Goal: Task Accomplishment & Management: Use online tool/utility

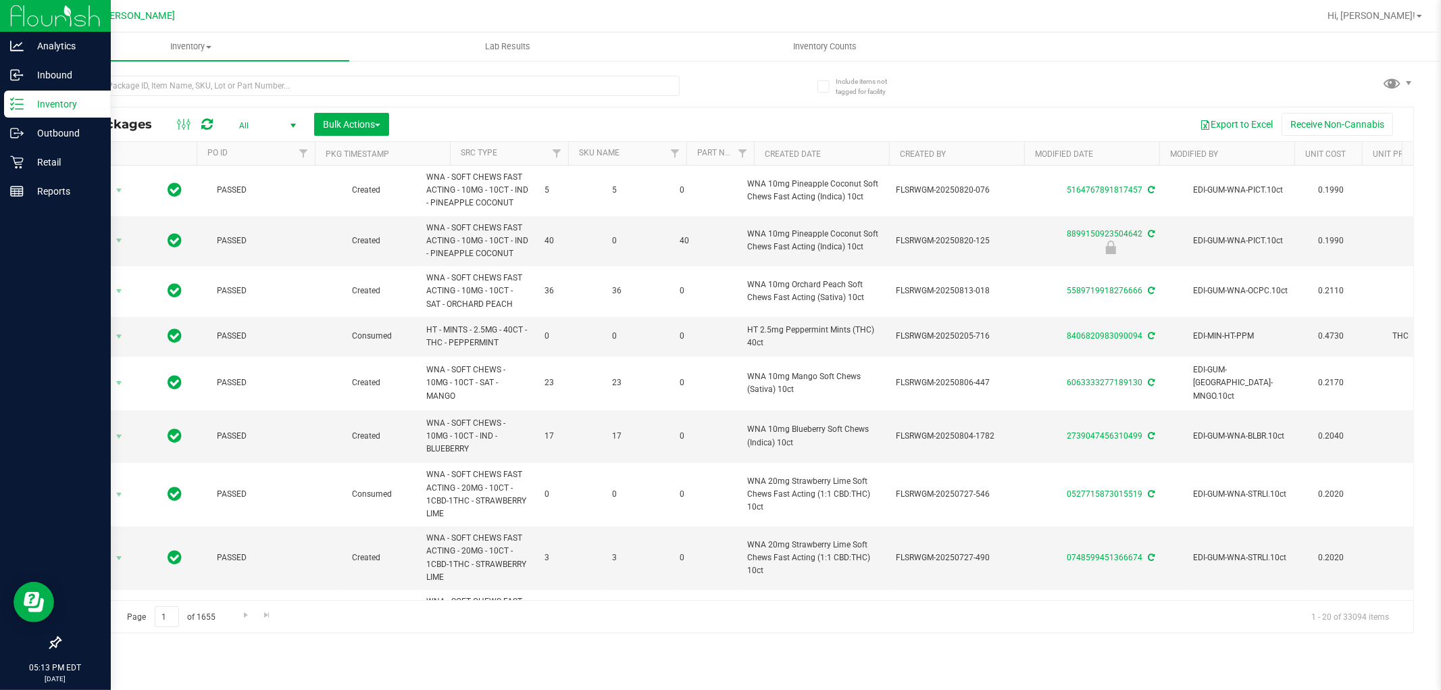
scroll to position [0, 1657]
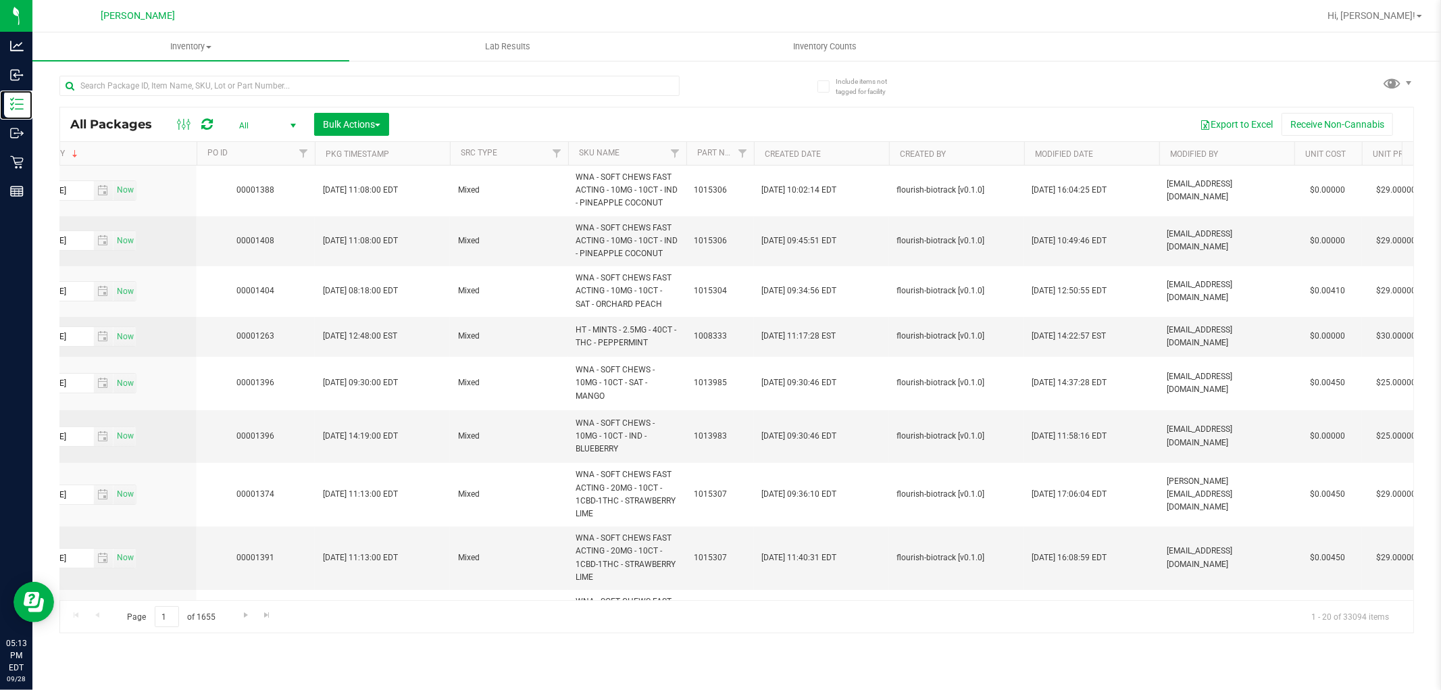
drag, startPoint x: 15, startPoint y: 104, endPoint x: 200, endPoint y: 118, distance: 185.6
click at [16, 104] on line at bounding box center [19, 104] width 7 height 0
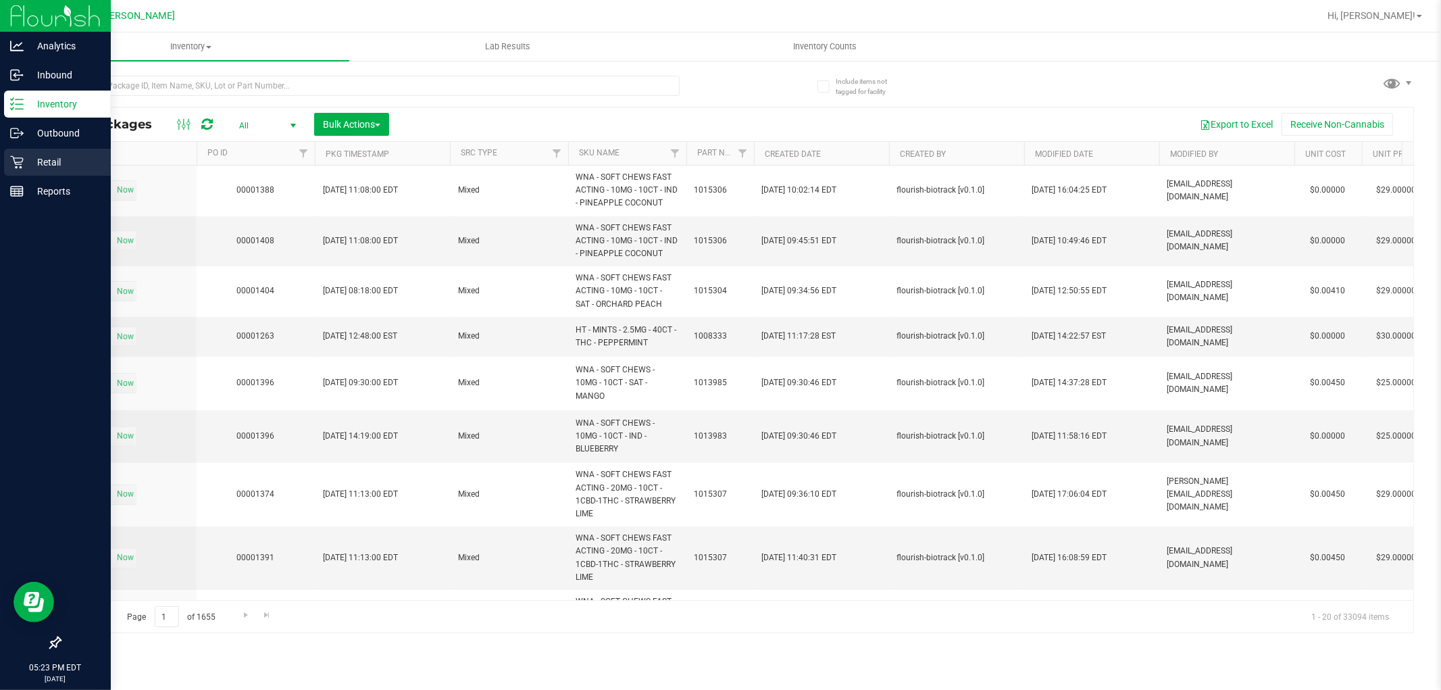
click at [46, 172] on div "Retail" at bounding box center [57, 162] width 107 height 27
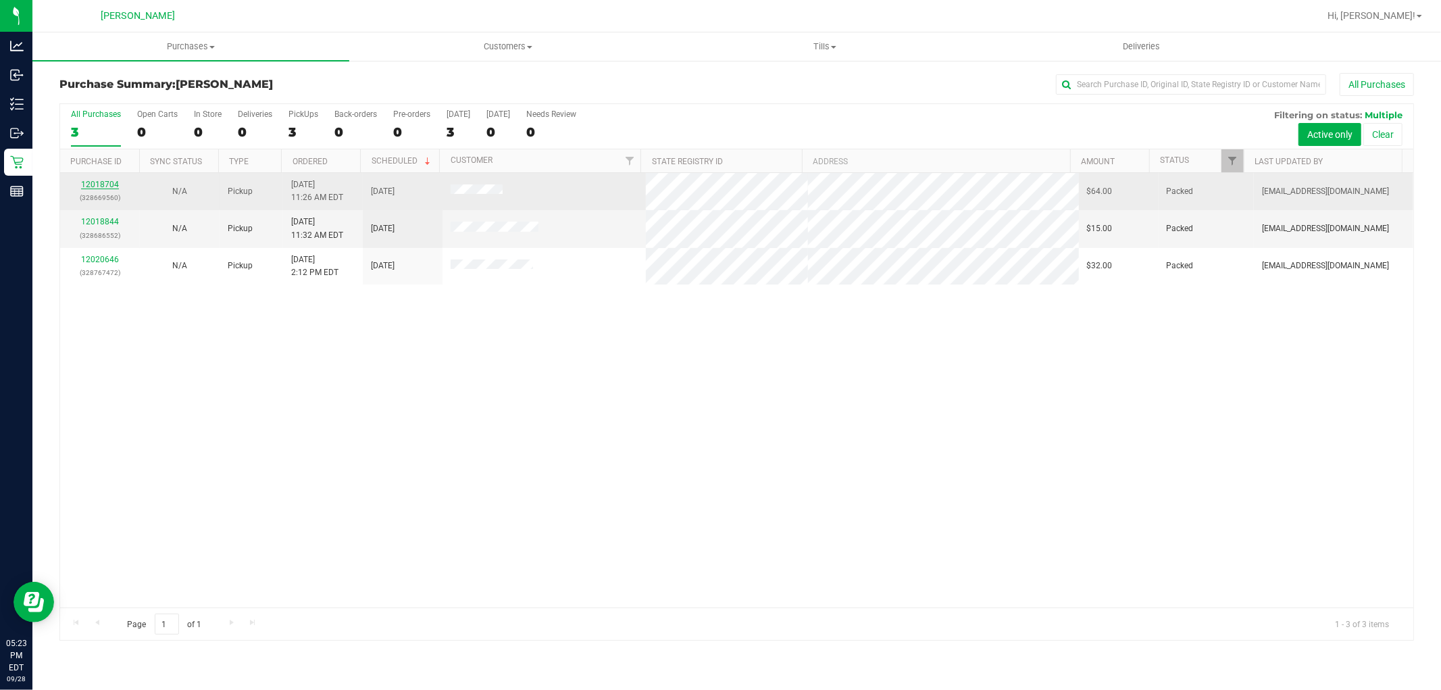
click at [113, 185] on link "12018704" at bounding box center [100, 184] width 38 height 9
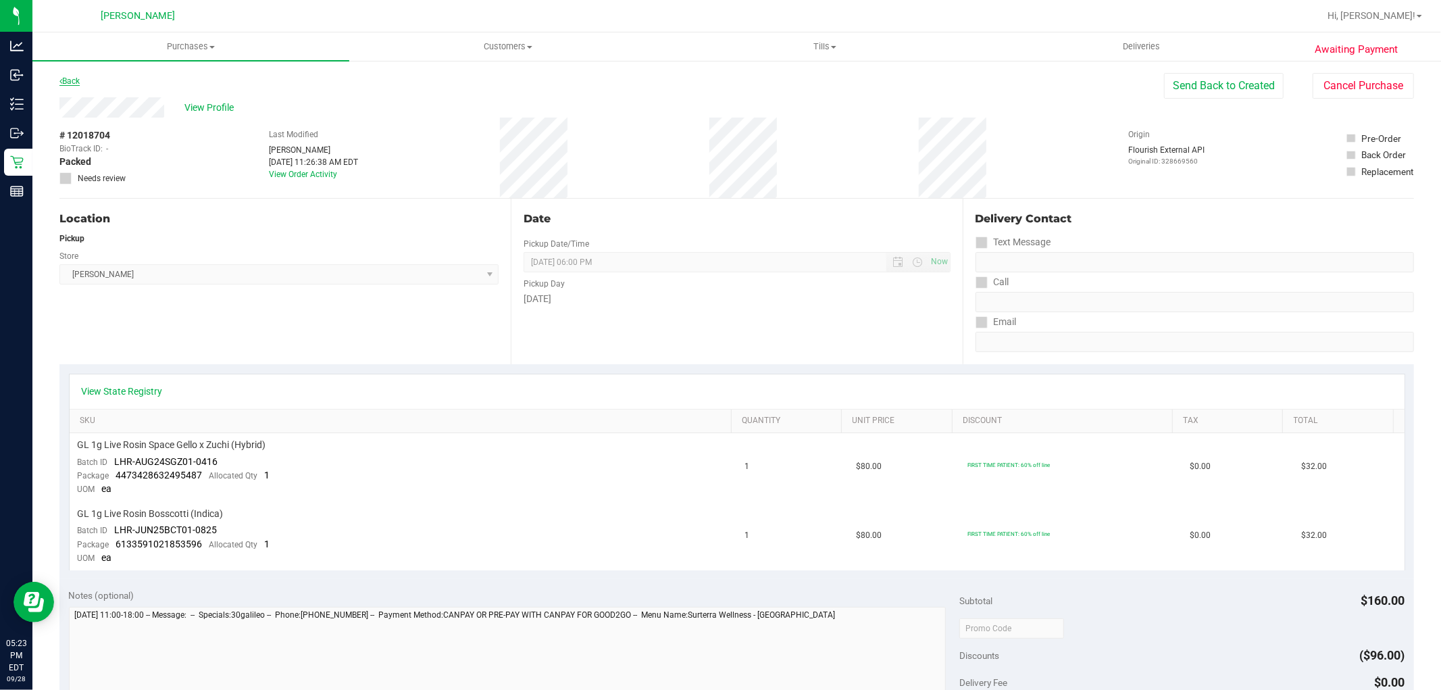
click at [70, 77] on link "Back" at bounding box center [69, 80] width 20 height 9
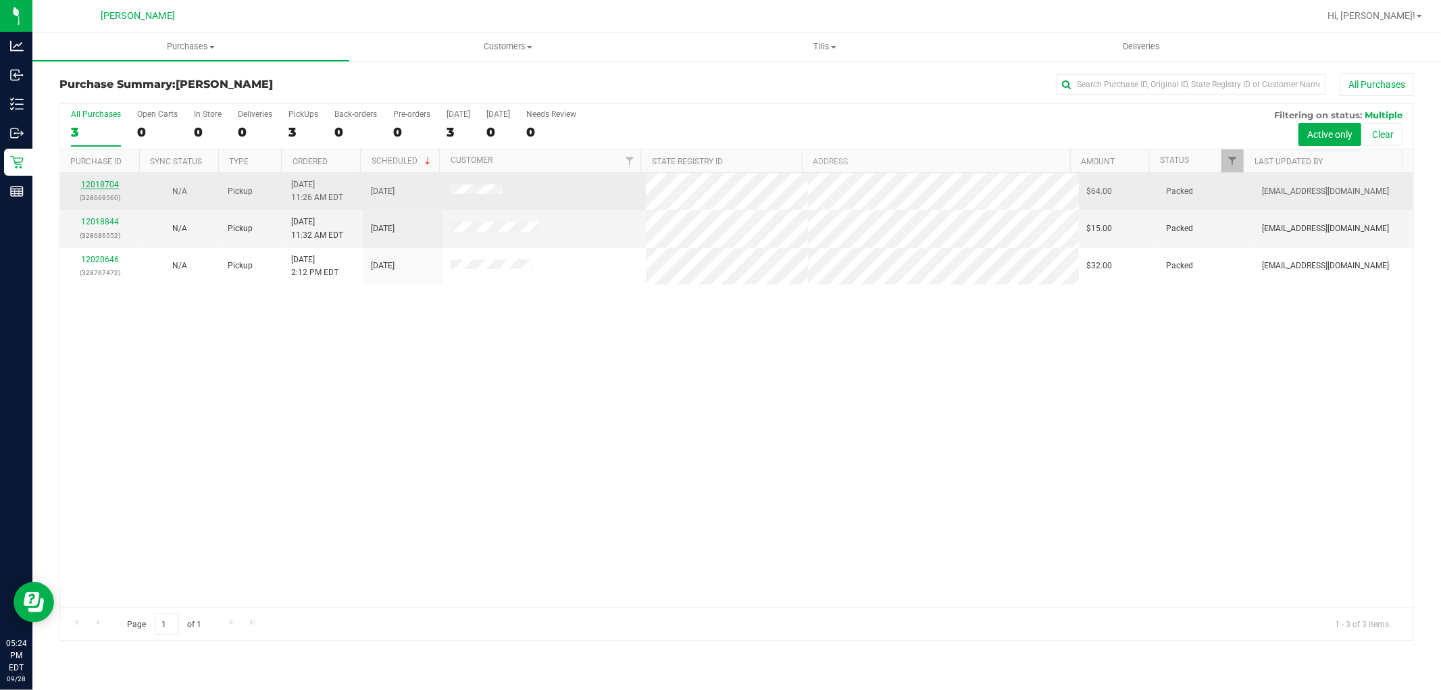
click at [109, 180] on link "12018704" at bounding box center [100, 184] width 38 height 9
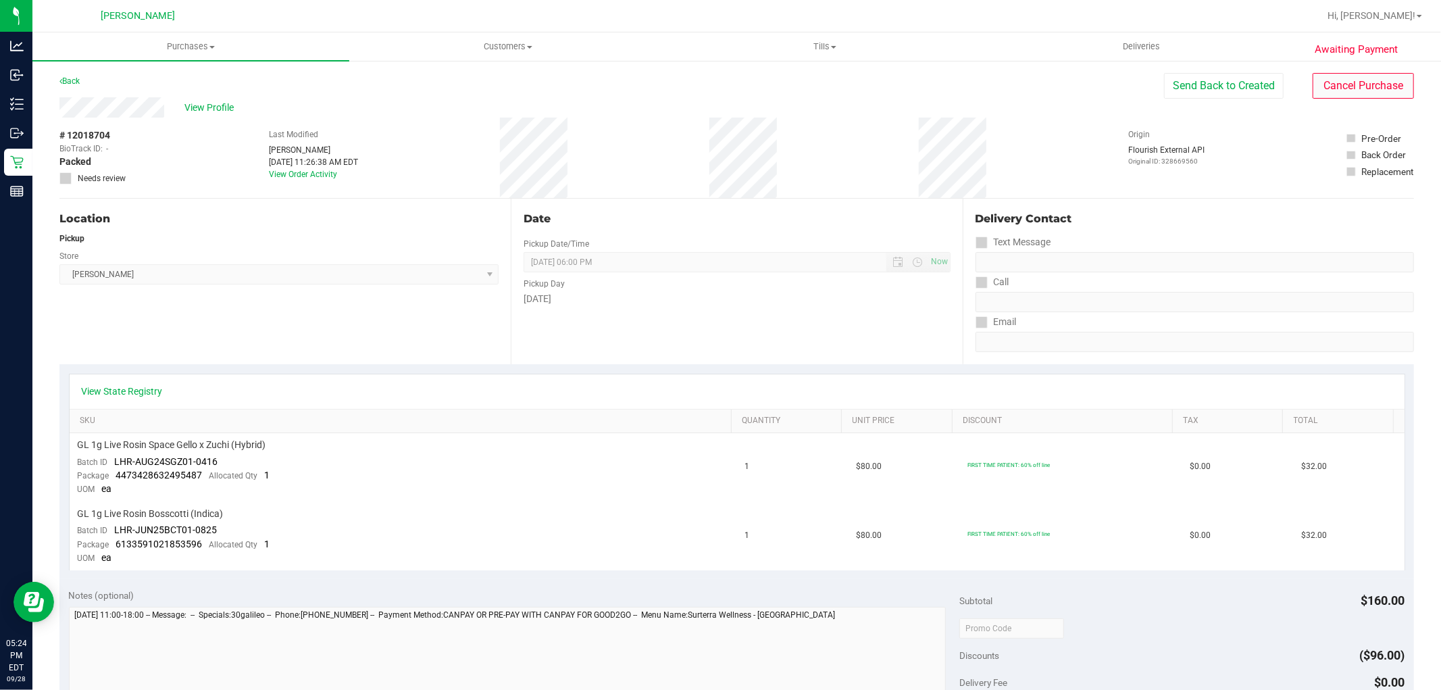
drag, startPoint x: 1329, startPoint y: 66, endPoint x: 1329, endPoint y: 76, distance: 10.8
click at [1329, 68] on div "Awaiting Payment Back Send Back to Created Cancel Purchase View Profile # 12018…" at bounding box center [736, 611] width 1408 height 1104
click at [1329, 84] on button "Cancel Purchase" at bounding box center [1362, 86] width 101 height 26
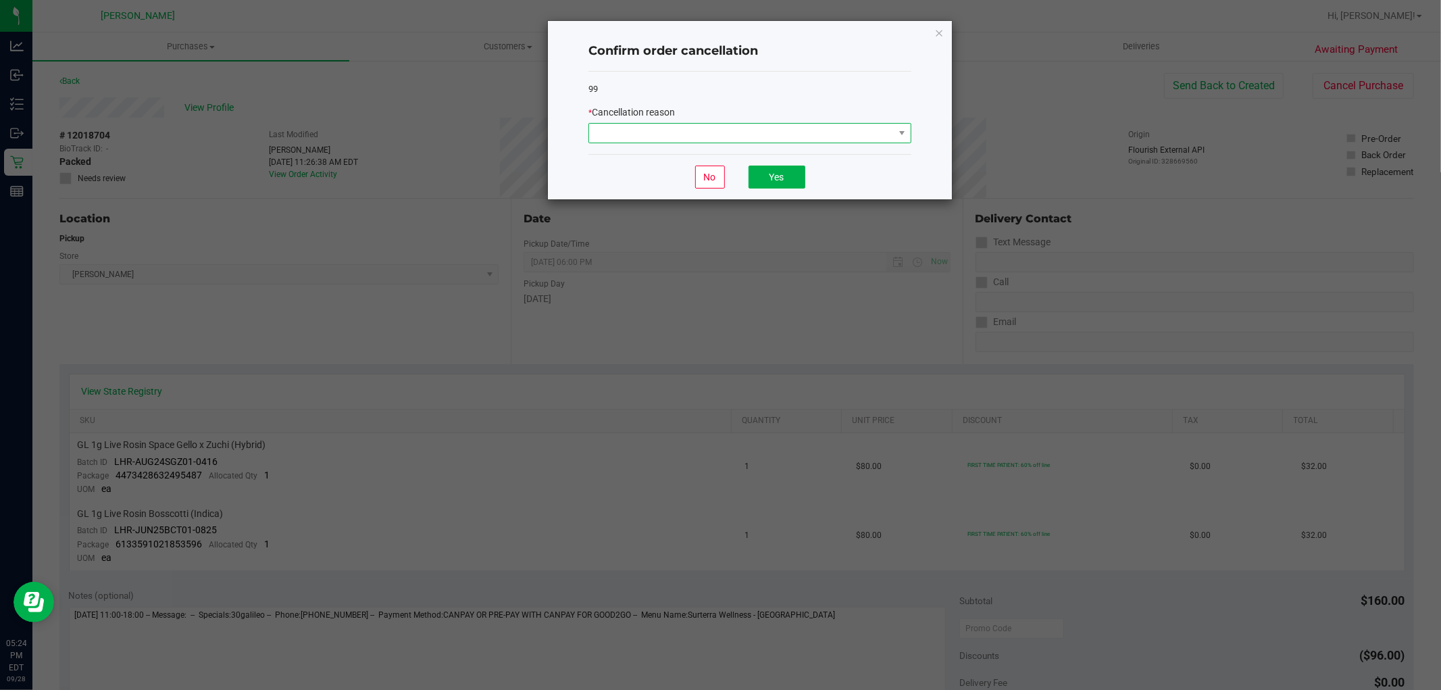
click at [781, 134] on span at bounding box center [741, 133] width 305 height 19
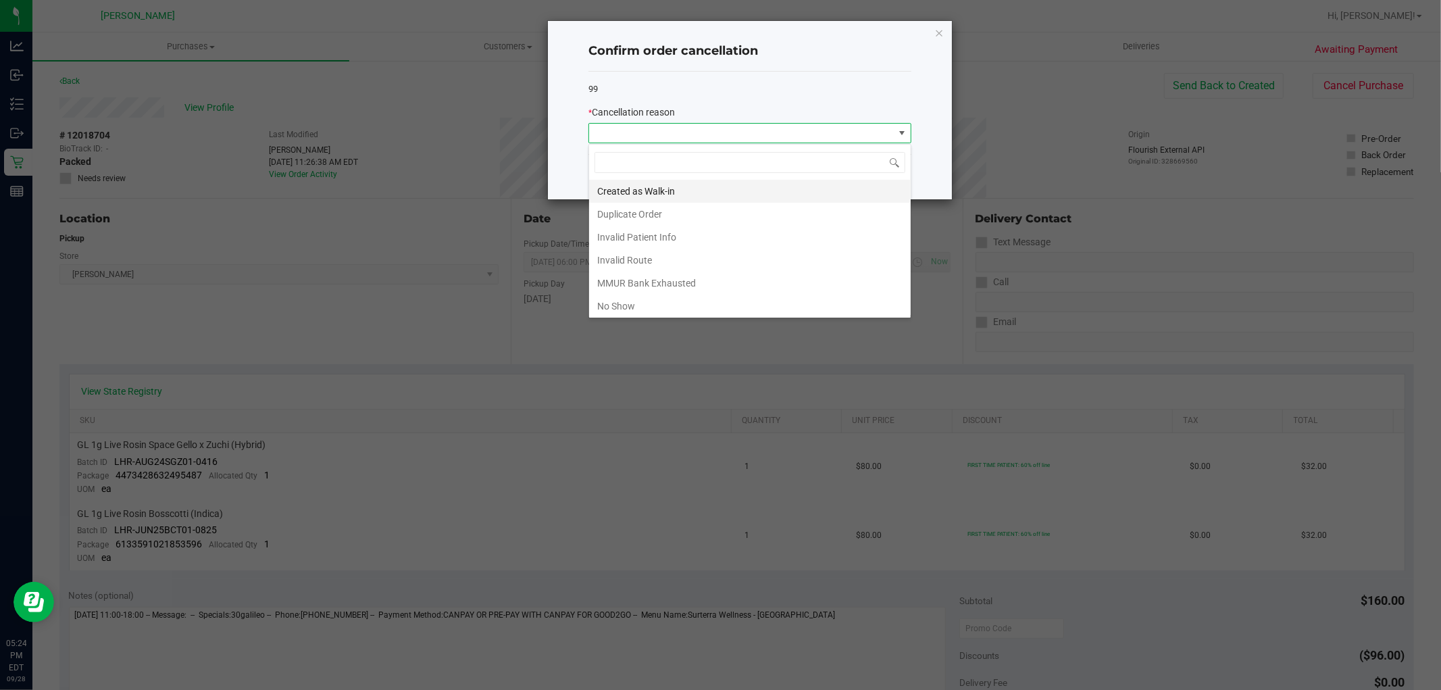
scroll to position [20, 322]
click at [665, 305] on li "No Show" at bounding box center [750, 306] width 322 height 23
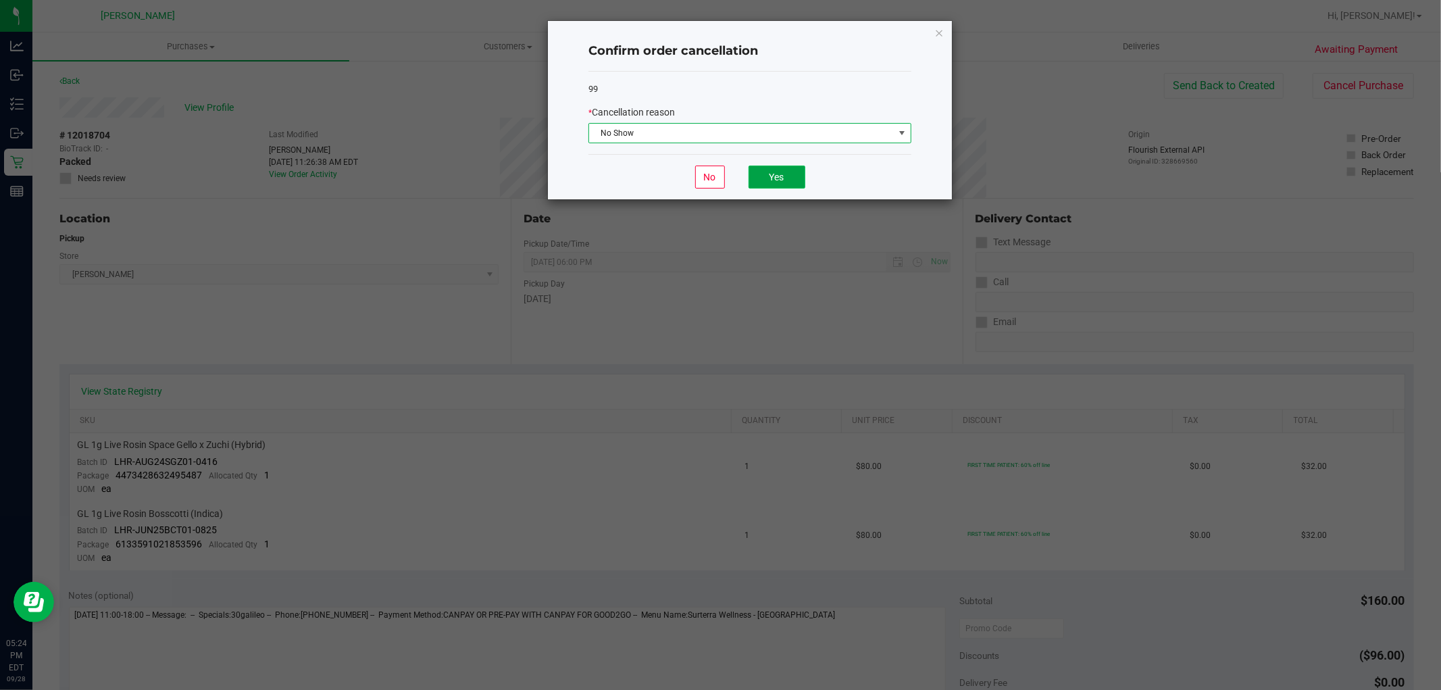
click at [755, 177] on button "Yes" at bounding box center [776, 176] width 57 height 23
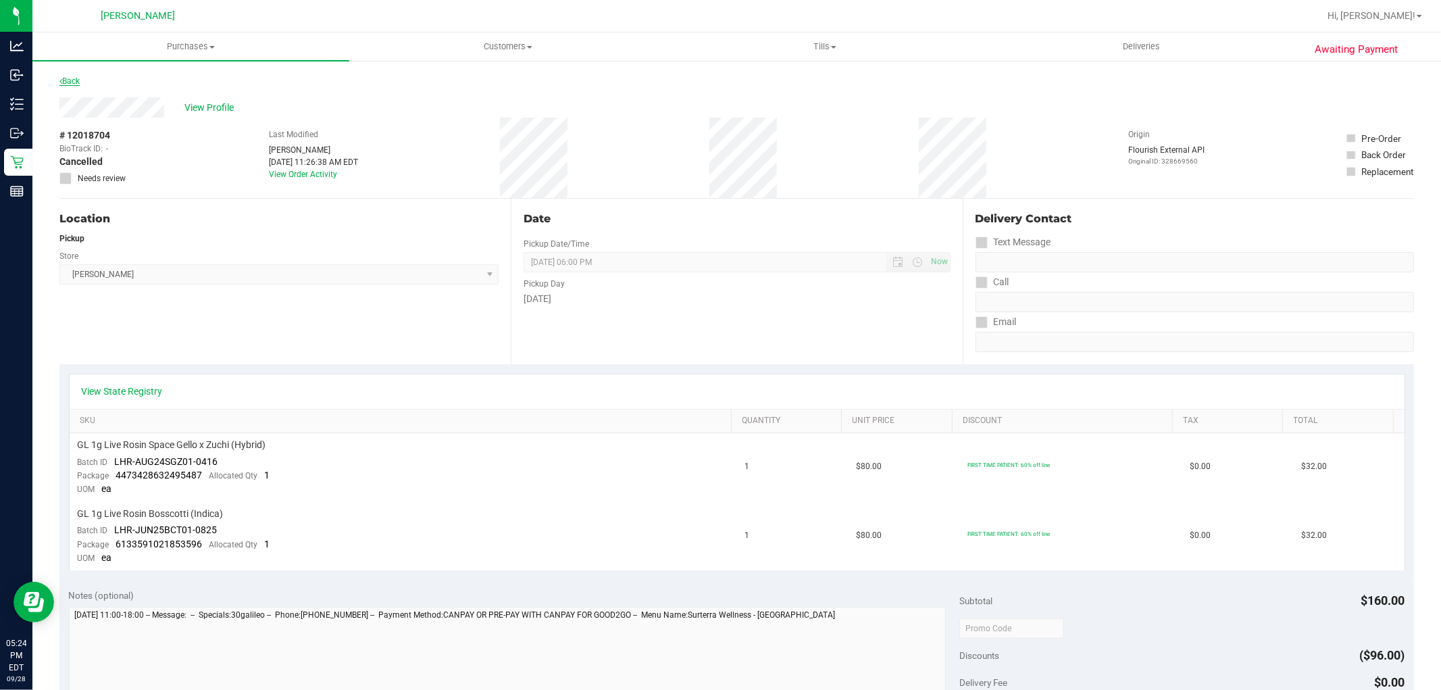
click at [68, 82] on link "Back" at bounding box center [69, 80] width 20 height 9
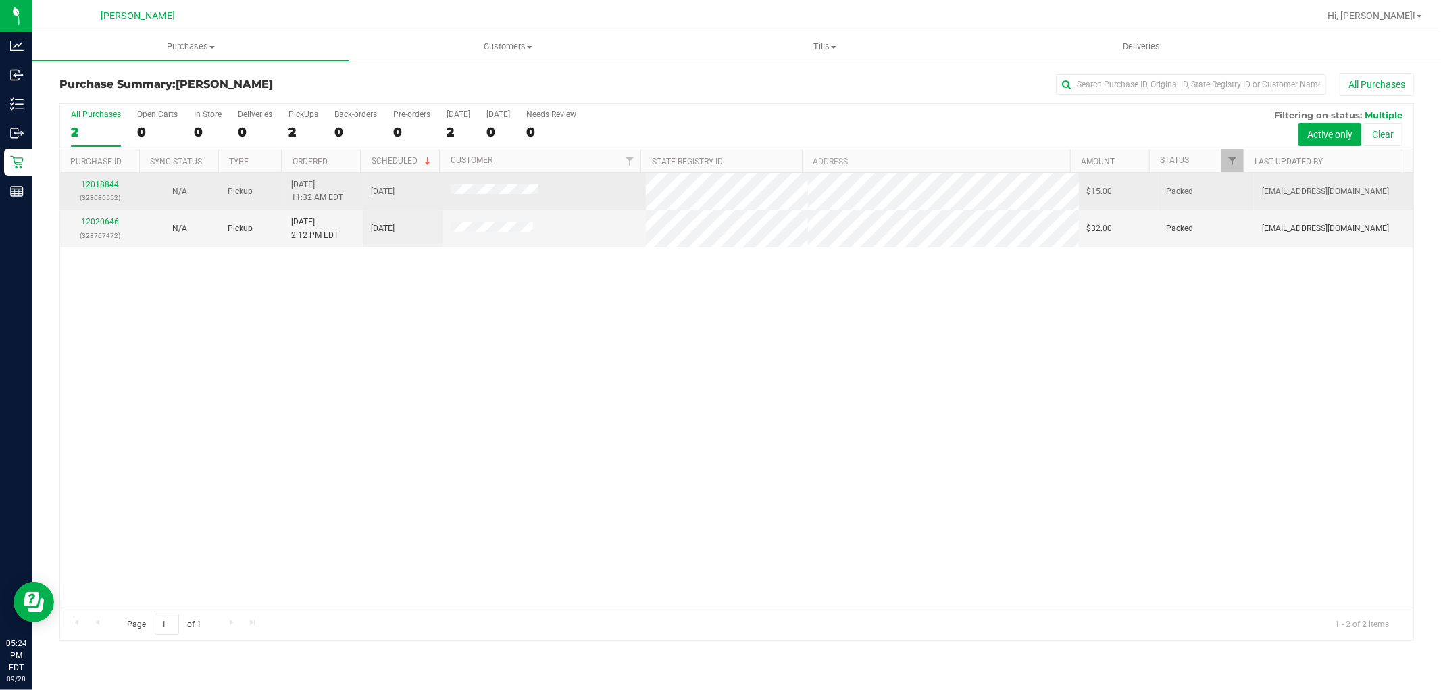
click at [111, 184] on link "12018844" at bounding box center [100, 184] width 38 height 9
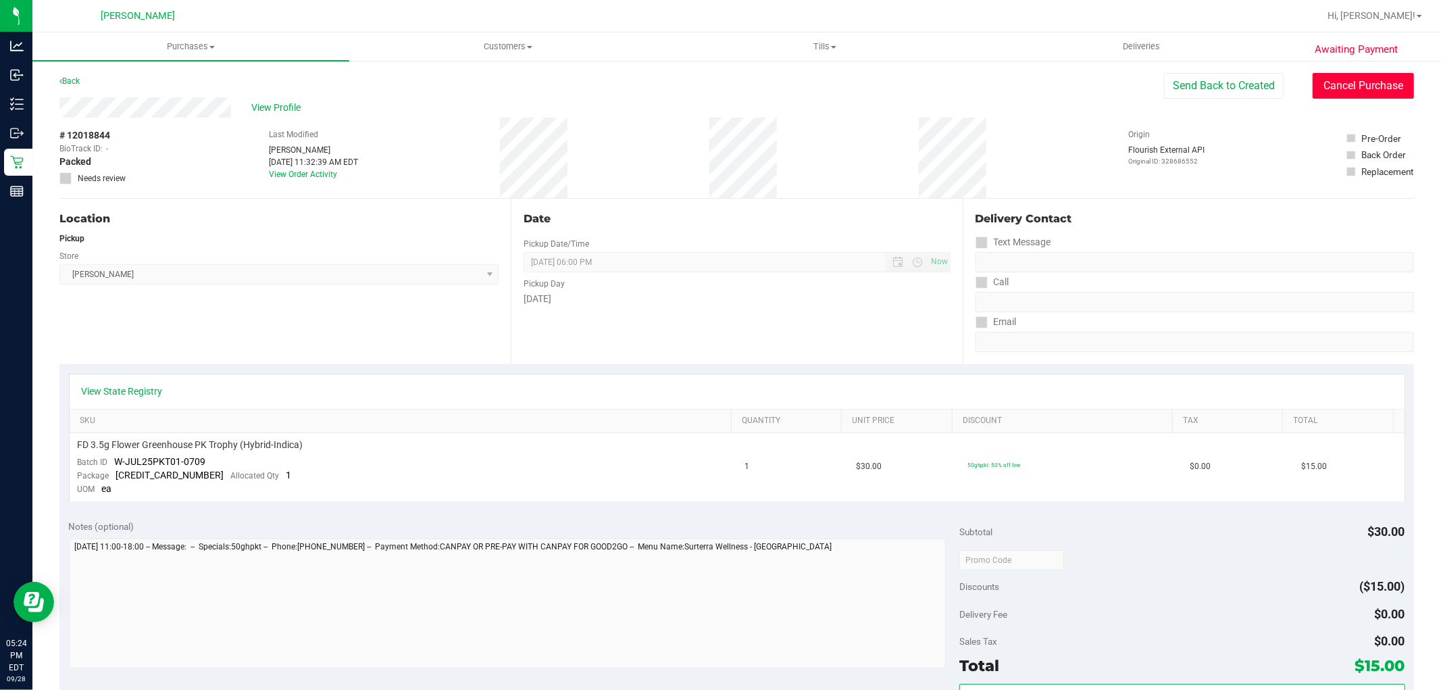
click at [1339, 90] on button "Cancel Purchase" at bounding box center [1362, 86] width 101 height 26
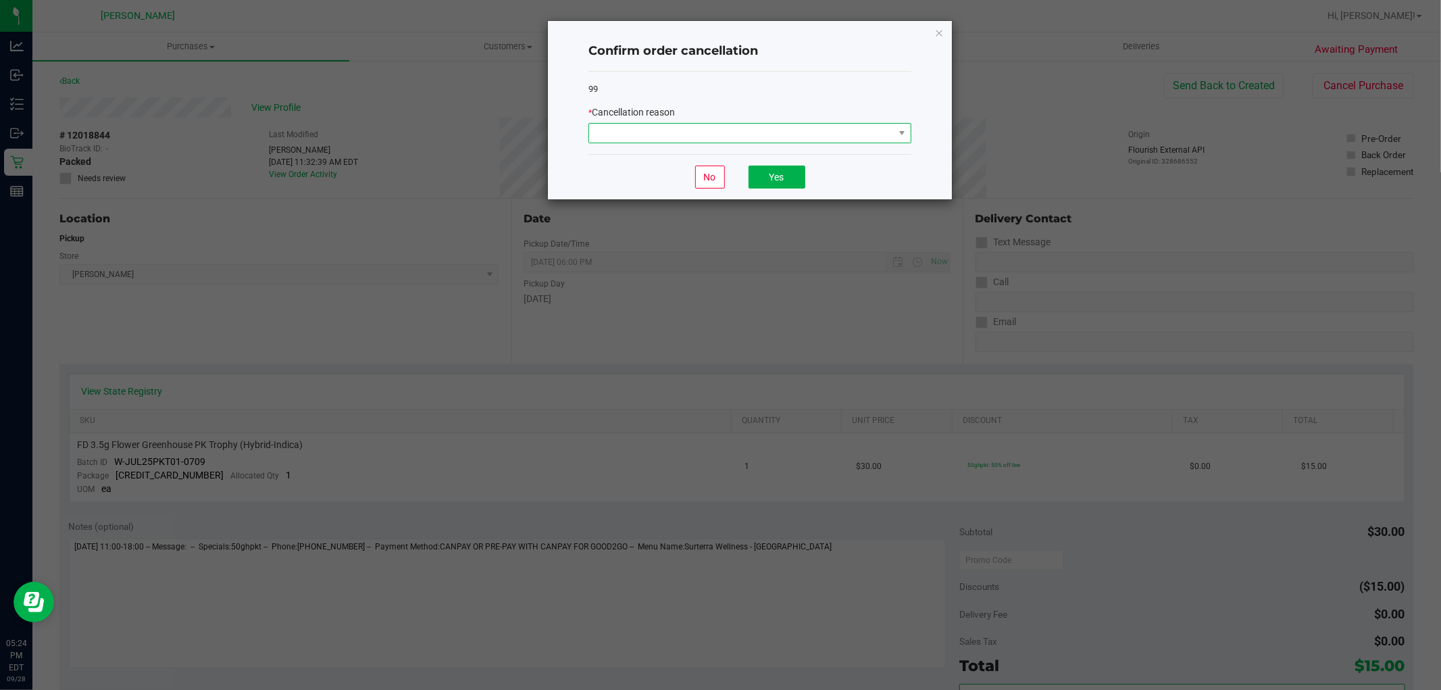
click at [632, 132] on span at bounding box center [741, 133] width 305 height 19
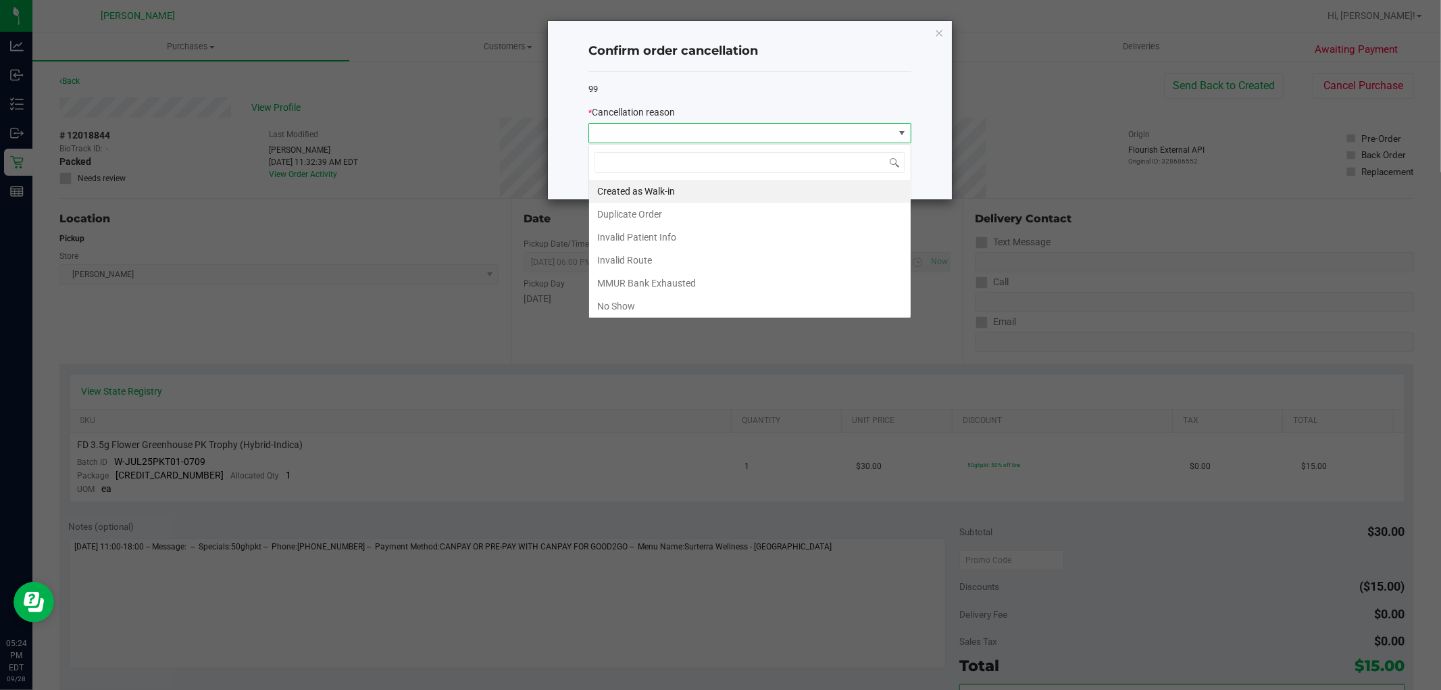
scroll to position [20, 322]
click at [635, 303] on li "No Show" at bounding box center [750, 306] width 322 height 23
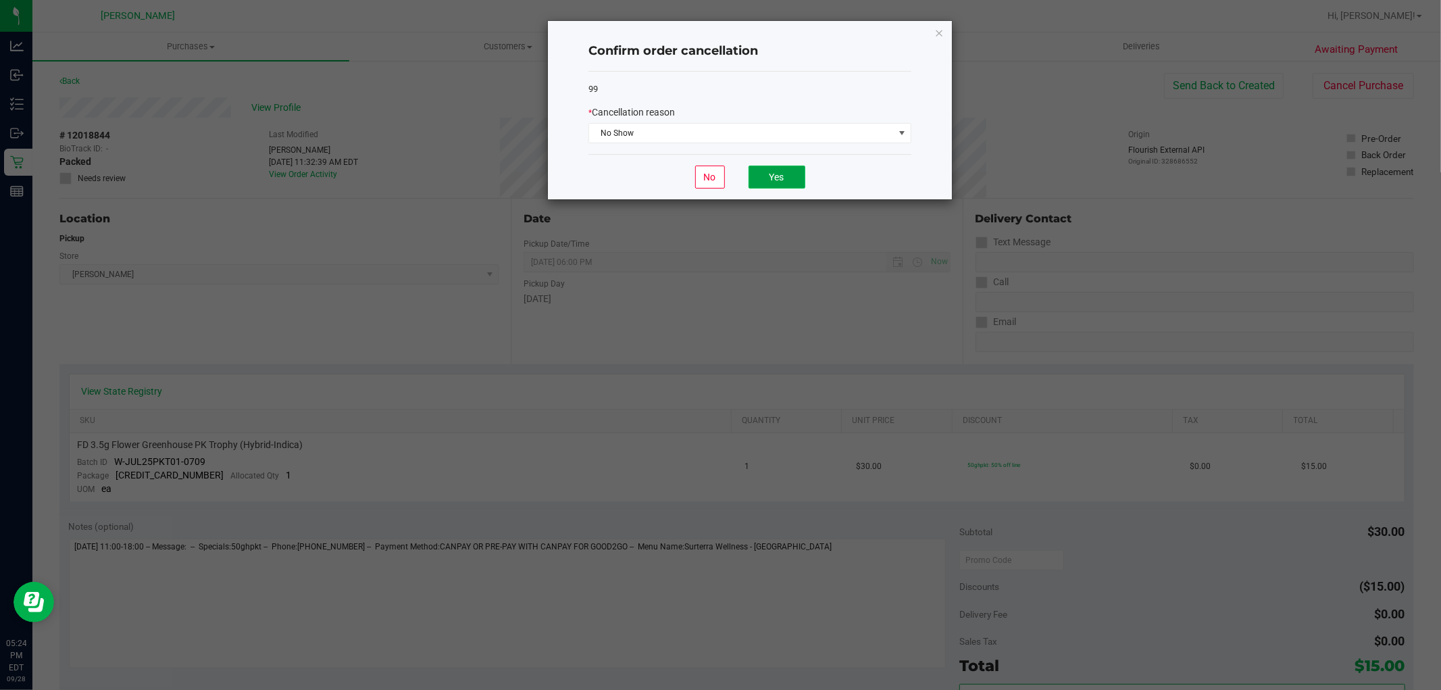
click at [784, 174] on button "Yes" at bounding box center [776, 176] width 57 height 23
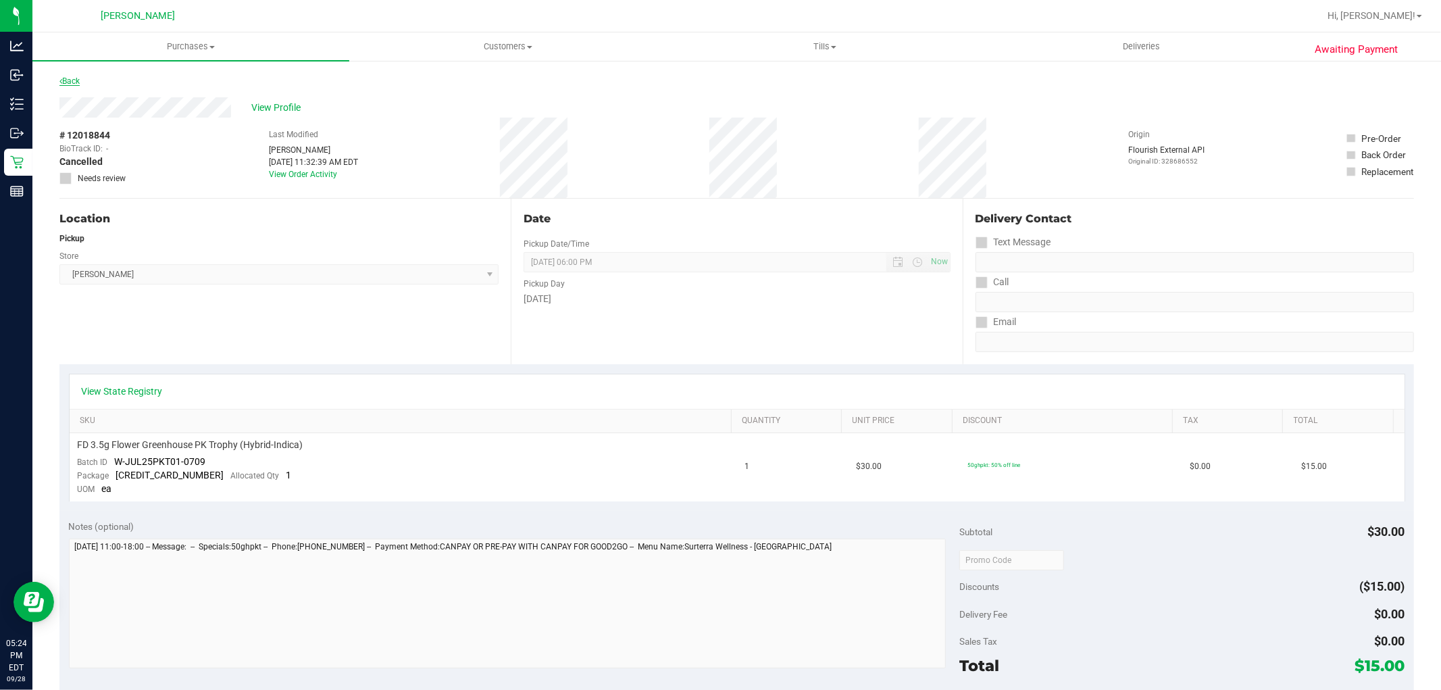
click at [72, 79] on link "Back" at bounding box center [69, 80] width 20 height 9
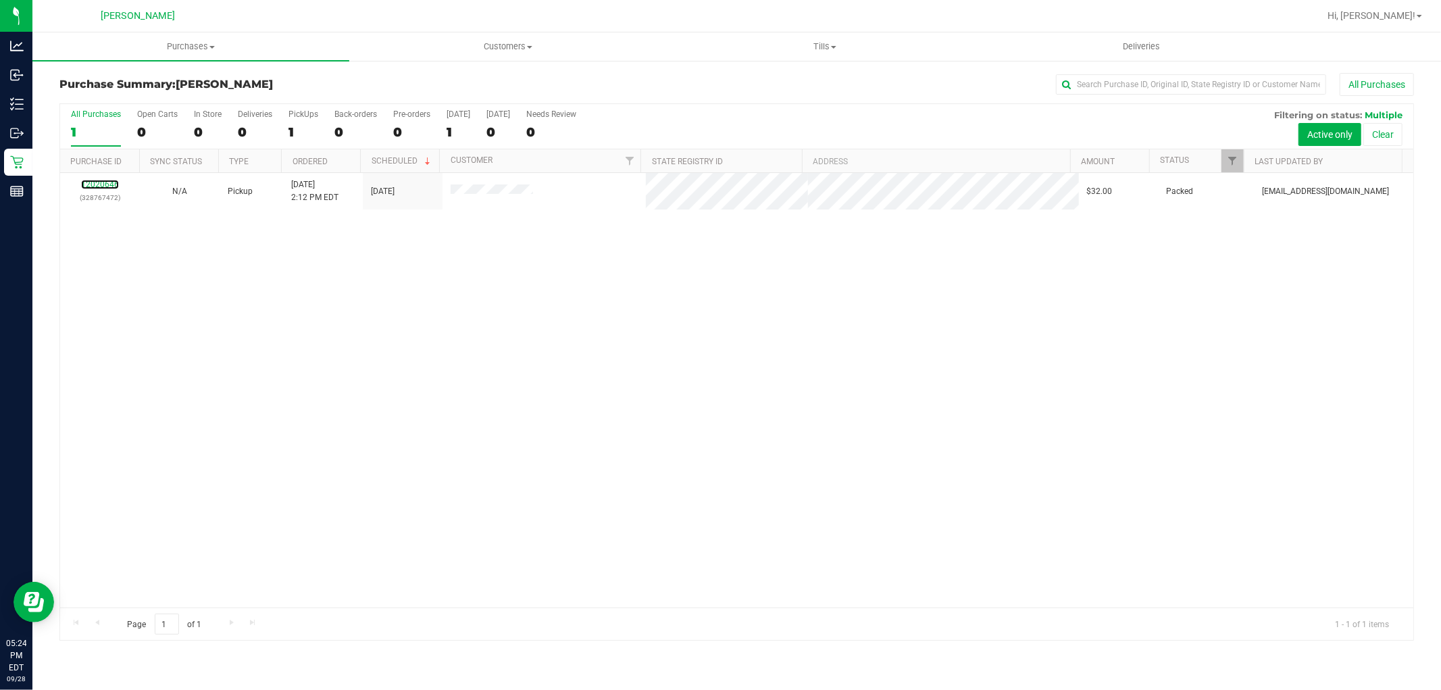
click at [103, 184] on link "12020646" at bounding box center [100, 184] width 38 height 9
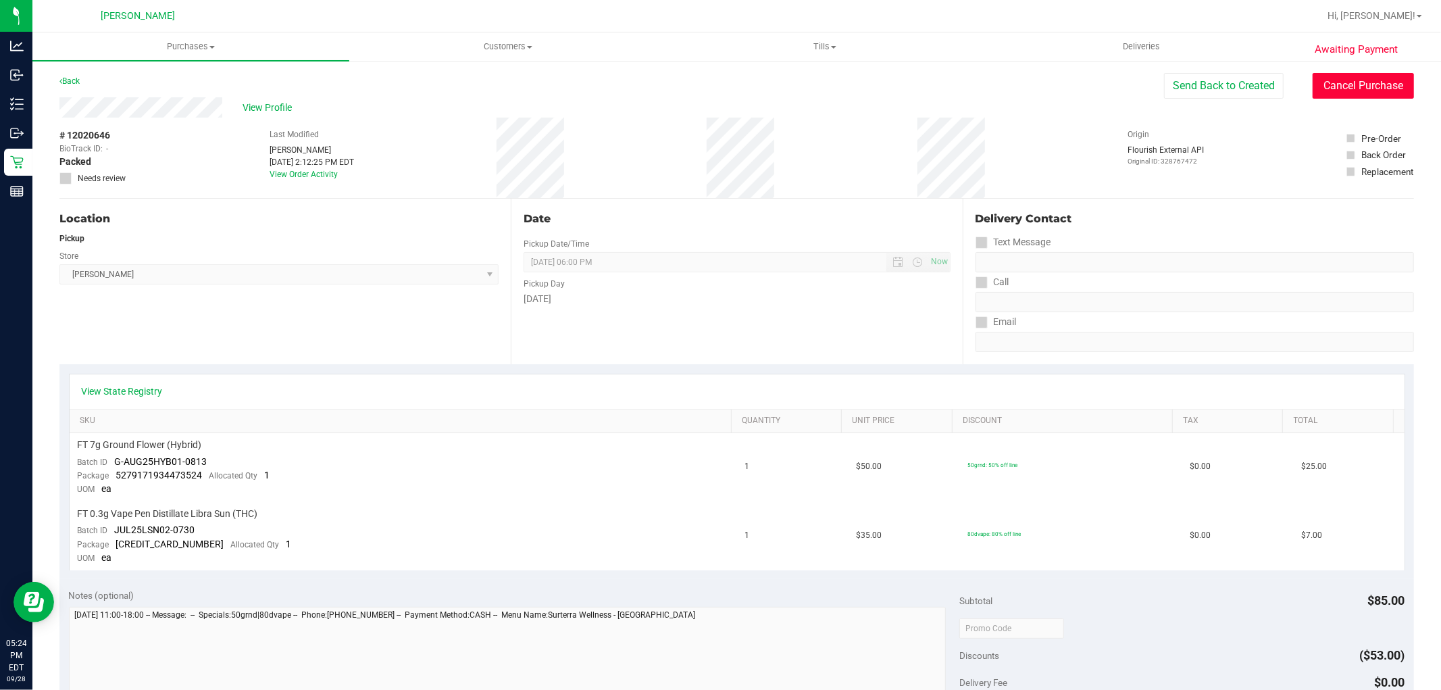
click at [1362, 81] on button "Cancel Purchase" at bounding box center [1362, 86] width 101 height 26
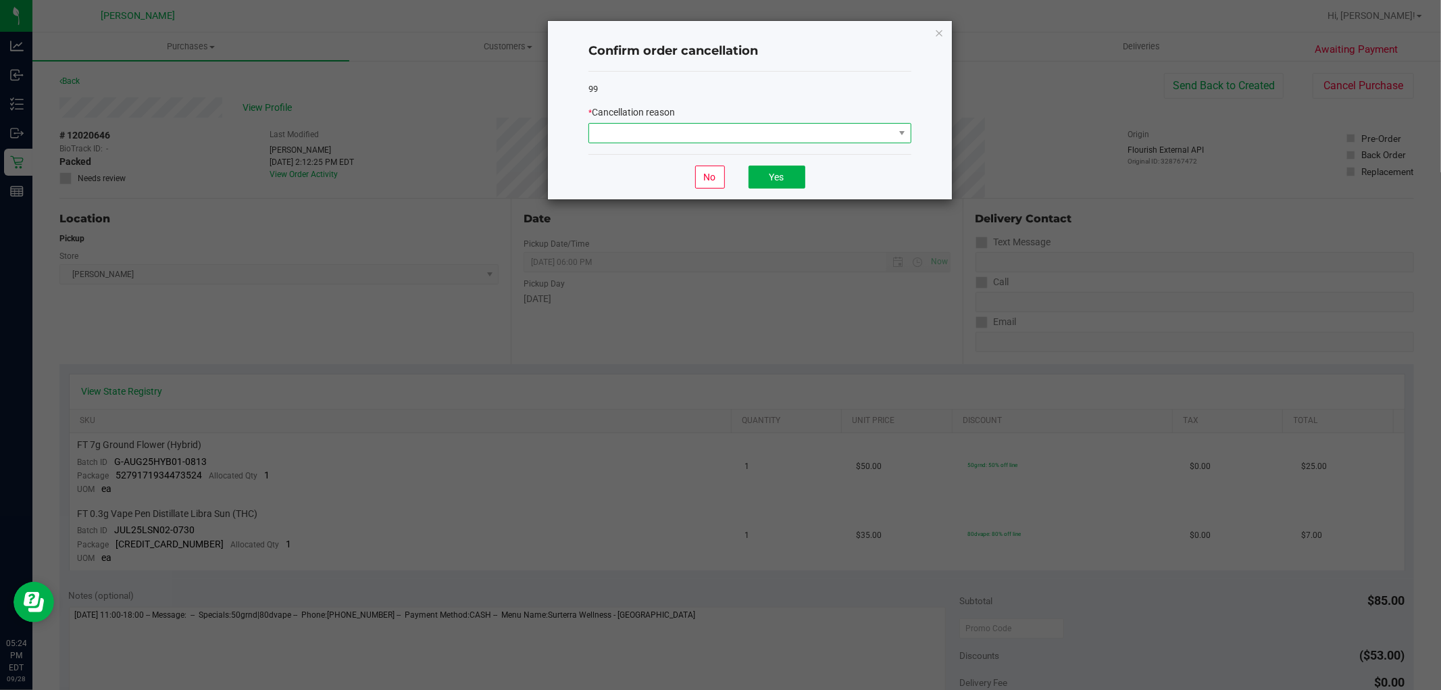
click at [802, 127] on span at bounding box center [741, 133] width 305 height 19
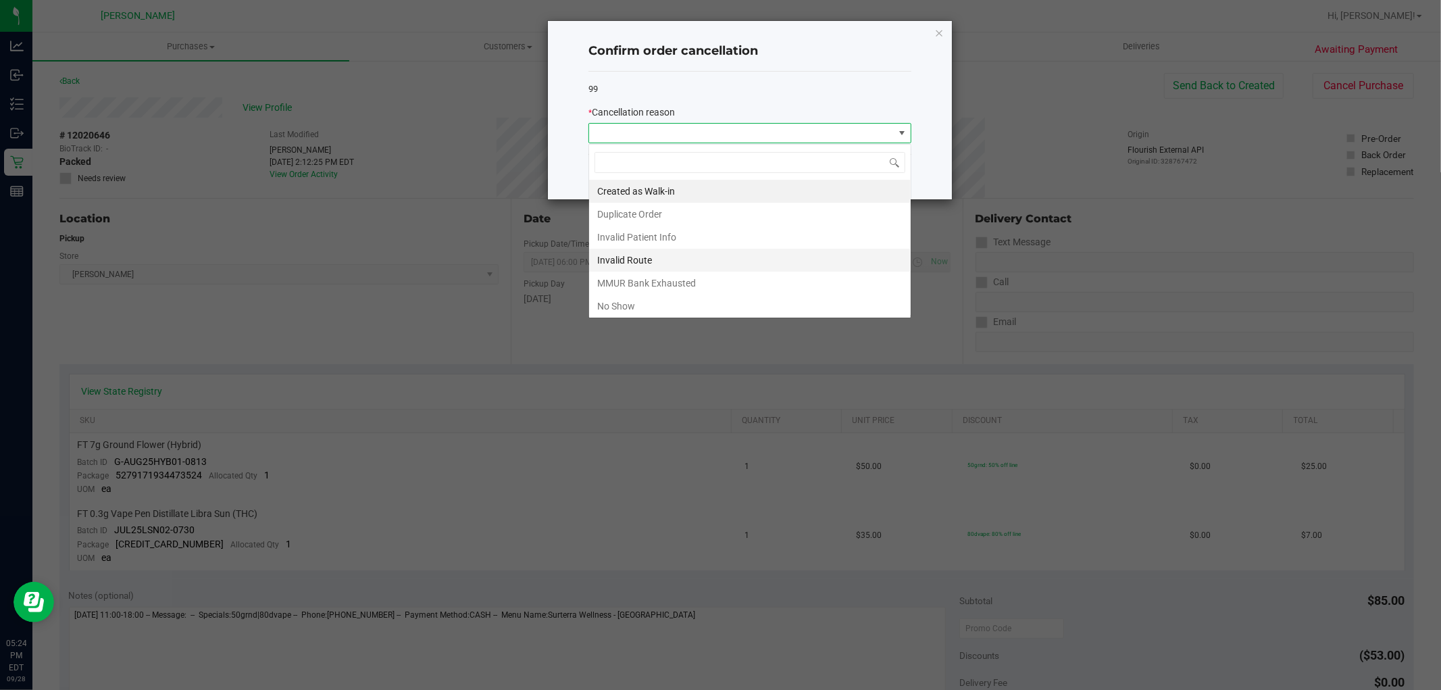
scroll to position [20, 322]
click at [618, 309] on li "No Show" at bounding box center [750, 306] width 322 height 23
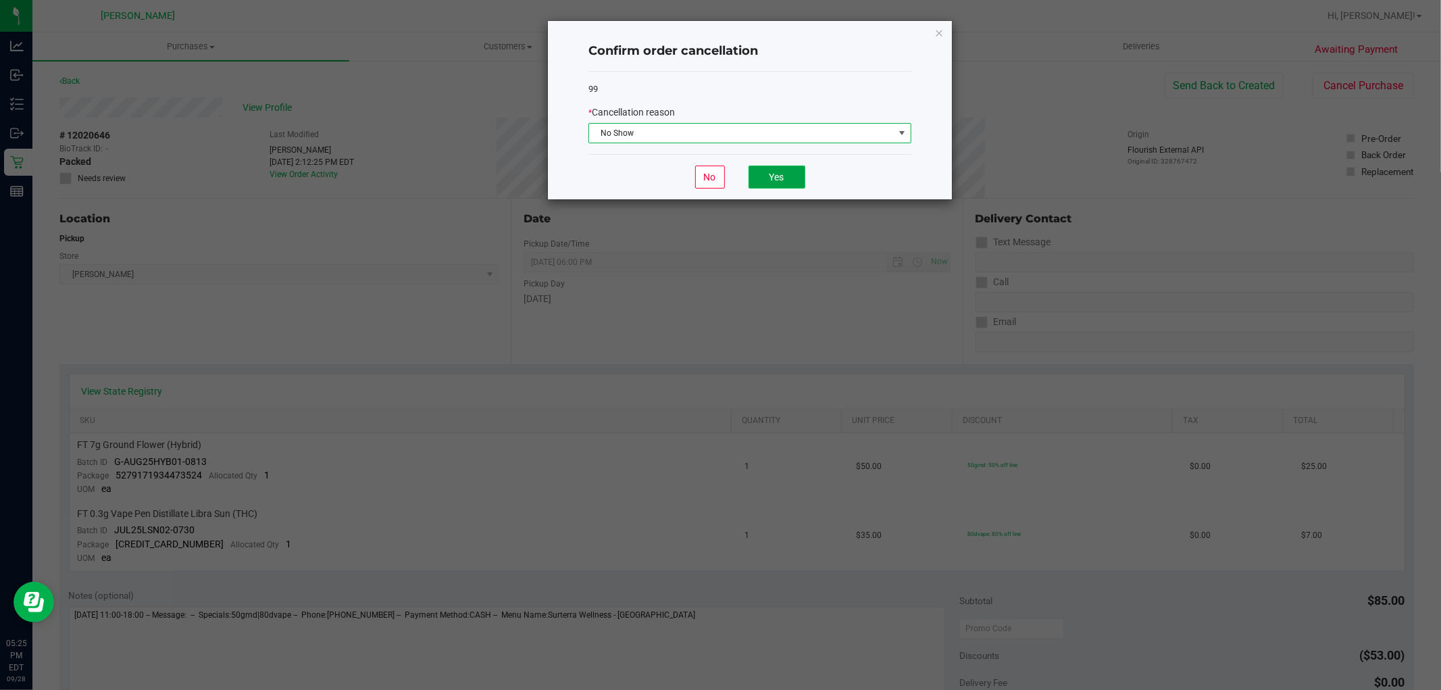
click at [755, 172] on button "Yes" at bounding box center [776, 176] width 57 height 23
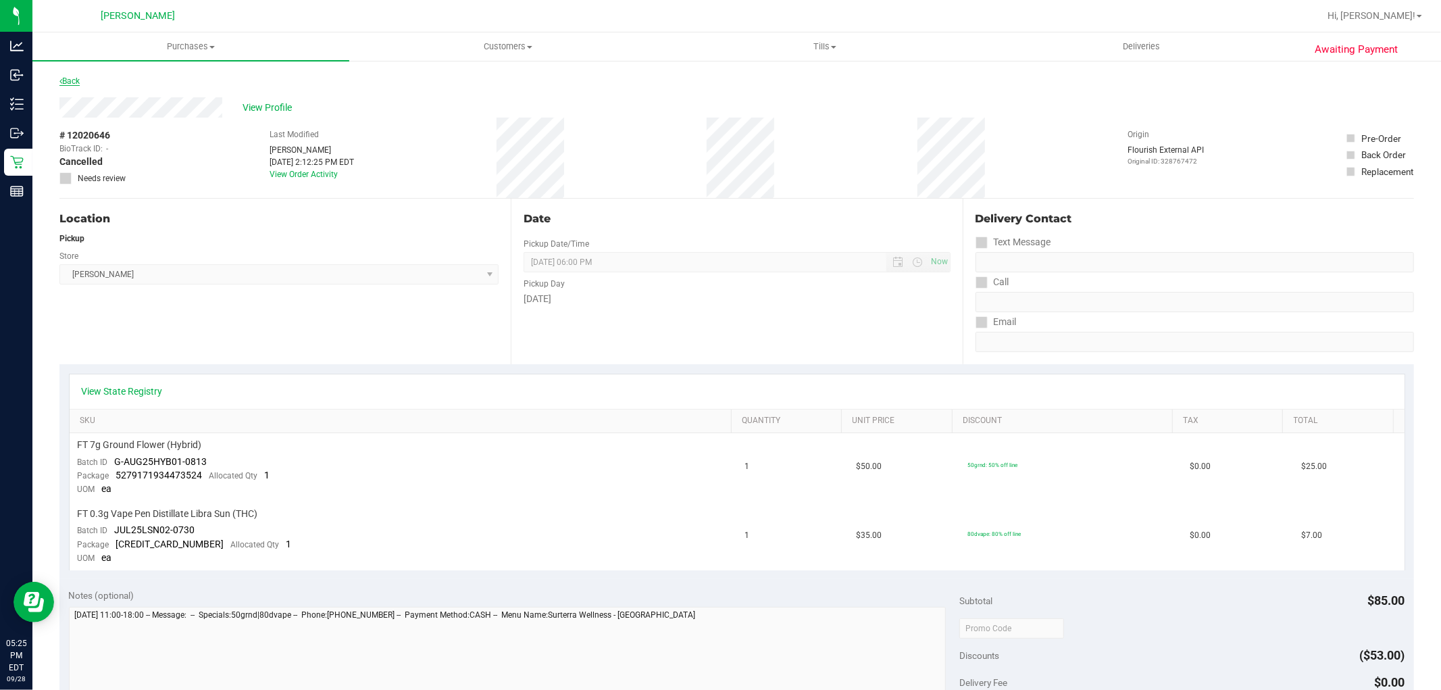
click at [69, 82] on link "Back" at bounding box center [69, 80] width 20 height 9
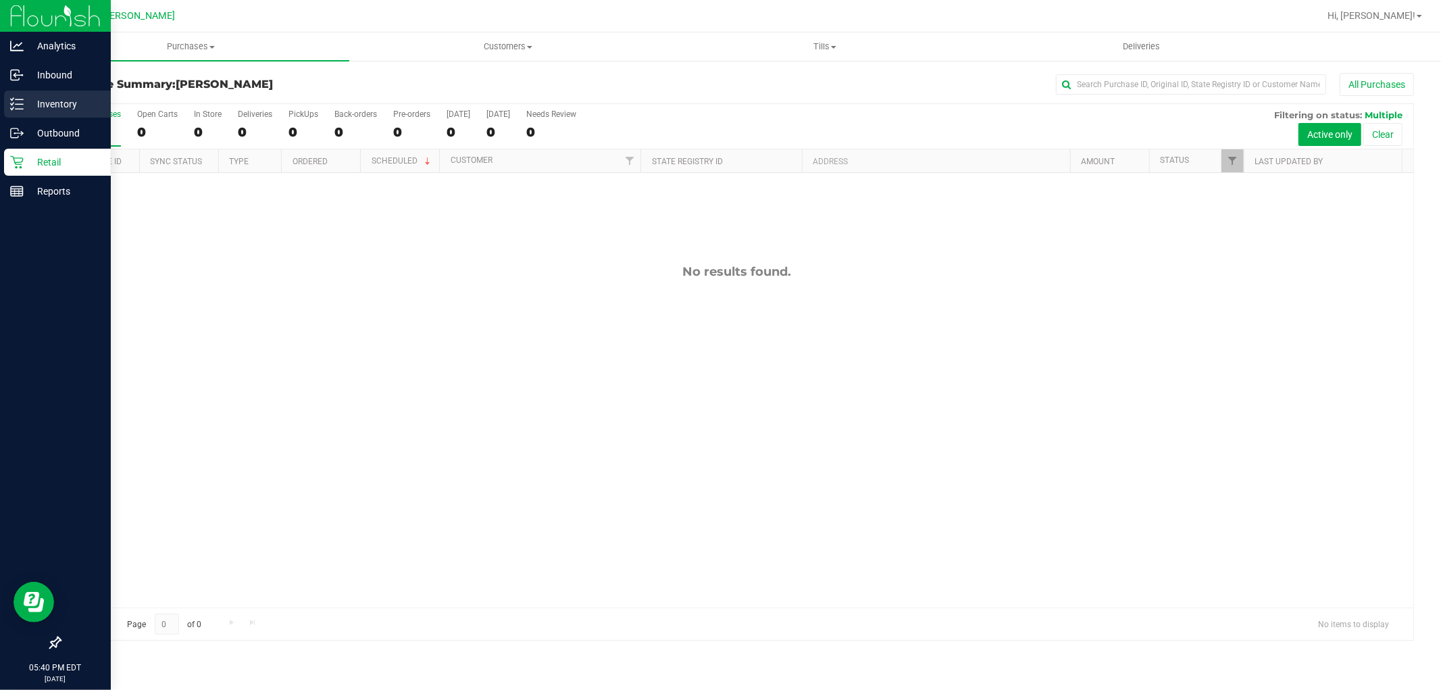
click at [25, 111] on p "Inventory" at bounding box center [64, 104] width 81 height 16
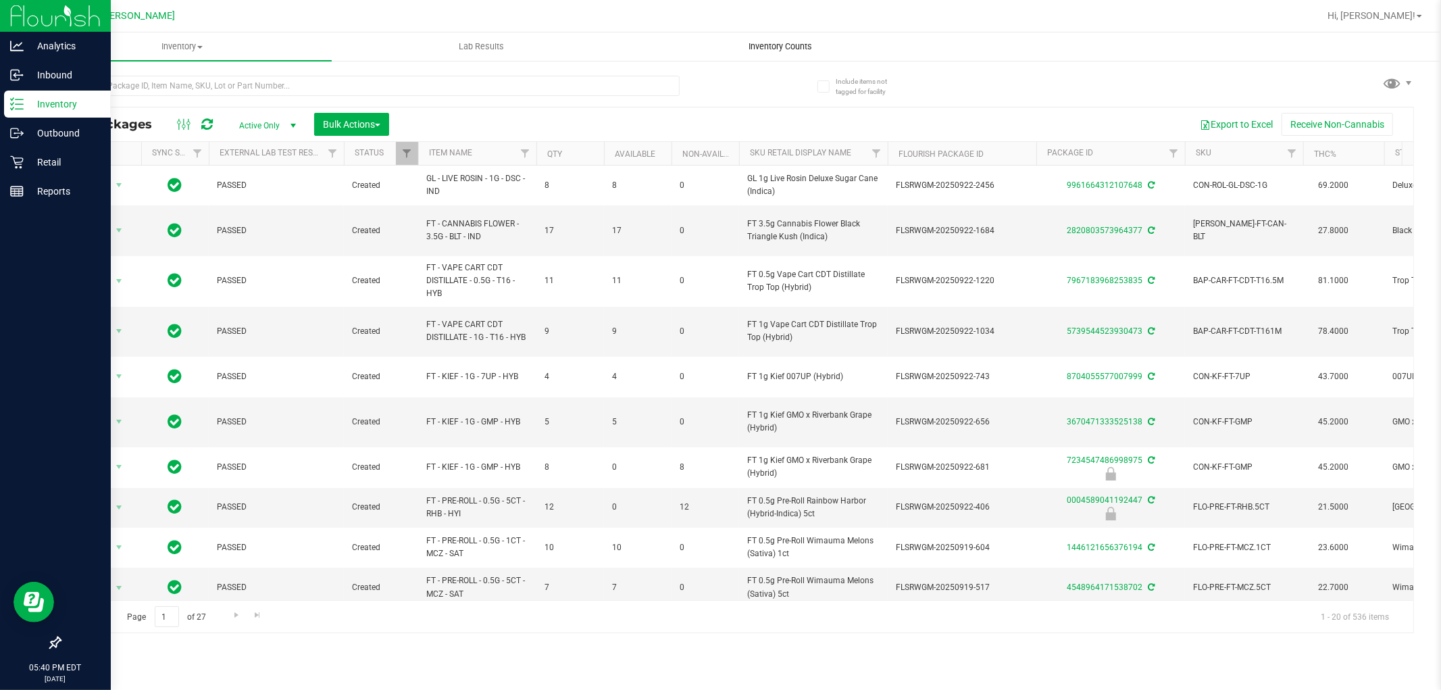
click at [799, 46] on span "Inventory Counts" at bounding box center [781, 47] width 100 height 12
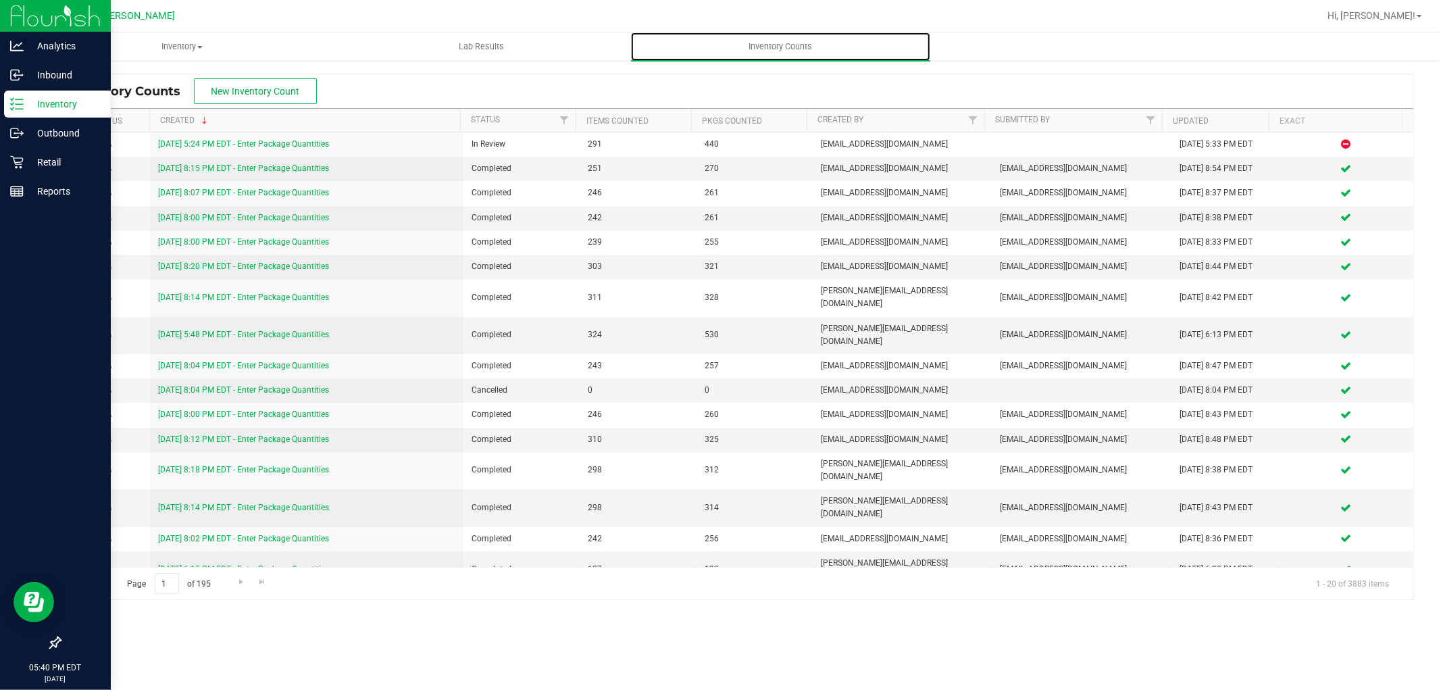
click at [631, 32] on link "Inventory Counts" at bounding box center [780, 46] width 299 height 28
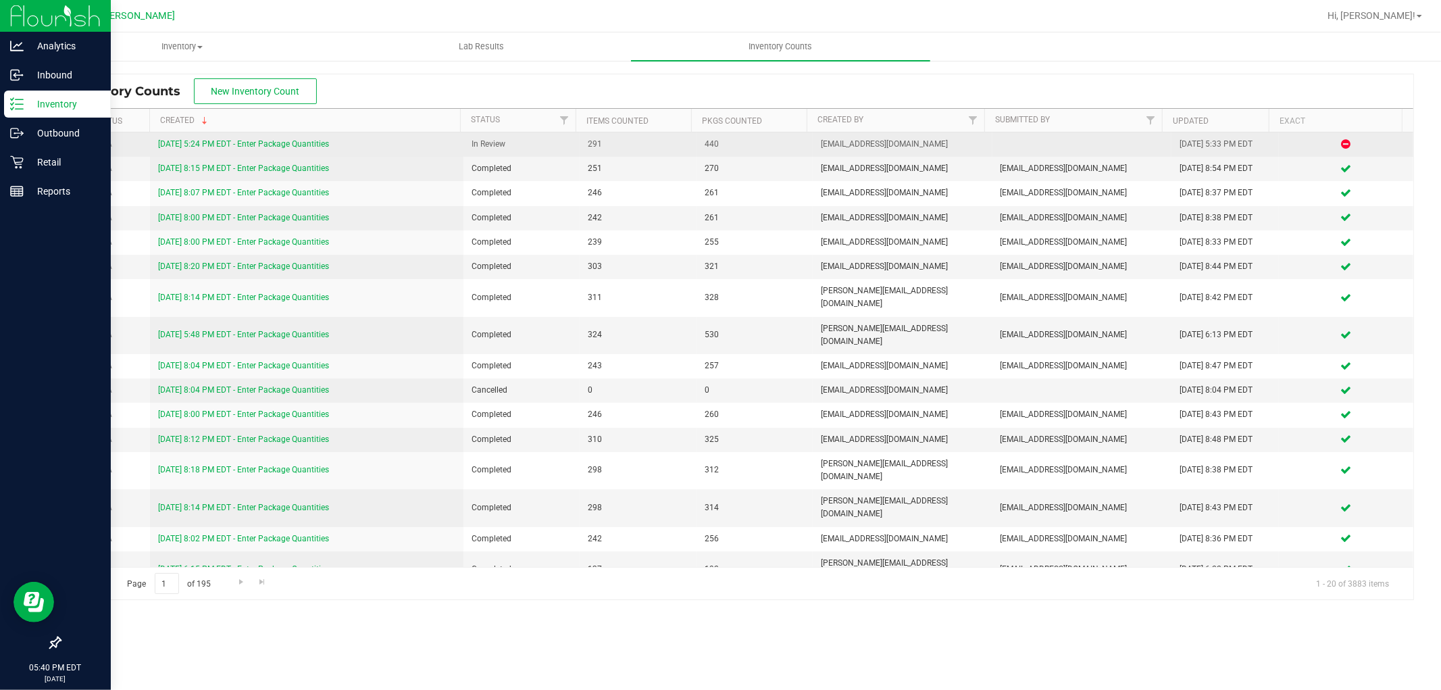
click at [306, 147] on link "[DATE] 5:24 PM EDT - Enter Package Quantities" at bounding box center [243, 143] width 171 height 9
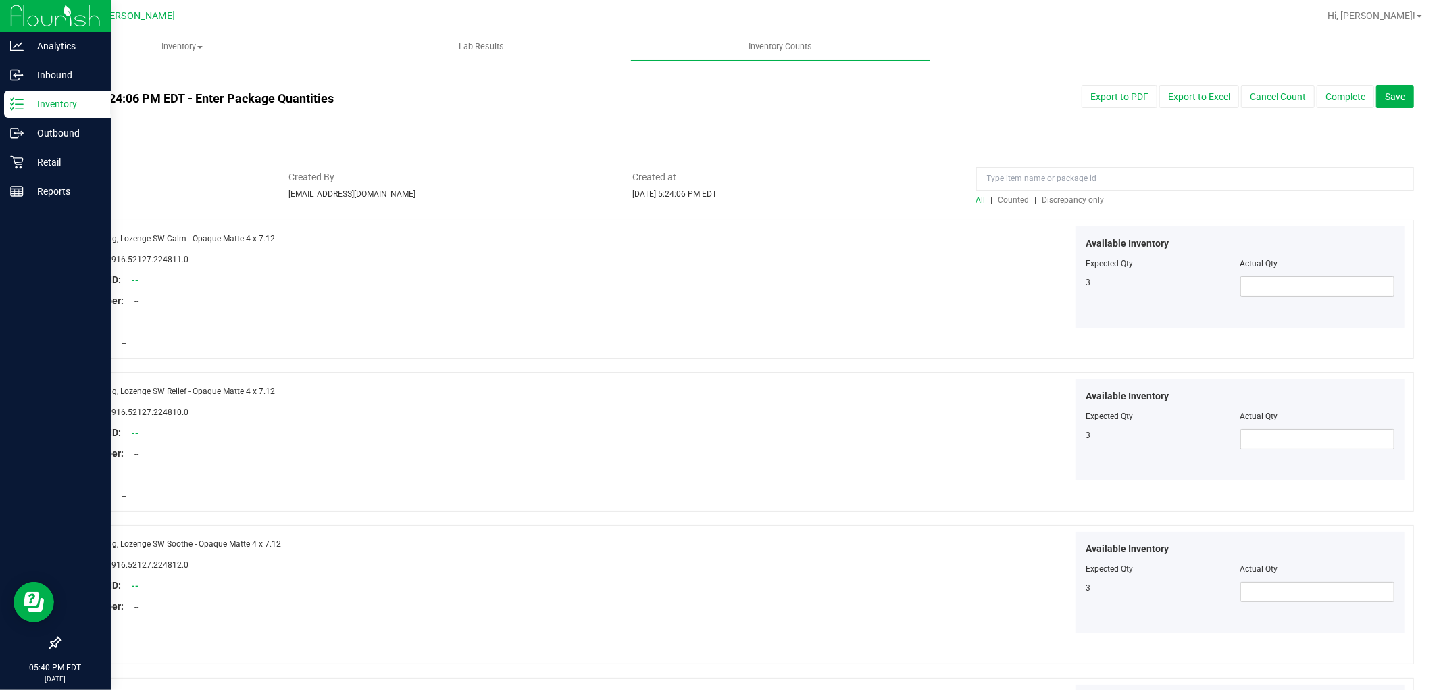
click at [1044, 198] on span "Discrepancy only" at bounding box center [1073, 199] width 62 height 9
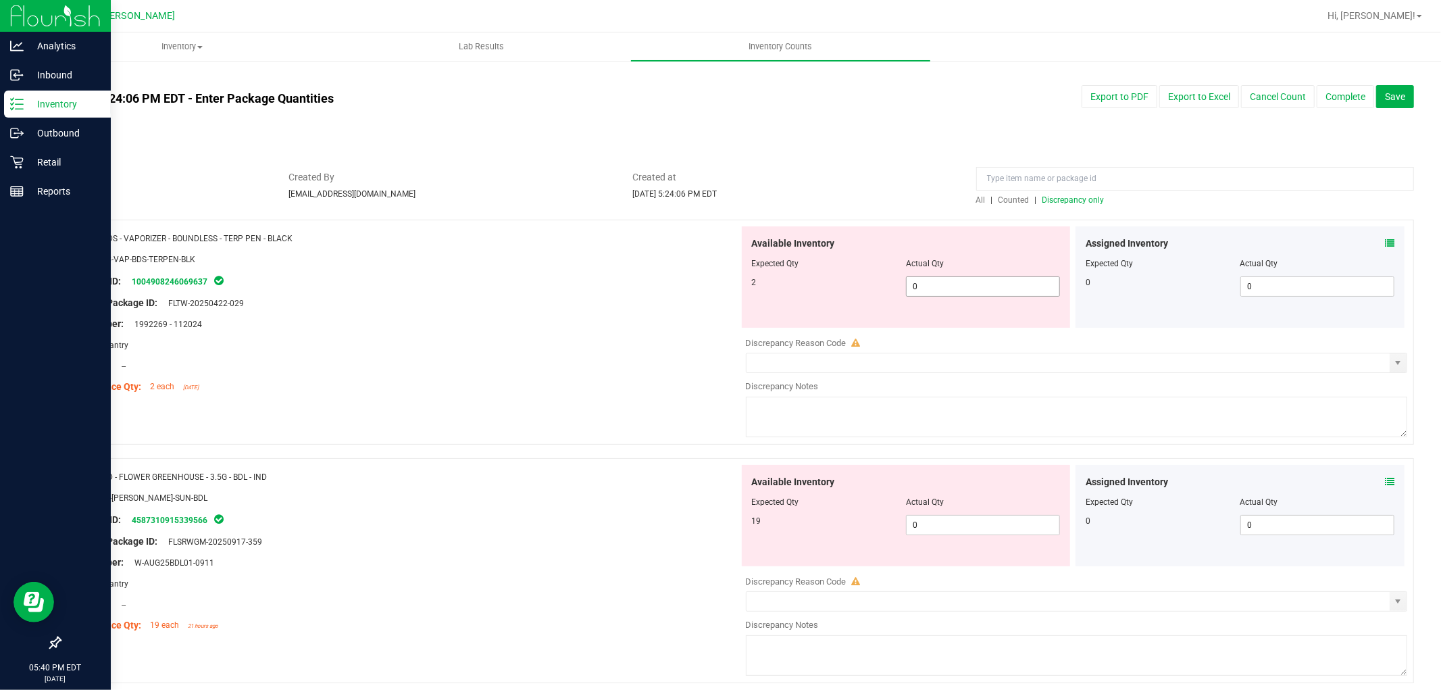
click at [997, 288] on span "0 0" at bounding box center [983, 286] width 154 height 20
type input "02"
click at [966, 520] on div "Available Inventory Expected Qty Actual Qty 19 0 0" at bounding box center [906, 515] width 329 height 101
type input "01"
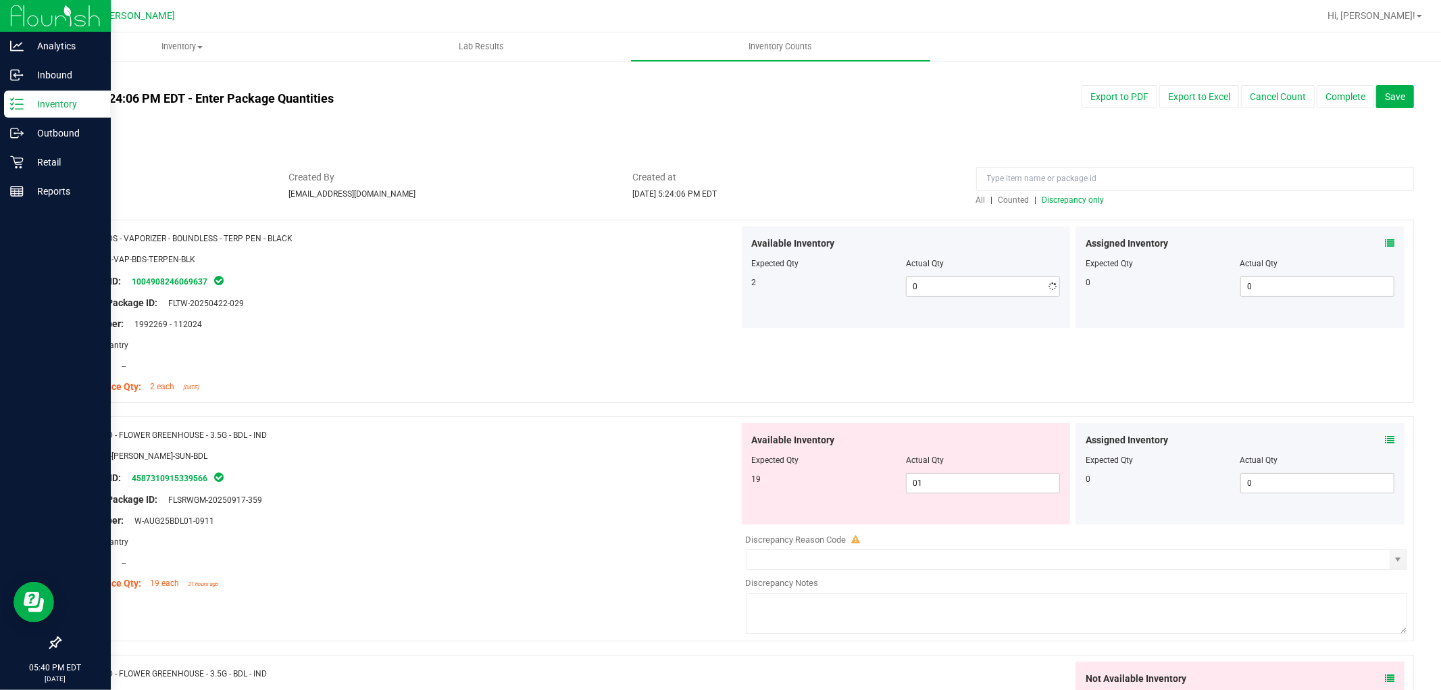
type input "2"
type input "01"
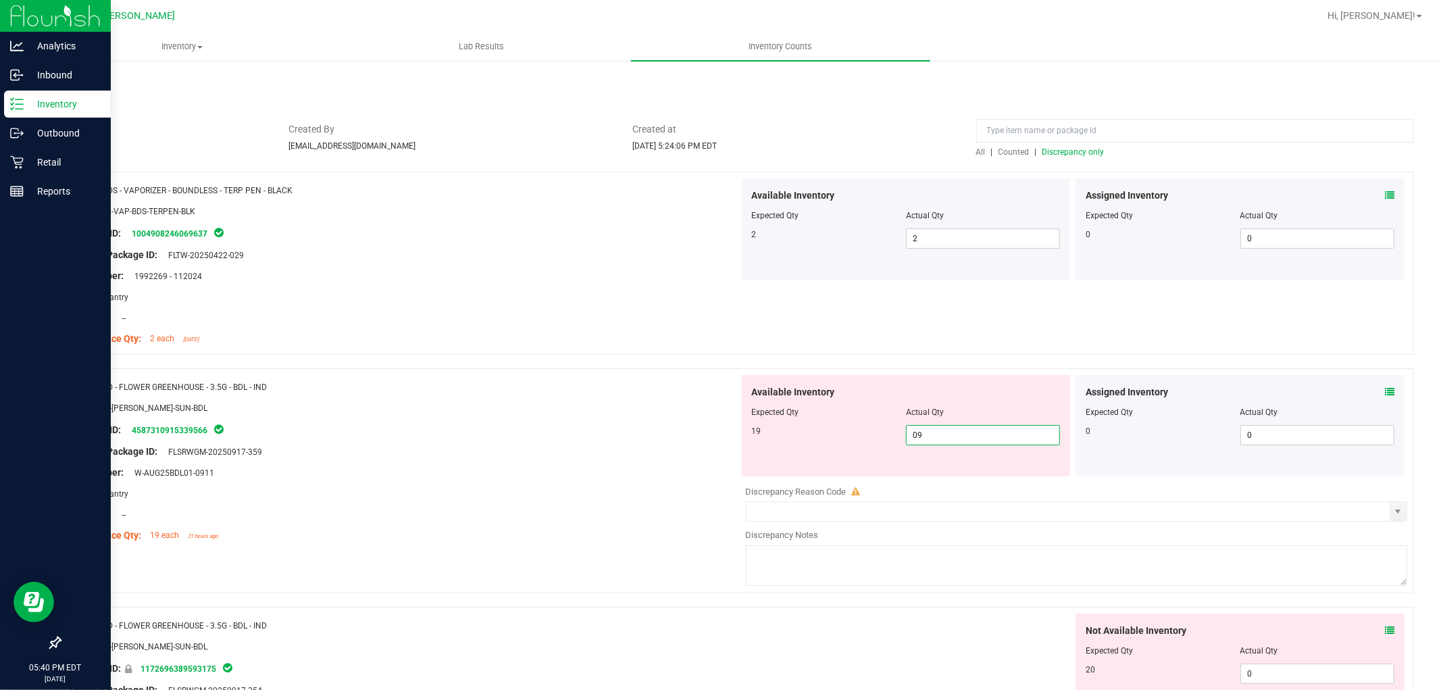
scroll to position [75, 0]
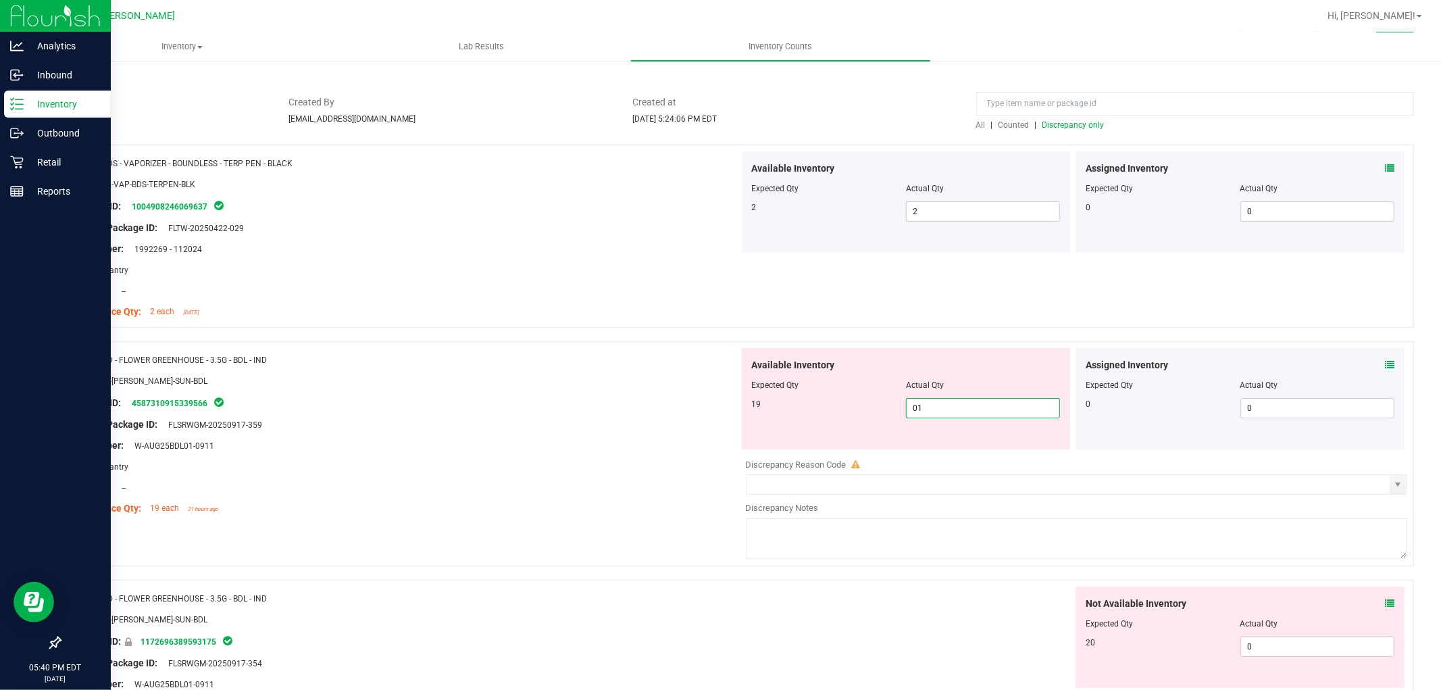
type input "019"
type input "19"
click at [1281, 646] on div "Not Available Inventory Expected Qty Actual Qty 20 0 0" at bounding box center [1073, 693] width 669 height 214
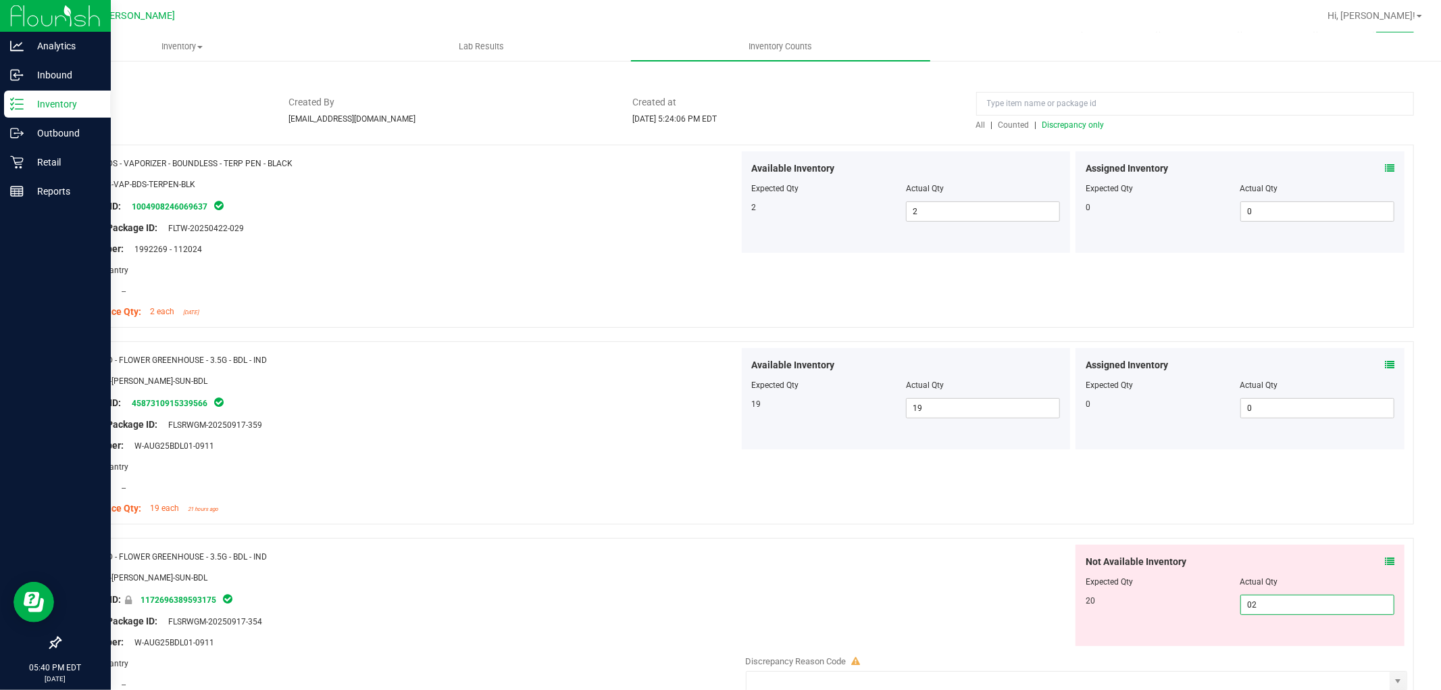
type input "020"
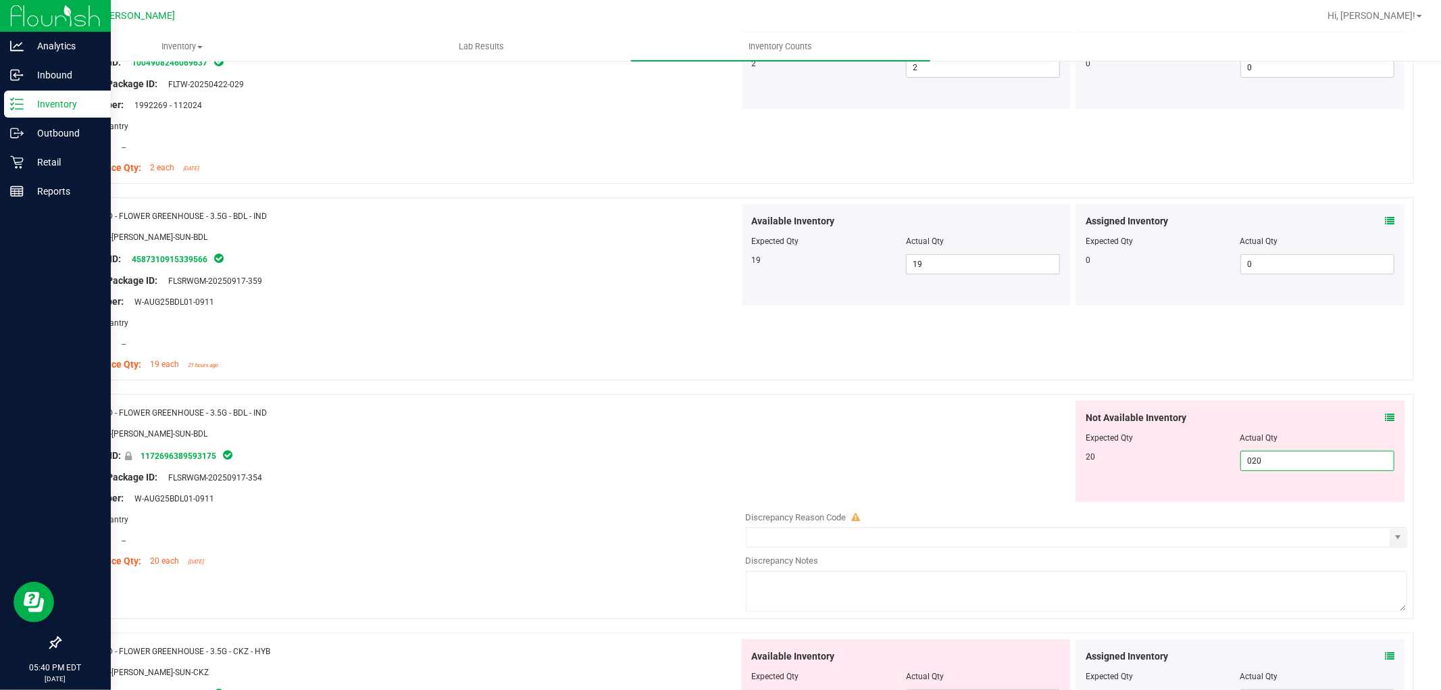
scroll to position [375, 0]
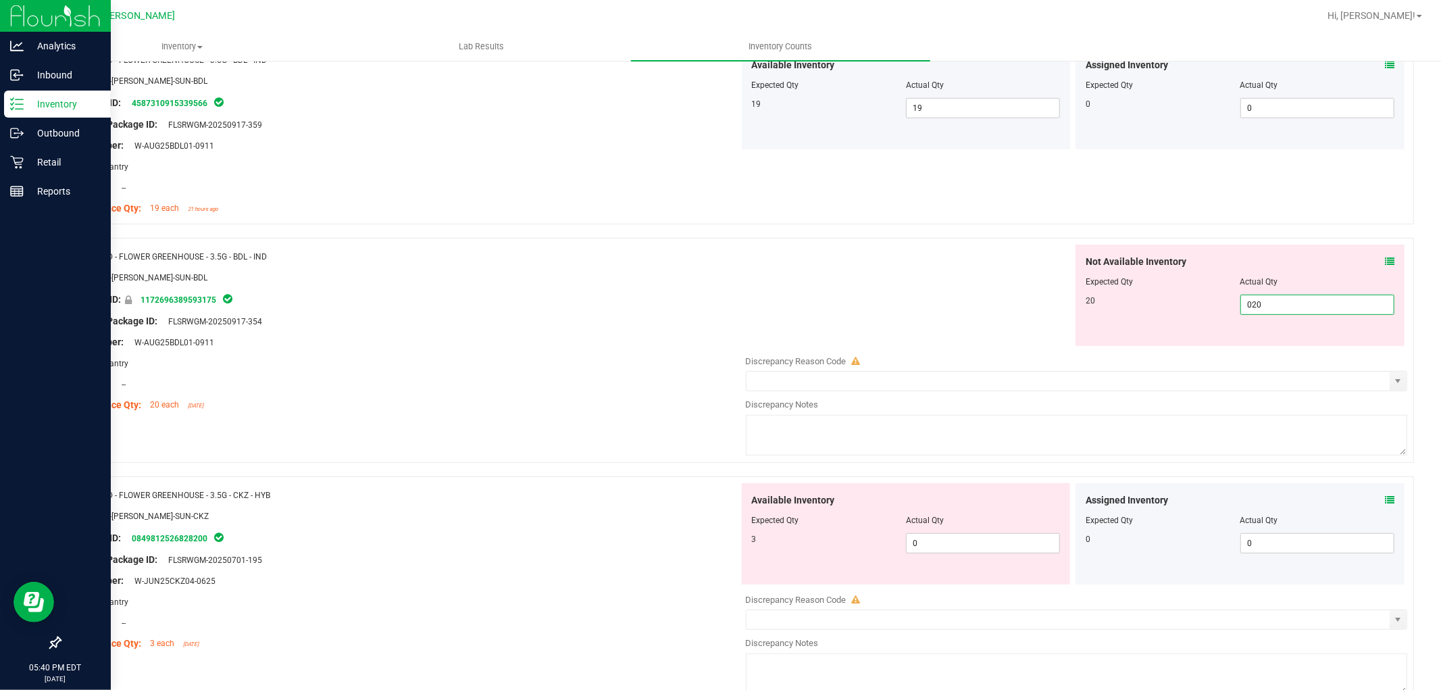
type input "20"
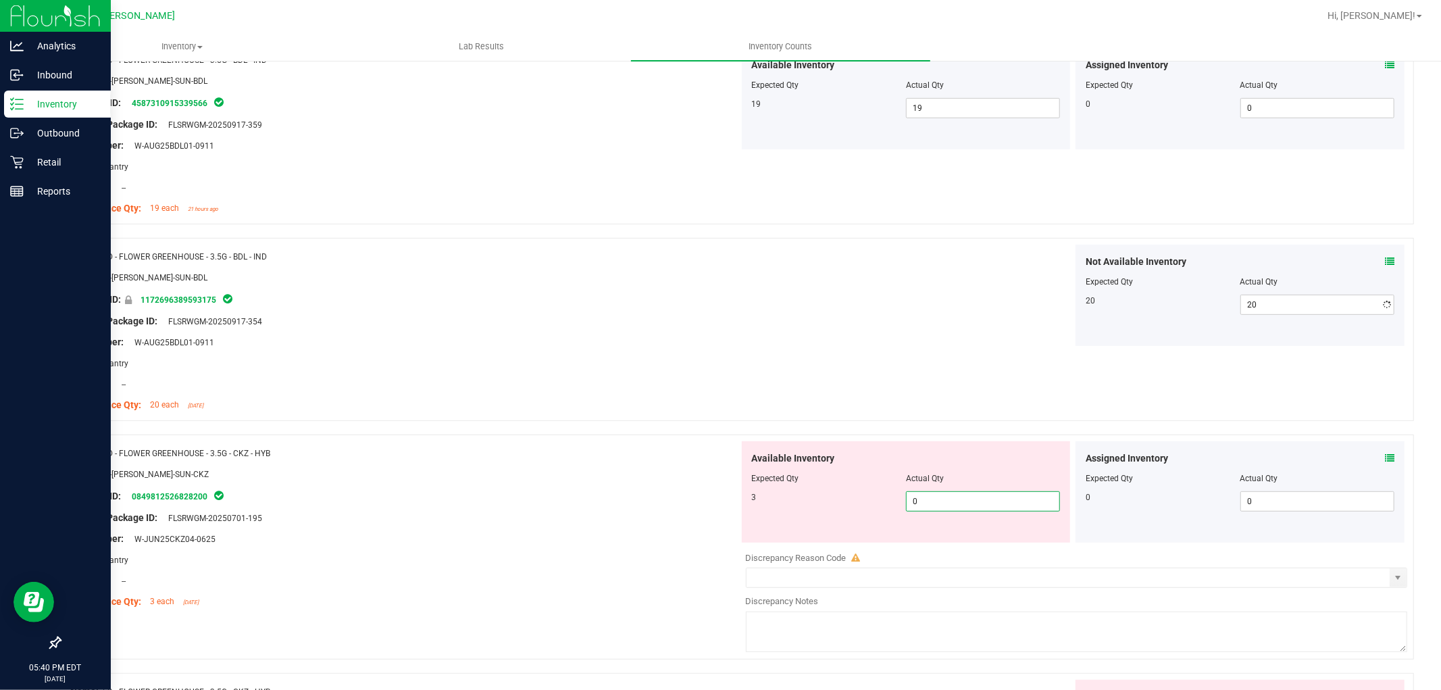
click at [996, 536] on div "Available Inventory Expected Qty Actual Qty 3 0 0" at bounding box center [906, 491] width 329 height 101
type input "03"
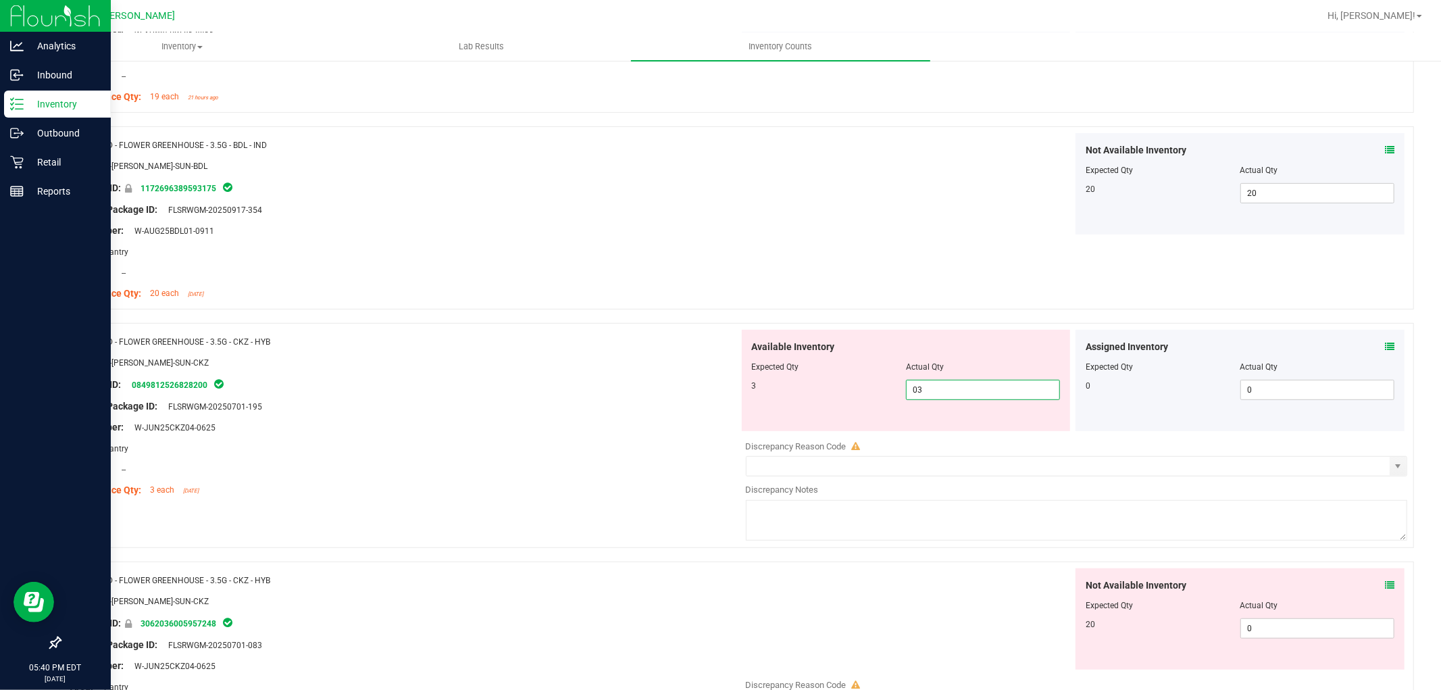
scroll to position [675, 0]
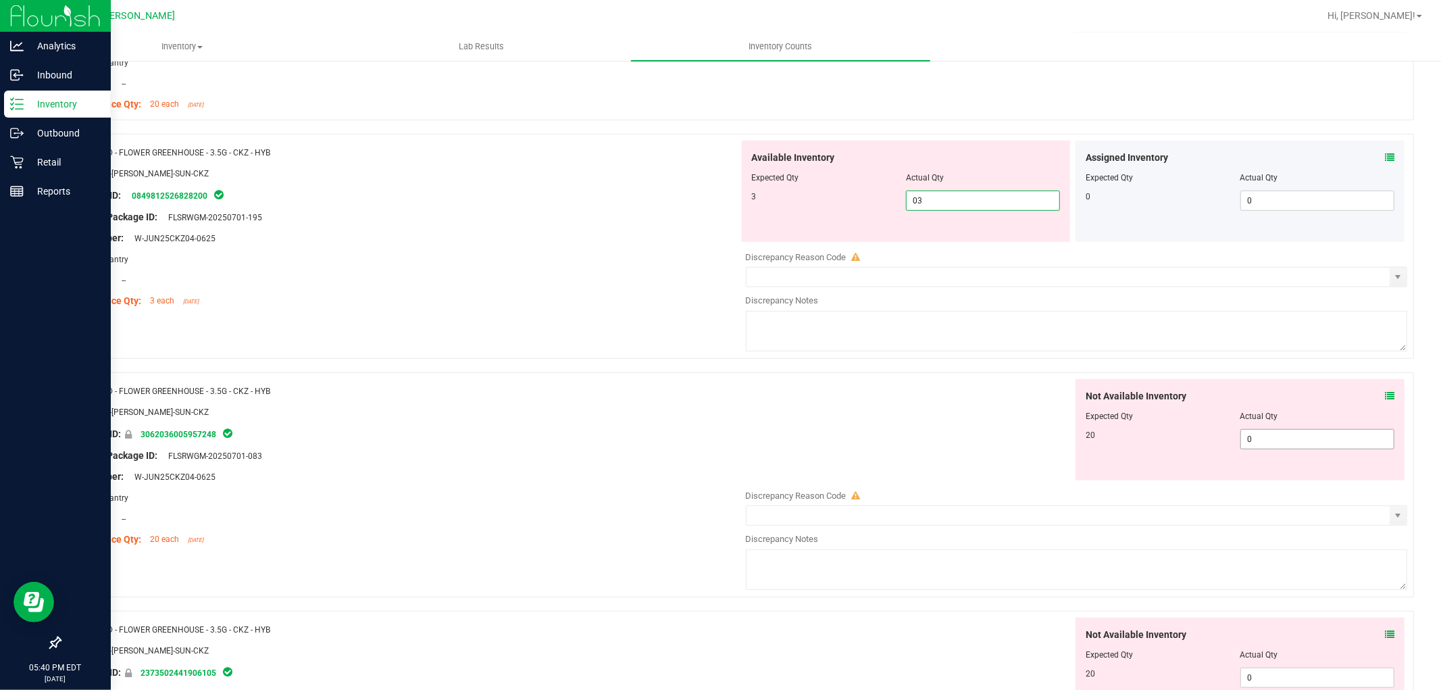
type input "3"
click at [1274, 440] on div "Not Available Inventory Expected Qty Actual Qty 20 0 0" at bounding box center [1073, 486] width 669 height 214
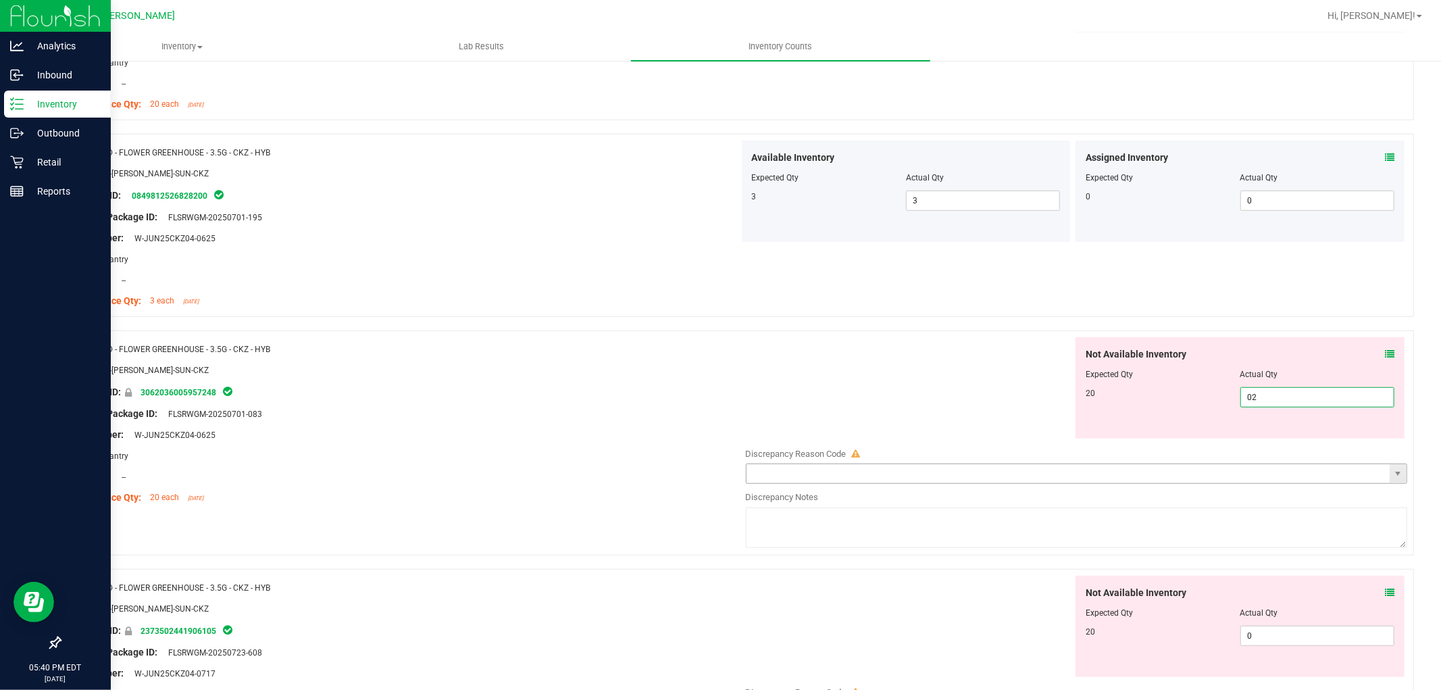
type input "020"
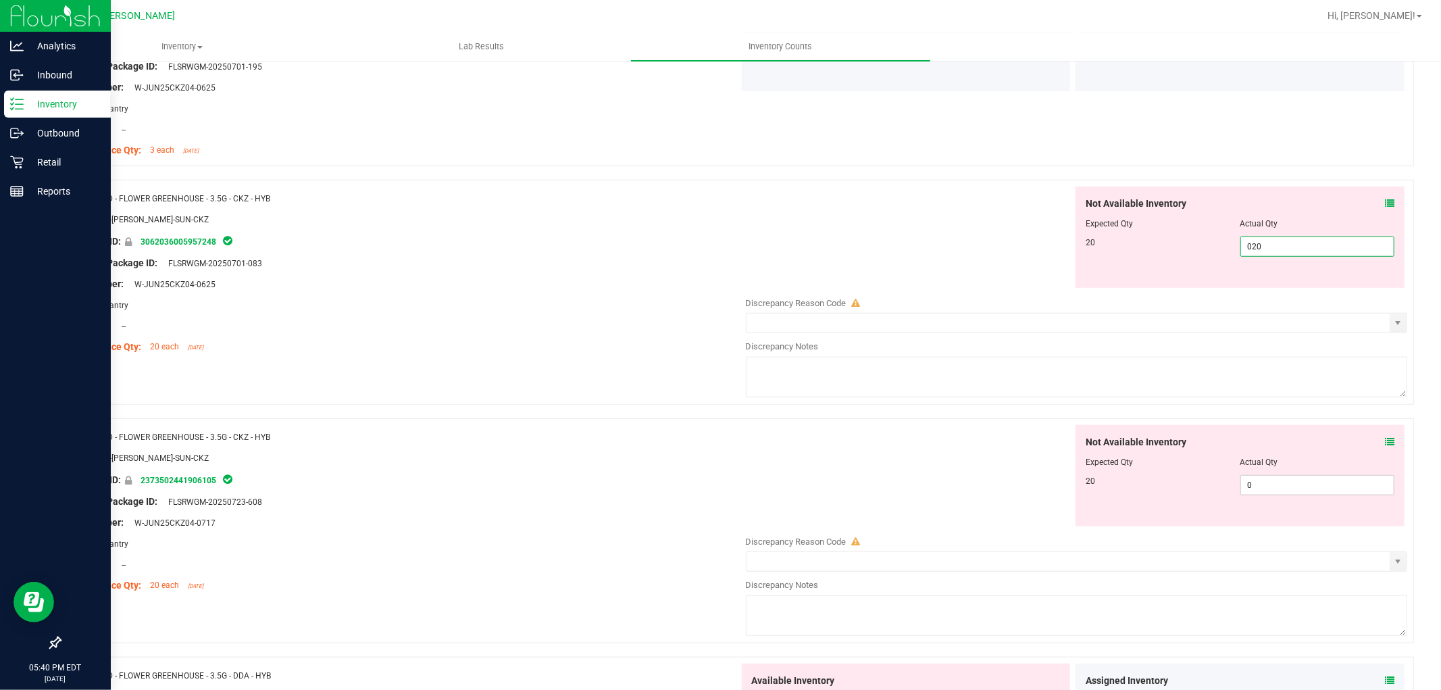
scroll to position [975, 0]
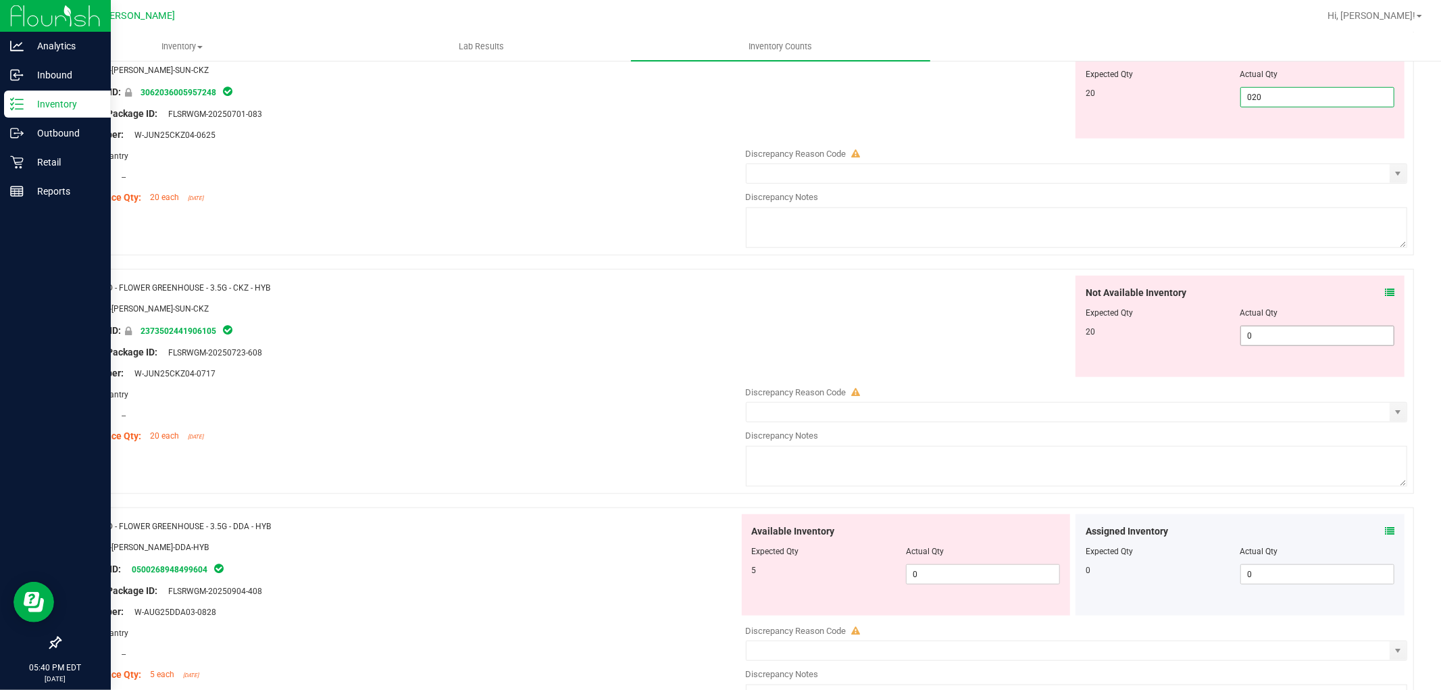
type input "20"
type input "02"
click at [1260, 332] on div "Not Available Inventory Expected Qty Actual Qty 20 02 0" at bounding box center [1239, 326] width 329 height 101
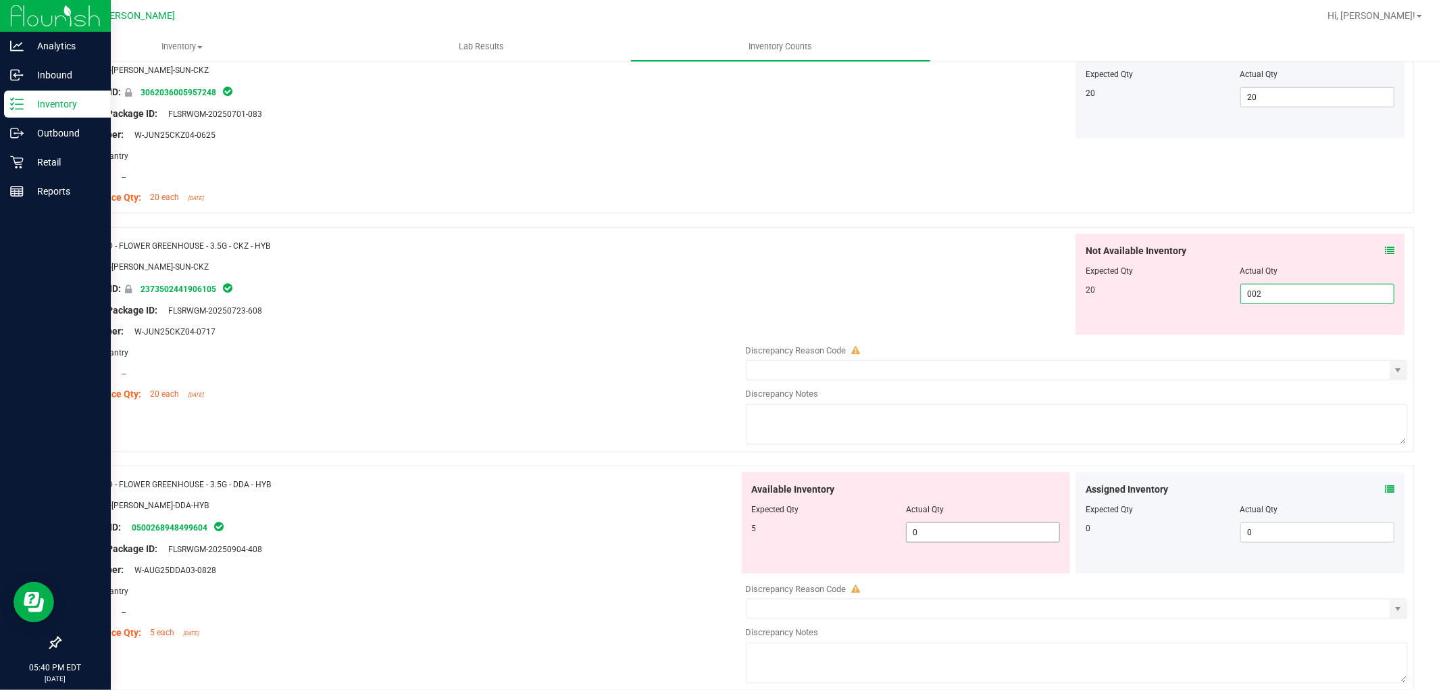
type input "0020"
type input "20"
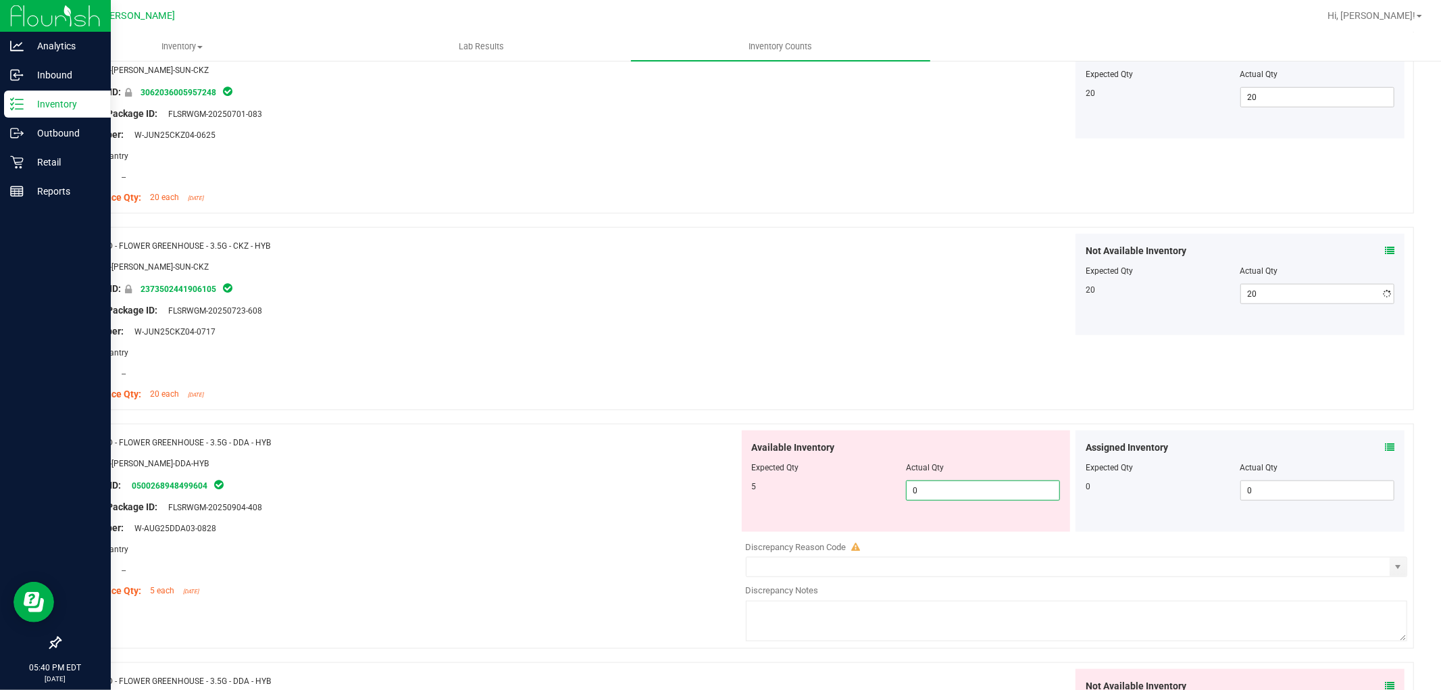
click at [1001, 534] on div "Available Inventory Expected Qty Actual Qty 5 0 0" at bounding box center [1073, 537] width 669 height 214
type input "05"
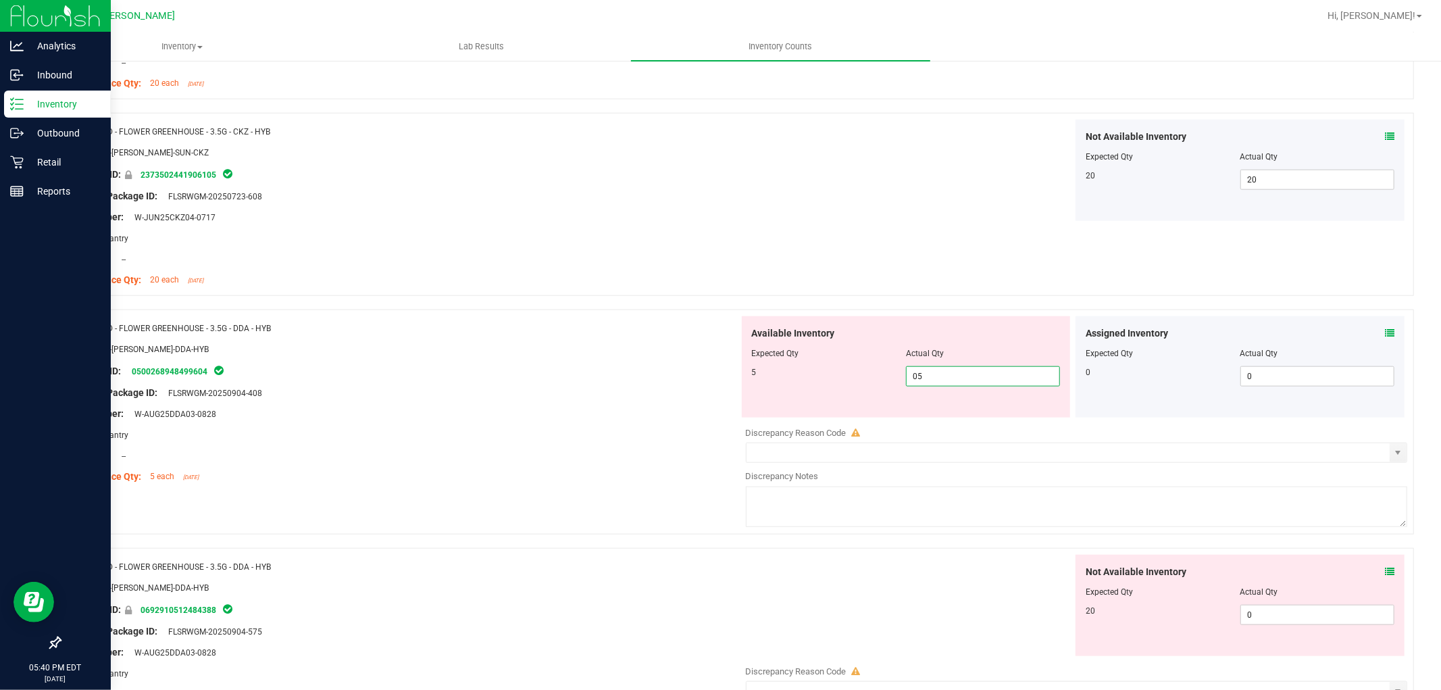
scroll to position [1200, 0]
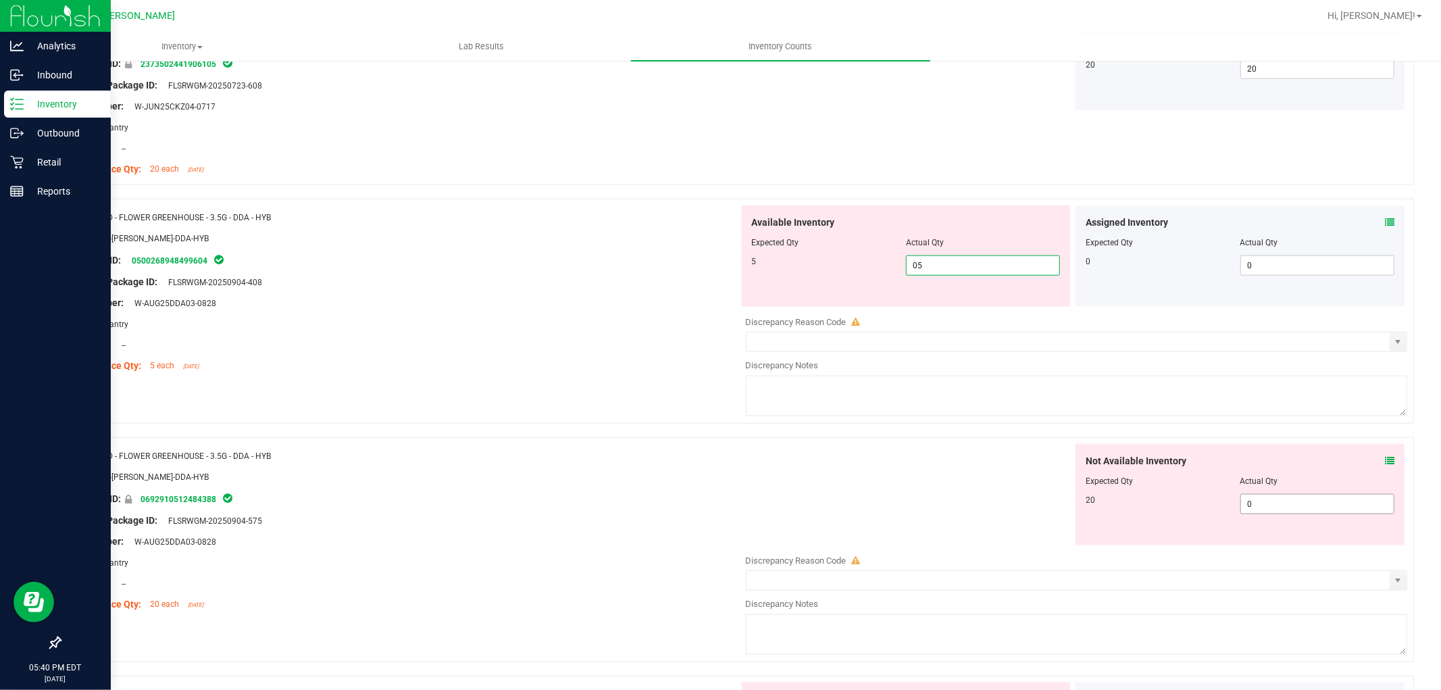
type input "5"
click at [1266, 505] on div "Not Available Inventory Expected Qty Actual Qty 20 0 0" at bounding box center [1073, 551] width 669 height 214
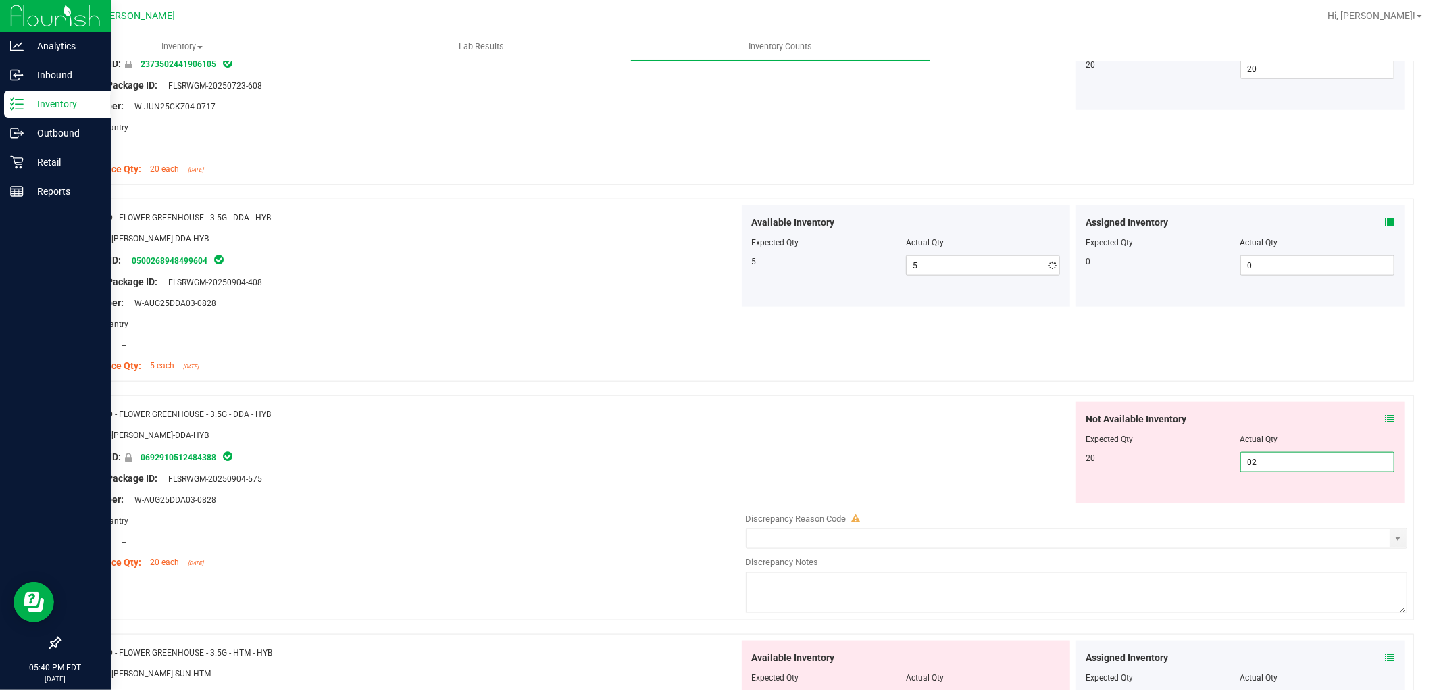
type input "020"
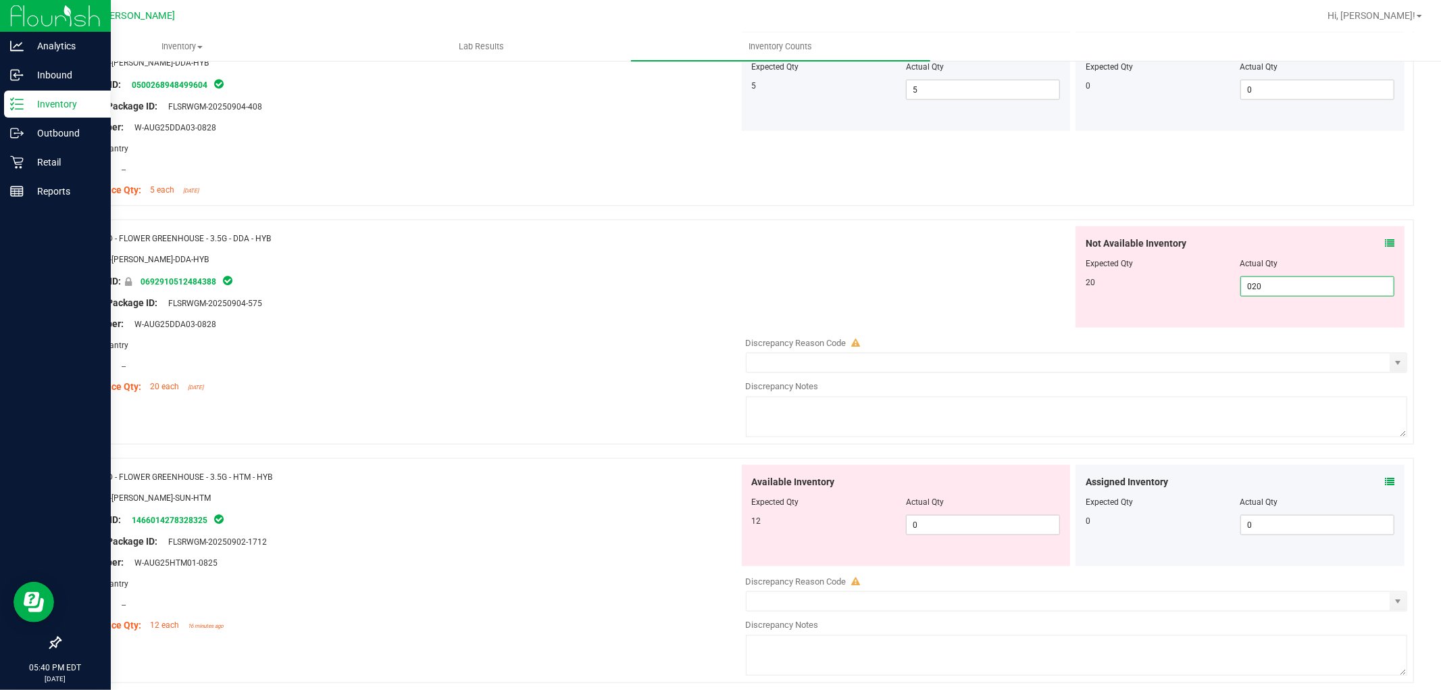
scroll to position [1576, 0]
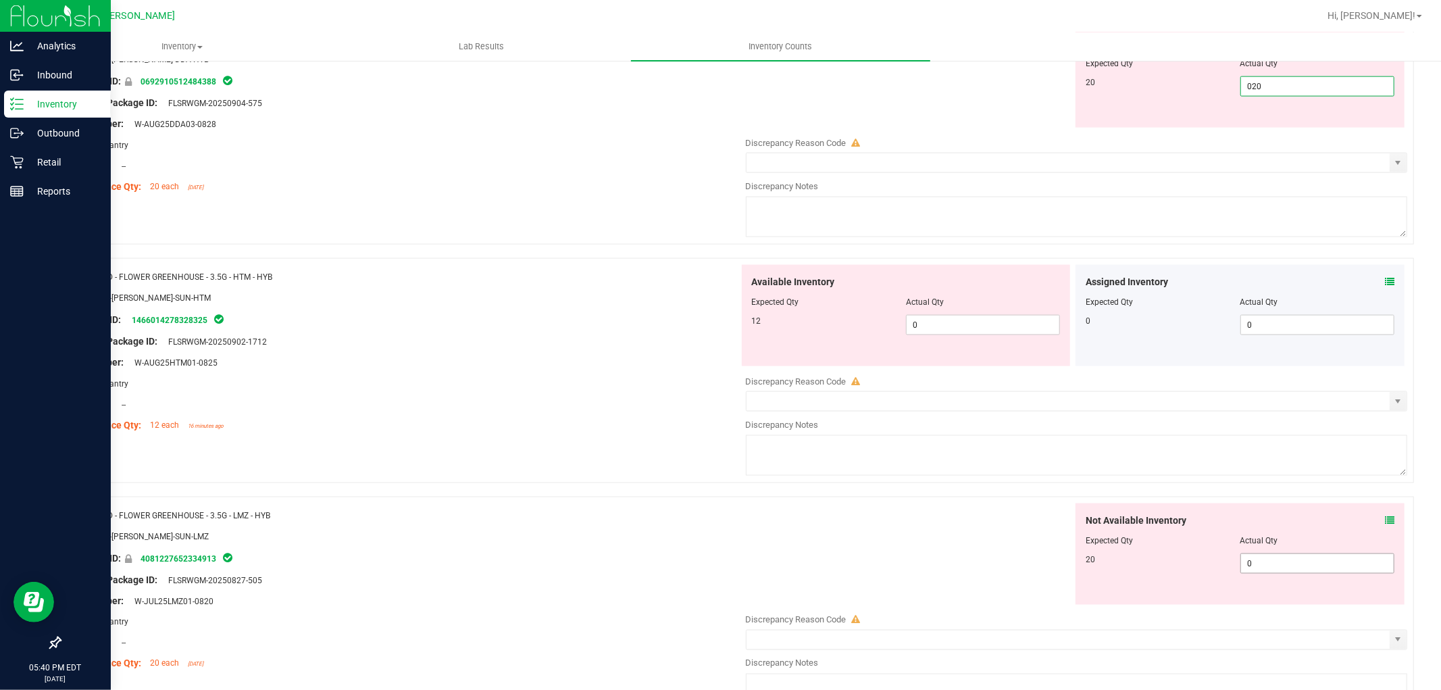
type input "20"
click at [1298, 573] on div "Not Available Inventory Expected Qty Actual Qty 20 0 0" at bounding box center [1073, 610] width 669 height 214
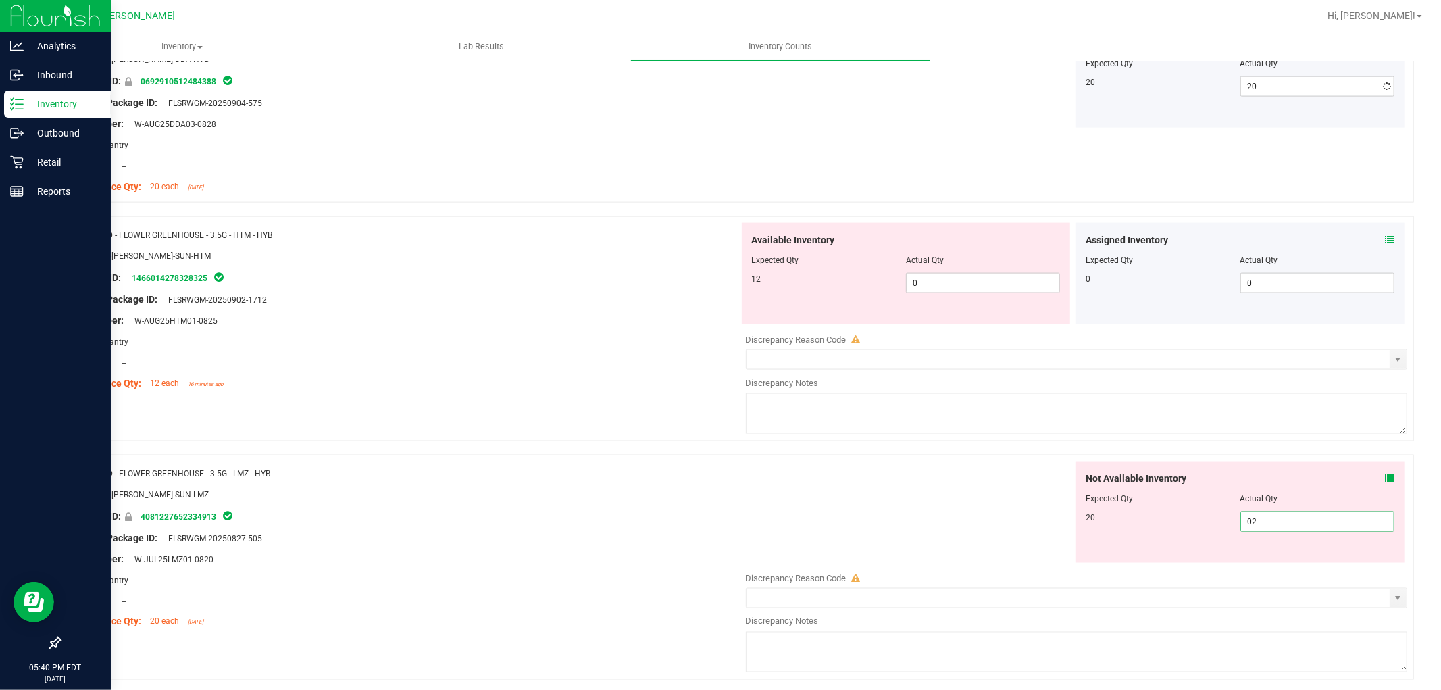
type input "020"
type input "20"
click at [979, 295] on div "Available Inventory Expected Qty Actual Qty 12 0 0" at bounding box center [906, 273] width 329 height 101
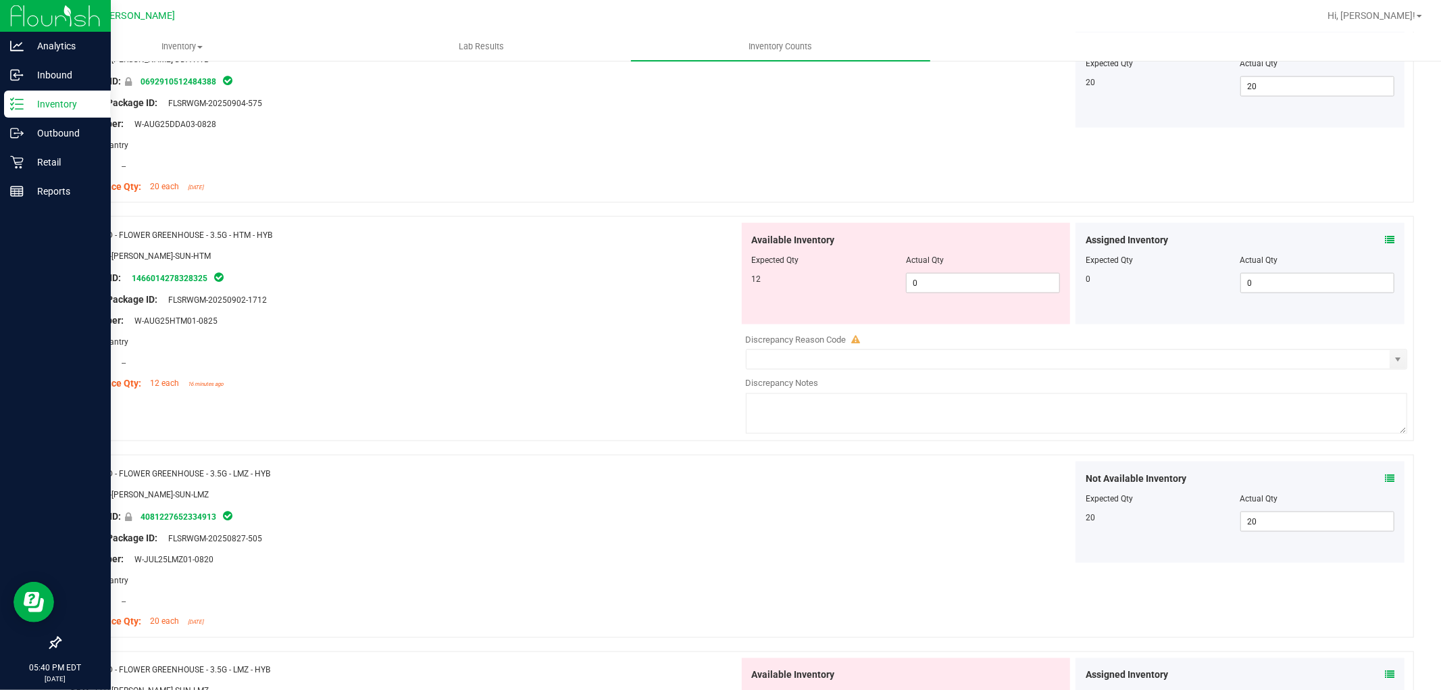
click at [961, 267] on div at bounding box center [906, 269] width 309 height 7
click at [961, 288] on span "0 0" at bounding box center [983, 283] width 154 height 20
type input "012"
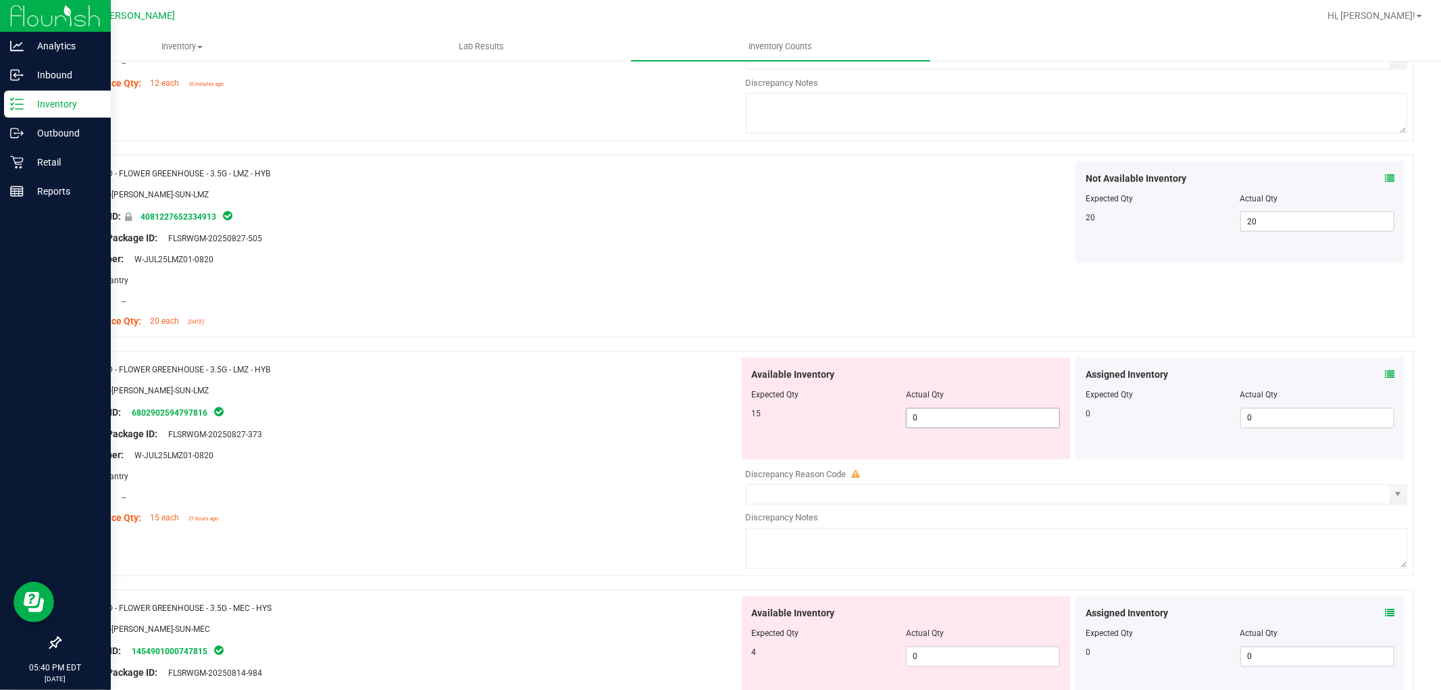
type input "12"
click at [928, 419] on div "Available Inventory Expected Qty Actual Qty 15 0 0" at bounding box center [1073, 465] width 669 height 214
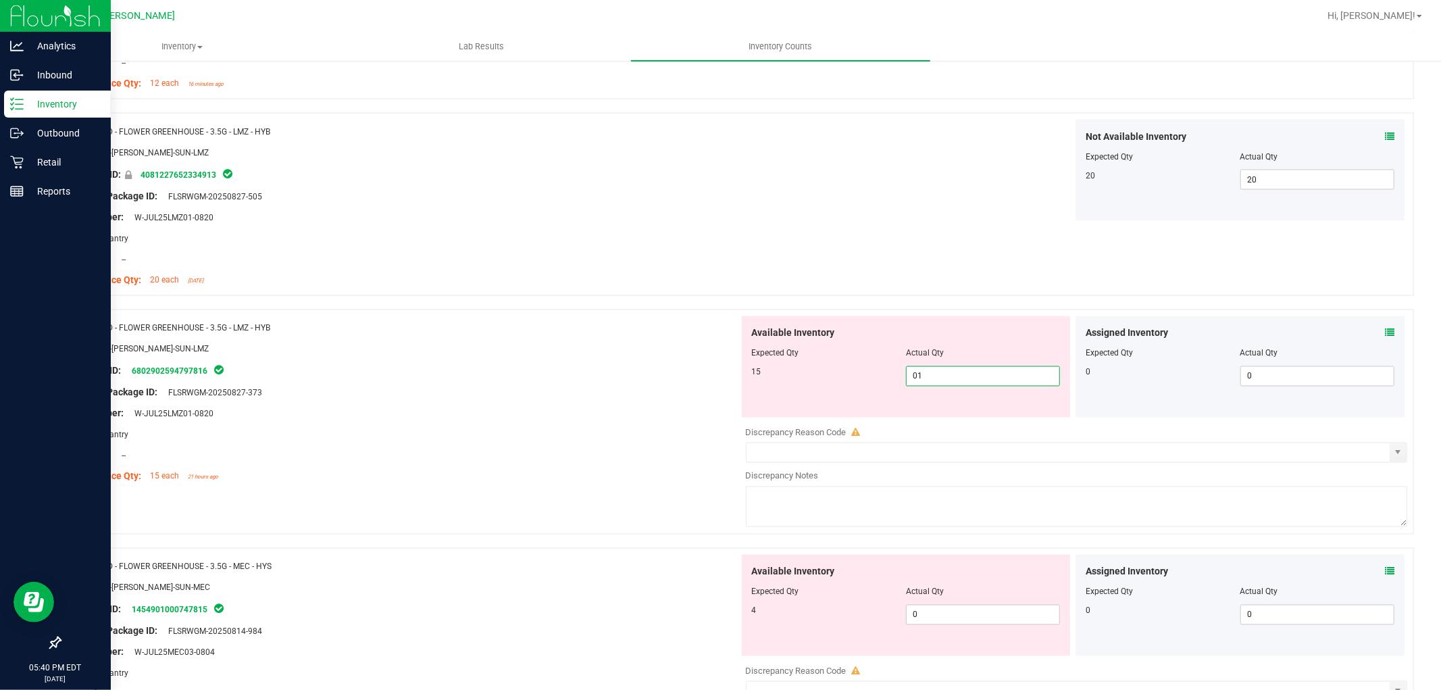
type input "015"
type input "15"
drag, startPoint x: 869, startPoint y: 588, endPoint x: 906, endPoint y: 610, distance: 42.4
click at [869, 599] on div "Available Inventory Expected Qty Actual Qty 4 0 0" at bounding box center [906, 605] width 329 height 101
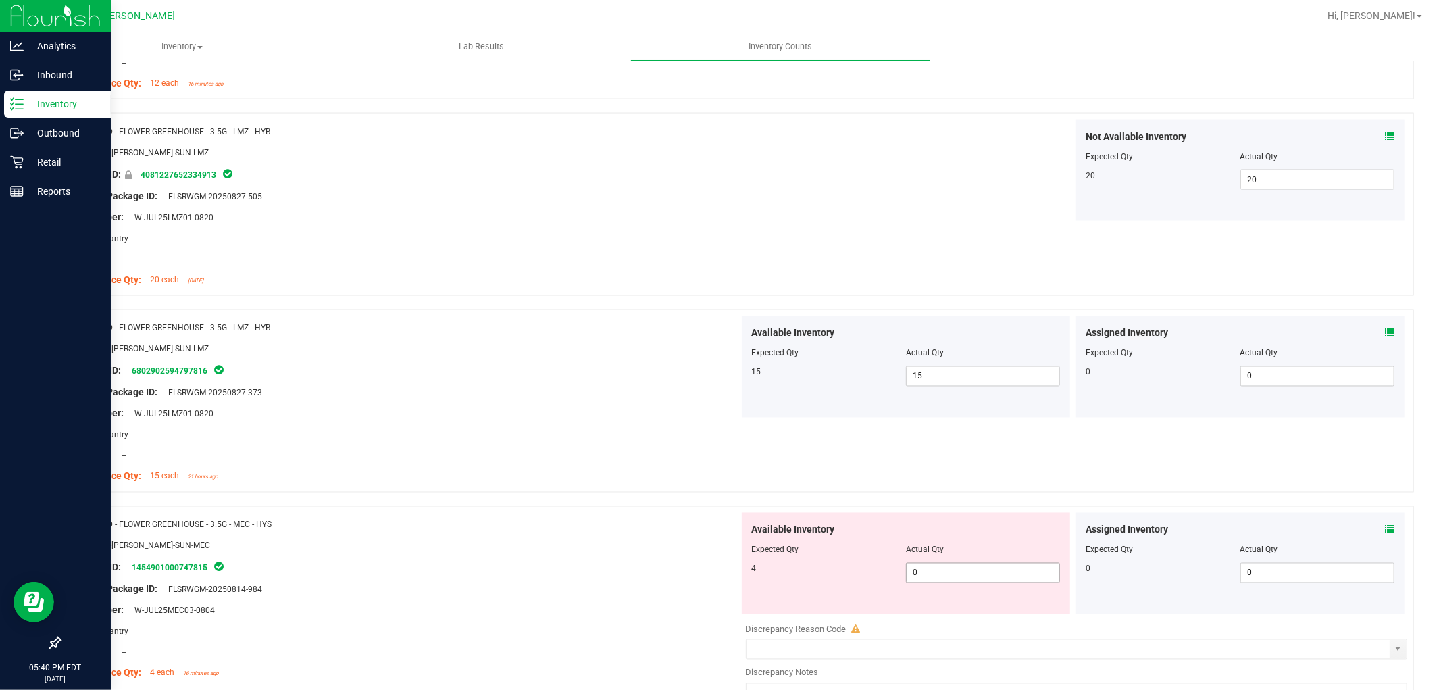
click at [927, 576] on span "0 0" at bounding box center [983, 573] width 154 height 20
type input "04"
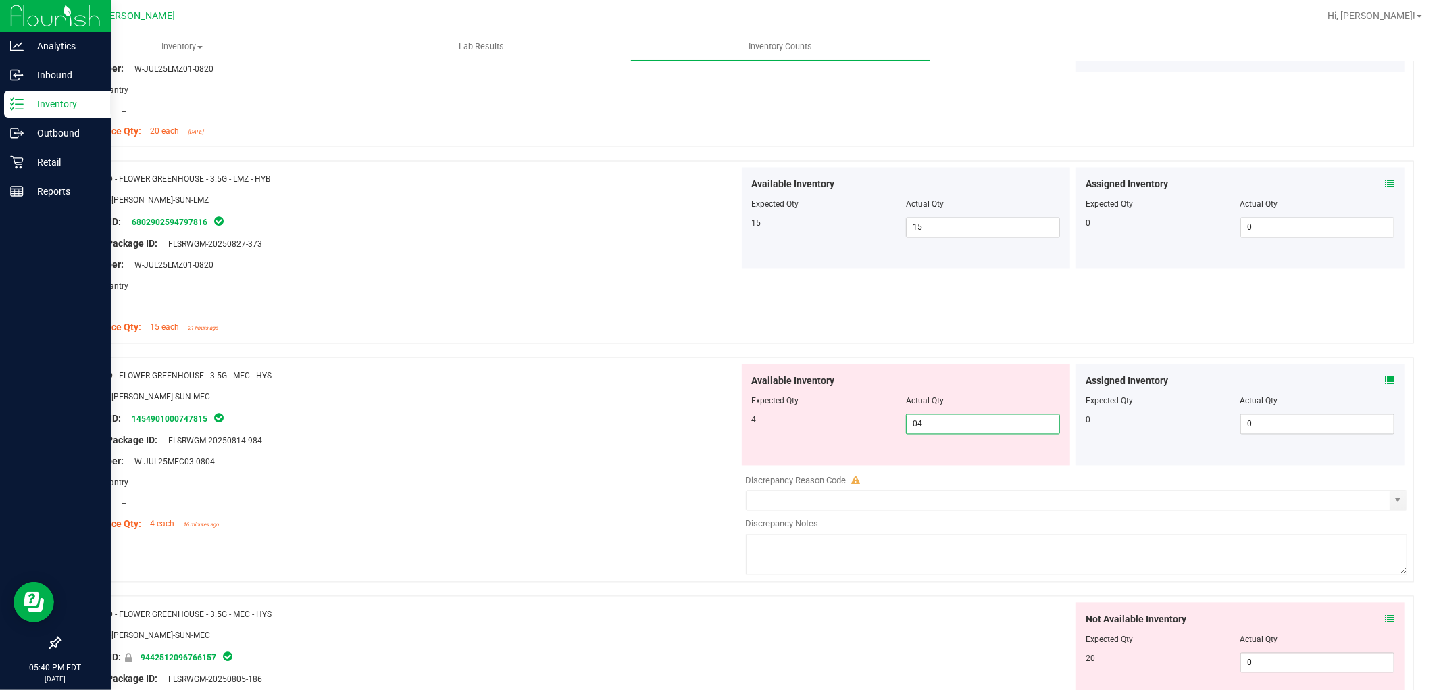
scroll to position [2176, 0]
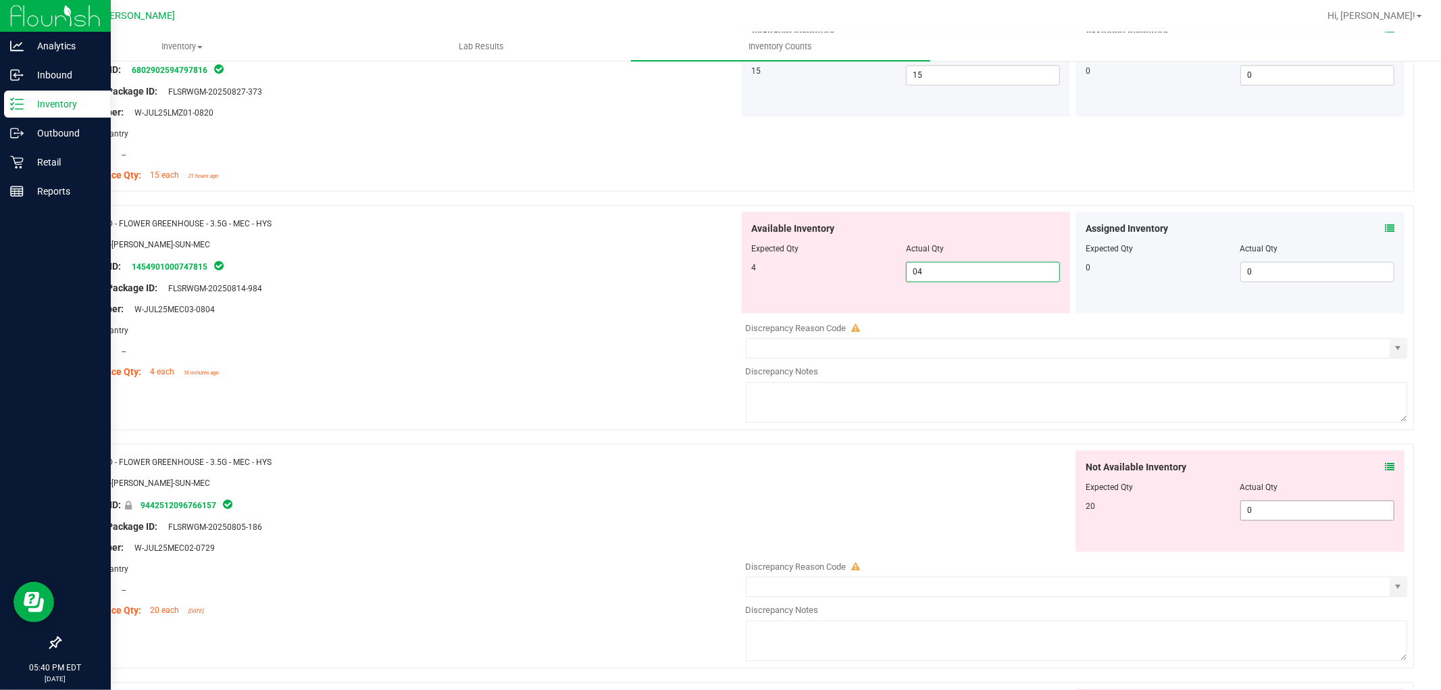
type input "4"
click at [1281, 502] on div "Not Available Inventory Expected Qty Actual Qty 20 0 0" at bounding box center [1239, 501] width 329 height 101
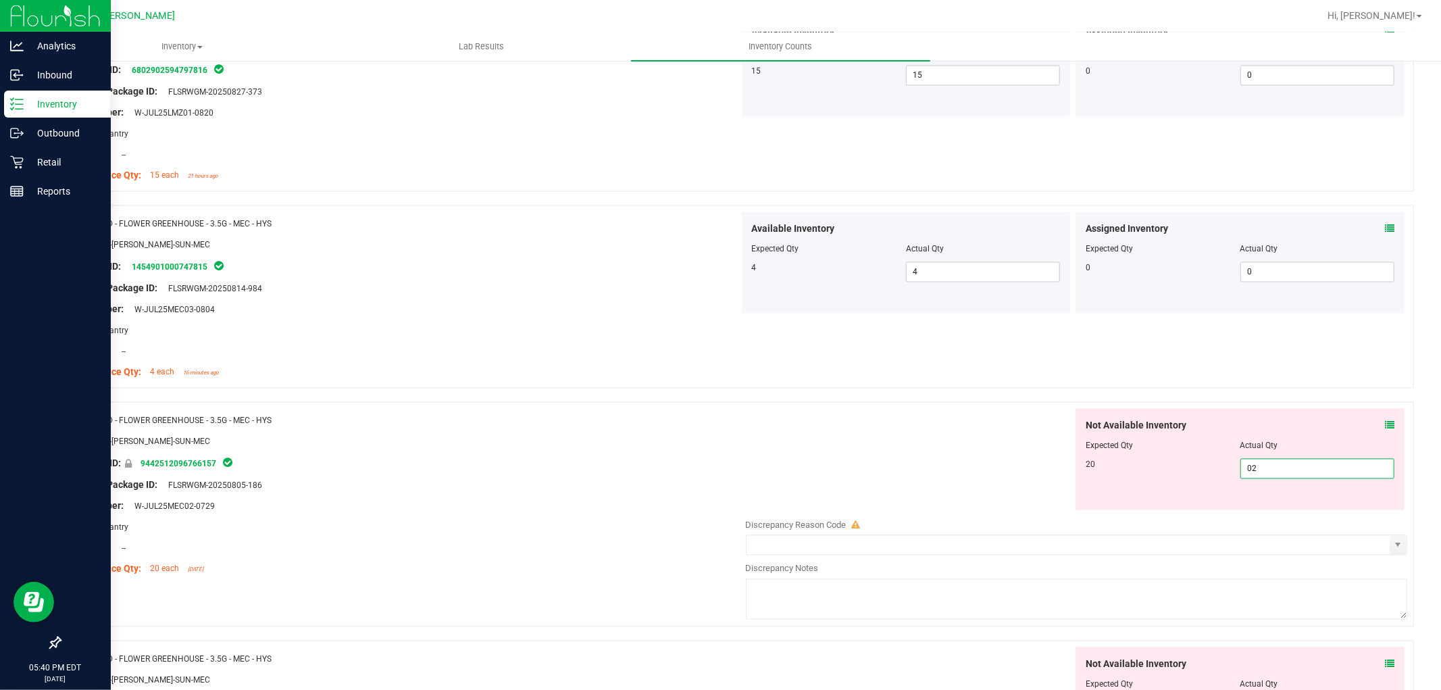
click at [1262, 464] on span "0 02" at bounding box center [1317, 469] width 154 height 20
type input "020"
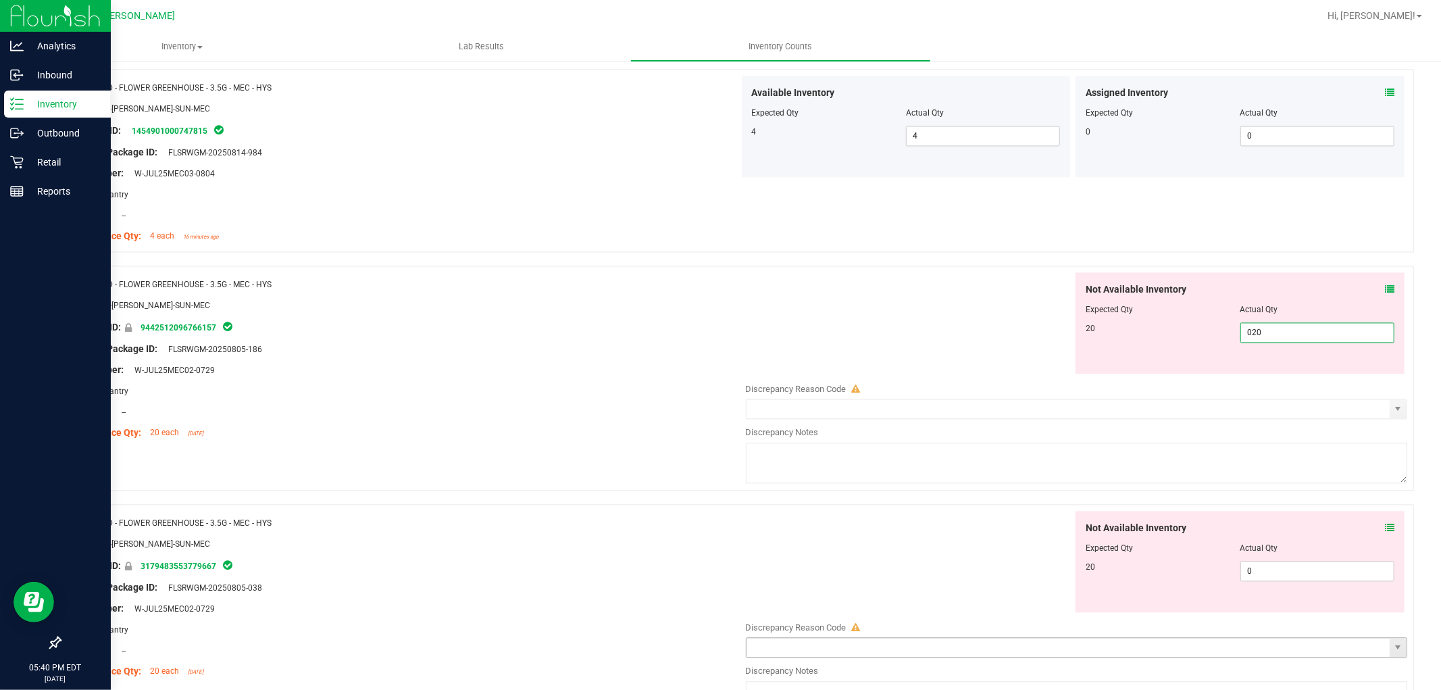
scroll to position [2476, 0]
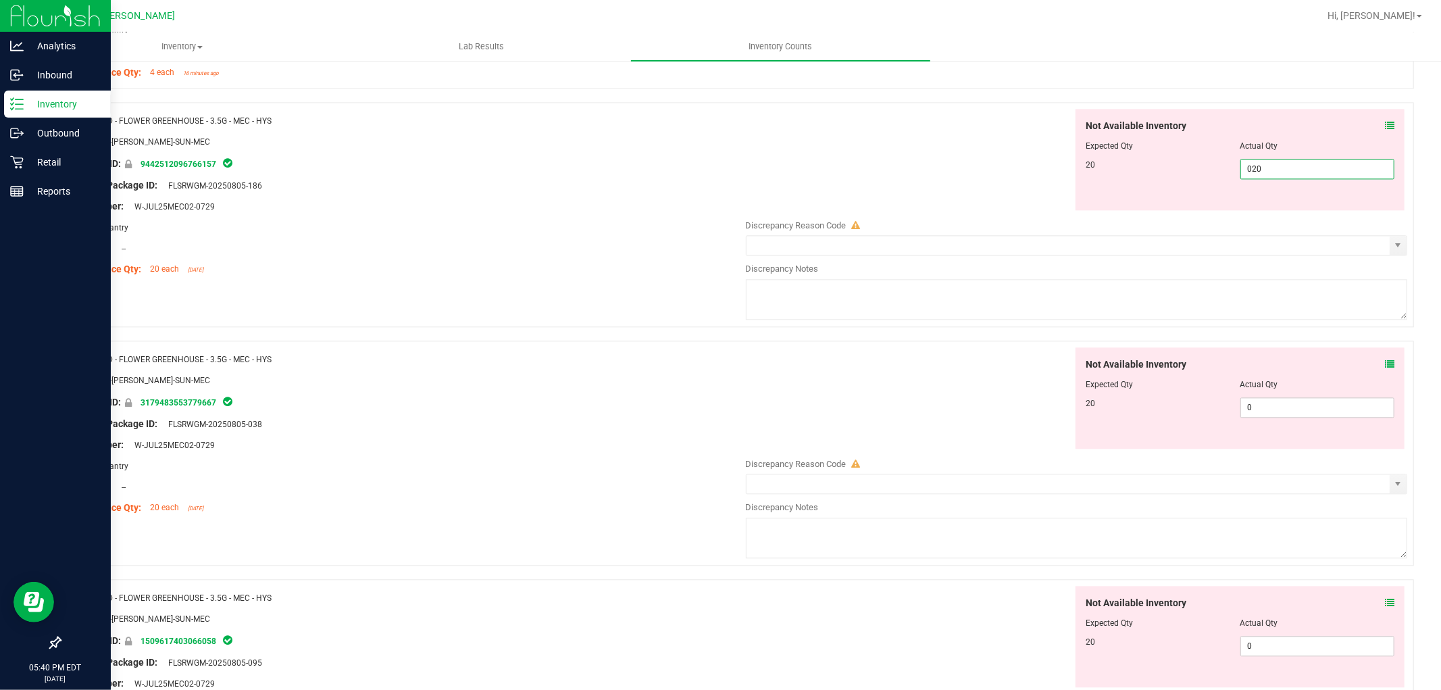
type input "20"
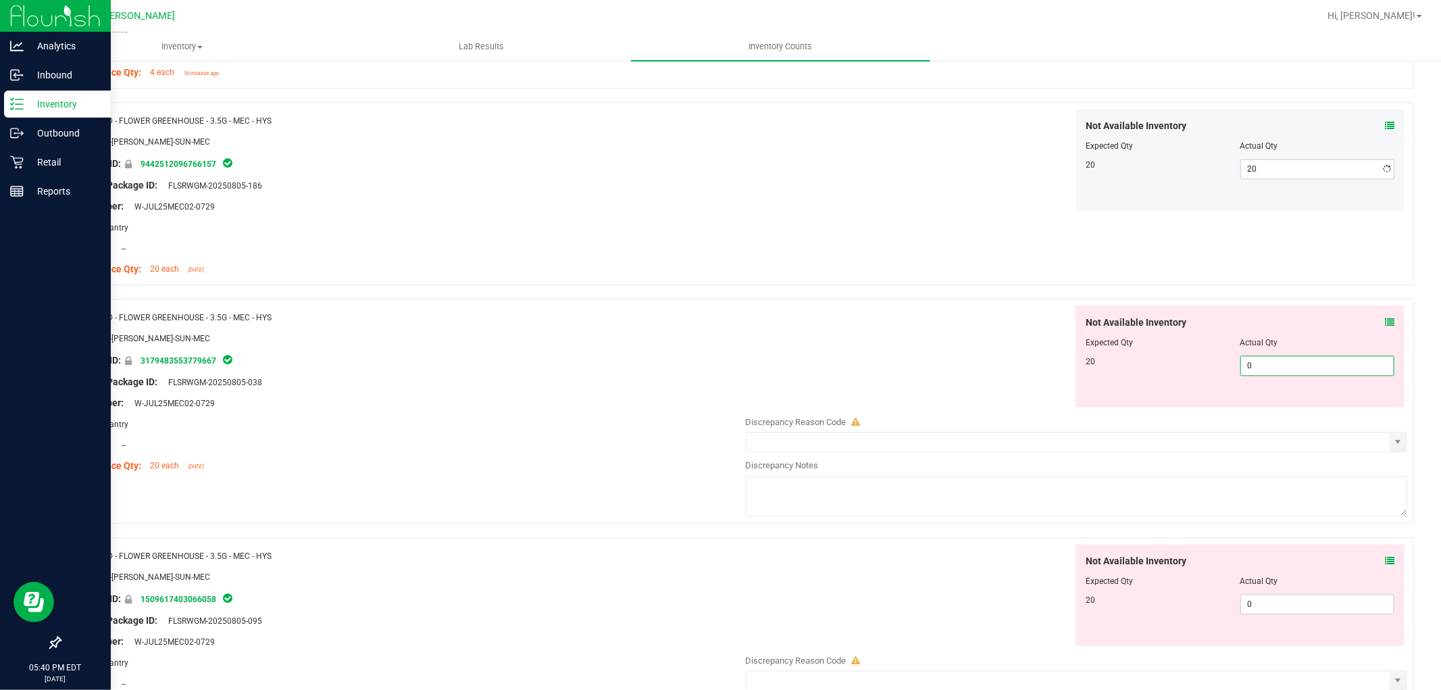
click at [1250, 413] on div "Not Available Inventory Expected Qty Actual Qty 20 0 0" at bounding box center [1073, 412] width 669 height 214
type input "020"
type input "20"
click at [1271, 596] on div "Not Available Inventory Expected Qty Actual Qty 20 0 0" at bounding box center [1239, 594] width 329 height 101
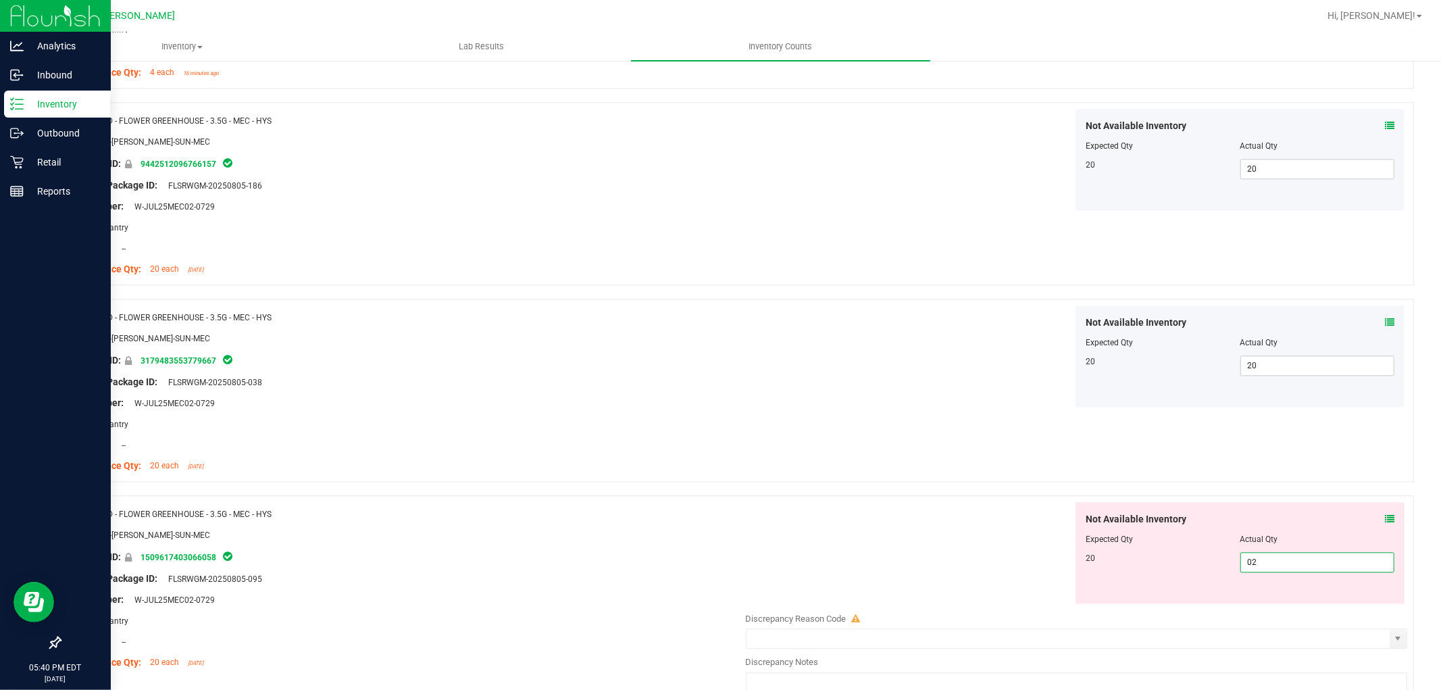
type input "020"
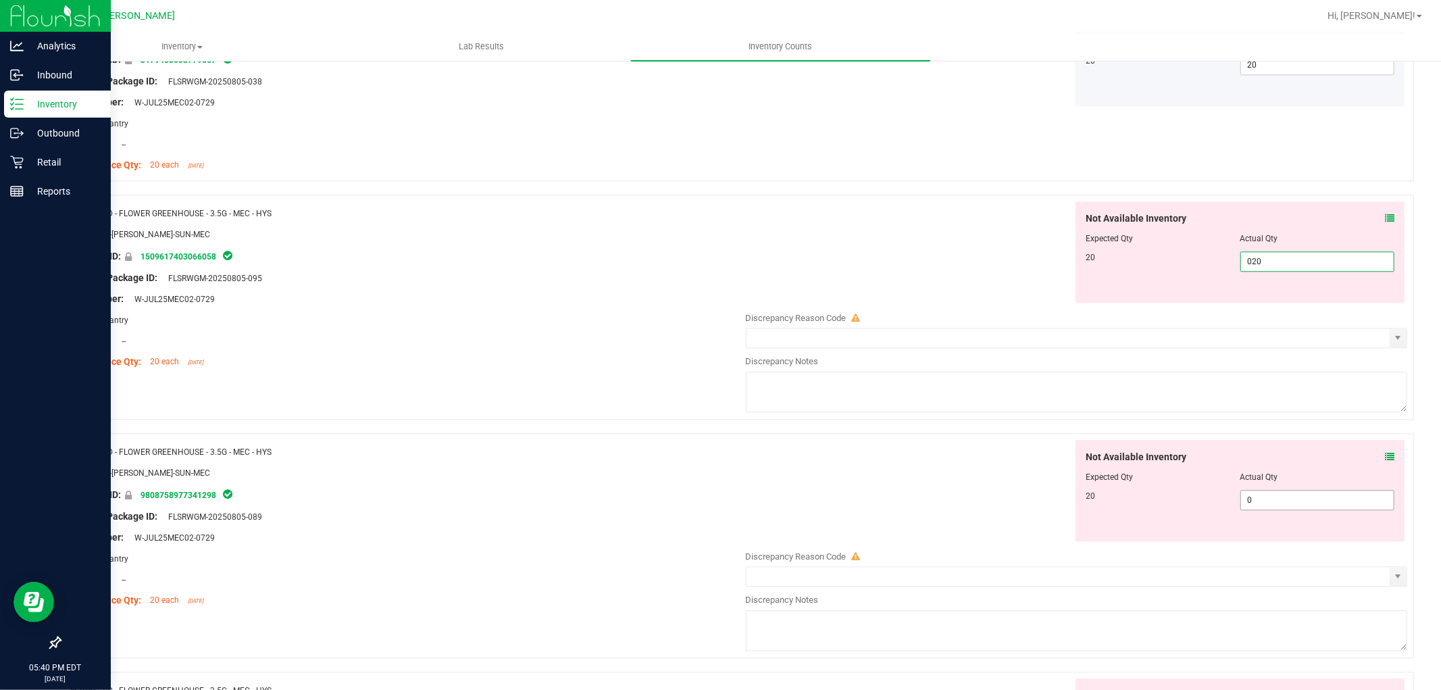
type input "20"
click at [1285, 499] on div "Not Available Inventory Expected Qty Actual Qty 20 0 0" at bounding box center [1239, 490] width 329 height 101
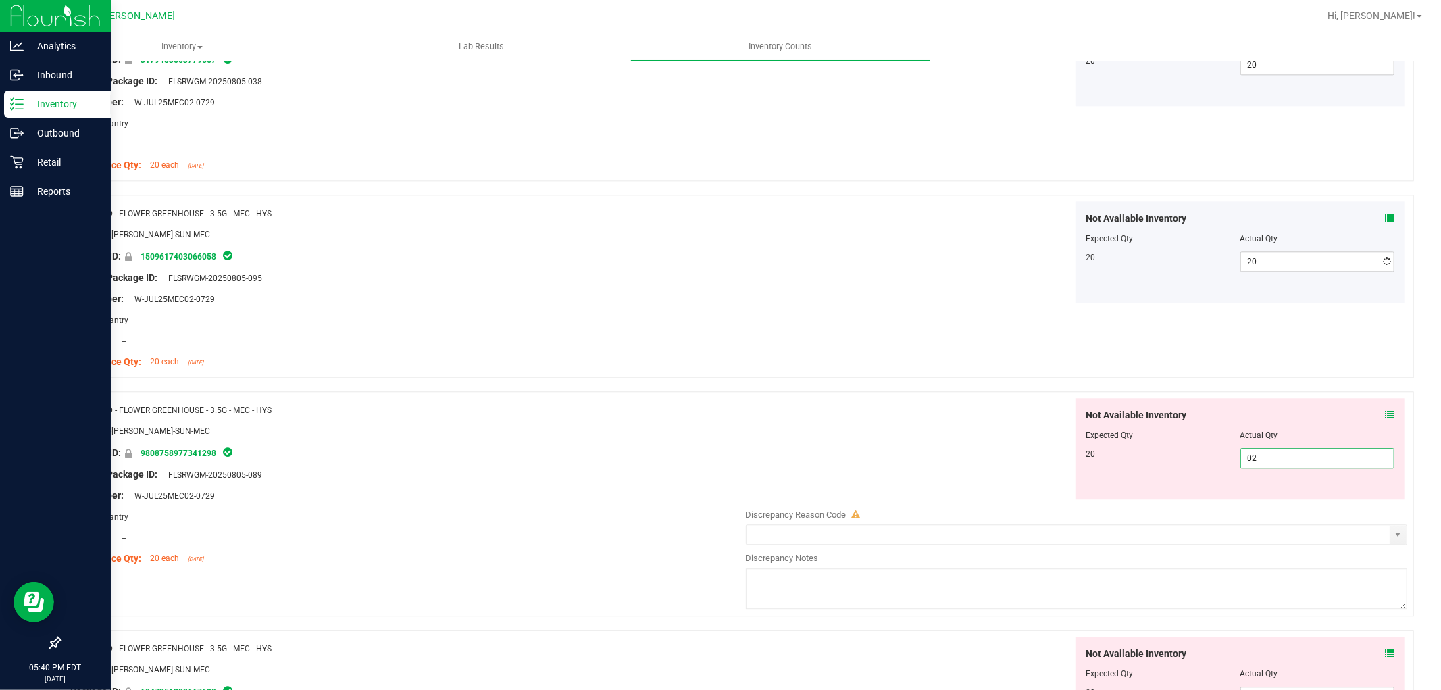
type input "020"
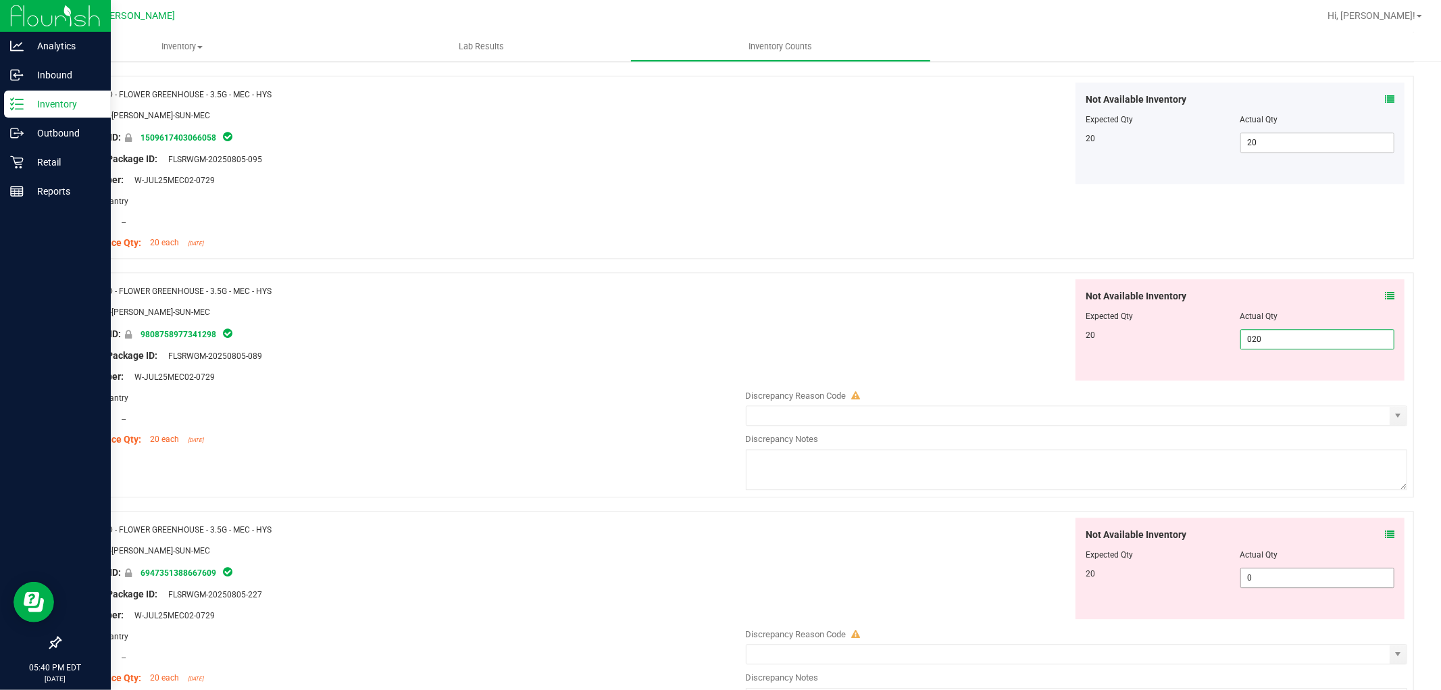
scroll to position [3002, 0]
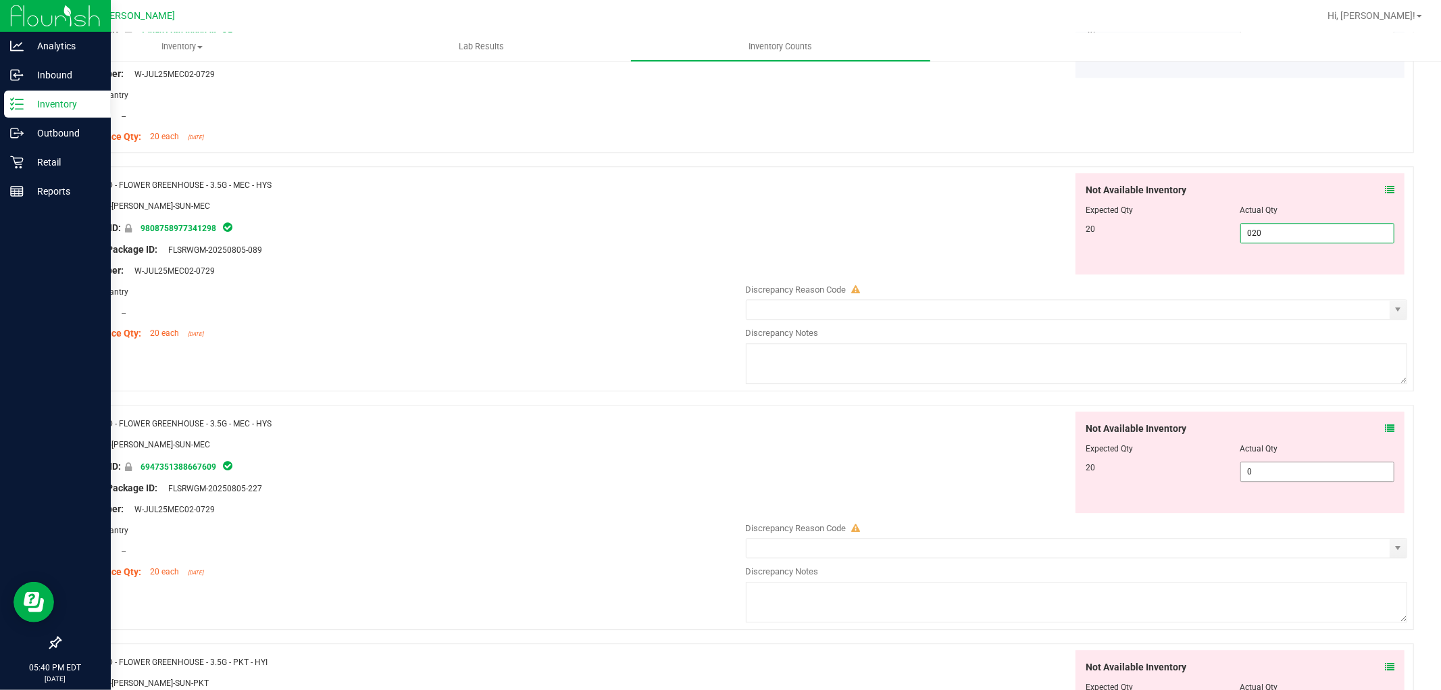
type input "20"
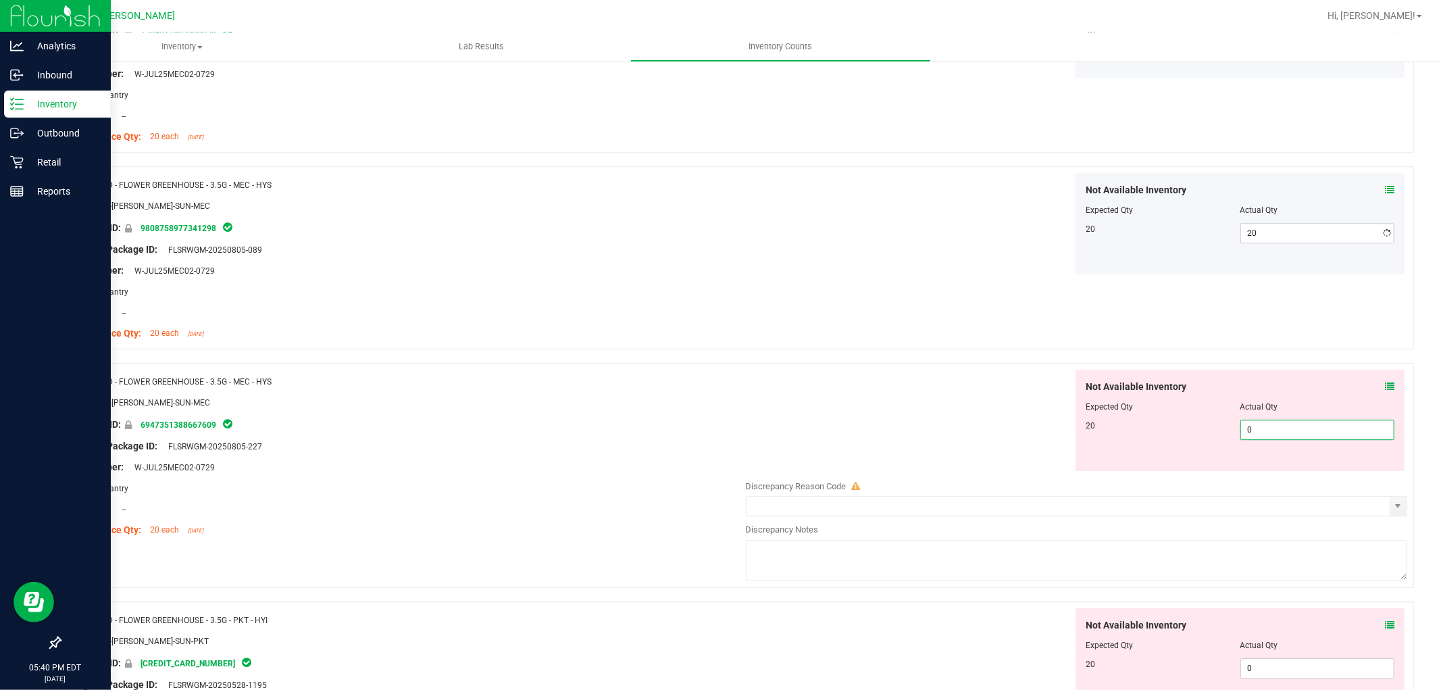
click at [1253, 476] on div "Not Available Inventory Expected Qty Actual Qty 20 0 0" at bounding box center [1073, 476] width 669 height 214
type input "020"
type input "20"
drag, startPoint x: 1277, startPoint y: 665, endPoint x: 1275, endPoint y: 657, distance: 7.9
click at [1277, 665] on div "Not Available Inventory Expected Qty Actual Qty 20 0 0" at bounding box center [1239, 658] width 329 height 101
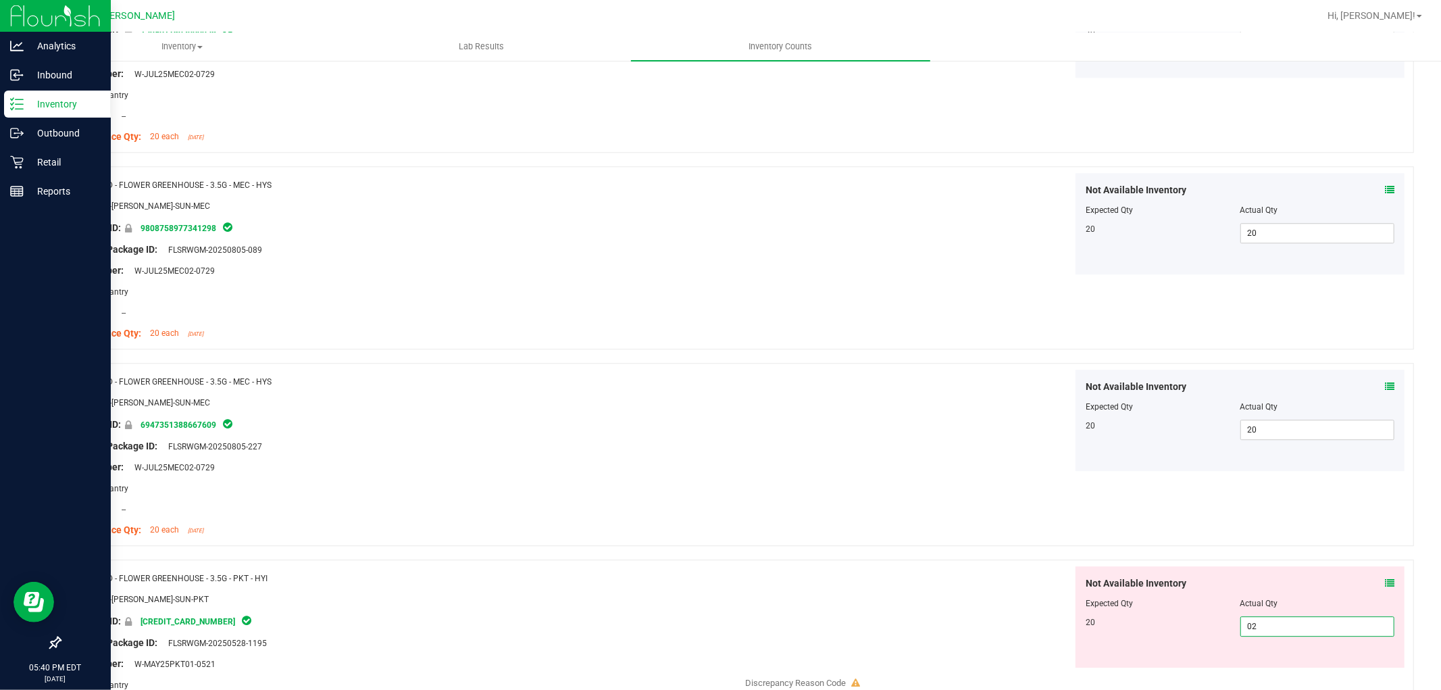
type input "020"
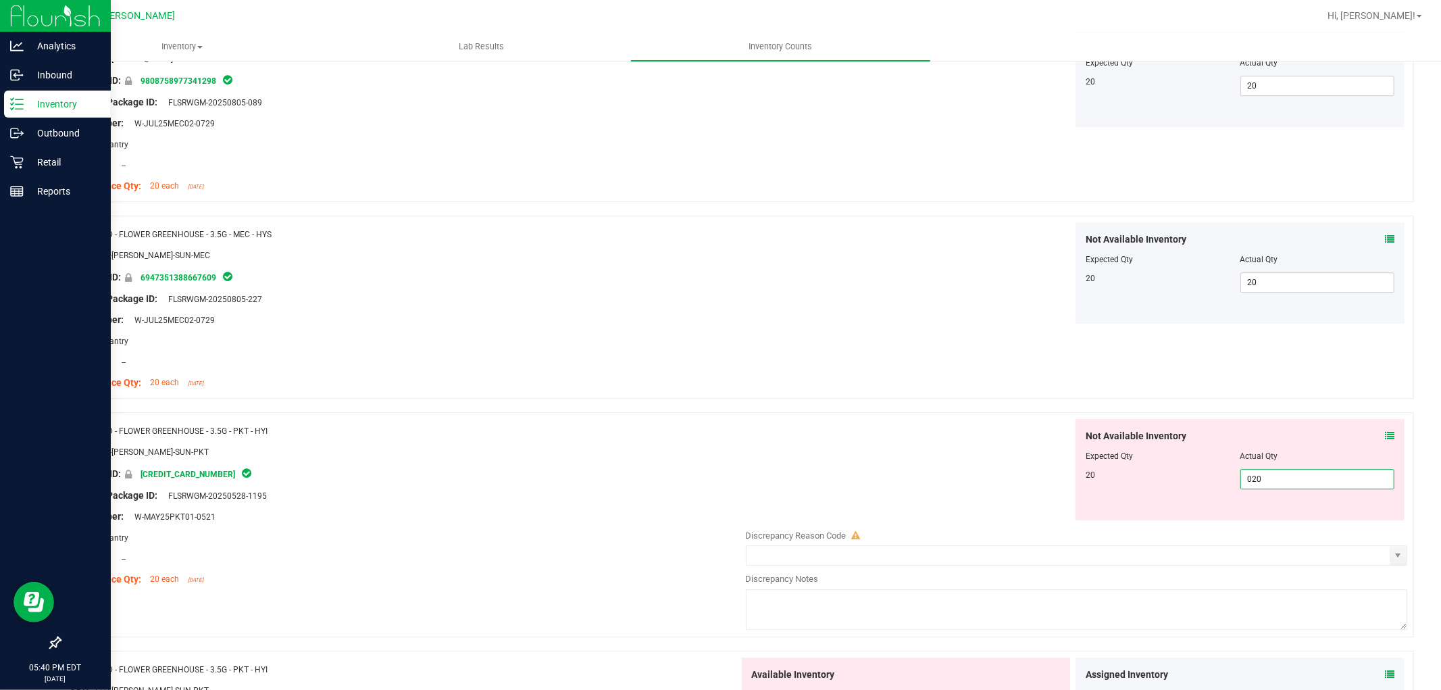
scroll to position [3377, 0]
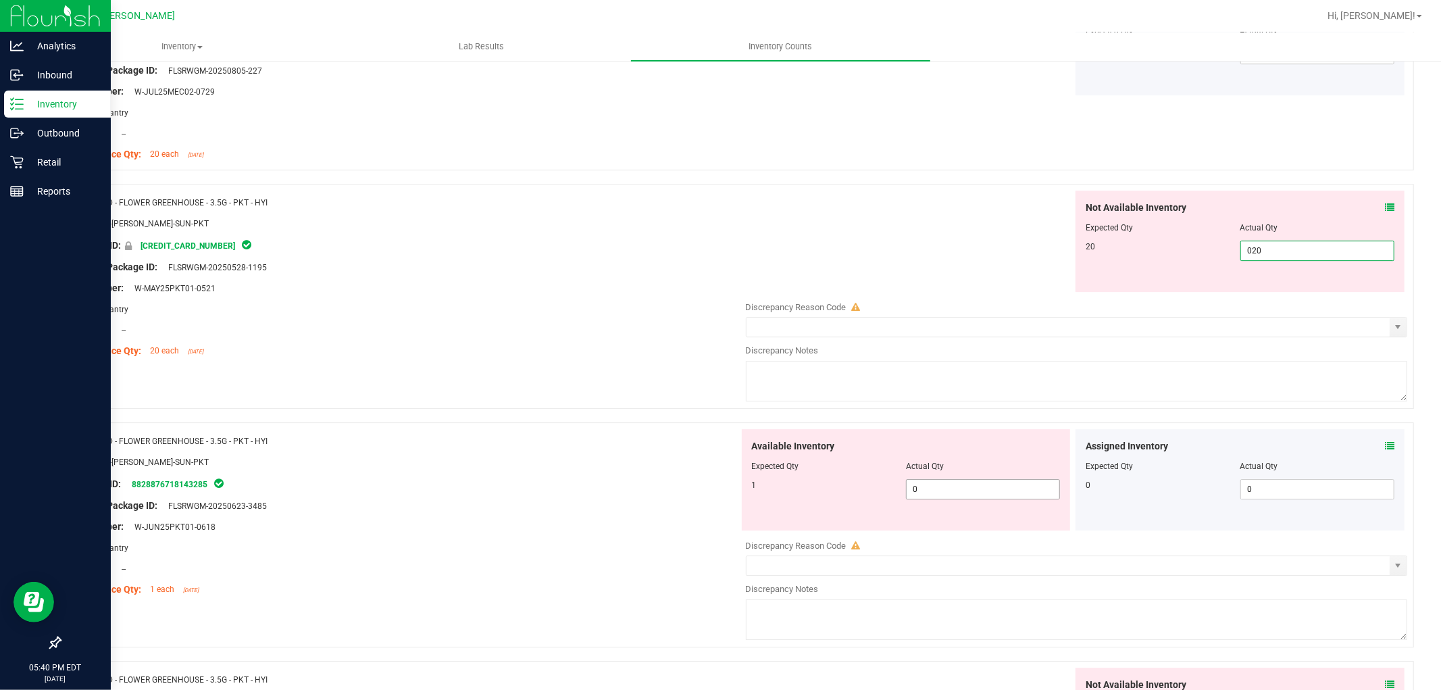
type input "20"
click at [1018, 490] on div "Available Inventory Expected Qty Actual Qty 1 0 0" at bounding box center [1073, 536] width 669 height 214
type input "01"
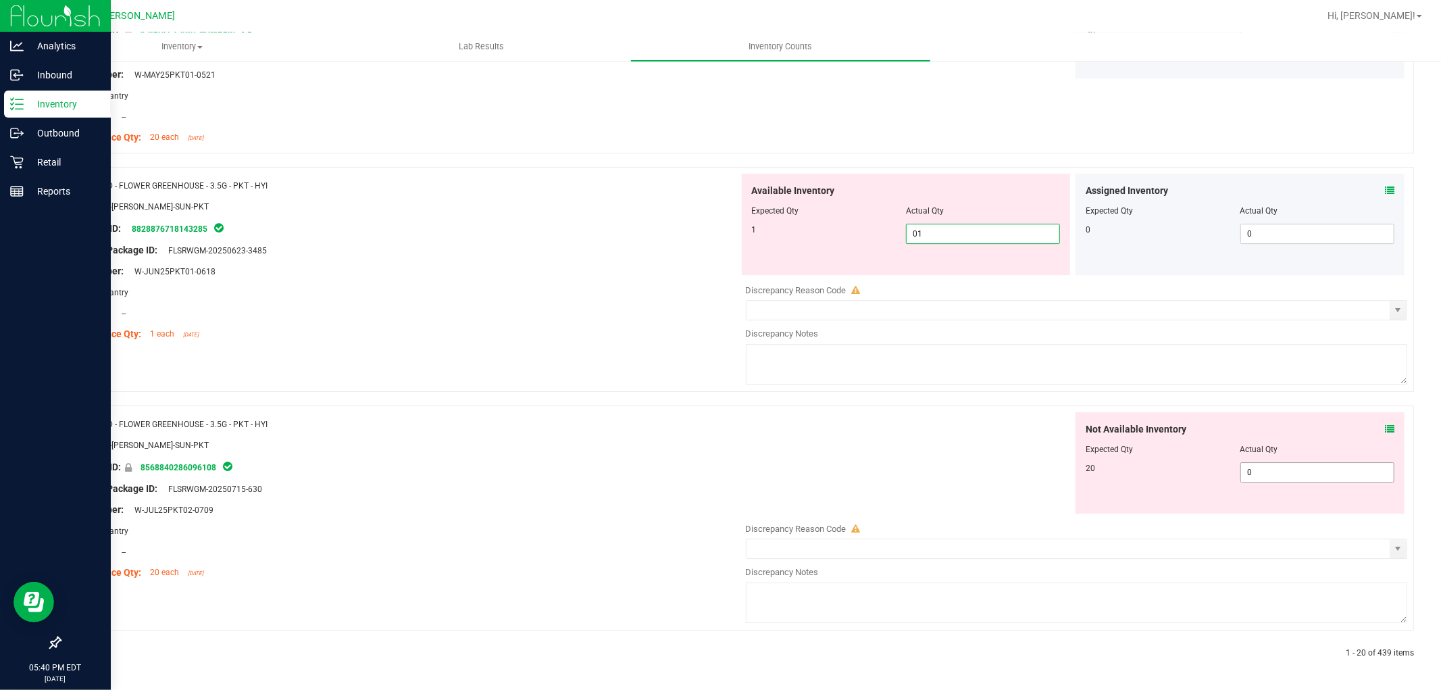
type input "1"
click at [1265, 478] on span "0 0" at bounding box center [1317, 472] width 154 height 20
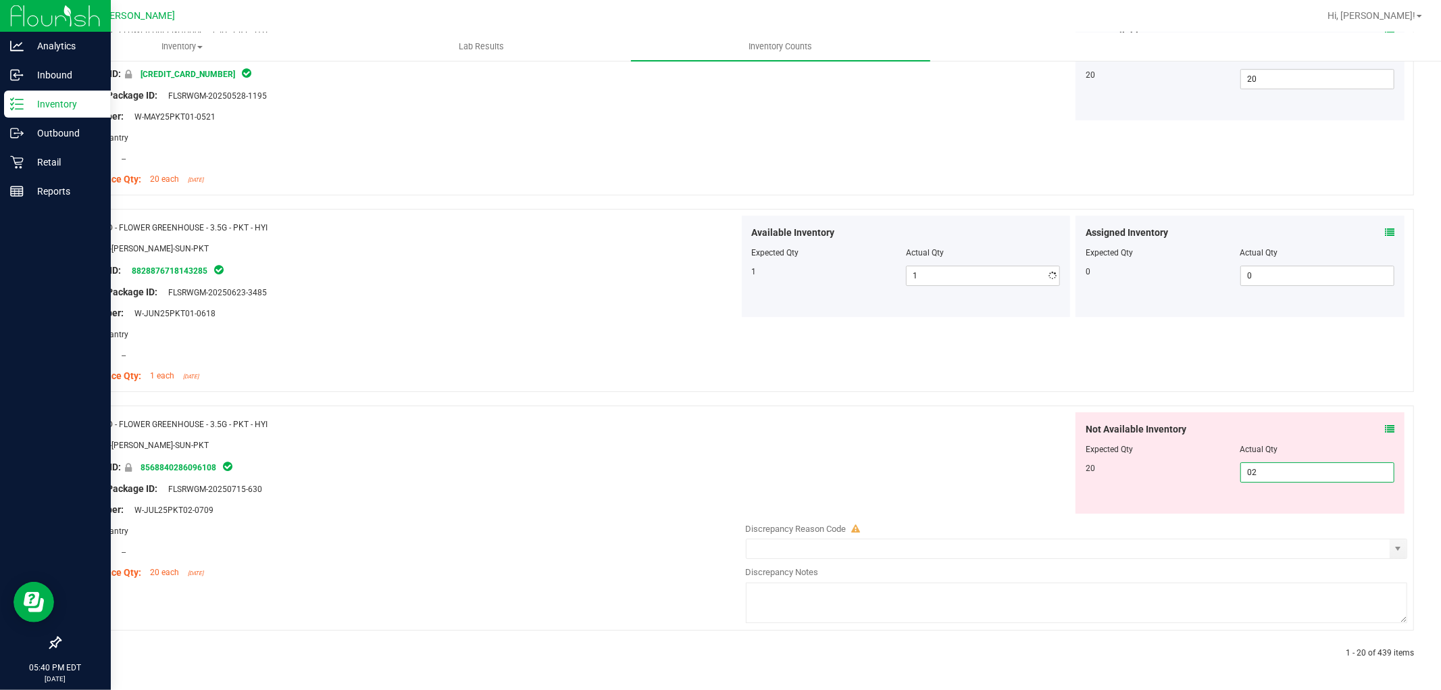
type input "020"
type input "20"
drag, startPoint x: 821, startPoint y: 439, endPoint x: 344, endPoint y: 584, distance: 498.5
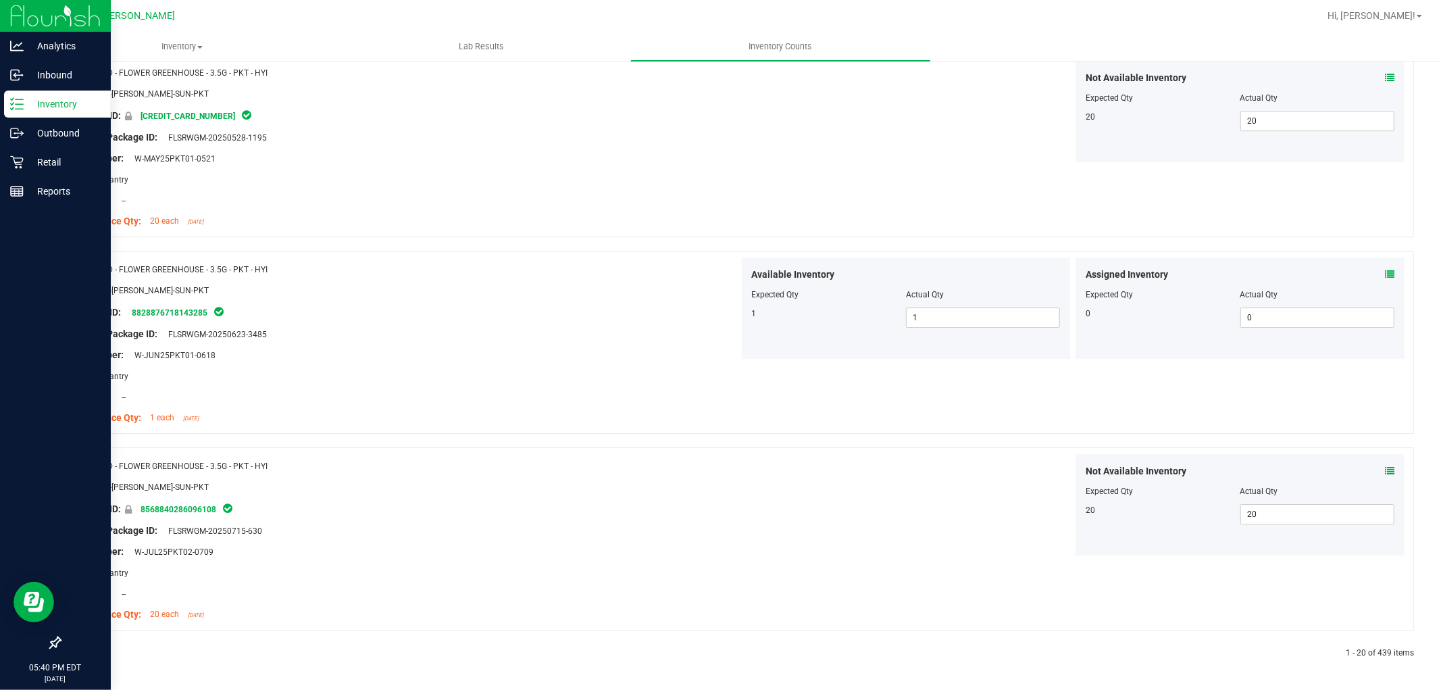
click at [95, 650] on div at bounding box center [398, 653] width 678 height 12
click at [91, 653] on icon at bounding box center [92, 653] width 4 height 8
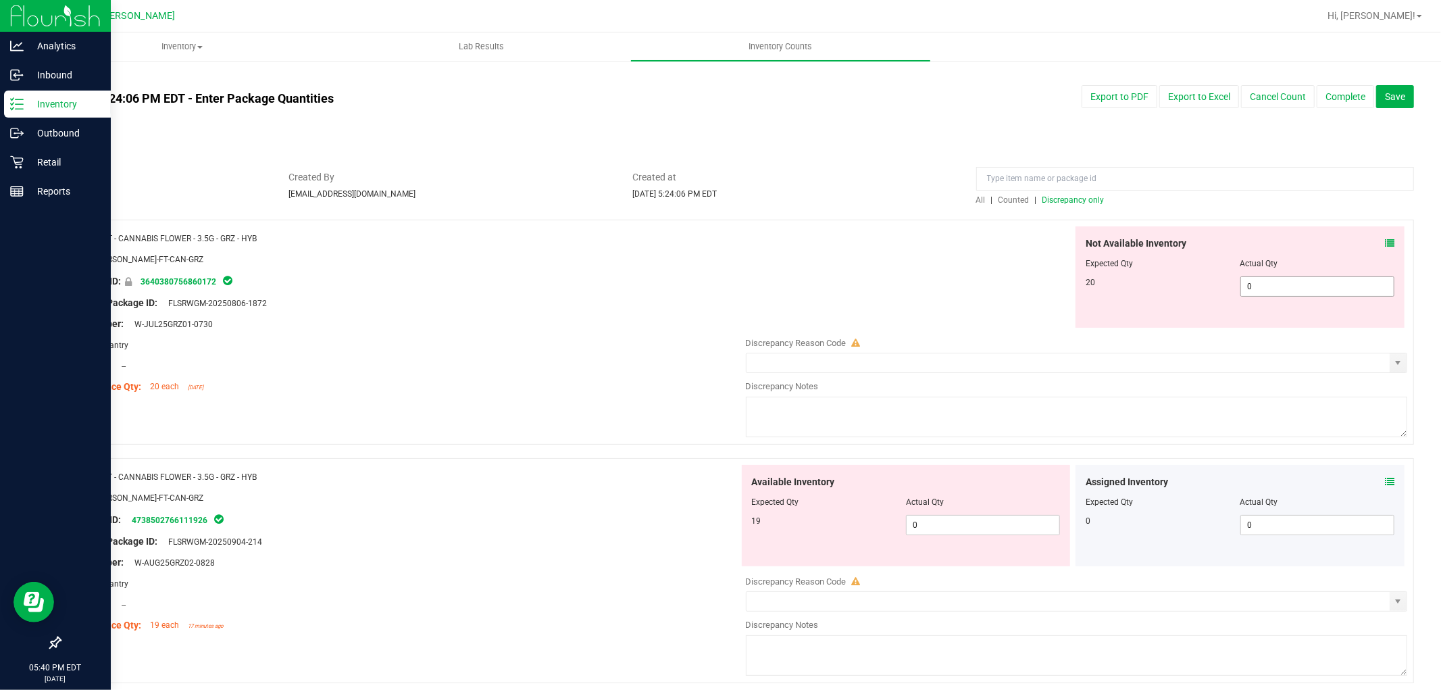
click at [1290, 282] on span "0 0" at bounding box center [1317, 286] width 154 height 20
type input "020"
type input "20"
click at [954, 524] on div "Available Inventory Expected Qty Actual Qty 19 0 0" at bounding box center [1073, 572] width 669 height 214
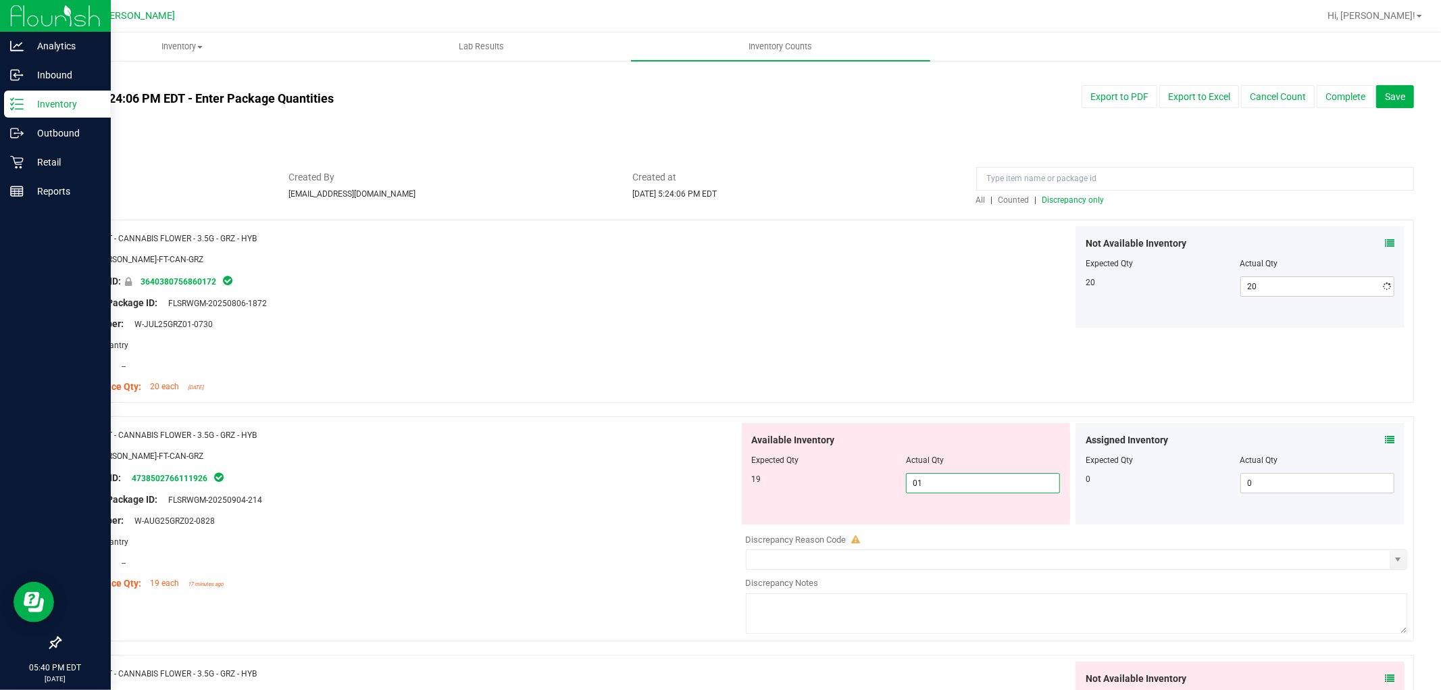
type input "019"
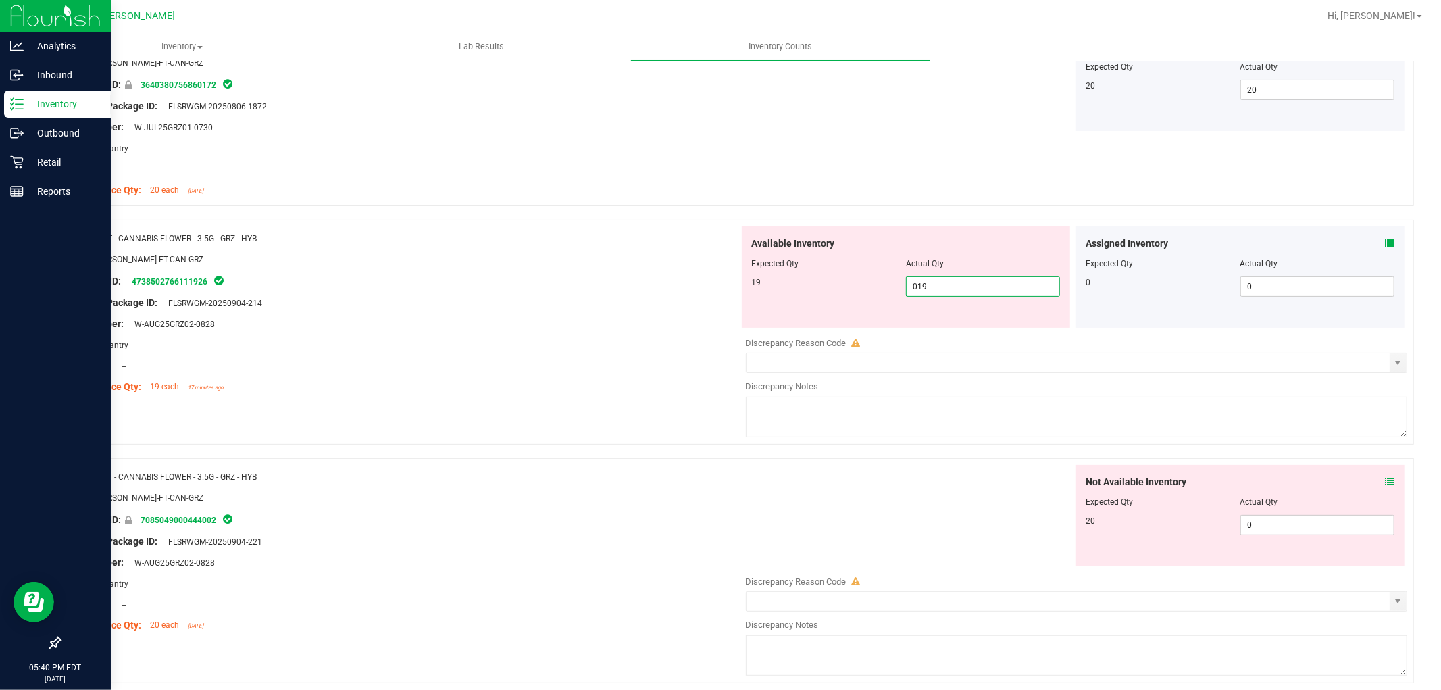
scroll to position [300, 0]
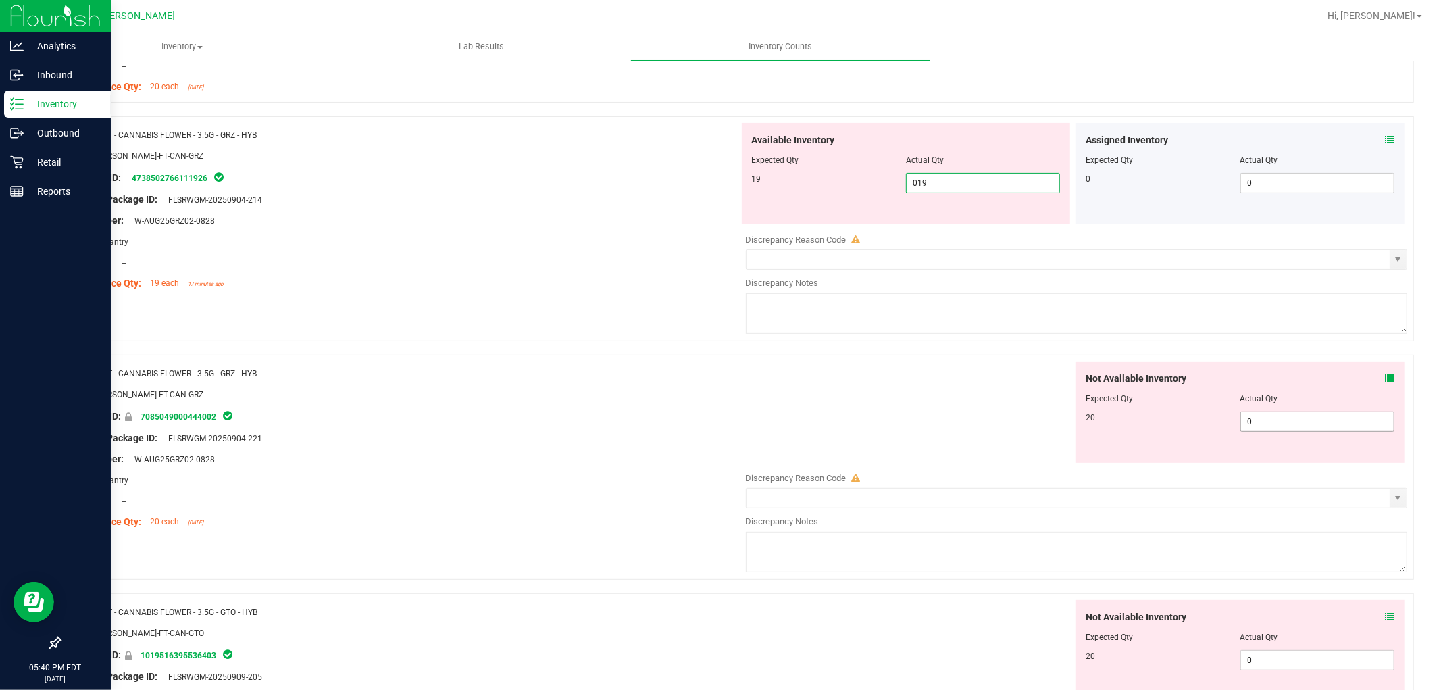
type input "19"
click at [1314, 426] on div "Not Available Inventory Expected Qty Actual Qty 20 02 0" at bounding box center [1073, 468] width 669 height 214
type input "02"
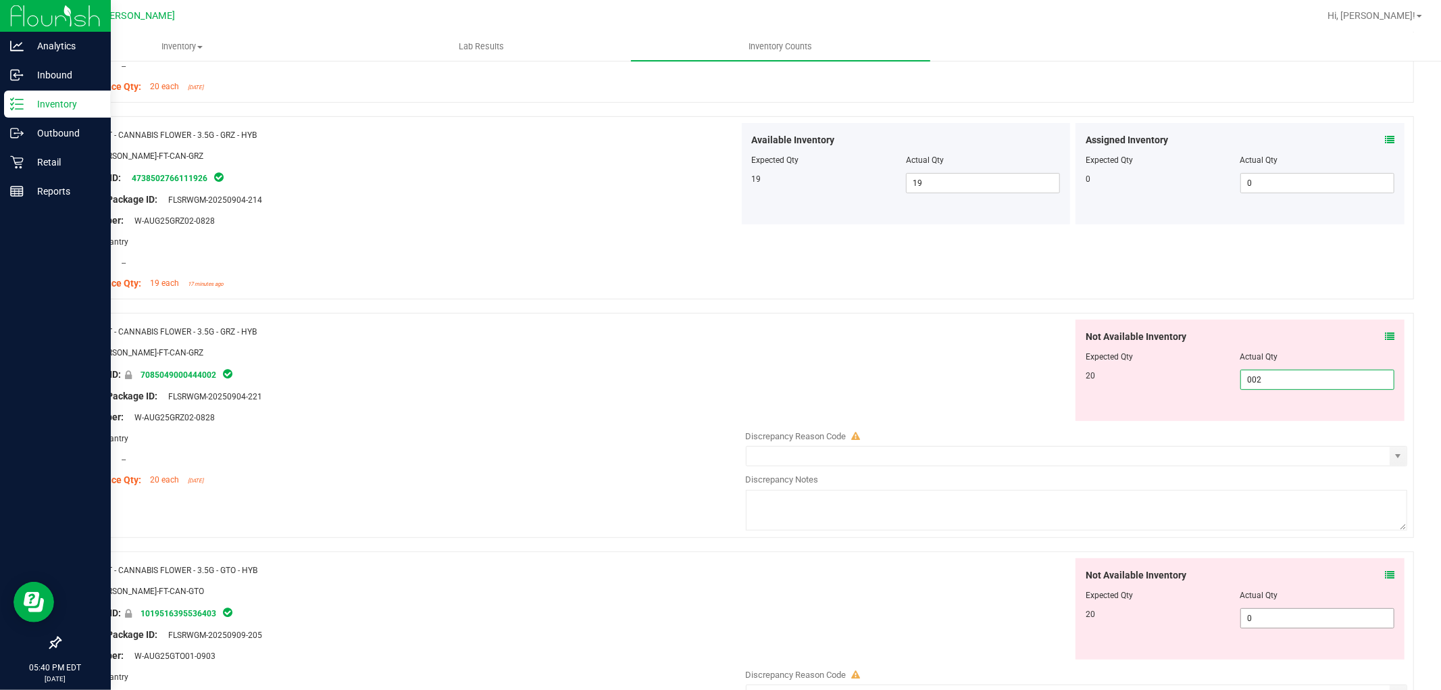
type input "0020"
type input "20"
click at [1277, 619] on div "Not Available Inventory Expected Qty Actual Qty 20 0 0" at bounding box center [1073, 665] width 669 height 214
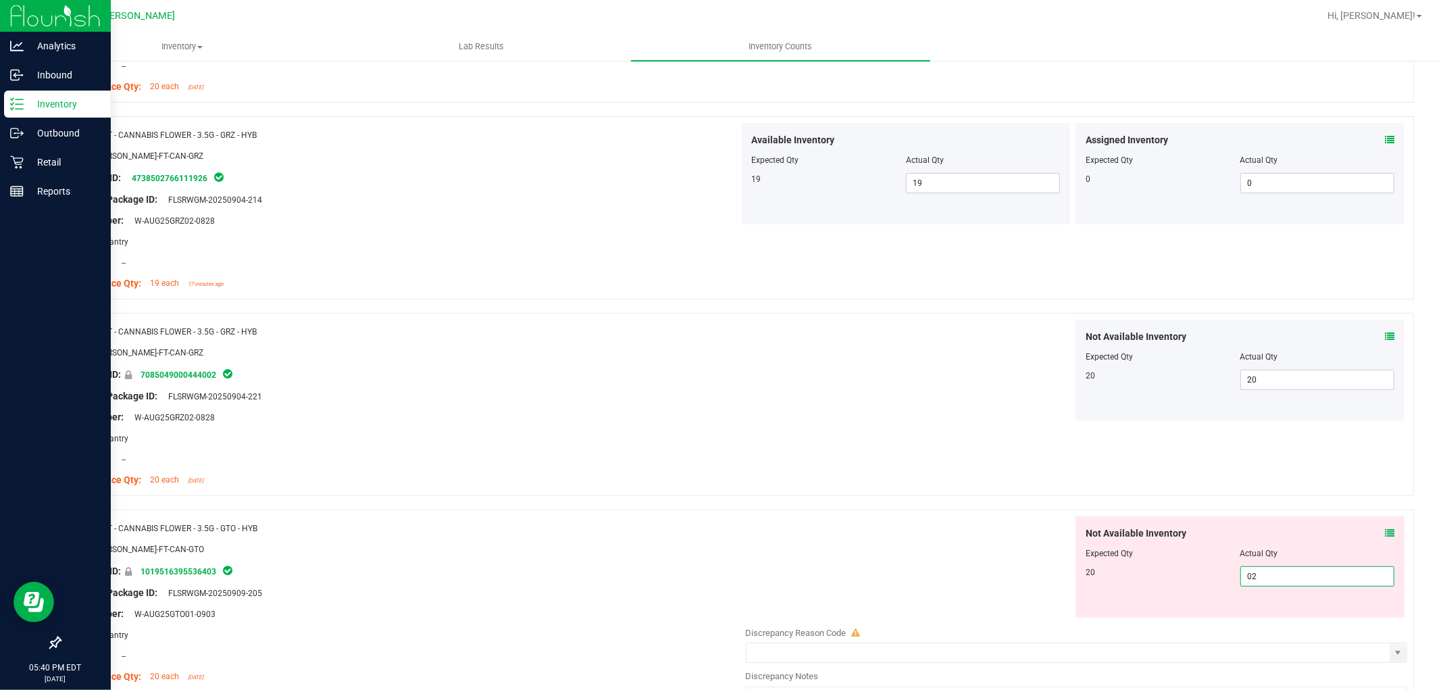
type input "020"
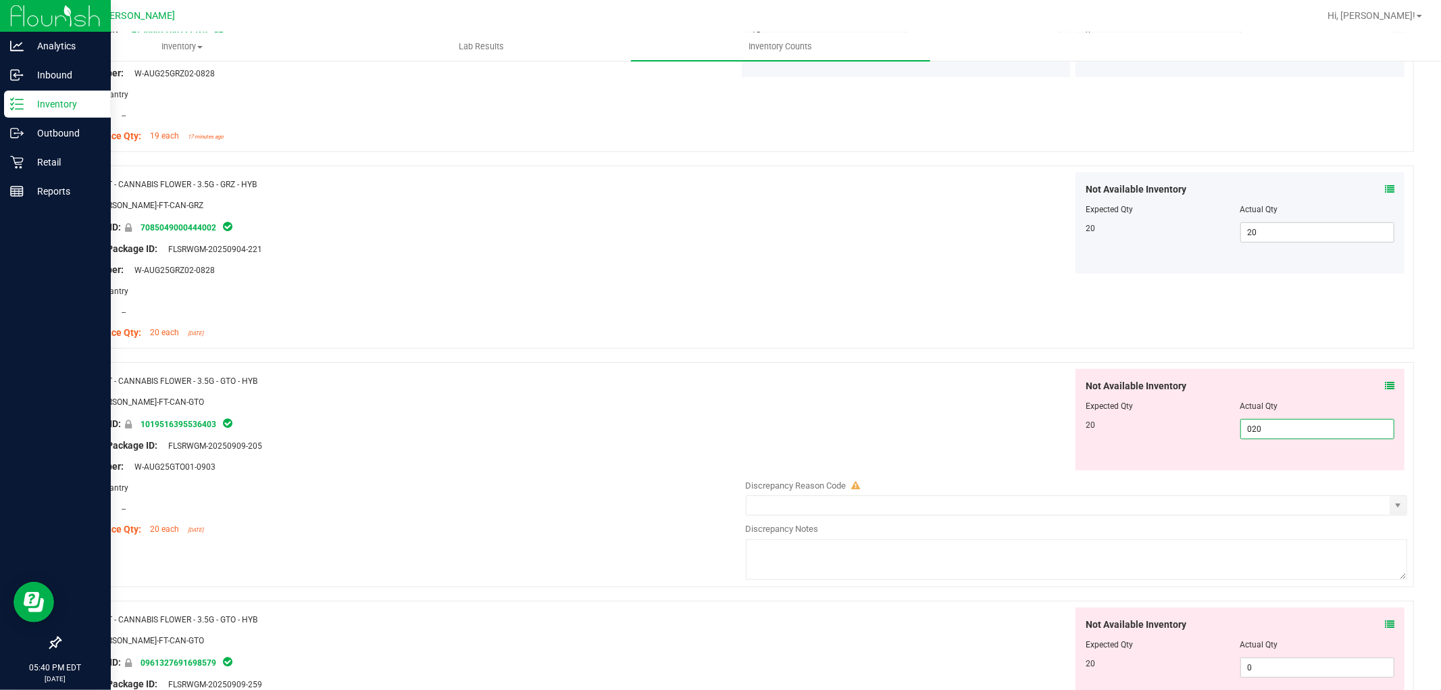
scroll to position [675, 0]
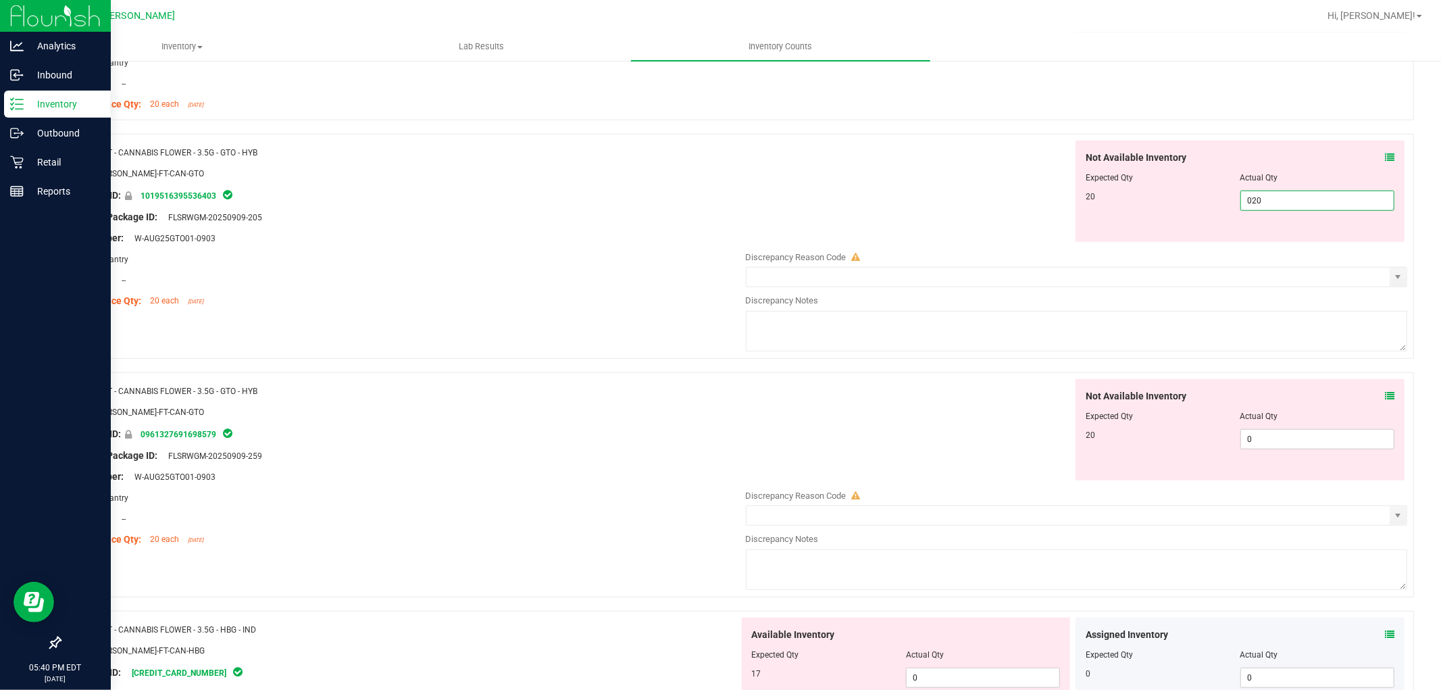
type input "20"
click at [1281, 423] on div "Not Available Inventory Expected Qty Actual Qty 20 0 0" at bounding box center [1239, 429] width 329 height 101
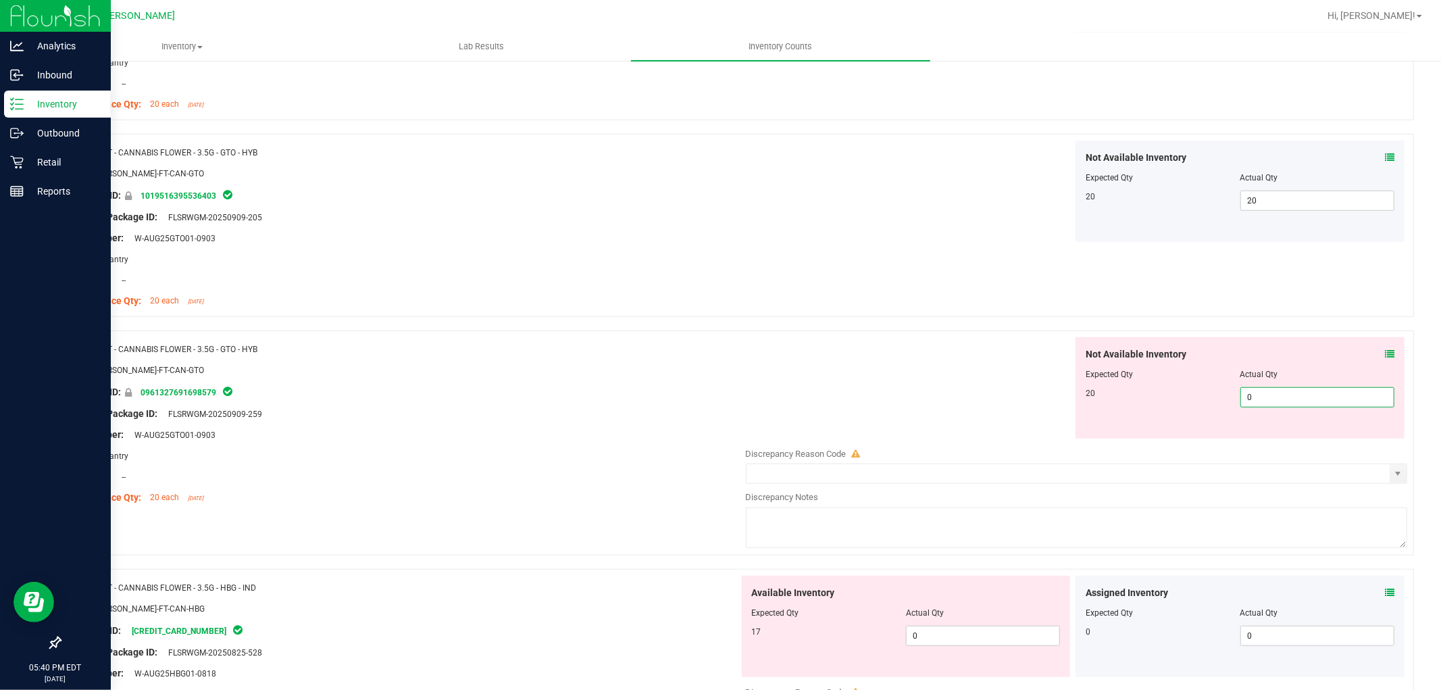
click at [1275, 395] on span "0 0" at bounding box center [1317, 397] width 154 height 20
type input "020"
type input "20"
click at [951, 632] on div "Available Inventory Expected Qty Actual Qty 17 0 0" at bounding box center [906, 626] width 329 height 101
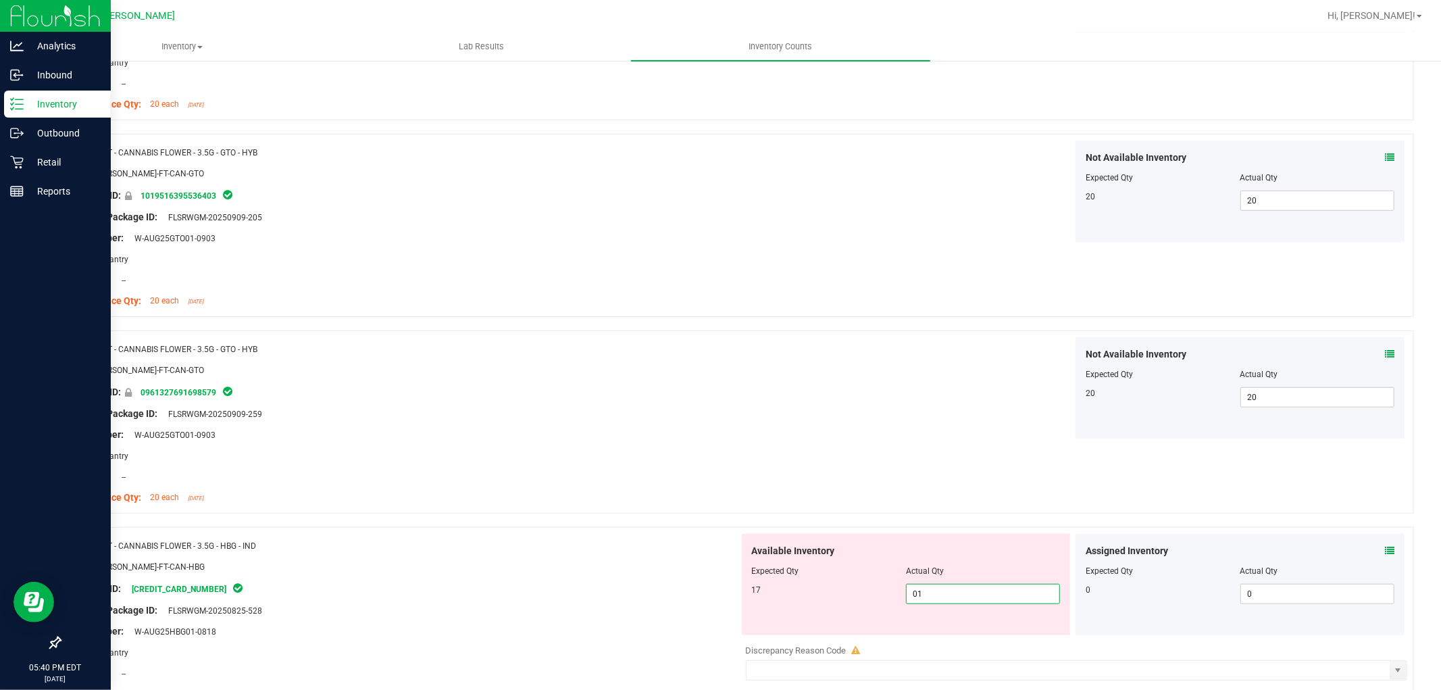
type input "017"
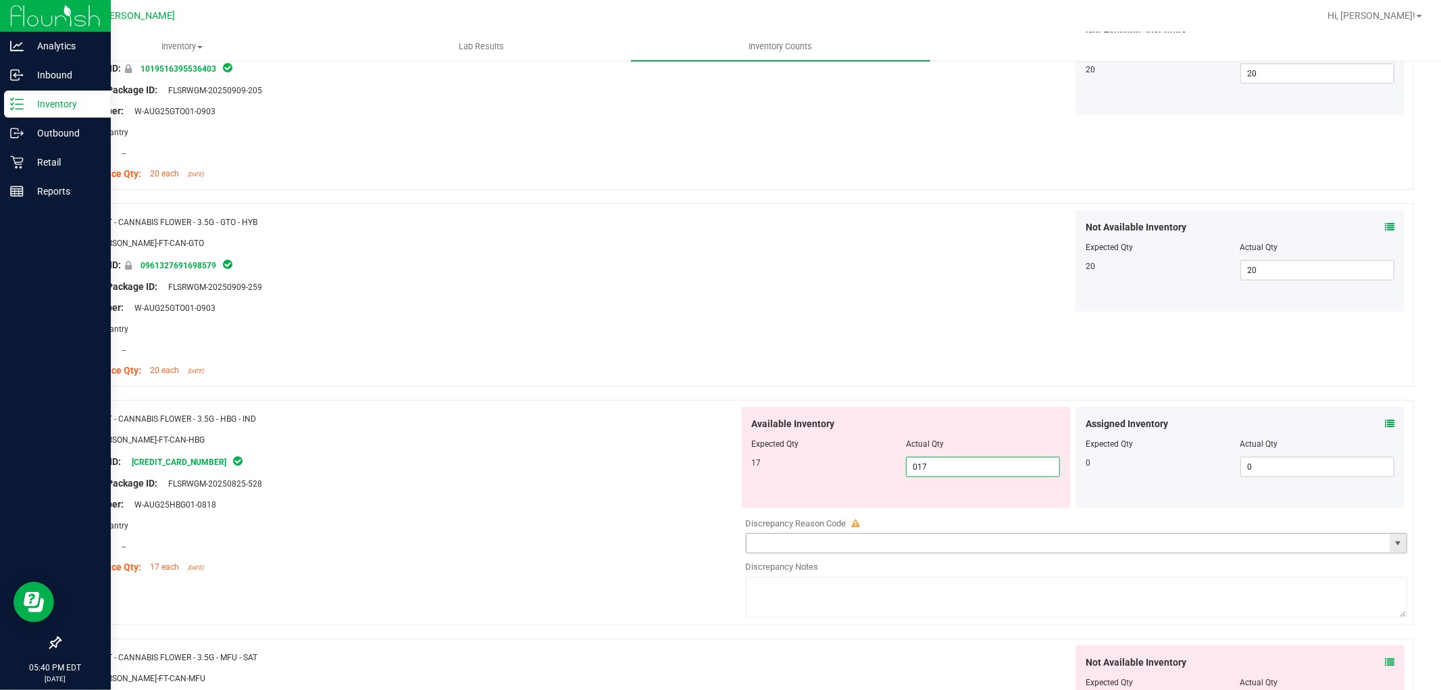
scroll to position [975, 0]
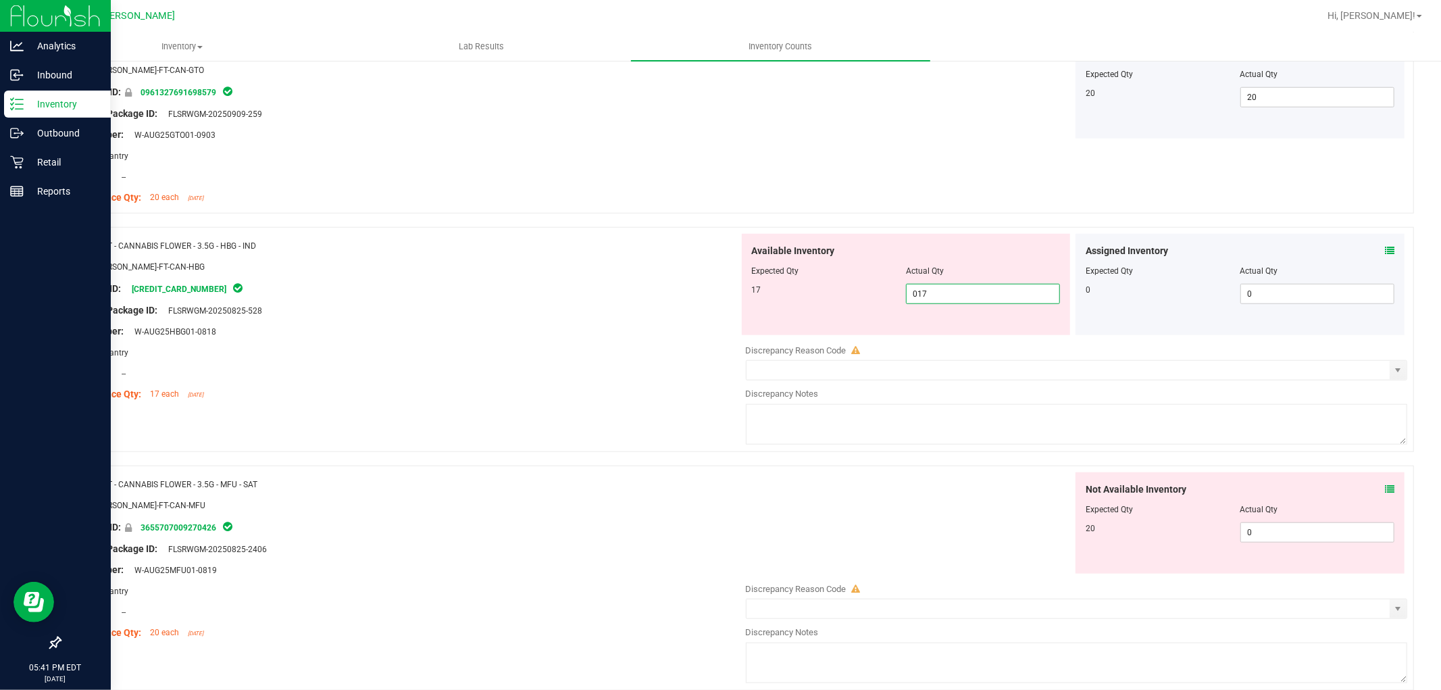
type input "17"
click at [1304, 524] on div "Not Available Inventory Expected Qty Actual Qty 20 0 0" at bounding box center [1239, 522] width 329 height 101
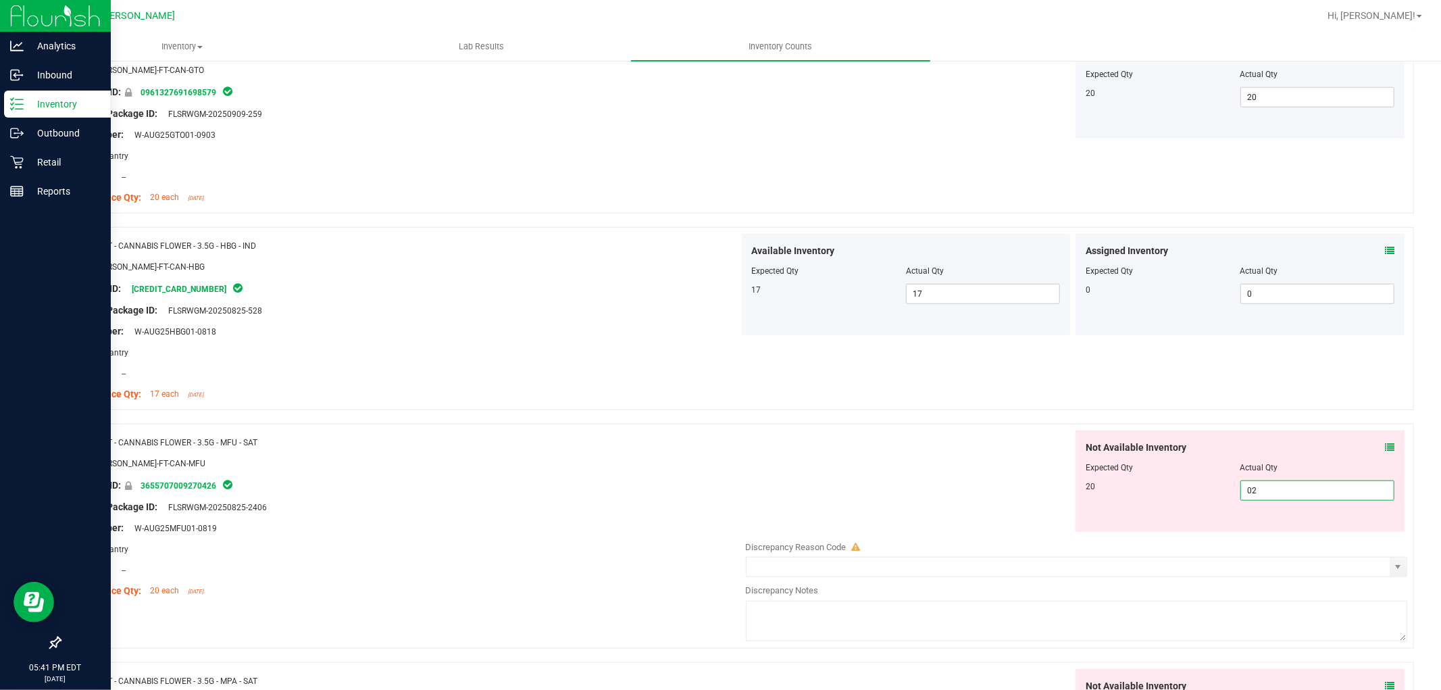
type input "020"
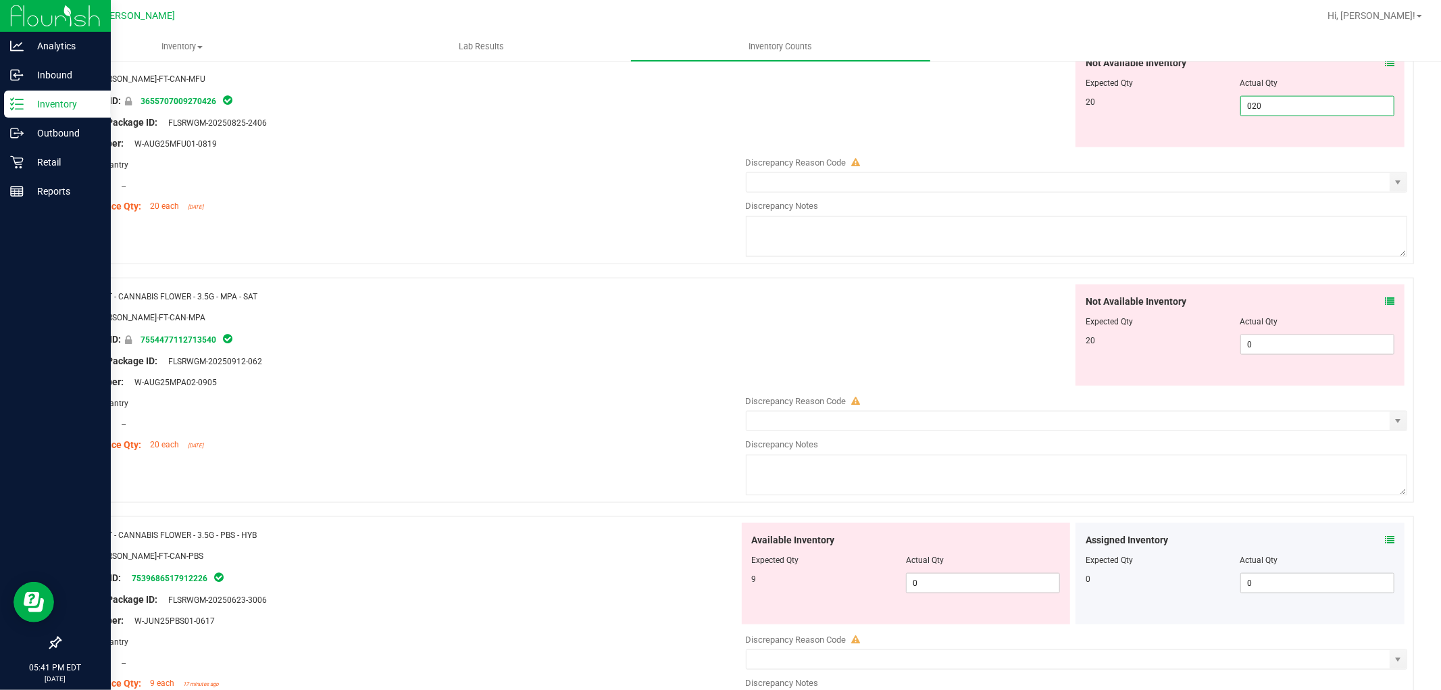
scroll to position [1426, 0]
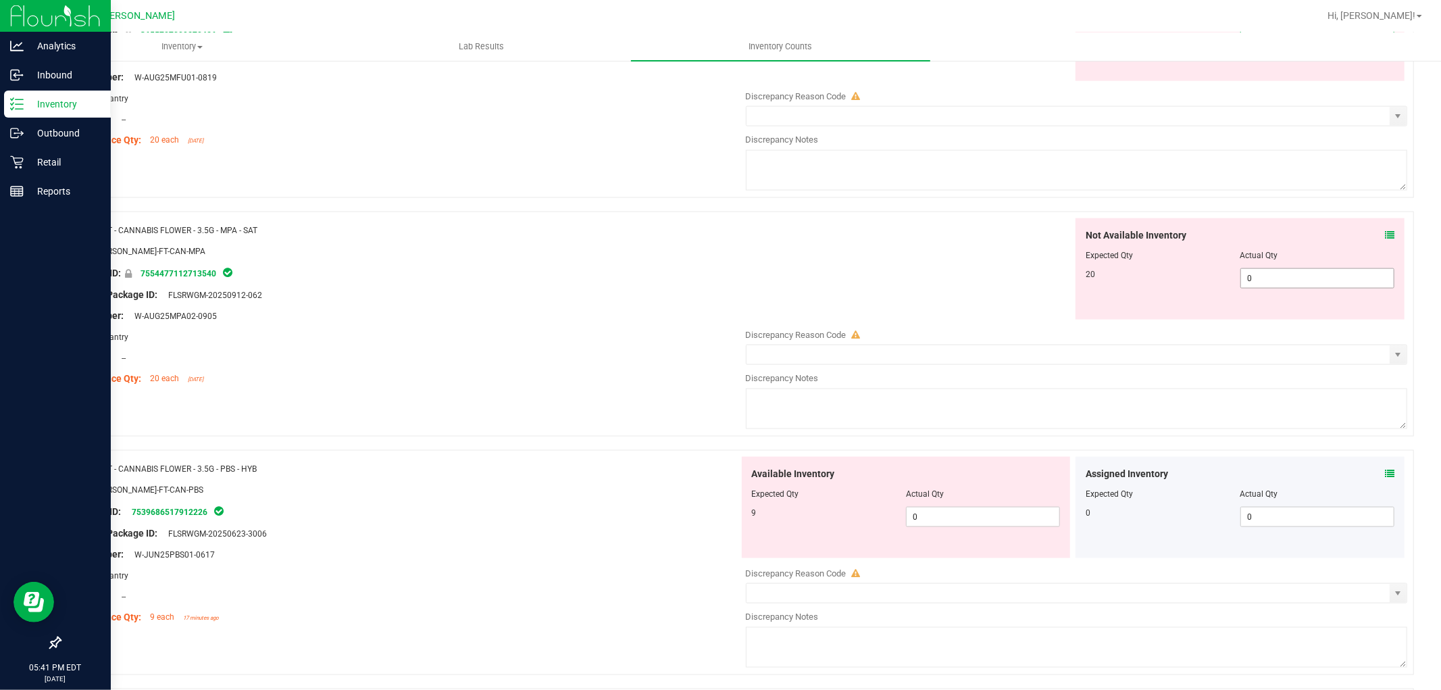
click at [1263, 280] on div "Not Available Inventory Expected Qty Actual Qty 20 0 0" at bounding box center [1073, 325] width 669 height 214
type input "20"
type input "02"
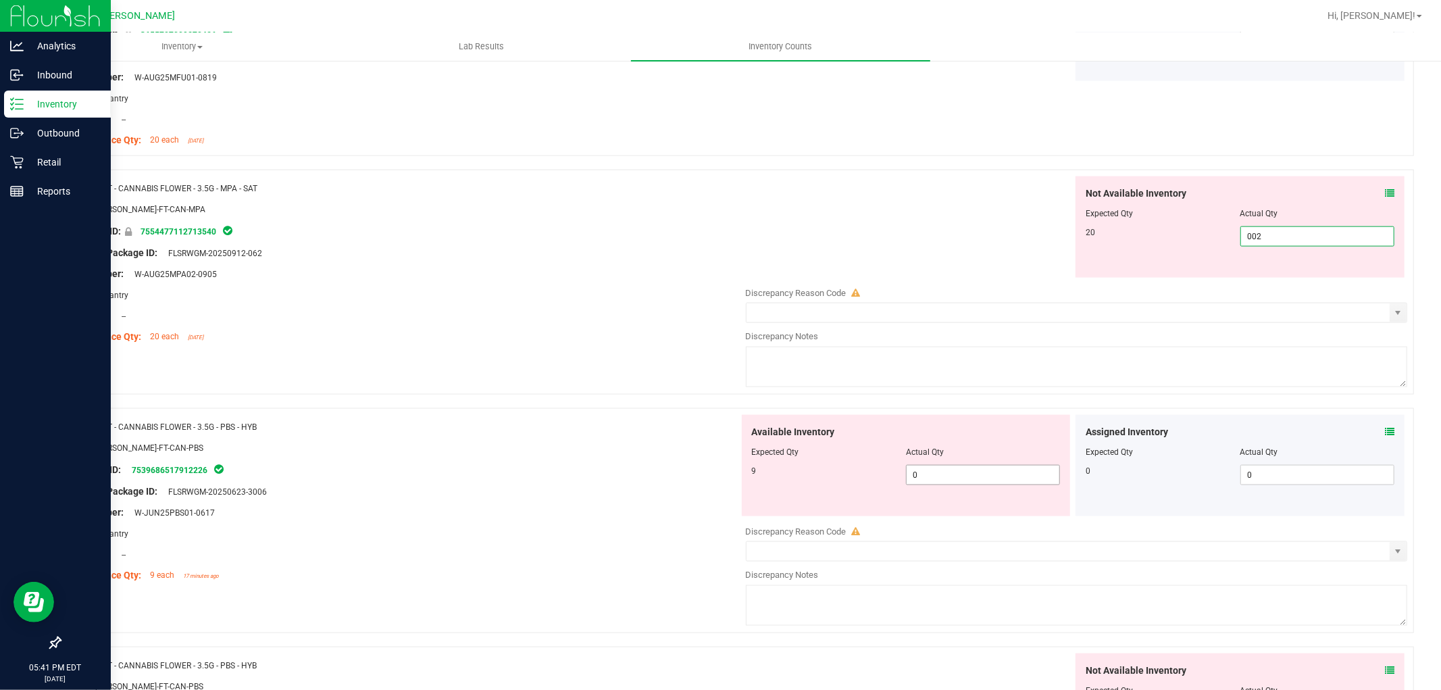
type input "0020"
type input "20"
click at [1033, 470] on div "Available Inventory Expected Qty Actual Qty 9 0 0" at bounding box center [906, 465] width 329 height 101
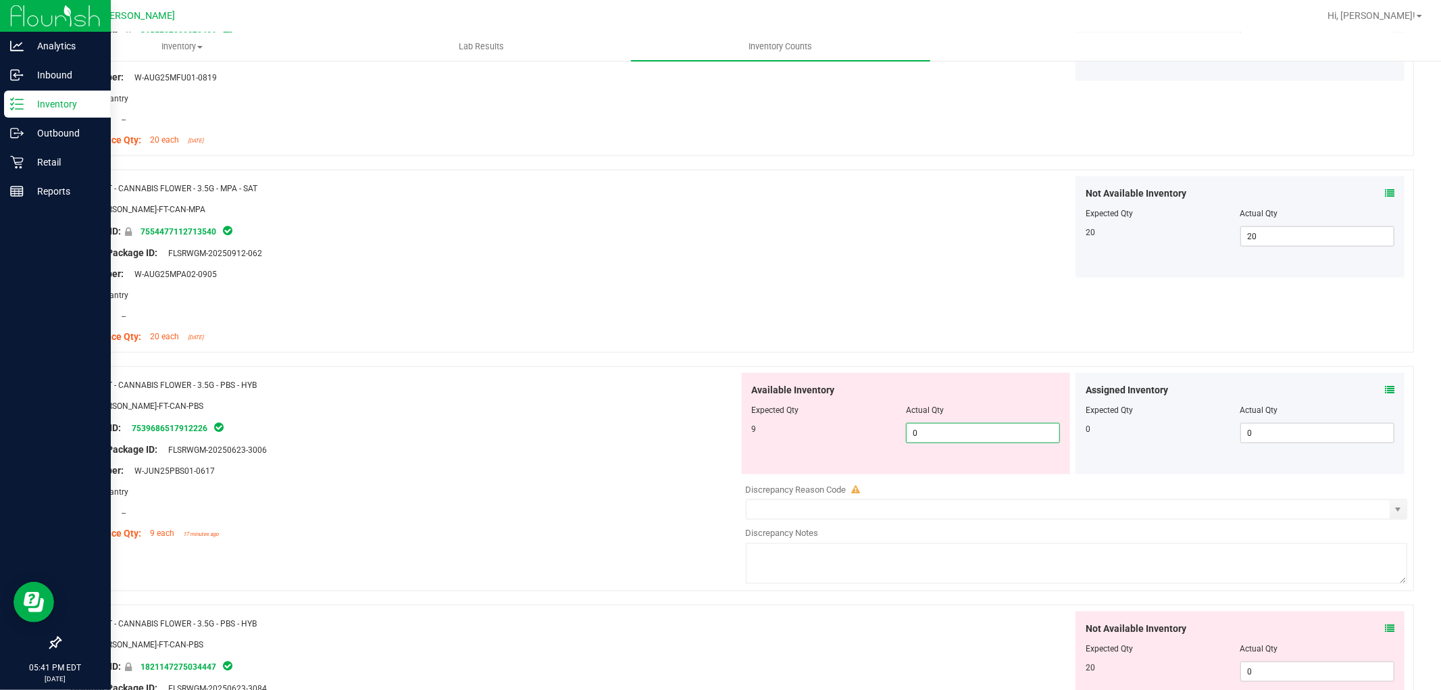
type input "09"
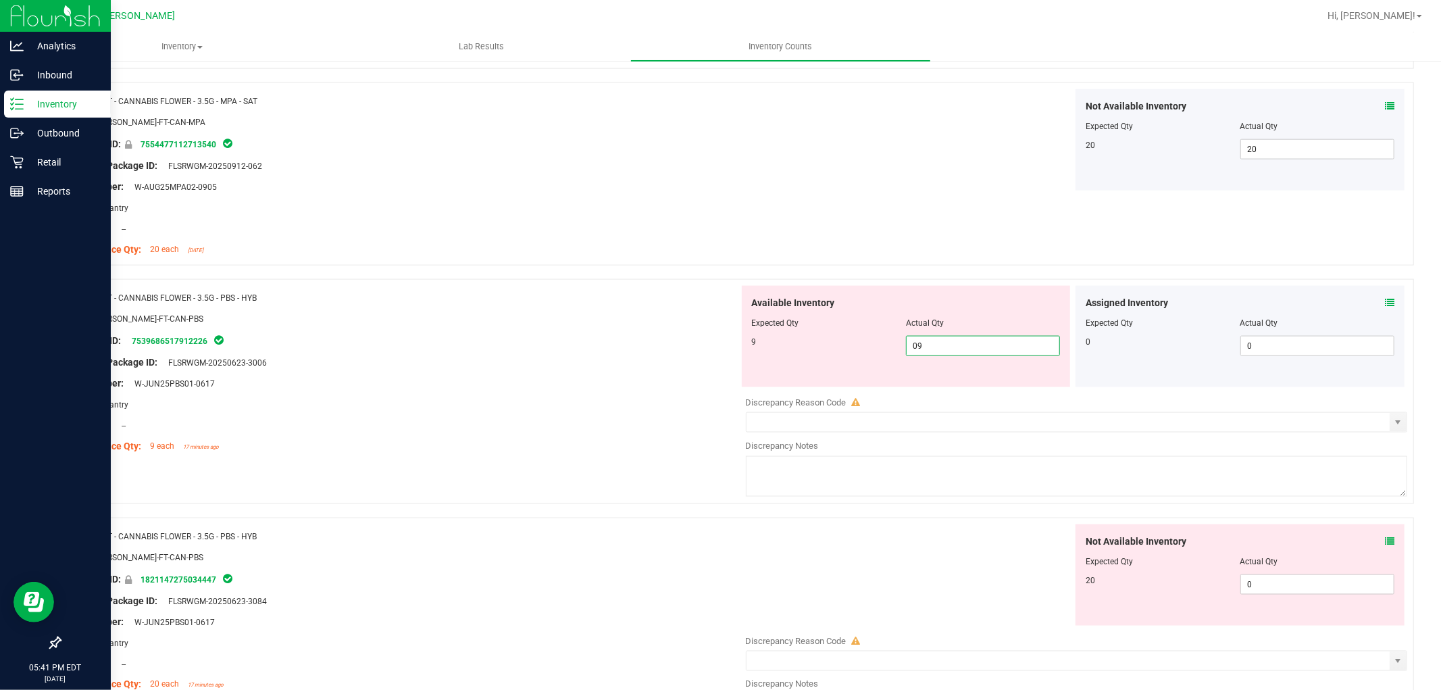
scroll to position [1651, 0]
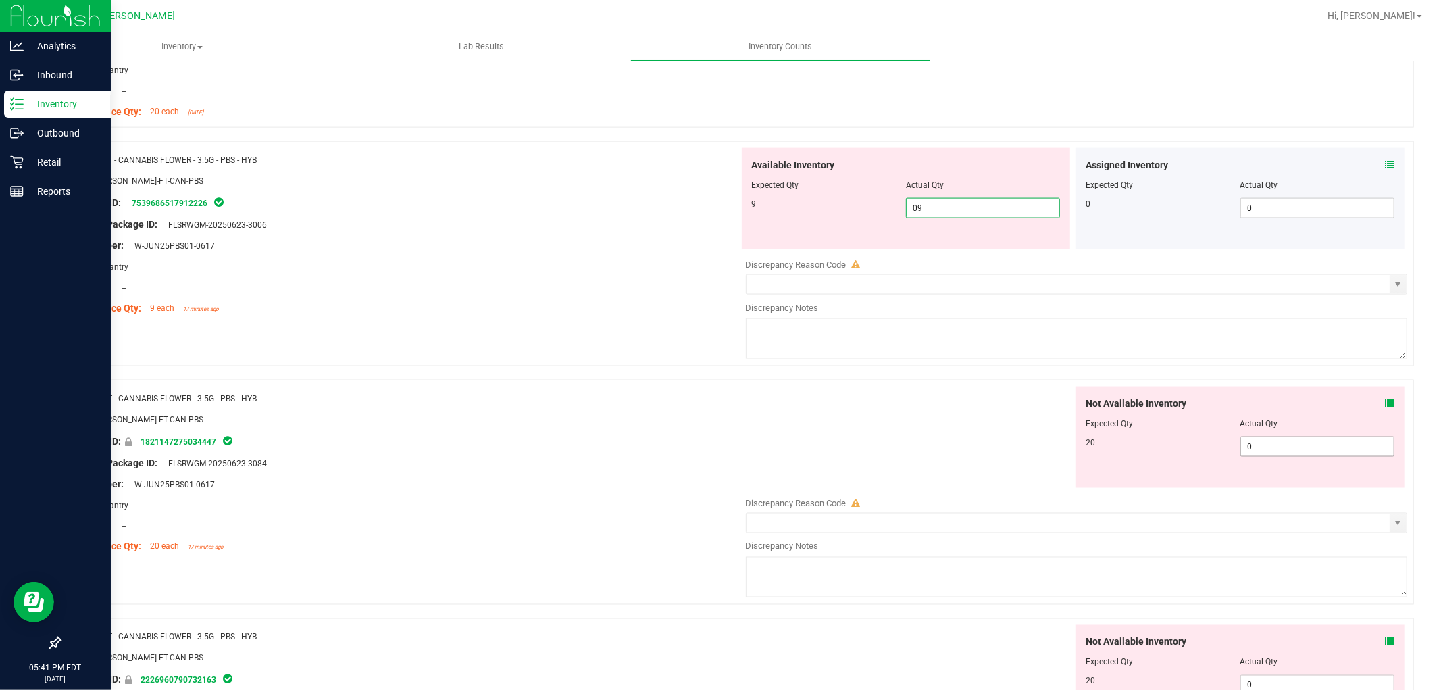
type input "9"
click at [1250, 449] on div "Not Available Inventory Expected Qty Actual Qty 20 0 0" at bounding box center [1073, 493] width 669 height 214
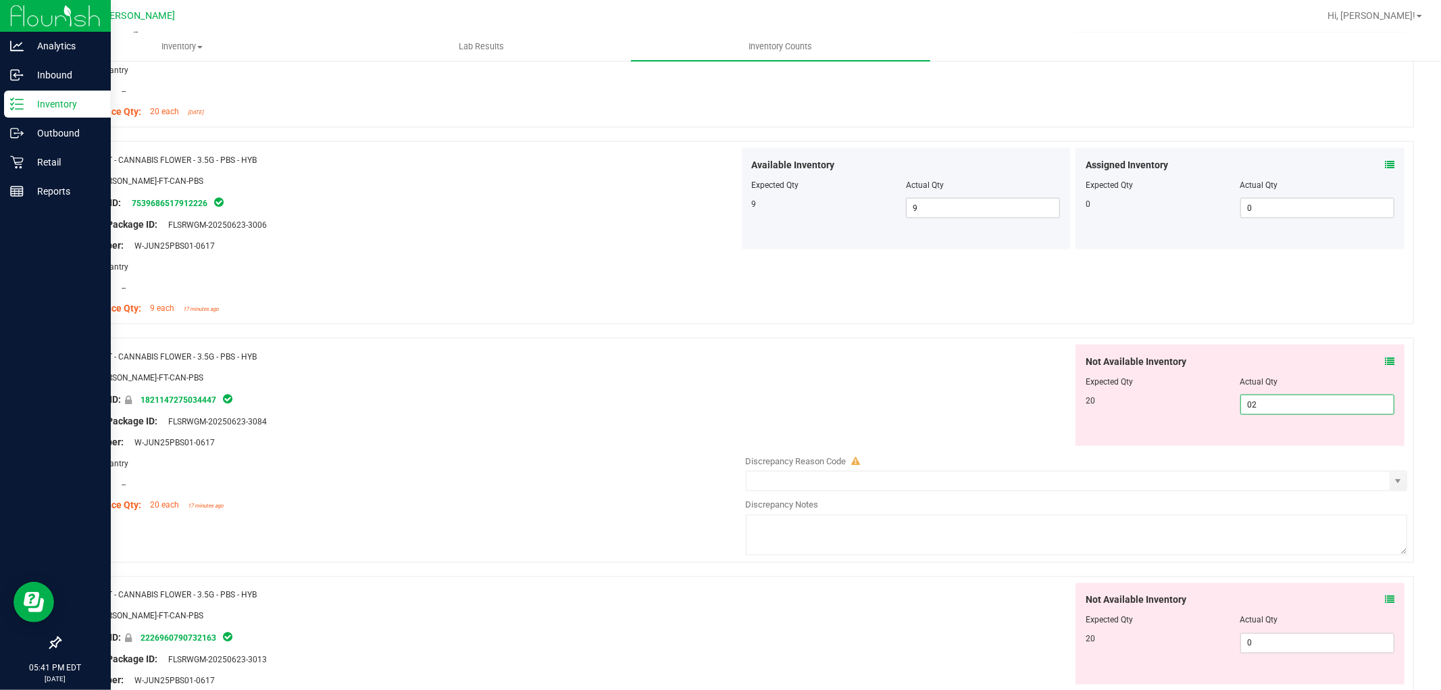
type input "020"
type input "20"
click at [1281, 644] on div "Not Available Inventory Expected Qty Actual Qty 20 0 0" at bounding box center [1073, 690] width 669 height 214
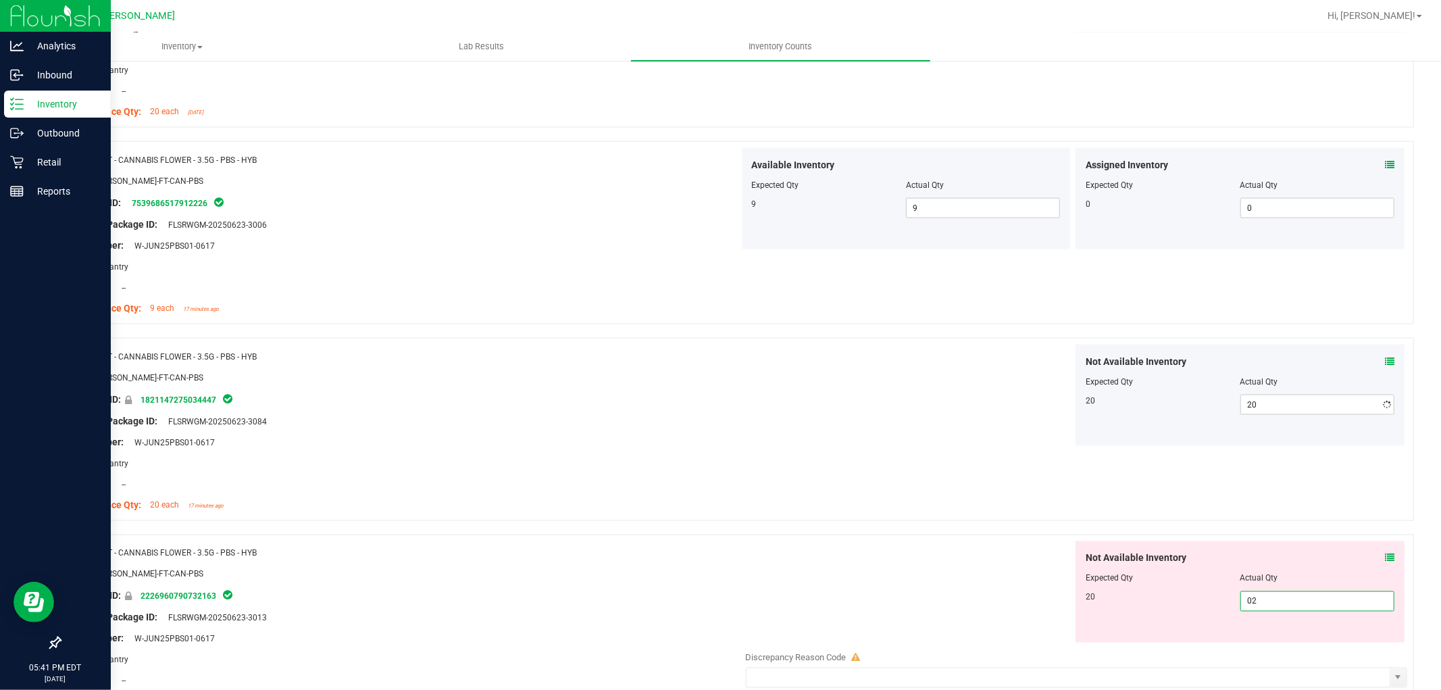
type input "020"
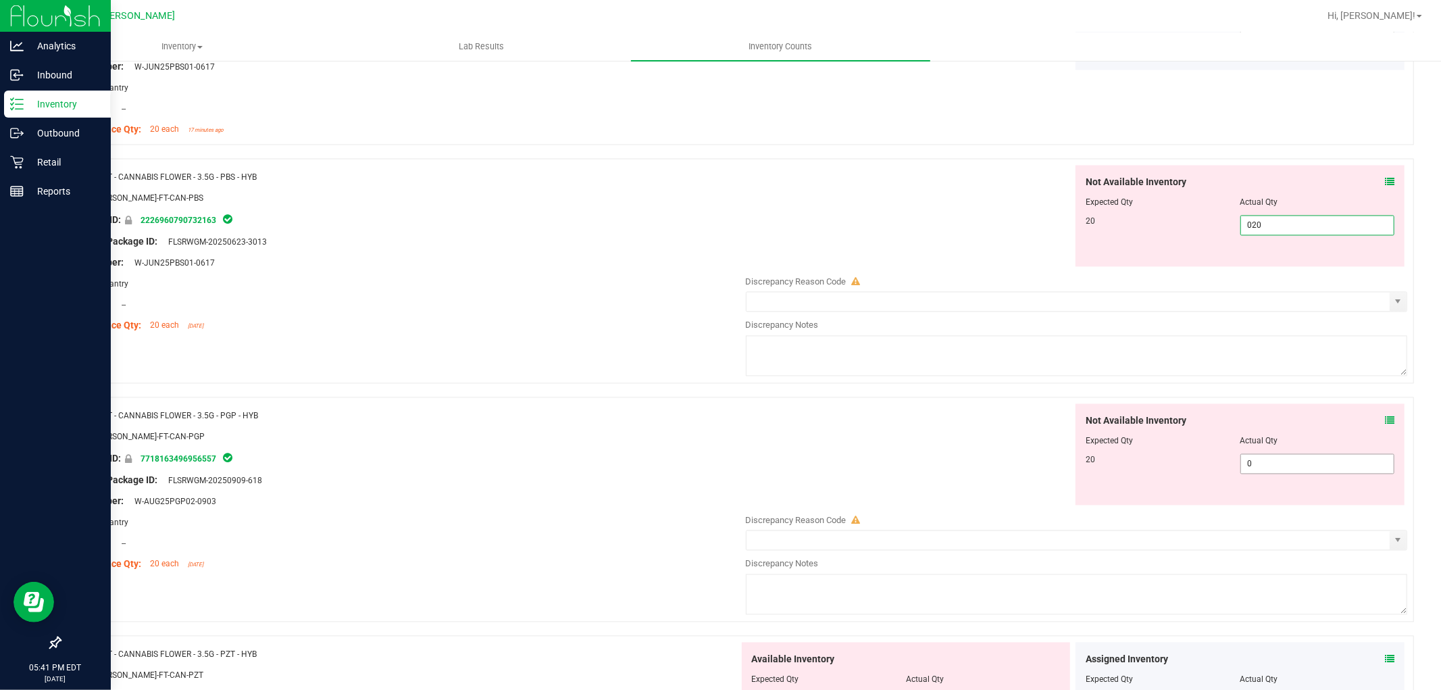
type input "20"
click at [1304, 470] on div "Not Available Inventory Expected Qty Actual Qty 20 0 0" at bounding box center [1073, 511] width 669 height 214
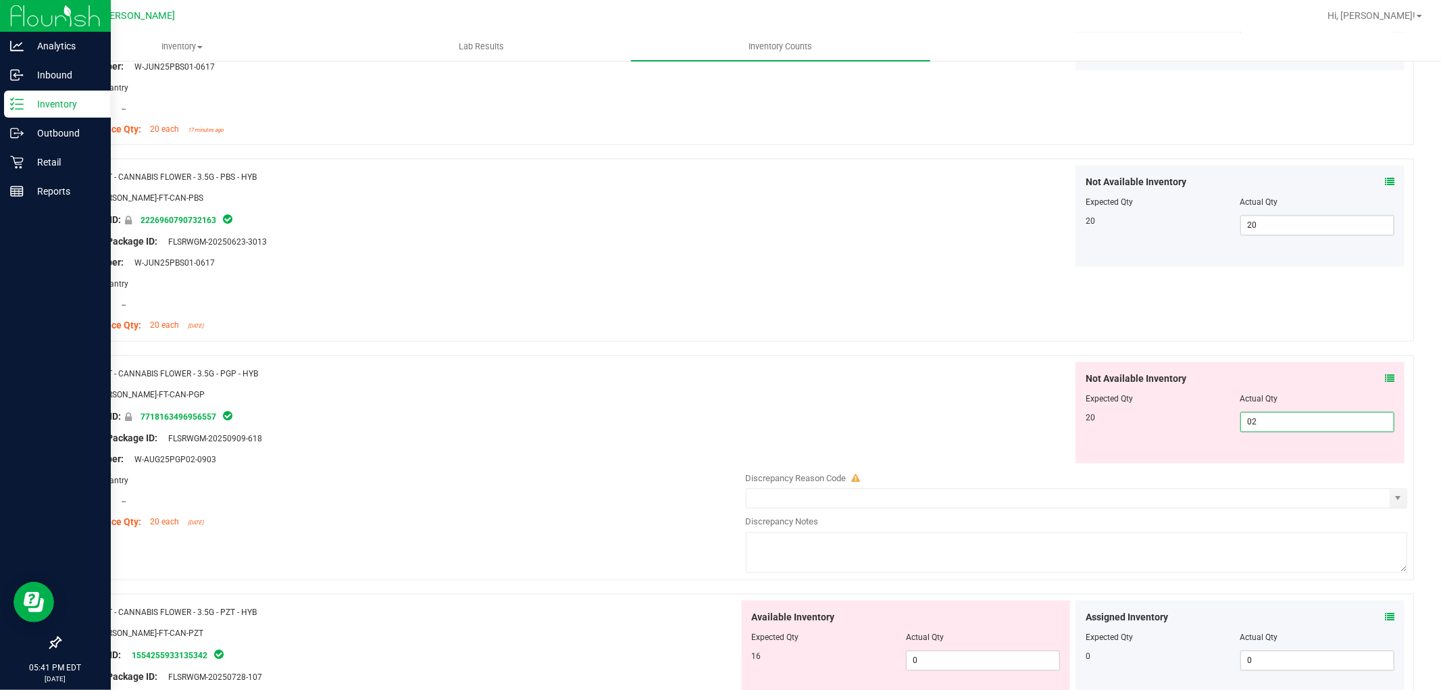
type input "020"
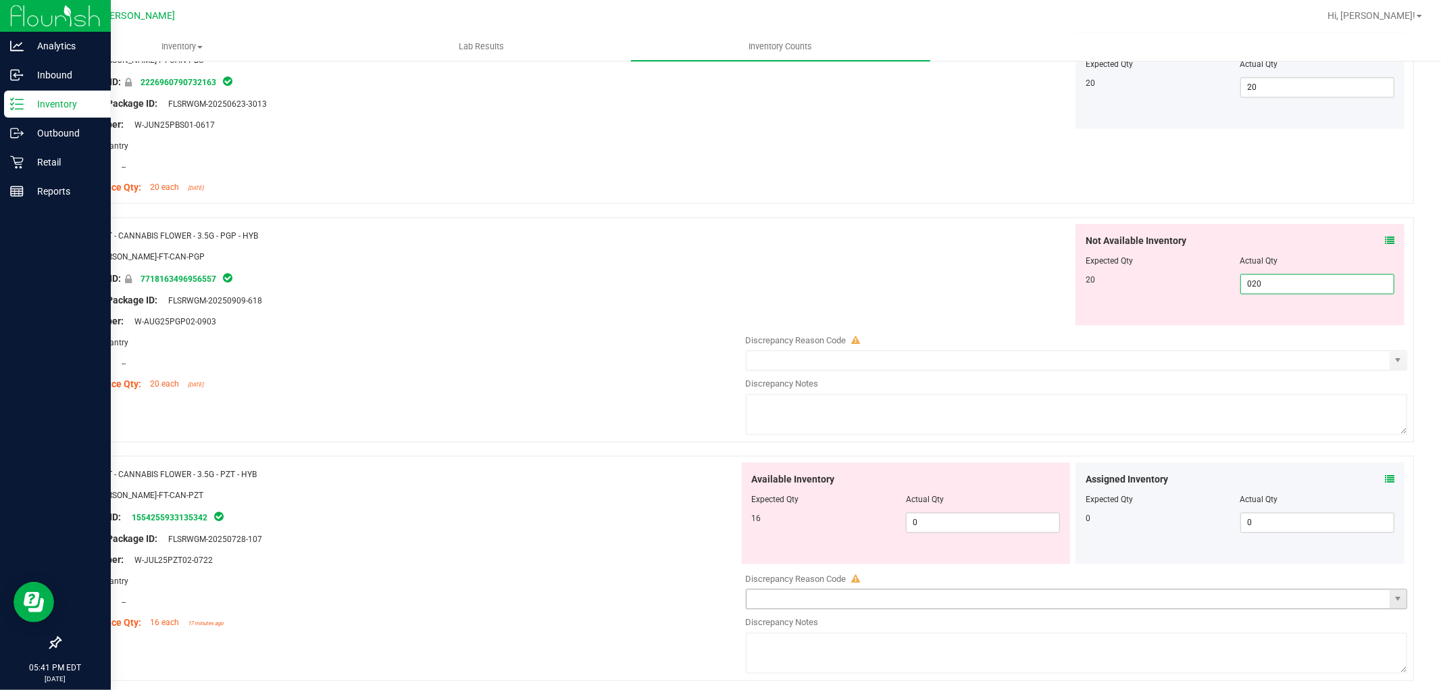
scroll to position [2326, 0]
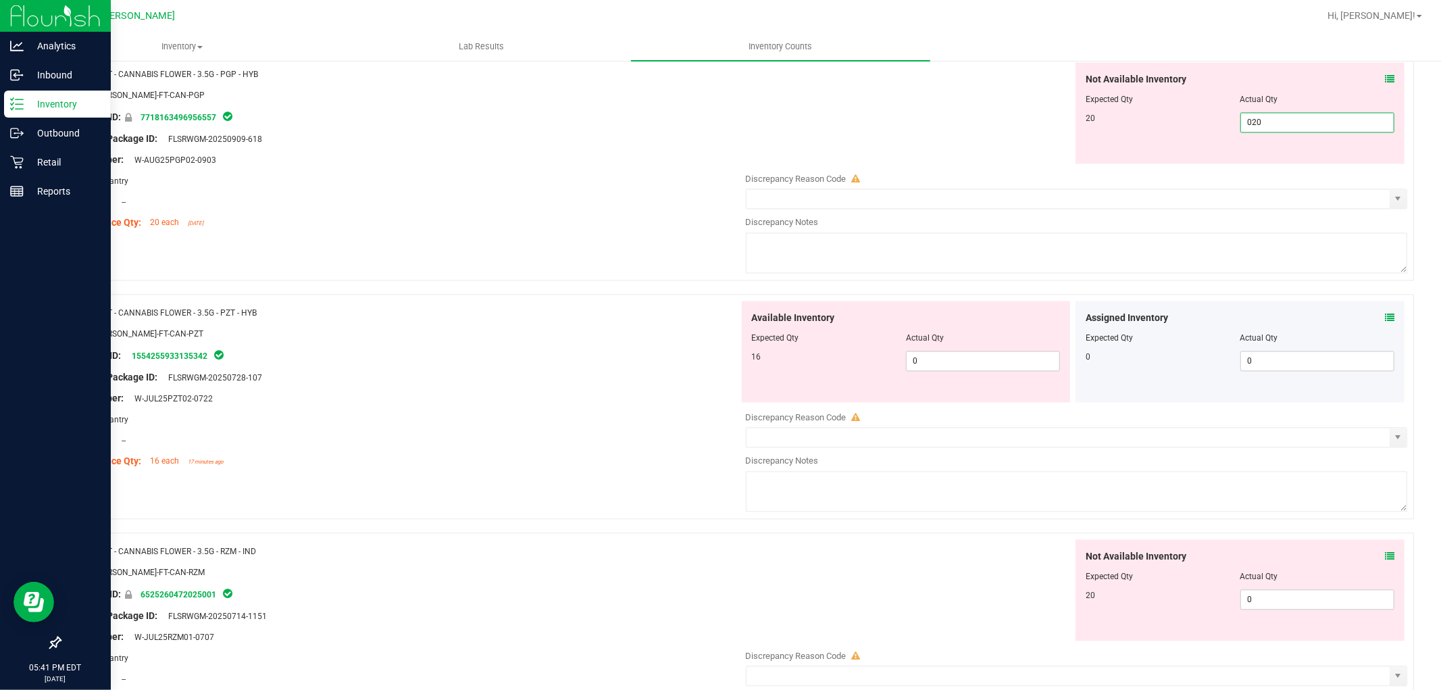
type input "20"
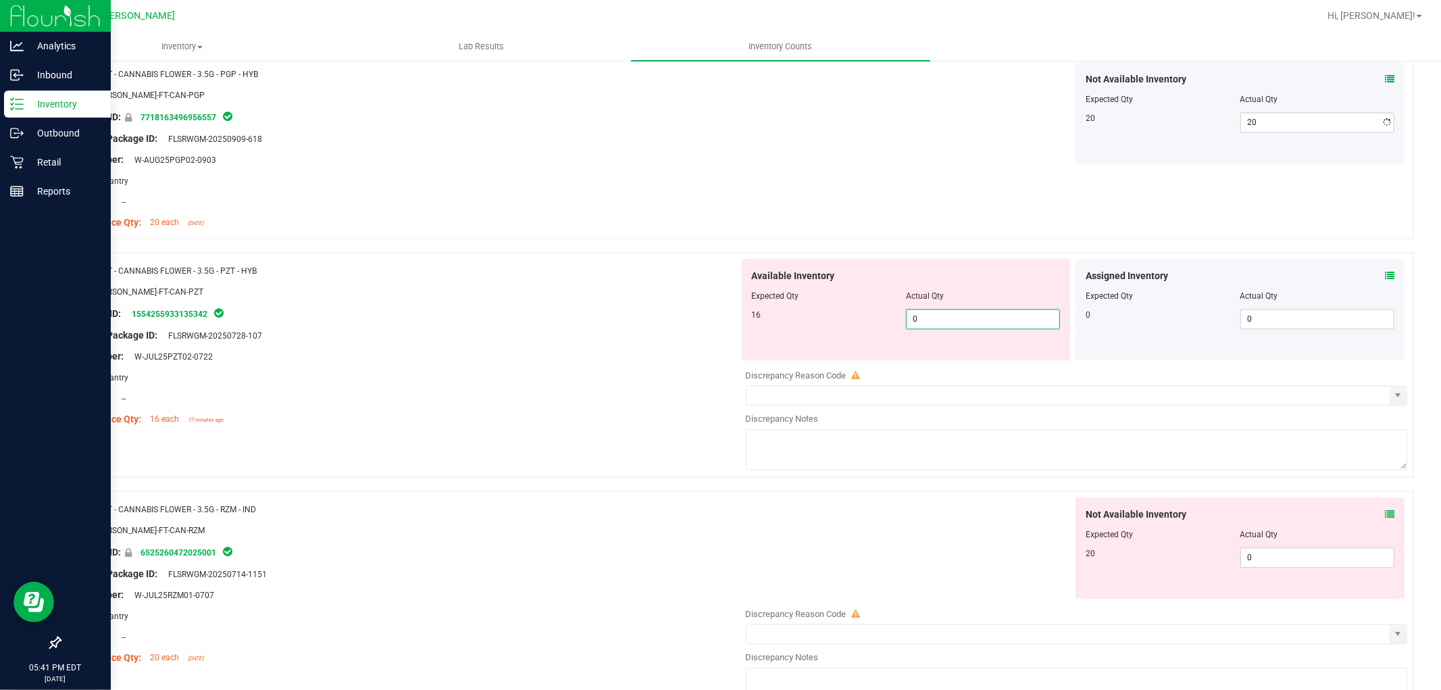
click at [969, 359] on div "Available Inventory Expected Qty Actual Qty 16 0 0" at bounding box center [906, 309] width 329 height 101
type input "016"
type input "16"
click at [1271, 553] on div "Not Available Inventory Expected Qty Actual Qty 20 0 0" at bounding box center [1239, 547] width 329 height 101
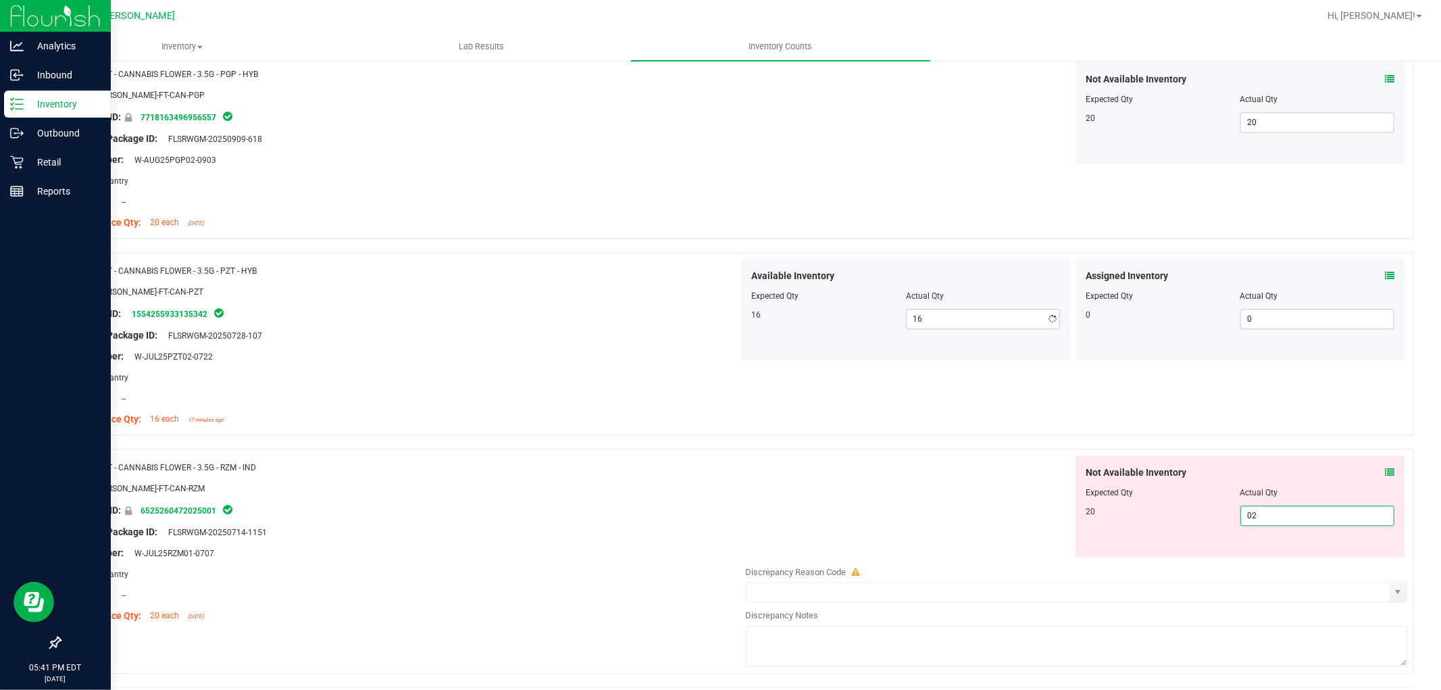
type input "020"
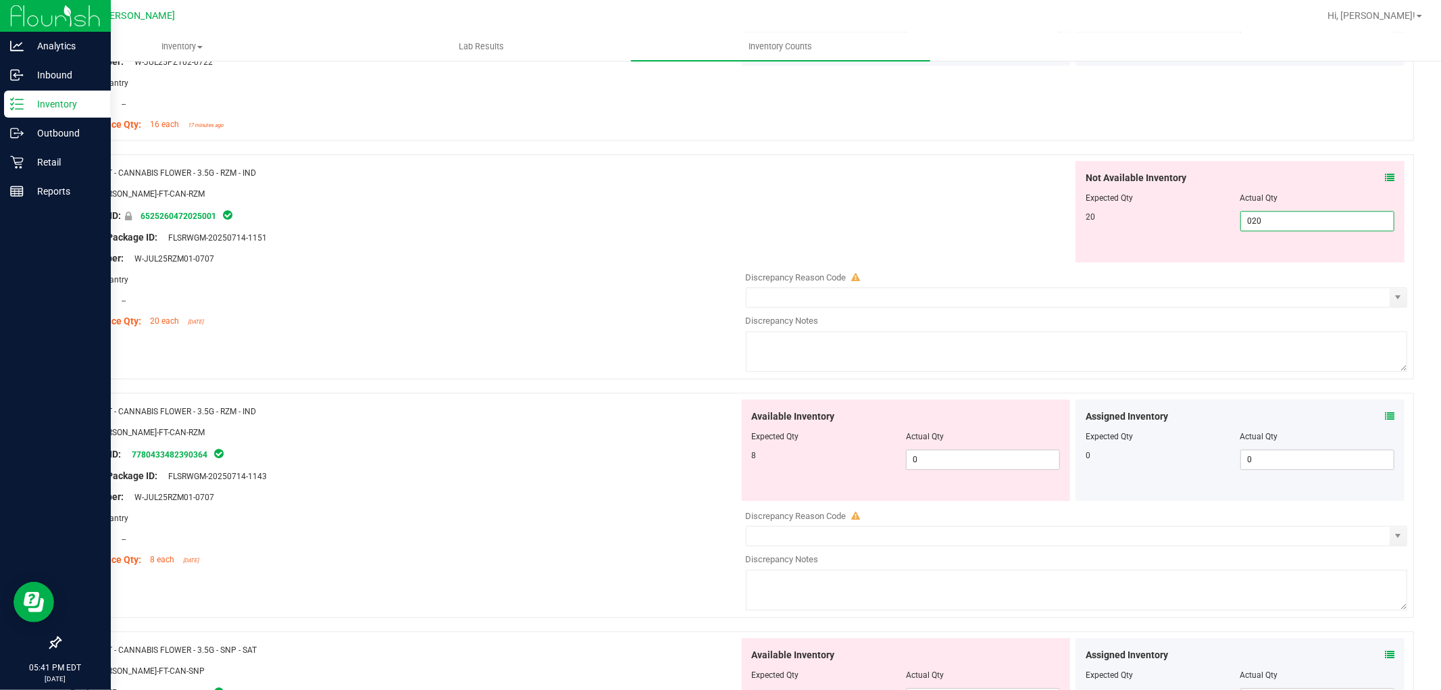
scroll to position [2626, 0]
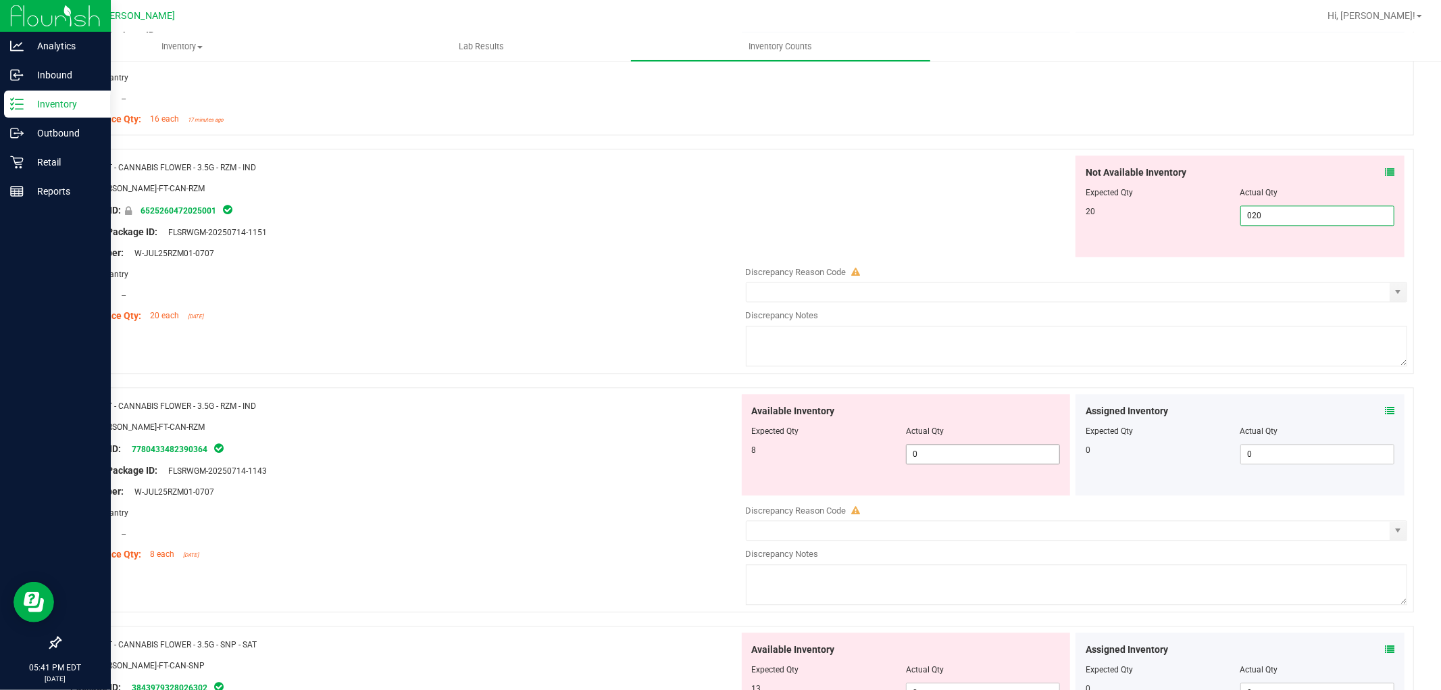
type input "20"
click at [996, 462] on div "Available Inventory Expected Qty Actual Qty 8 0 0" at bounding box center [1073, 501] width 669 height 214
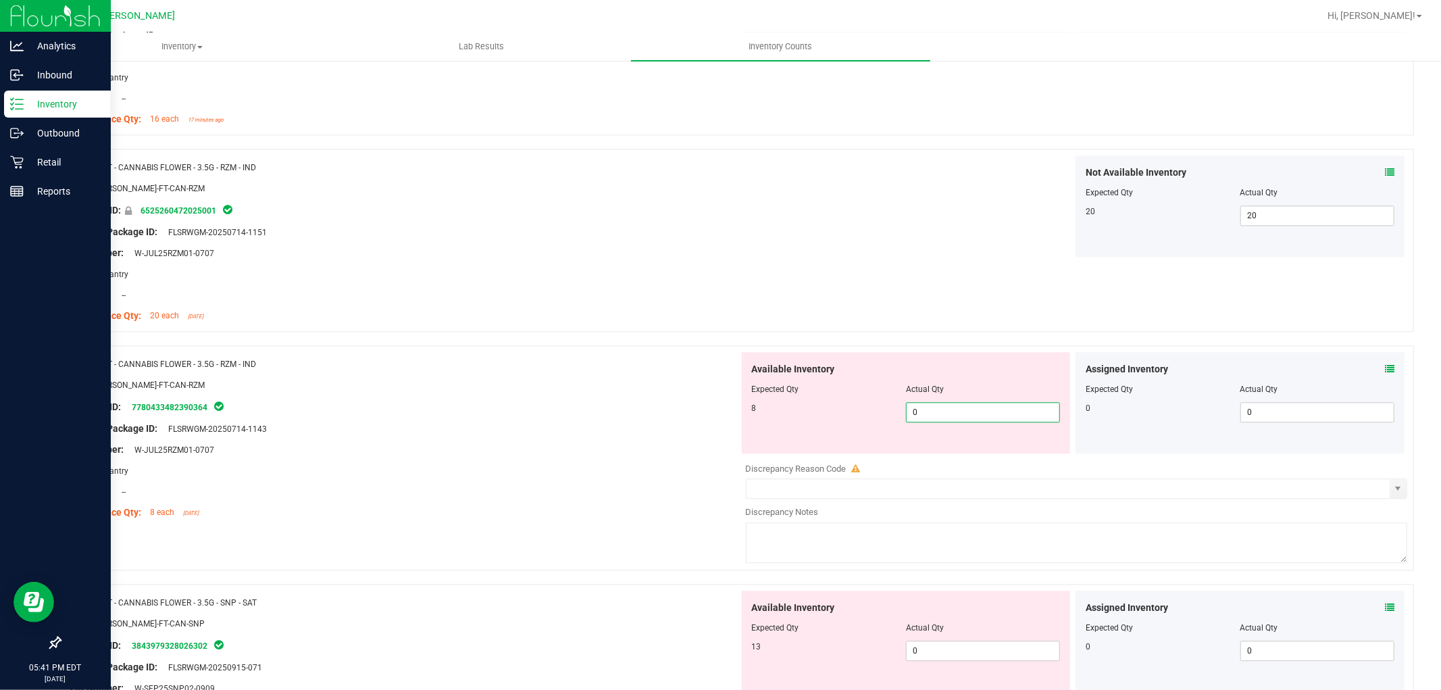
type input "08"
type input "8"
click at [995, 643] on div "Available Inventory Expected Qty Actual Qty 13 0 0" at bounding box center [906, 640] width 329 height 101
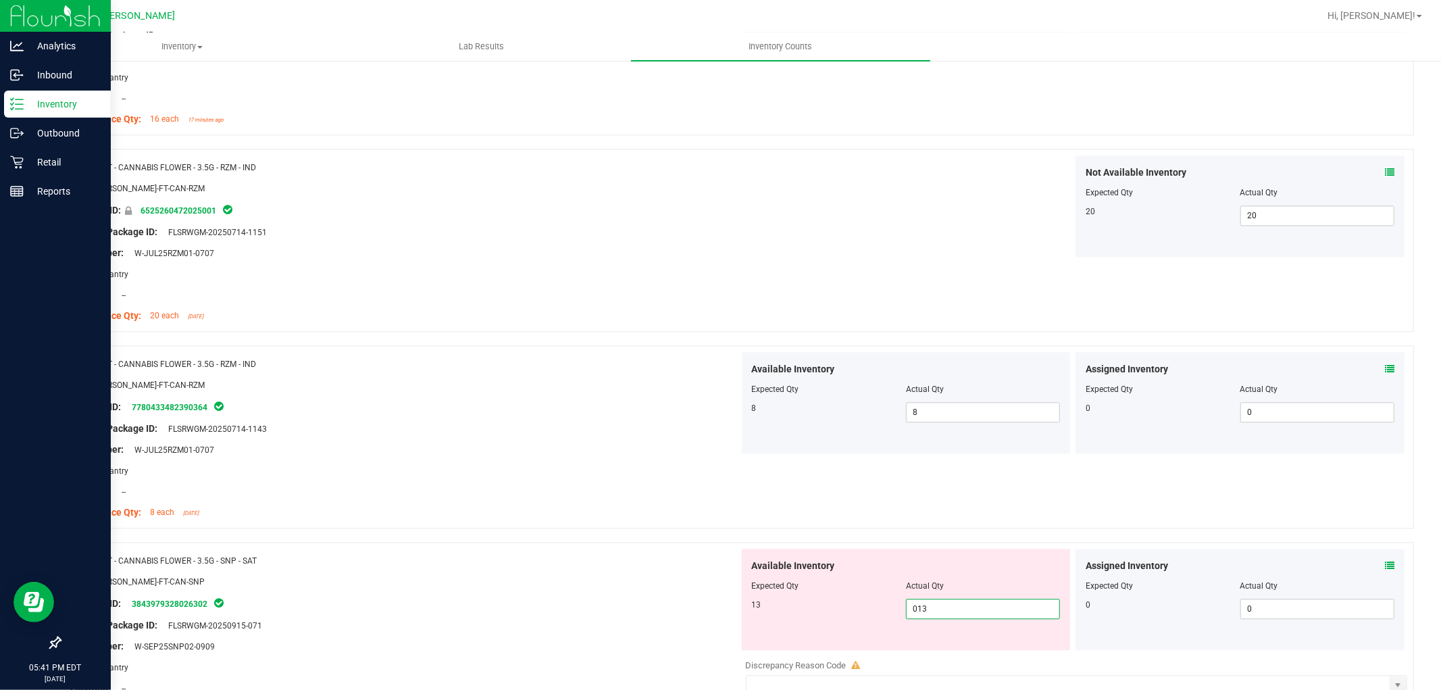
type input "13"
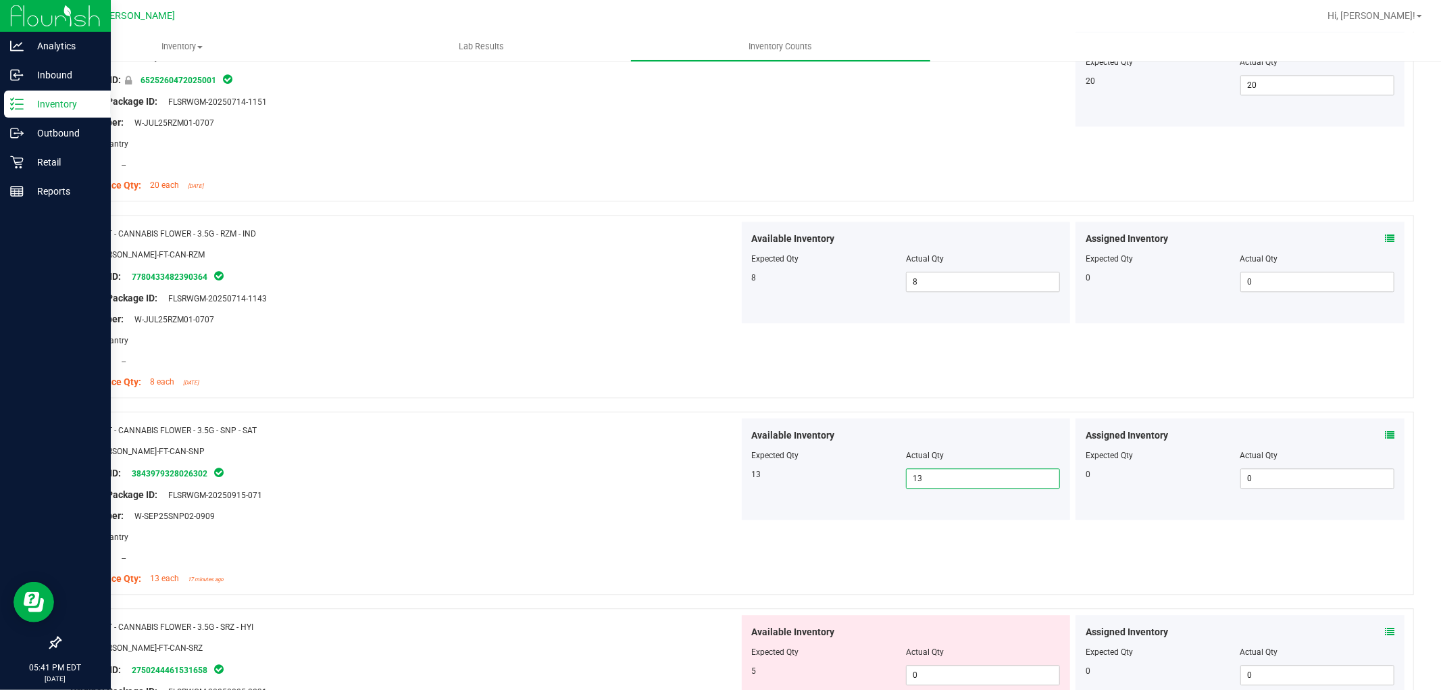
scroll to position [2927, 0]
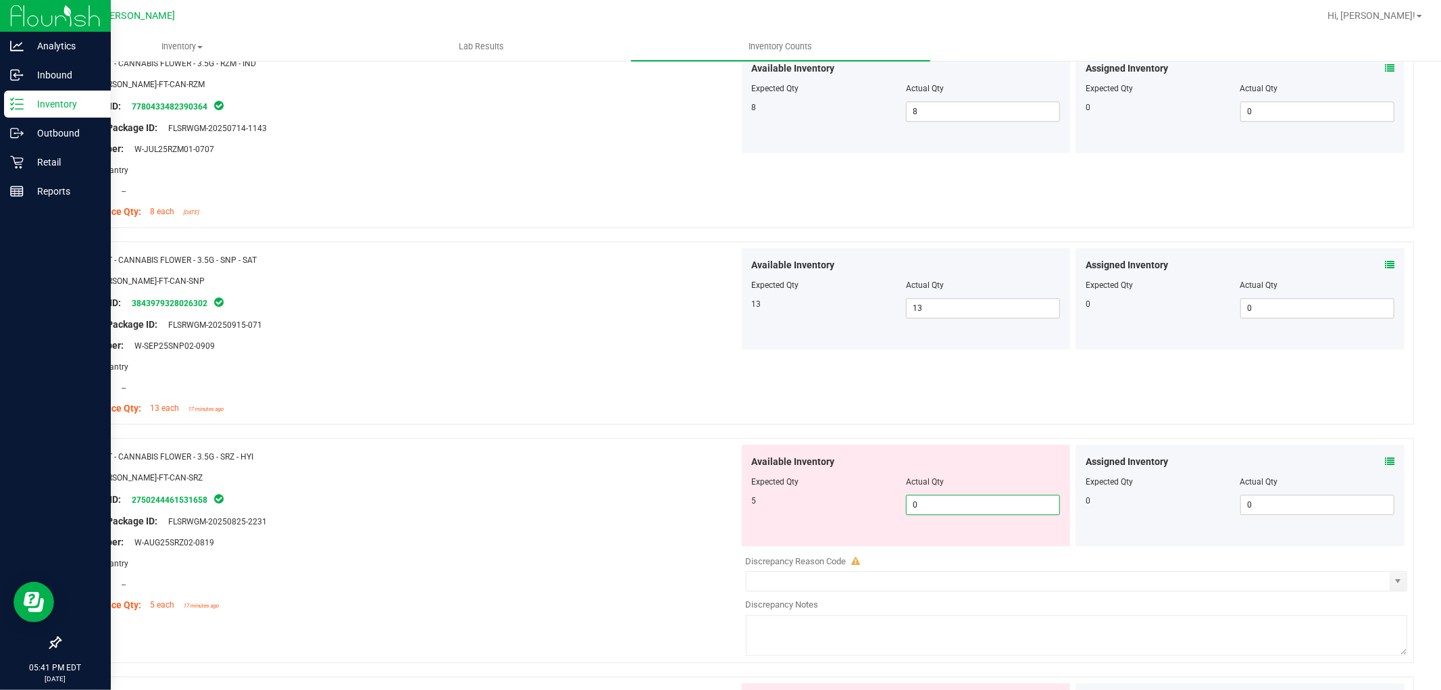
click at [1034, 511] on span "0 0" at bounding box center [983, 504] width 154 height 20
type input "05"
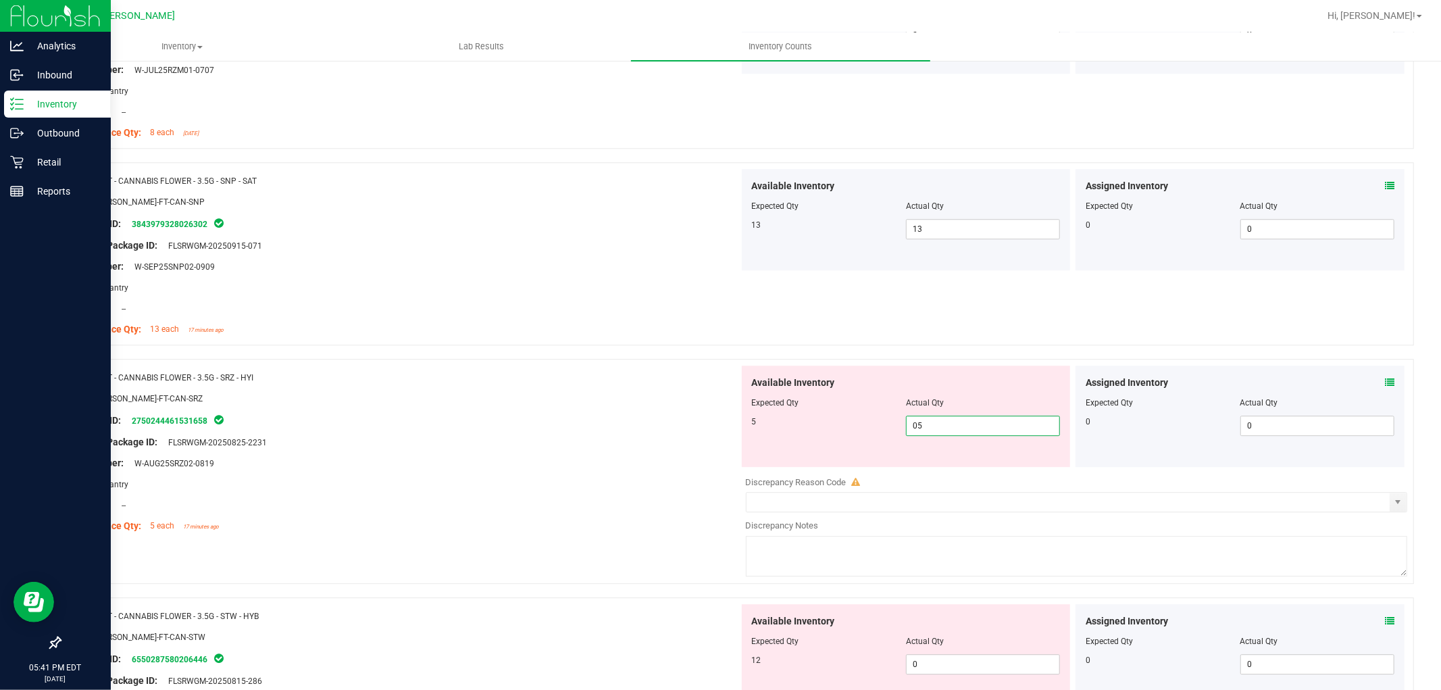
scroll to position [3152, 0]
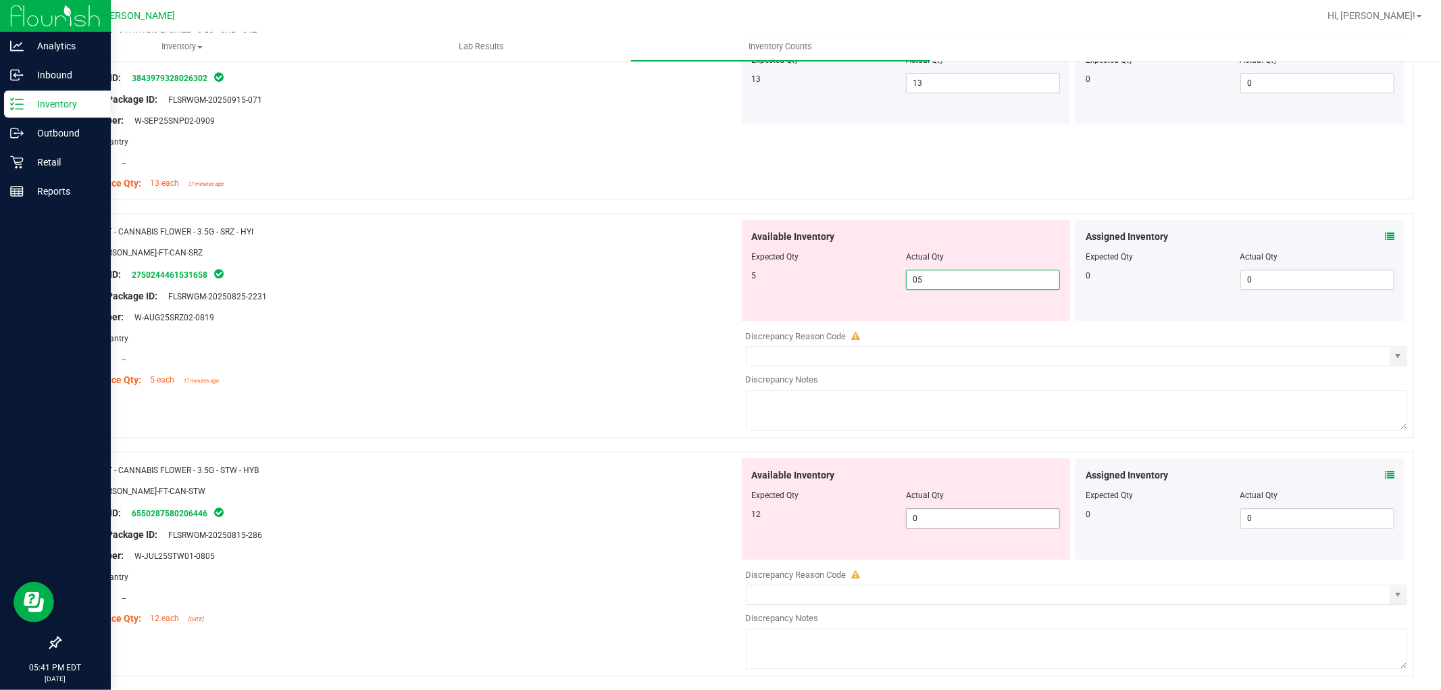
type input "5"
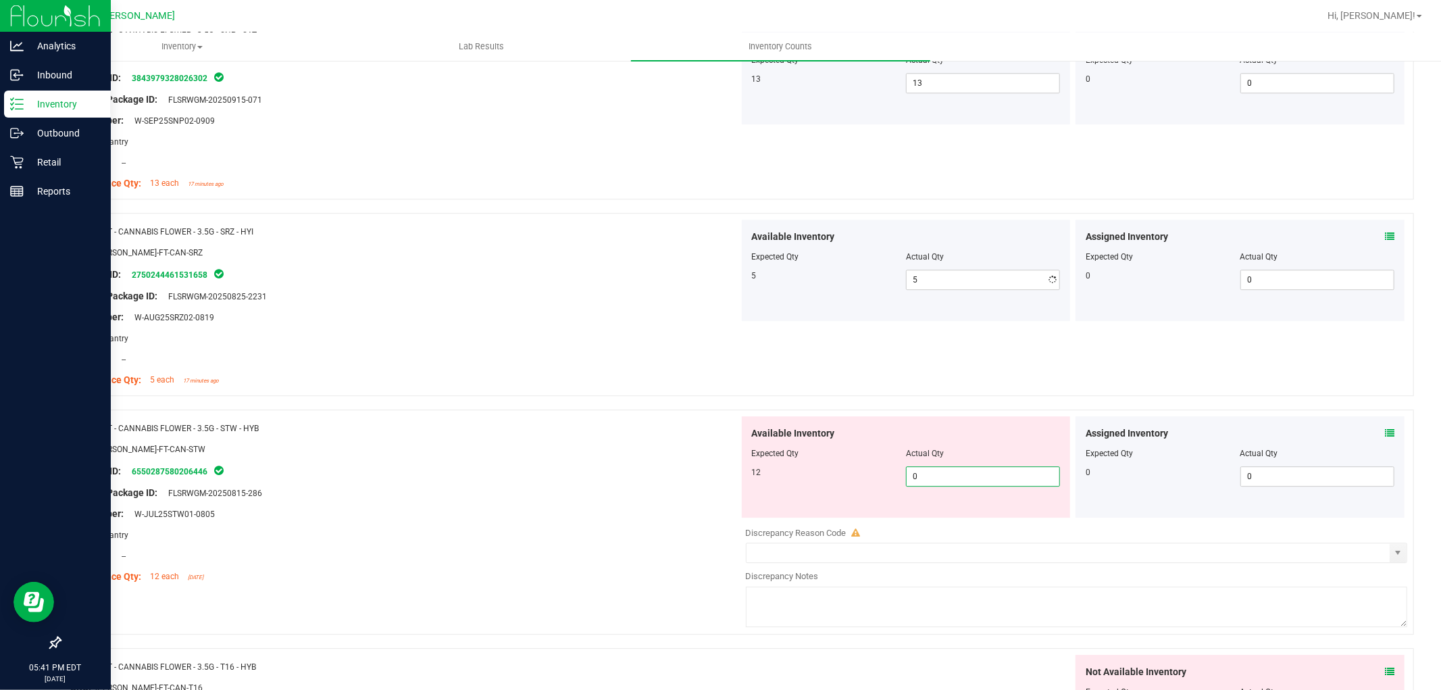
click at [926, 517] on div "Available Inventory Expected Qty Actual Qty 12 0 0" at bounding box center [906, 466] width 329 height 101
type input "012"
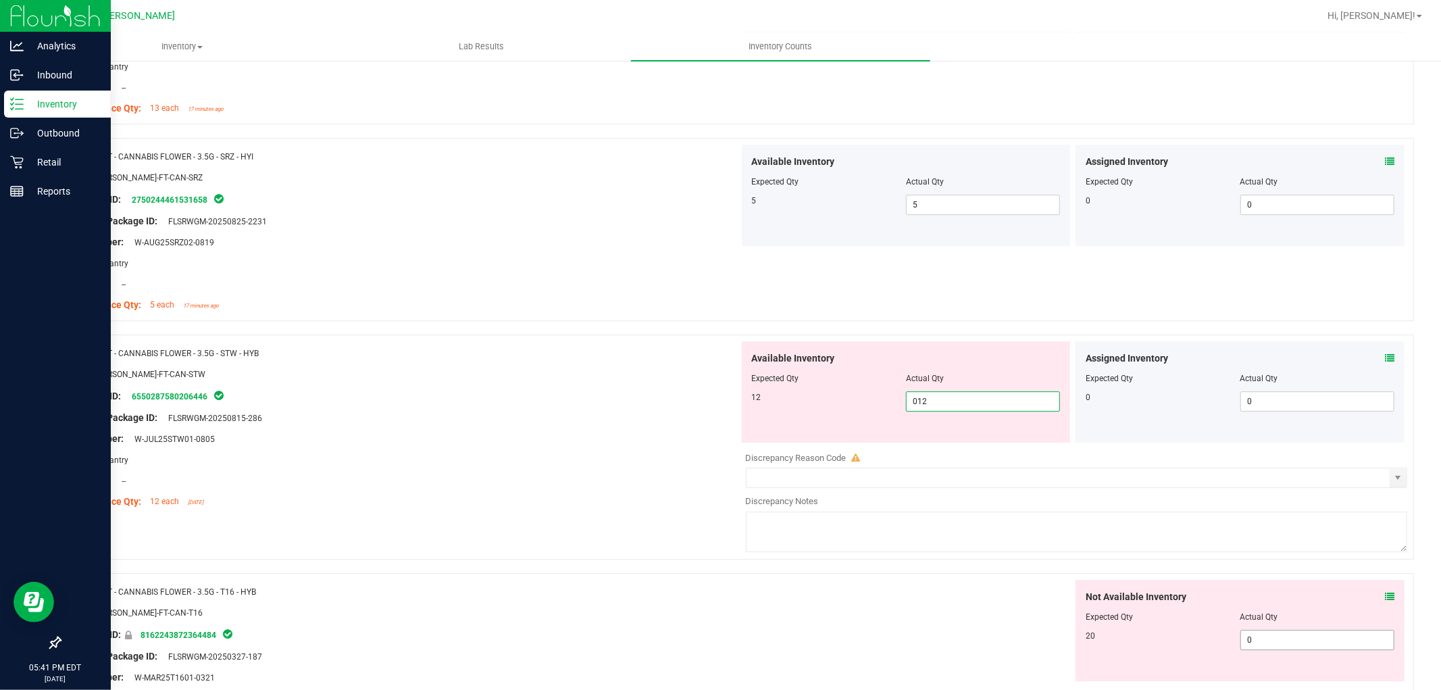
type input "12"
click at [1284, 637] on div "Not Available Inventory Expected Qty Actual Qty 20 0 0" at bounding box center [1239, 630] width 329 height 101
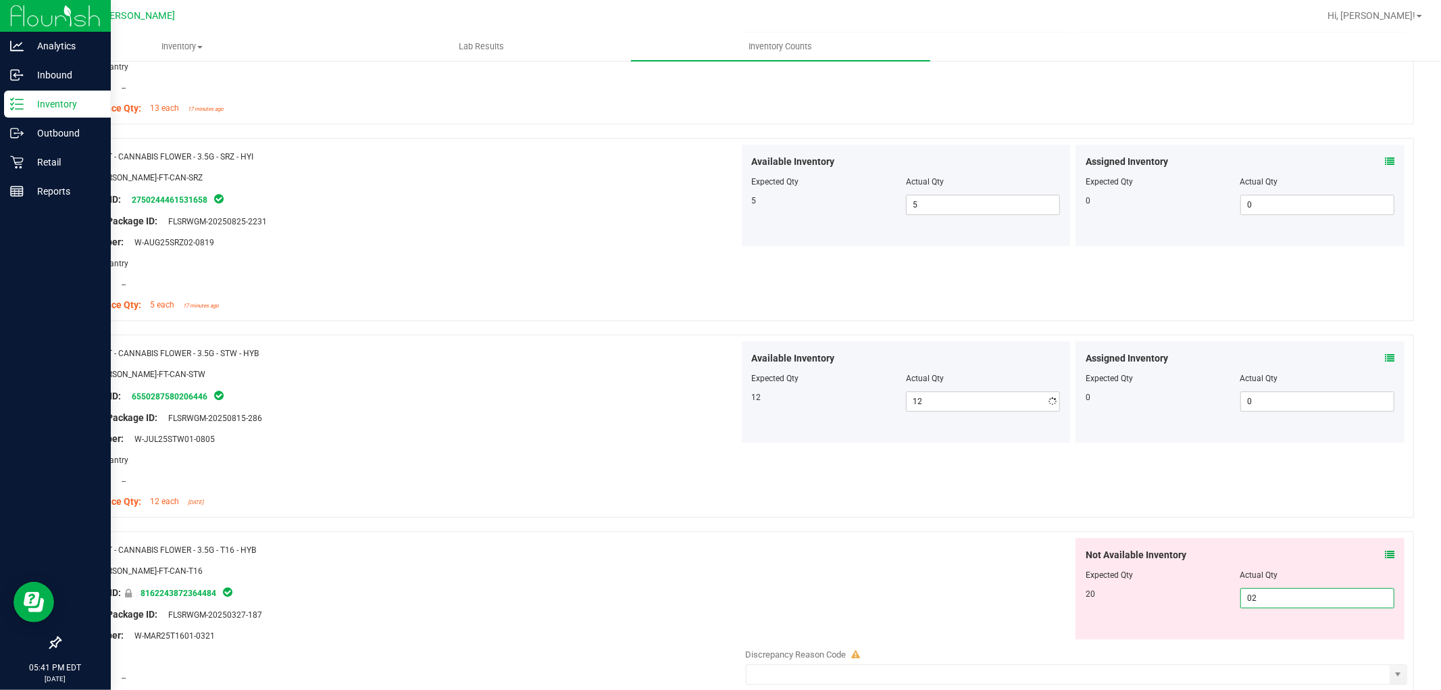
type input "020"
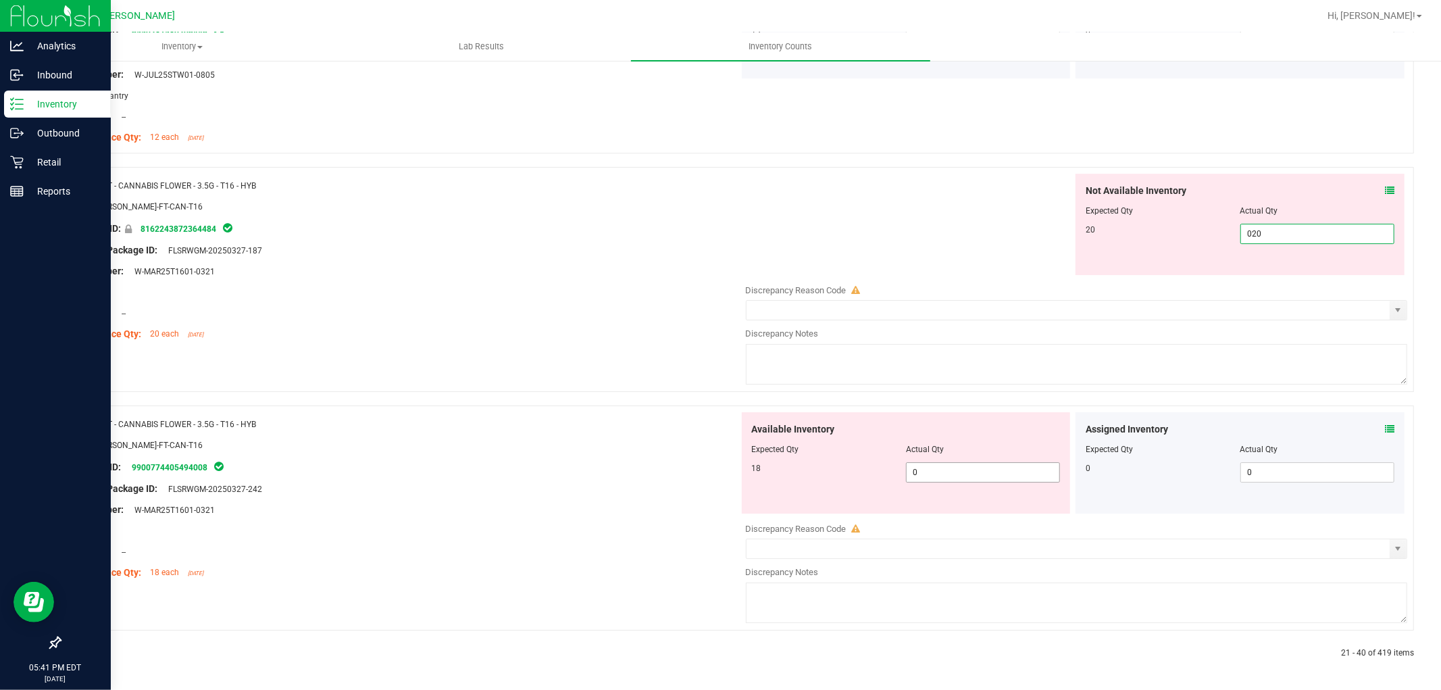
click at [990, 482] on div "Available Inventory Expected Qty Actual Qty 18 0 0" at bounding box center [906, 462] width 329 height 101
type input "20"
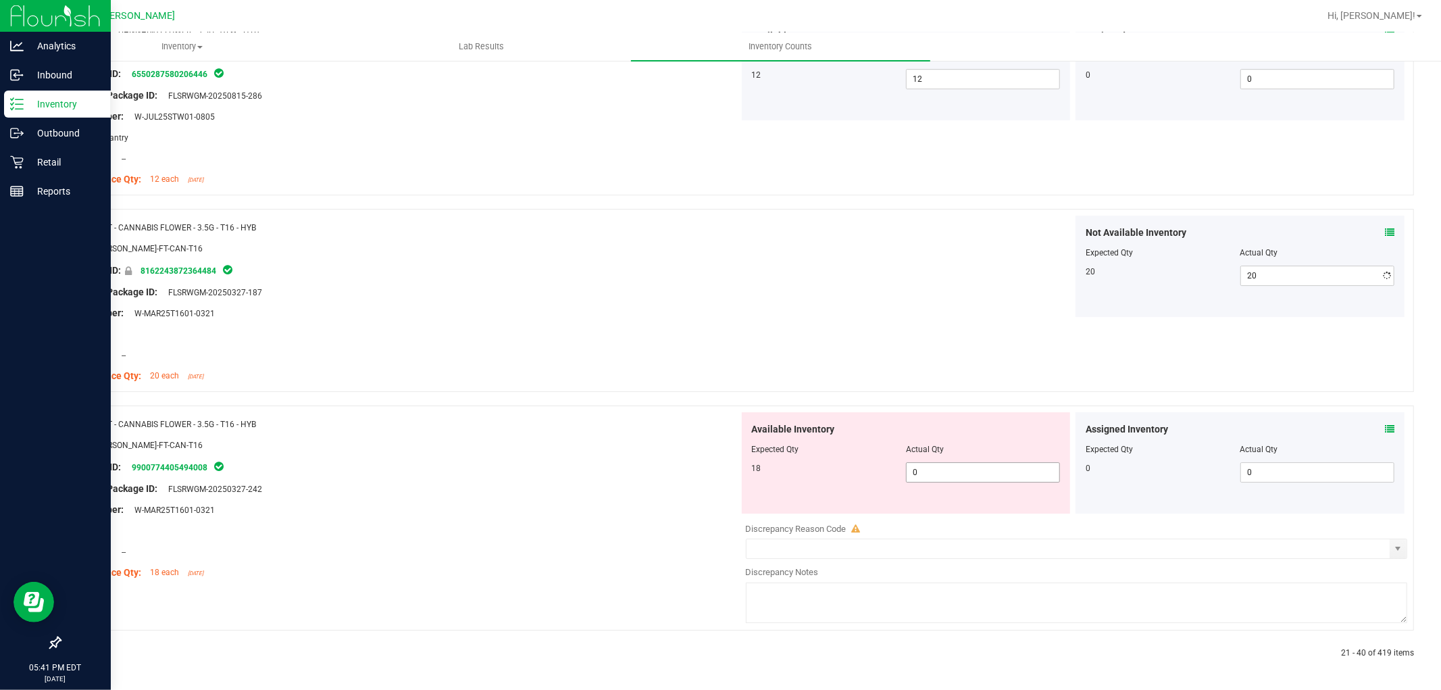
scroll to position [3551, 0]
click at [956, 477] on span "0 0" at bounding box center [983, 472] width 154 height 20
type input "018"
type input "18"
click at [700, 487] on div "Name: FT - CANNABIS FLOWER - 3.5G - T16 - HYB SKU: [PERSON_NAME]-FT-CAN-T16 Pac…" at bounding box center [404, 498] width 669 height 172
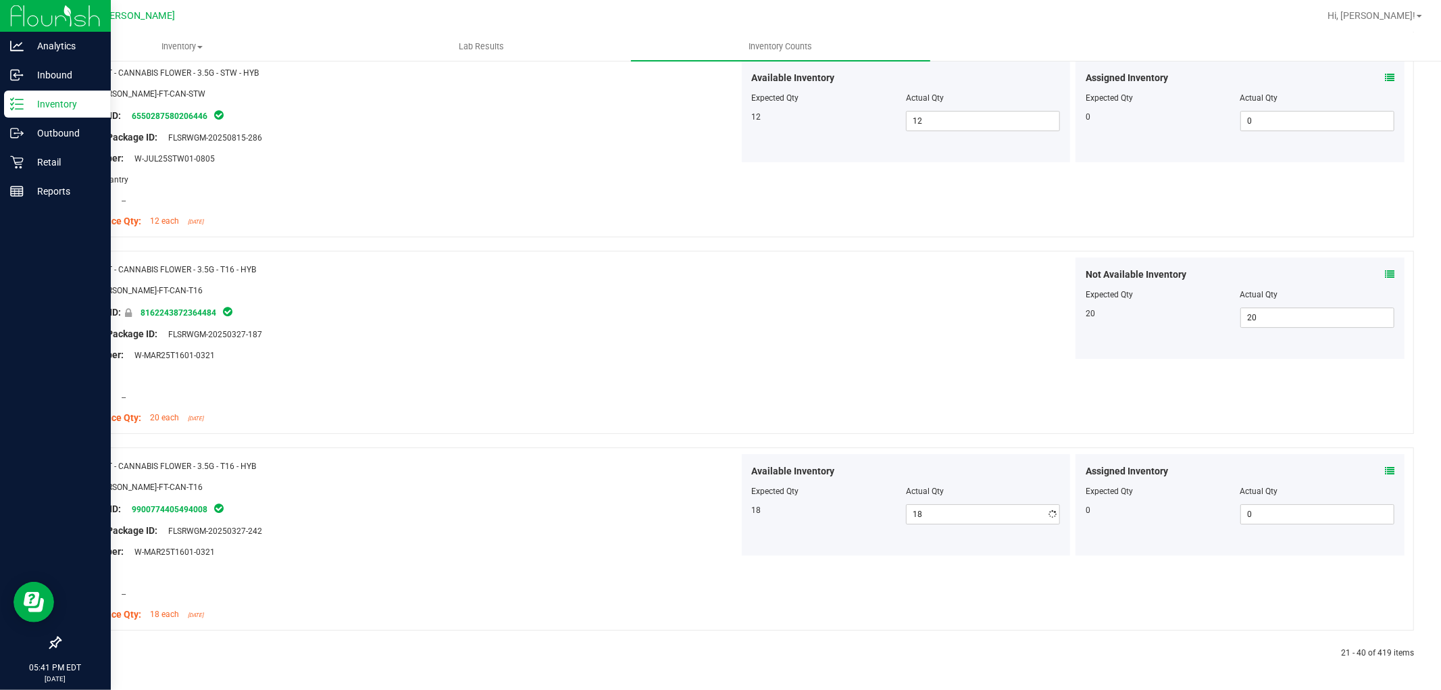
scroll to position [3508, 0]
click at [90, 652] on icon at bounding box center [92, 653] width 4 height 8
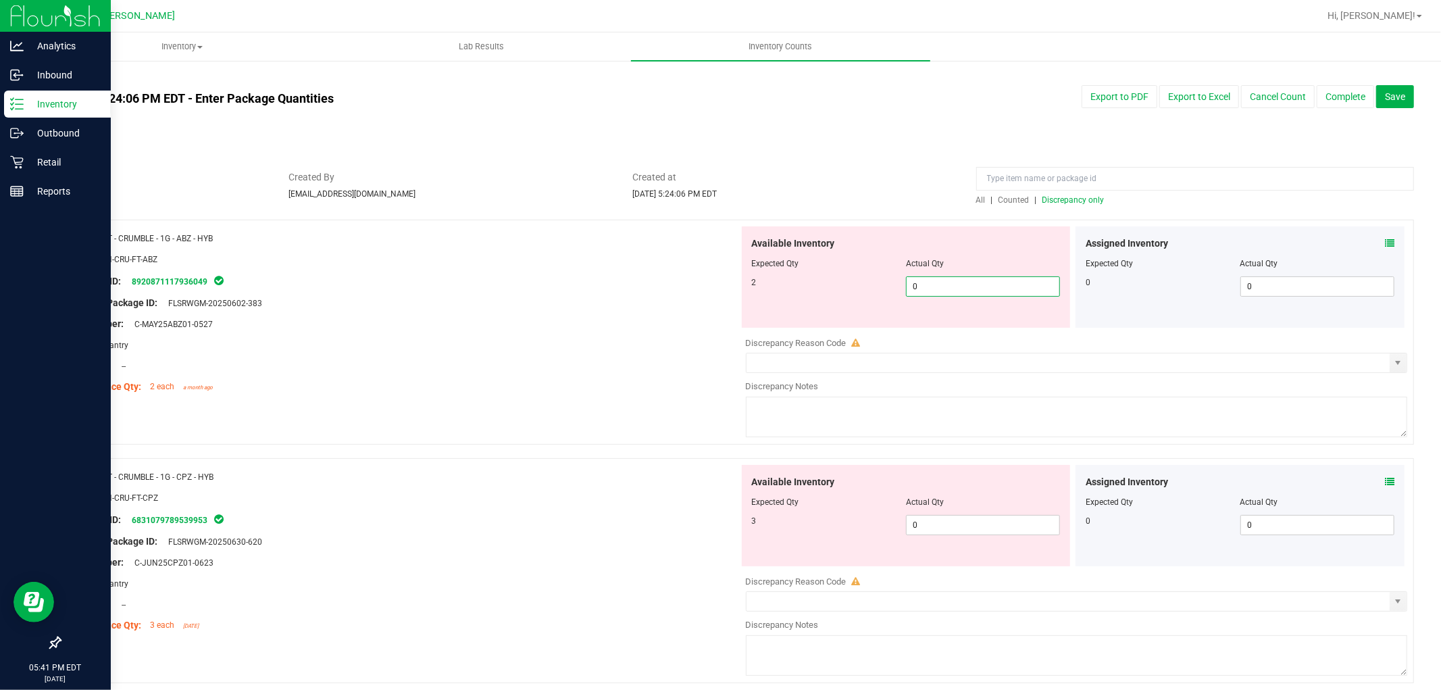
click at [923, 289] on span "0 0" at bounding box center [983, 286] width 154 height 20
type input "02"
type input "2"
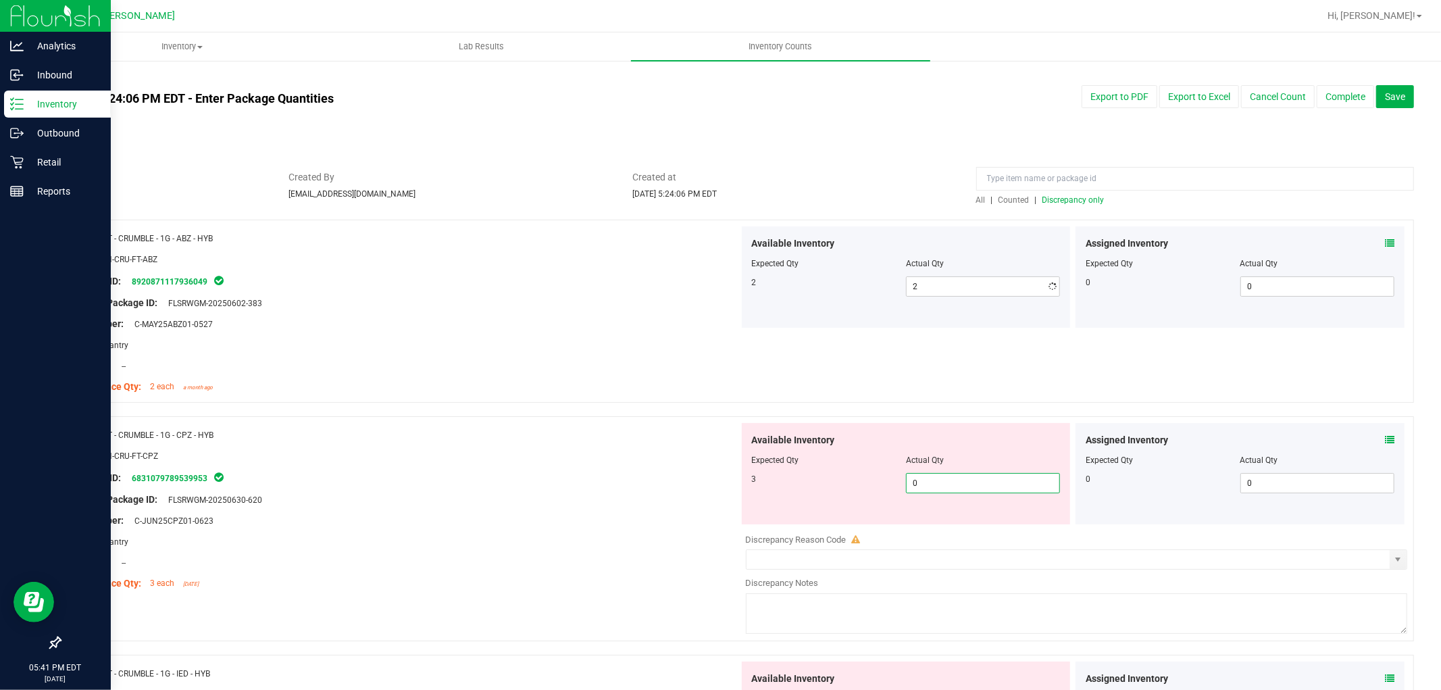
click at [981, 524] on div "Available Inventory Expected Qty Actual Qty 3 0 0" at bounding box center [1073, 530] width 669 height 214
type input "03"
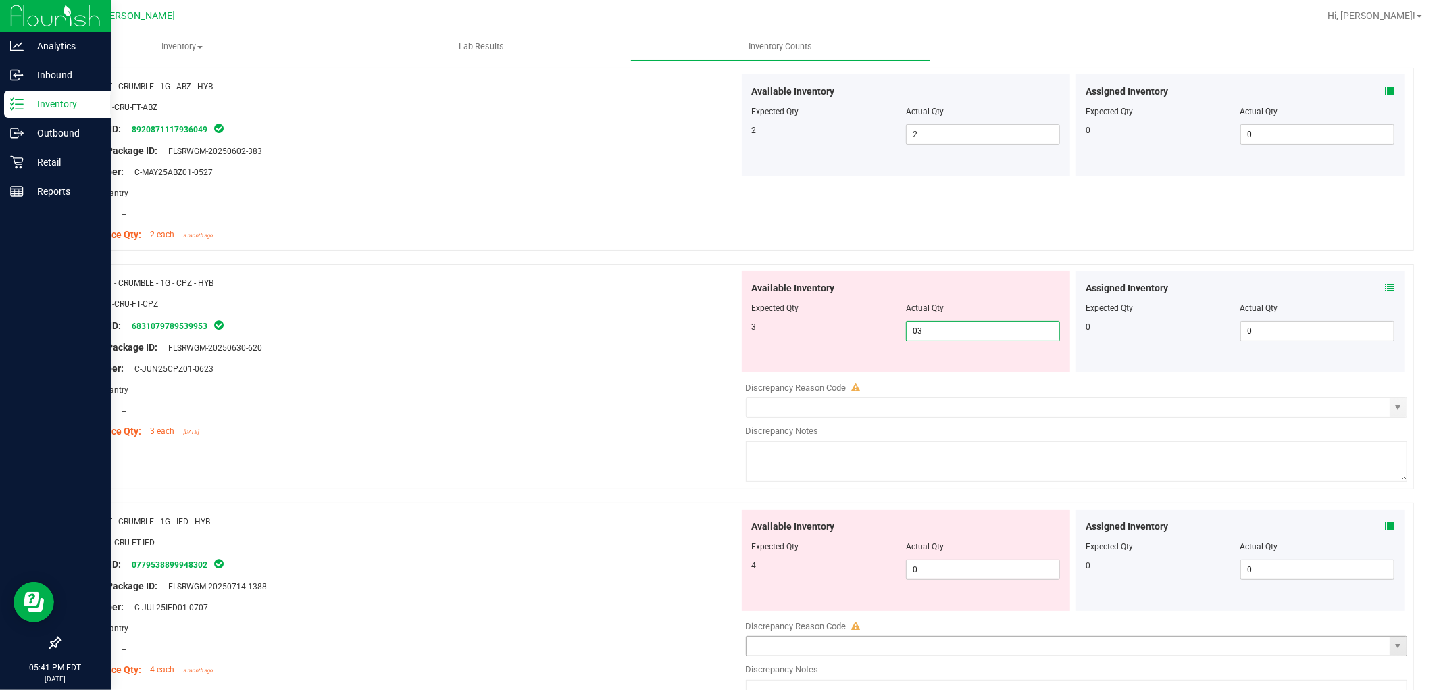
scroll to position [375, 0]
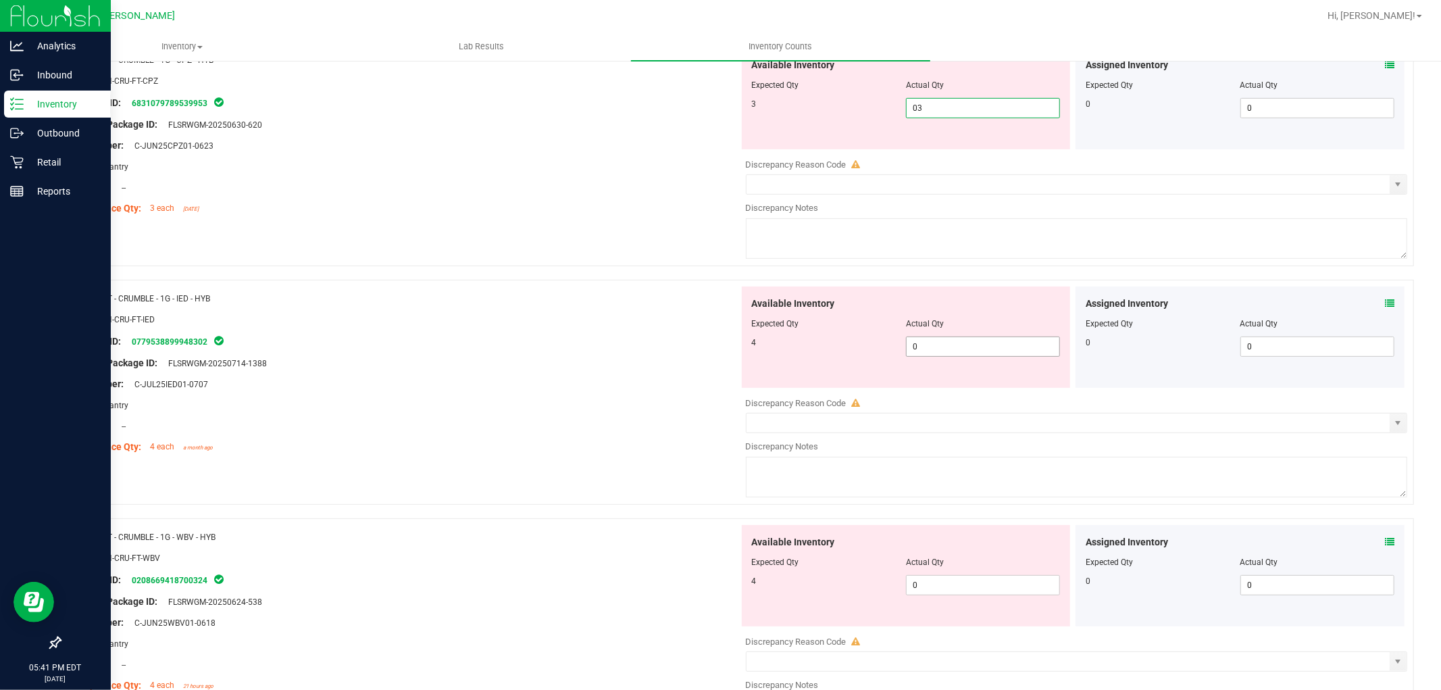
type input "3"
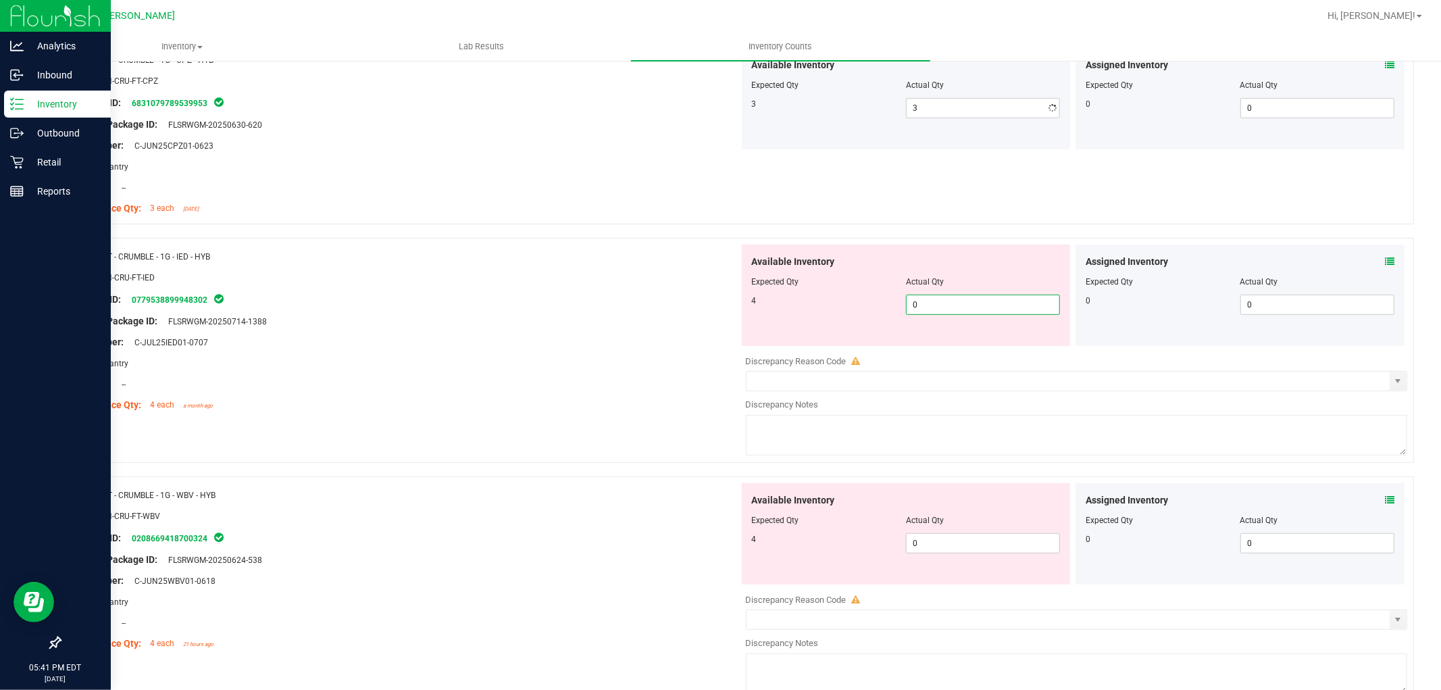
click at [971, 342] on div "Available Inventory Expected Qty Actual Qty 4 0 0" at bounding box center [906, 295] width 329 height 101
type input "04"
type input "4"
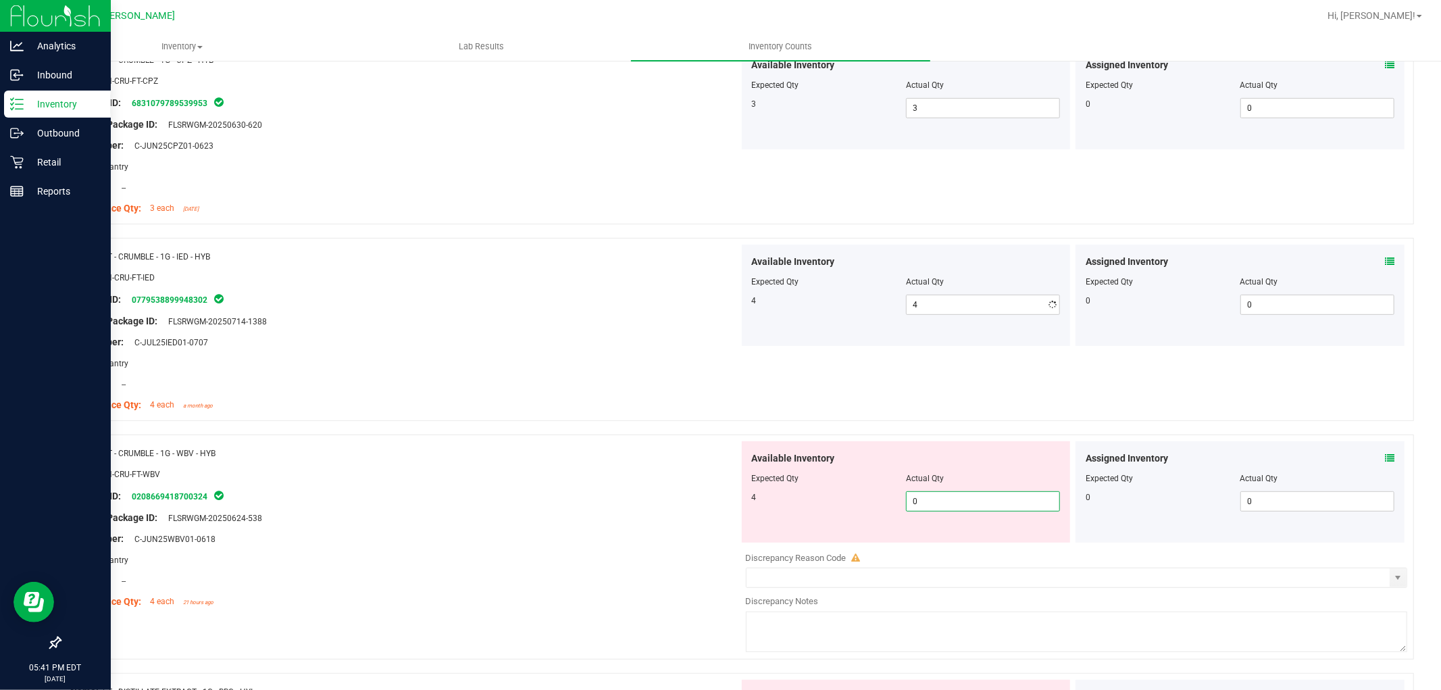
click at [973, 537] on div "Available Inventory Expected Qty Actual Qty 4 0 0" at bounding box center [906, 491] width 329 height 101
type input "04"
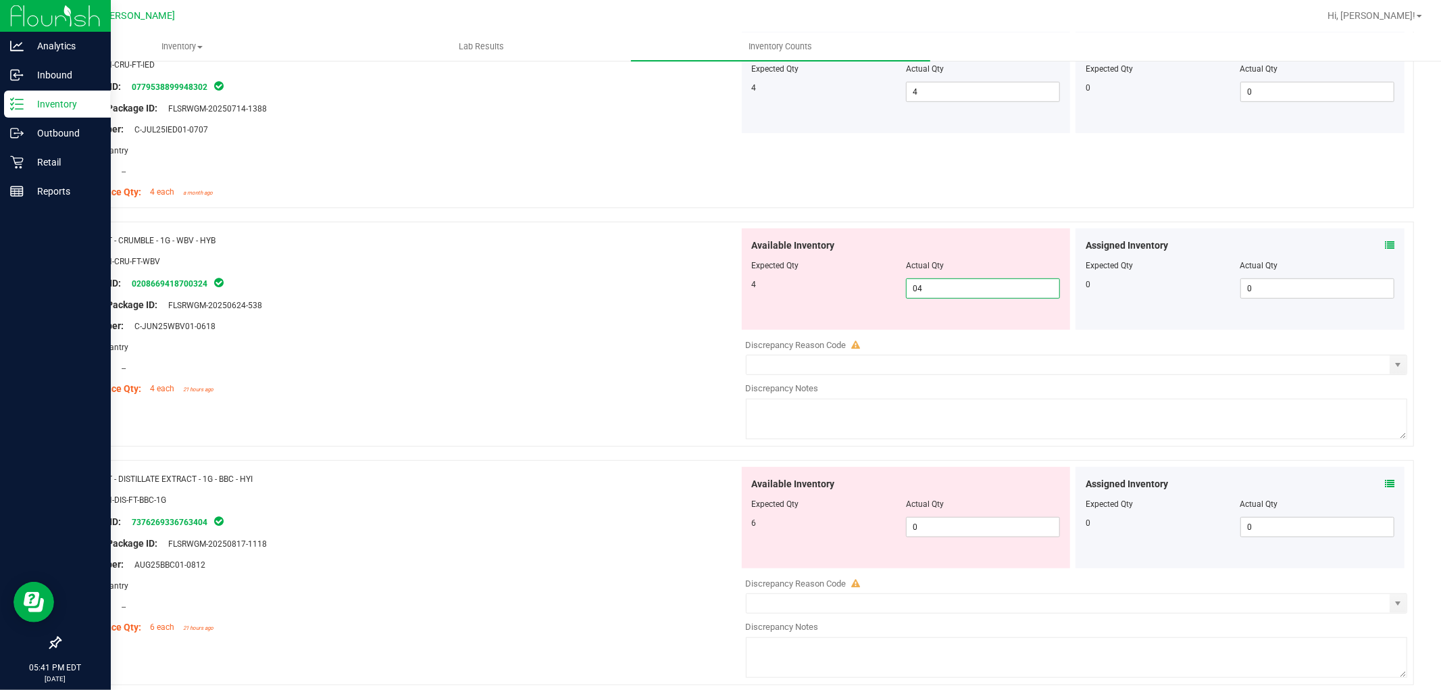
scroll to position [825, 0]
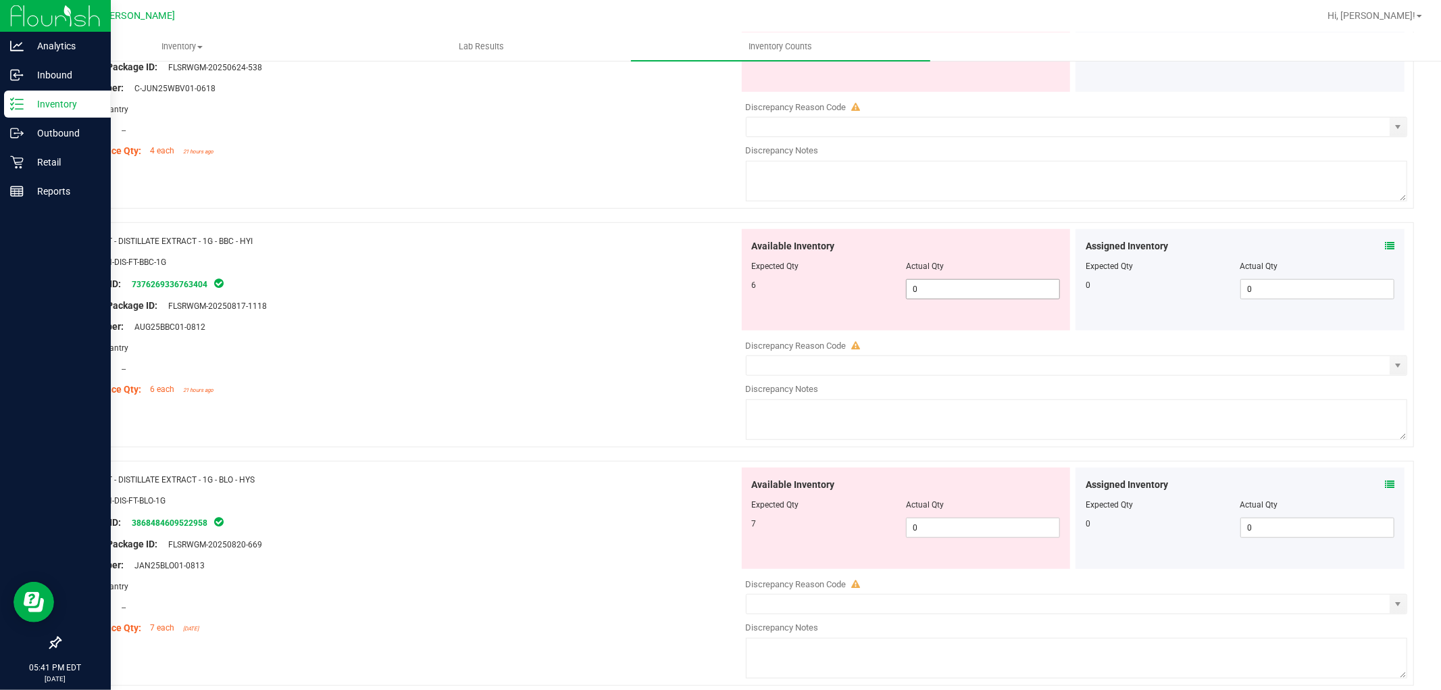
type input "4"
click at [955, 292] on div "Available Inventory Expected Qty Actual Qty 6 0 0" at bounding box center [1073, 336] width 669 height 214
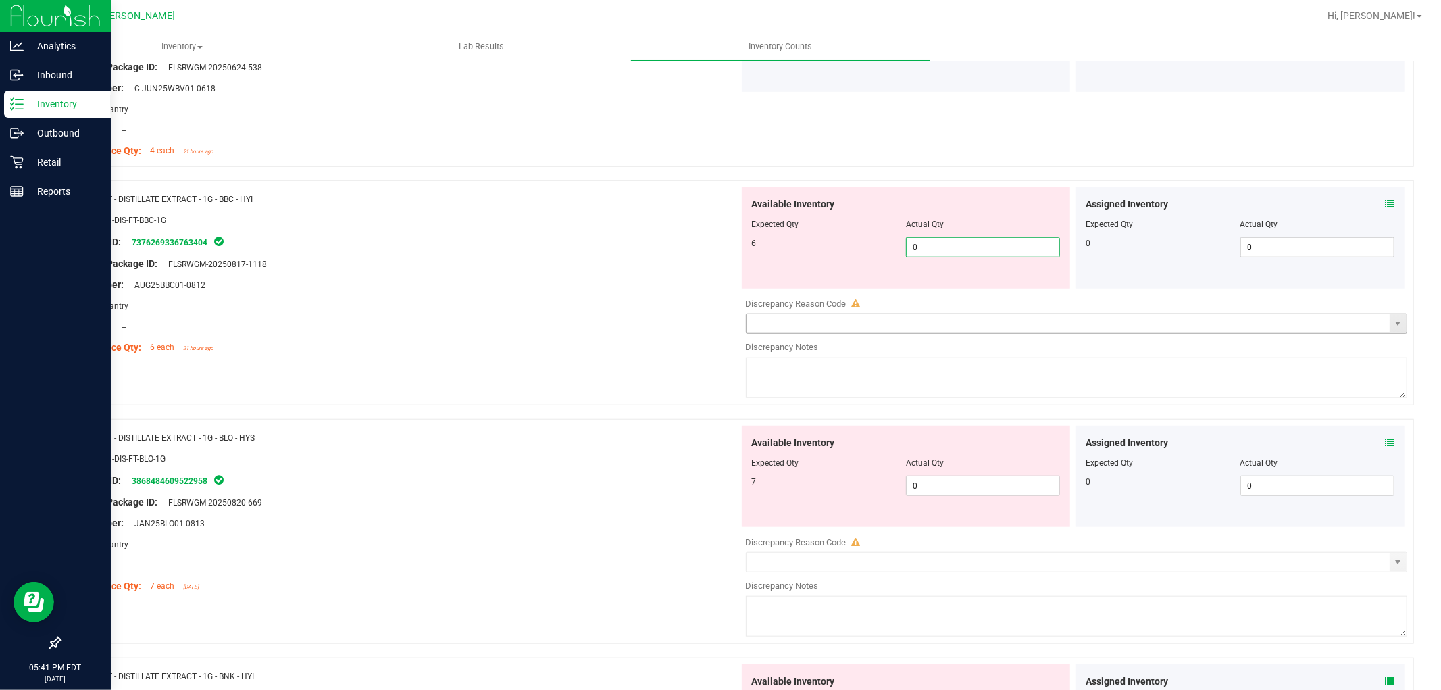
type input "06"
type input "6"
click at [942, 491] on div "Available Inventory Expected Qty Actual Qty 7 0 0" at bounding box center [1073, 533] width 669 height 214
type input "07"
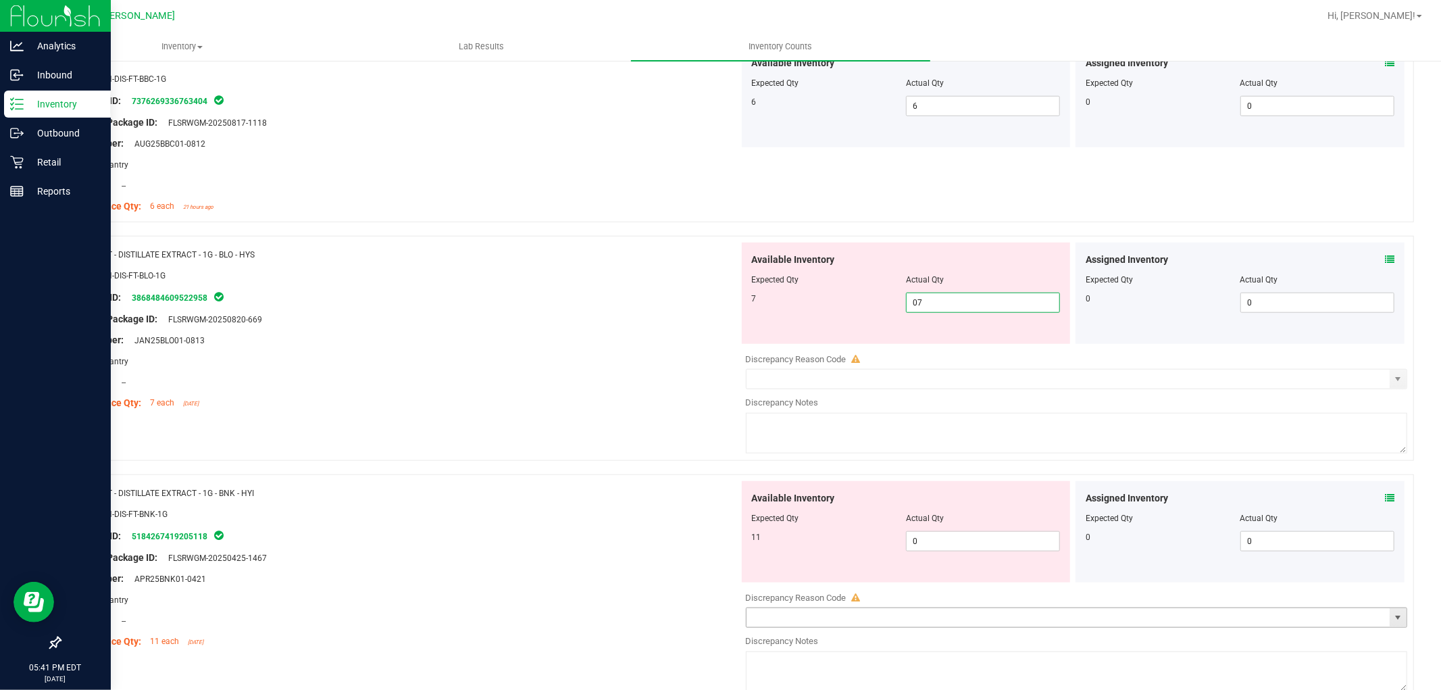
scroll to position [1200, 0]
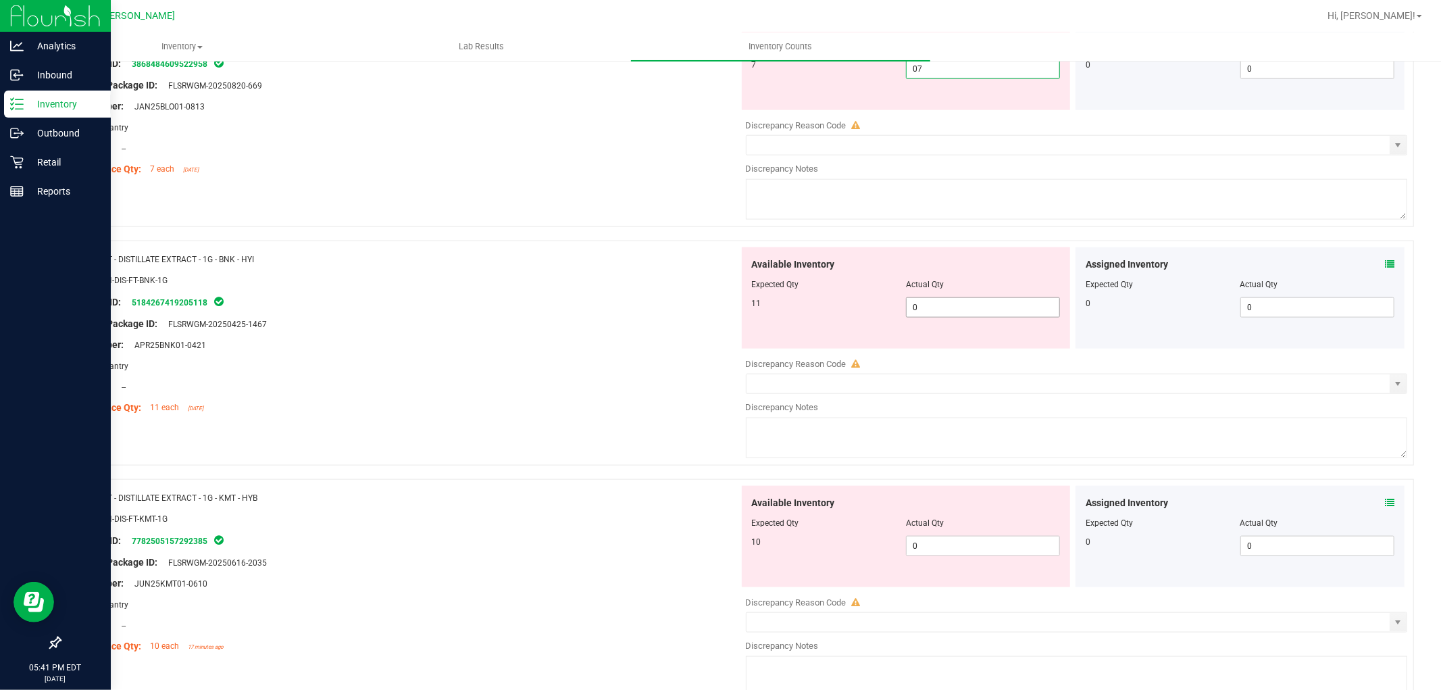
type input "7"
click at [940, 313] on div "Available Inventory Expected Qty Actual Qty 11 0 0" at bounding box center [1073, 354] width 669 height 214
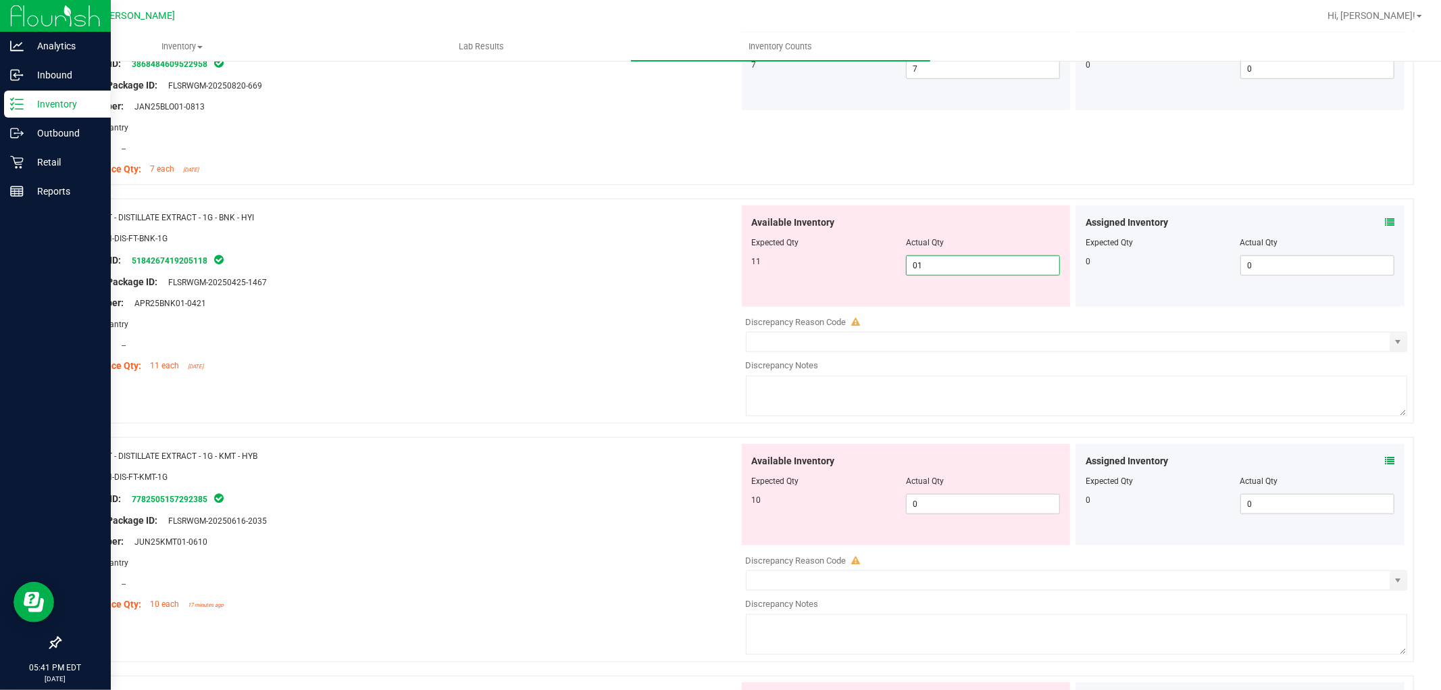
type input "011"
type input "11"
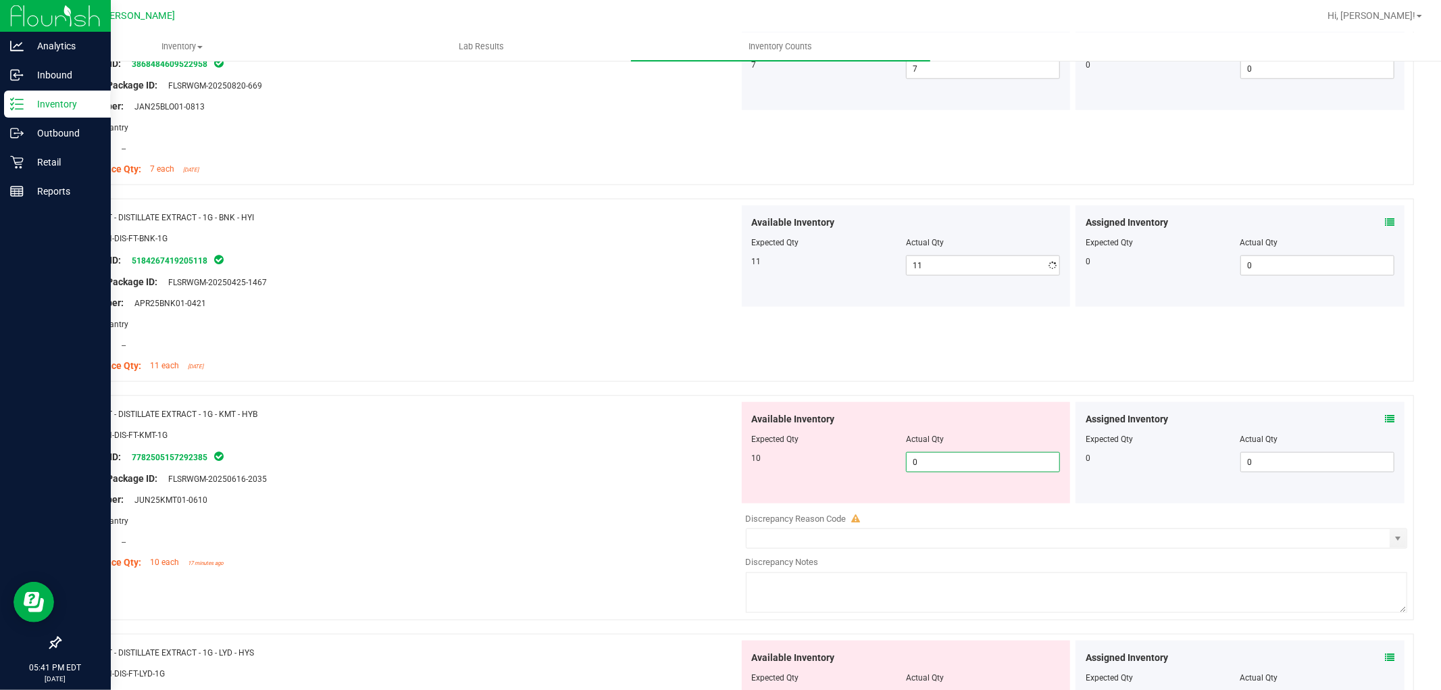
drag, startPoint x: 959, startPoint y: 509, endPoint x: 960, endPoint y: 501, distance: 8.8
click at [961, 505] on div "Available Inventory Expected Qty Actual Qty 10 0 0" at bounding box center [1073, 509] width 669 height 214
type input "010"
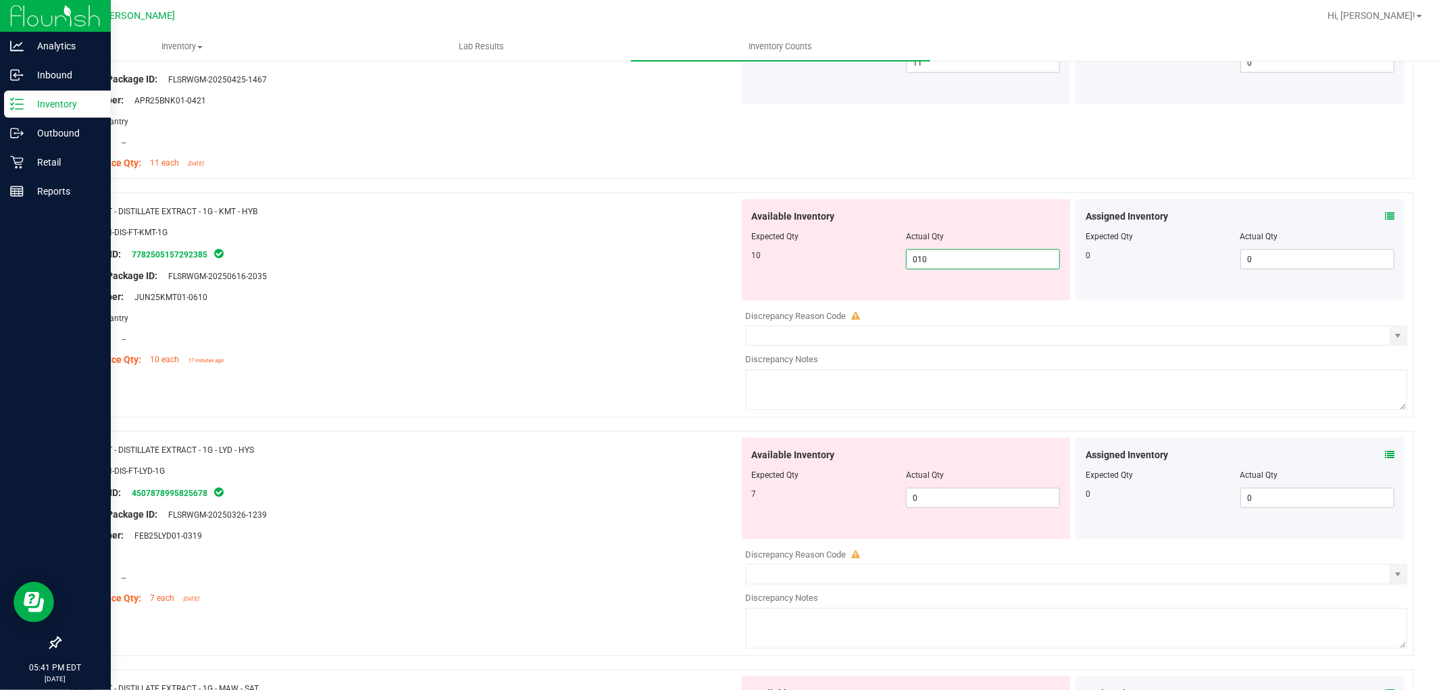
scroll to position [1576, 0]
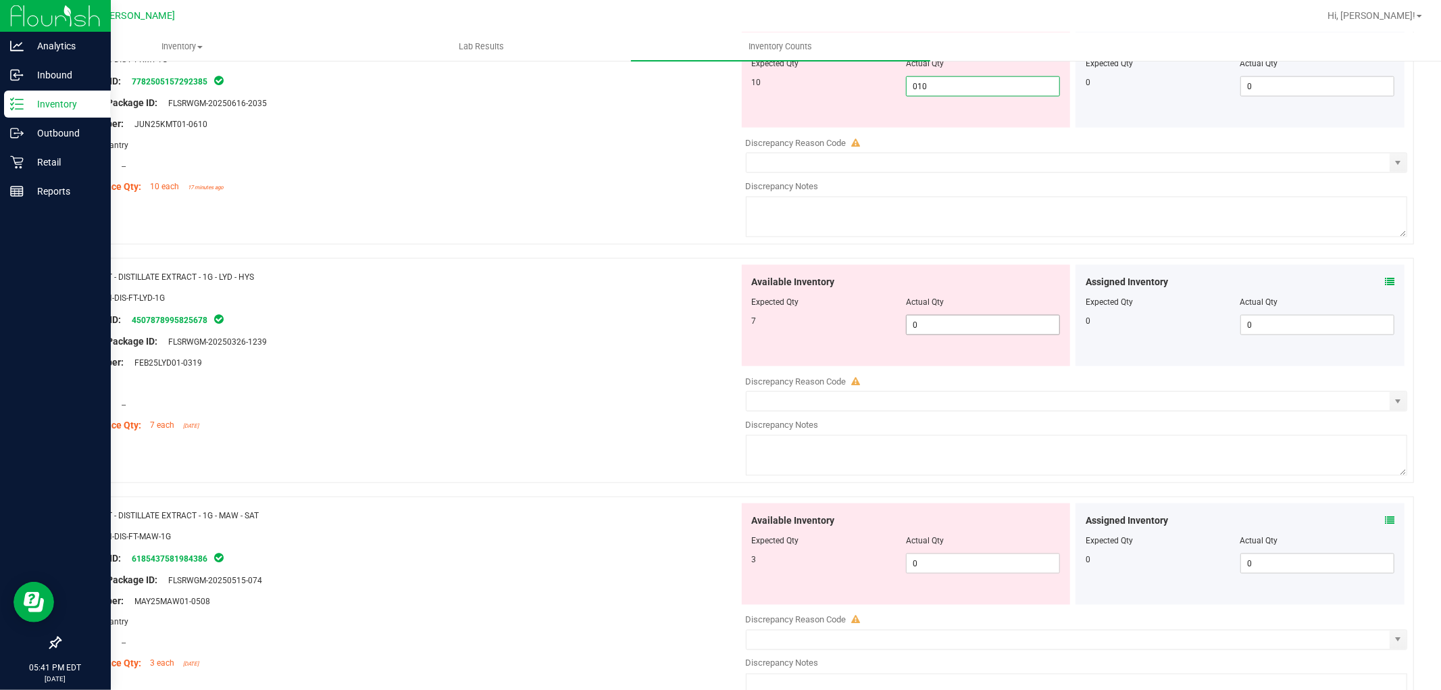
type input "10"
click at [948, 326] on div "Available Inventory Expected Qty Actual Qty 7 0 0" at bounding box center [1073, 372] width 669 height 214
type input "07"
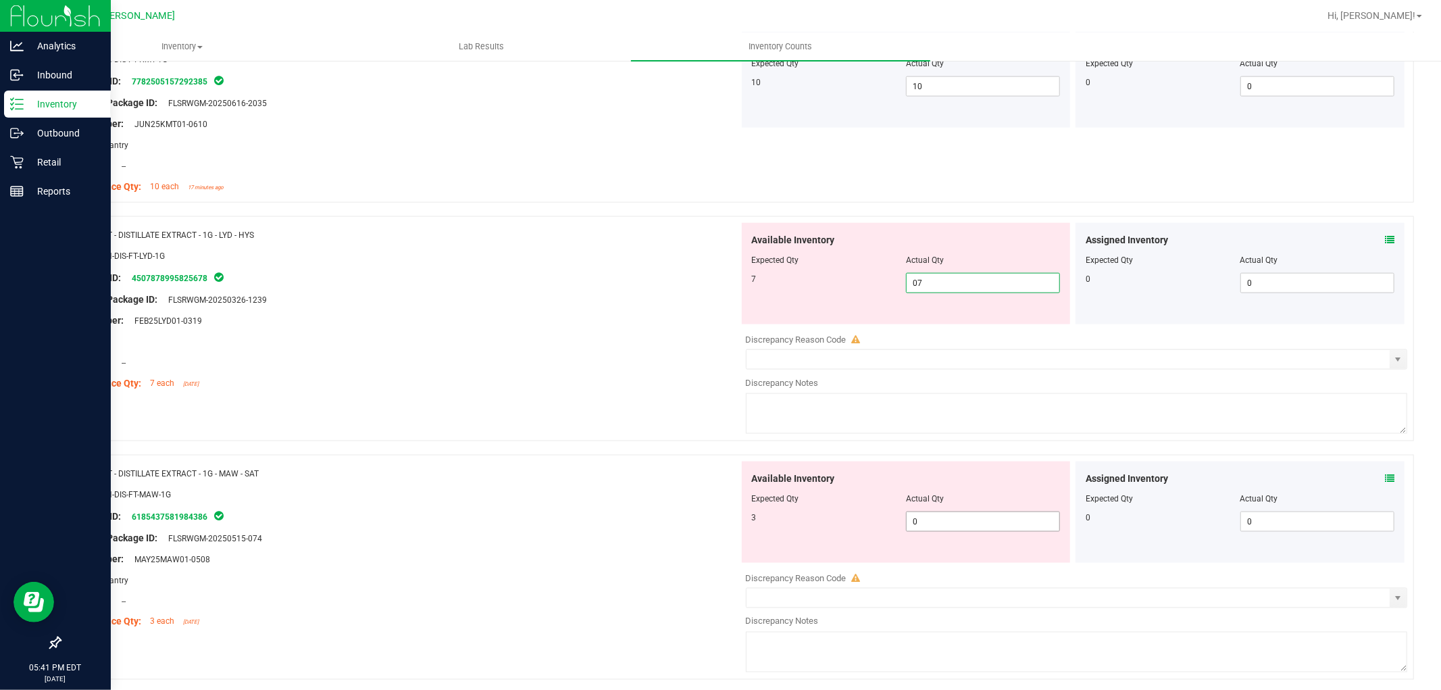
type input "7"
click at [946, 525] on div "Available Inventory Expected Qty Actual Qty 3 0 0" at bounding box center [1073, 568] width 669 height 214
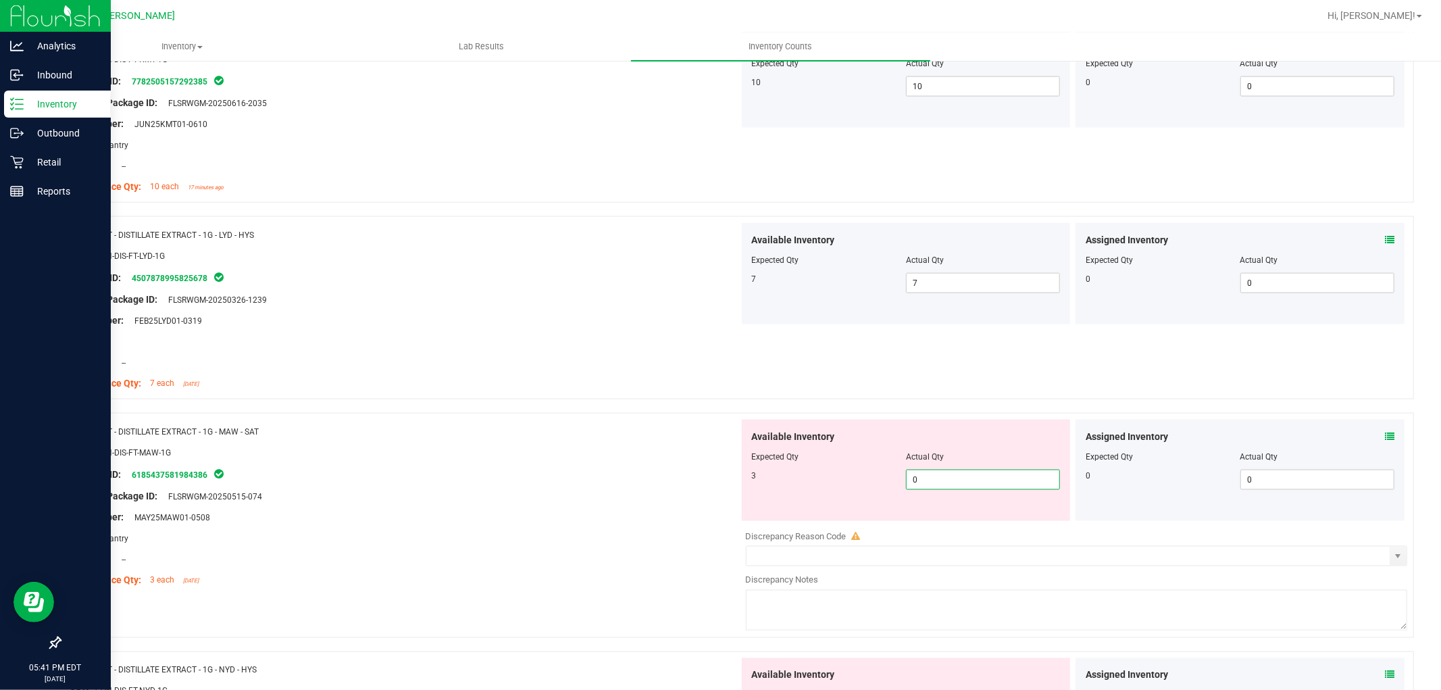
type input "03"
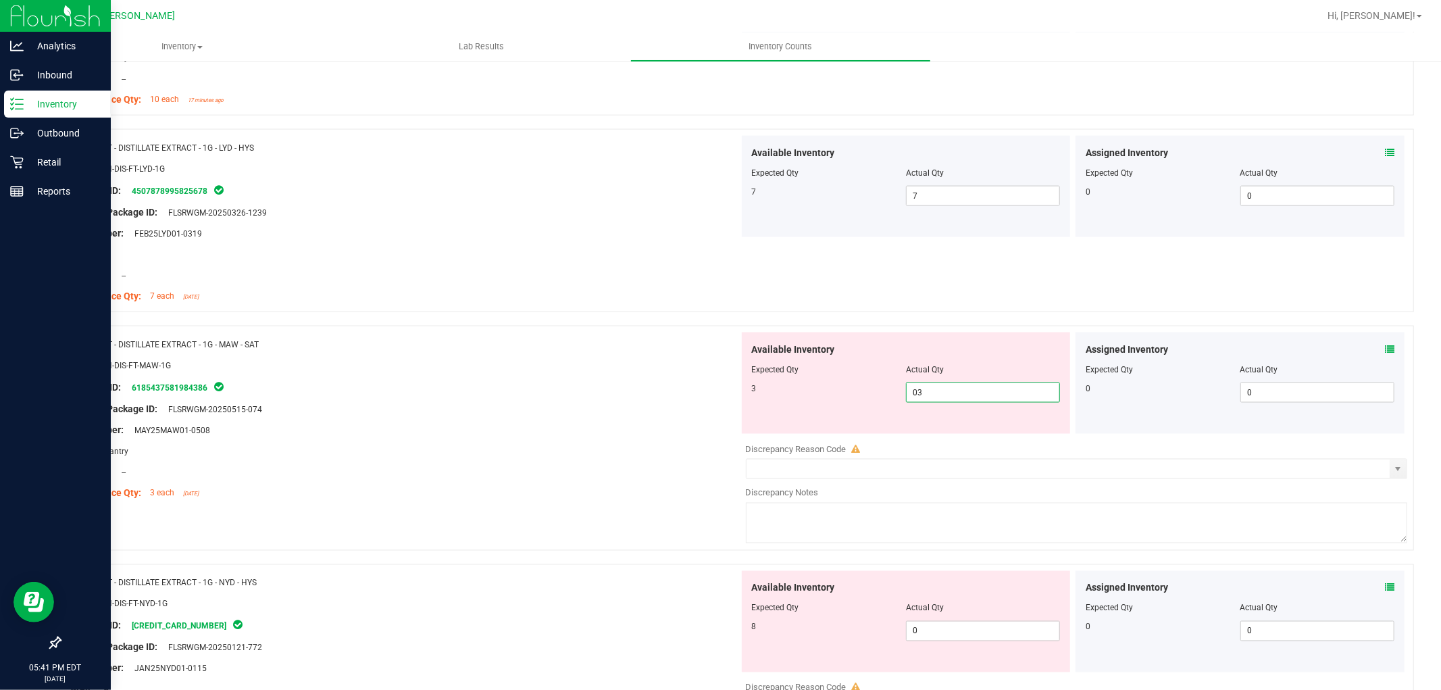
scroll to position [1801, 0]
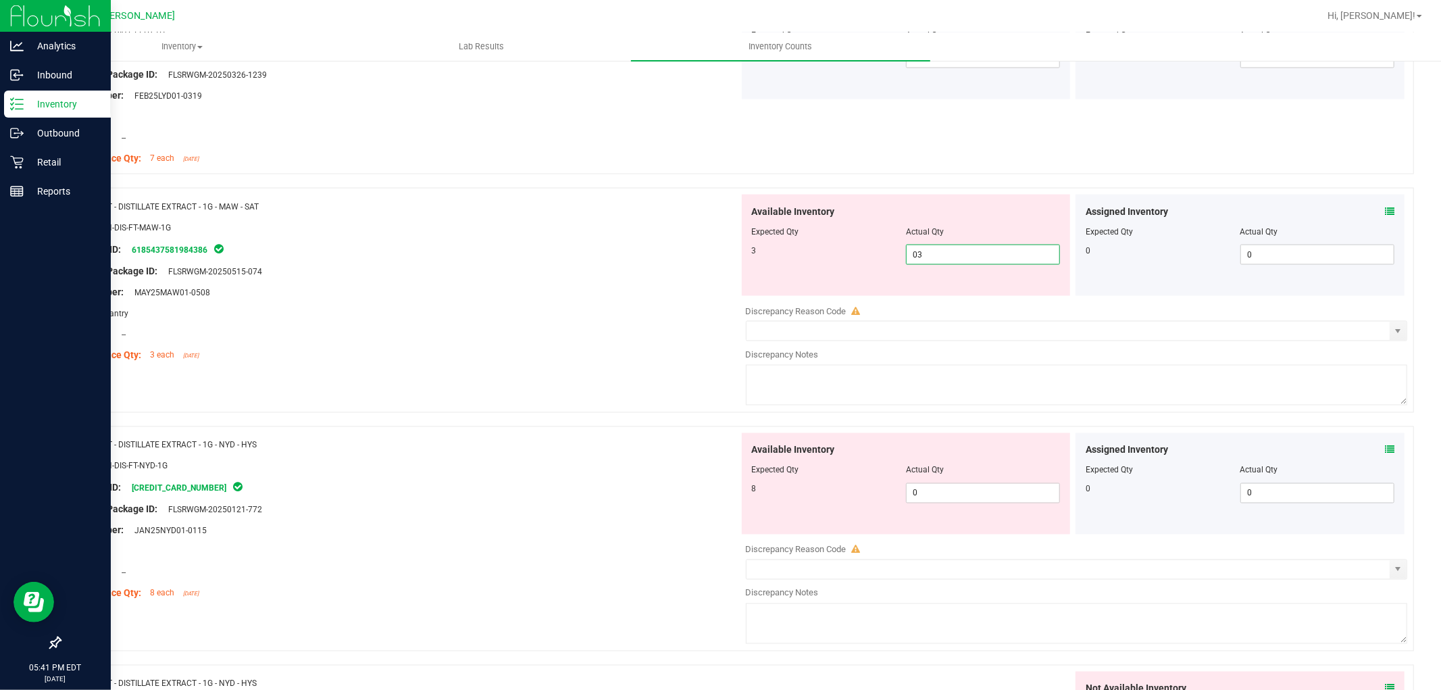
type input "3"
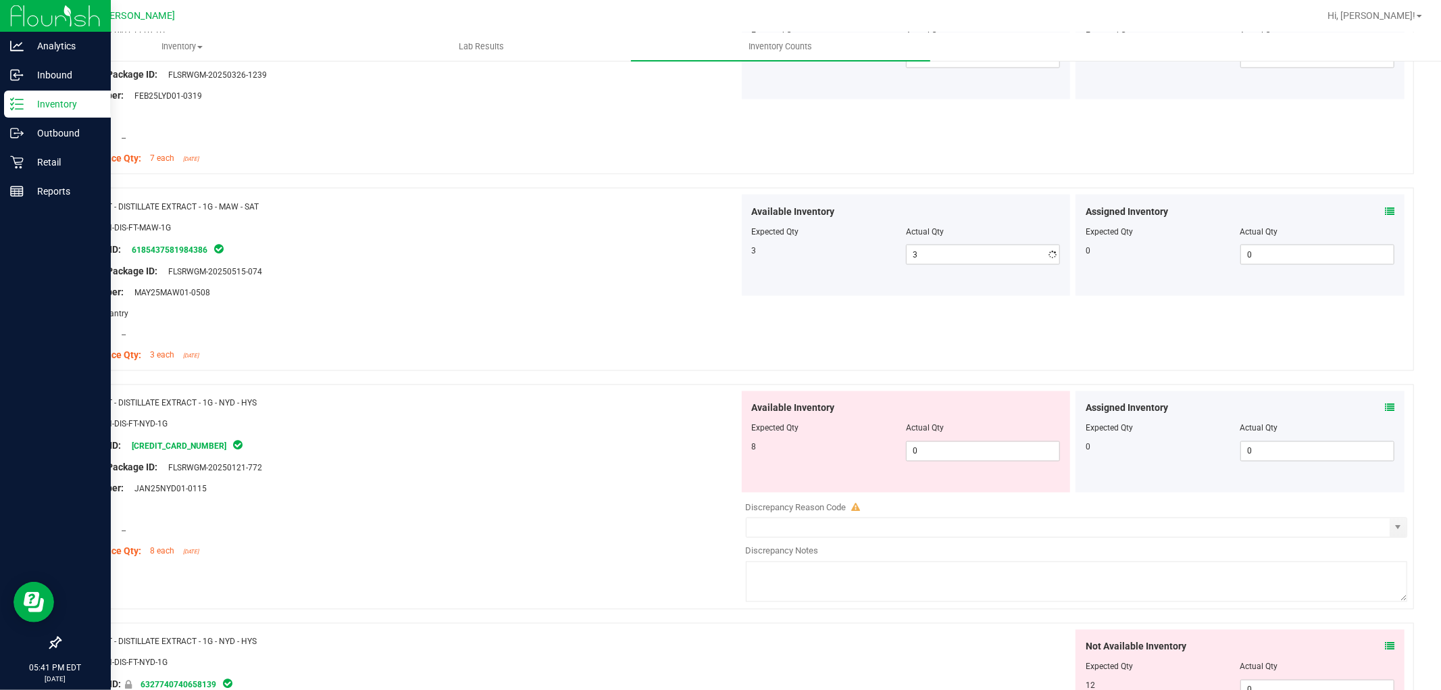
click at [961, 483] on div "Available Inventory Expected Qty Actual Qty 8 0 0" at bounding box center [906, 441] width 329 height 101
drag, startPoint x: 959, startPoint y: 453, endPoint x: 960, endPoint y: 462, distance: 8.8
click at [959, 455] on span "0 0" at bounding box center [983, 451] width 154 height 20
type input "08"
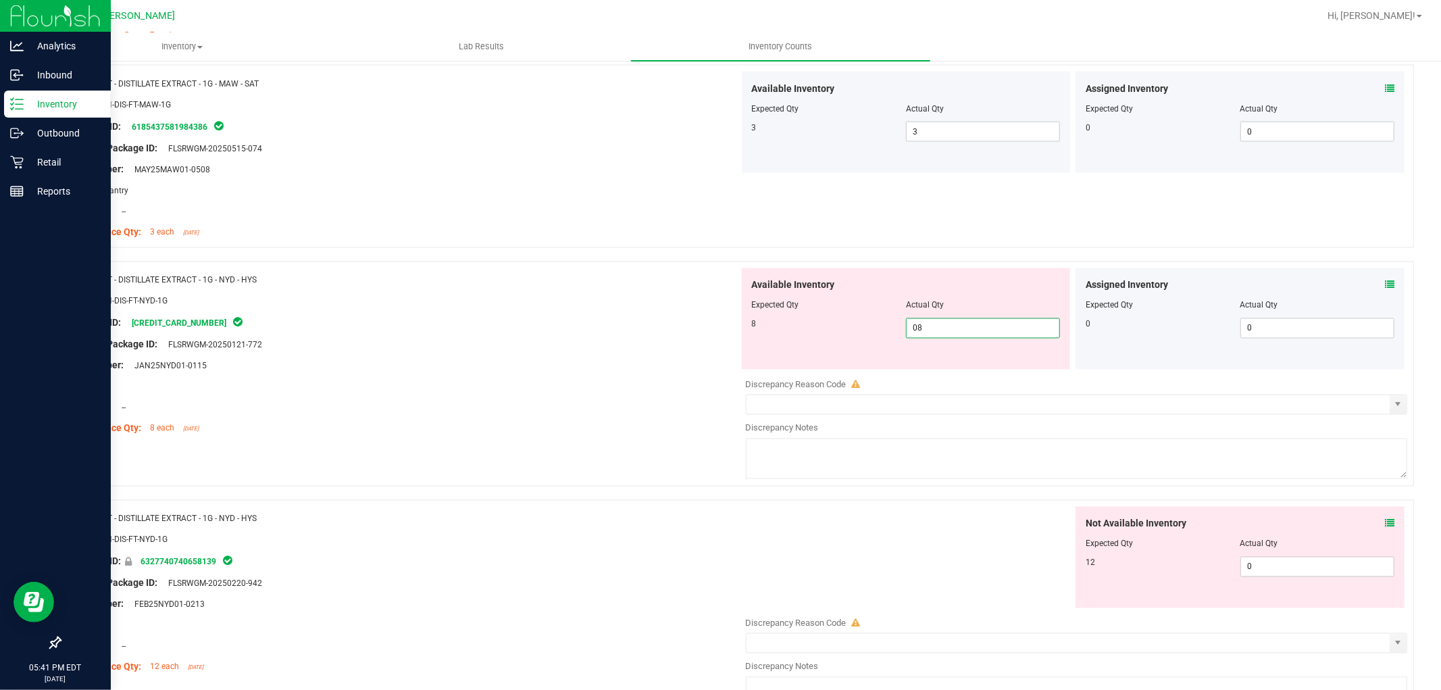
scroll to position [2026, 0]
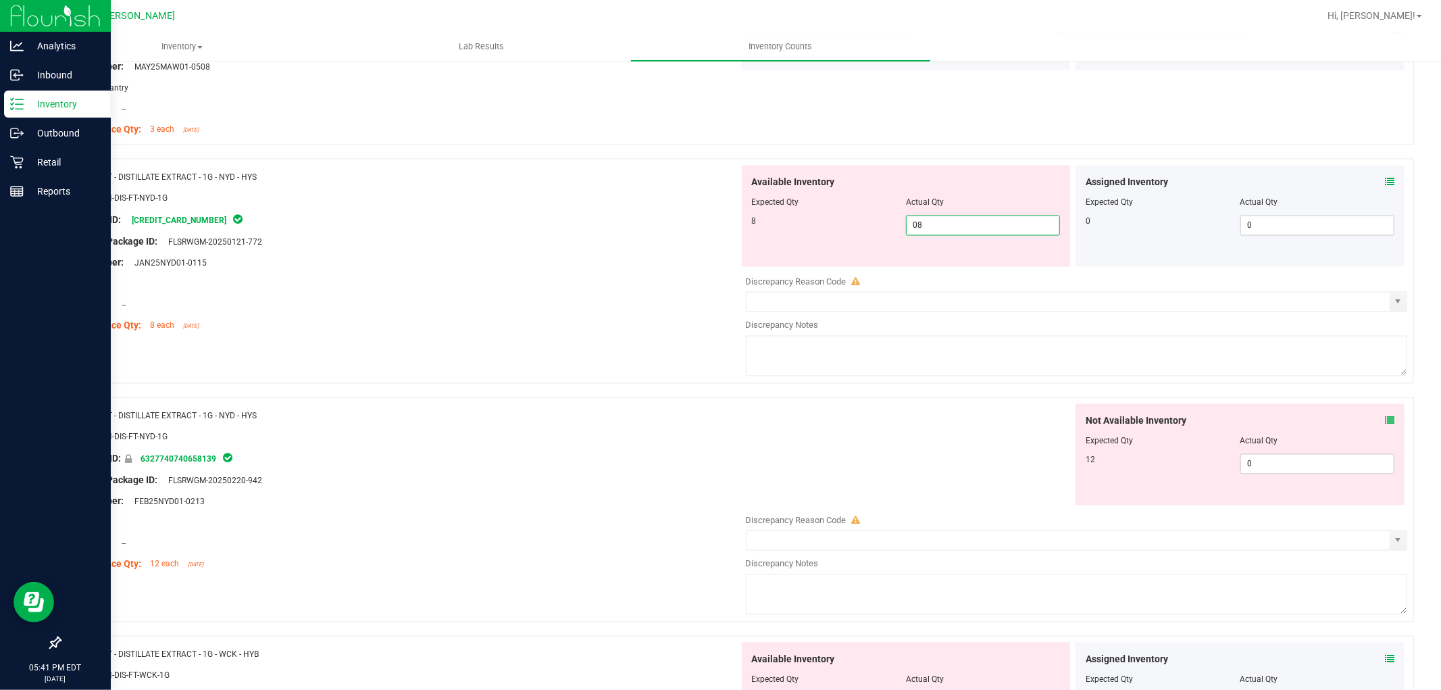
type input "8"
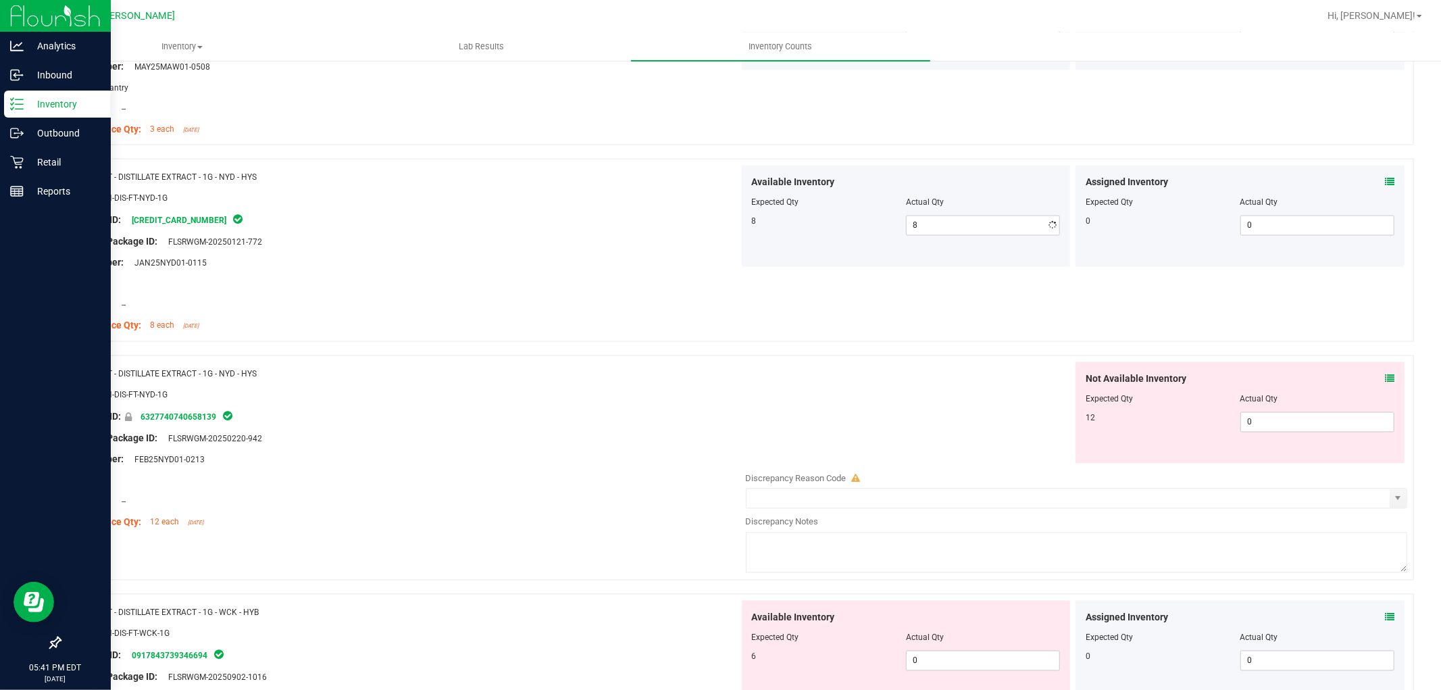
click at [1275, 484] on div "Not Available Inventory Expected Qty Actual Qty 12 0 0" at bounding box center [1073, 469] width 669 height 214
click at [1277, 426] on span "0 0" at bounding box center [1317, 422] width 154 height 20
type input "012"
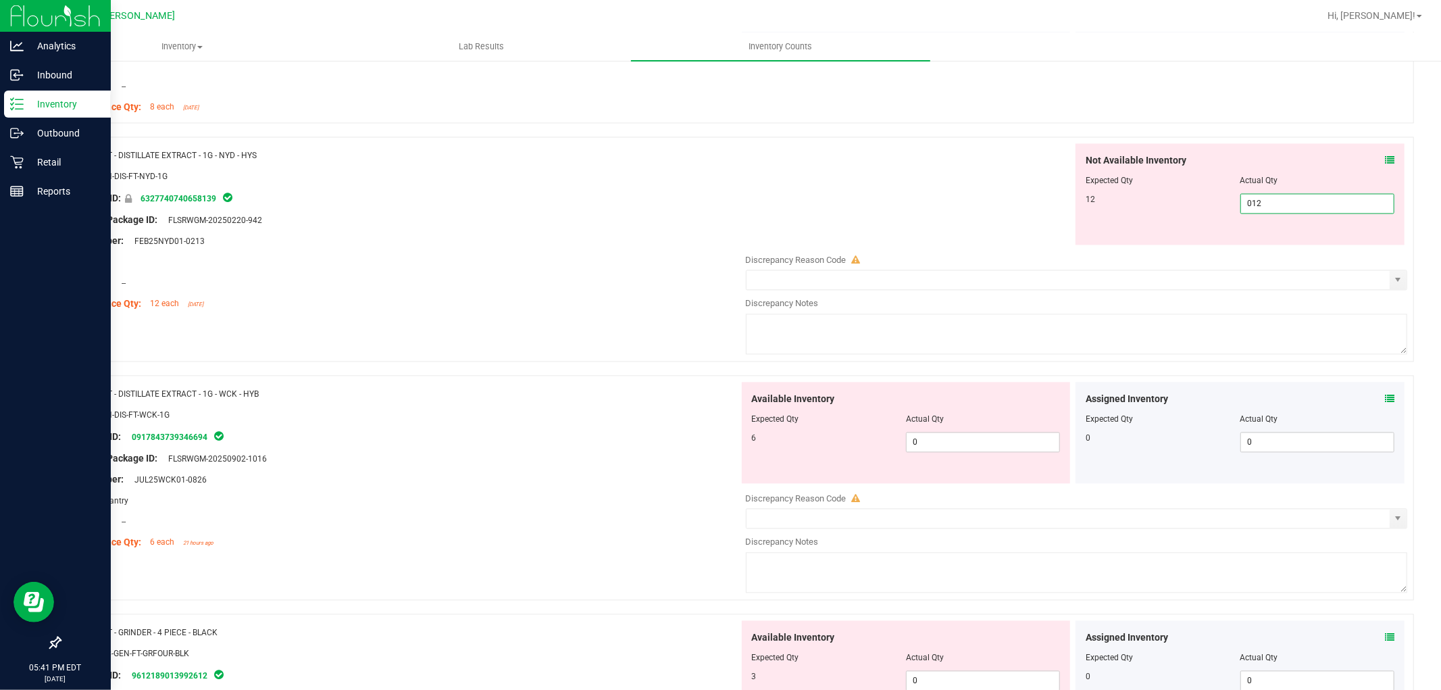
scroll to position [2251, 0]
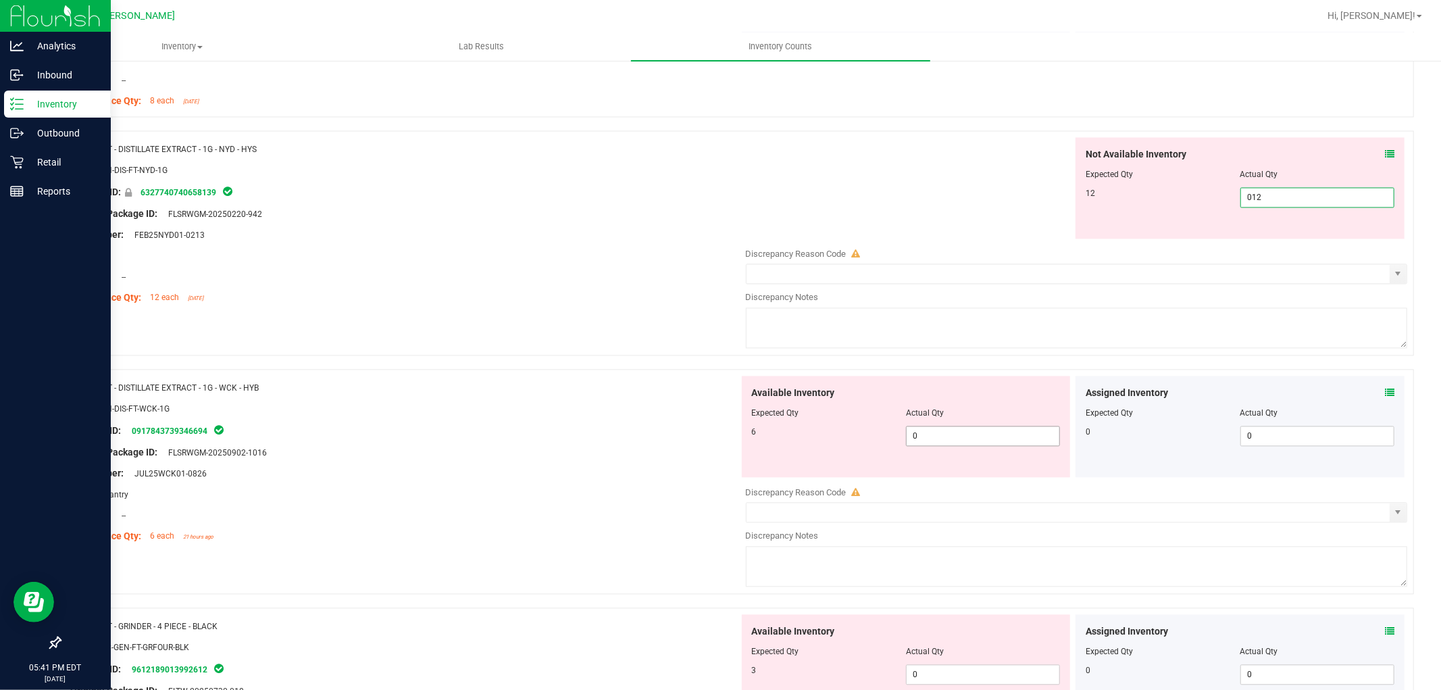
type input "12"
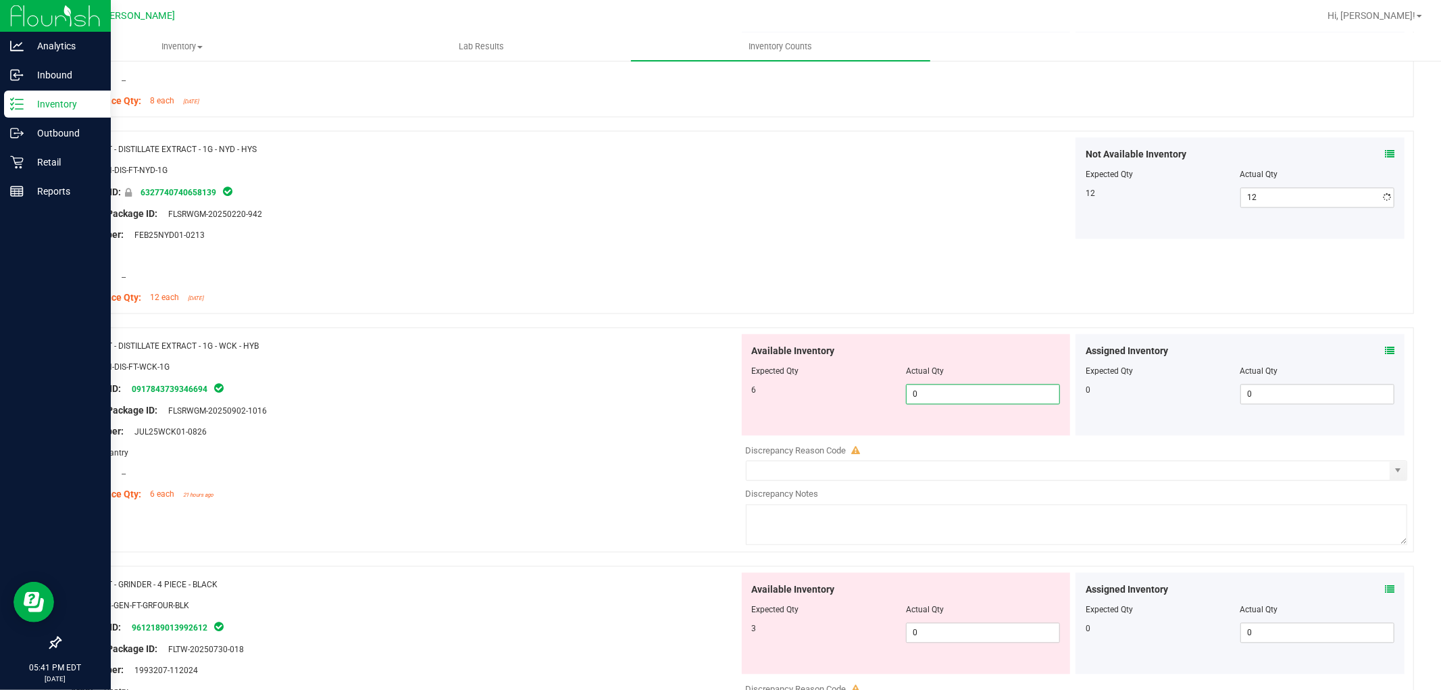
click at [985, 440] on div "Available Inventory Expected Qty Actual Qty 6 0 0" at bounding box center [1073, 441] width 669 height 214
type input "06"
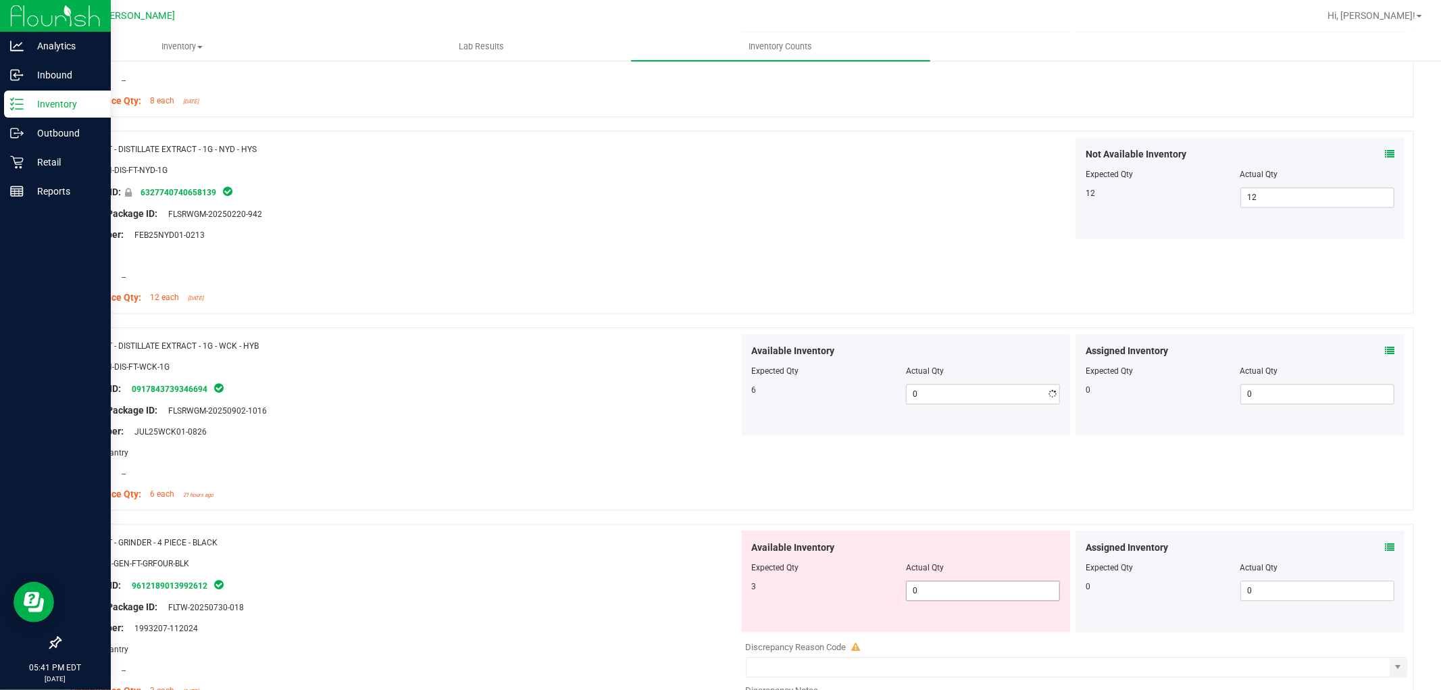
type input "6"
click at [960, 633] on div "Available Inventory Expected Qty Actual Qty 3 0 0" at bounding box center [1073, 637] width 669 height 214
type input "03"
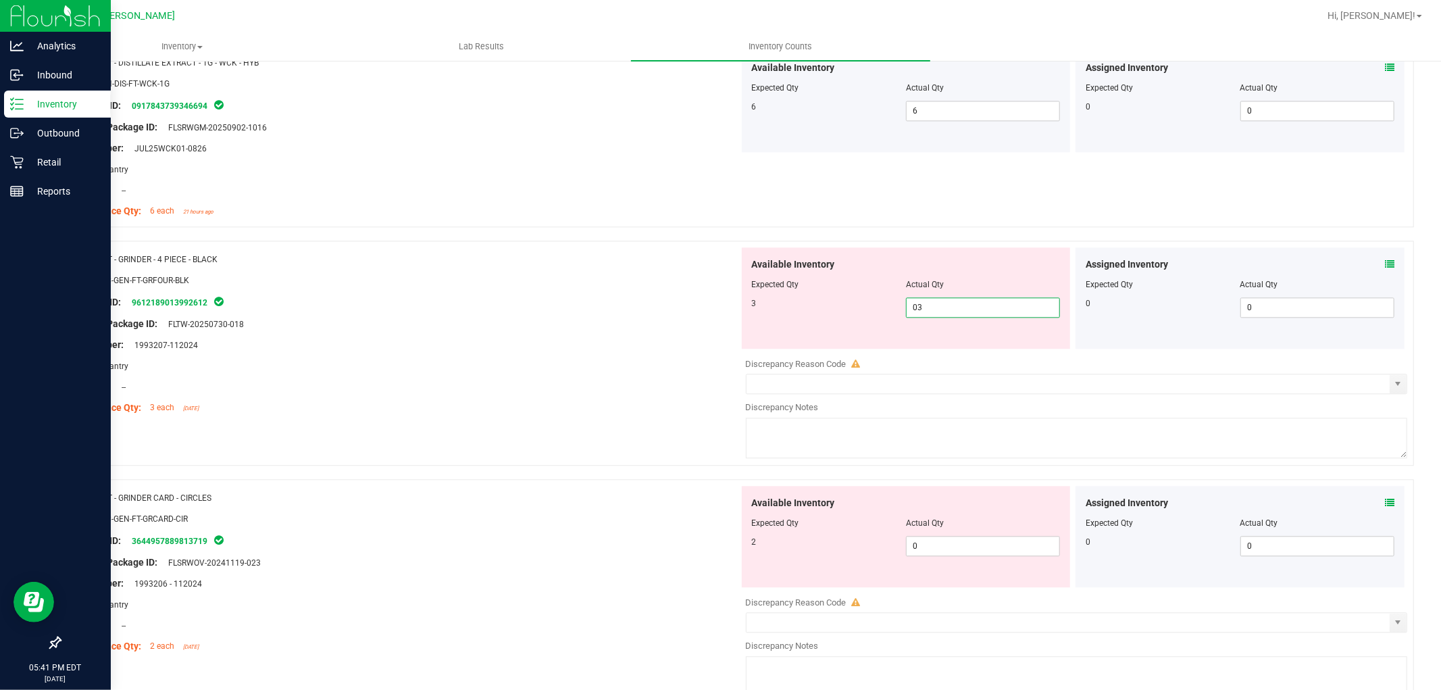
scroll to position [2702, 0]
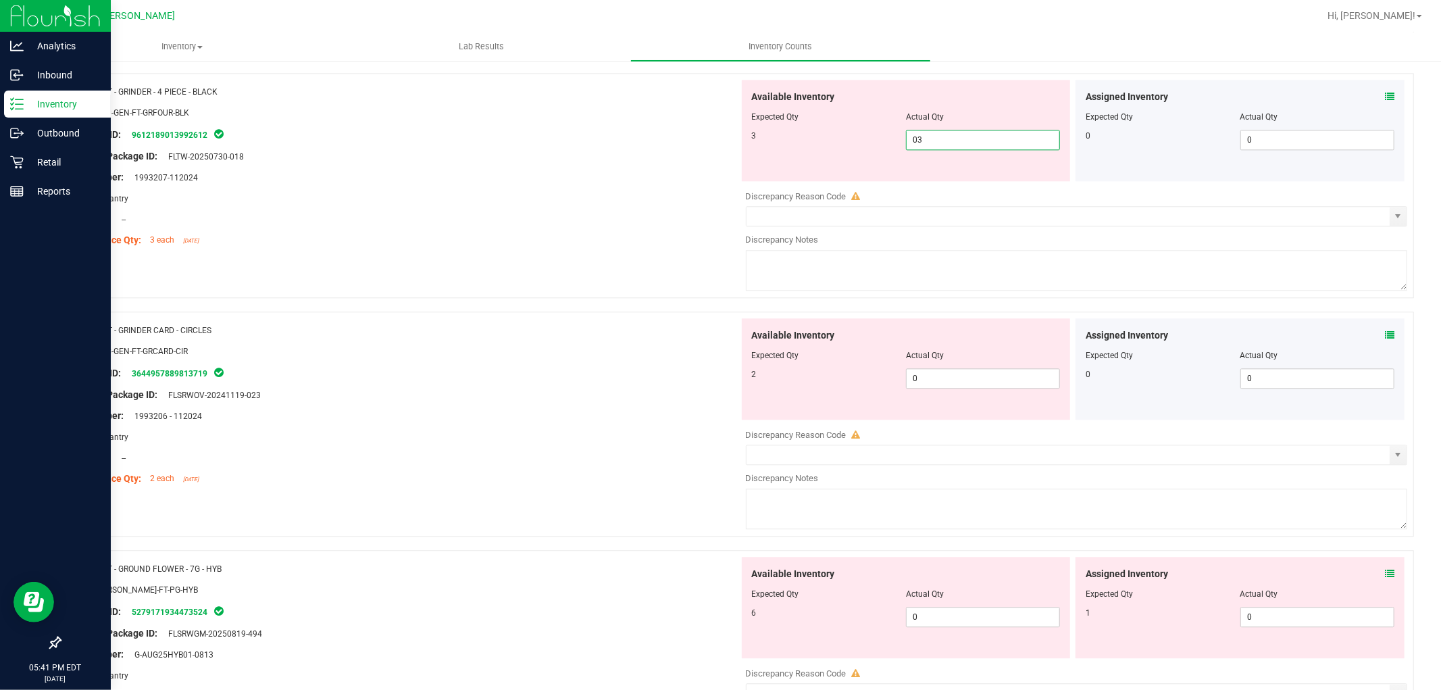
type input "3"
drag, startPoint x: 969, startPoint y: 390, endPoint x: 963, endPoint y: 378, distance: 13.6
click at [968, 390] on div "Available Inventory Expected Qty Actual Qty 2 0 0" at bounding box center [1073, 425] width 669 height 214
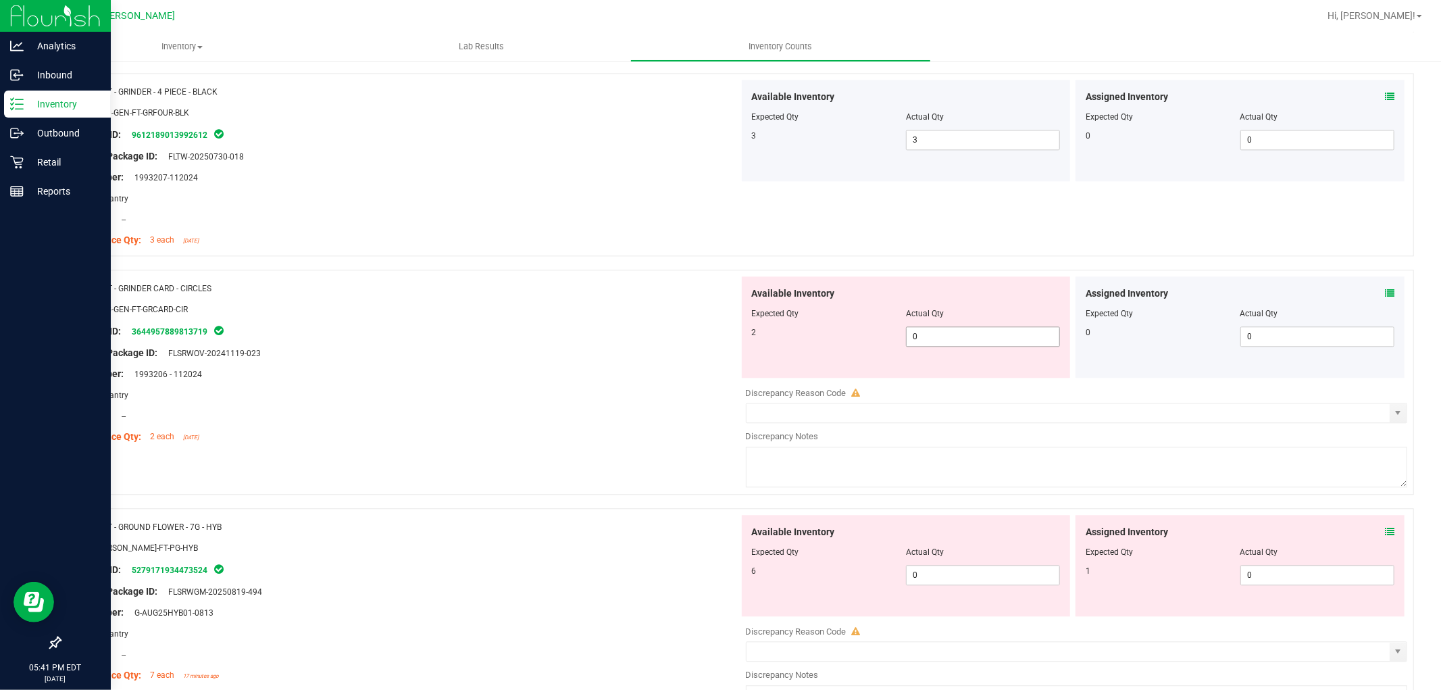
click at [954, 343] on span "0 0" at bounding box center [983, 336] width 154 height 20
type input "02"
type input "2"
click at [939, 568] on div "Available Inventory Expected Qty Actual Qty 6 0 0" at bounding box center [906, 565] width 329 height 101
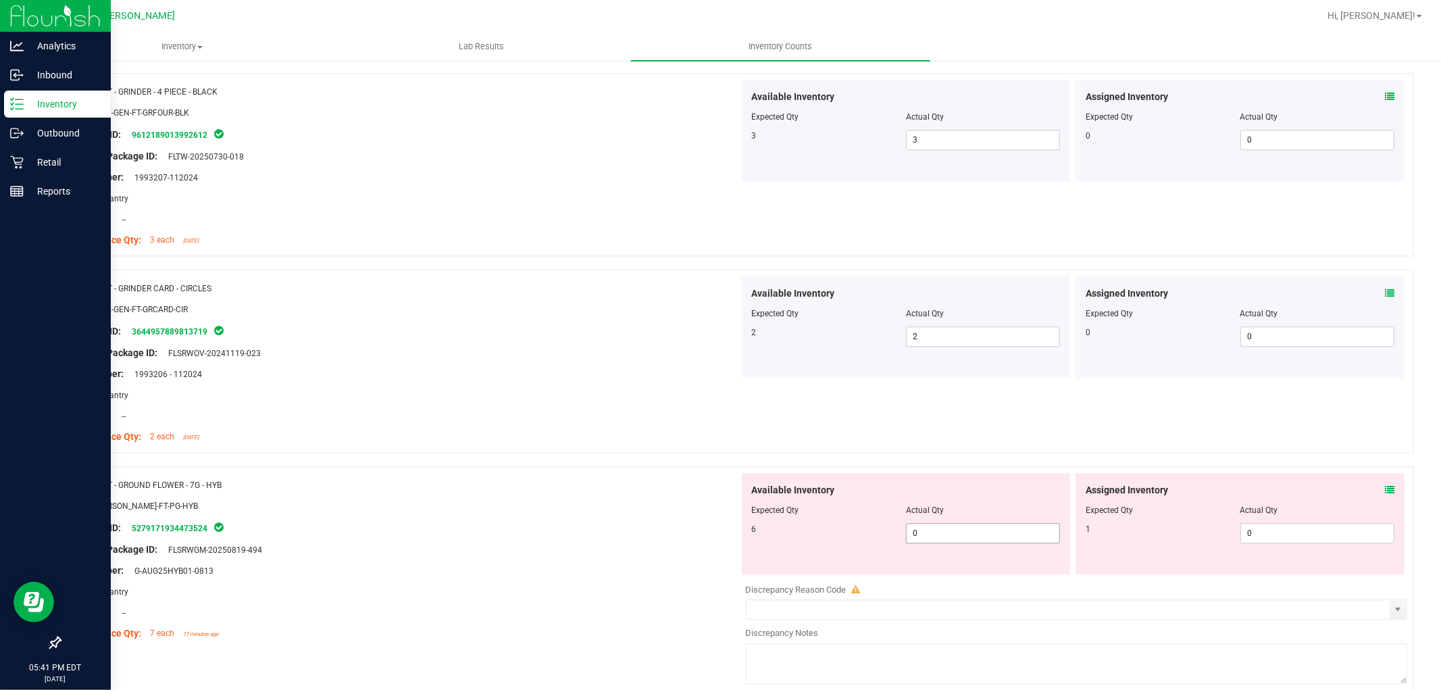
click at [995, 534] on span "0 0" at bounding box center [983, 533] width 154 height 20
type input "06"
type input "6"
click at [1318, 527] on span "0 0" at bounding box center [1317, 533] width 154 height 20
type input "01"
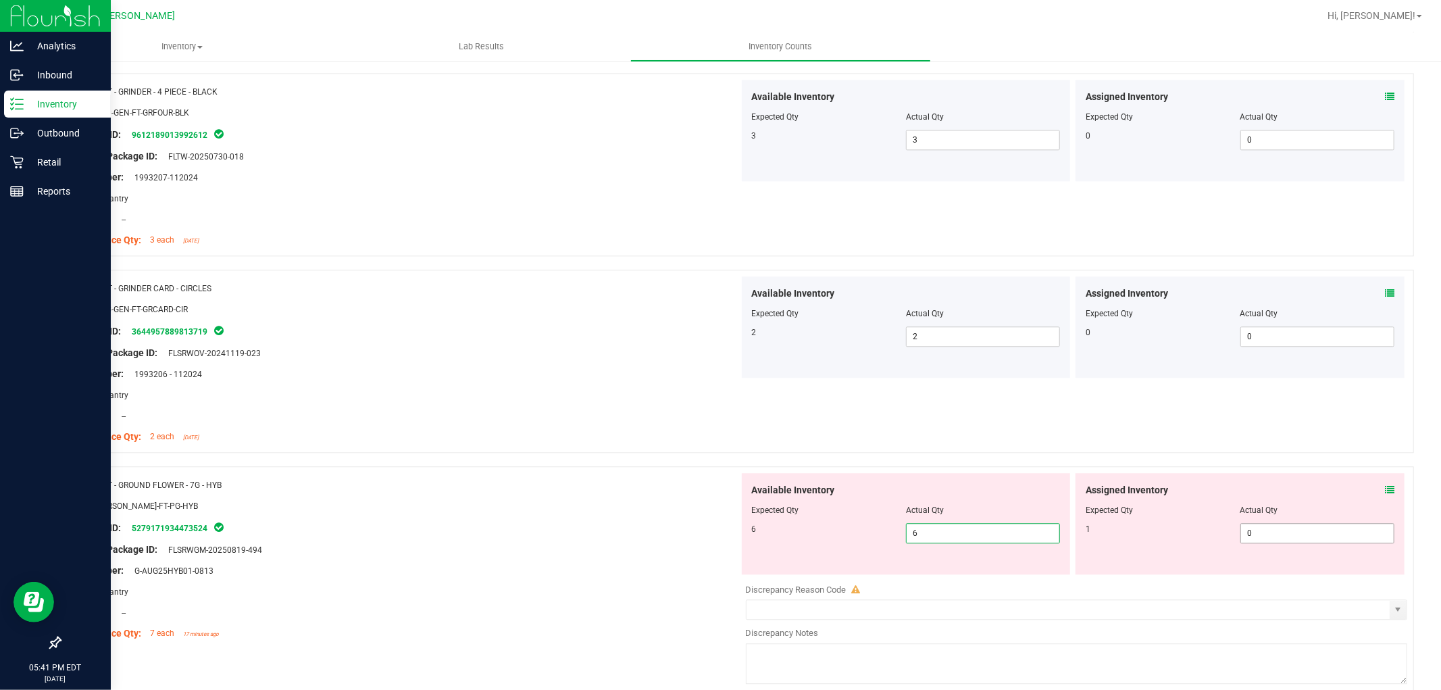
drag, startPoint x: 1316, startPoint y: 528, endPoint x: 1296, endPoint y: 525, distance: 20.4
click at [0, 0] on input "01" at bounding box center [0, 0] width 0 height 0
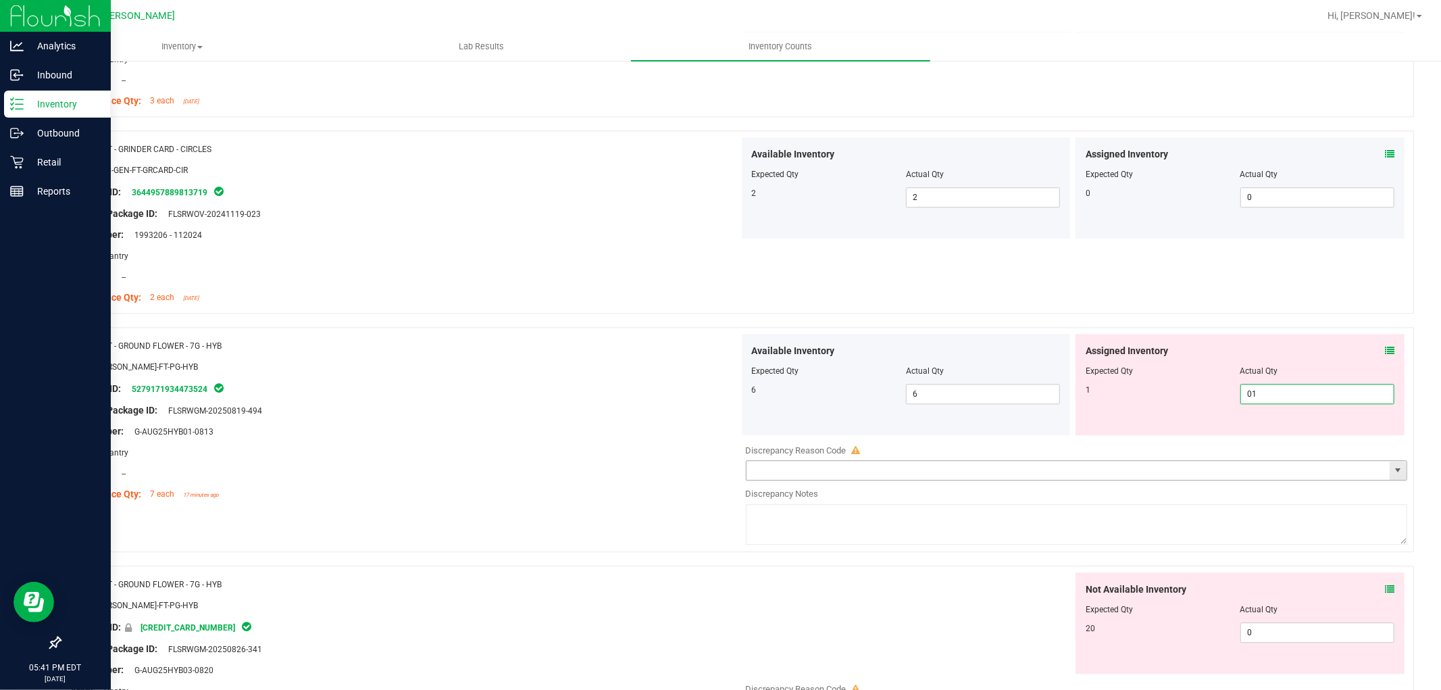
scroll to position [2927, 0]
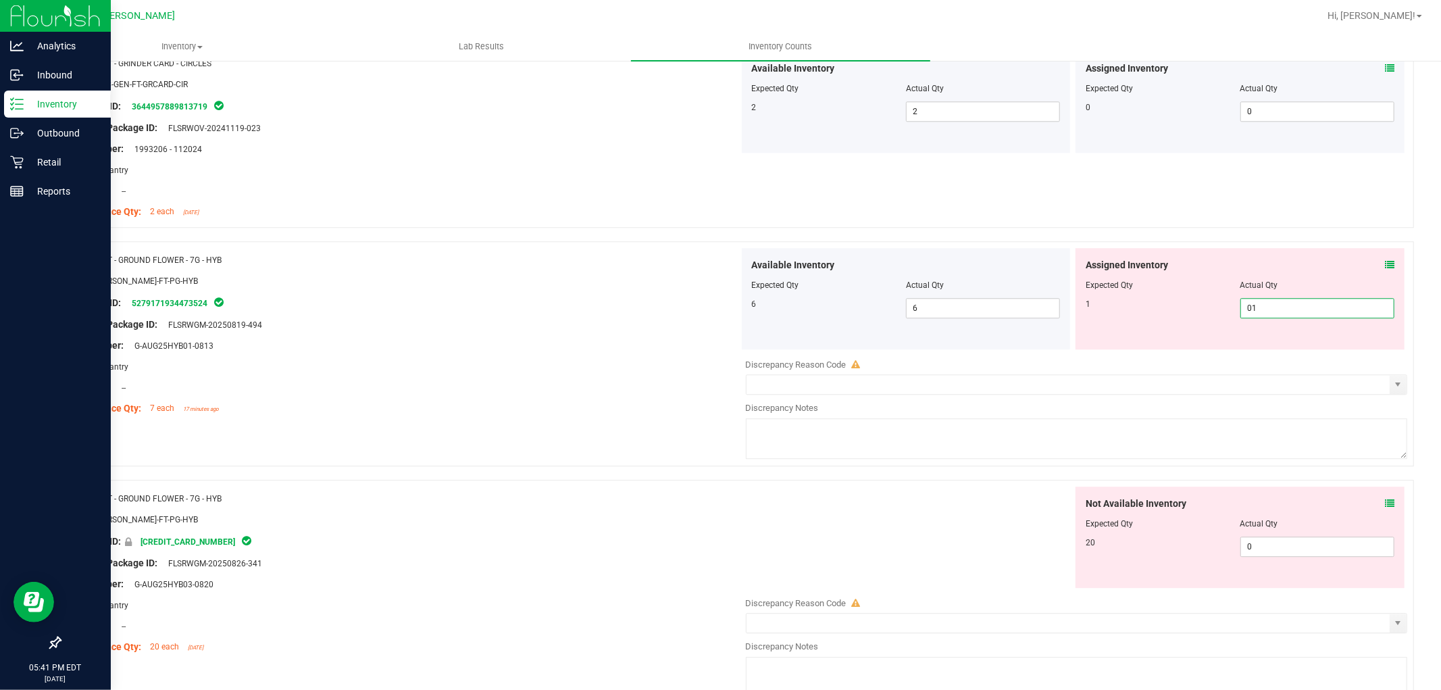
type input "1"
click at [1300, 538] on div "Not Available Inventory Expected Qty Actual Qty 20 0 0" at bounding box center [1239, 536] width 329 height 101
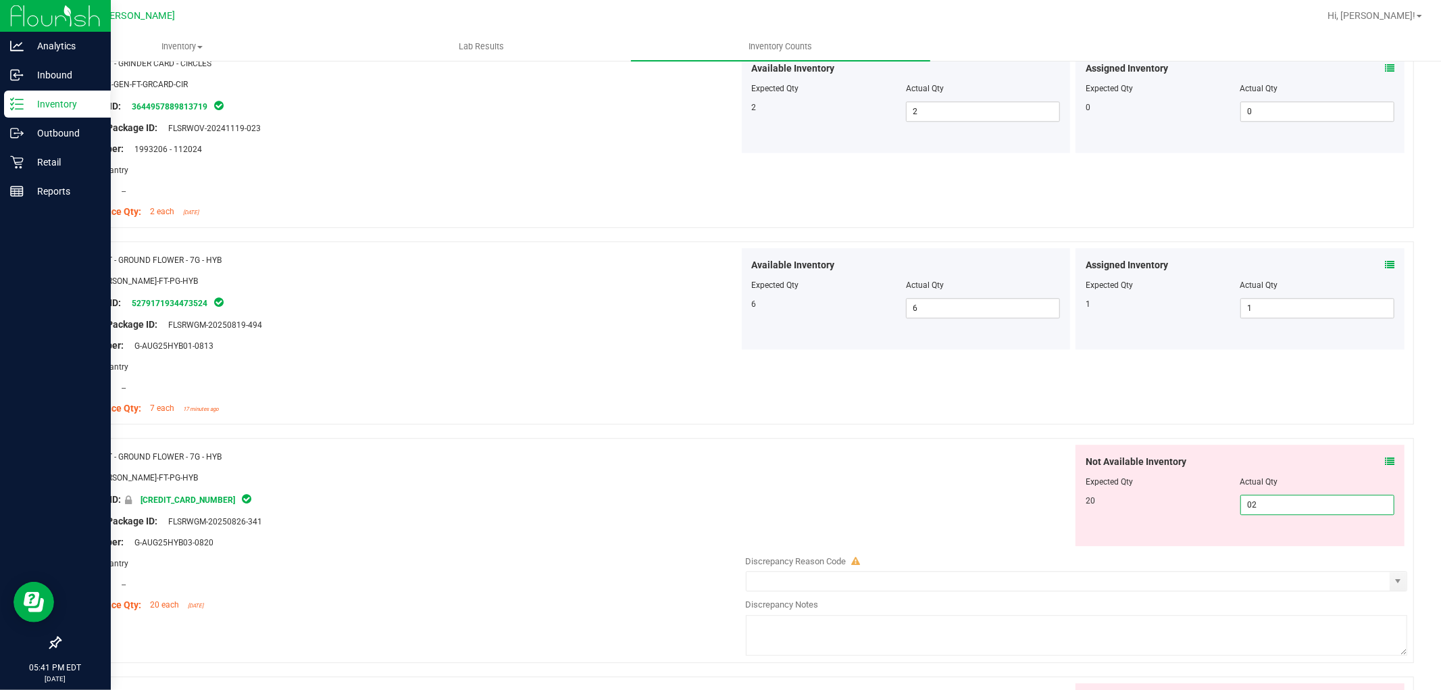
type input "020"
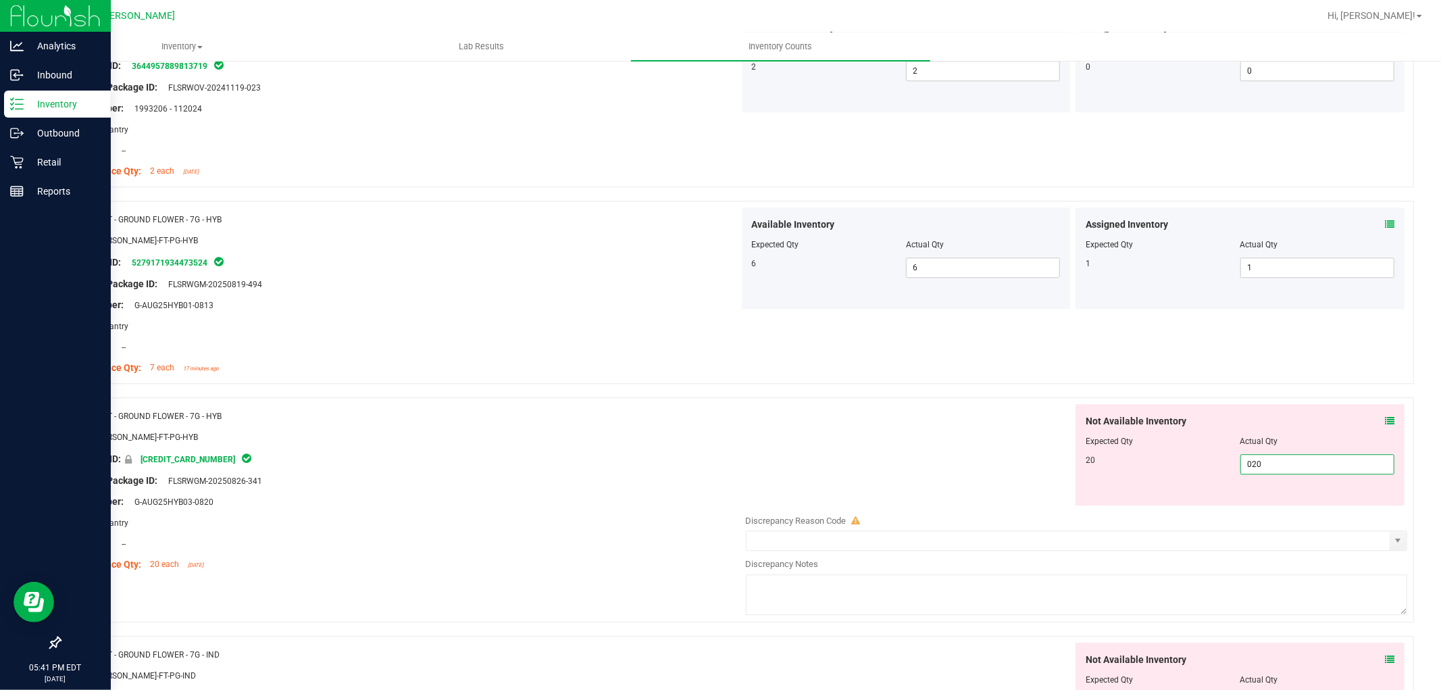
scroll to position [3302, 0]
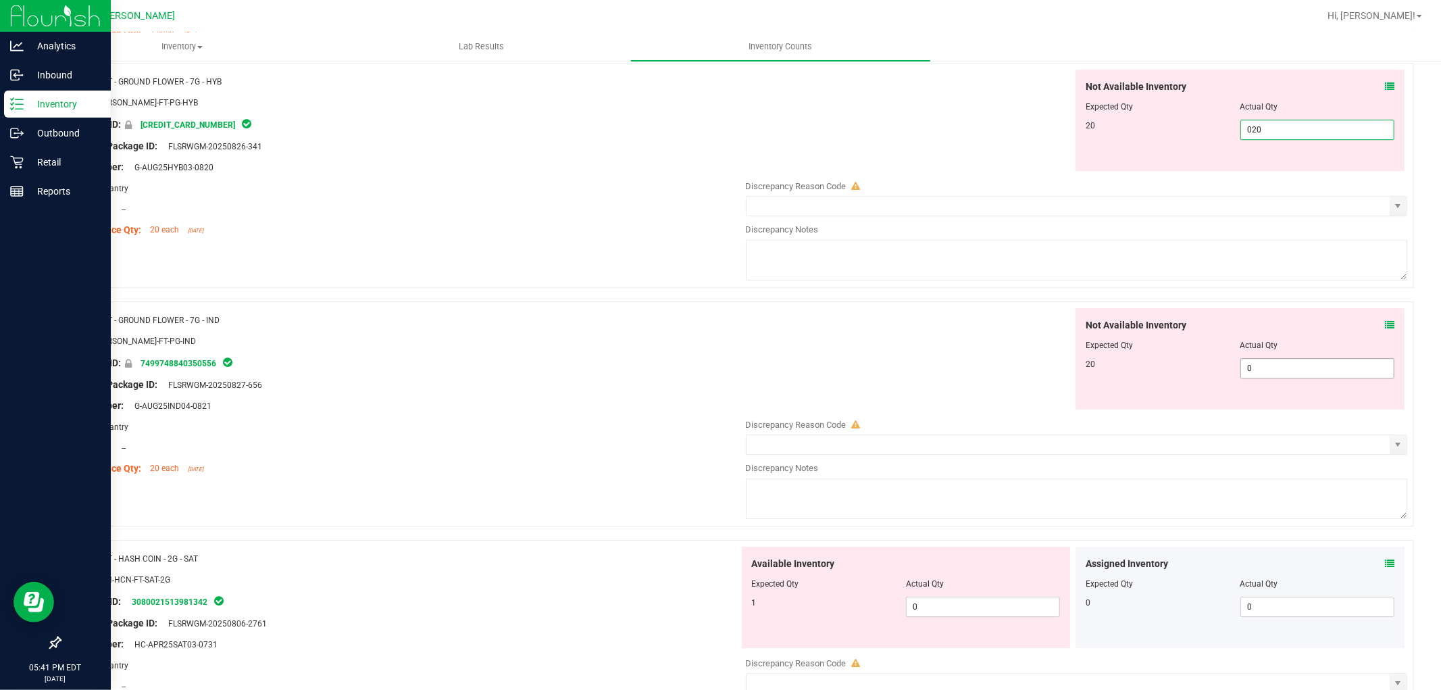
type input "20"
click at [1281, 365] on div "Not Available Inventory Expected Qty Actual Qty 20 0 0" at bounding box center [1239, 358] width 329 height 101
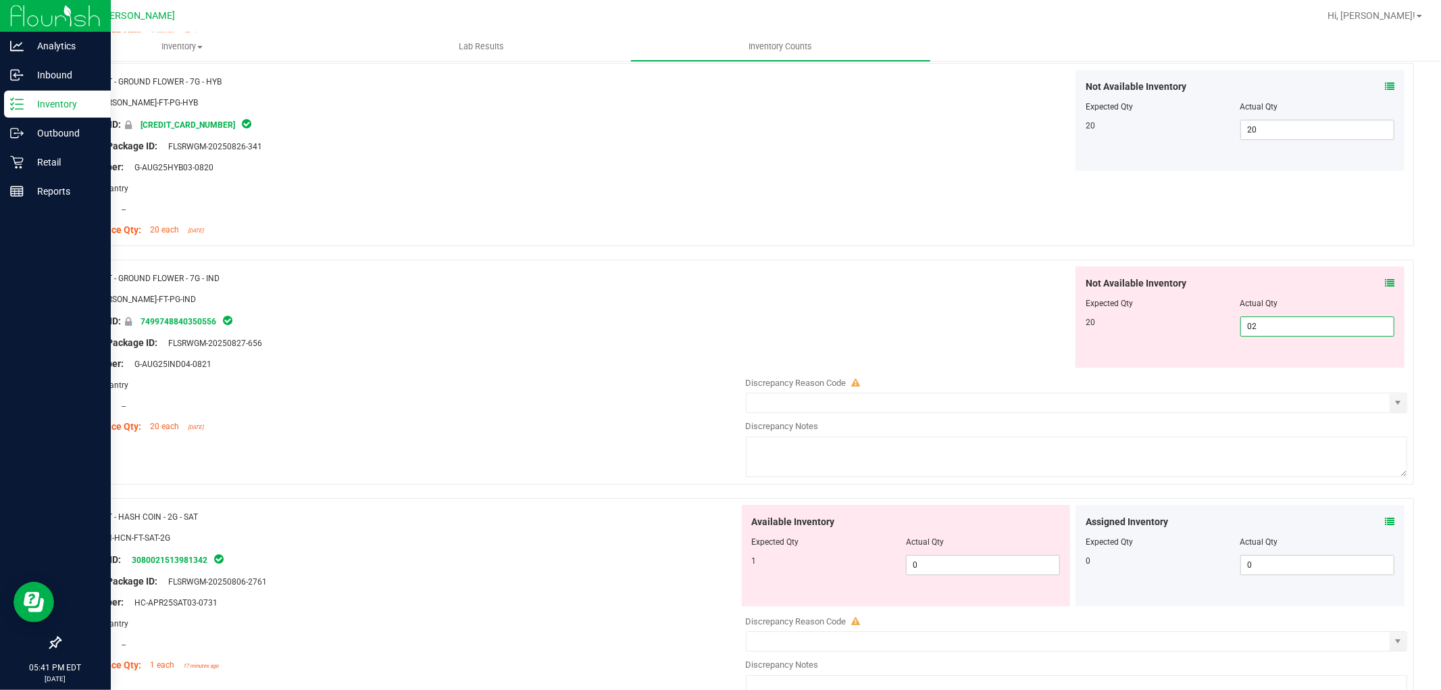
type input "020"
type input "20"
click at [968, 563] on div "Available Inventory Expected Qty Actual Qty 1 0 0" at bounding box center [906, 555] width 329 height 101
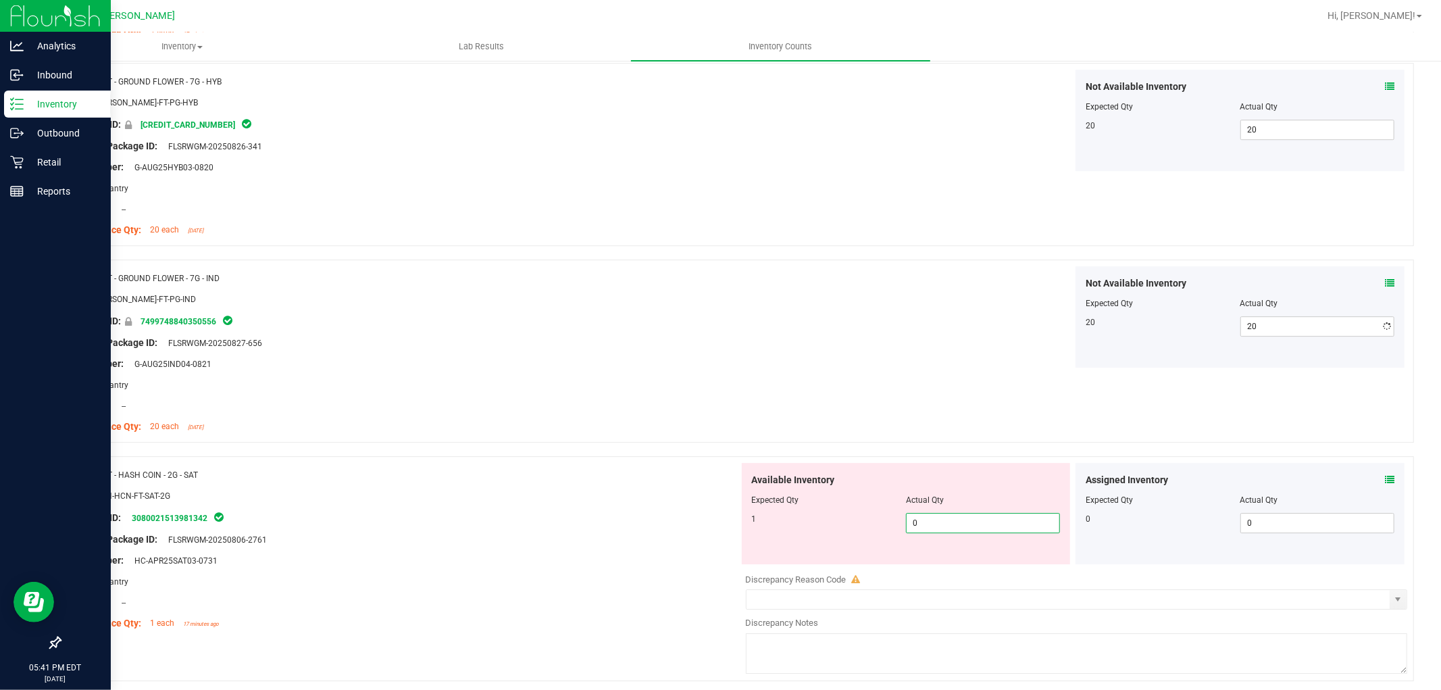
type input "01"
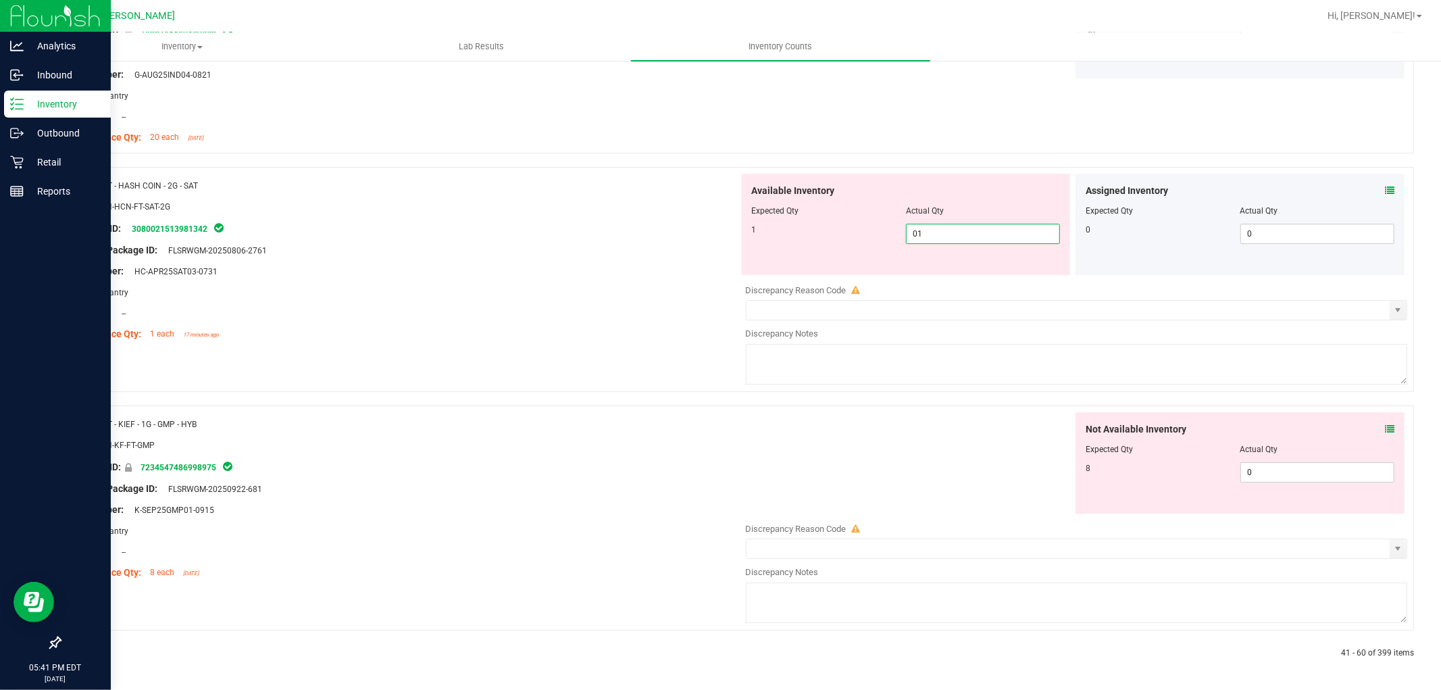
type input "1"
click at [1270, 459] on div at bounding box center [1239, 458] width 309 height 7
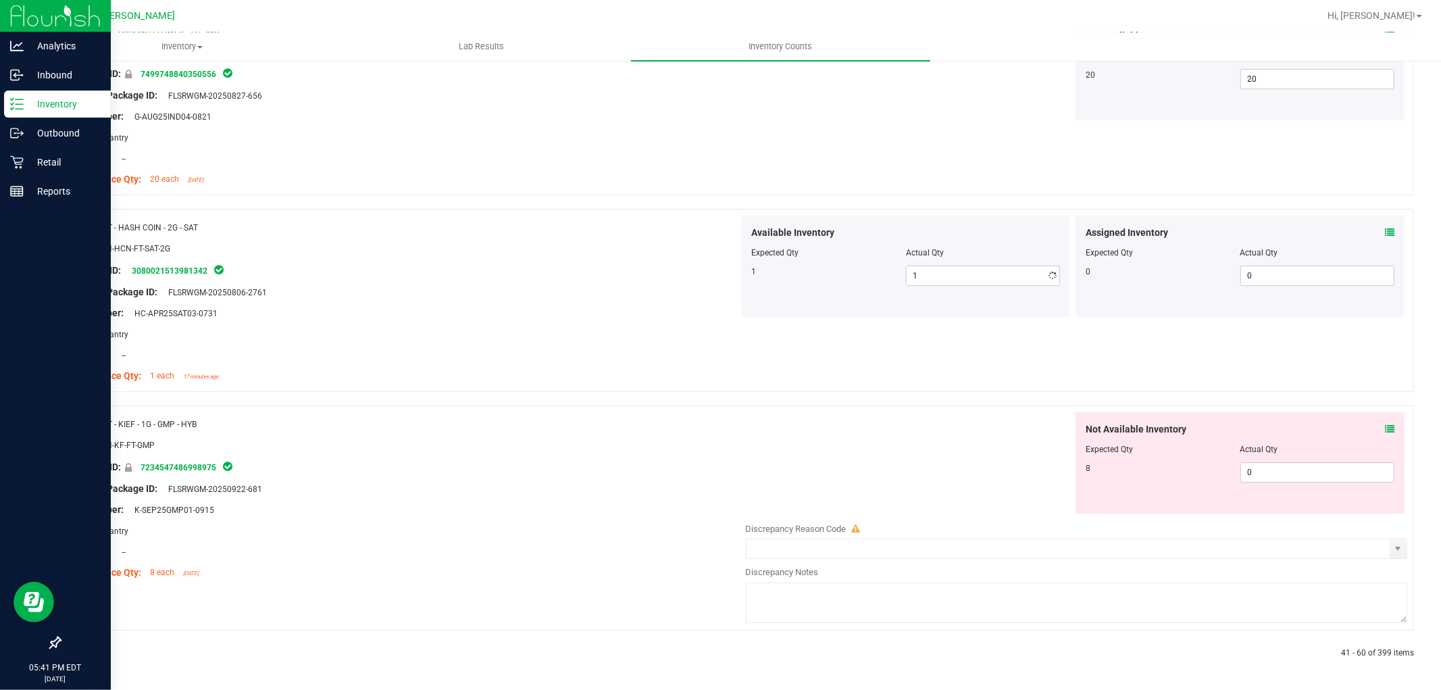
scroll to position [3551, 0]
drag, startPoint x: 1271, startPoint y: 478, endPoint x: 1268, endPoint y: 471, distance: 7.6
click at [1273, 478] on span "0 0" at bounding box center [1317, 472] width 154 height 20
type input "08"
type input "8"
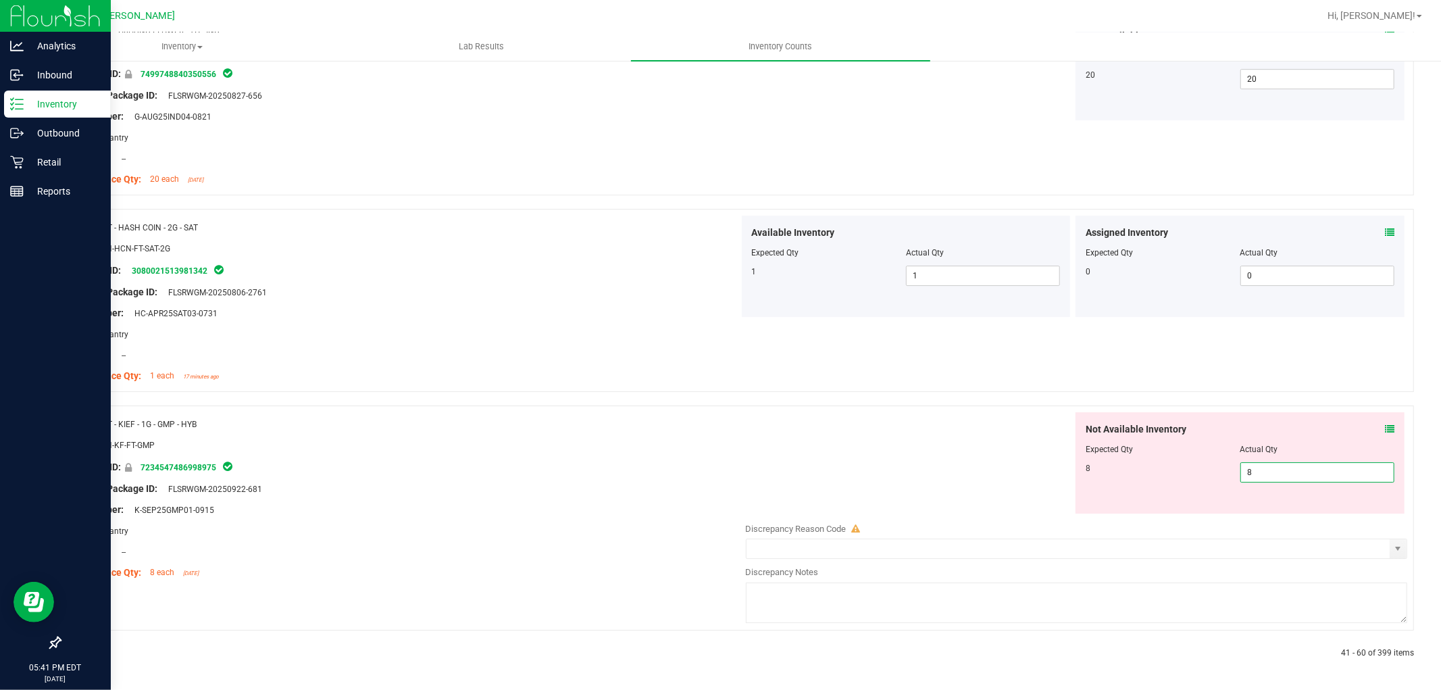
click at [474, 490] on div "Name: FT - KIEF - 1G - GMP - HYB SKU: CON-KF-FT-GMP Package ID: 723454748699897…" at bounding box center [404, 498] width 669 height 172
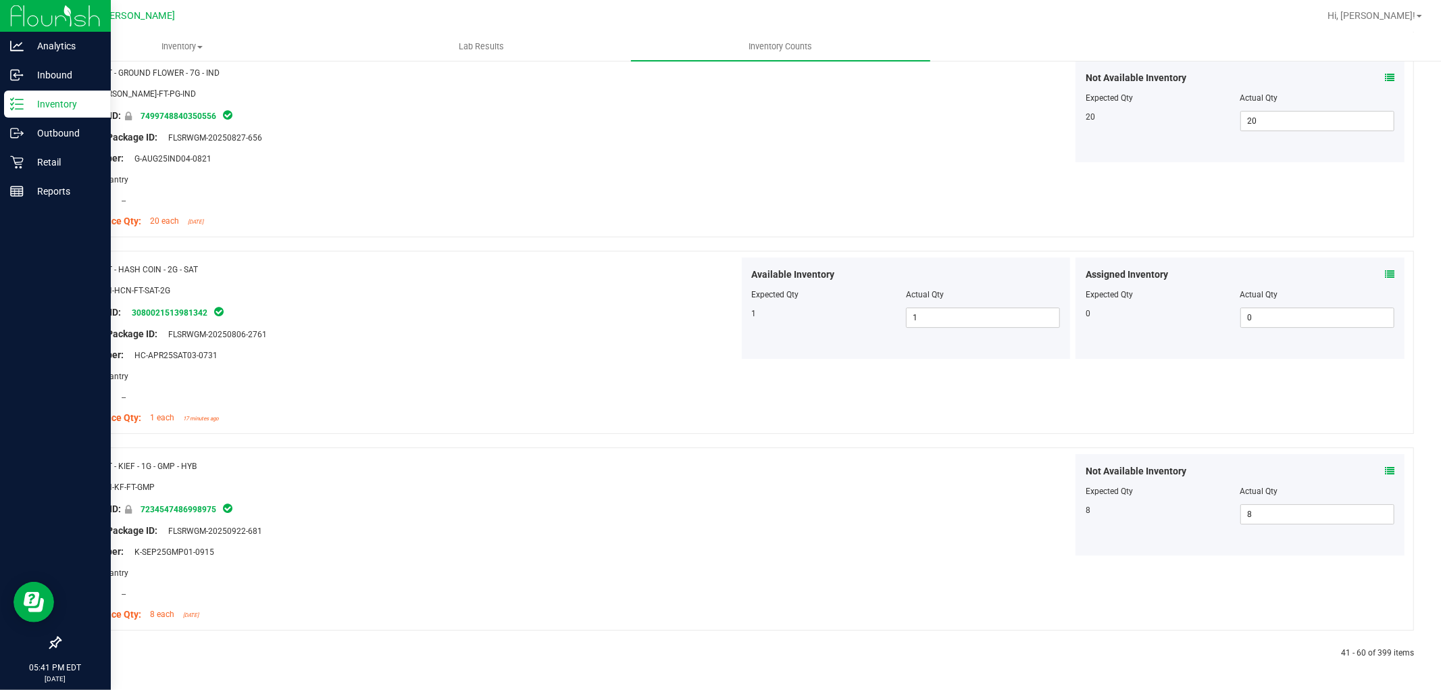
click at [92, 653] on icon at bounding box center [92, 653] width 4 height 8
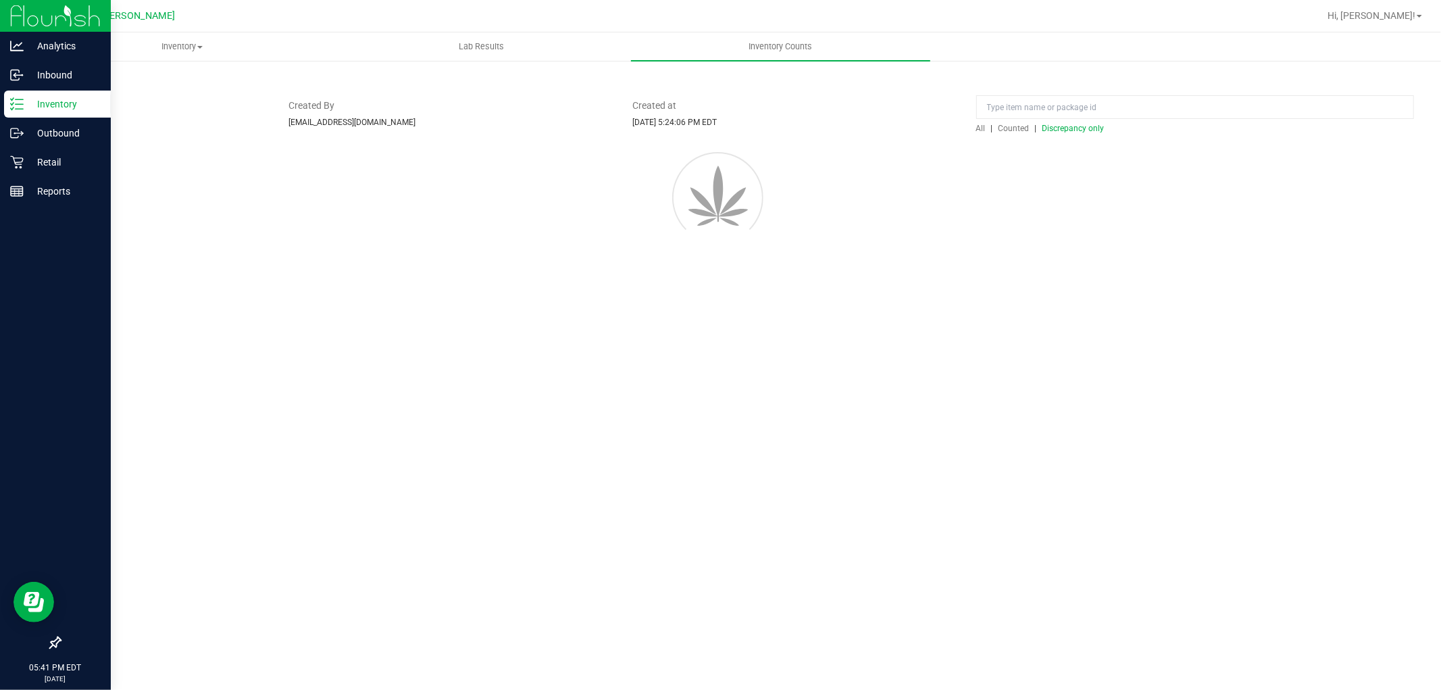
scroll to position [0, 0]
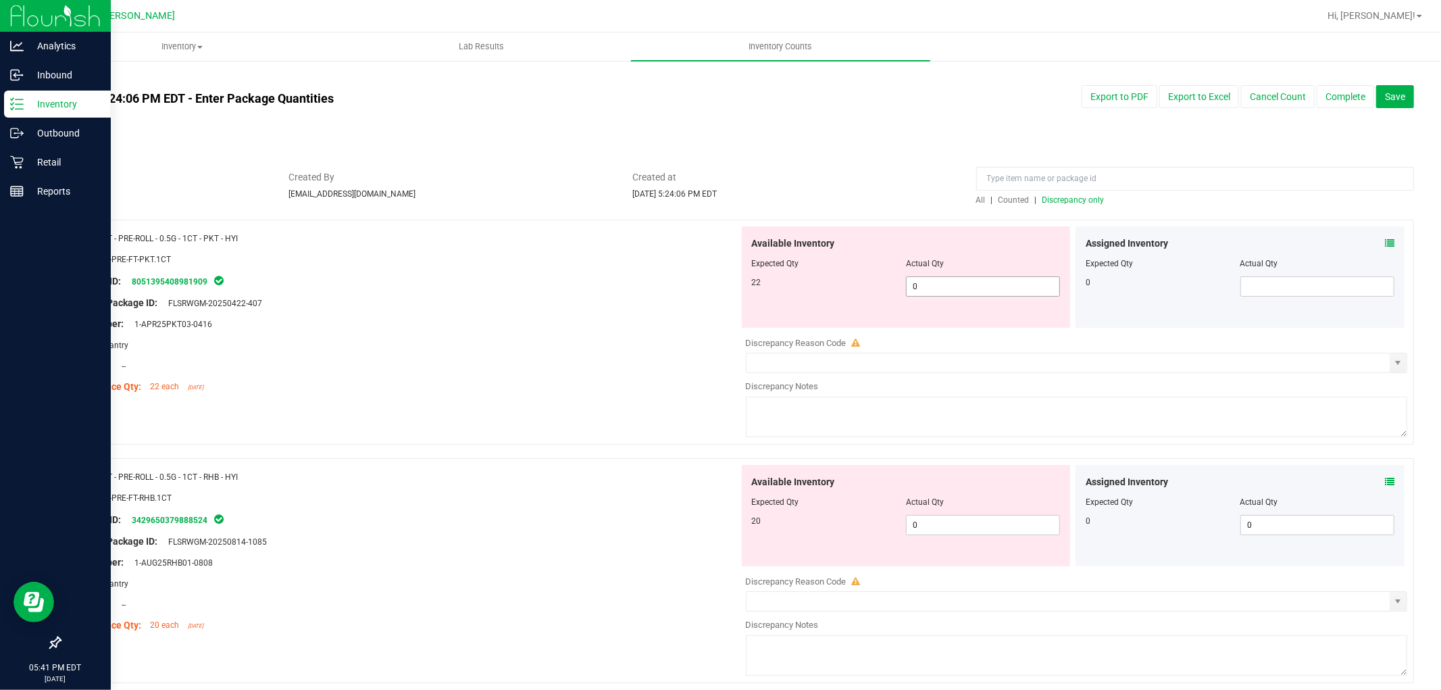
click at [974, 288] on span "0 0" at bounding box center [983, 286] width 154 height 20
type input "022"
type input "22"
click at [969, 519] on div "Available Inventory Expected Qty Actual Qty 20 0 0" at bounding box center [906, 515] width 329 height 101
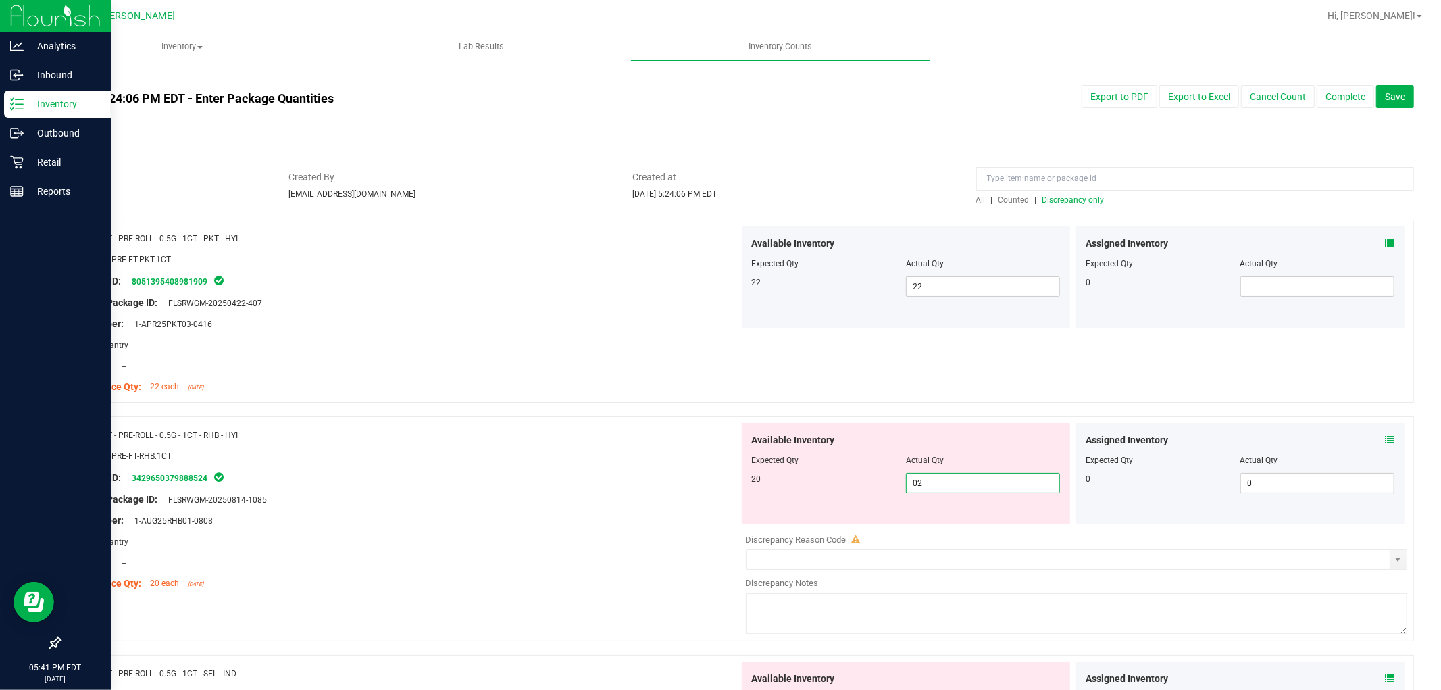
type input "020"
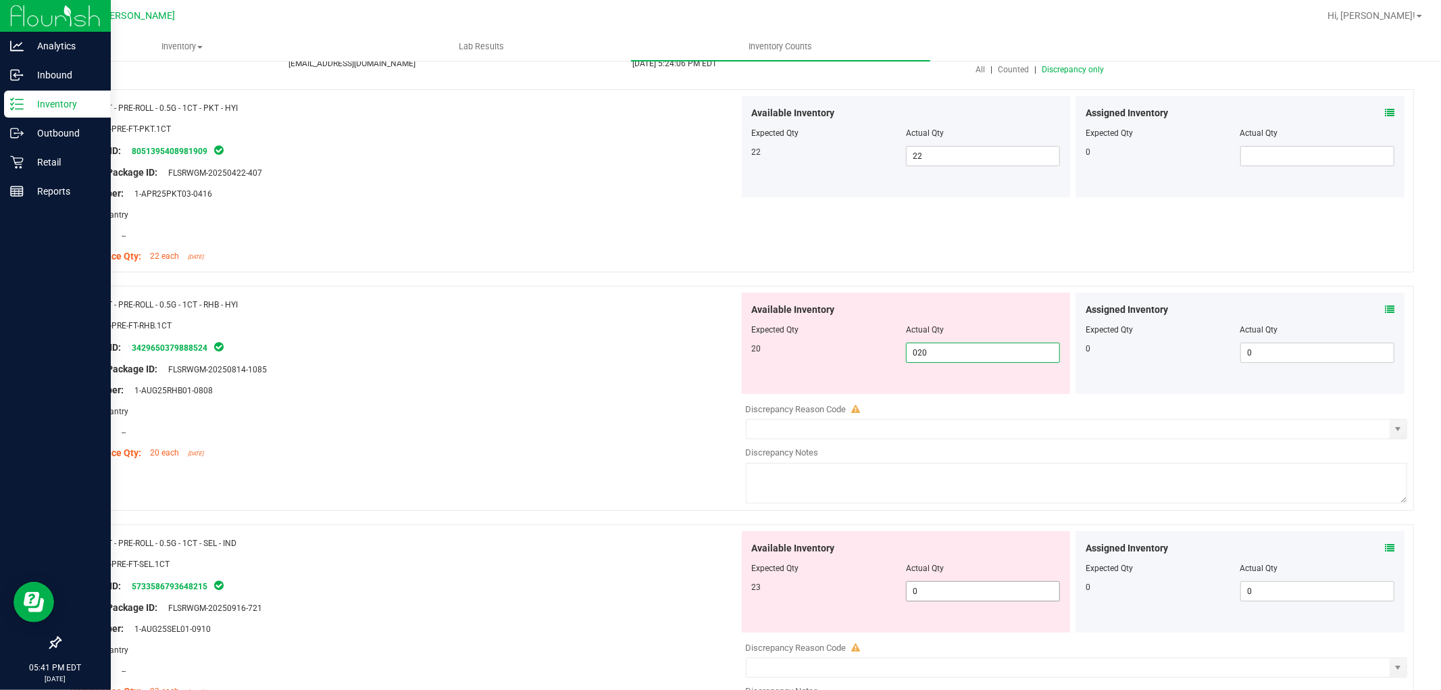
scroll to position [300, 0]
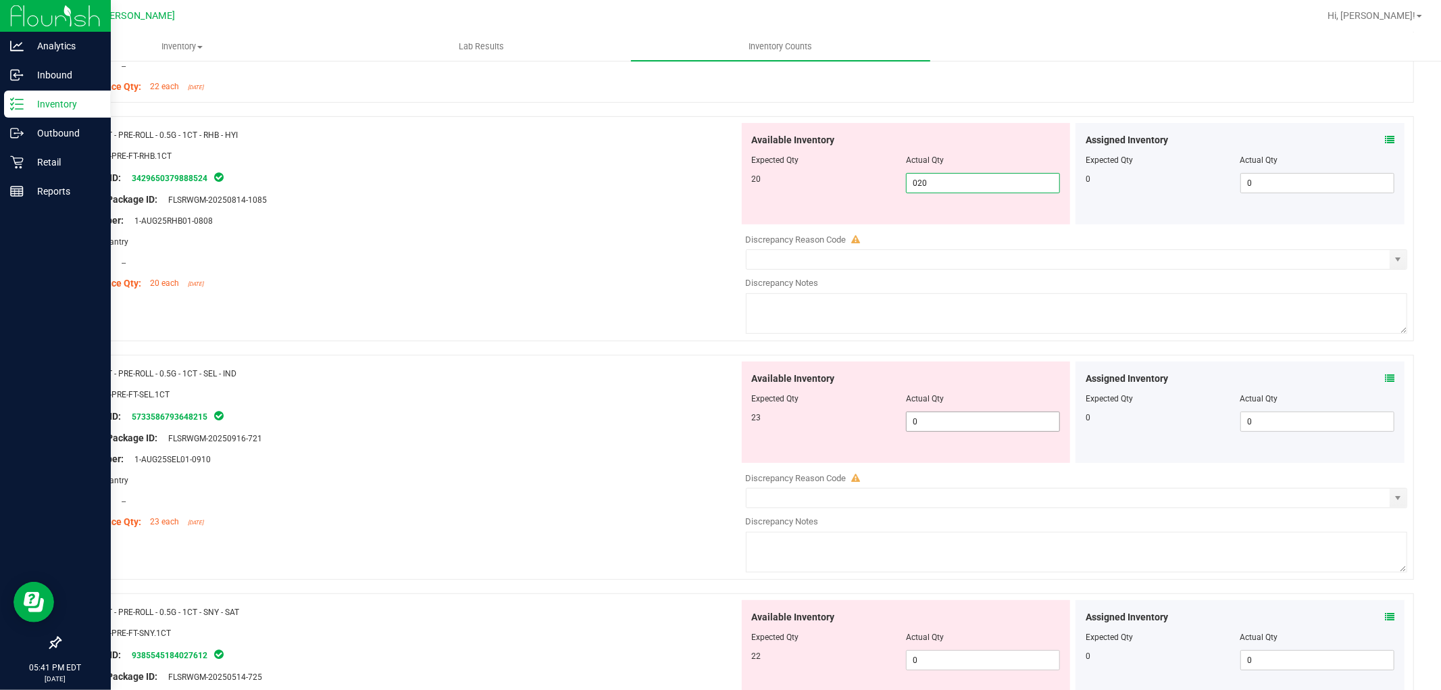
type input "20"
click at [971, 428] on div "Available Inventory Expected Qty Actual Qty 23 0 0" at bounding box center [1073, 468] width 669 height 214
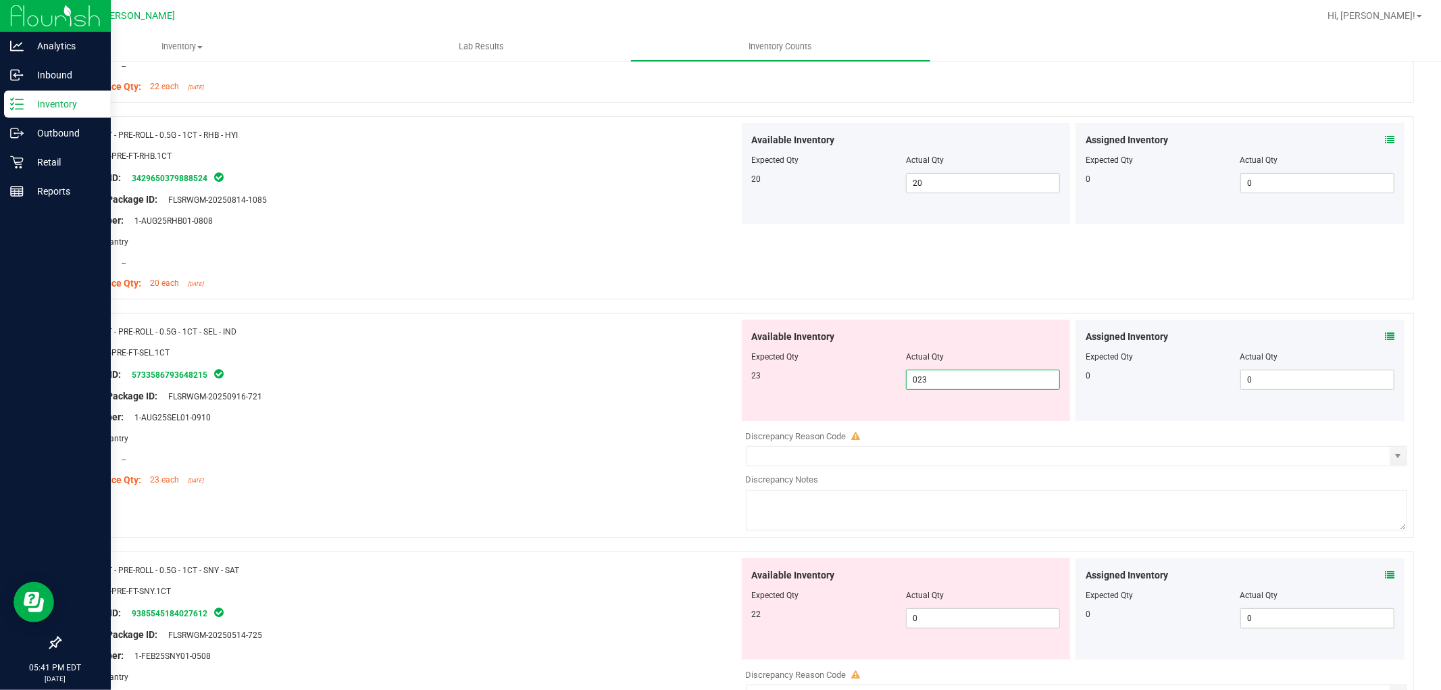
type input "23"
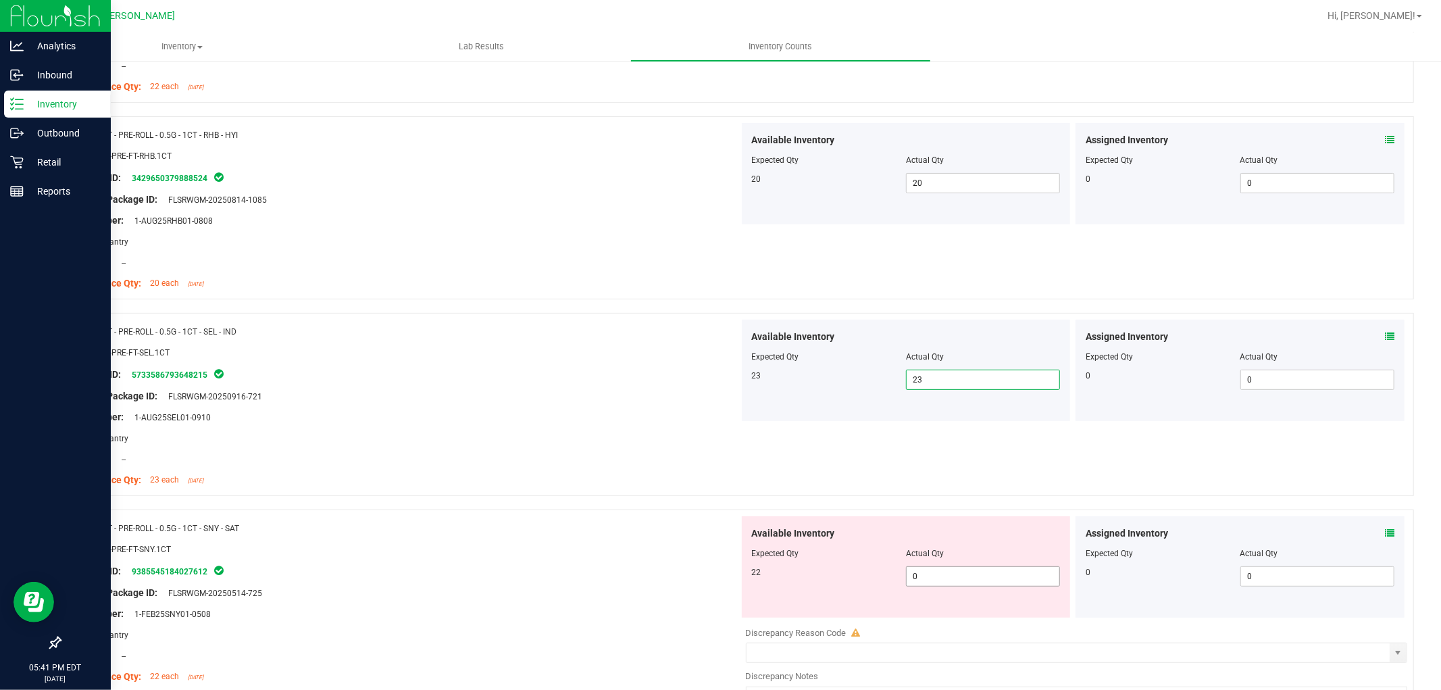
click at [961, 577] on span "0 0" at bounding box center [983, 576] width 154 height 20
type input "022"
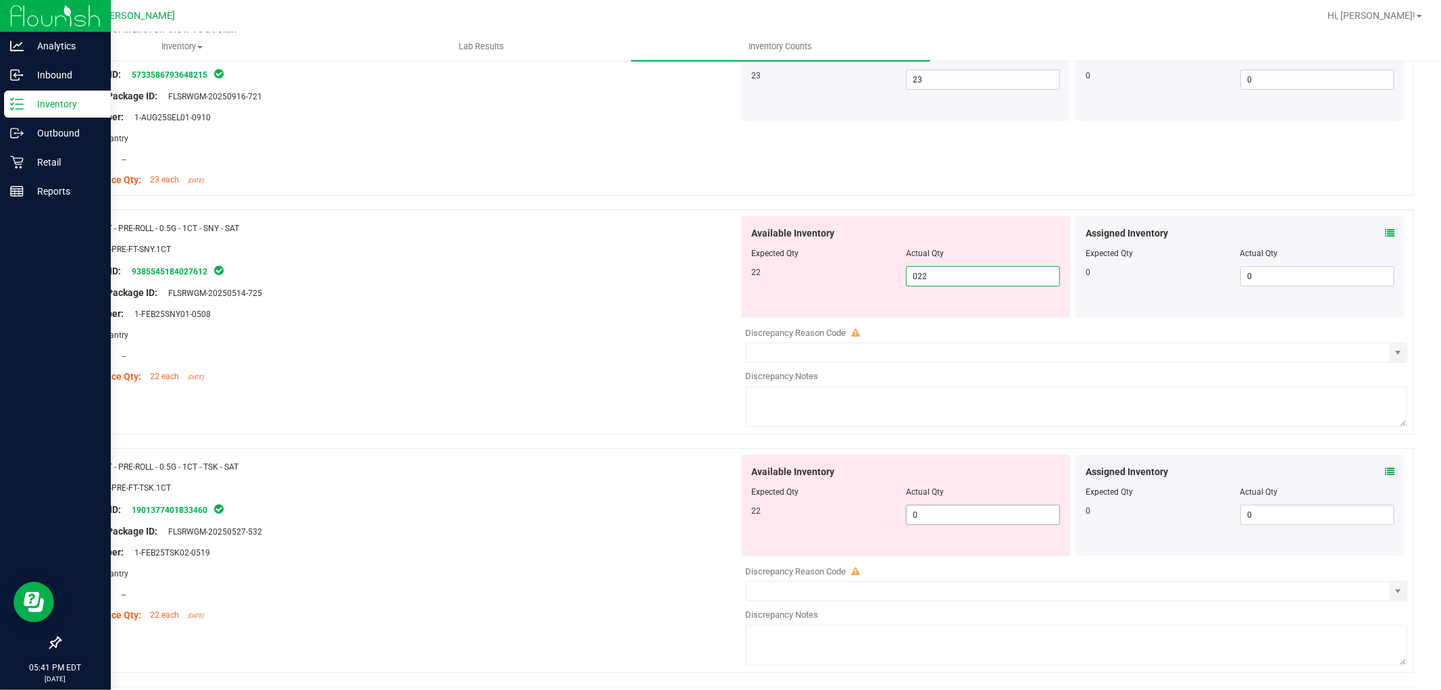
type input "22"
click at [958, 518] on div "Available Inventory Expected Qty Actual Qty 22 0 0" at bounding box center [1073, 562] width 669 height 214
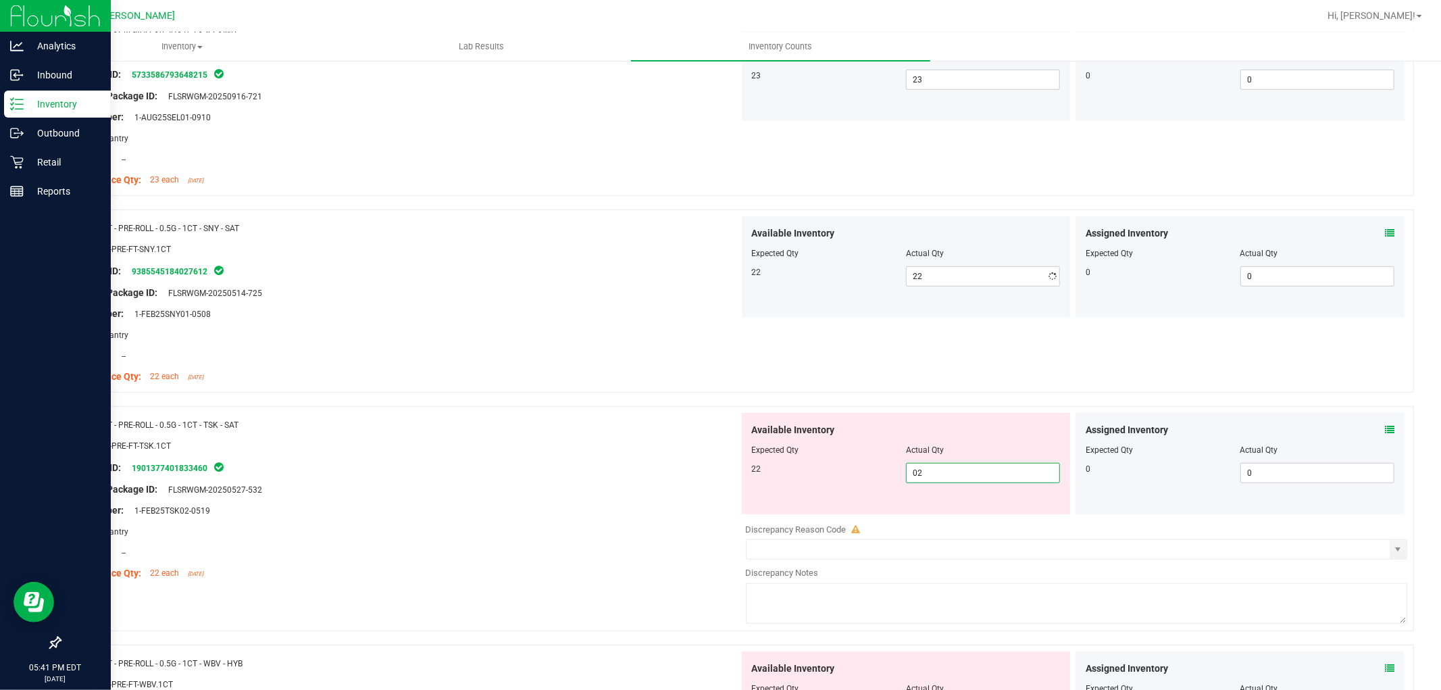
type input "022"
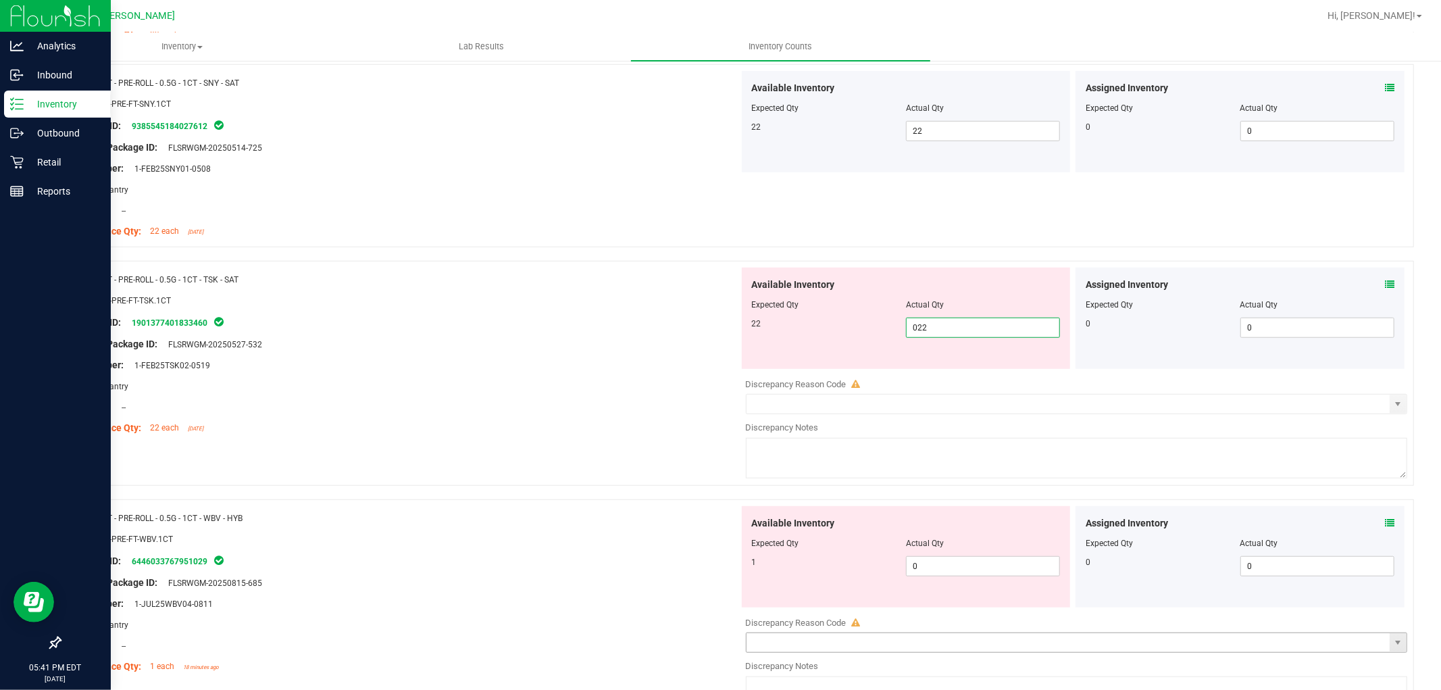
scroll to position [975, 0]
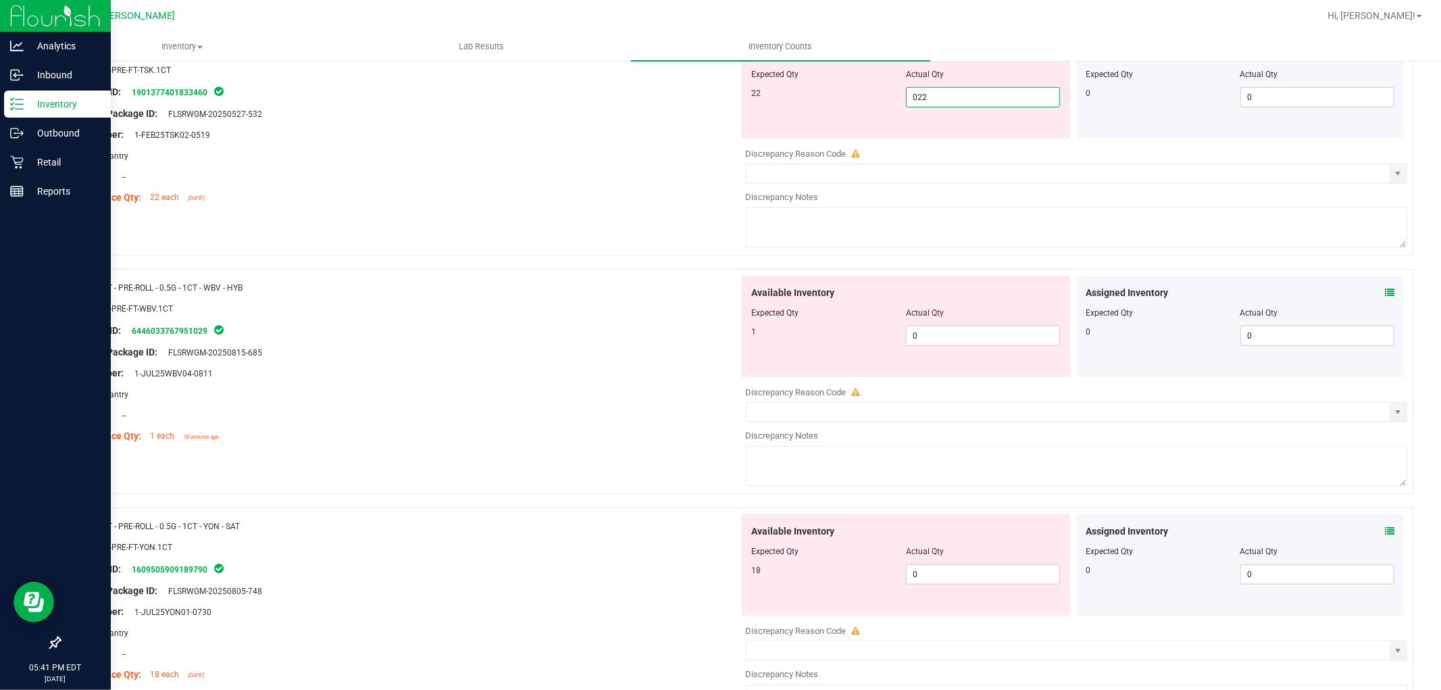
type input "22"
click at [964, 320] on div "Available Inventory Expected Qty Actual Qty 1 0 0" at bounding box center [906, 326] width 329 height 101
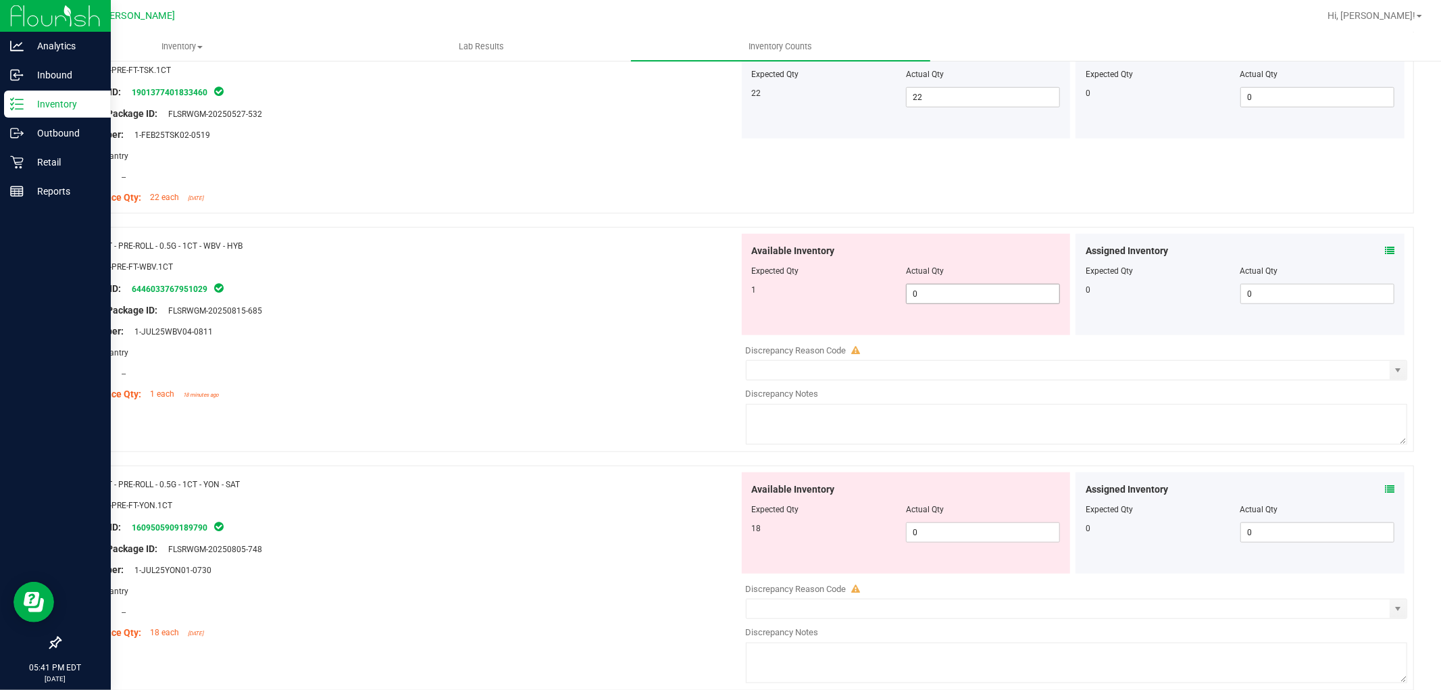
click at [971, 295] on span "0 0" at bounding box center [983, 294] width 154 height 20
type input "01"
type input "1"
click at [933, 527] on div "Available Inventory Expected Qty Actual Qty 18 0 0" at bounding box center [906, 522] width 329 height 101
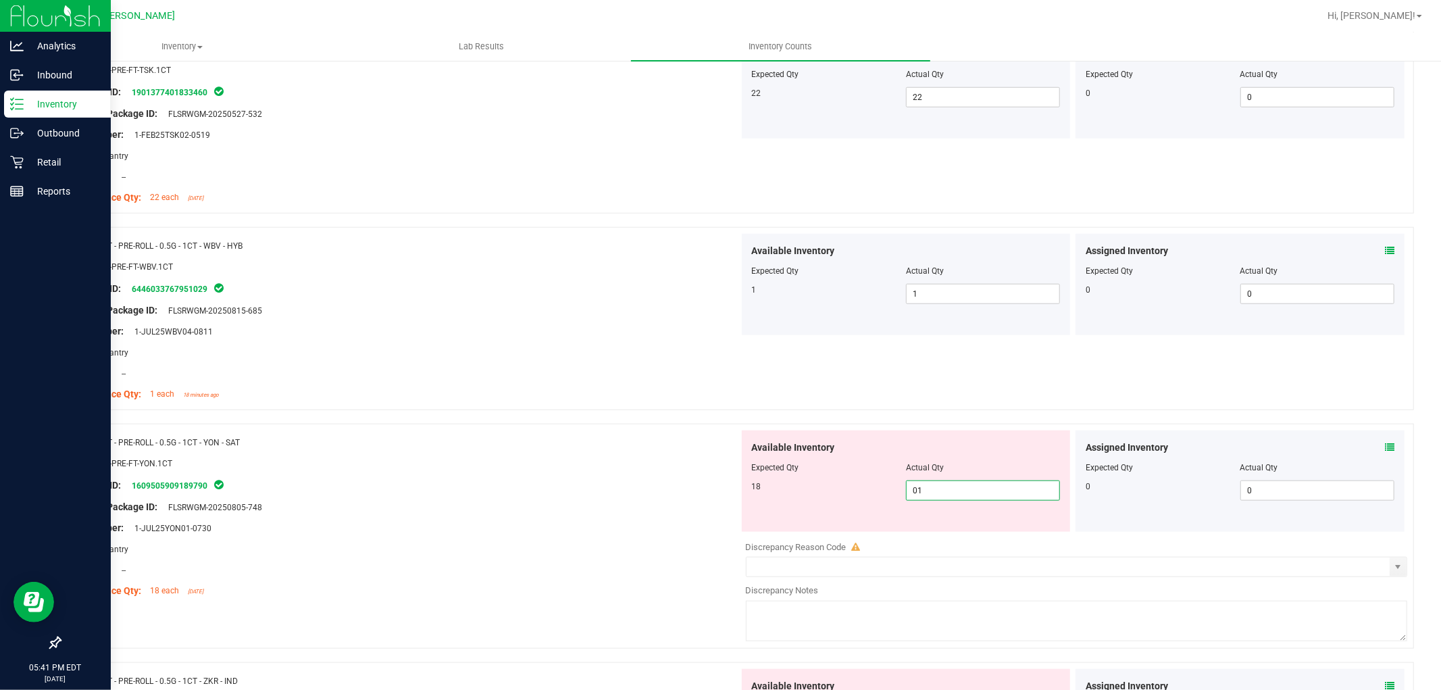
type input "018"
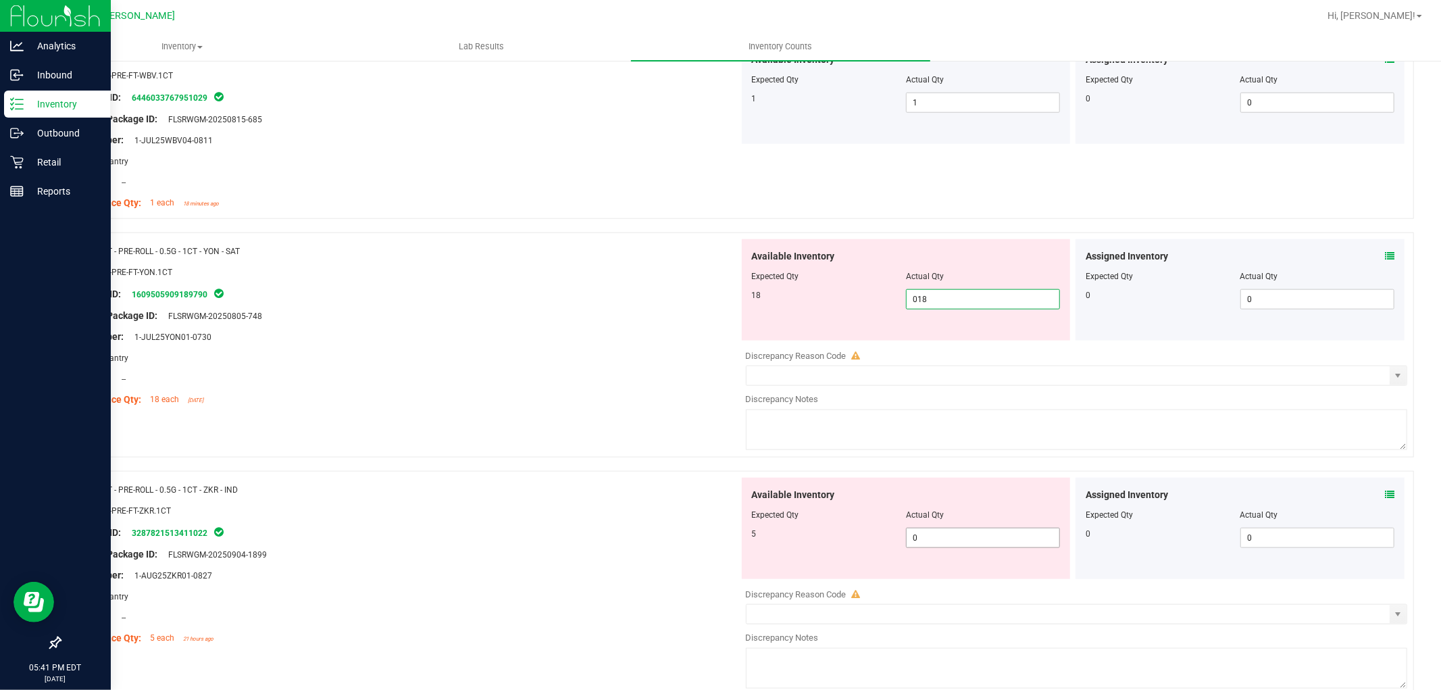
scroll to position [1275, 0]
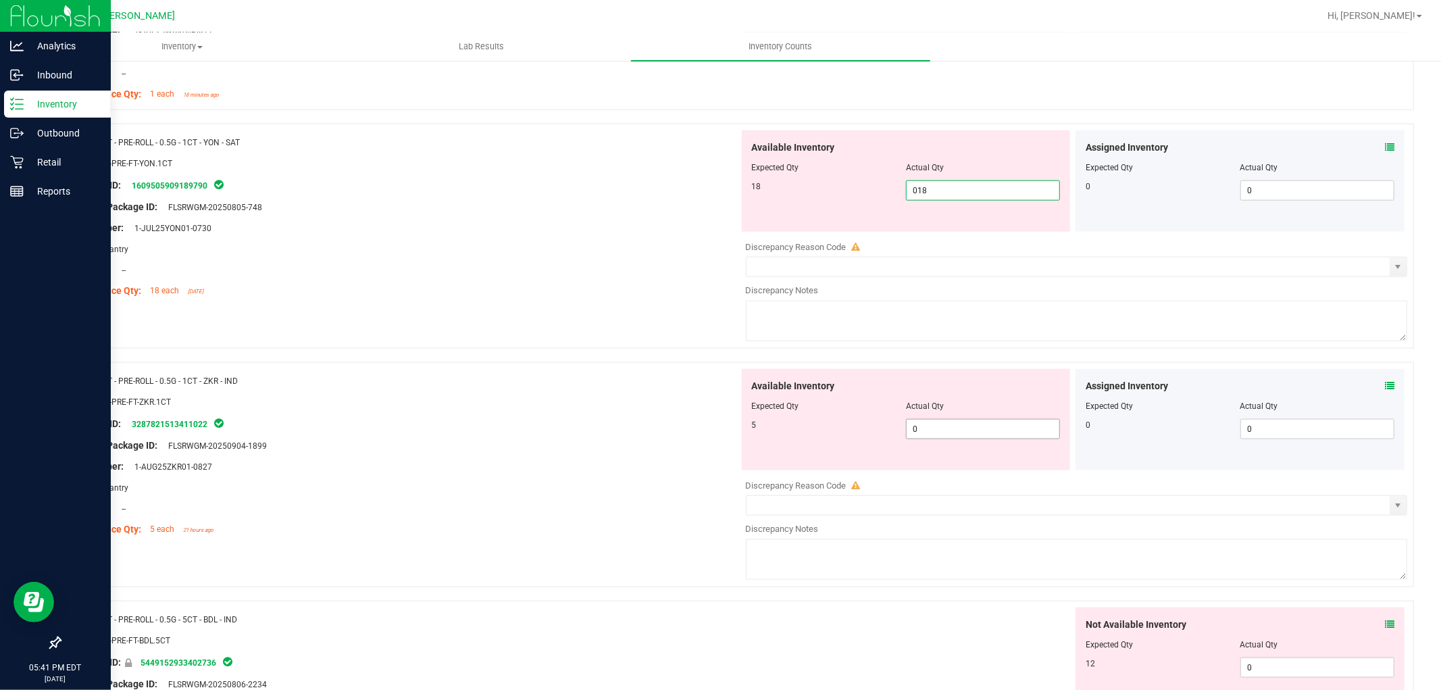
type input "18"
click at [954, 424] on div "Available Inventory Expected Qty Actual Qty 5 0 0" at bounding box center [906, 419] width 329 height 101
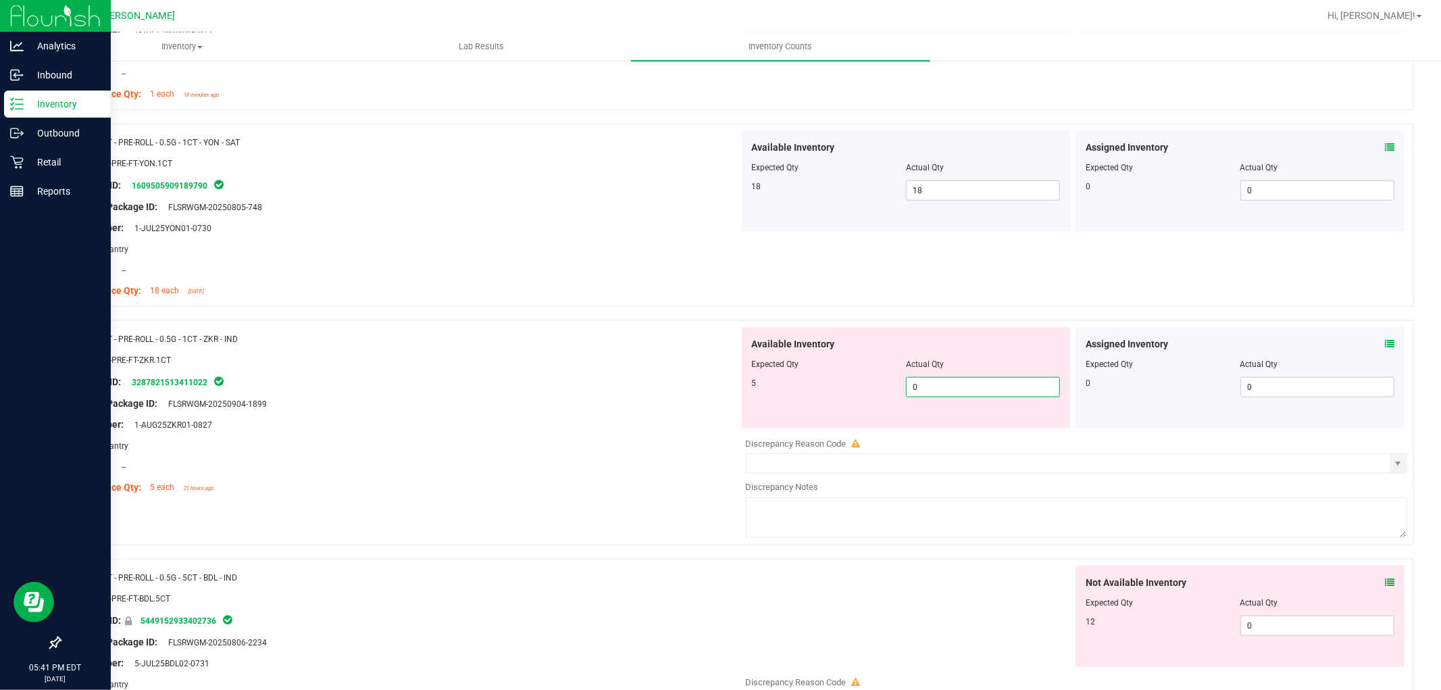
type input "05"
type input "5"
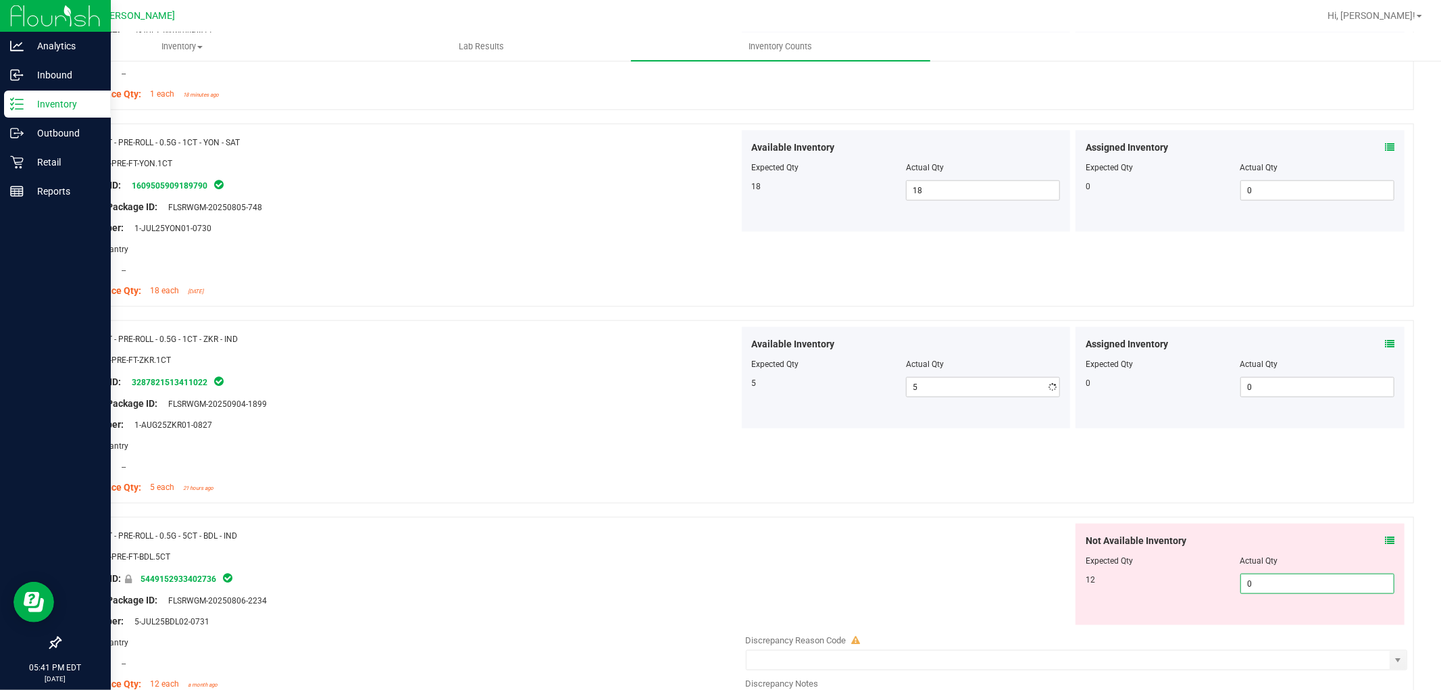
click at [1291, 626] on div "Not Available Inventory Expected Qty Actual Qty 12 0 0" at bounding box center [1073, 630] width 669 height 214
type input "012"
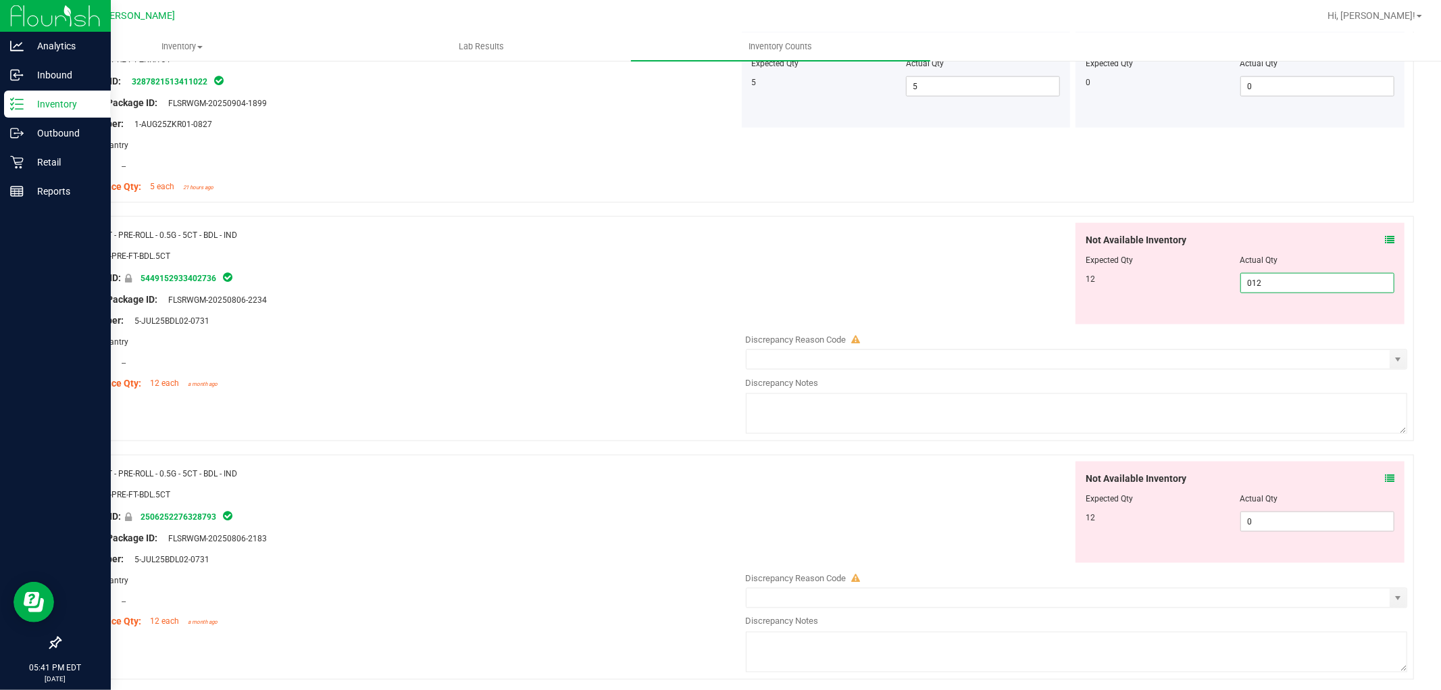
type input "12"
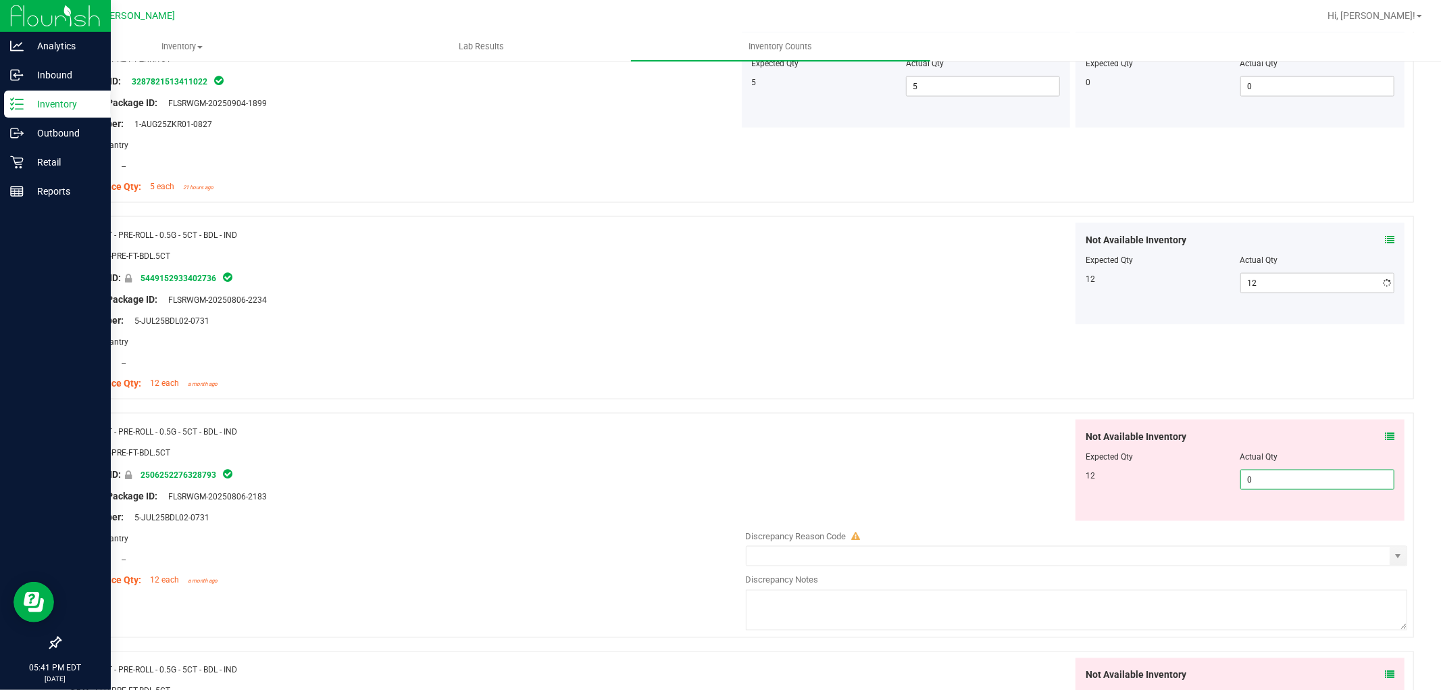
click at [1318, 520] on div "Not Available Inventory Expected Qty Actual Qty 12 0 0" at bounding box center [1239, 469] width 329 height 101
type input "012"
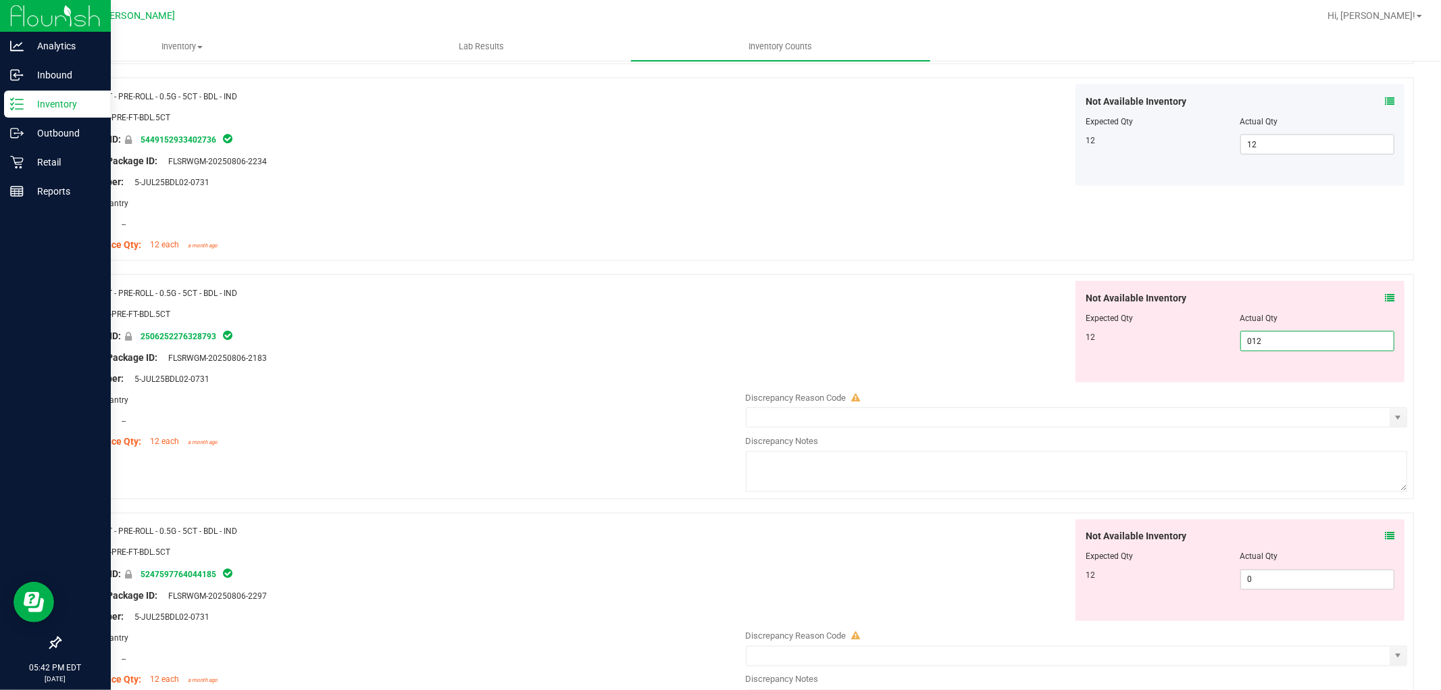
scroll to position [1876, 0]
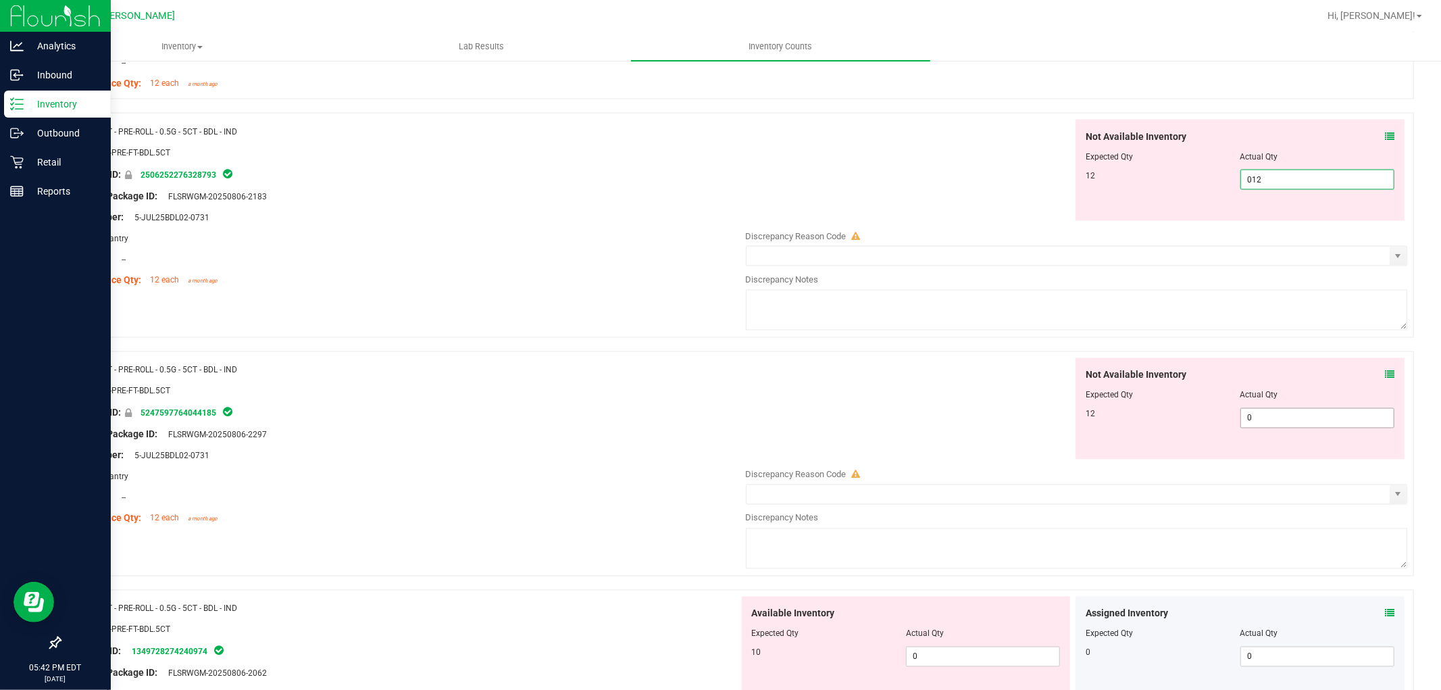
type input "12"
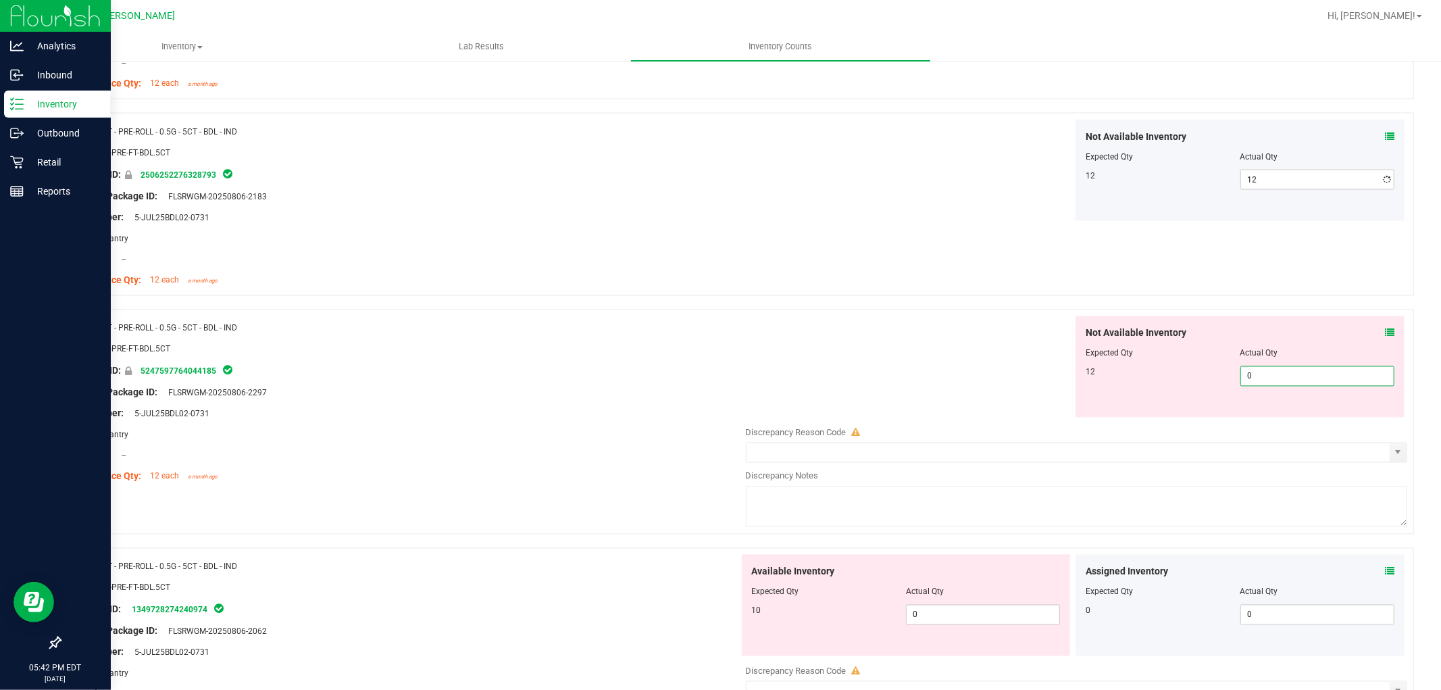
click at [1258, 428] on div "Not Available Inventory Expected Qty Actual Qty 12 0 0" at bounding box center [1073, 423] width 669 height 214
type input "012"
type input "12"
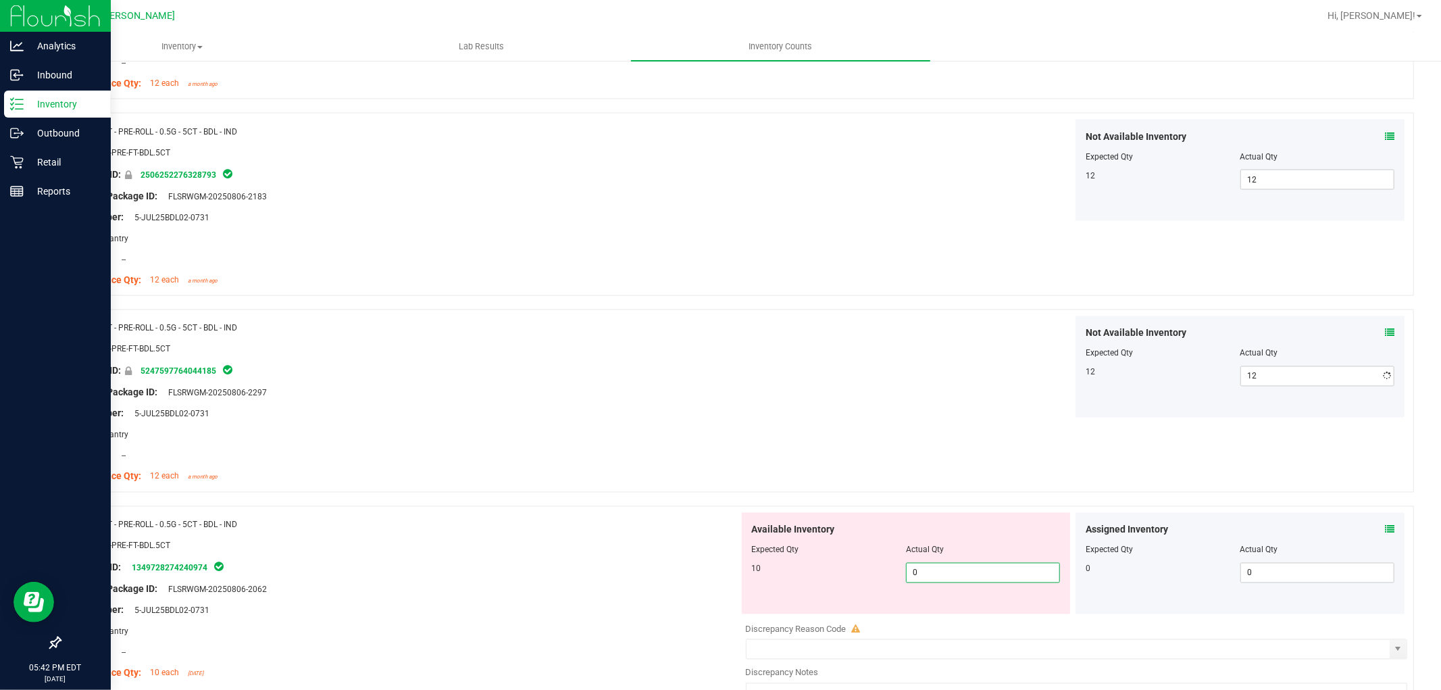
click at [984, 617] on div "Available Inventory Expected Qty Actual Qty 10 0 0" at bounding box center [1073, 620] width 669 height 214
type input "010"
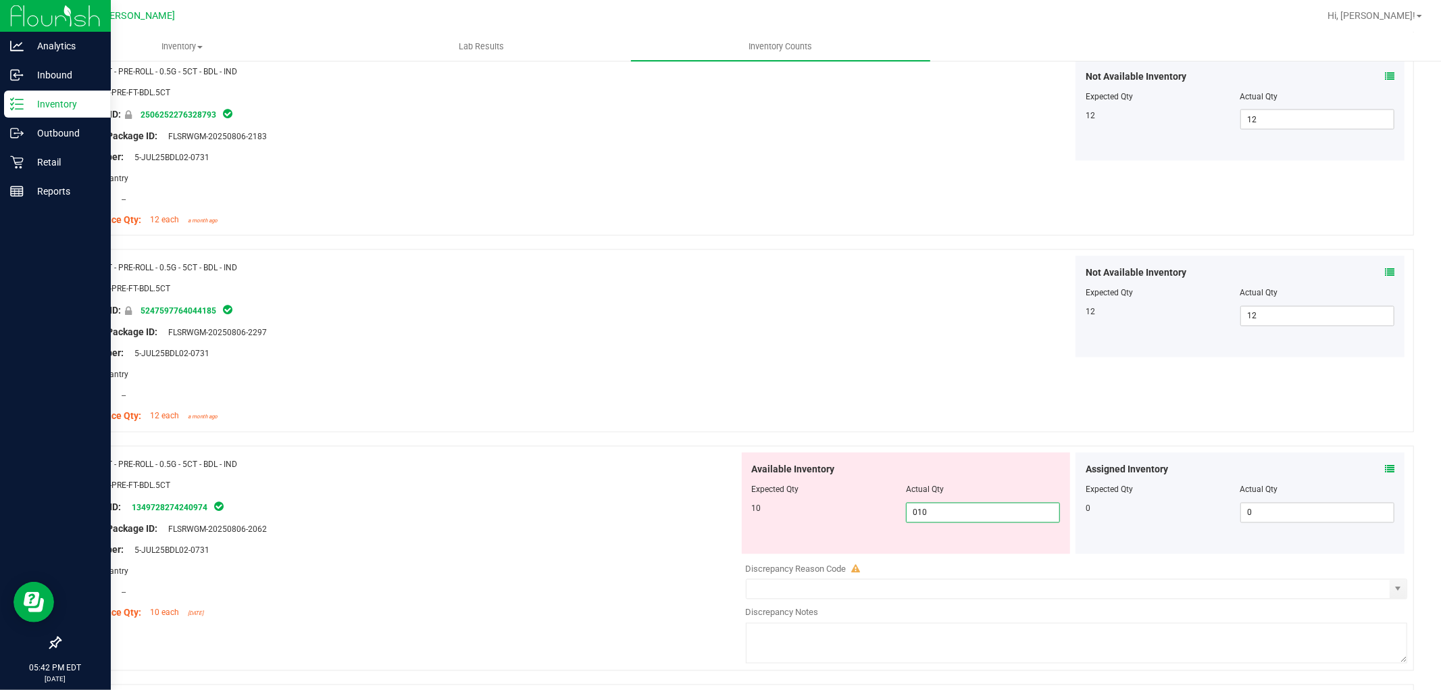
scroll to position [2176, 0]
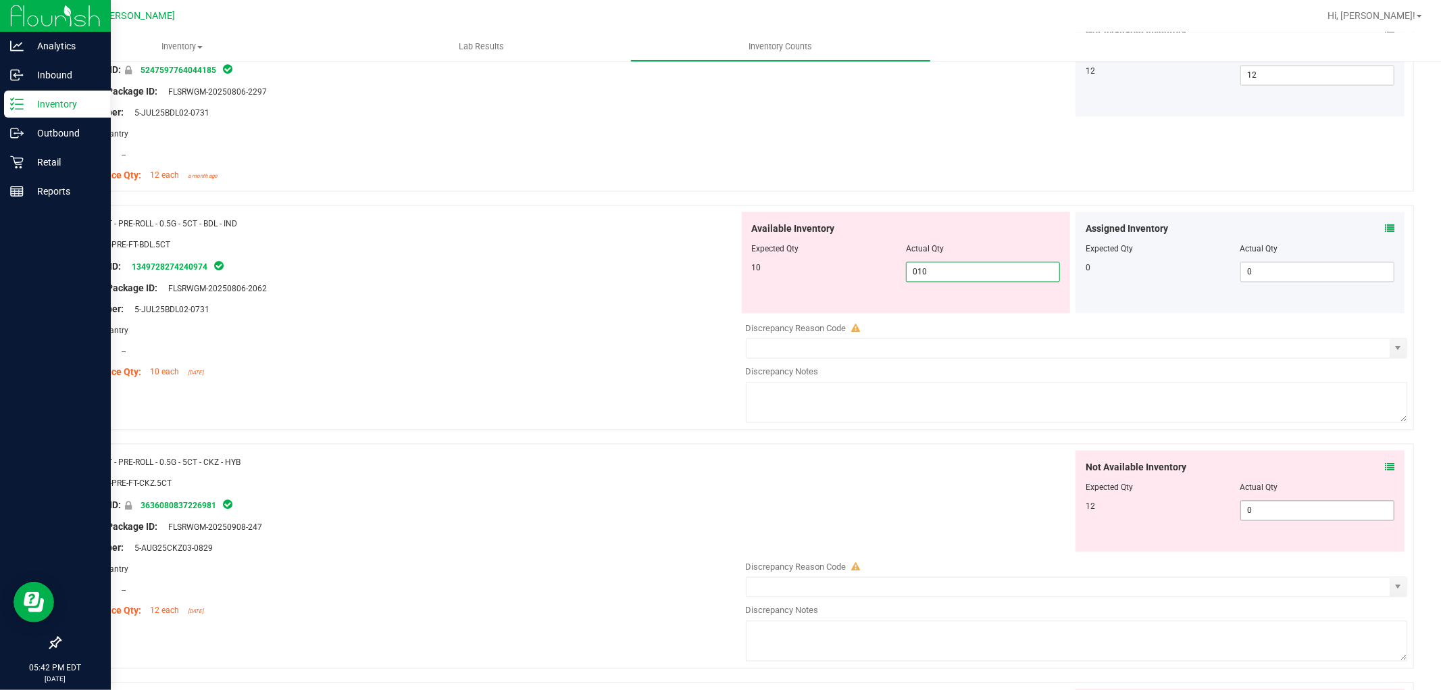
type input "10"
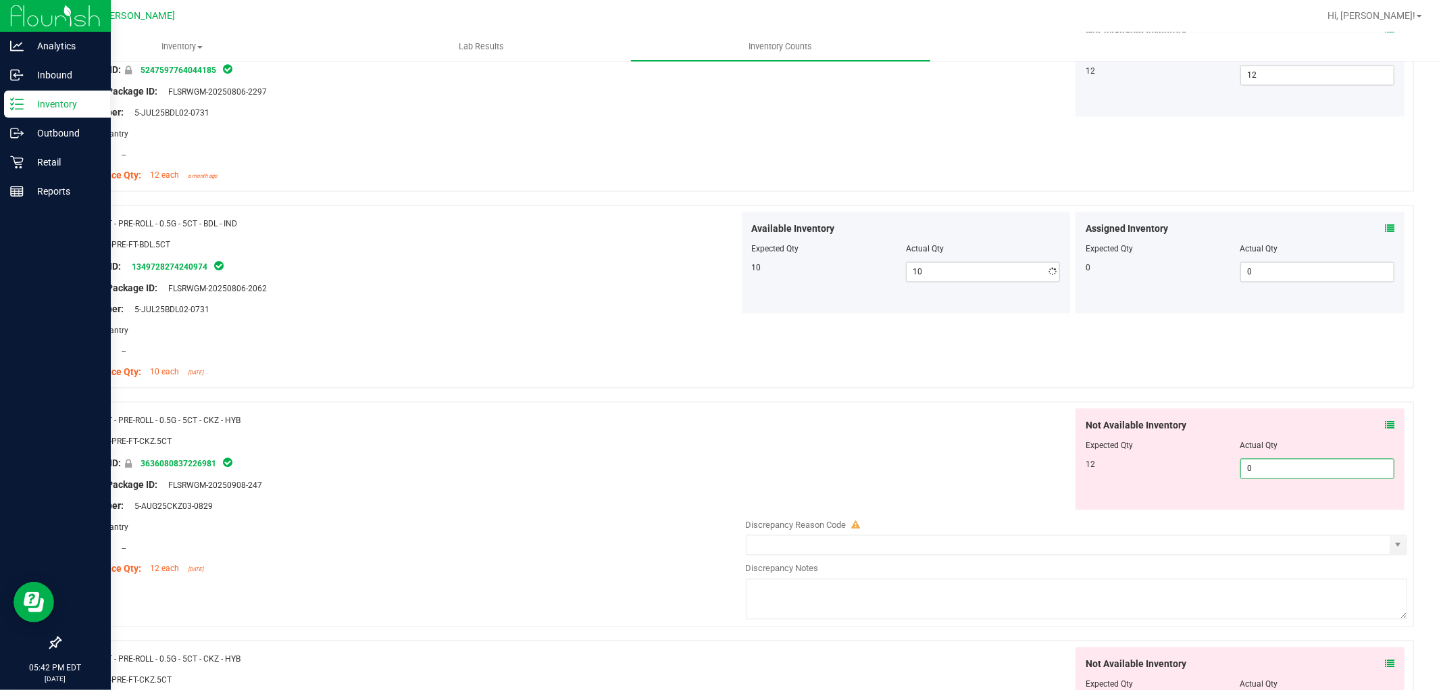
click at [1304, 509] on div "Not Available Inventory Expected Qty Actual Qty 12 0 0" at bounding box center [1239, 459] width 329 height 101
type input "012"
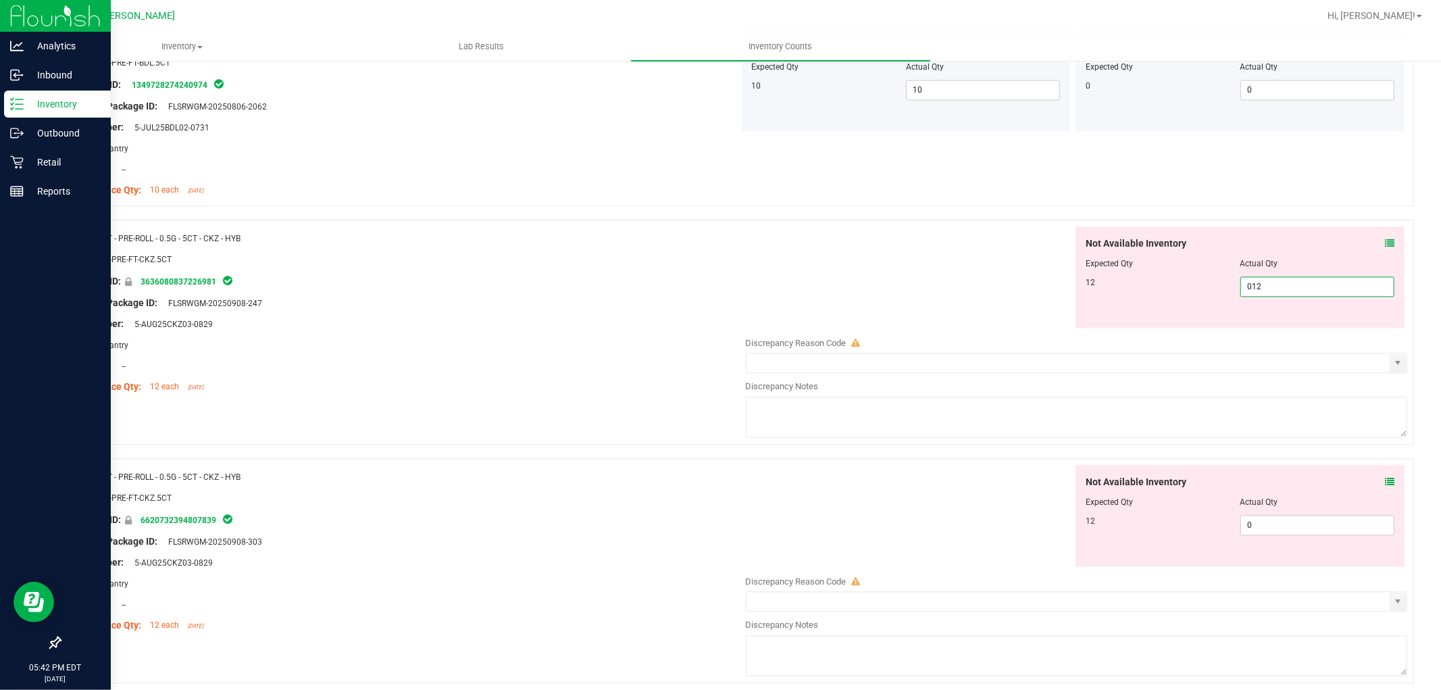
scroll to position [2551, 0]
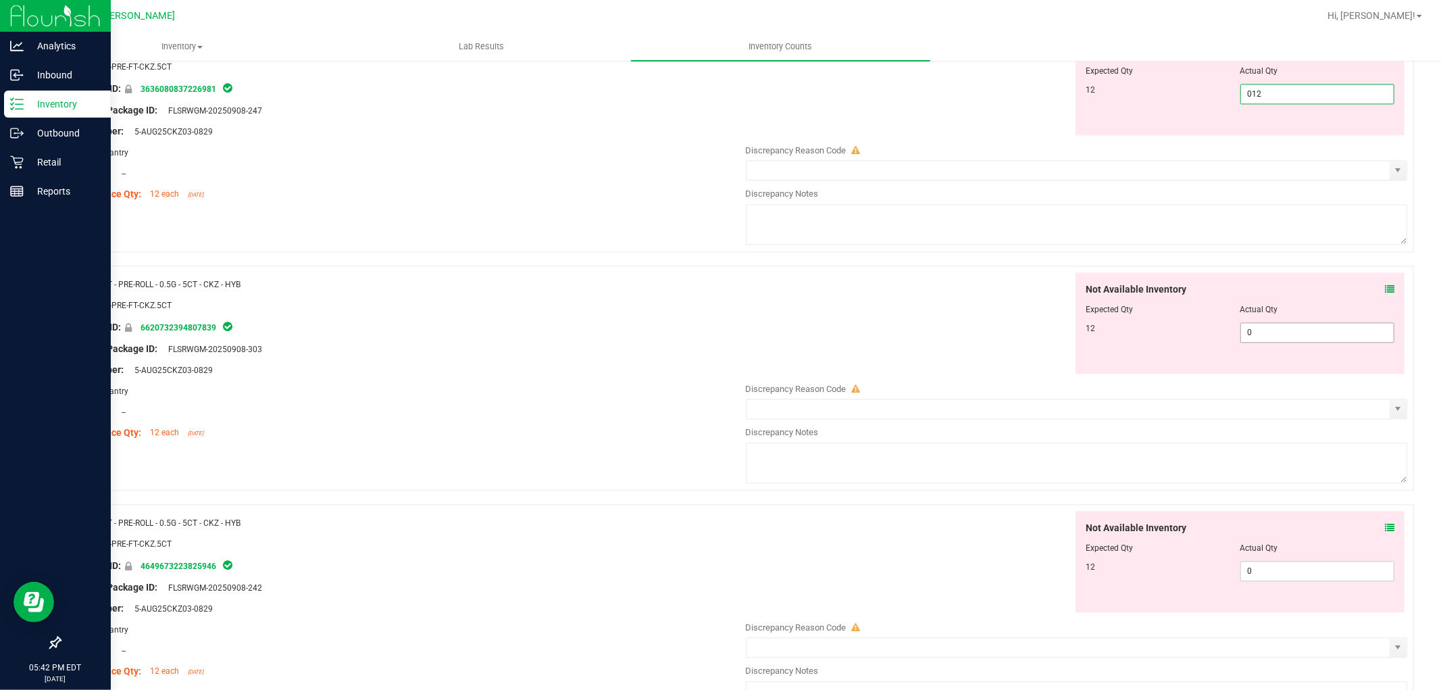
type input "12"
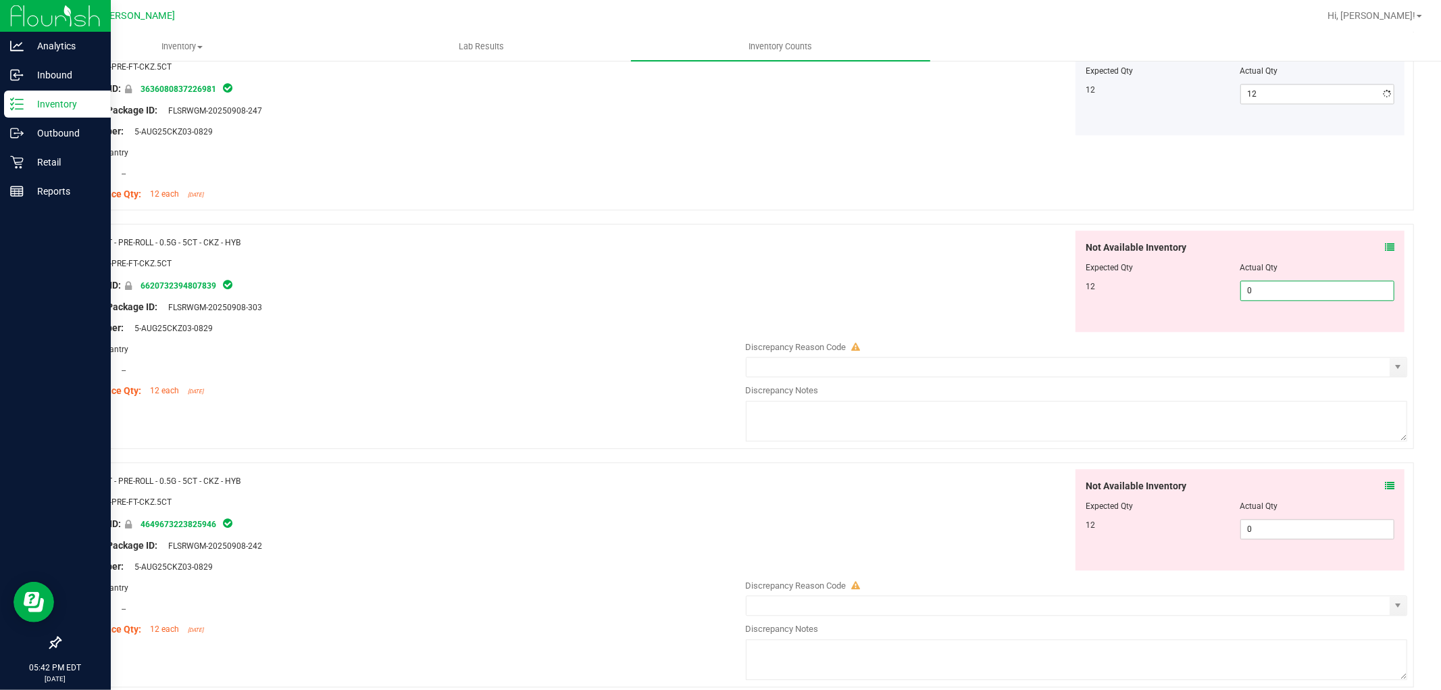
click at [1294, 340] on div "Not Available Inventory Expected Qty Actual Qty 12 0 0" at bounding box center [1073, 337] width 669 height 214
type input "012"
type input "12"
click at [1273, 532] on div "Not Available Inventory Expected Qty Actual Qty 12 0 0" at bounding box center [1073, 576] width 669 height 214
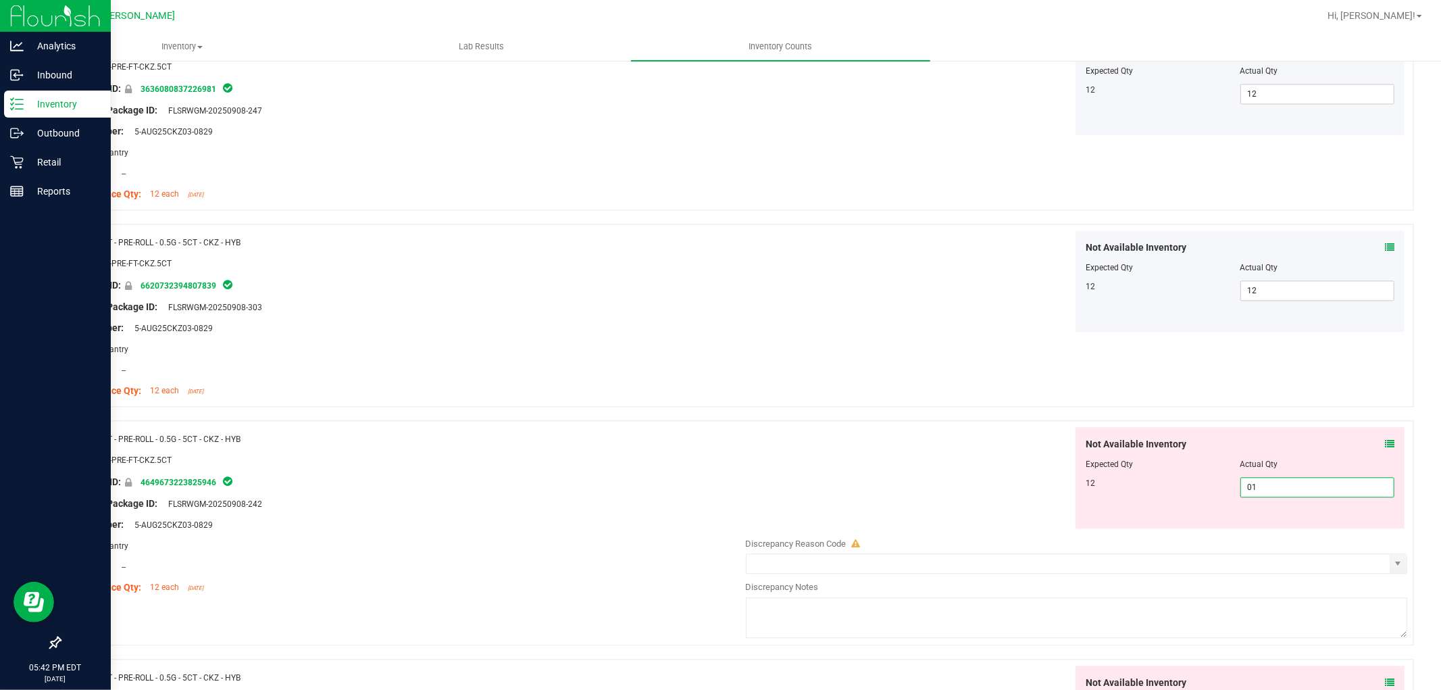
type input "012"
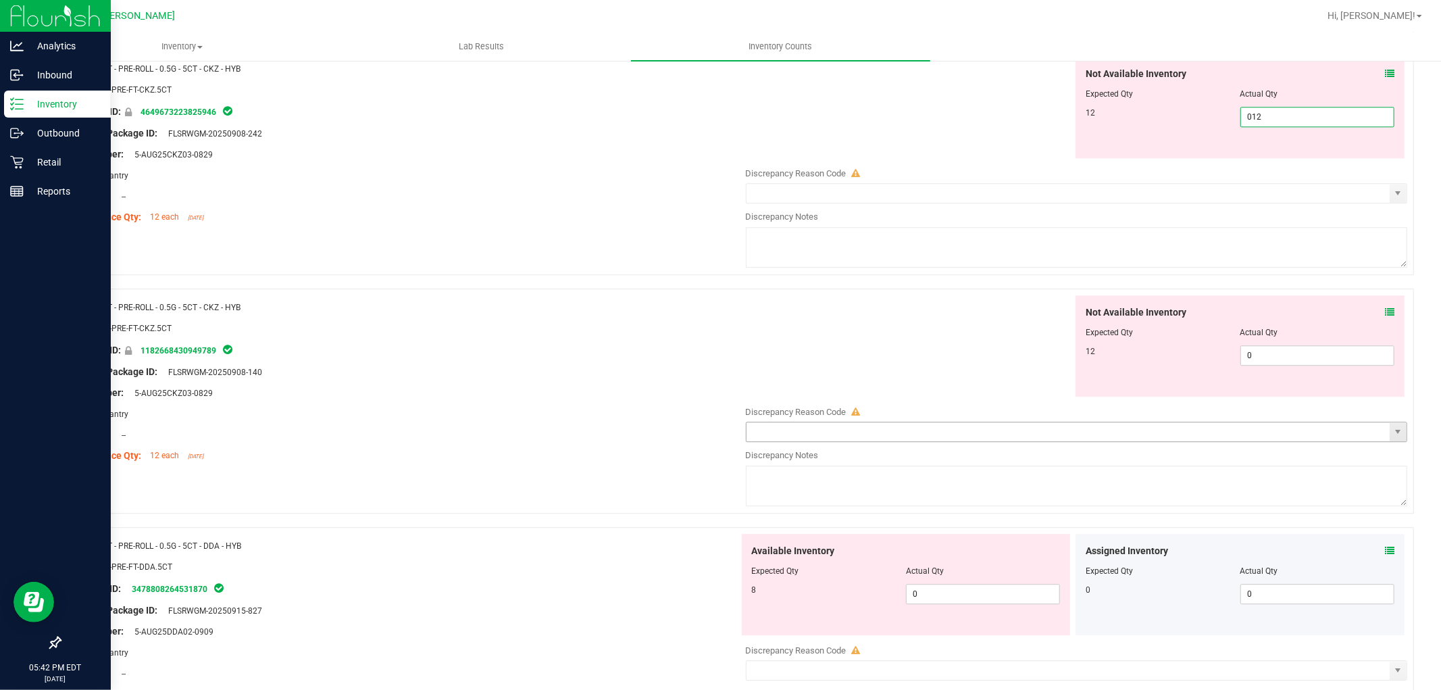
scroll to position [2927, 0]
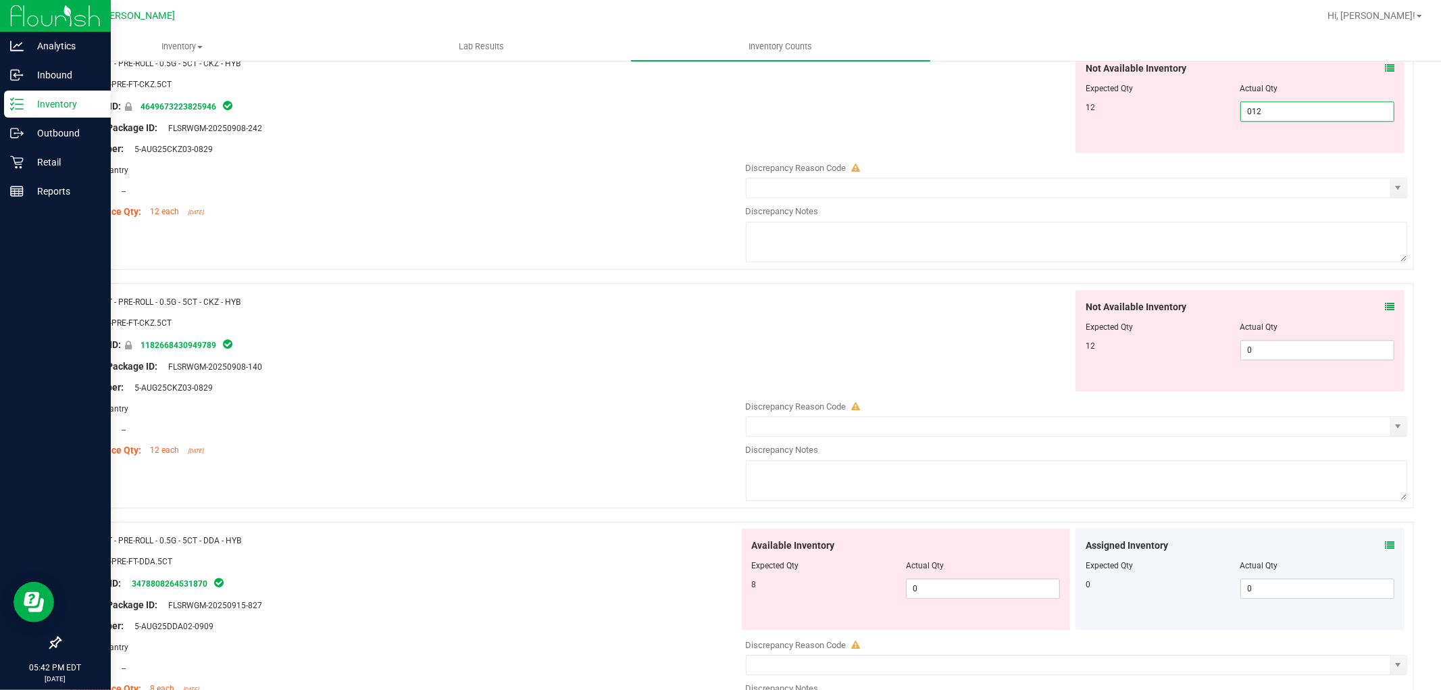
type input "12"
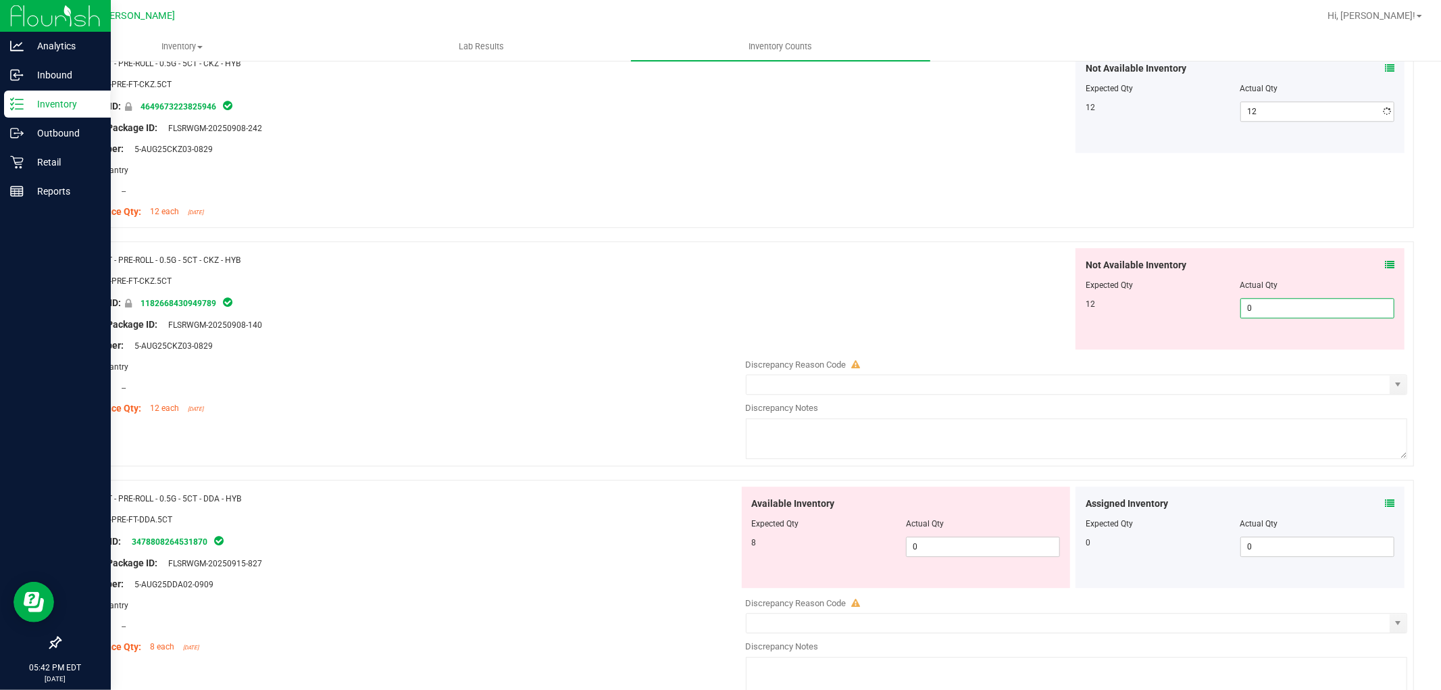
click at [1269, 353] on div "Not Available Inventory Expected Qty Actual Qty 12 0 0" at bounding box center [1073, 355] width 669 height 214
type input "012"
type input "12"
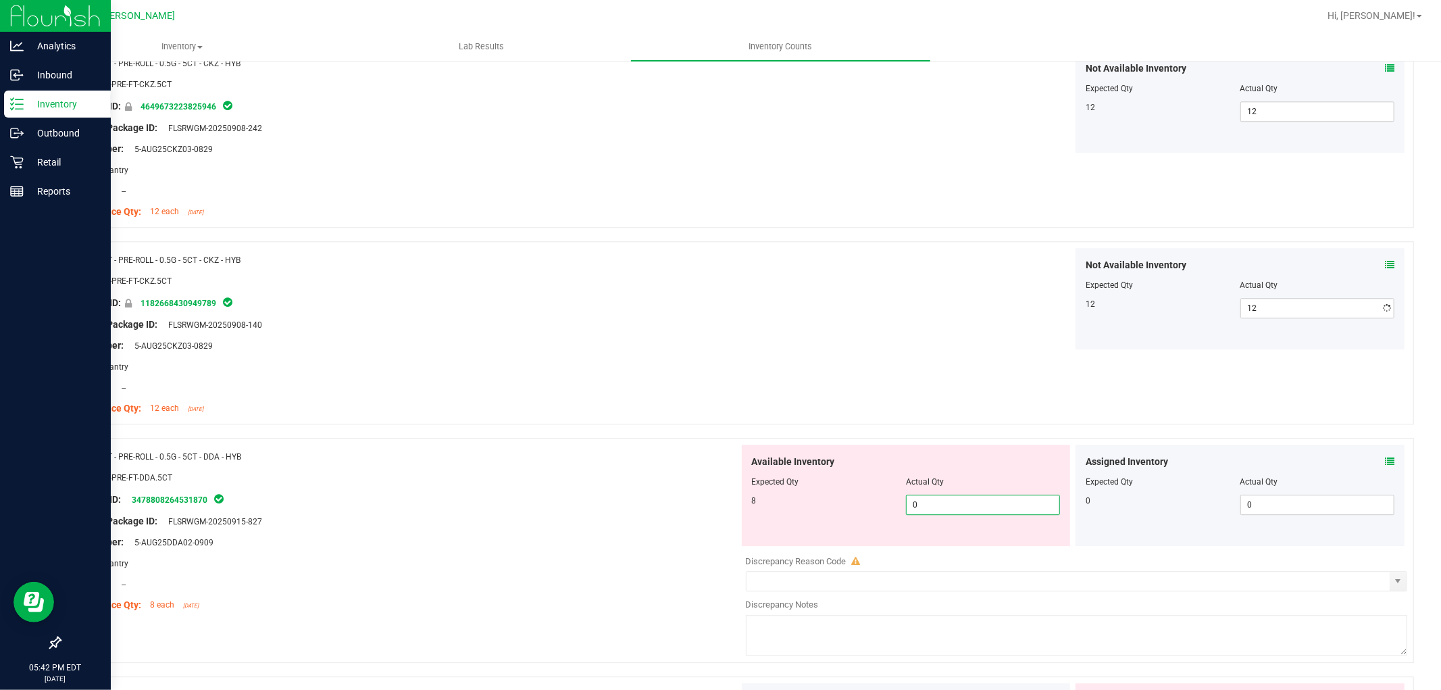
click at [977, 556] on div "Available Inventory Expected Qty Actual Qty 8 0 0" at bounding box center [1073, 551] width 669 height 214
type input "08"
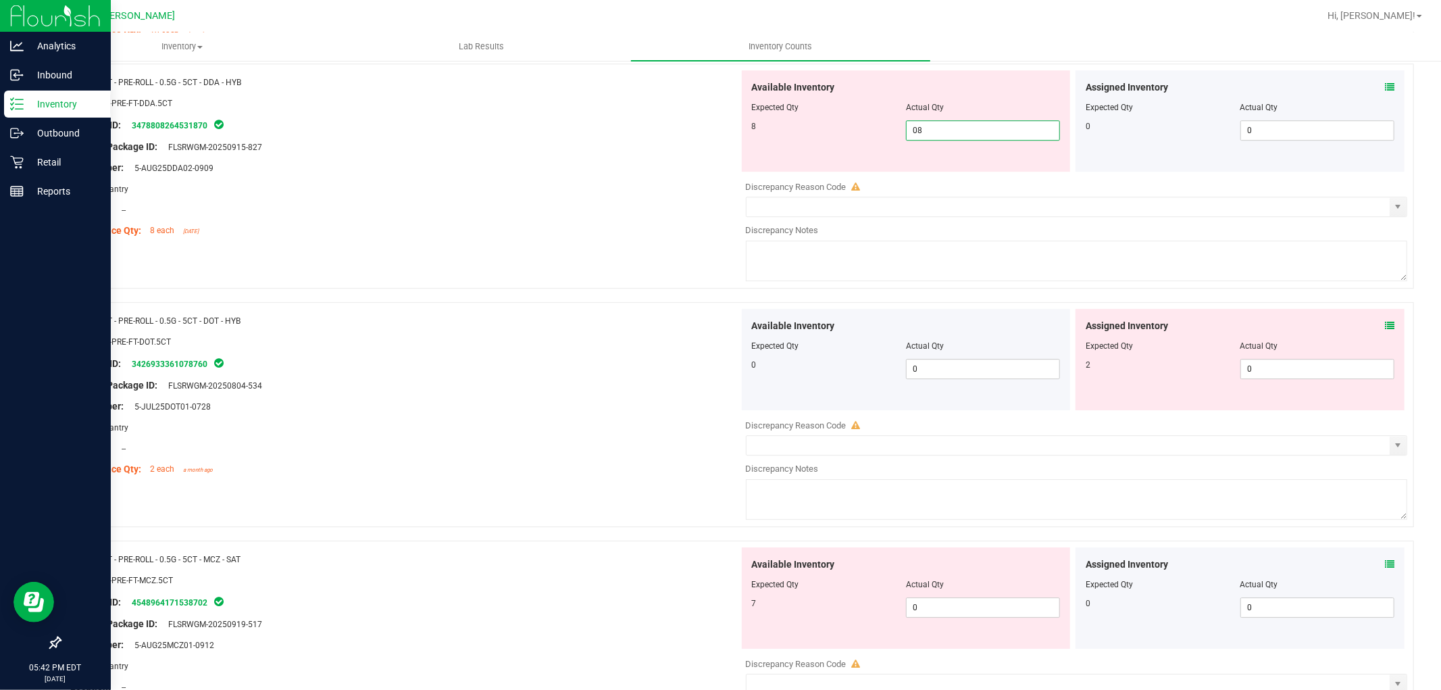
scroll to position [3302, 0]
type input "8"
click at [1311, 374] on div "Available Inventory Expected Qty Actual Qty 0 0 0" at bounding box center [1073, 415] width 669 height 214
type input "02"
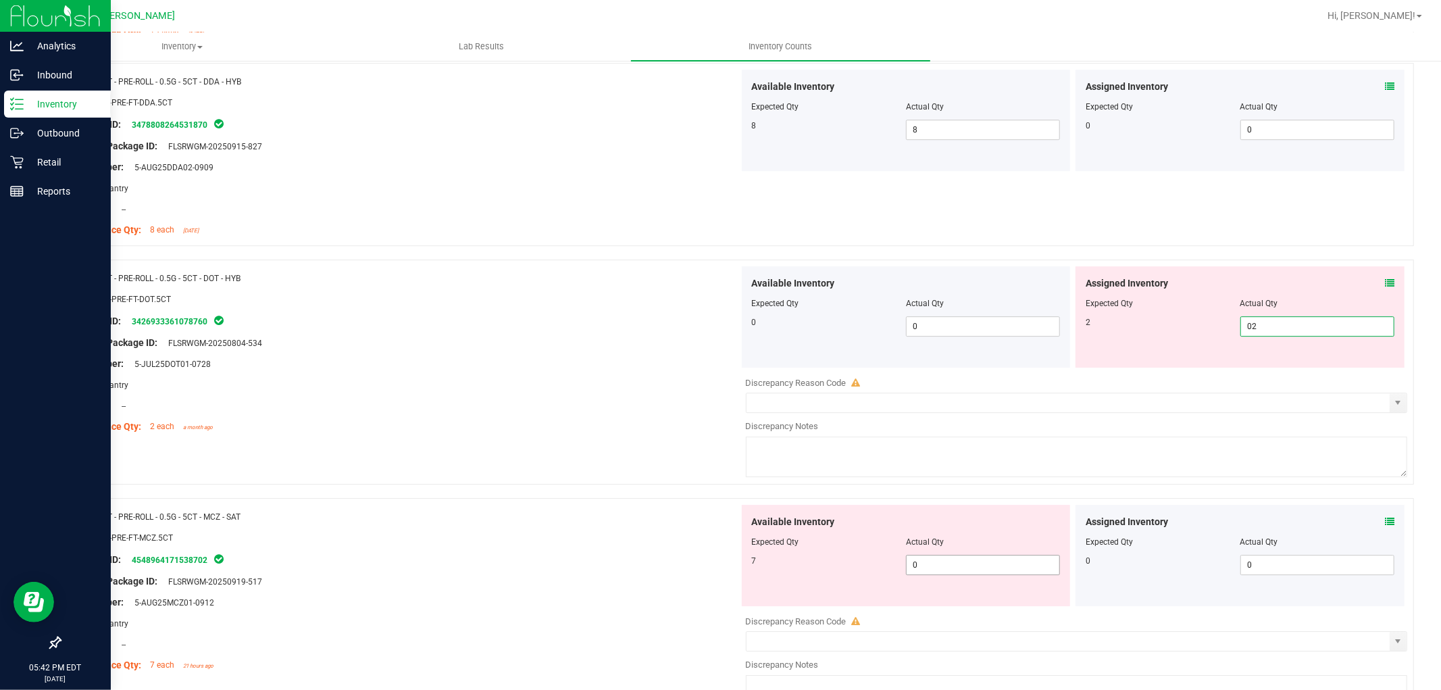
type input "2"
click at [1007, 564] on div "Available Inventory Expected Qty Actual Qty 7 0 0" at bounding box center [906, 555] width 329 height 101
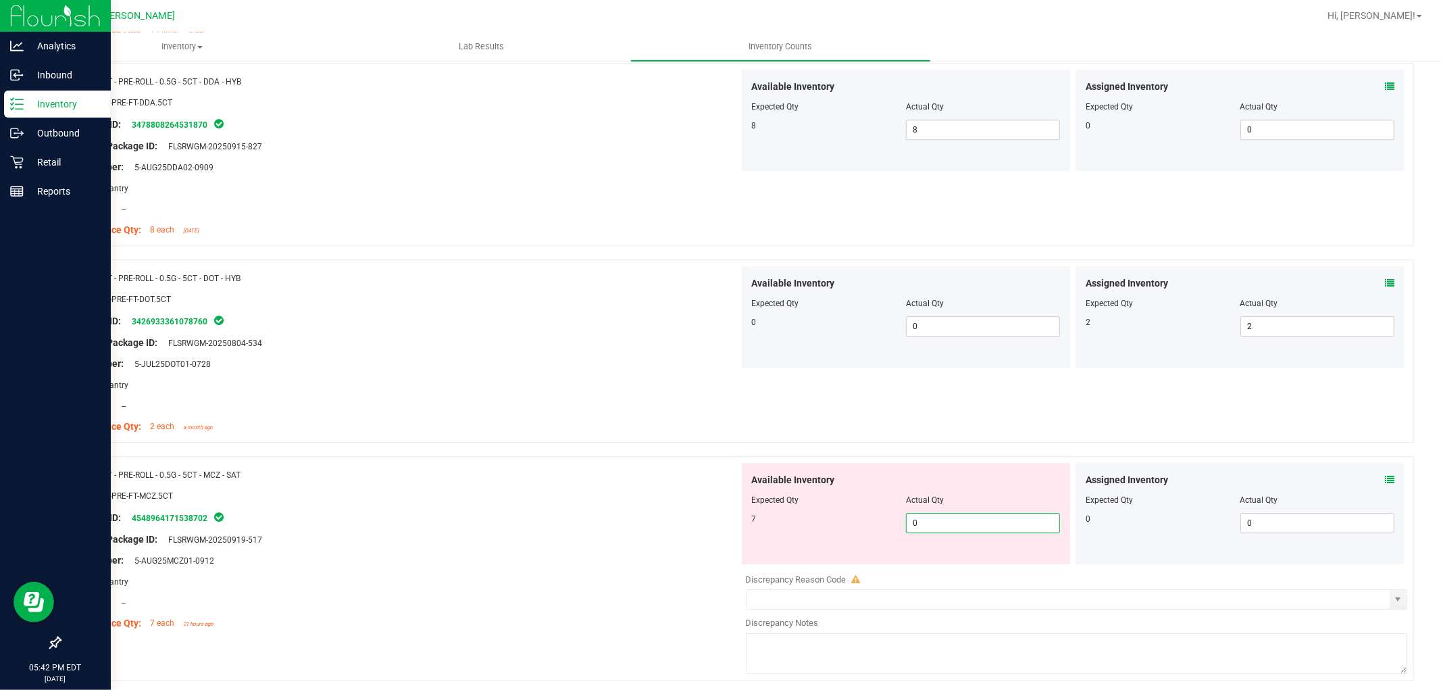
type input "07"
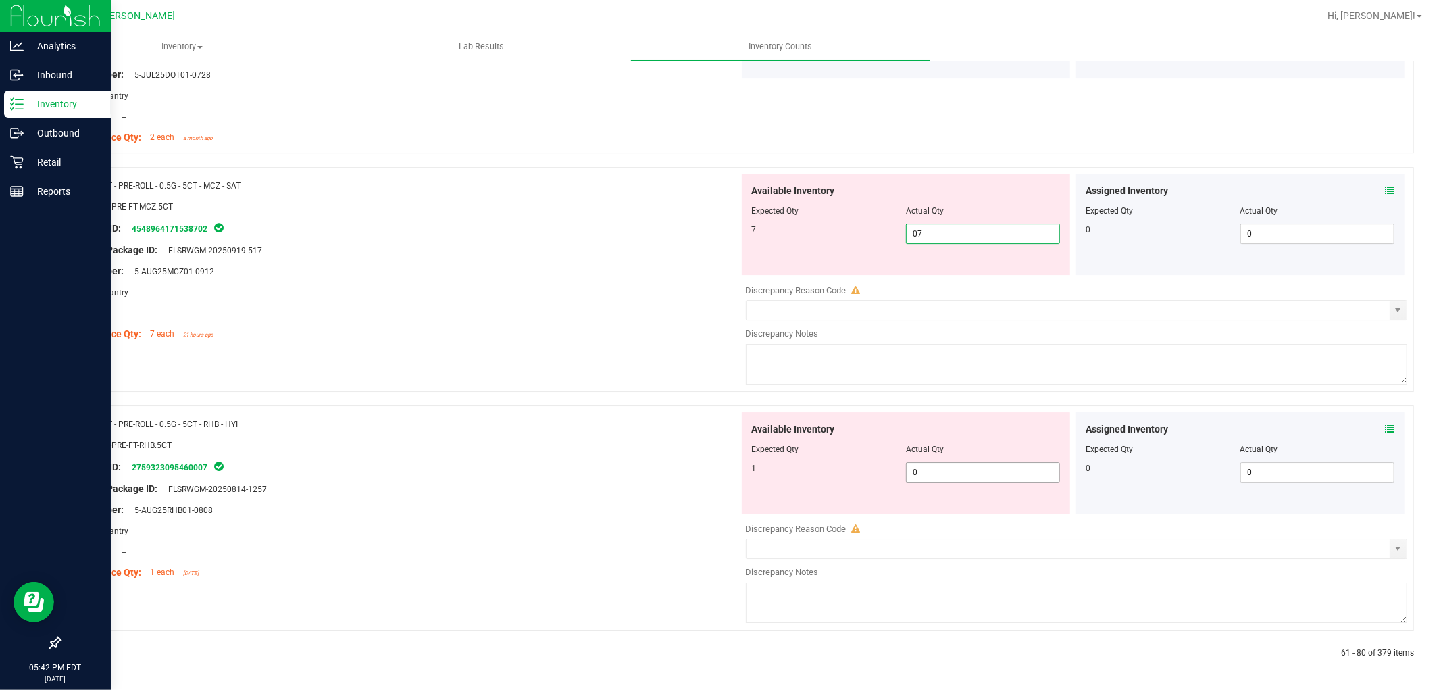
type input "7"
click at [987, 481] on span "0 0" at bounding box center [983, 472] width 154 height 20
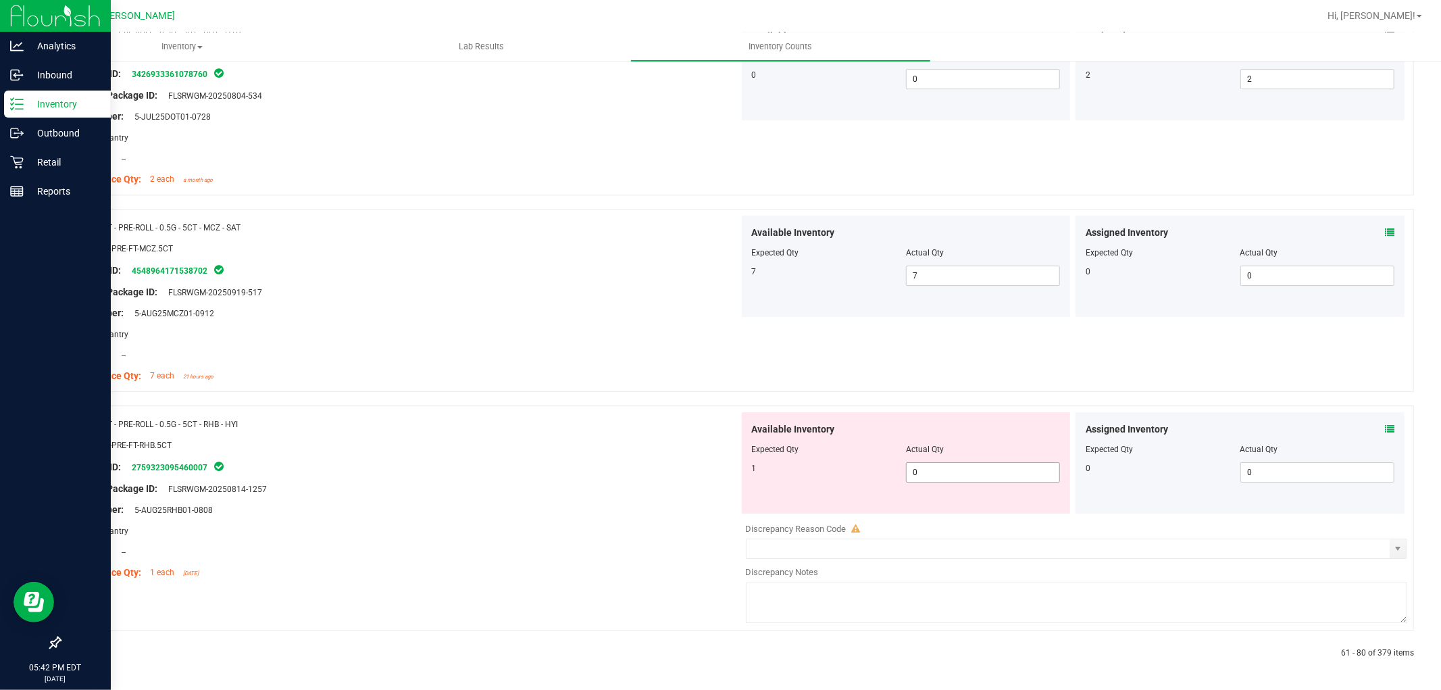
click at [949, 471] on span "0 0" at bounding box center [983, 472] width 154 height 20
type input "01"
type input "1"
click at [634, 488] on div "Name: FT - PRE-ROLL - 0.5G - 5CT - RHB - HYI SKU: FLO-PRE-FT-RHB.5CT Package ID…" at bounding box center [404, 498] width 669 height 172
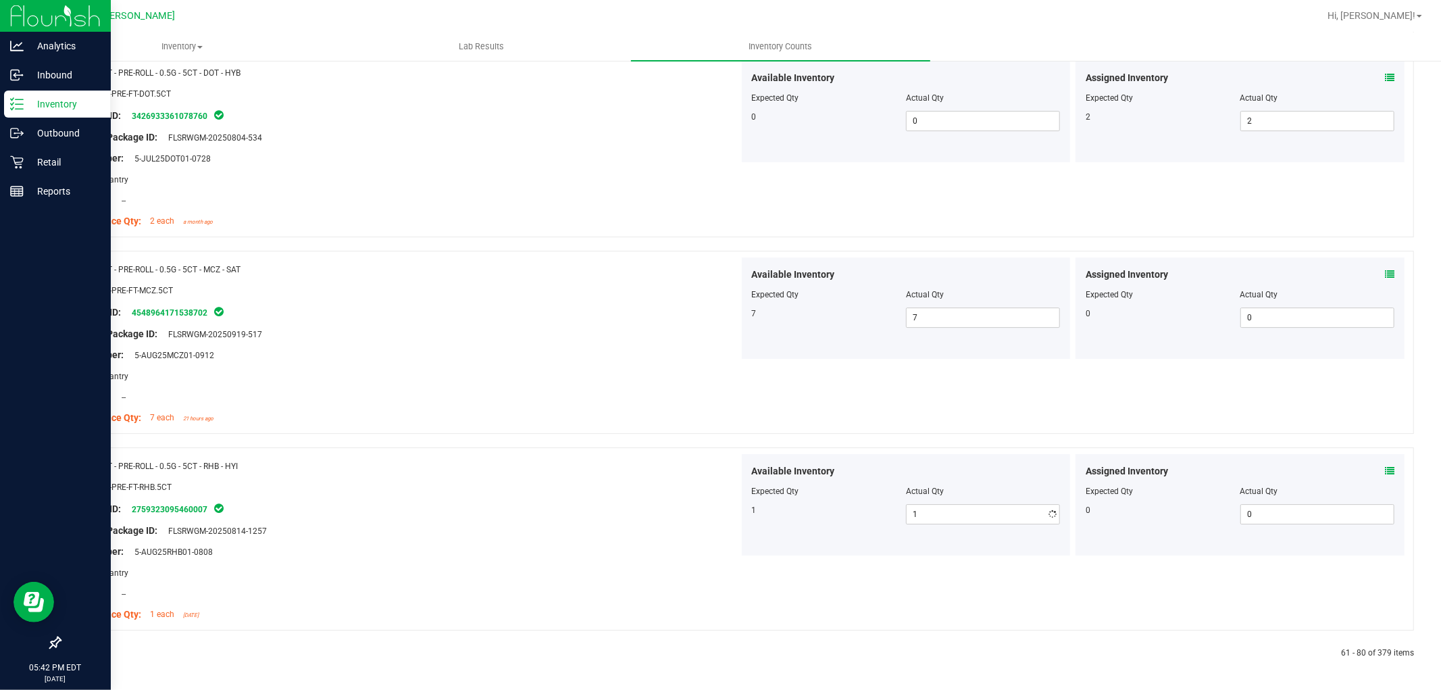
scroll to position [3508, 0]
click at [90, 654] on icon at bounding box center [92, 653] width 4 height 8
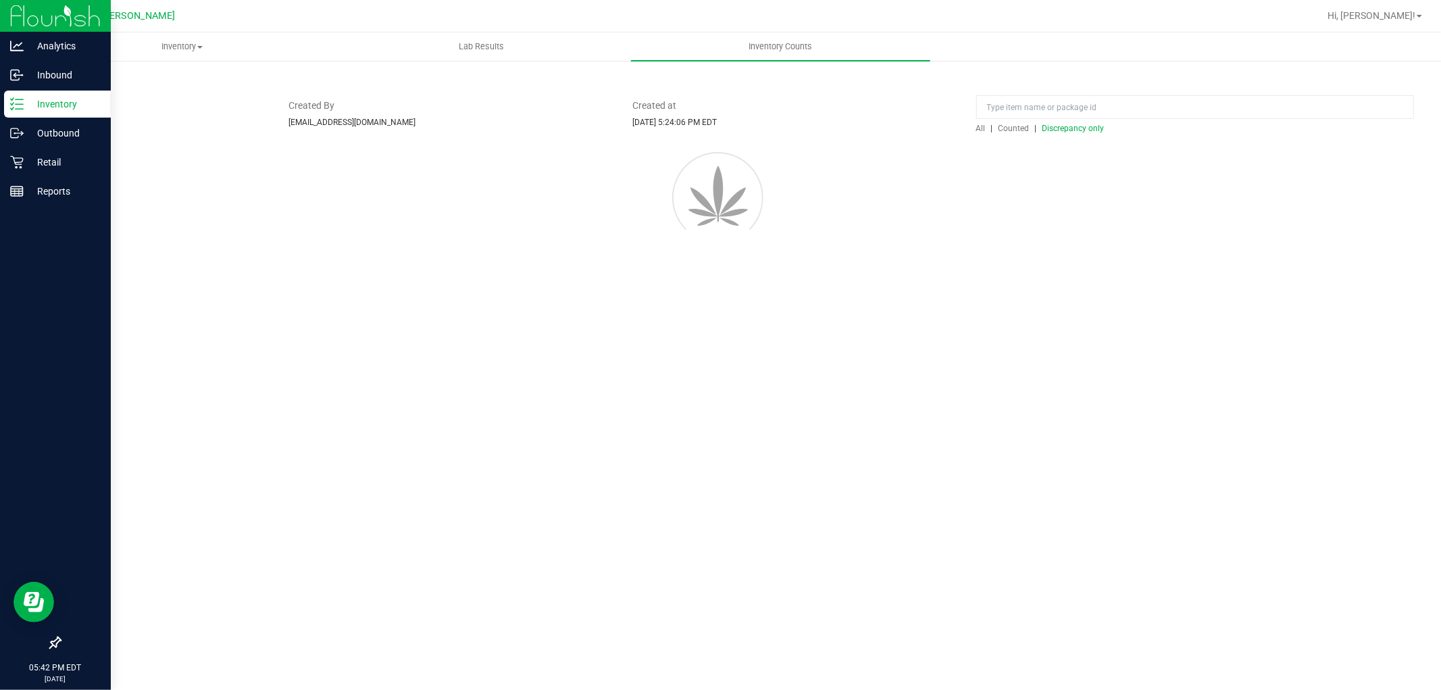
scroll to position [0, 0]
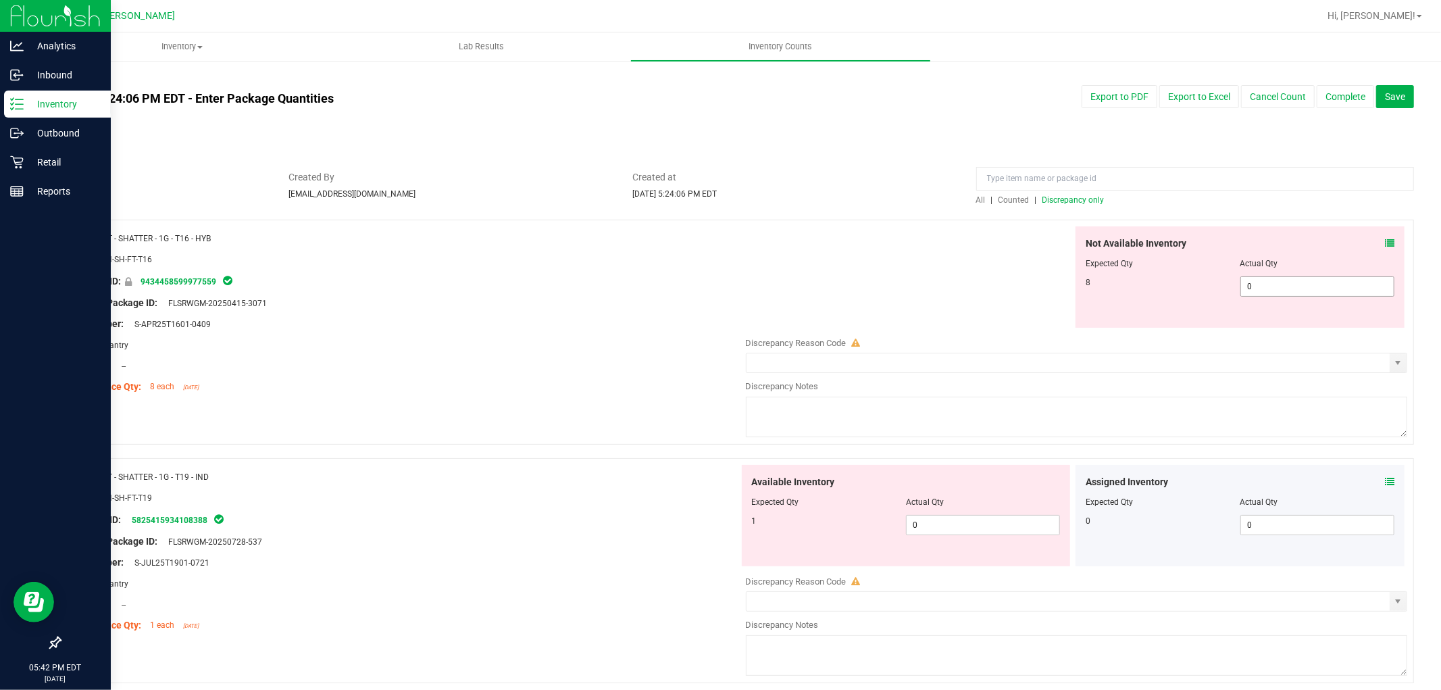
click at [1271, 286] on span "0 0" at bounding box center [1317, 286] width 154 height 20
type input "08"
type input "8"
click at [951, 526] on div "Available Inventory Expected Qty Actual Qty 1 0 0" at bounding box center [1073, 572] width 669 height 214
type input "01"
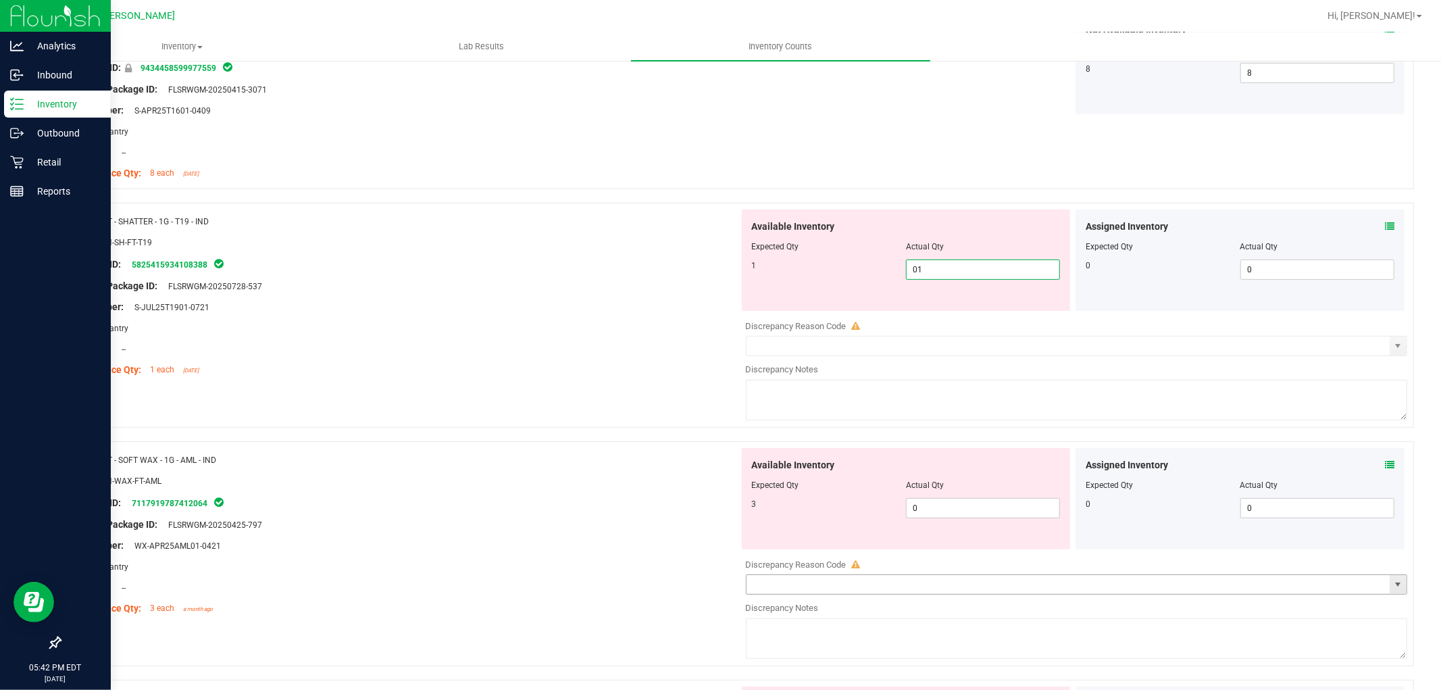
scroll to position [375, 0]
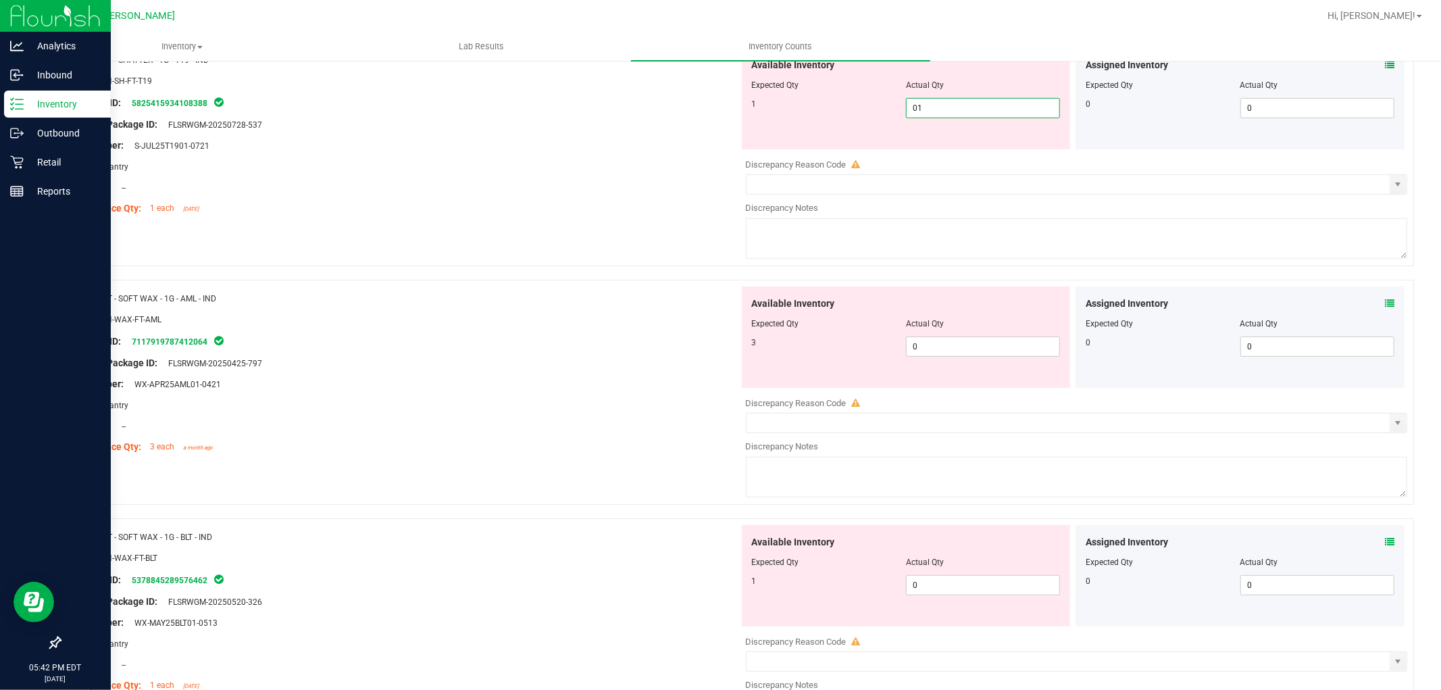
type input "1"
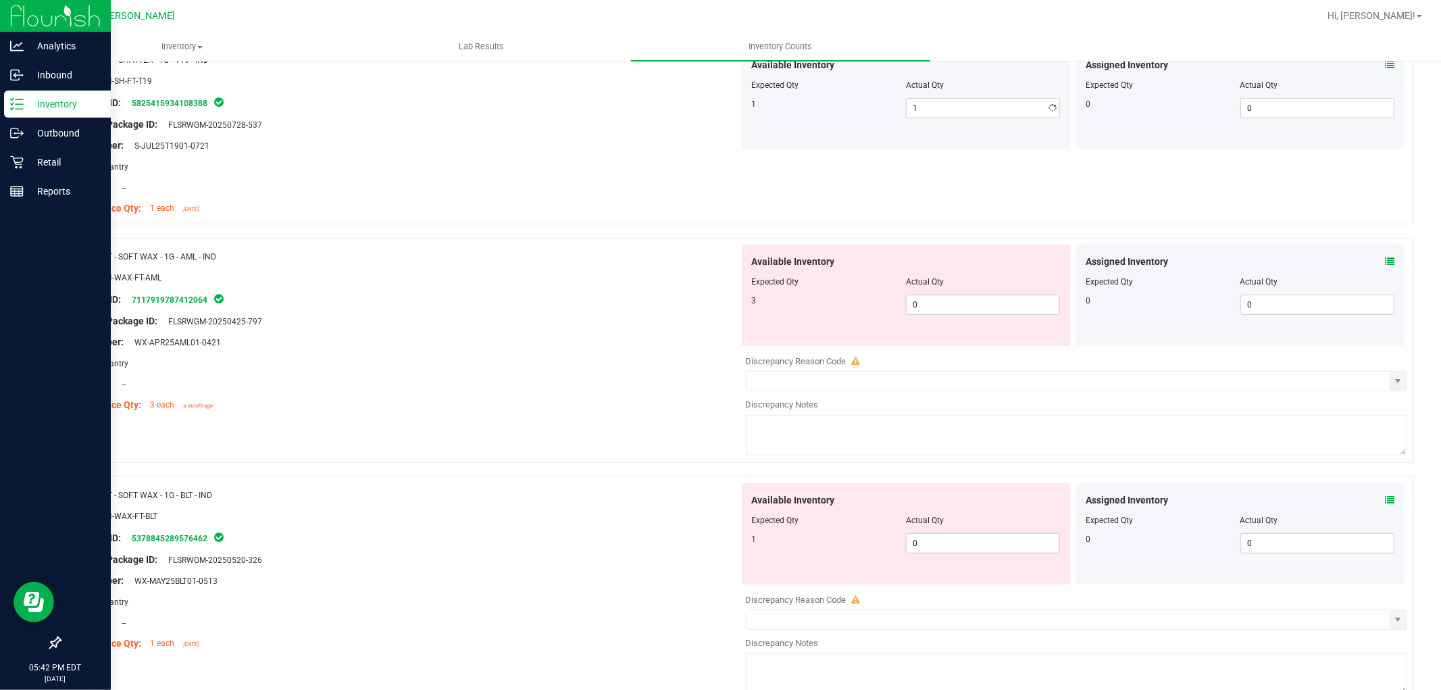
drag, startPoint x: 961, startPoint y: 328, endPoint x: 954, endPoint y: 336, distance: 10.1
click at [959, 332] on div "Available Inventory Expected Qty Actual Qty 3 0 0" at bounding box center [906, 295] width 329 height 101
click at [950, 316] on div "Available Inventory Expected Qty Actual Qty 3 0 0" at bounding box center [906, 295] width 329 height 101
click at [947, 301] on span "0 0" at bounding box center [983, 305] width 154 height 20
type input "03"
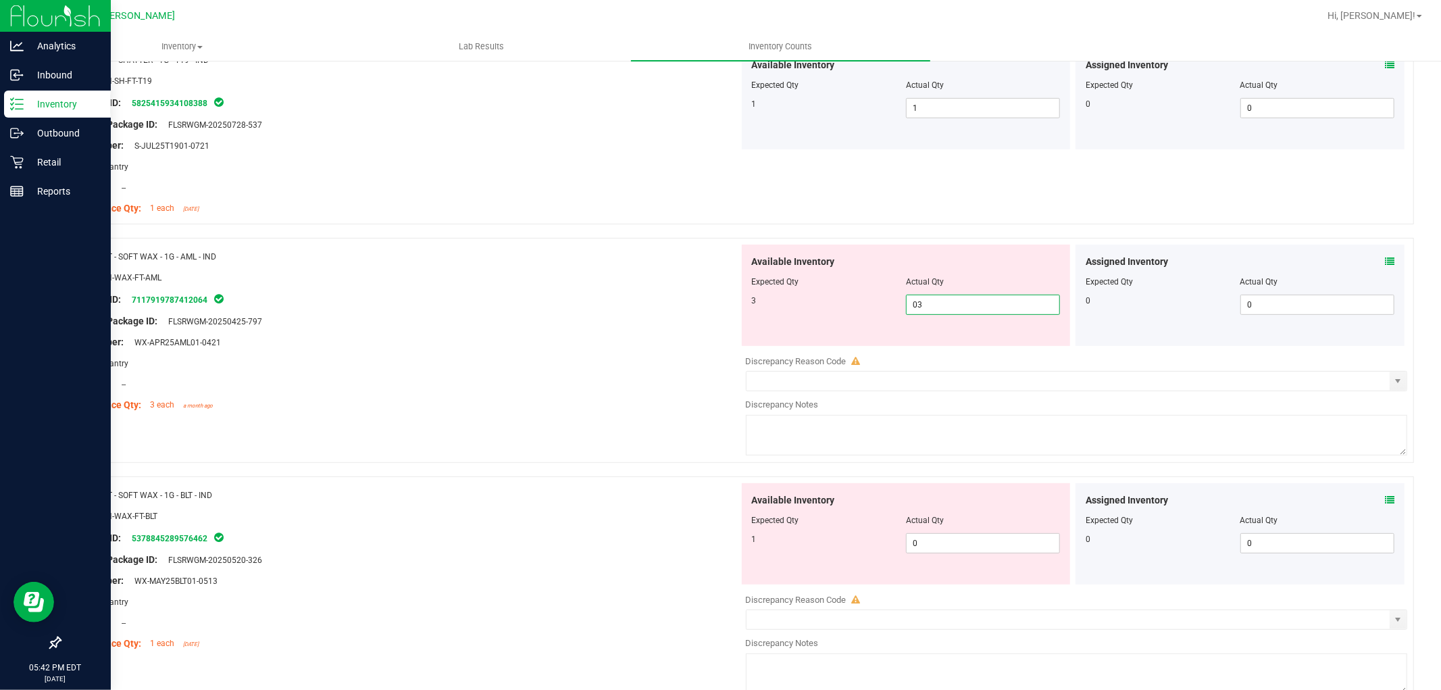
click at [921, 551] on div "Available Inventory Expected Qty Actual Qty 1 0 0" at bounding box center [1073, 590] width 669 height 214
type input "3"
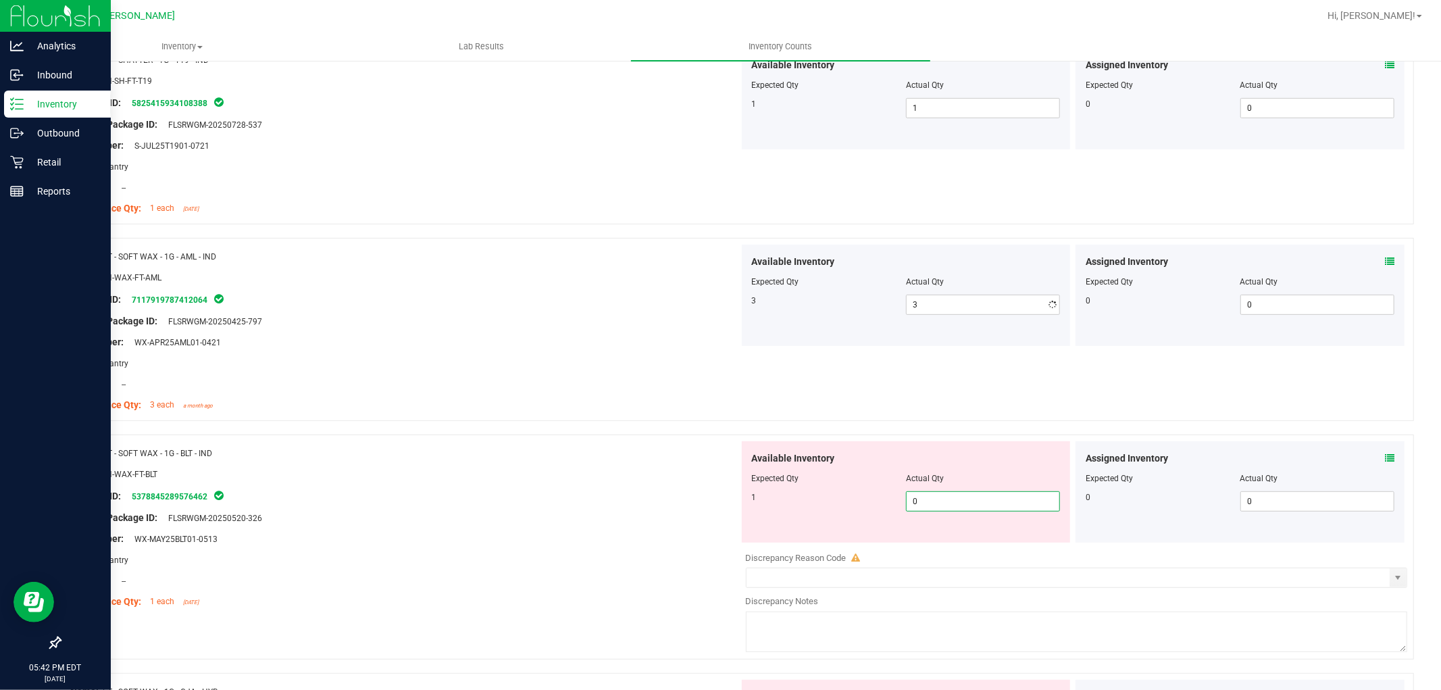
type input "01"
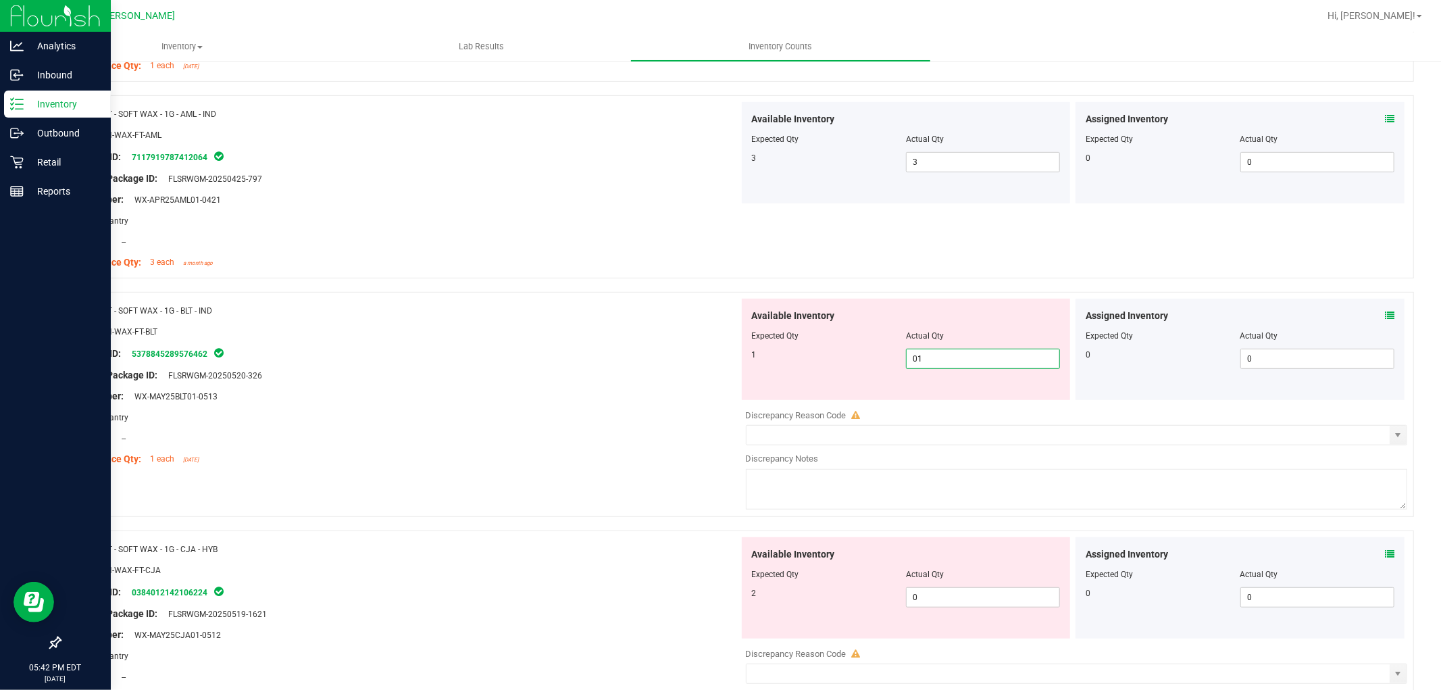
scroll to position [675, 0]
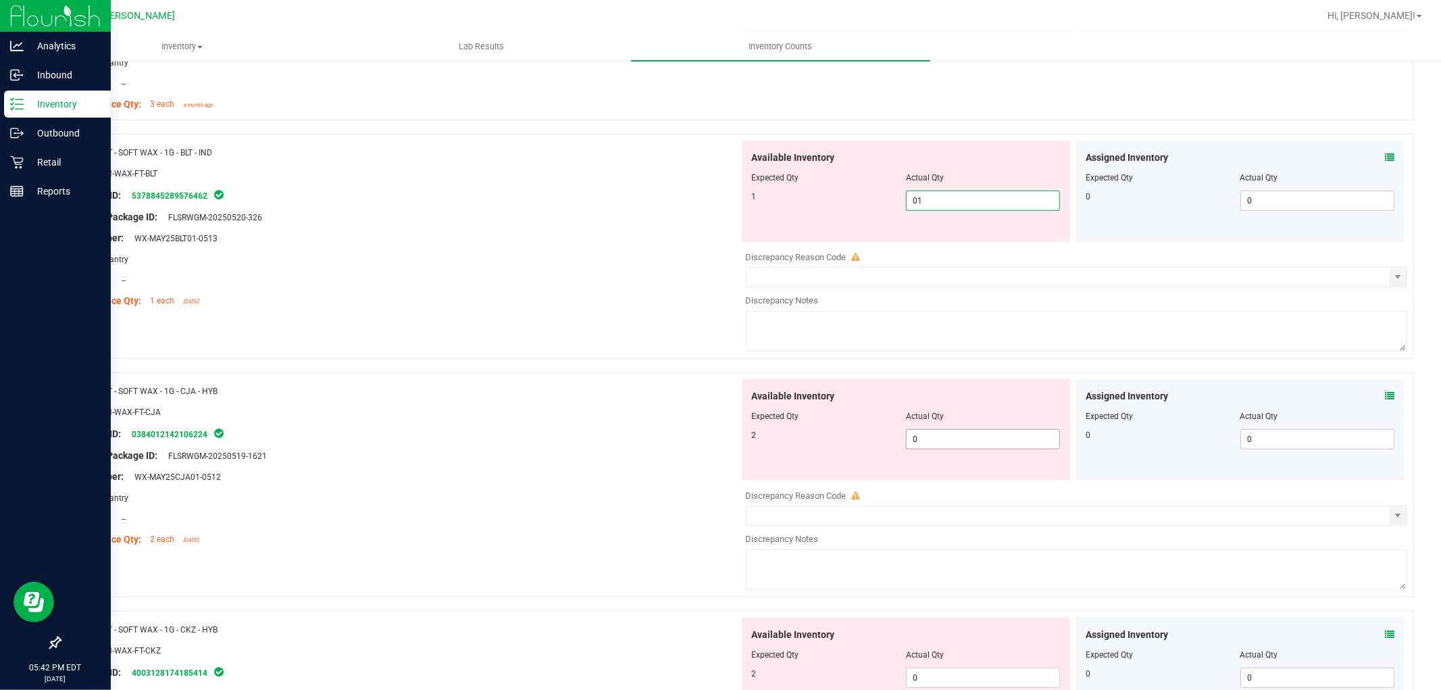
type input "1"
click at [962, 441] on div "Available Inventory Expected Qty Actual Qty 2 0 0" at bounding box center [1073, 486] width 669 height 214
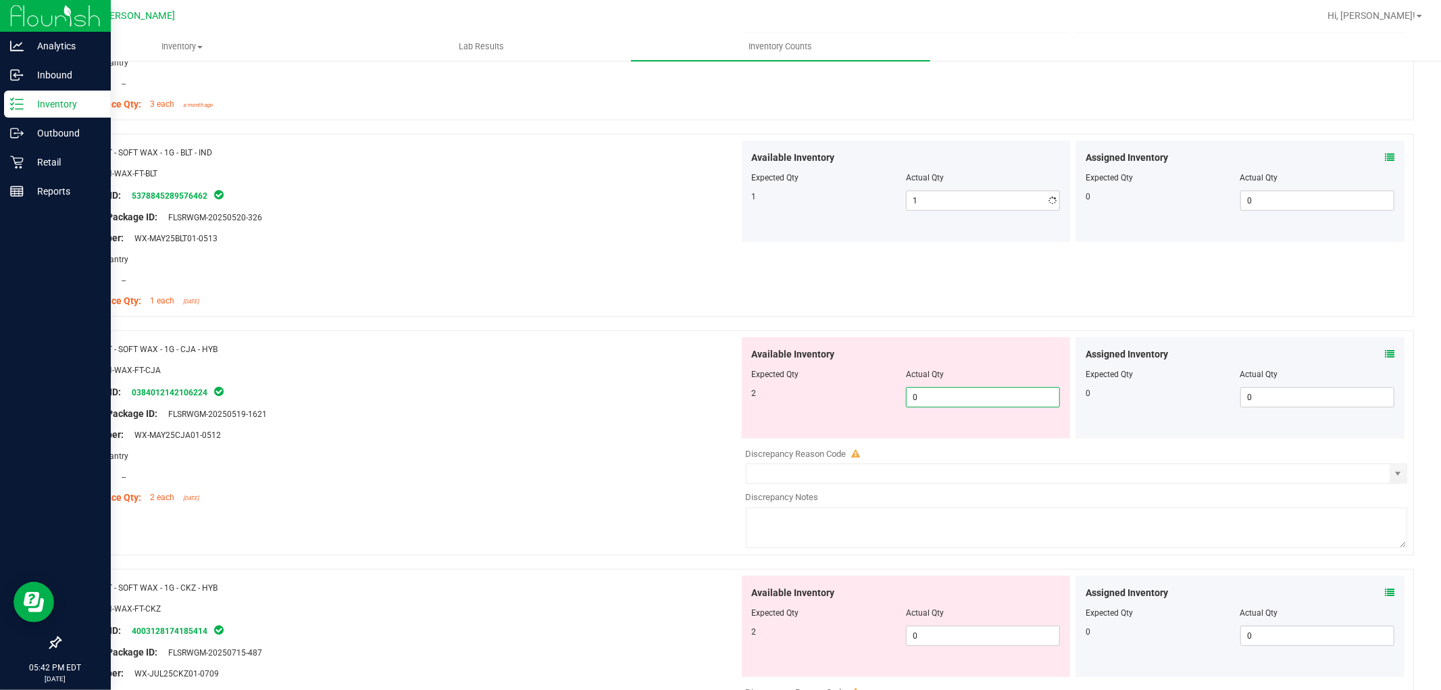
type input "02"
type input "2"
click at [939, 631] on div "Available Inventory Expected Qty Actual Qty 2 0 0" at bounding box center [906, 626] width 329 height 101
type input "02"
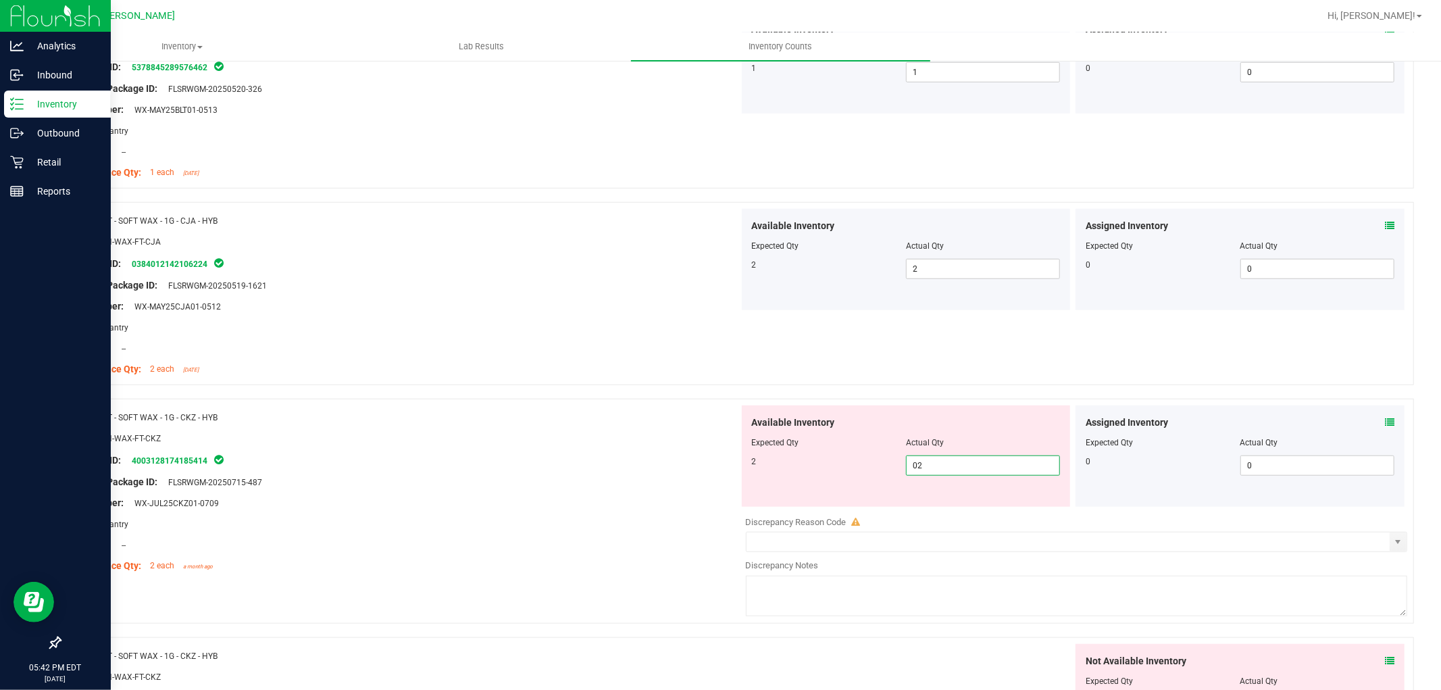
scroll to position [1050, 0]
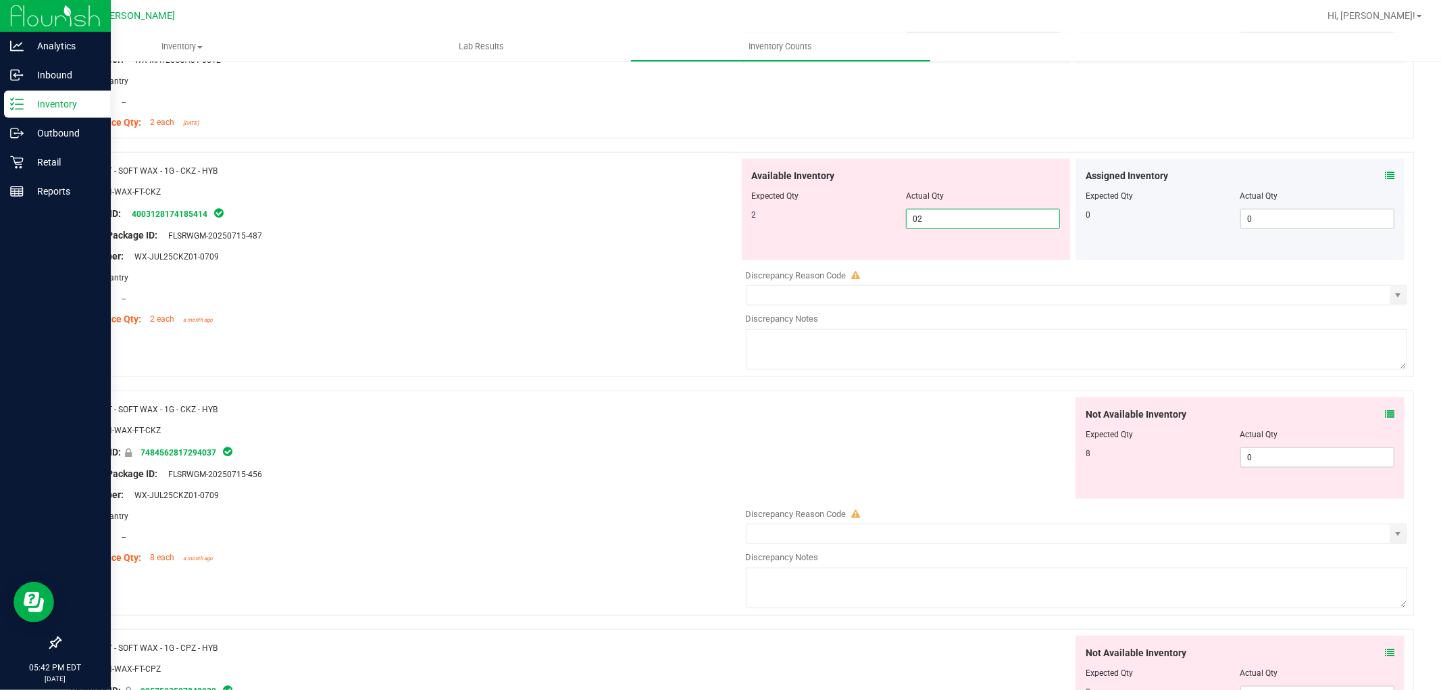
type input "2"
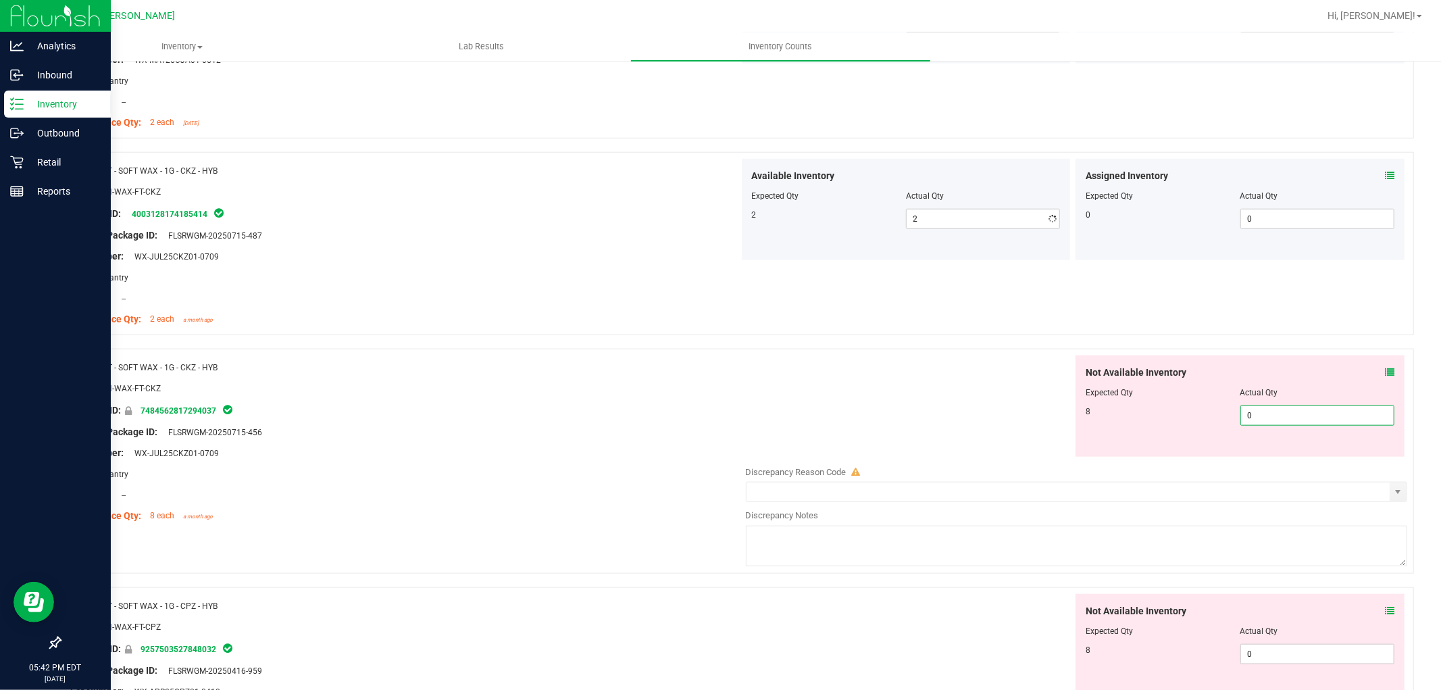
click at [1264, 451] on div "Not Available Inventory Expected Qty Actual Qty 8 0 0" at bounding box center [1239, 405] width 329 height 101
type input "08"
type input "8"
click at [1278, 663] on div "Not Available Inventory Expected Qty Actual Qty 8 0 0" at bounding box center [1073, 701] width 669 height 214
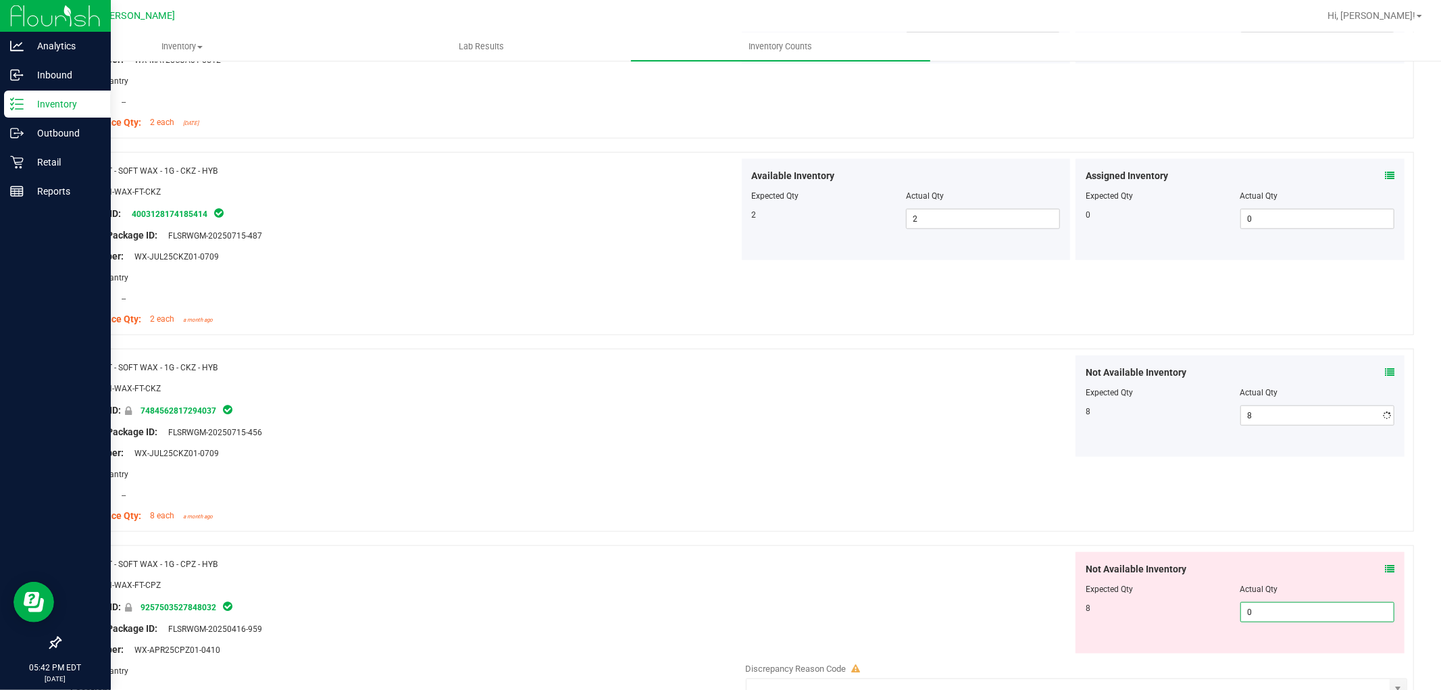
type input "08"
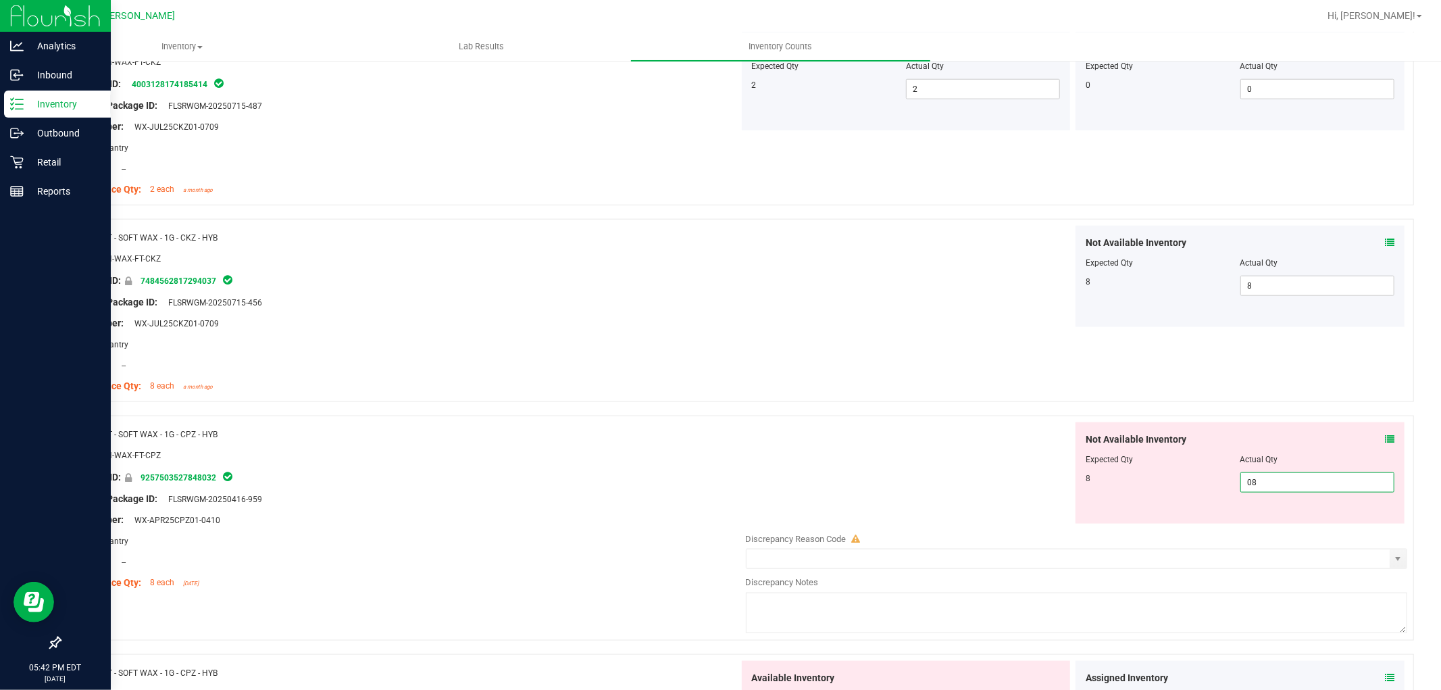
scroll to position [1275, 0]
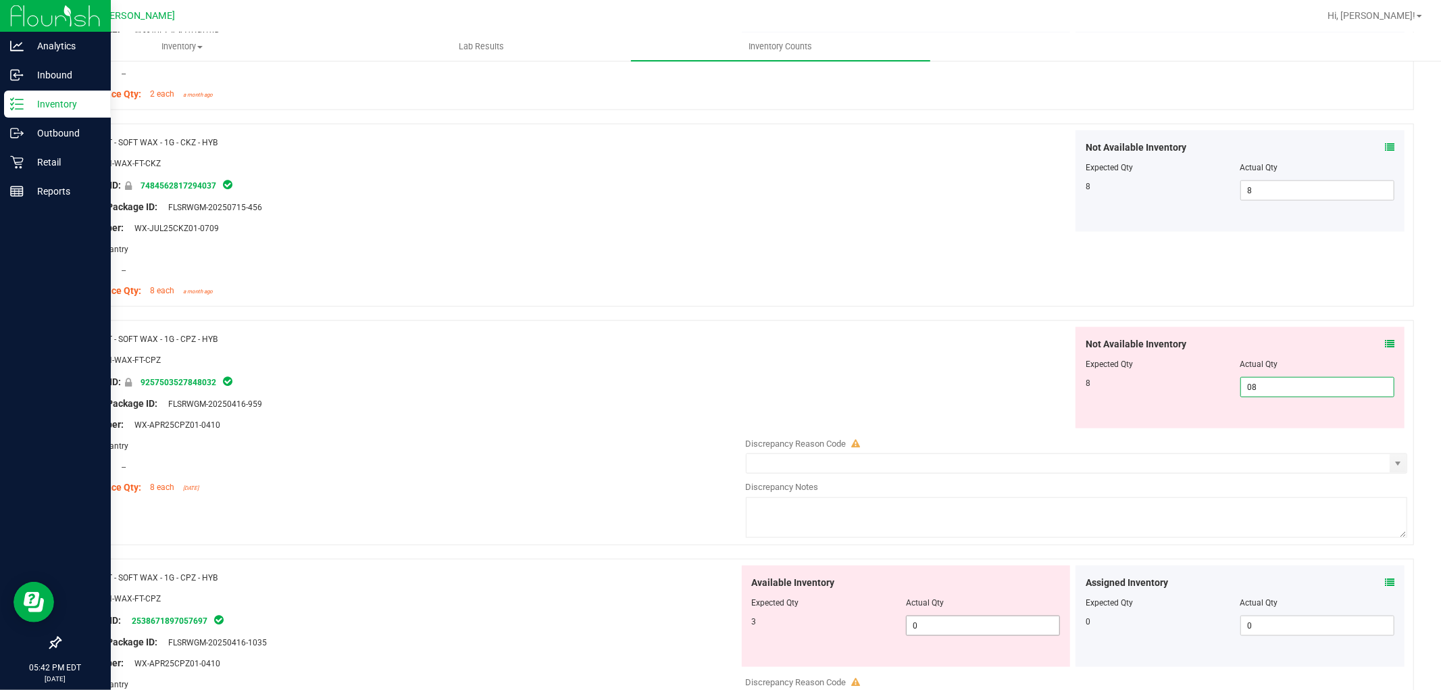
type input "8"
click at [998, 630] on div "Available Inventory Expected Qty Actual Qty 3 0 0" at bounding box center [1073, 672] width 669 height 214
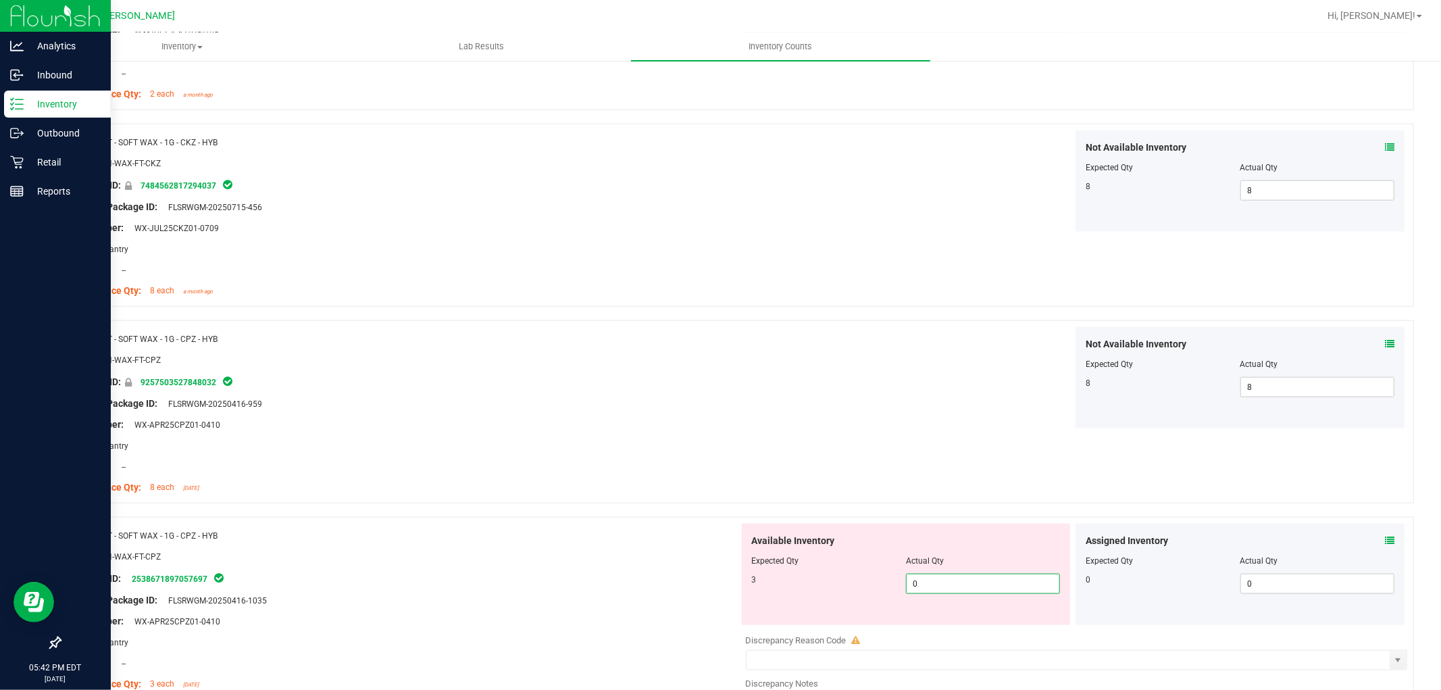
type input "03"
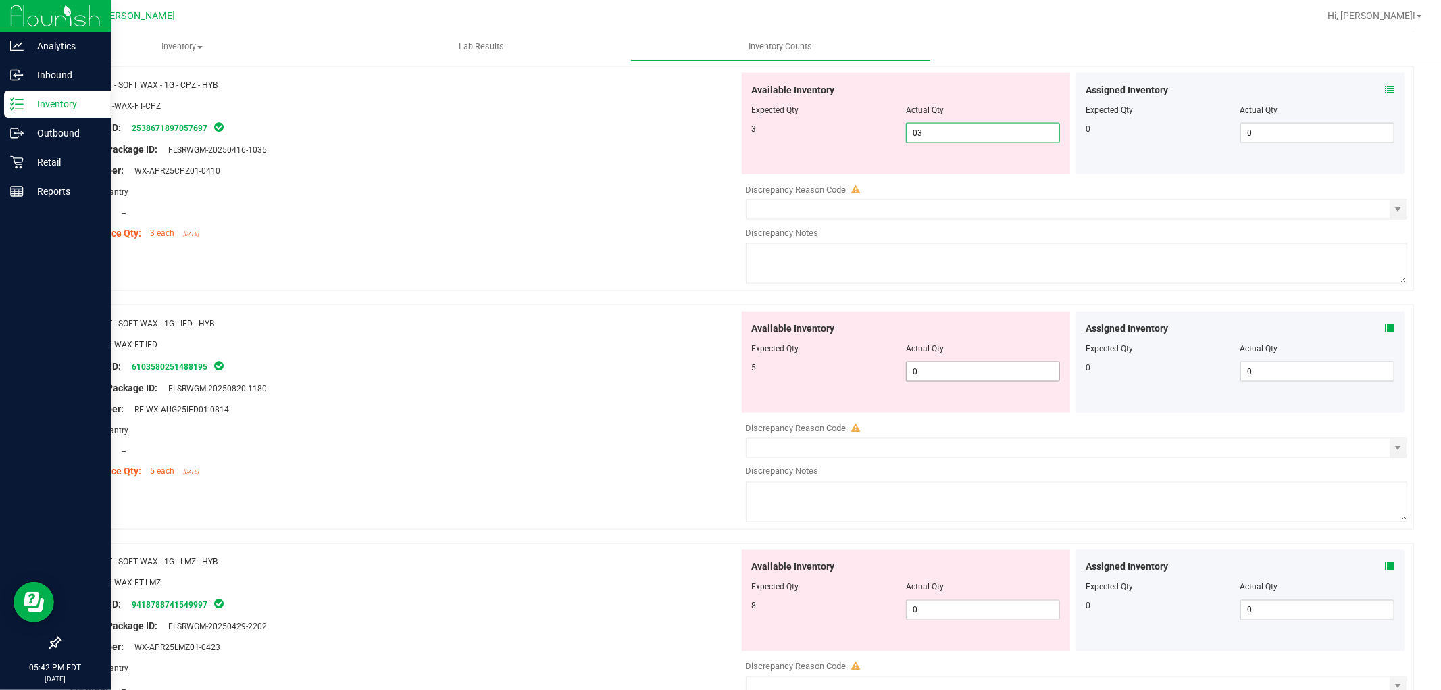
type input "3"
click at [943, 389] on div "Available Inventory Expected Qty Actual Qty 5 0 0" at bounding box center [1073, 418] width 669 height 214
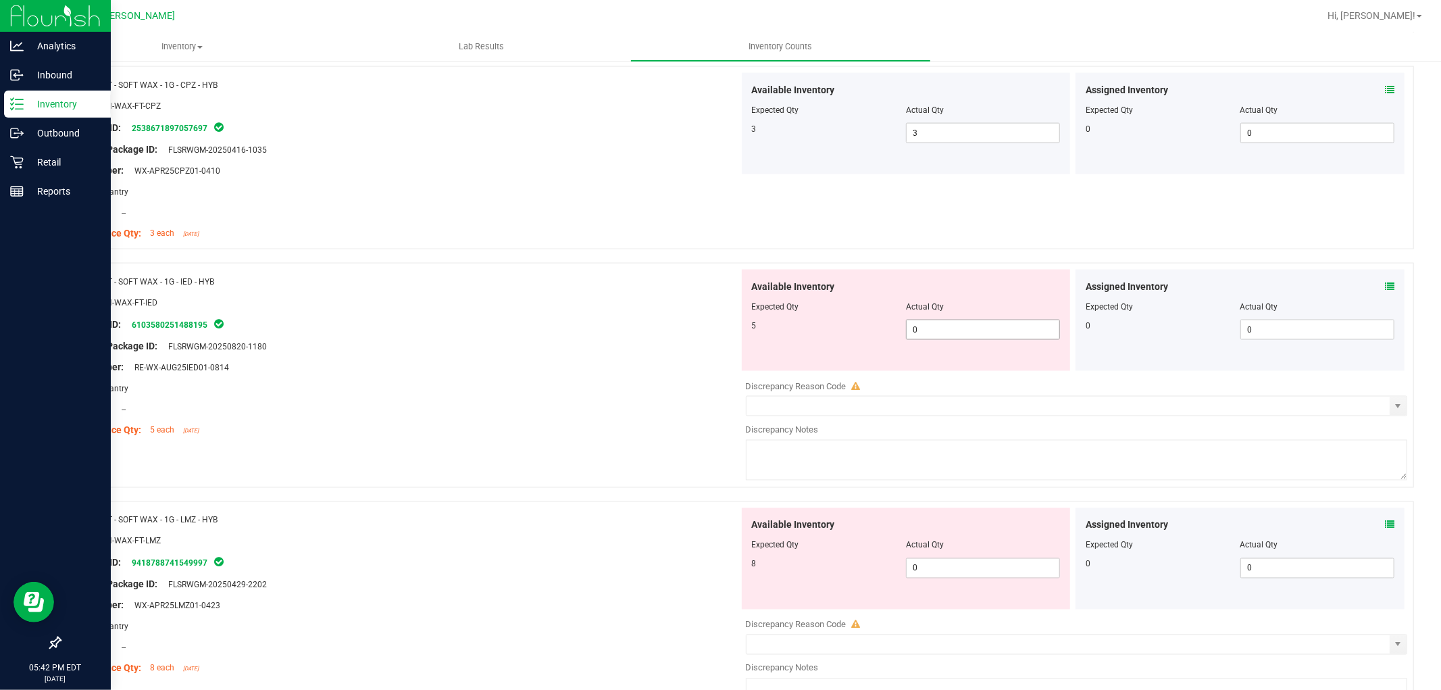
click at [943, 327] on span "0 0" at bounding box center [983, 330] width 154 height 20
type input "05"
type input "5"
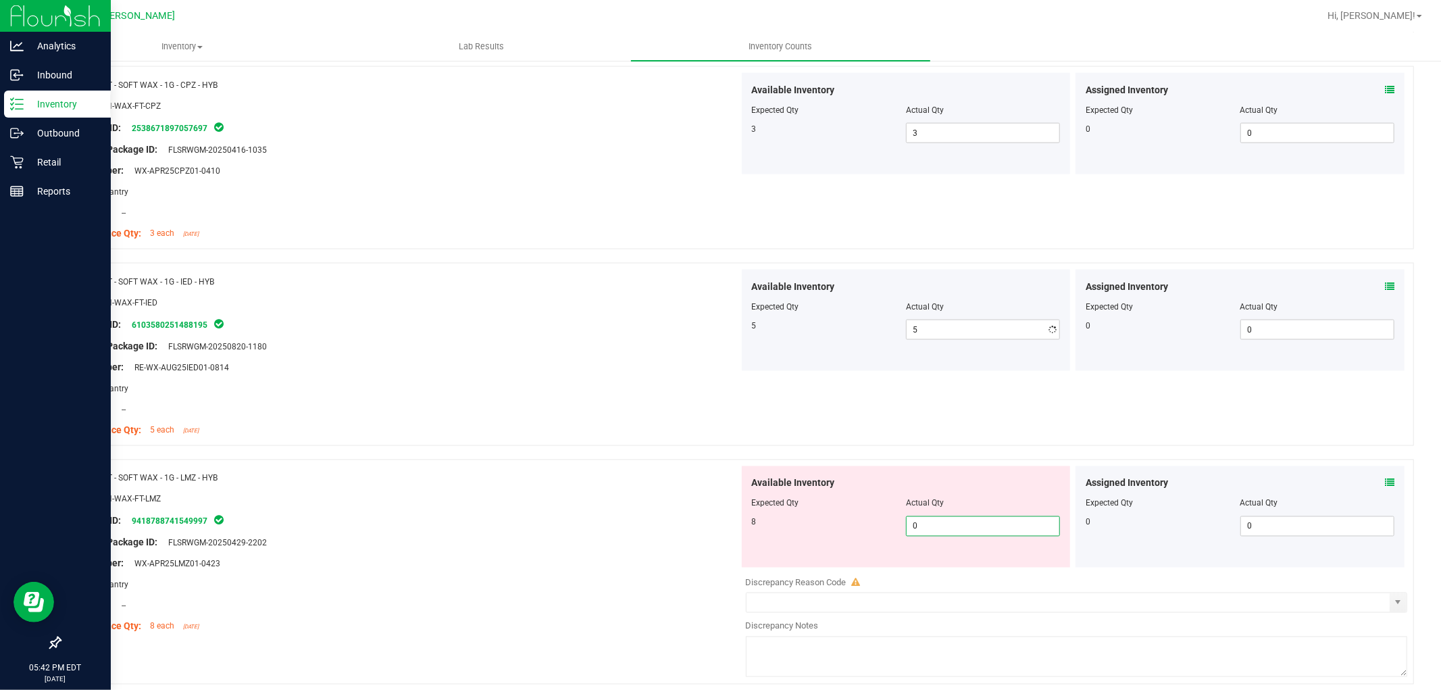
click at [960, 572] on div "Available Inventory Expected Qty Actual Qty 8 0 0" at bounding box center [1073, 573] width 669 height 214
type input "08"
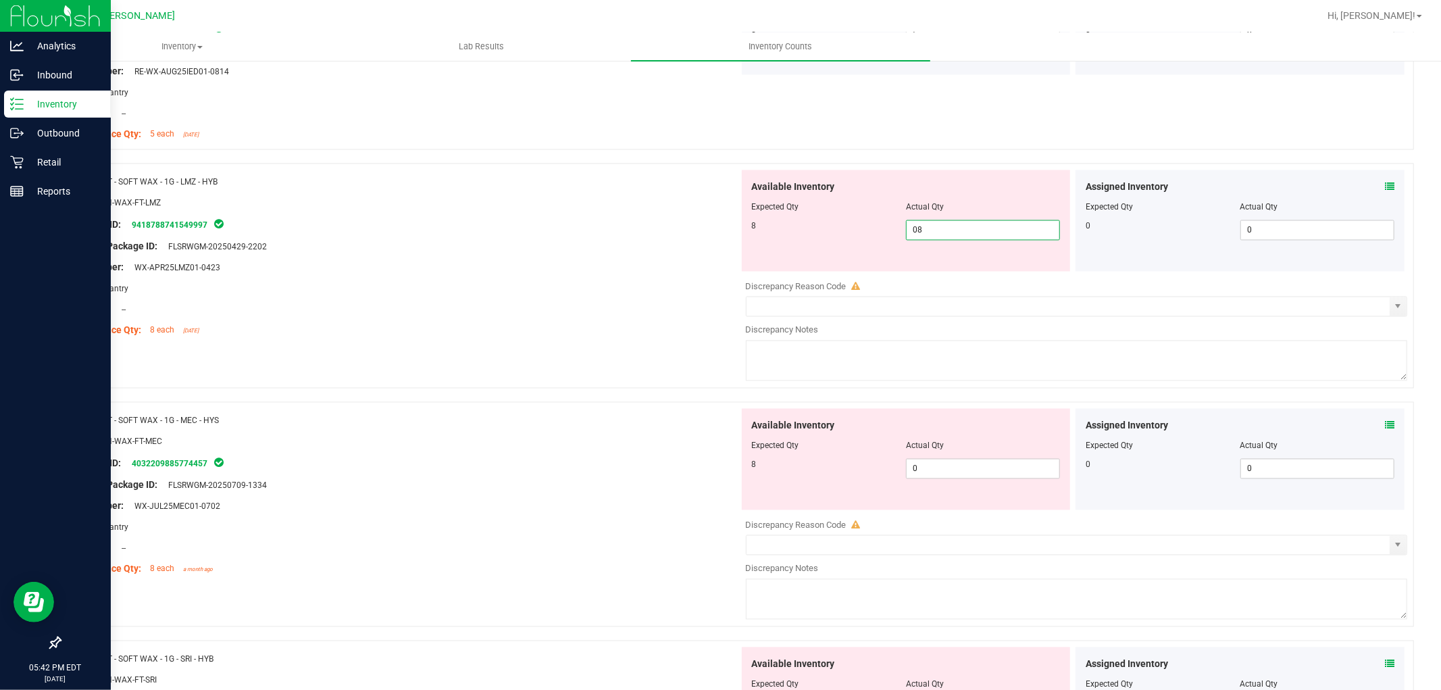
scroll to position [2026, 0]
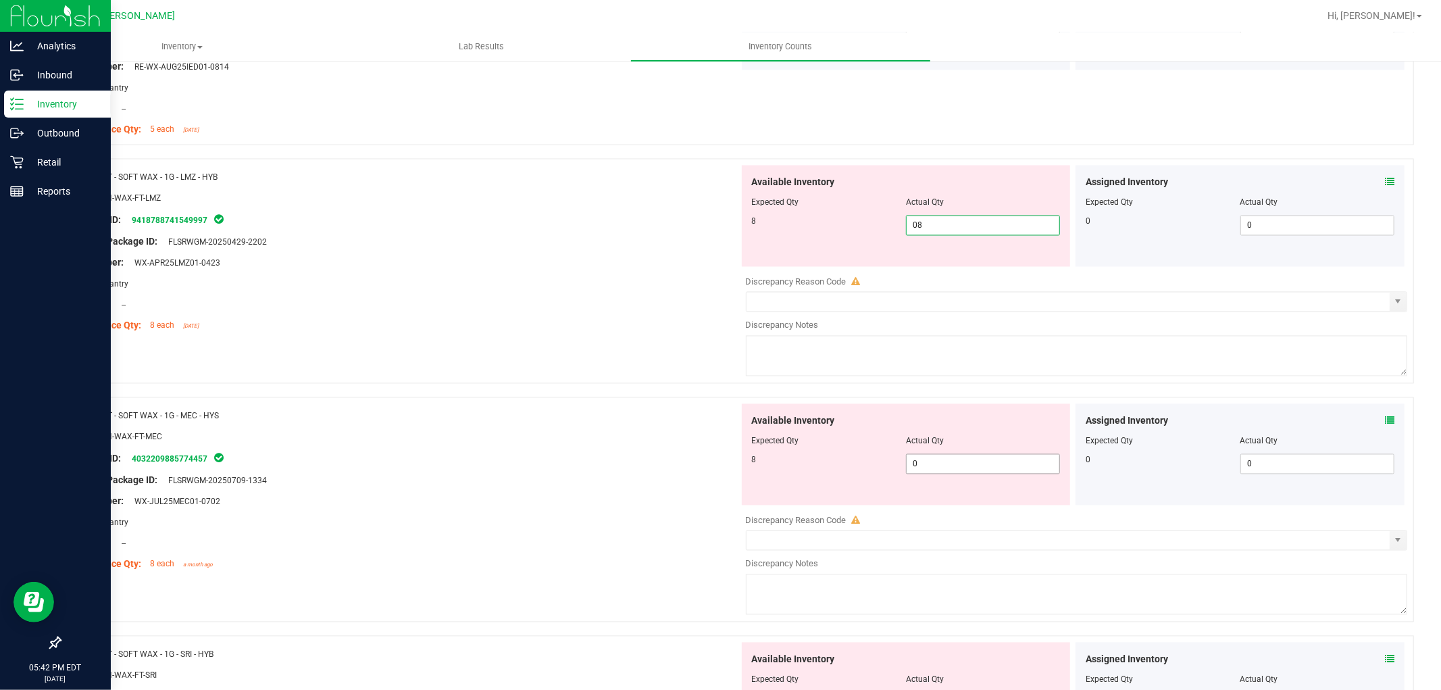
type input "8"
click at [964, 456] on div "Available Inventory Expected Qty Actual Qty 8 0 0" at bounding box center [906, 454] width 329 height 101
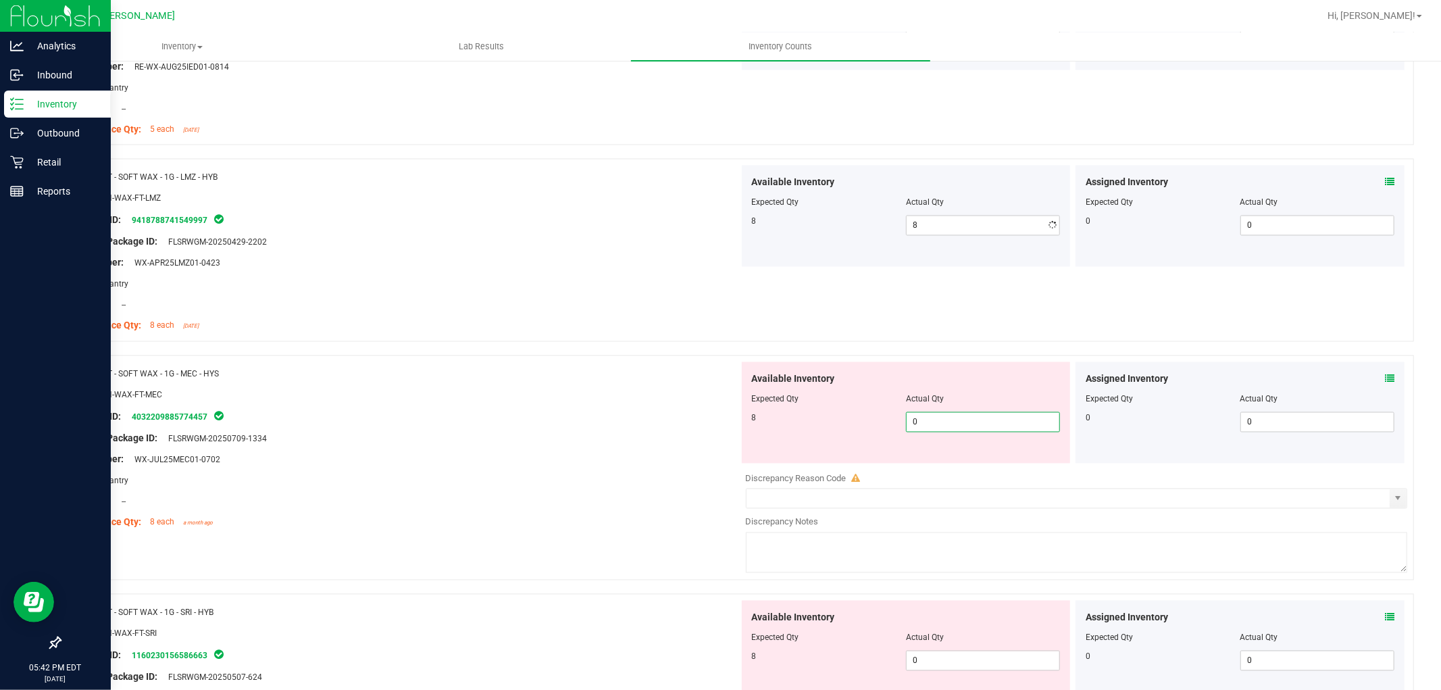
type input "08"
type input "8"
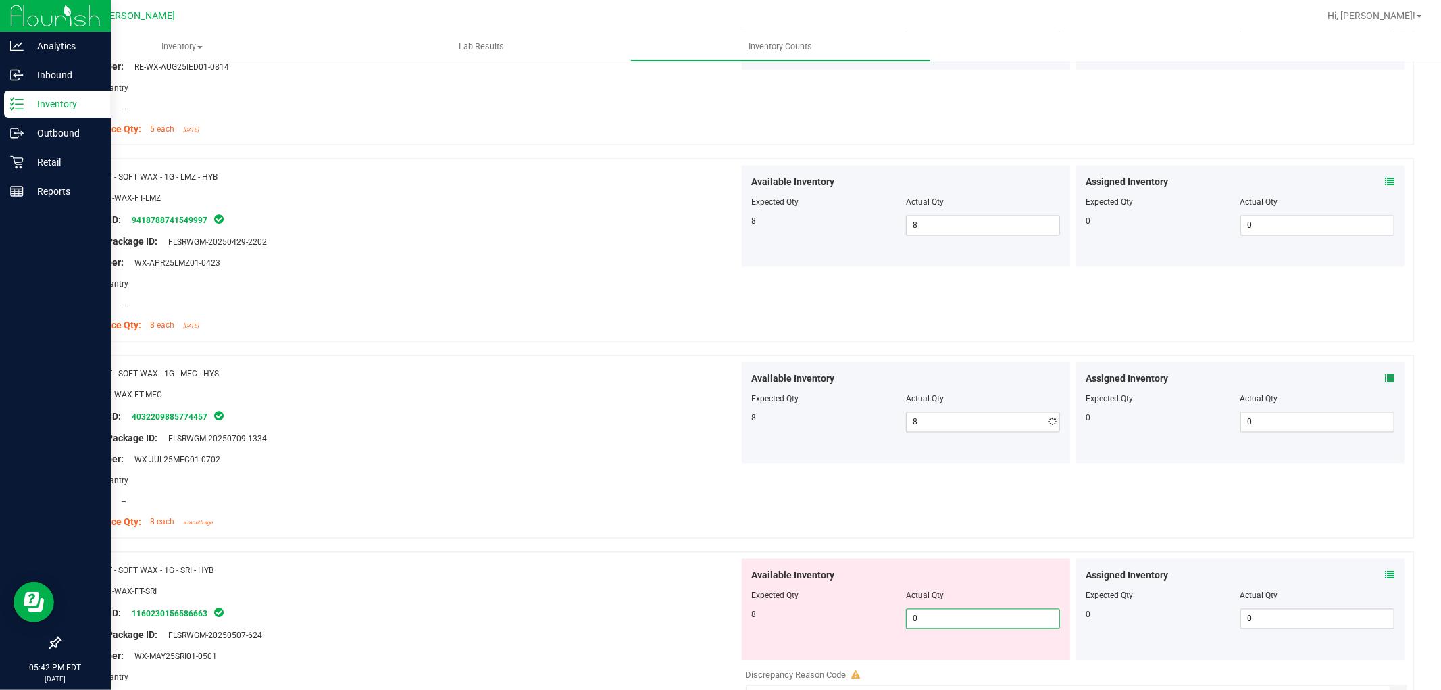
type input "08"
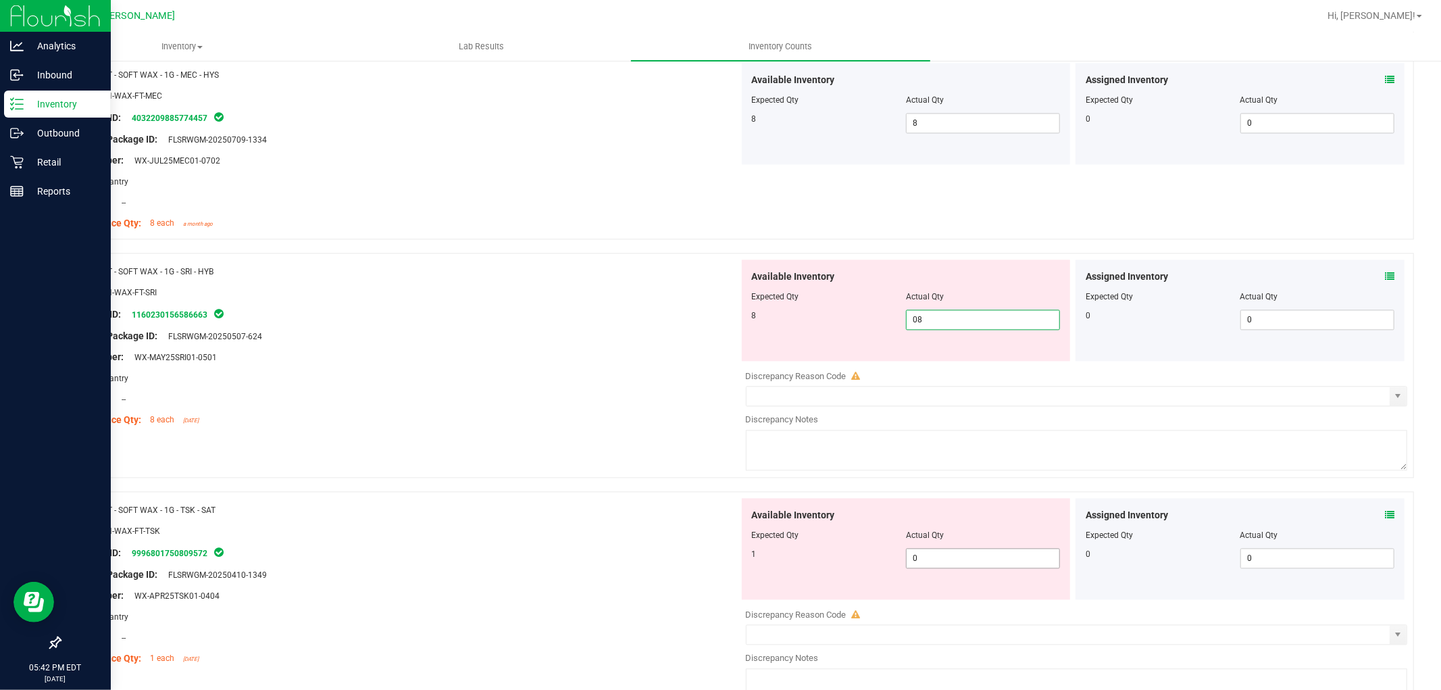
scroll to position [2326, 0]
type input "8"
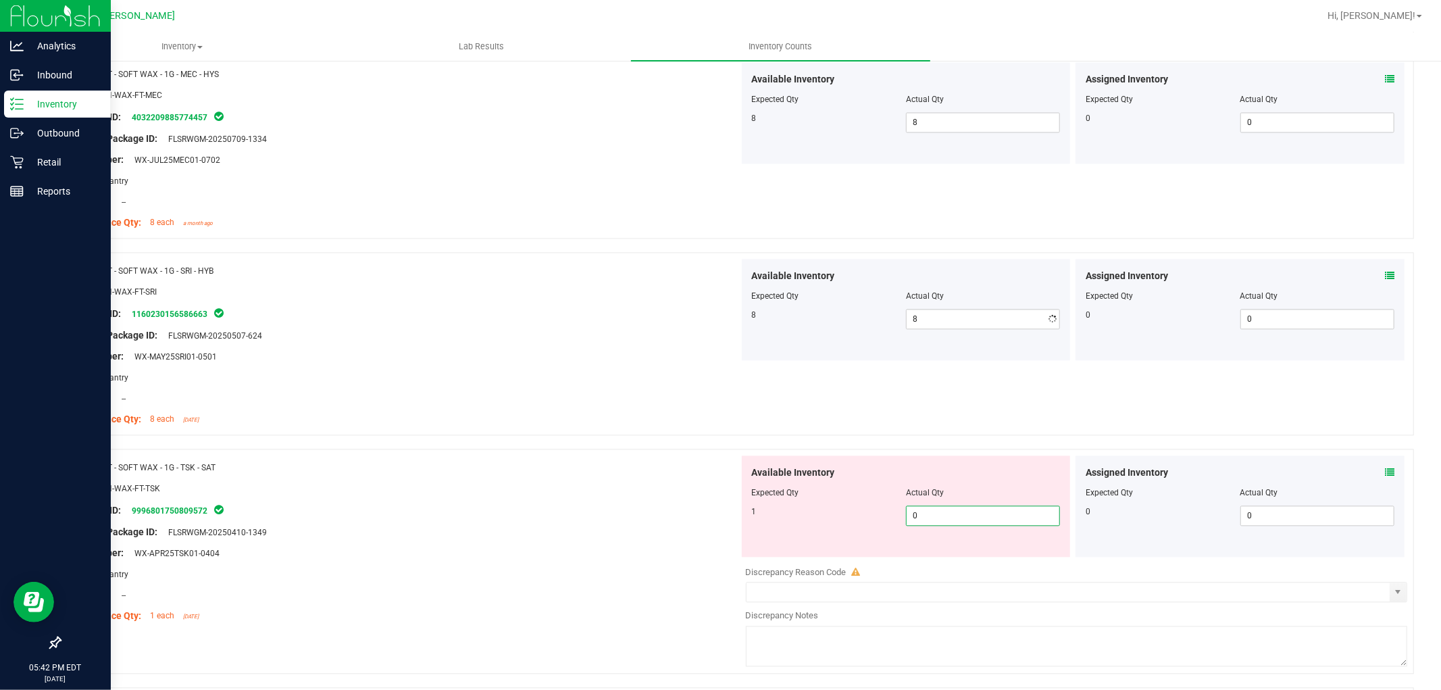
click at [944, 555] on div "Available Inventory Expected Qty Actual Qty 1 0 0" at bounding box center [906, 505] width 329 height 101
type input "01"
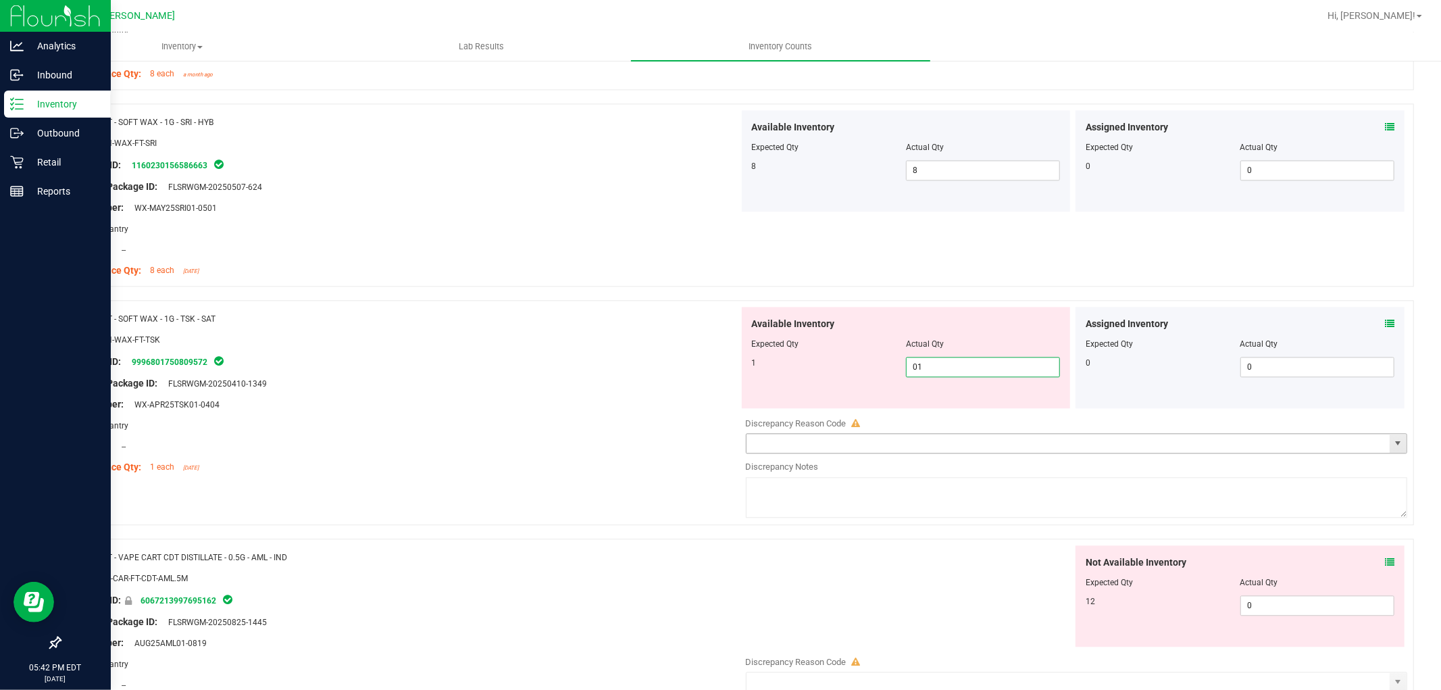
scroll to position [2626, 0]
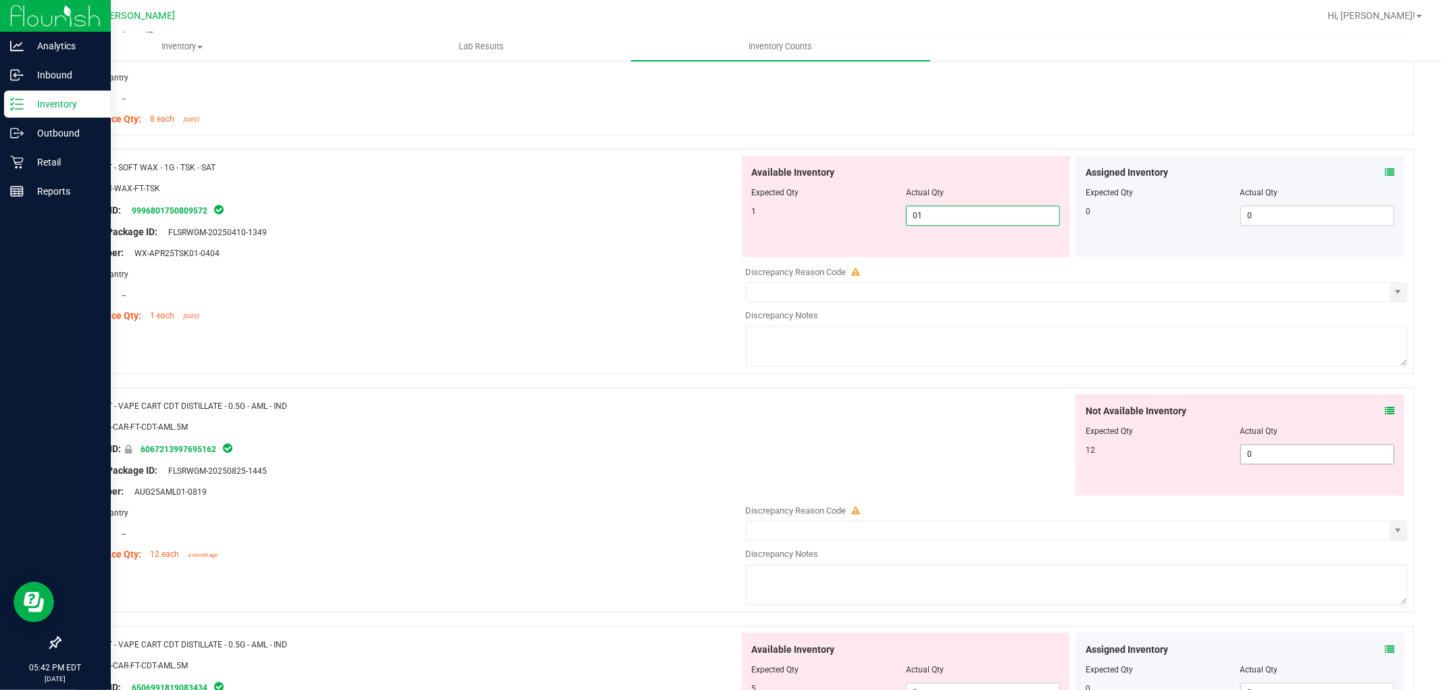
type input "1"
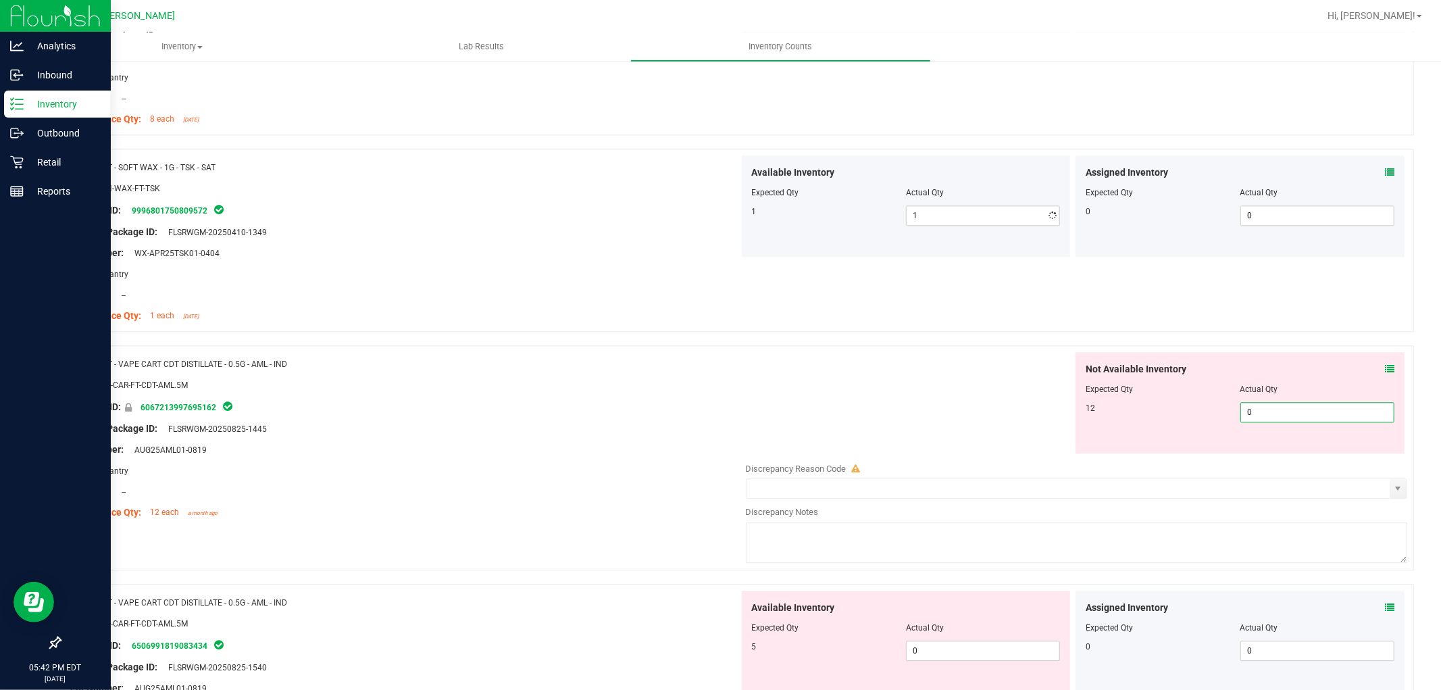
click at [1265, 449] on div "Not Available Inventory Expected Qty Actual Qty 12 0 0" at bounding box center [1239, 402] width 329 height 101
type input "012"
type input "12"
click at [960, 653] on div "Available Inventory Expected Qty Actual Qty 5 0 0" at bounding box center [1073, 697] width 669 height 214
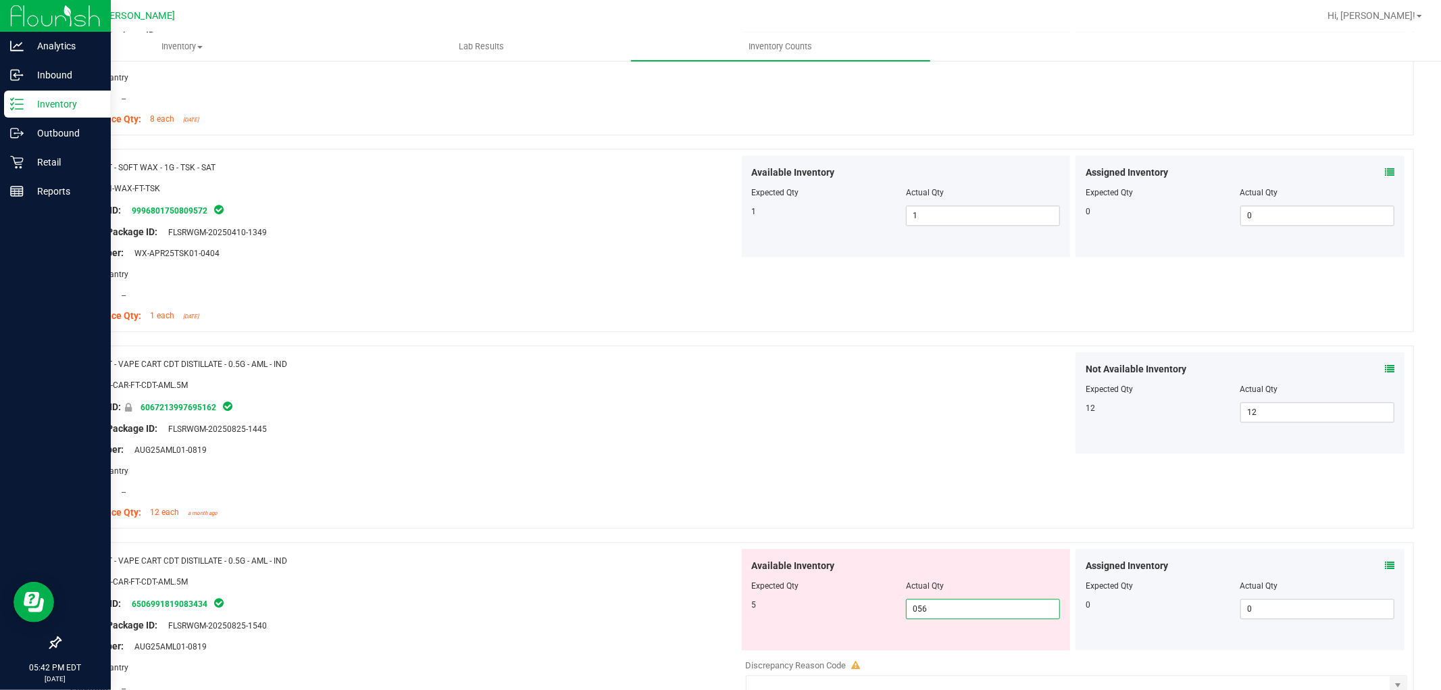
scroll to position [3002, 0]
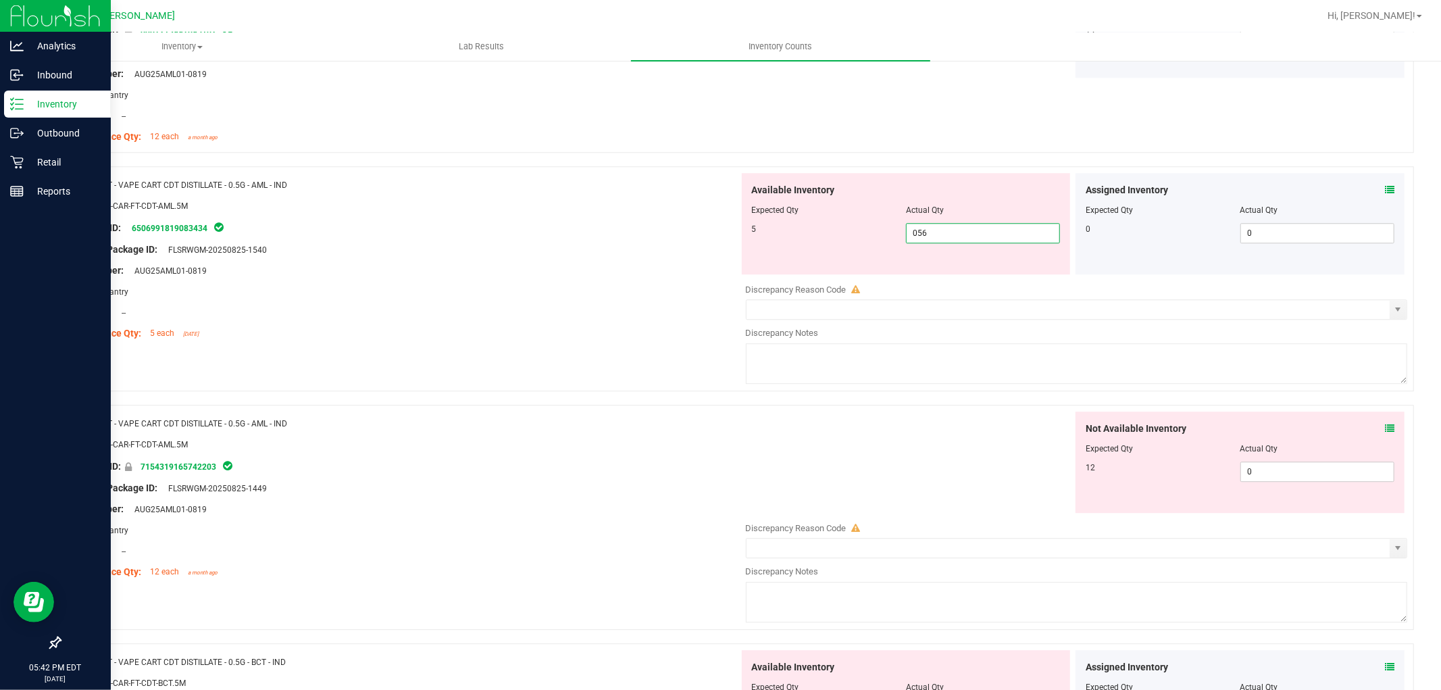
type input "05"
type input "5"
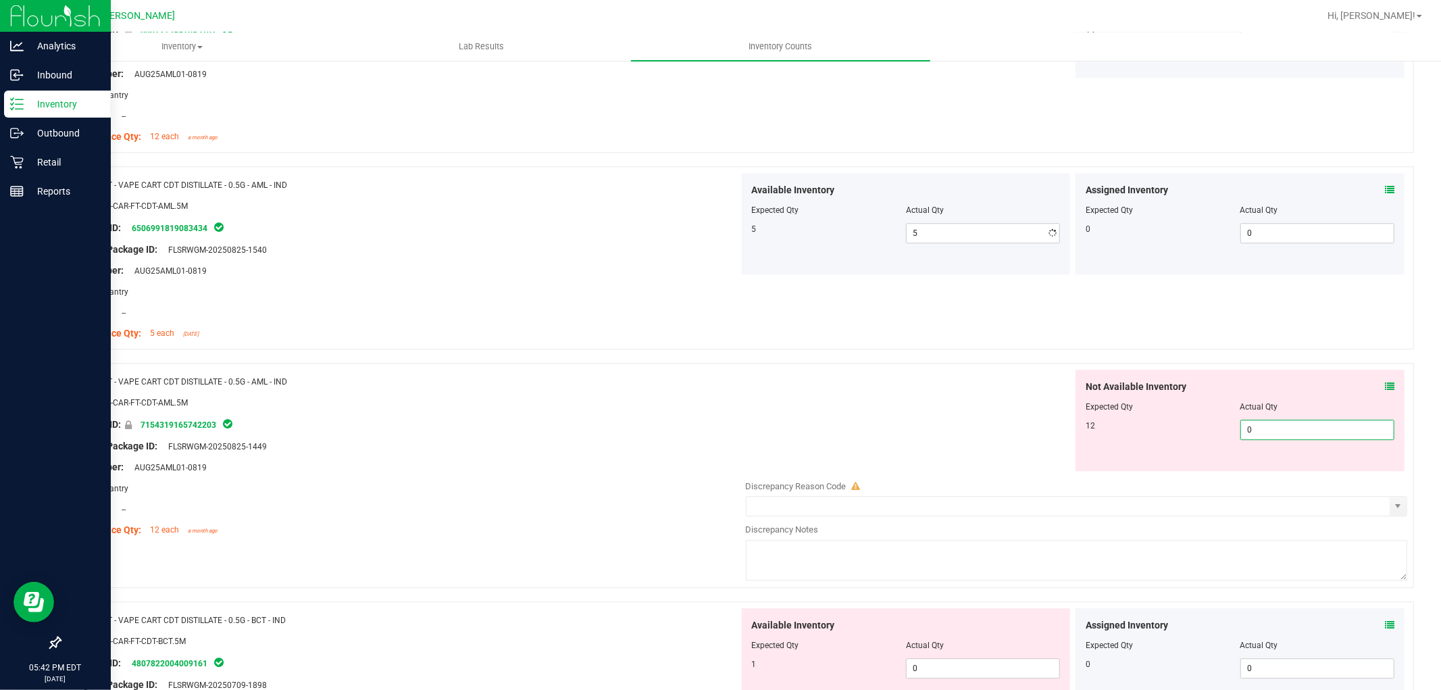
click at [1264, 475] on div "Not Available Inventory Expected Qty Actual Qty 12 0 0" at bounding box center [1073, 476] width 669 height 214
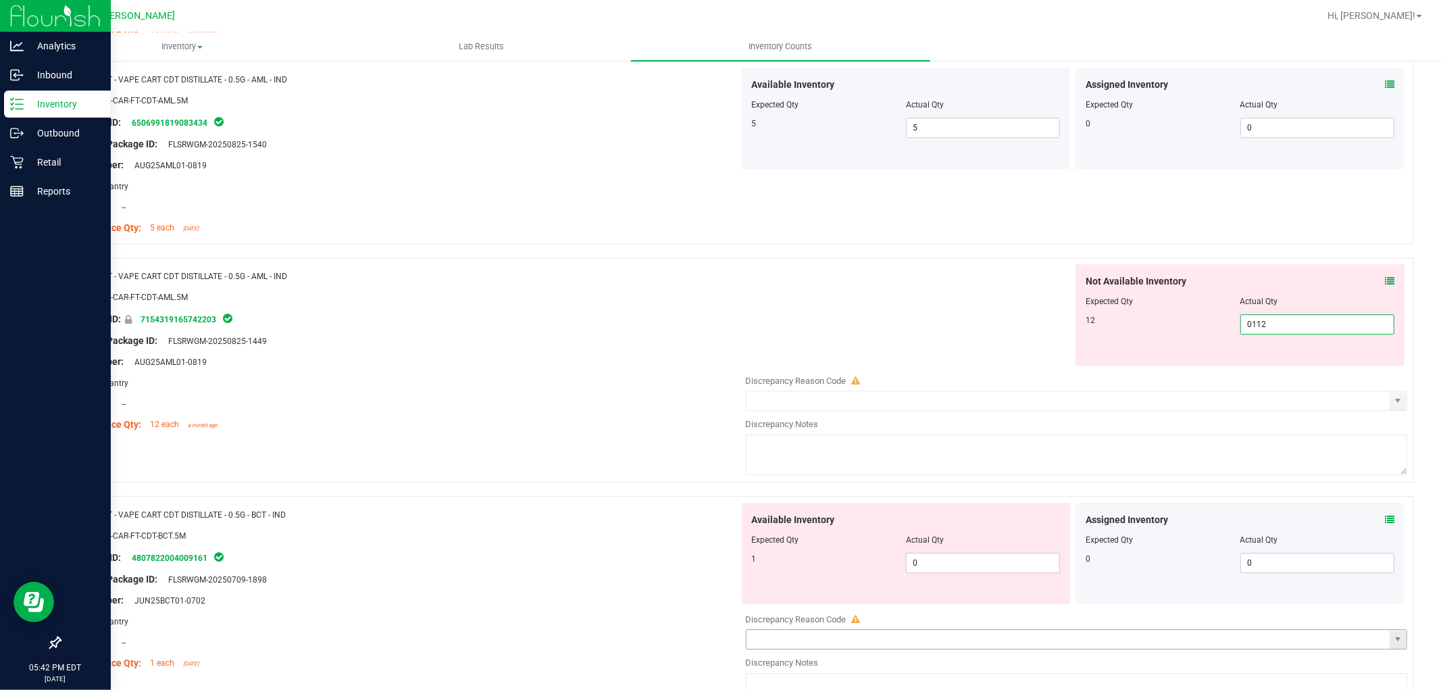
scroll to position [3302, 0]
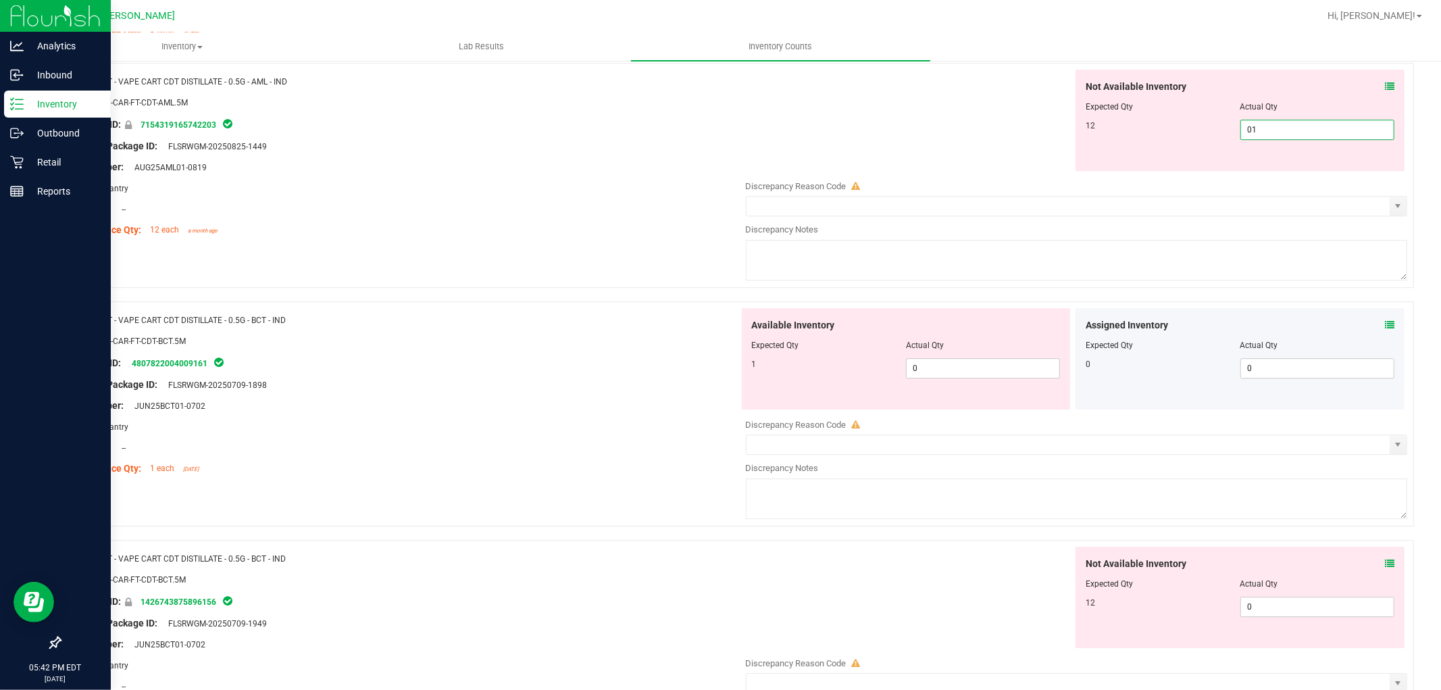
type input "012"
drag, startPoint x: 959, startPoint y: 367, endPoint x: 1090, endPoint y: 470, distance: 165.9
click at [960, 367] on div "Available Inventory Expected Qty Actual Qty 1 0 0" at bounding box center [906, 358] width 329 height 101
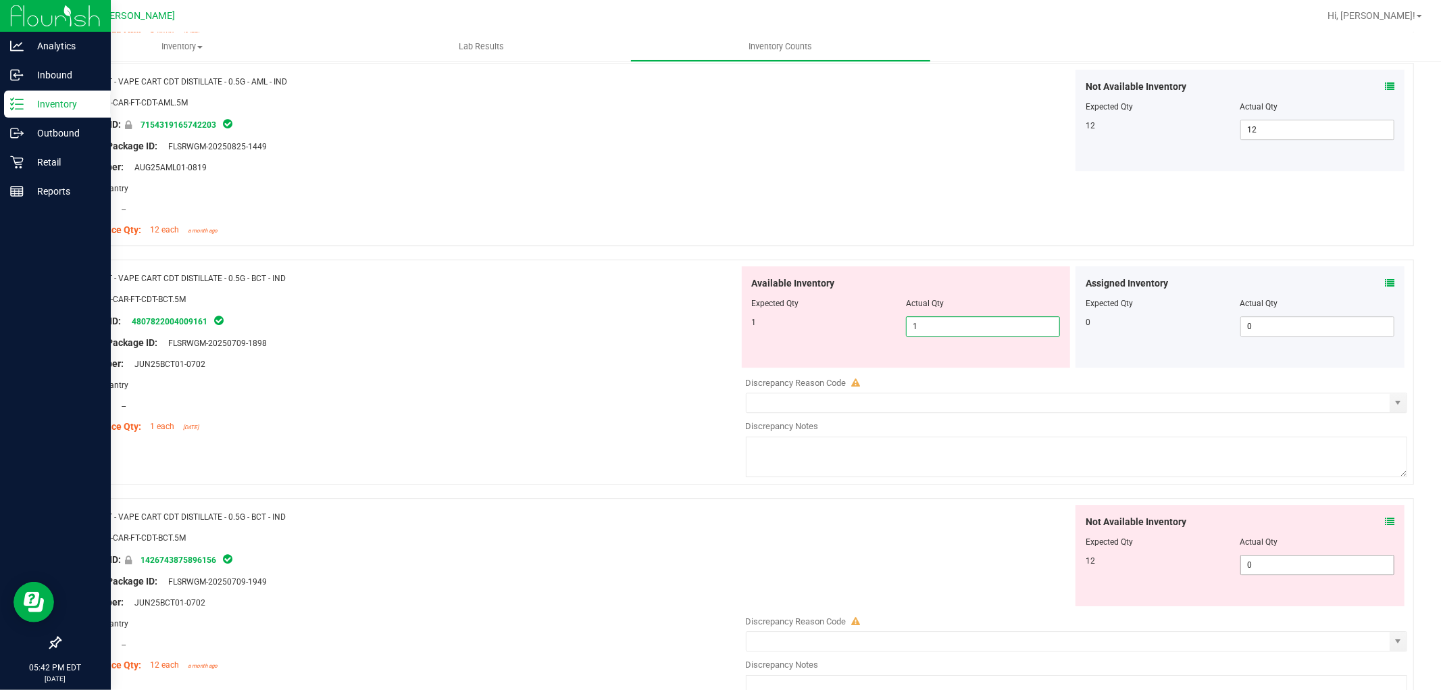
click at [1279, 571] on div "Not Available Inventory Expected Qty Actual Qty 12 0 0" at bounding box center [1073, 612] width 669 height 214
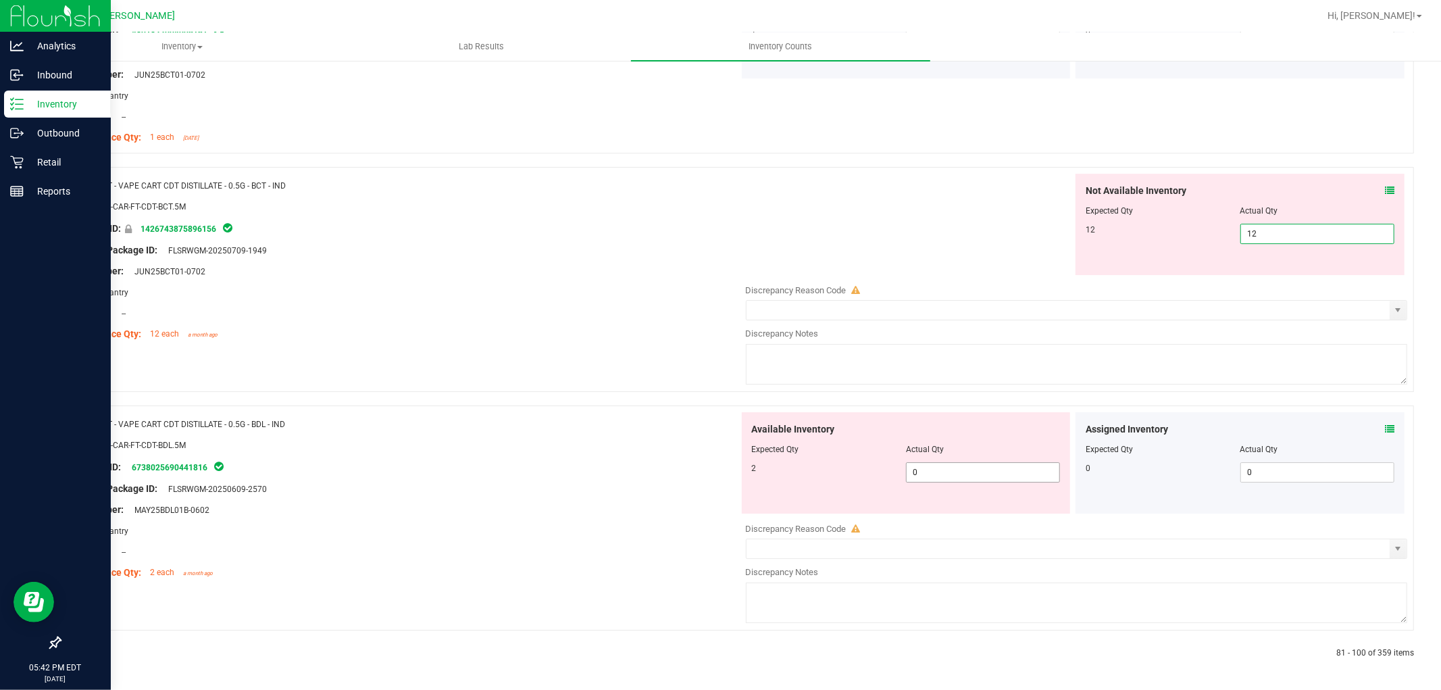
click at [979, 467] on span "0 0" at bounding box center [983, 472] width 154 height 20
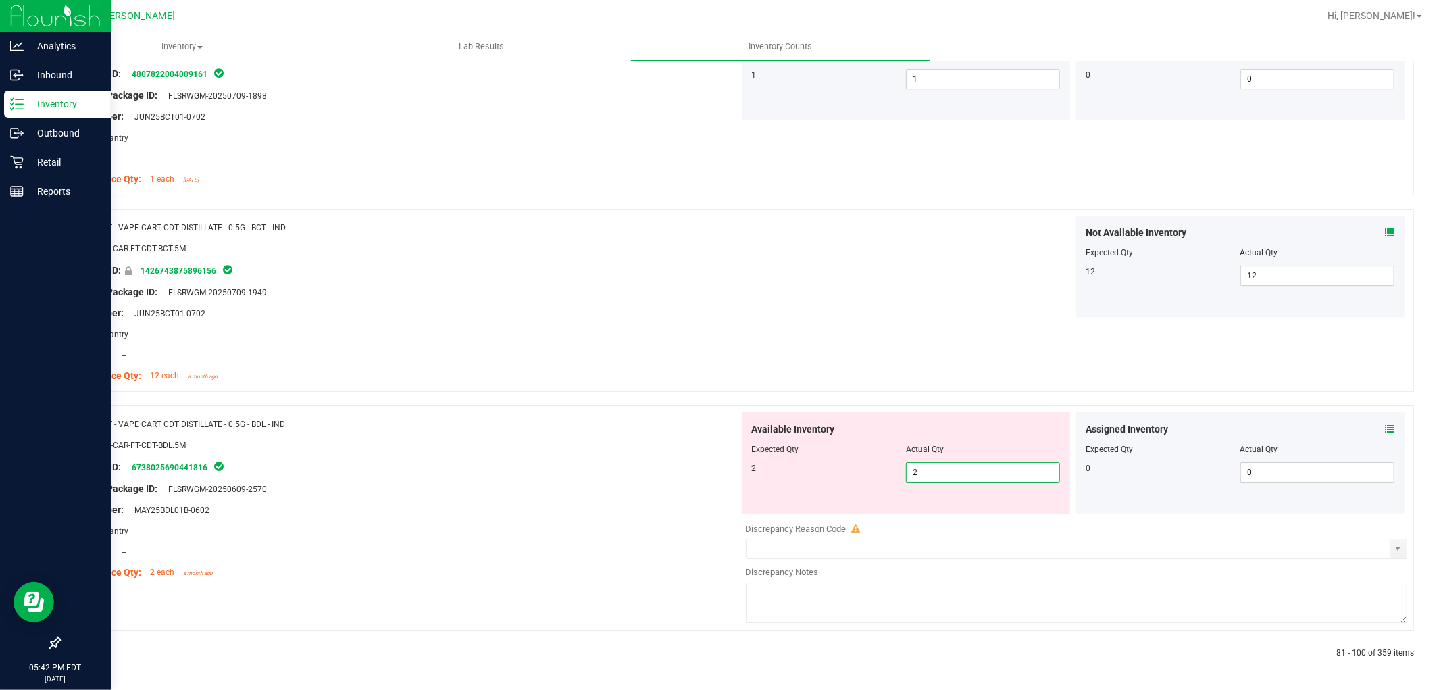
click at [516, 503] on div "Name: FT - VAPE CART CDT DISTILLATE - 0.5G - BDL - IND SKU: BAP-CAR-FT-CDT-BDL.…" at bounding box center [404, 498] width 669 height 172
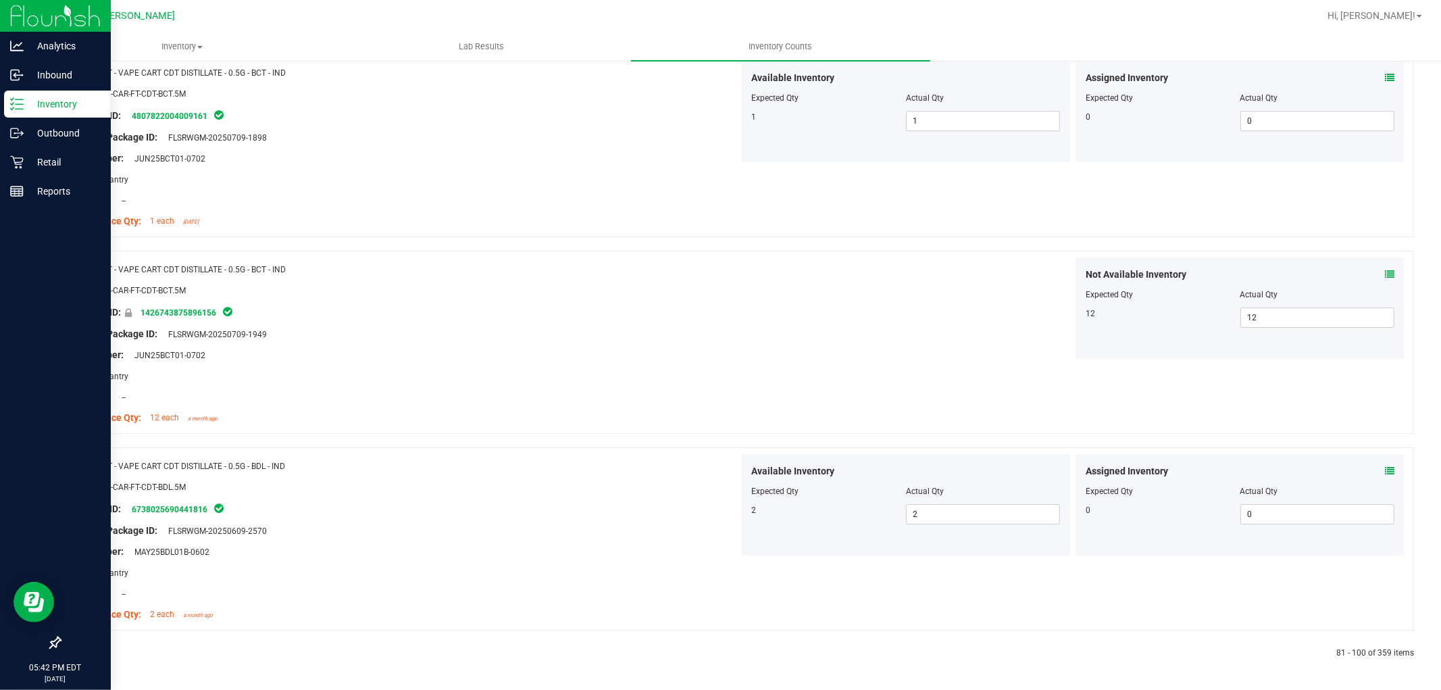
click at [91, 654] on icon at bounding box center [92, 653] width 4 height 8
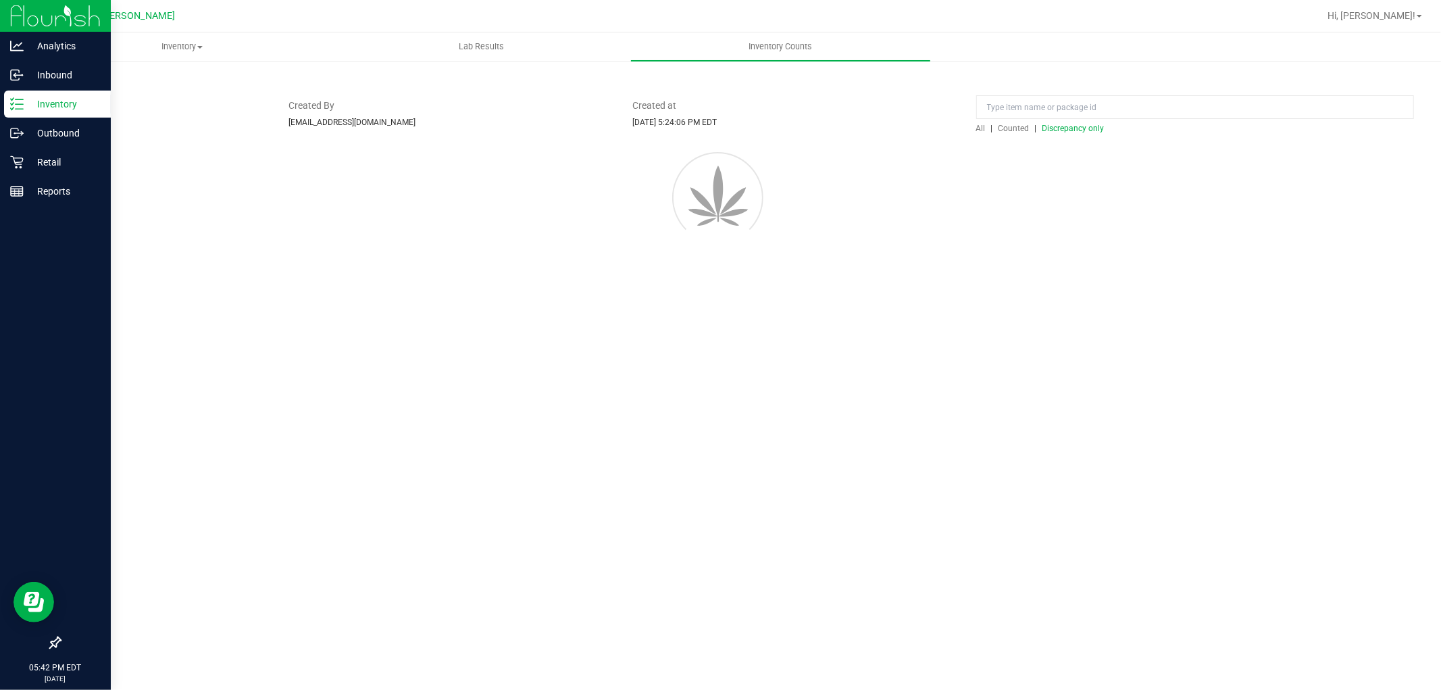
scroll to position [0, 0]
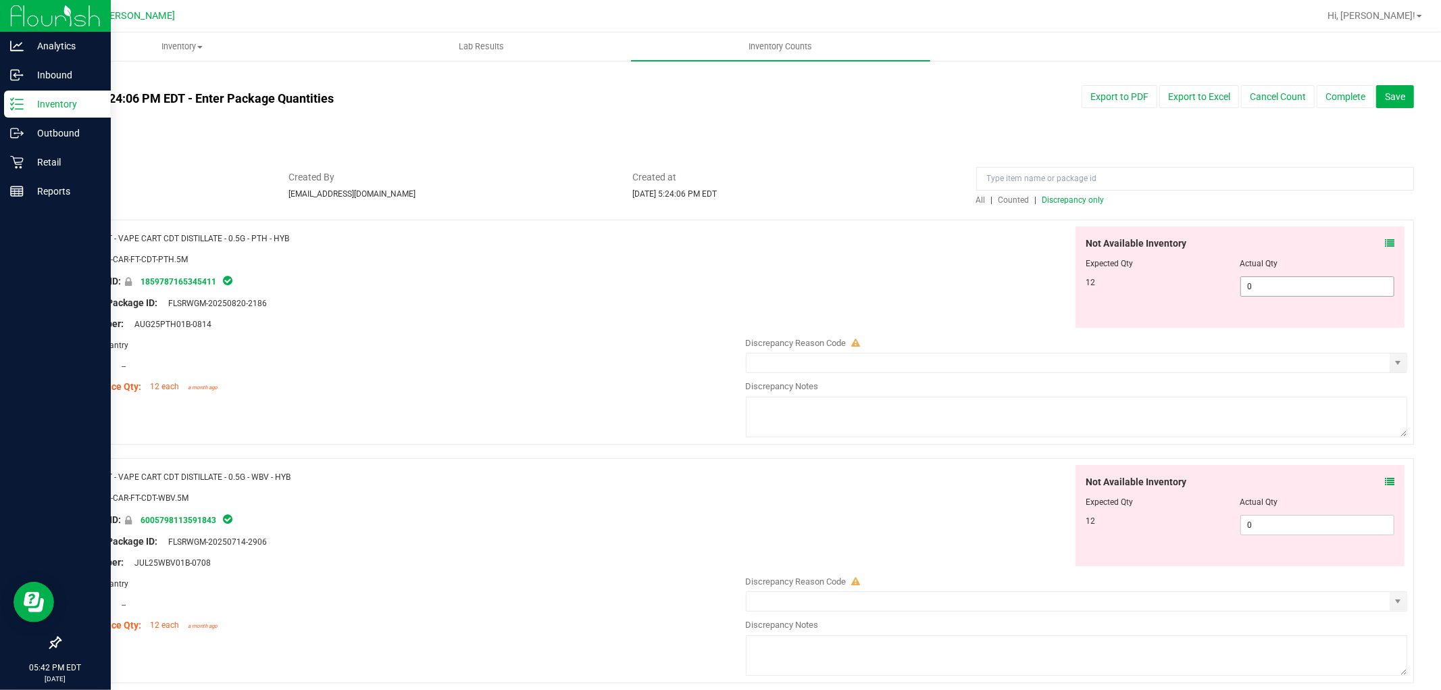
click at [1266, 288] on span "0 0" at bounding box center [1317, 286] width 154 height 20
click at [1258, 528] on div "Not Available Inventory Expected Qty Actual Qty 12 0 0" at bounding box center [1073, 572] width 669 height 214
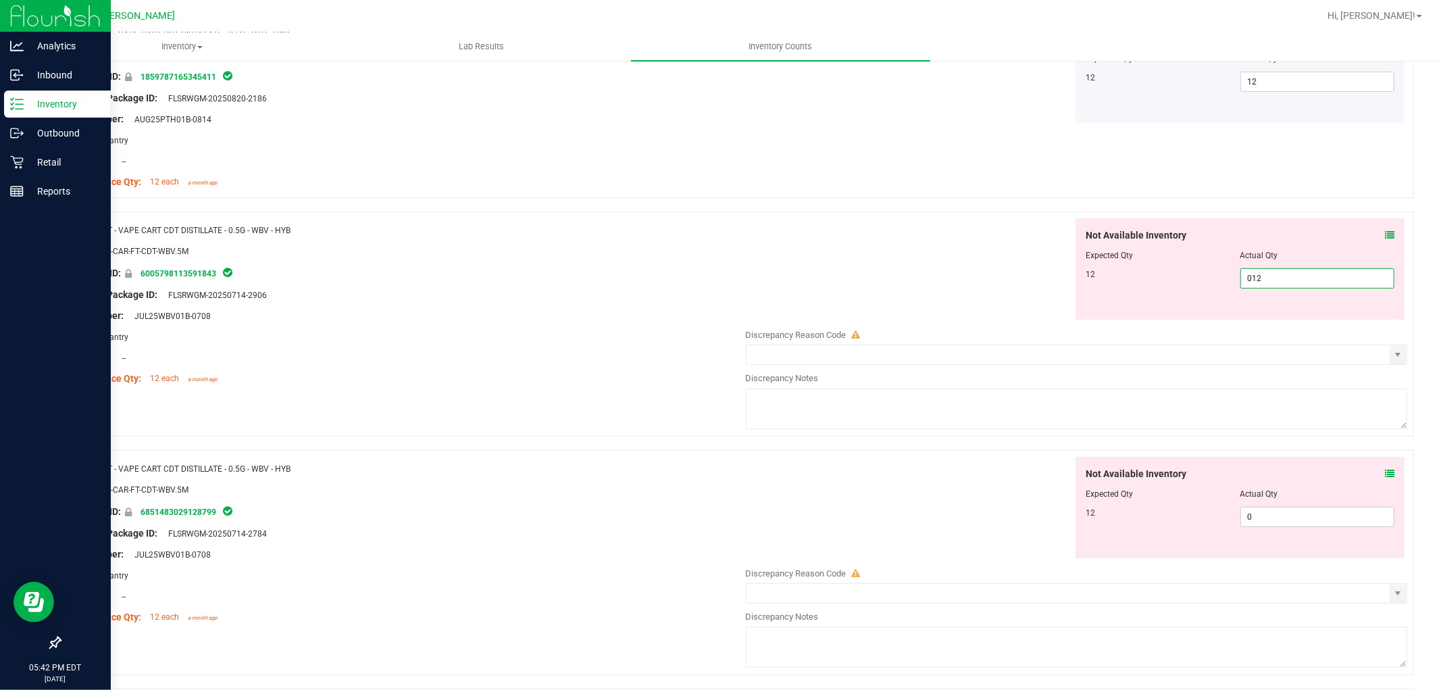
scroll to position [375, 0]
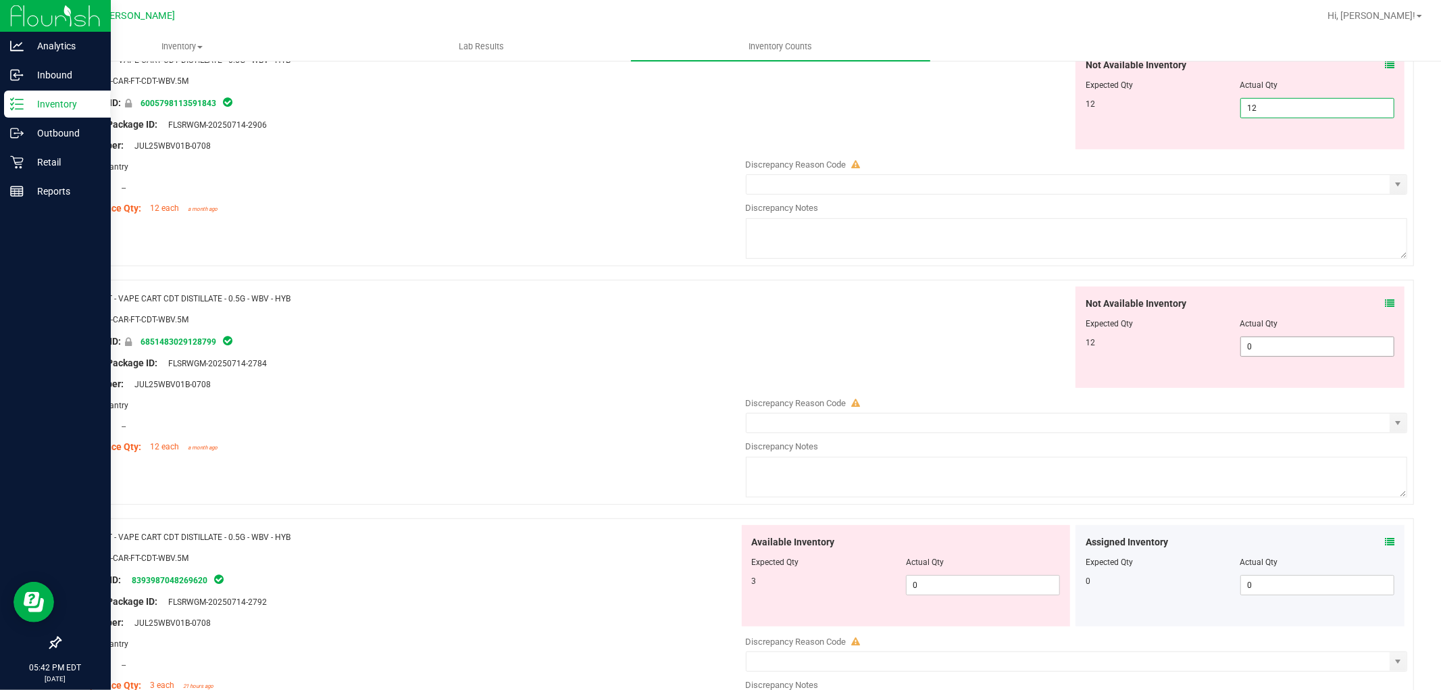
click at [1258, 344] on div "Not Available Inventory Expected Qty Actual Qty 12 0 0" at bounding box center [1239, 336] width 329 height 101
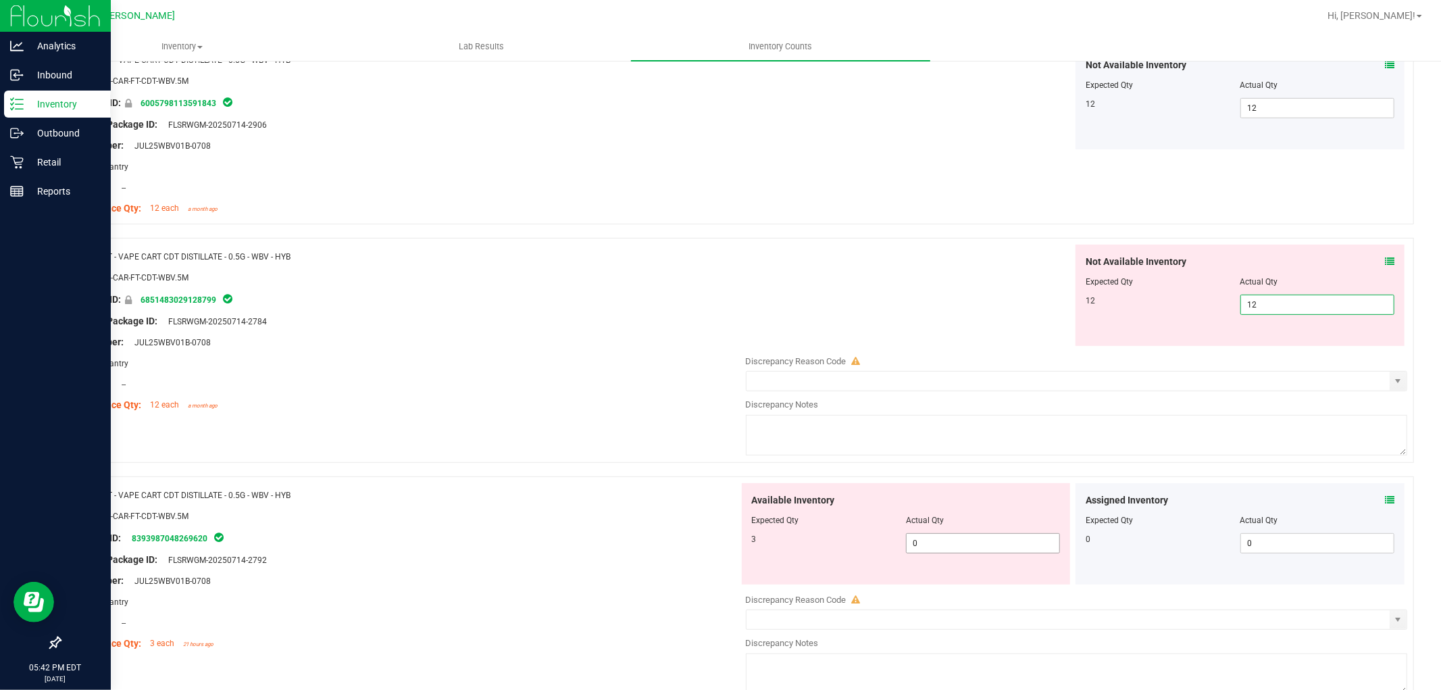
click at [991, 542] on div "Available Inventory Expected Qty Actual Qty 3 0 0" at bounding box center [906, 533] width 329 height 101
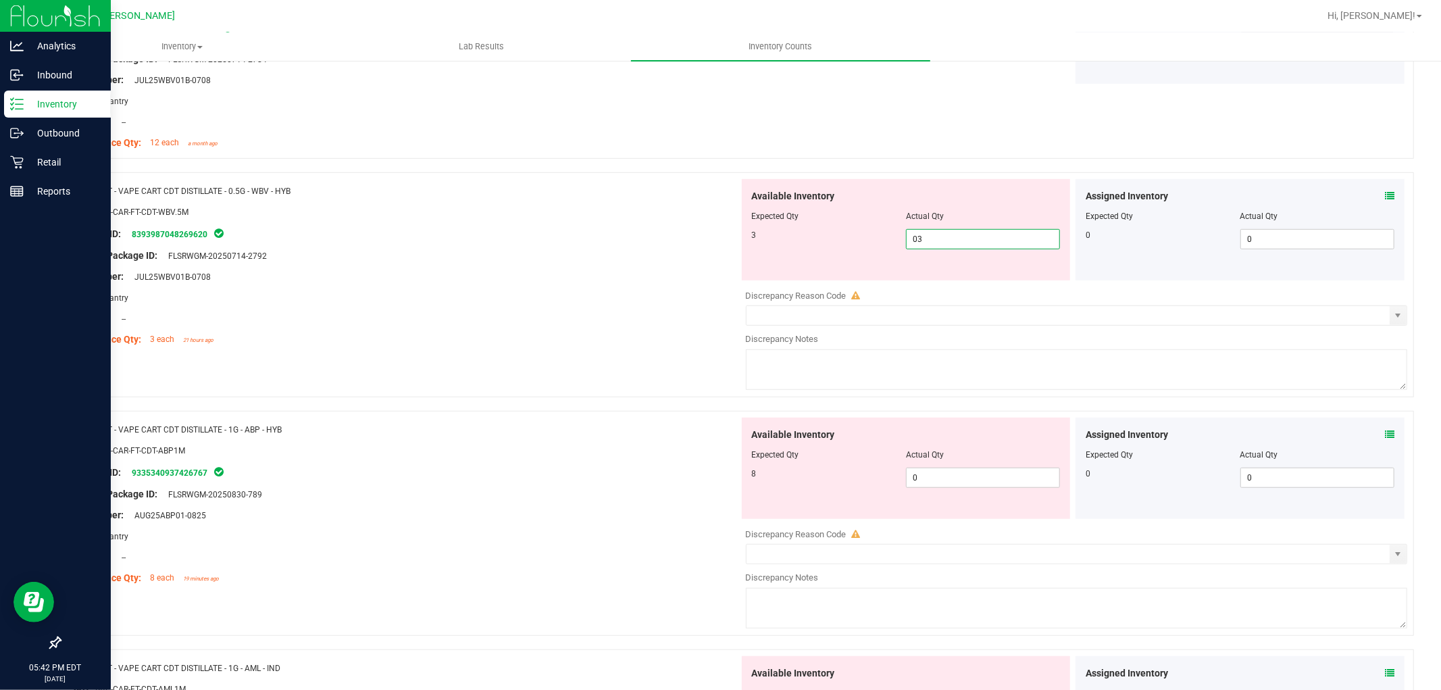
scroll to position [750, 0]
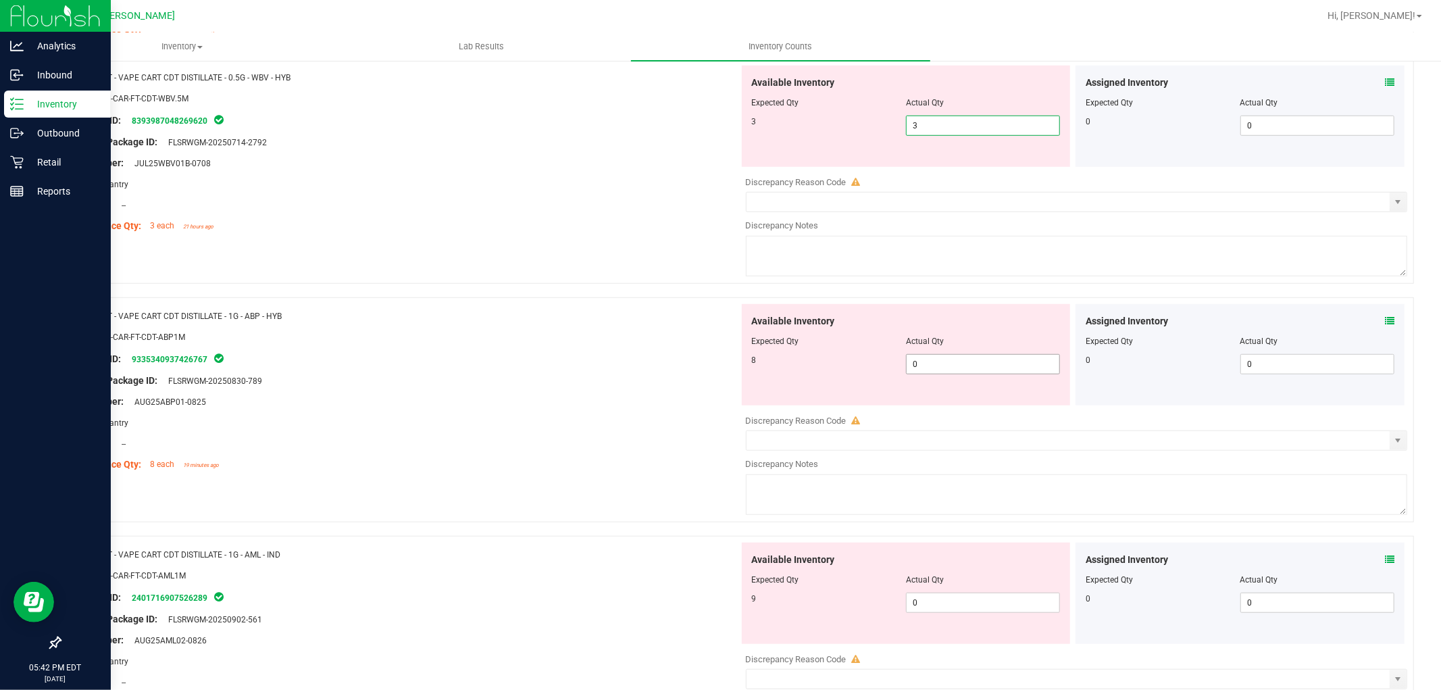
click at [942, 373] on div "Available Inventory Expected Qty Actual Qty 8 0 0" at bounding box center [1073, 411] width 669 height 214
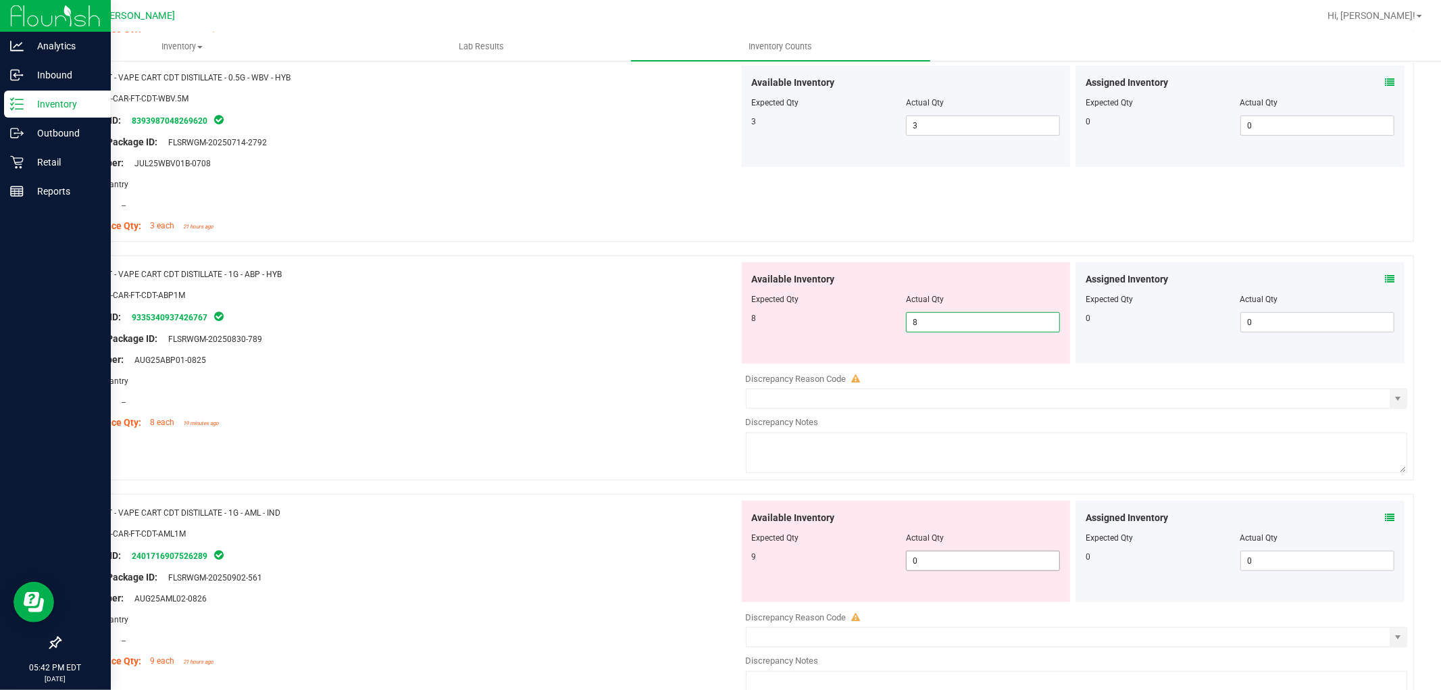
click at [989, 569] on div "Available Inventory Expected Qty Actual Qty 9 0 0" at bounding box center [1073, 608] width 669 height 214
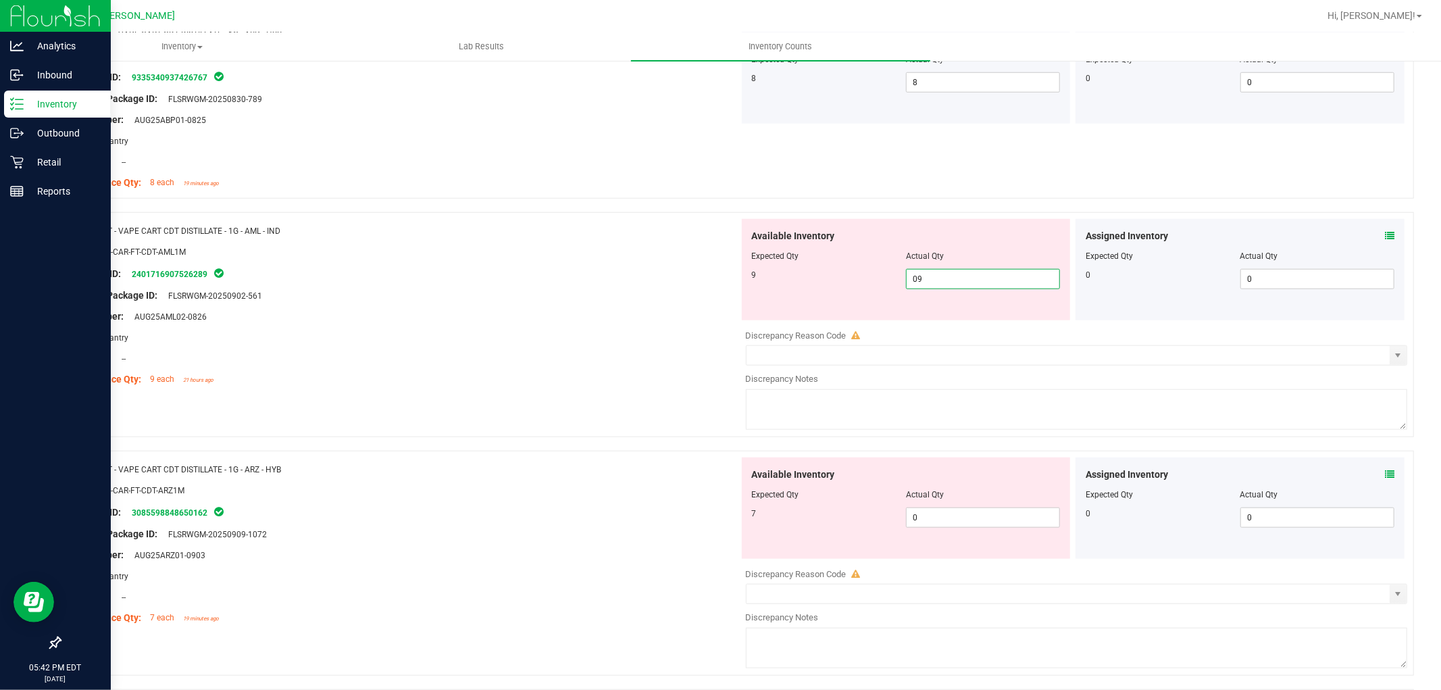
scroll to position [1050, 0]
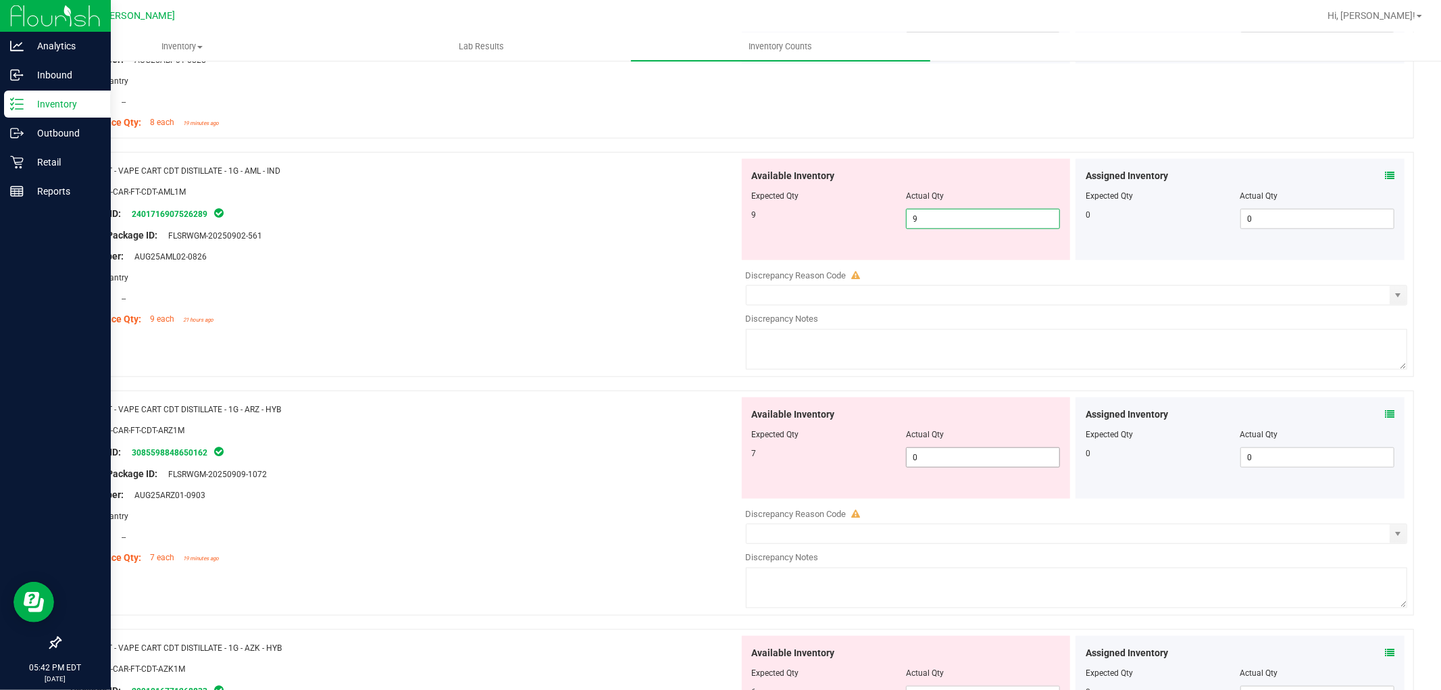
click at [997, 464] on div "Available Inventory Expected Qty Actual Qty 7 0 0" at bounding box center [1073, 504] width 669 height 214
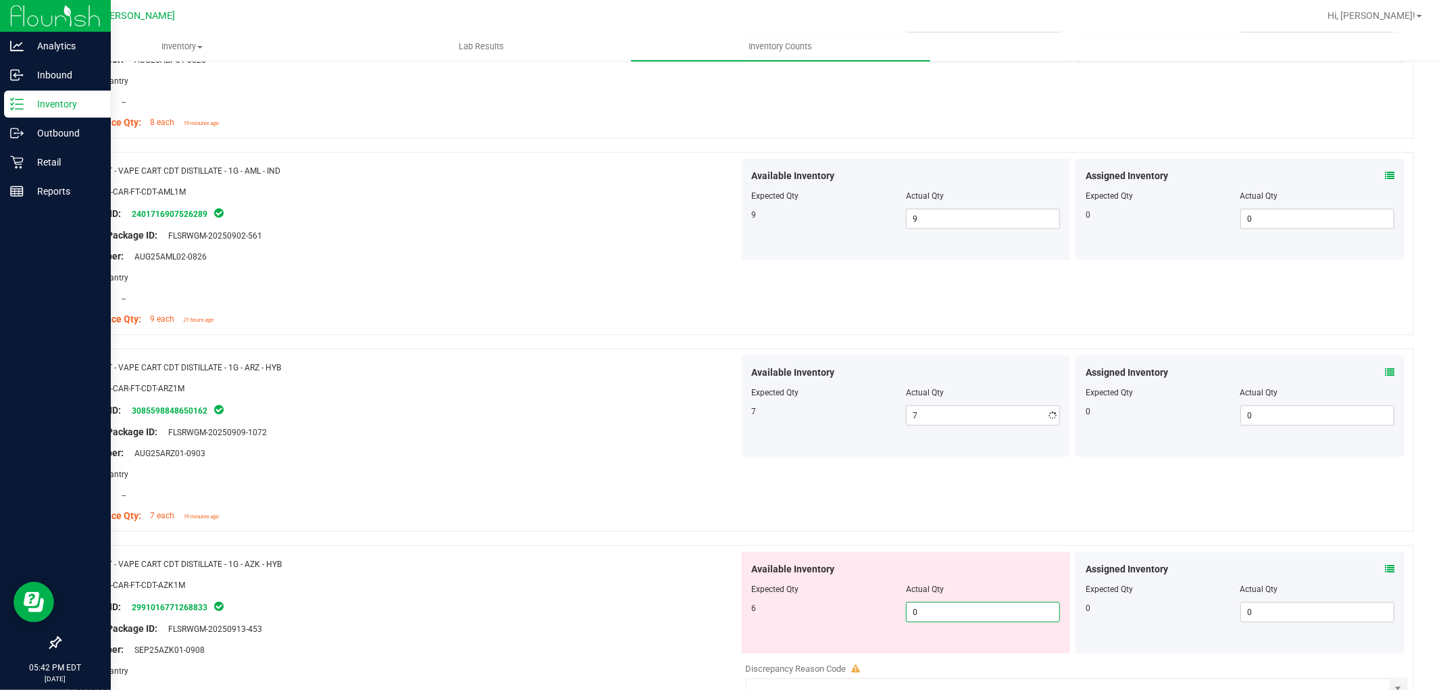
click at [973, 657] on div "Available Inventory Expected Qty Actual Qty 6 0 0" at bounding box center [1073, 659] width 669 height 214
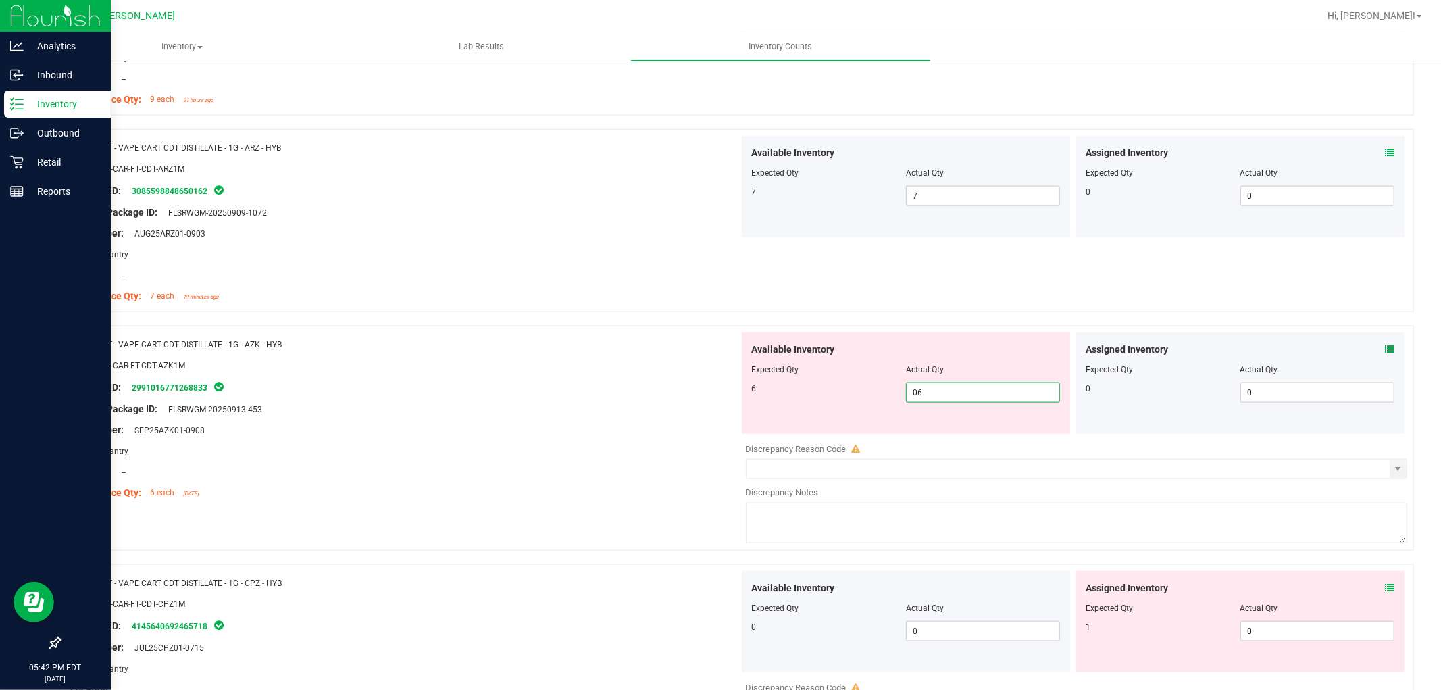
scroll to position [1426, 0]
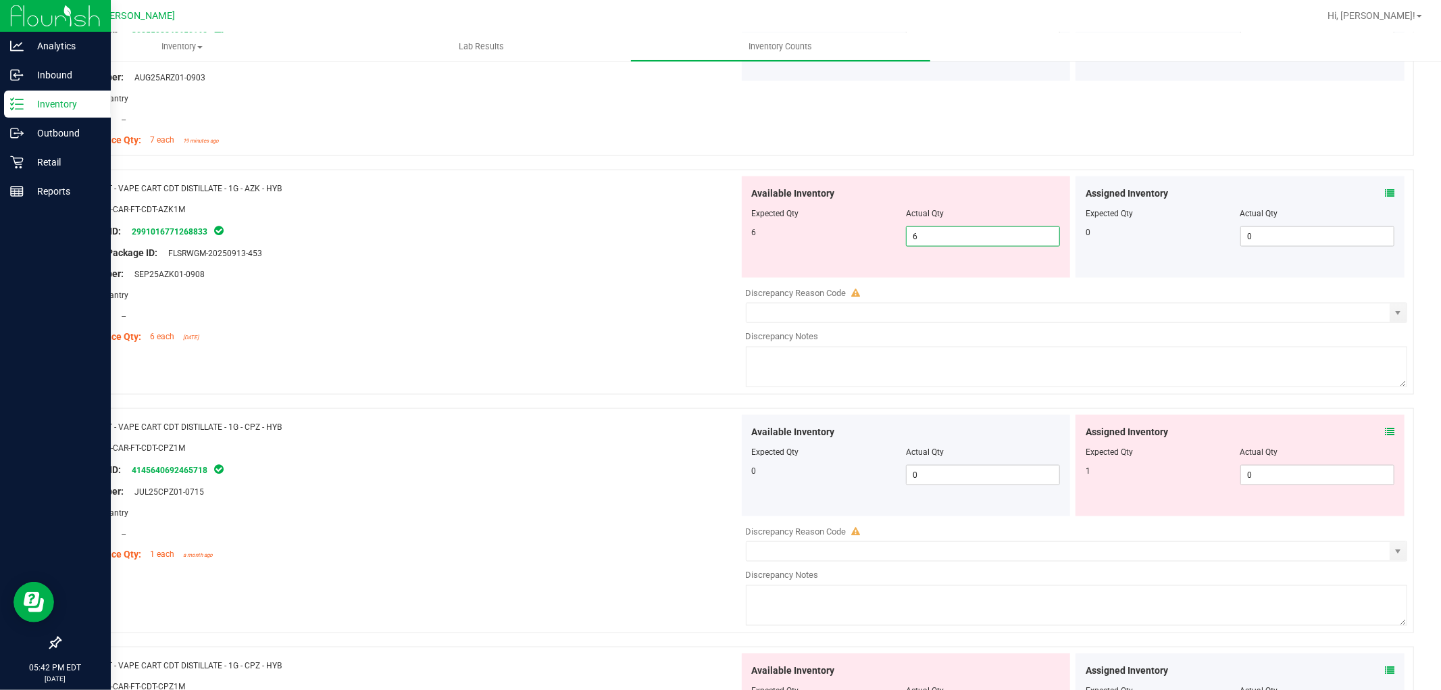
click at [1278, 487] on div "Available Inventory Expected Qty Actual Qty 0 0 0" at bounding box center [1073, 522] width 669 height 214
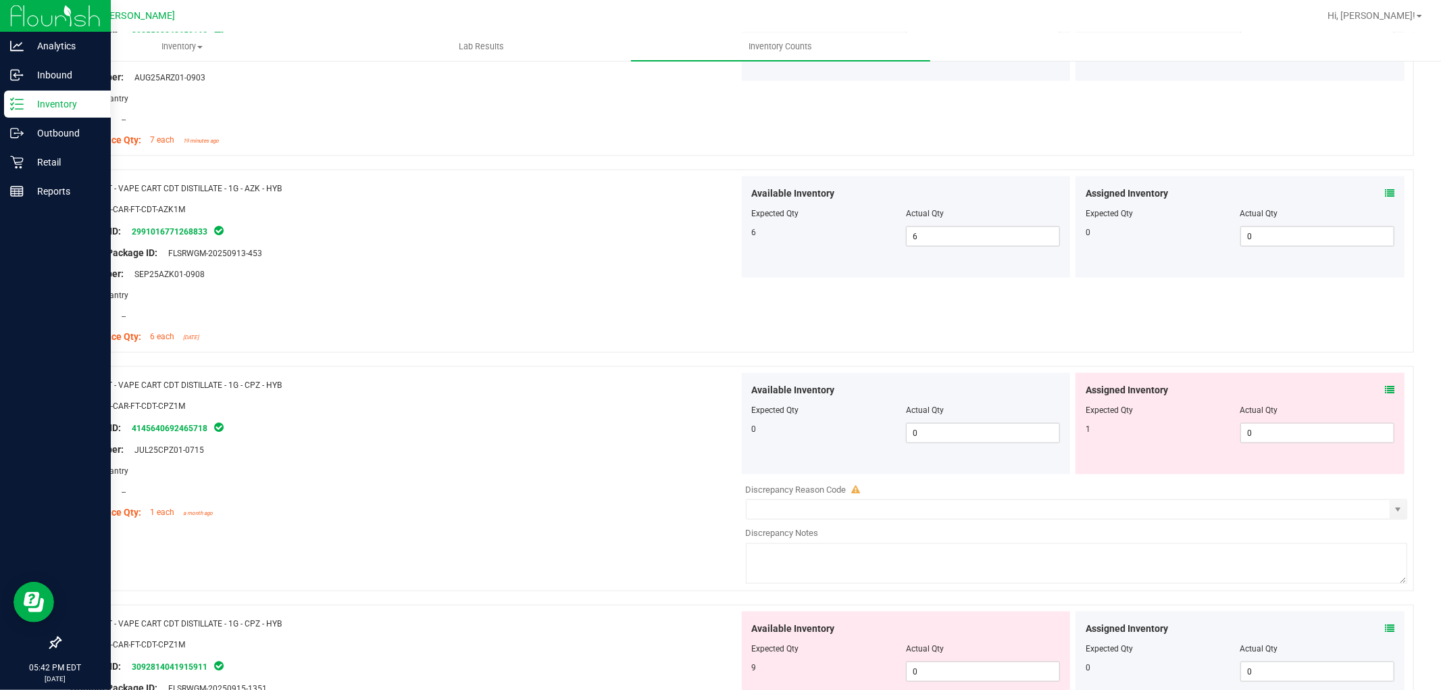
click at [1264, 451] on div "Assigned Inventory Expected Qty Actual Qty 1 0 0" at bounding box center [1239, 423] width 329 height 101
click at [1263, 428] on span "0 0" at bounding box center [1317, 433] width 154 height 20
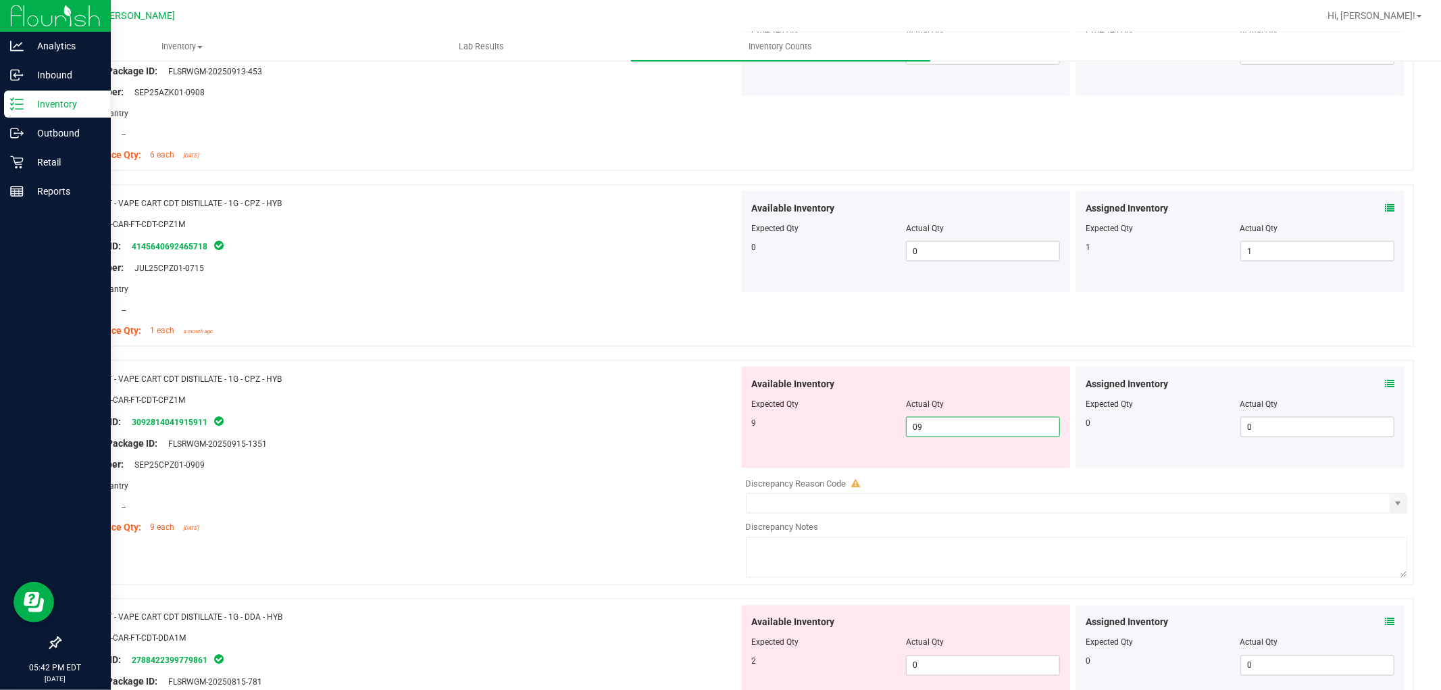
scroll to position [1801, 0]
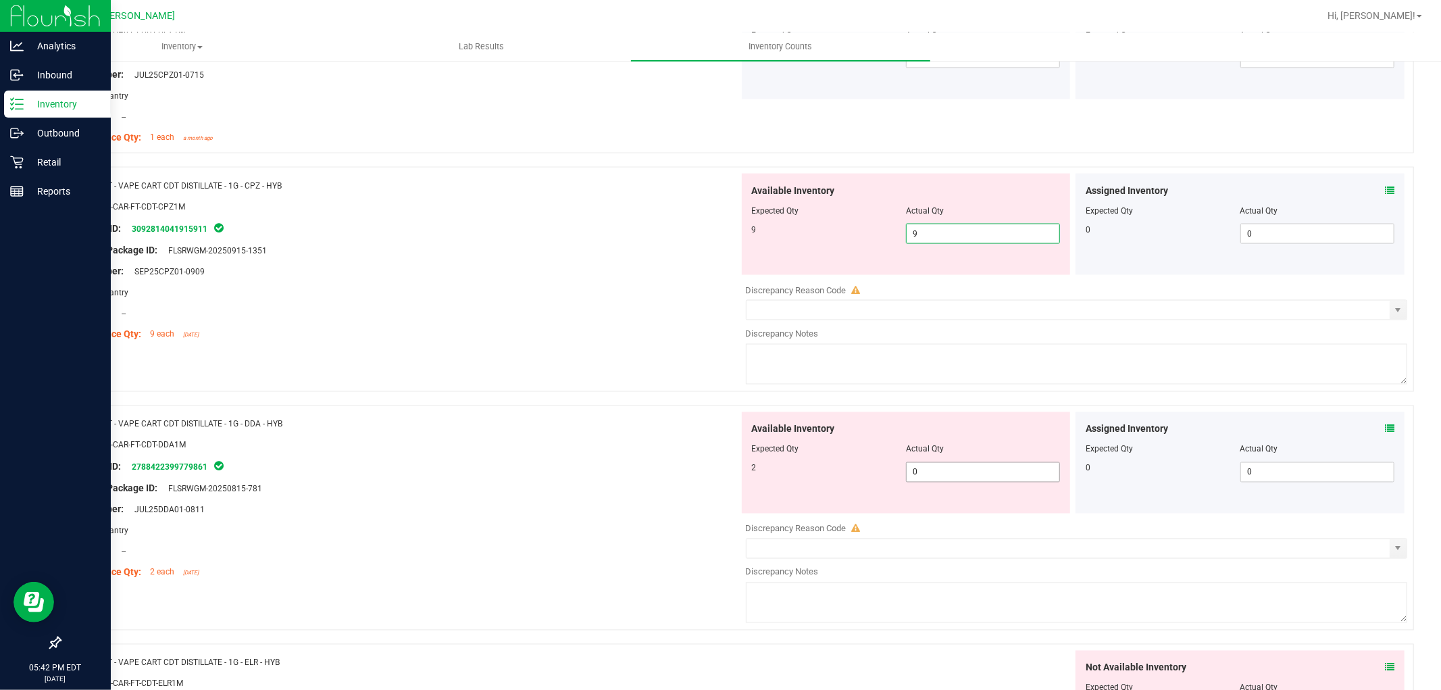
click at [973, 471] on div "Available Inventory Expected Qty Actual Qty 2 0 0" at bounding box center [1073, 519] width 669 height 214
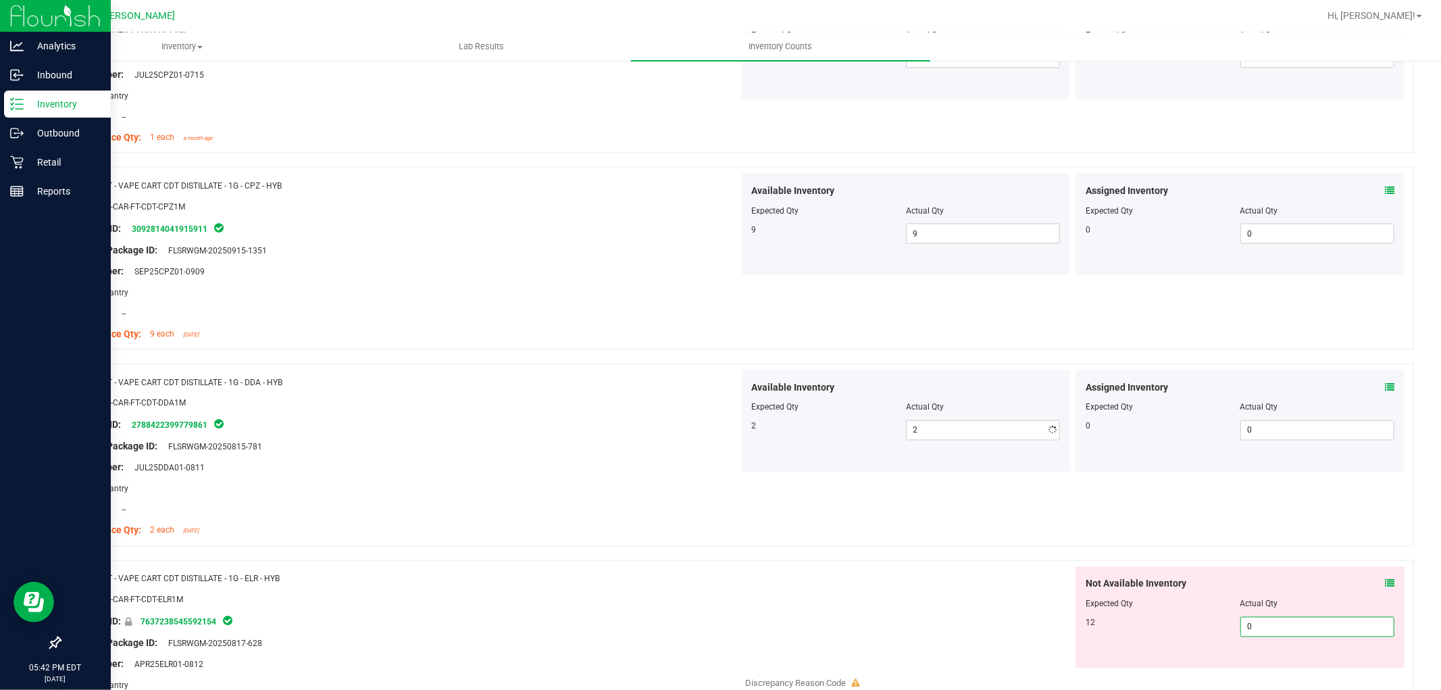
click at [1265, 661] on div "Not Available Inventory Expected Qty Actual Qty 12 0 0" at bounding box center [1239, 617] width 329 height 101
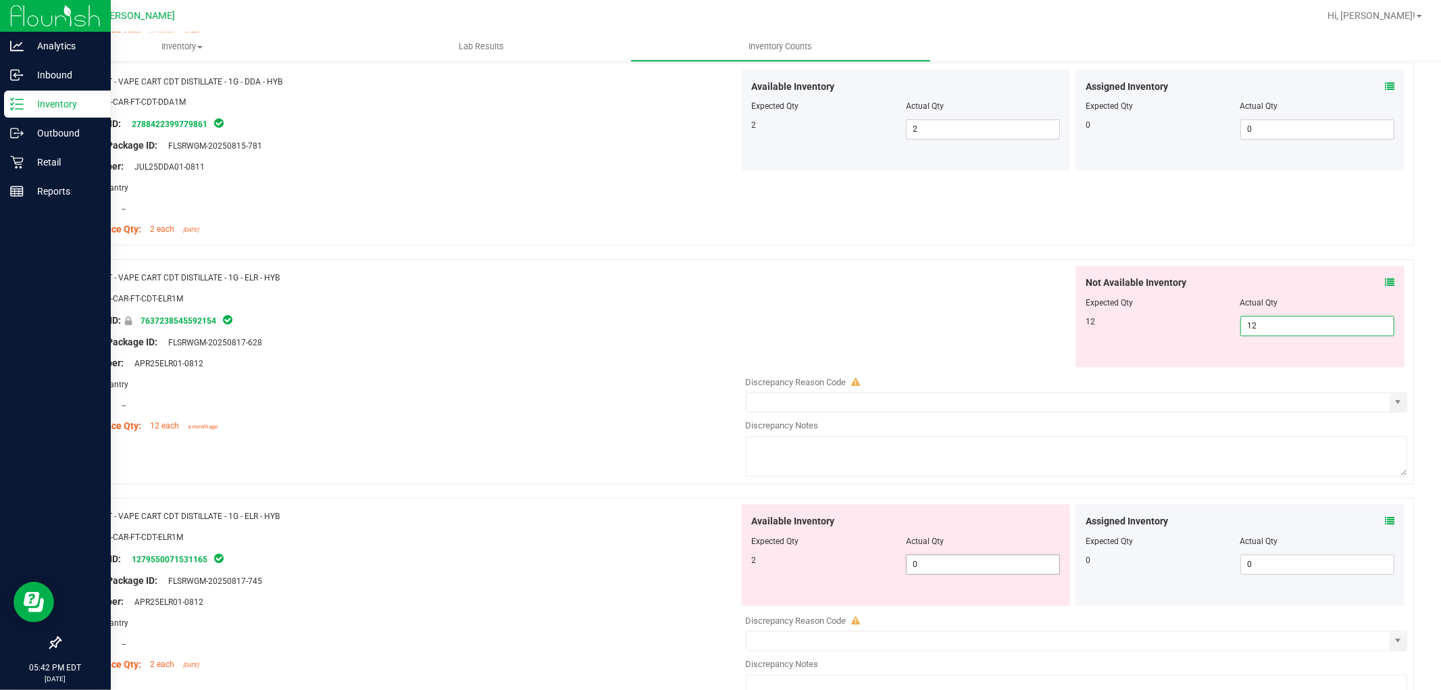
click at [1000, 572] on div "Available Inventory Expected Qty Actual Qty 2 0 0" at bounding box center [1073, 612] width 669 height 214
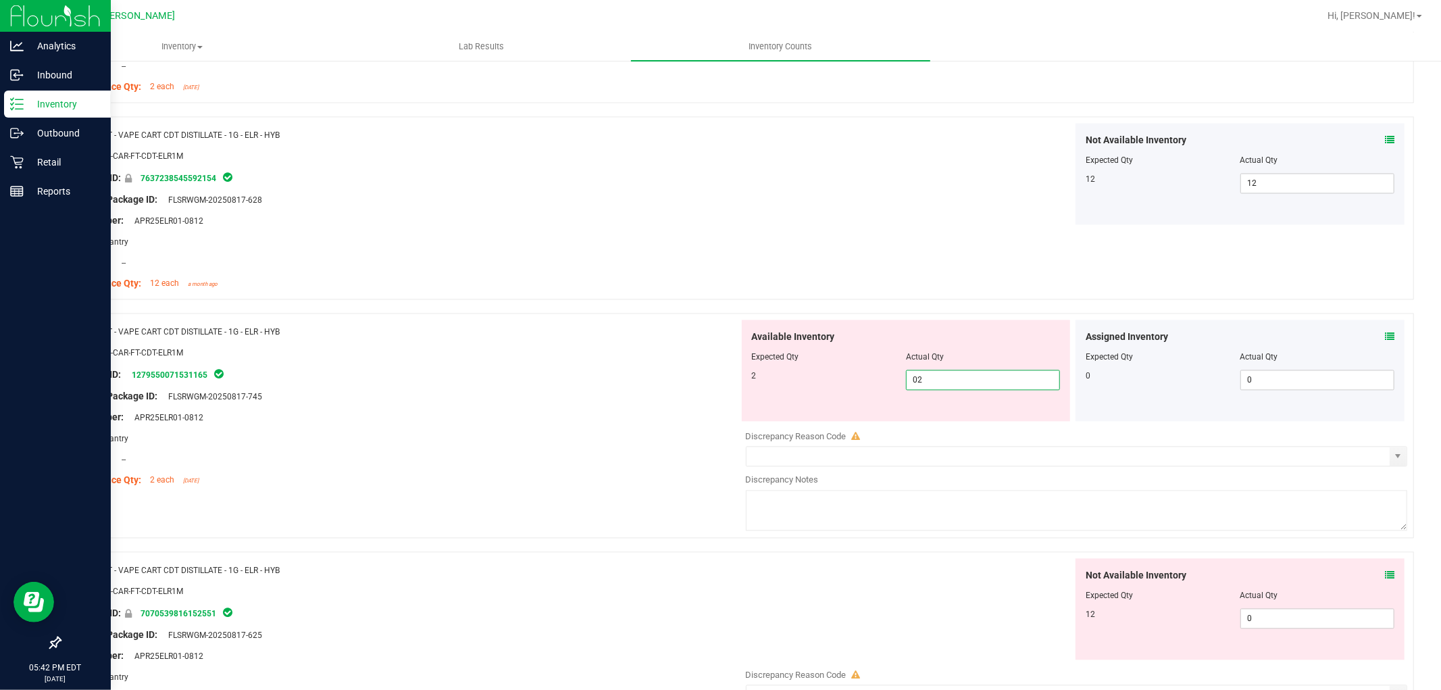
scroll to position [2401, 0]
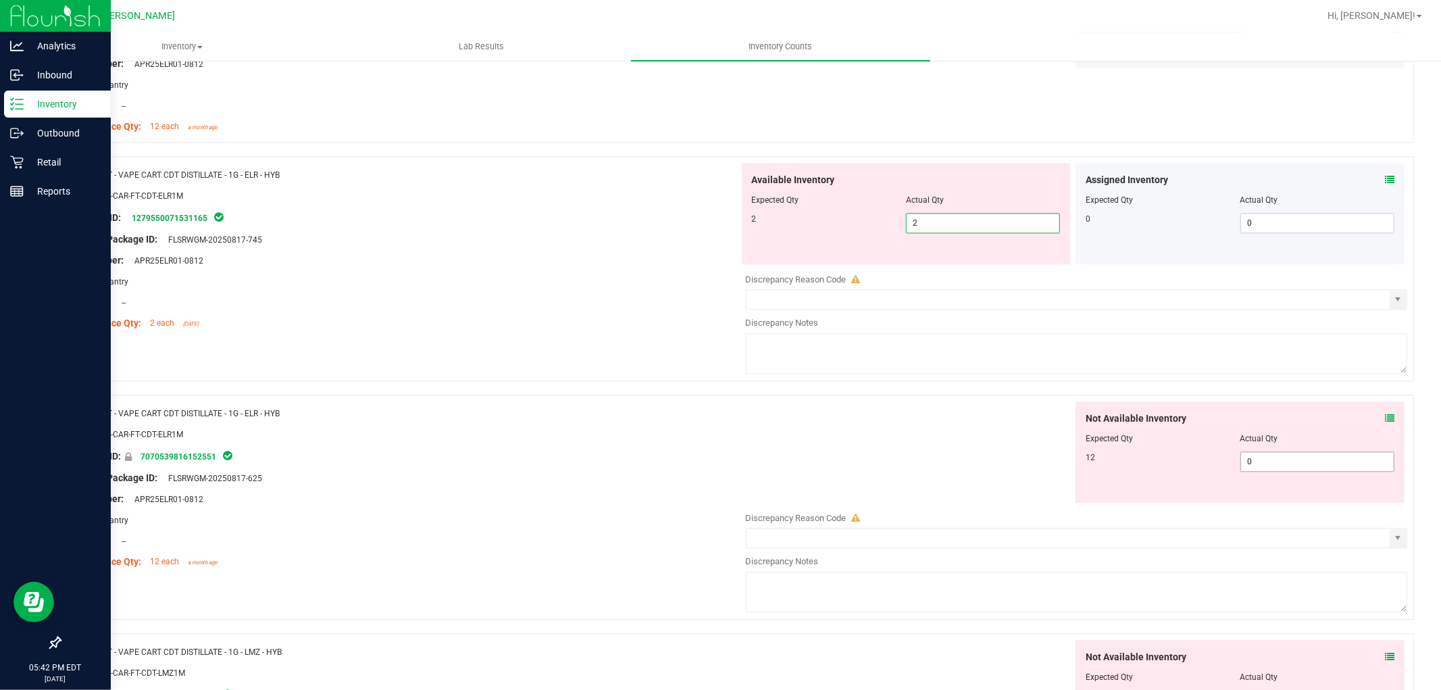
click at [1284, 469] on div "Not Available Inventory Expected Qty Actual Qty 12 0 0" at bounding box center [1073, 508] width 669 height 214
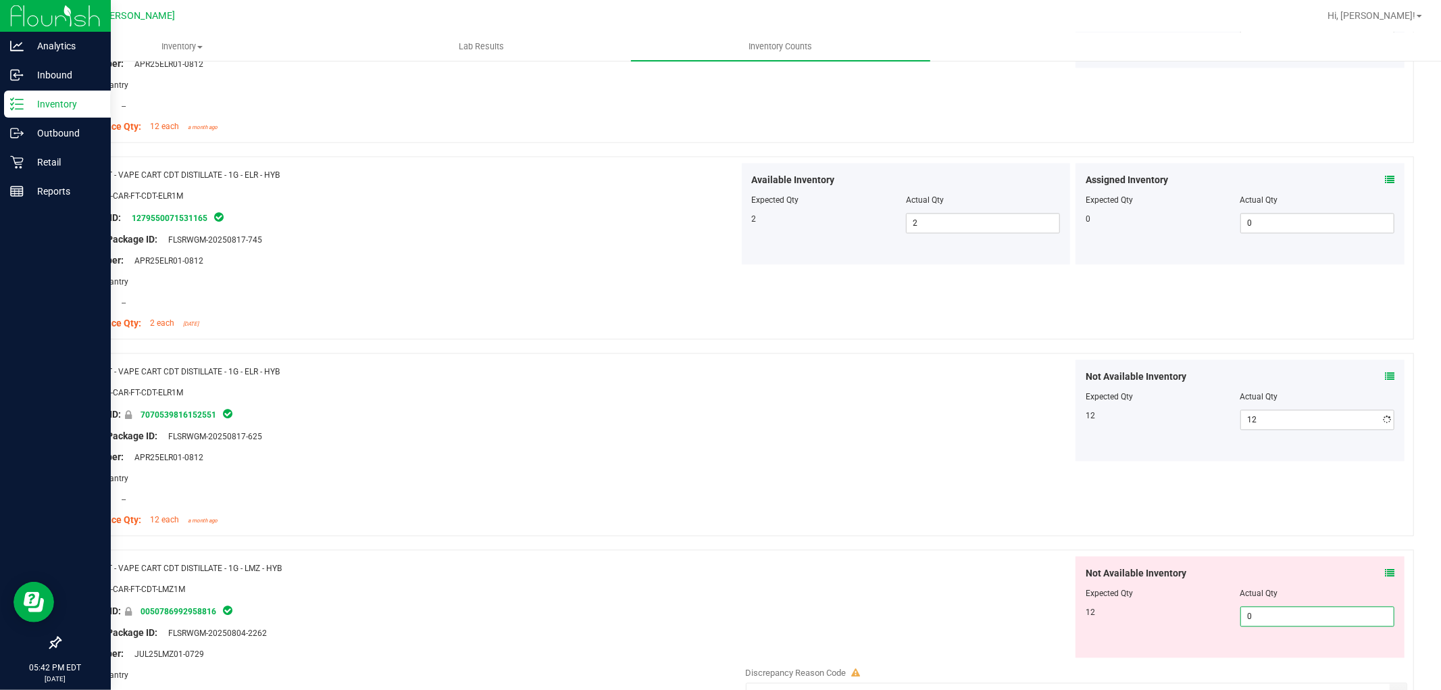
click at [1282, 659] on div "Not Available Inventory Expected Qty Actual Qty 12 0 0" at bounding box center [1073, 663] width 669 height 214
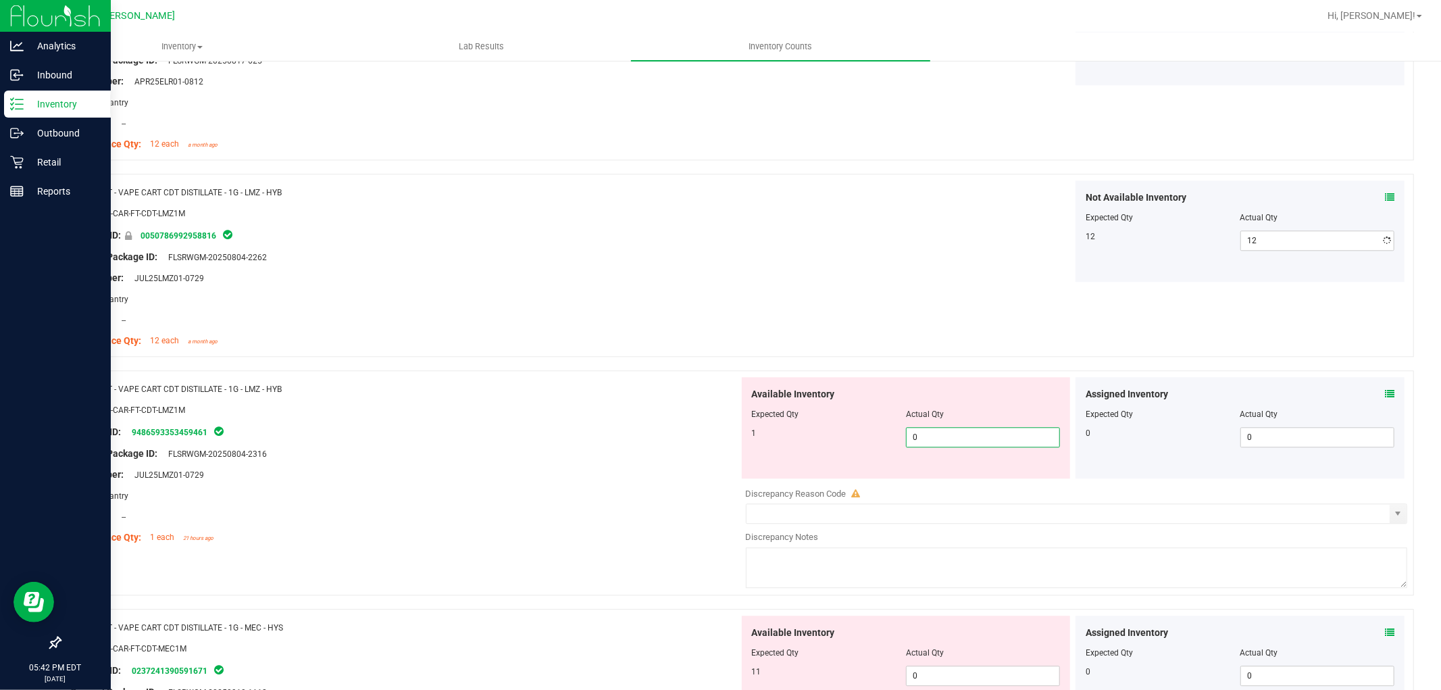
click at [1027, 488] on div "Available Inventory Expected Qty Actual Qty 1 0 0" at bounding box center [1073, 484] width 669 height 214
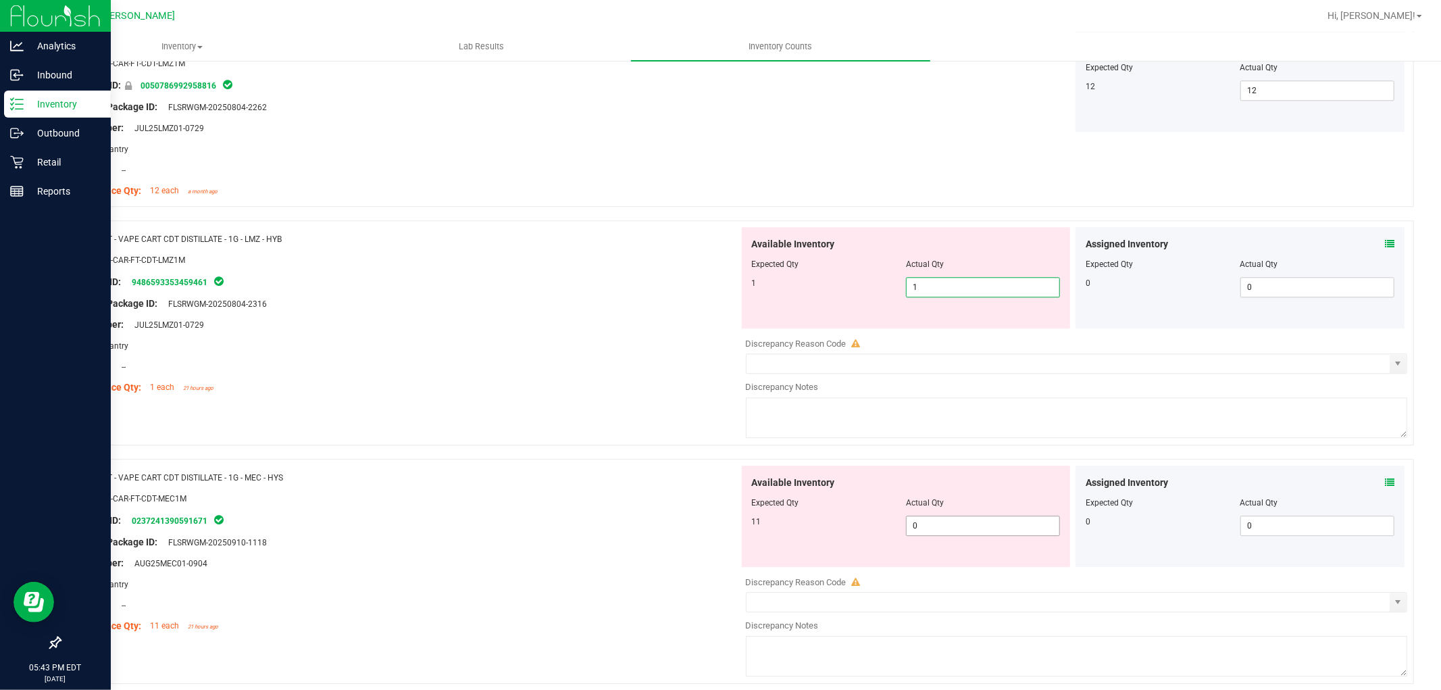
click at [987, 521] on div "Available Inventory Expected Qty Actual Qty 11 0 0" at bounding box center [906, 515] width 329 height 101
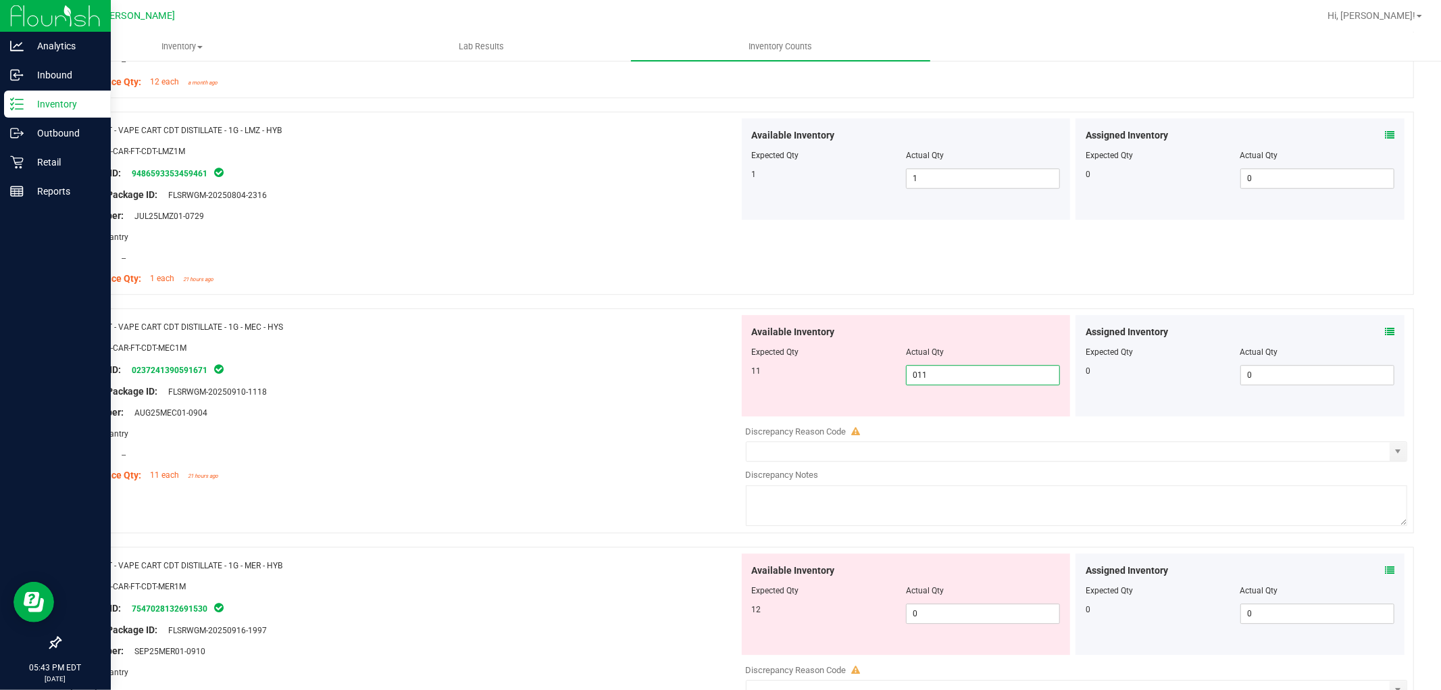
scroll to position [3152, 0]
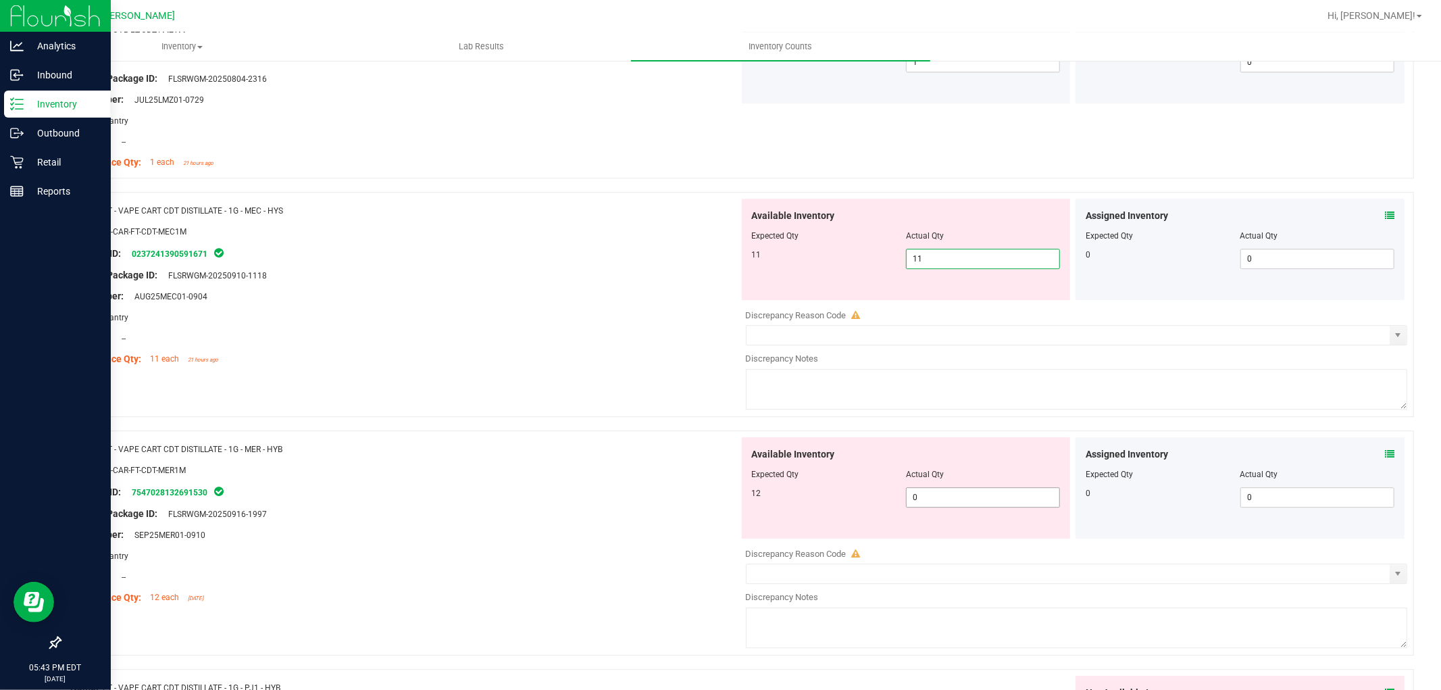
click at [957, 502] on div "Available Inventory Expected Qty Actual Qty 12 0 0" at bounding box center [1073, 544] width 669 height 214
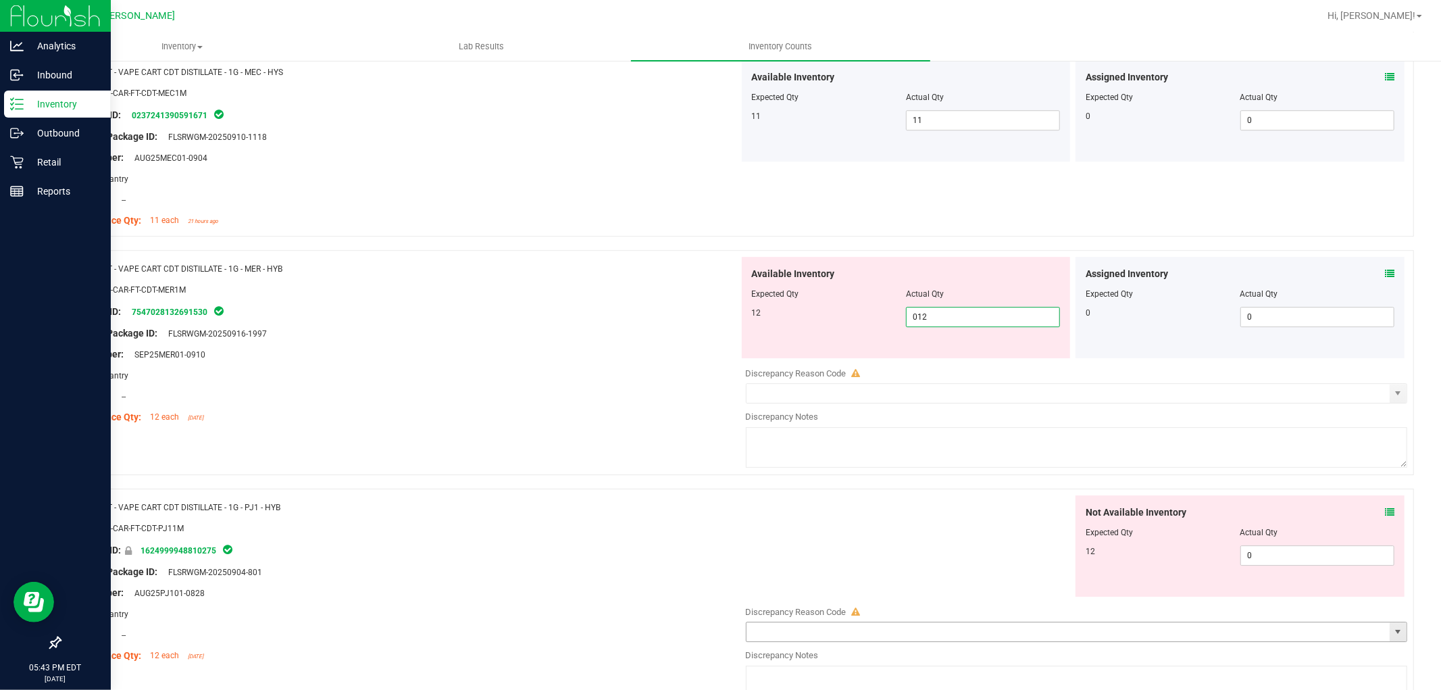
scroll to position [3377, 0]
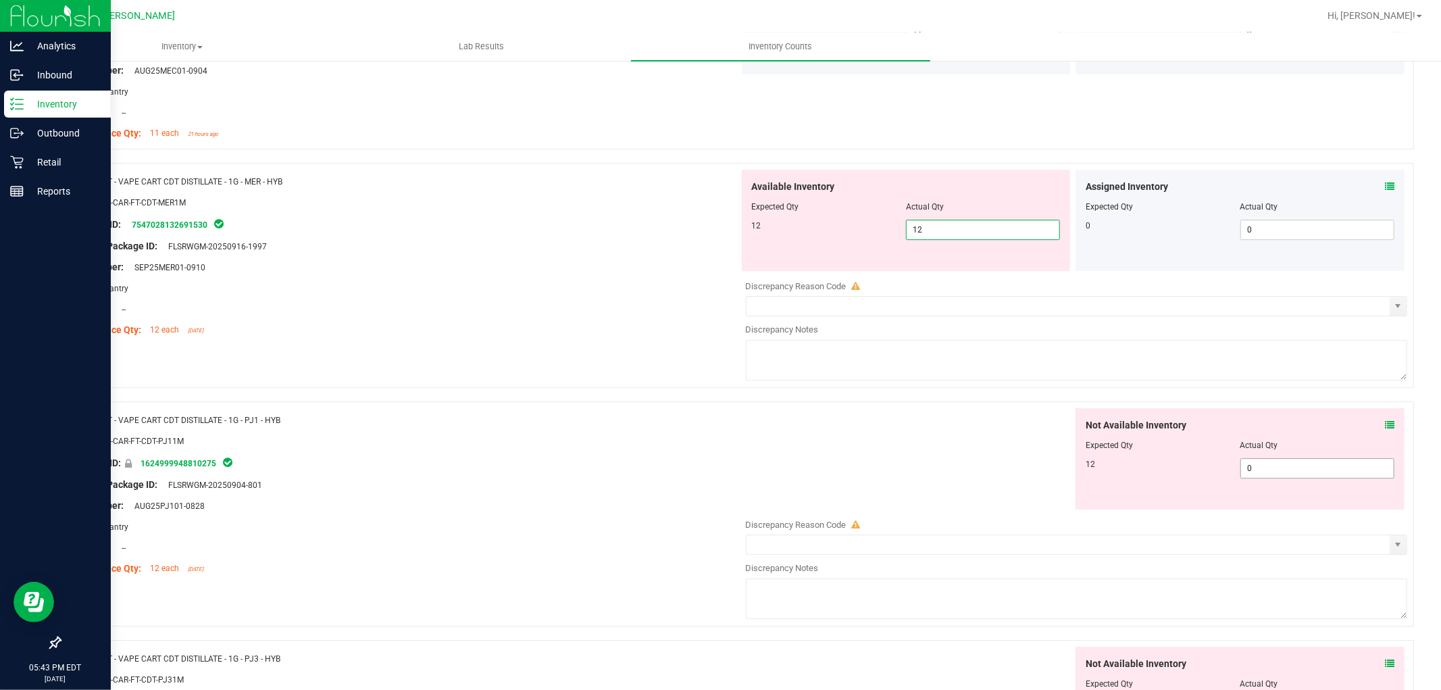
click at [1310, 467] on div "Not Available Inventory Expected Qty Actual Qty 12 0 0" at bounding box center [1239, 458] width 329 height 101
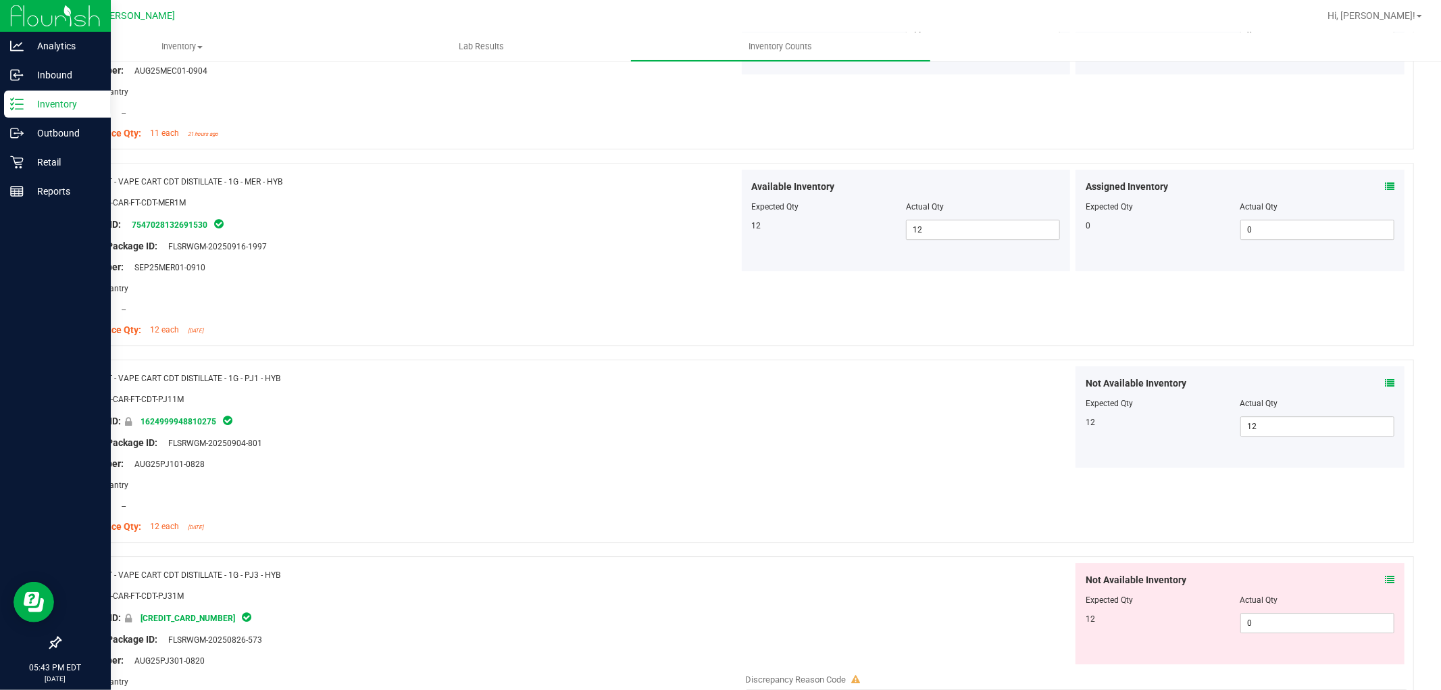
click at [1261, 635] on div "Not Available Inventory Expected Qty Actual Qty 12 0 0" at bounding box center [1239, 613] width 329 height 101
click at [1261, 617] on span "0 0" at bounding box center [1317, 623] width 154 height 20
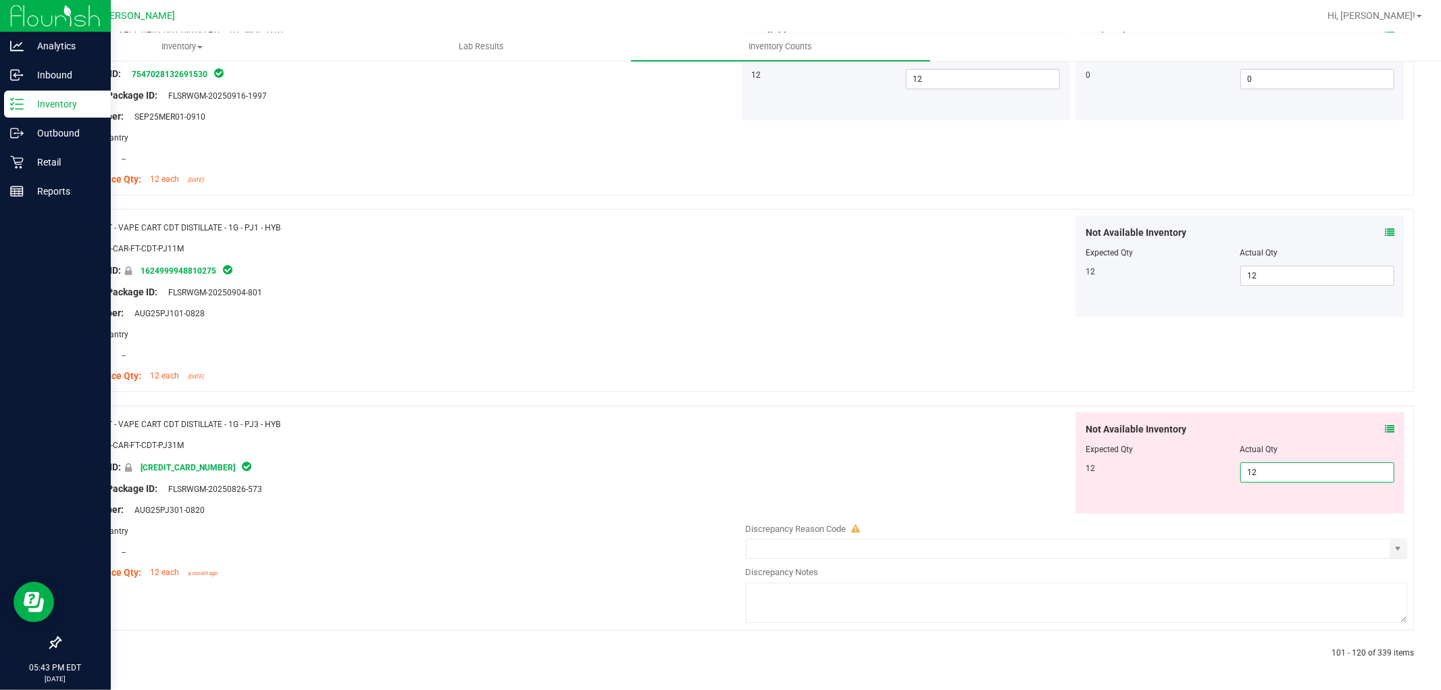
scroll to position [3487, 0]
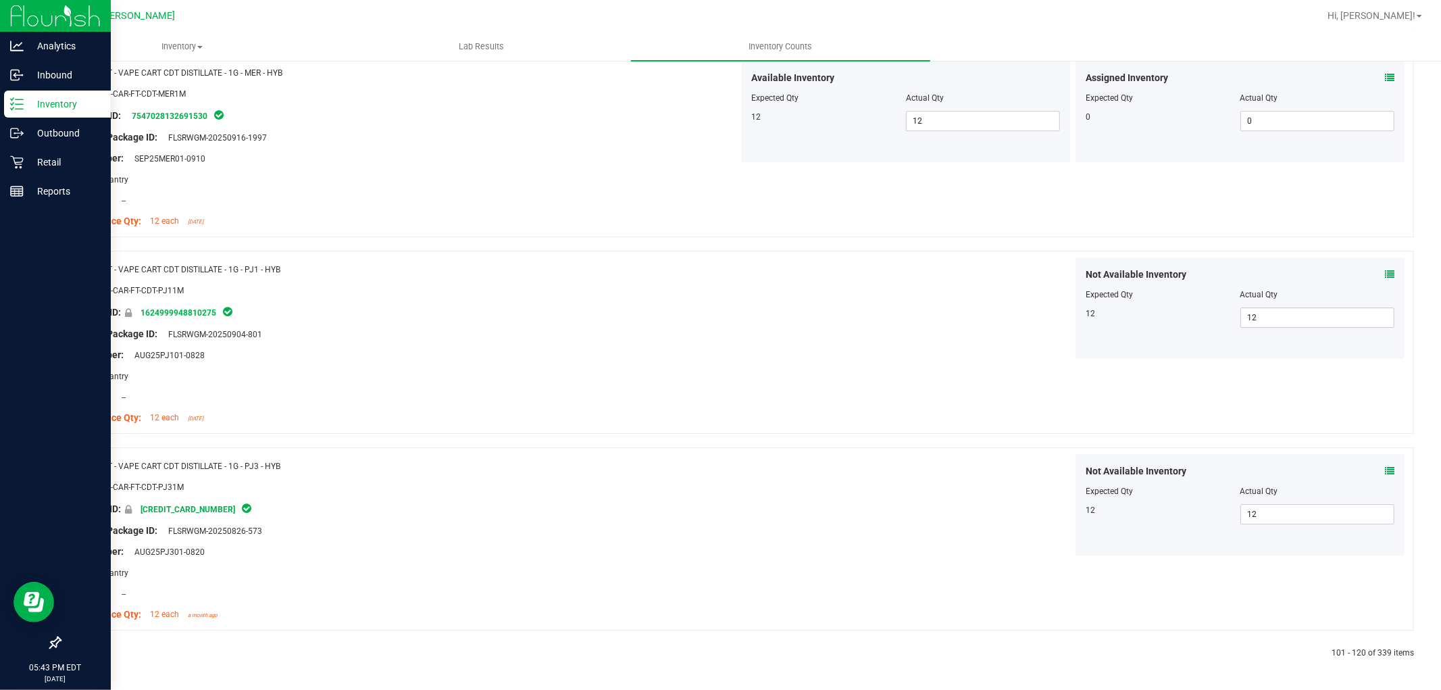
drag, startPoint x: 95, startPoint y: 654, endPoint x: 105, endPoint y: 646, distance: 12.6
click at [95, 655] on div at bounding box center [398, 653] width 678 height 12
click at [95, 652] on link at bounding box center [93, 652] width 6 height 9
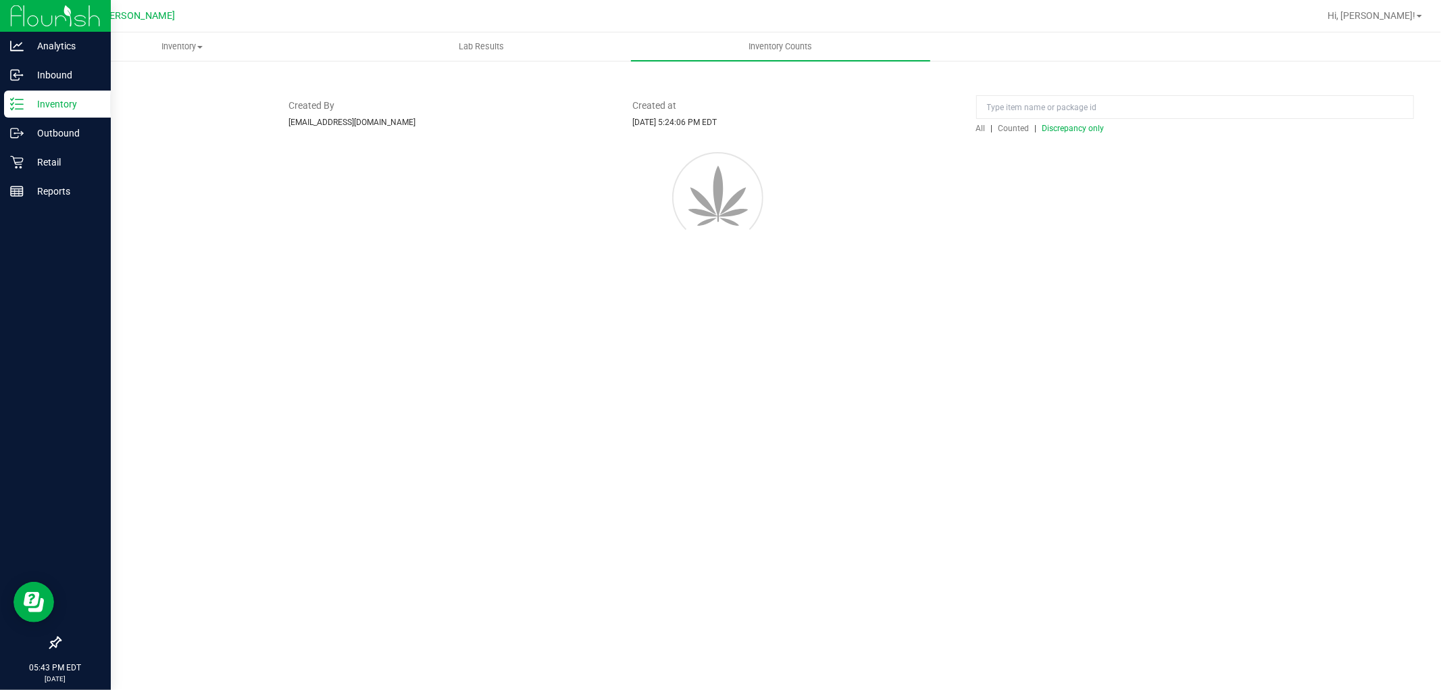
scroll to position [0, 0]
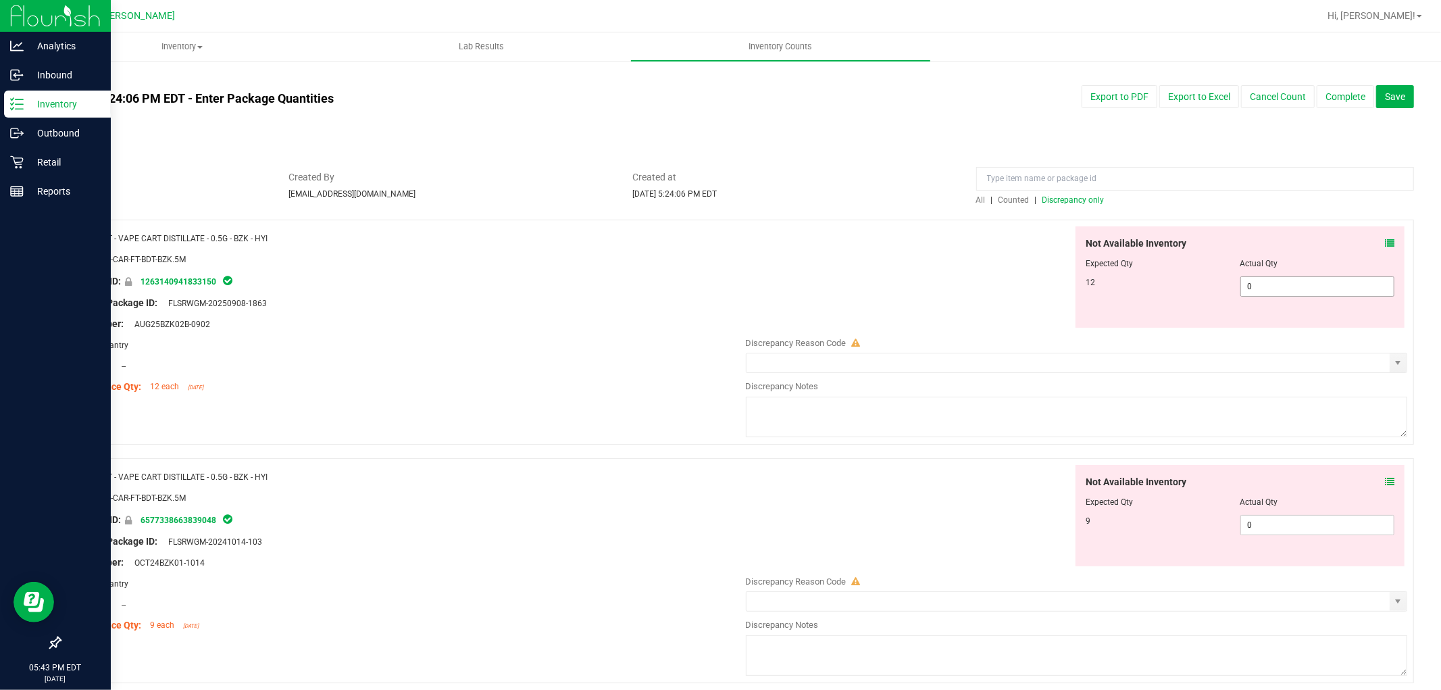
click at [1258, 291] on span "0 0" at bounding box center [1317, 286] width 154 height 20
click at [1298, 518] on div "Not Available Inventory Expected Qty Actual Qty 9 0 0" at bounding box center [1239, 515] width 329 height 101
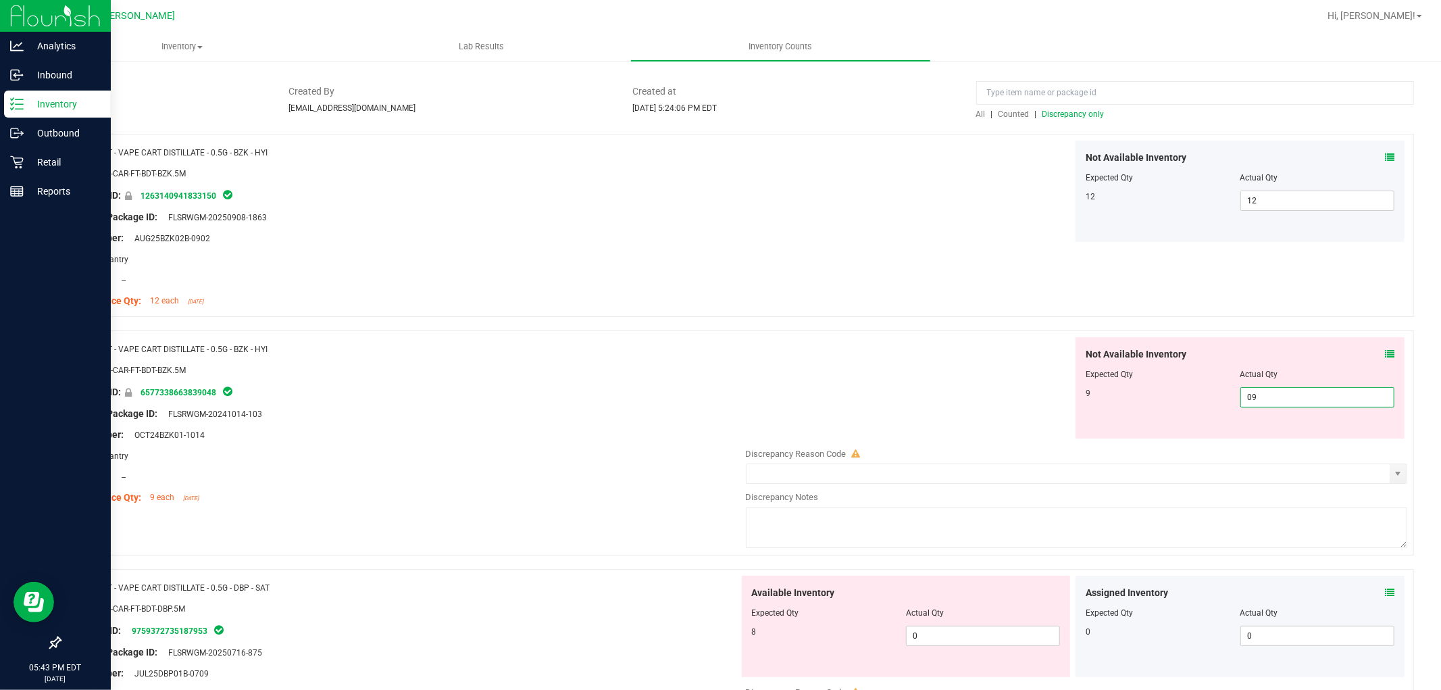
scroll to position [450, 0]
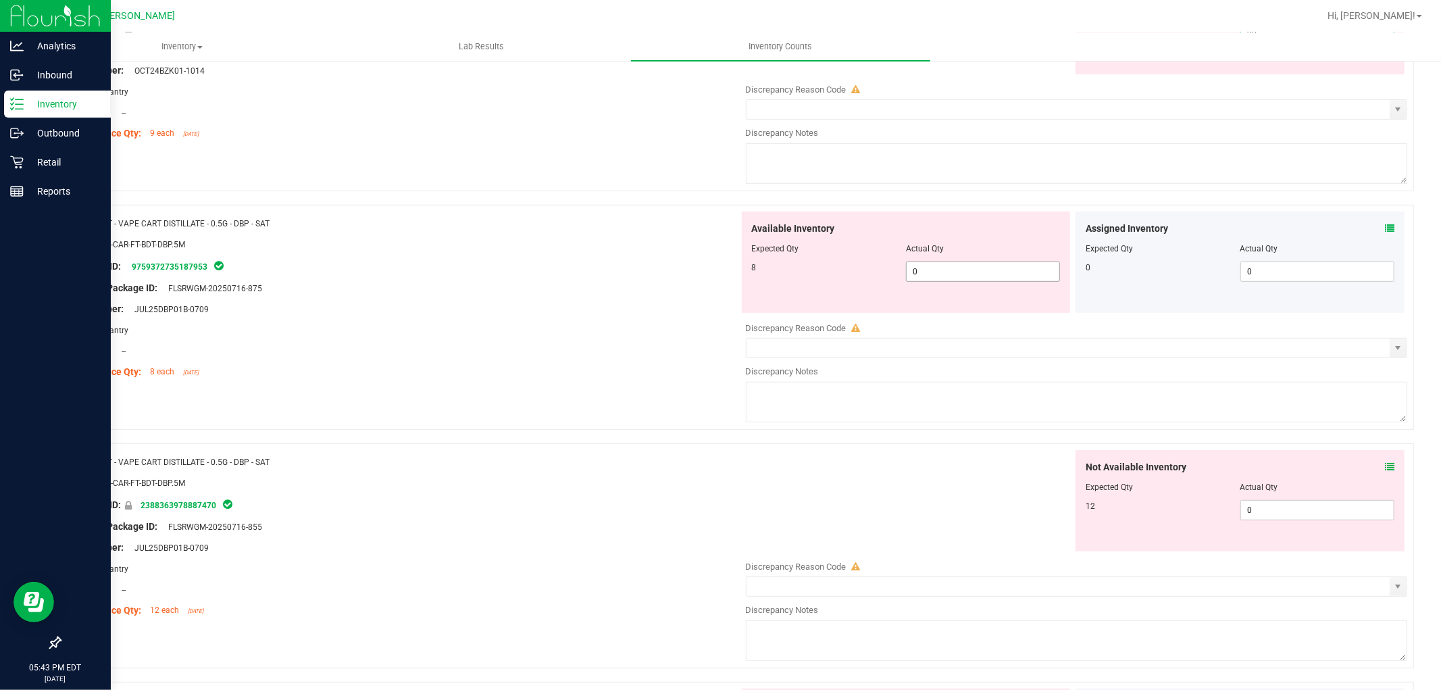
click at [956, 268] on div "Available Inventory Expected Qty Actual Qty 8 0 0" at bounding box center [906, 261] width 329 height 101
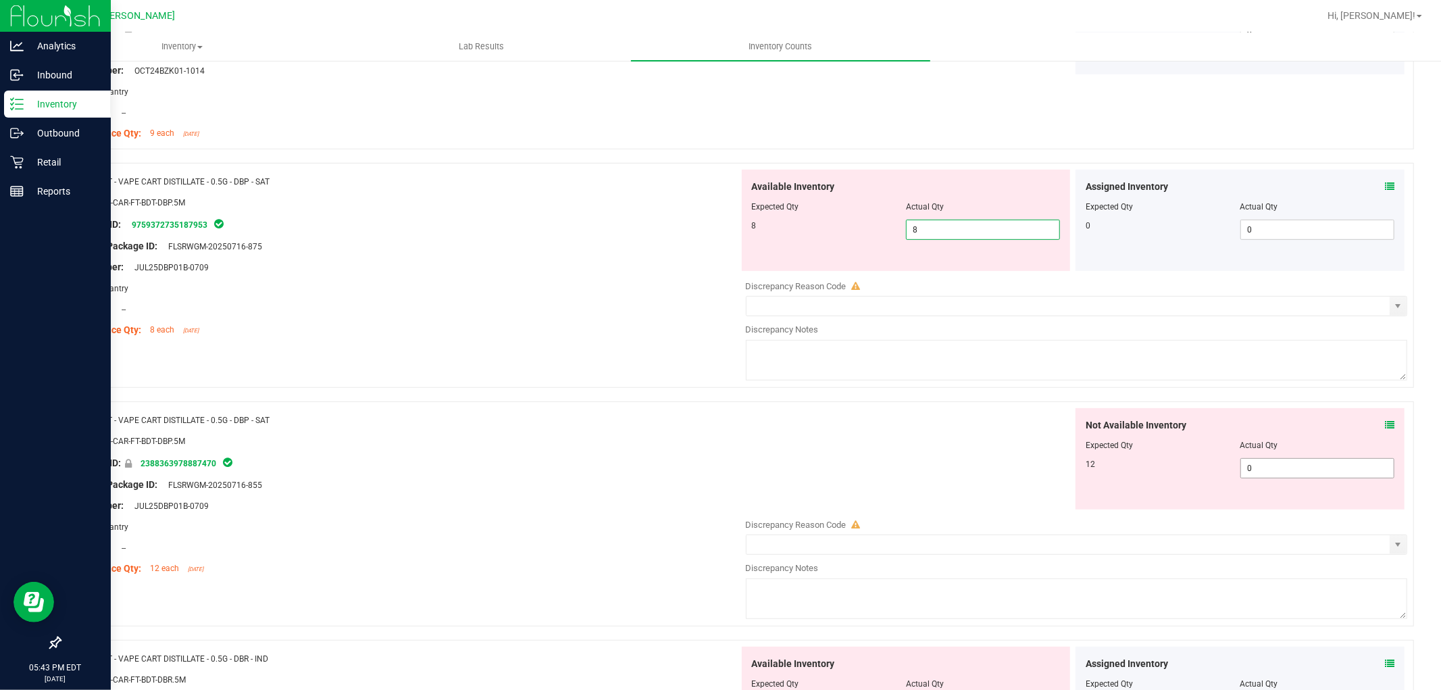
click at [1326, 464] on div "Not Available Inventory Expected Qty Actual Qty 12 0 0" at bounding box center [1239, 458] width 329 height 101
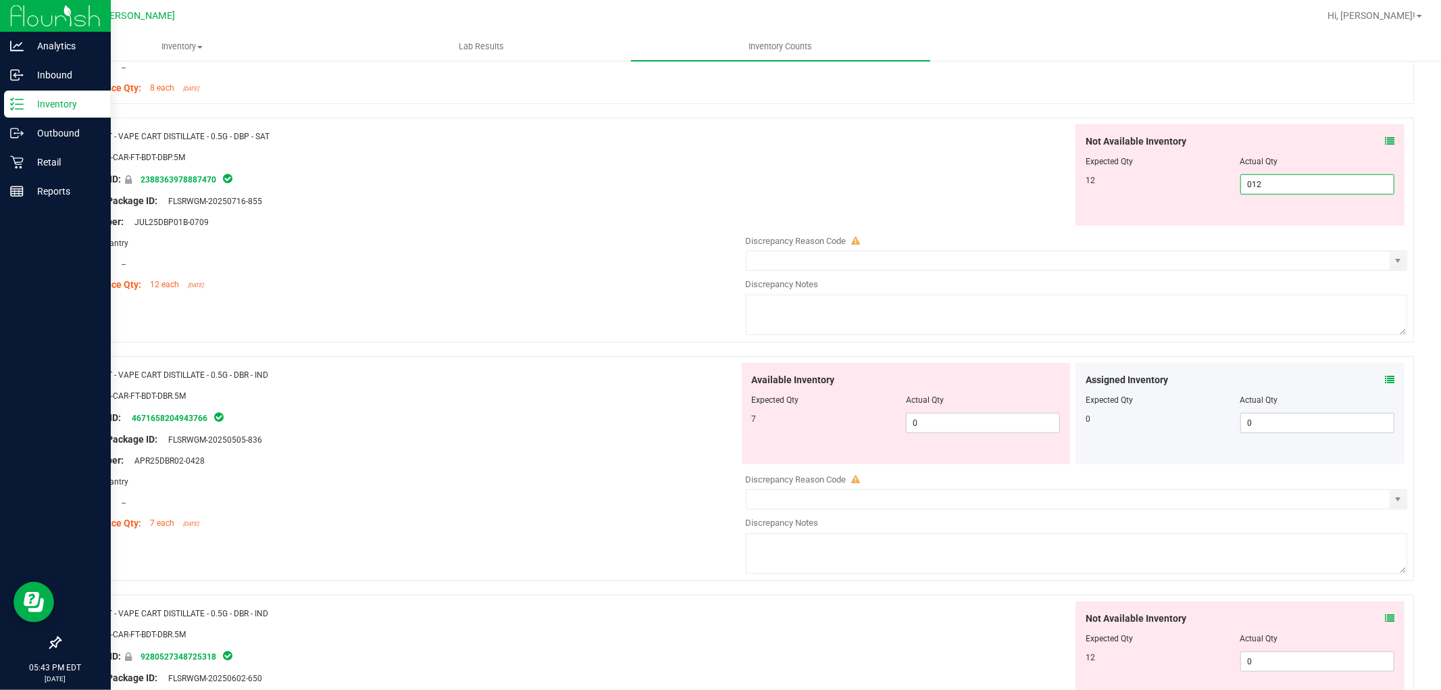
scroll to position [750, 0]
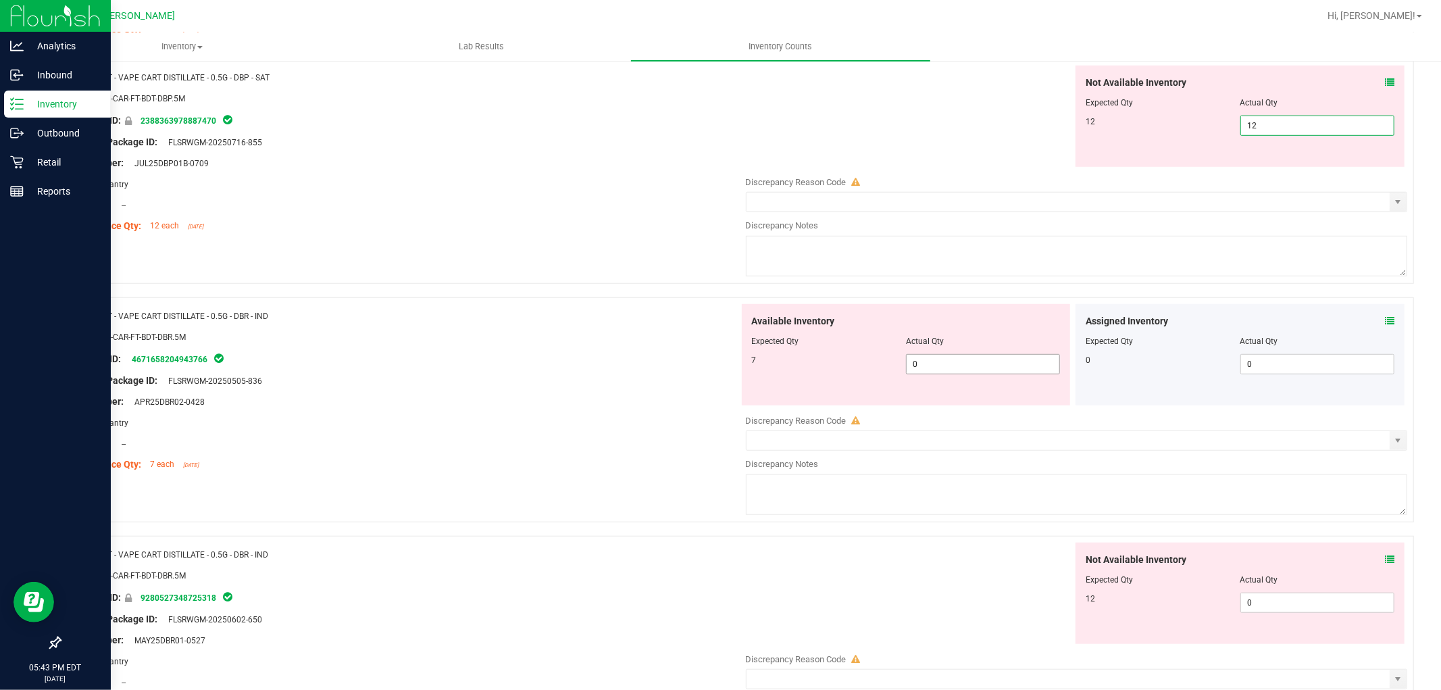
drag, startPoint x: 925, startPoint y: 369, endPoint x: 1033, endPoint y: 424, distance: 120.8
click at [926, 369] on div "Available Inventory Expected Qty Actual Qty 7 0 0" at bounding box center [1073, 411] width 669 height 214
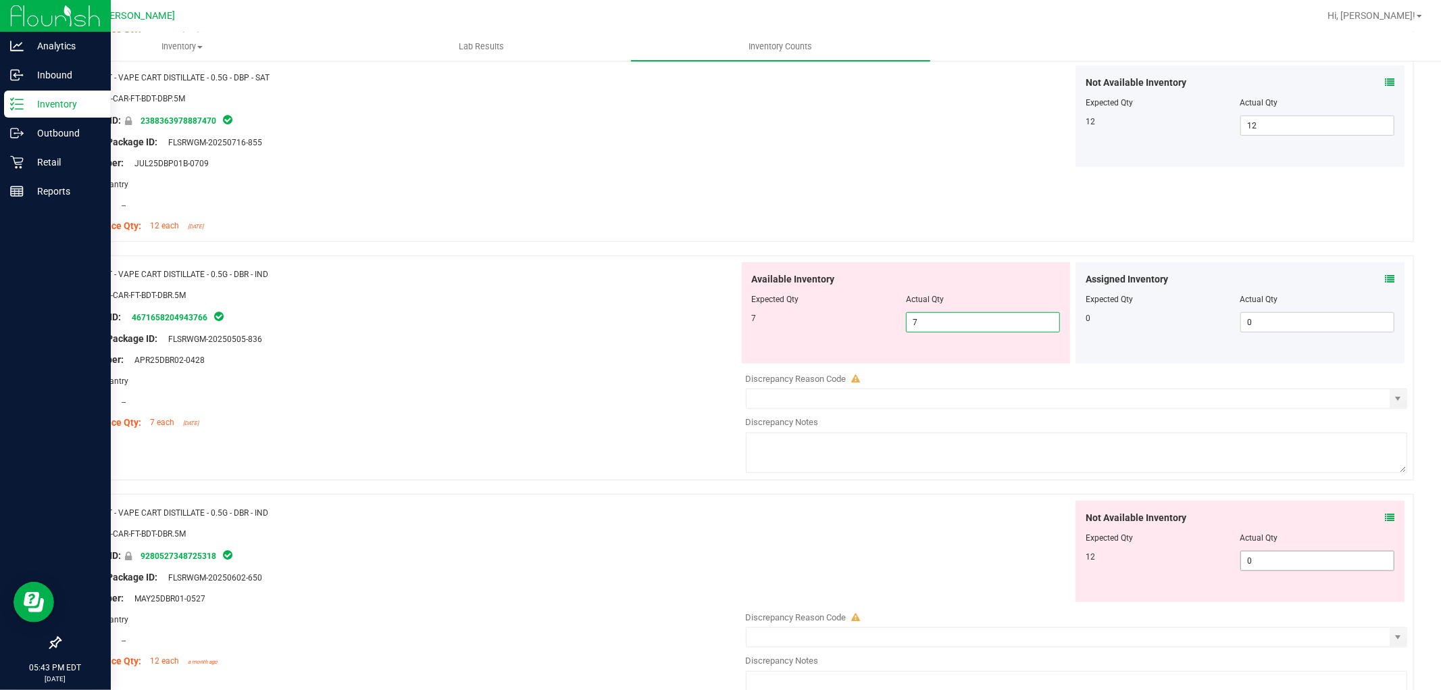
click at [1267, 559] on div "Not Available Inventory Expected Qty Actual Qty 12 0 0" at bounding box center [1239, 551] width 329 height 101
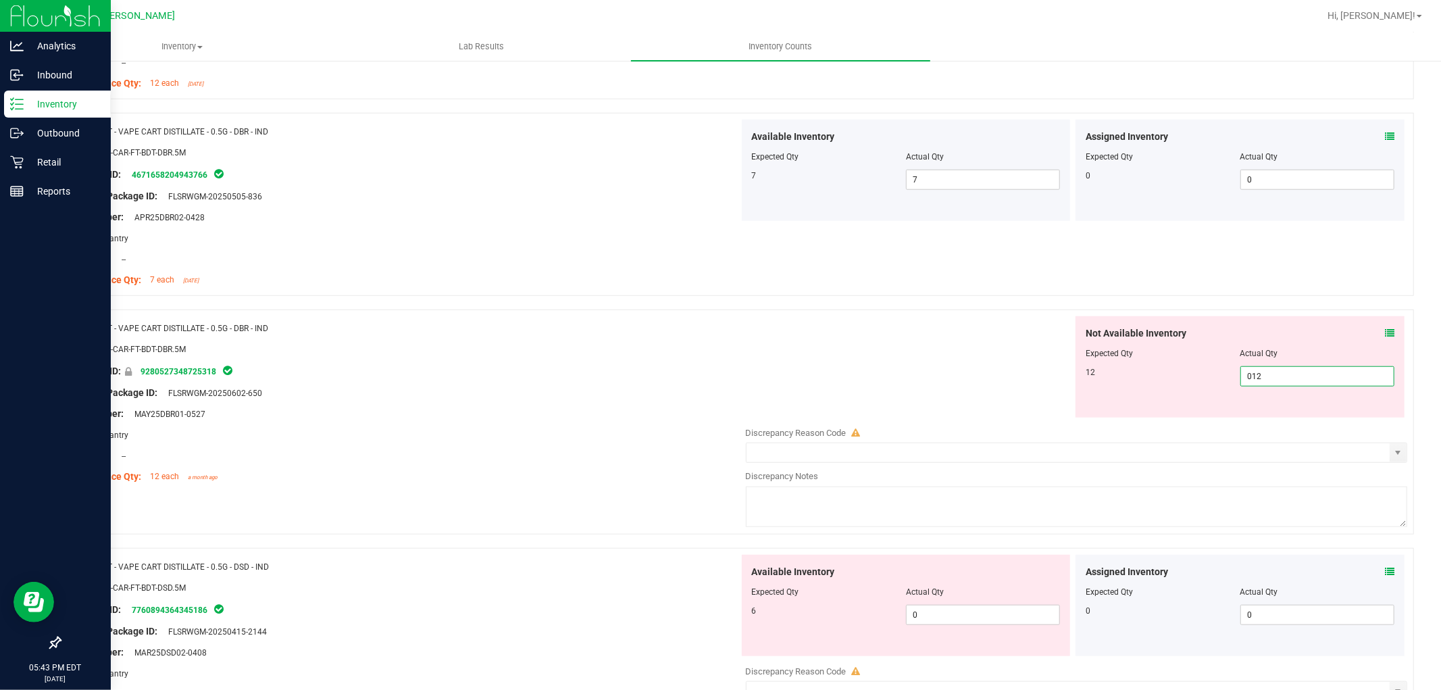
scroll to position [1050, 0]
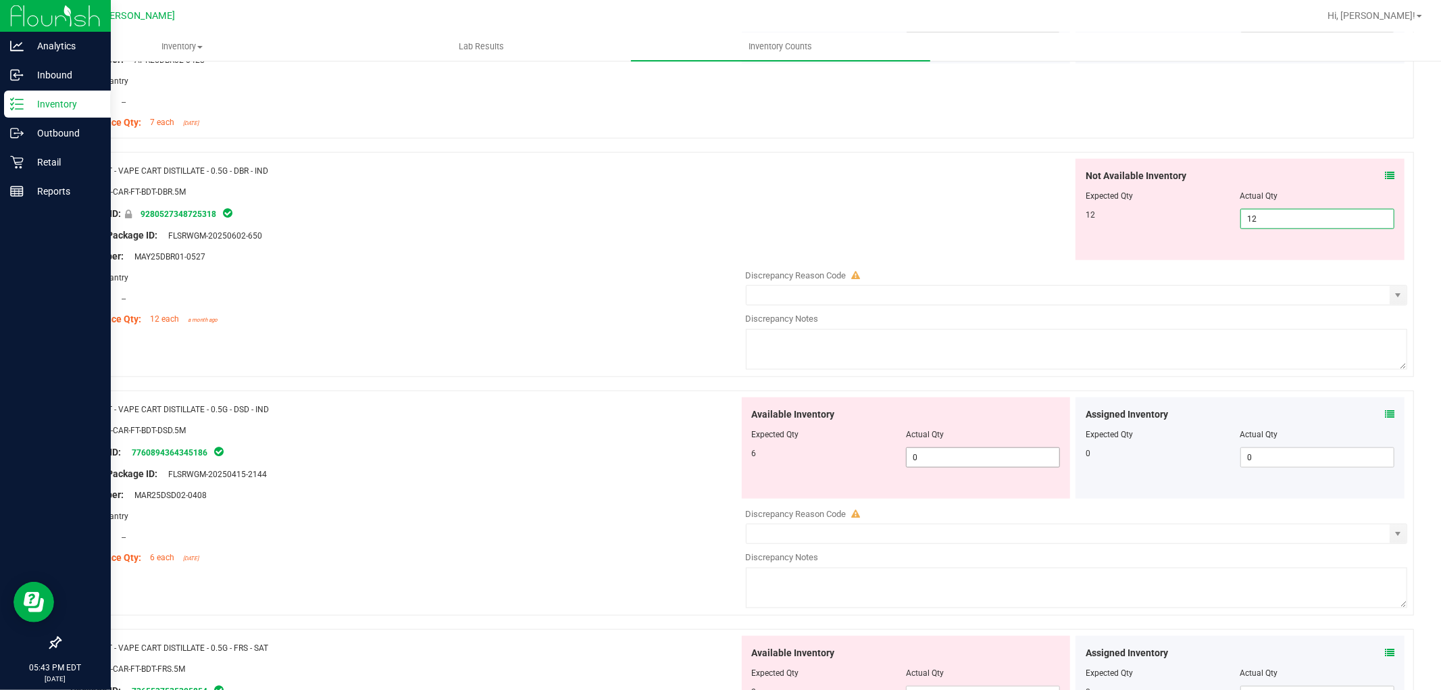
click at [936, 455] on div "Available Inventory Expected Qty Actual Qty 6 0 0" at bounding box center [906, 447] width 329 height 101
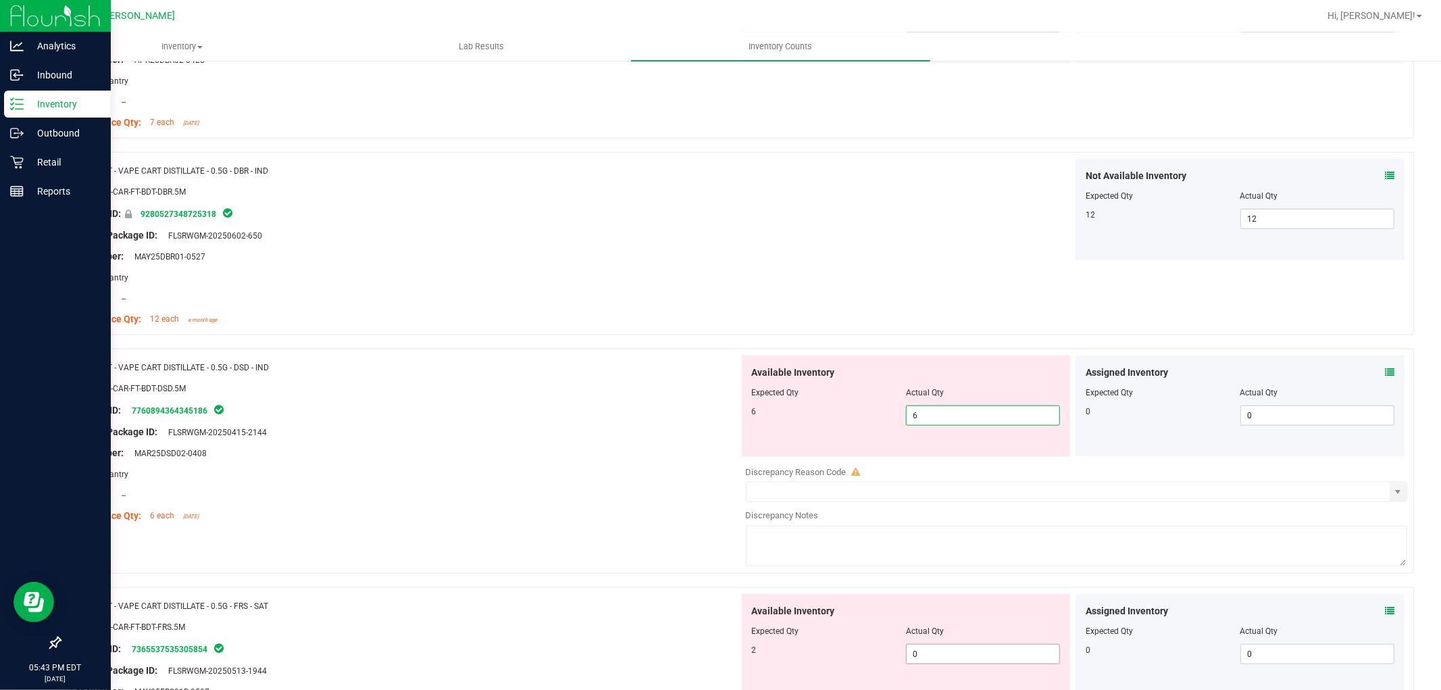
click at [962, 657] on div "Available Inventory Expected Qty Actual Qty 2 0 0" at bounding box center [1073, 701] width 669 height 214
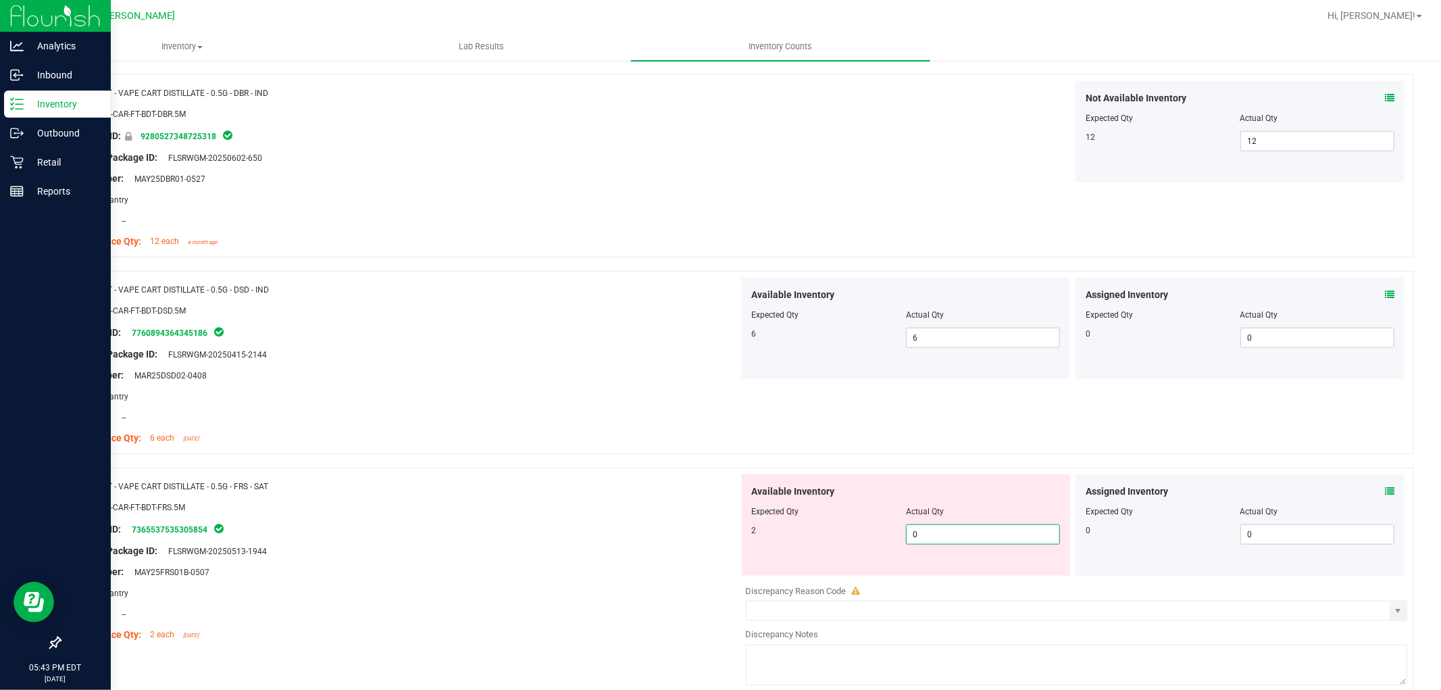
scroll to position [1426, 0]
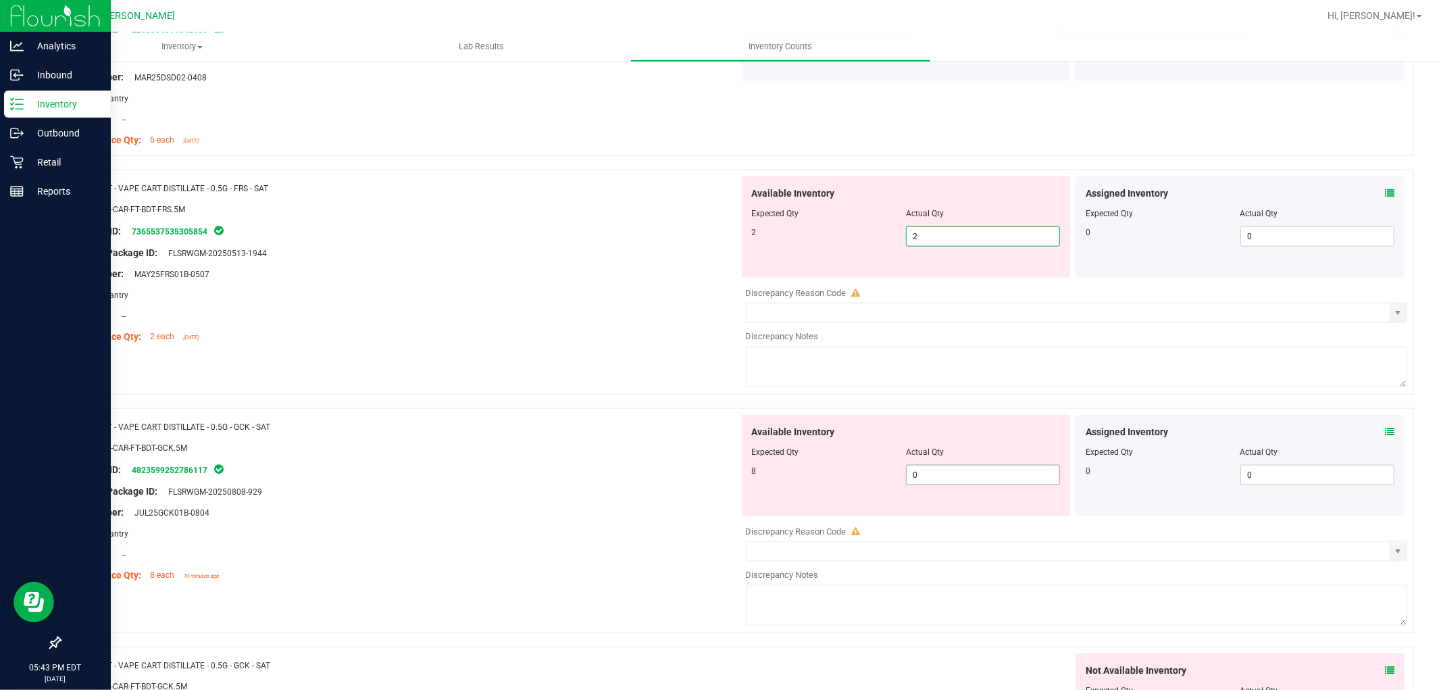
click at [971, 478] on div "Available Inventory Expected Qty Actual Qty 8 0 0" at bounding box center [1073, 522] width 669 height 214
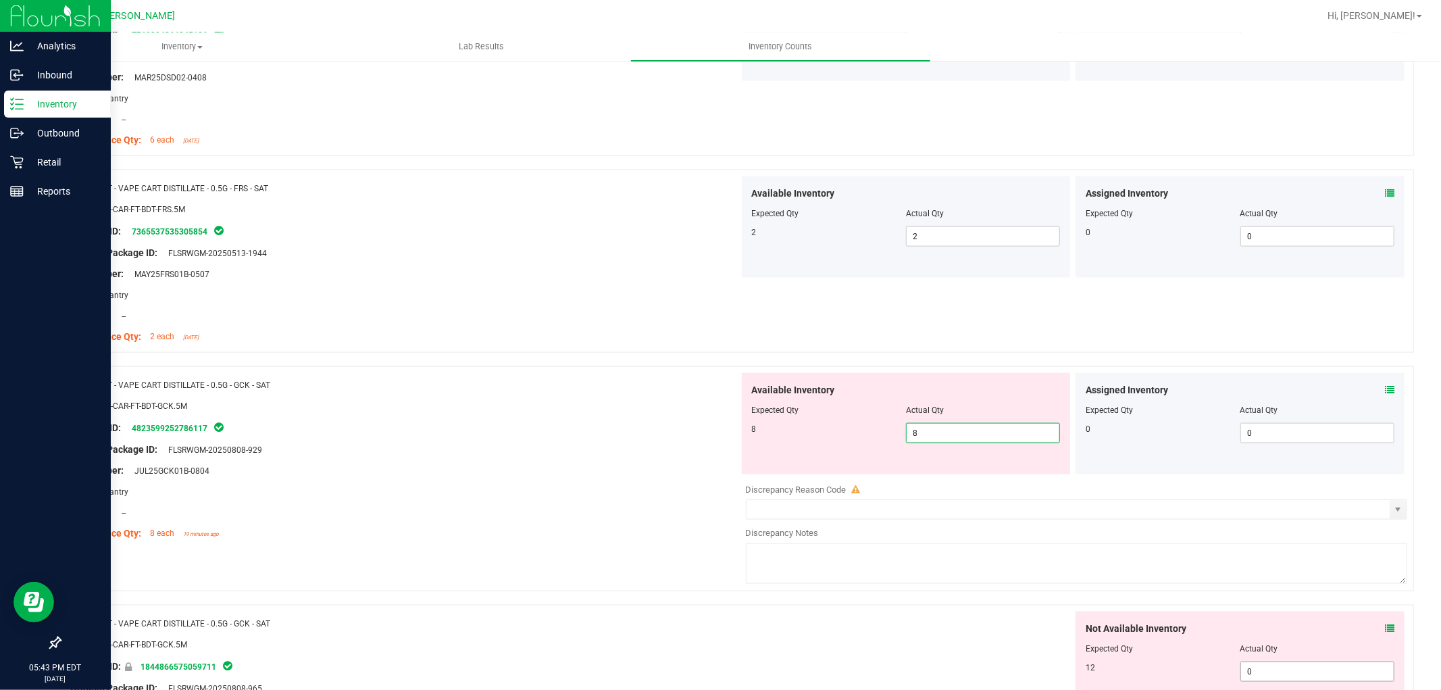
click at [1273, 670] on div "Not Available Inventory Expected Qty Actual Qty 12 0 0" at bounding box center [1239, 661] width 329 height 101
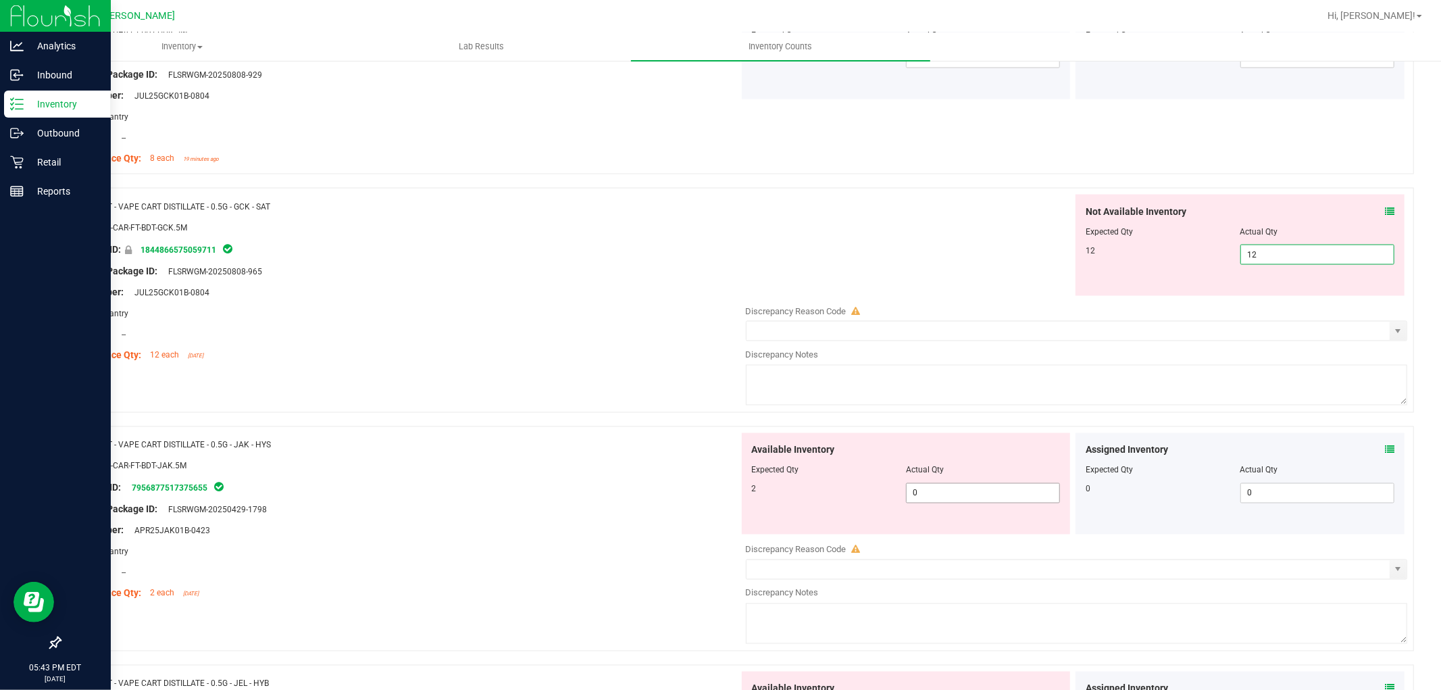
click at [1011, 497] on div "Available Inventory Expected Qty Actual Qty 2 0 0" at bounding box center [1073, 540] width 669 height 214
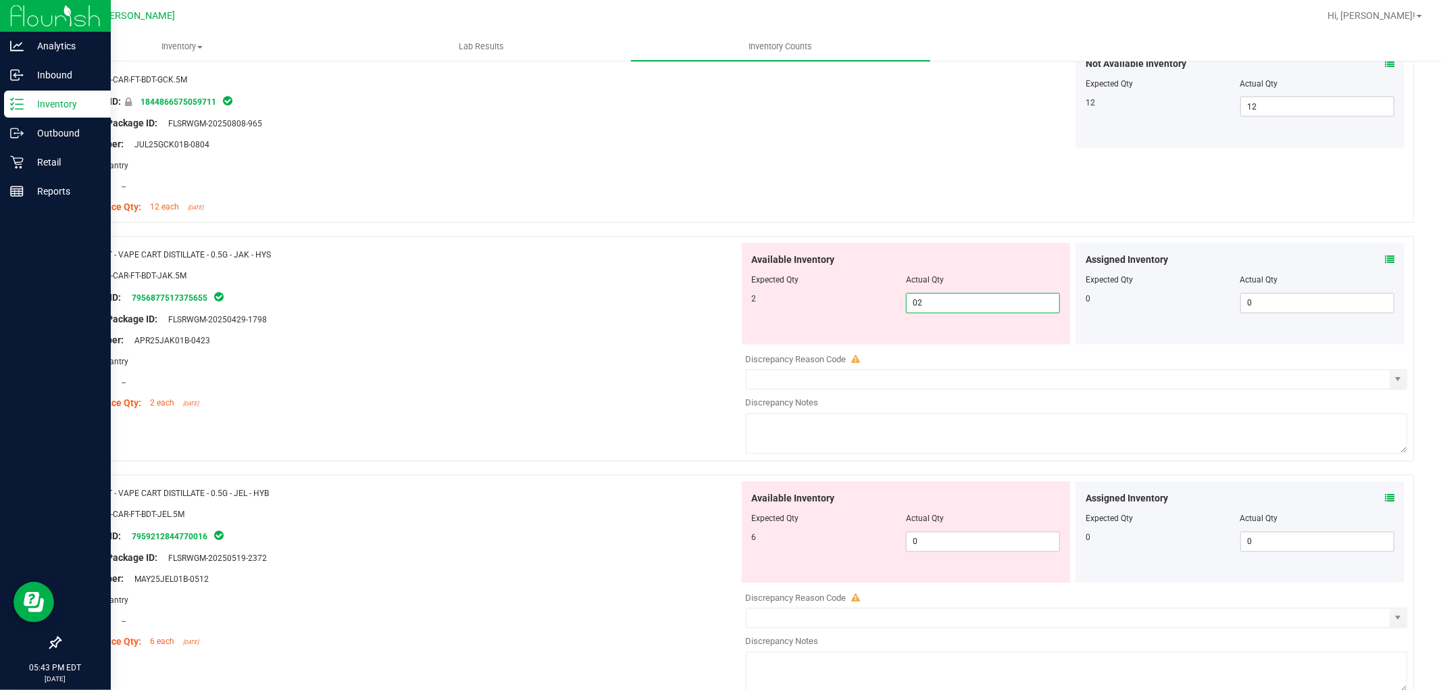
scroll to position [2101, 0]
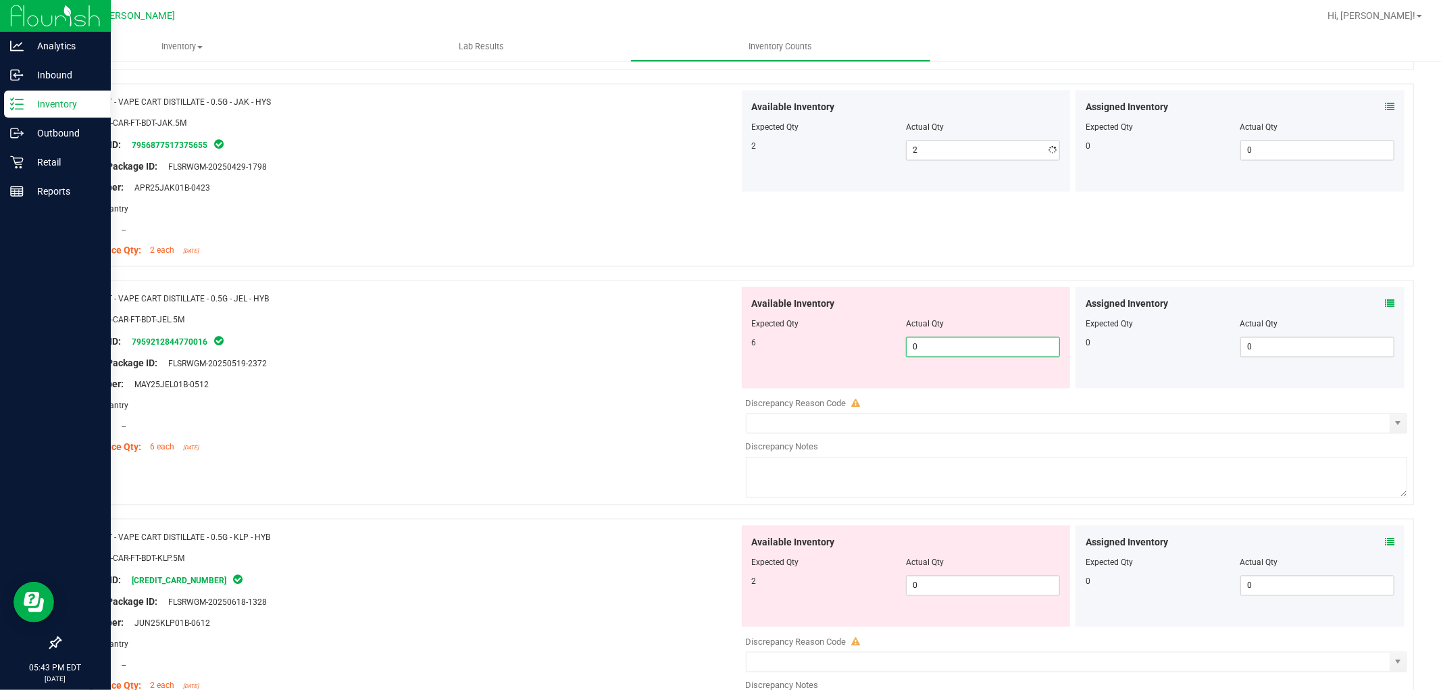
click at [948, 388] on div "Available Inventory Expected Qty Actual Qty 6 0 0" at bounding box center [906, 337] width 329 height 101
click at [951, 582] on div "Available Inventory Expected Qty Actual Qty 2 0 0" at bounding box center [906, 576] width 329 height 101
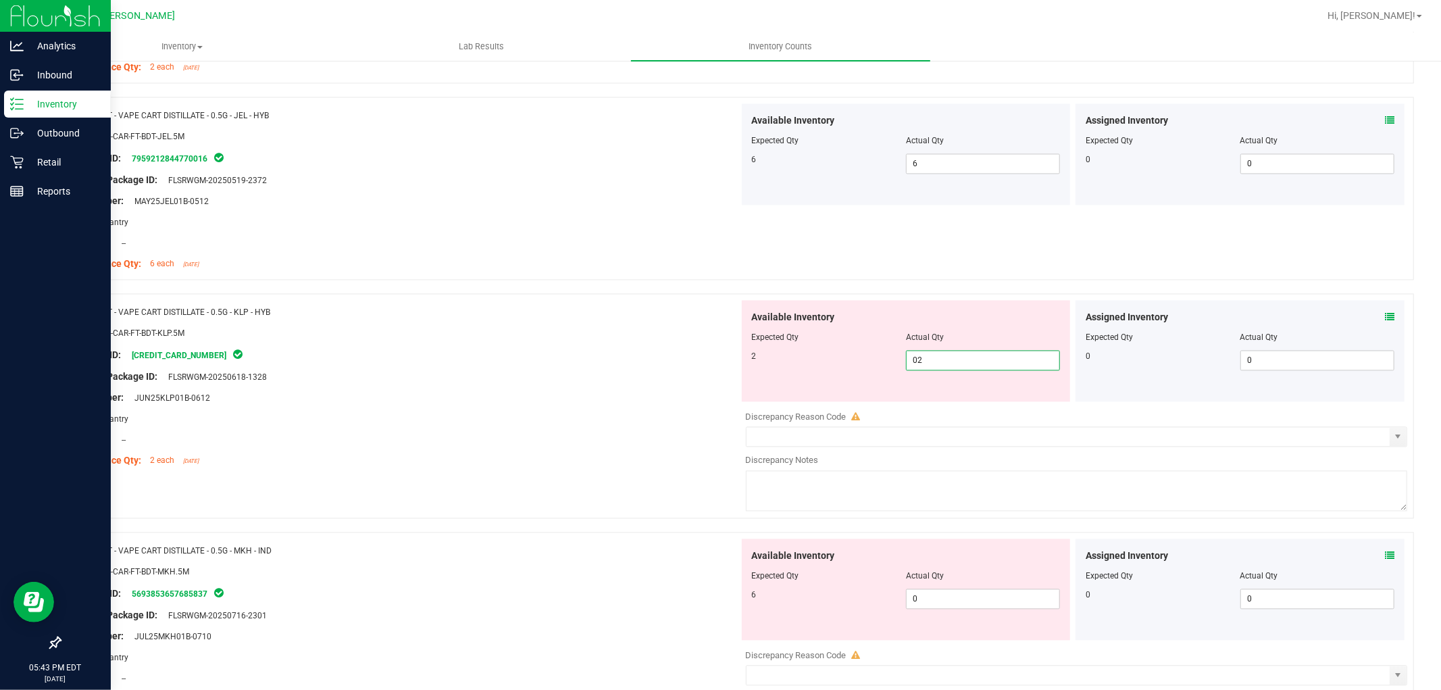
scroll to position [2401, 0]
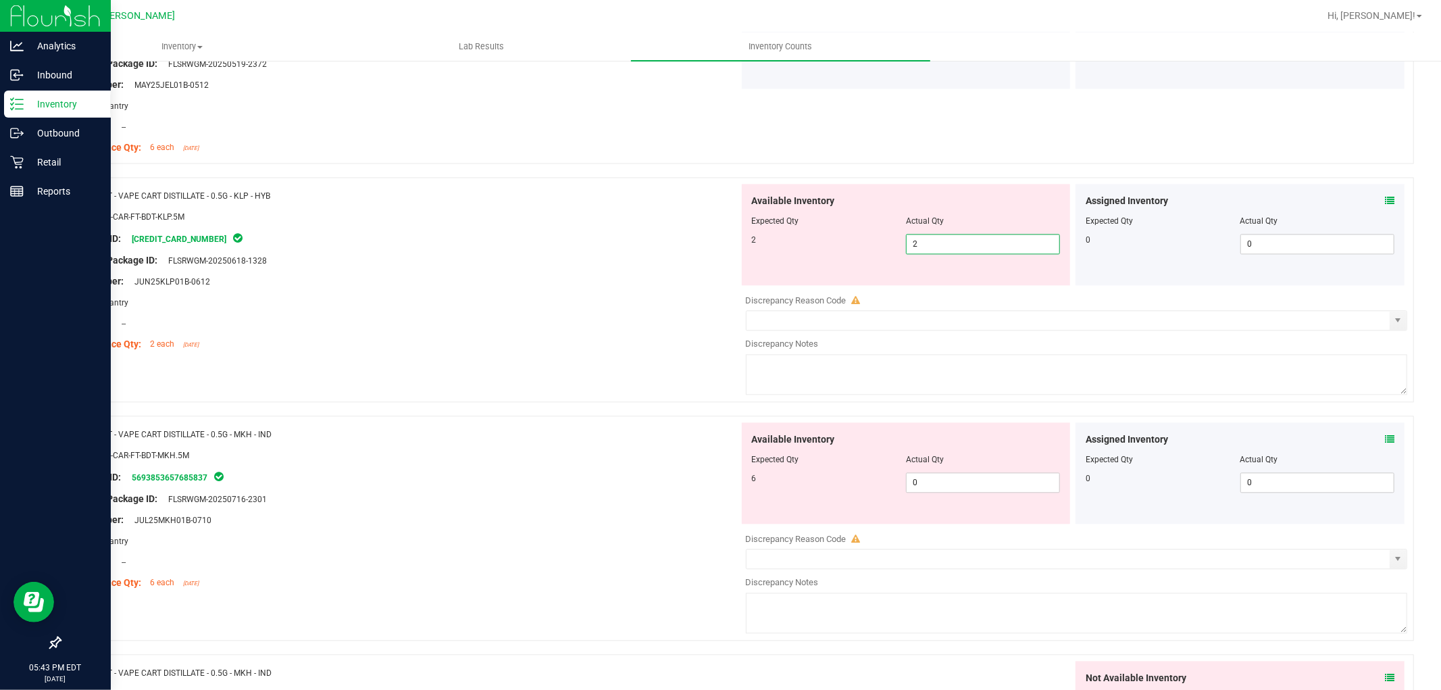
click at [988, 496] on div "Available Inventory Expected Qty Actual Qty 6 0 0" at bounding box center [1073, 529] width 669 height 214
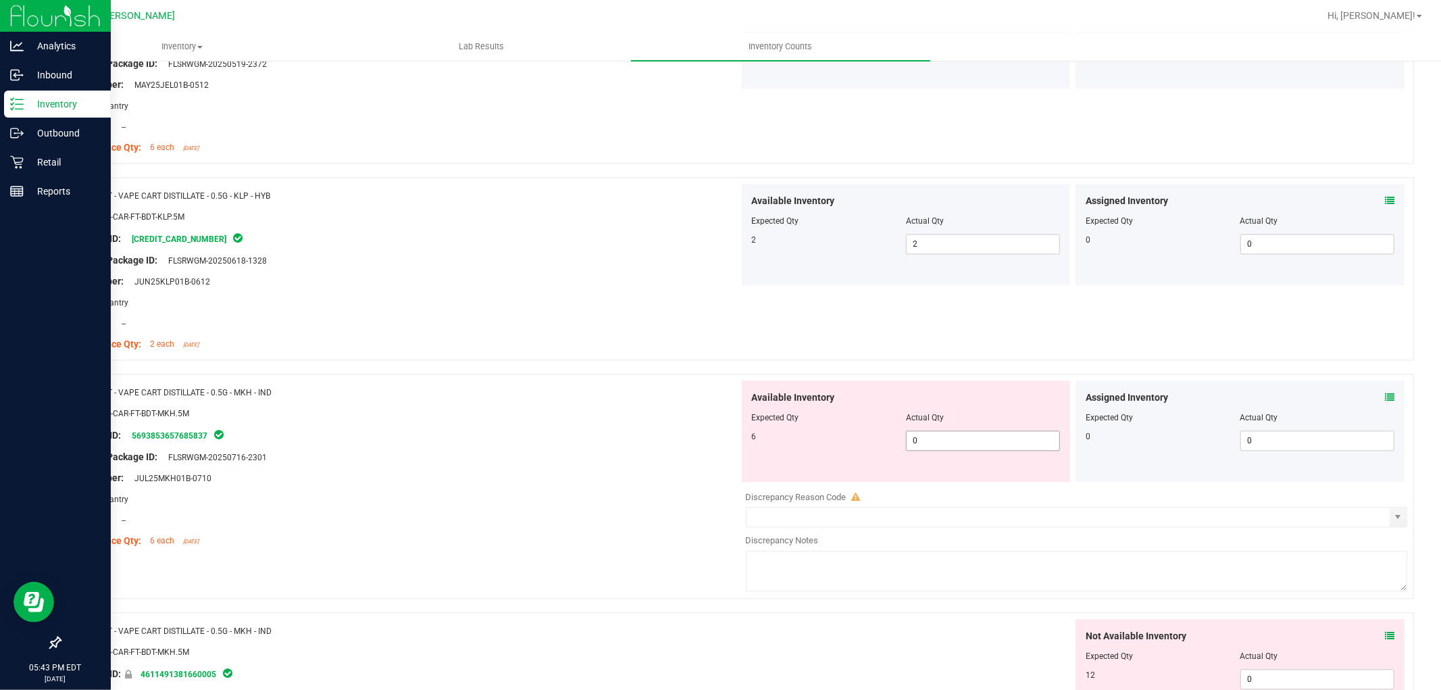
drag, startPoint x: 981, startPoint y: 446, endPoint x: 994, endPoint y: 460, distance: 19.1
click at [982, 446] on span "0 0" at bounding box center [983, 440] width 154 height 20
click at [1305, 671] on div "Not Available Inventory Expected Qty Actual Qty 12 0 0" at bounding box center [1239, 669] width 329 height 101
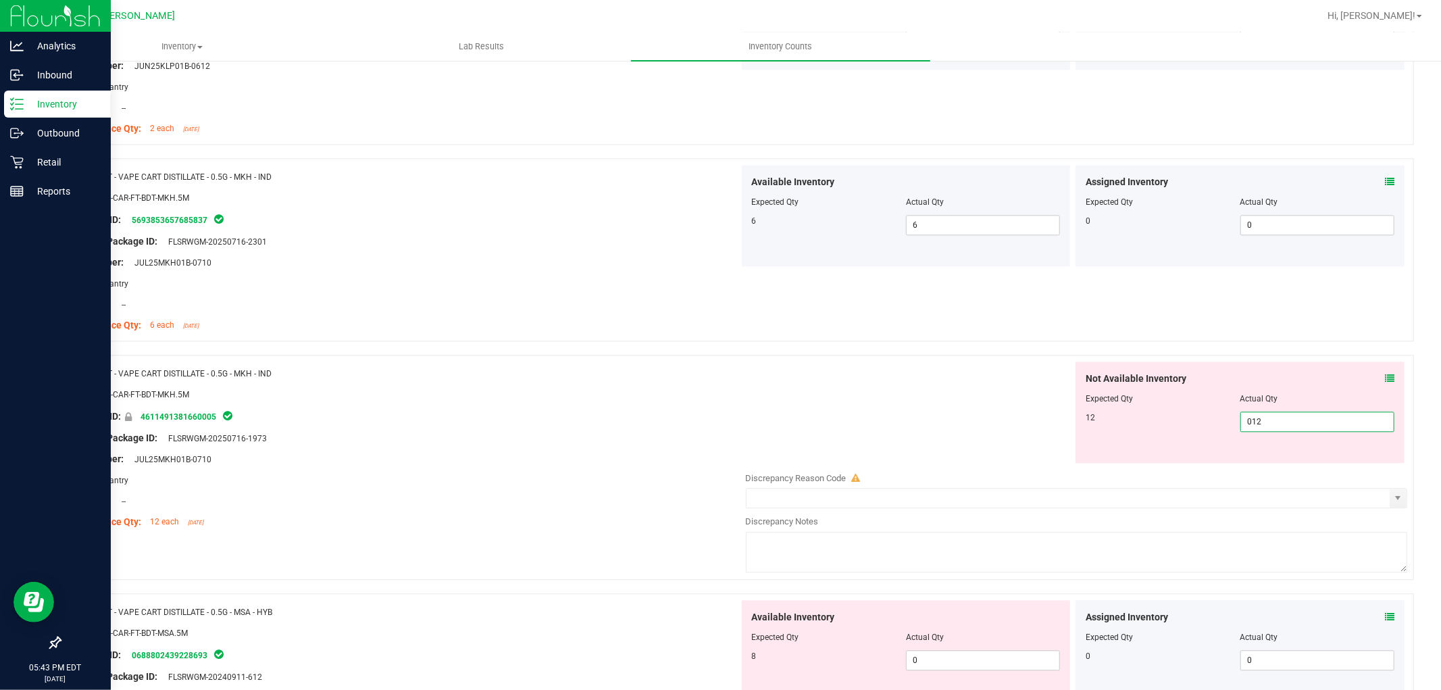
scroll to position [2852, 0]
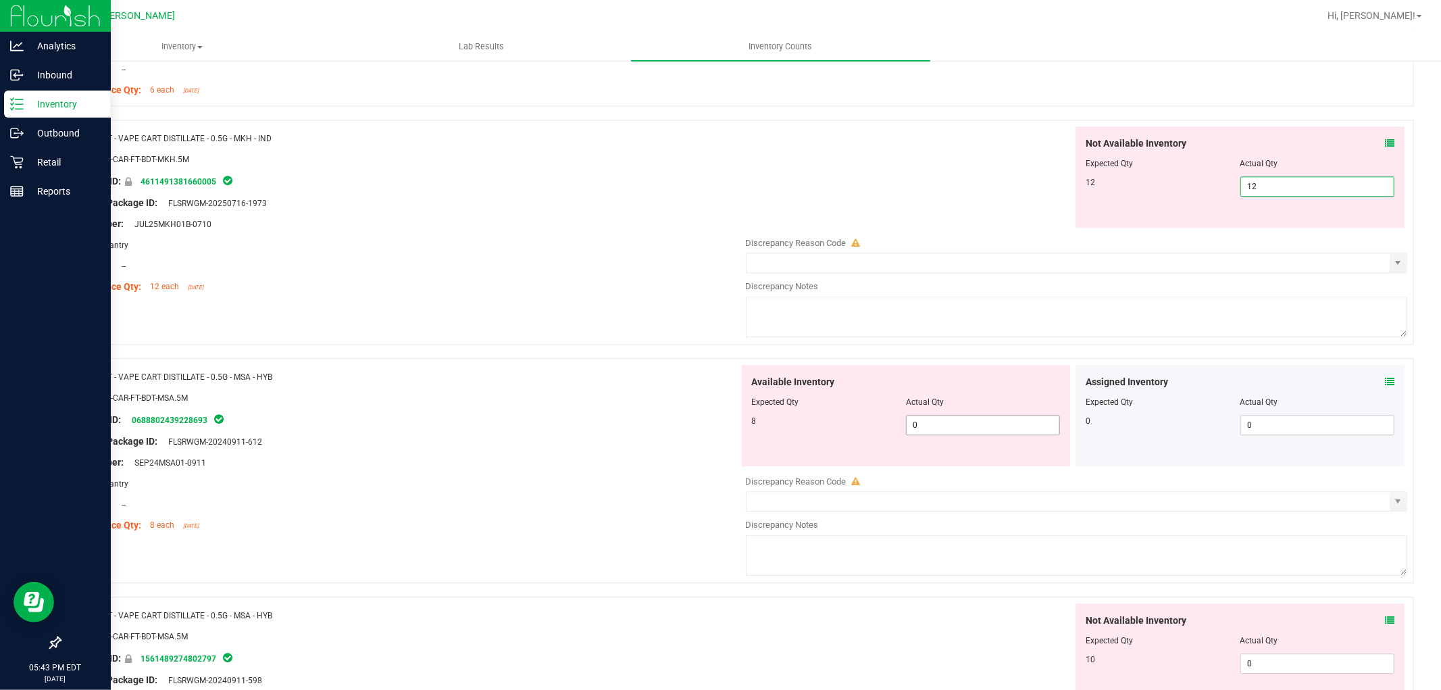
click at [1000, 427] on div "Available Inventory Expected Qty Actual Qty 8 0 0" at bounding box center [1073, 472] width 669 height 214
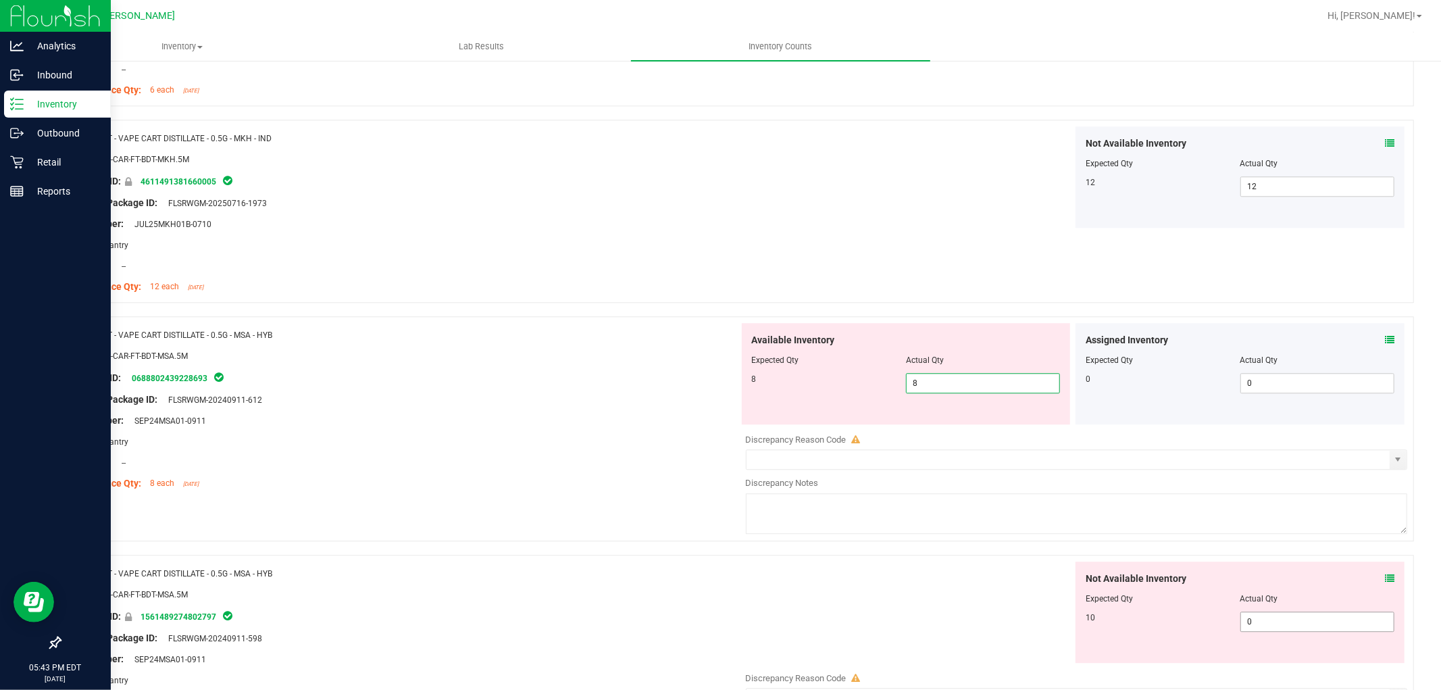
click at [1265, 619] on div "Not Available Inventory Expected Qty Actual Qty 10 0 0" at bounding box center [1239, 611] width 329 height 101
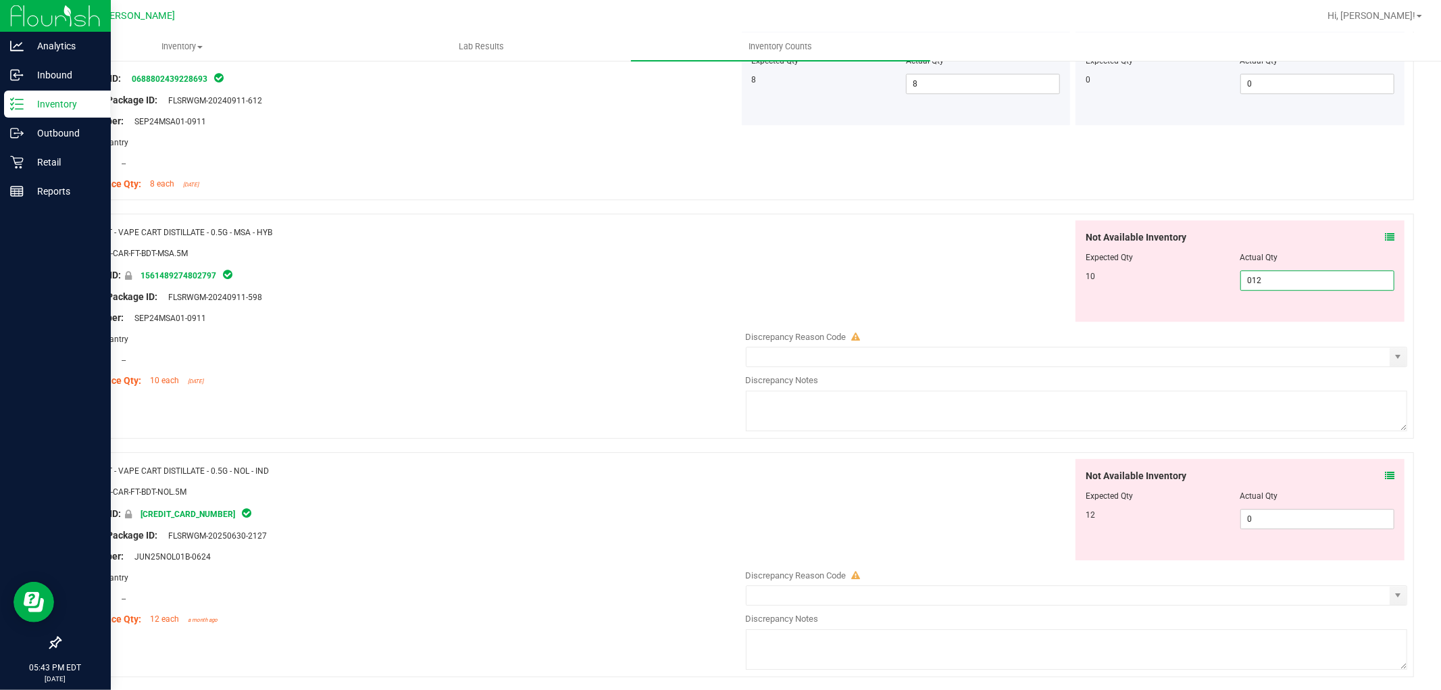
scroll to position [3152, 0]
click at [1302, 516] on div "Not Available Inventory Expected Qty Actual Qty 12 0 0" at bounding box center [1239, 508] width 329 height 101
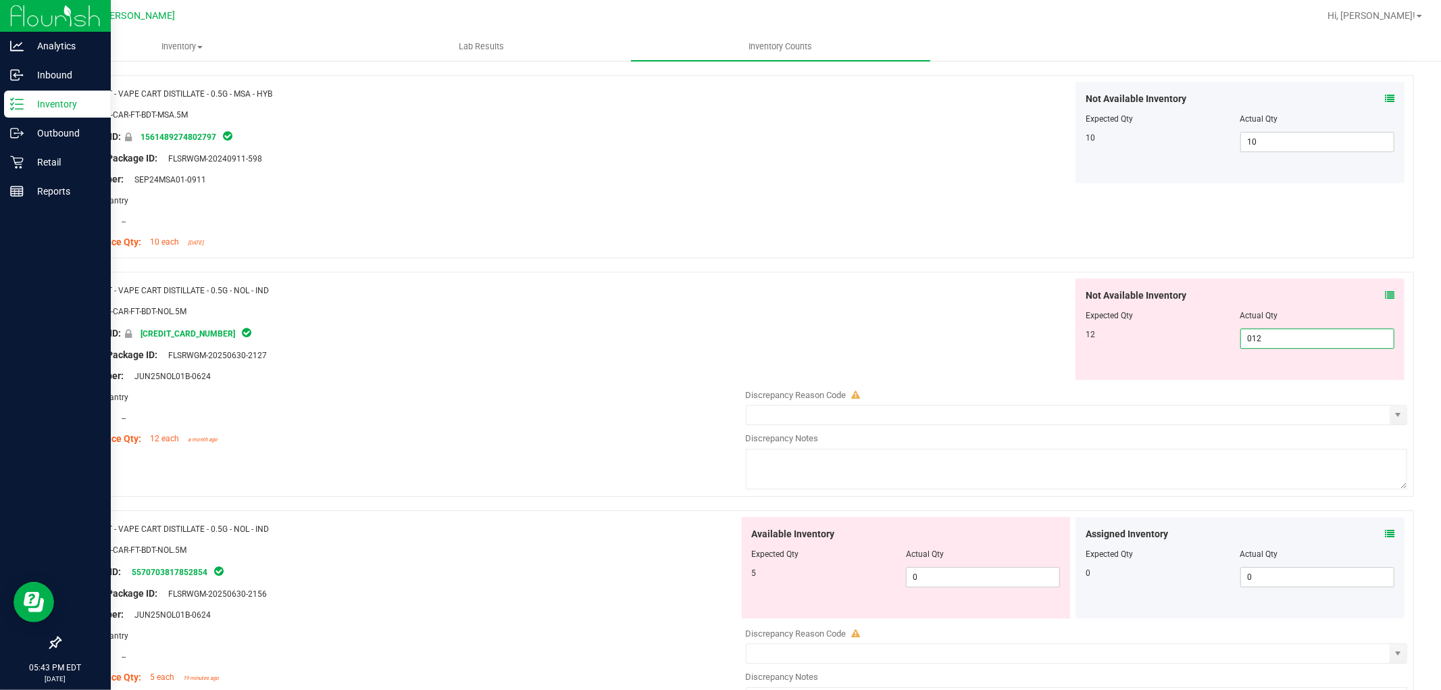
scroll to position [3452, 0]
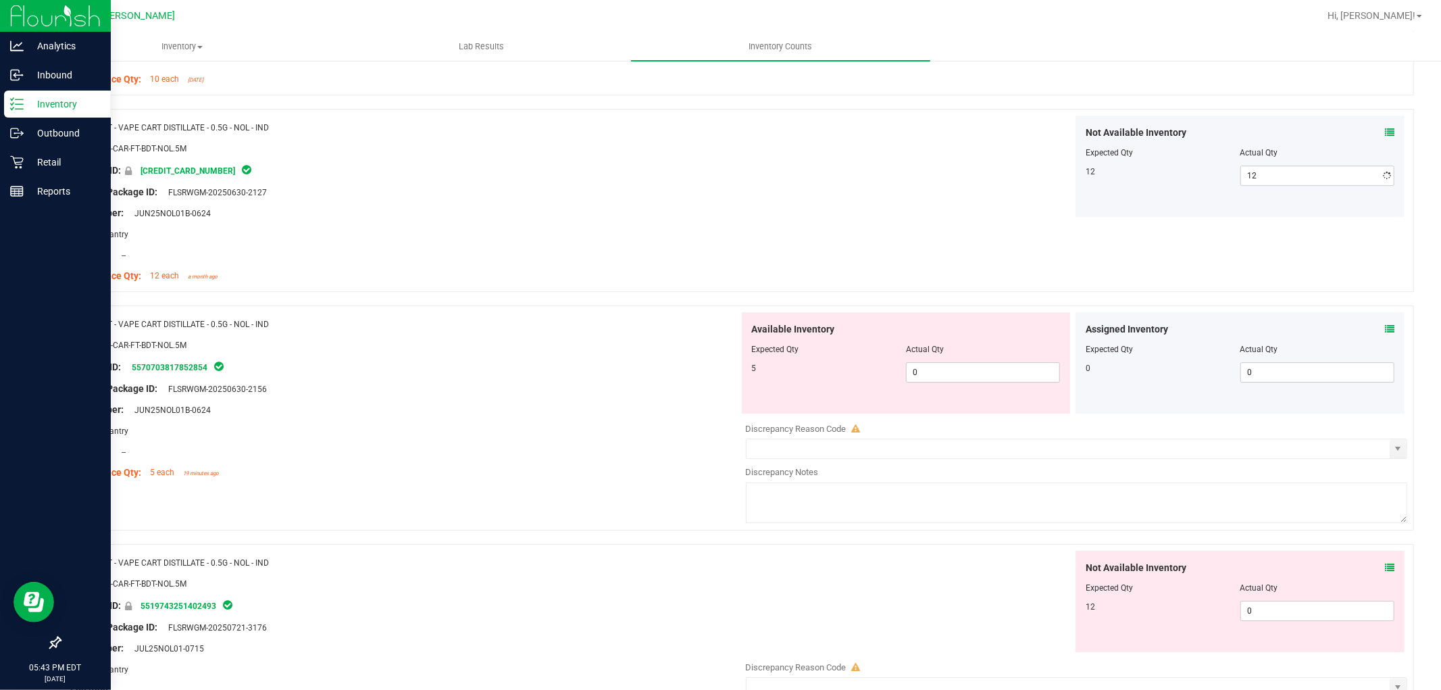
click at [994, 405] on div "Available Inventory Expected Qty Actual Qty 5 0 0" at bounding box center [906, 362] width 329 height 101
click at [991, 375] on span "0 0" at bounding box center [983, 372] width 154 height 20
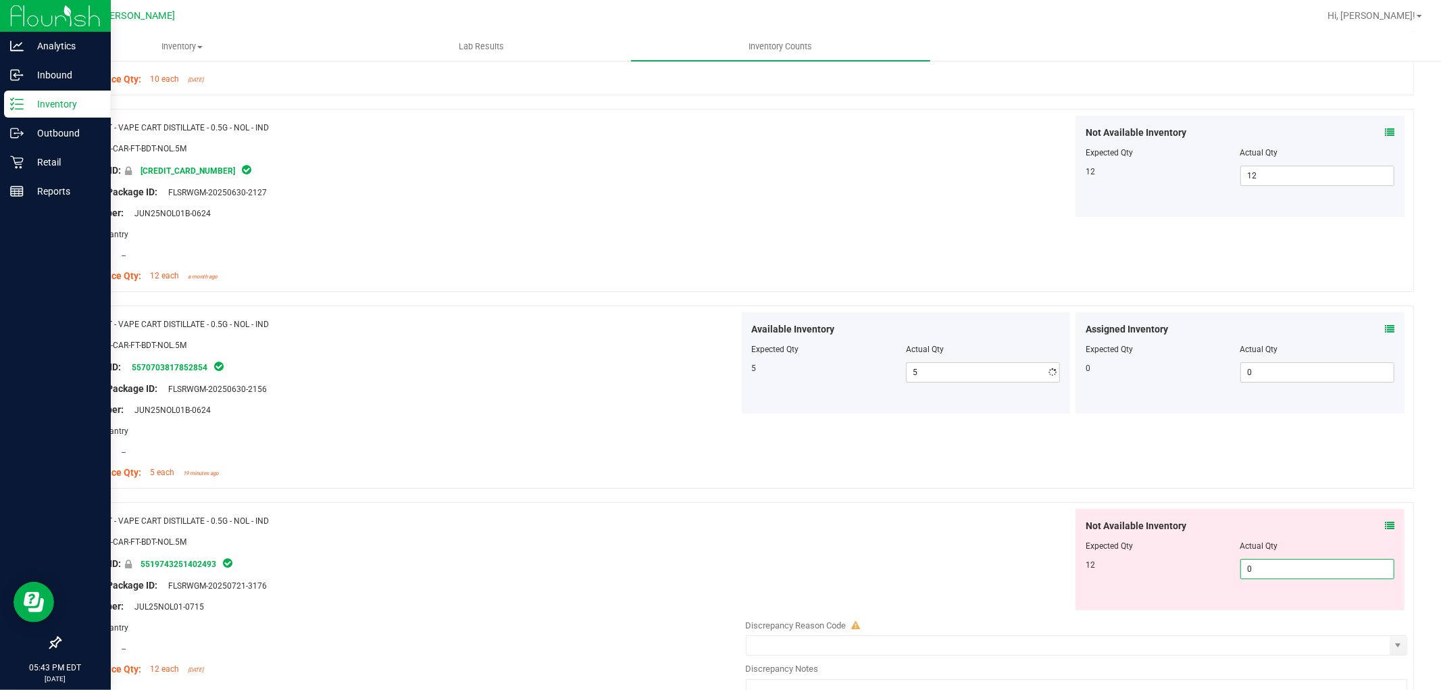
click at [1271, 608] on div "Not Available Inventory Expected Qty Actual Qty 12 0 0" at bounding box center [1239, 559] width 329 height 101
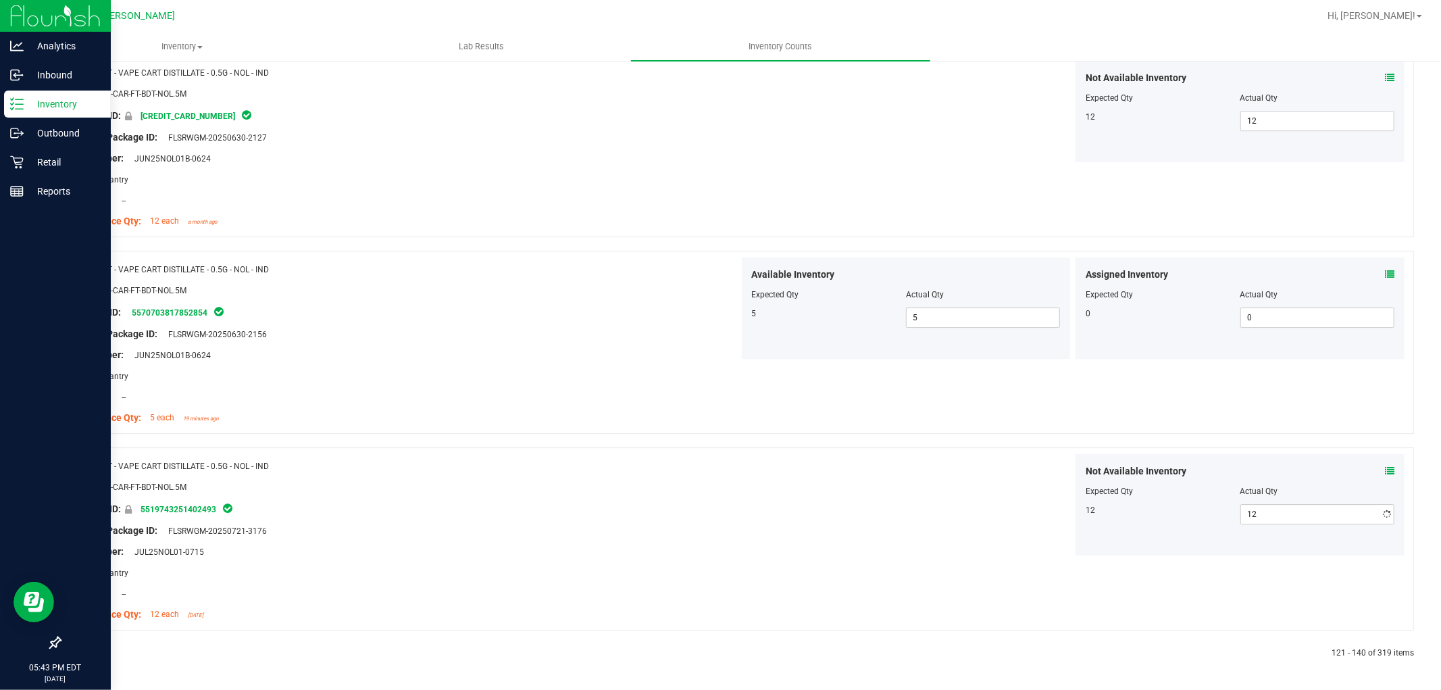
drag, startPoint x: 384, startPoint y: 547, endPoint x: 136, endPoint y: 594, distance: 251.7
click at [384, 548] on div "Name: FT - VAPE CART DISTILLATE - 0.5G - NOL - IND SKU: BAP-CAR-FT-BDT-NOL.5M P…" at bounding box center [404, 540] width 669 height 172
click at [91, 649] on icon at bounding box center [92, 653] width 4 height 8
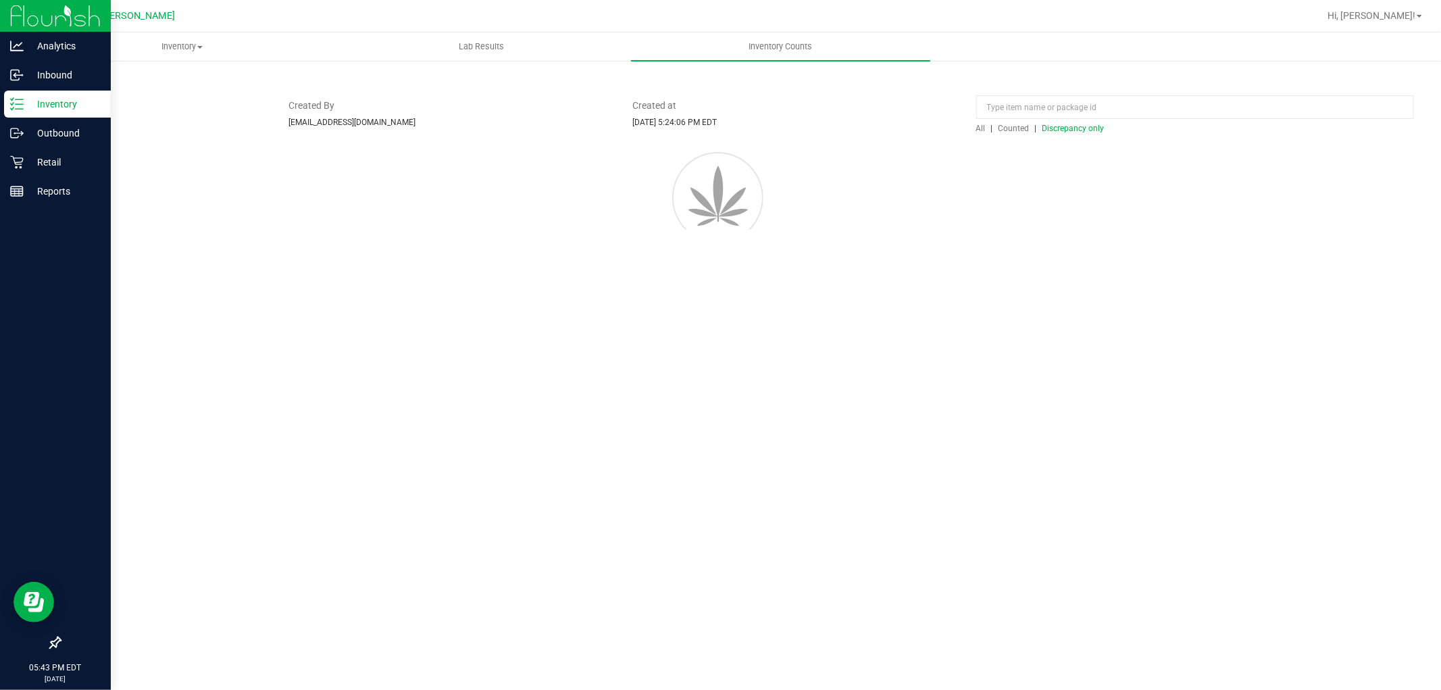
scroll to position [0, 0]
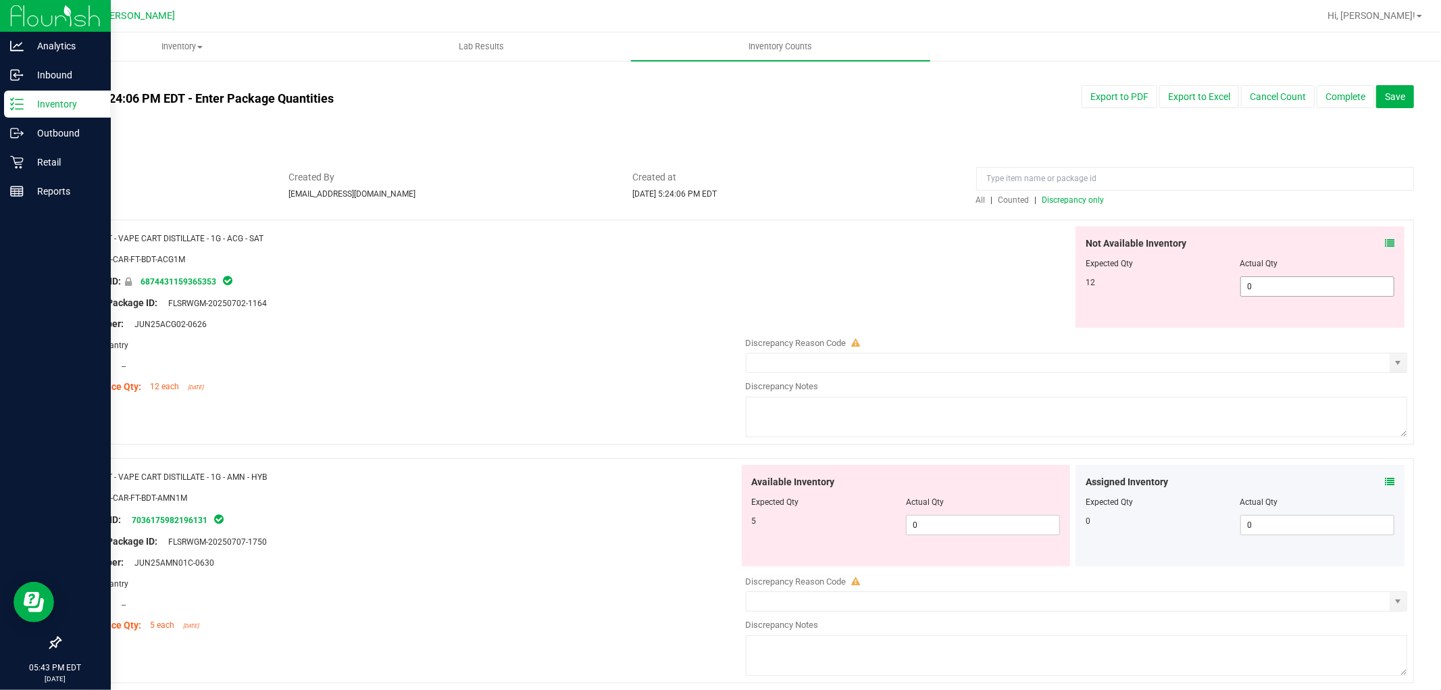
drag, startPoint x: 1287, startPoint y: 287, endPoint x: 1244, endPoint y: 312, distance: 49.4
click at [1287, 286] on span "0 0" at bounding box center [1317, 286] width 154 height 20
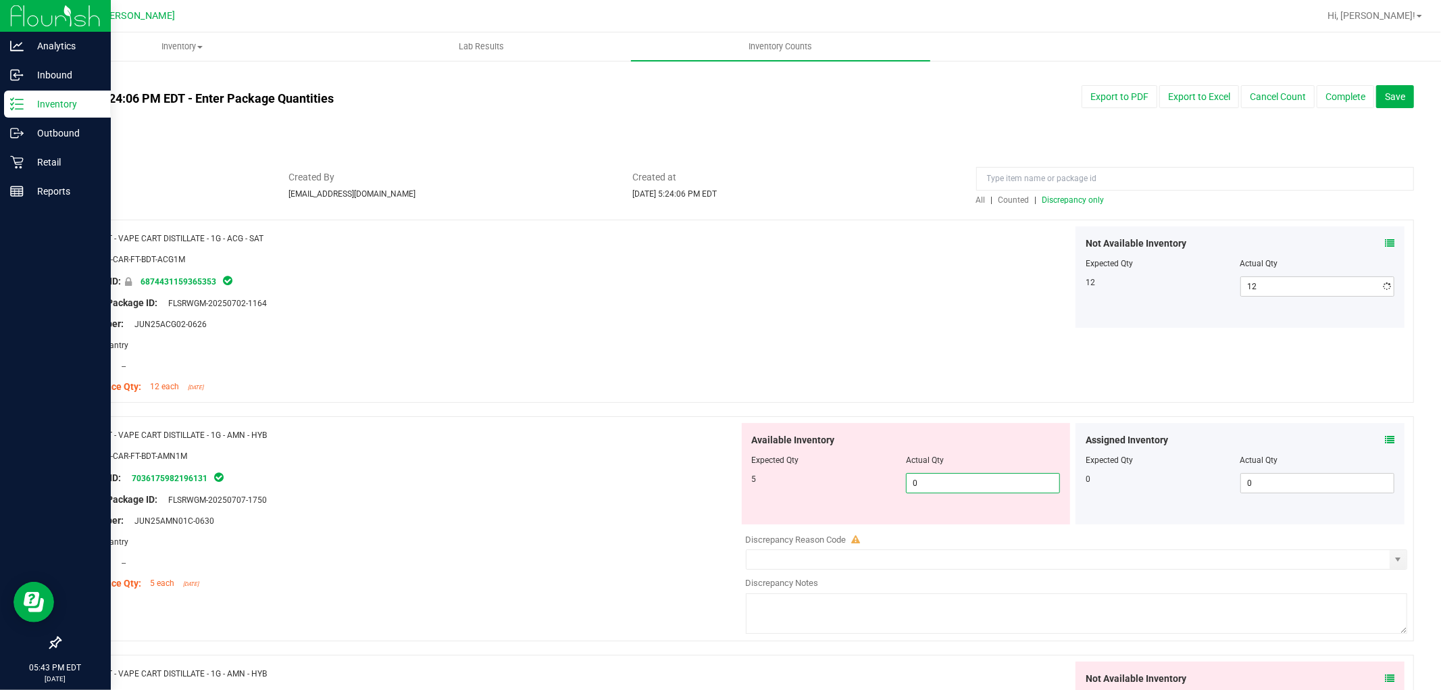
click at [1009, 524] on div "Available Inventory Expected Qty Actual Qty 5 0 0" at bounding box center [1073, 530] width 669 height 214
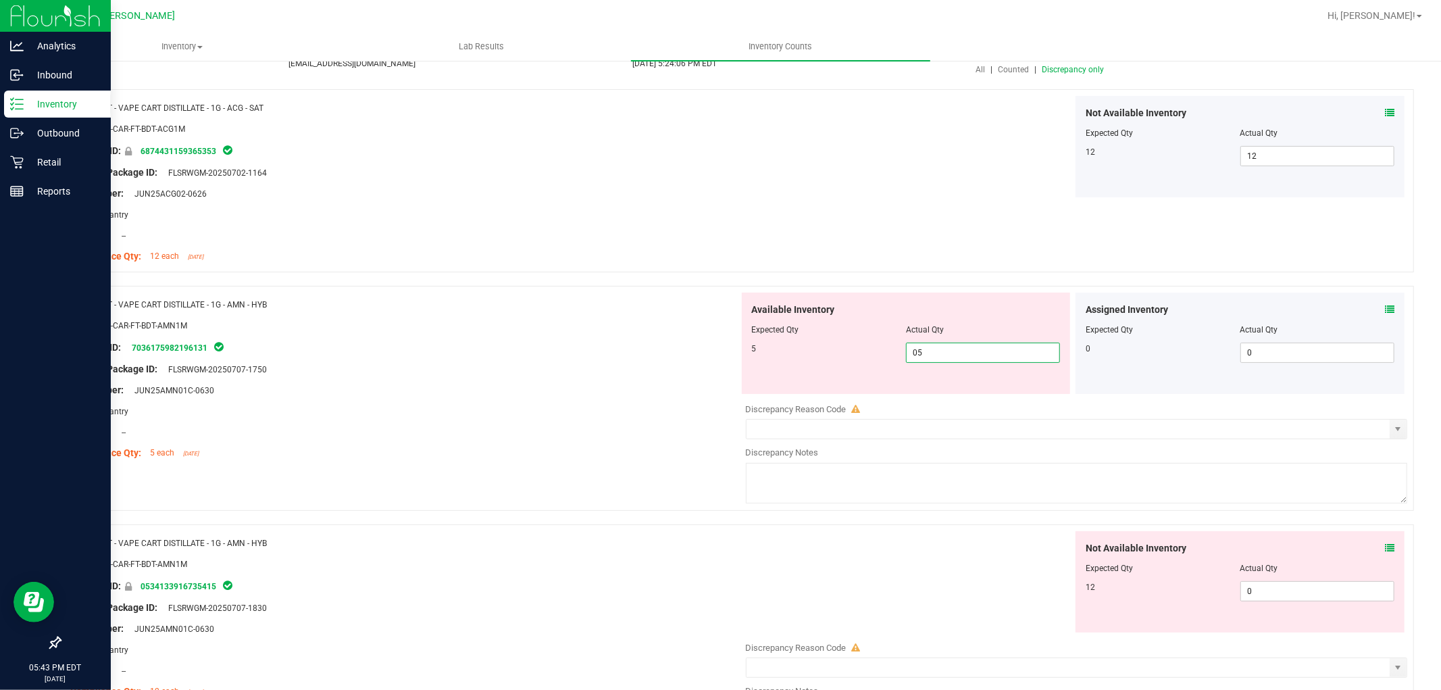
scroll to position [300, 0]
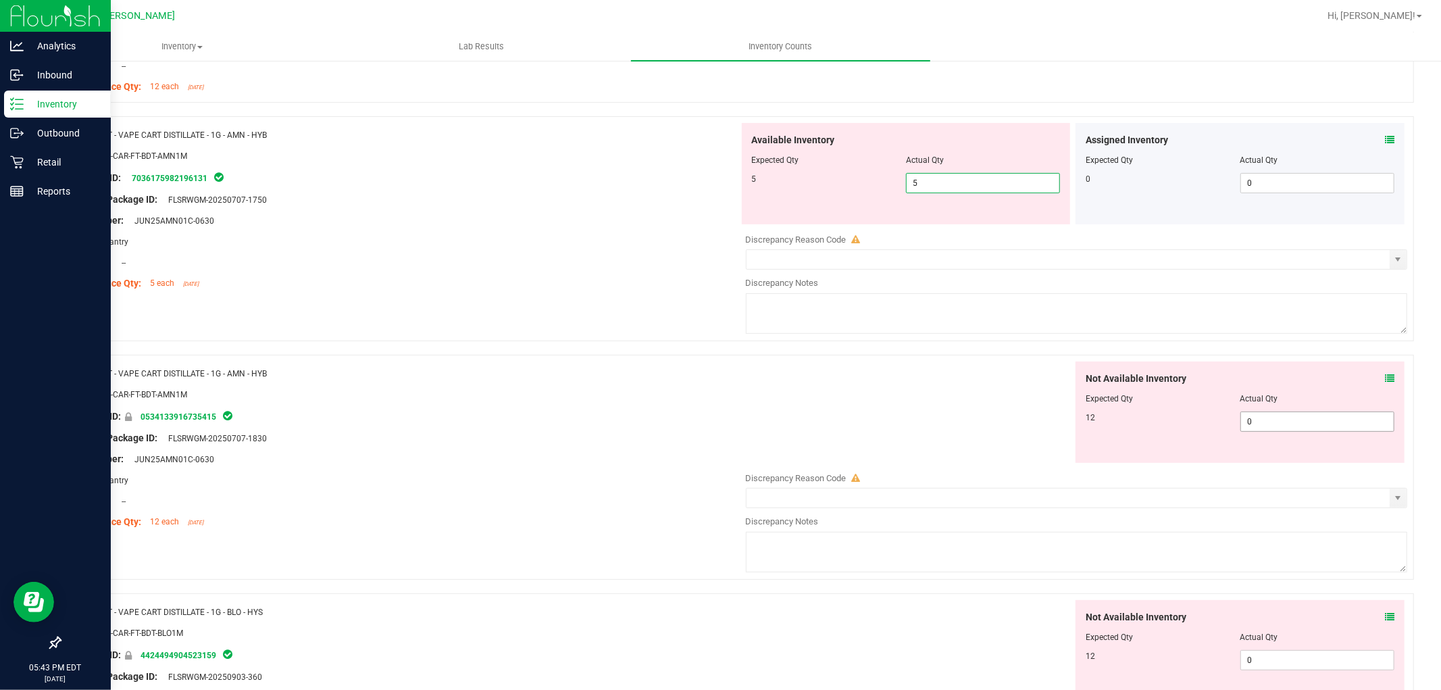
click at [1294, 424] on div "Not Available Inventory Expected Qty Actual Qty 12 0 0" at bounding box center [1073, 468] width 669 height 214
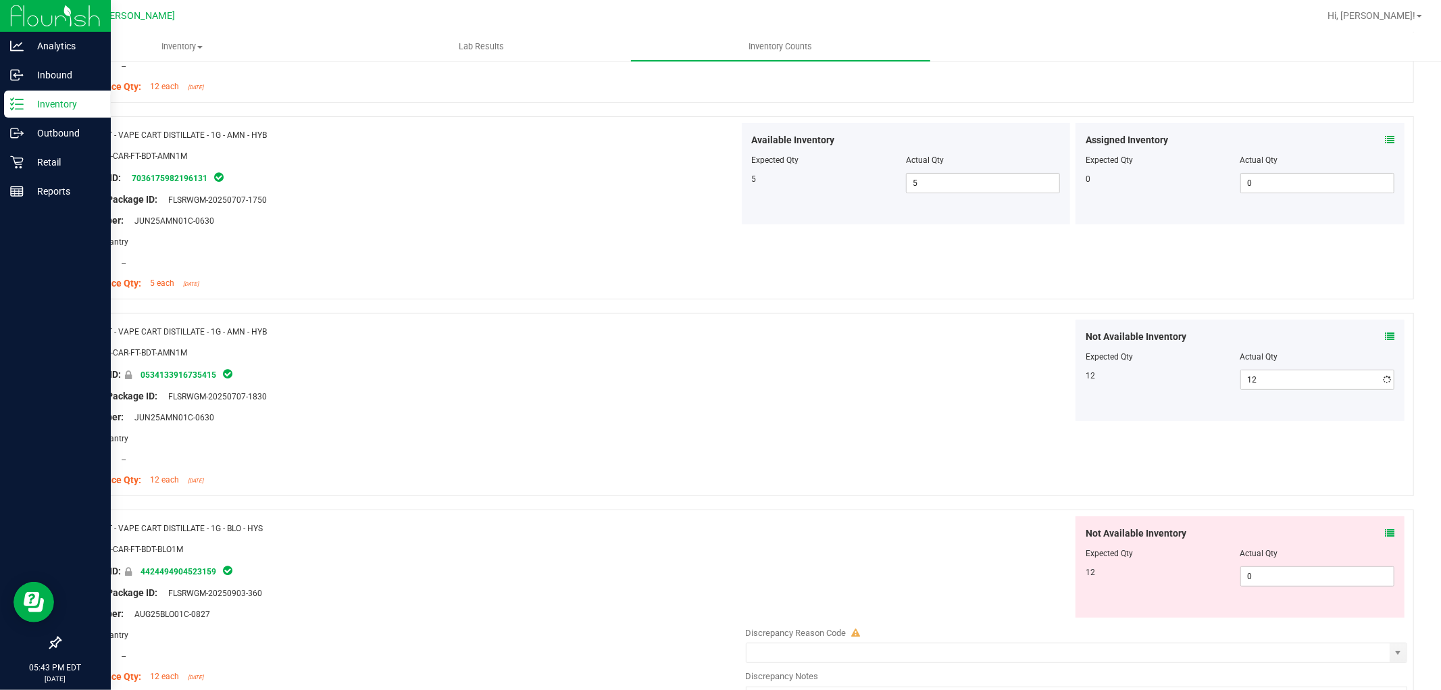
click at [1294, 602] on div "Not Available Inventory Expected Qty Actual Qty 12 0 0" at bounding box center [1239, 566] width 329 height 101
click at [1281, 565] on div at bounding box center [1239, 562] width 309 height 7
click at [1280, 569] on span "0 0" at bounding box center [1317, 576] width 154 height 20
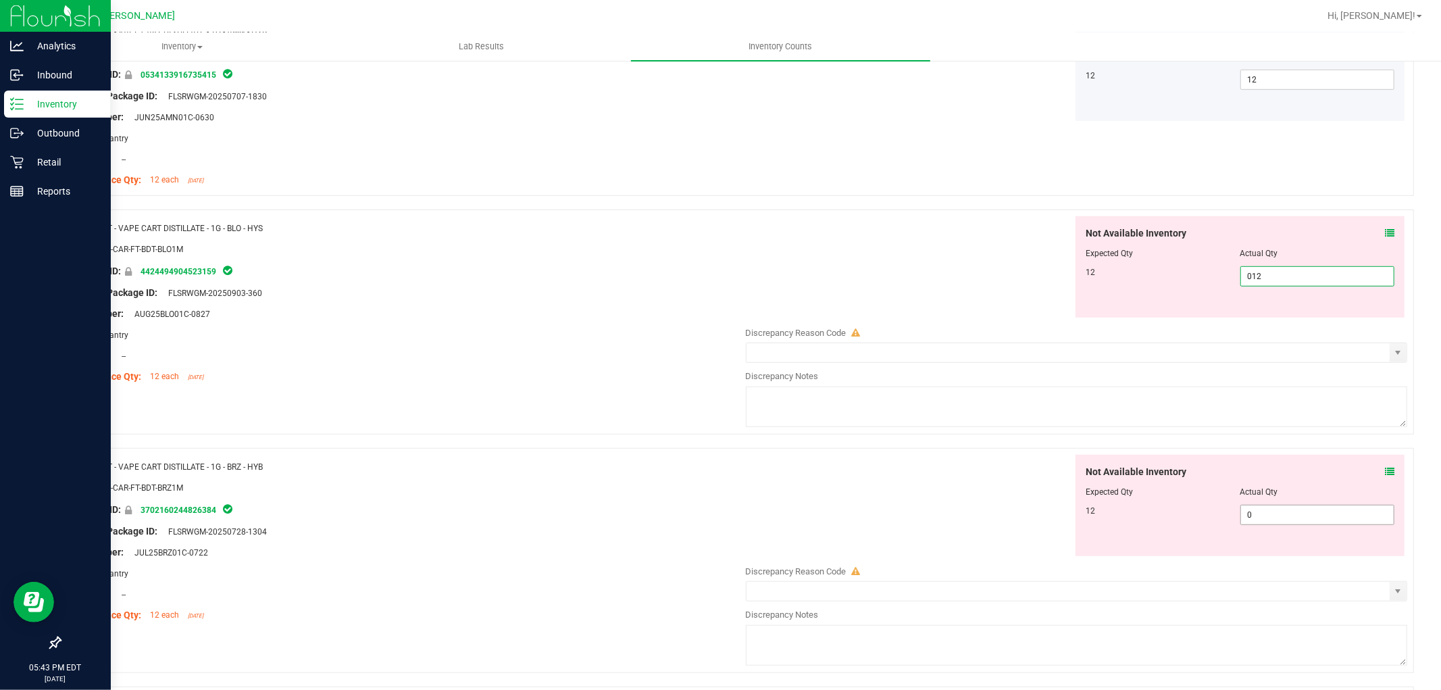
click at [1257, 516] on div "Not Available Inventory Expected Qty Actual Qty 12 0 0" at bounding box center [1073, 562] width 669 height 214
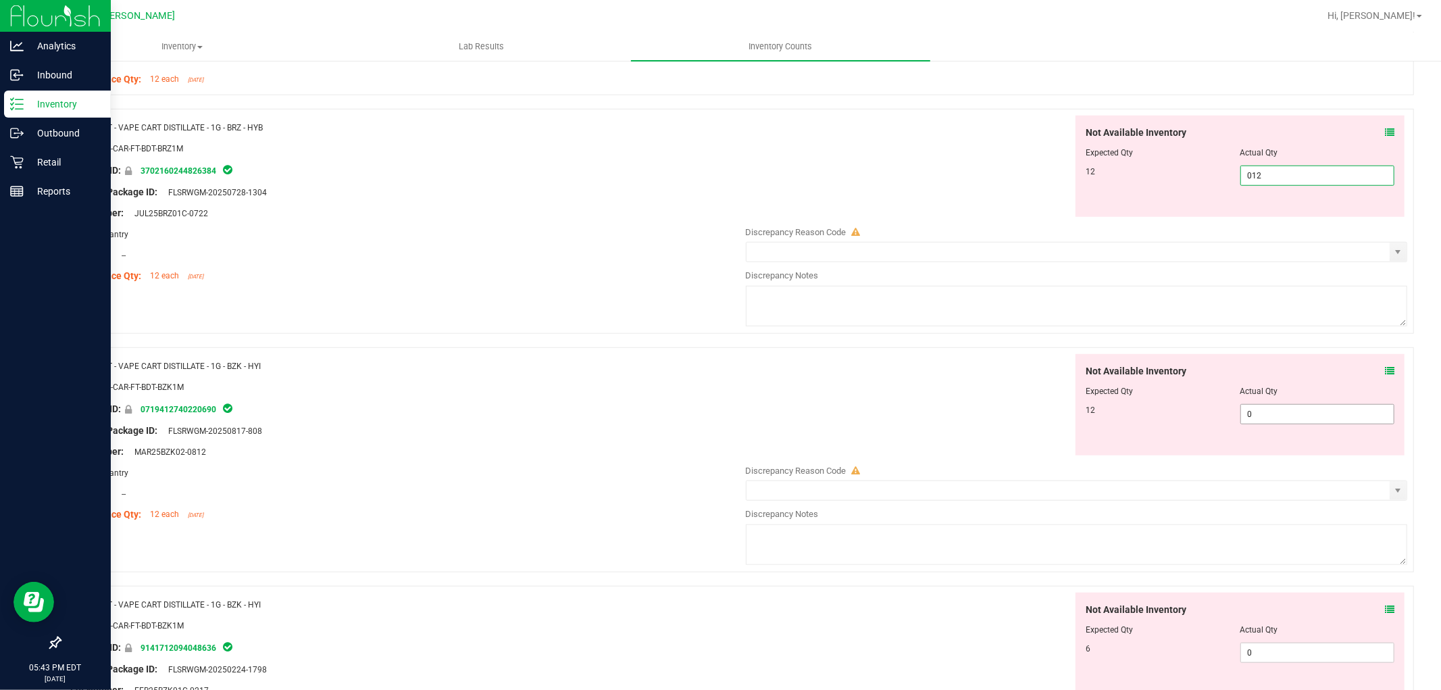
scroll to position [900, 0]
click at [1273, 407] on div "Not Available Inventory Expected Qty Actual Qty 12 0 0" at bounding box center [1239, 401] width 329 height 101
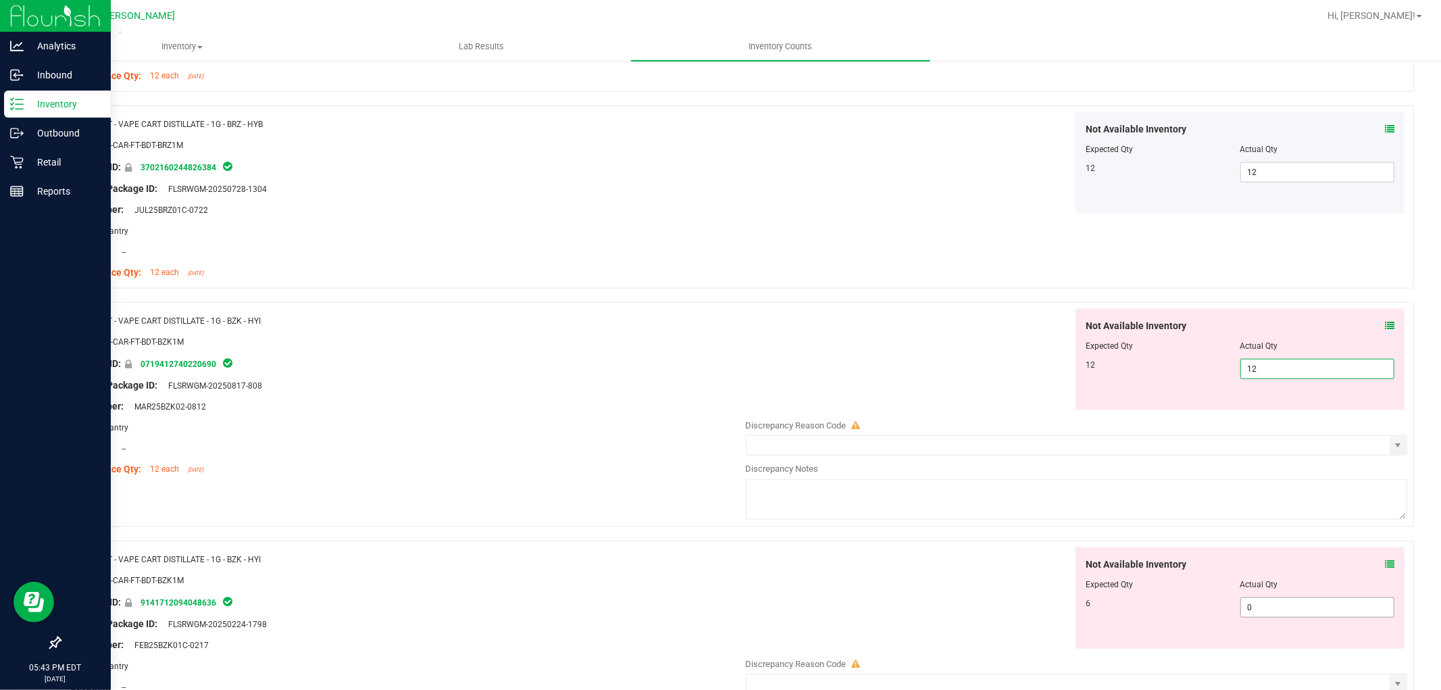
click at [1286, 618] on div "Not Available Inventory Expected Qty Actual Qty 6 0 0" at bounding box center [1073, 654] width 669 height 214
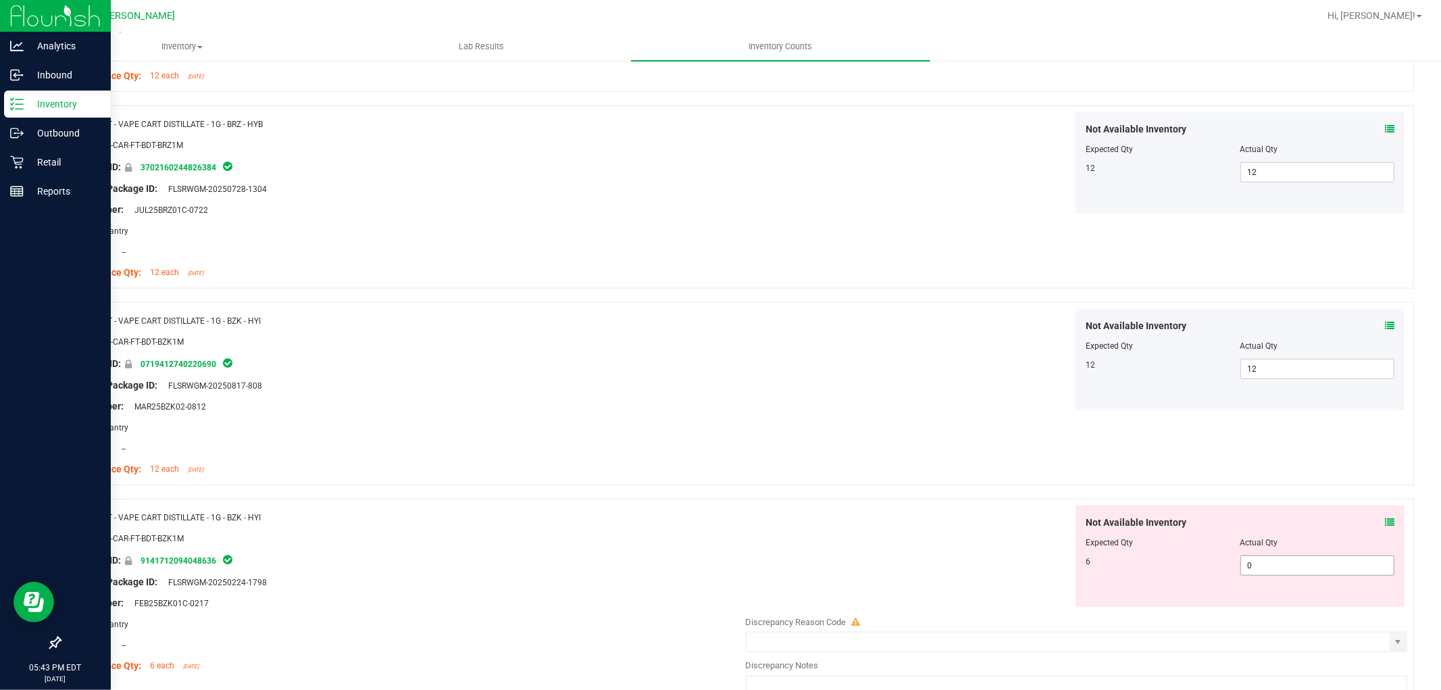
click at [1281, 567] on span "0 06" at bounding box center [1317, 565] width 154 height 20
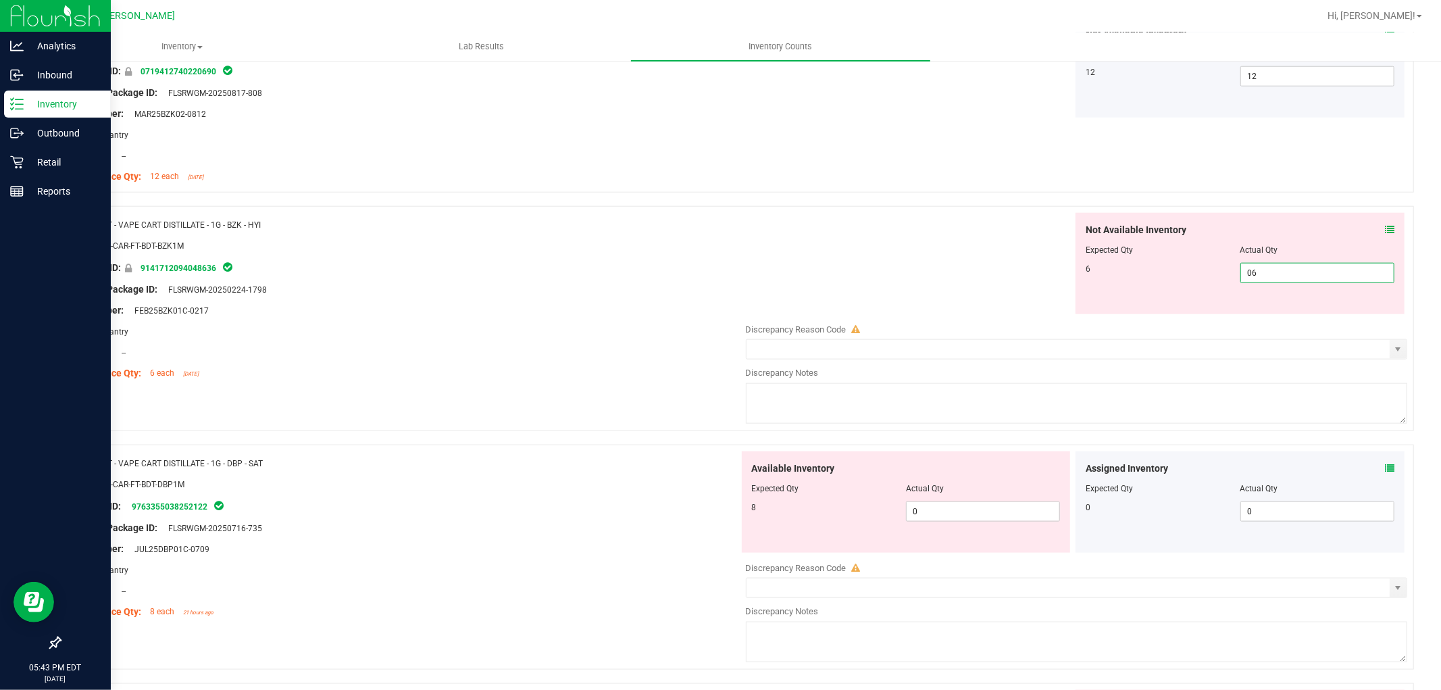
scroll to position [1275, 0]
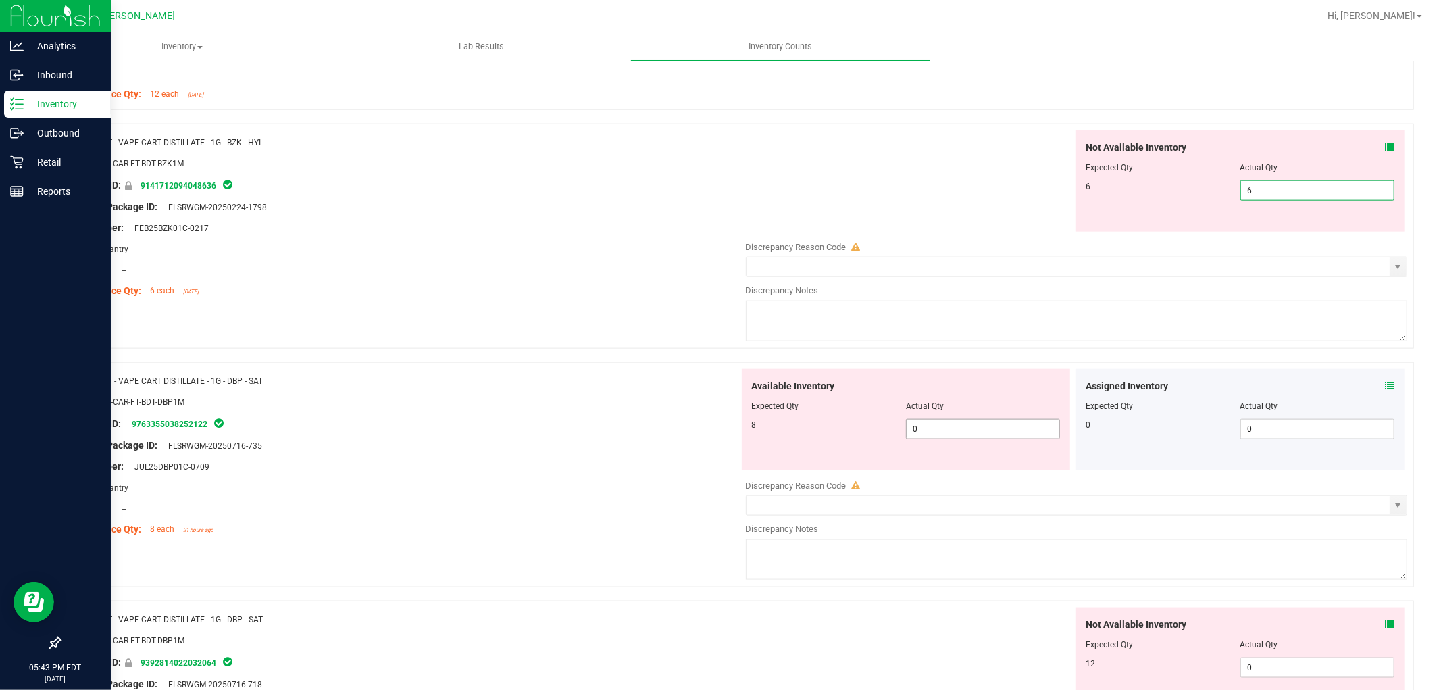
click at [1021, 436] on div "Available Inventory Expected Qty Actual Qty 8 0 0" at bounding box center [1073, 476] width 669 height 214
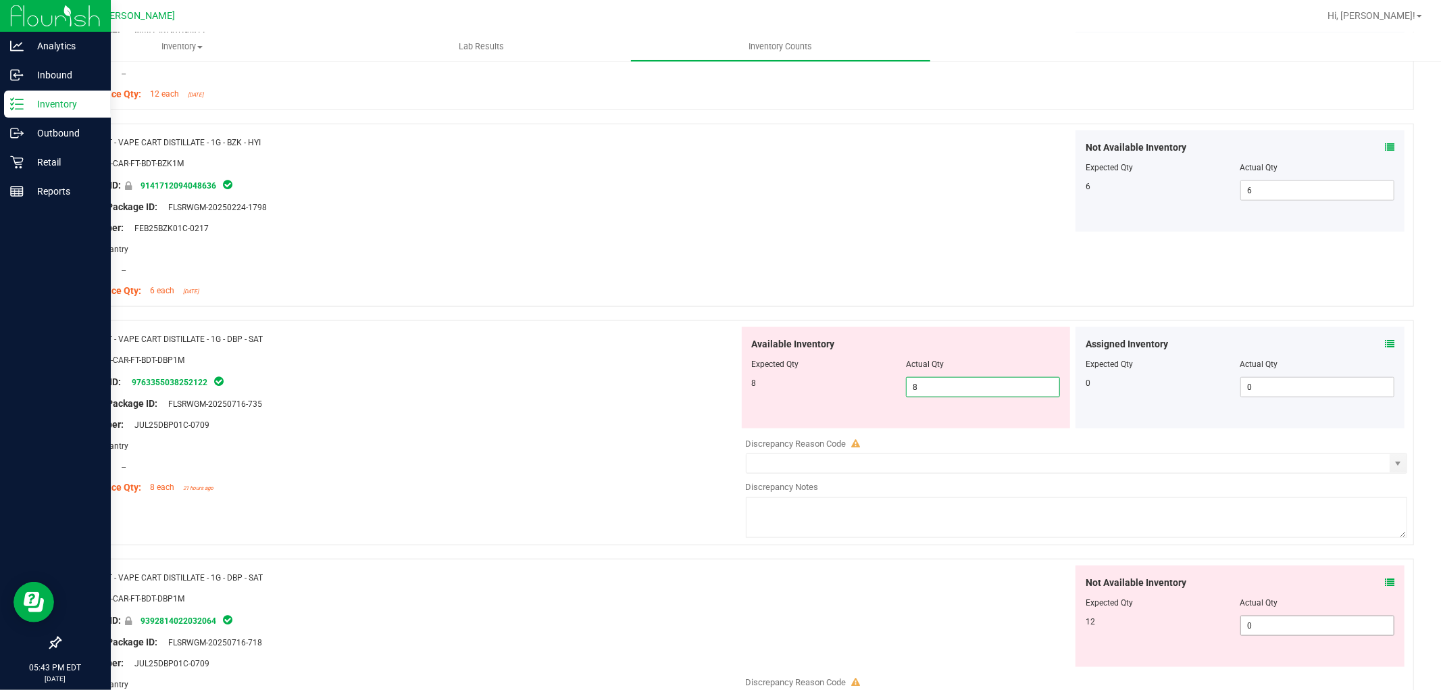
click at [1298, 625] on div "Not Available Inventory Expected Qty Actual Qty 12 0 0" at bounding box center [1073, 672] width 669 height 214
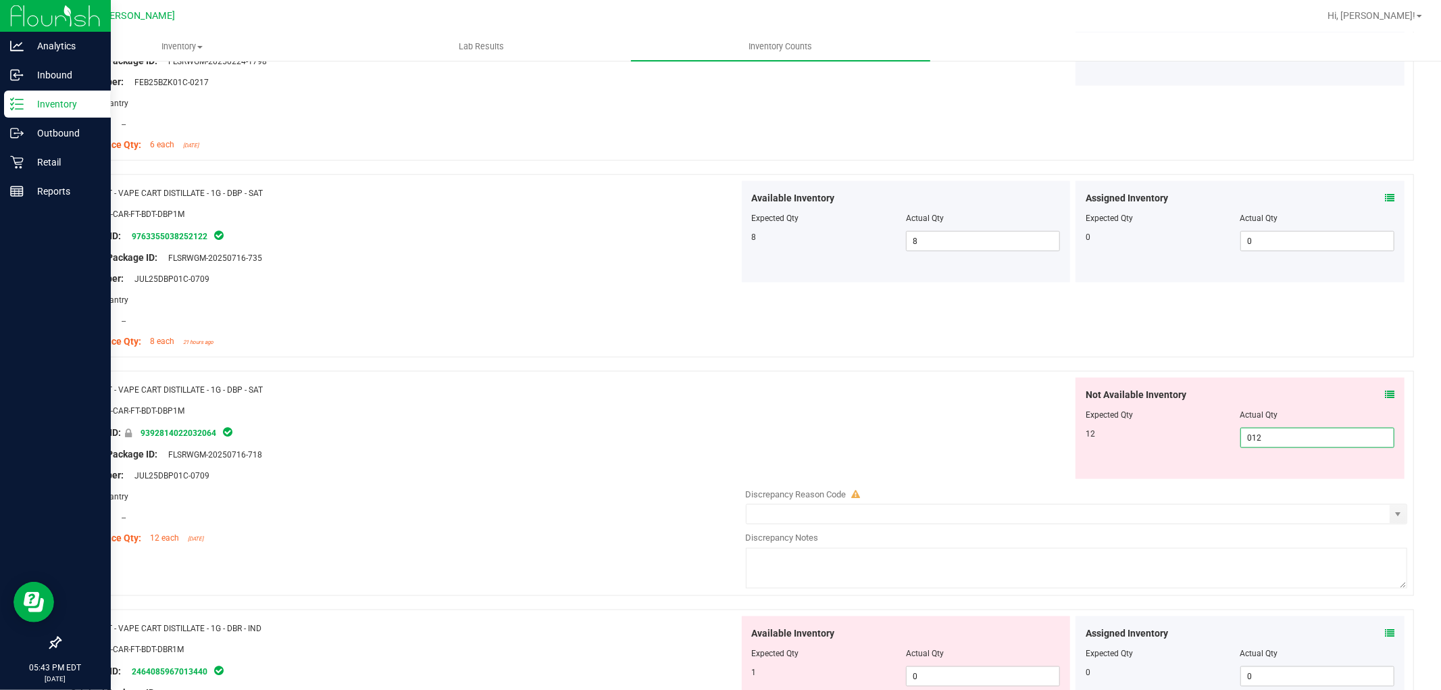
scroll to position [1651, 0]
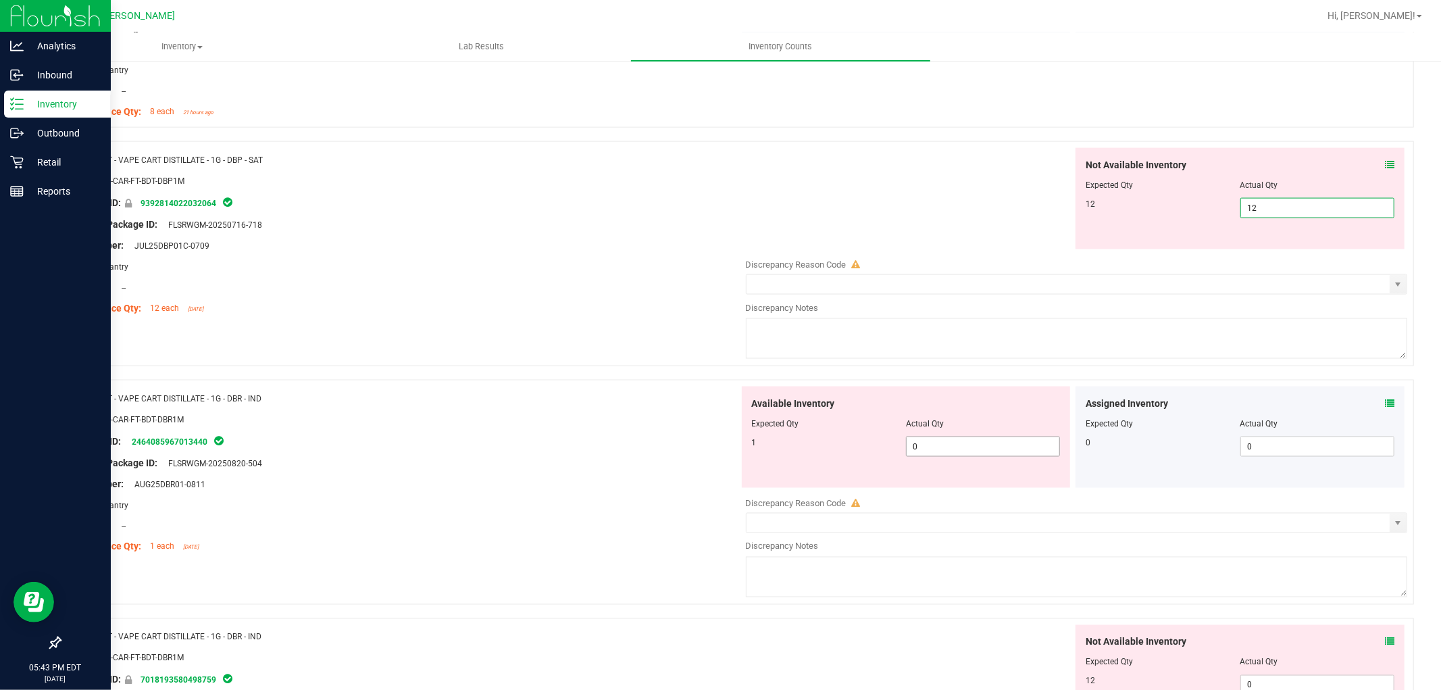
drag, startPoint x: 1021, startPoint y: 450, endPoint x: 1106, endPoint y: 547, distance: 129.7
click at [1021, 450] on div "Available Inventory Expected Qty Actual Qty 1 0 0" at bounding box center [1073, 493] width 669 height 214
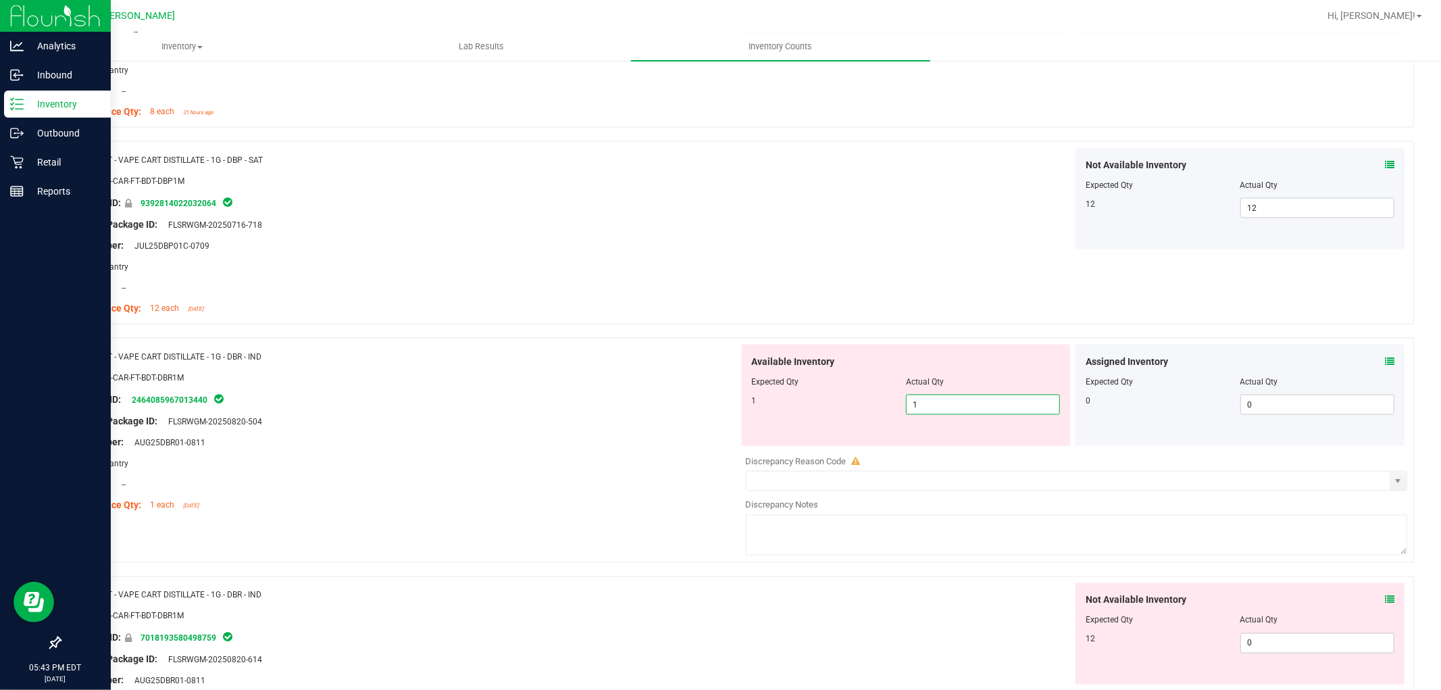
click at [1294, 633] on div "Not Available Inventory Expected Qty Actual Qty 12 0 0" at bounding box center [1239, 633] width 329 height 101
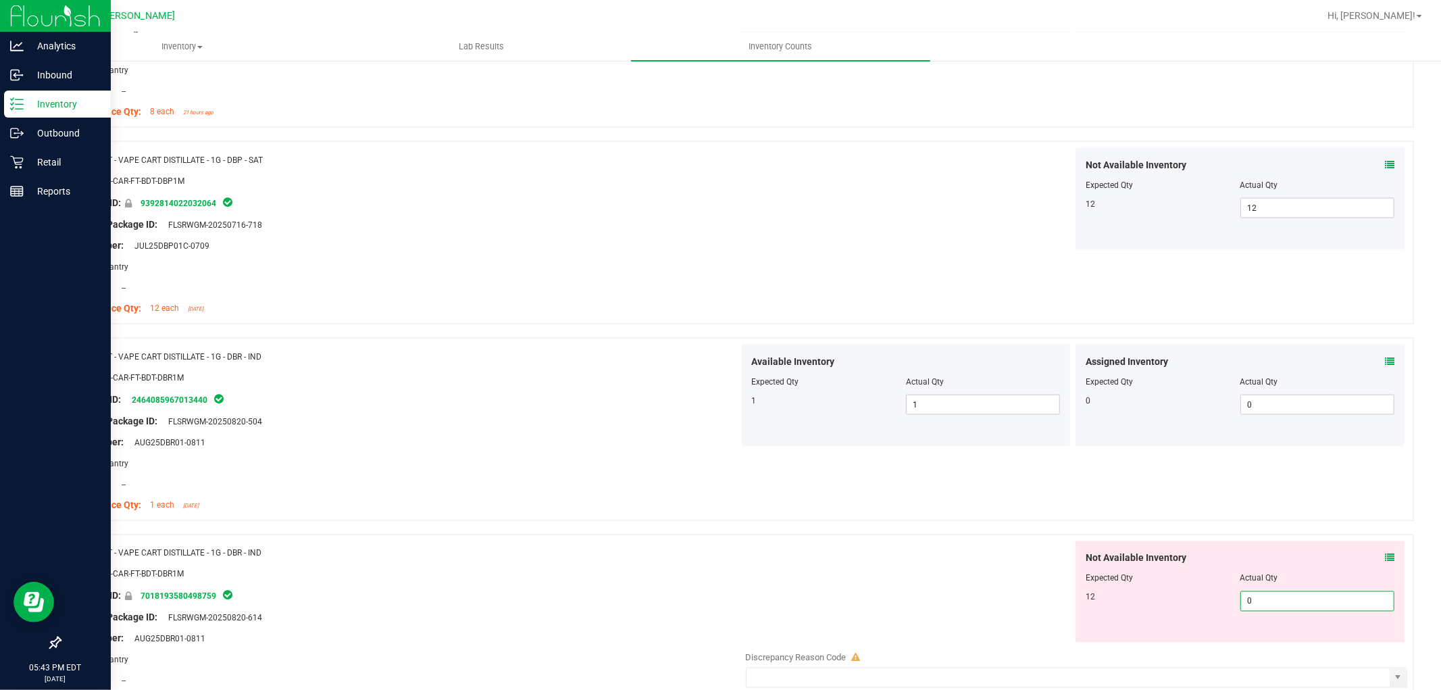
click at [1282, 602] on span "0 0" at bounding box center [1317, 601] width 154 height 20
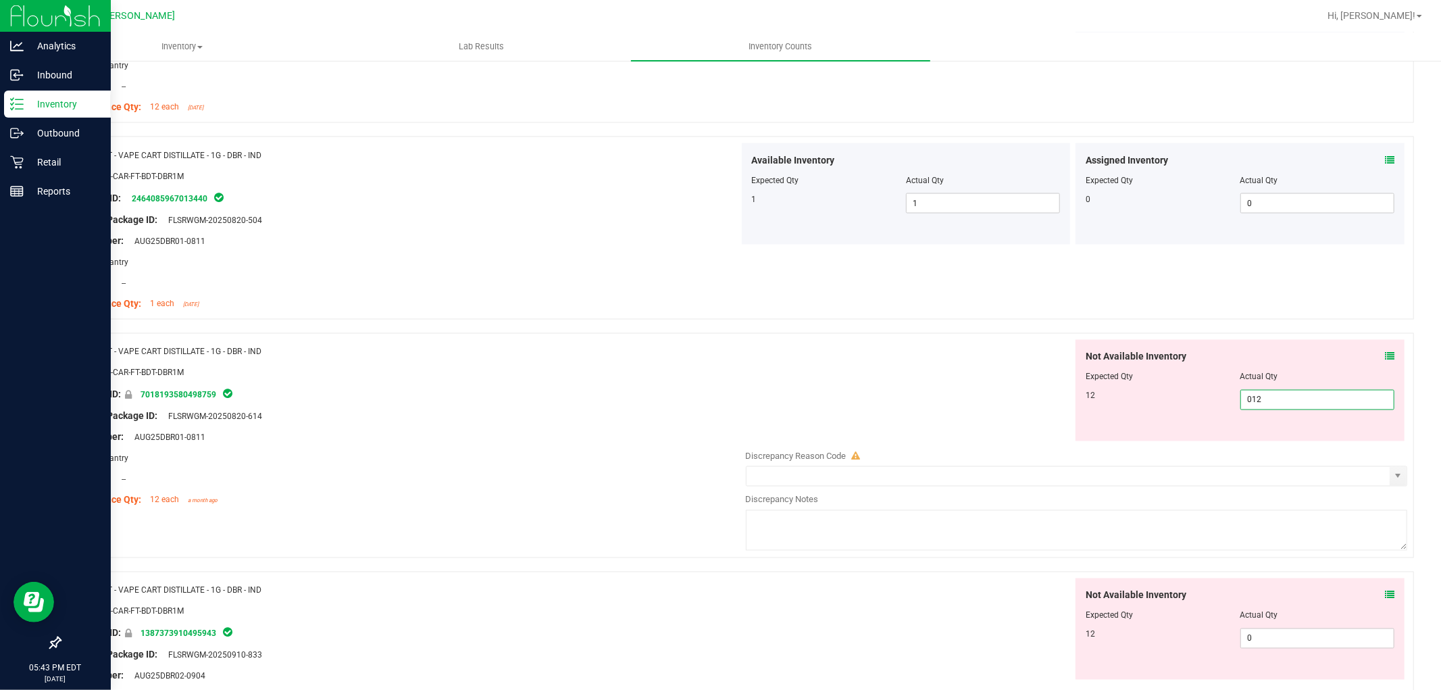
scroll to position [2026, 0]
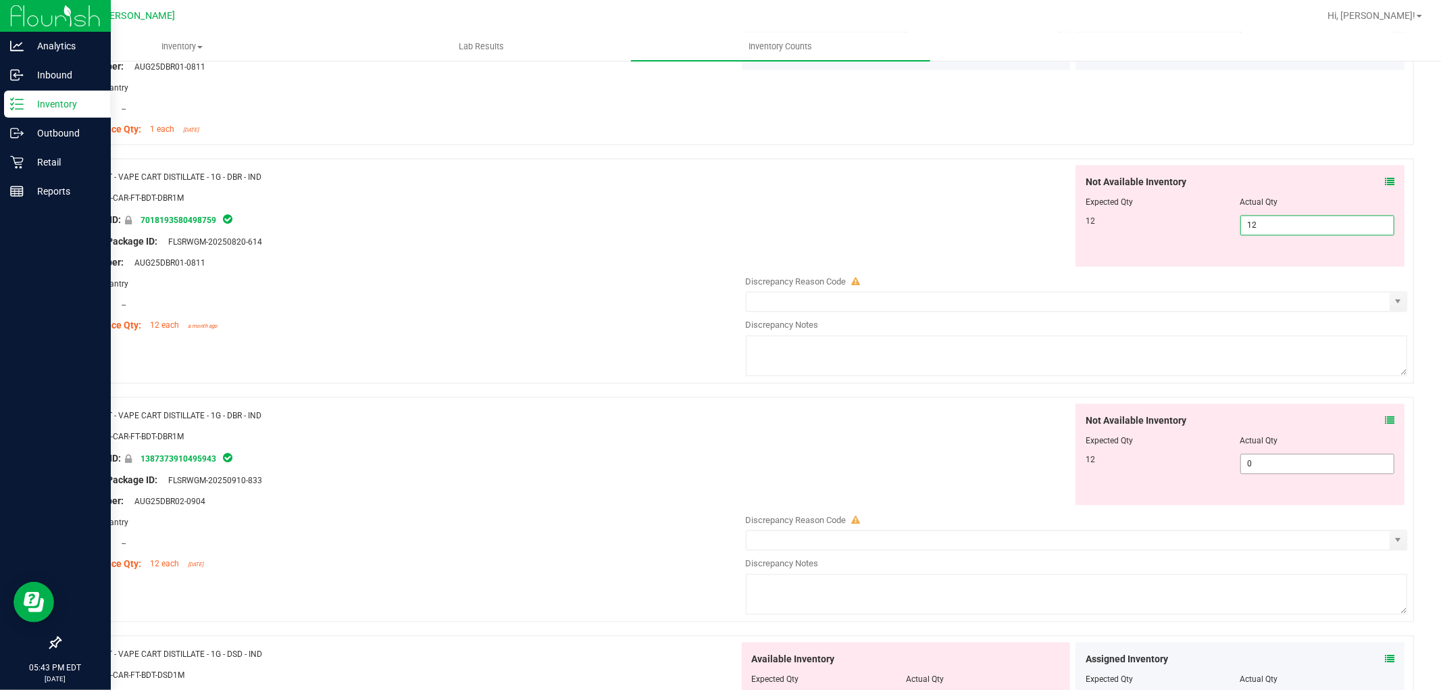
click at [1302, 474] on div "Not Available Inventory Expected Qty Actual Qty 12 0 0" at bounding box center [1073, 511] width 669 height 214
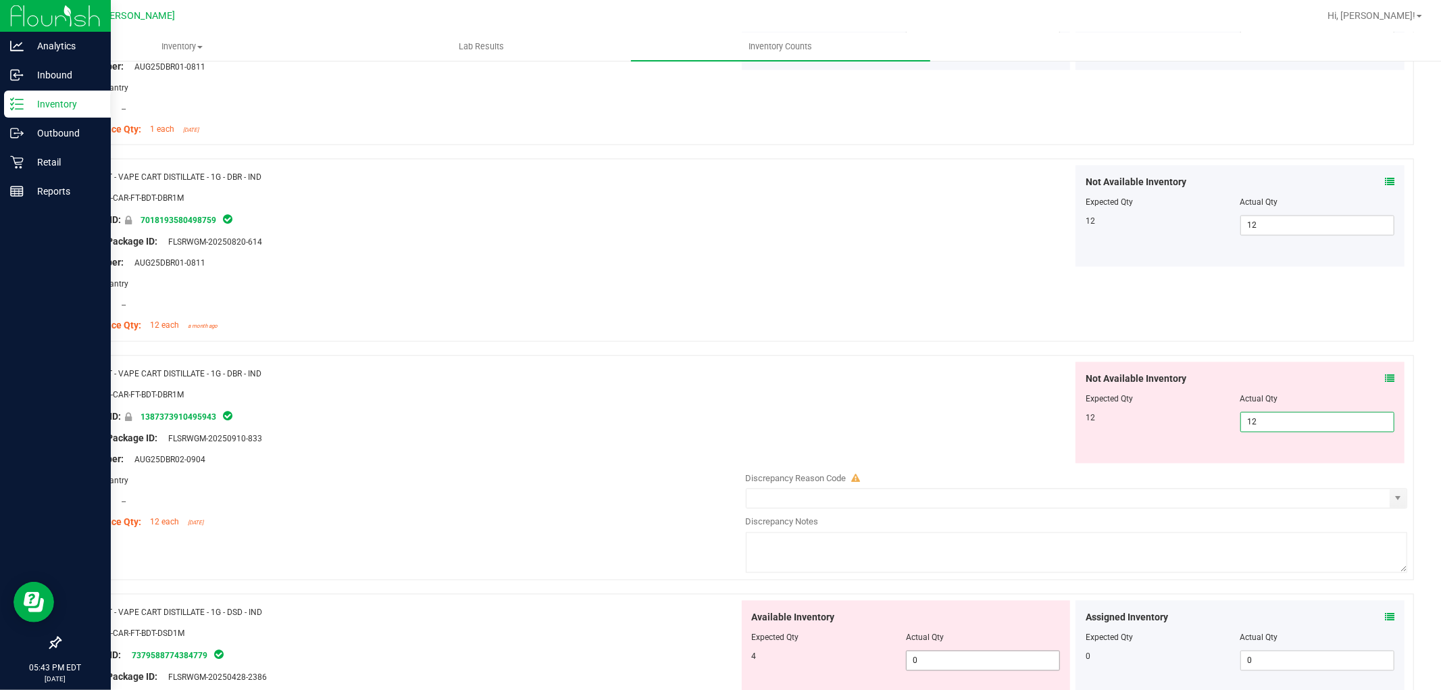
click at [949, 657] on div "Available Inventory Expected Qty Actual Qty 4 0 0" at bounding box center [906, 650] width 329 height 101
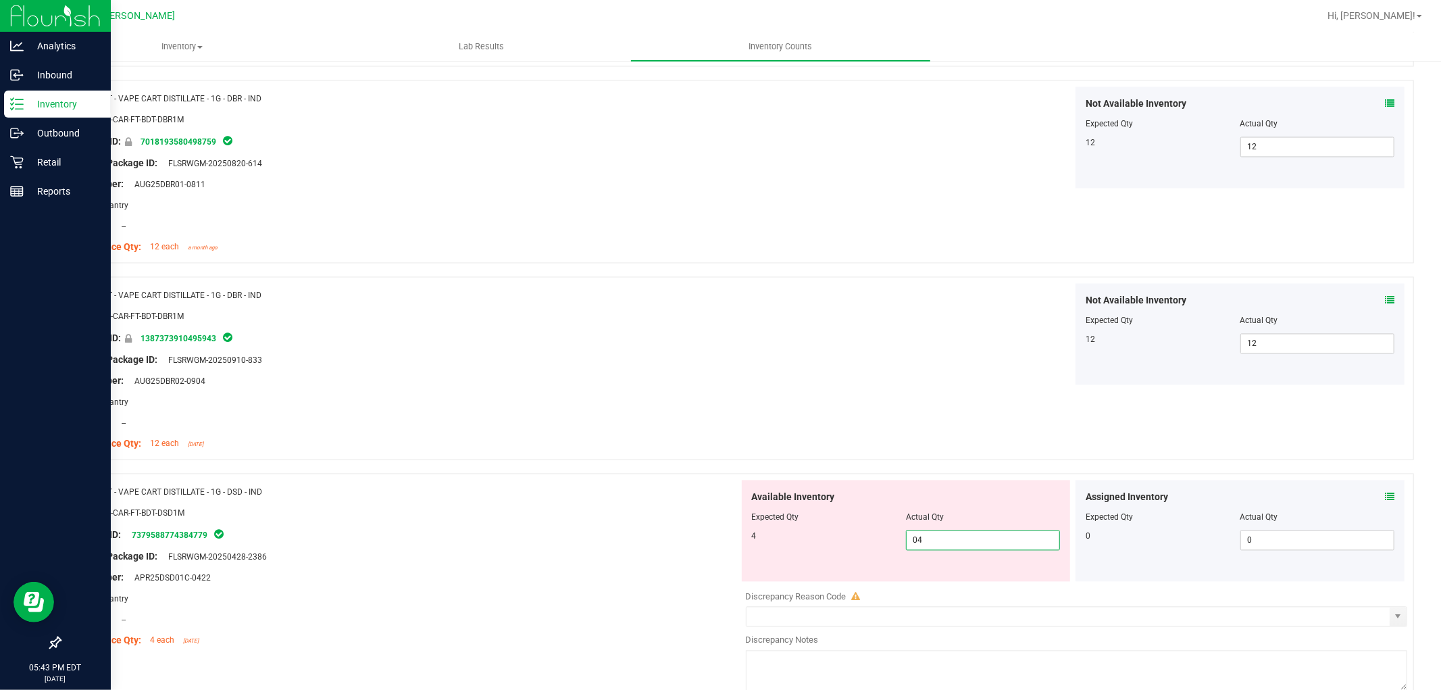
scroll to position [2326, 0]
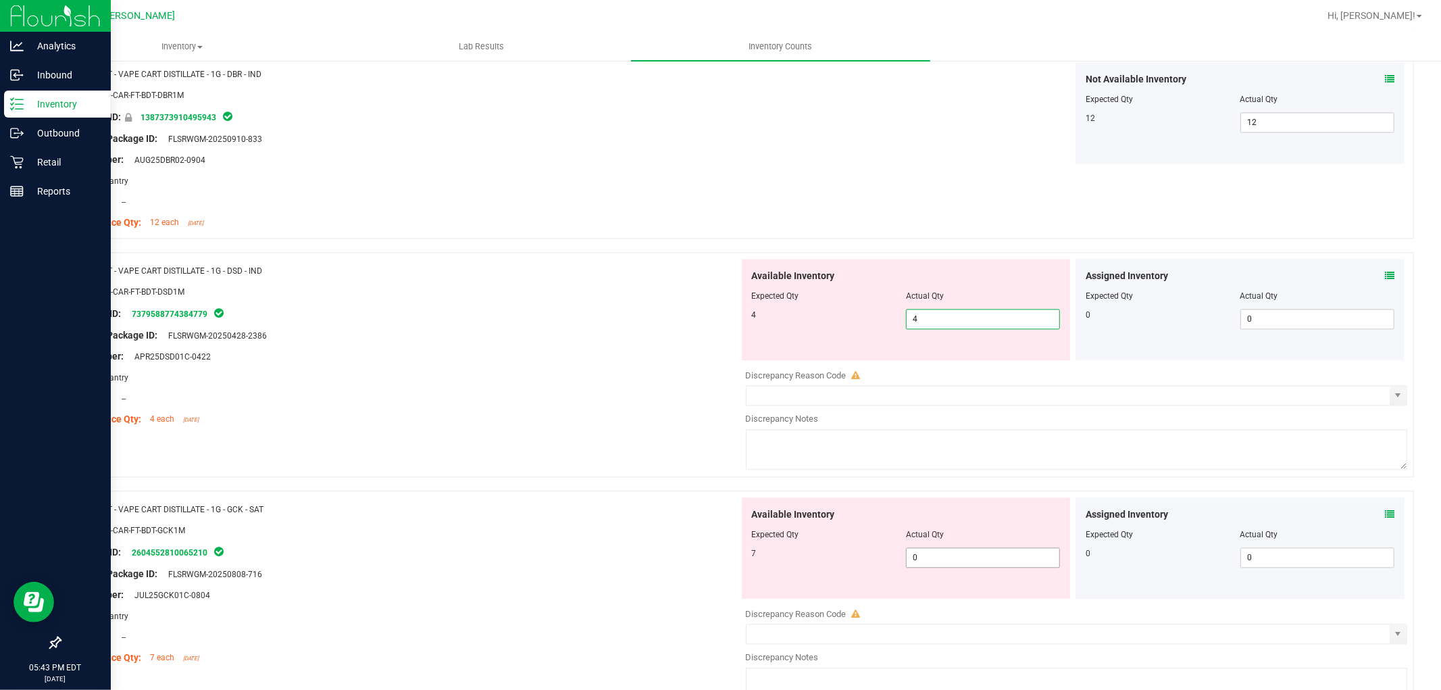
click at [973, 557] on div "Available Inventory Expected Qty Actual Qty 7 0 0" at bounding box center [1073, 604] width 669 height 214
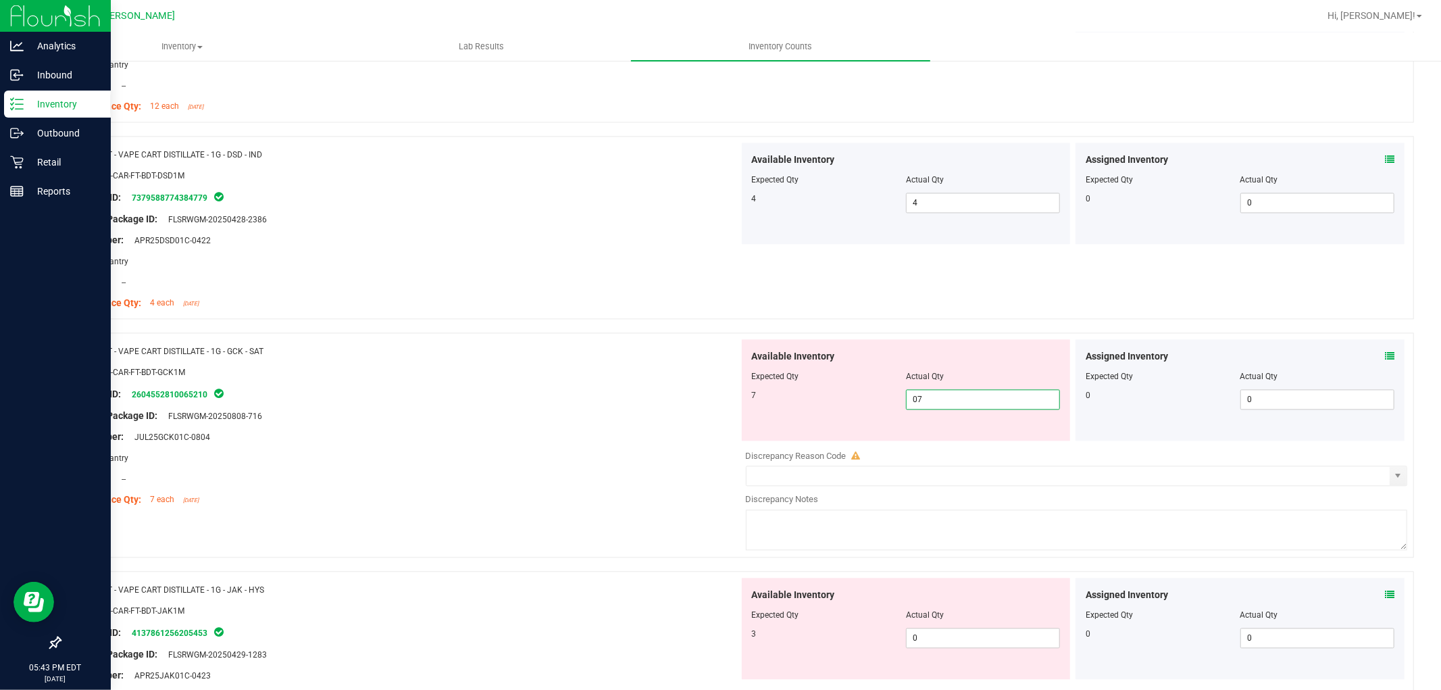
scroll to position [2626, 0]
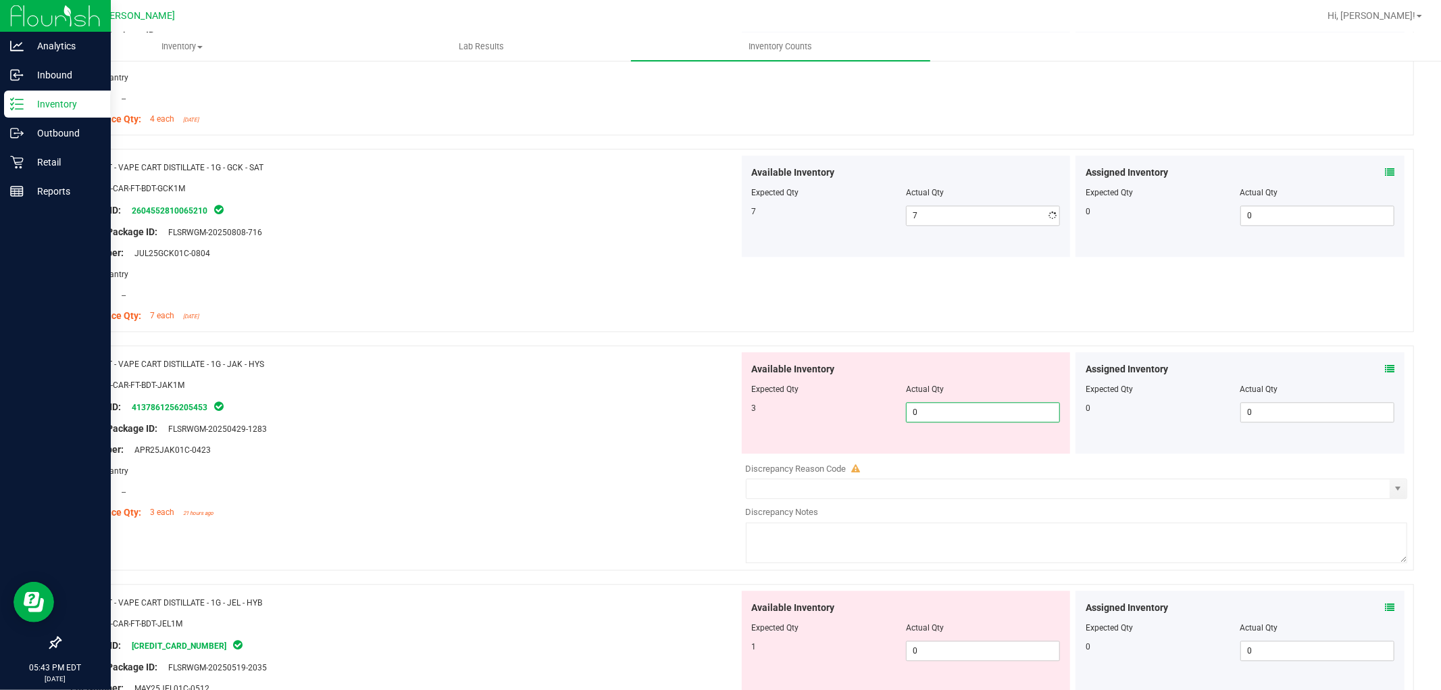
click at [1034, 463] on div "Available Inventory Expected Qty Actual Qty 3 0 0" at bounding box center [1073, 459] width 669 height 214
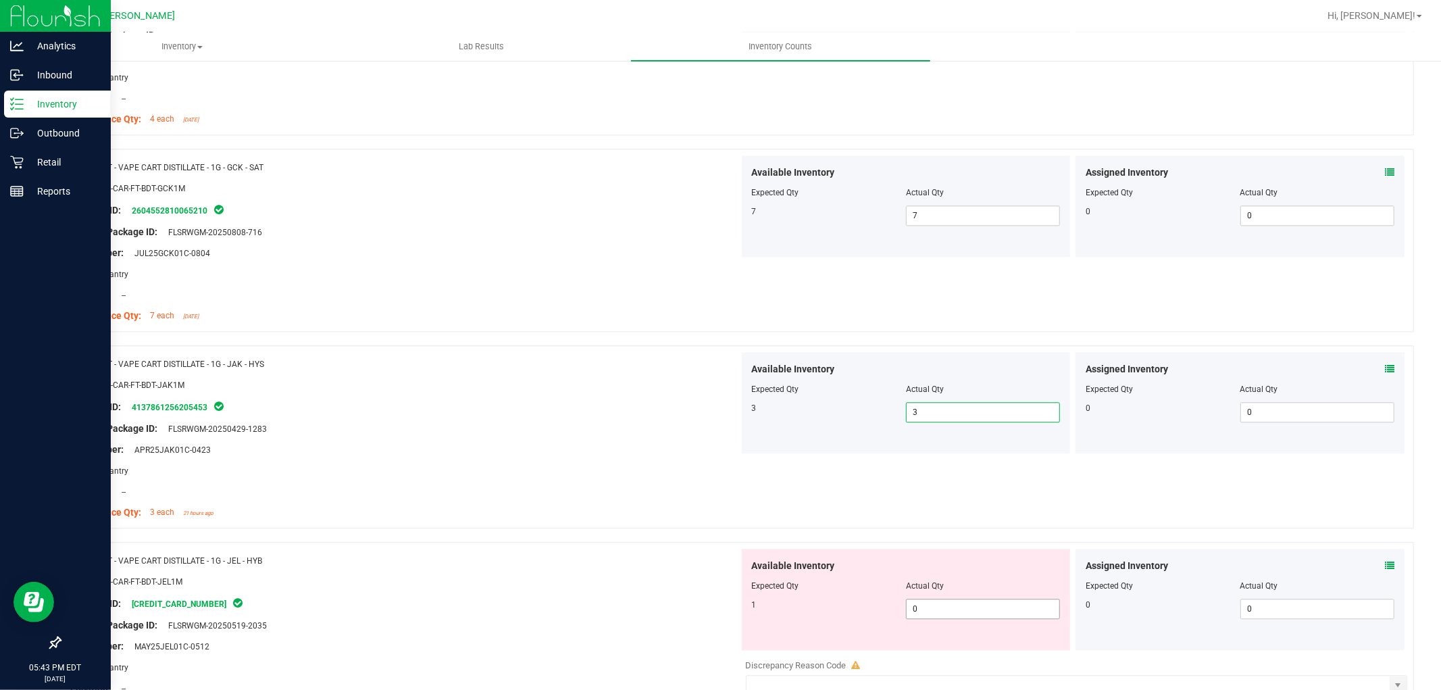
drag, startPoint x: 975, startPoint y: 608, endPoint x: 973, endPoint y: 592, distance: 15.7
click at [974, 608] on span "0 0" at bounding box center [983, 608] width 154 height 20
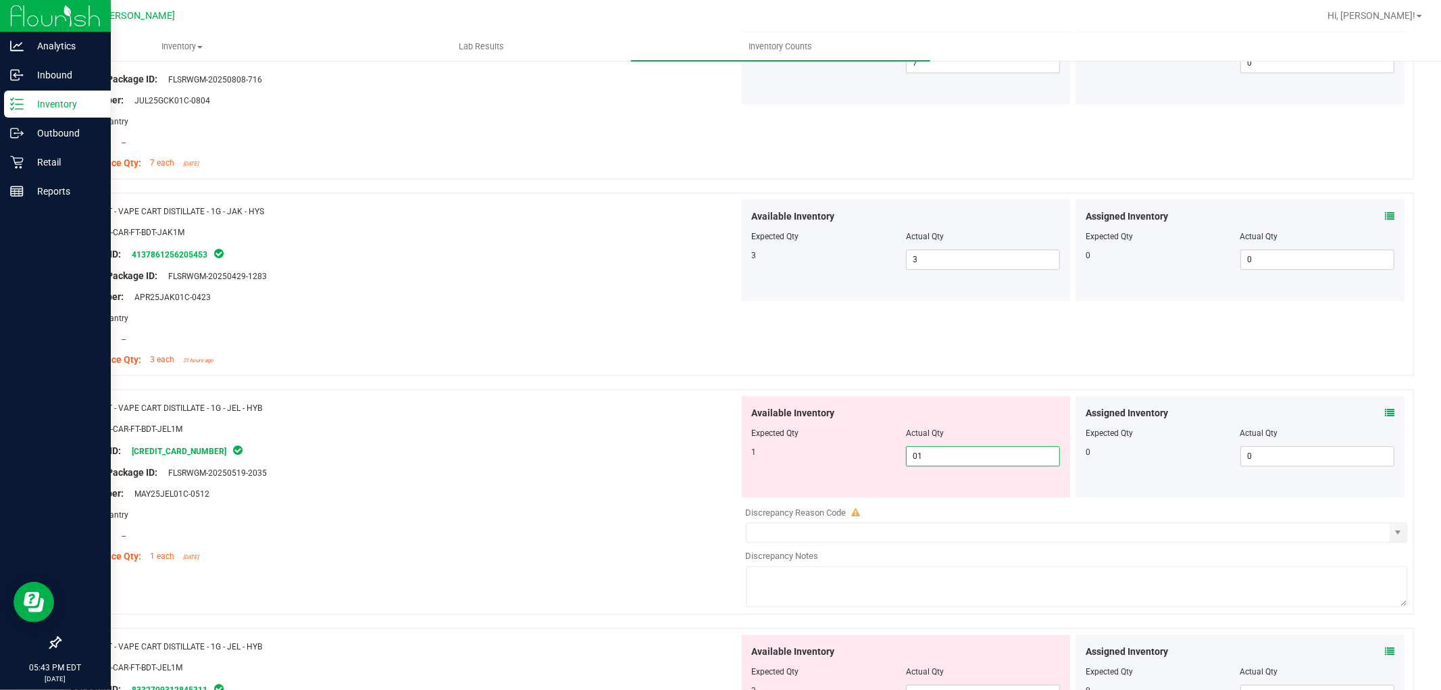
scroll to position [2927, 0]
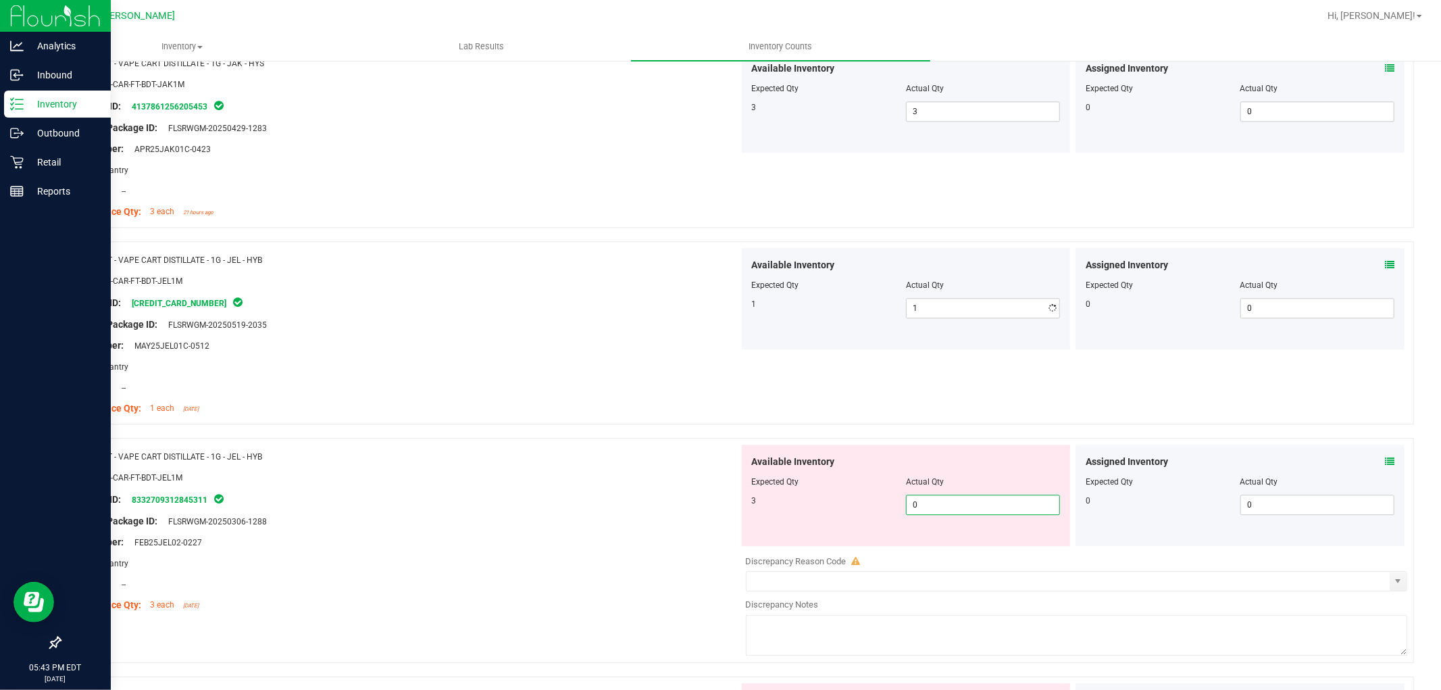
click at [971, 547] on div "Available Inventory Expected Qty Actual Qty 3 0 0" at bounding box center [1073, 551] width 669 height 214
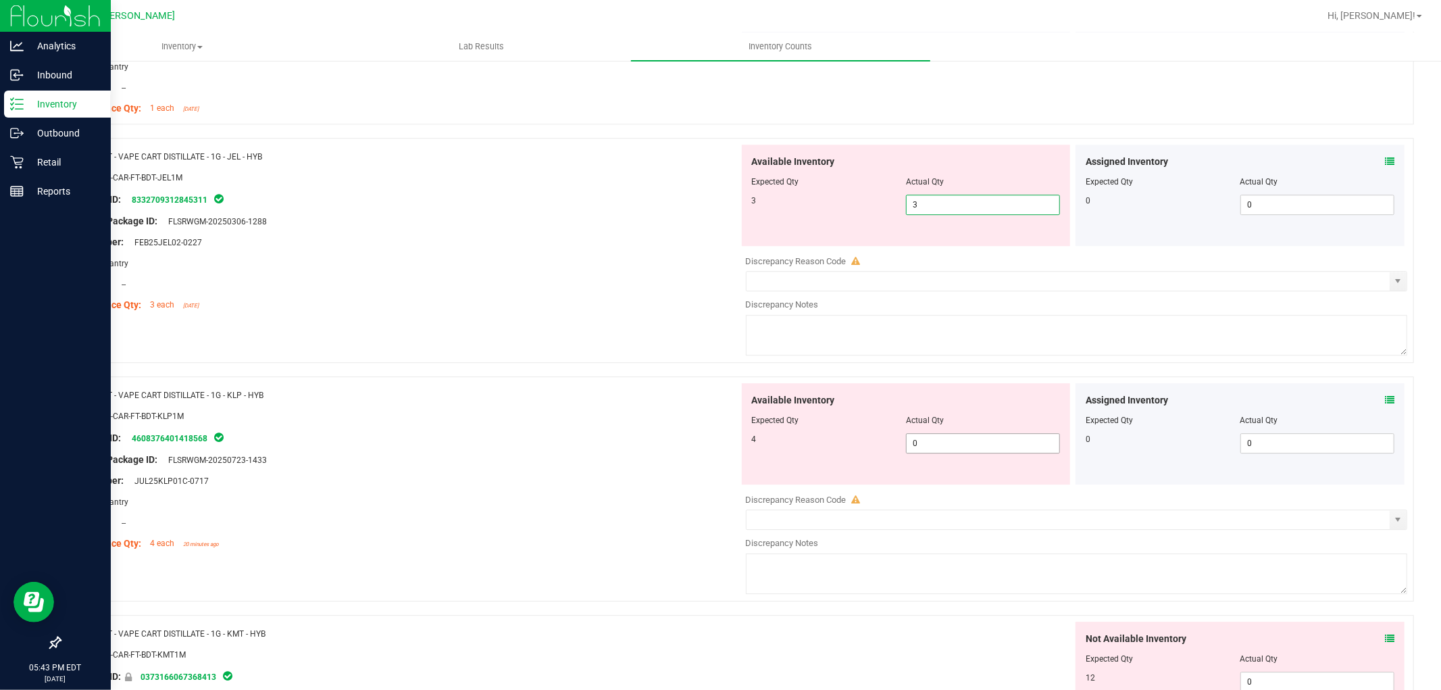
click at [957, 448] on div "Available Inventory Expected Qty Actual Qty 4 0 0" at bounding box center [1073, 490] width 669 height 214
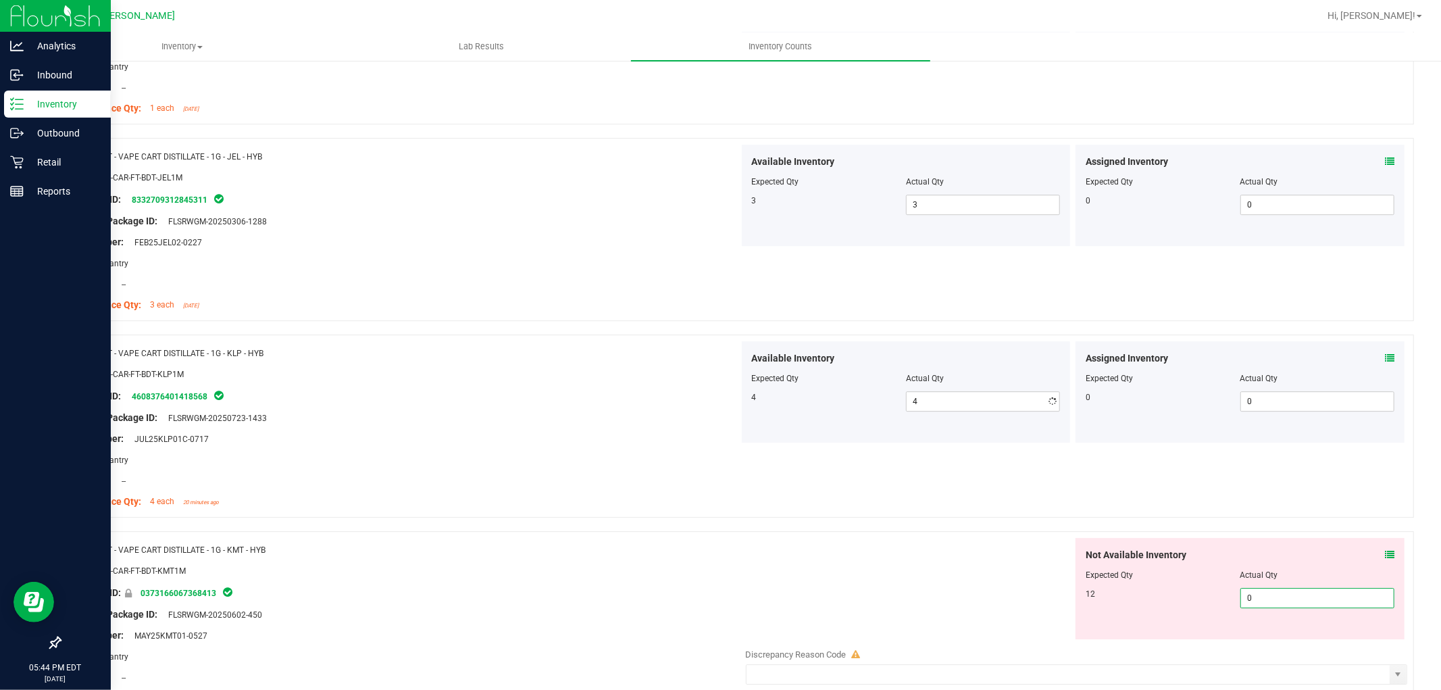
click at [1264, 636] on div "Not Available Inventory Expected Qty Actual Qty 12 0 0" at bounding box center [1239, 588] width 329 height 101
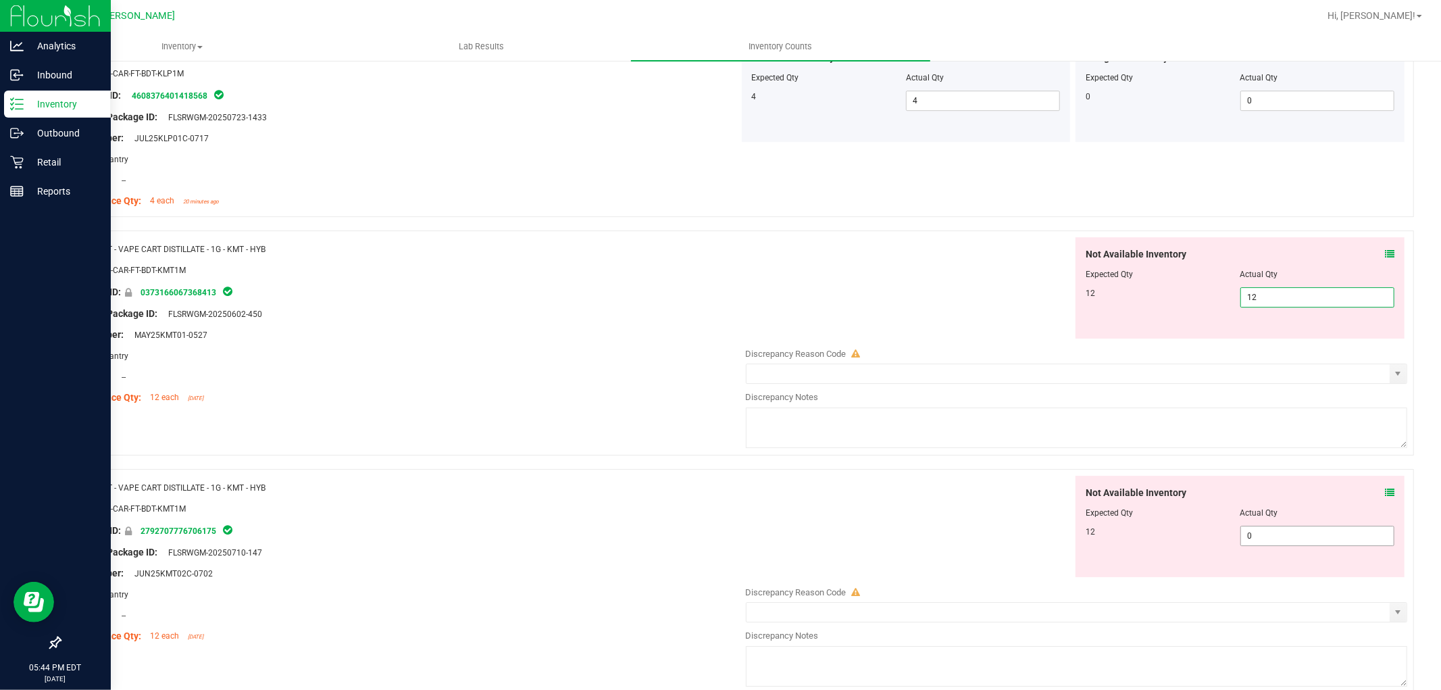
click at [1257, 536] on div "Not Available Inventory Expected Qty Actual Qty 12 0 0" at bounding box center [1239, 526] width 329 height 101
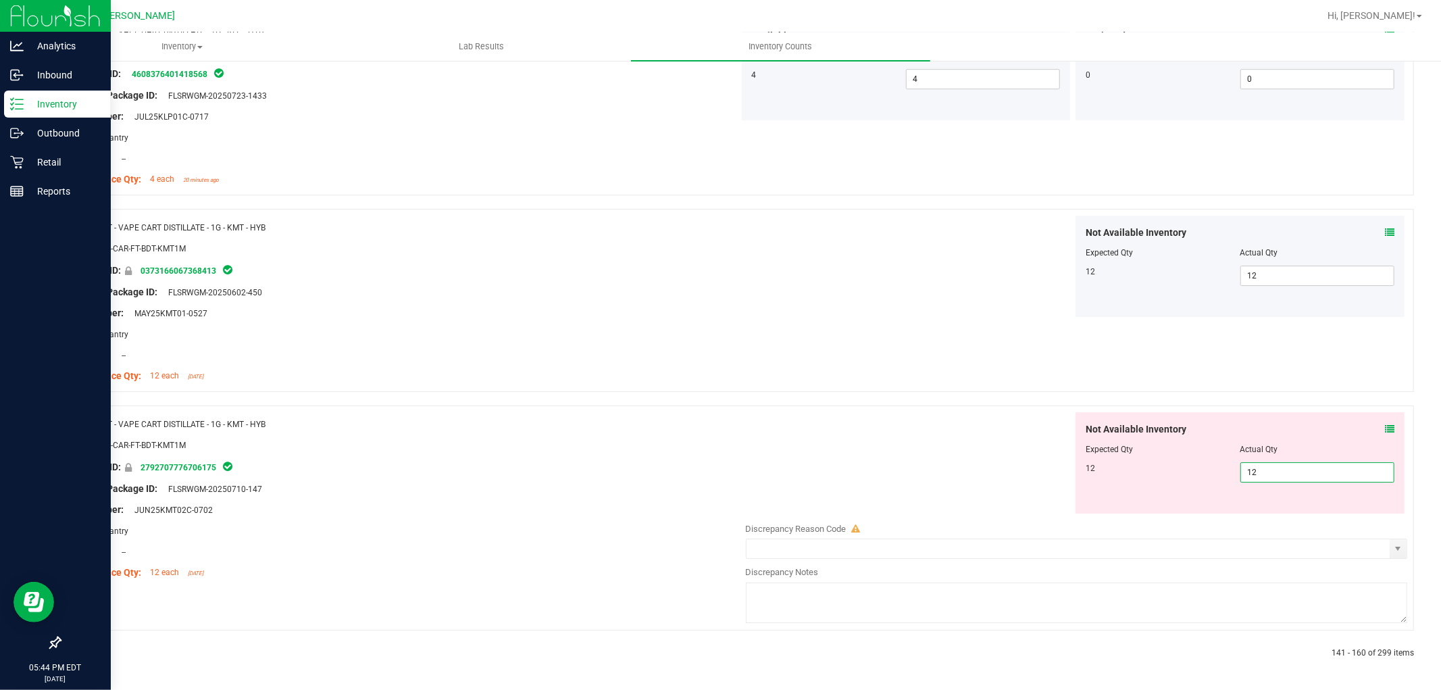
drag, startPoint x: 711, startPoint y: 497, endPoint x: 383, endPoint y: 595, distance: 342.6
click at [705, 501] on div "Name: FT - VAPE CART DISTILLATE - 1G - KMT - HYB SKU: BAP-CAR-FT-BDT-KMT1M Pack…" at bounding box center [404, 498] width 669 height 172
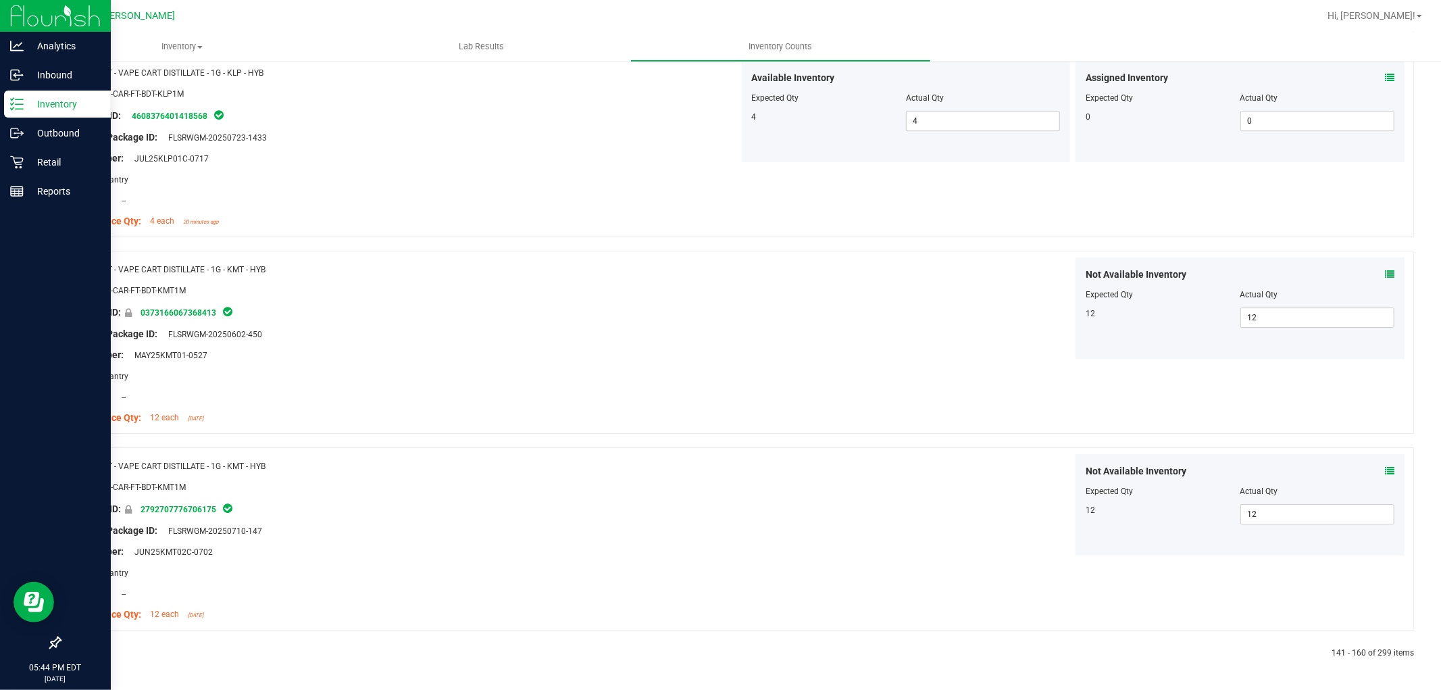
click at [86, 654] on div at bounding box center [398, 653] width 678 height 12
click at [90, 649] on icon at bounding box center [92, 653] width 4 height 8
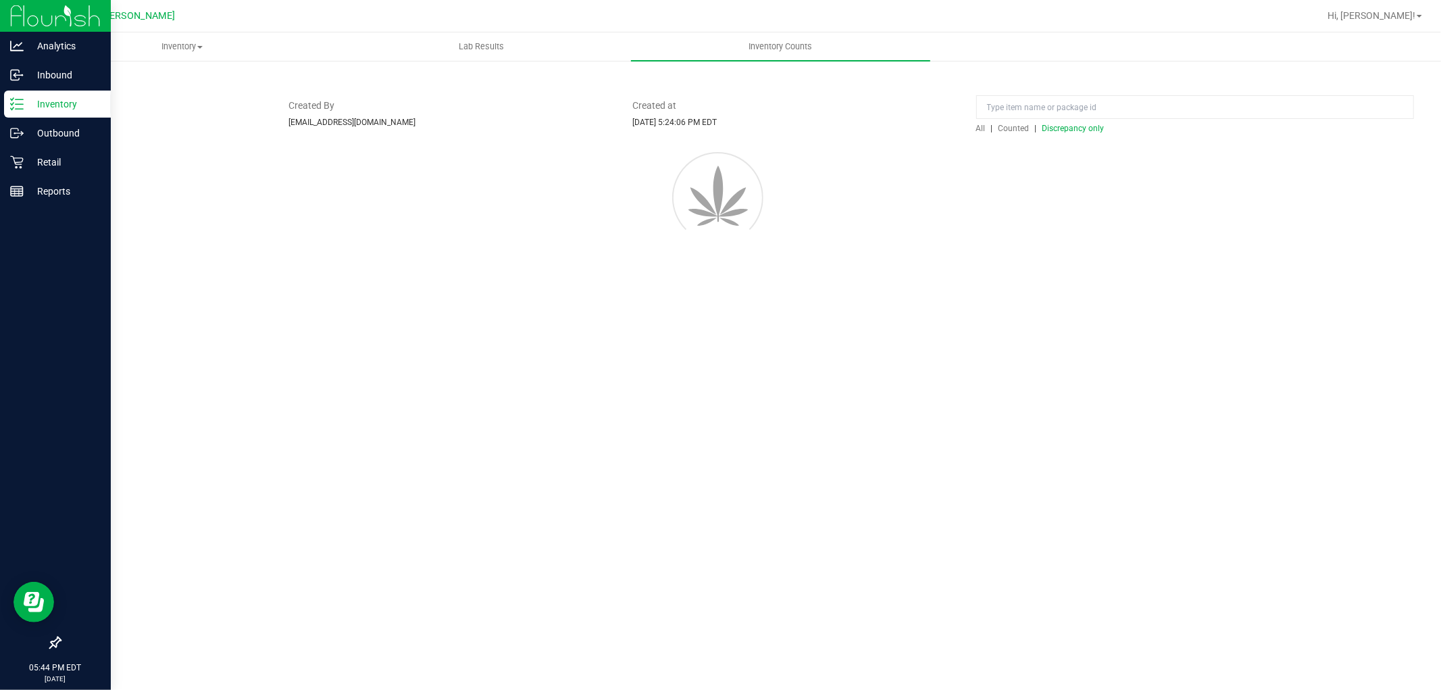
scroll to position [0, 0]
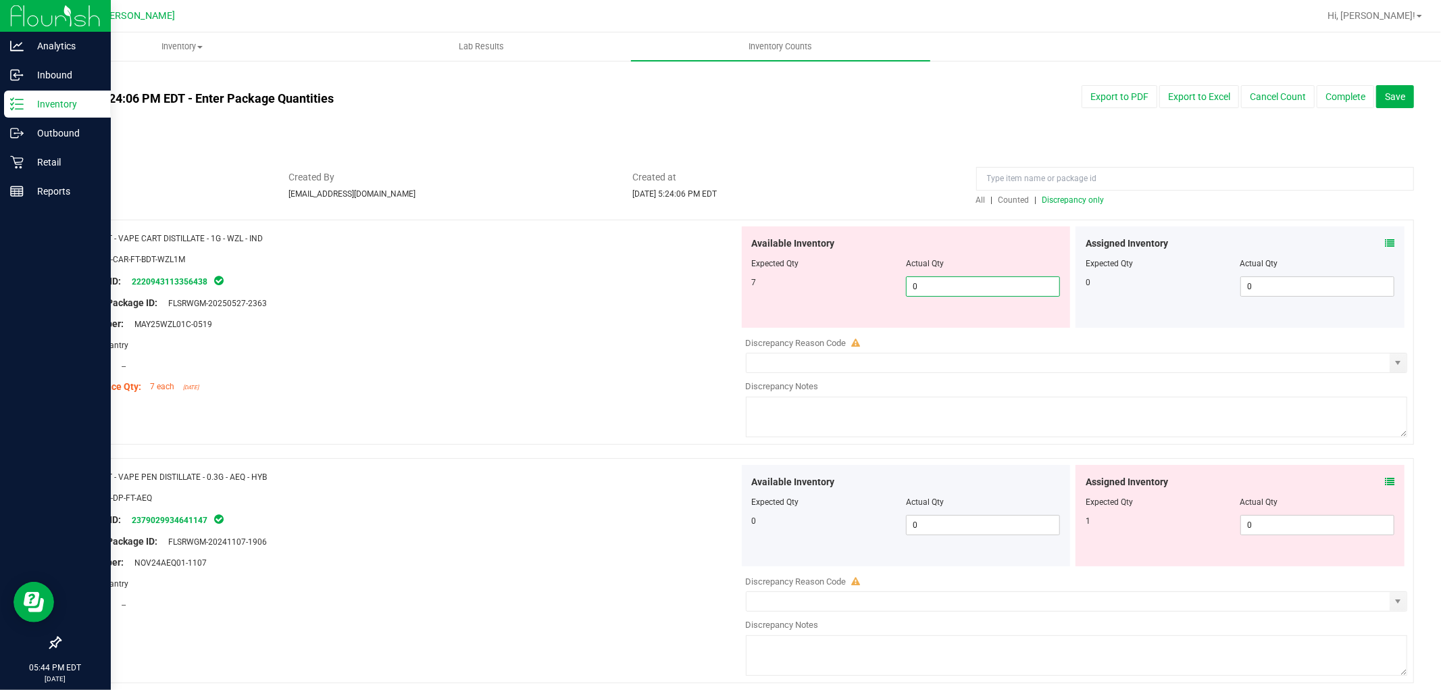
click at [951, 280] on span "0 0" at bounding box center [983, 286] width 154 height 20
drag, startPoint x: 1324, startPoint y: 532, endPoint x: 1314, endPoint y: 529, distance: 10.0
click at [1324, 531] on div "Available Inventory Expected Qty Actual Qty 0 0 0" at bounding box center [1073, 572] width 669 height 214
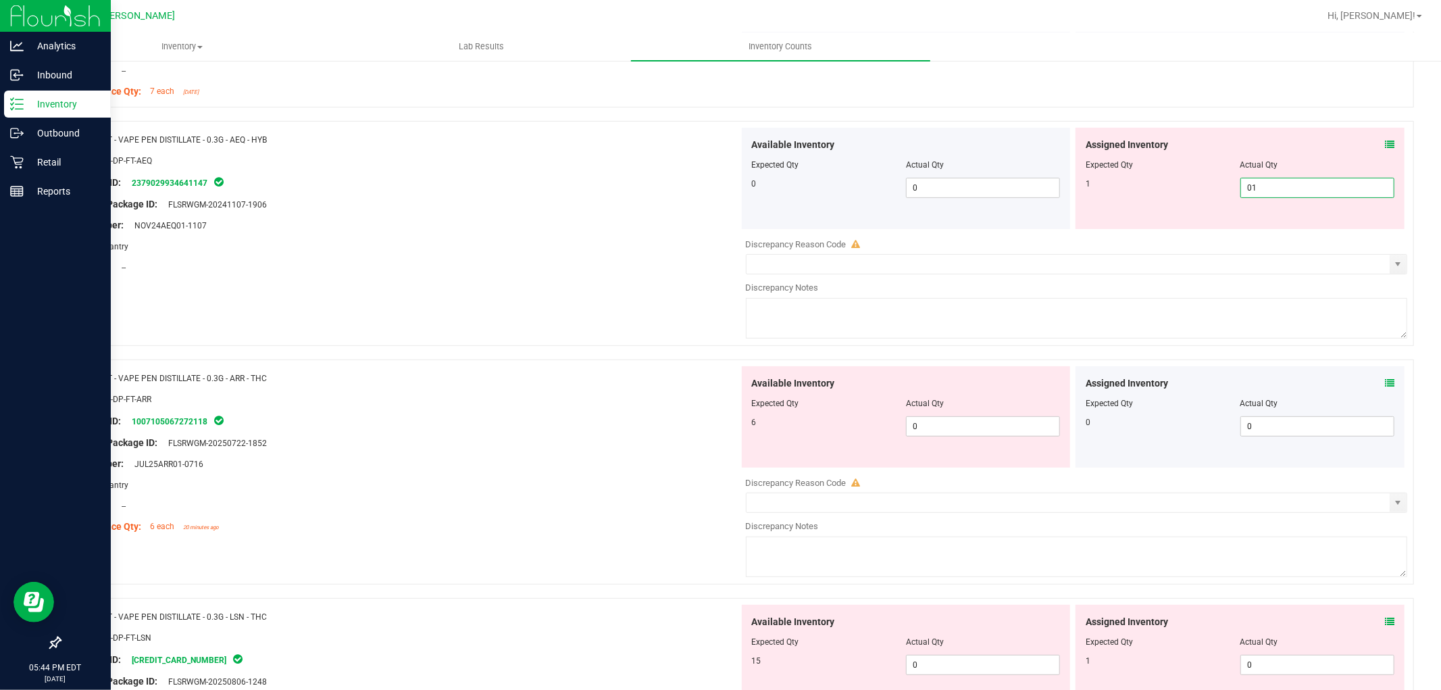
scroll to position [300, 0]
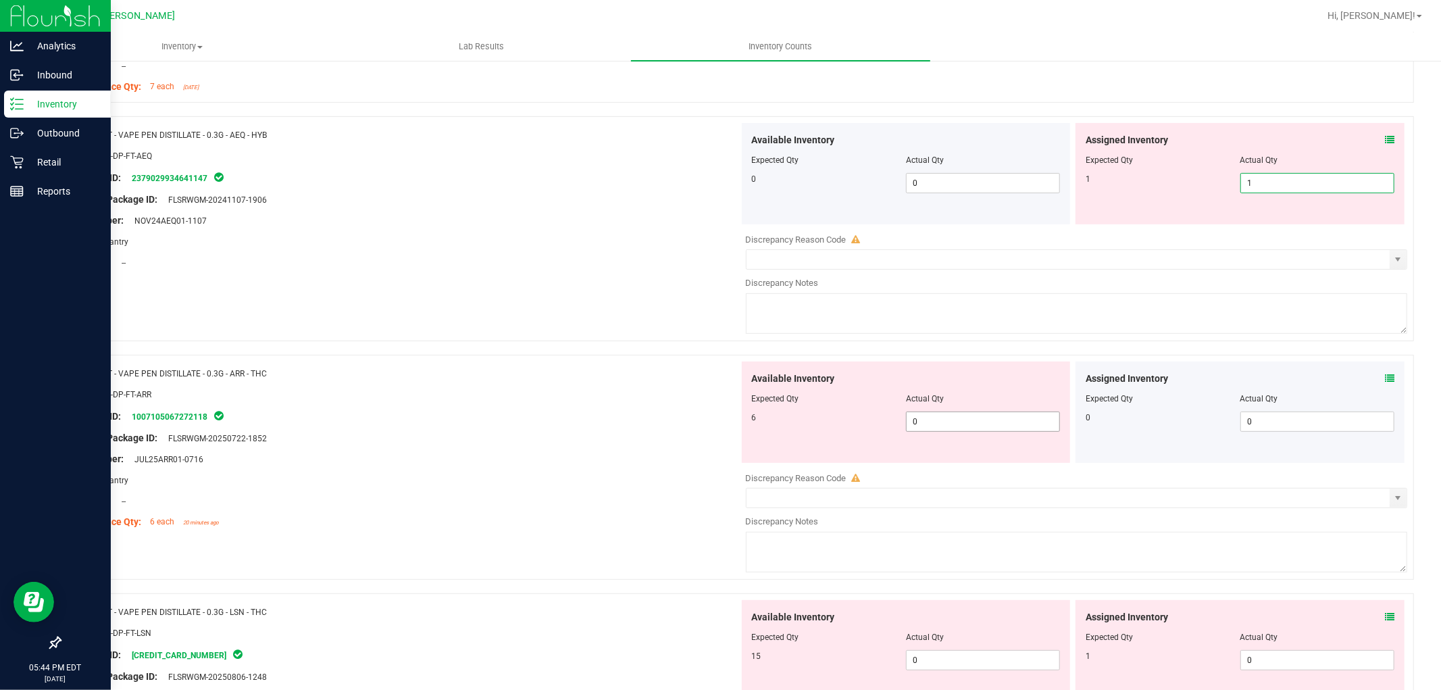
click at [981, 417] on div "Available Inventory Expected Qty Actual Qty 6 0 0" at bounding box center [1073, 468] width 669 height 214
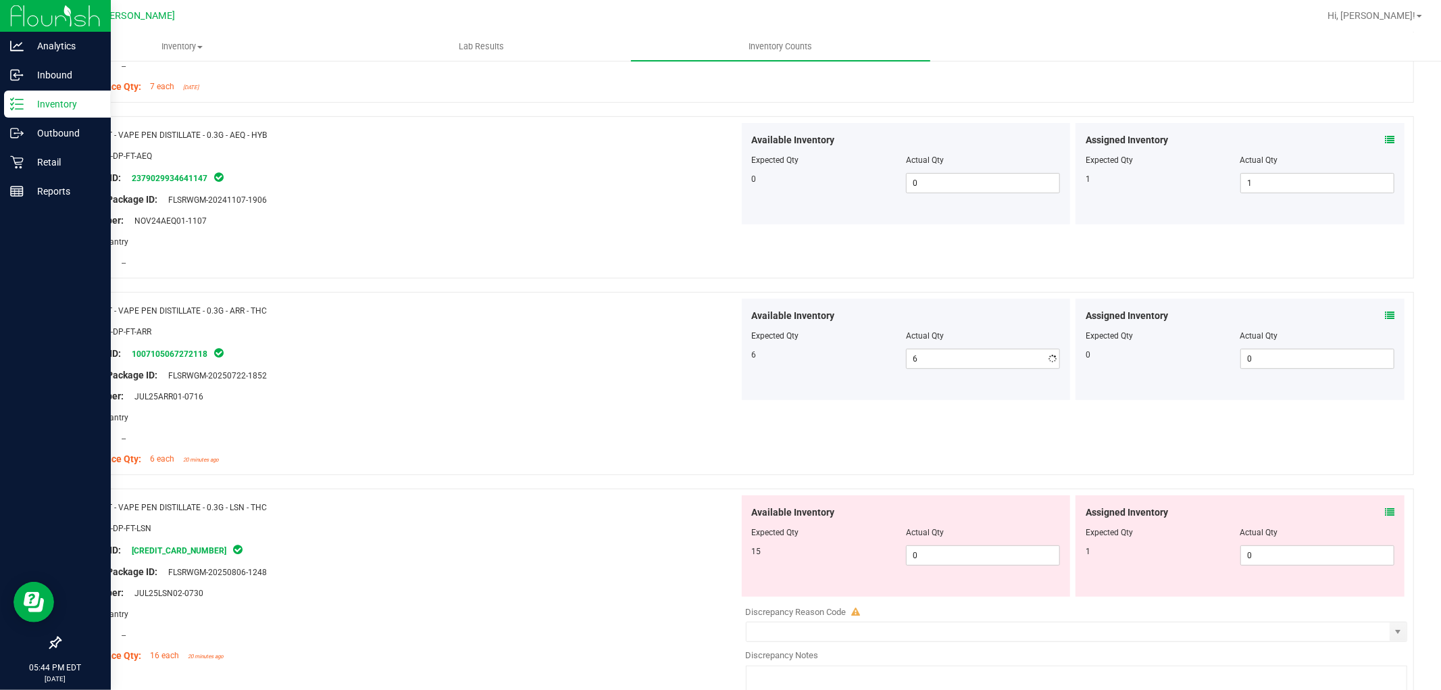
click at [964, 611] on div "Available Inventory Expected Qty Actual Qty 15 0 0" at bounding box center [1073, 602] width 669 height 214
click at [952, 555] on span "0 01" at bounding box center [983, 555] width 154 height 20
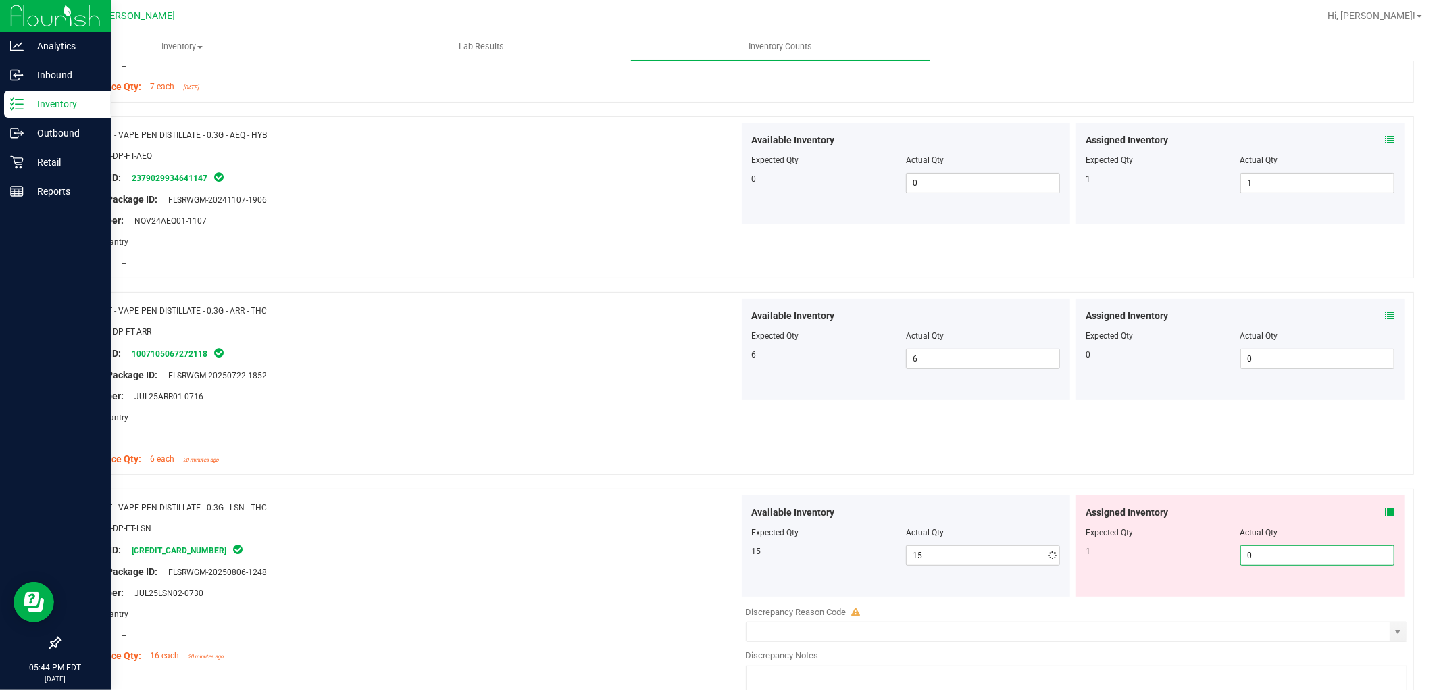
click at [1265, 556] on span "0 0" at bounding box center [1317, 555] width 154 height 20
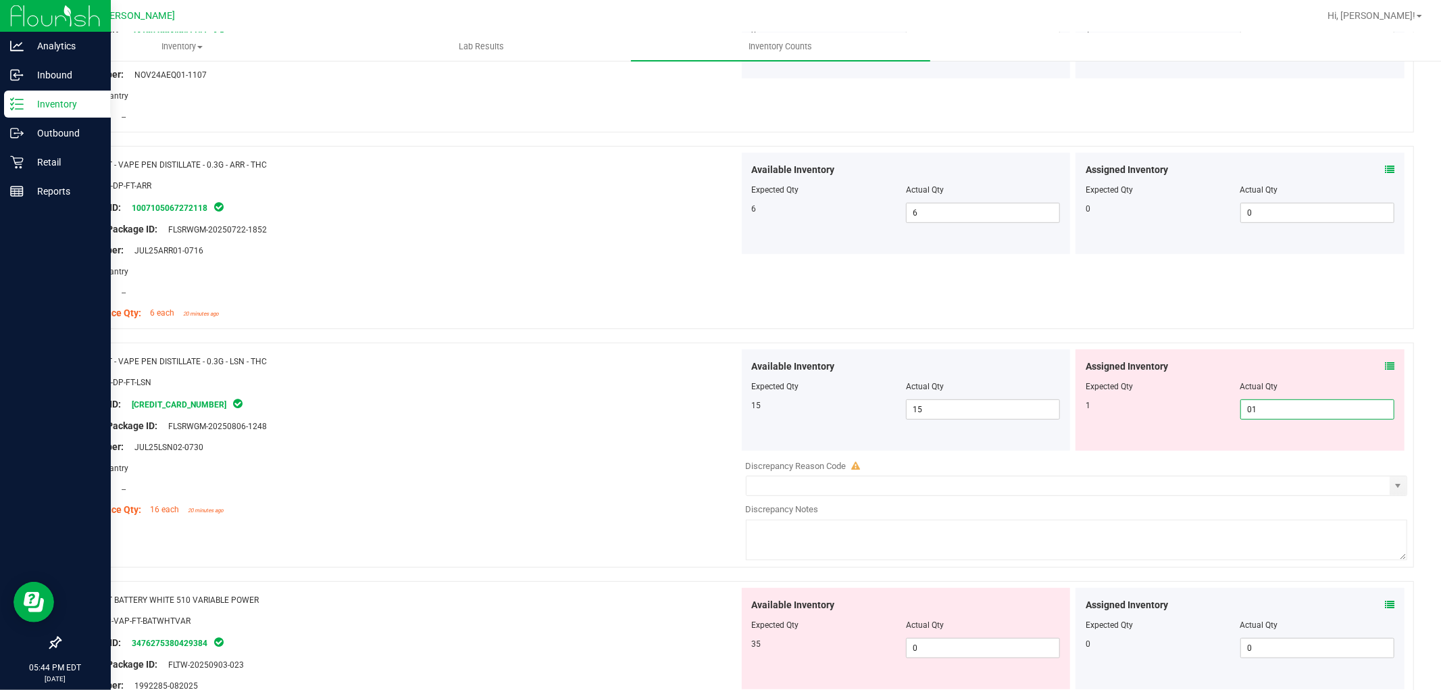
scroll to position [600, 0]
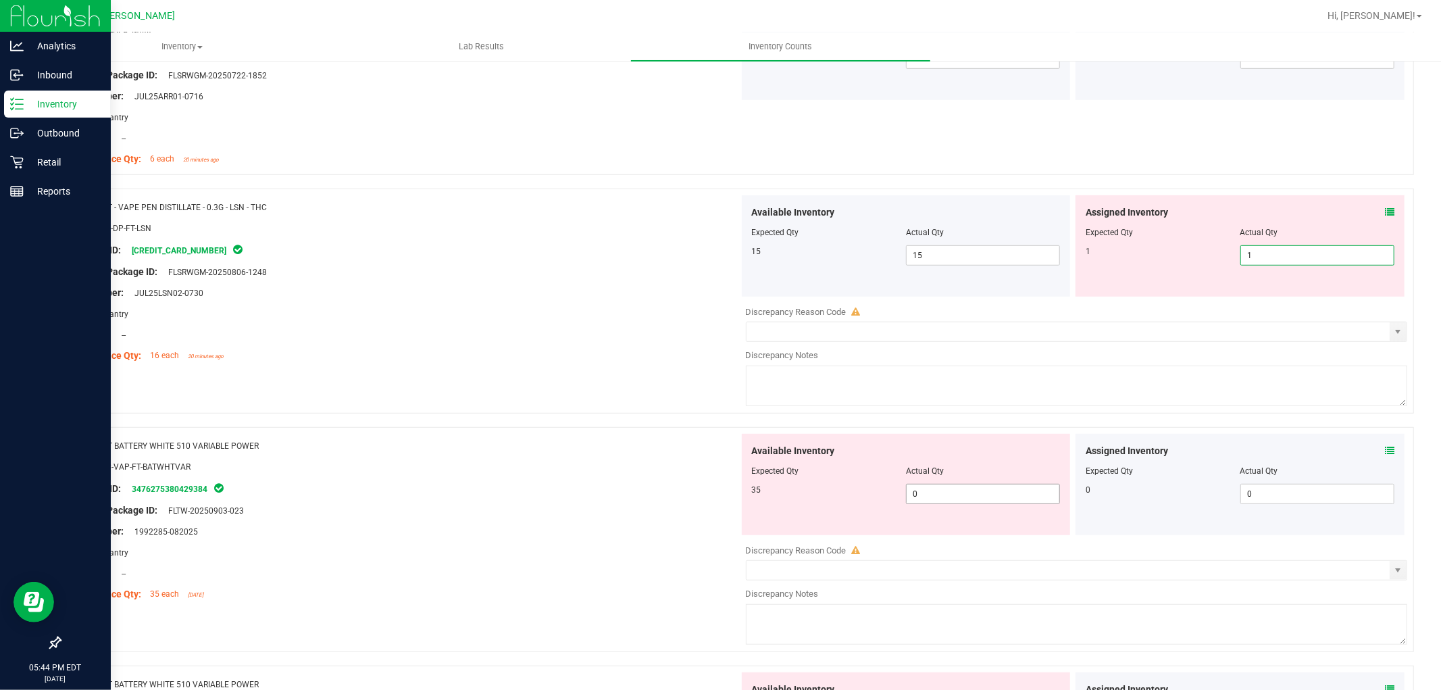
click at [952, 496] on div "Available Inventory Expected Qty Actual Qty 35 0 0" at bounding box center [1073, 541] width 669 height 214
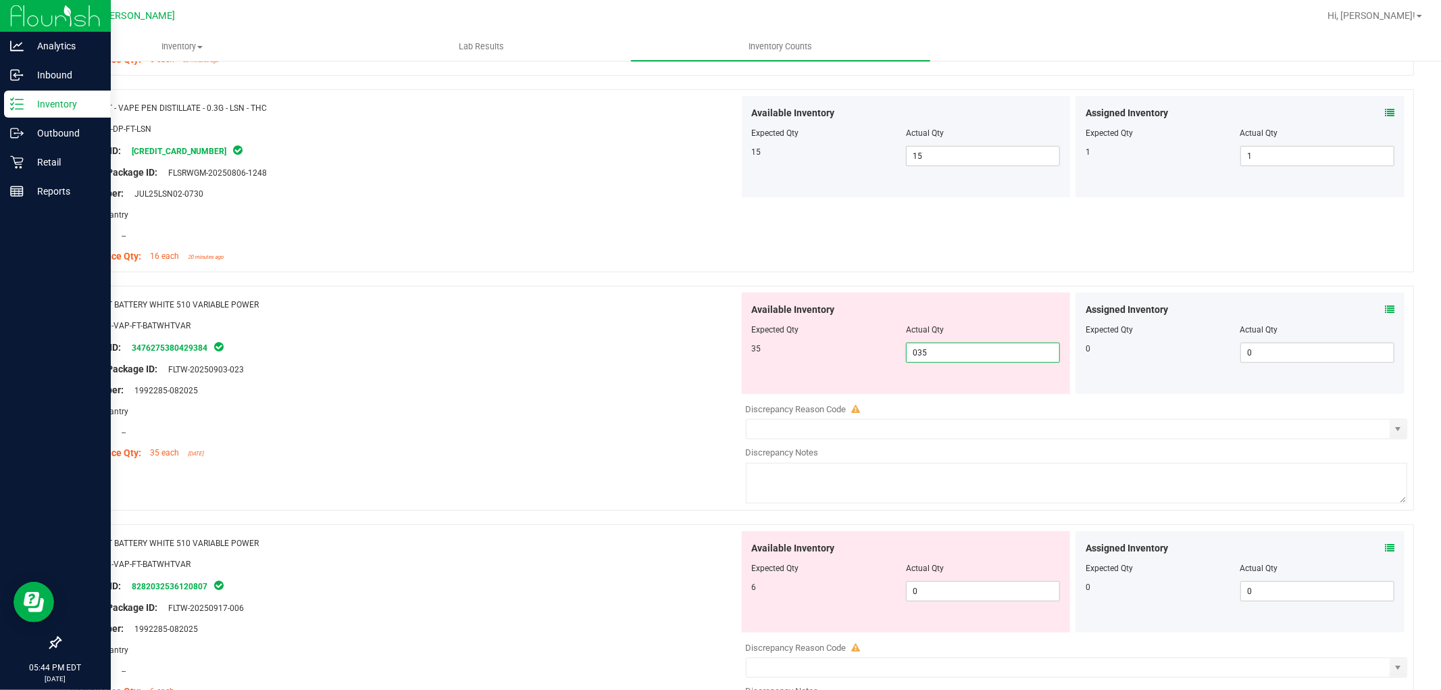
scroll to position [825, 0]
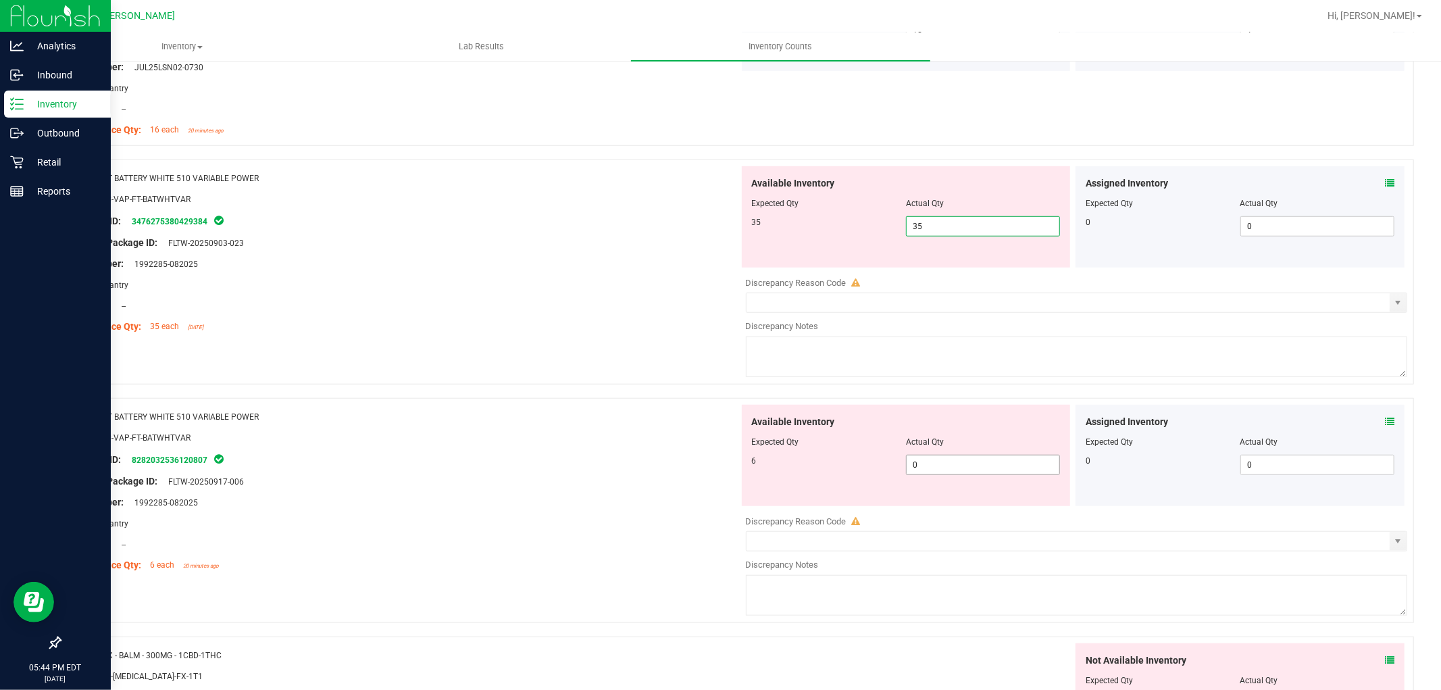
click at [940, 474] on div "Available Inventory Expected Qty Actual Qty 6 0 0" at bounding box center [1073, 512] width 669 height 214
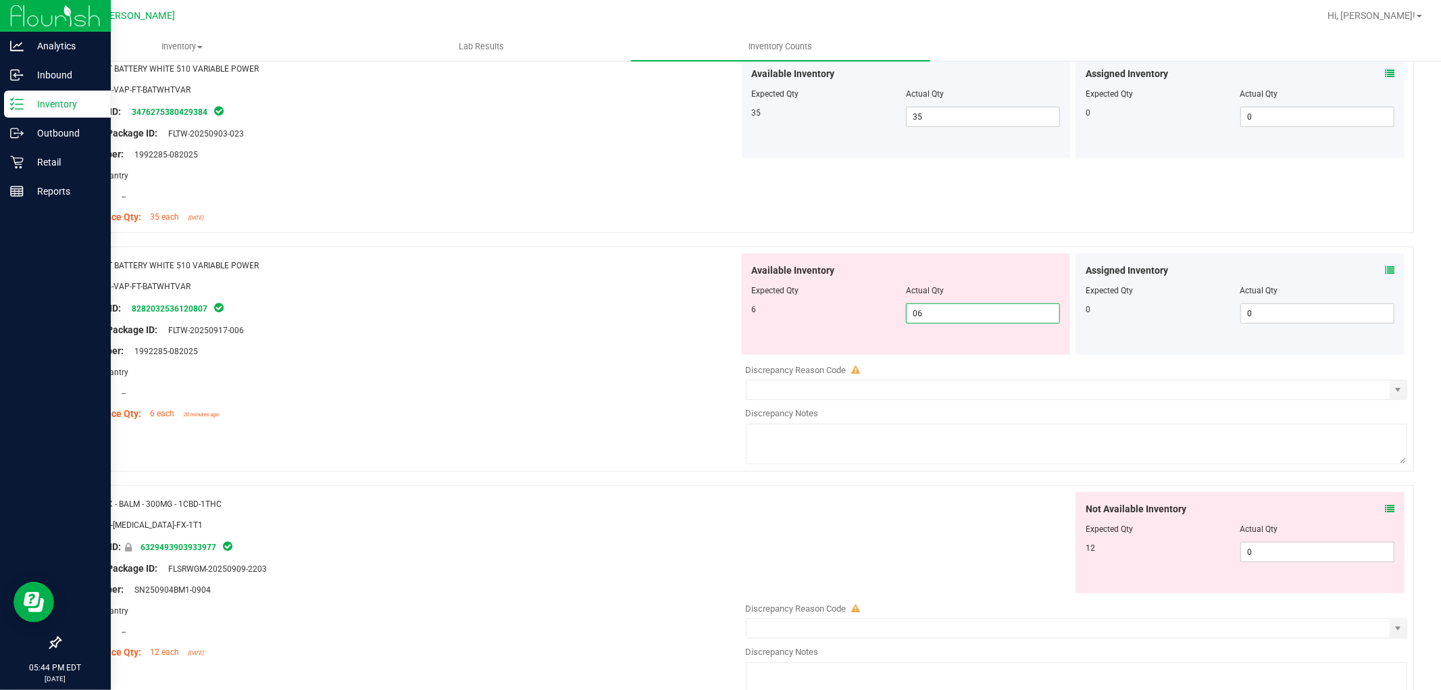
scroll to position [1050, 0]
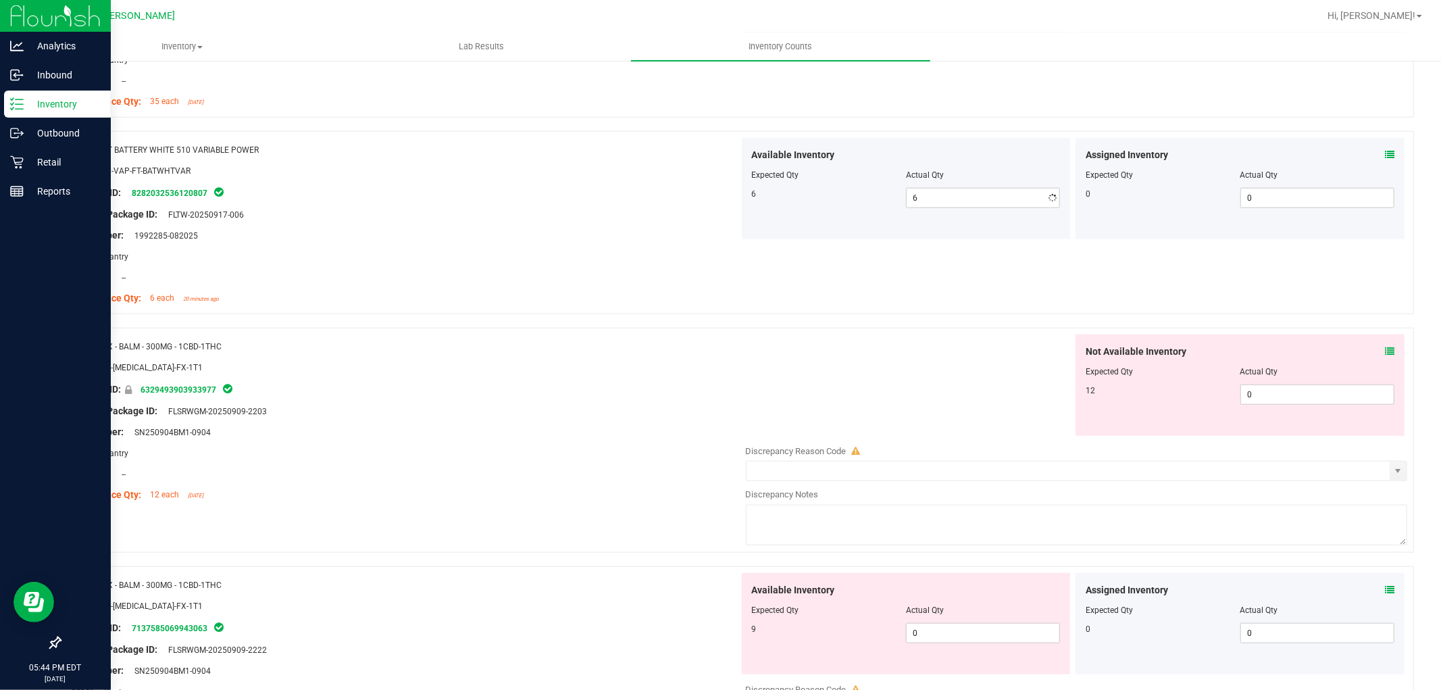
click at [1275, 427] on div "Not Available Inventory Expected Qty Actual Qty 12 0 0" at bounding box center [1239, 384] width 329 height 101
click at [1272, 404] on span "0 0" at bounding box center [1317, 394] width 154 height 20
click at [1272, 394] on span "0 0" at bounding box center [1317, 394] width 154 height 20
click at [952, 640] on div "Available Inventory Expected Qty Actual Qty 9 0 0" at bounding box center [1073, 680] width 669 height 214
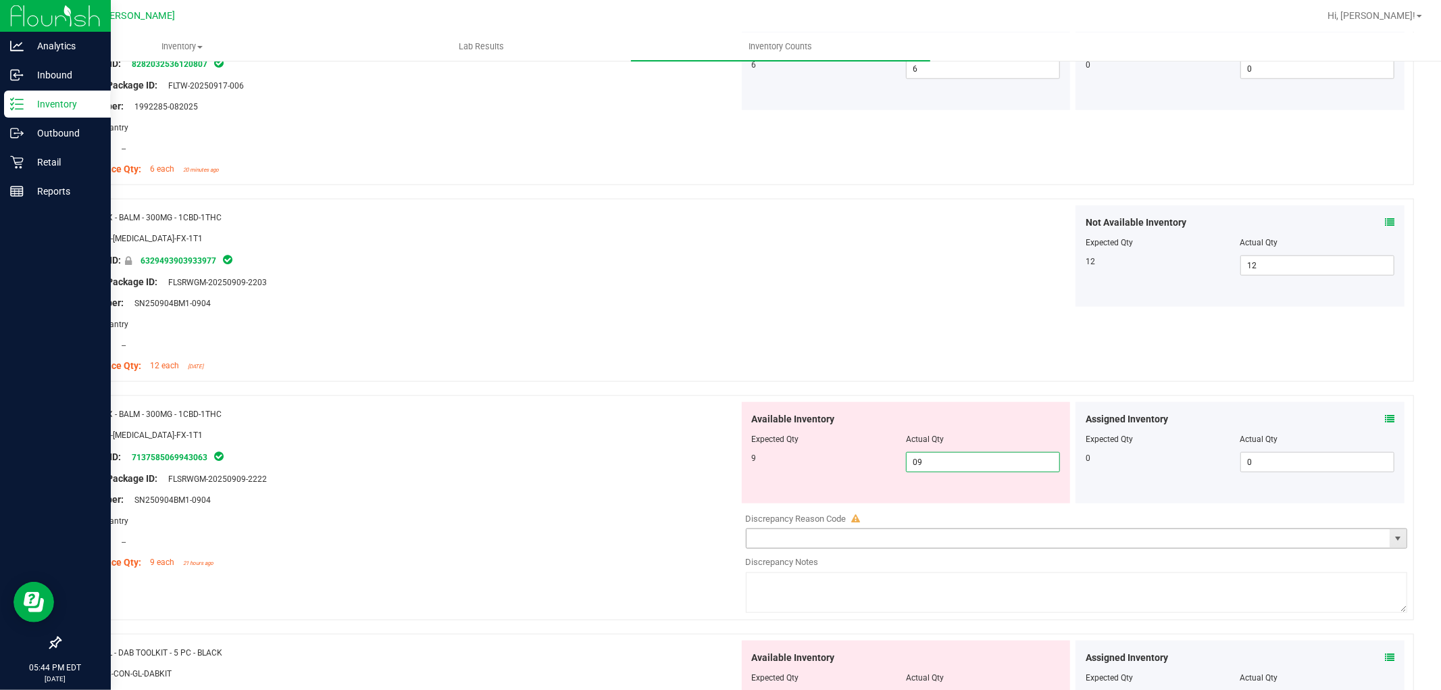
scroll to position [1351, 0]
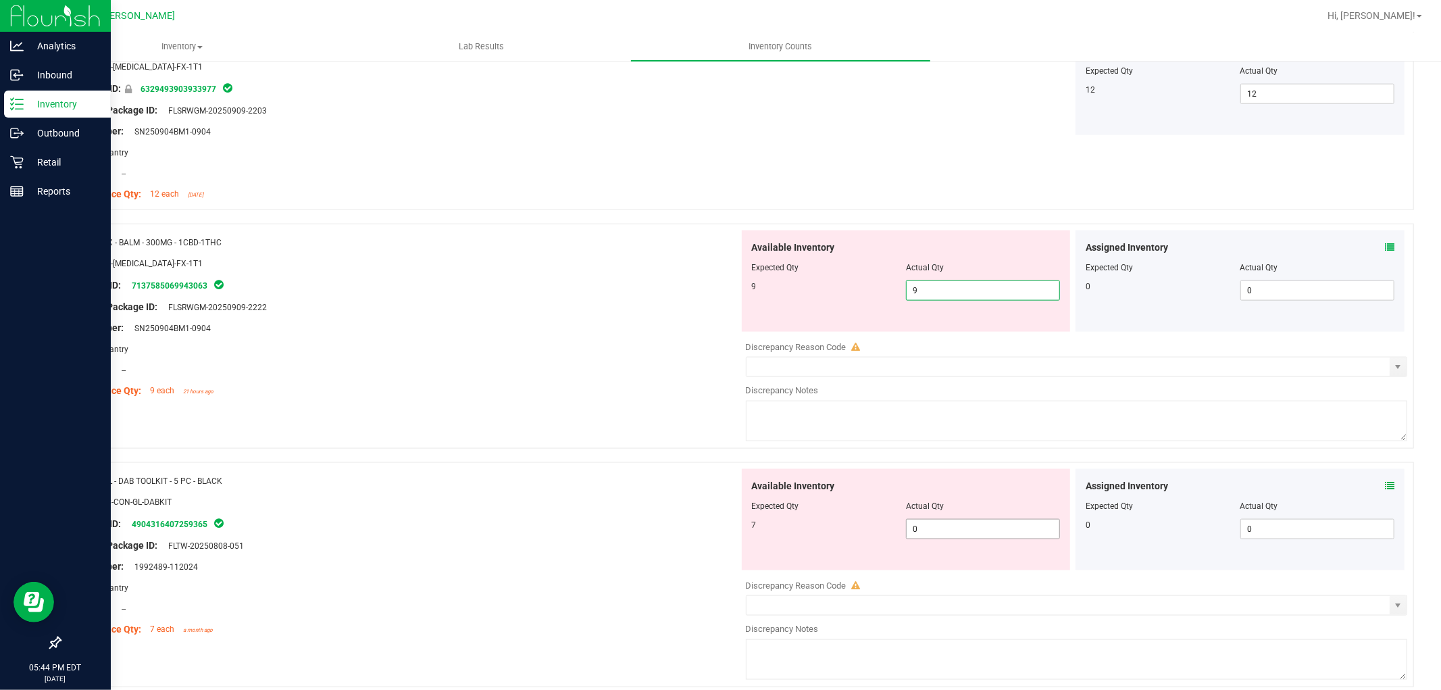
click at [997, 526] on div "Available Inventory Expected Qty Actual Qty 7 0 0" at bounding box center [906, 519] width 329 height 101
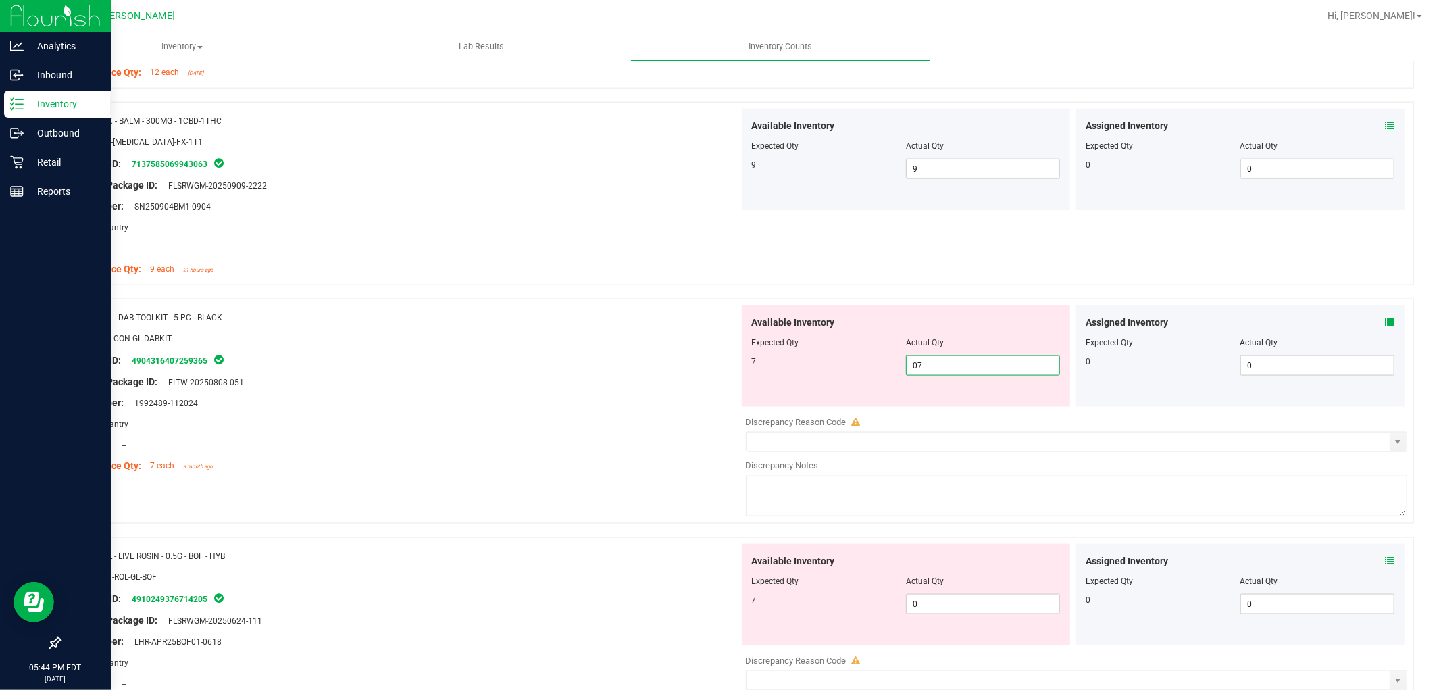
scroll to position [1651, 0]
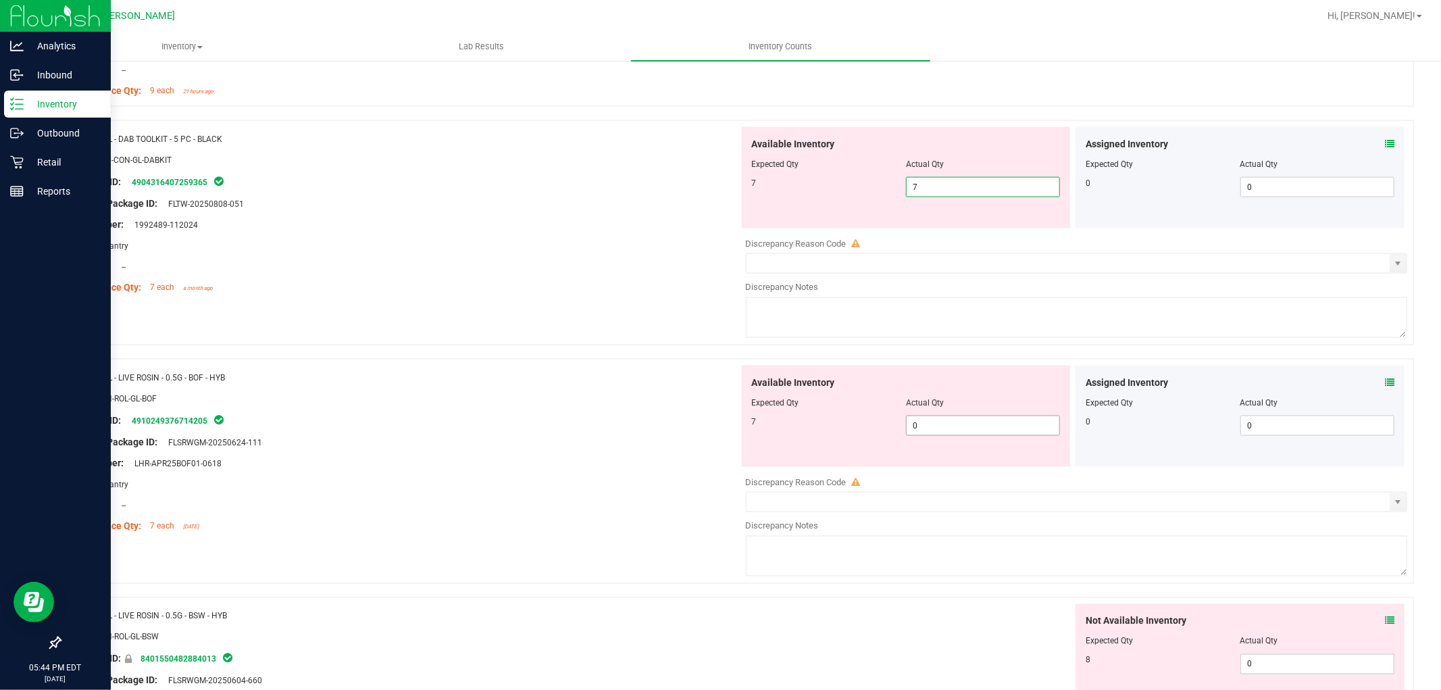
click at [988, 420] on div "Available Inventory Expected Qty Actual Qty 7 0 0" at bounding box center [906, 415] width 329 height 101
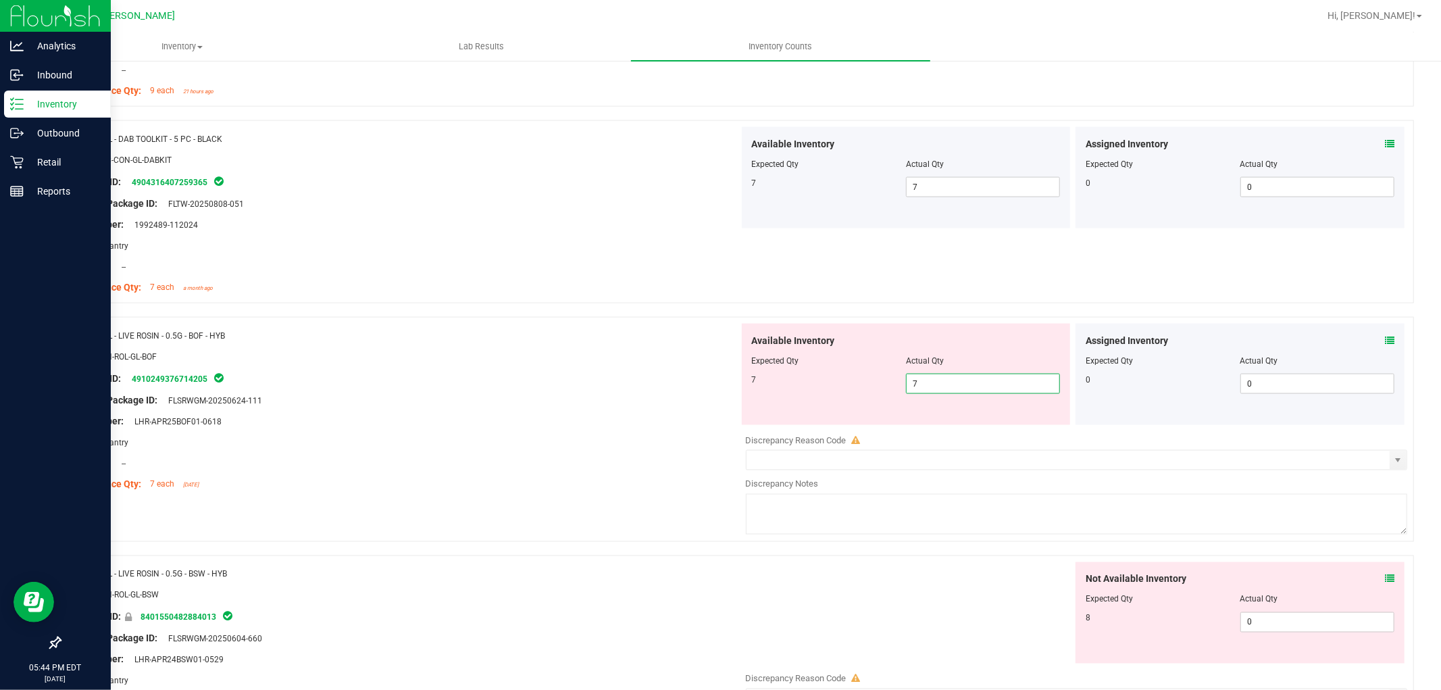
click at [1307, 626] on div "Not Available Inventory Expected Qty Actual Qty 8 0 0" at bounding box center [1073, 669] width 669 height 214
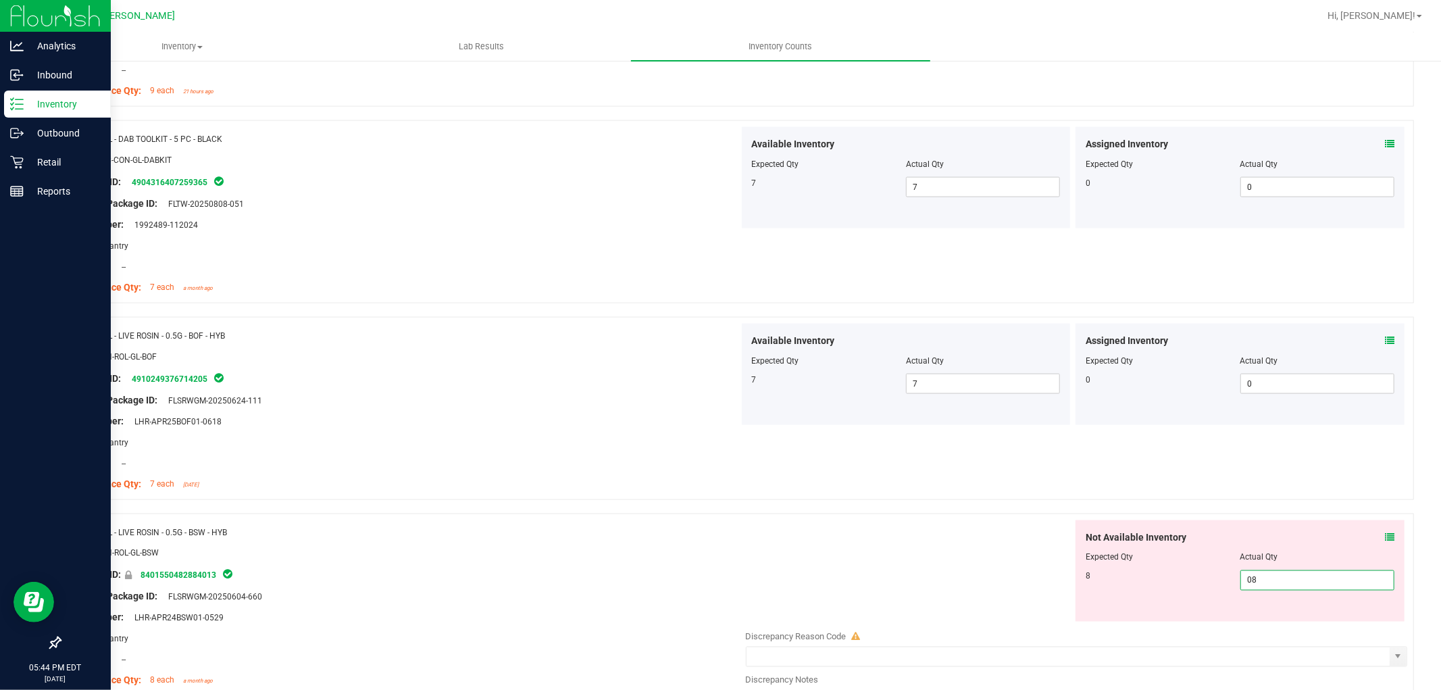
scroll to position [2101, 0]
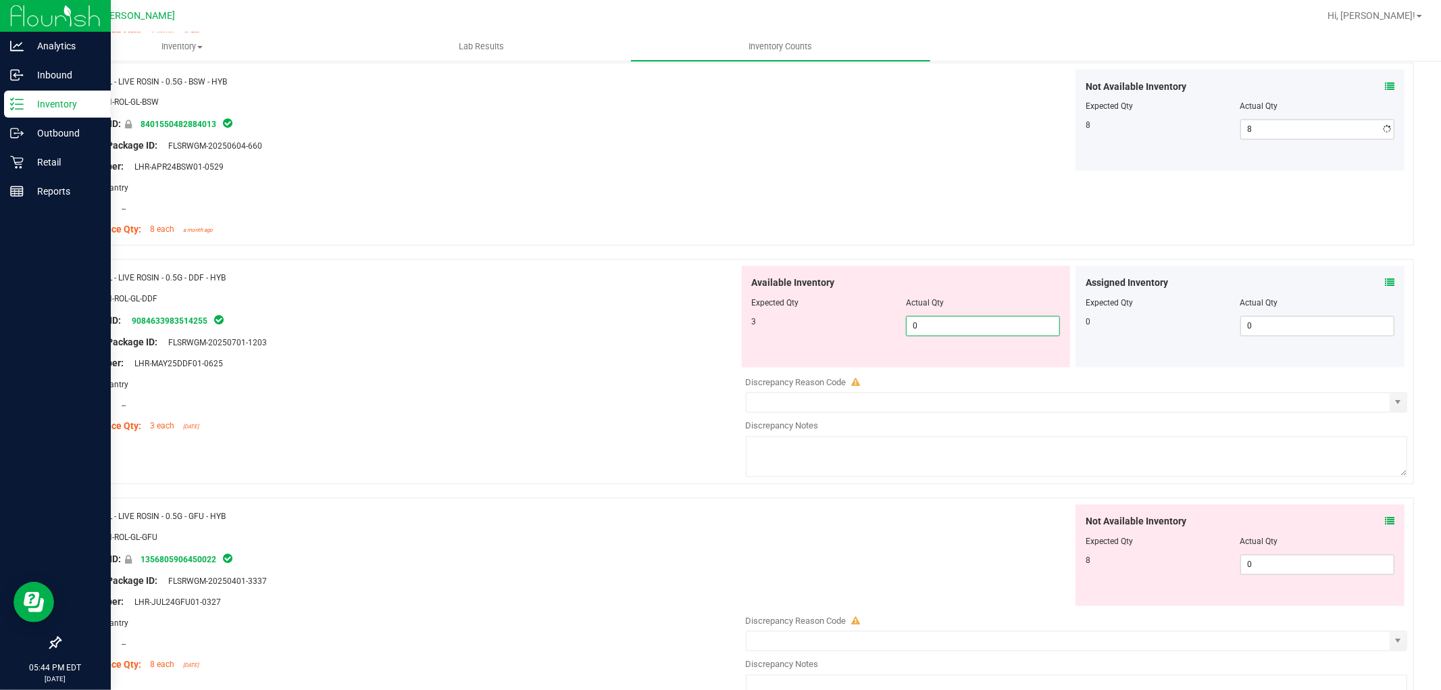
click at [944, 373] on div "Available Inventory Expected Qty Actual Qty 3 0 0" at bounding box center [1073, 373] width 669 height 214
click at [1258, 563] on div "Not Available Inventory Expected Qty Actual Qty 8 0 0" at bounding box center [1239, 555] width 329 height 101
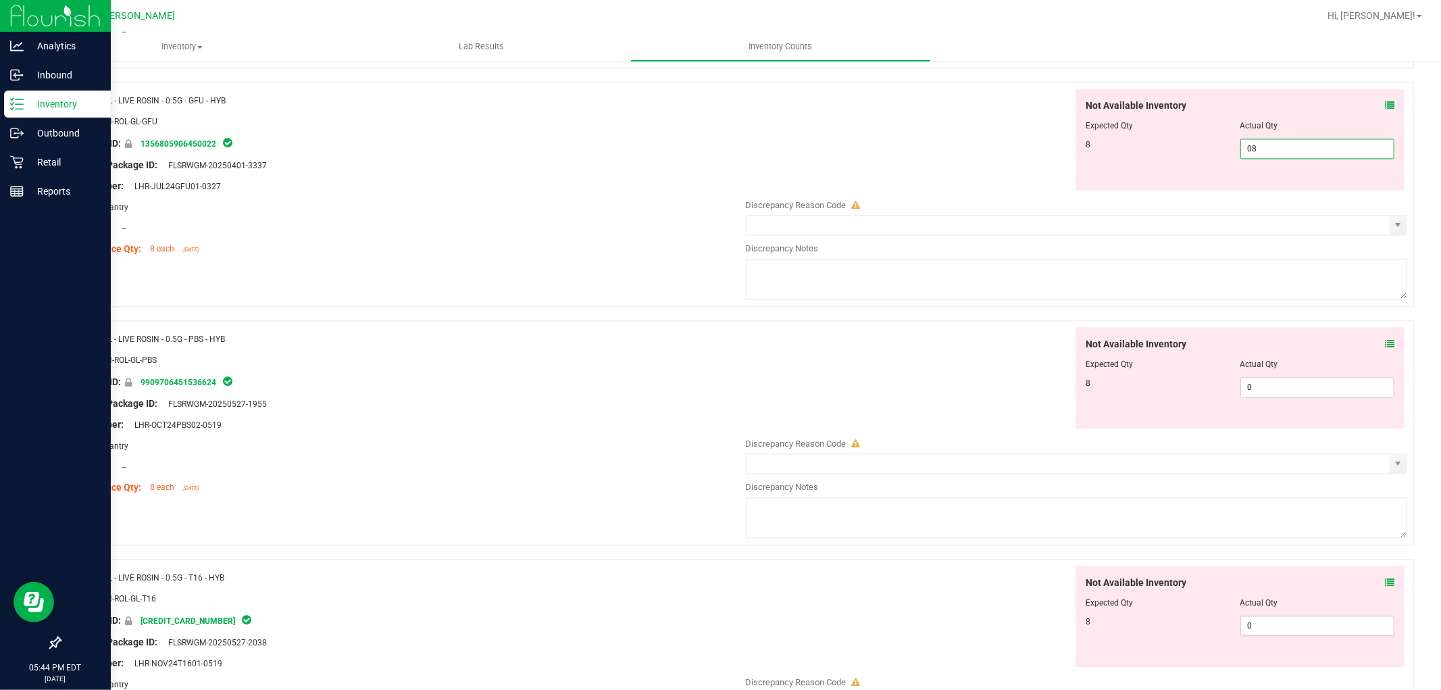
scroll to position [2476, 0]
click at [1318, 382] on div "Not Available Inventory Expected Qty Actual Qty 8 0 0" at bounding box center [1239, 376] width 329 height 101
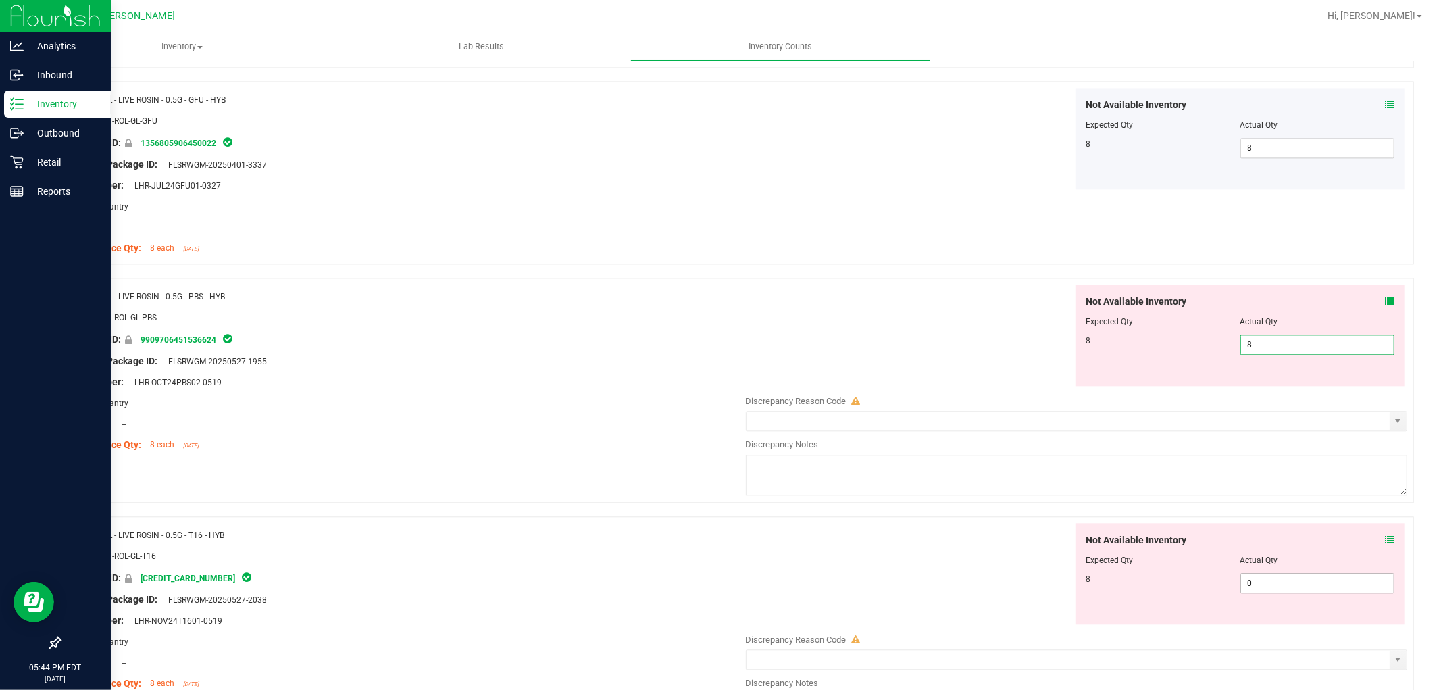
click at [1272, 574] on div "Not Available Inventory Expected Qty Actual Qty 8 0 0" at bounding box center [1239, 573] width 329 height 101
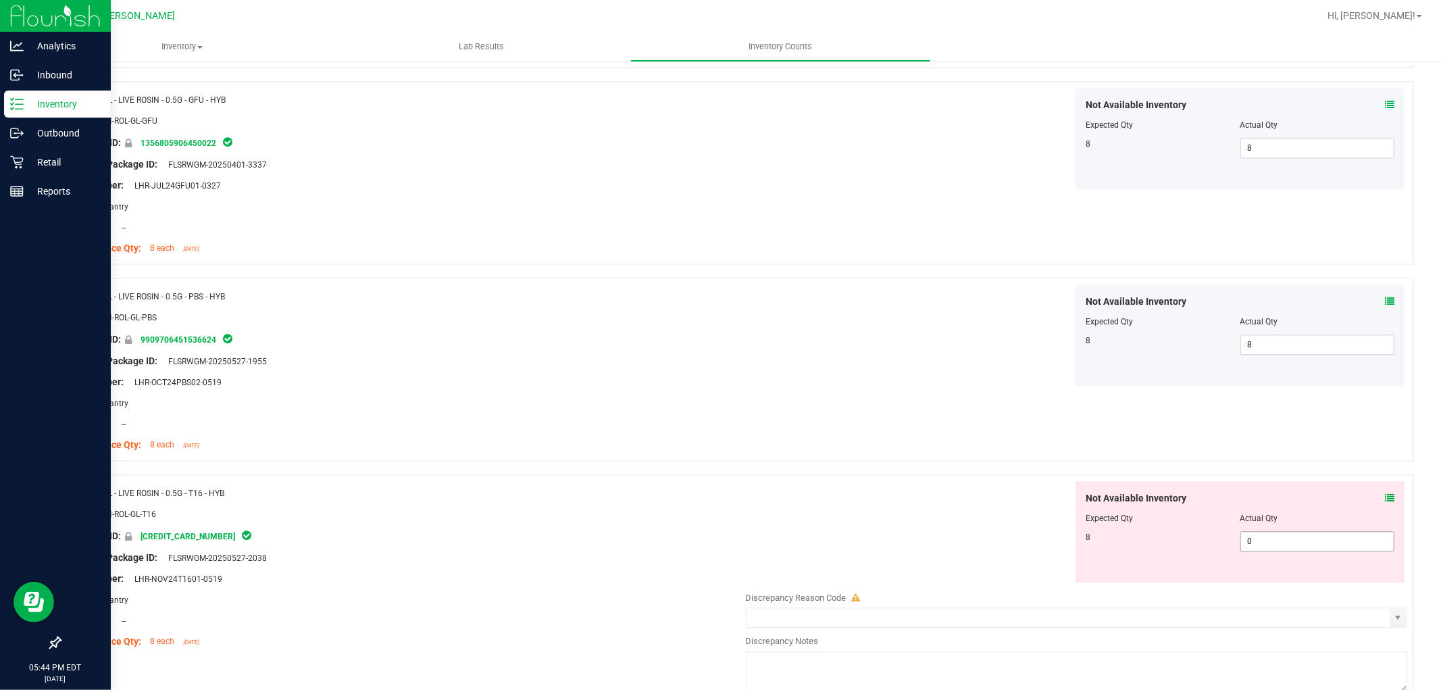
click at [1275, 528] on div at bounding box center [1239, 527] width 309 height 7
click at [1277, 545] on span "0 0" at bounding box center [1317, 541] width 154 height 20
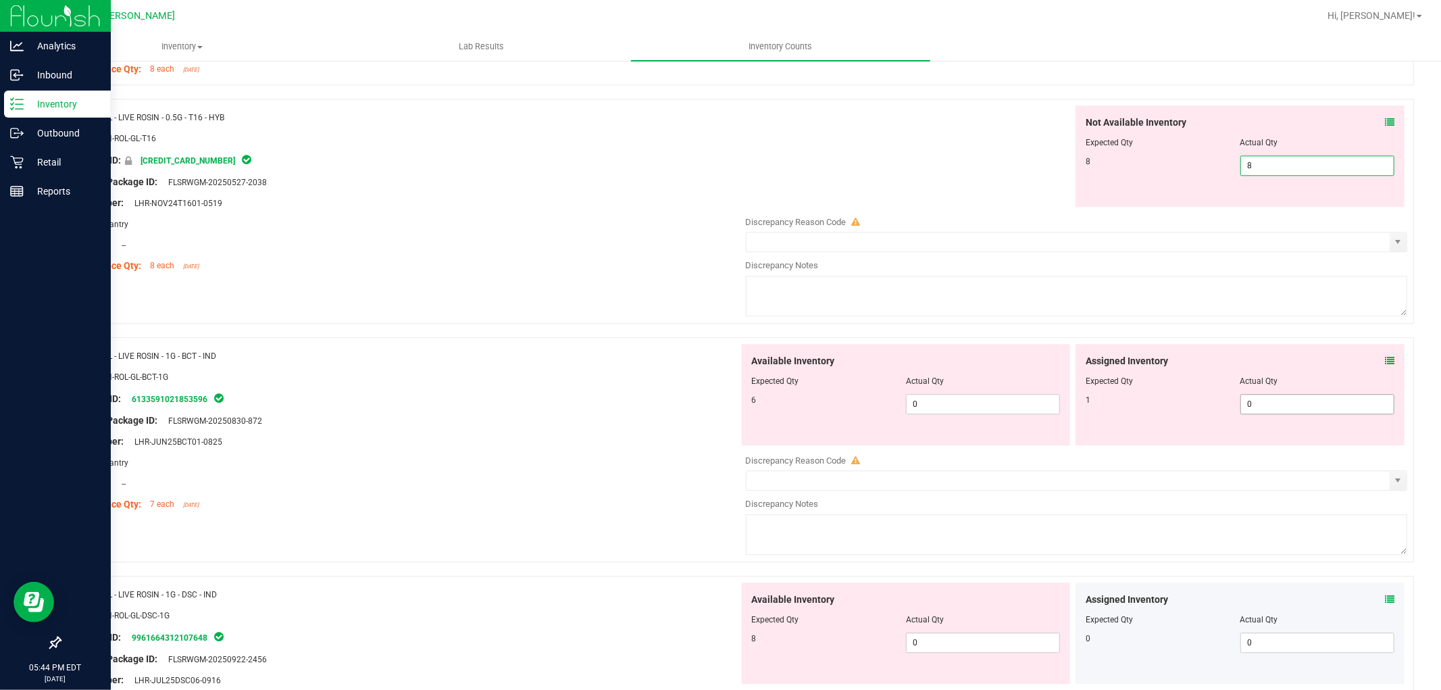
click at [1285, 411] on div "Available Inventory Expected Qty Actual Qty 6 0 0" at bounding box center [1073, 451] width 669 height 214
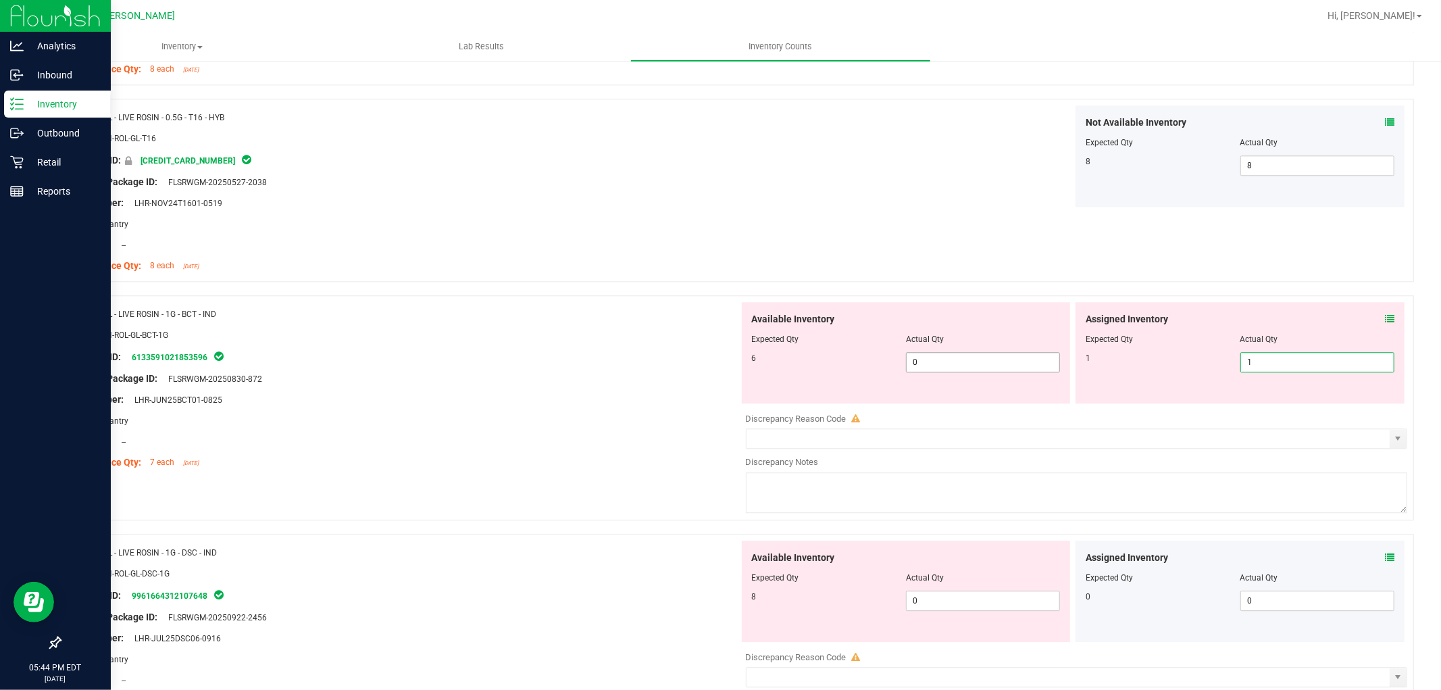
click at [1011, 365] on span "0 0" at bounding box center [983, 362] width 154 height 20
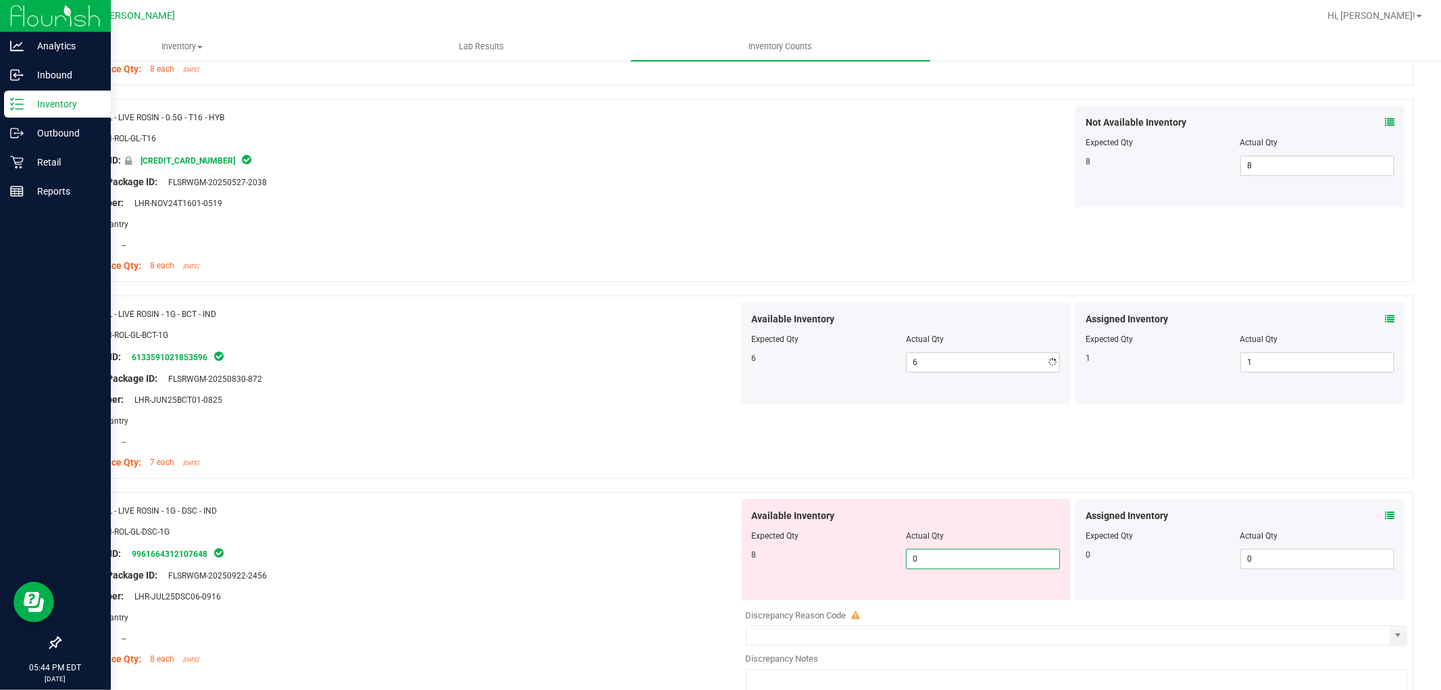
click at [981, 608] on div "Available Inventory Expected Qty Actual Qty 8 0 0" at bounding box center [1073, 606] width 669 height 214
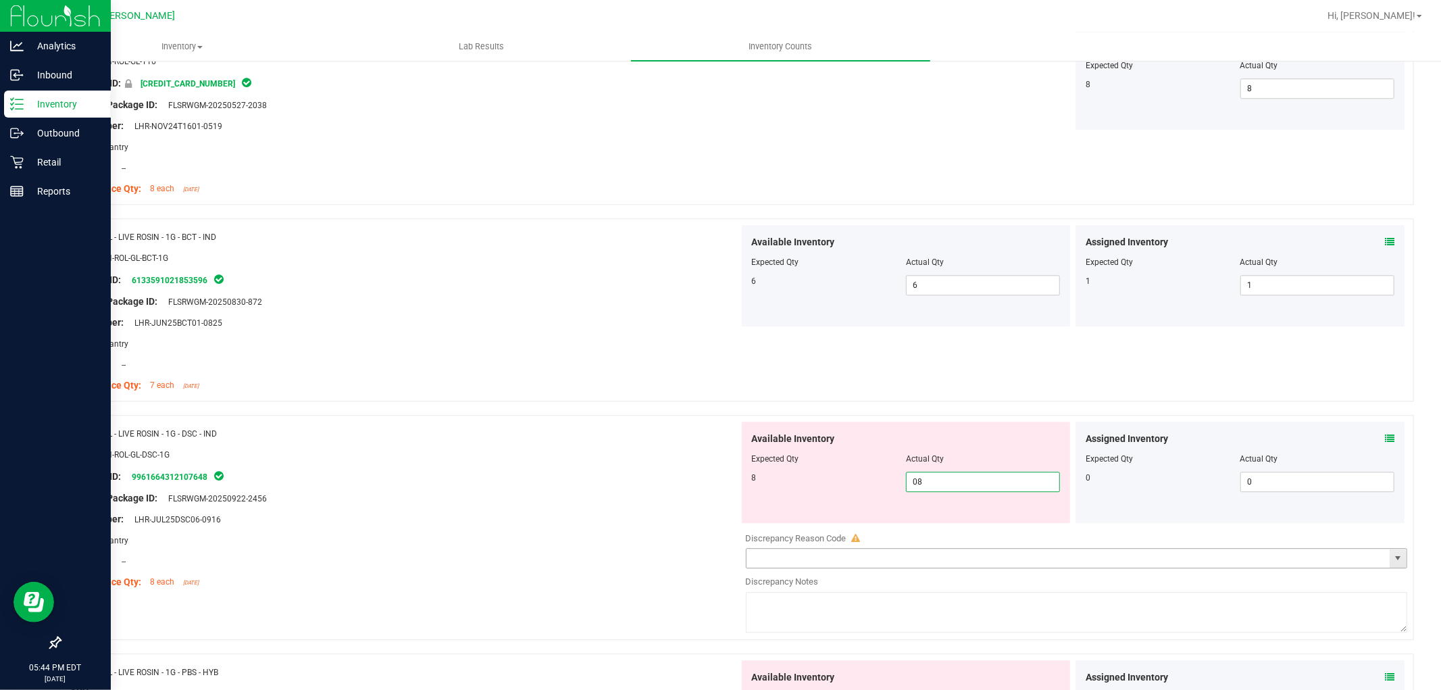
scroll to position [3152, 0]
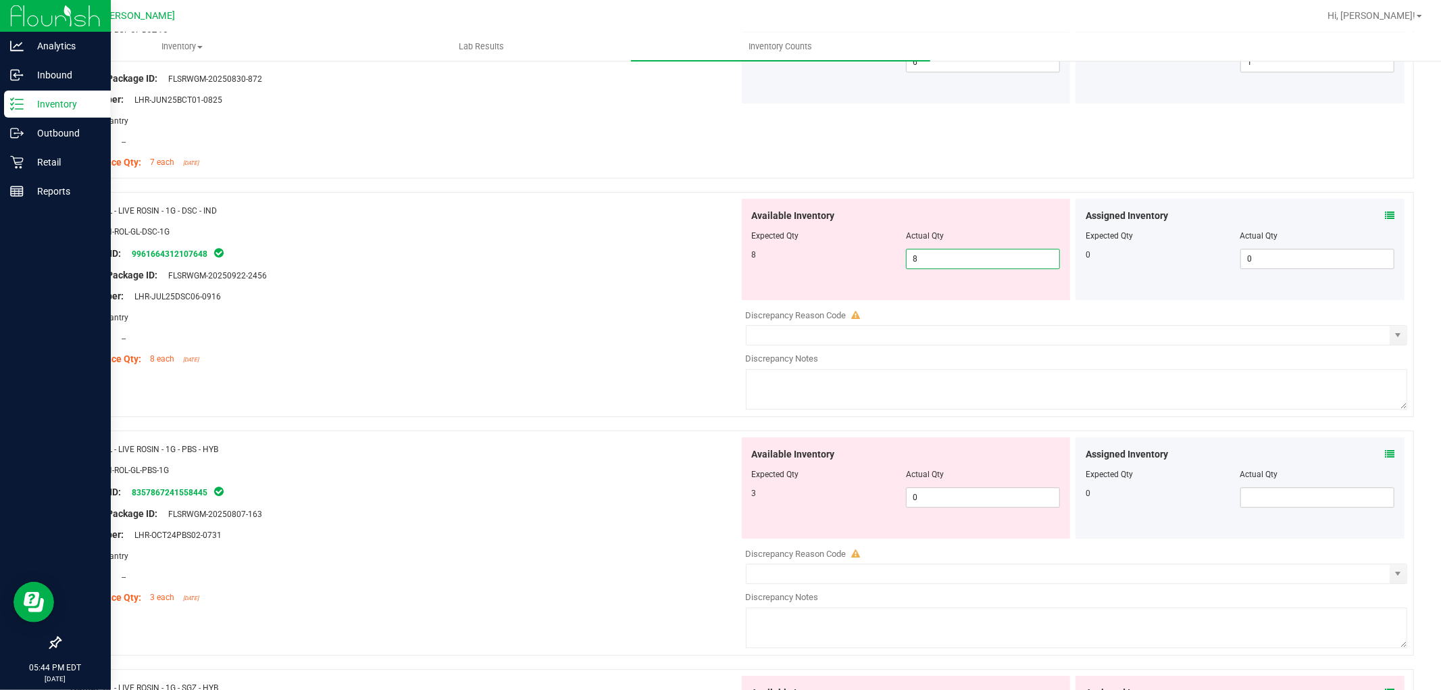
click at [1022, 512] on div "Available Inventory Expected Qty Actual Qty 3 0 0" at bounding box center [1073, 544] width 669 height 214
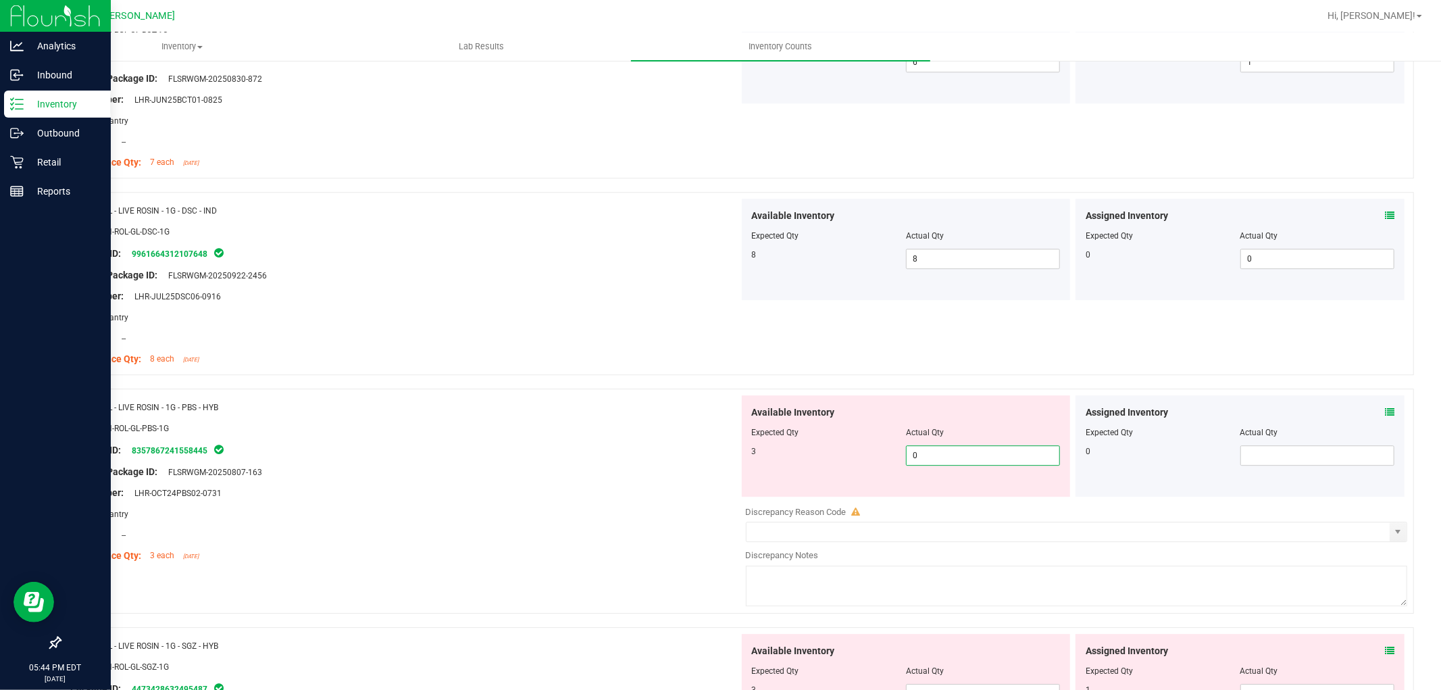
click at [1008, 449] on span "0 0" at bounding box center [983, 455] width 154 height 20
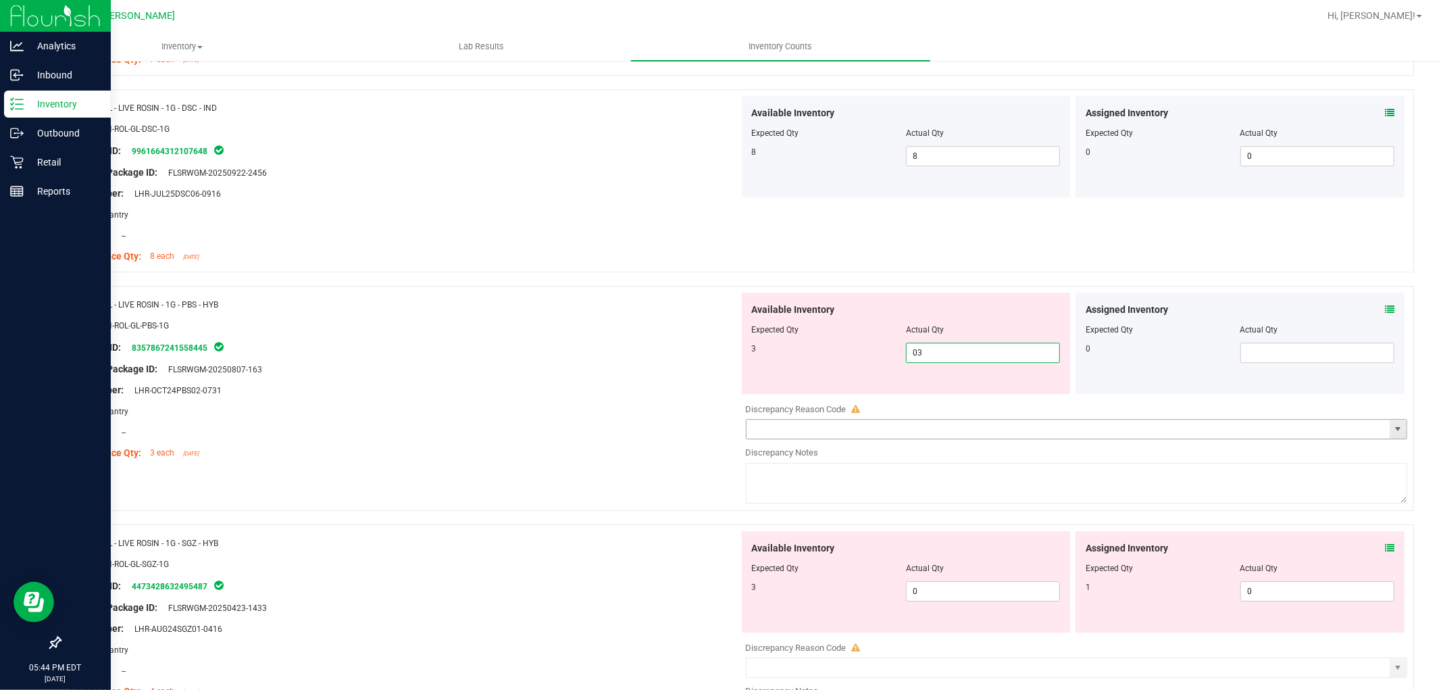
scroll to position [3452, 0]
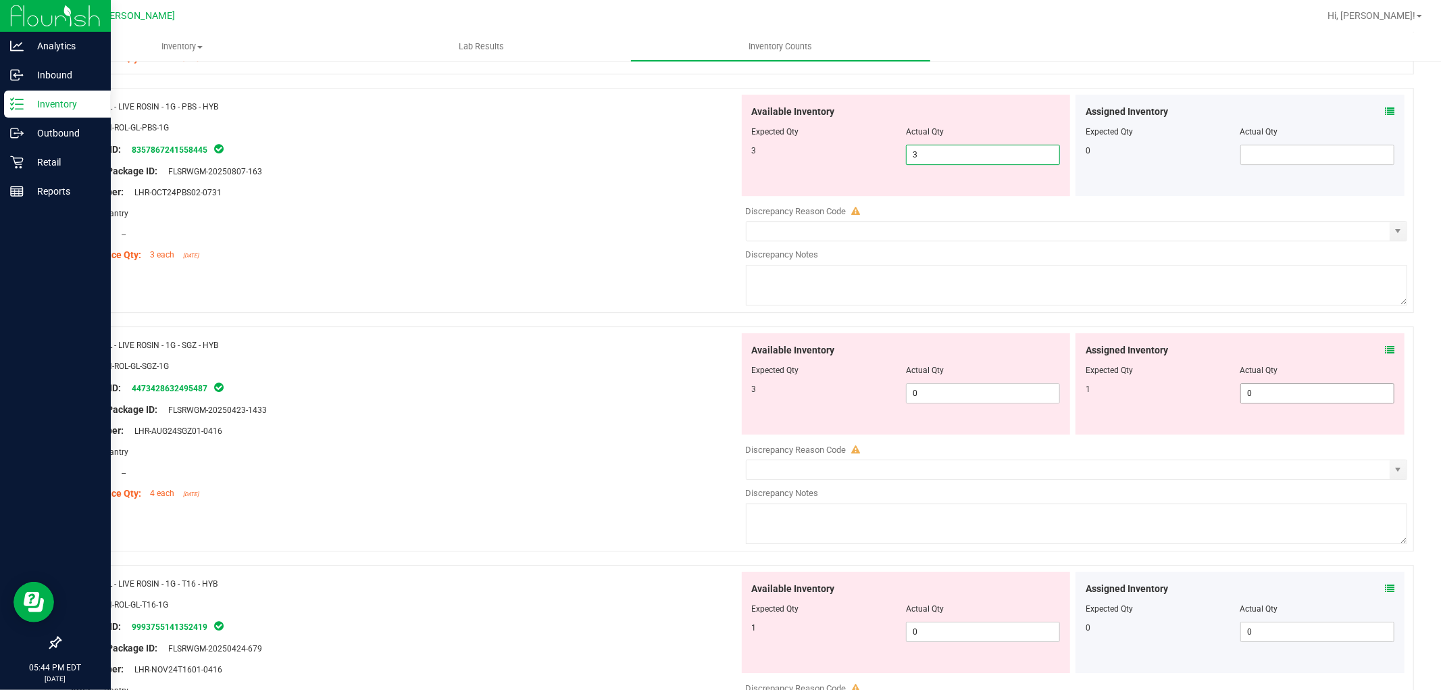
click at [1294, 401] on div "Available Inventory Expected Qty Actual Qty 3 0 0" at bounding box center [1073, 440] width 669 height 214
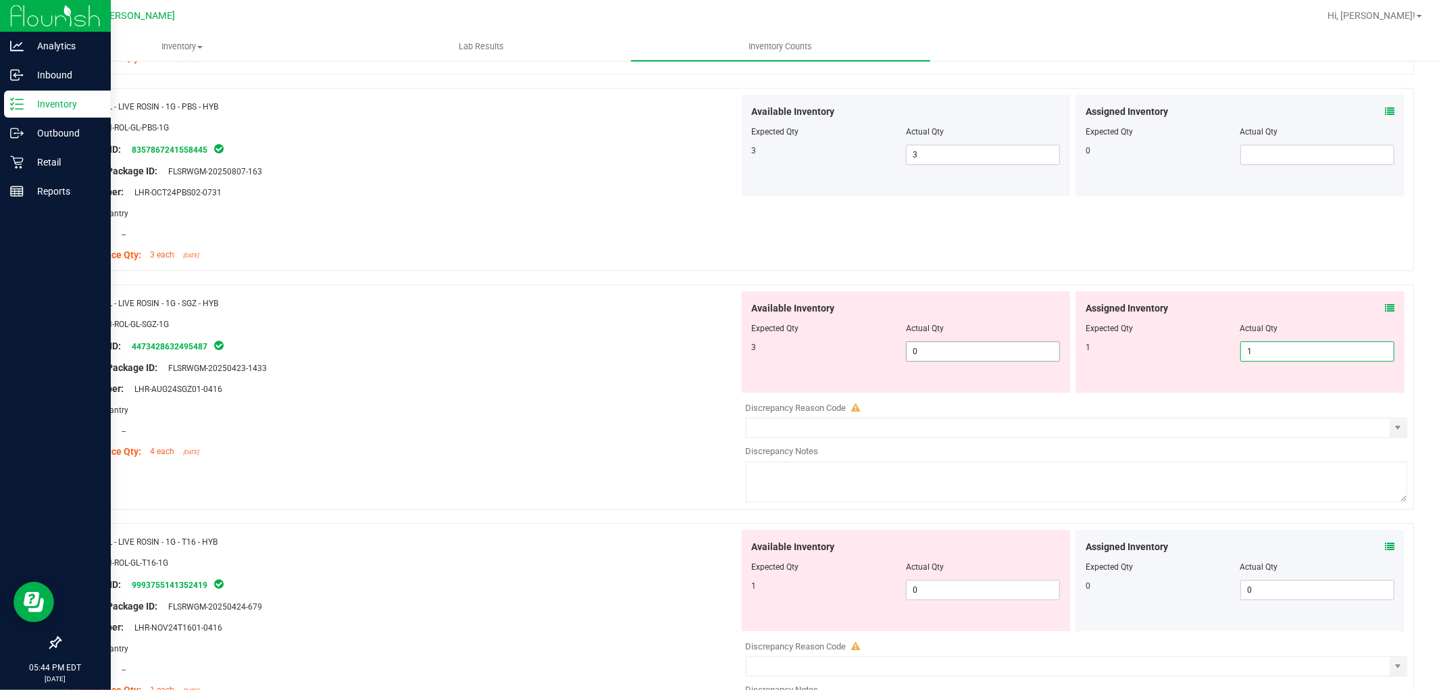
drag, startPoint x: 995, startPoint y: 353, endPoint x: 997, endPoint y: 362, distance: 9.7
click at [995, 351] on span "0 0" at bounding box center [983, 351] width 154 height 20
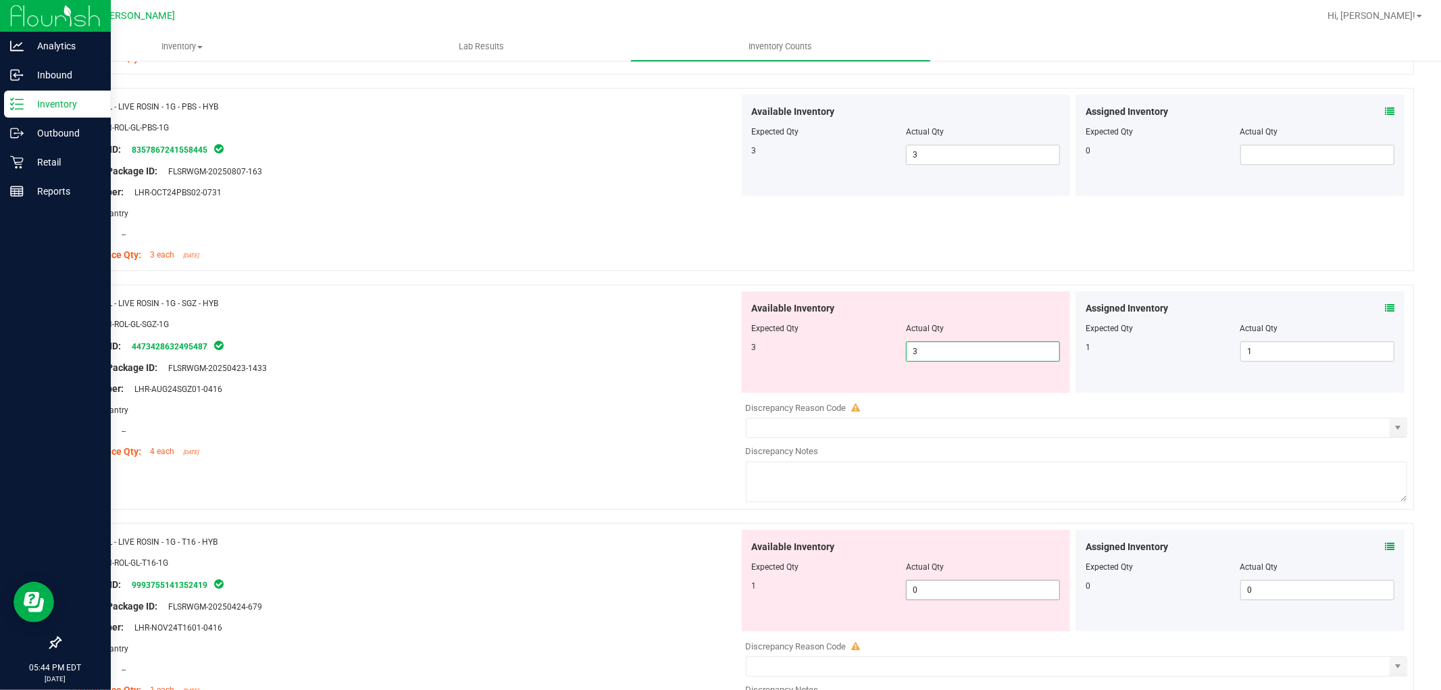
click at [958, 586] on div "Available Inventory Expected Qty Actual Qty 1 0 0" at bounding box center [906, 580] width 329 height 101
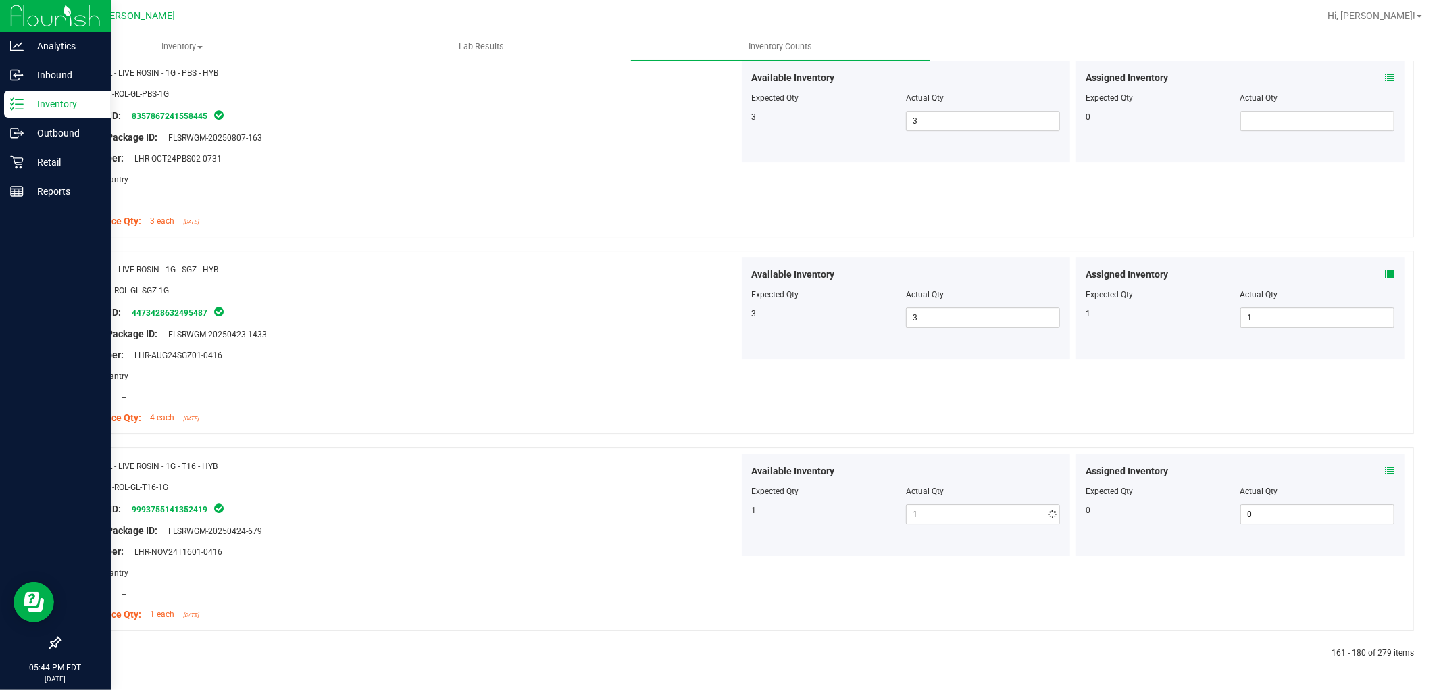
drag, startPoint x: 496, startPoint y: 597, endPoint x: 484, endPoint y: 588, distance: 14.9
click at [499, 597] on div "Name: GL - LIVE ROSIN - 1G - T16 - HYB SKU: CON-ROL-GL-T16-1G Package ID: 99937…" at bounding box center [736, 538] width 1354 height 183
click at [93, 648] on link at bounding box center [93, 652] width 6 height 9
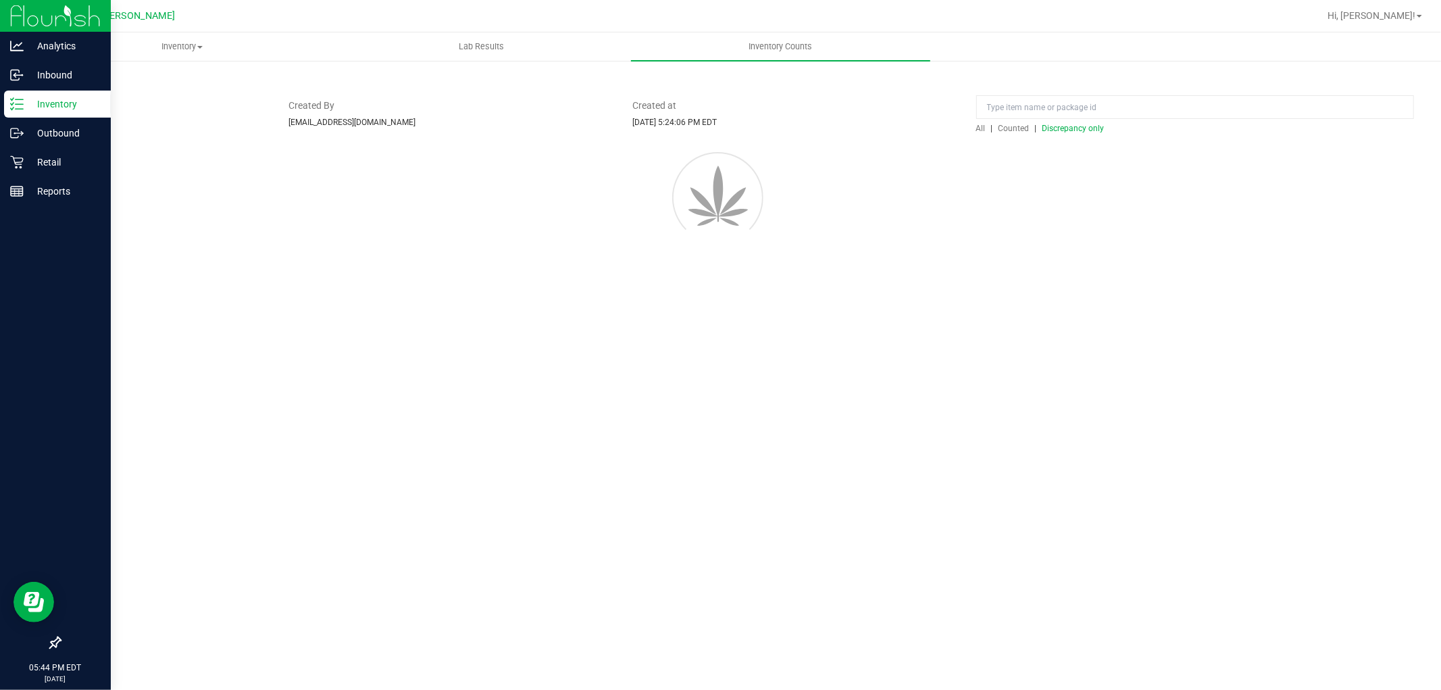
scroll to position [0, 0]
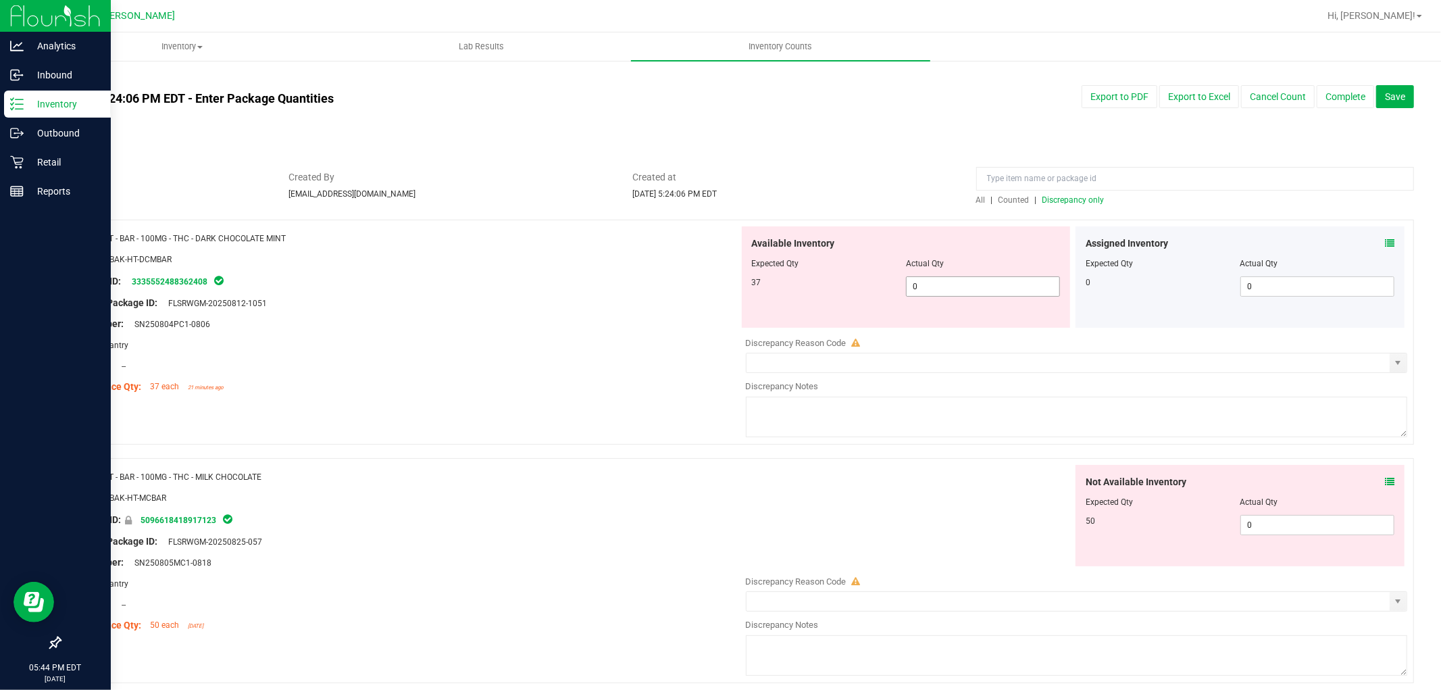
click at [959, 287] on span "0 0" at bounding box center [983, 286] width 154 height 20
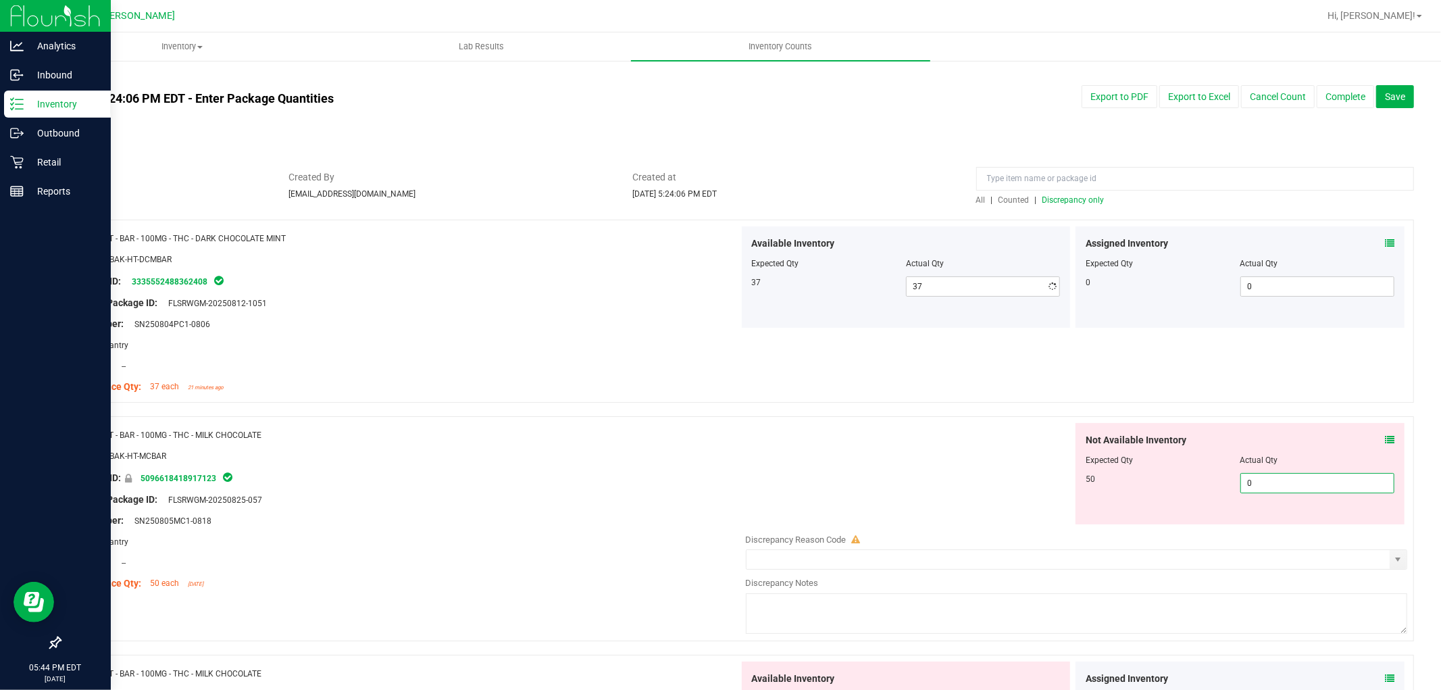
click at [1286, 529] on div "Not Available Inventory Expected Qty Actual Qty 50 0 0" at bounding box center [1073, 530] width 669 height 214
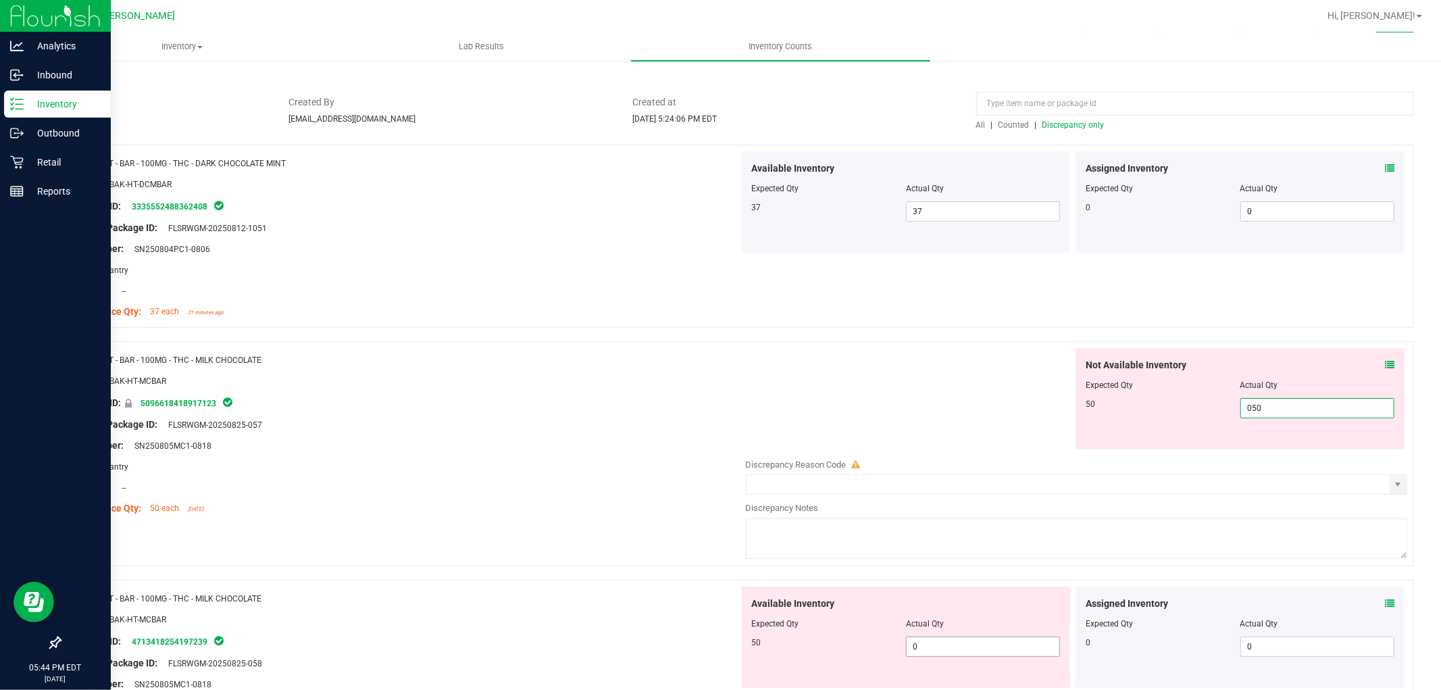
scroll to position [300, 0]
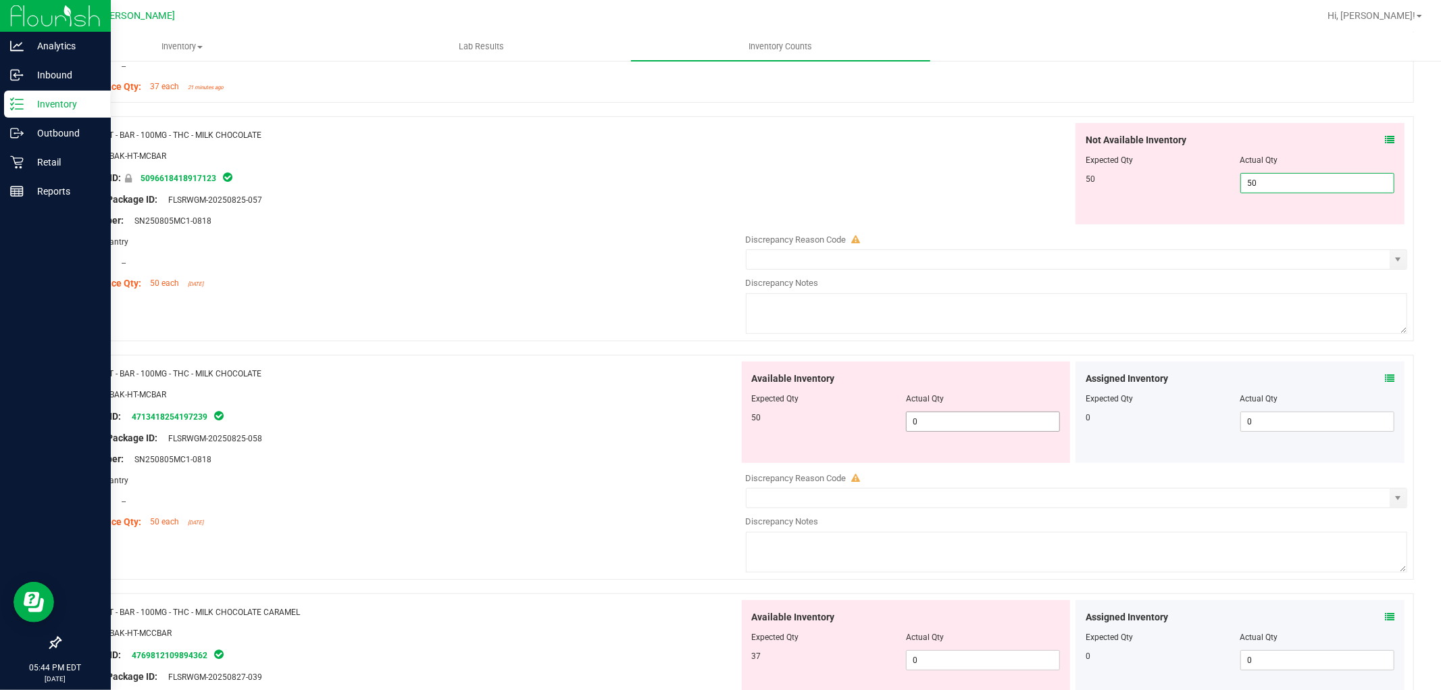
click at [944, 427] on div "Available Inventory Expected Qty Actual Qty 50 0 0" at bounding box center [1073, 468] width 669 height 214
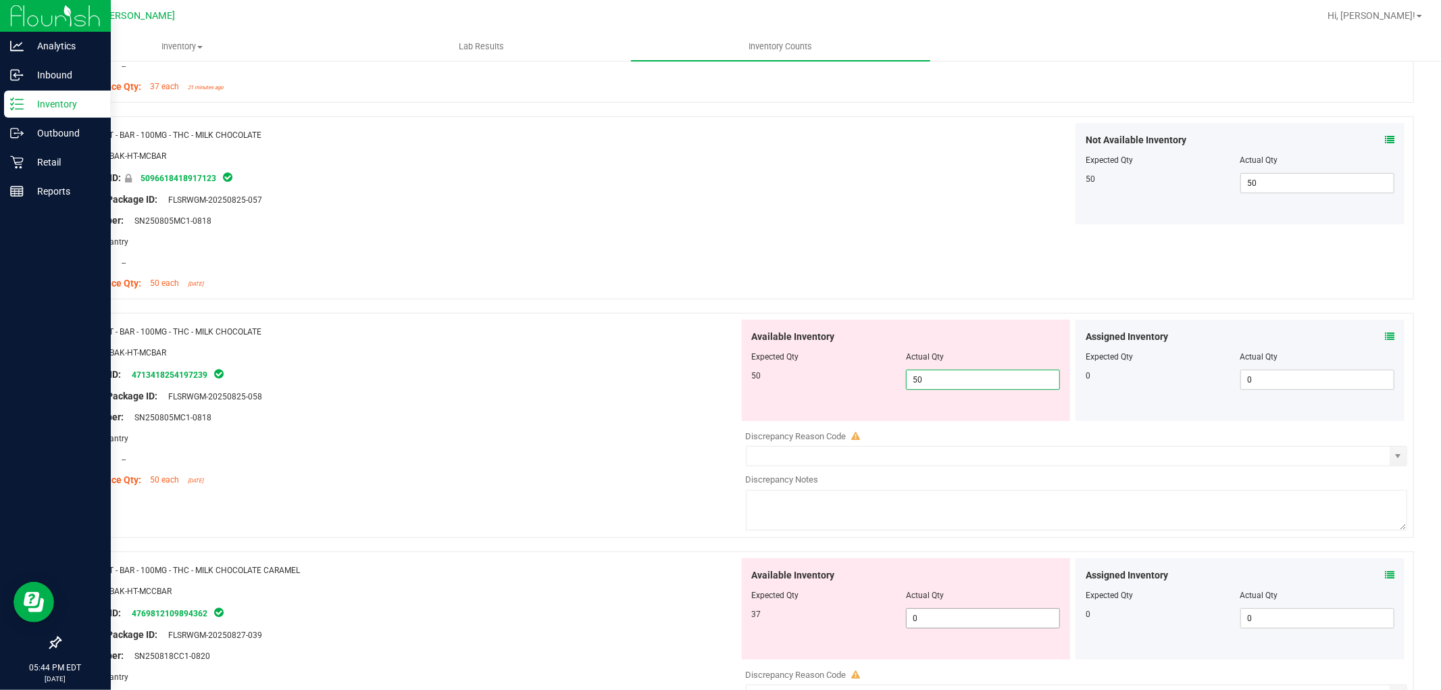
click at [946, 619] on div "Available Inventory Expected Qty Actual Qty 37 0 0" at bounding box center [1073, 665] width 669 height 214
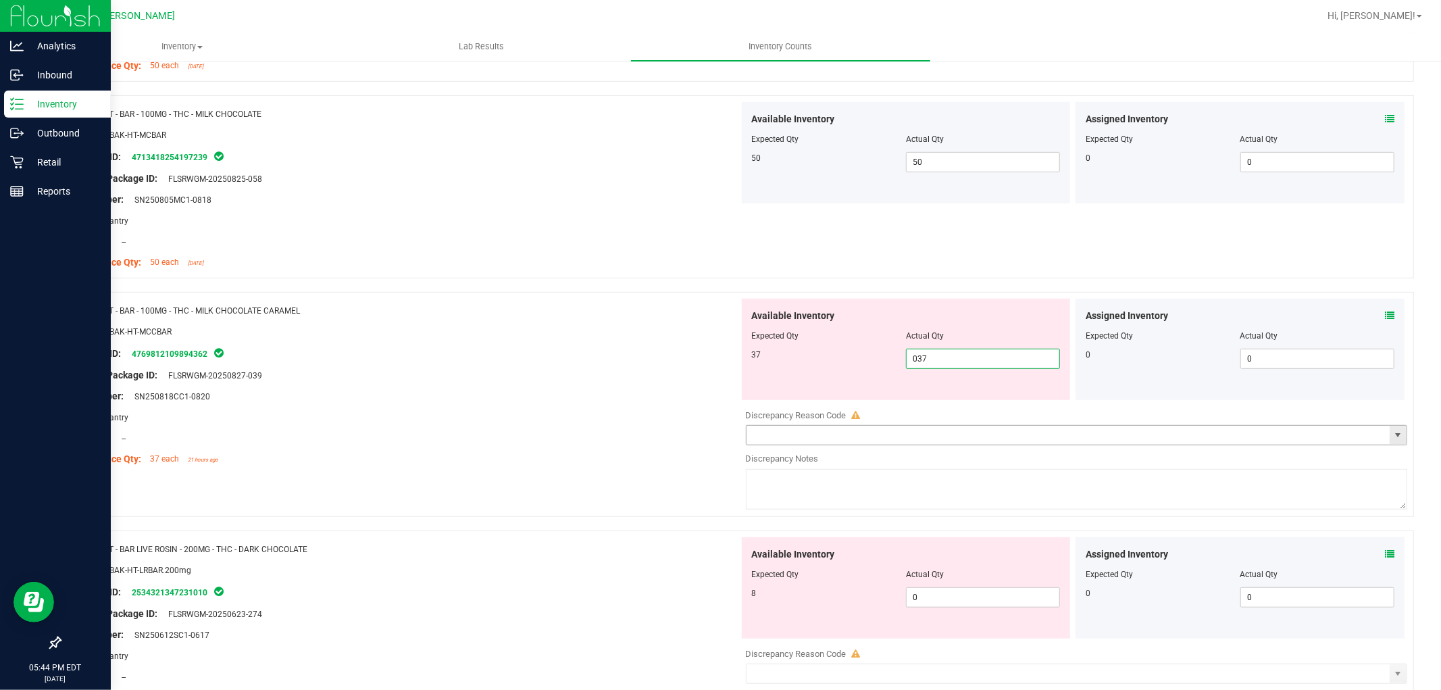
scroll to position [750, 0]
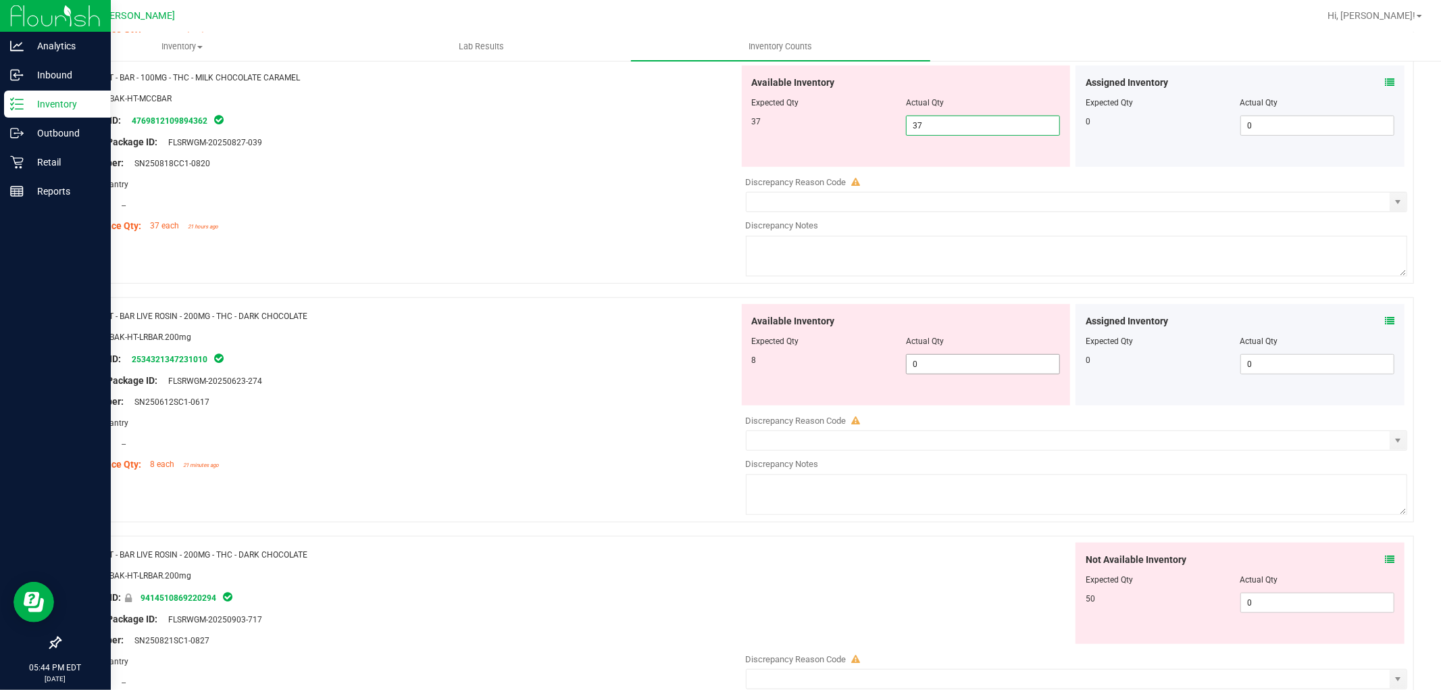
click at [951, 374] on div "Available Inventory Expected Qty Actual Qty 8 0 0" at bounding box center [1073, 411] width 669 height 214
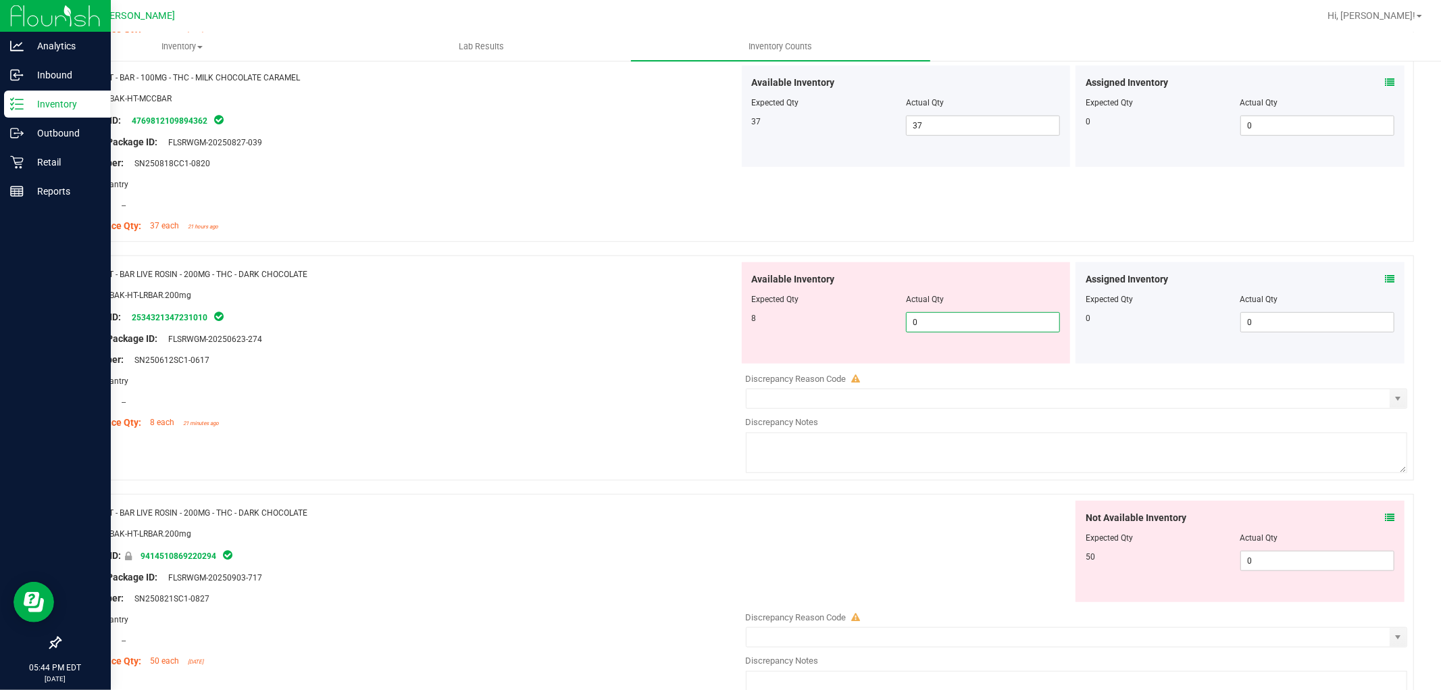
drag, startPoint x: 1002, startPoint y: 318, endPoint x: 1299, endPoint y: 469, distance: 332.6
click at [1002, 317] on span "0 0" at bounding box center [983, 322] width 154 height 20
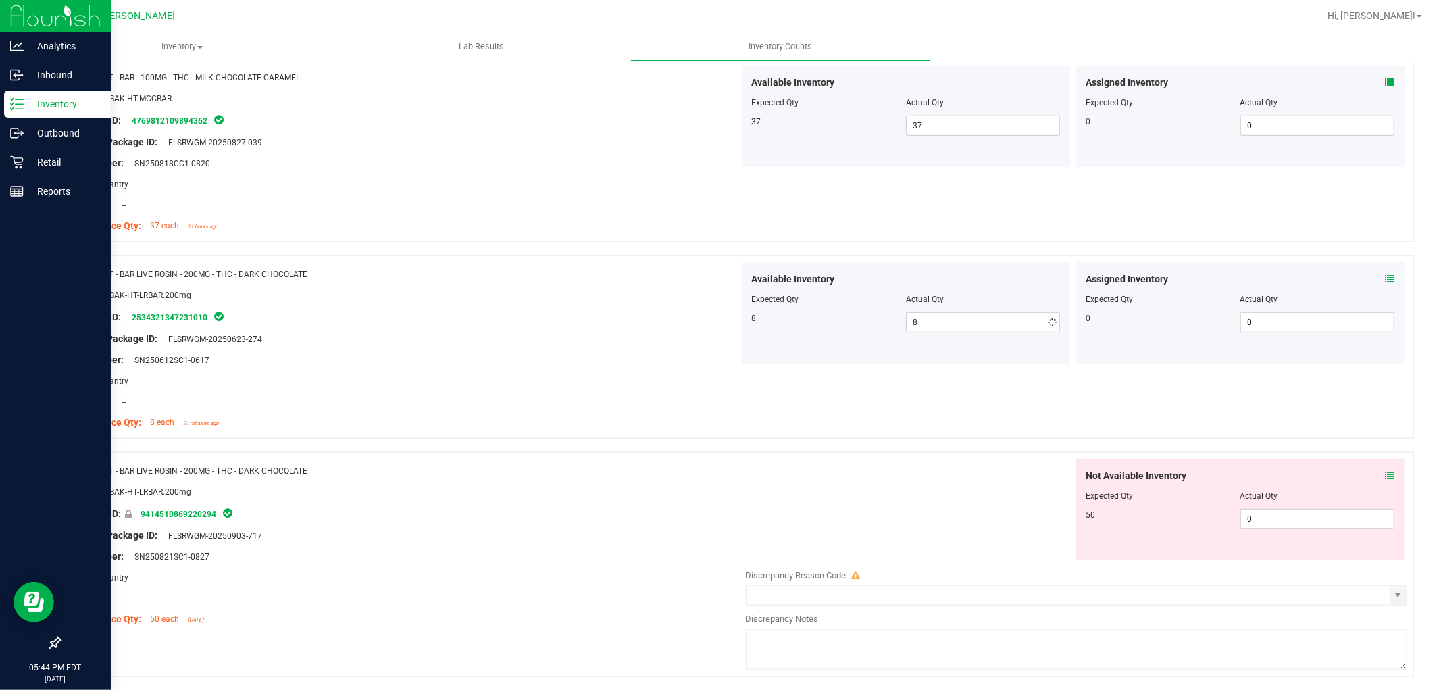
click at [1340, 543] on div "Not Available Inventory Expected Qty Actual Qty 50 0 0" at bounding box center [1239, 509] width 329 height 101
click at [1312, 523] on span "0 0" at bounding box center [1317, 519] width 154 height 20
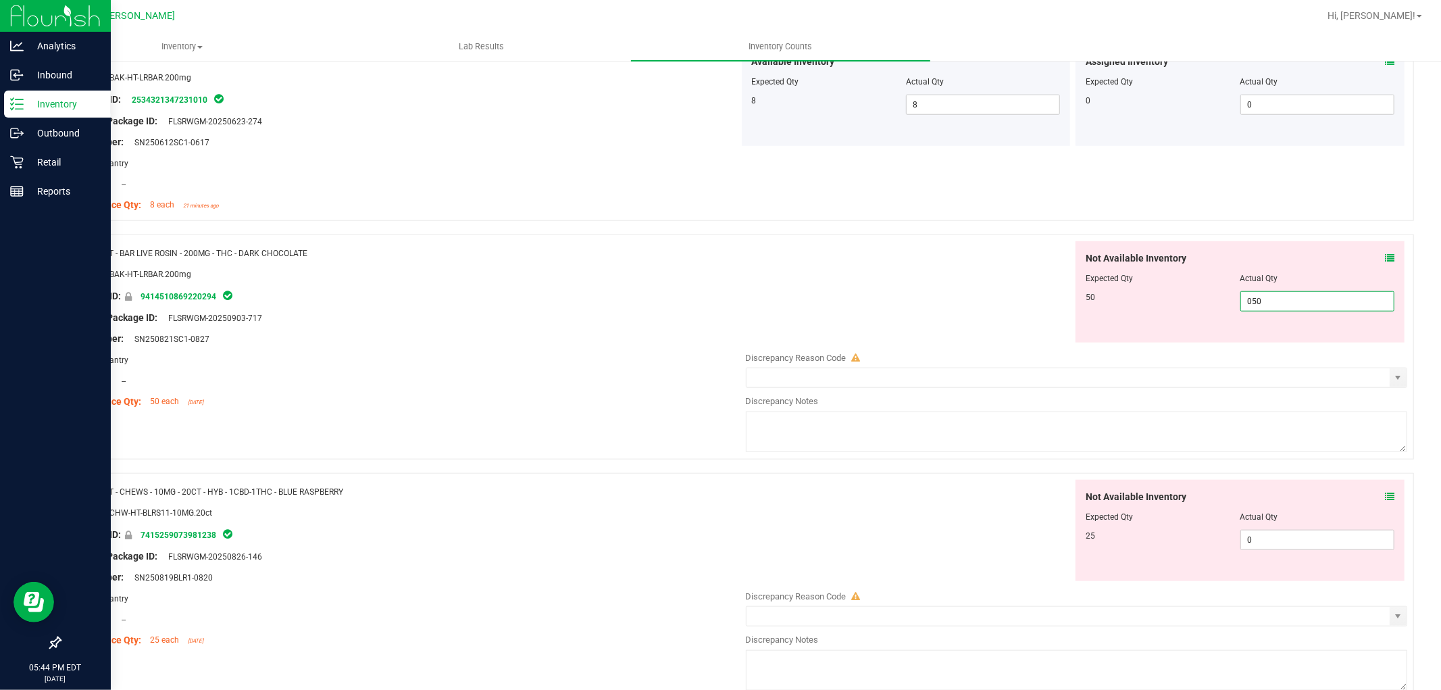
scroll to position [1200, 0]
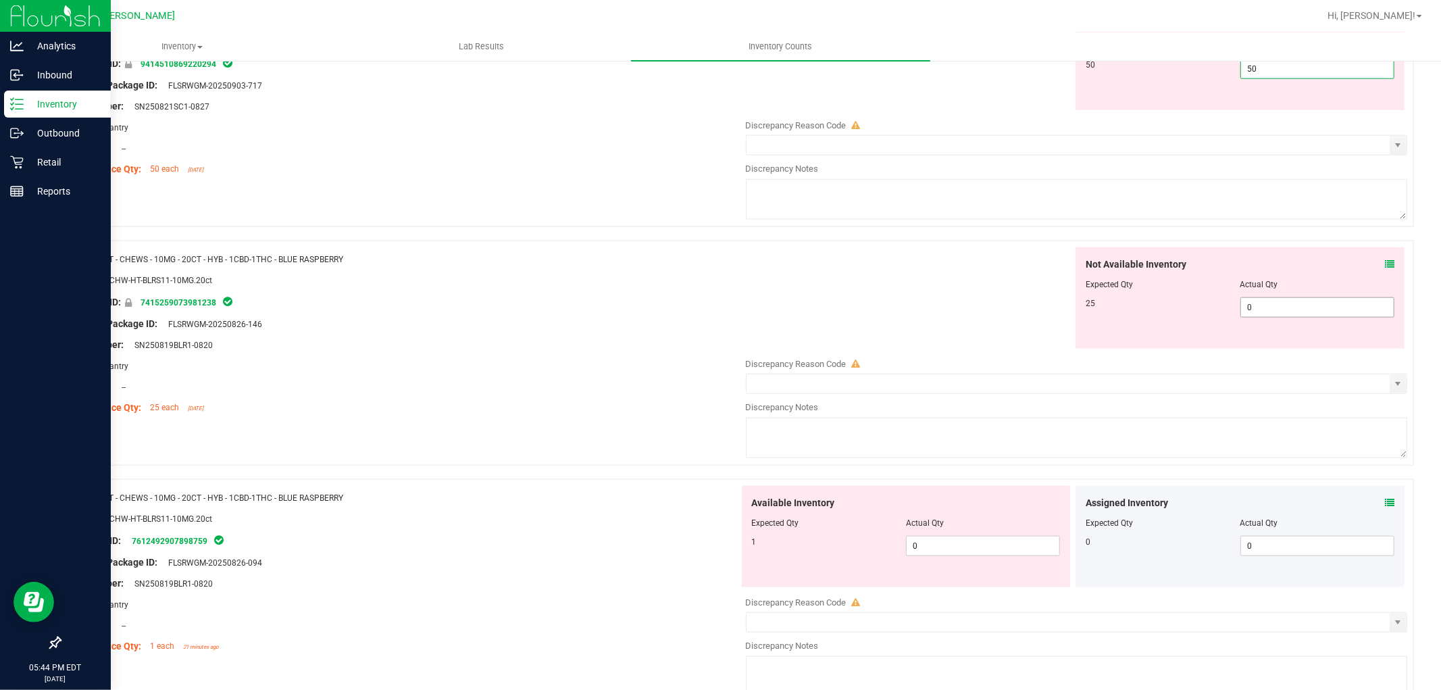
click at [1314, 305] on div "Not Available Inventory Expected Qty Actual Qty 25 0 0" at bounding box center [1239, 297] width 329 height 101
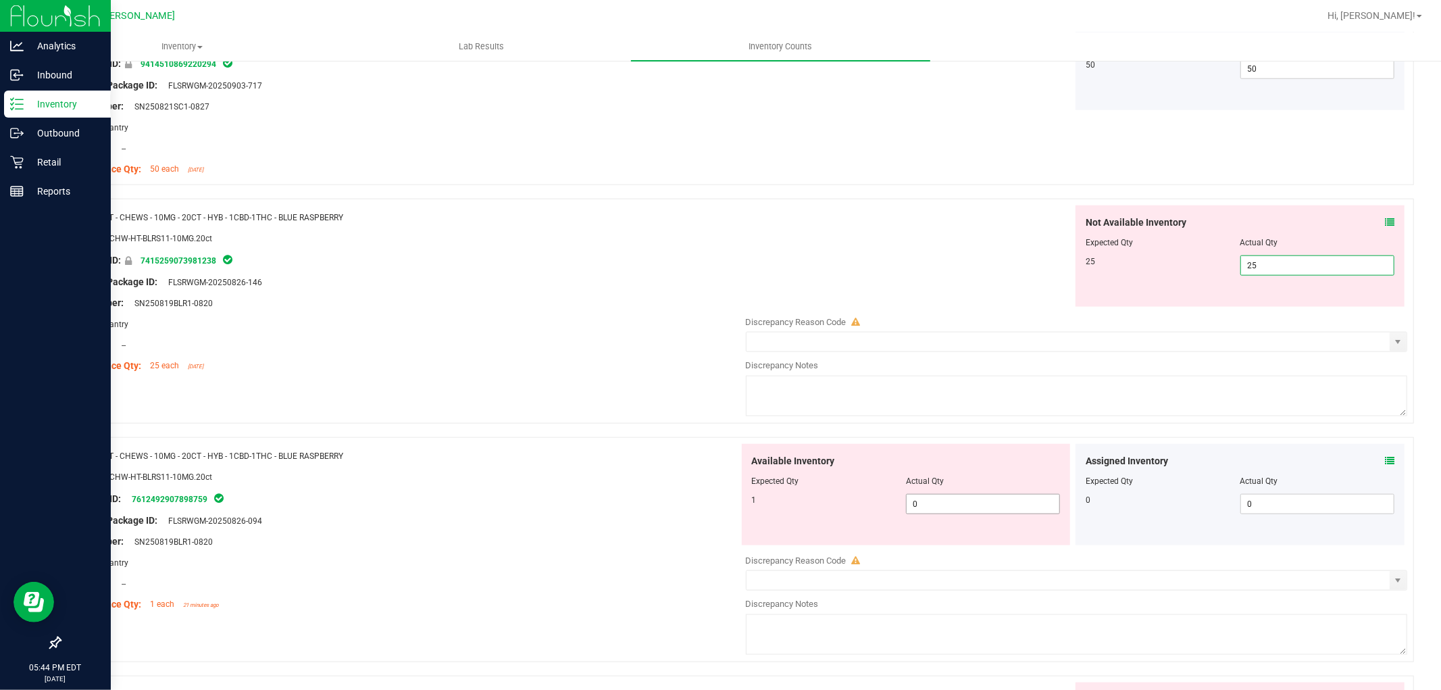
click at [995, 498] on div "Available Inventory Expected Qty Actual Qty 1 0 0" at bounding box center [906, 494] width 329 height 101
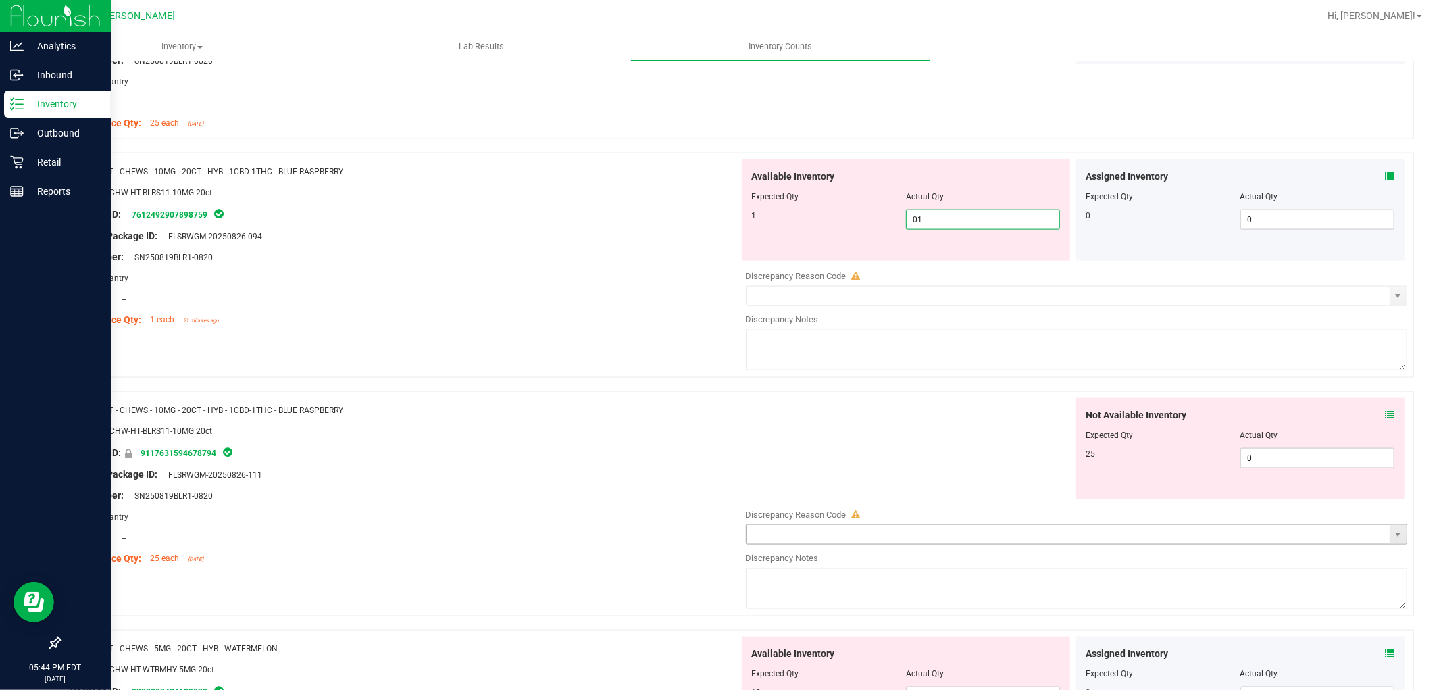
scroll to position [1576, 0]
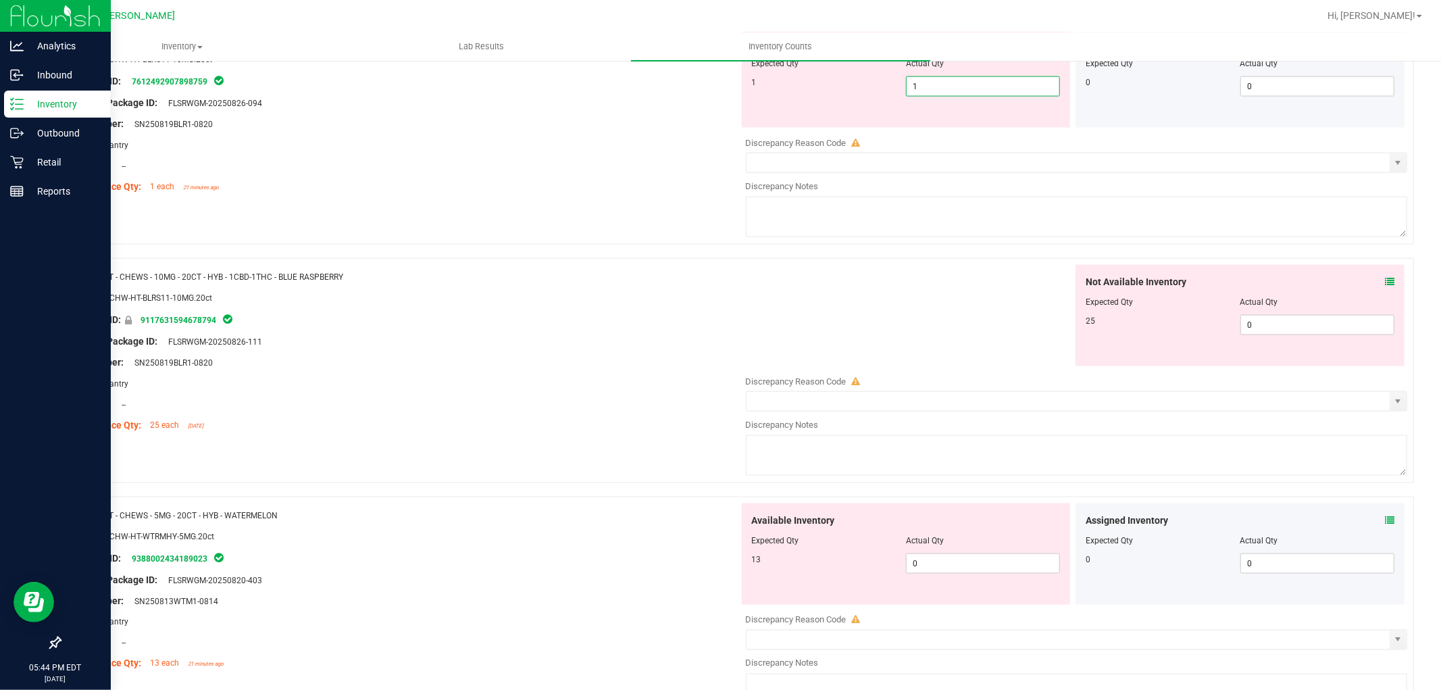
click at [1321, 308] on div "Not Available Inventory Expected Qty Actual Qty 25 0 0" at bounding box center [1239, 315] width 329 height 101
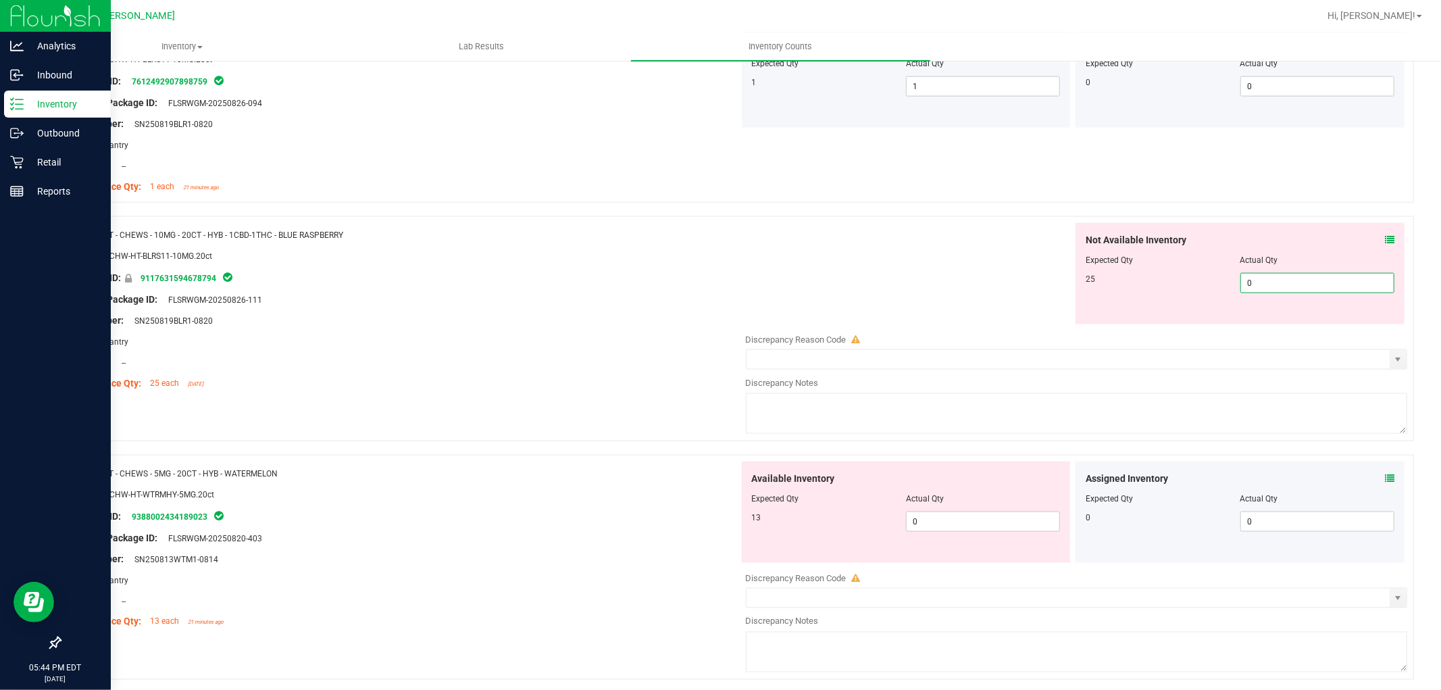
click at [1297, 282] on span "0 0" at bounding box center [1317, 283] width 154 height 20
click at [932, 522] on div "Available Inventory Expected Qty Actual Qty 13 0 0" at bounding box center [1073, 568] width 669 height 214
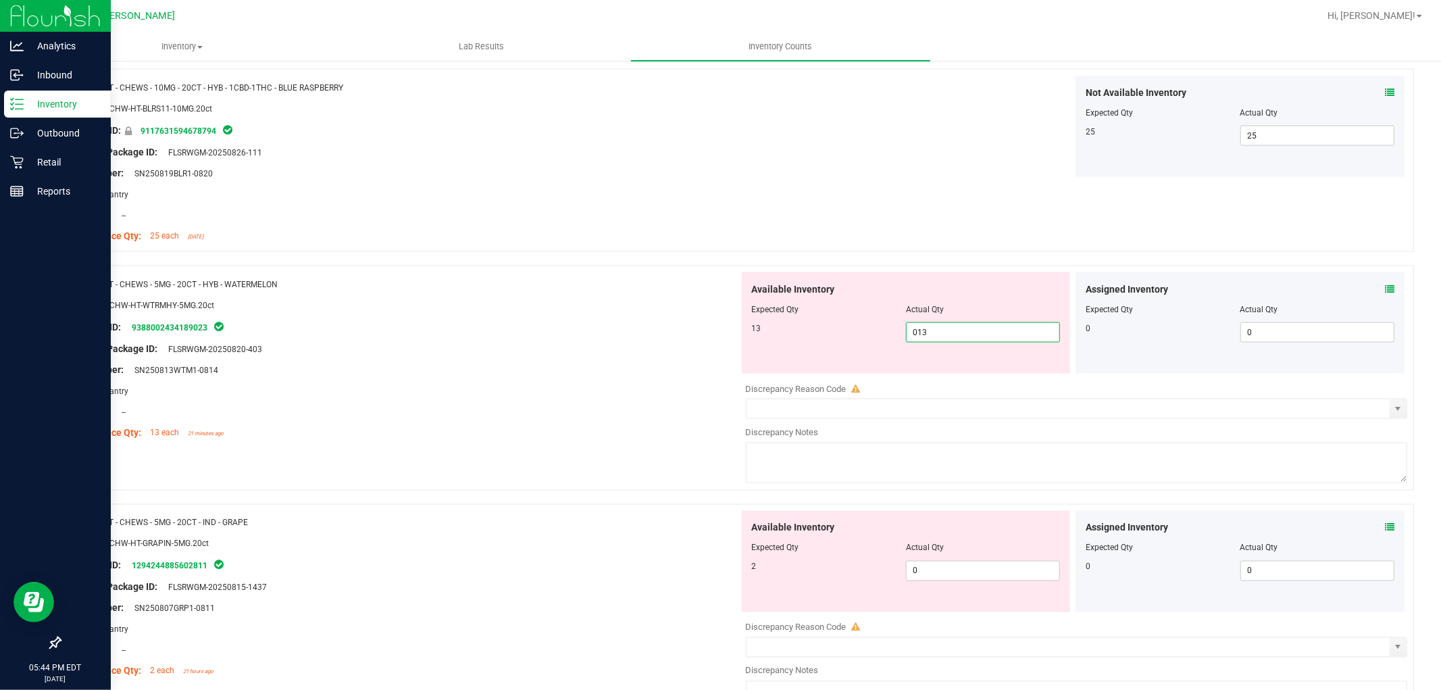
scroll to position [1876, 0]
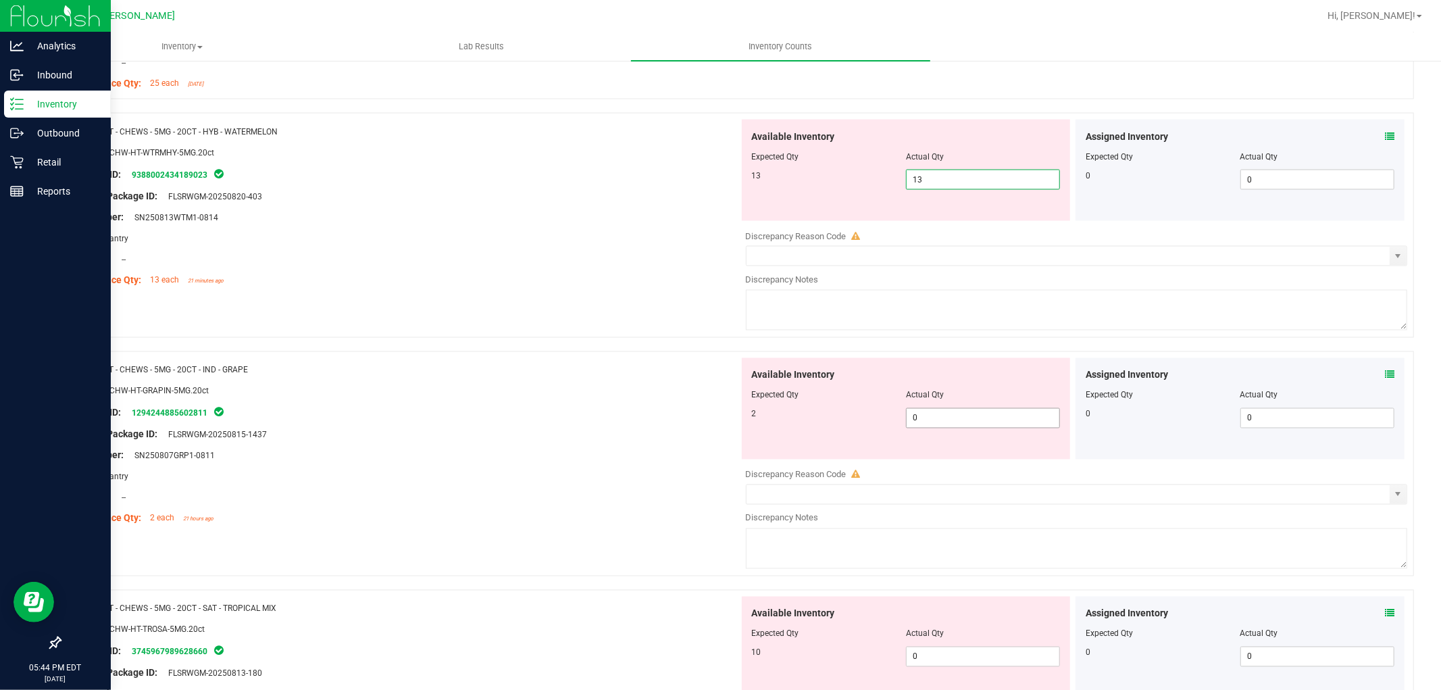
click at [954, 420] on div "Available Inventory Expected Qty Actual Qty 2 0 0" at bounding box center [1073, 465] width 669 height 214
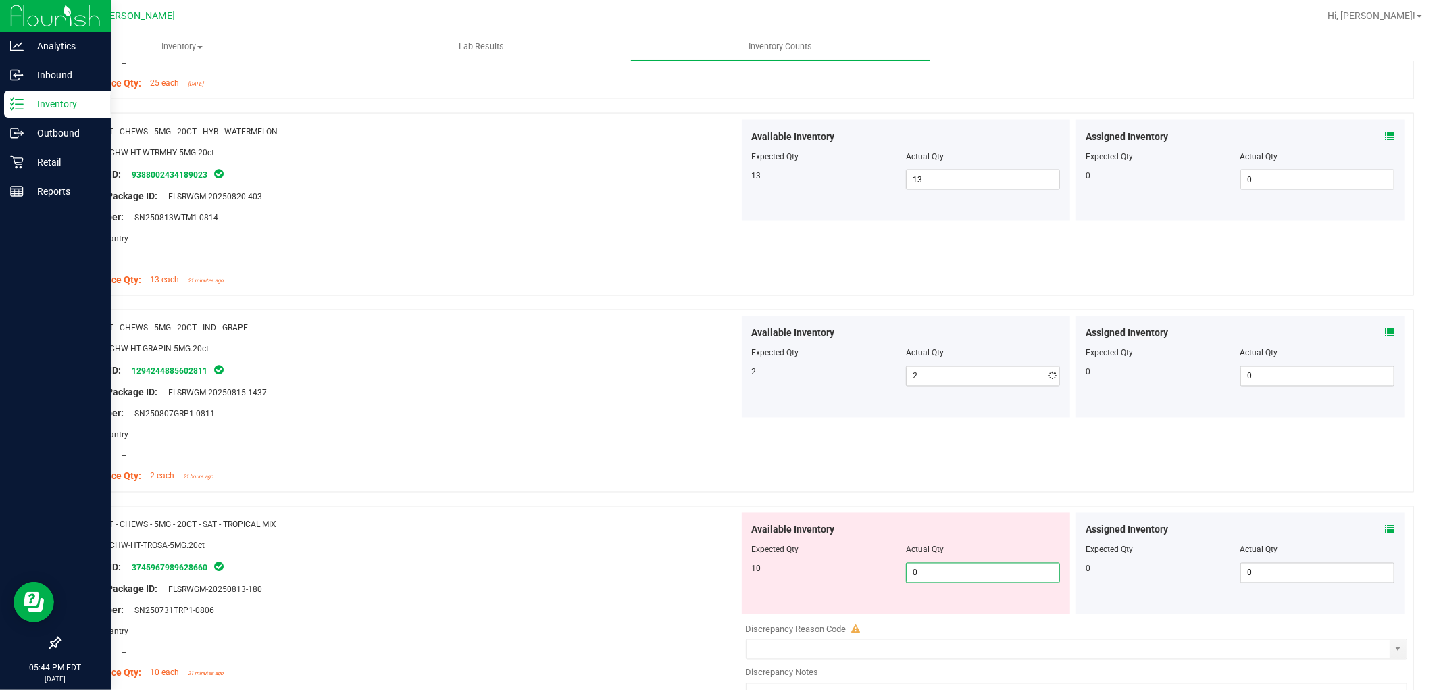
click at [956, 617] on div "Available Inventory Expected Qty Actual Qty 10 0 0" at bounding box center [1073, 620] width 669 height 214
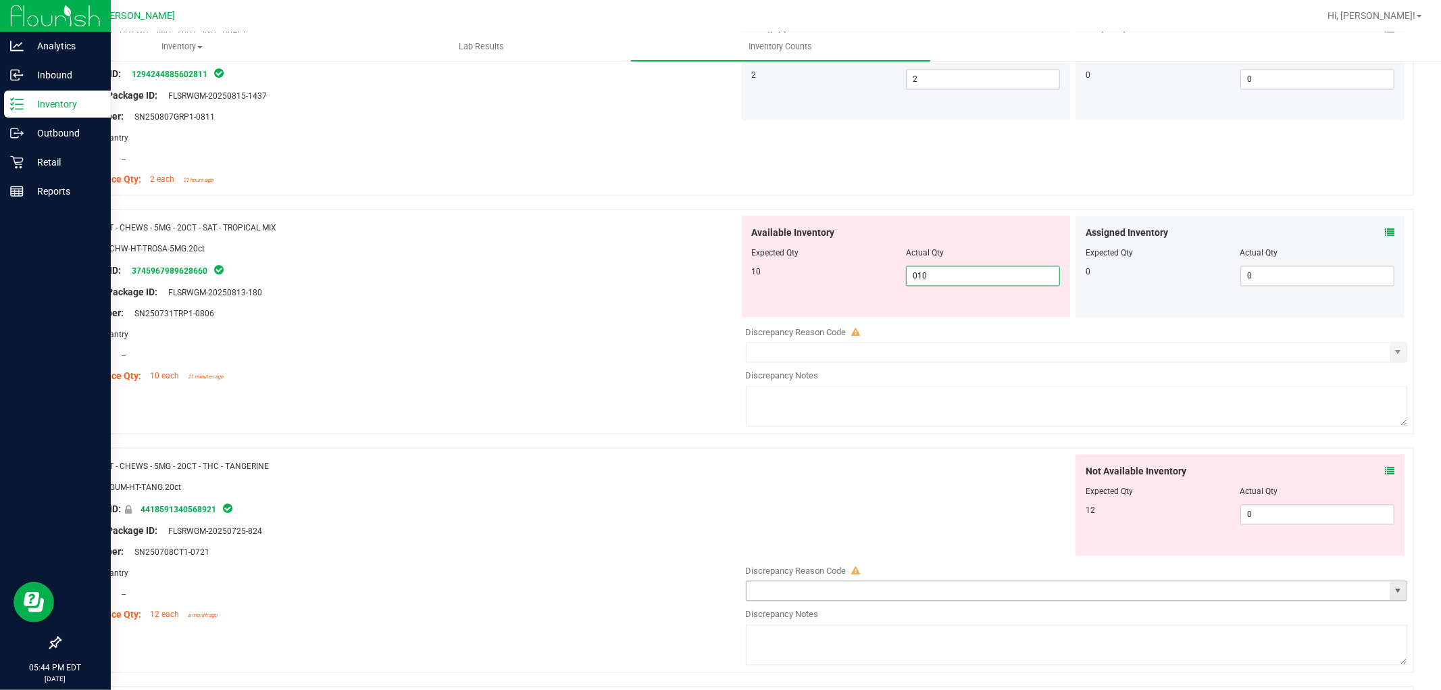
scroll to position [2251, 0]
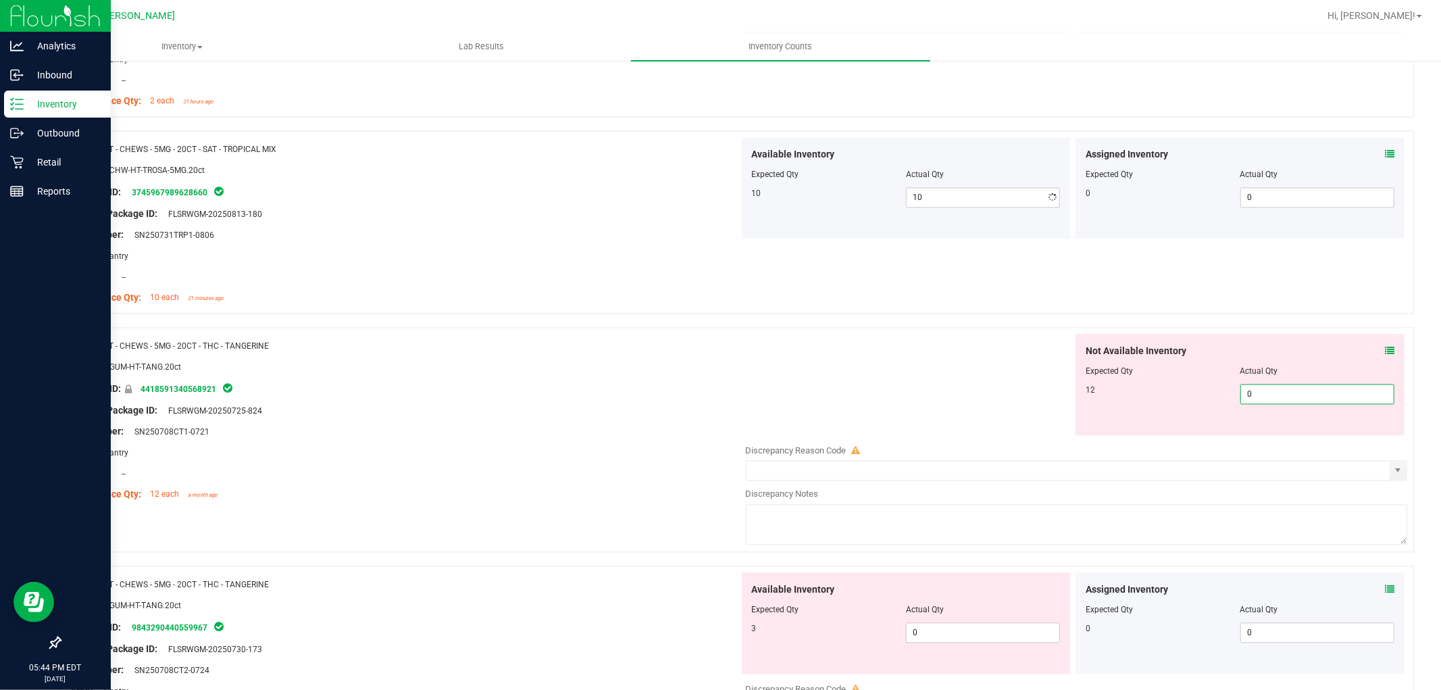
click at [1279, 434] on div "Not Available Inventory Expected Qty Actual Qty 12 0 0" at bounding box center [1239, 384] width 329 height 101
drag, startPoint x: 969, startPoint y: 626, endPoint x: 977, endPoint y: 600, distance: 27.6
click at [970, 625] on div "Available Inventory Expected Qty Actual Qty 3 0 0" at bounding box center [906, 622] width 329 height 101
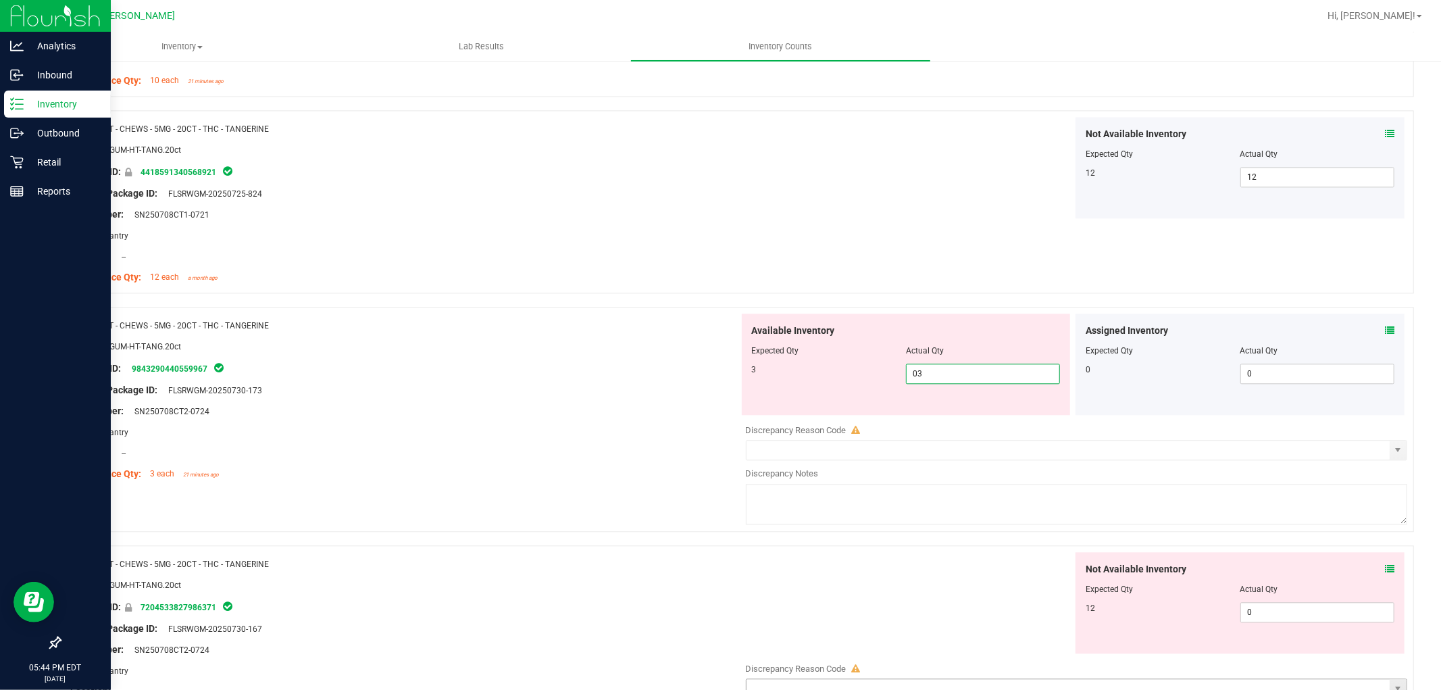
scroll to position [2702, 0]
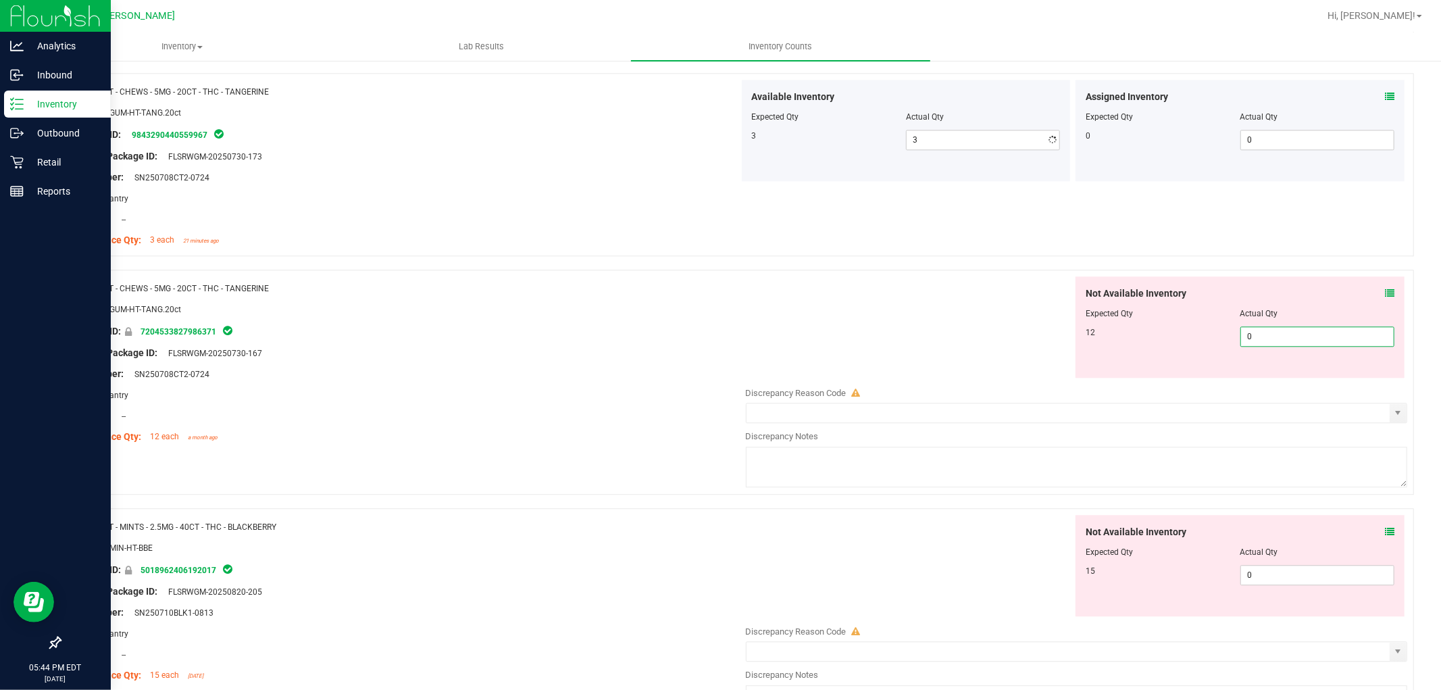
click at [1314, 377] on div "Not Available Inventory Expected Qty Actual Qty 12 0 0" at bounding box center [1239, 326] width 329 height 101
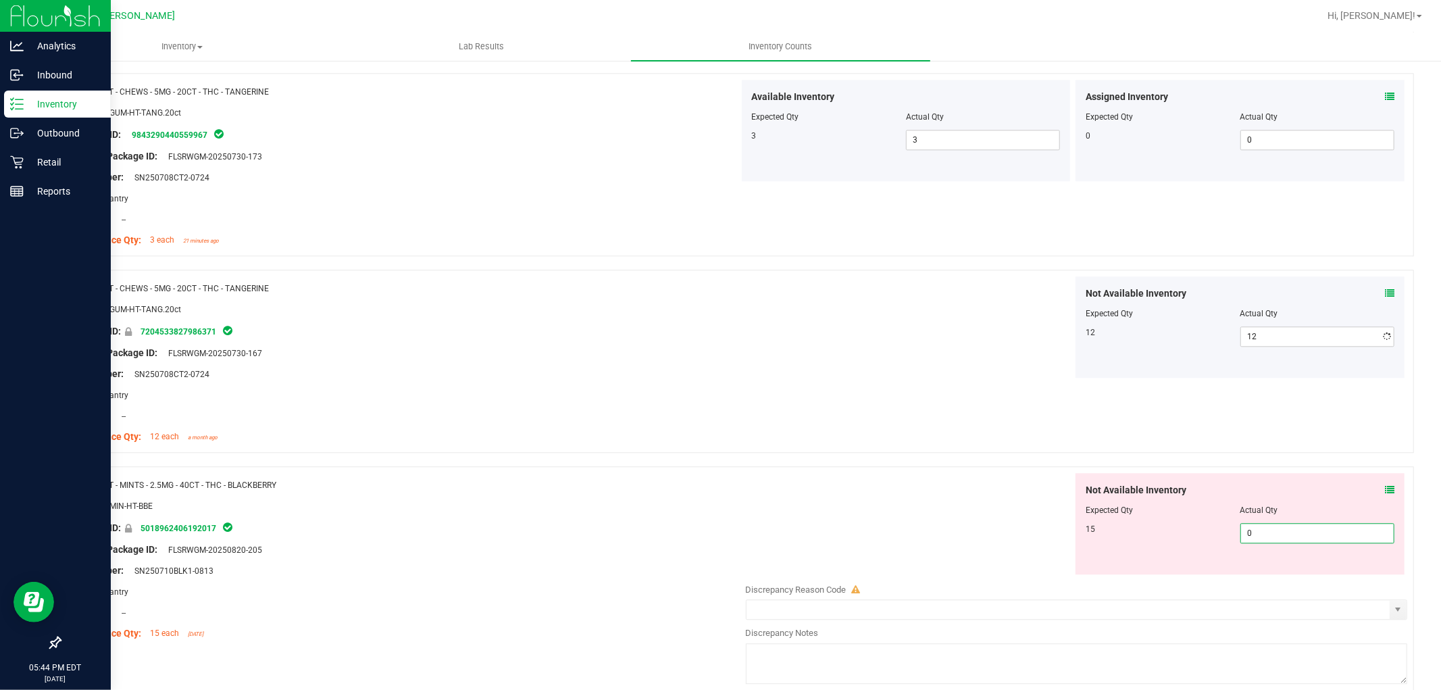
click at [1279, 576] on div "Not Available Inventory Expected Qty Actual Qty 15 0 0" at bounding box center [1073, 580] width 669 height 214
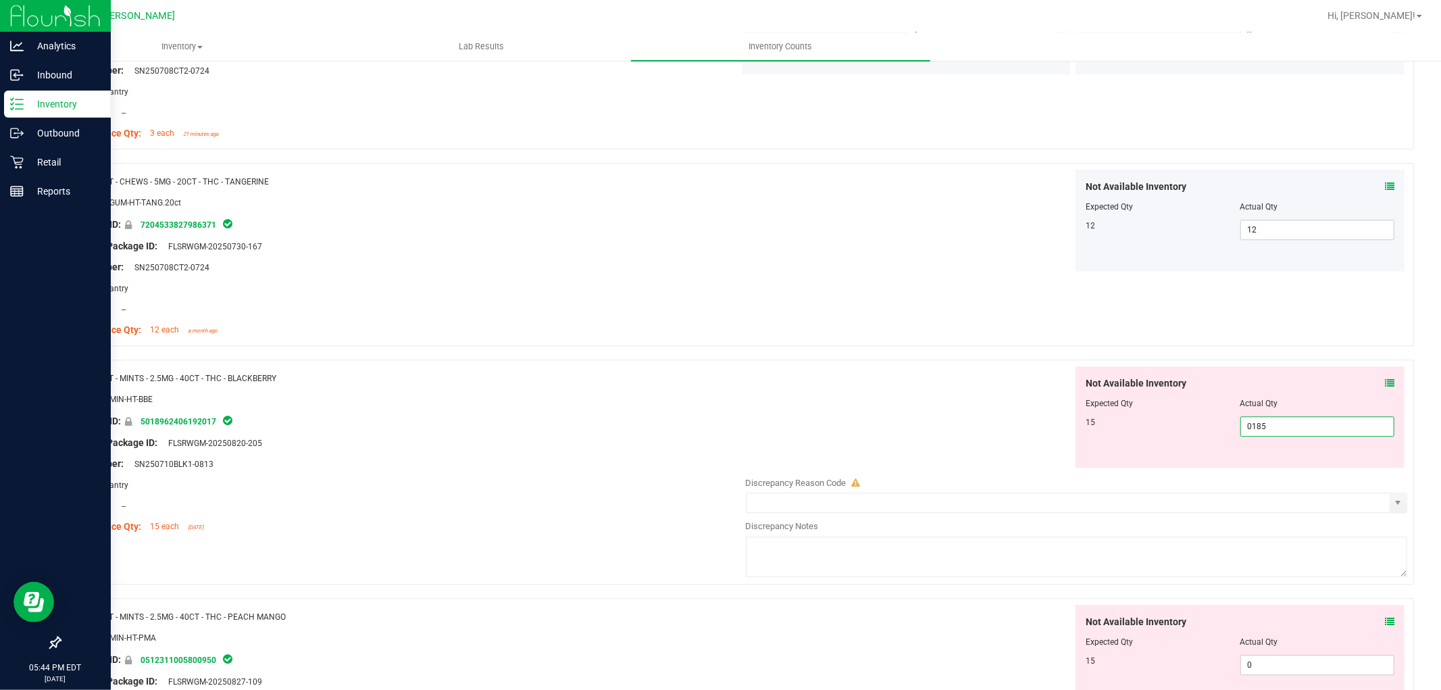
scroll to position [3002, 0]
click at [1272, 473] on div "Not Available Inventory Expected Qty Actual Qty 15 0 0" at bounding box center [1073, 476] width 669 height 214
click at [1290, 665] on div "Not Available Inventory Expected Qty Actual Qty 15 0 0" at bounding box center [1239, 658] width 329 height 101
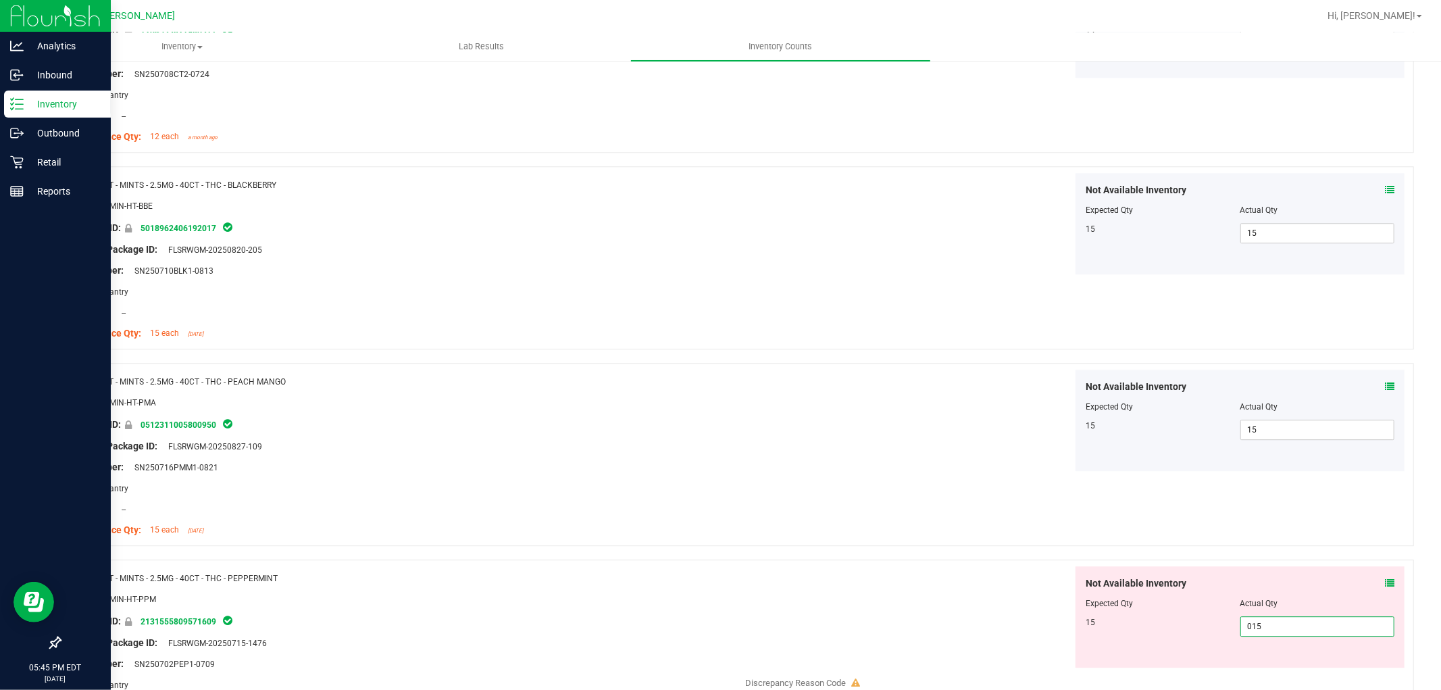
scroll to position [3302, 0]
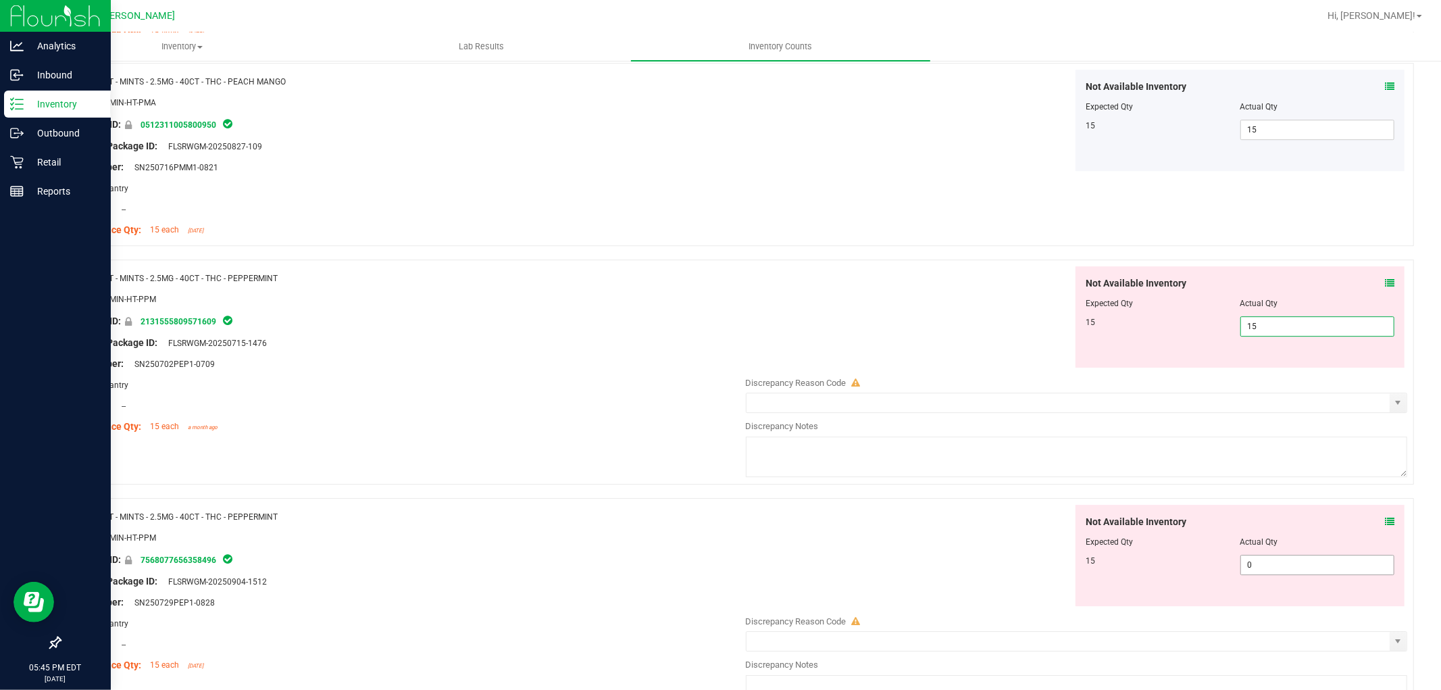
click at [1314, 561] on div "Not Available Inventory Expected Qty Actual Qty 15 0 0" at bounding box center [1239, 555] width 329 height 101
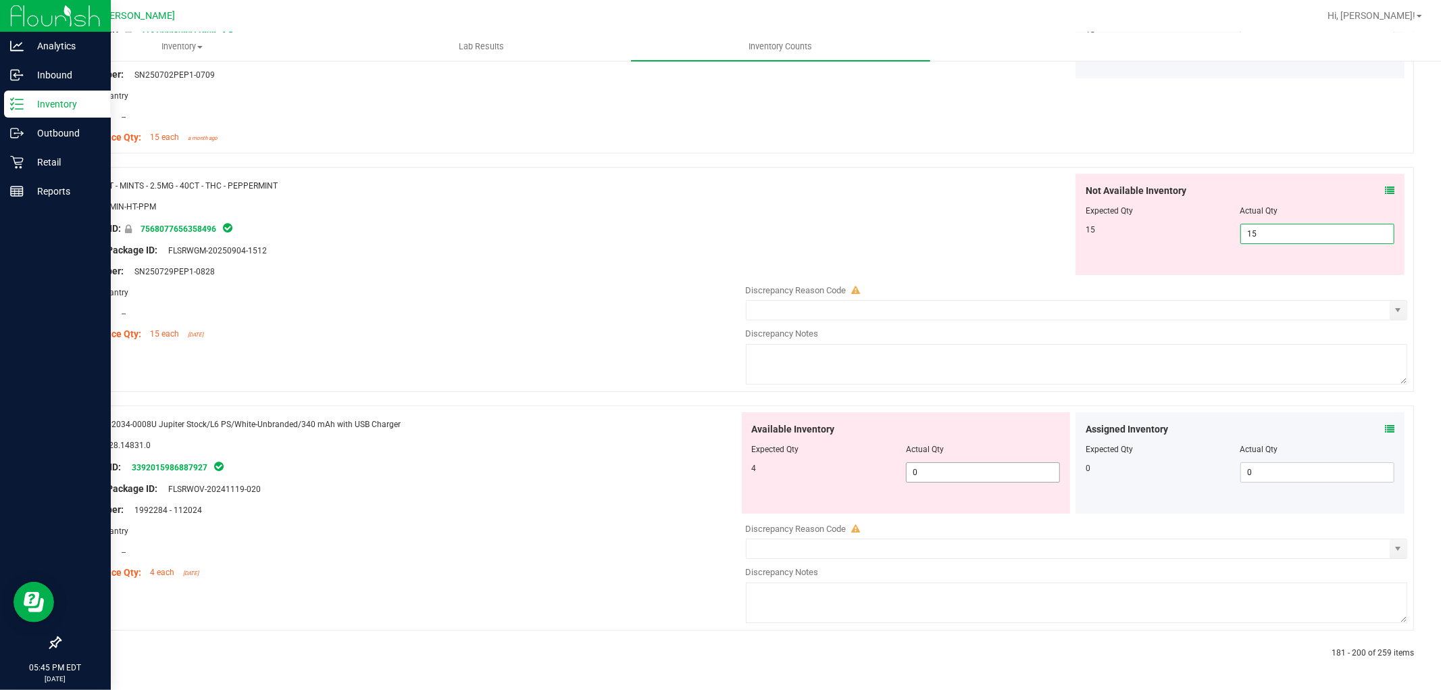
click at [944, 476] on span "0 0" at bounding box center [983, 472] width 154 height 20
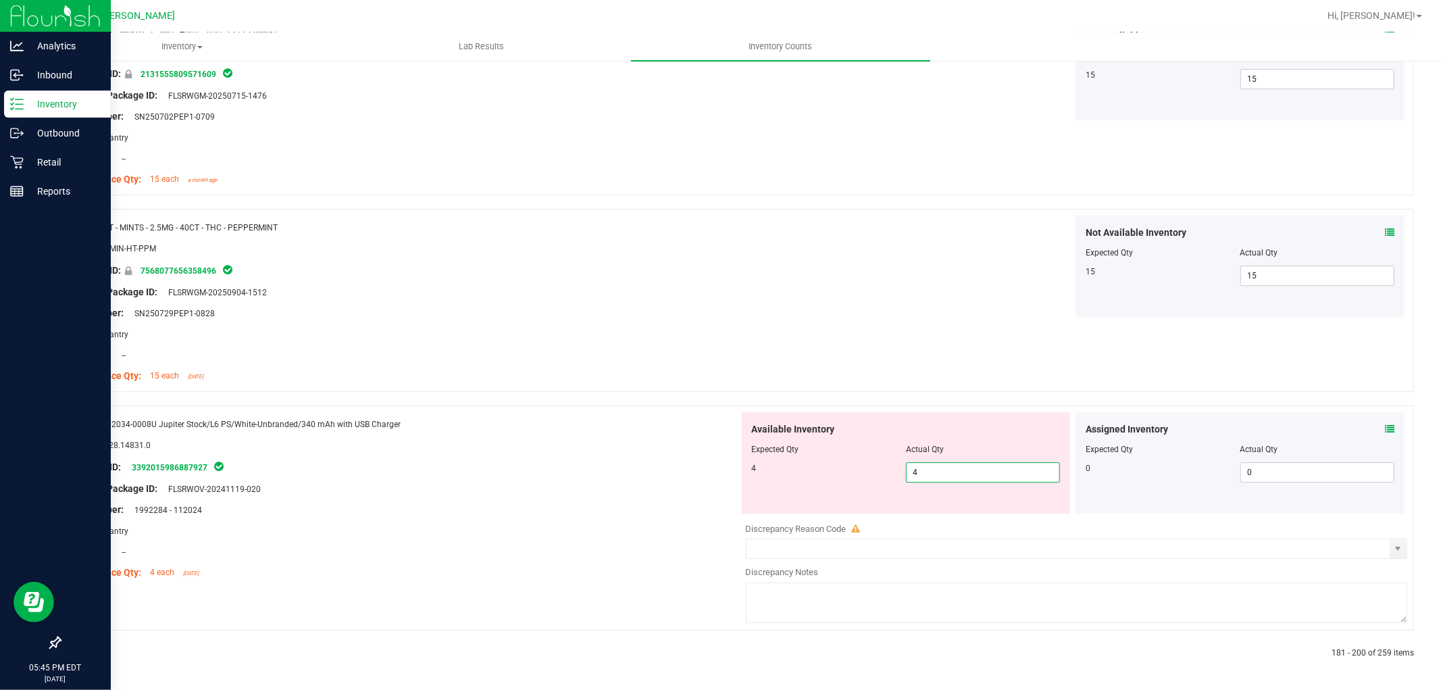
click at [342, 464] on div "Name: L62034-0008U Jupiter Stock/L6 PS/White-Unbranded/340 mAh with USB Charger…" at bounding box center [404, 498] width 669 height 172
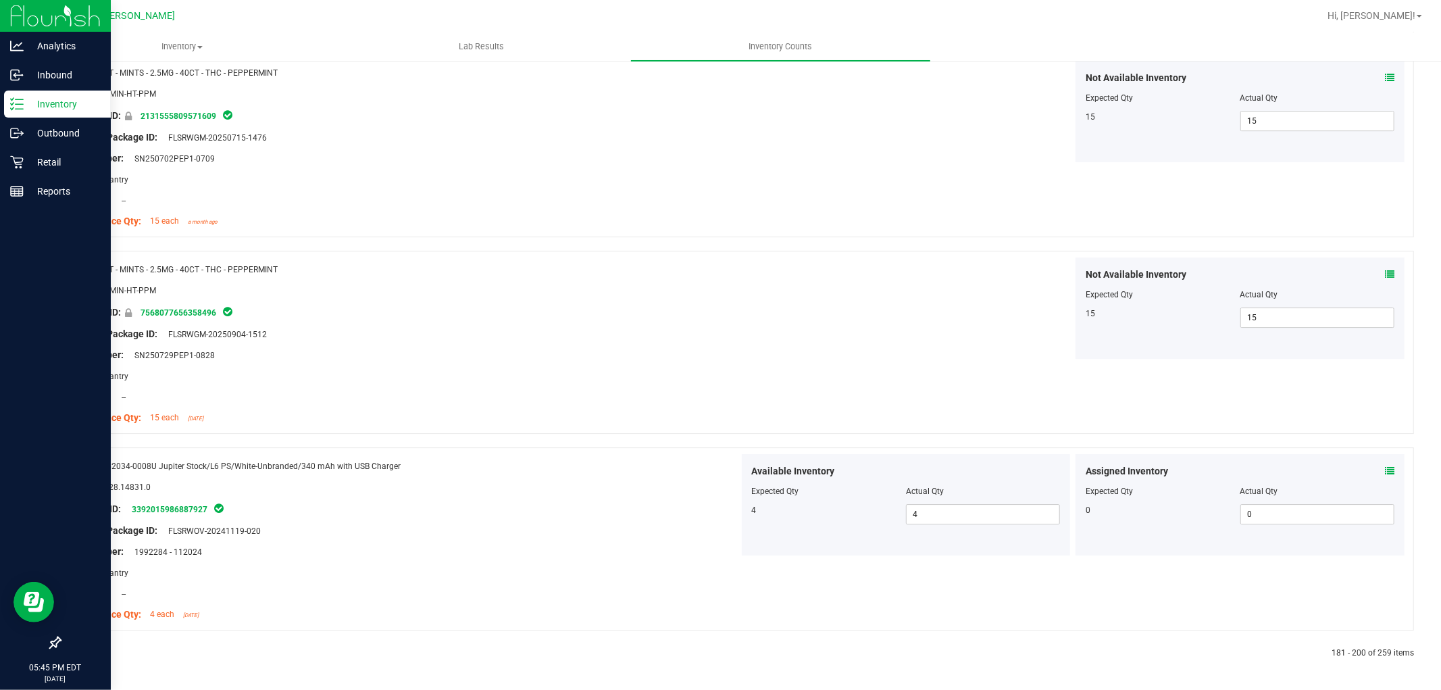
click at [91, 653] on icon at bounding box center [92, 653] width 4 height 8
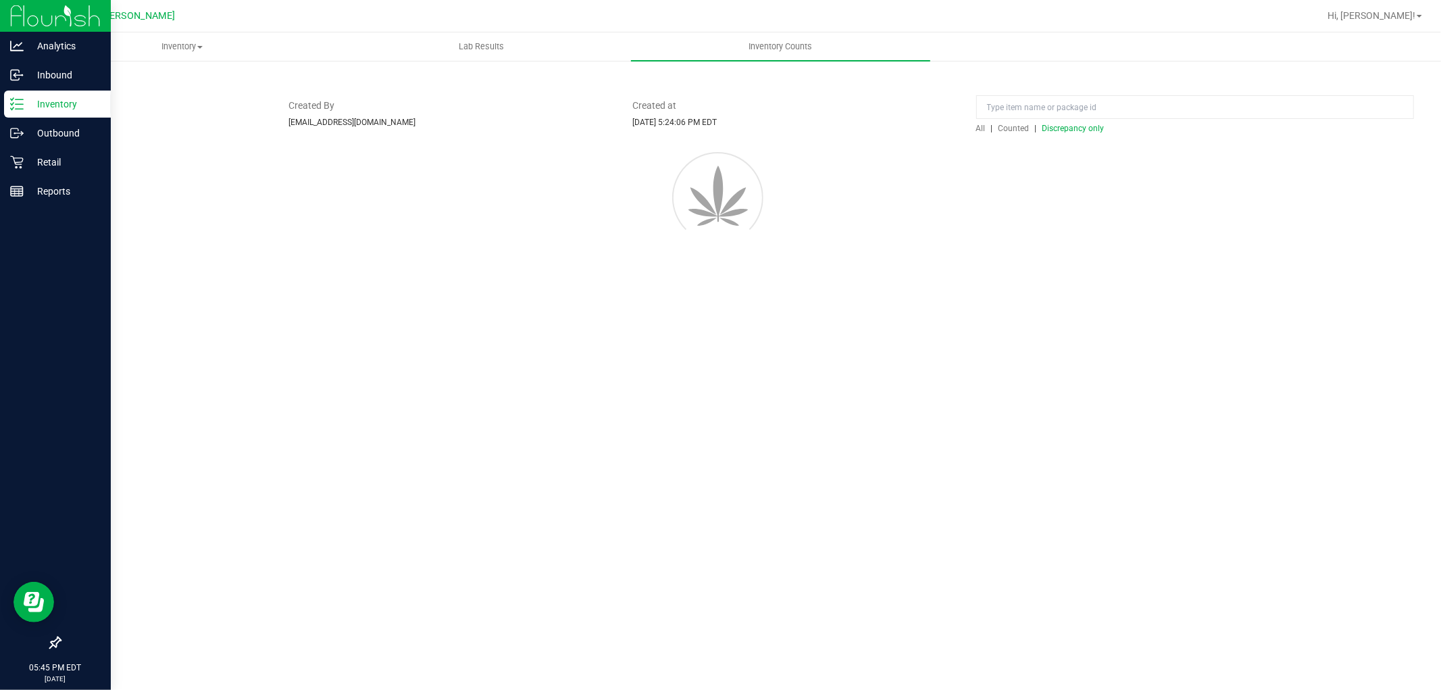
scroll to position [0, 0]
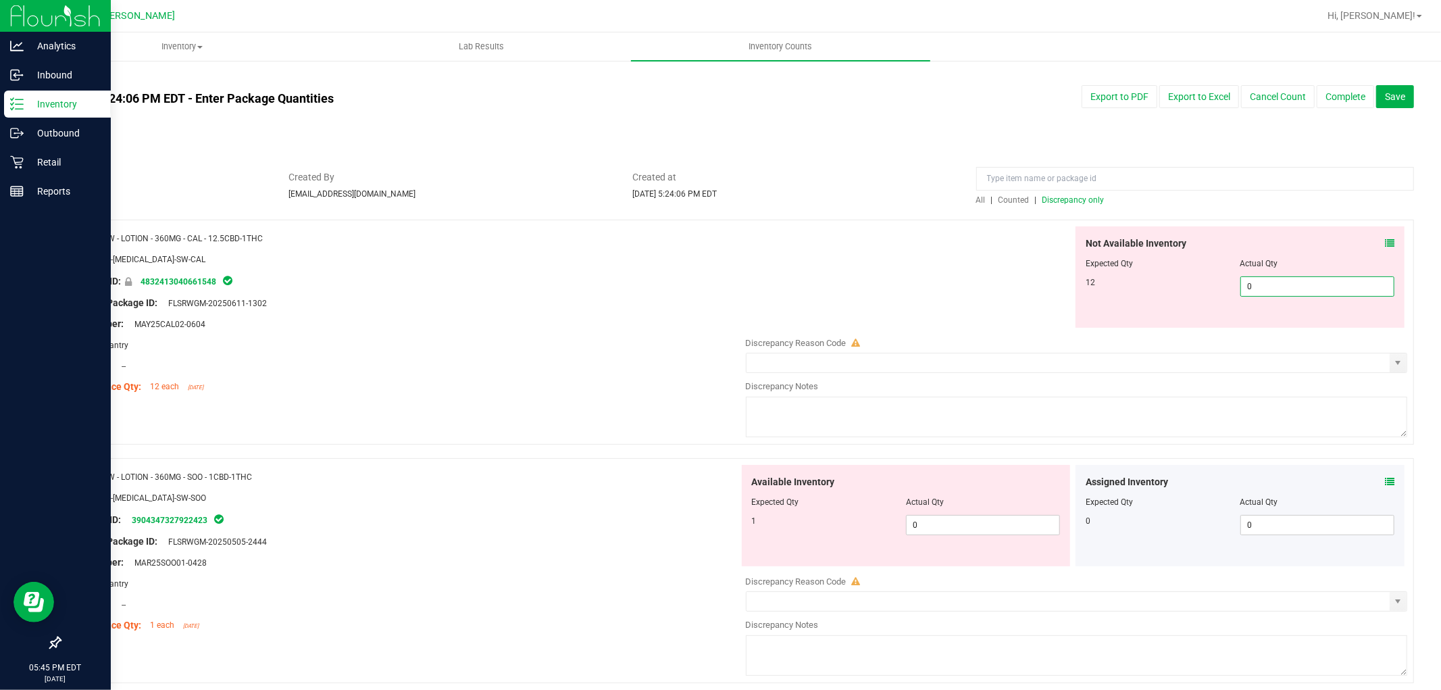
click at [1261, 284] on span "0 0" at bounding box center [1317, 286] width 154 height 20
click at [907, 521] on div "Available Inventory Expected Qty Actual Qty 1 0 0" at bounding box center [906, 515] width 329 height 101
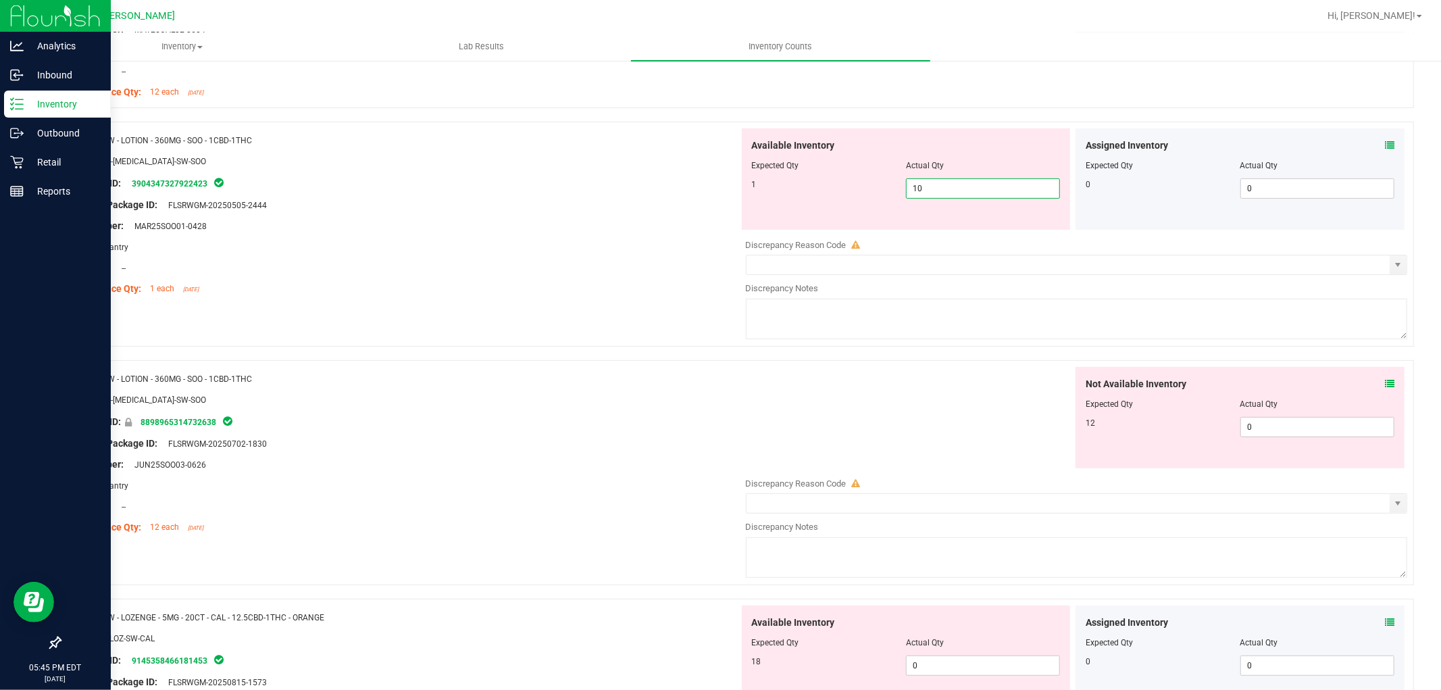
scroll to position [300, 0]
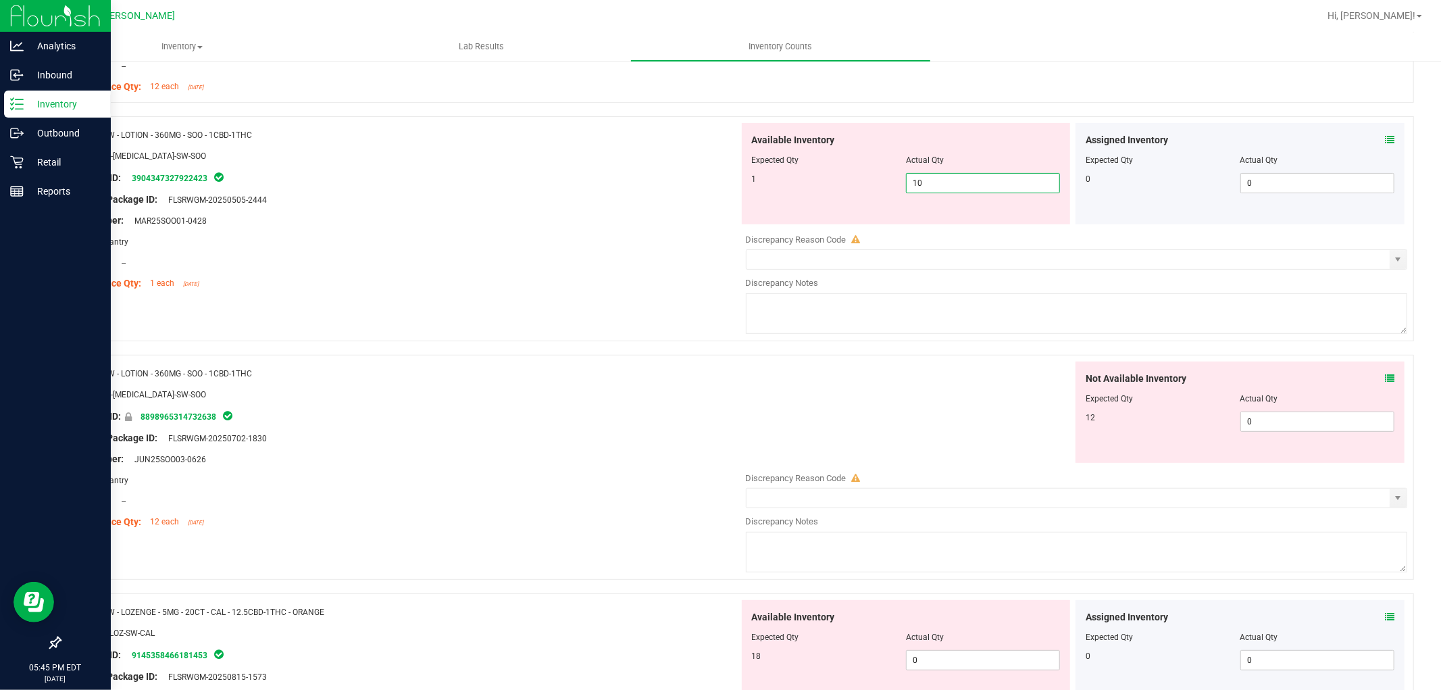
drag, startPoint x: 1013, startPoint y: 178, endPoint x: 790, endPoint y: 187, distance: 223.1
click at [790, 187] on div "1 0 10" at bounding box center [906, 183] width 309 height 20
click at [1265, 415] on div "Not Available Inventory Expected Qty Actual Qty 12 0 0" at bounding box center [1239, 411] width 329 height 101
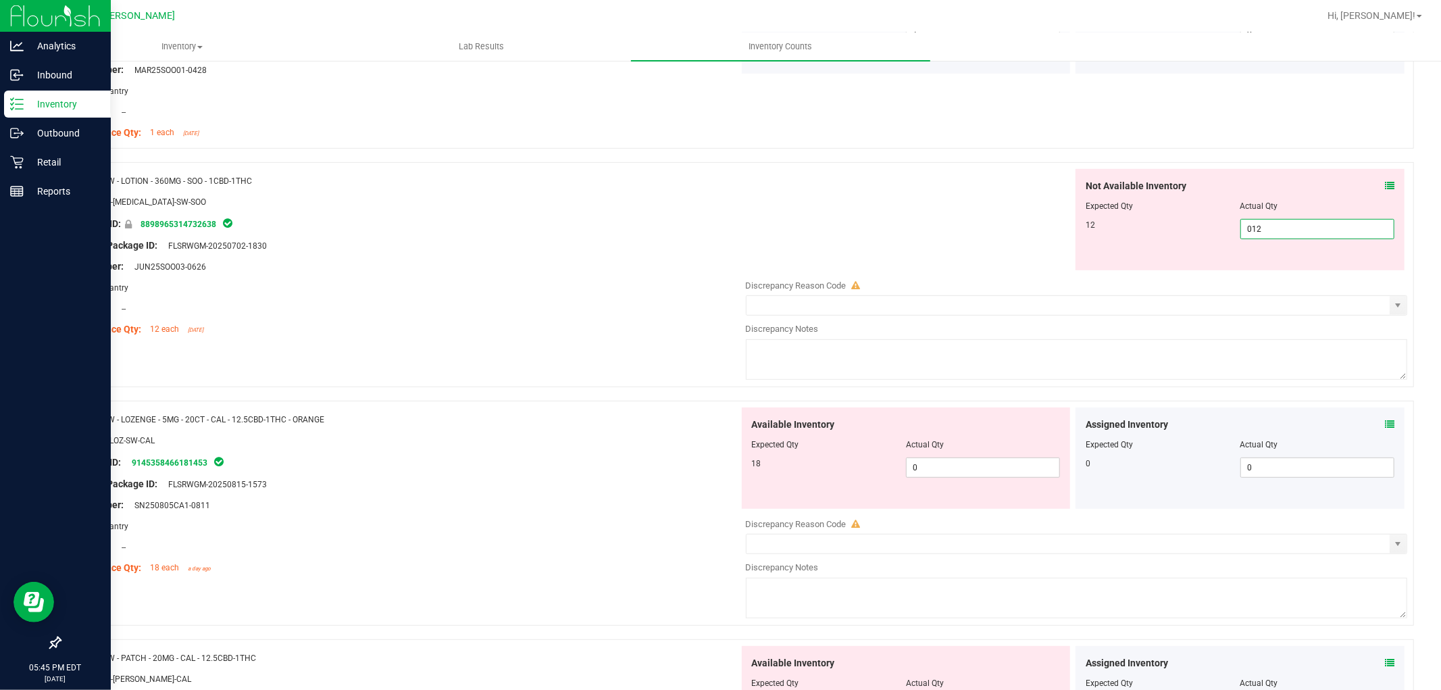
scroll to position [675, 0]
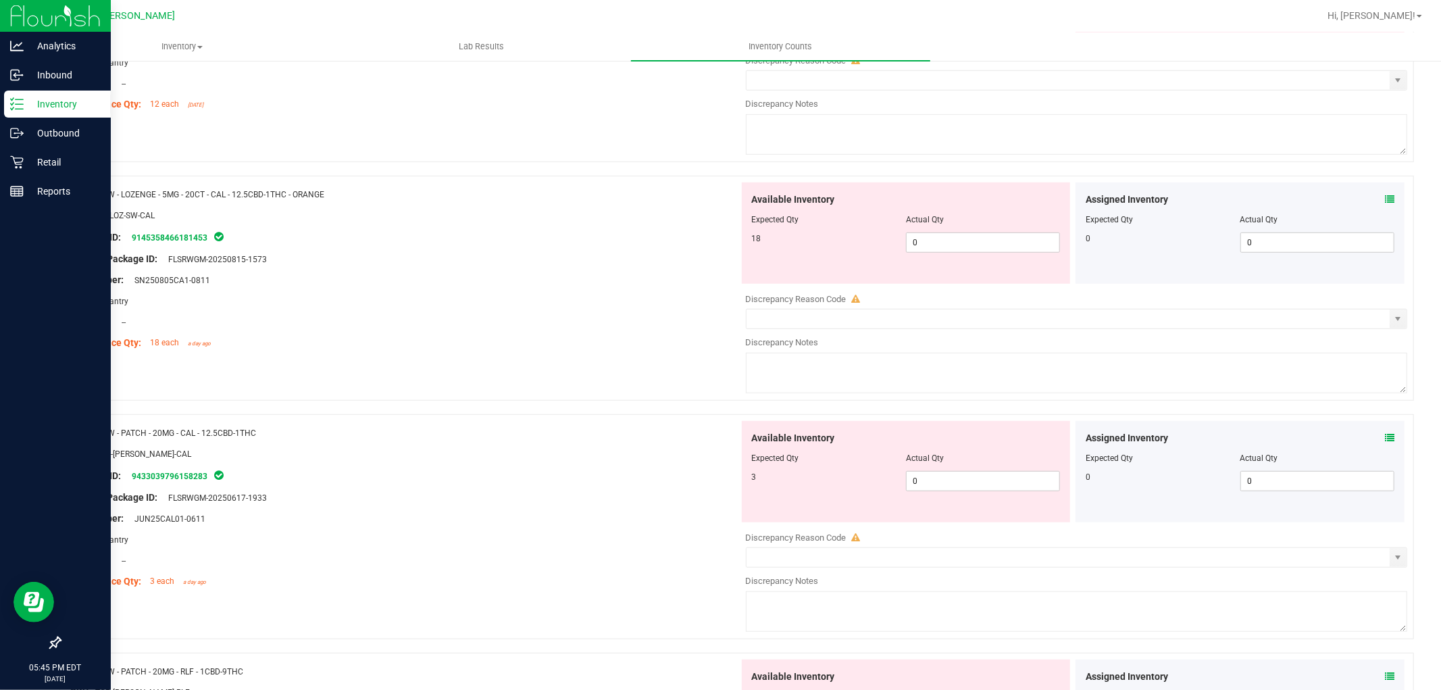
click at [966, 227] on div "Available Inventory Expected Qty Actual Qty 18 0 0" at bounding box center [906, 232] width 329 height 101
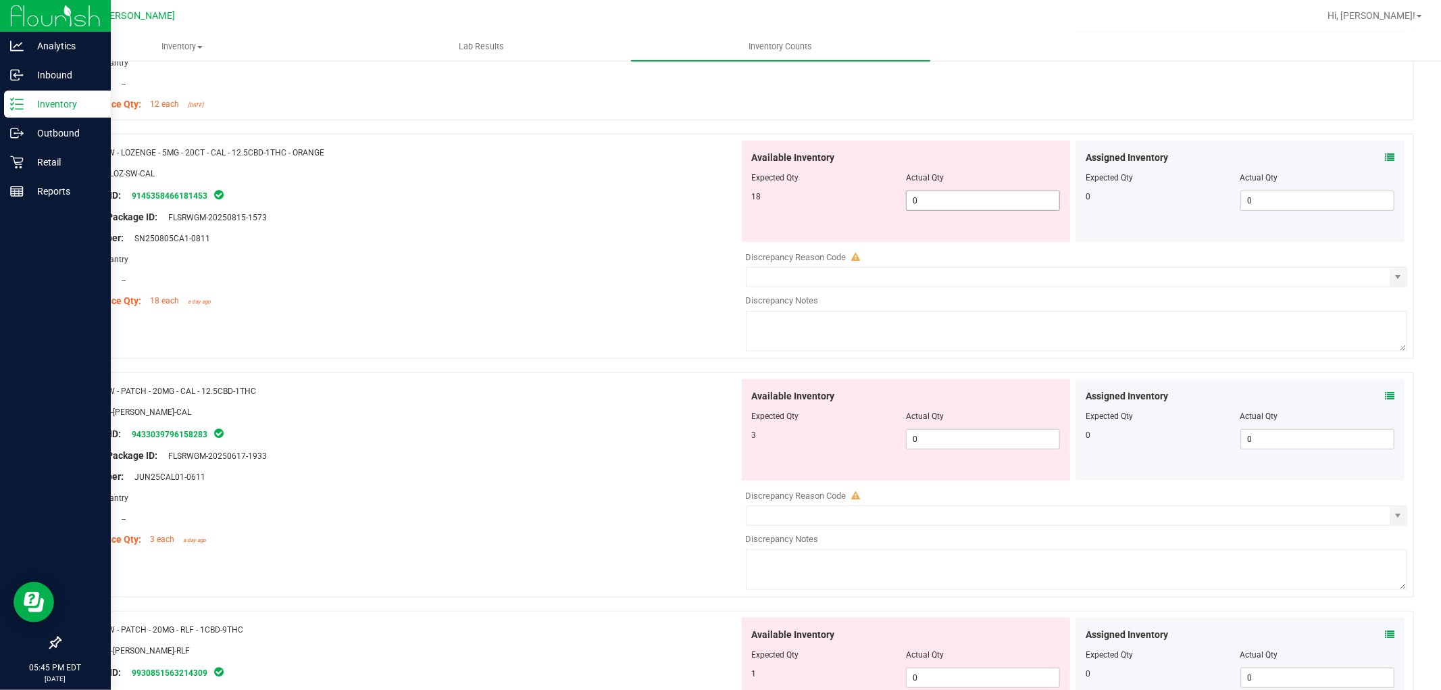
click at [975, 203] on span "0 0" at bounding box center [983, 200] width 154 height 20
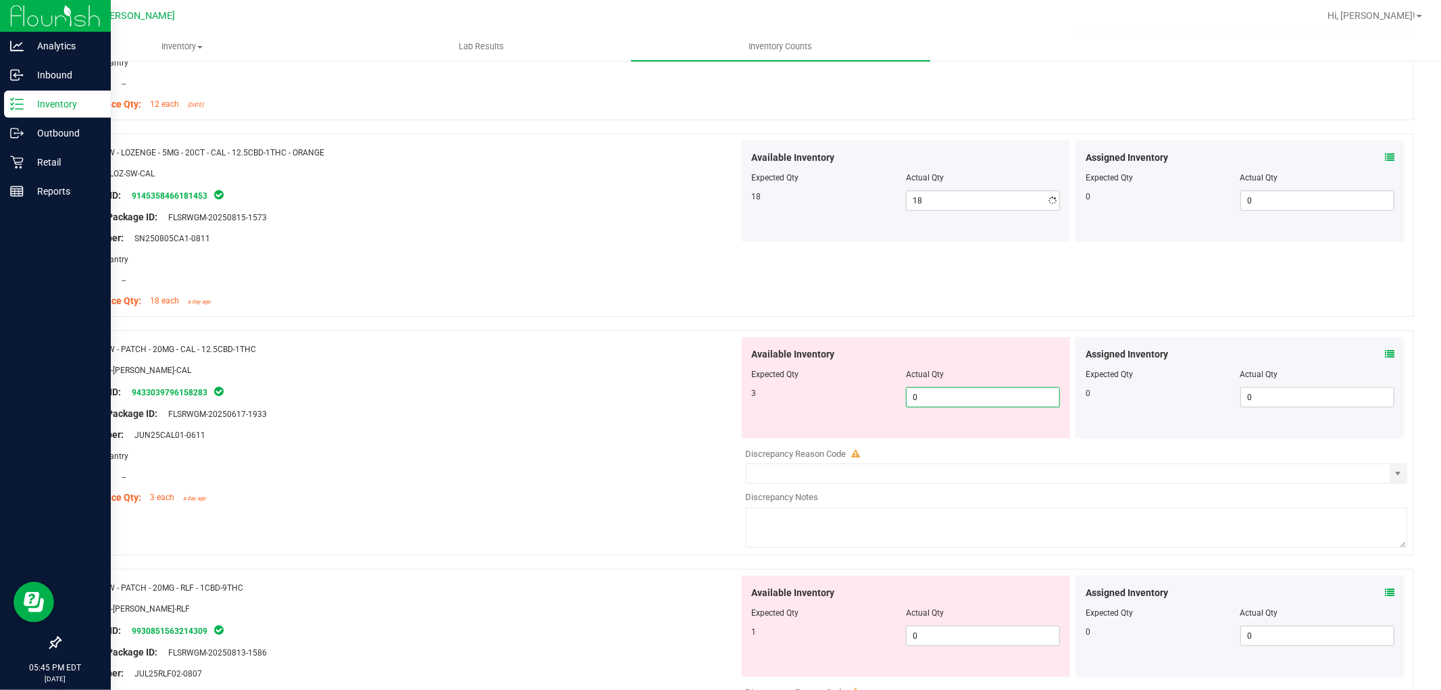
click at [963, 437] on div "Available Inventory Expected Qty Actual Qty 3 0 0" at bounding box center [906, 387] width 329 height 101
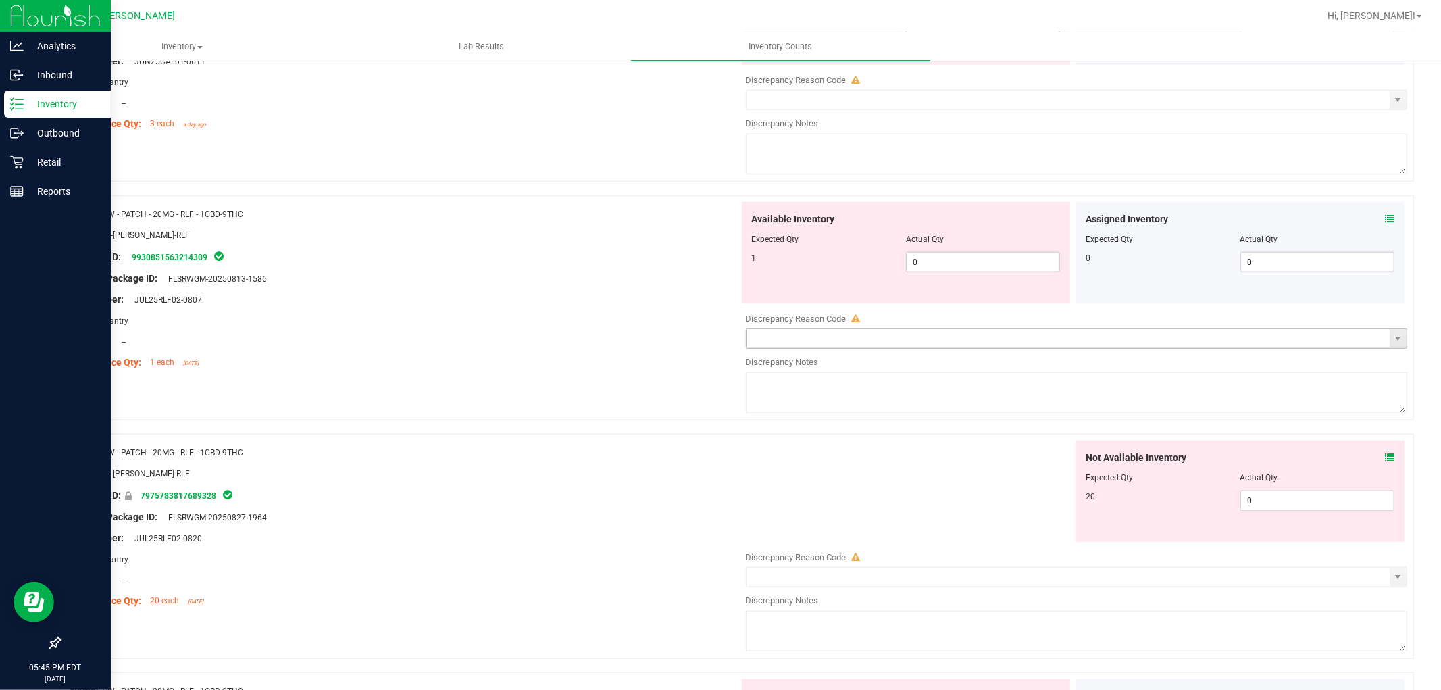
scroll to position [1050, 0]
click at [975, 254] on div "Available Inventory Expected Qty Actual Qty 1 0 0" at bounding box center [906, 251] width 329 height 101
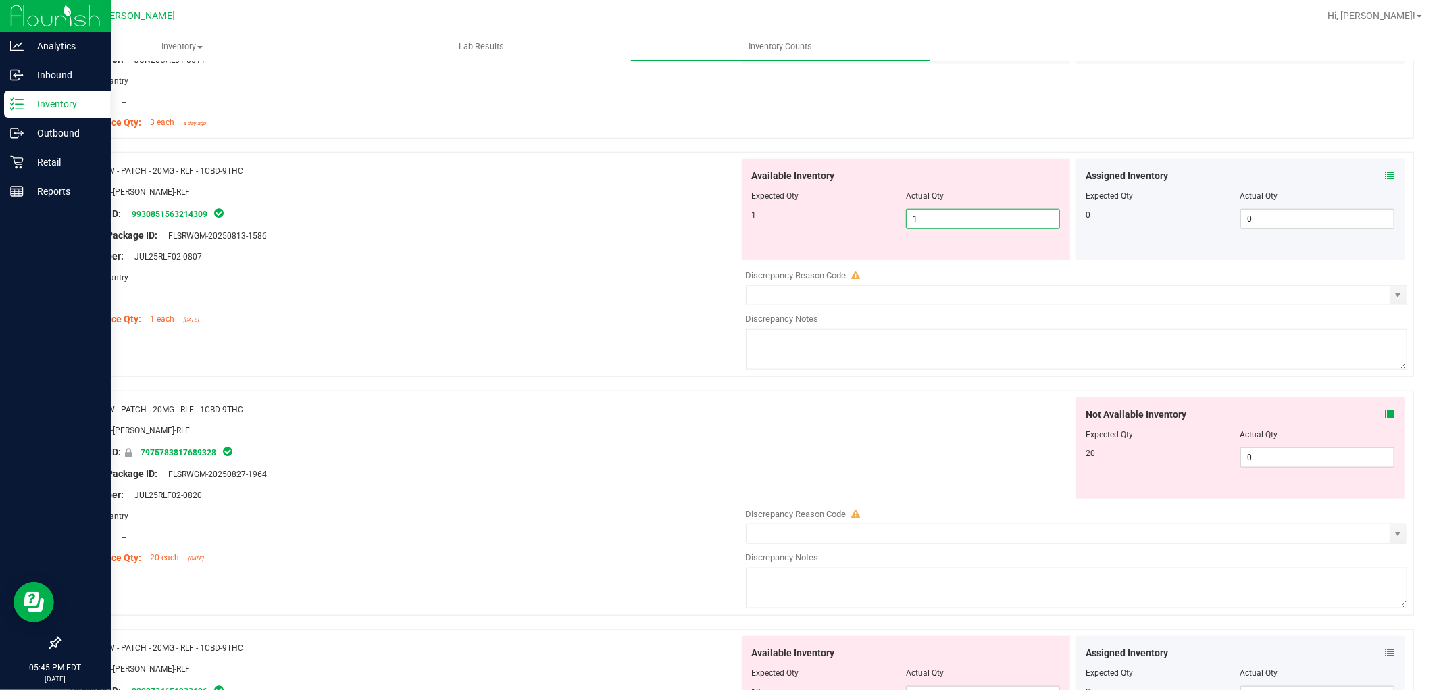
click at [1275, 460] on div "Not Available Inventory Expected Qty Actual Qty 20 0 0" at bounding box center [1073, 504] width 669 height 214
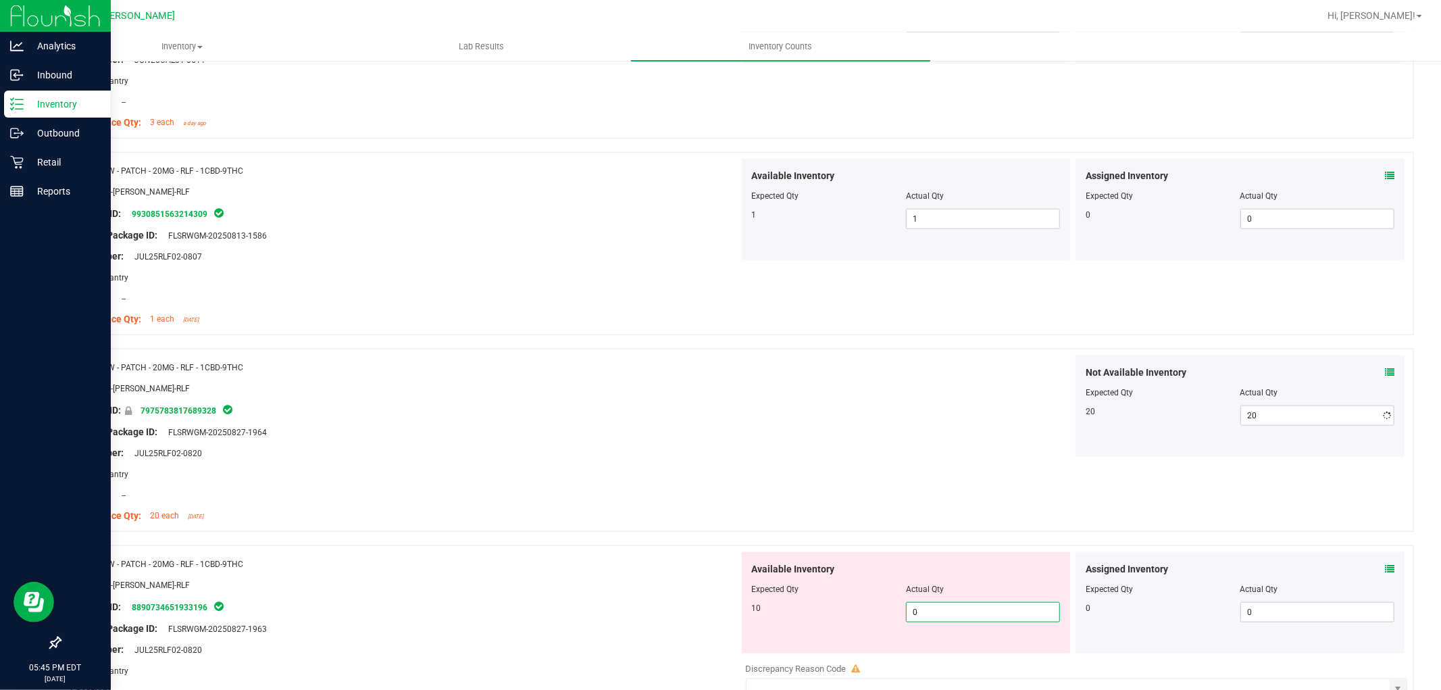
click at [1027, 657] on div "Available Inventory Expected Qty Actual Qty 10 0 0" at bounding box center [1073, 659] width 669 height 214
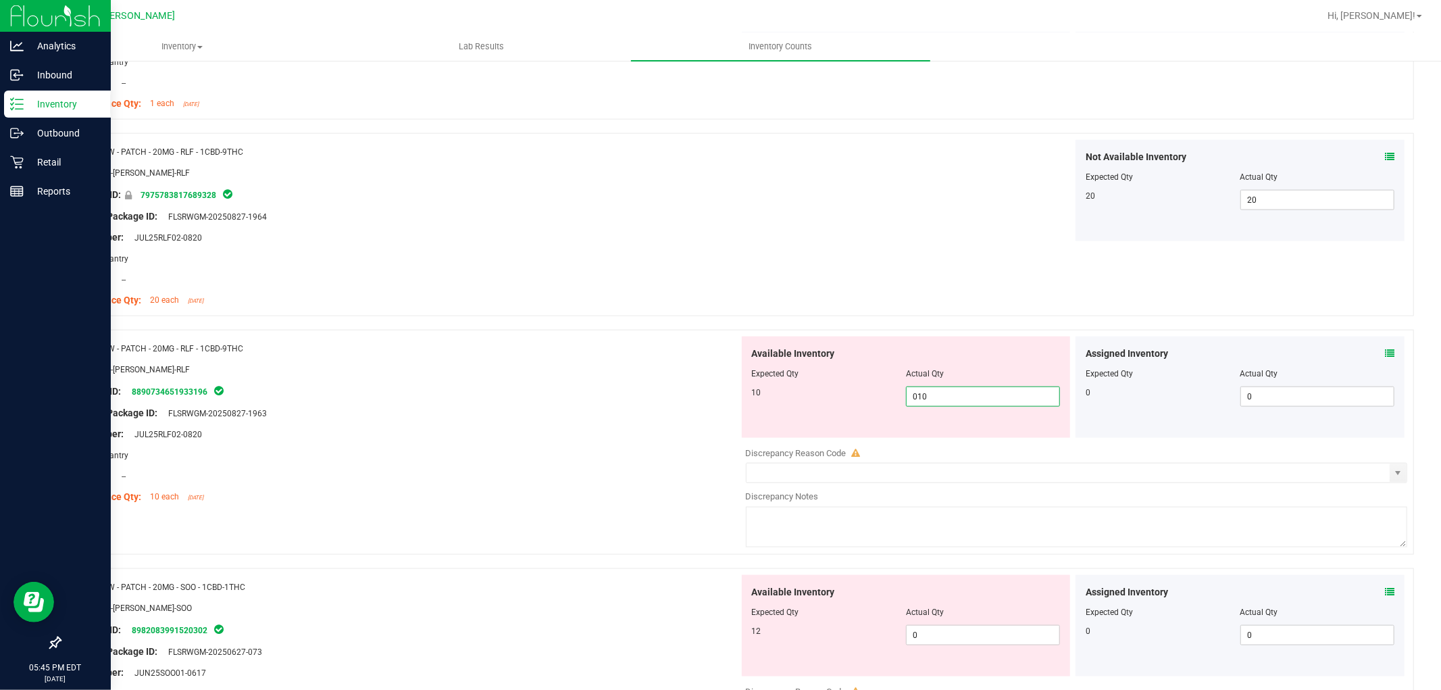
scroll to position [1426, 0]
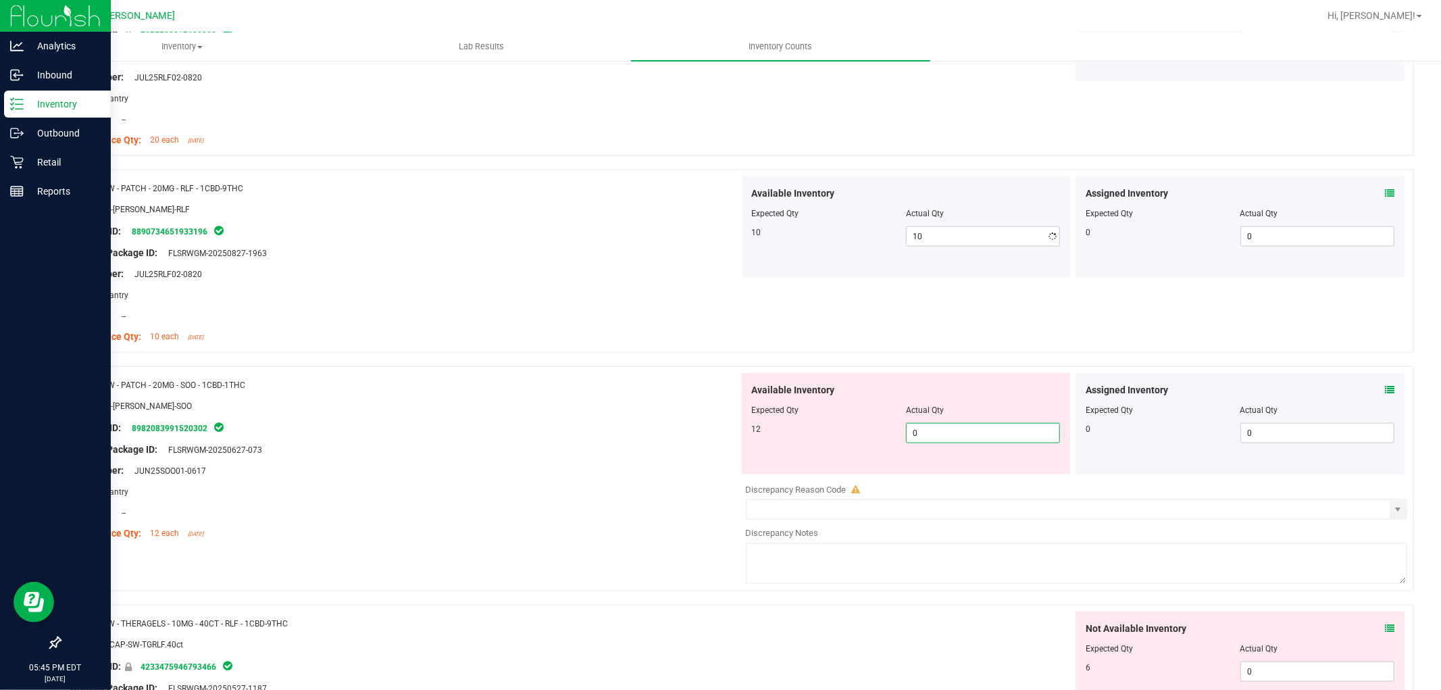
click at [982, 471] on div "Available Inventory Expected Qty Actual Qty 12 0 0" at bounding box center [906, 423] width 329 height 101
click at [1285, 669] on div "Not Available Inventory Expected Qty Actual Qty 6 0 0" at bounding box center [1239, 661] width 329 height 101
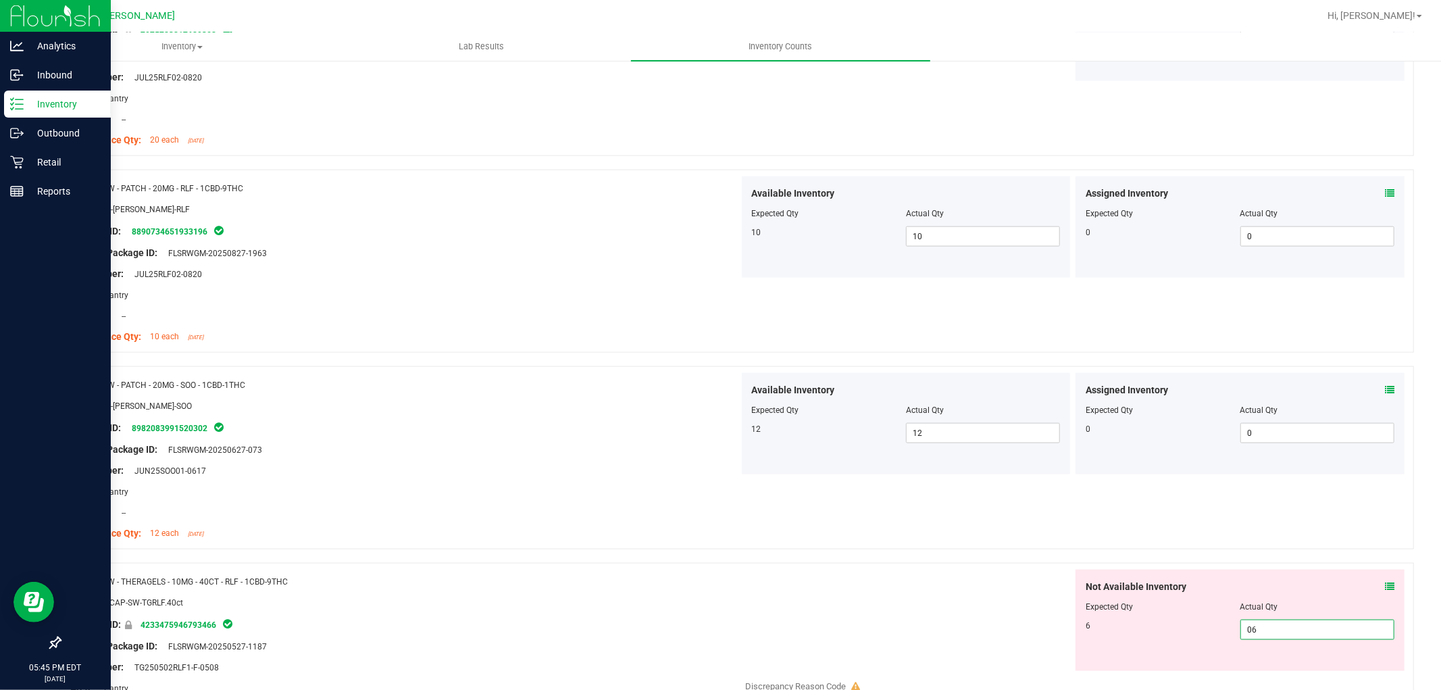
scroll to position [1726, 0]
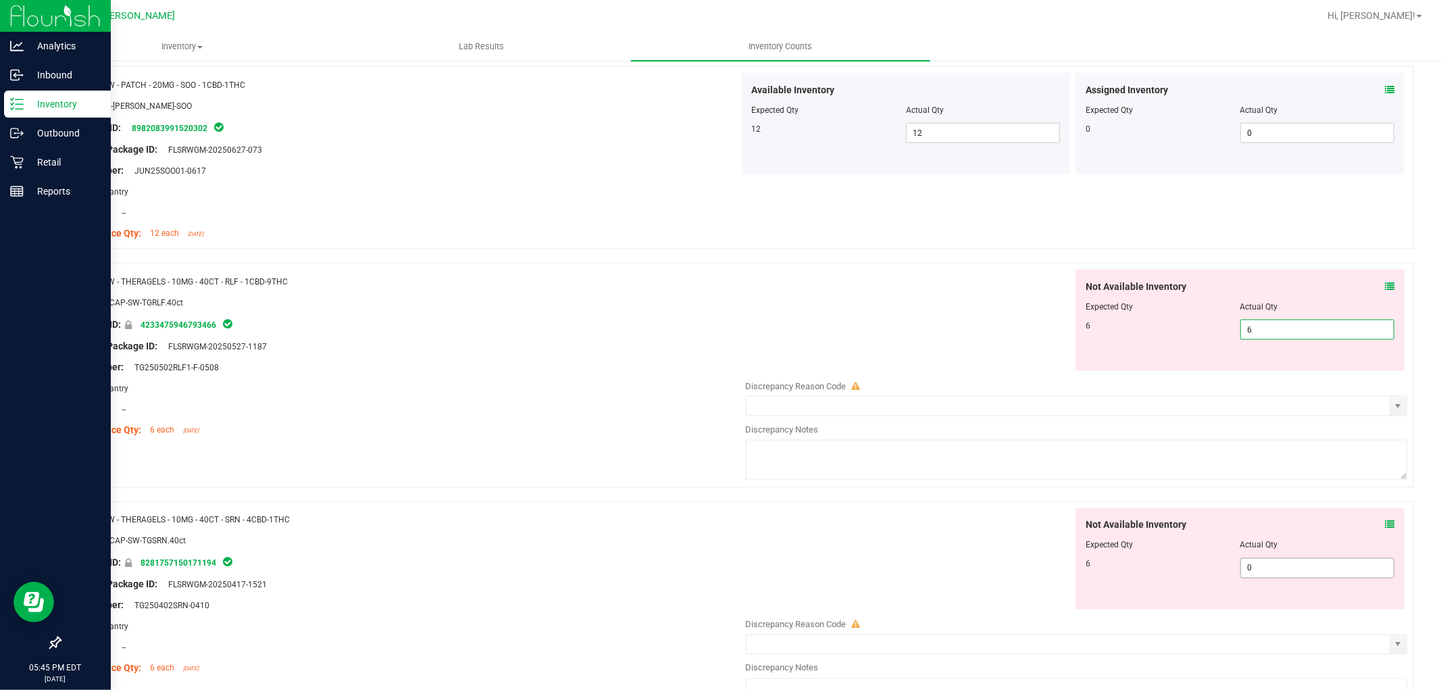
click at [1290, 563] on div "Not Available Inventory Expected Qty Actual Qty 6 0 0" at bounding box center [1239, 558] width 329 height 101
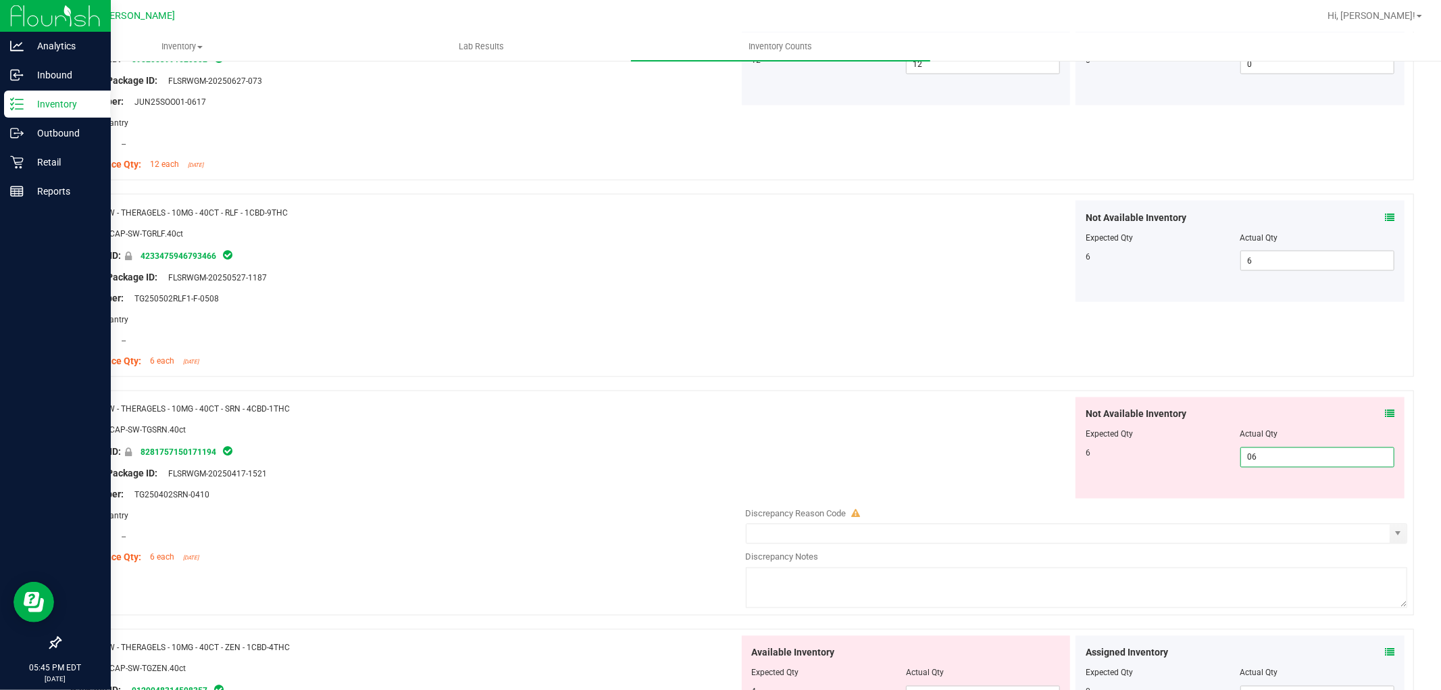
scroll to position [2101, 0]
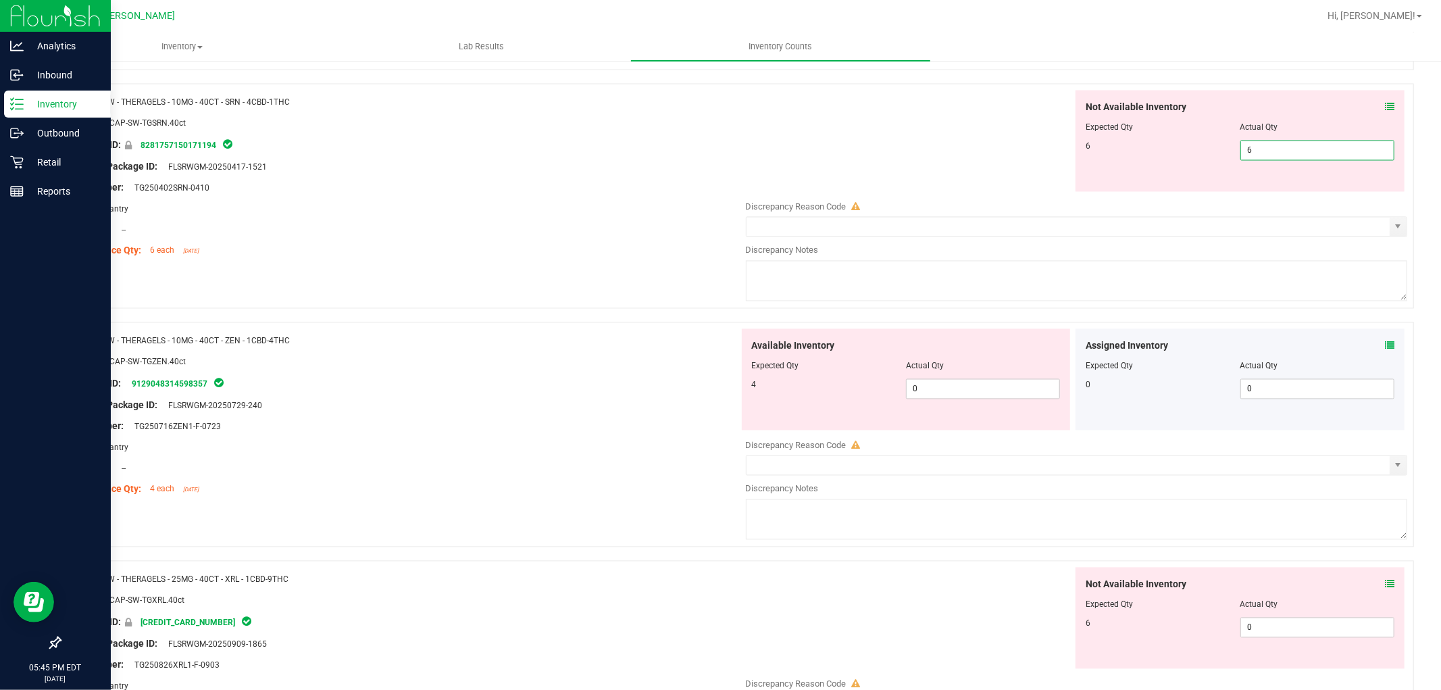
click at [1041, 399] on div "Available Inventory Expected Qty Actual Qty 4 0 0" at bounding box center [1073, 436] width 669 height 214
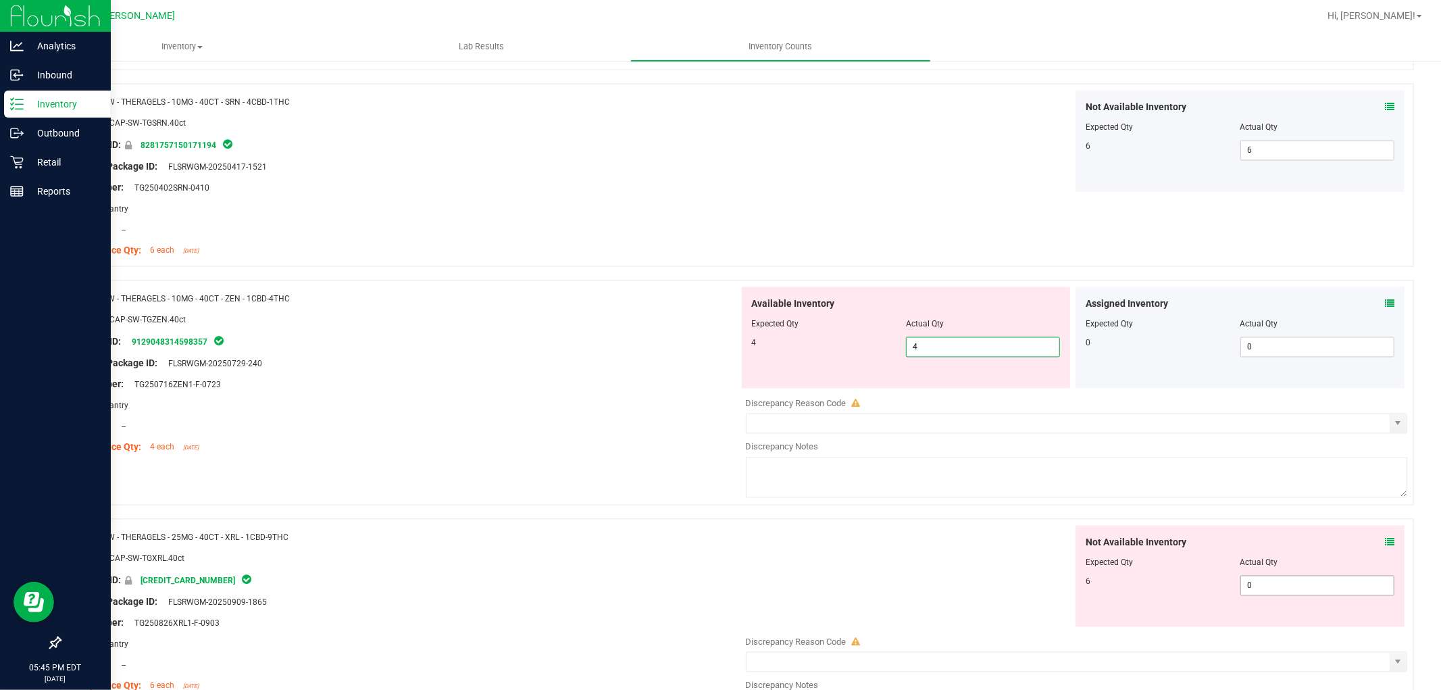
click at [1283, 582] on div "Not Available Inventory Expected Qty Actual Qty 6 0 0" at bounding box center [1239, 576] width 329 height 101
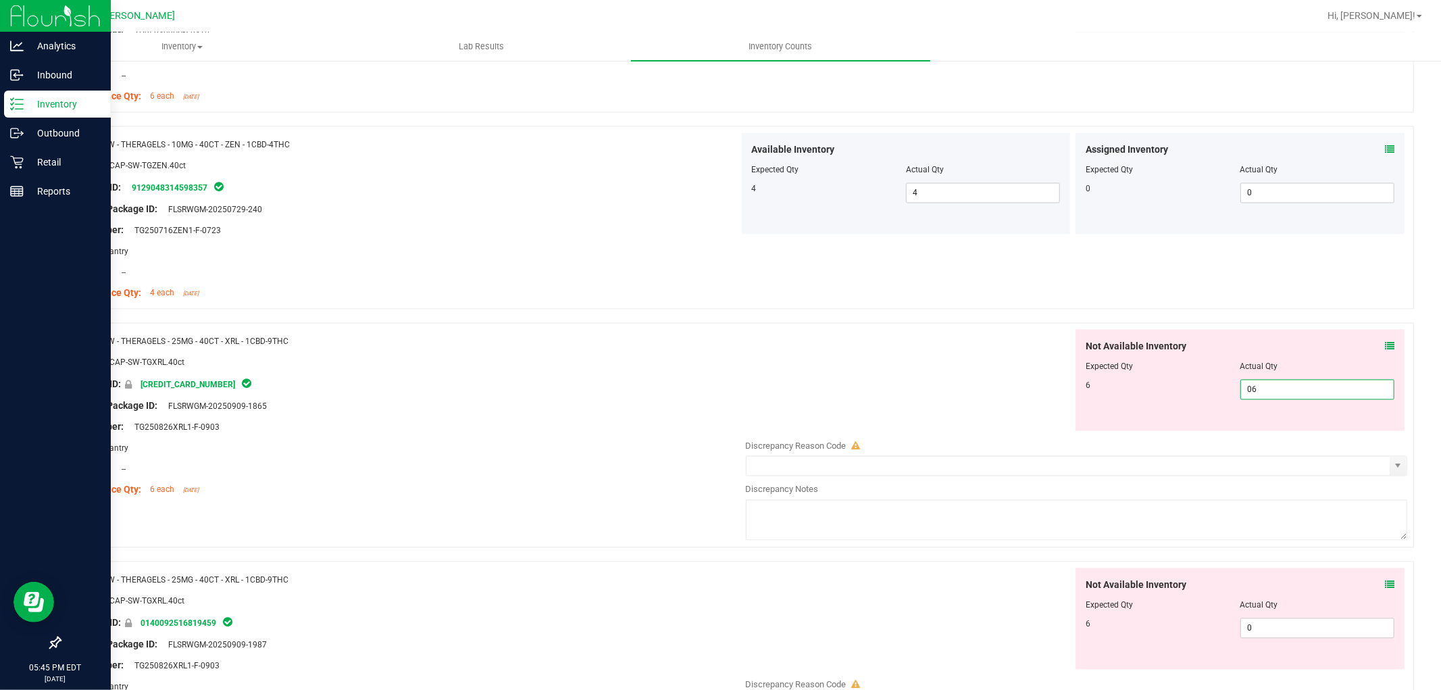
scroll to position [2476, 0]
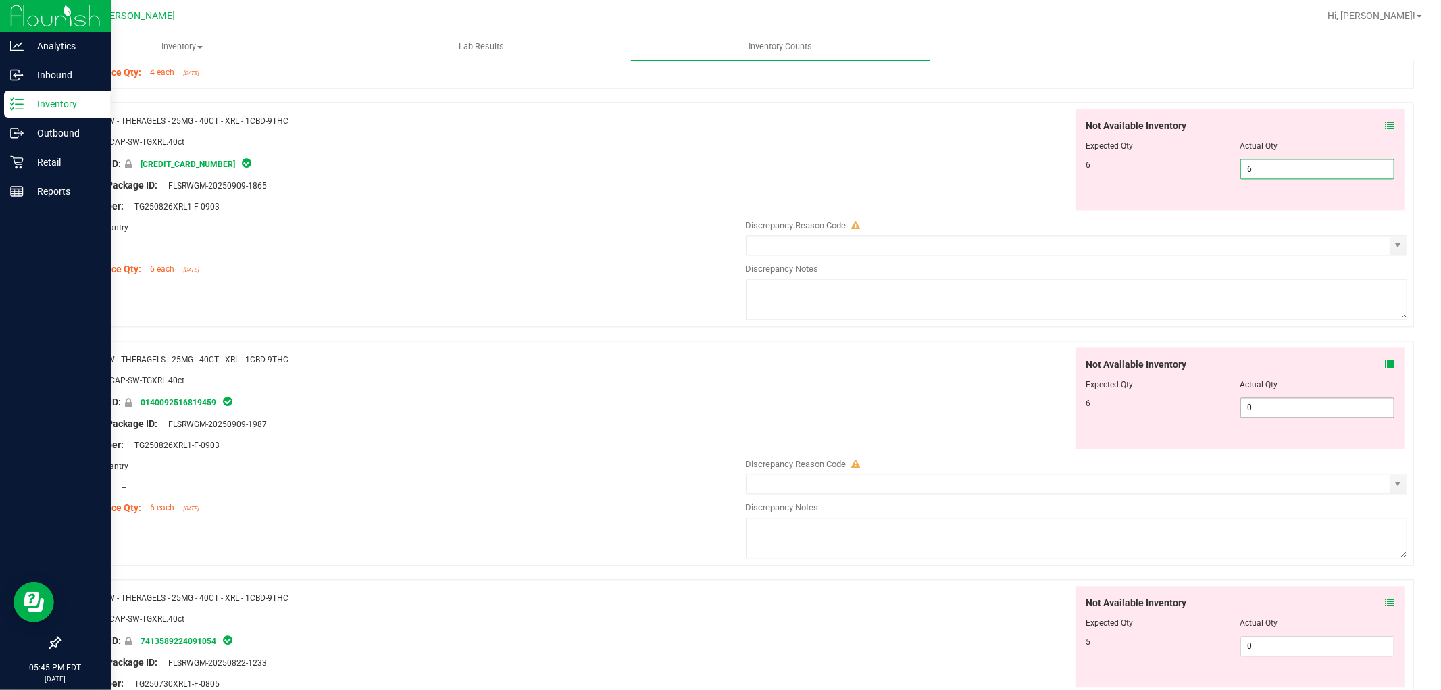
click at [1302, 413] on div "Not Available Inventory Expected Qty Actual Qty 6 0 0" at bounding box center [1073, 454] width 669 height 214
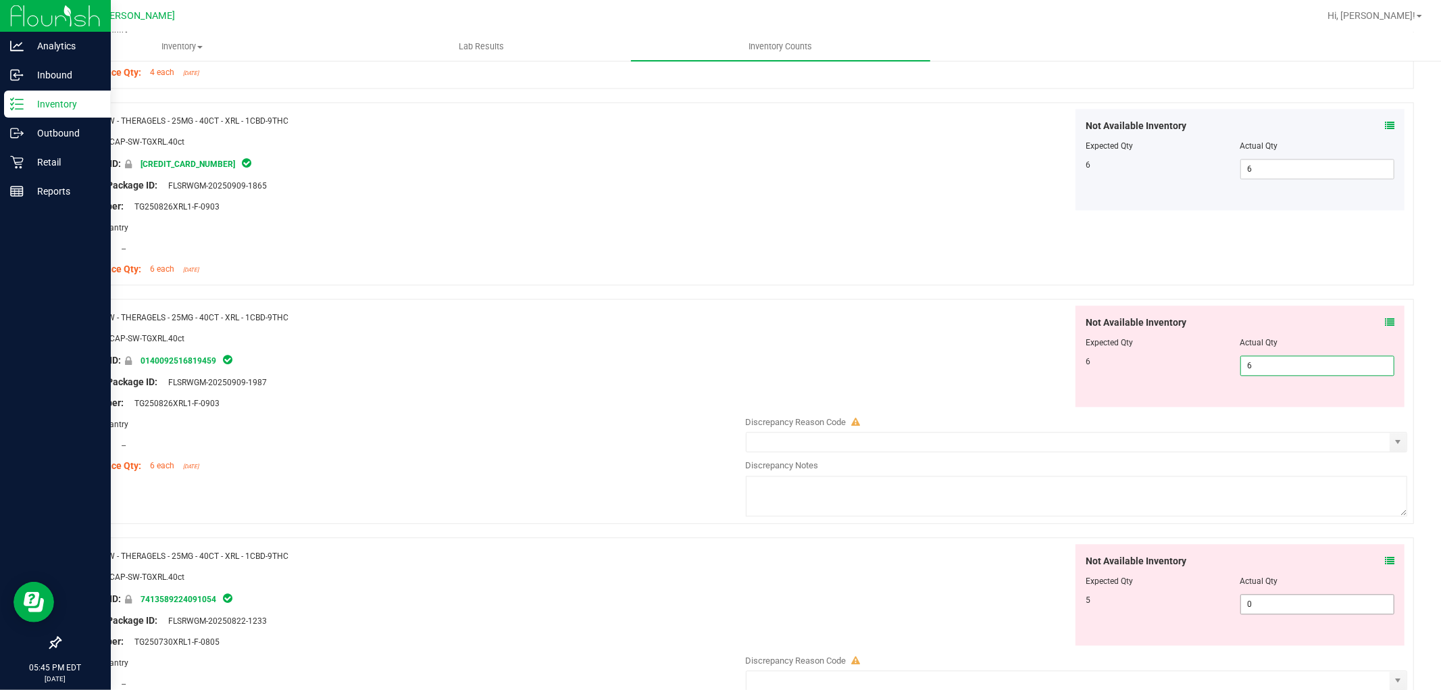
click at [1305, 603] on div "Not Available Inventory Expected Qty Actual Qty 5 0 0" at bounding box center [1239, 594] width 329 height 101
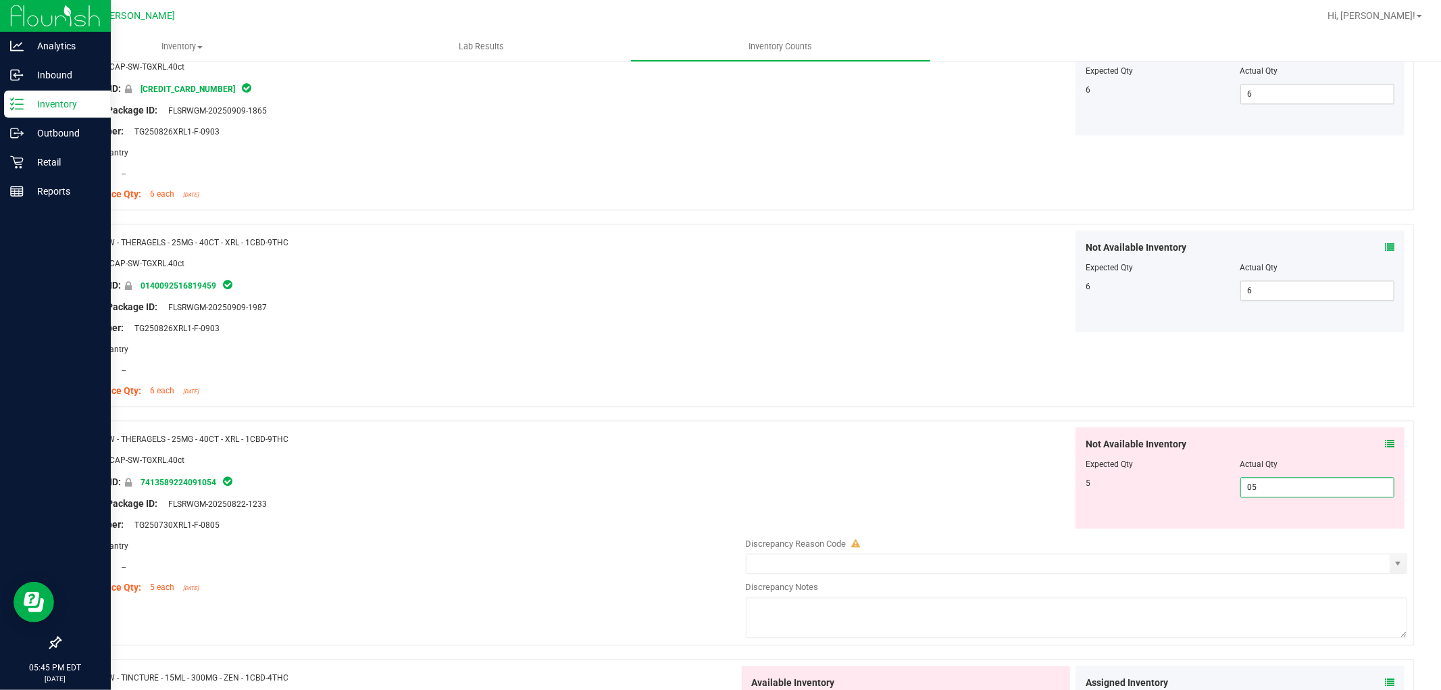
scroll to position [2852, 0]
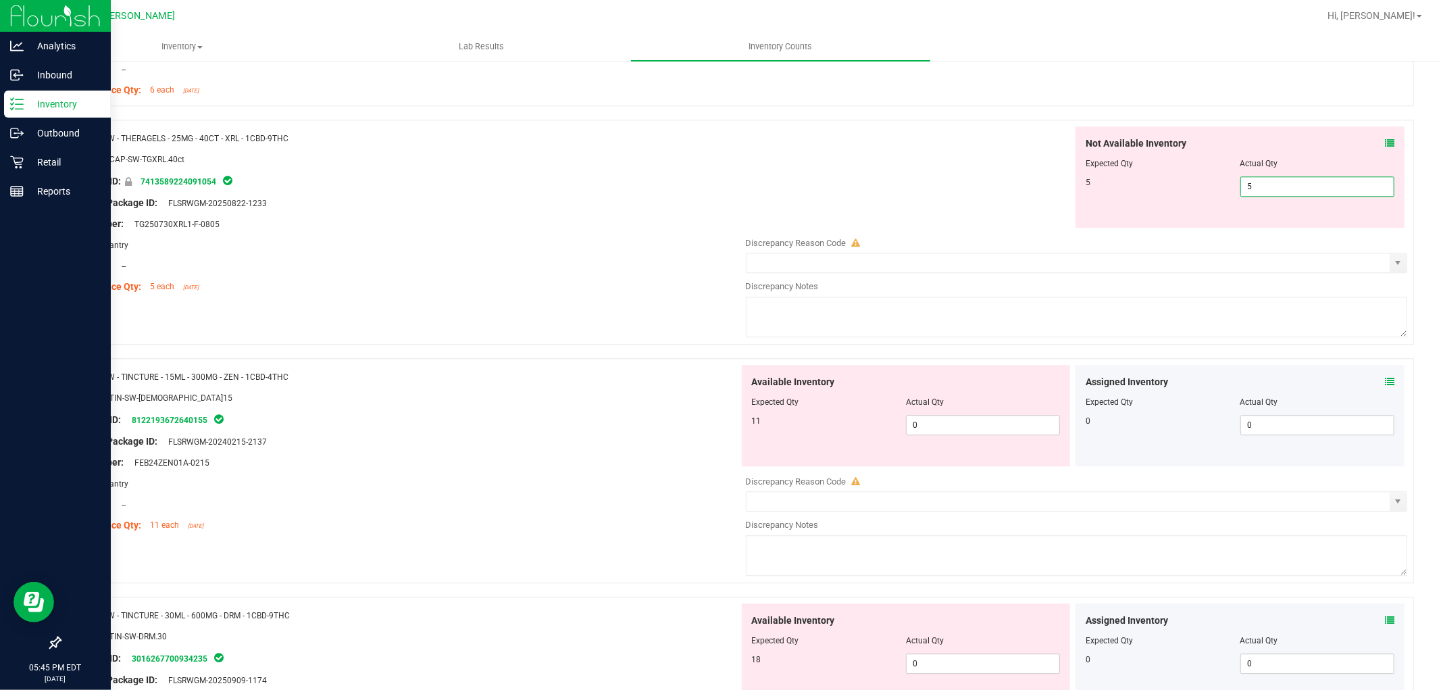
click at [988, 437] on div "Available Inventory Expected Qty Actual Qty 11 0 0" at bounding box center [1073, 472] width 669 height 214
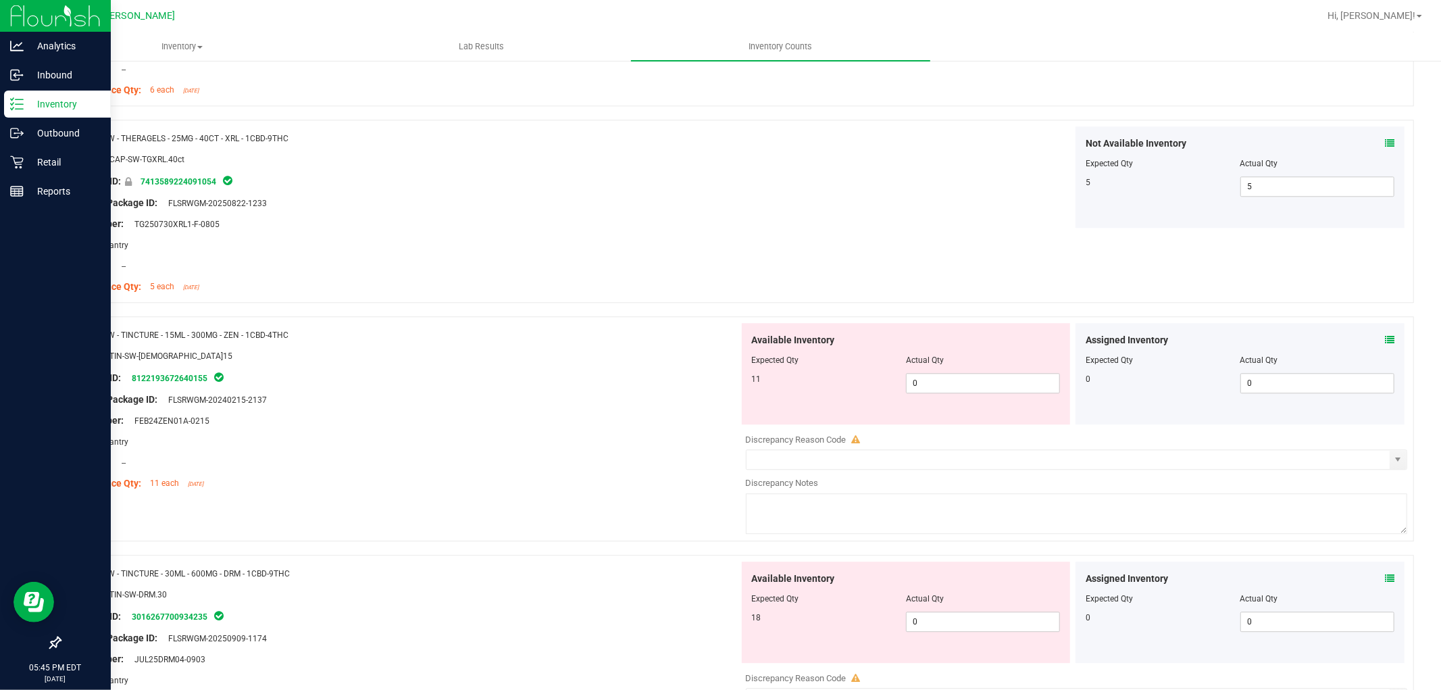
click at [991, 399] on div "Available Inventory Expected Qty Actual Qty 11 0 0" at bounding box center [906, 373] width 329 height 101
click at [993, 380] on span "0 0" at bounding box center [983, 383] width 154 height 20
click at [973, 625] on div "Available Inventory Expected Qty Actual Qty 18 0 0" at bounding box center [1073, 668] width 669 height 214
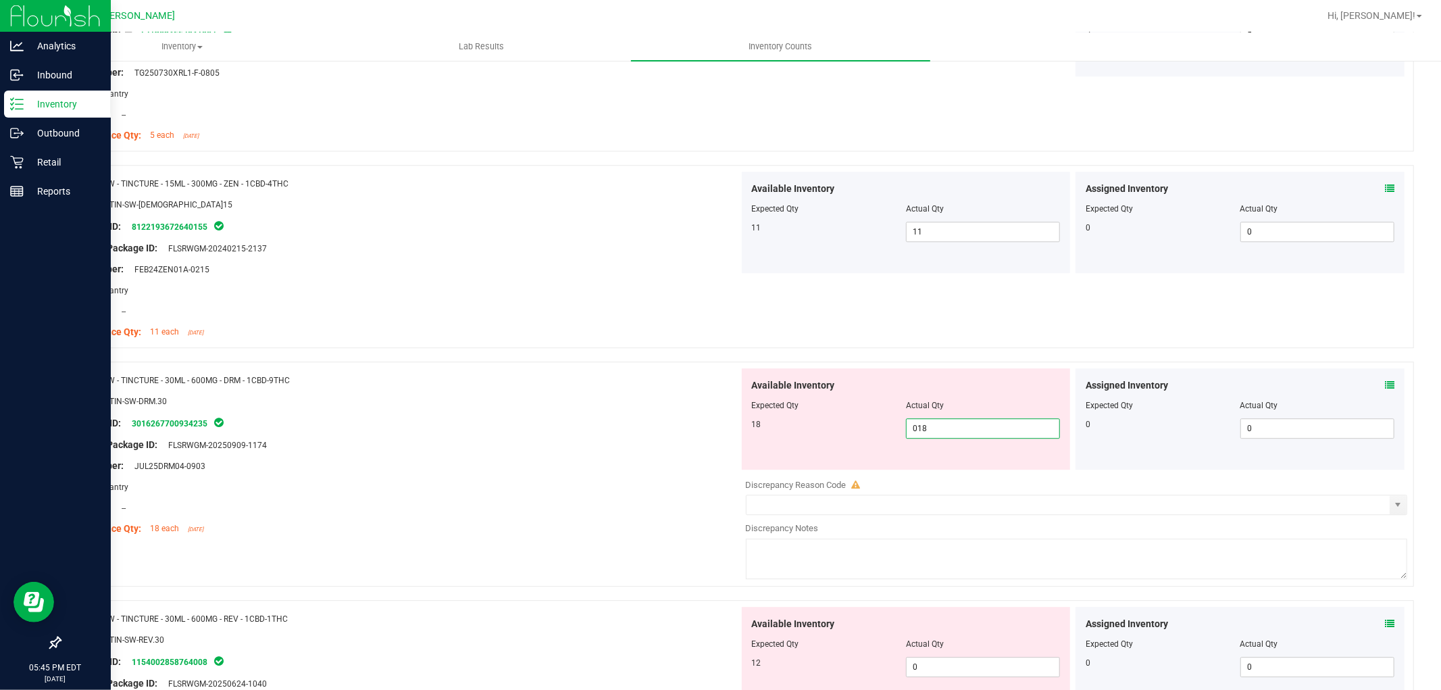
scroll to position [3152, 0]
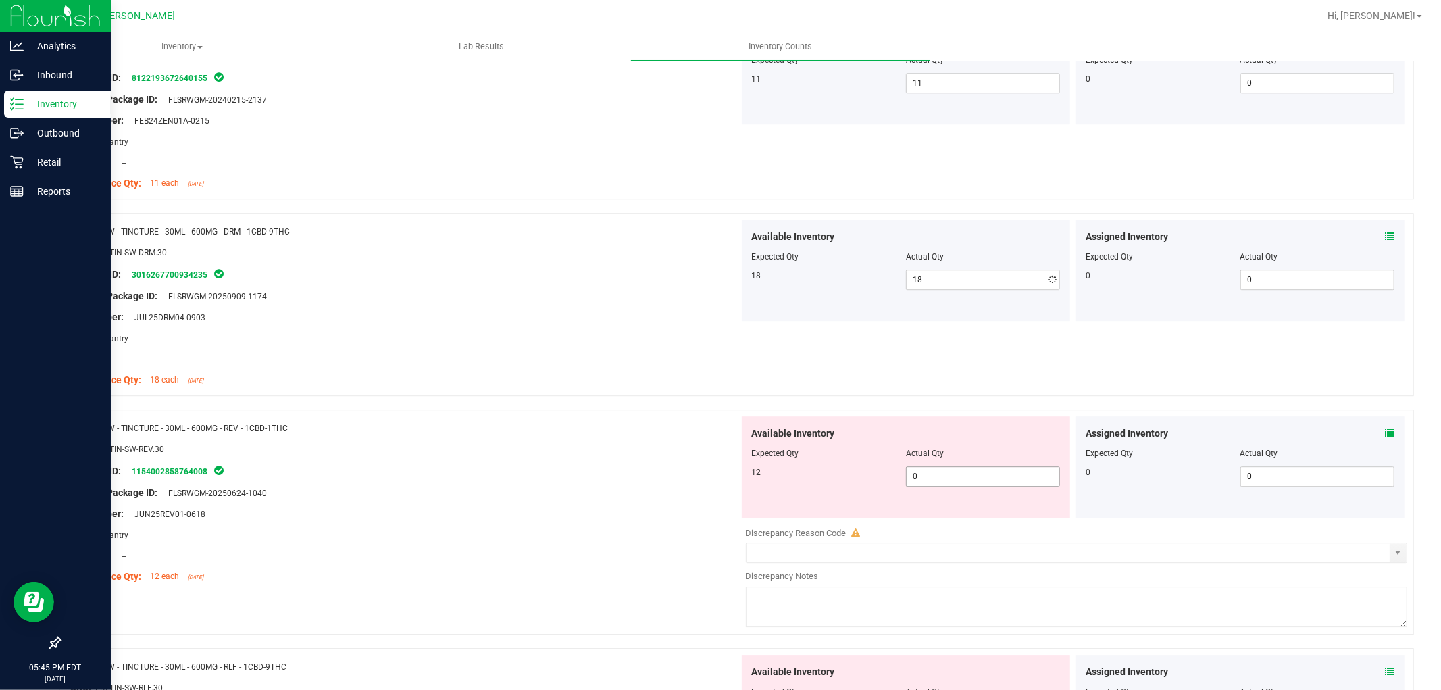
click at [976, 524] on div "Available Inventory Expected Qty Actual Qty 12 0 0" at bounding box center [1073, 523] width 669 height 214
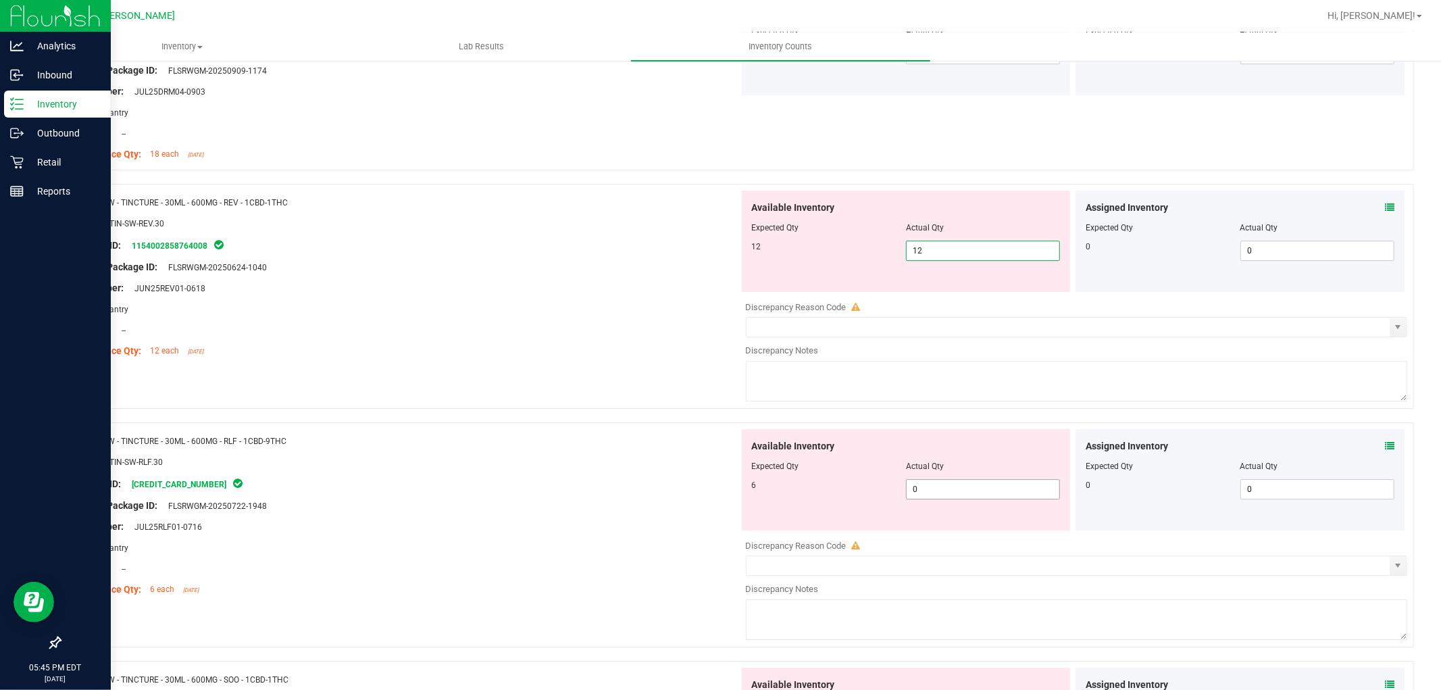
click at [938, 485] on div "Available Inventory Expected Qty Actual Qty 6 0 0" at bounding box center [906, 479] width 329 height 101
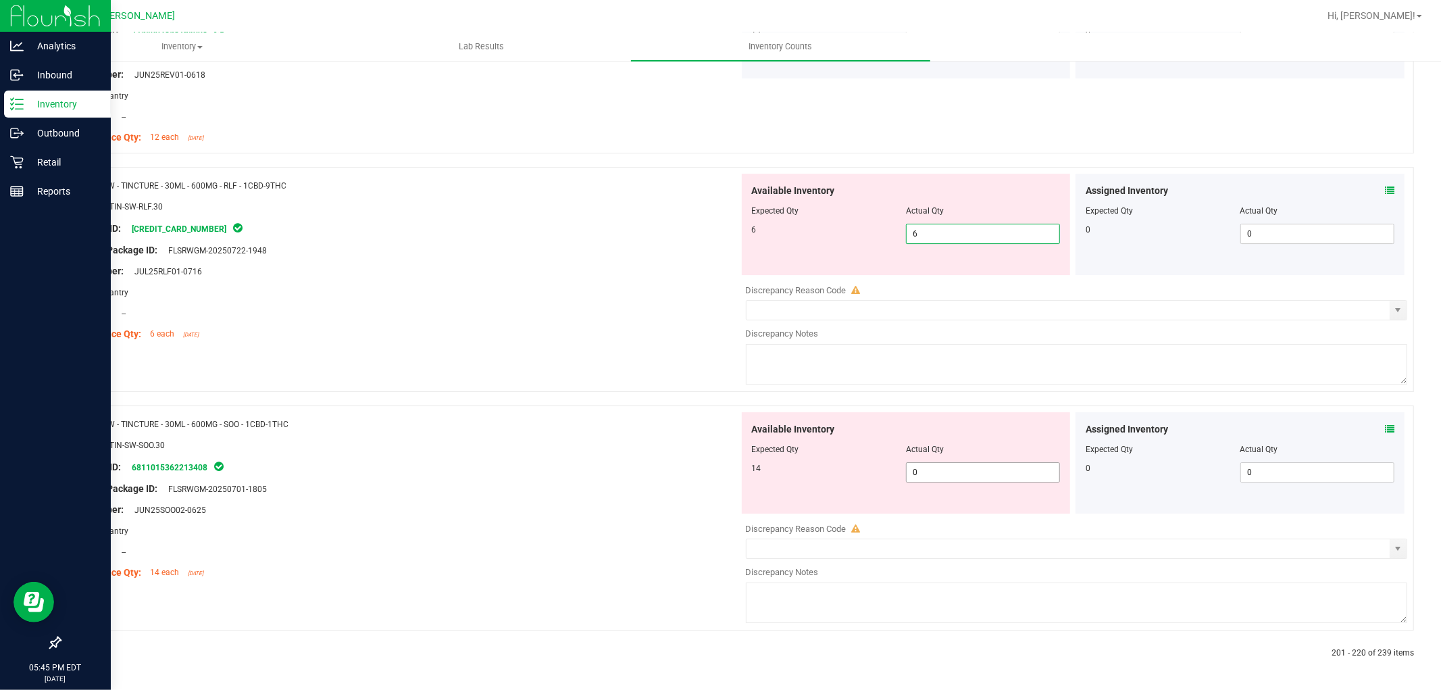
click at [957, 463] on span "0 0" at bounding box center [983, 472] width 154 height 20
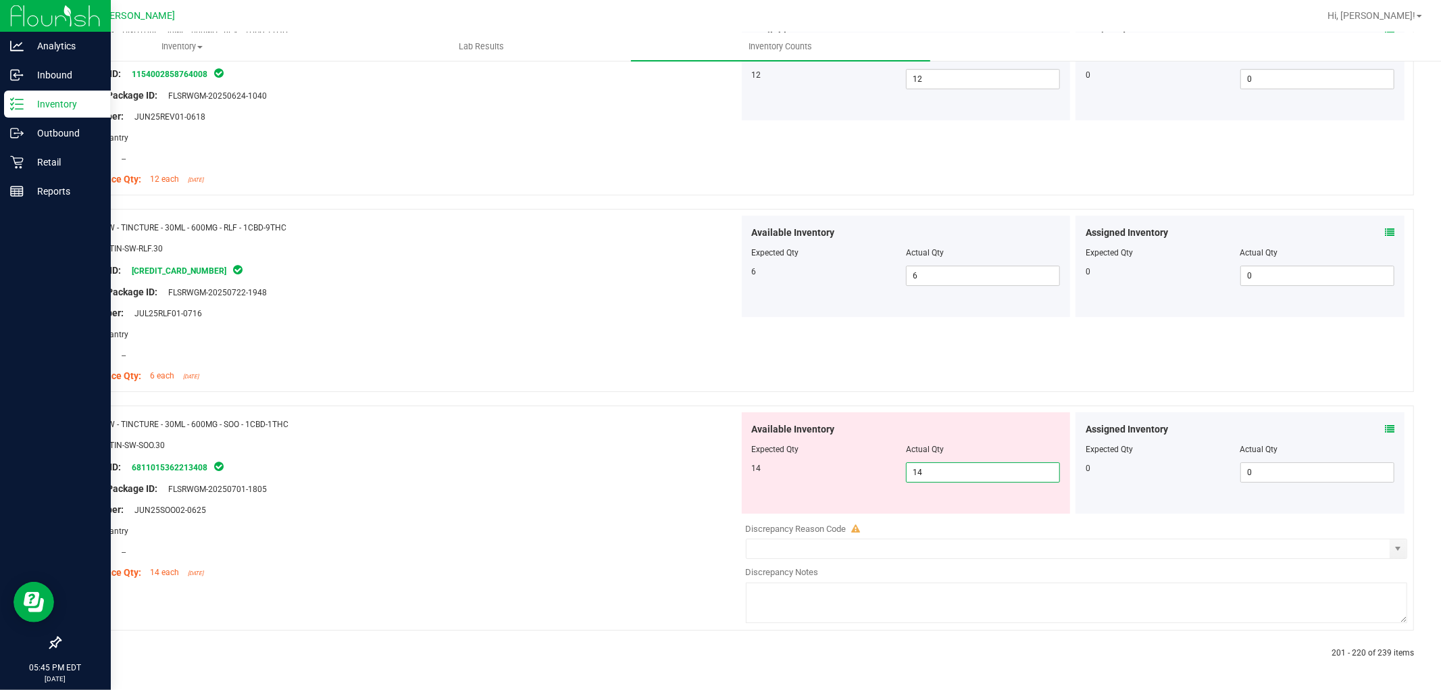
click at [455, 449] on div "Name: SW - TINCTURE - 30ML - 600MG - SOO - 1CBD-1THC SKU: EDI-TIN-SW-SOO.30 Pac…" at bounding box center [736, 517] width 1354 height 225
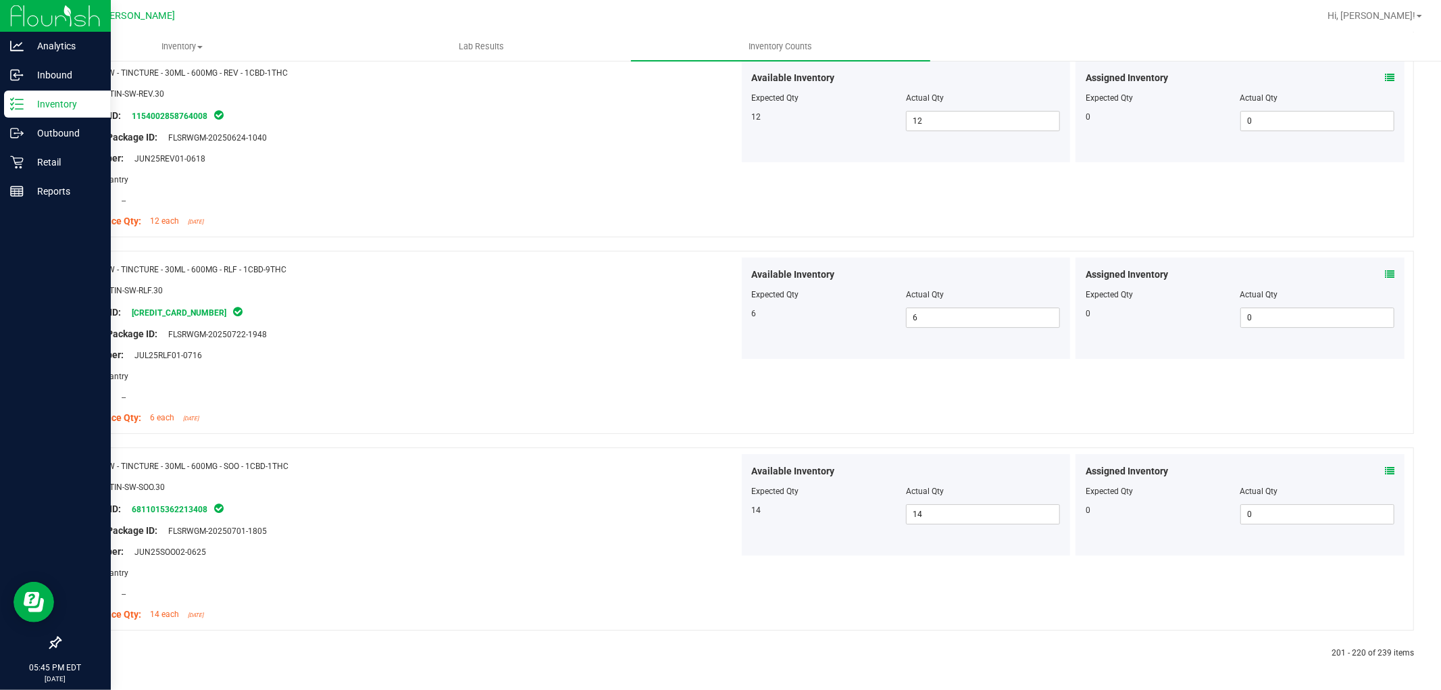
click at [92, 651] on icon at bounding box center [92, 653] width 4 height 8
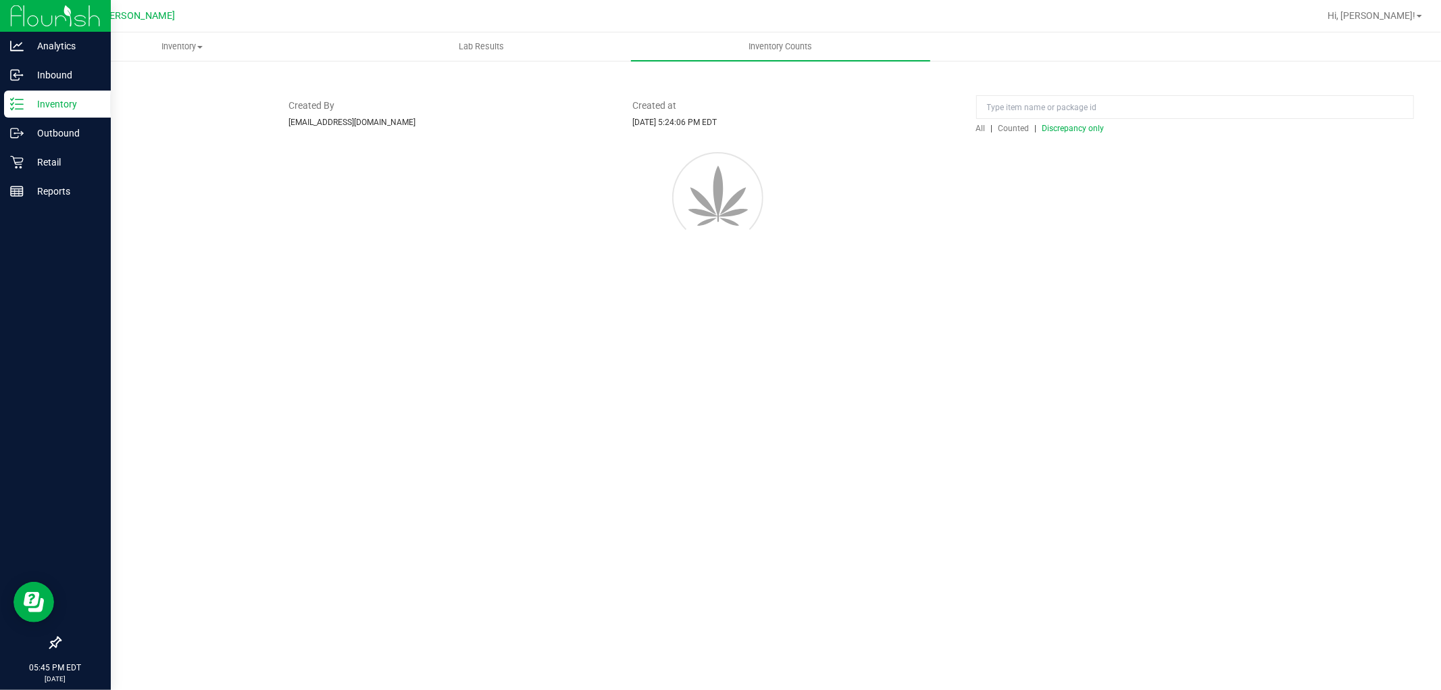
scroll to position [0, 0]
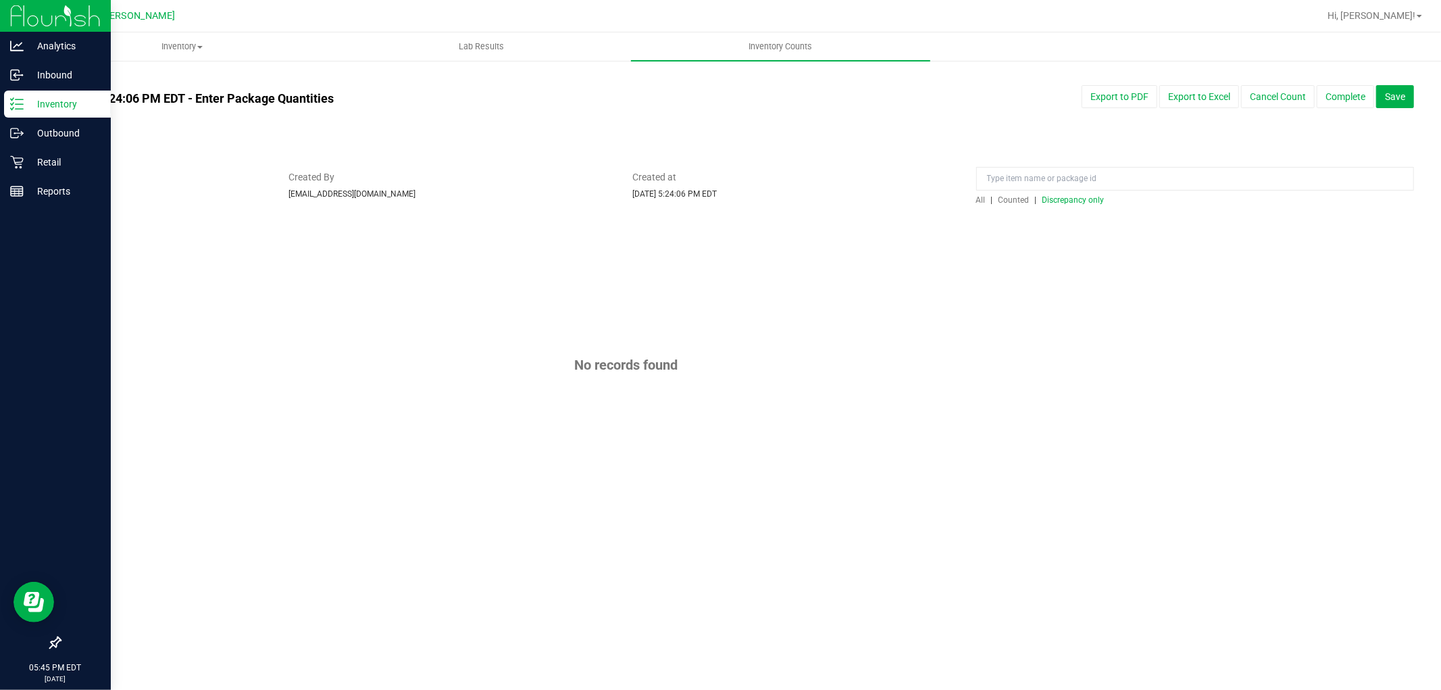
click at [981, 197] on span "All" at bounding box center [980, 199] width 9 height 9
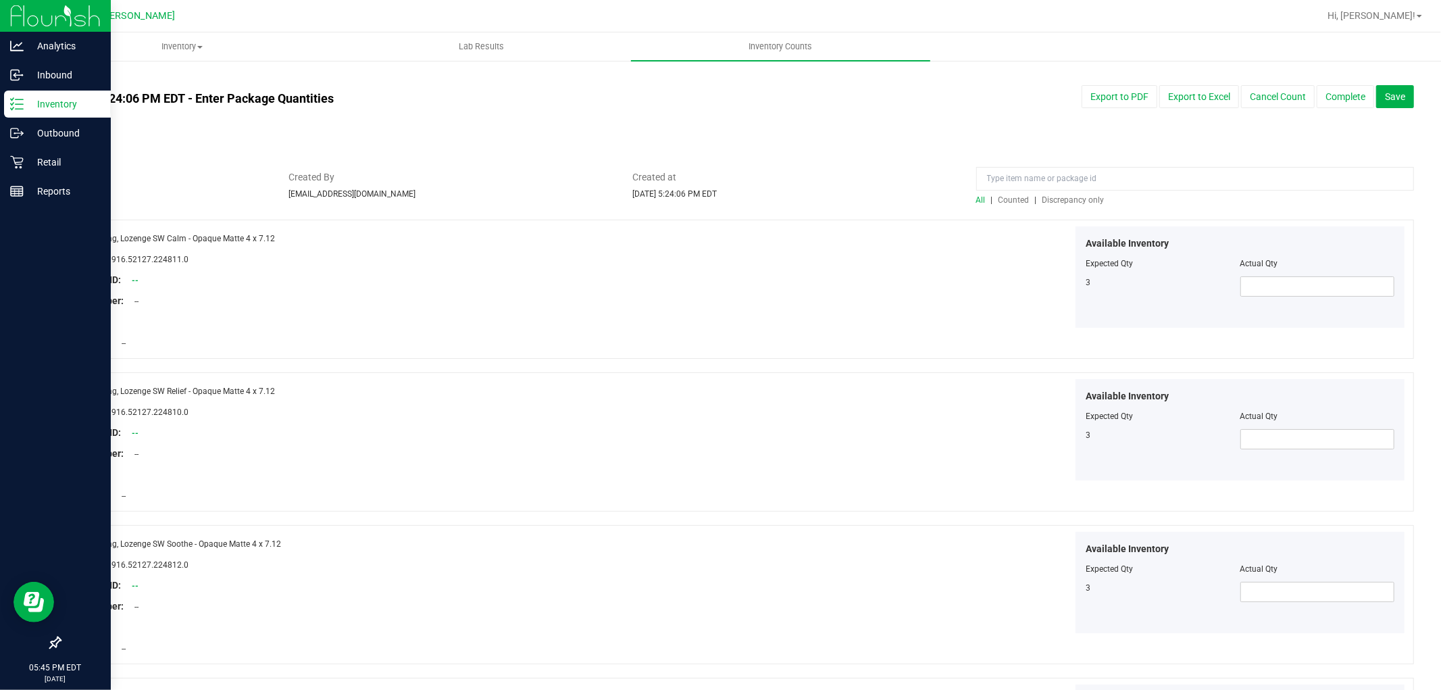
click at [1056, 195] on span "Discrepancy only" at bounding box center [1073, 199] width 62 height 9
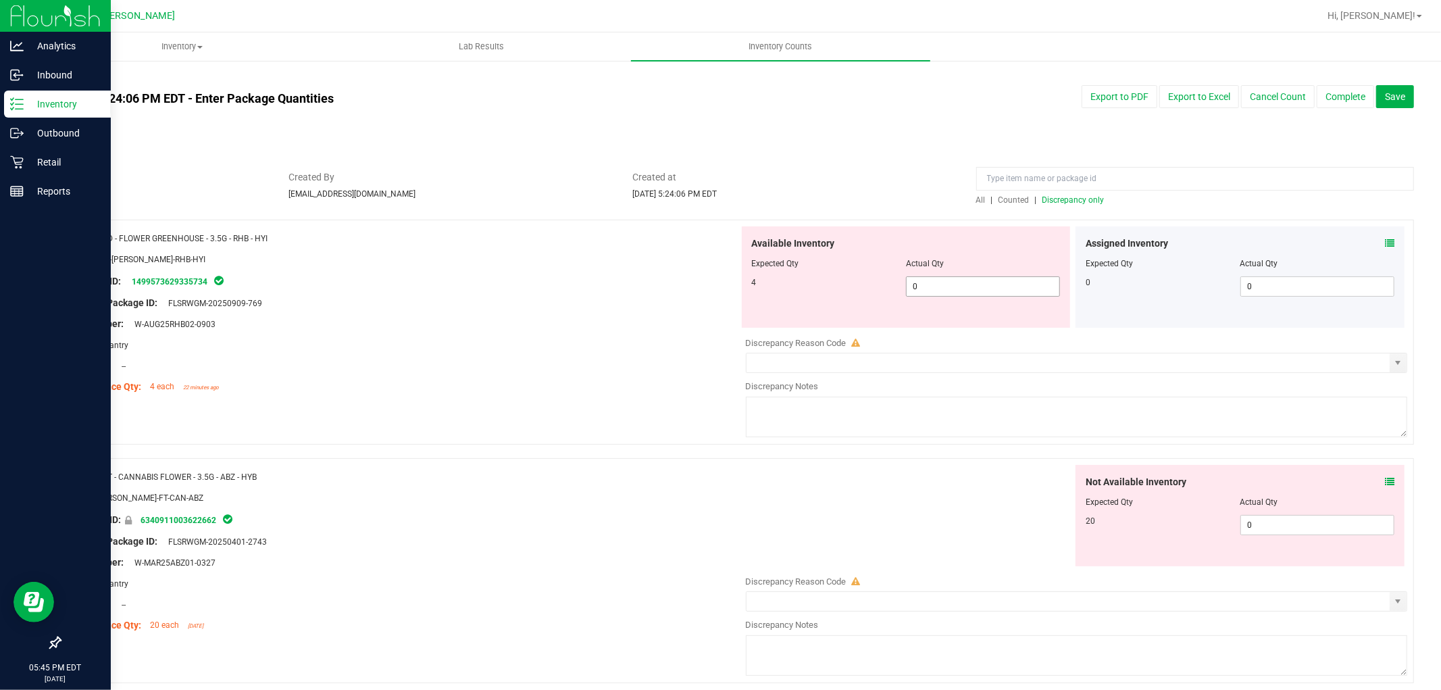
click at [988, 293] on span "0 0" at bounding box center [983, 286] width 154 height 20
click at [1285, 535] on div "Not Available Inventory Expected Qty Actual Qty 20 0 0" at bounding box center [1073, 572] width 669 height 214
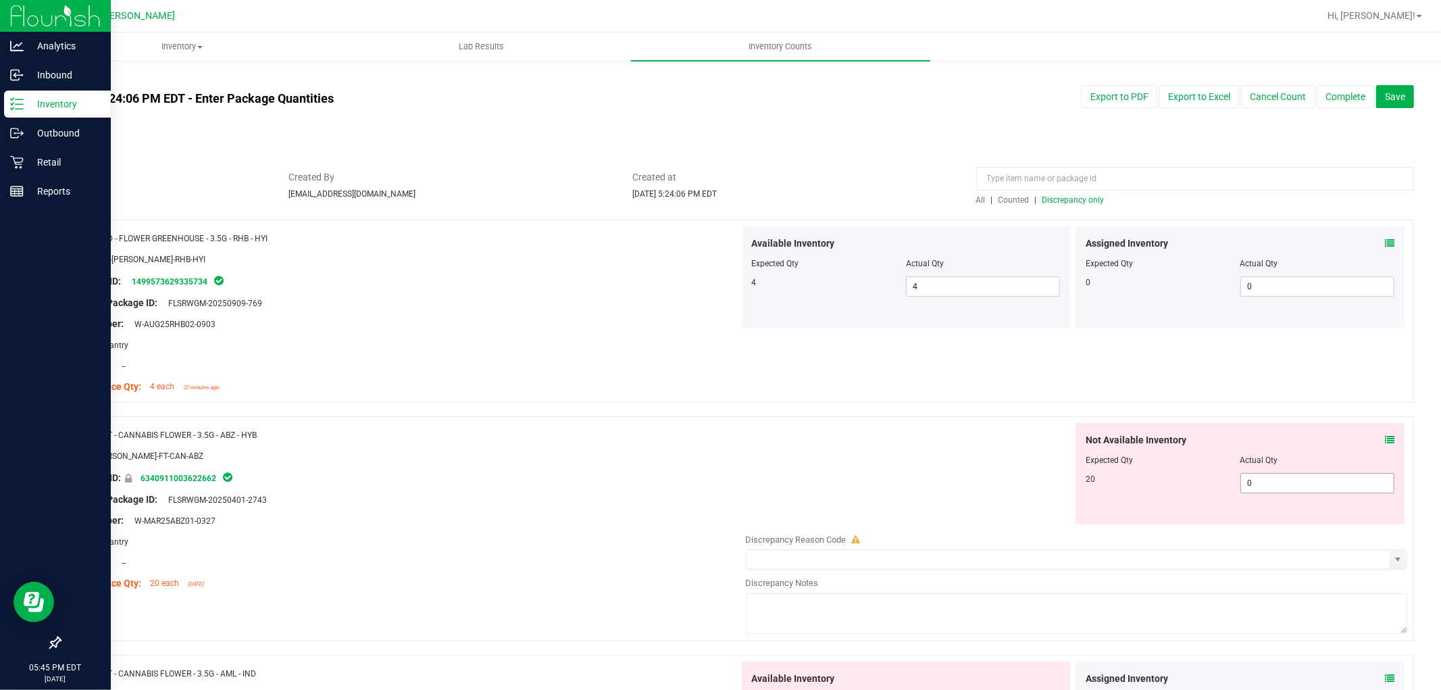
click at [1272, 483] on span "0 0" at bounding box center [1317, 483] width 154 height 20
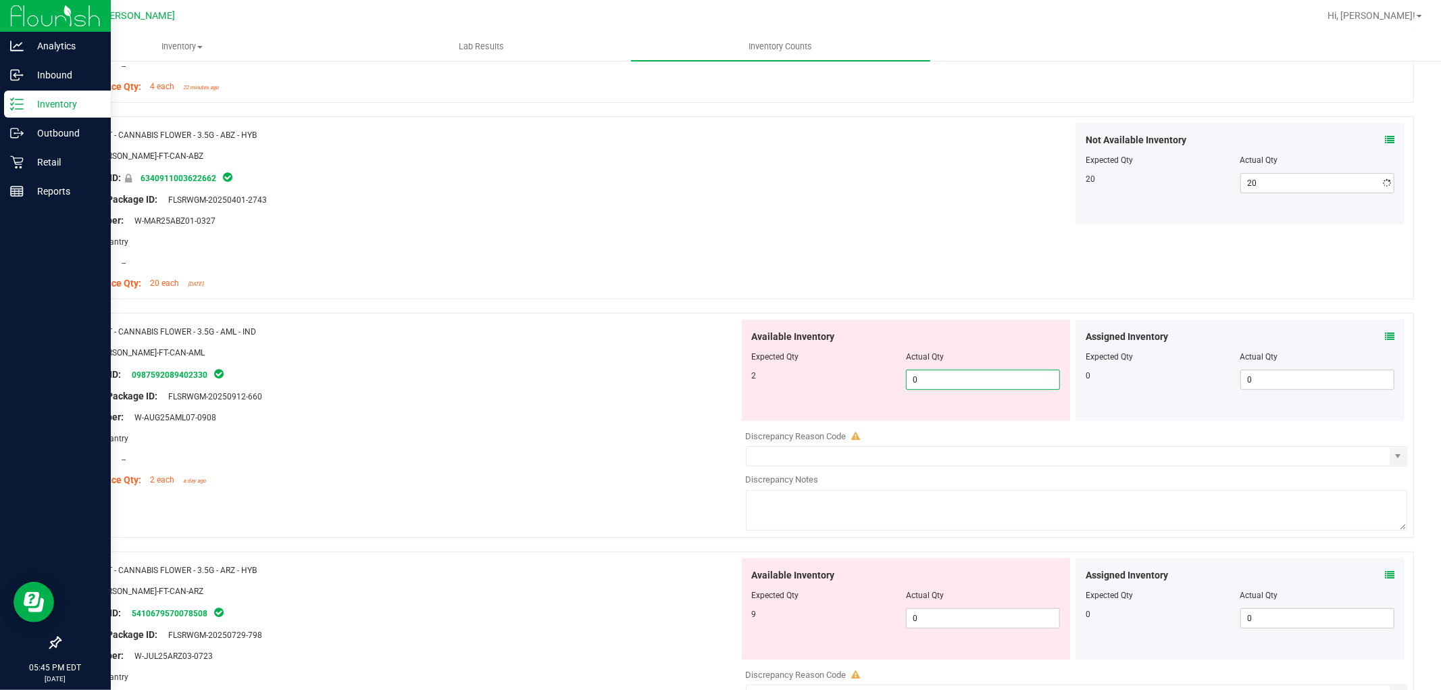
click at [982, 417] on div "Available Inventory Expected Qty Actual Qty 2 0 0" at bounding box center [906, 370] width 329 height 101
click at [980, 620] on div "Available Inventory Expected Qty Actual Qty 9 0 0" at bounding box center [1073, 665] width 669 height 214
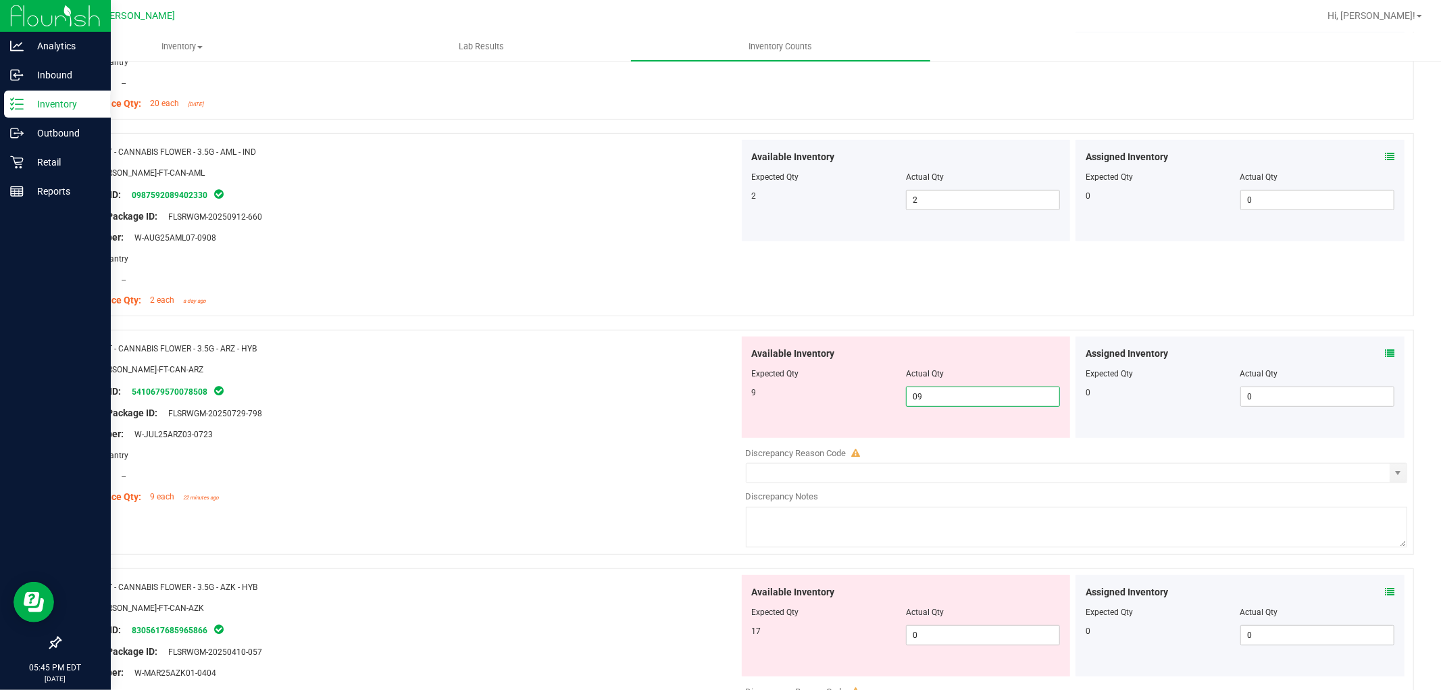
scroll to position [675, 0]
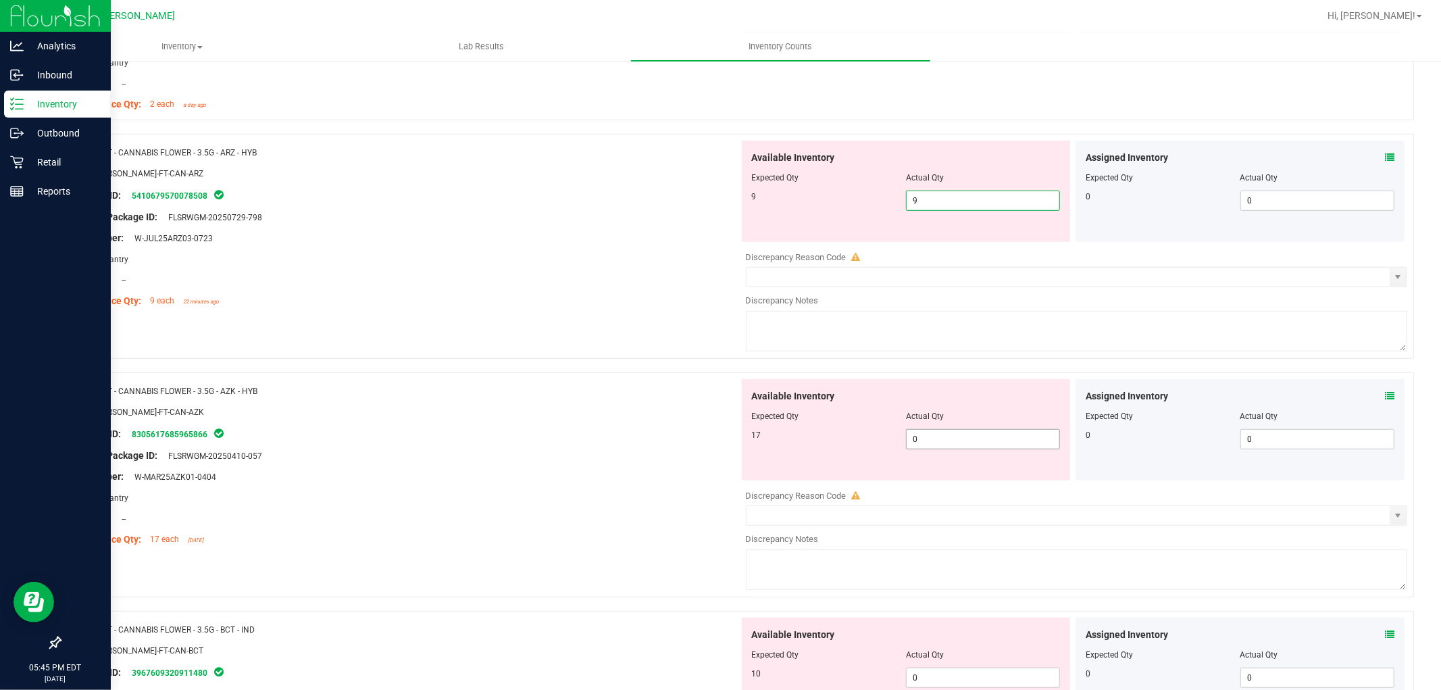
click at [985, 448] on div "Available Inventory Expected Qty Actual Qty 17 0 0" at bounding box center [1073, 486] width 669 height 214
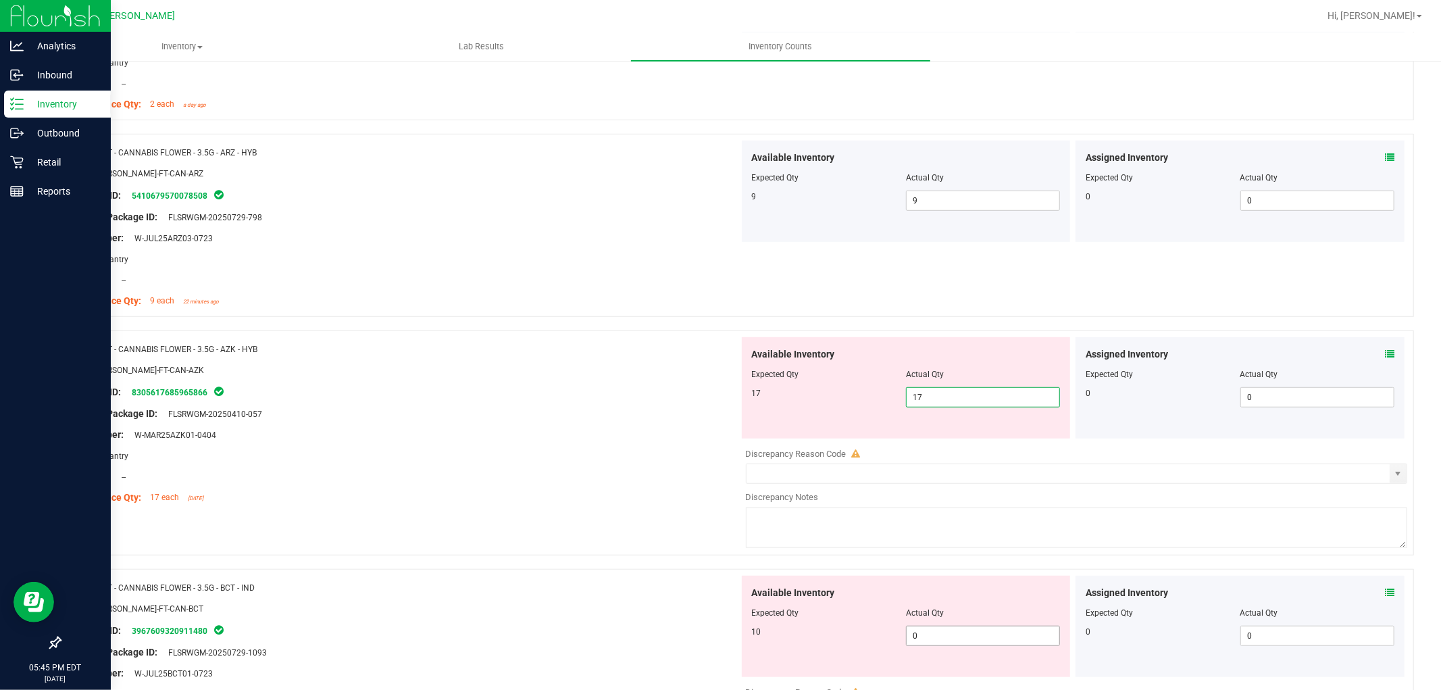
click at [978, 637] on div "Available Inventory Expected Qty Actual Qty 10 0 0" at bounding box center [1073, 683] width 669 height 214
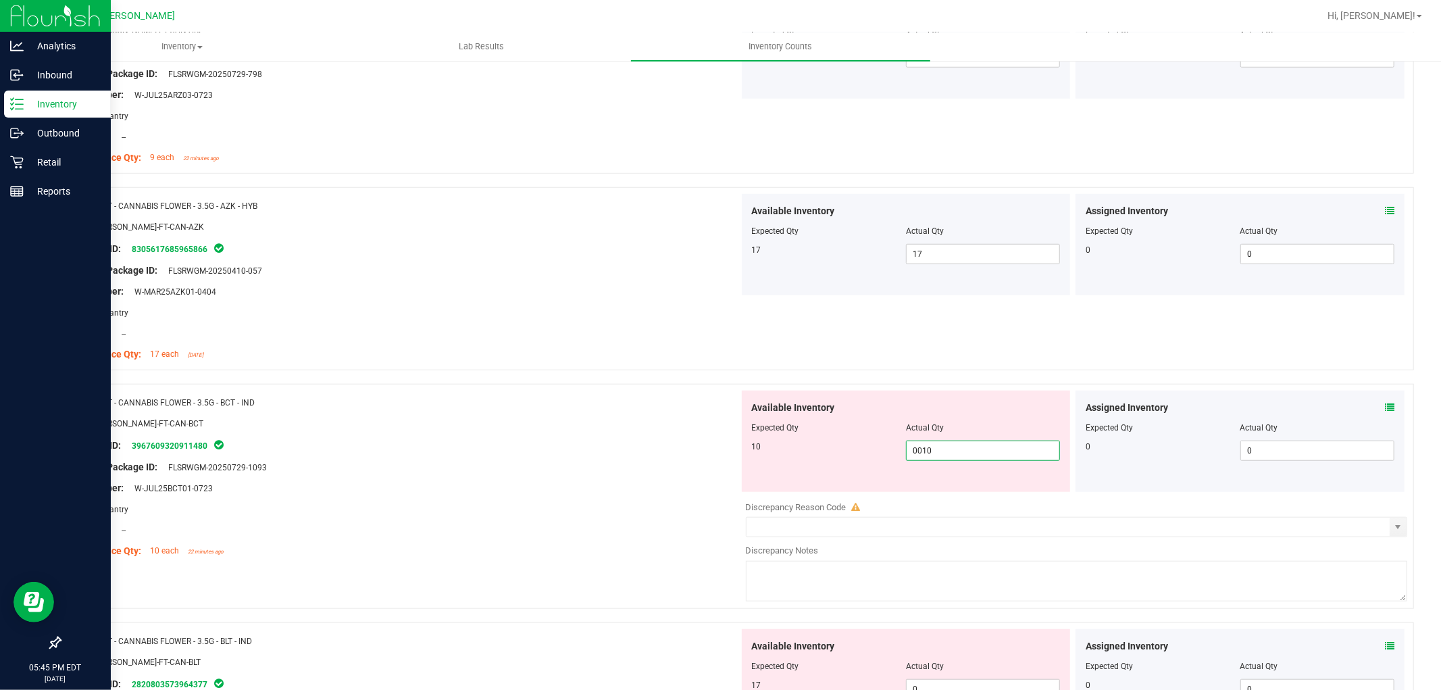
scroll to position [900, 0]
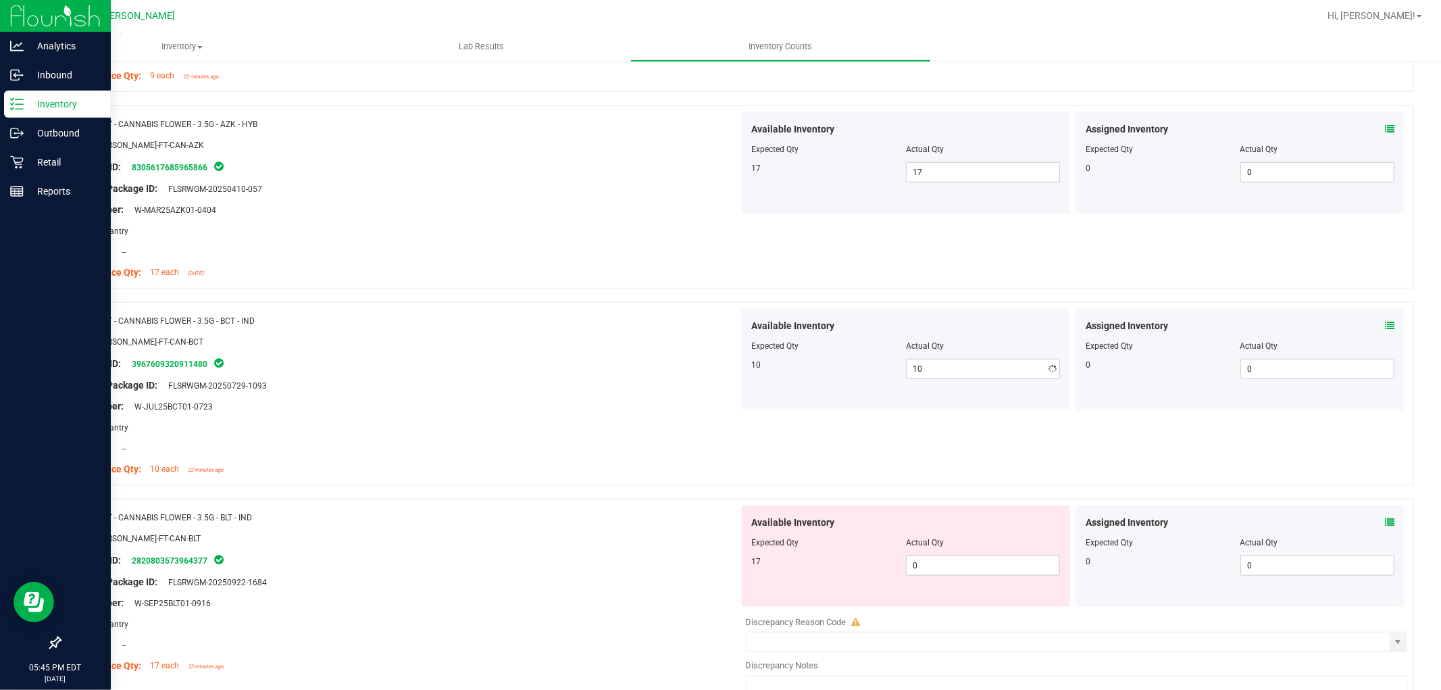
click at [970, 592] on div "Available Inventory Expected Qty Actual Qty 17 0 0" at bounding box center [906, 555] width 329 height 101
click at [961, 563] on span "0 0" at bounding box center [983, 565] width 154 height 20
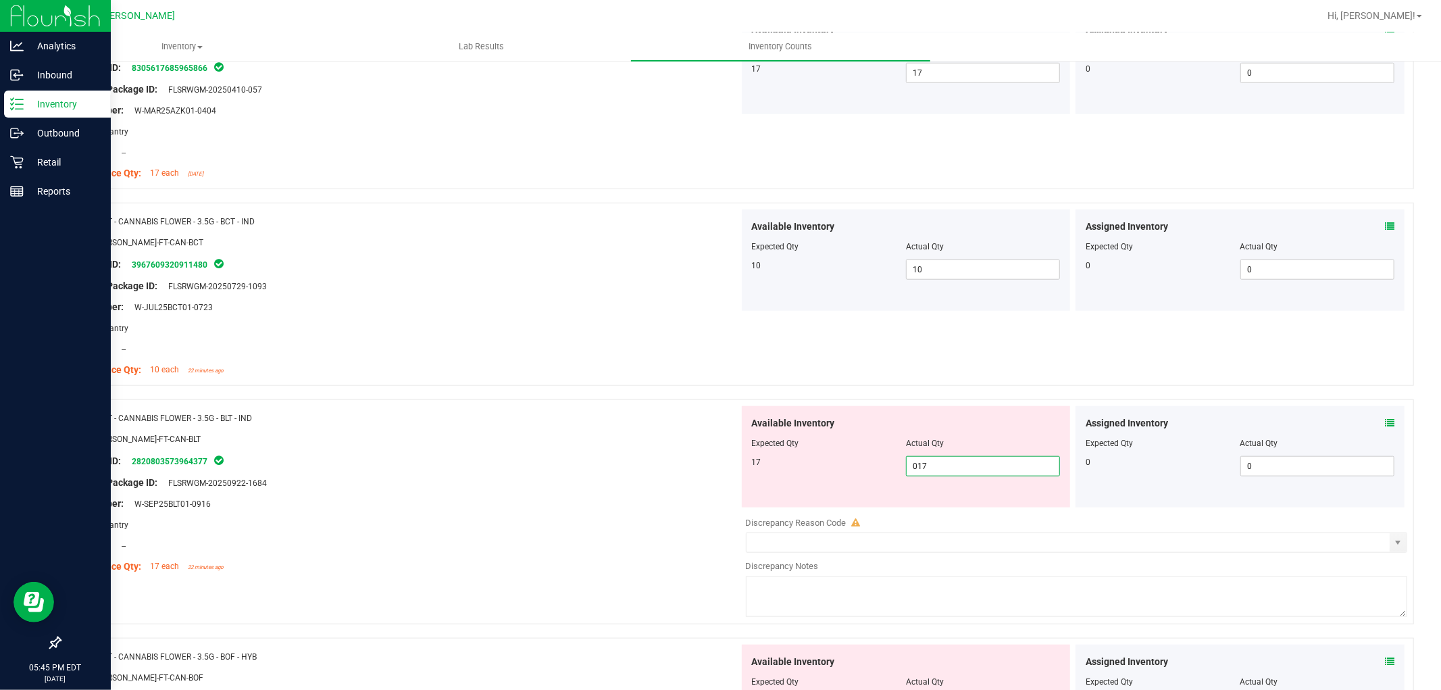
scroll to position [1200, 0]
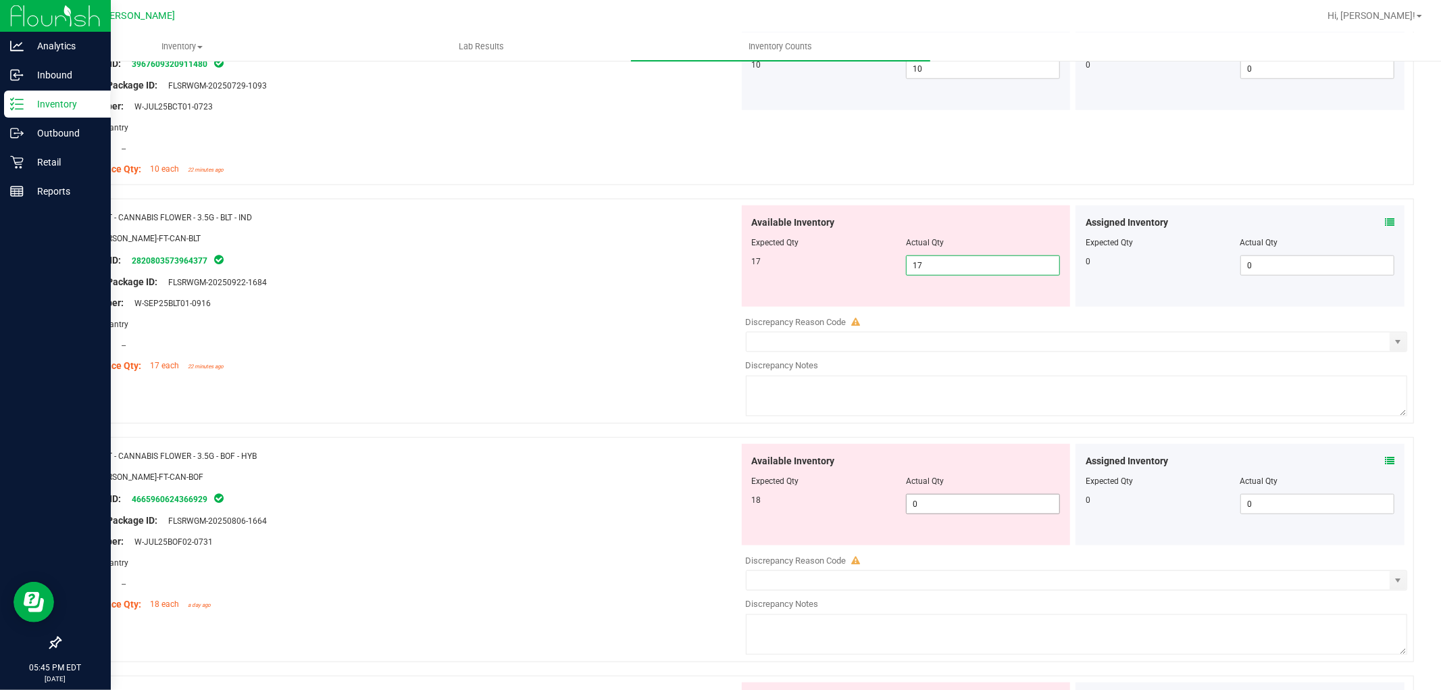
click at [975, 511] on div "Available Inventory Expected Qty Actual Qty 18 0 0" at bounding box center [1073, 551] width 669 height 214
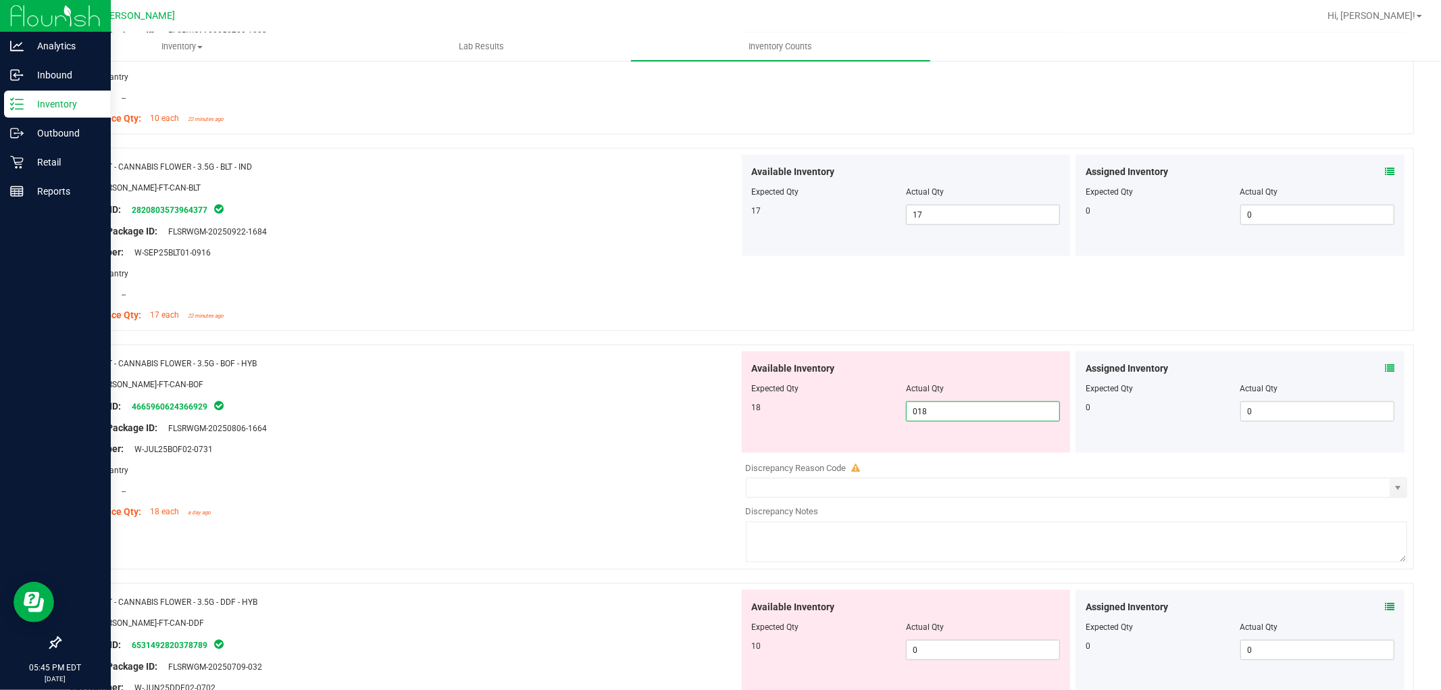
scroll to position [1501, 0]
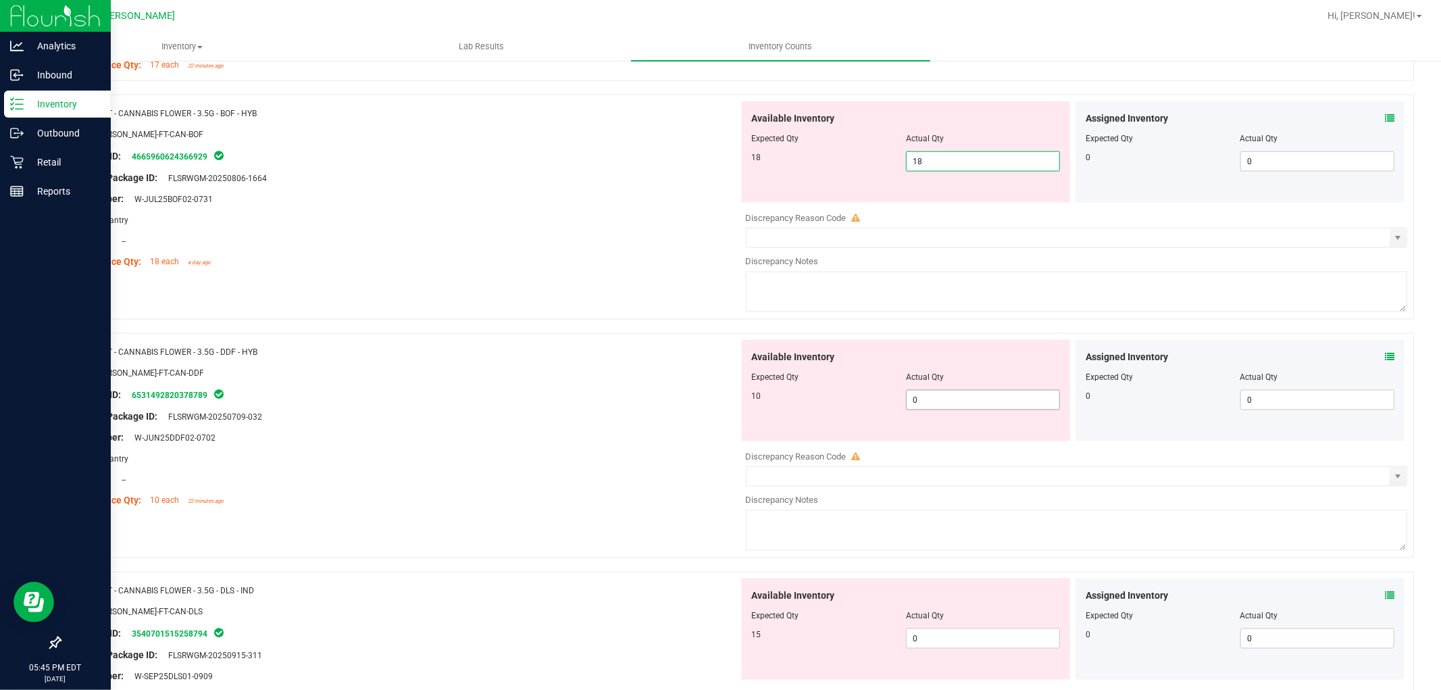
click at [954, 403] on div "Available Inventory Expected Qty Actual Qty 10 0 0" at bounding box center [1073, 447] width 669 height 214
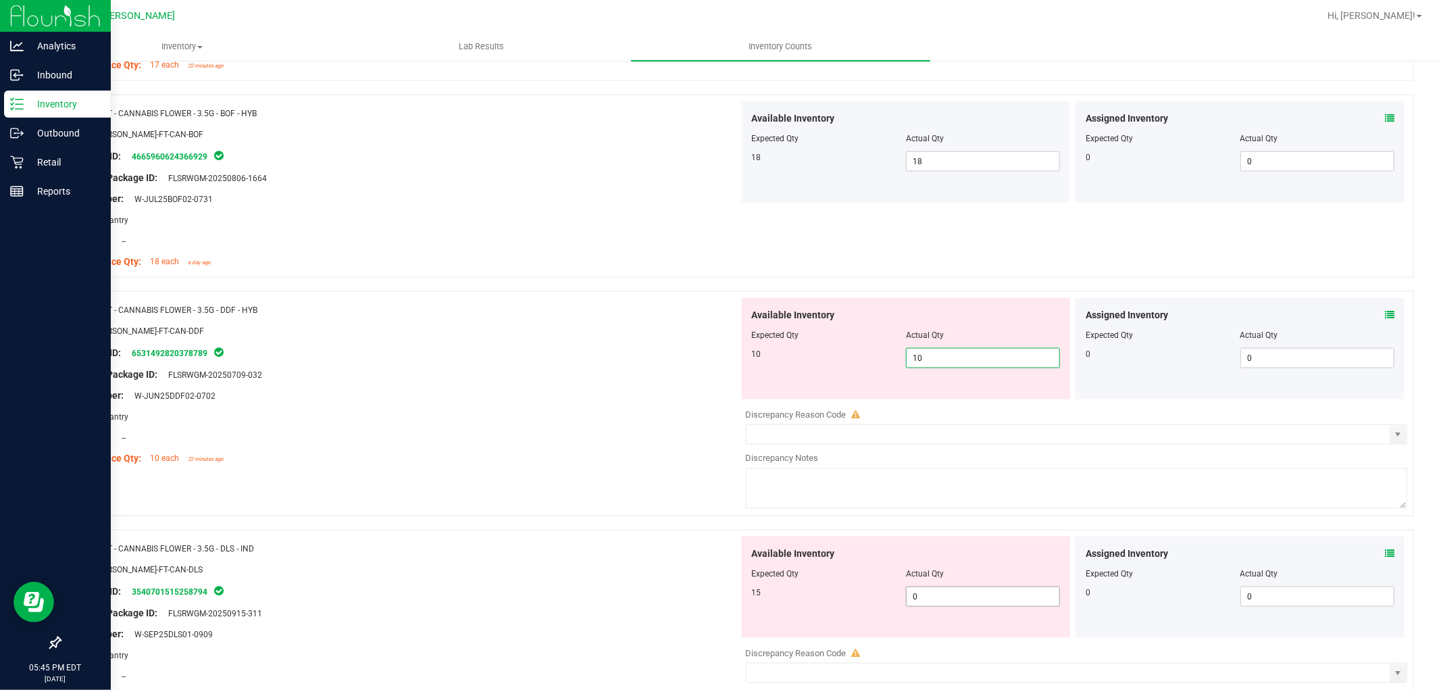
click at [940, 598] on div "Available Inventory Expected Qty Actual Qty 15 0 0" at bounding box center [1073, 643] width 669 height 214
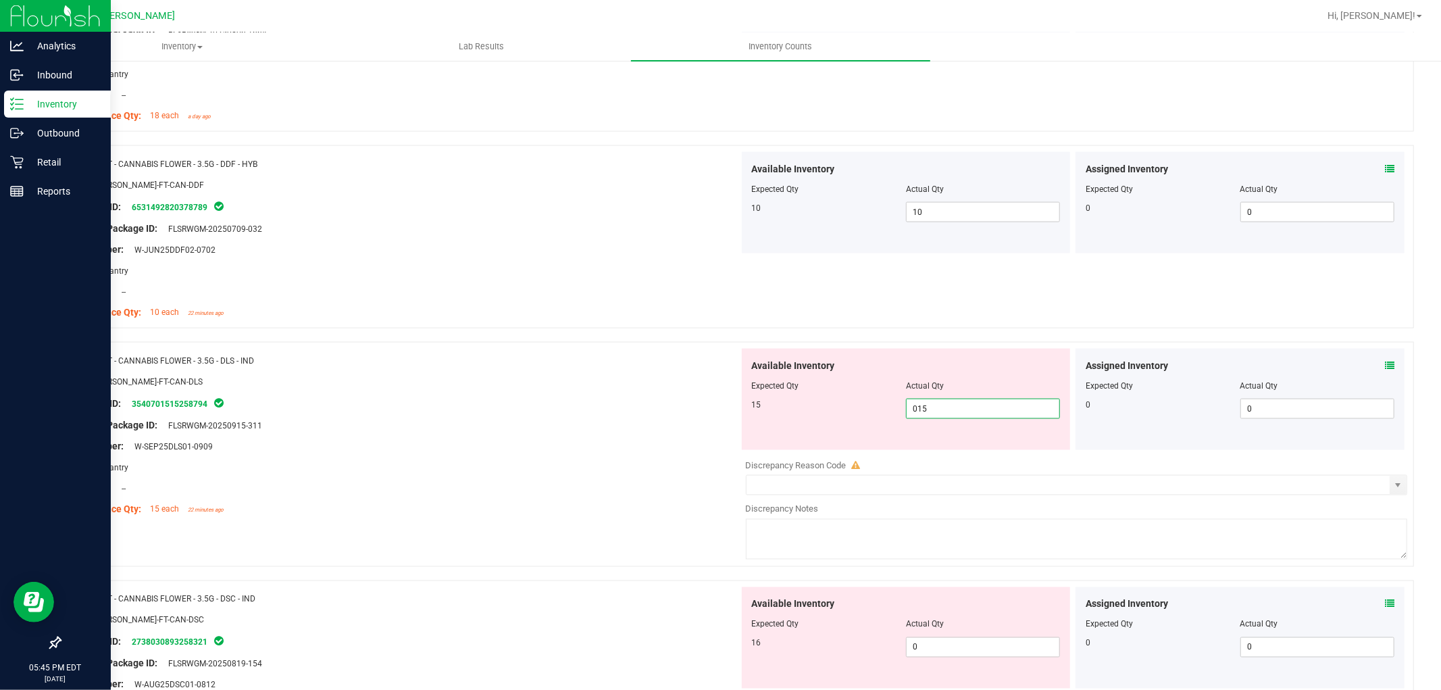
scroll to position [1876, 0]
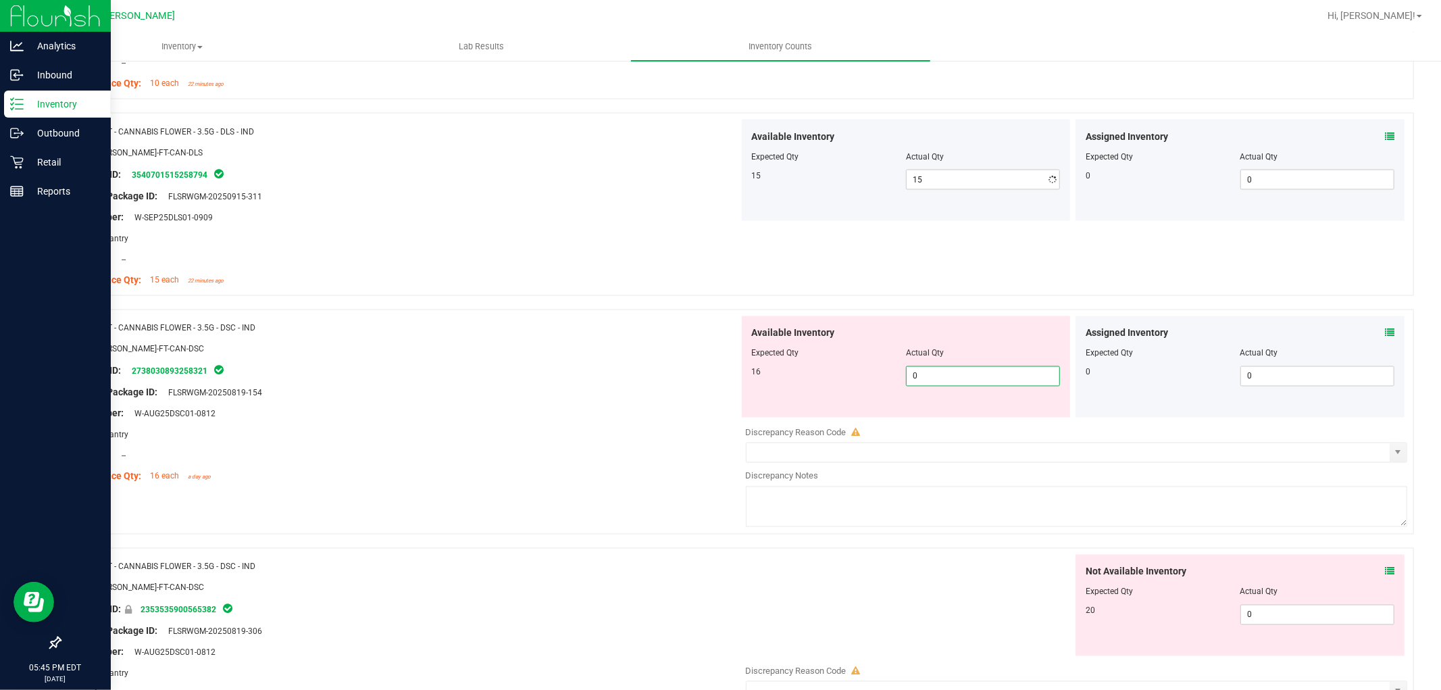
click at [994, 417] on div "Available Inventory Expected Qty Actual Qty 16 0 0" at bounding box center [906, 366] width 329 height 101
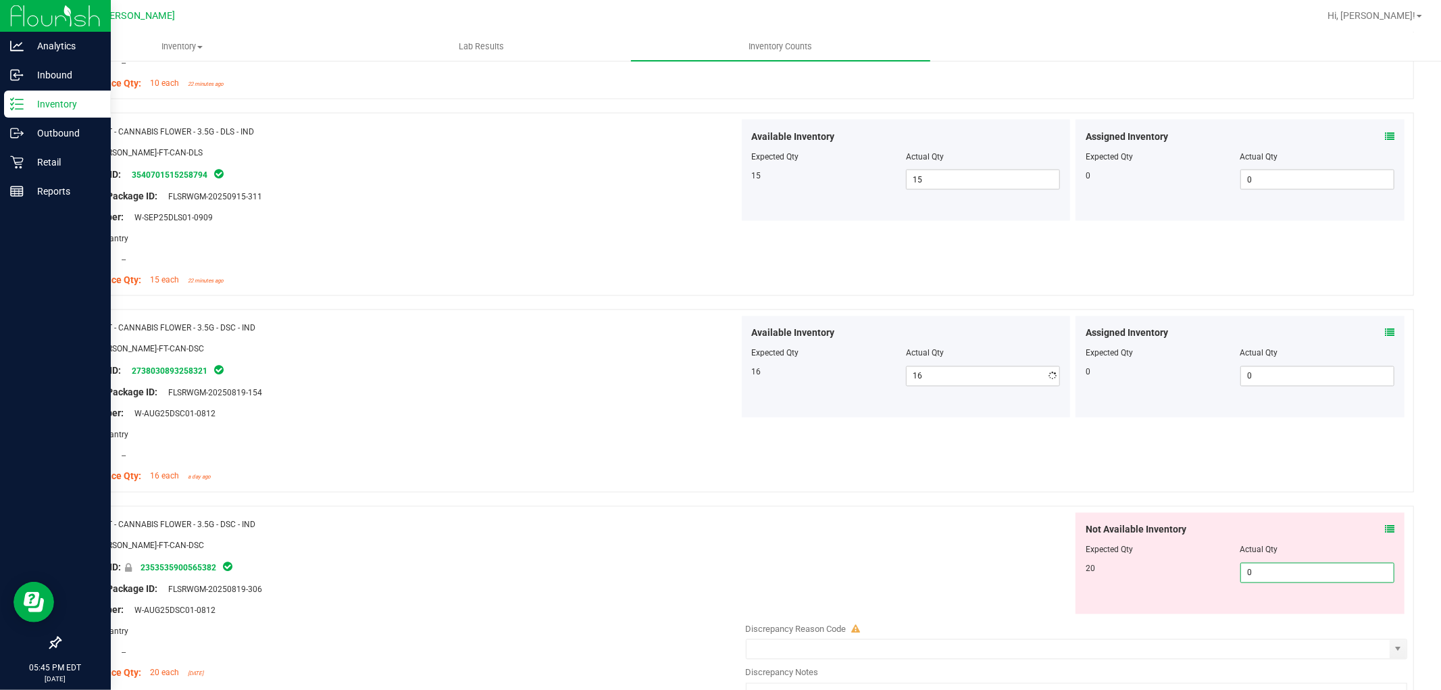
click at [1300, 617] on div "Not Available Inventory Expected Qty Actual Qty 20 0 0" at bounding box center [1073, 620] width 669 height 214
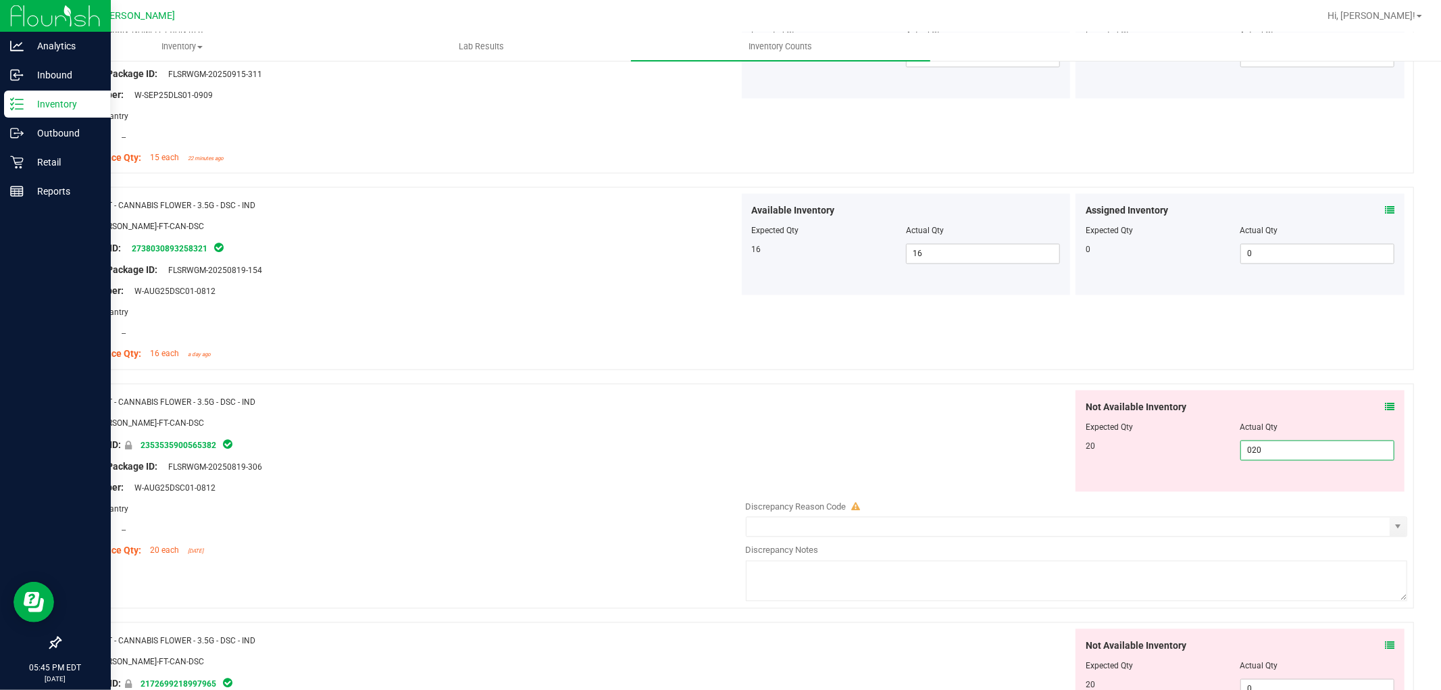
scroll to position [2176, 0]
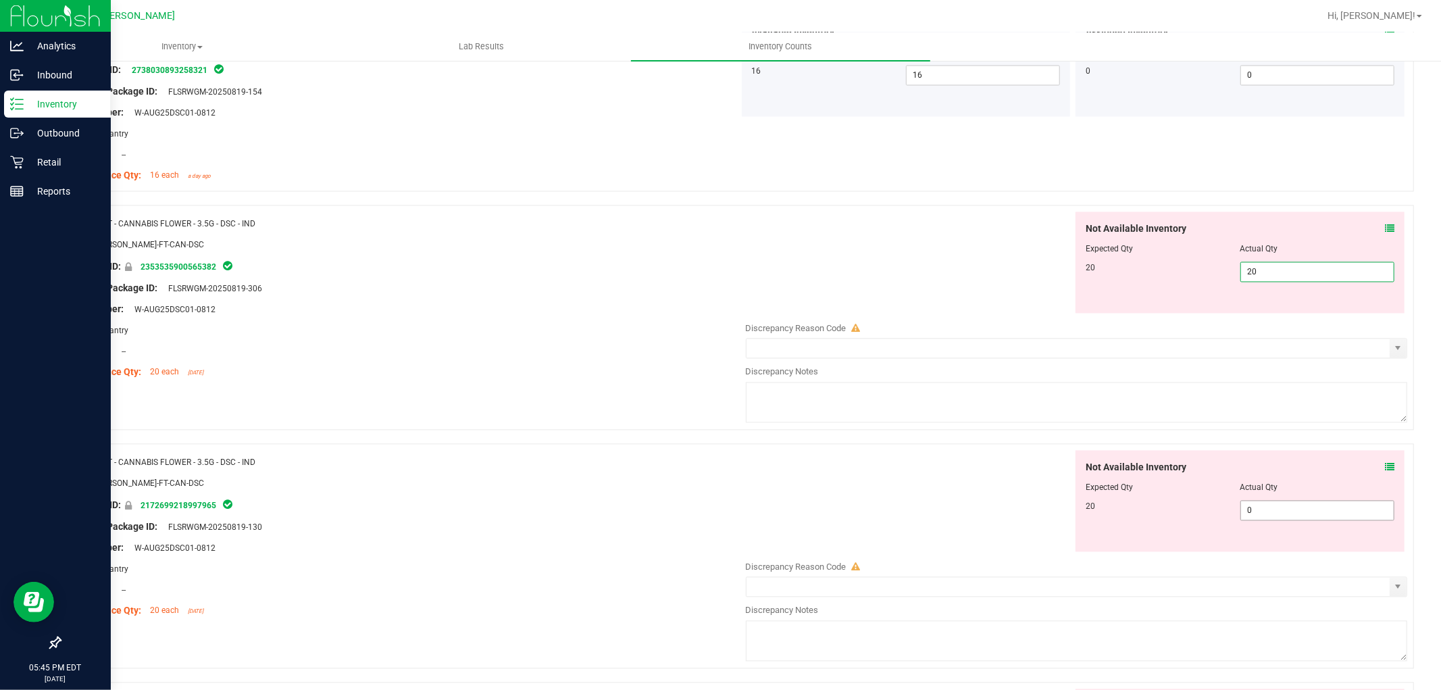
click at [1333, 508] on div "Not Available Inventory Expected Qty Actual Qty 20 0 0" at bounding box center [1239, 501] width 329 height 101
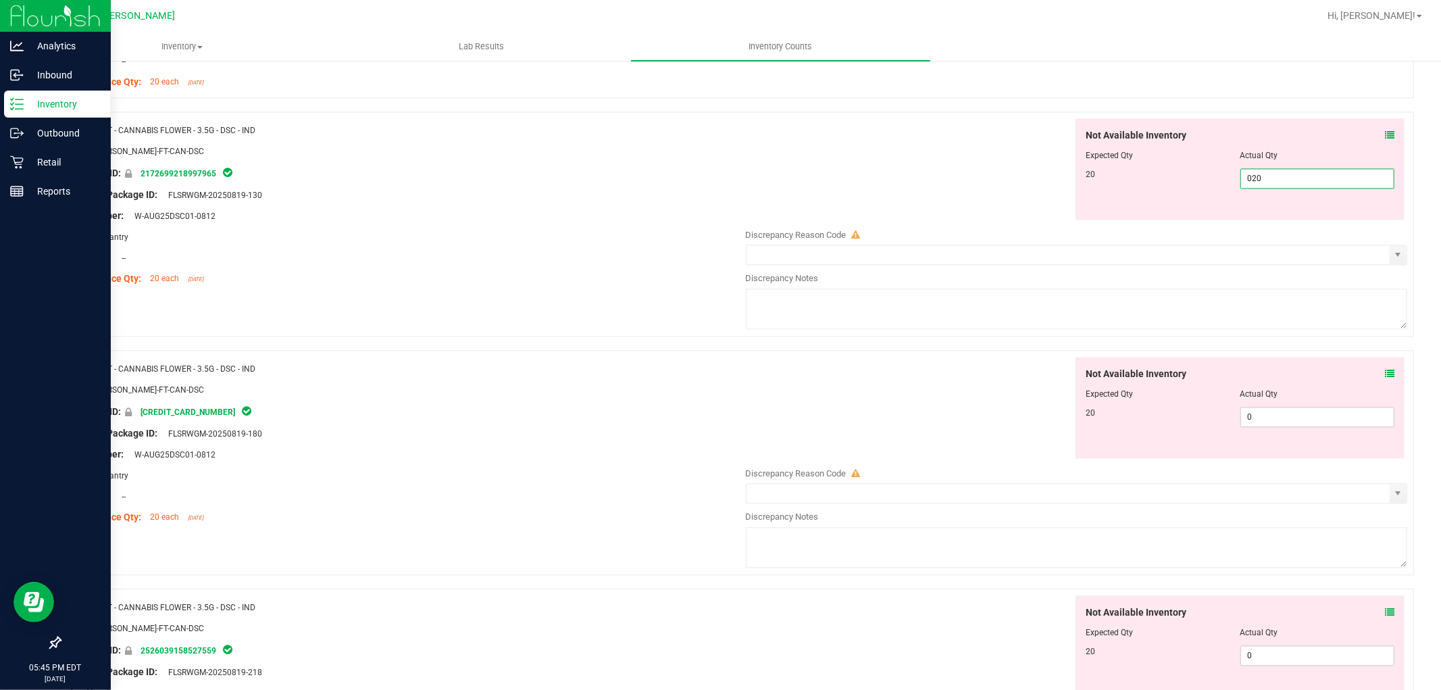
scroll to position [2476, 0]
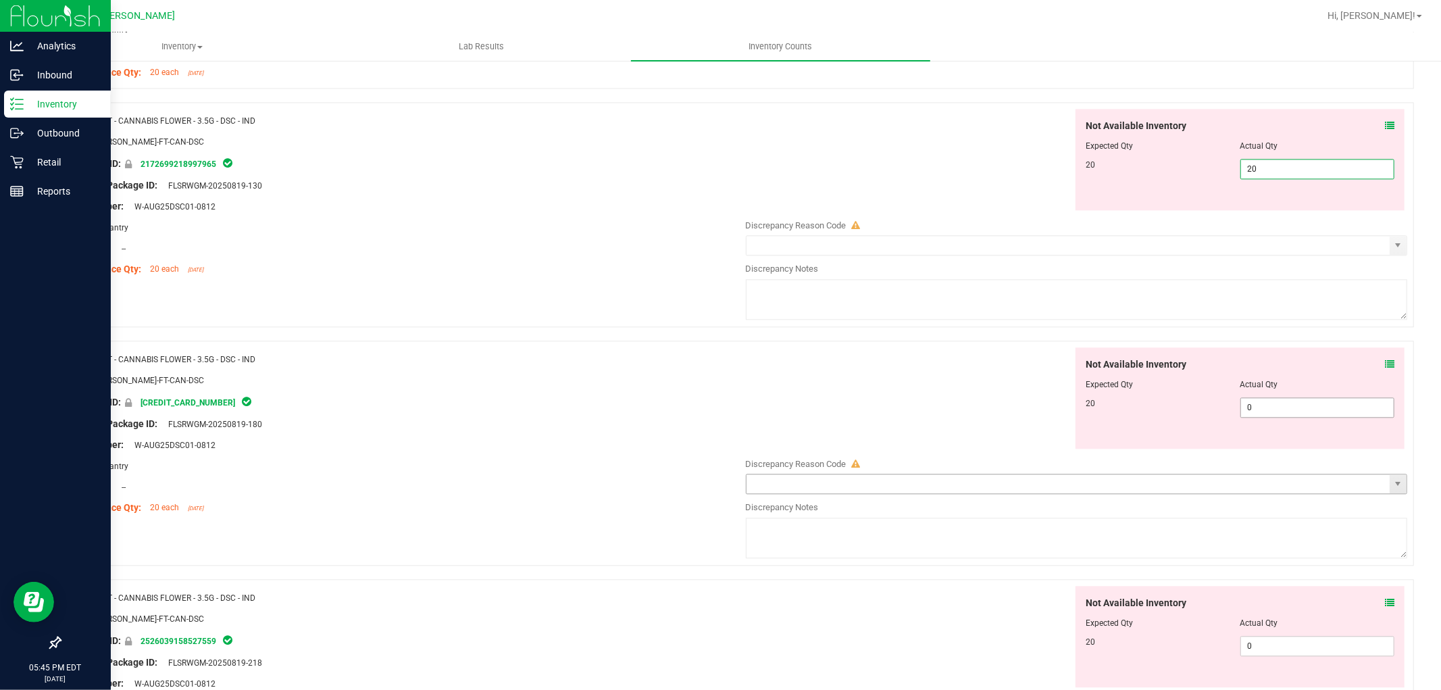
drag, startPoint x: 1269, startPoint y: 409, endPoint x: 1278, endPoint y: 444, distance: 35.7
click at [1270, 410] on div "Not Available Inventory Expected Qty Actual Qty 20 0 0" at bounding box center [1073, 454] width 669 height 214
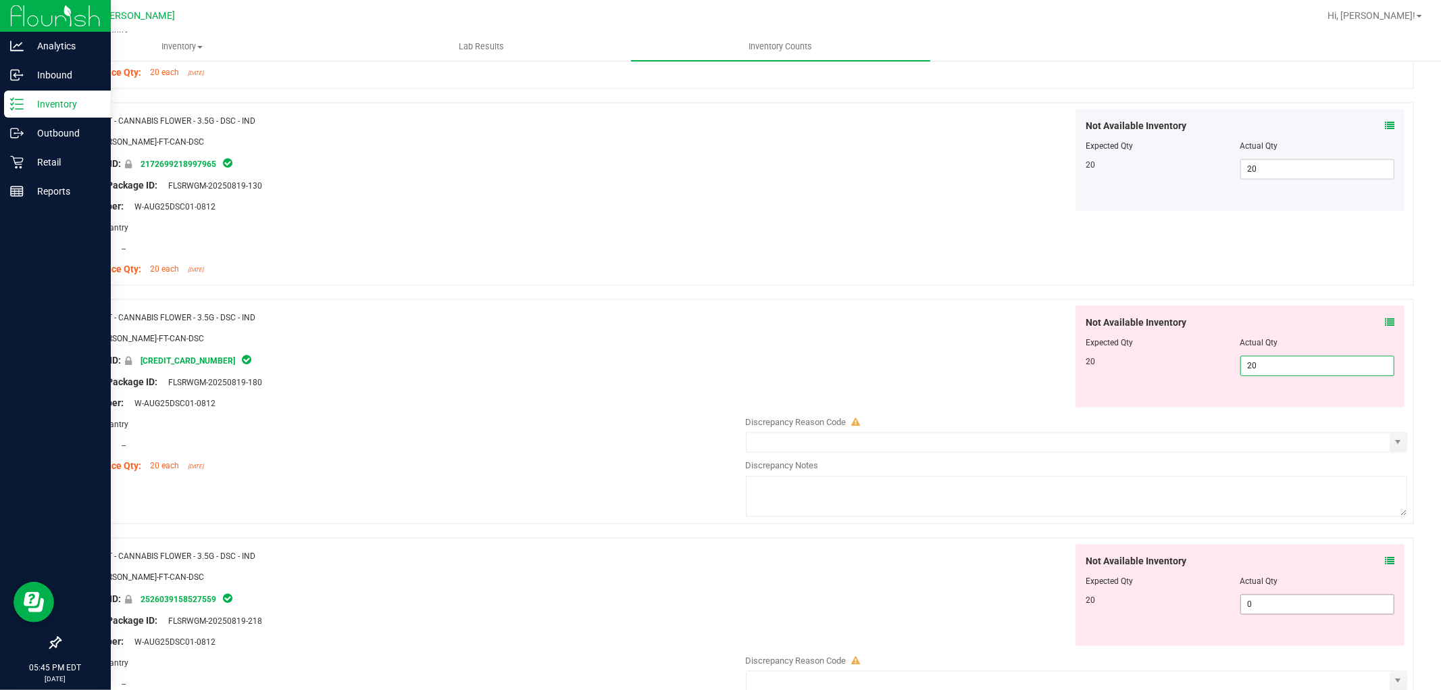
click at [1302, 613] on div "Not Available Inventory Expected Qty Actual Qty 20 0 0" at bounding box center [1073, 651] width 669 height 214
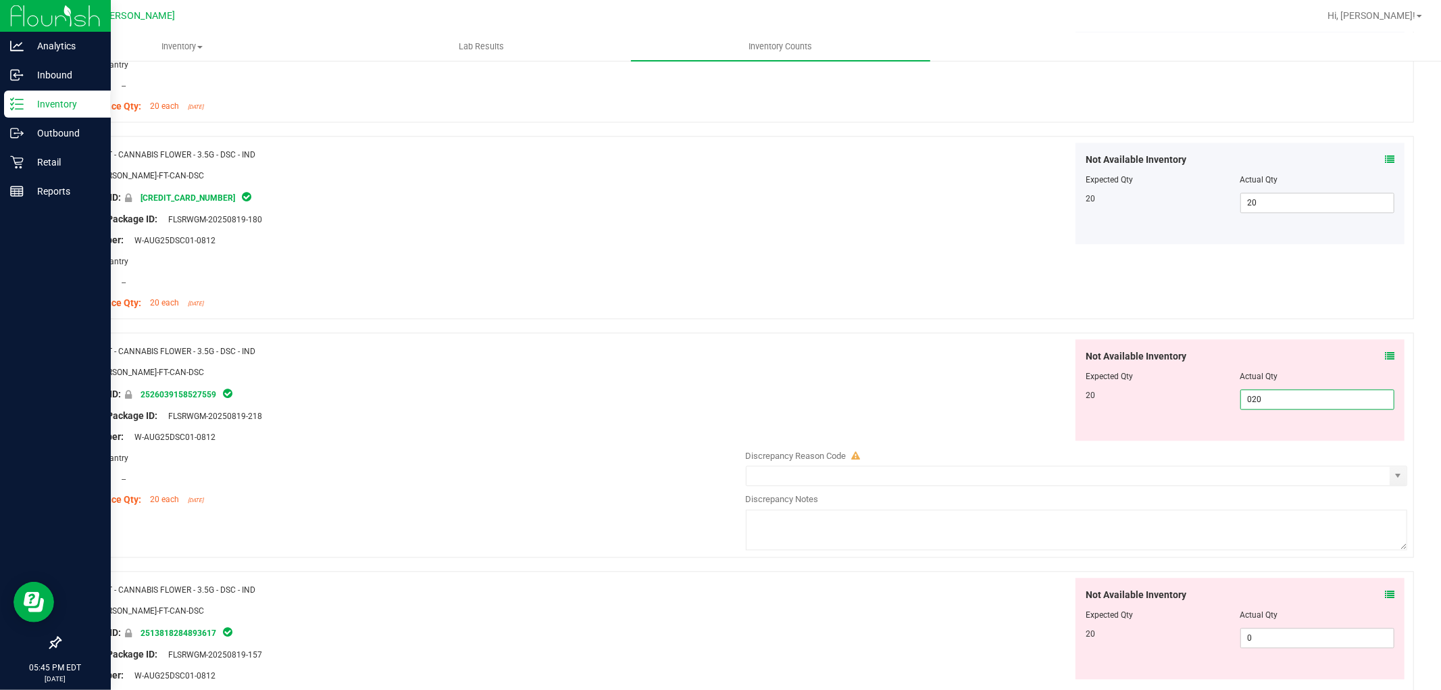
scroll to position [2777, 0]
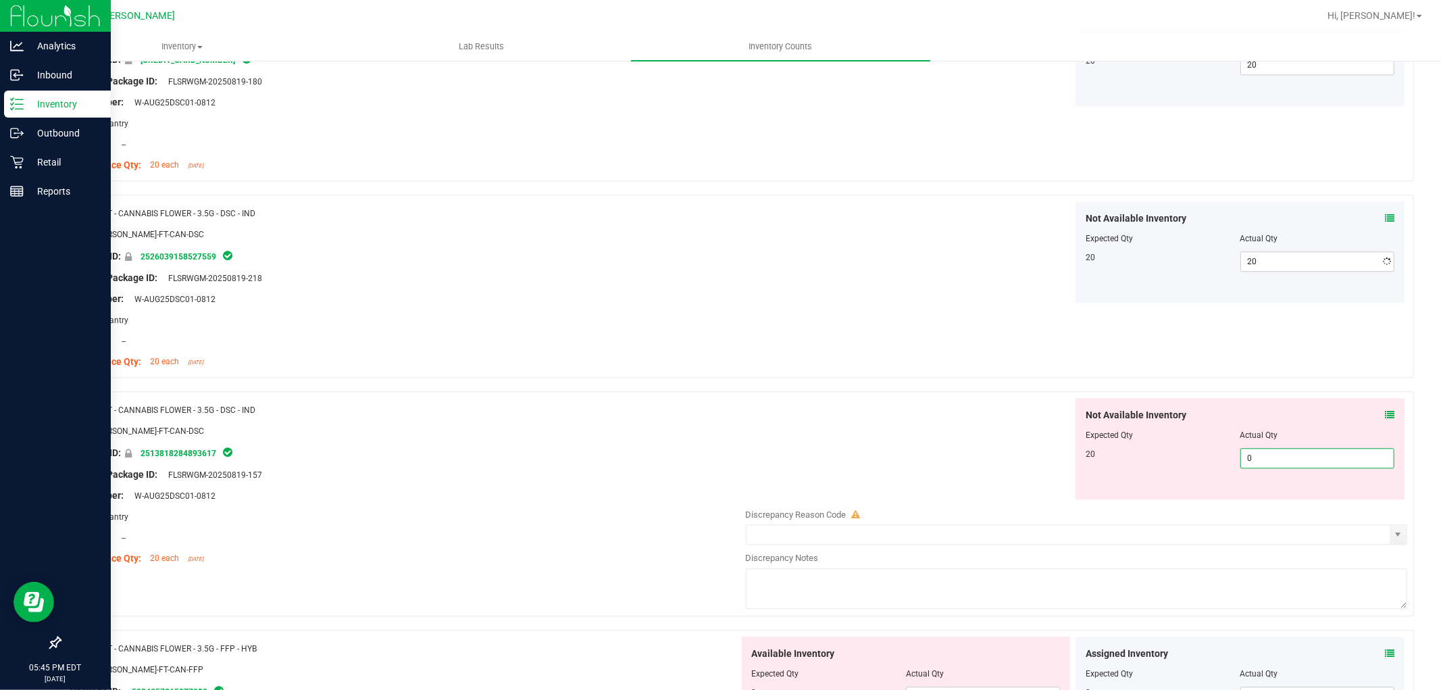
click at [1286, 501] on div "Not Available Inventory Expected Qty Actual Qty 20 0 0" at bounding box center [1073, 505] width 669 height 214
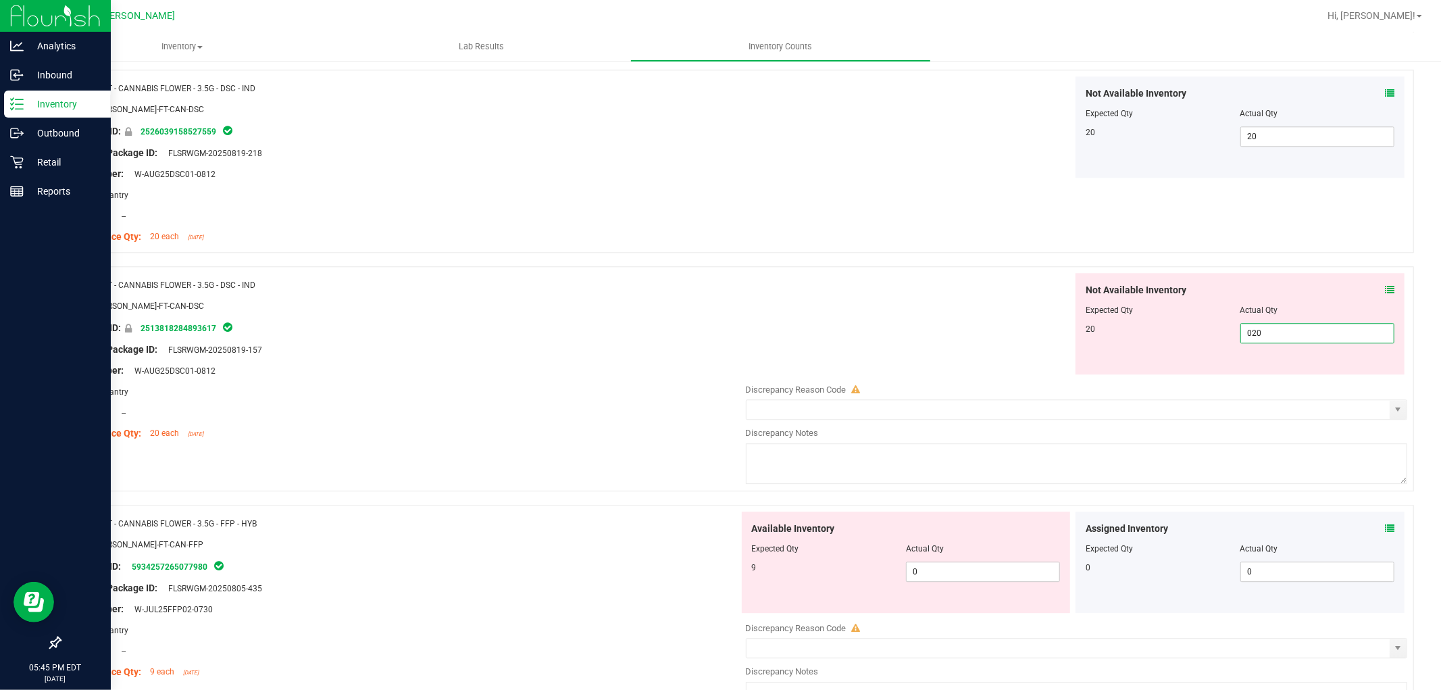
scroll to position [3077, 0]
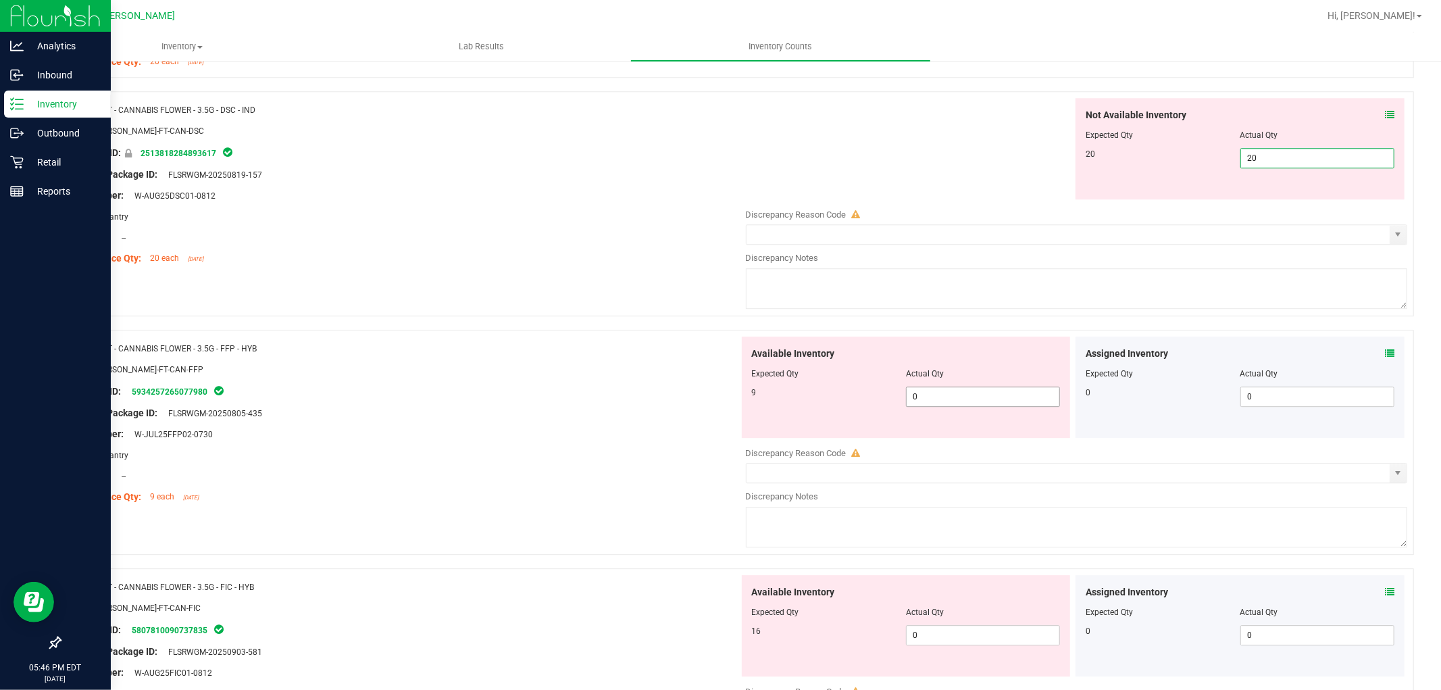
click at [994, 399] on div "Available Inventory Expected Qty Actual Qty 9 0 0" at bounding box center [1073, 443] width 669 height 214
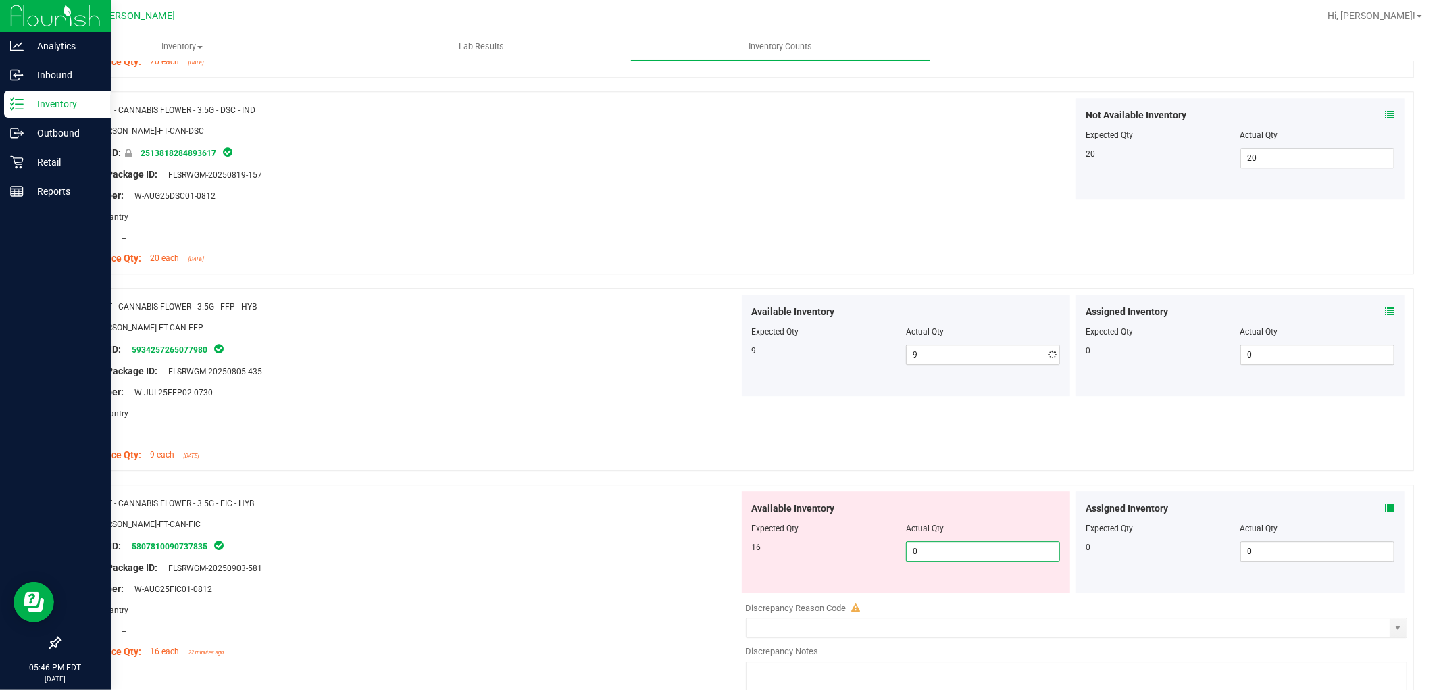
click at [976, 590] on div "Available Inventory Expected Qty Actual Qty 16 0 0" at bounding box center [906, 541] width 329 height 101
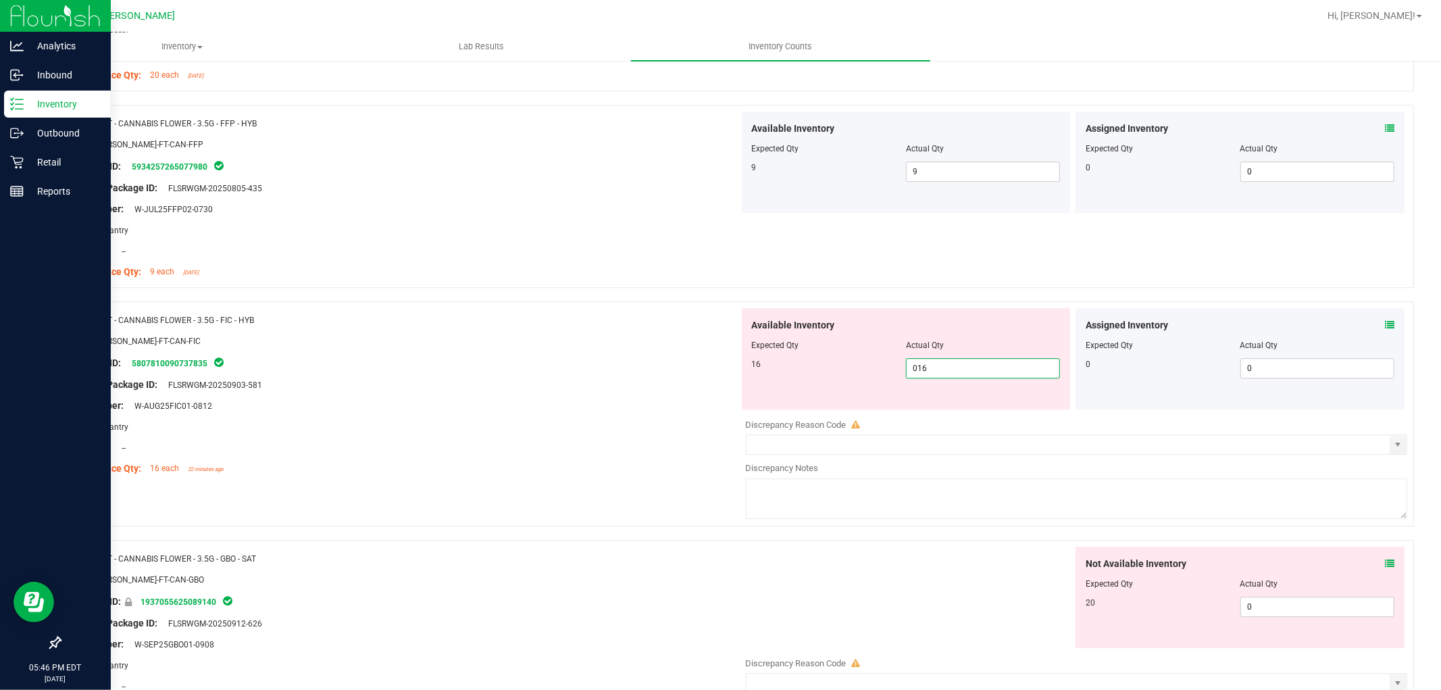
scroll to position [3452, 0]
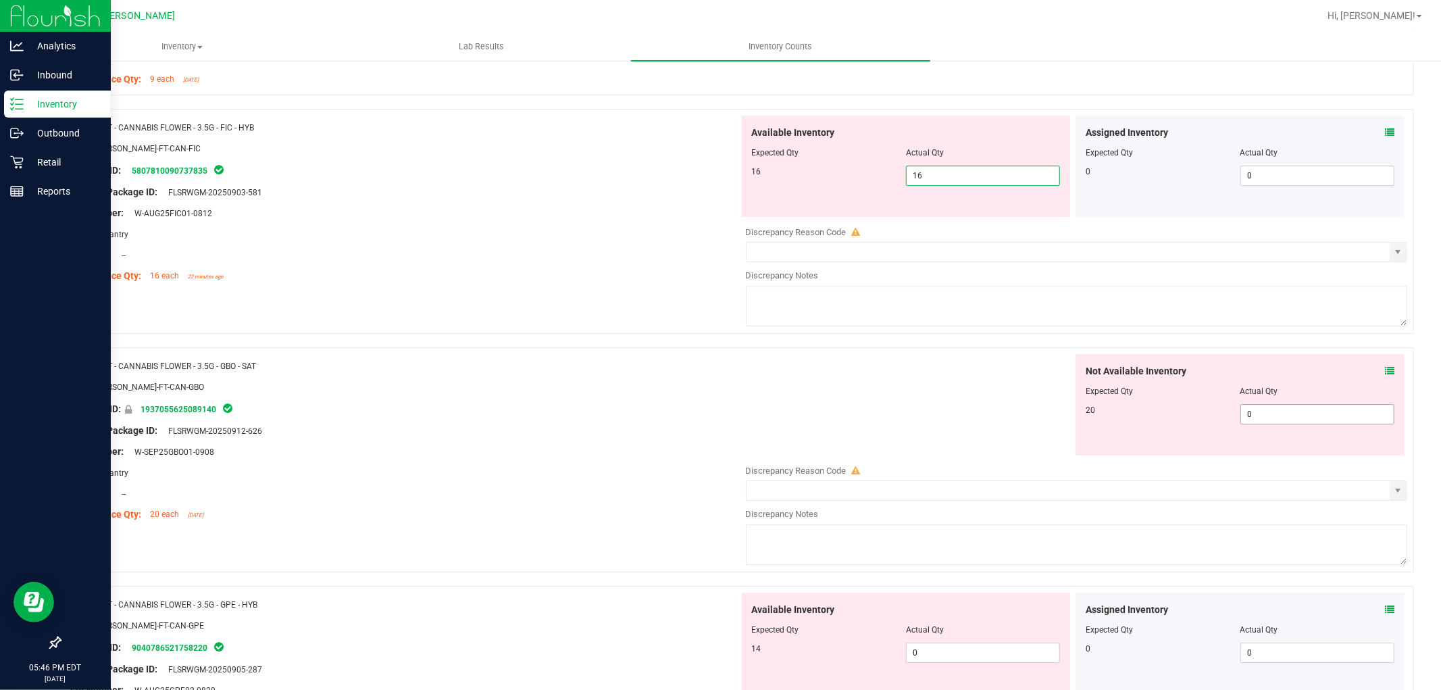
click at [1312, 415] on div "Not Available Inventory Expected Qty Actual Qty 20 0 0" at bounding box center [1073, 461] width 669 height 214
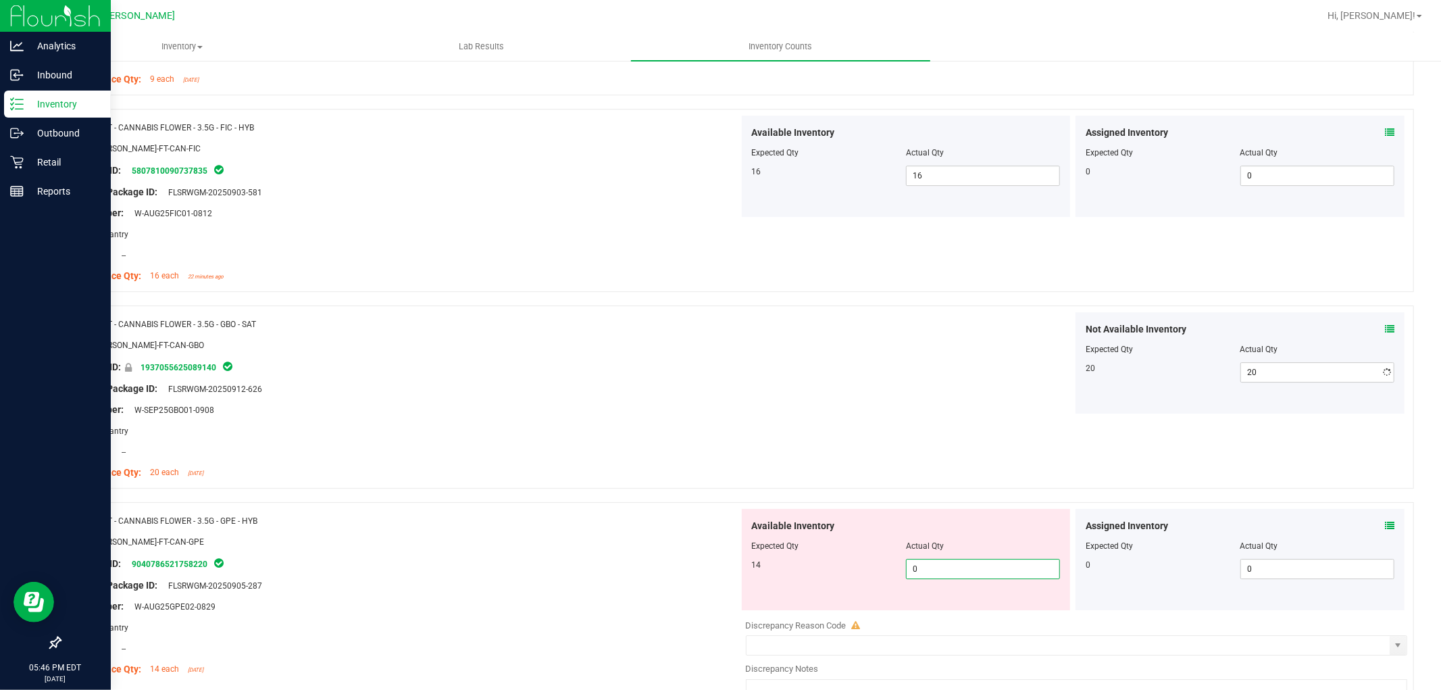
click at [950, 616] on div "Available Inventory Expected Qty Actual Qty 14 0 0" at bounding box center [1073, 616] width 669 height 214
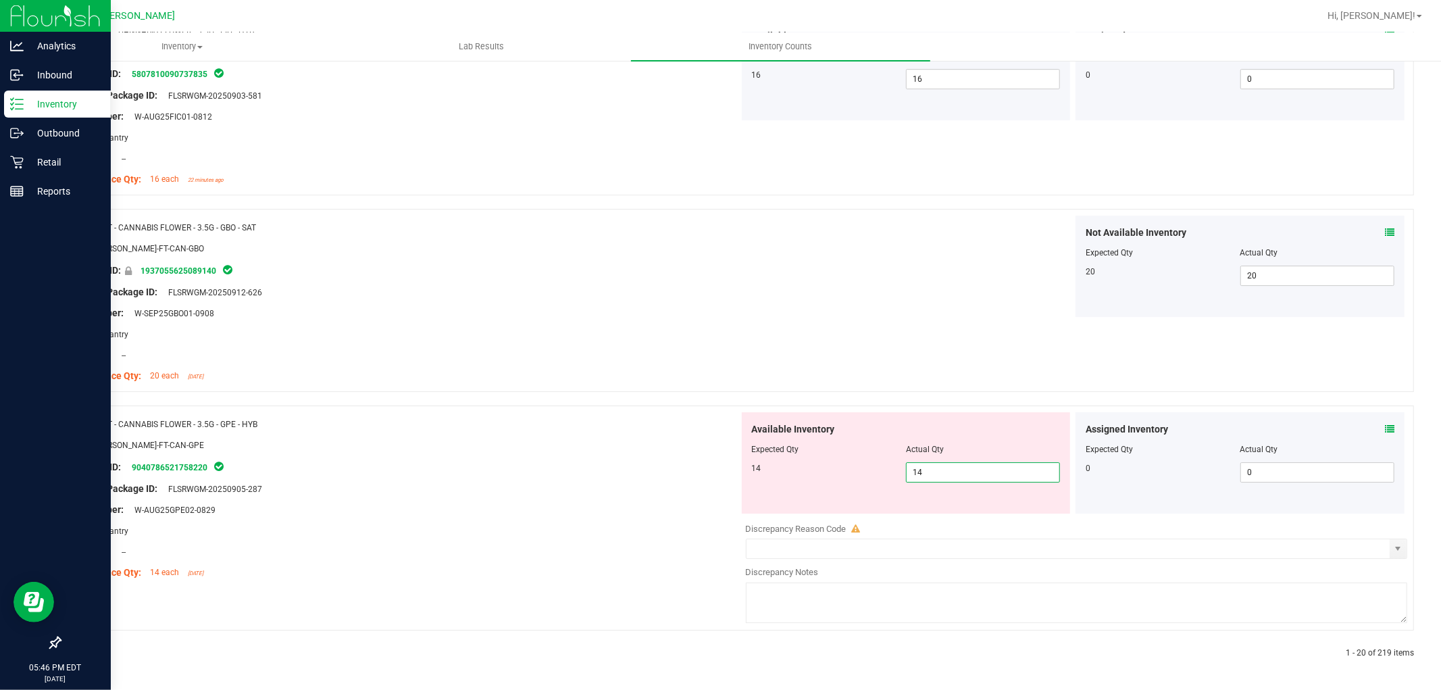
click at [608, 505] on div "Name: FT - CANNABIS FLOWER - 3.5G - GPE - HYB SKU: [PERSON_NAME]-FT-CAN-GPE Pac…" at bounding box center [404, 498] width 669 height 172
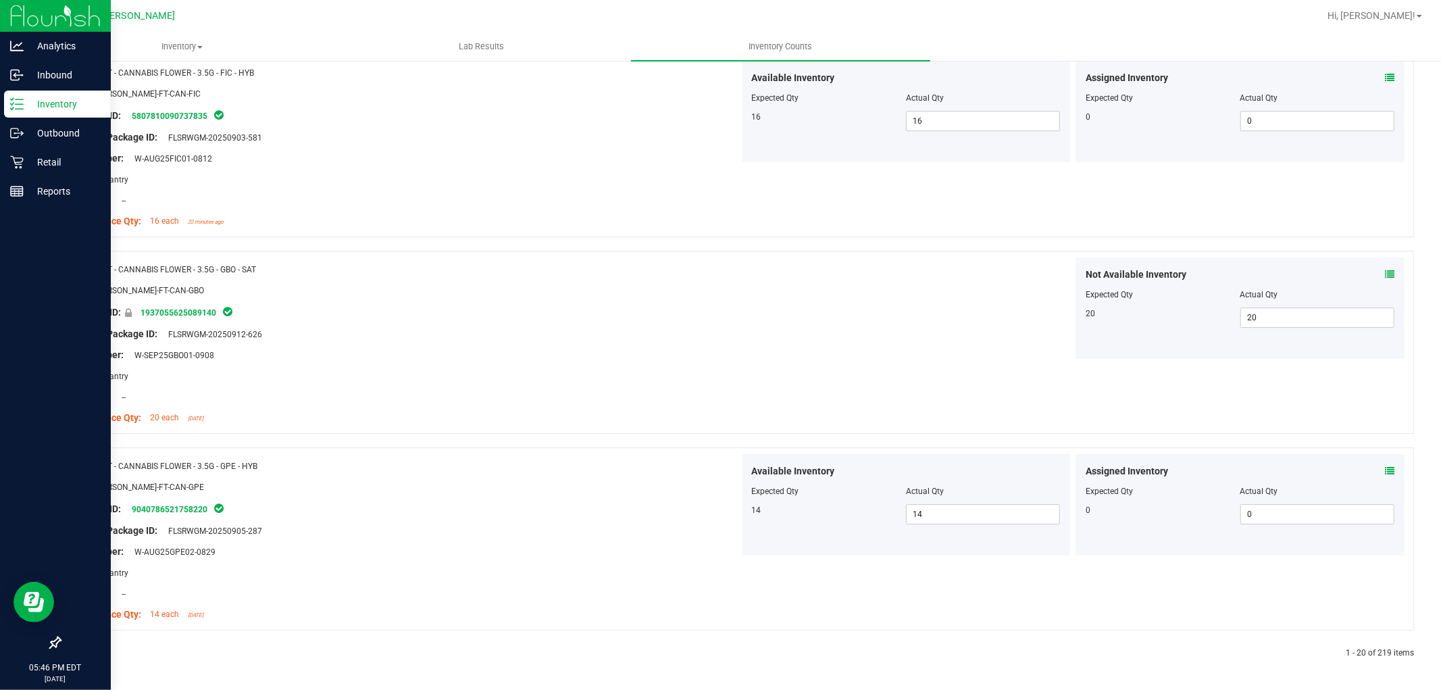
click at [90, 649] on icon at bounding box center [92, 653] width 4 height 8
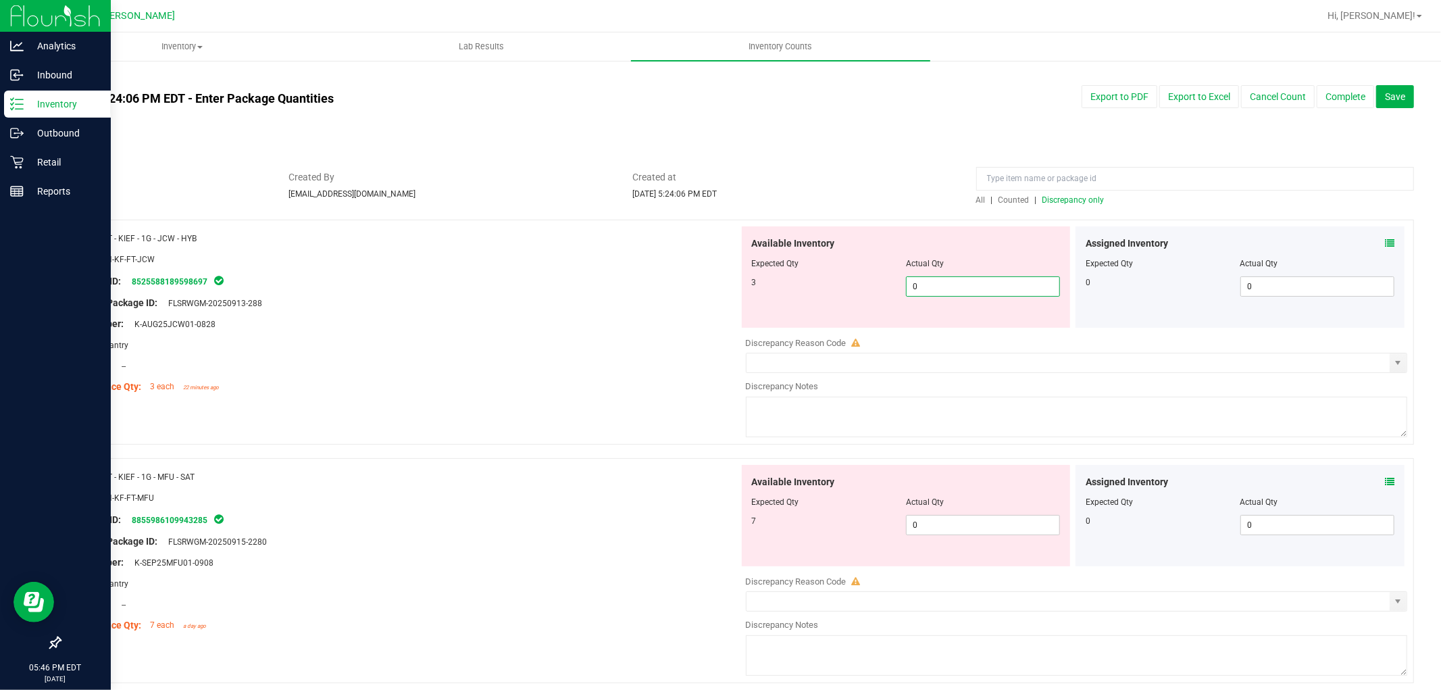
click at [981, 289] on span "0 0" at bounding box center [983, 286] width 154 height 20
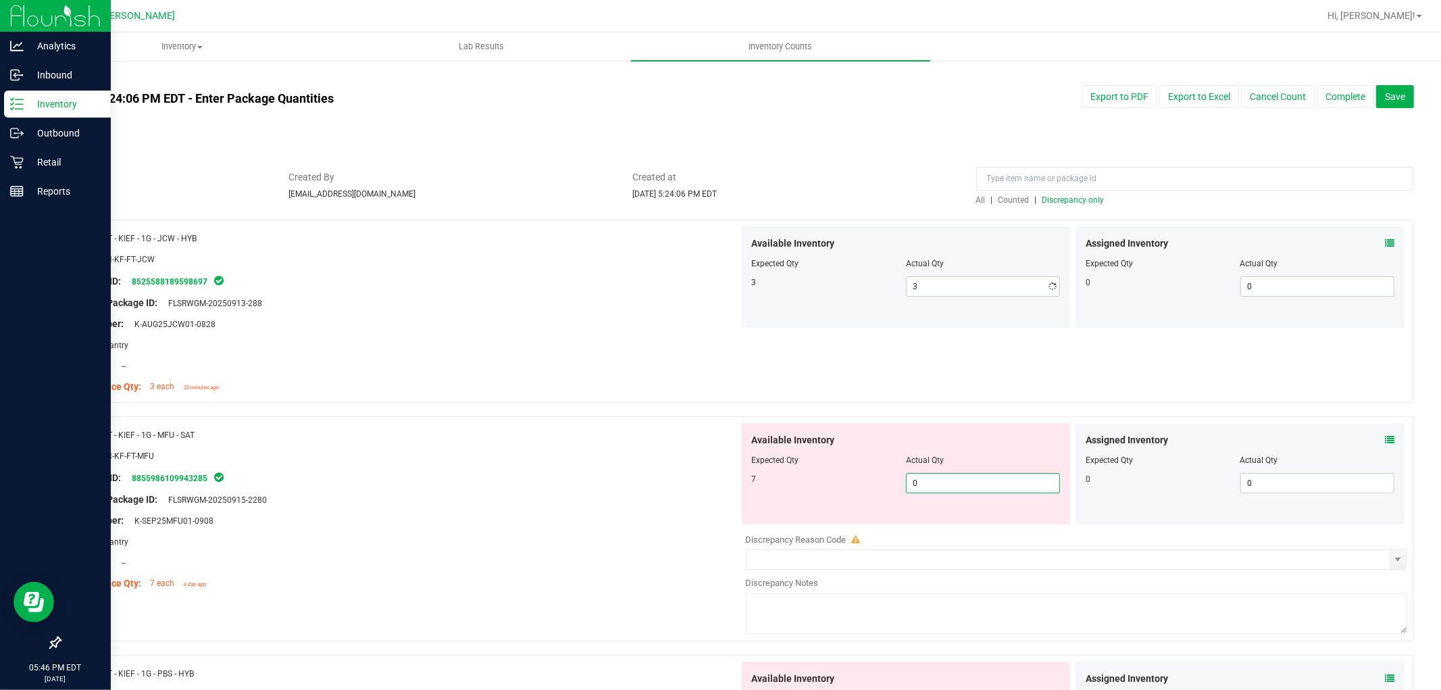
click at [992, 531] on div "Available Inventory Expected Qty Actual Qty 7 0 0" at bounding box center [1073, 530] width 669 height 214
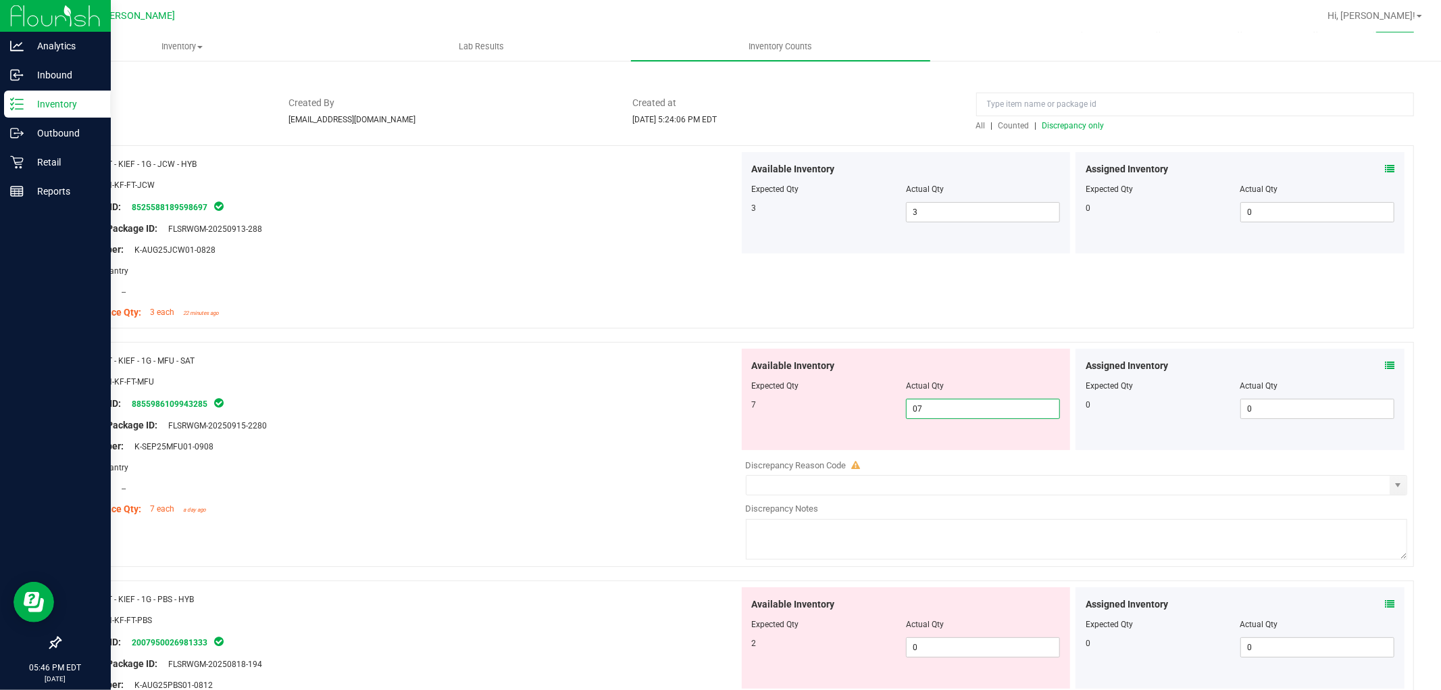
scroll to position [300, 0]
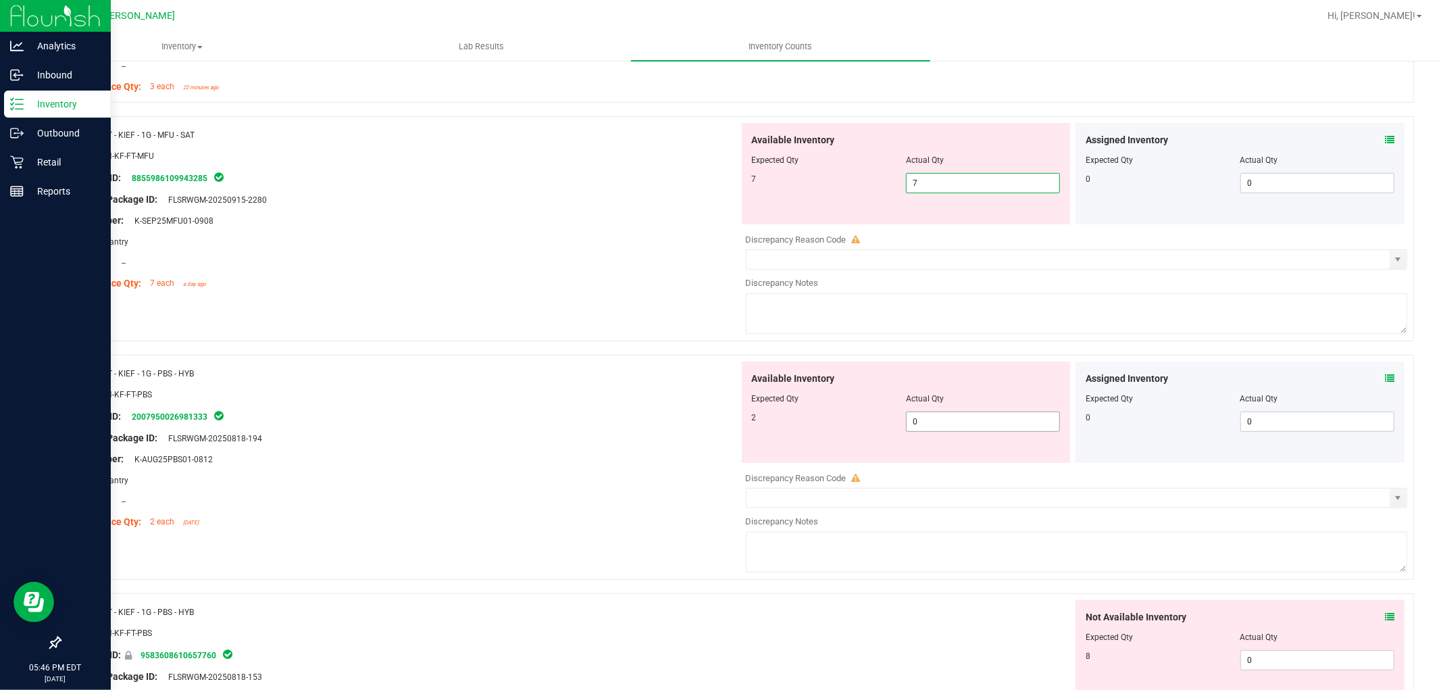
click at [950, 424] on div "Available Inventory Expected Qty Actual Qty 2 0 0" at bounding box center [1073, 468] width 669 height 214
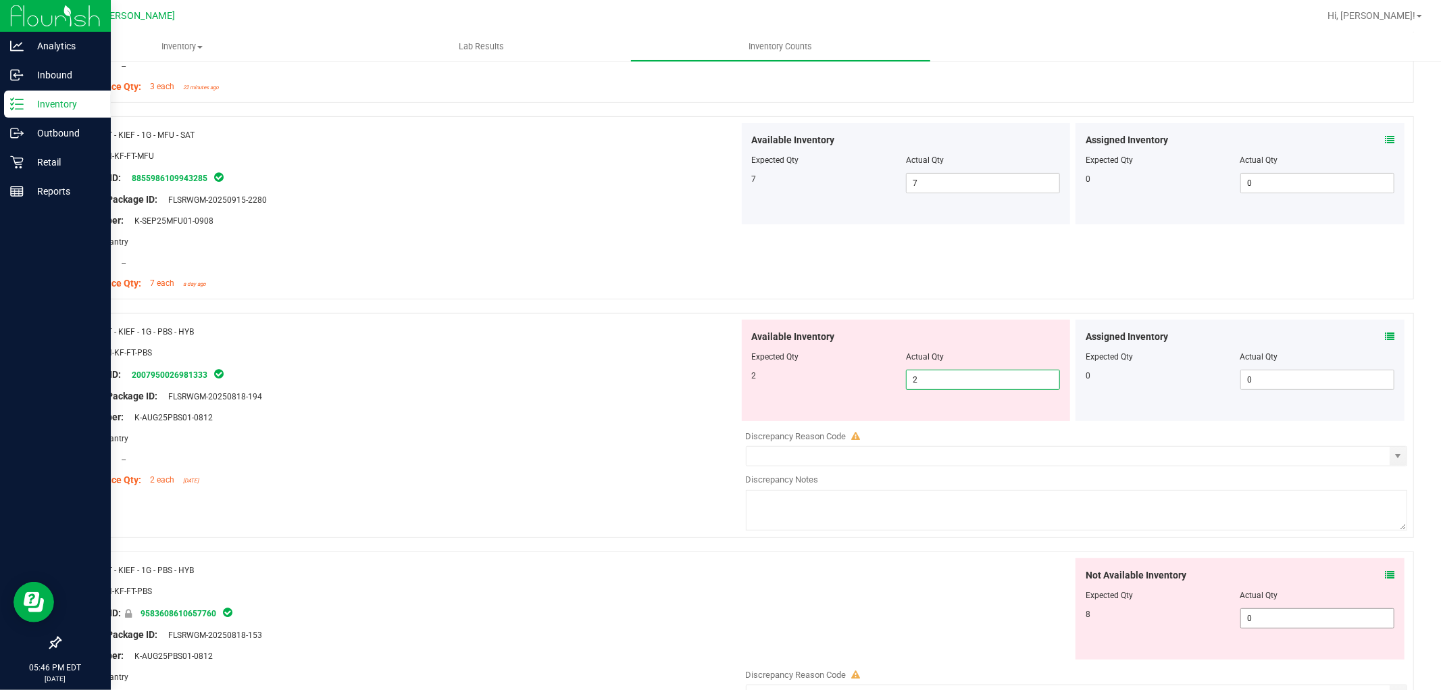
click at [1290, 627] on div "Not Available Inventory Expected Qty Actual Qty 8 0 0" at bounding box center [1073, 665] width 669 height 214
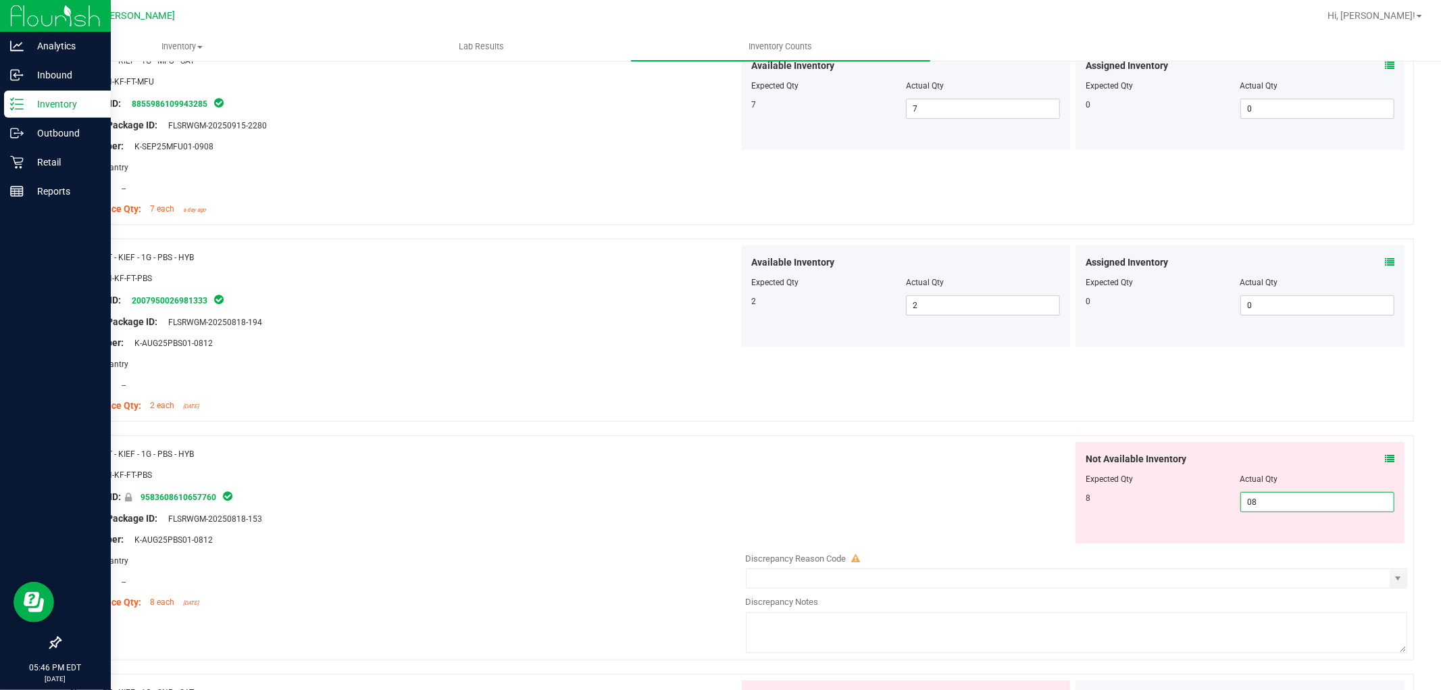
scroll to position [675, 0]
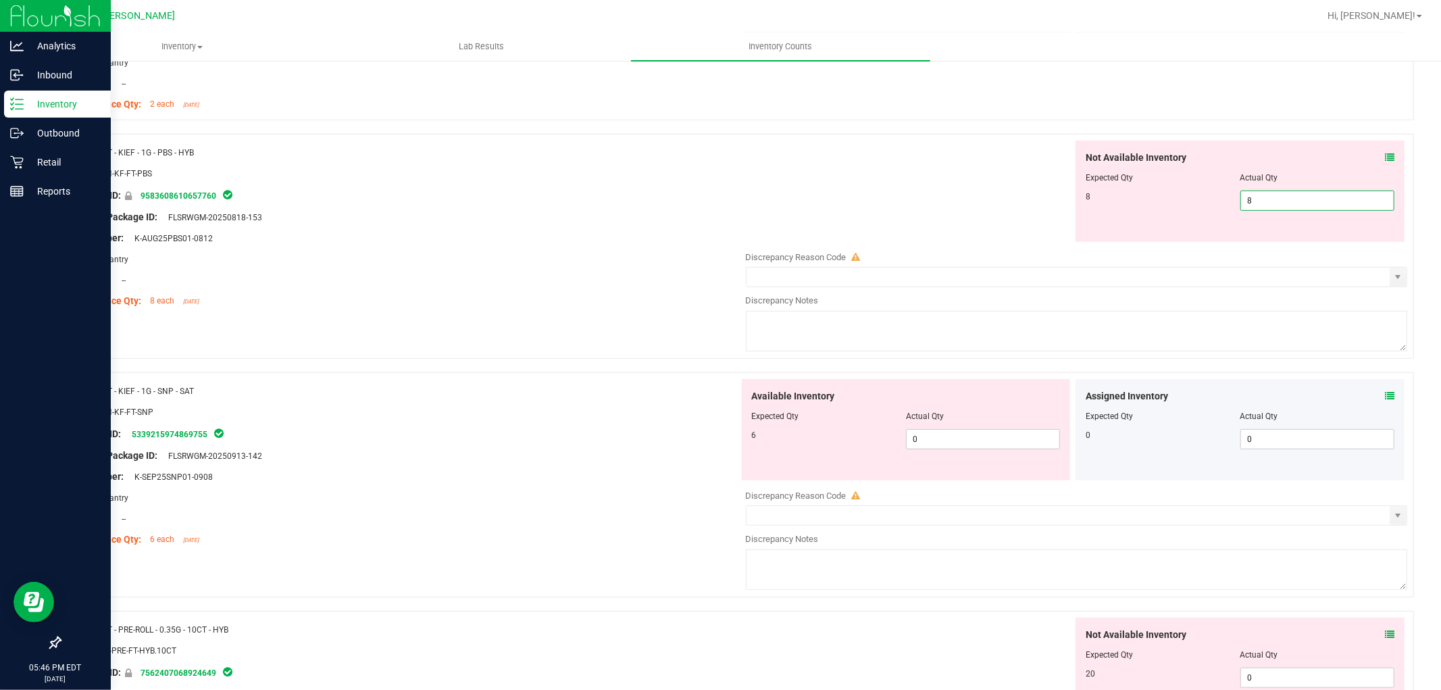
click at [982, 450] on div "Available Inventory Expected Qty Actual Qty 6 0 0" at bounding box center [1073, 486] width 669 height 214
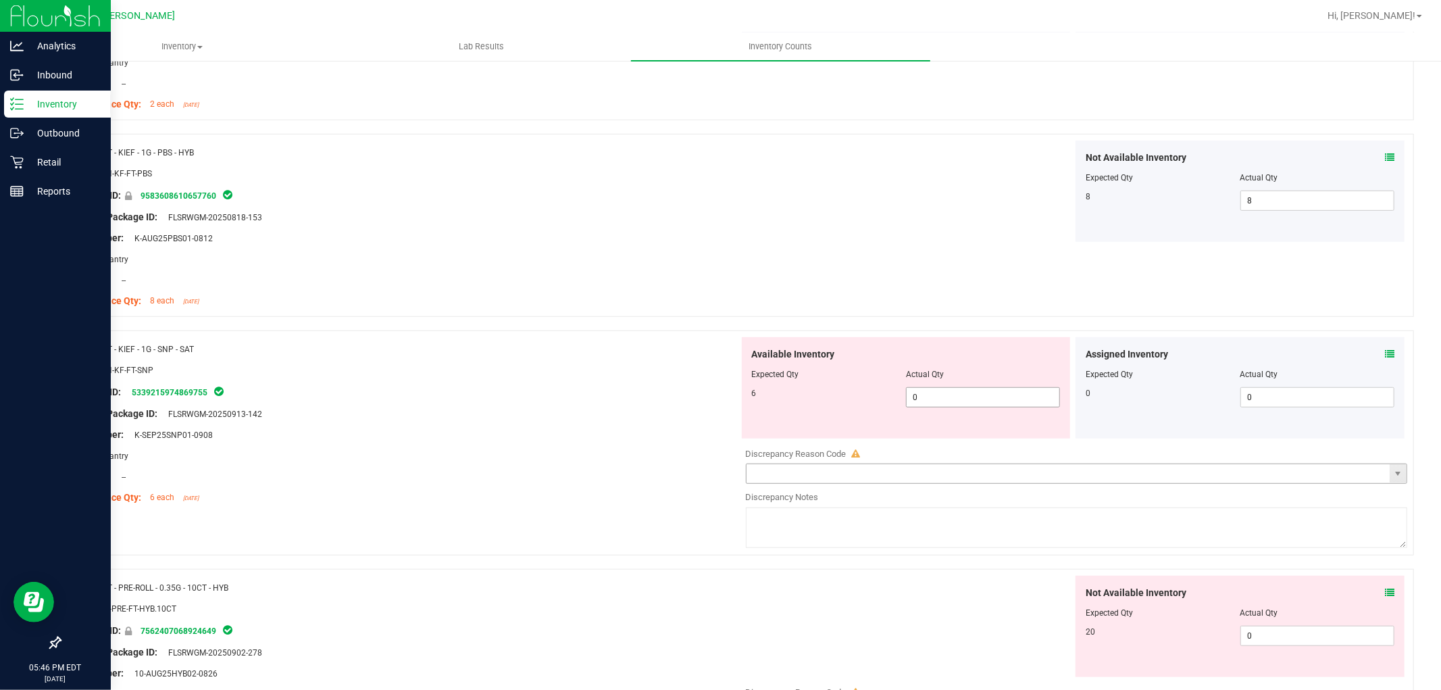
drag, startPoint x: 1006, startPoint y: 399, endPoint x: 1086, endPoint y: 473, distance: 109.0
click at [1008, 397] on span "0 0" at bounding box center [983, 397] width 154 height 20
click at [1262, 633] on div "Not Available Inventory Expected Qty Actual Qty 20 0 0" at bounding box center [1239, 626] width 329 height 101
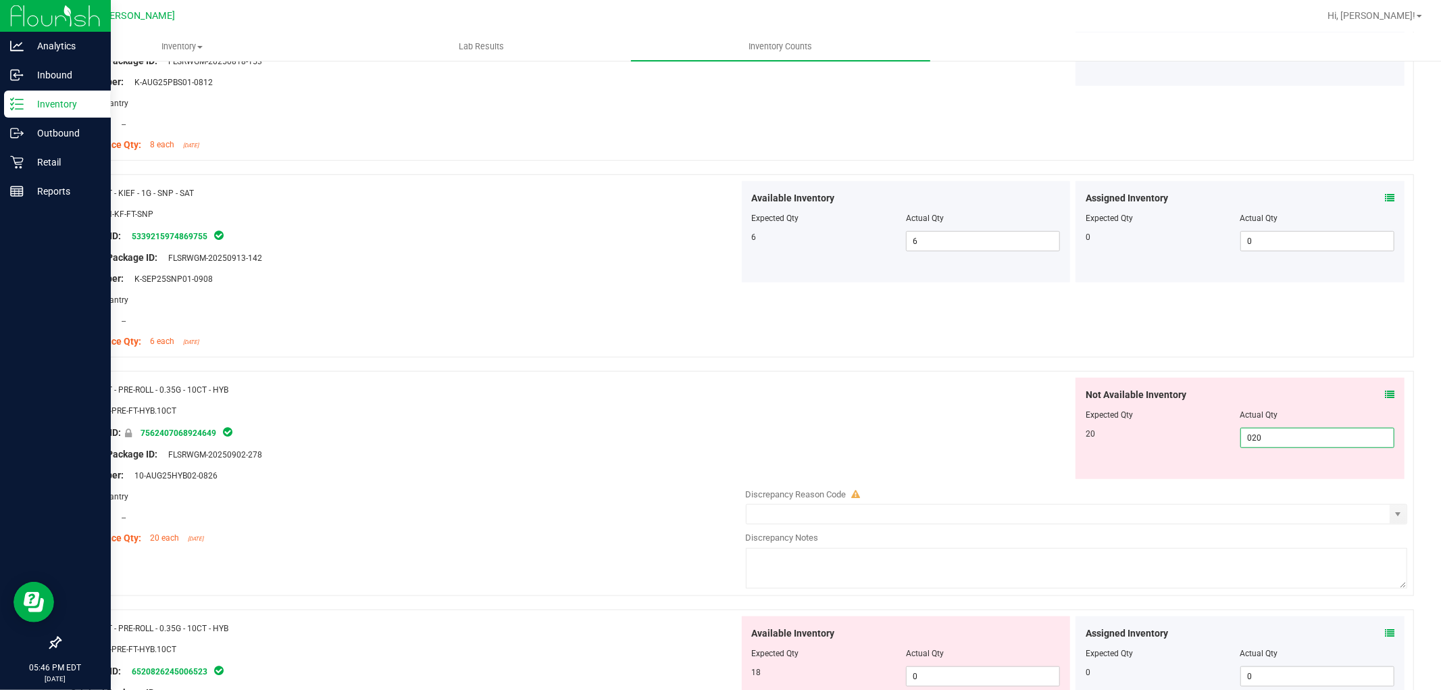
scroll to position [975, 0]
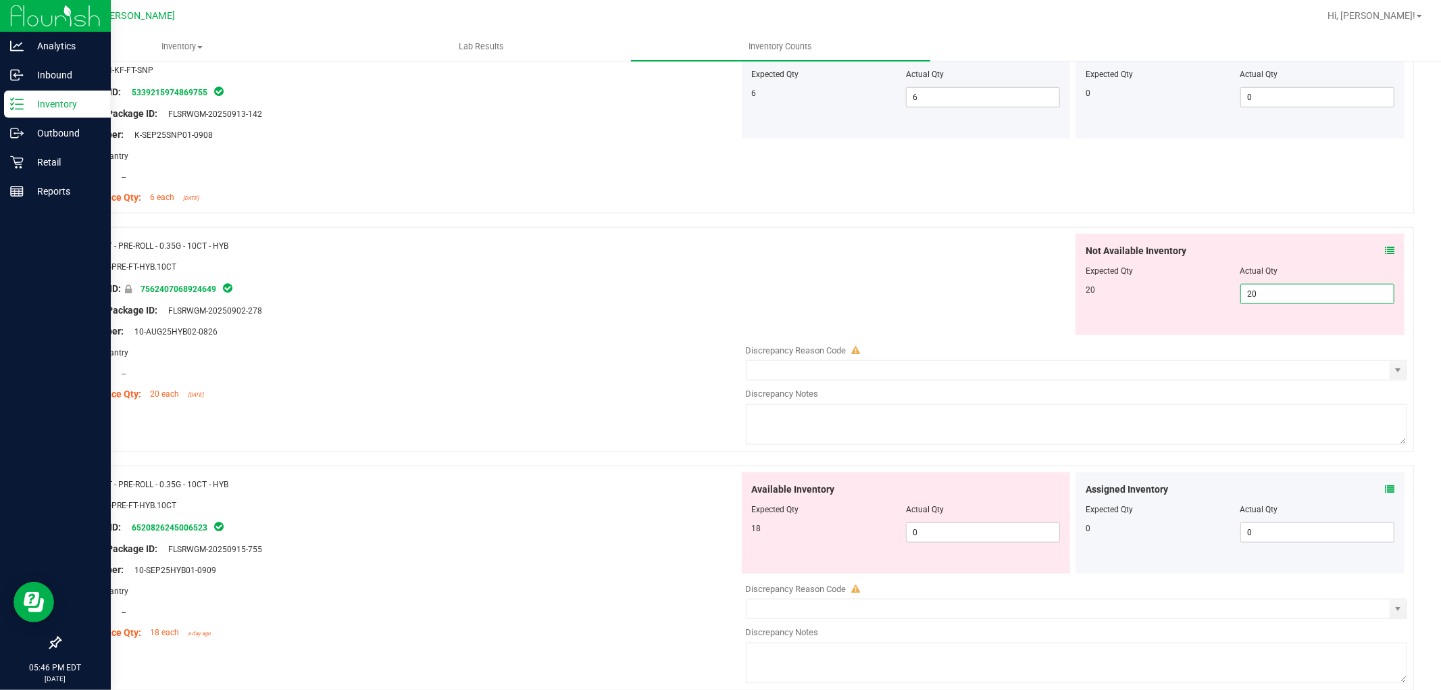
click at [966, 528] on div "Available Inventory Expected Qty Actual Qty 18 0 0" at bounding box center [906, 522] width 329 height 101
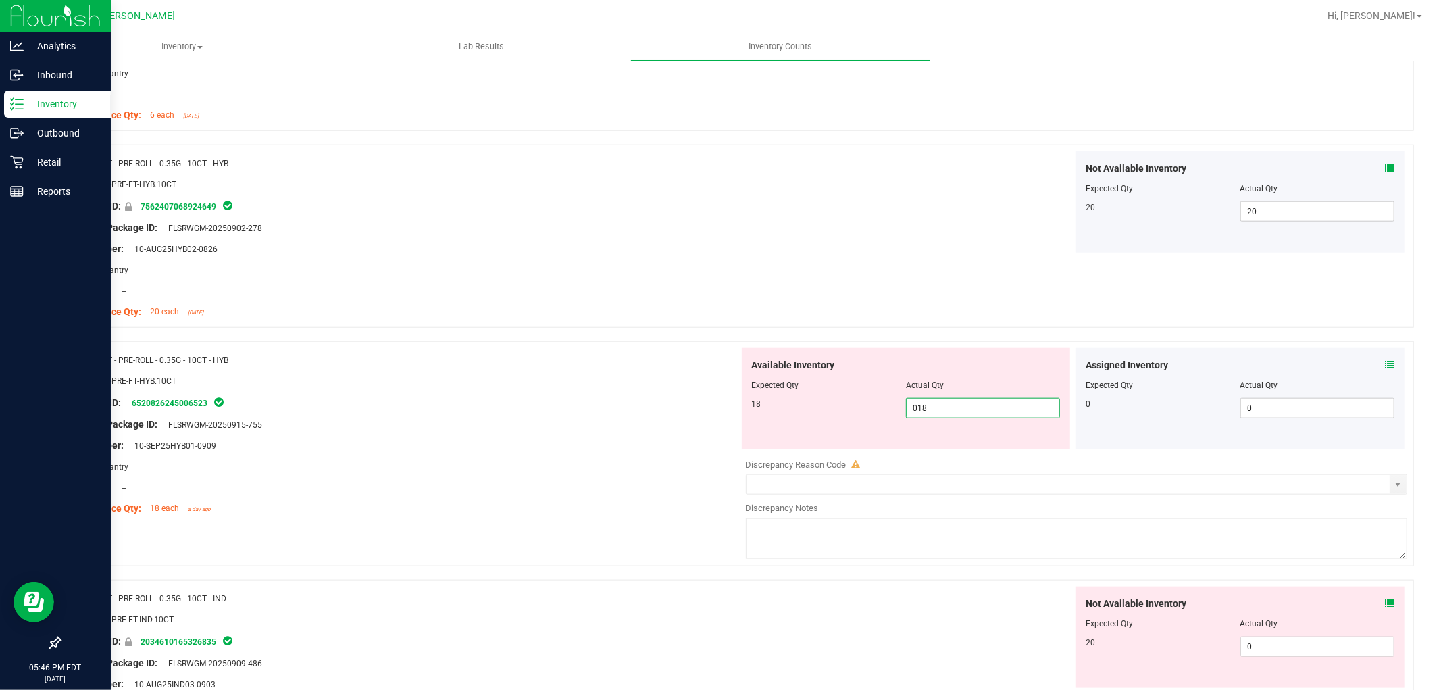
scroll to position [1200, 0]
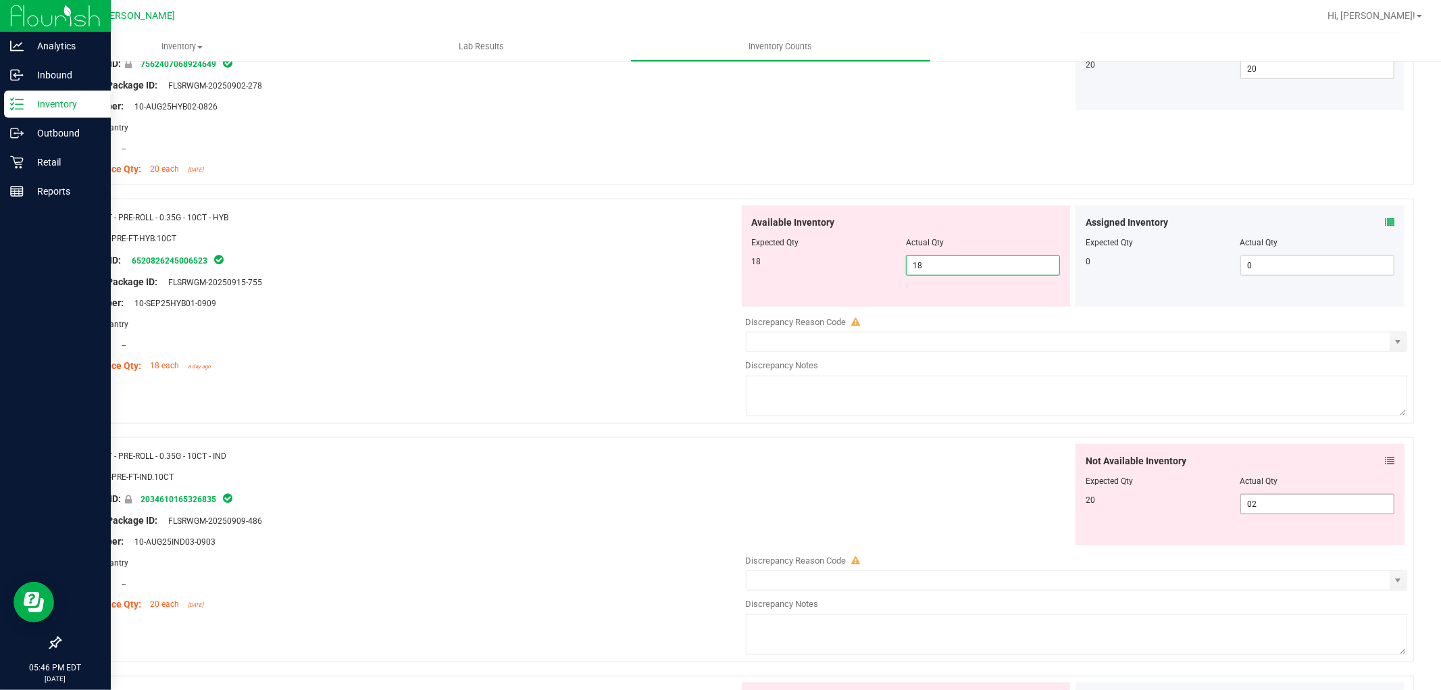
click at [1277, 503] on div "Not Available Inventory Expected Qty Actual Qty 20 02 0" at bounding box center [1239, 494] width 329 height 101
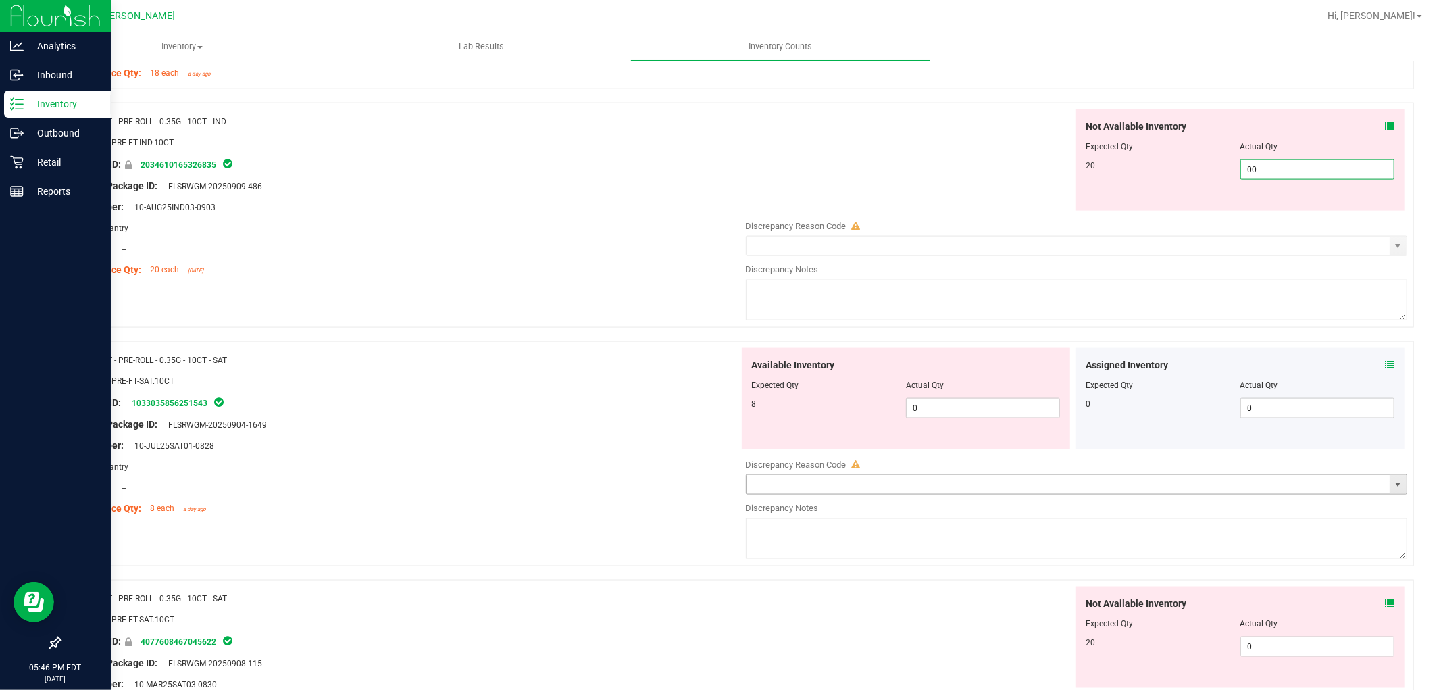
scroll to position [1501, 0]
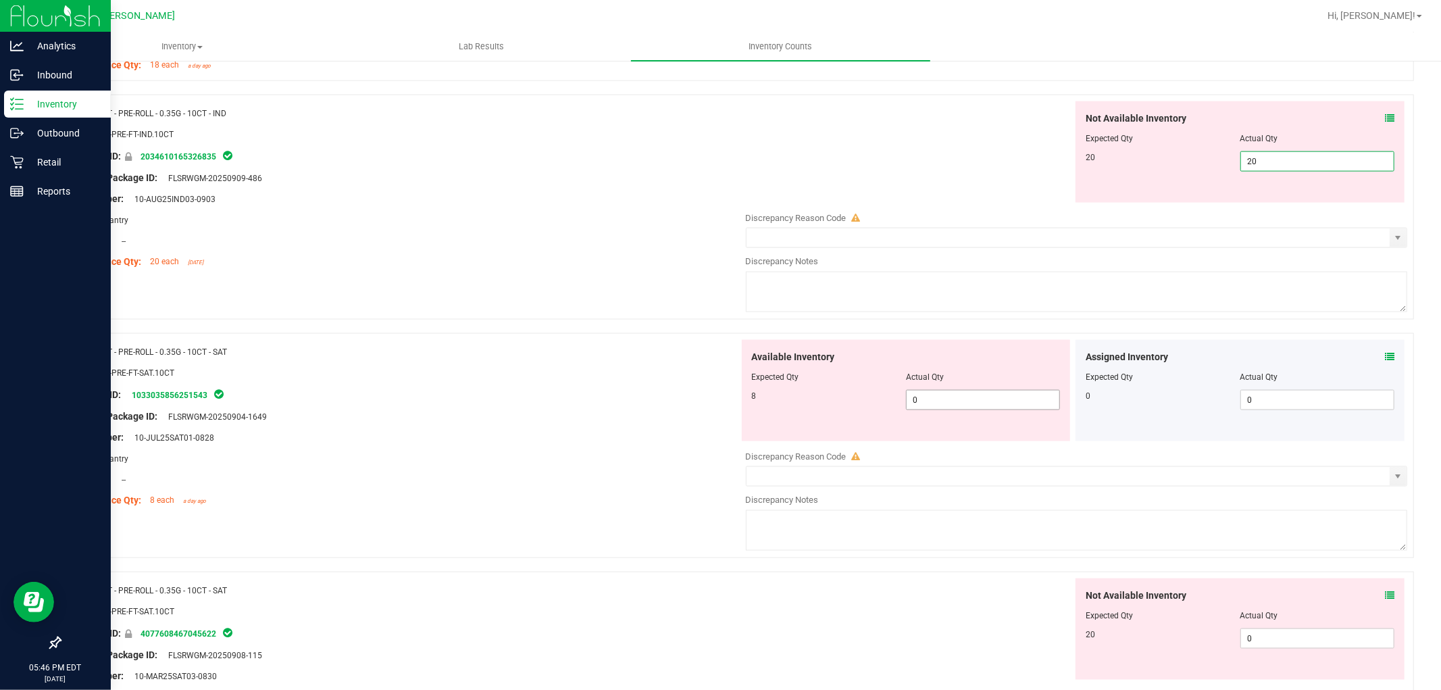
click at [1000, 388] on div "Available Inventory Expected Qty Actual Qty 8 0 0" at bounding box center [906, 390] width 329 height 101
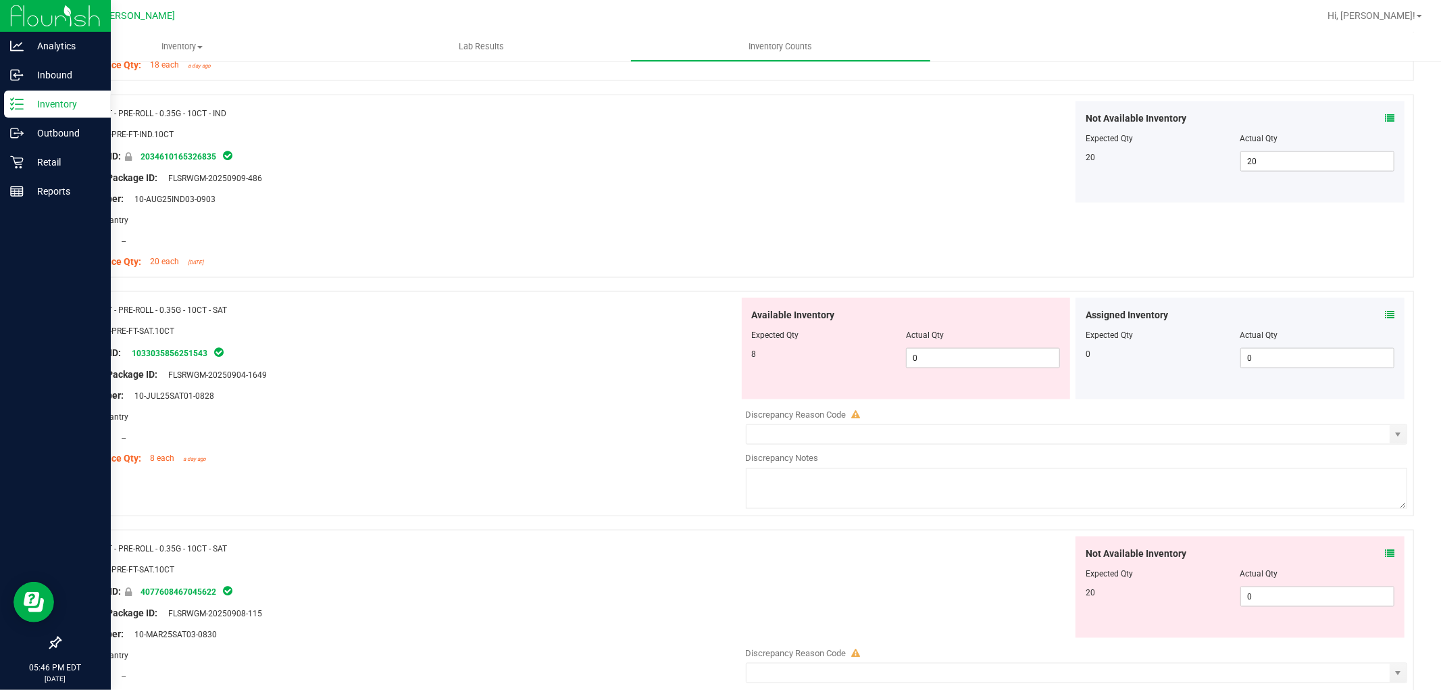
click at [1002, 370] on div "Available Inventory Expected Qty Actual Qty 8 0 0" at bounding box center [906, 348] width 329 height 101
drag, startPoint x: 1001, startPoint y: 363, endPoint x: 1010, endPoint y: 361, distance: 9.2
click at [1001, 362] on span "0 0" at bounding box center [983, 358] width 154 height 20
click at [1284, 597] on div "Not Available Inventory Expected Qty Actual Qty 20 0 0" at bounding box center [1073, 643] width 669 height 214
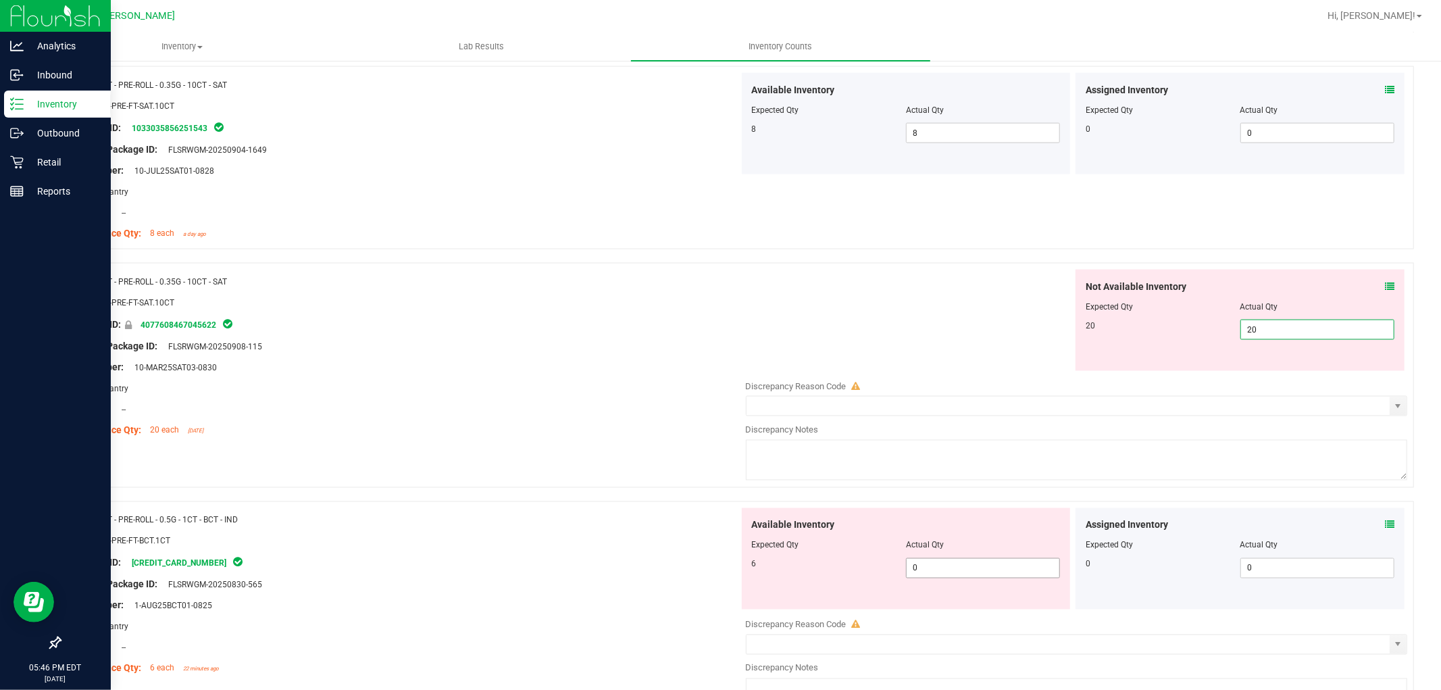
click at [996, 577] on div "Available Inventory Expected Qty Actual Qty 6 0 0" at bounding box center [1073, 615] width 669 height 214
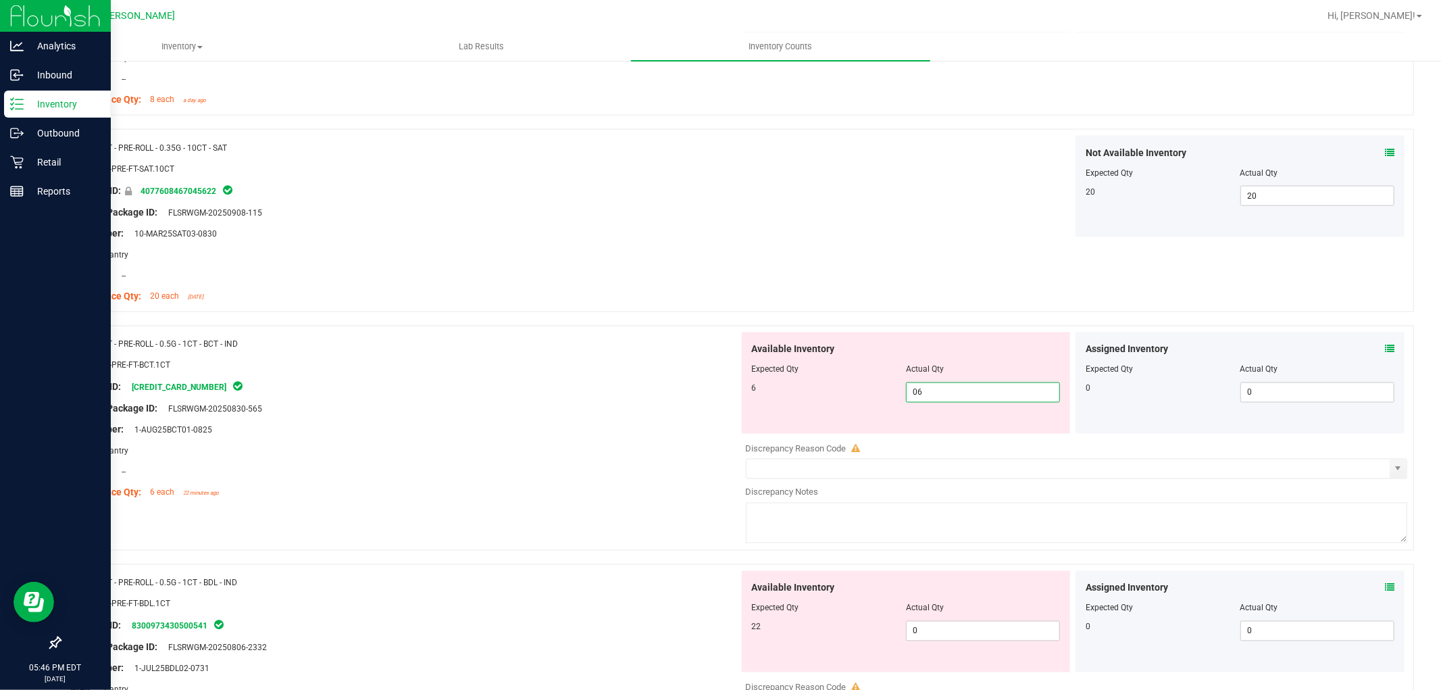
scroll to position [2026, 0]
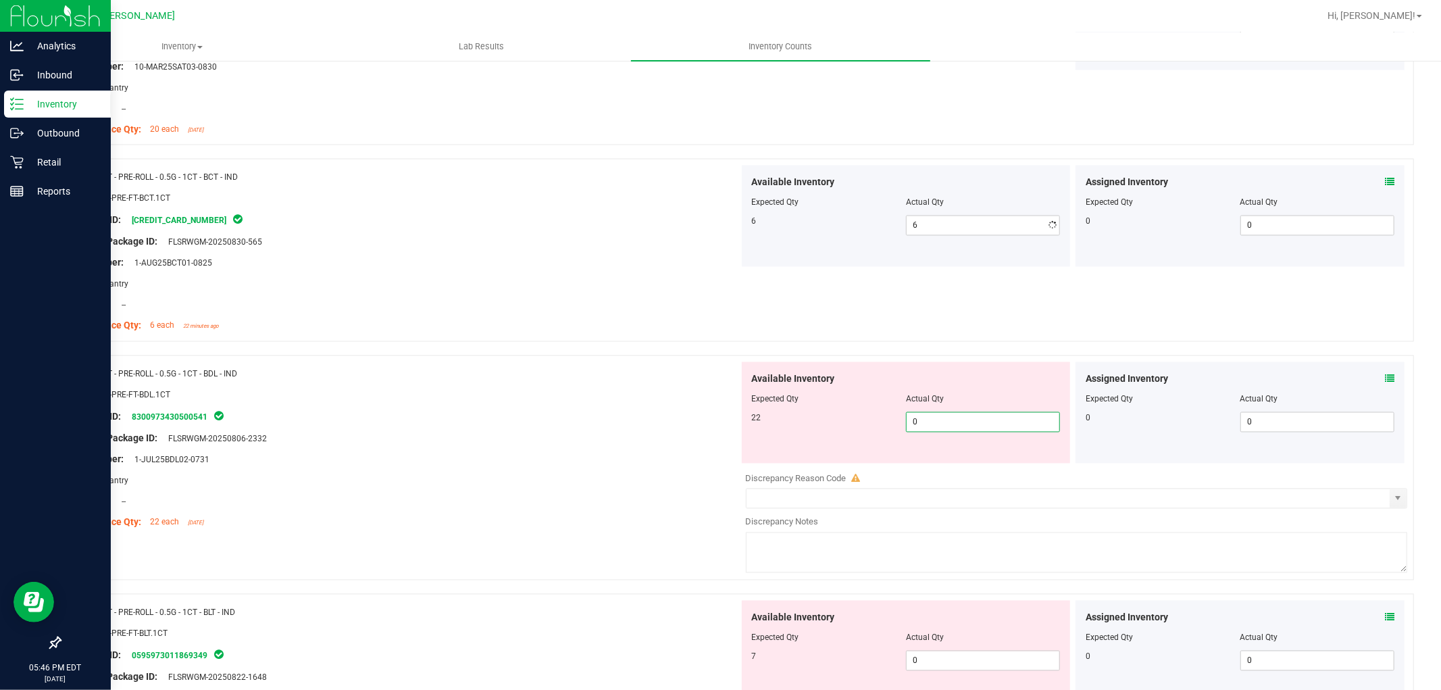
click at [1002, 471] on div "Available Inventory Expected Qty Actual Qty 22 0 0" at bounding box center [1073, 469] width 669 height 214
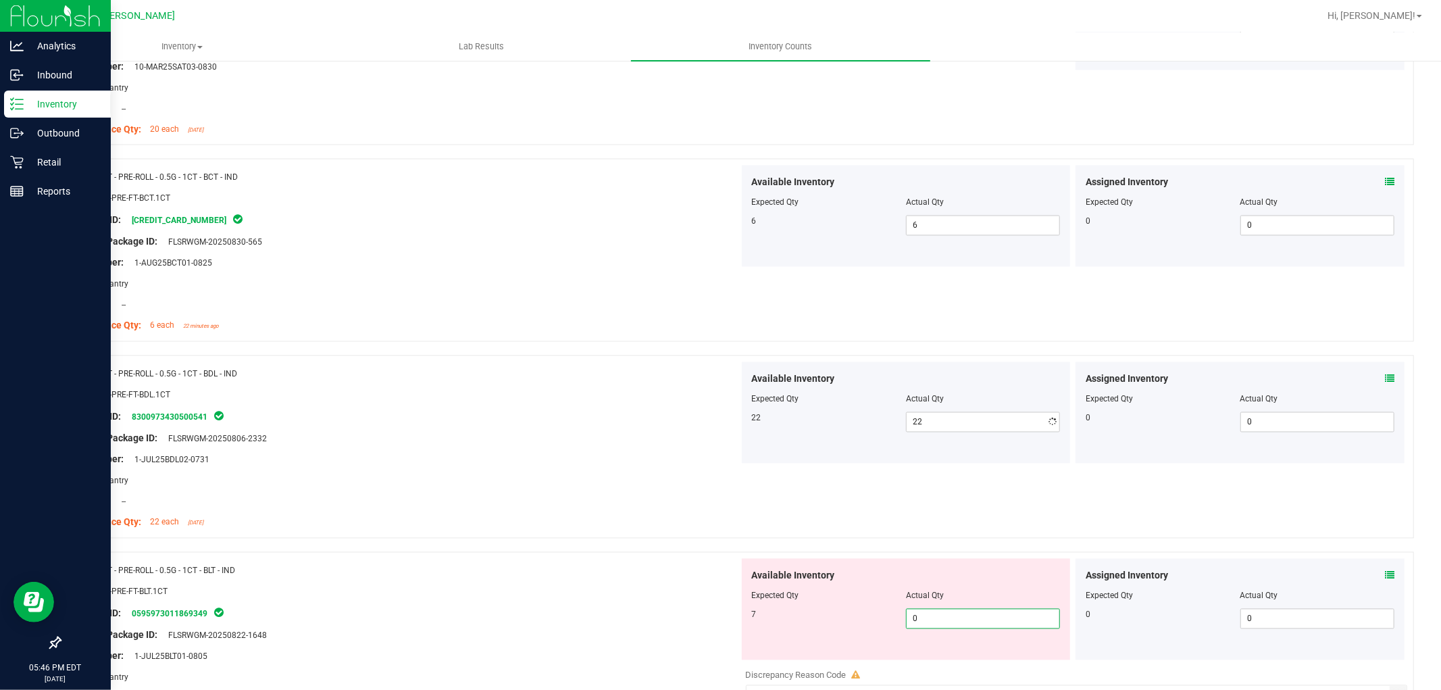
click at [947, 661] on div "Available Inventory Expected Qty Actual Qty 7 0 0" at bounding box center [1073, 666] width 669 height 214
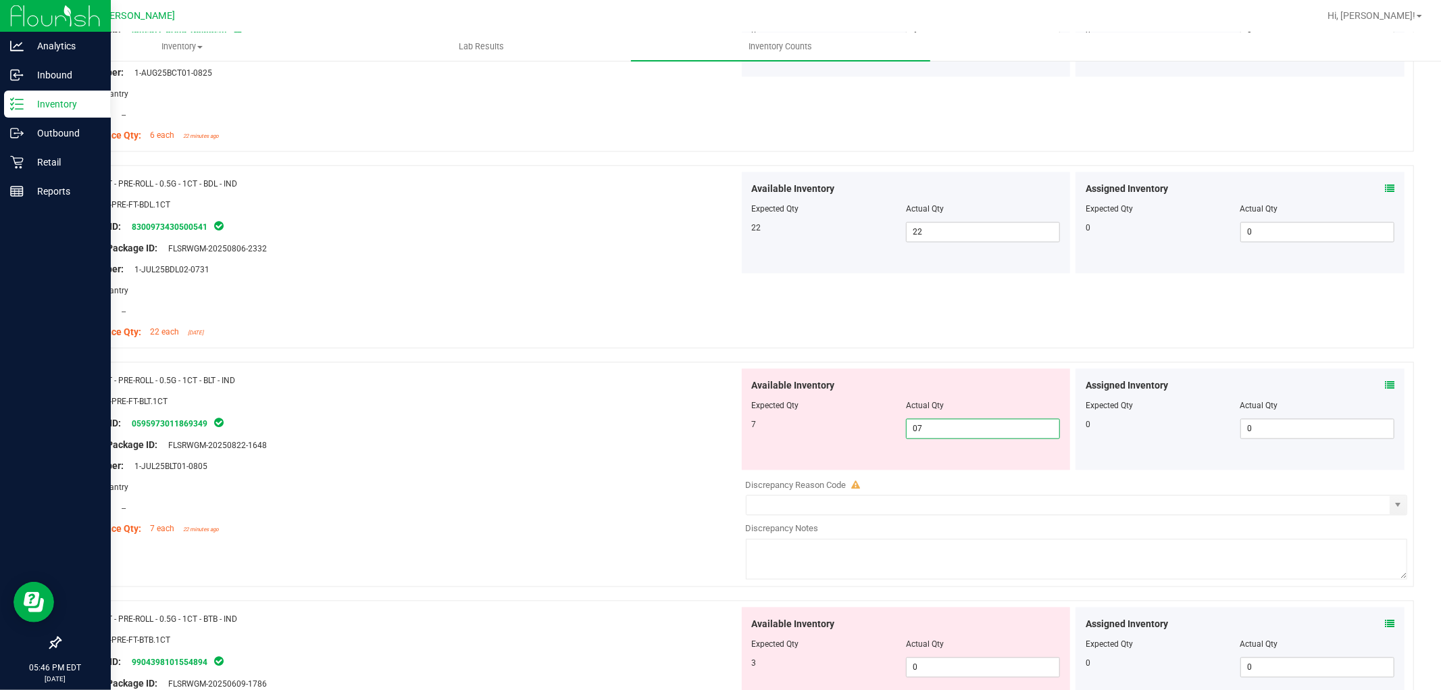
scroll to position [2476, 0]
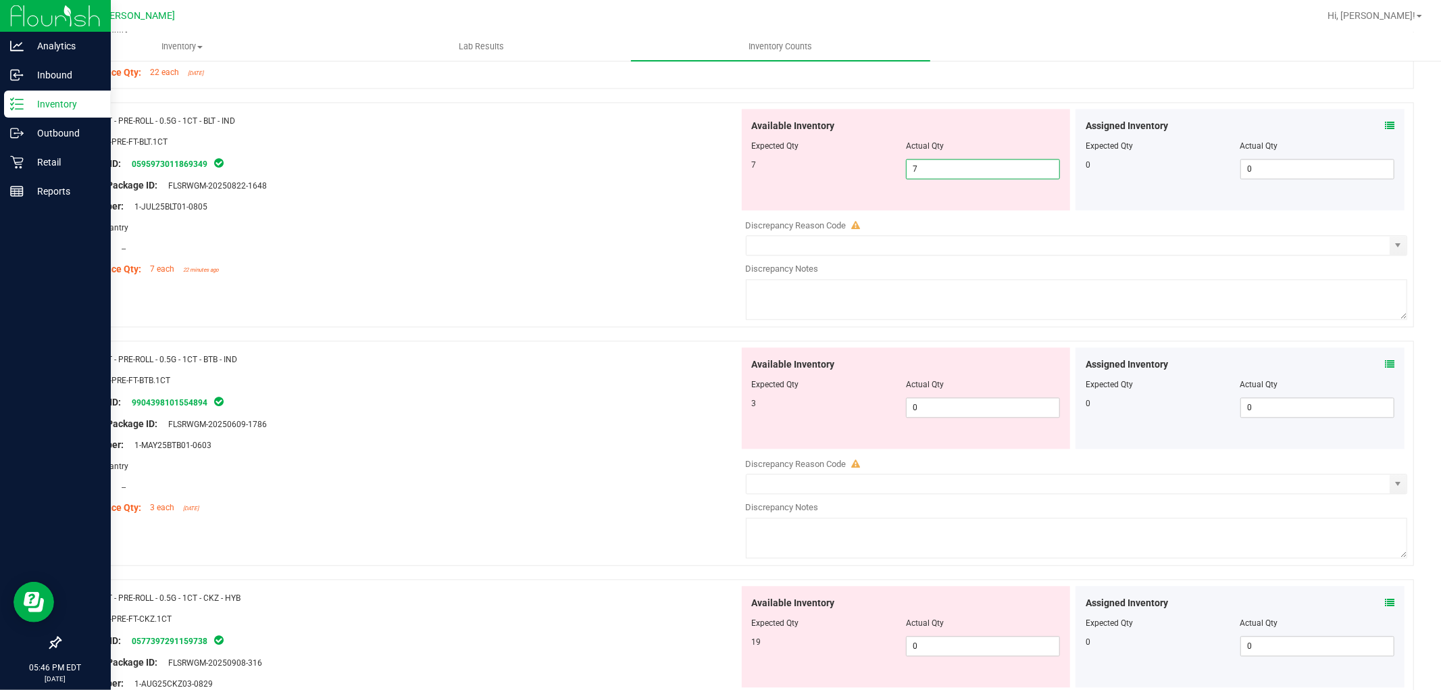
click at [956, 407] on div "Available Inventory Expected Qty Actual Qty 3 0 0" at bounding box center [906, 397] width 329 height 101
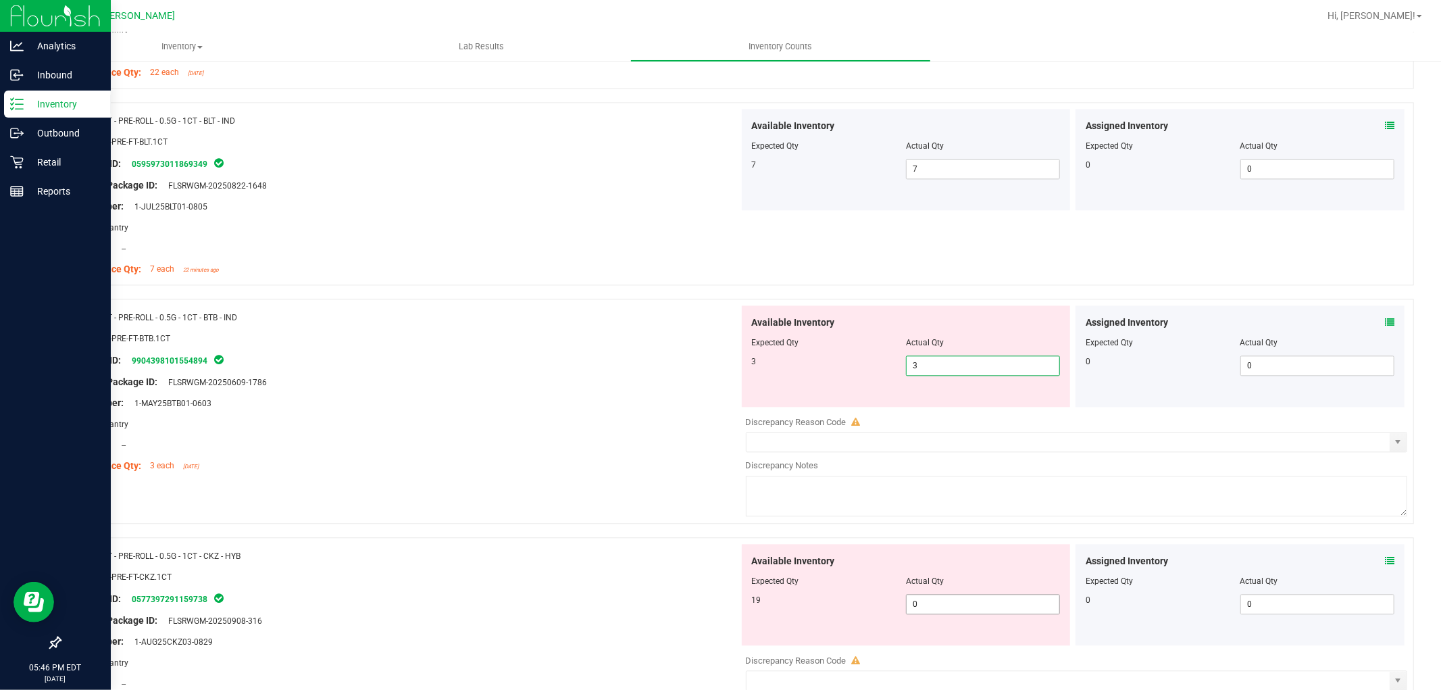
click at [970, 602] on div "Available Inventory Expected Qty Actual Qty 19 0 0" at bounding box center [906, 594] width 329 height 101
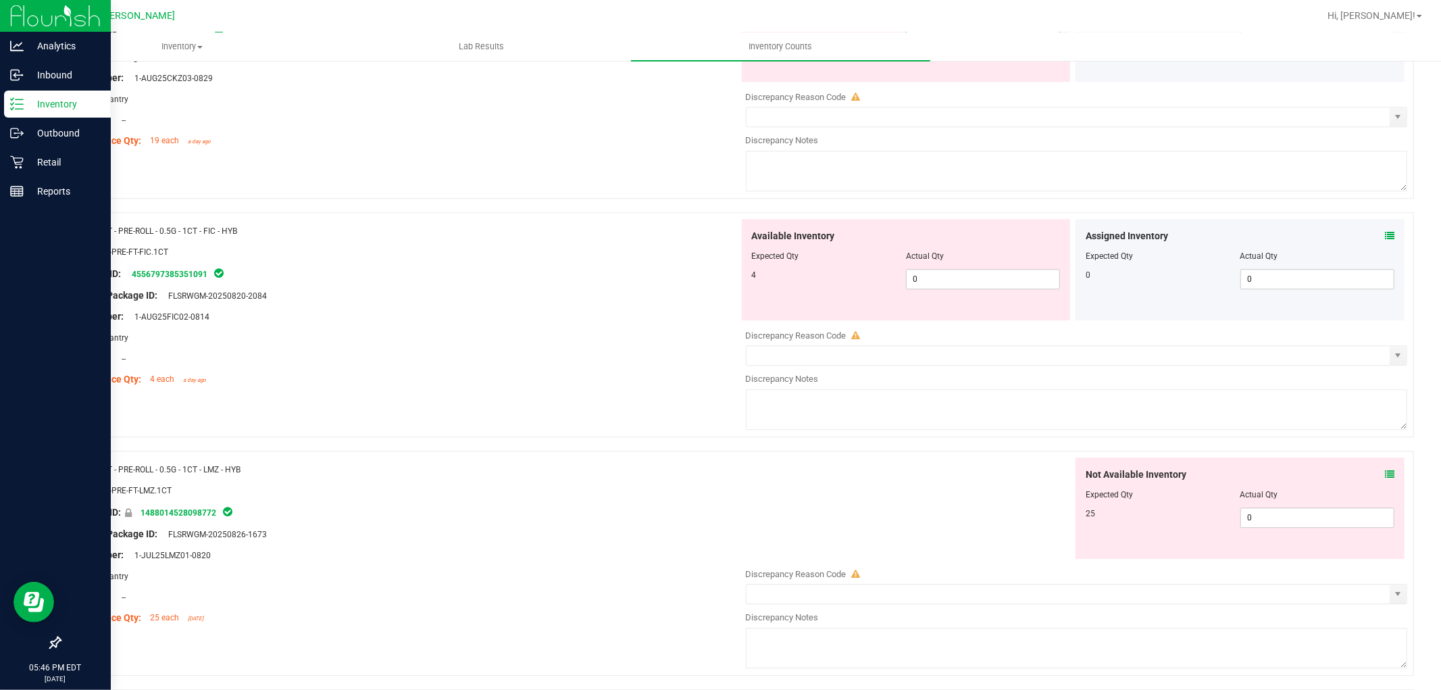
scroll to position [3002, 0]
click at [948, 276] on div "Available Inventory Expected Qty Actual Qty 4 0 0" at bounding box center [1073, 322] width 669 height 214
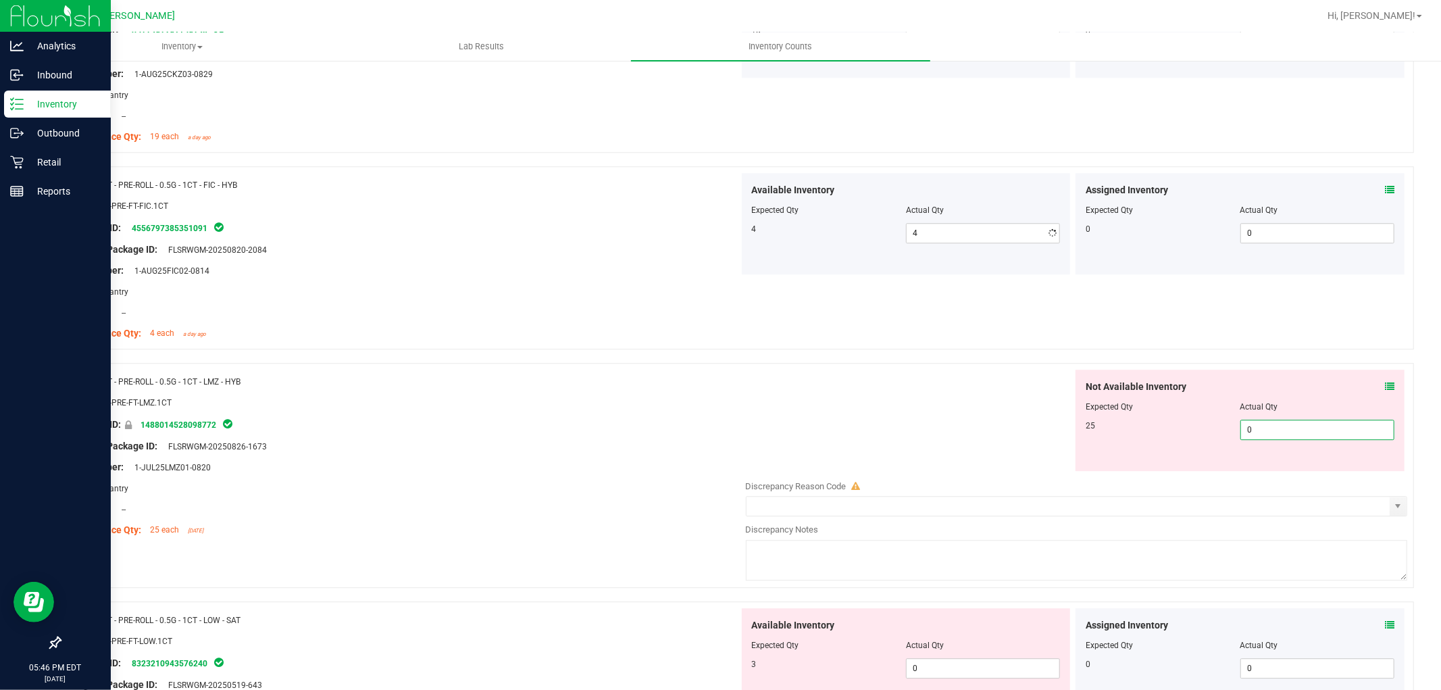
click at [1280, 475] on div "Not Available Inventory Expected Qty Actual Qty 25 0 0" at bounding box center [1073, 476] width 669 height 214
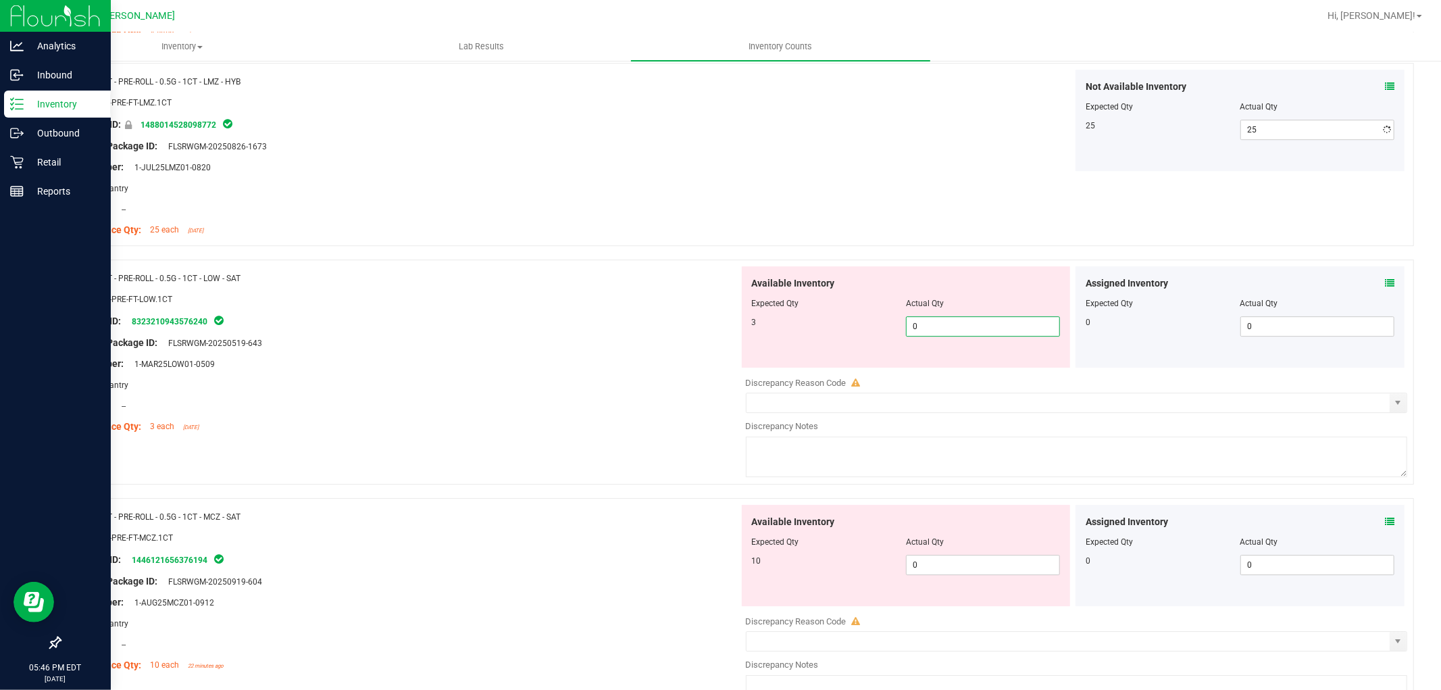
drag, startPoint x: 950, startPoint y: 373, endPoint x: 1037, endPoint y: 412, distance: 95.5
click at [951, 374] on div "Available Inventory Expected Qty Actual Qty 3 0 0" at bounding box center [1073, 373] width 669 height 214
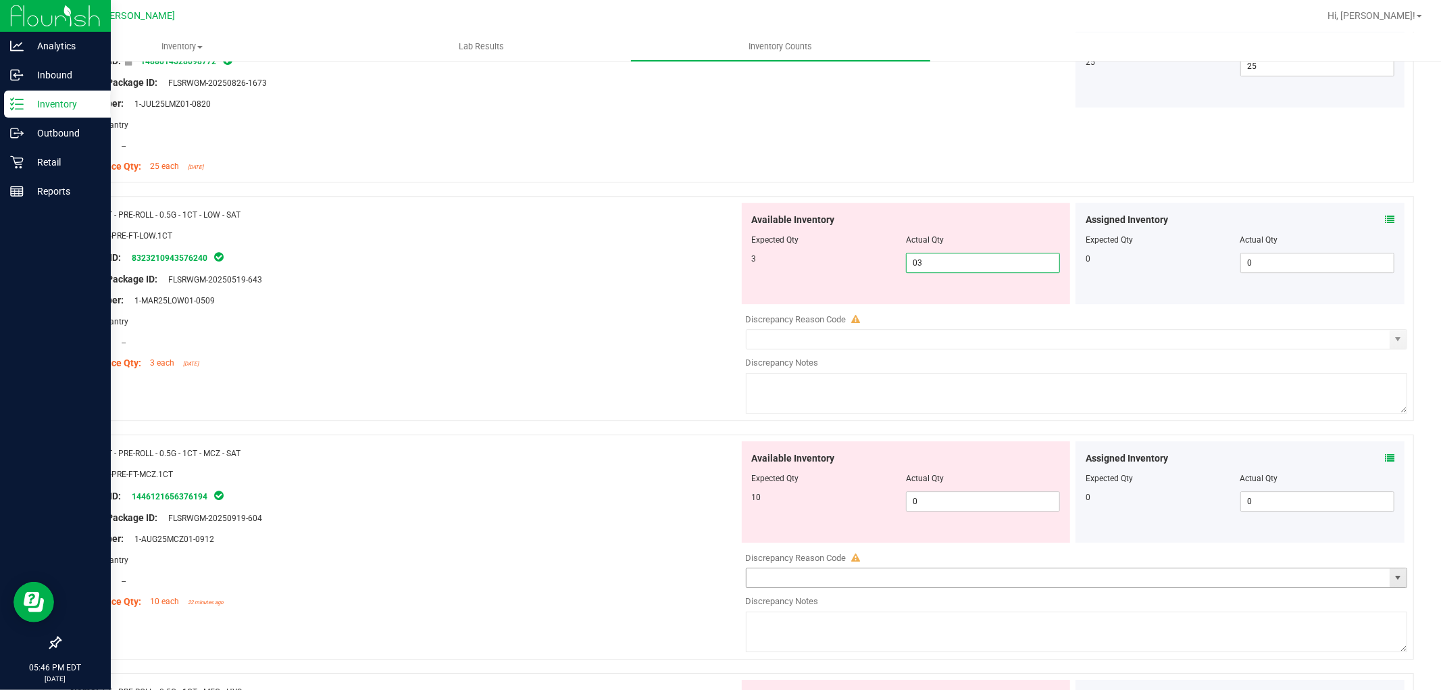
scroll to position [3452, 0]
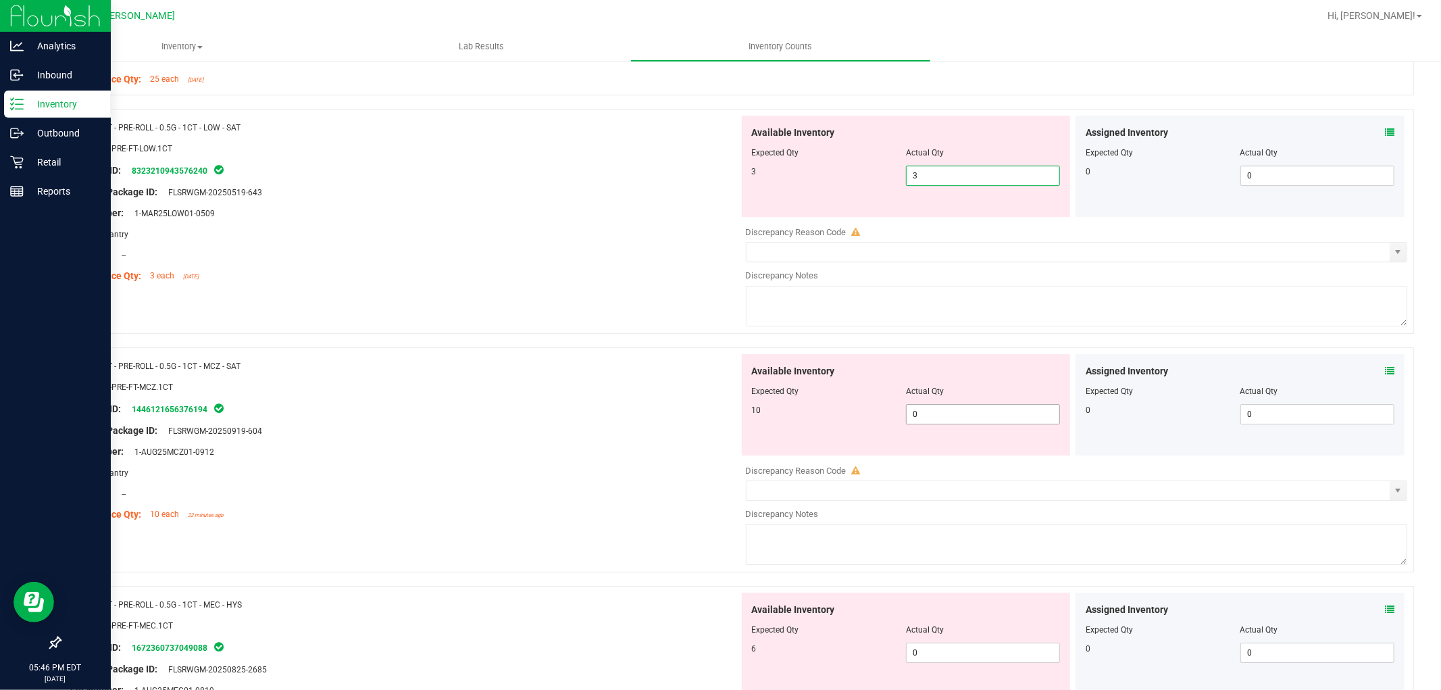
click at [971, 419] on div "Available Inventory Expected Qty Actual Qty 10 0 0" at bounding box center [1073, 461] width 669 height 214
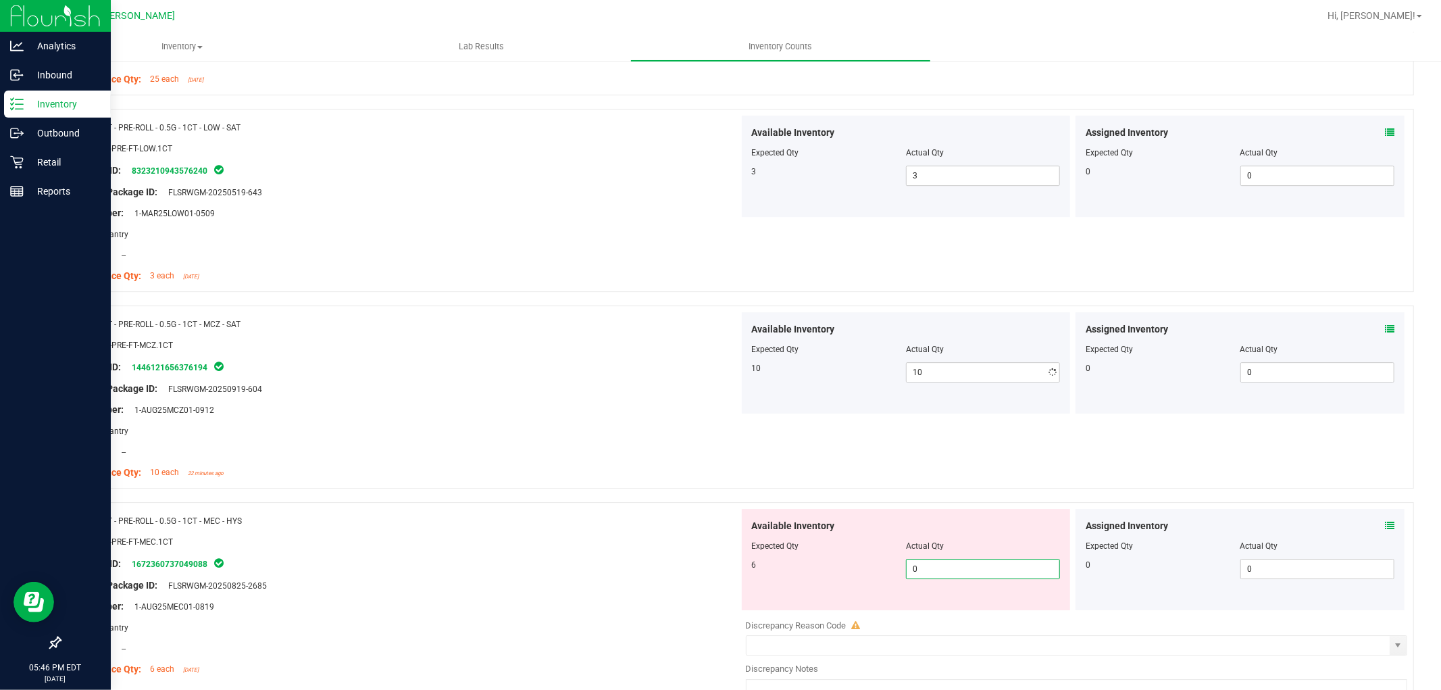
click at [962, 610] on div "Available Inventory Expected Qty Actual Qty 6 0 0" at bounding box center [906, 559] width 329 height 101
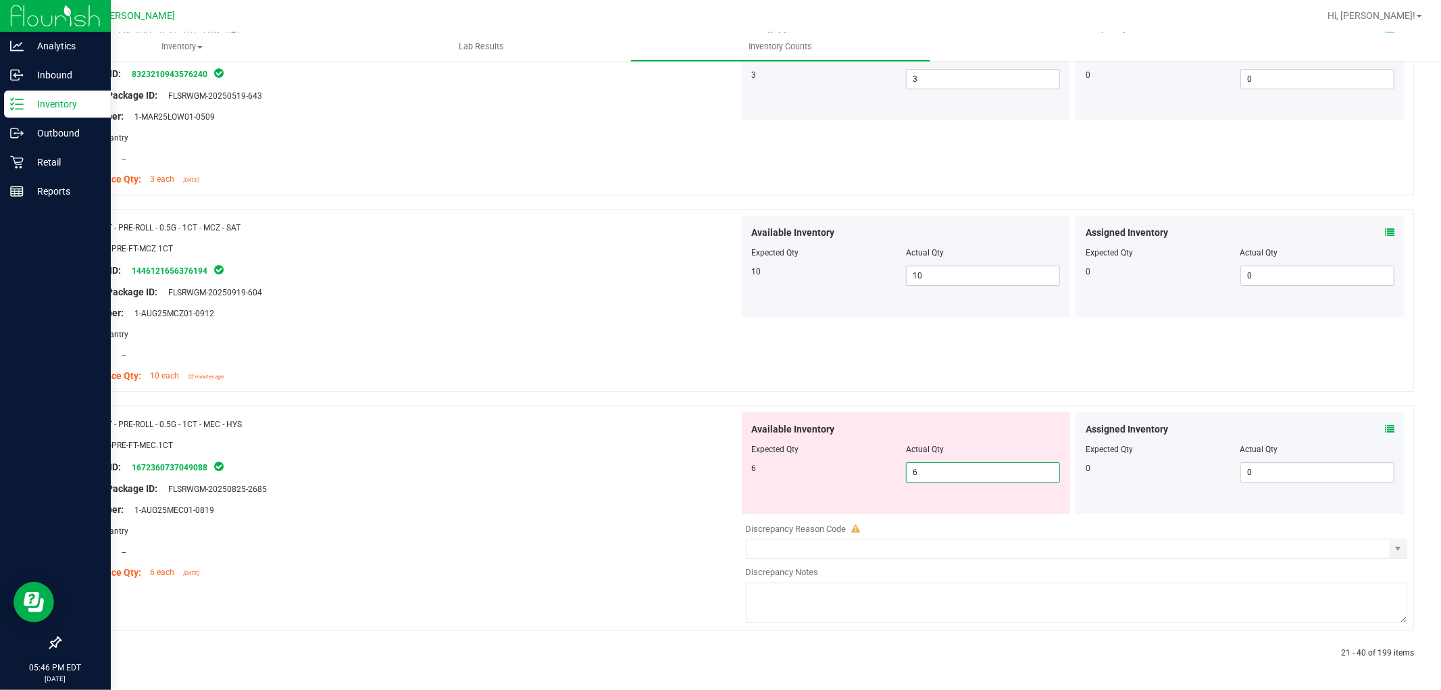
click at [605, 523] on div "Name: FT - PRE-ROLL - 0.5G - 1CT - MEC - HYS SKU: FLO-PRE-FT-MEC.1CT Package ID…" at bounding box center [404, 498] width 669 height 172
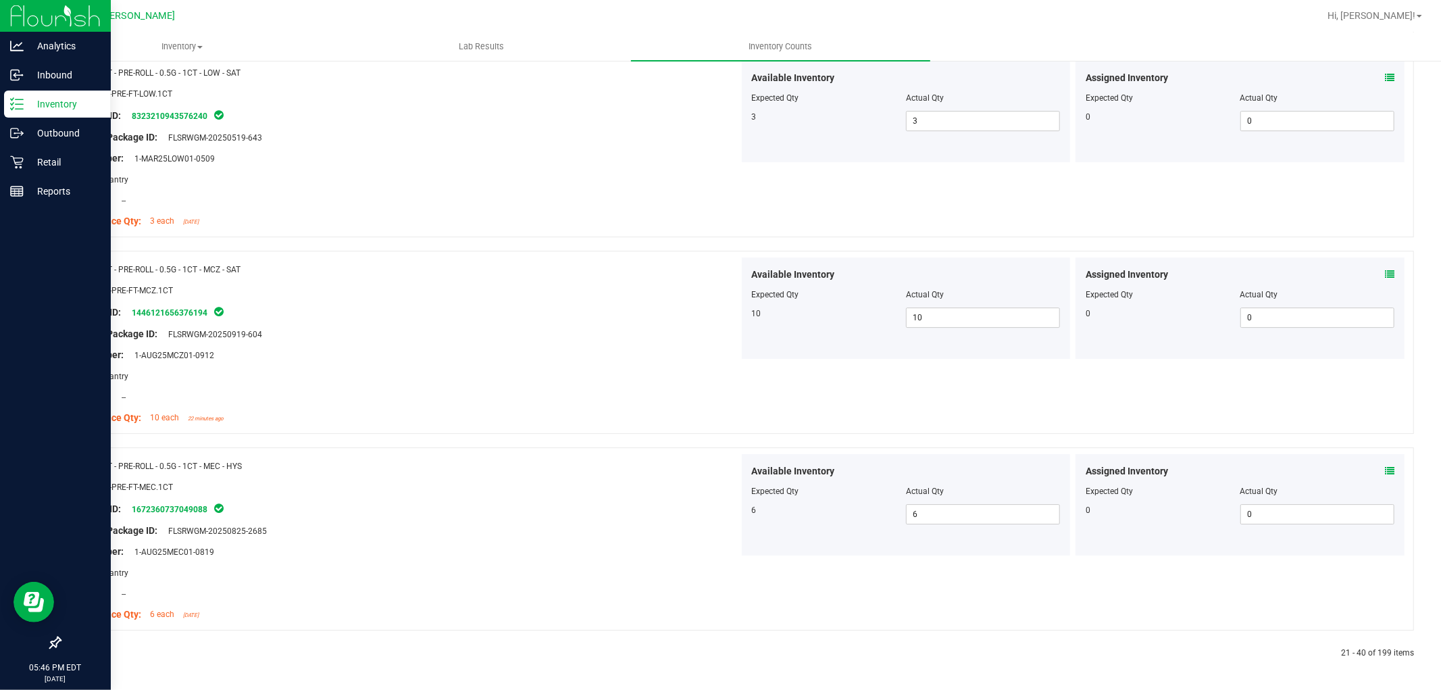
click at [88, 650] on div at bounding box center [398, 653] width 678 height 12
click at [81, 647] on div at bounding box center [398, 653] width 678 height 12
click at [91, 654] on icon at bounding box center [92, 653] width 4 height 8
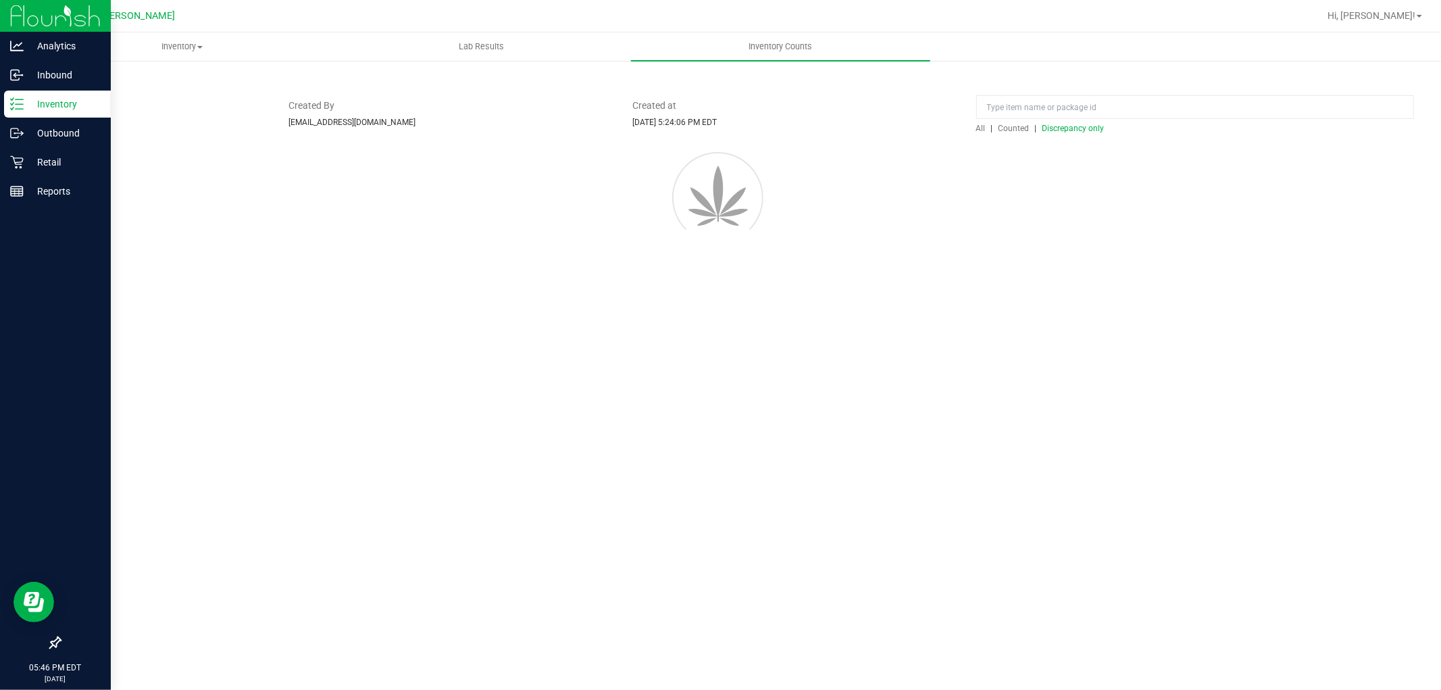
scroll to position [0, 0]
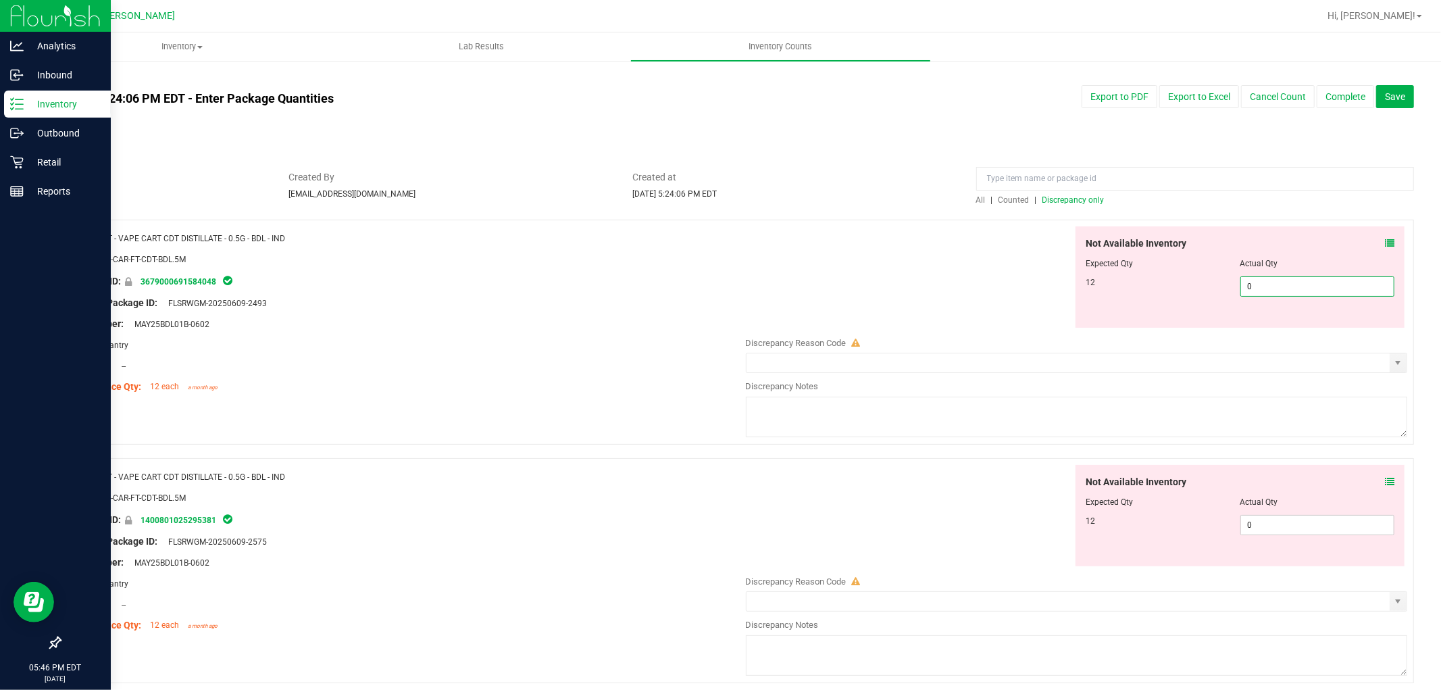
click at [1291, 295] on span "0 0" at bounding box center [1317, 286] width 154 height 20
click at [1254, 530] on div "Not Available Inventory Expected Qty Actual Qty 12 0 0" at bounding box center [1073, 572] width 669 height 214
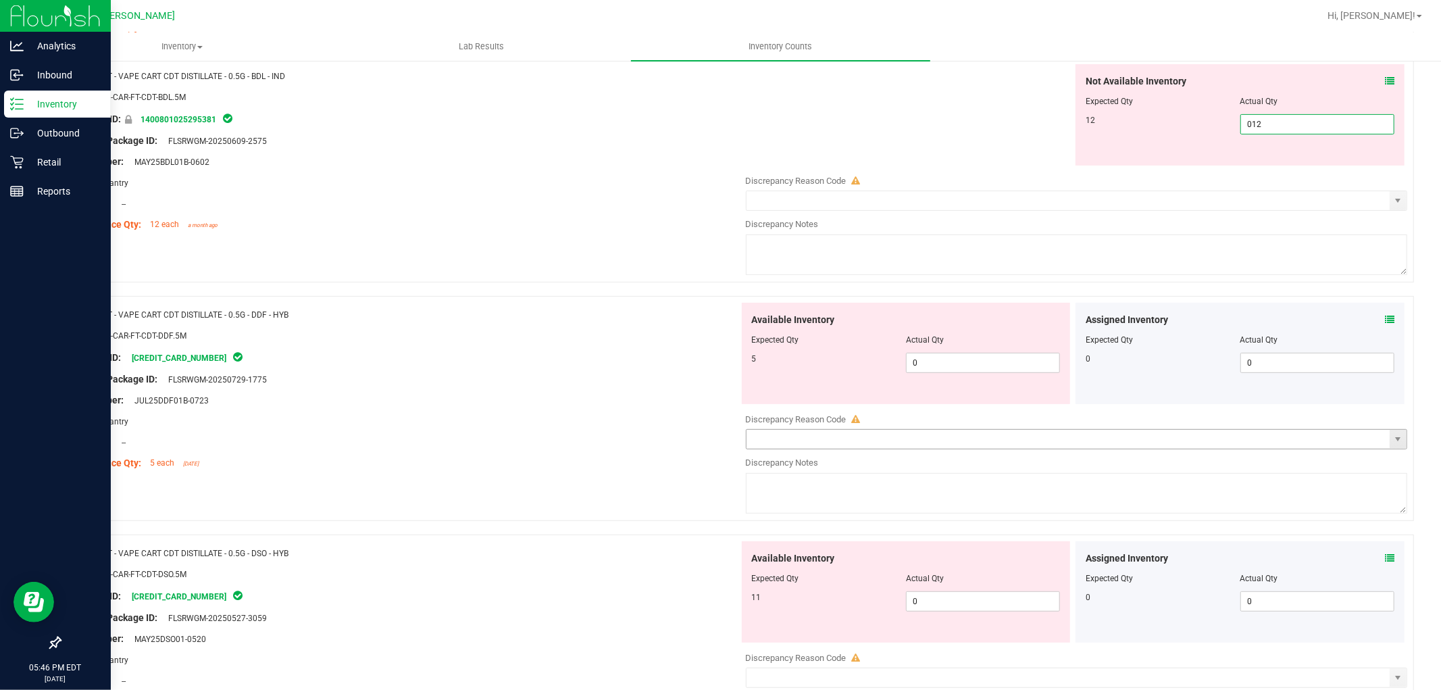
scroll to position [375, 0]
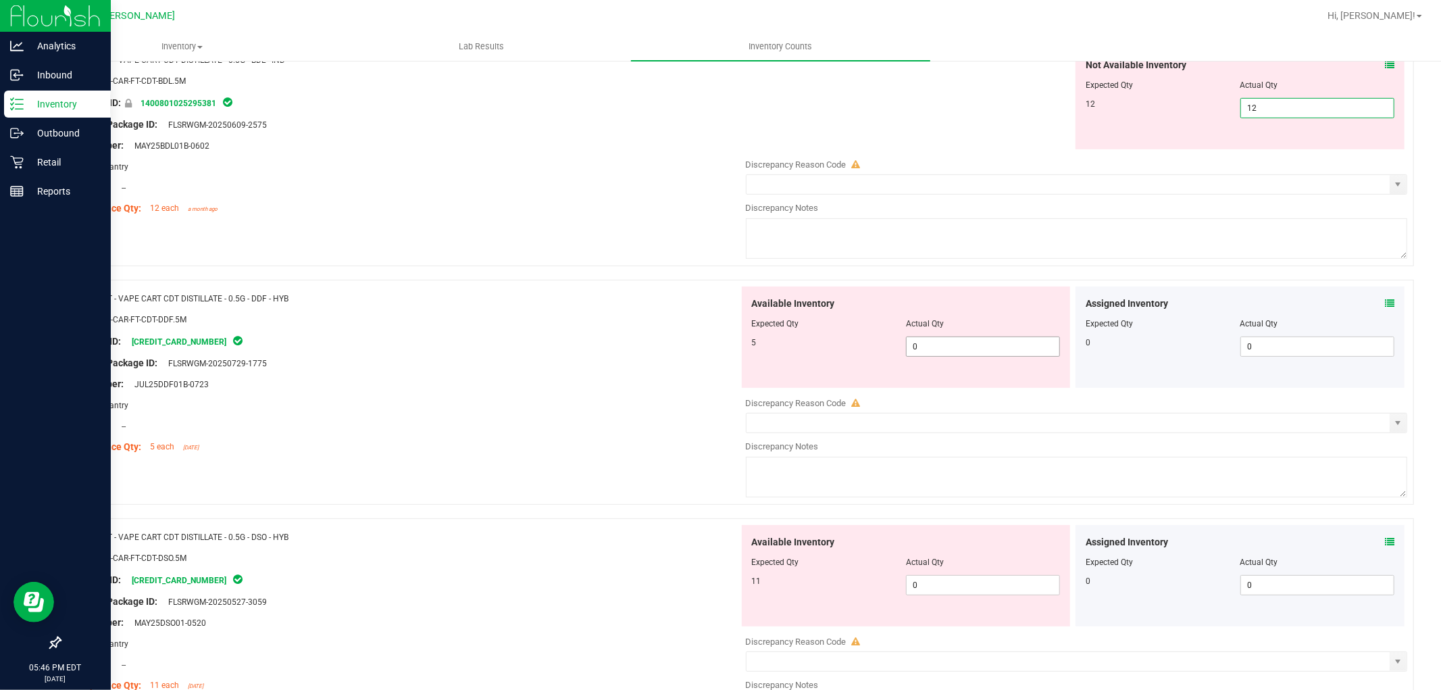
click at [988, 344] on div "Available Inventory Expected Qty Actual Qty 5 0 0" at bounding box center [906, 336] width 329 height 101
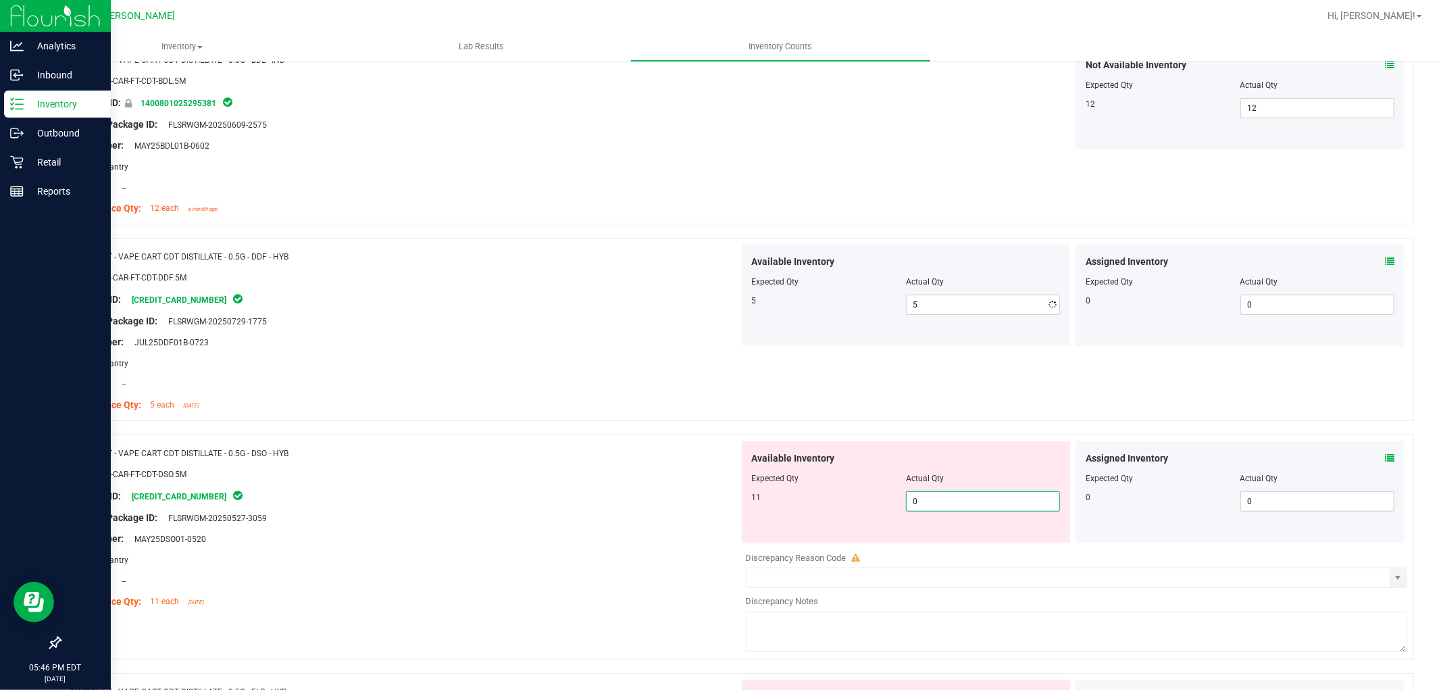
click at [950, 542] on div "Available Inventory Expected Qty Actual Qty 11 0 0" at bounding box center [906, 491] width 329 height 101
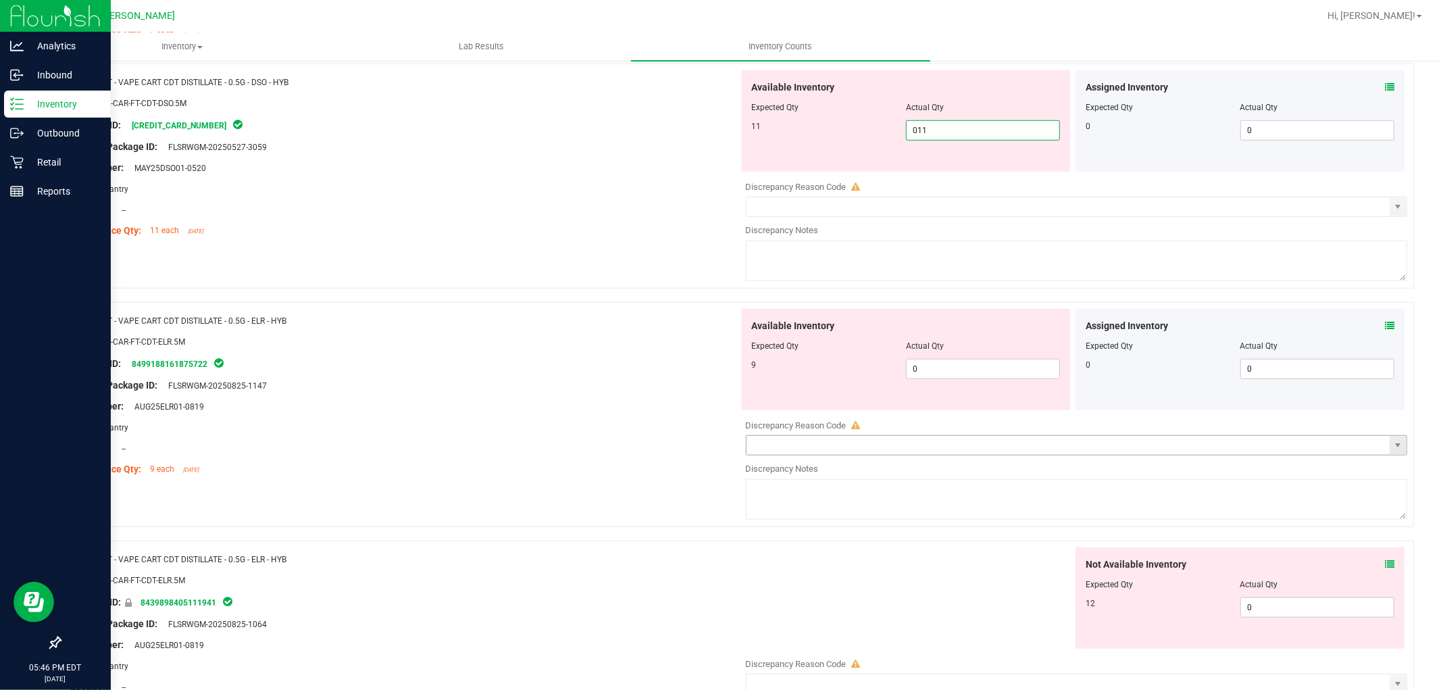
scroll to position [750, 0]
click at [955, 359] on div "Available Inventory Expected Qty Actual Qty 9 0 0" at bounding box center [906, 354] width 329 height 101
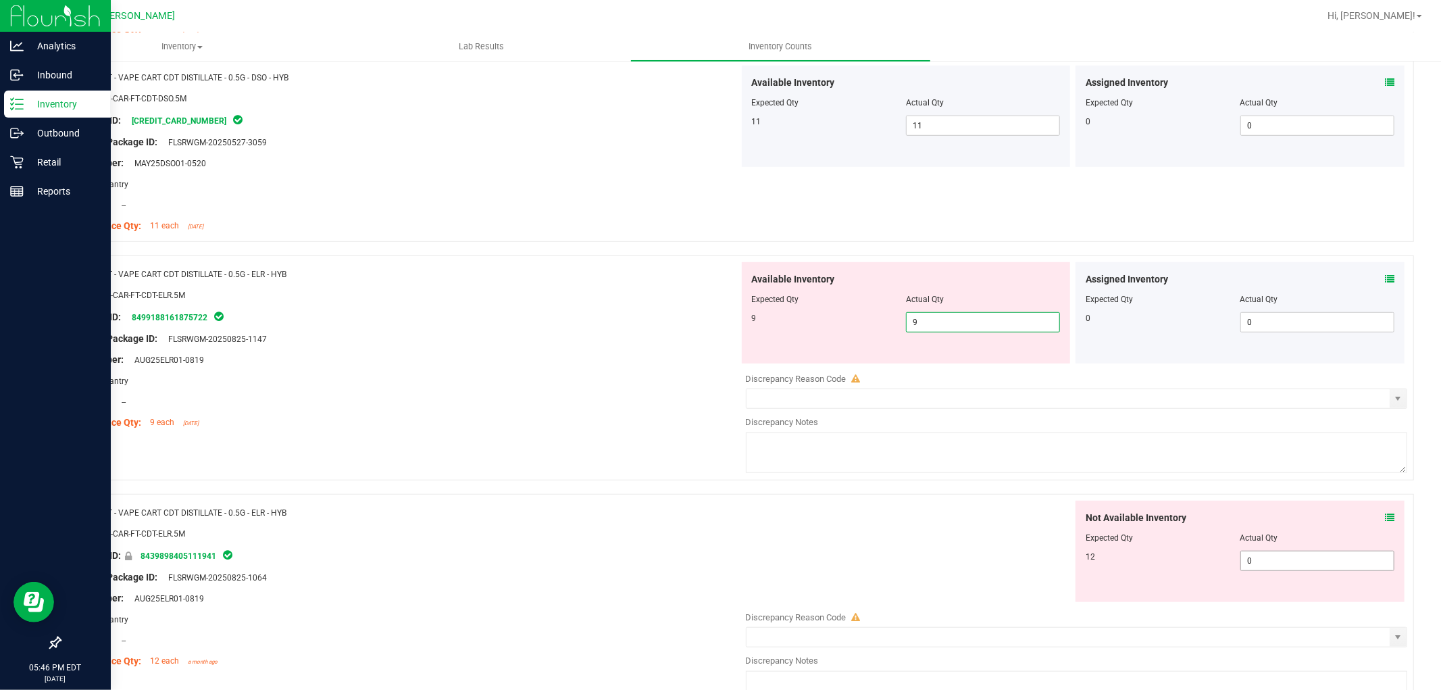
click at [1281, 555] on div "Not Available Inventory Expected Qty Actual Qty 12 0 0" at bounding box center [1239, 551] width 329 height 101
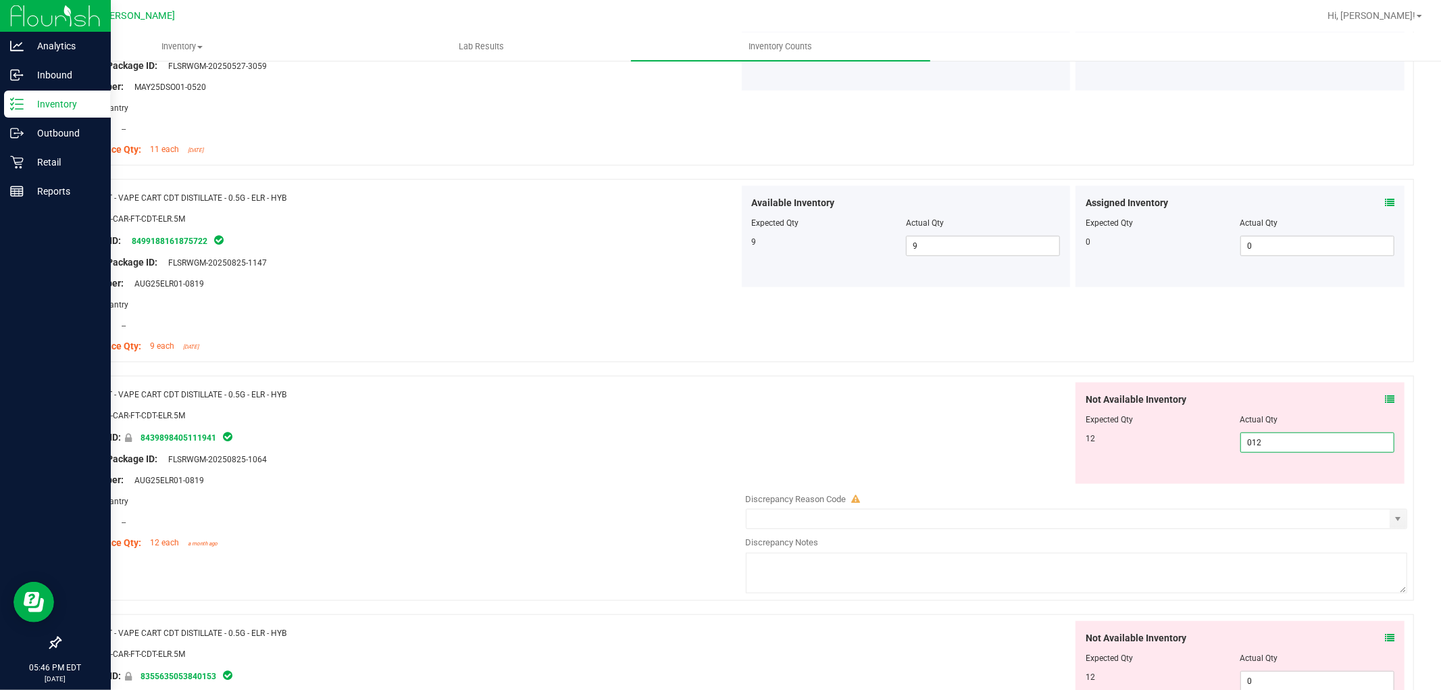
scroll to position [975, 0]
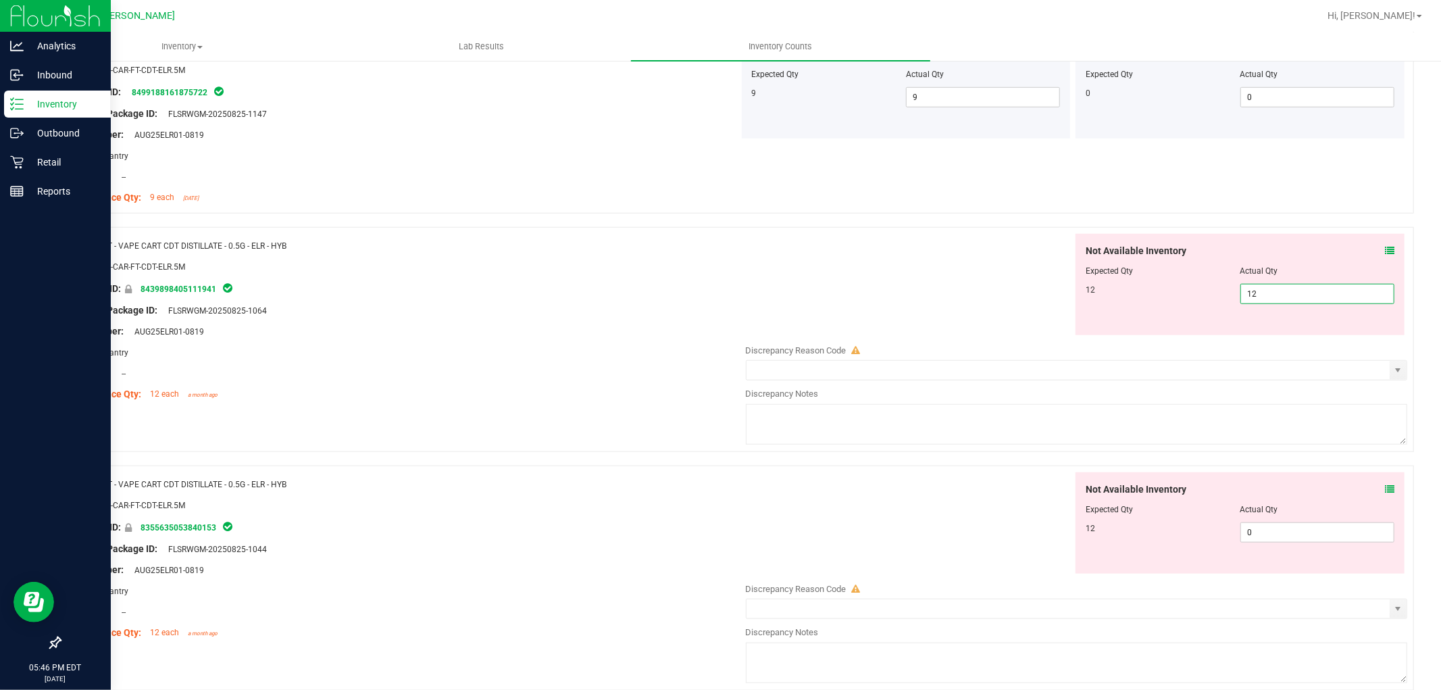
drag, startPoint x: 1290, startPoint y: 515, endPoint x: 1288, endPoint y: 527, distance: 11.7
click at [1291, 515] on div "Not Available Inventory Expected Qty Actual Qty 12 0 0" at bounding box center [1239, 522] width 329 height 101
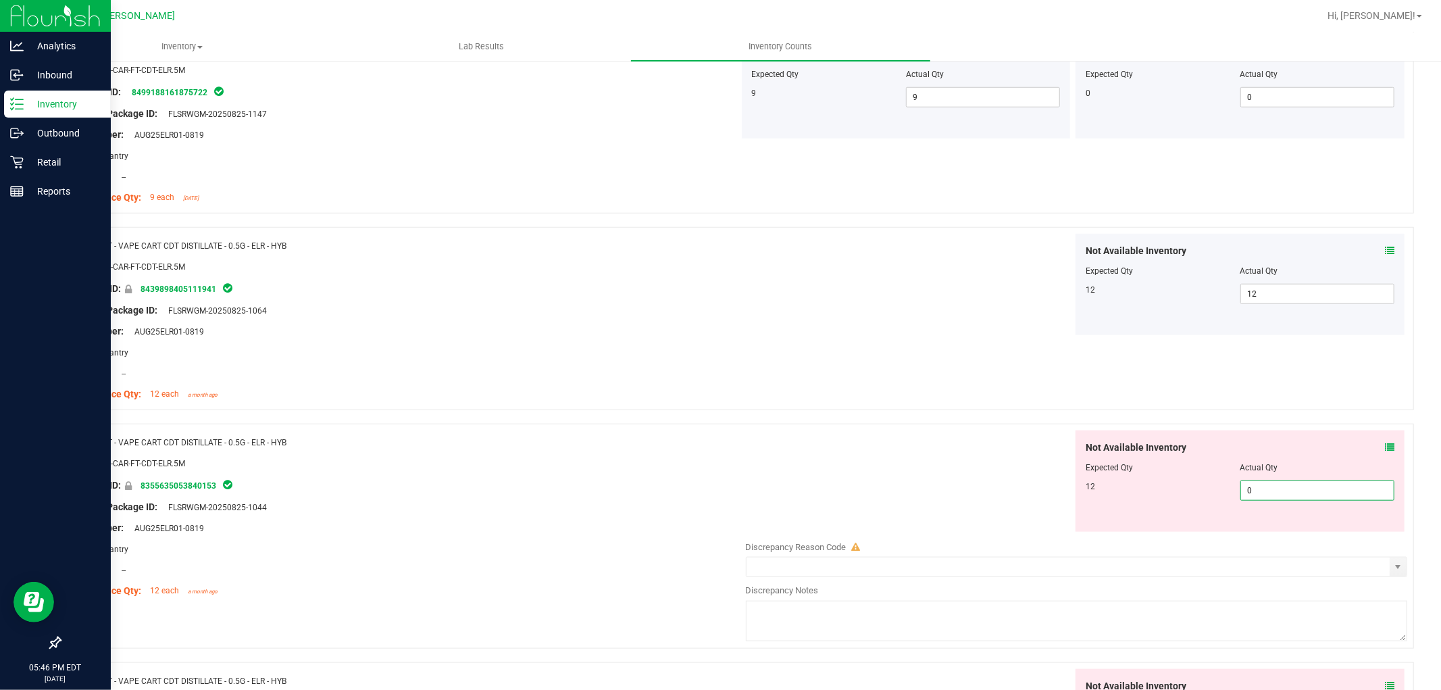
click at [1292, 496] on span "0 0" at bounding box center [1317, 490] width 154 height 20
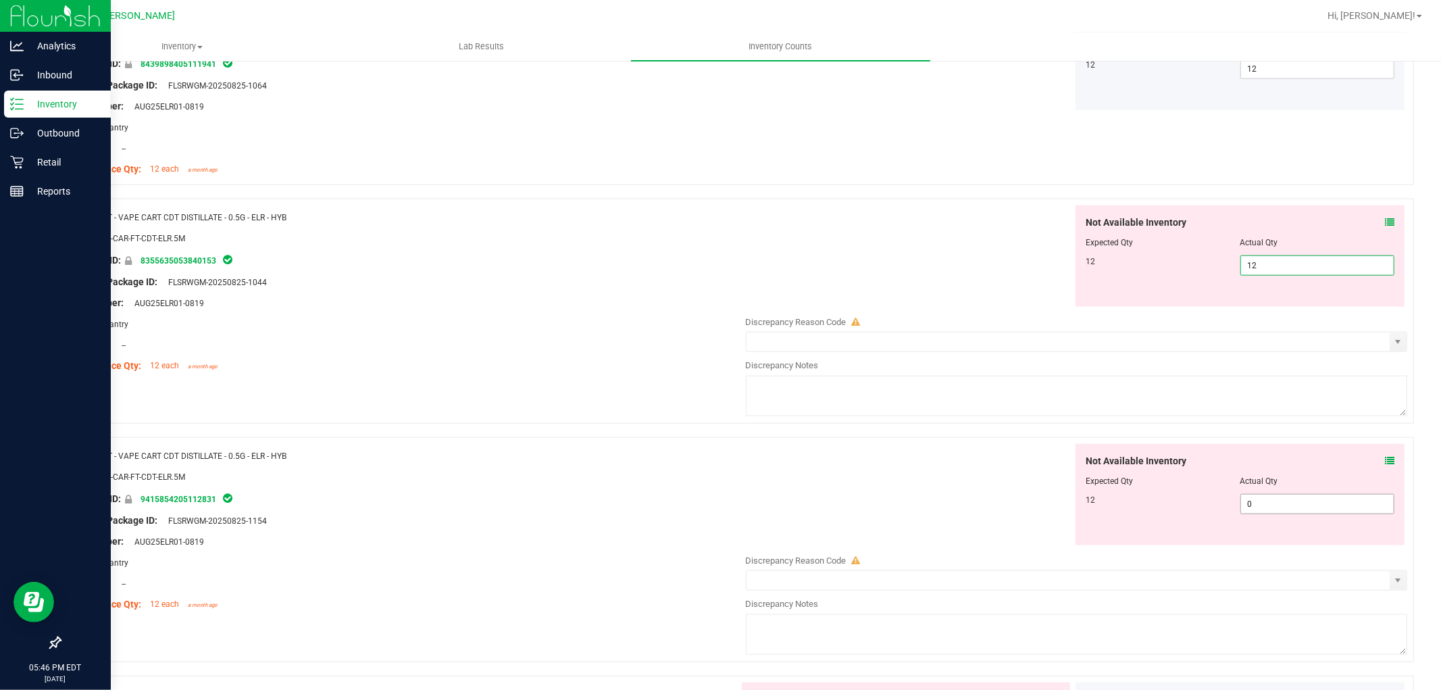
drag, startPoint x: 1260, startPoint y: 511, endPoint x: 1250, endPoint y: 498, distance: 16.4
click at [1260, 510] on div "Not Available Inventory Expected Qty Actual Qty 12 0 0" at bounding box center [1073, 551] width 669 height 214
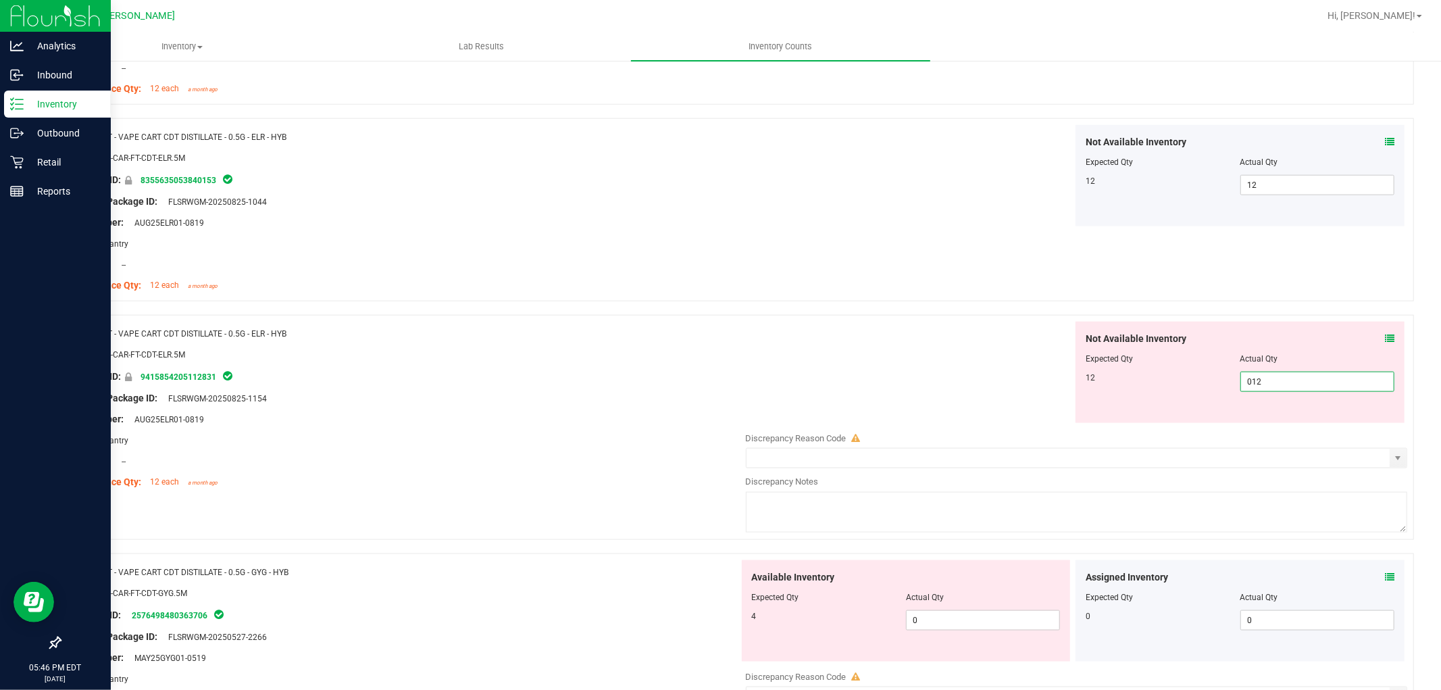
scroll to position [1501, 0]
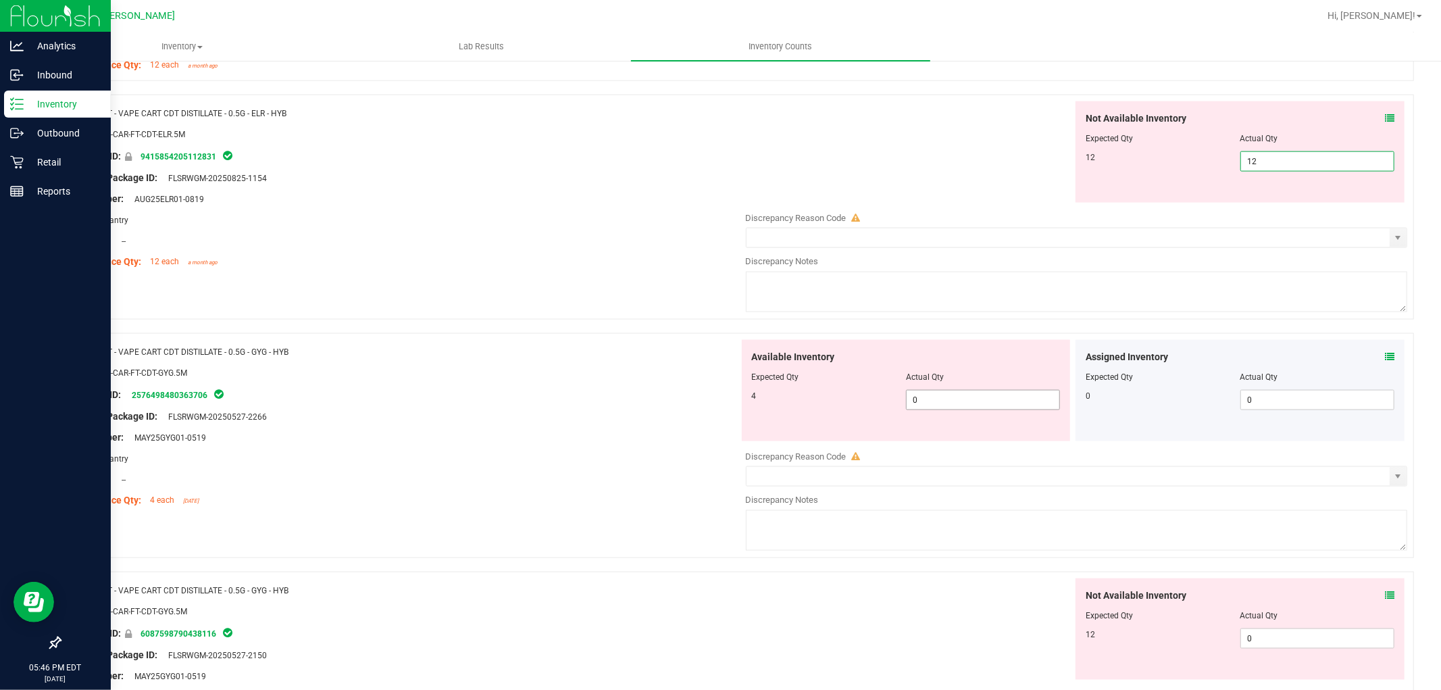
click at [973, 409] on div "Available Inventory Expected Qty Actual Qty 4 0 0" at bounding box center [1073, 447] width 669 height 214
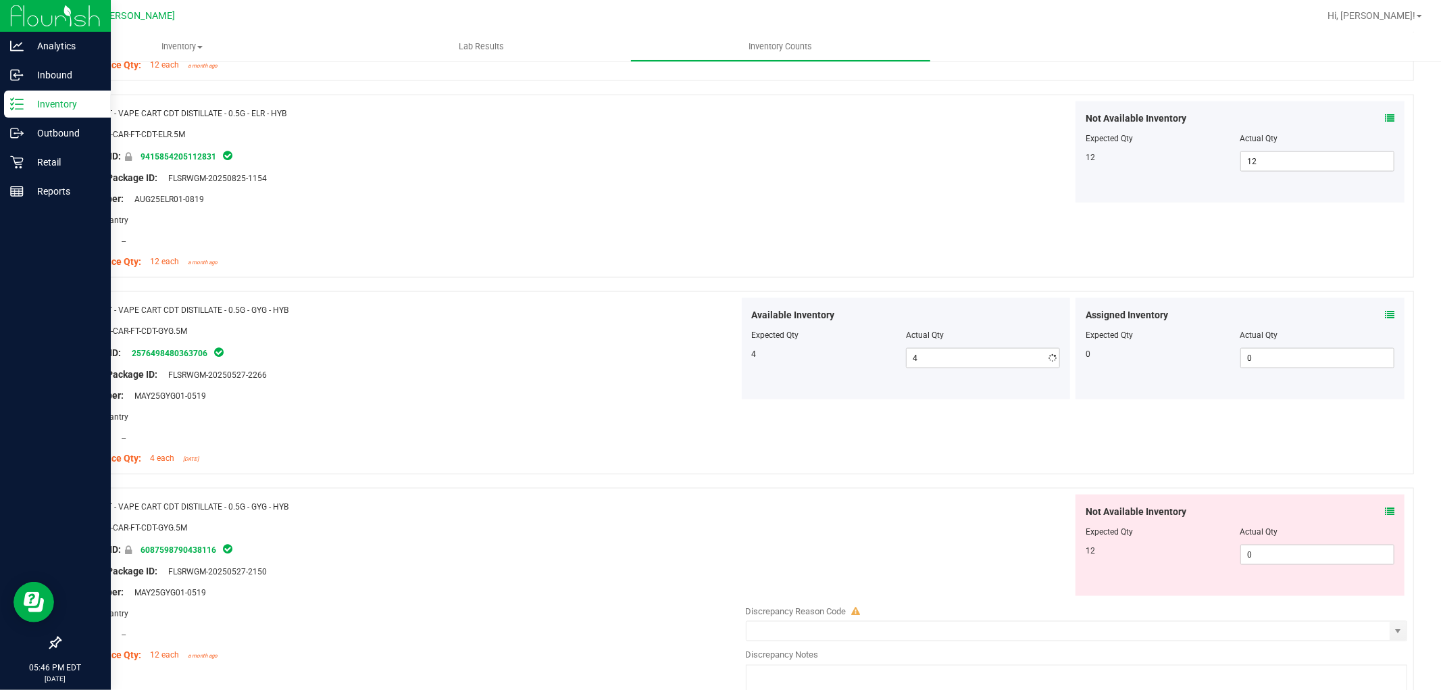
click at [1275, 585] on div "Not Available Inventory Expected Qty Actual Qty 12 0 0" at bounding box center [1239, 544] width 329 height 101
click at [1248, 546] on div "Not Available Inventory Expected Qty Actual Qty 12 0 0" at bounding box center [1239, 544] width 329 height 101
click at [1254, 552] on span "0 0" at bounding box center [1317, 554] width 154 height 20
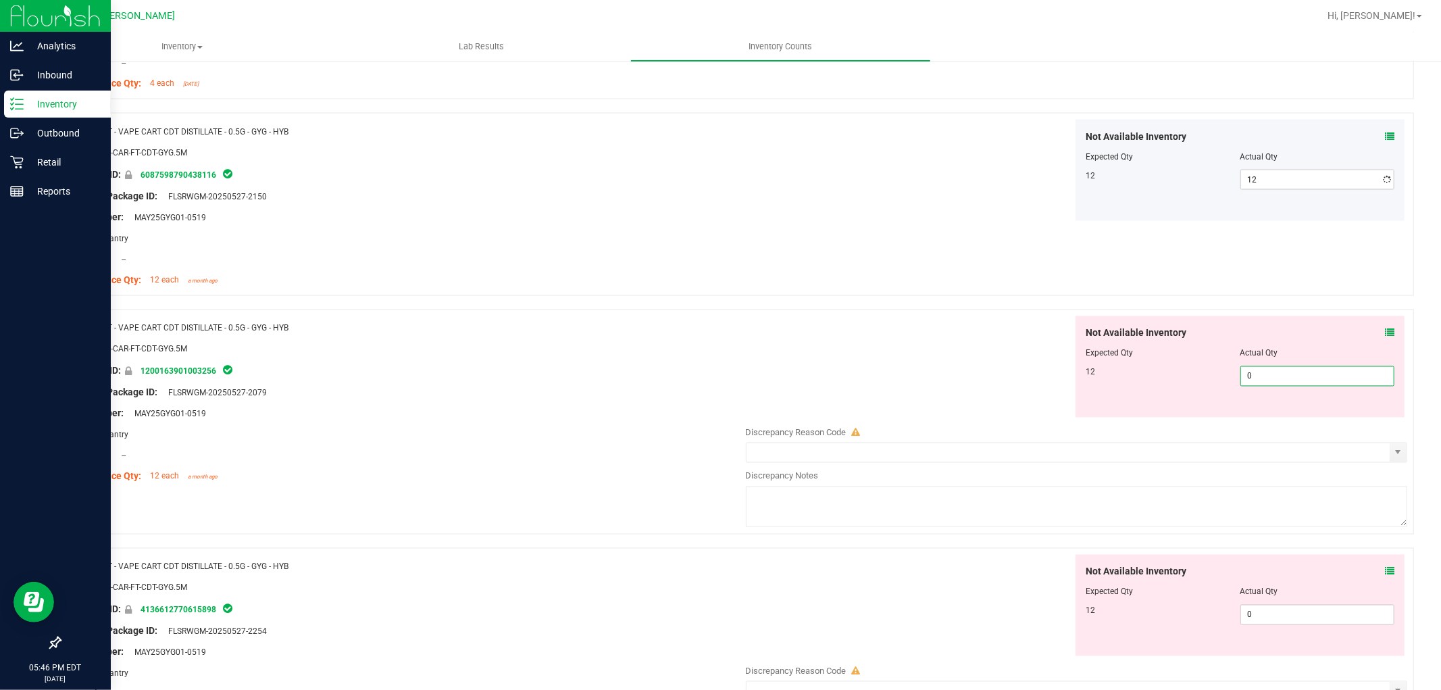
click at [1273, 415] on div "Not Available Inventory Expected Qty Actual Qty 12 0 0" at bounding box center [1239, 366] width 329 height 101
click at [1252, 627] on div "Not Available Inventory Expected Qty Actual Qty 12 0 0" at bounding box center [1073, 662] width 669 height 214
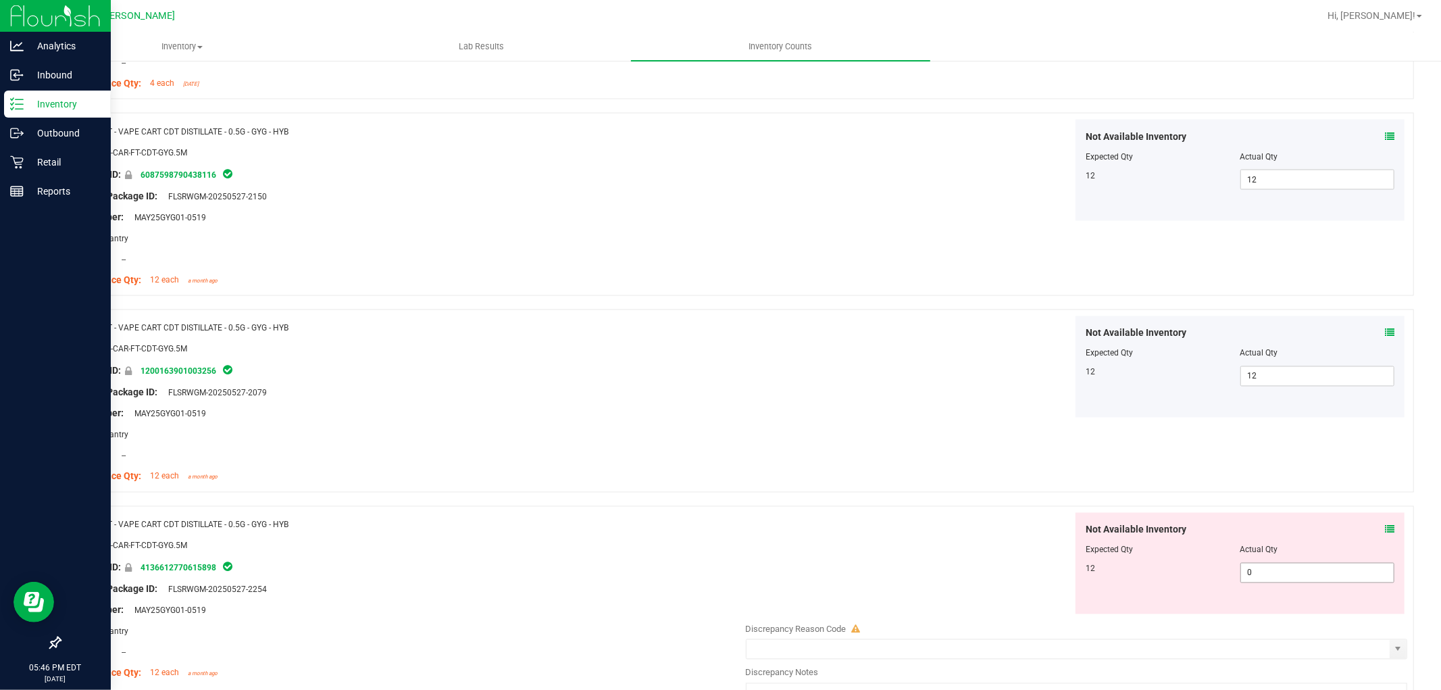
click at [1255, 571] on span "0 0" at bounding box center [1317, 573] width 154 height 20
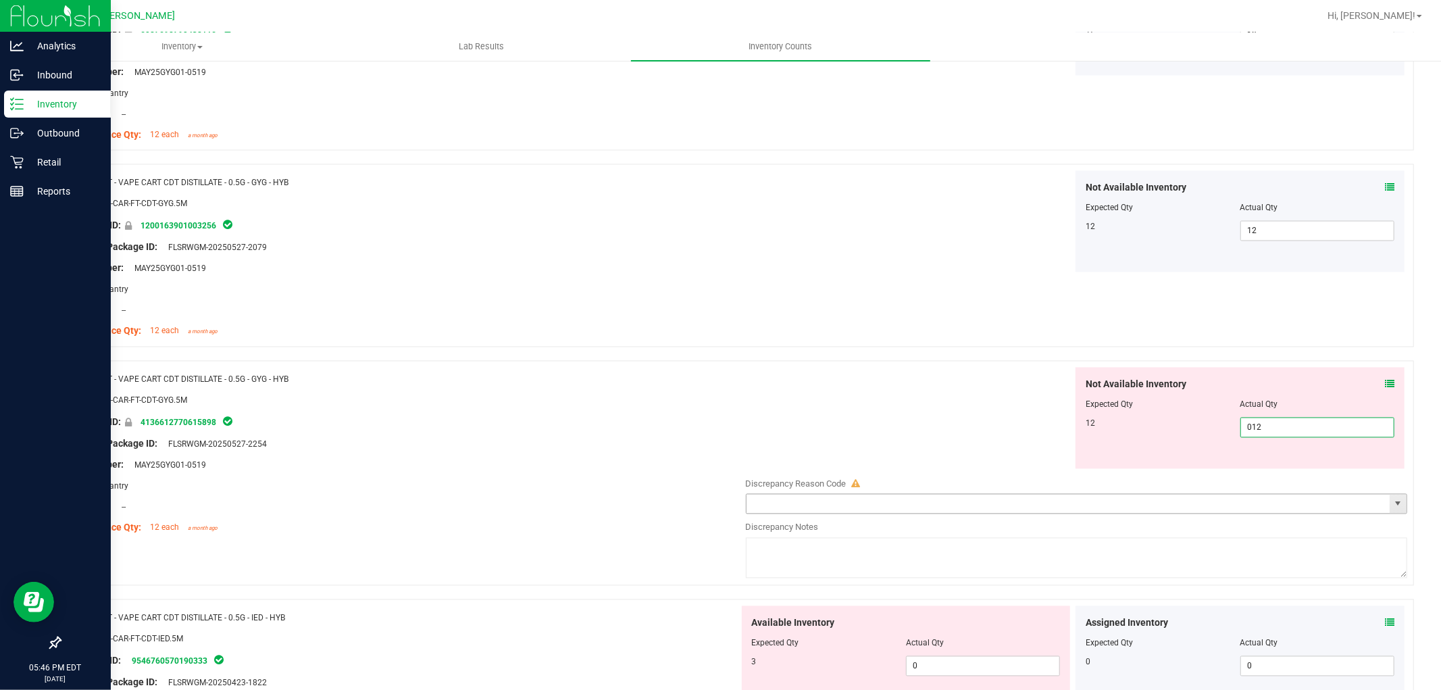
scroll to position [2251, 0]
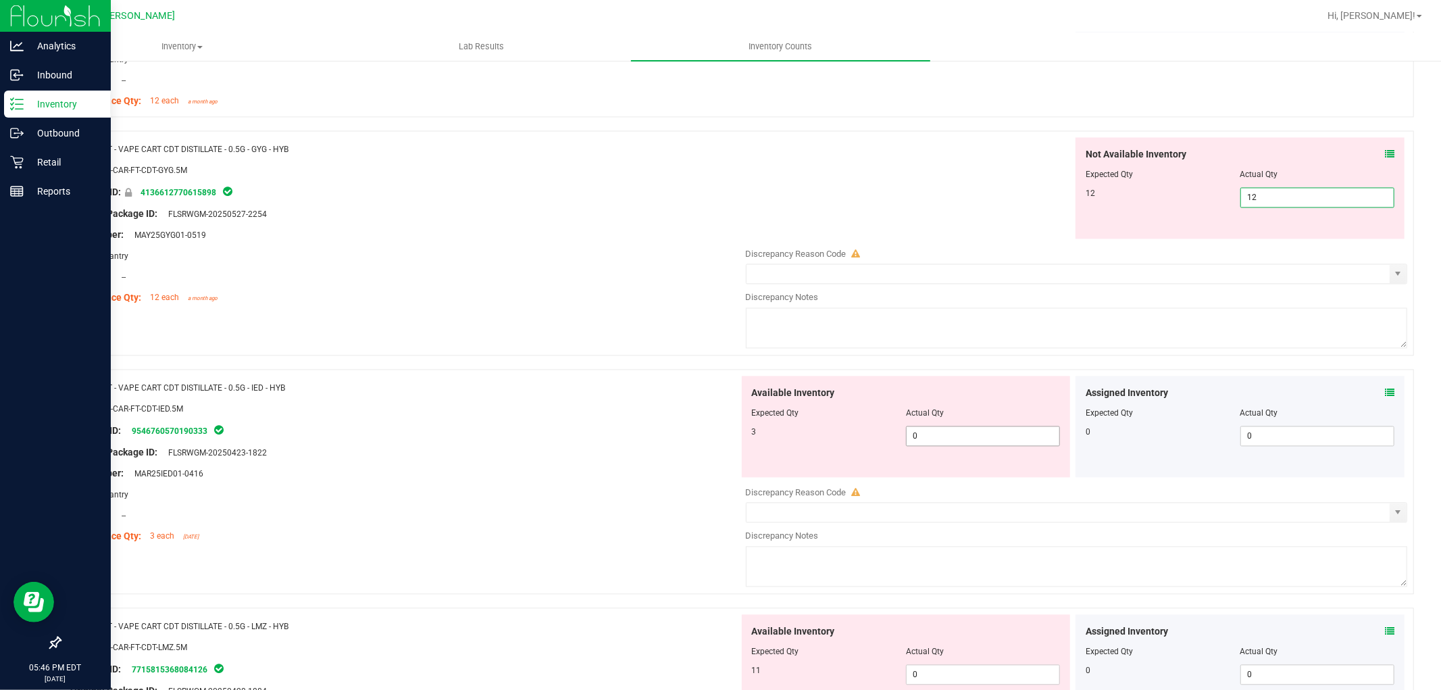
click at [967, 440] on div "Available Inventory Expected Qty Actual Qty 3 0 0" at bounding box center [1073, 483] width 669 height 214
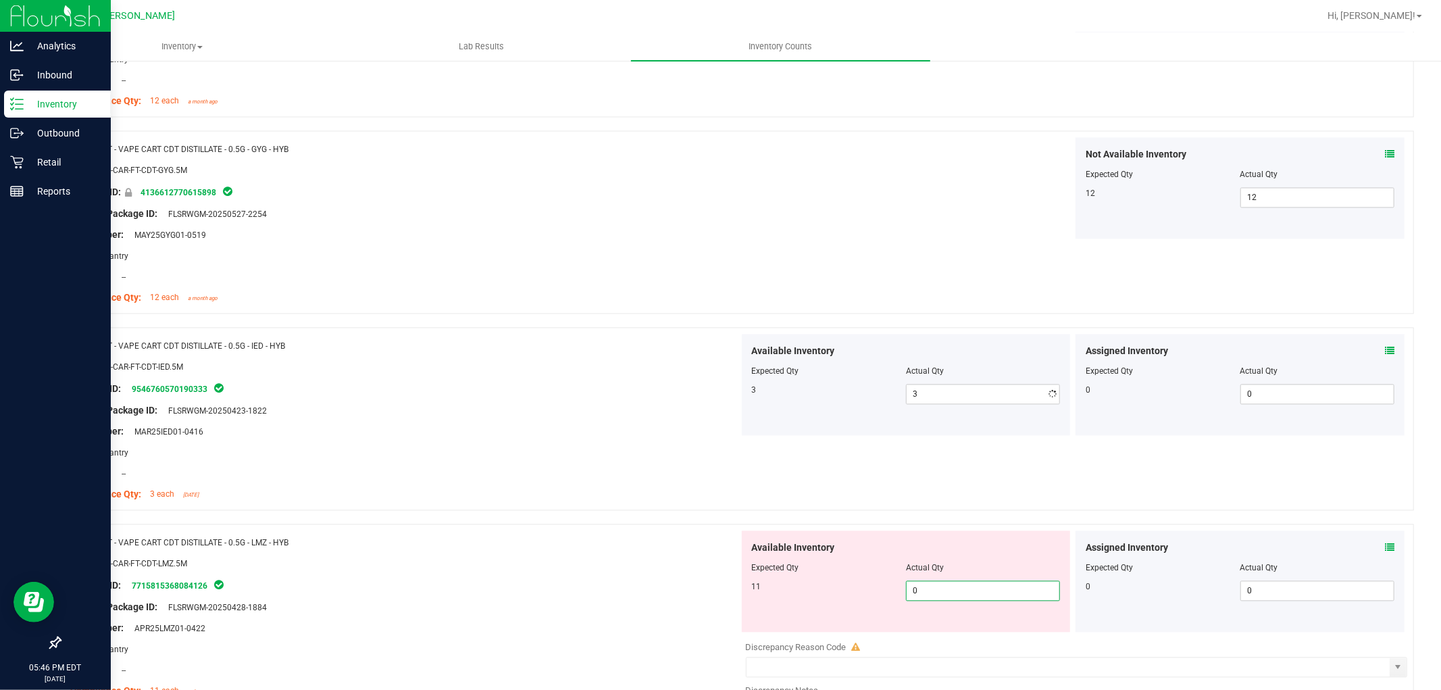
drag, startPoint x: 981, startPoint y: 639, endPoint x: 973, endPoint y: 624, distance: 16.9
click at [979, 639] on div "Available Inventory Expected Qty Actual Qty 11 0 0" at bounding box center [1073, 637] width 669 height 214
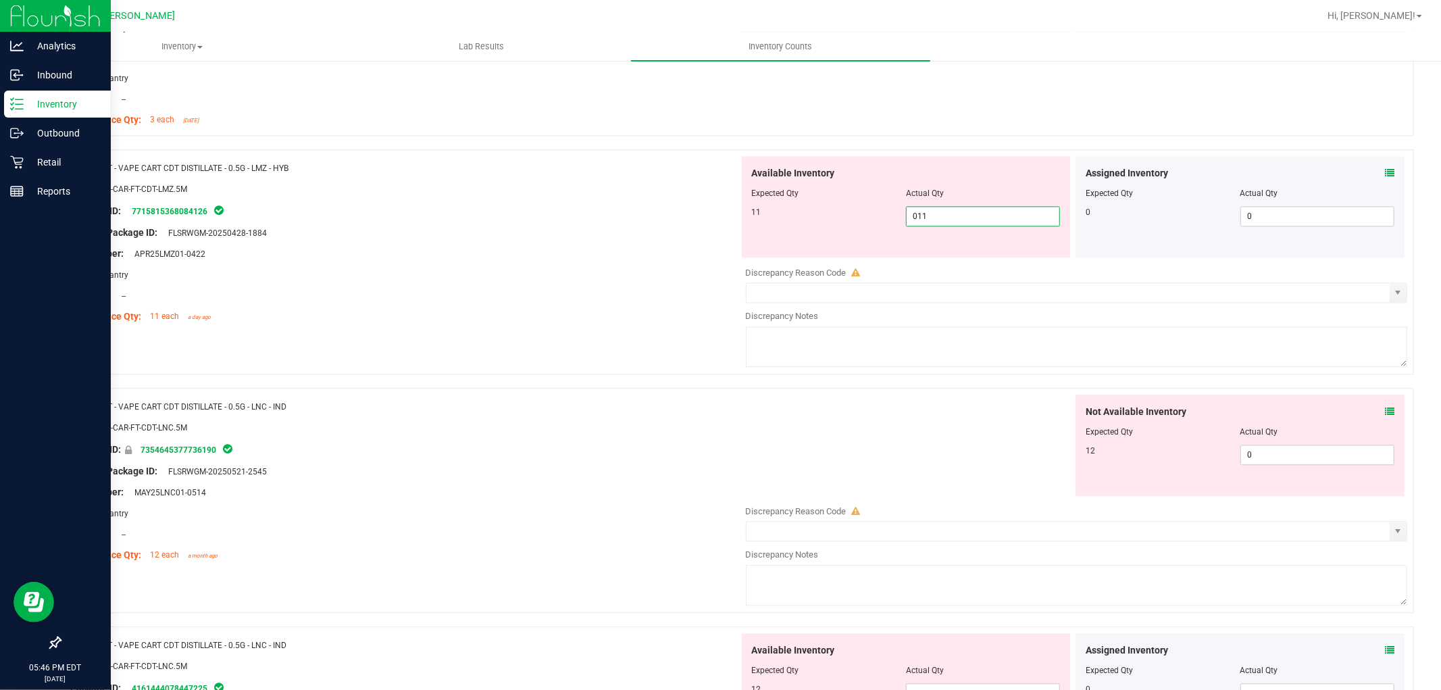
scroll to position [2626, 0]
click at [1293, 446] on div "Not Available Inventory Expected Qty Actual Qty 12 0 0" at bounding box center [1239, 444] width 329 height 101
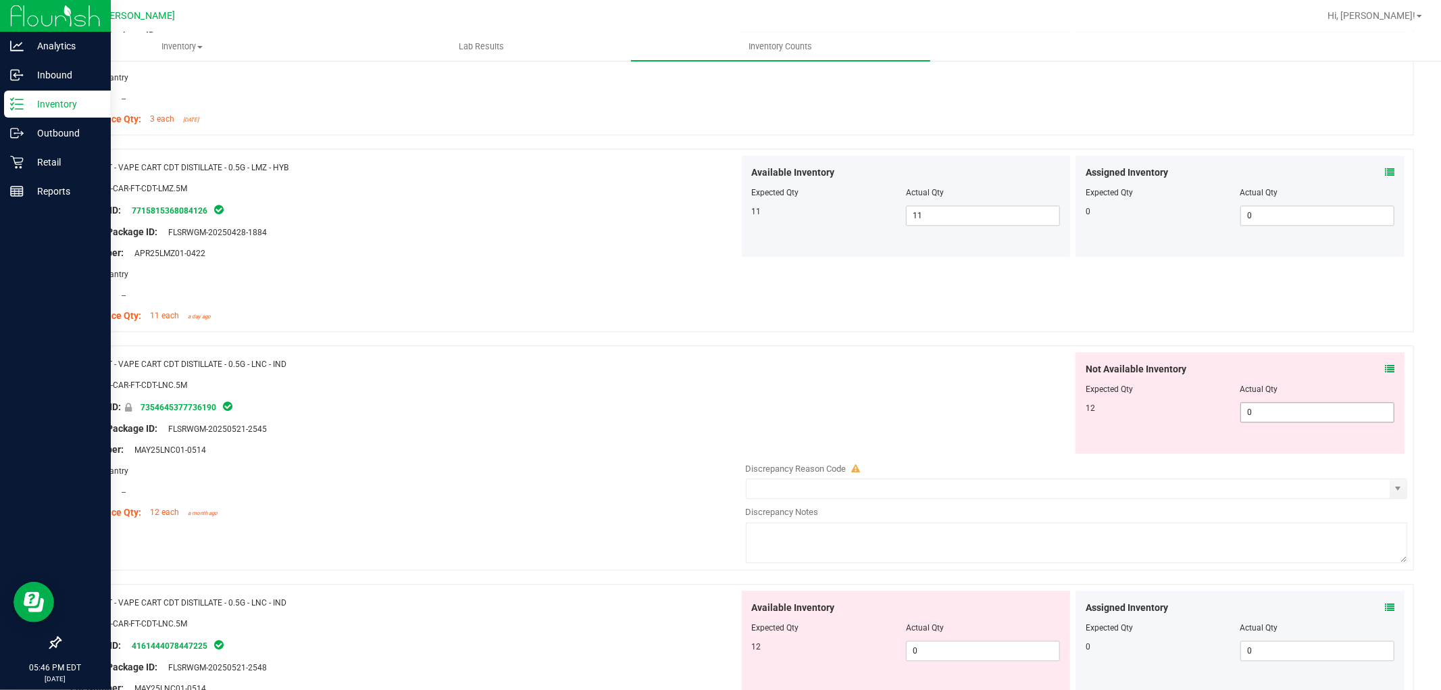
click at [1264, 422] on span "0 0" at bounding box center [1317, 412] width 154 height 20
click at [1269, 415] on span "0 0" at bounding box center [1317, 412] width 154 height 20
click at [989, 645] on div "Available Inventory Expected Qty Actual Qty 12 0 0" at bounding box center [906, 640] width 329 height 101
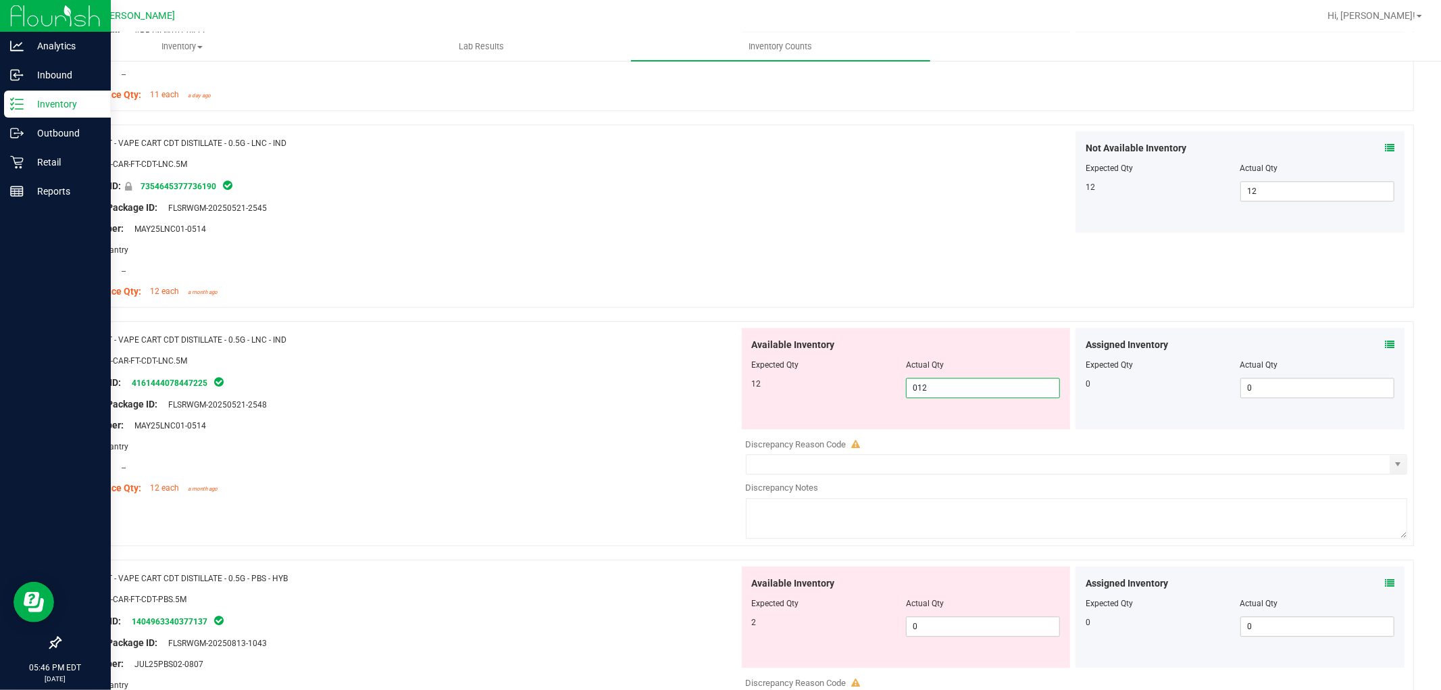
scroll to position [3002, 0]
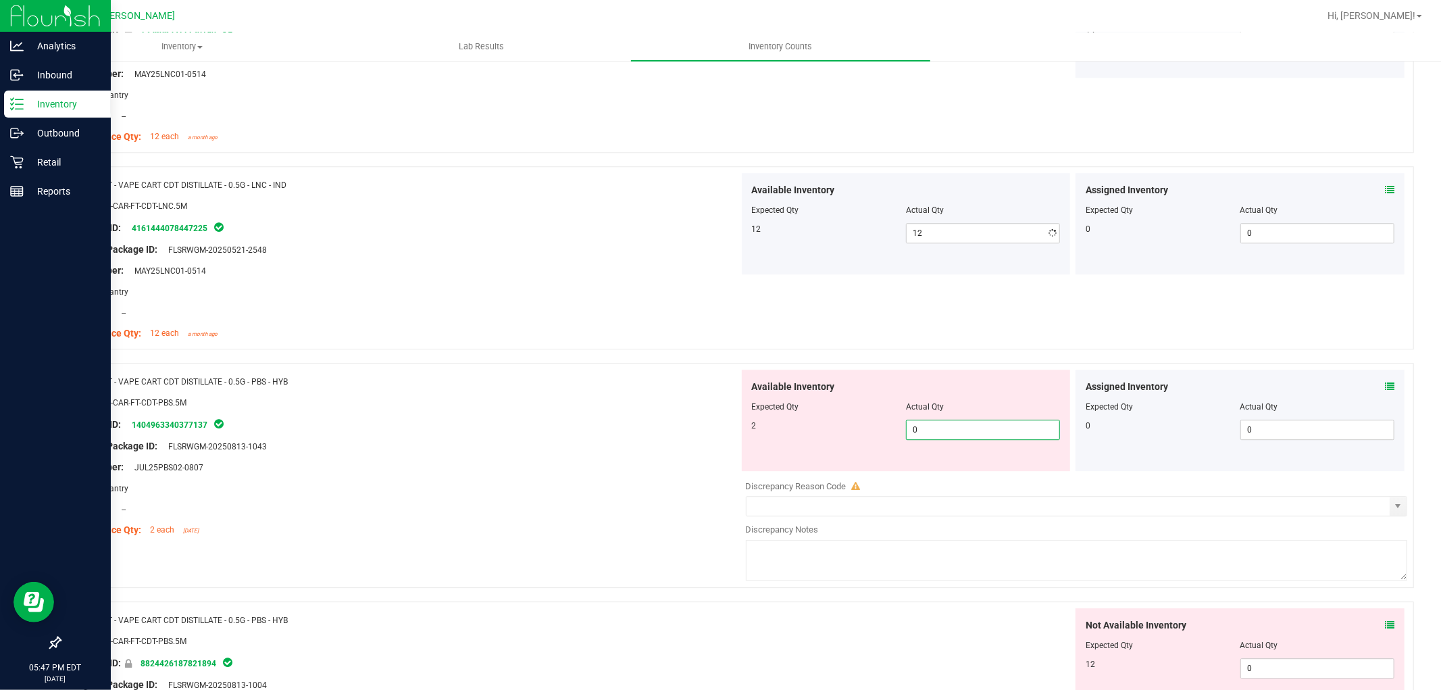
click at [935, 482] on div "Available Inventory Expected Qty Actual Qty 2 0 0" at bounding box center [1073, 476] width 669 height 214
click at [1251, 664] on div "Not Available Inventory Expected Qty Actual Qty 12 0 0" at bounding box center [1239, 658] width 329 height 101
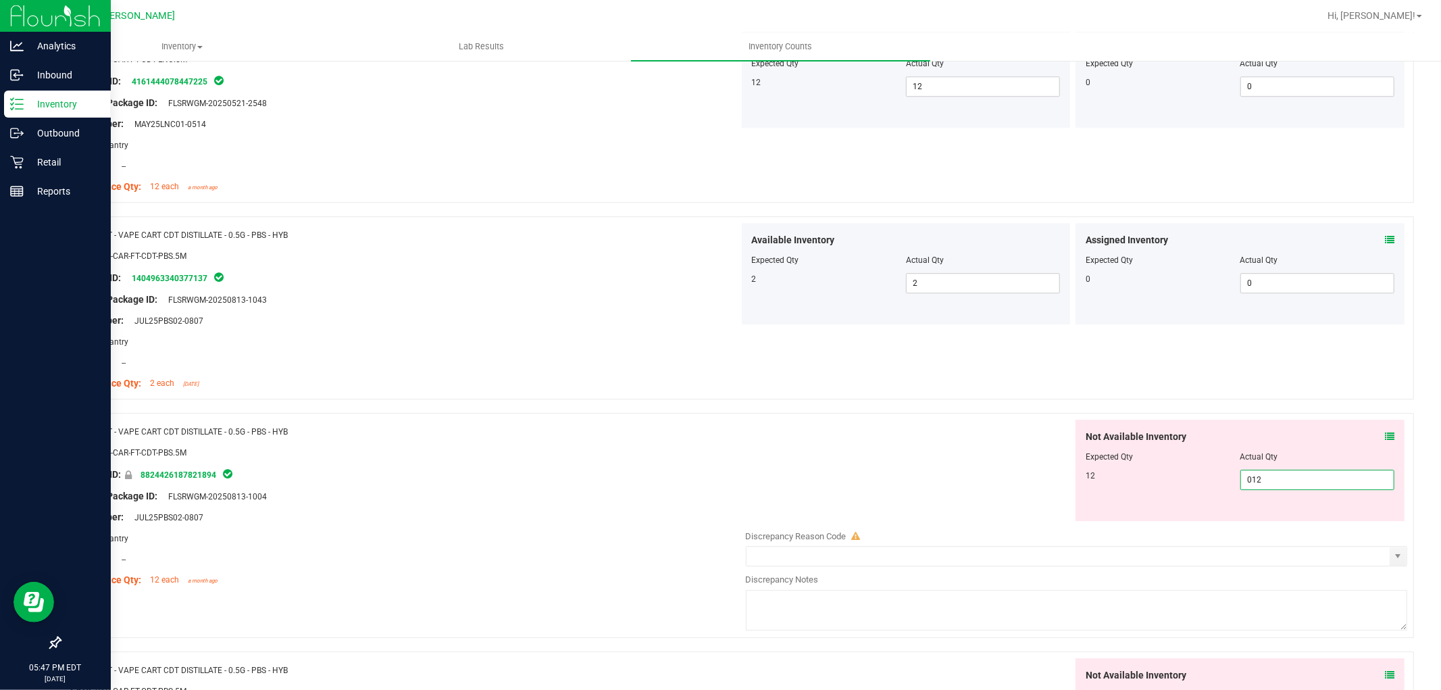
scroll to position [3377, 0]
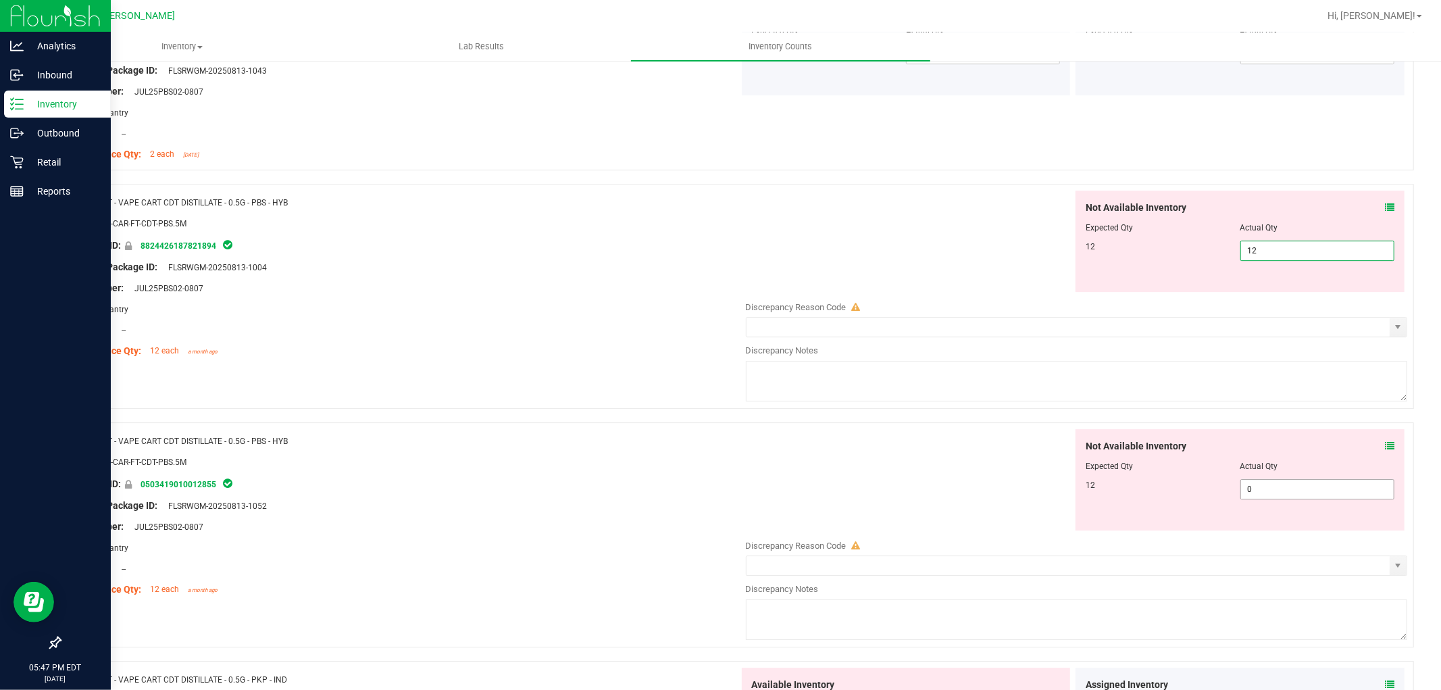
click at [1290, 492] on div "Not Available Inventory Expected Qty Actual Qty 12 0 0" at bounding box center [1073, 536] width 669 height 214
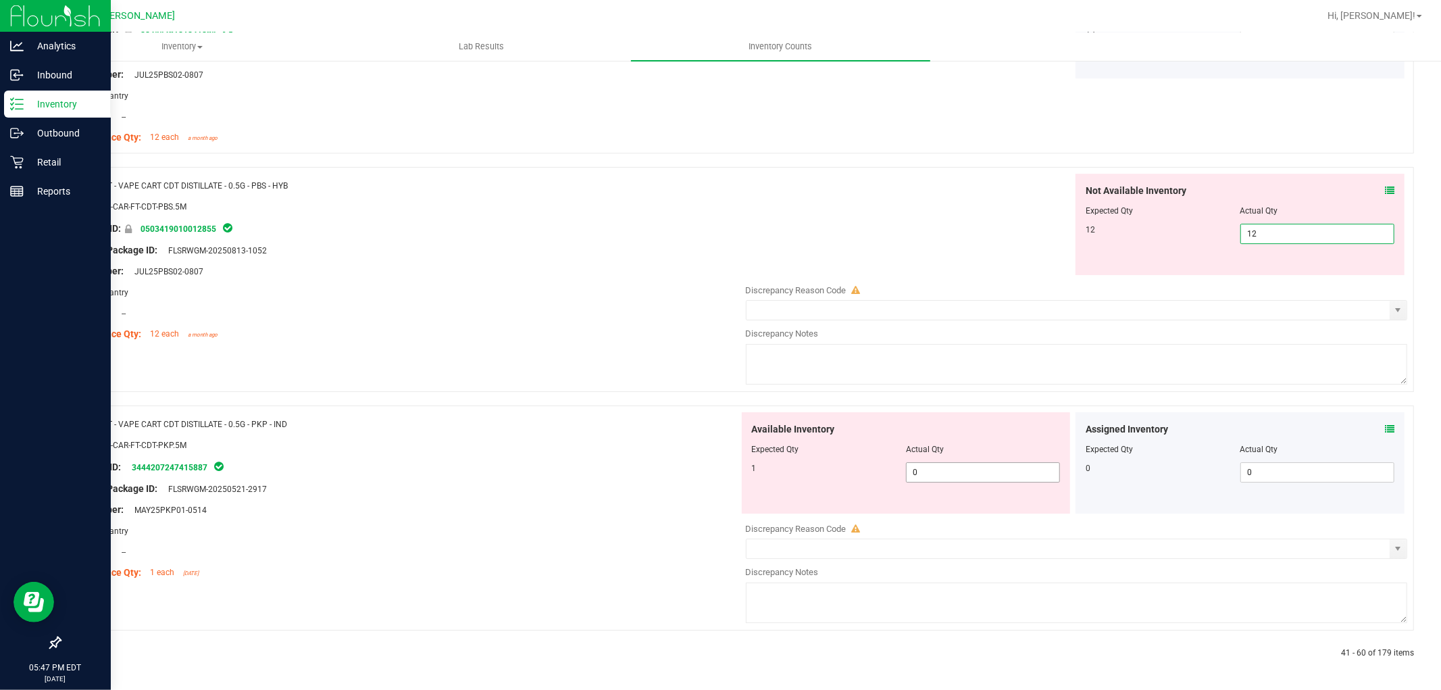
click at [1031, 469] on span "0 0" at bounding box center [983, 472] width 154 height 20
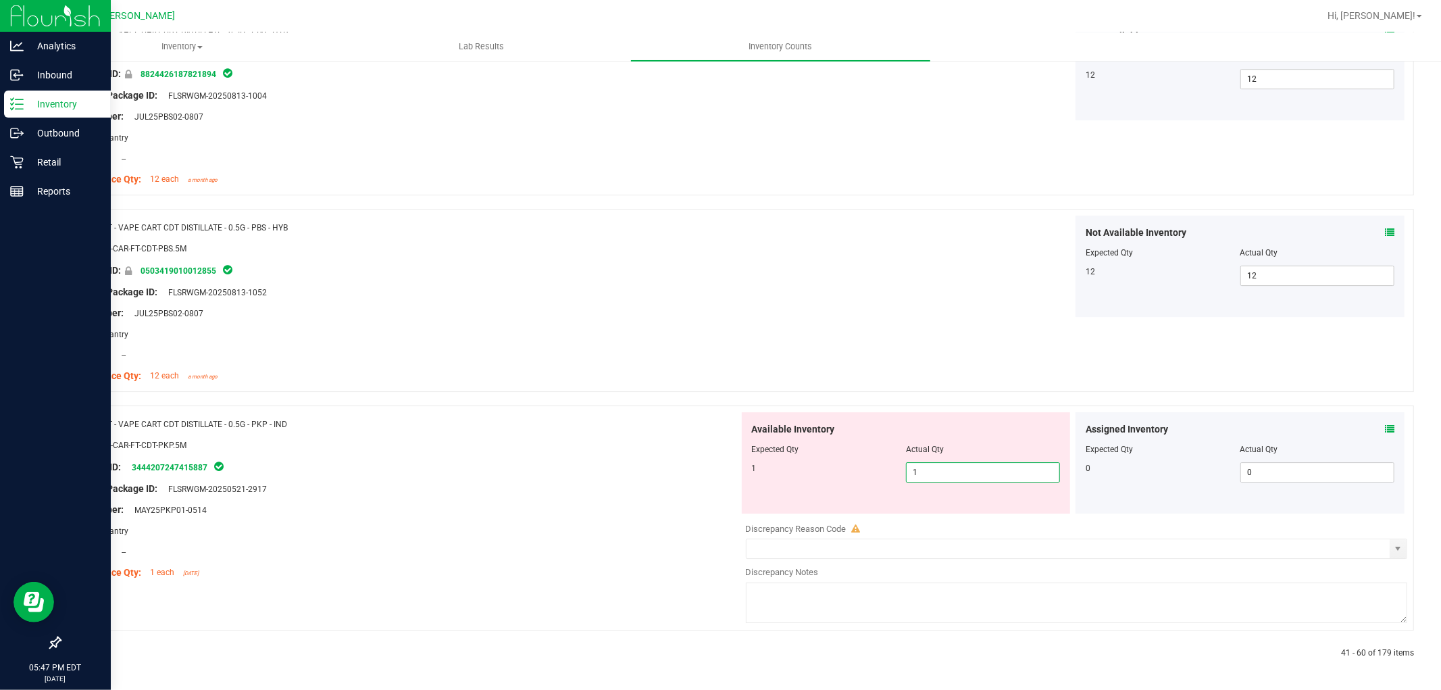
click at [432, 503] on div "Name: FT - VAPE CART CDT DISTILLATE - 0.5G - PKP - IND SKU: BAP-CAR-FT-CDT-PKP.…" at bounding box center [404, 498] width 669 height 172
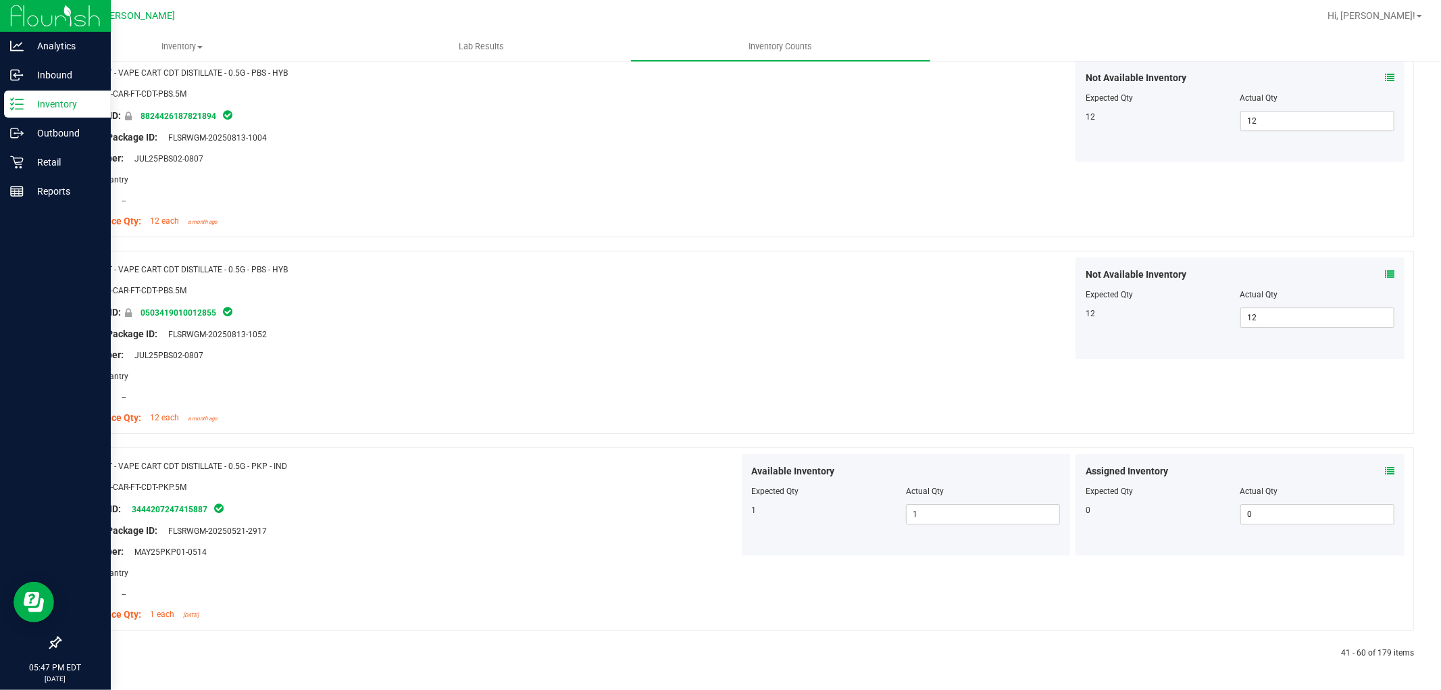
click at [92, 652] on icon at bounding box center [92, 653] width 4 height 8
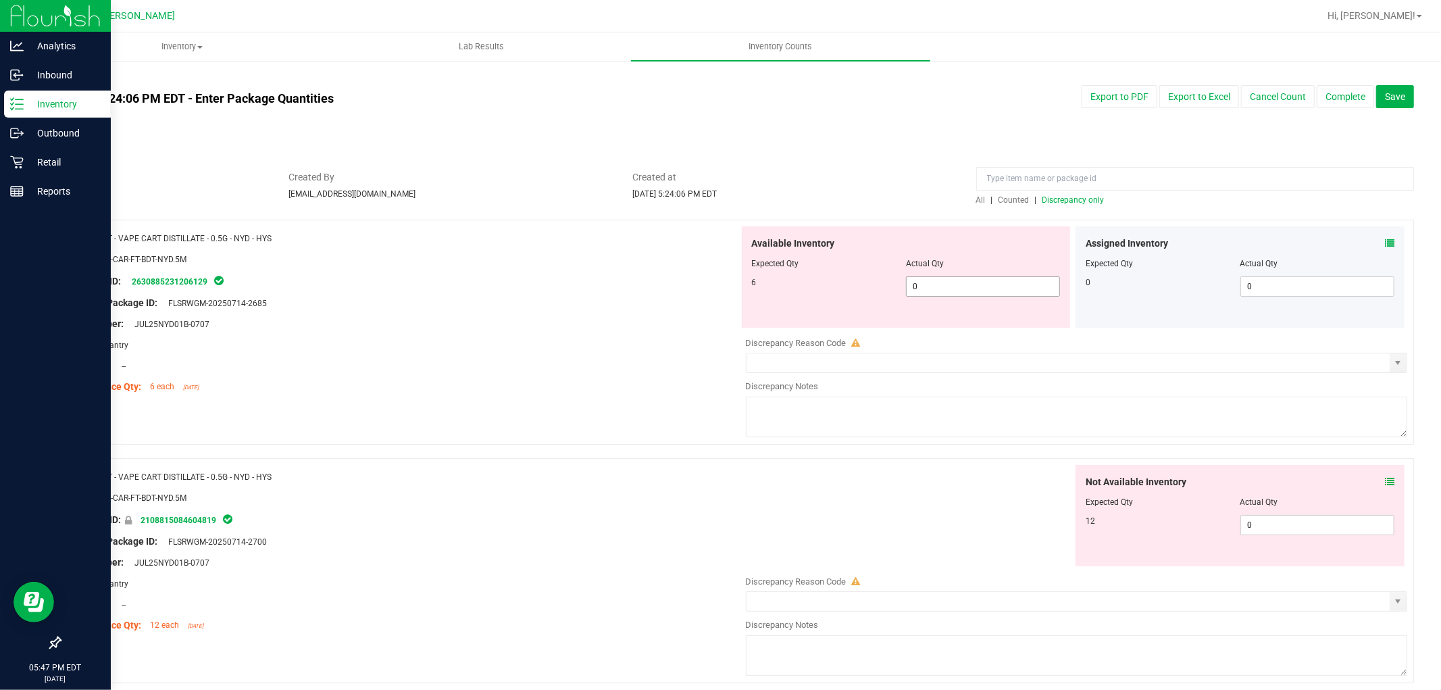
click at [942, 288] on span "0 0" at bounding box center [983, 286] width 154 height 20
click at [1283, 532] on div "Not Available Inventory Expected Qty Actual Qty 12 0 0" at bounding box center [1073, 572] width 669 height 214
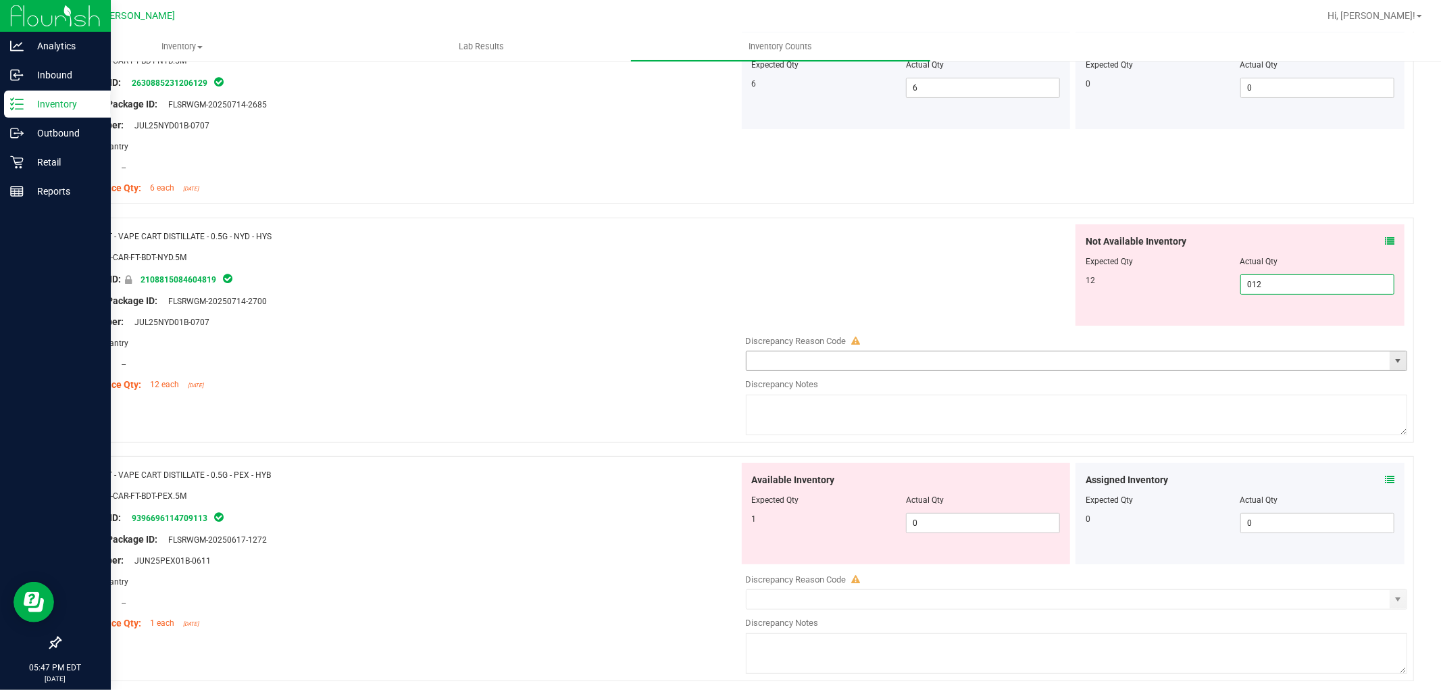
scroll to position [450, 0]
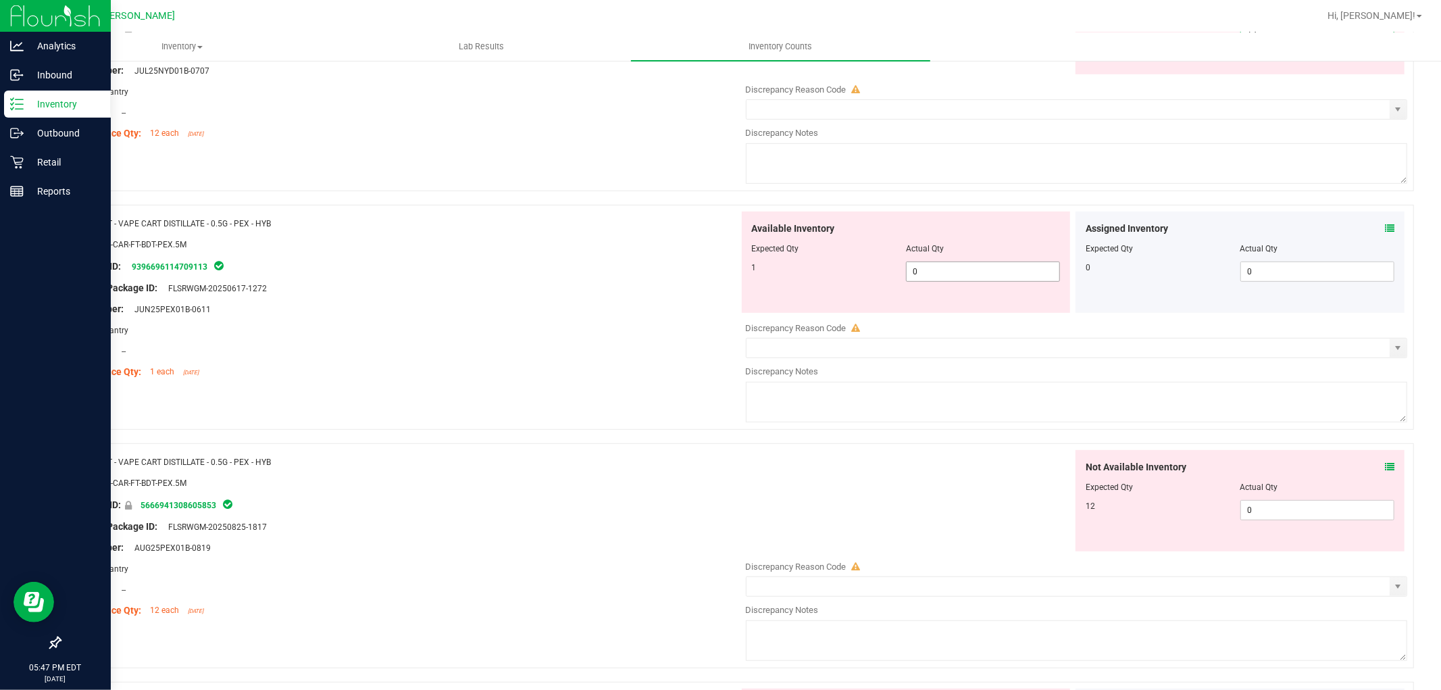
click at [977, 273] on div "Available Inventory Expected Qty Actual Qty 1 0 0" at bounding box center [1073, 318] width 669 height 214
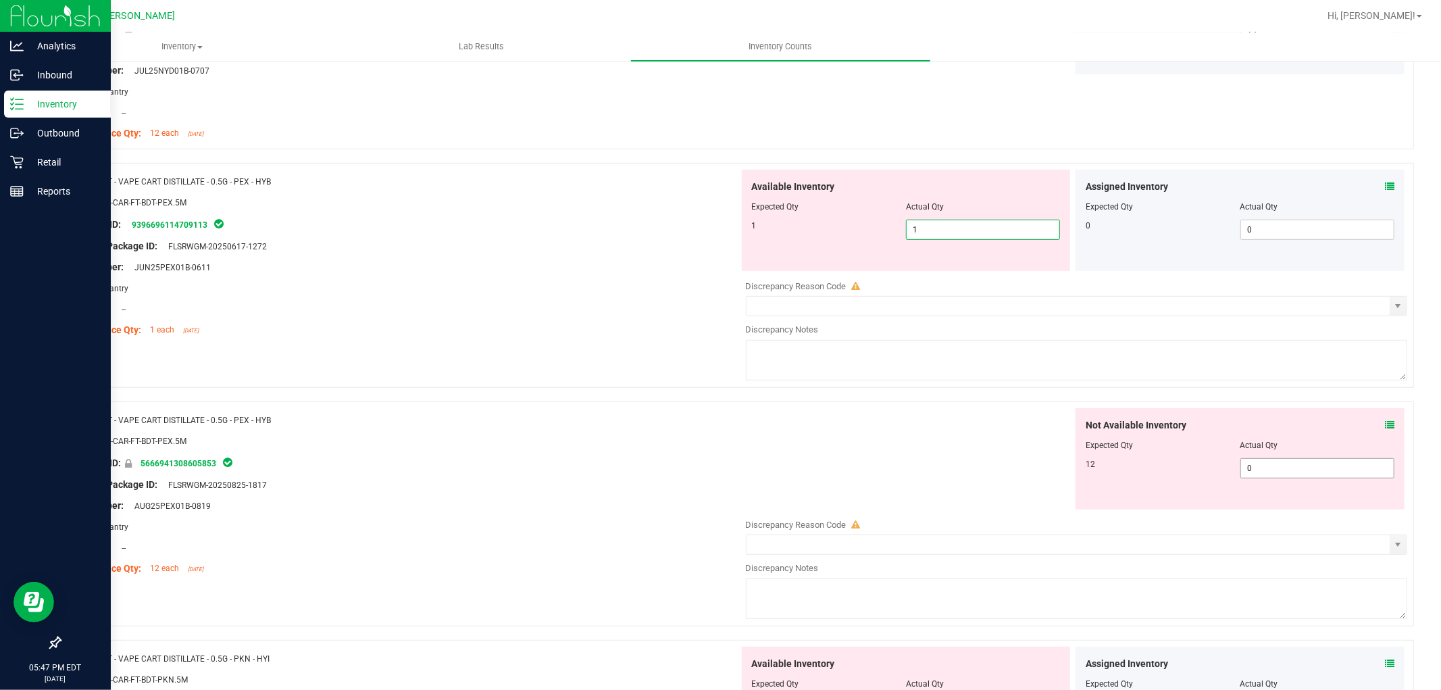
click at [1300, 469] on div "Not Available Inventory Expected Qty Actual Qty 12 0 0" at bounding box center [1073, 515] width 669 height 214
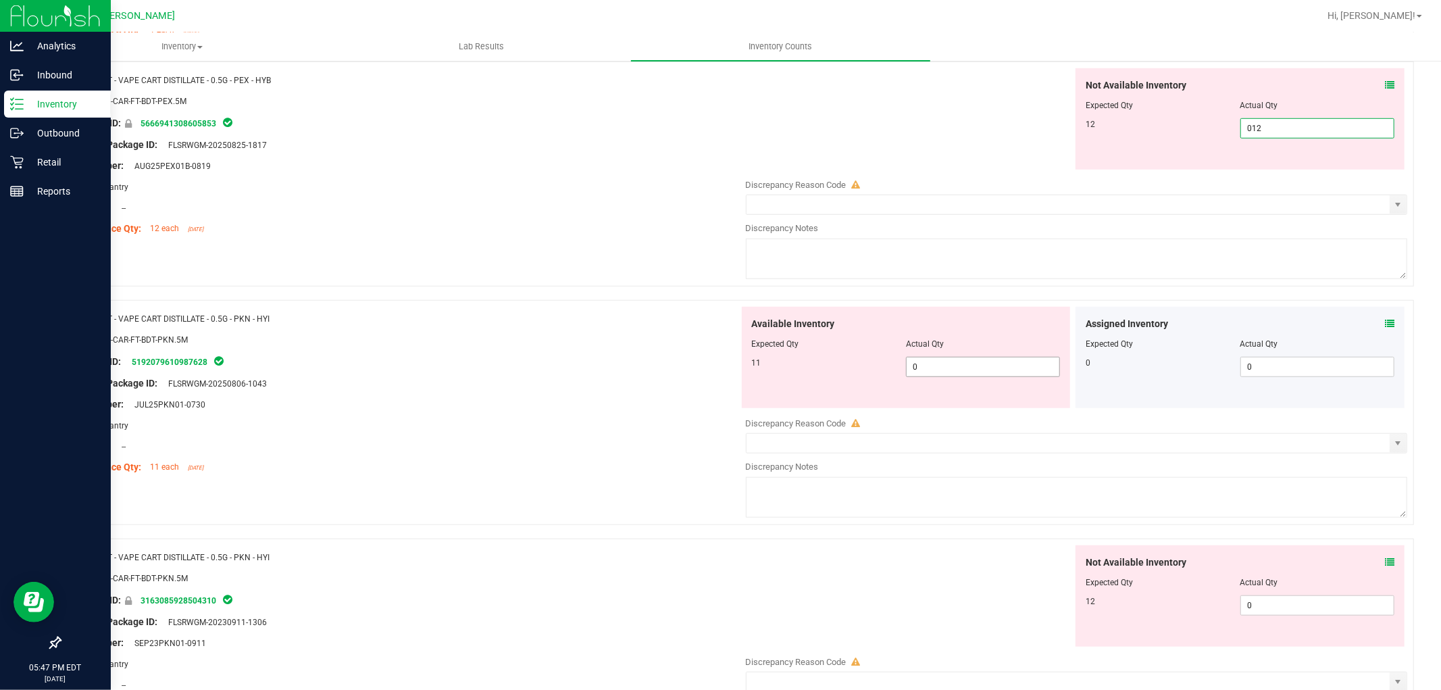
scroll to position [750, 0]
click at [953, 360] on div "Available Inventory Expected Qty Actual Qty 11 0 0" at bounding box center [906, 354] width 329 height 101
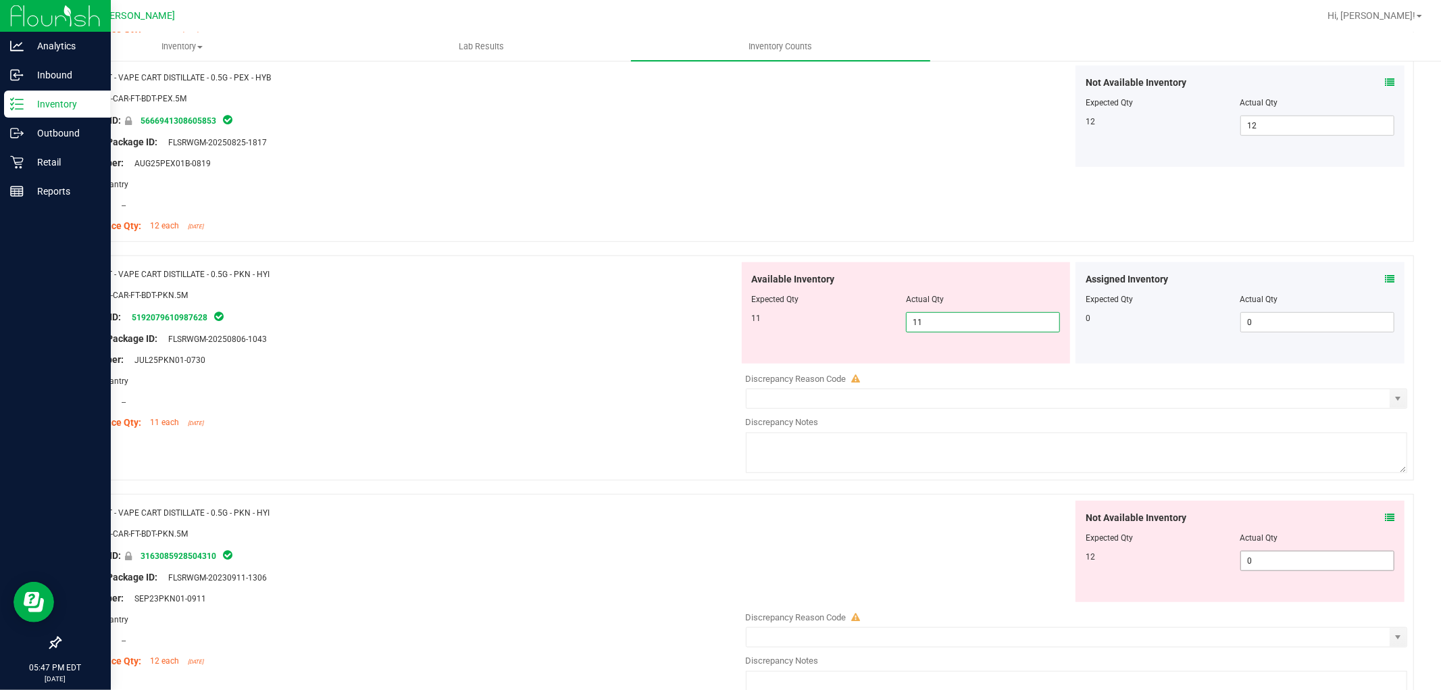
click at [1297, 566] on div "Not Available Inventory Expected Qty Actual Qty 12 0 0" at bounding box center [1073, 608] width 669 height 214
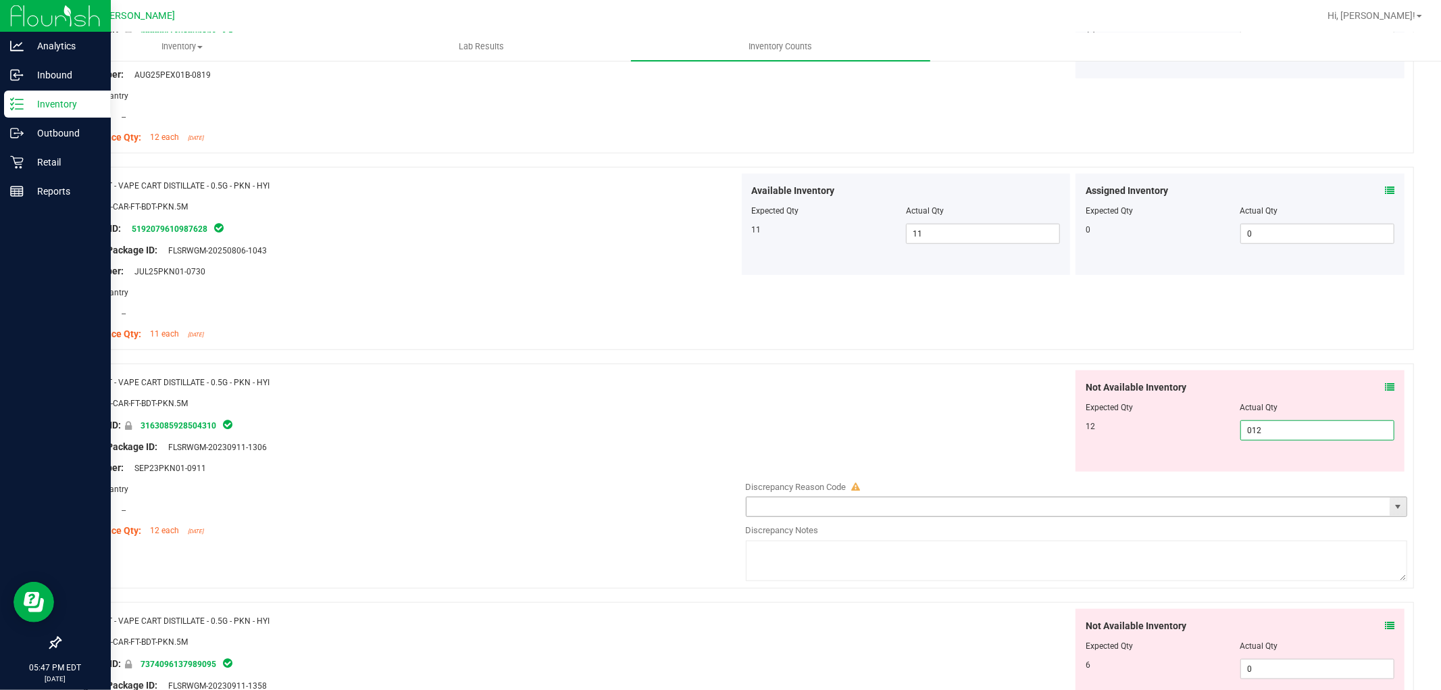
scroll to position [975, 0]
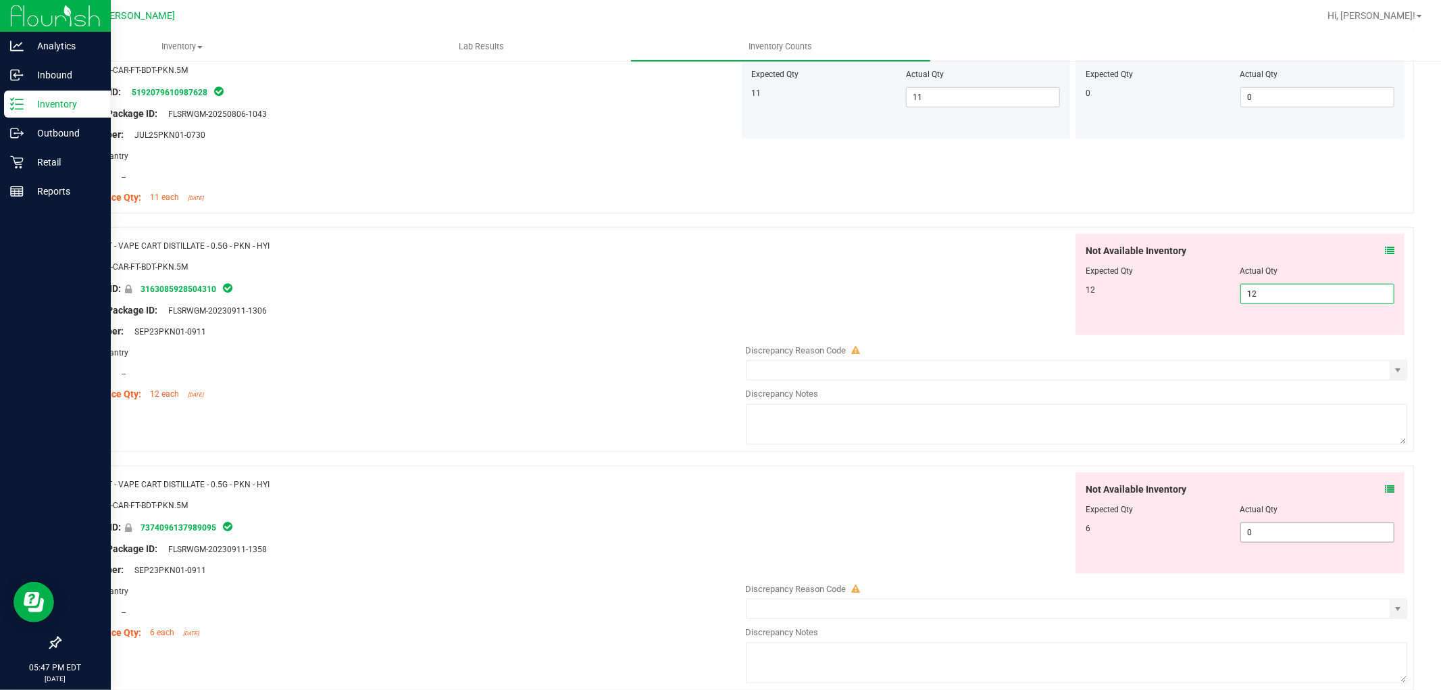
click at [1289, 528] on div "Not Available Inventory Expected Qty Actual Qty 6 0 0" at bounding box center [1239, 522] width 329 height 101
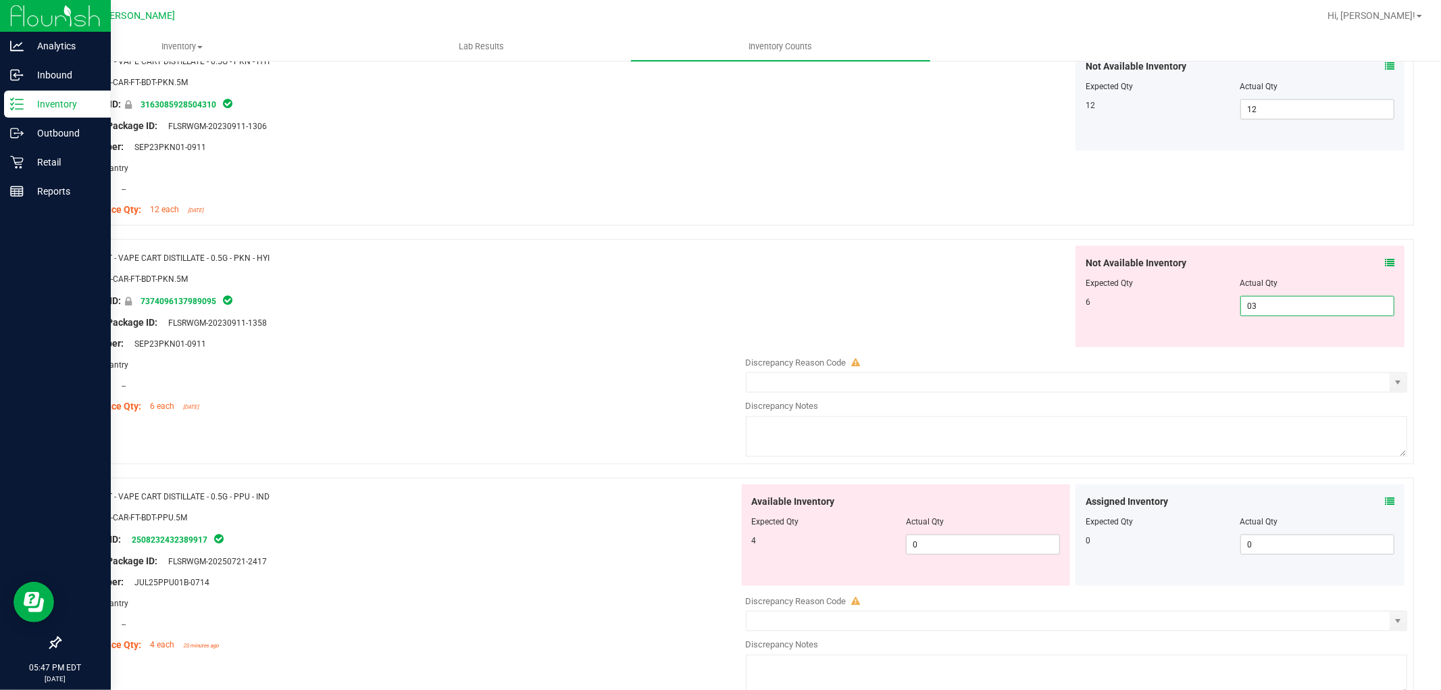
scroll to position [1351, 0]
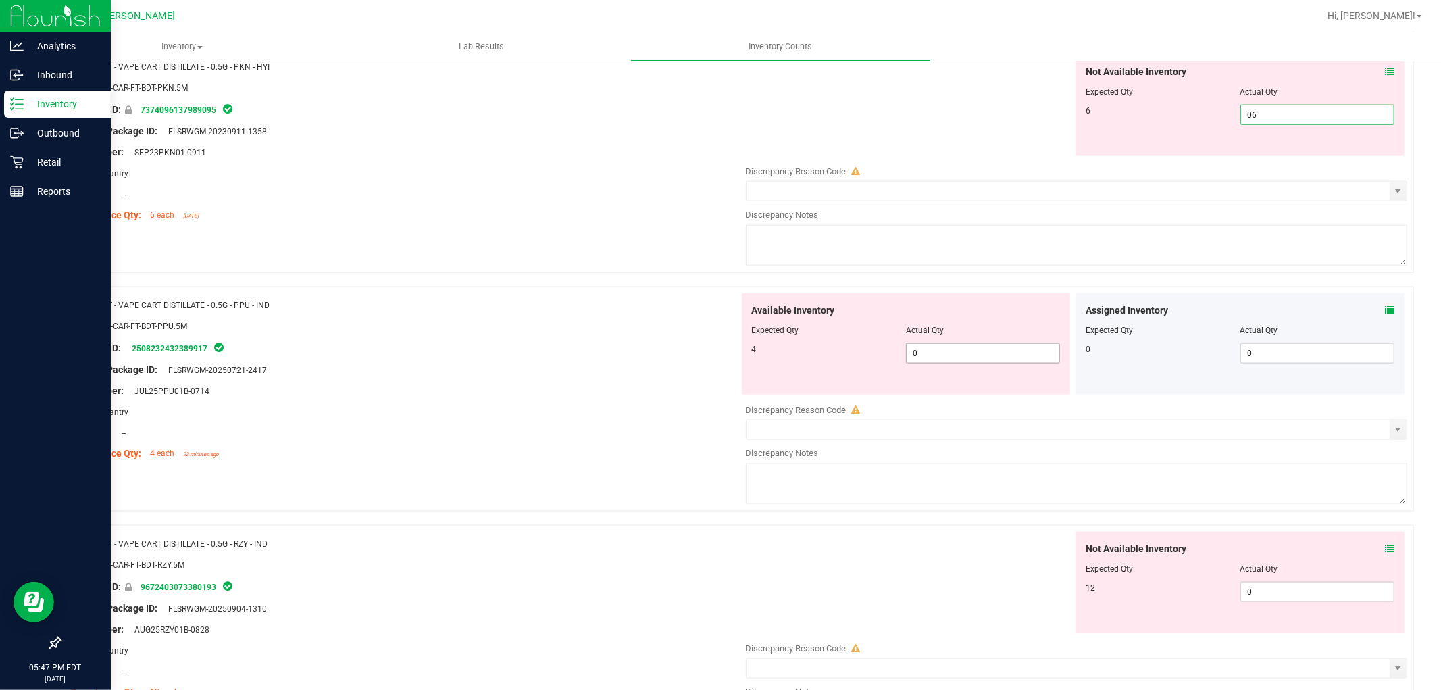
click at [947, 357] on div "Available Inventory Expected Qty Actual Qty 4 0 0" at bounding box center [1073, 400] width 669 height 214
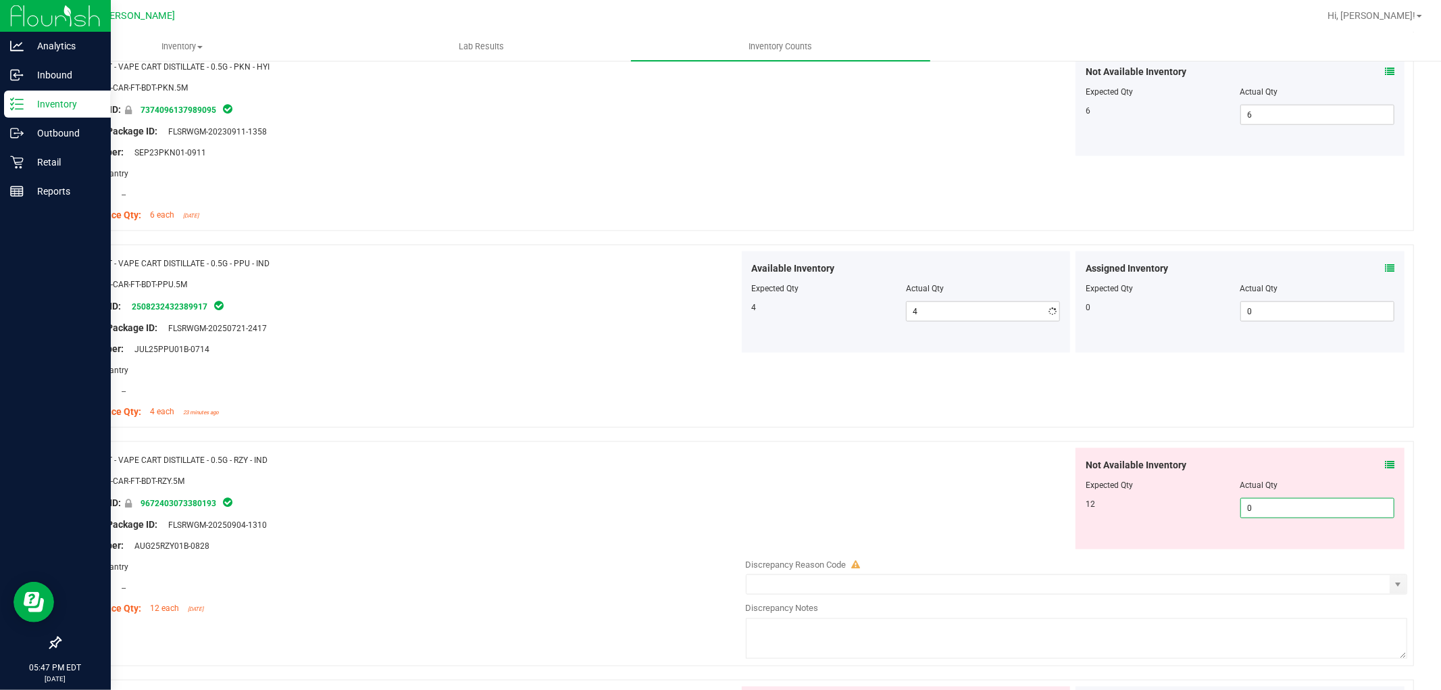
click at [1275, 547] on div "Not Available Inventory Expected Qty Actual Qty 12 0 0" at bounding box center [1239, 498] width 329 height 101
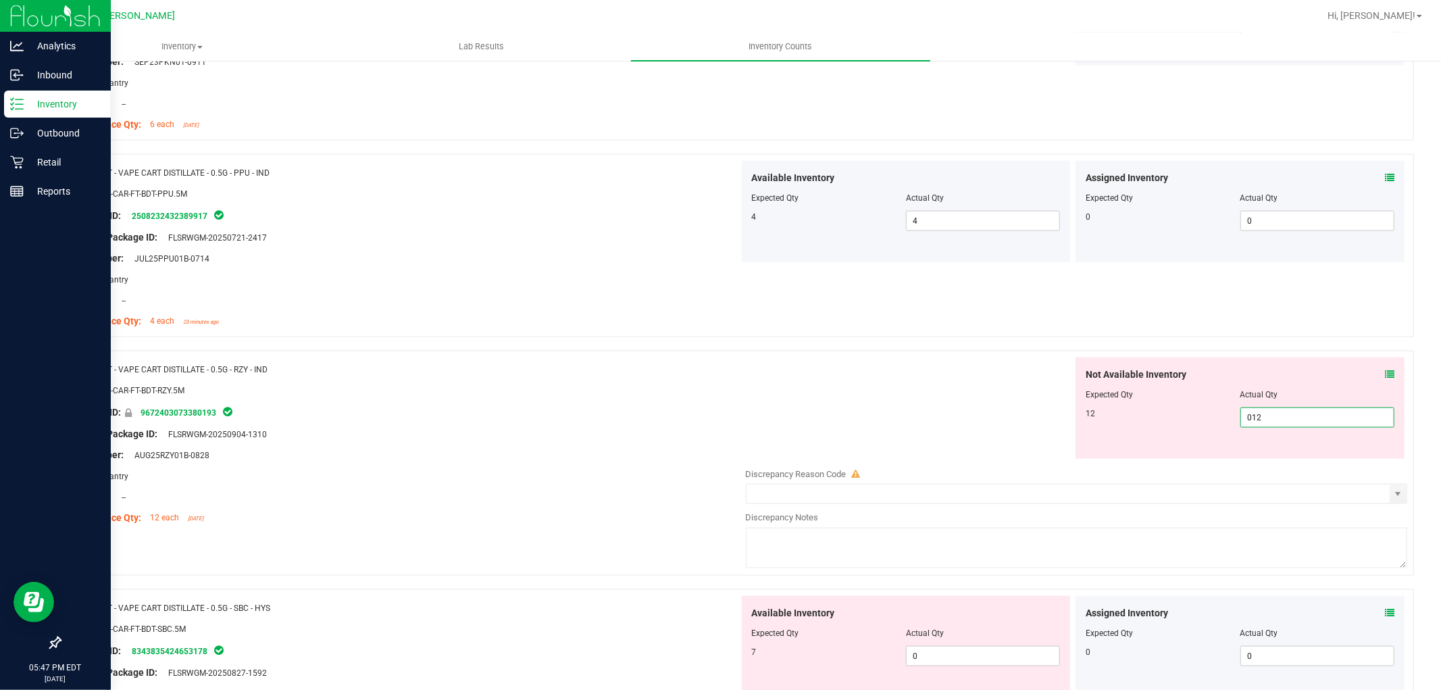
scroll to position [1651, 0]
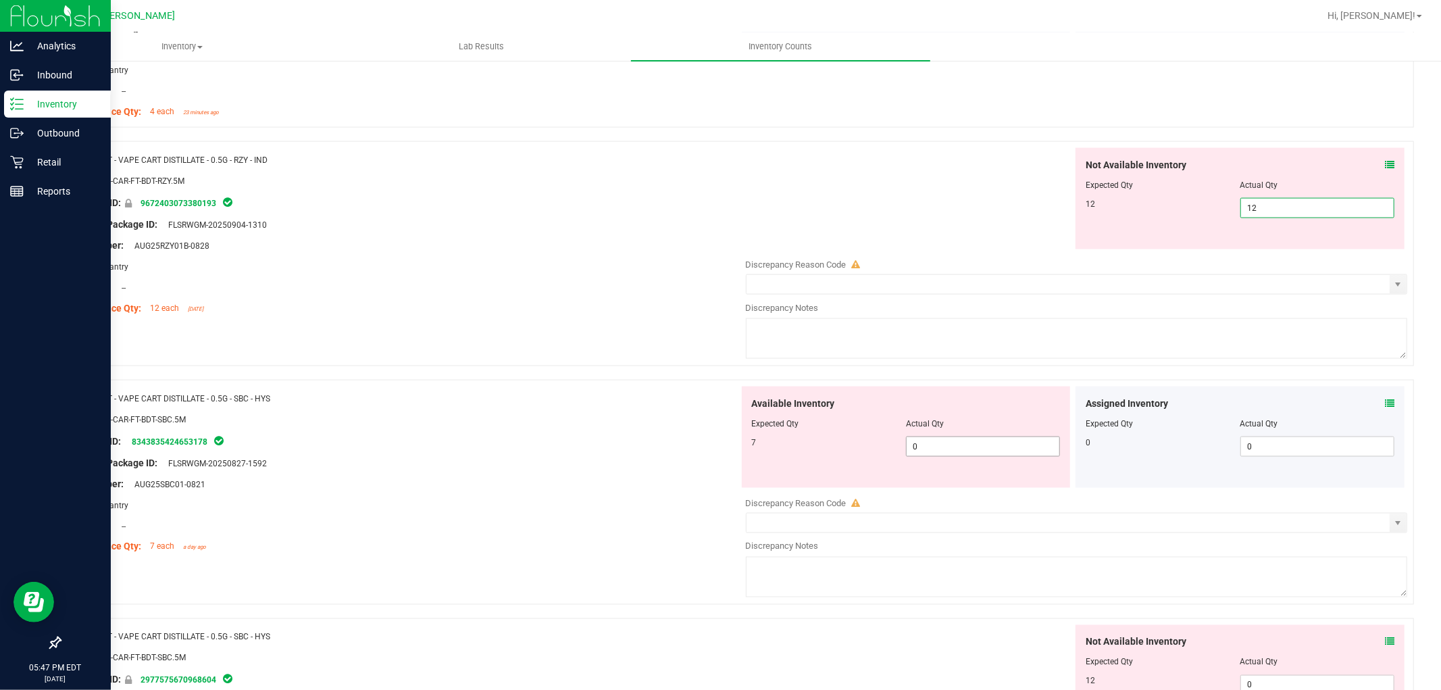
click at [961, 451] on div "Available Inventory Expected Qty Actual Qty 7 0 0" at bounding box center [1073, 493] width 669 height 214
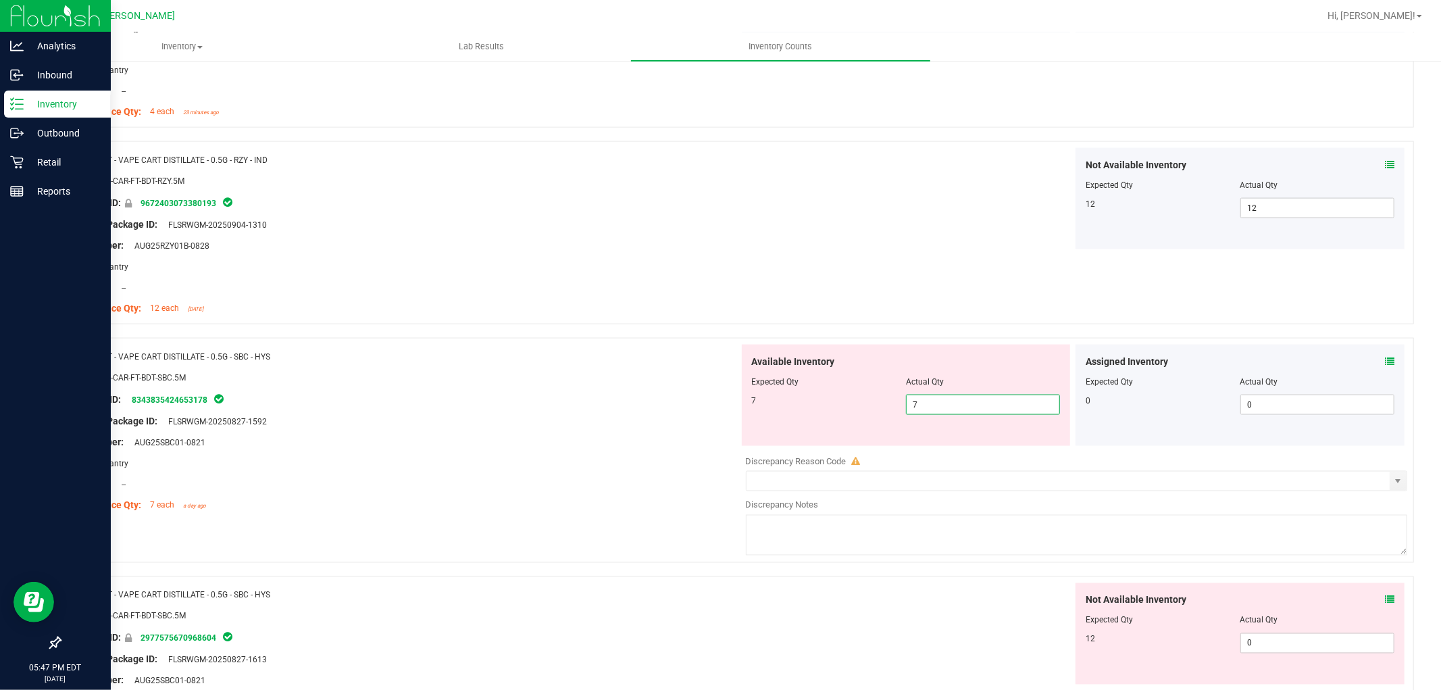
click at [1308, 632] on div "Not Available Inventory Expected Qty Actual Qty 12 0 0" at bounding box center [1239, 633] width 329 height 101
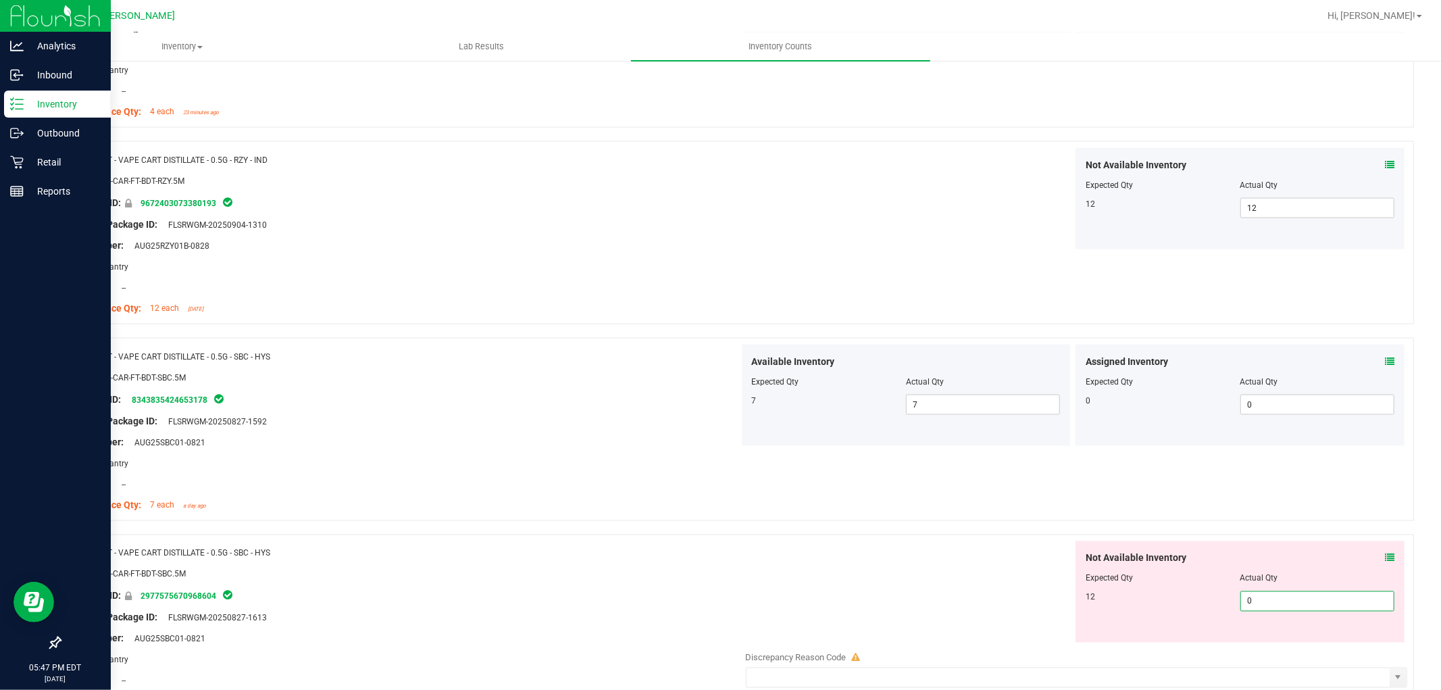
click at [1302, 609] on span "0 0" at bounding box center [1317, 601] width 154 height 20
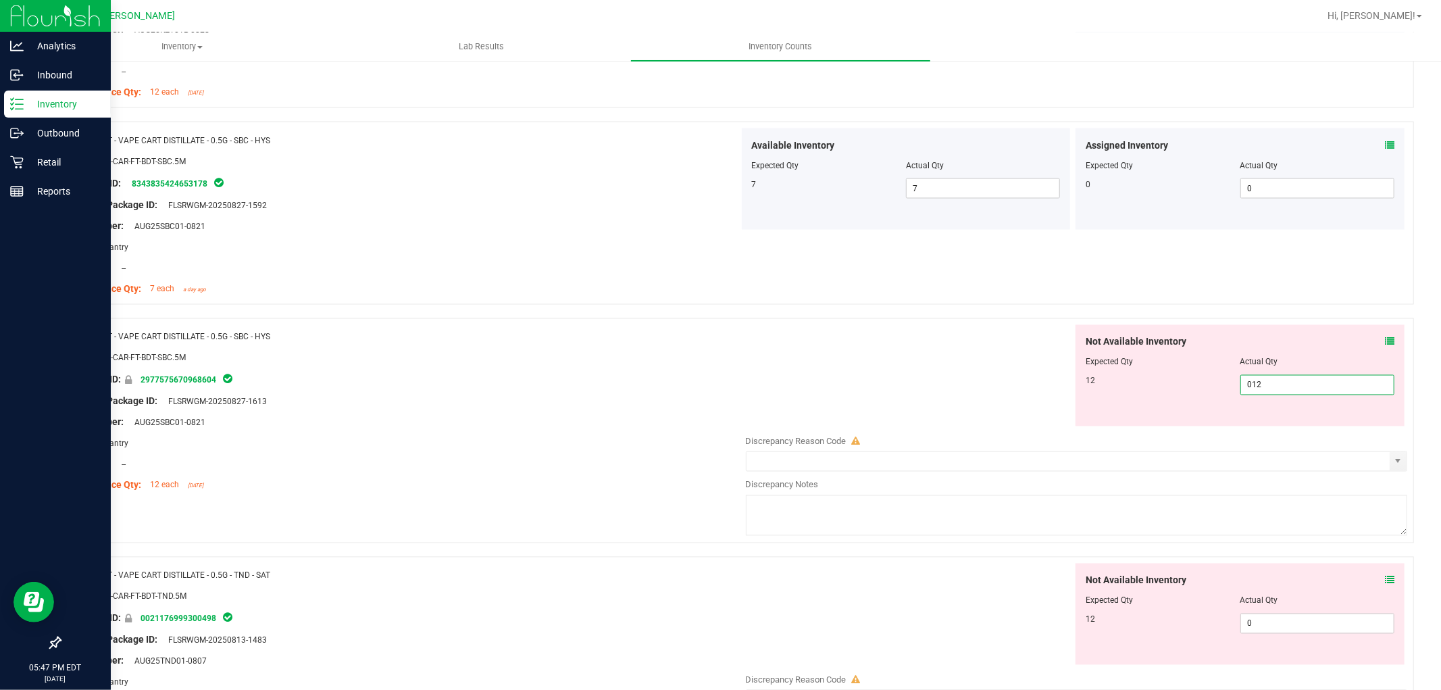
scroll to position [2026, 0]
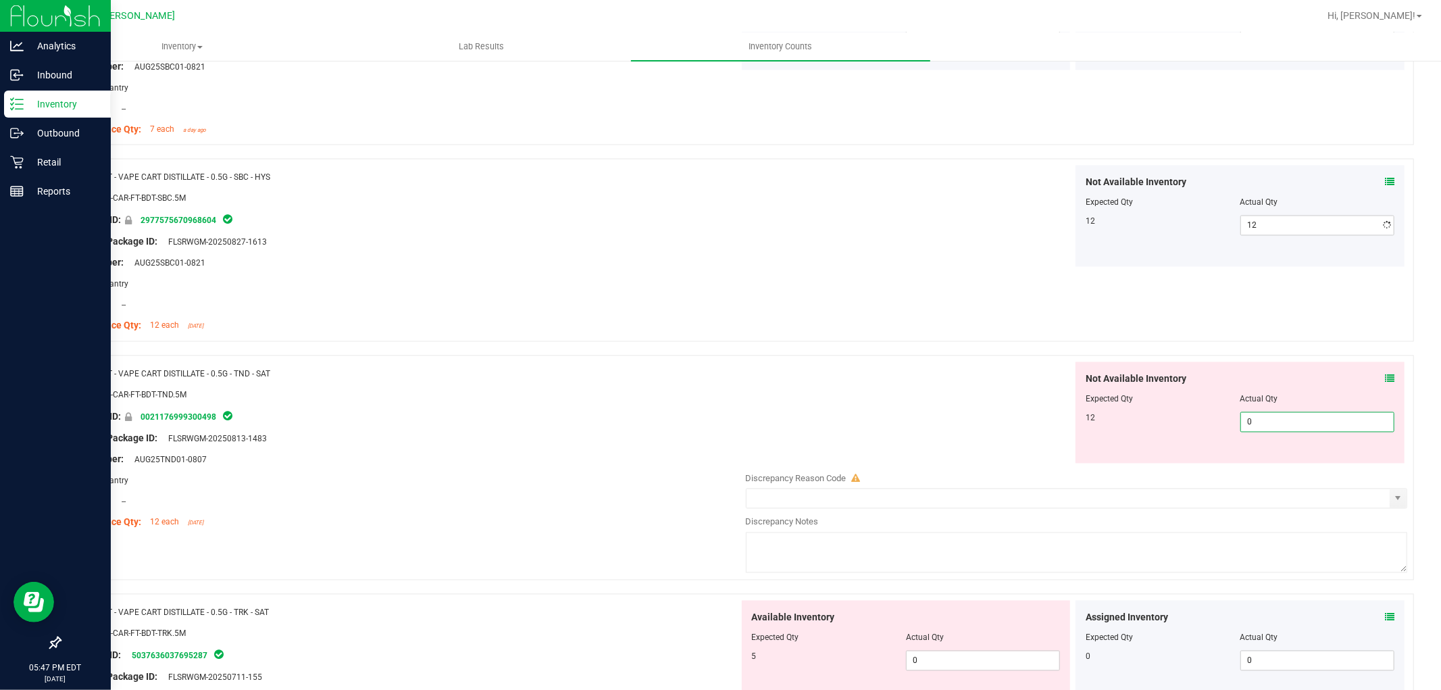
click at [1267, 474] on div "Not Available Inventory Expected Qty Actual Qty 12 0 0" at bounding box center [1073, 469] width 669 height 214
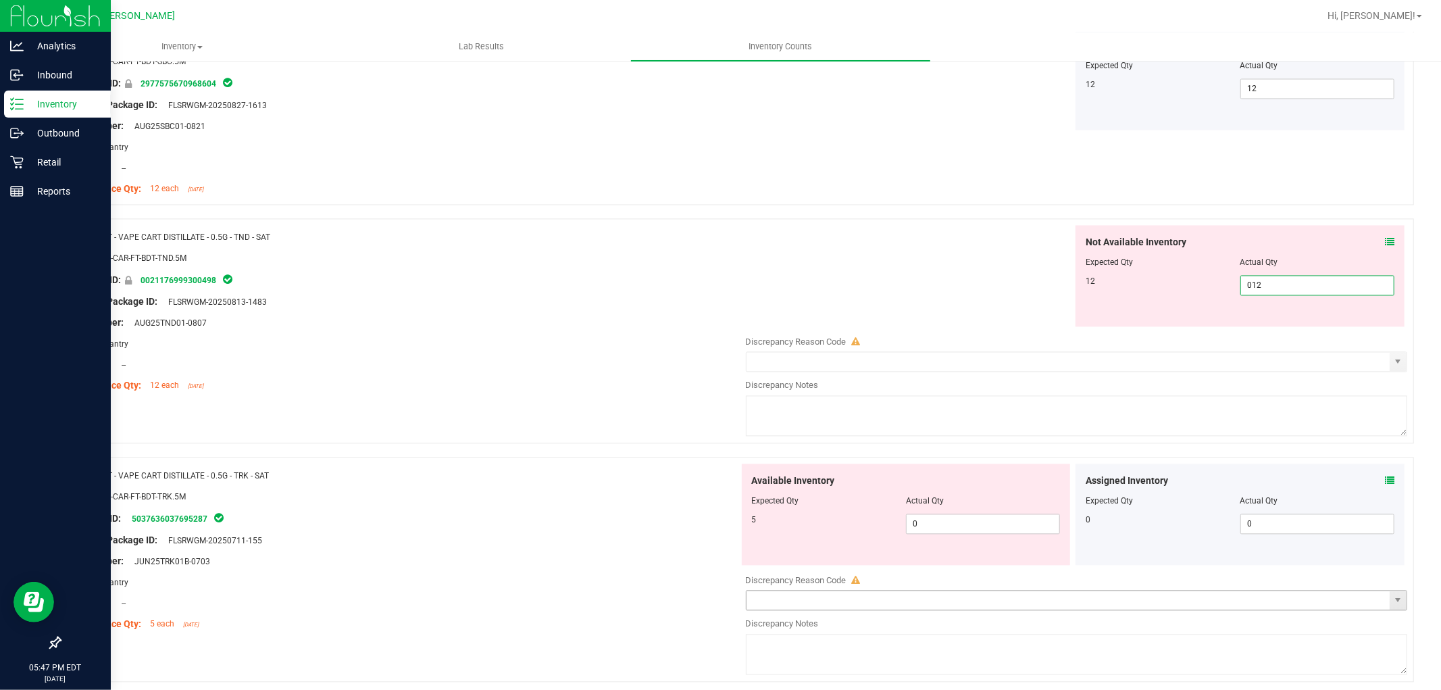
scroll to position [2326, 0]
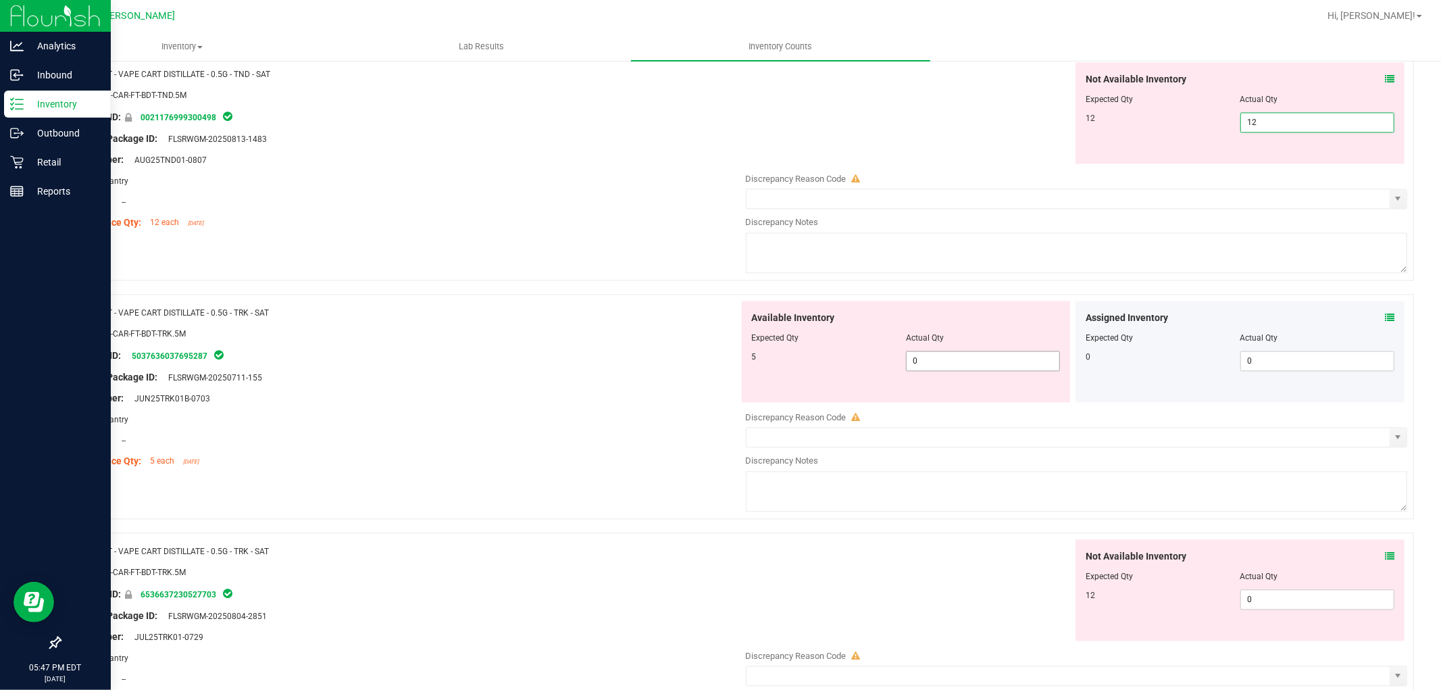
click at [959, 368] on div "Available Inventory Expected Qty Actual Qty 5 0 0" at bounding box center [1073, 408] width 669 height 214
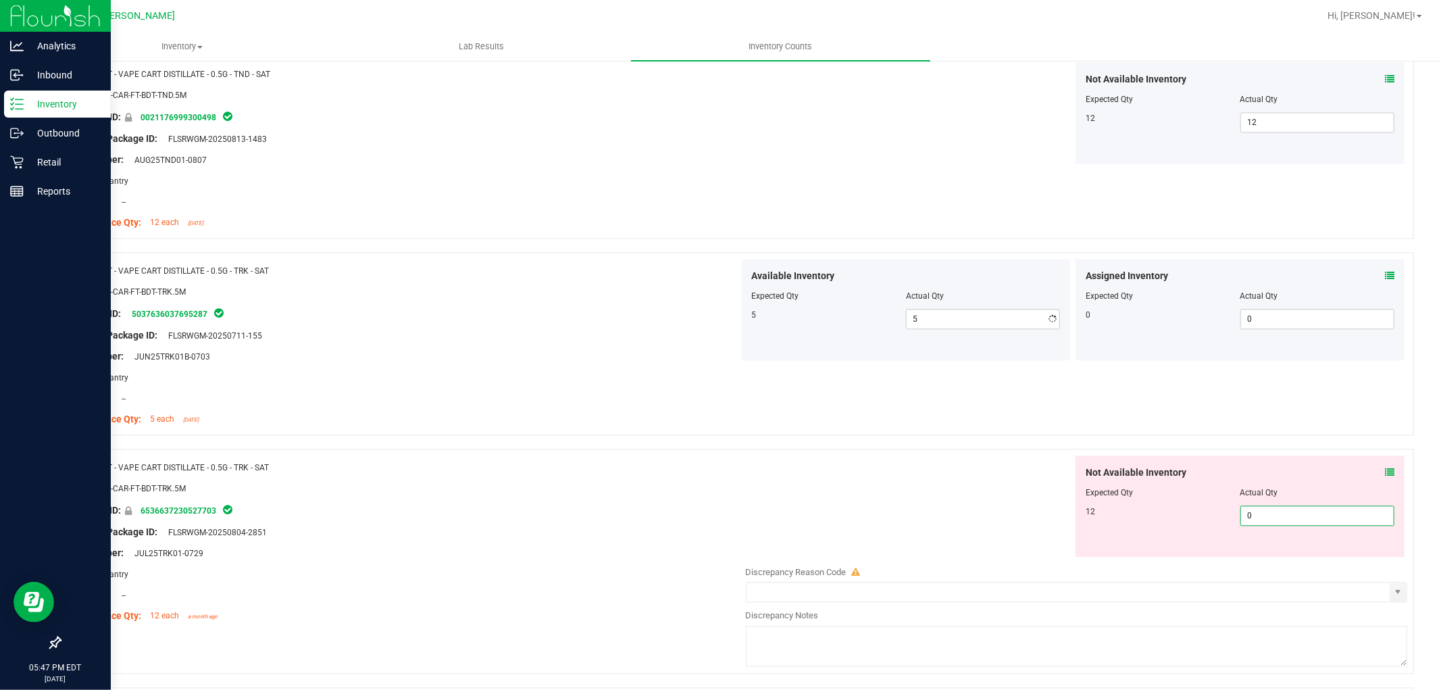
click at [1287, 561] on div "Not Available Inventory Expected Qty Actual Qty 12 0 0" at bounding box center [1073, 562] width 669 height 214
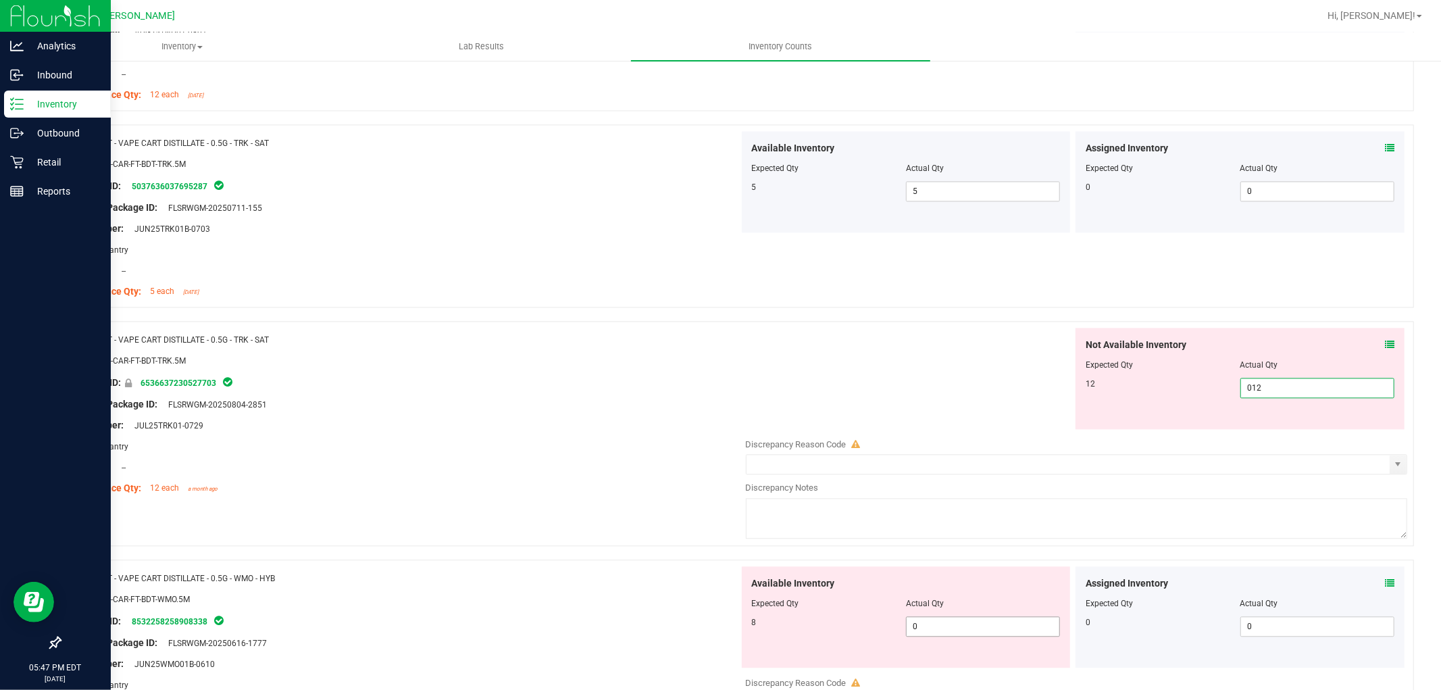
scroll to position [2626, 0]
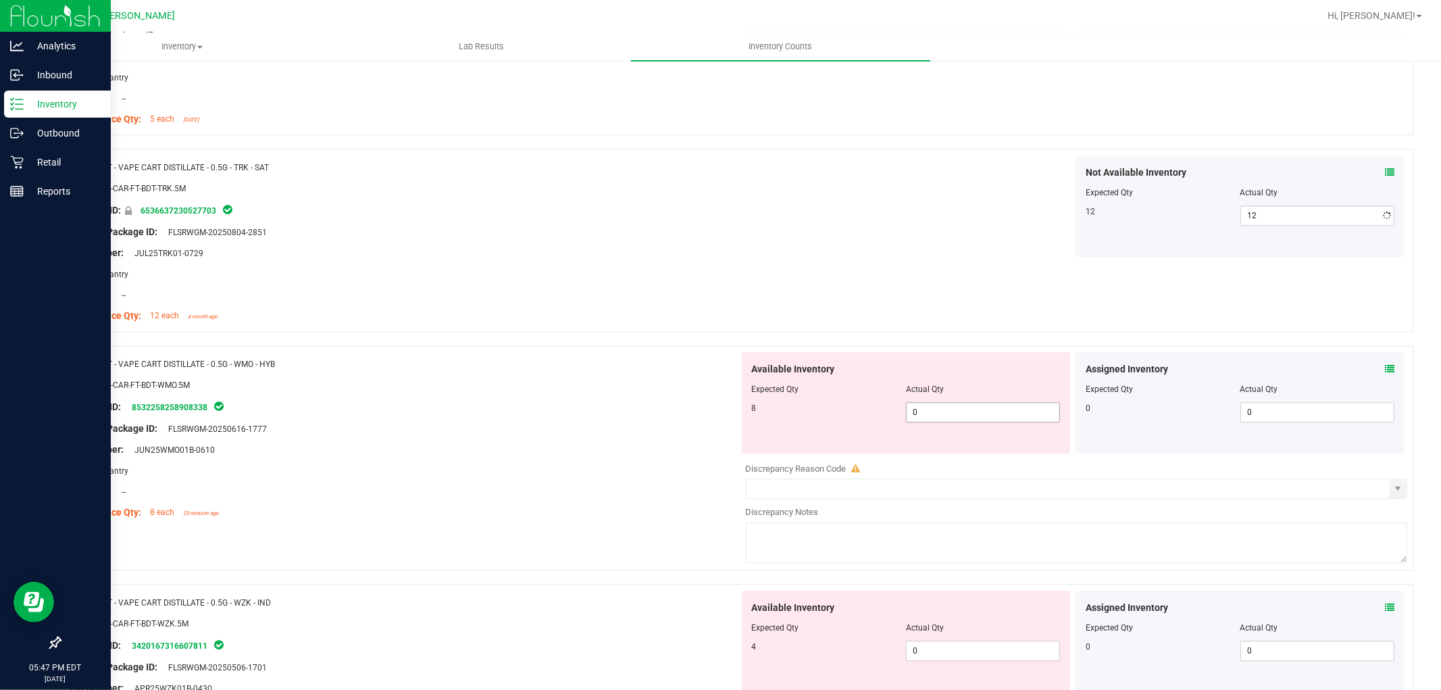
click at [960, 444] on div "Available Inventory Expected Qty Actual Qty 8 0 0" at bounding box center [906, 402] width 329 height 101
click at [960, 416] on span "0 0" at bounding box center [983, 412] width 154 height 20
click at [921, 658] on span "0 0" at bounding box center [983, 650] width 154 height 20
drag, startPoint x: 953, startPoint y: 407, endPoint x: 882, endPoint y: 415, distance: 71.4
click at [886, 414] on div "8 89 89" at bounding box center [906, 412] width 309 height 20
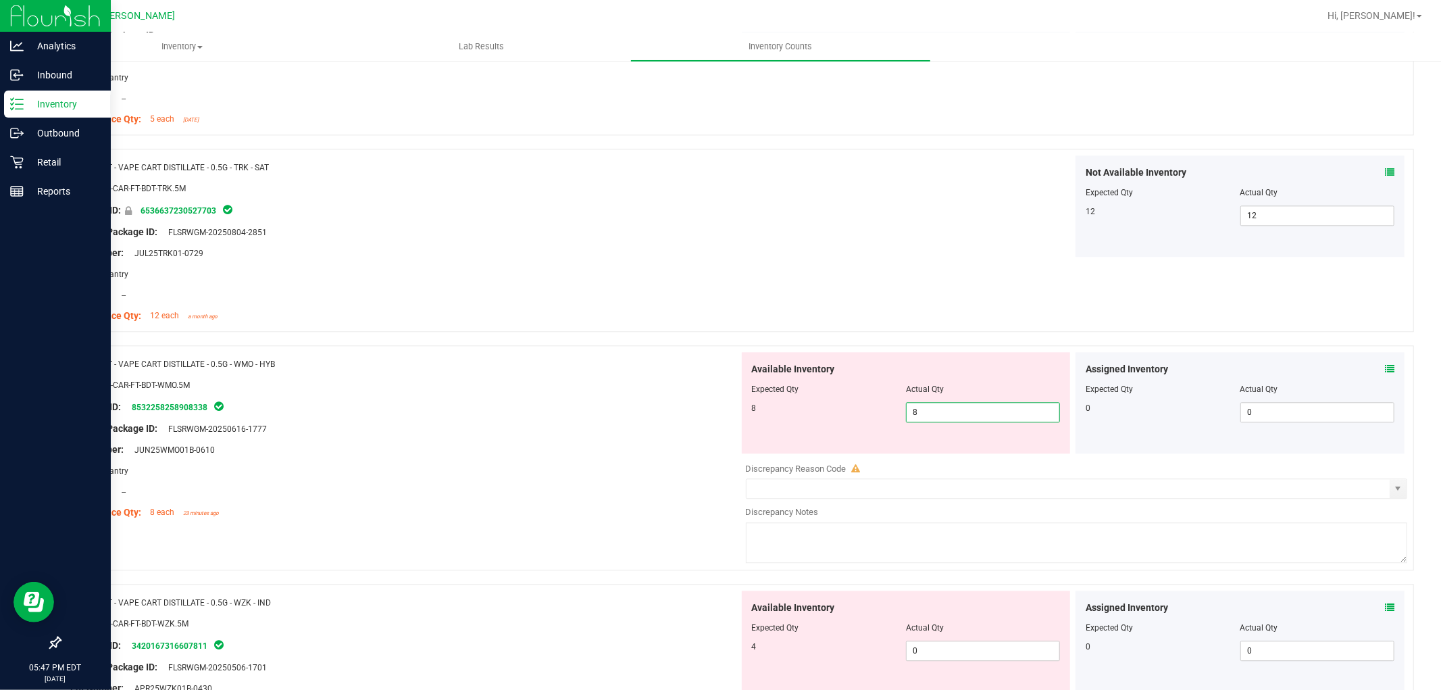
click at [948, 640] on div "Available Inventory Expected Qty Actual Qty 4 0 0" at bounding box center [906, 640] width 329 height 101
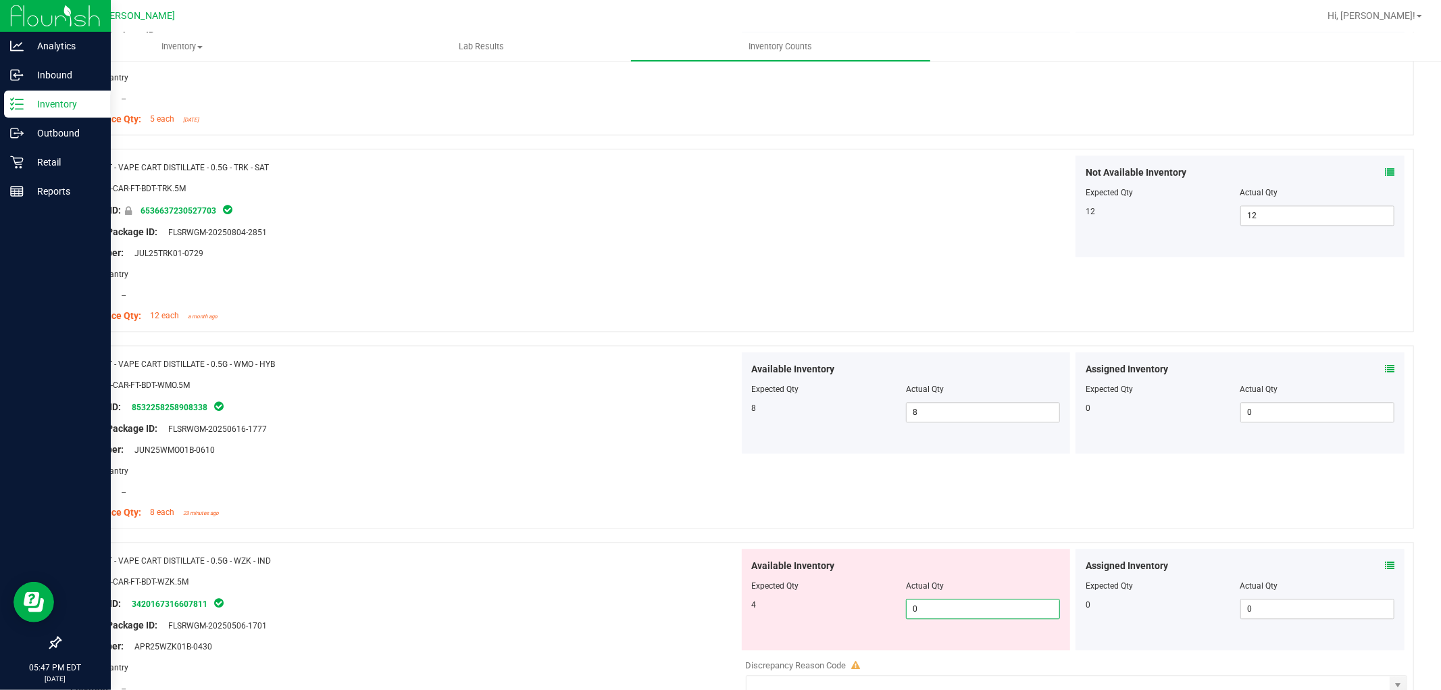
click at [941, 615] on span "0 0" at bounding box center [983, 608] width 154 height 20
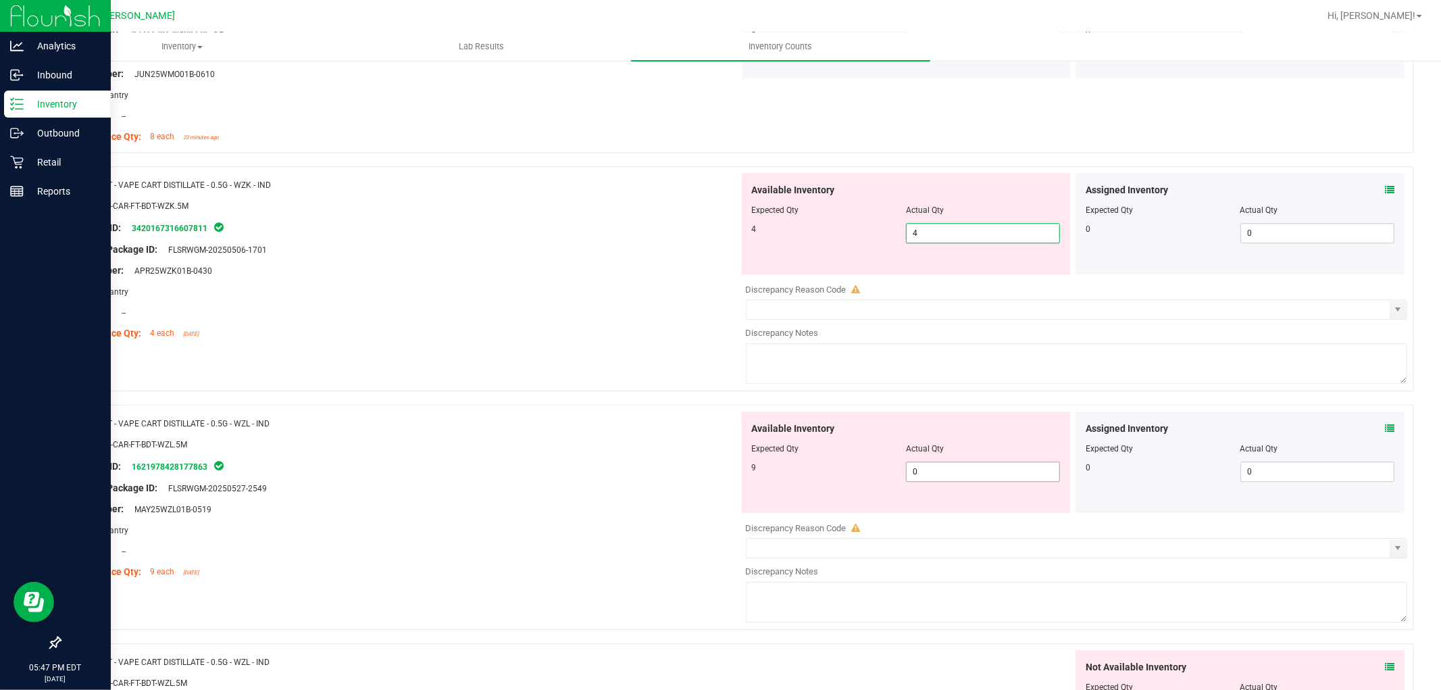
click at [946, 476] on div "Available Inventory Expected Qty Actual Qty 9 0 0" at bounding box center [1073, 518] width 669 height 214
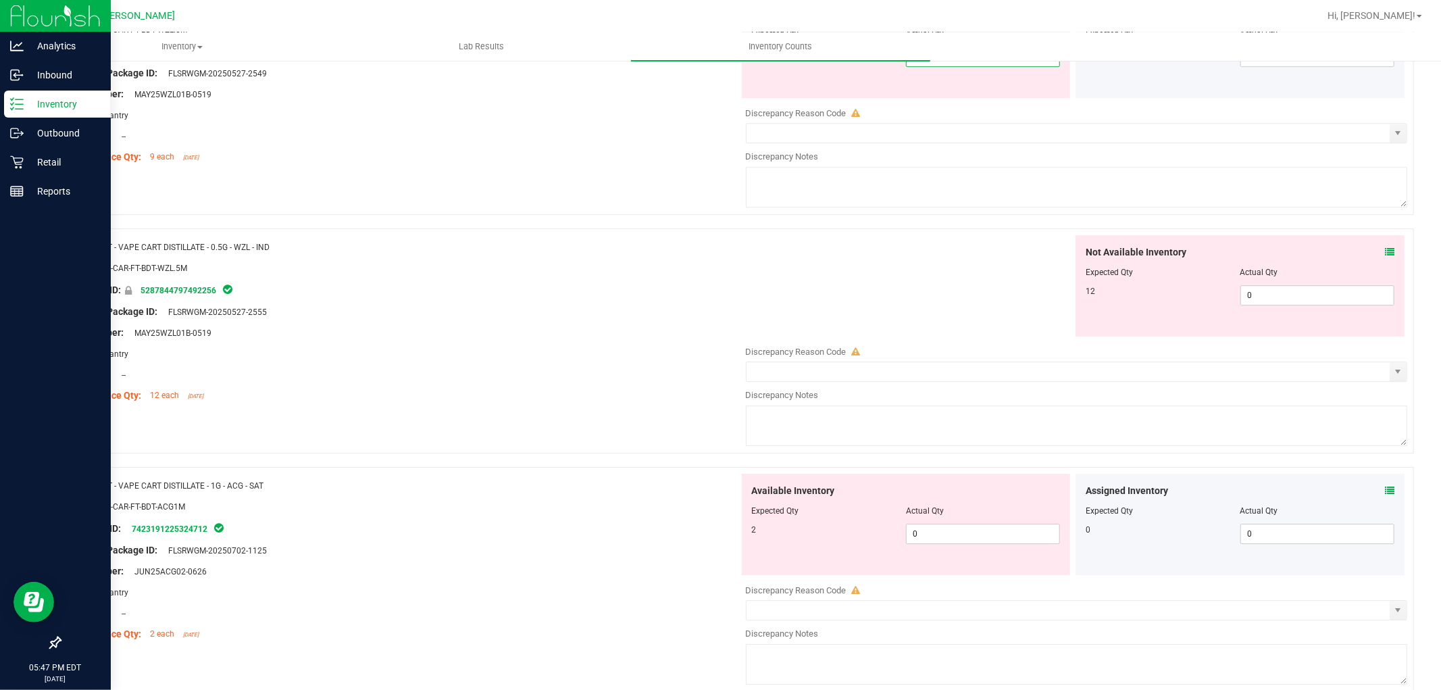
scroll to position [3377, 0]
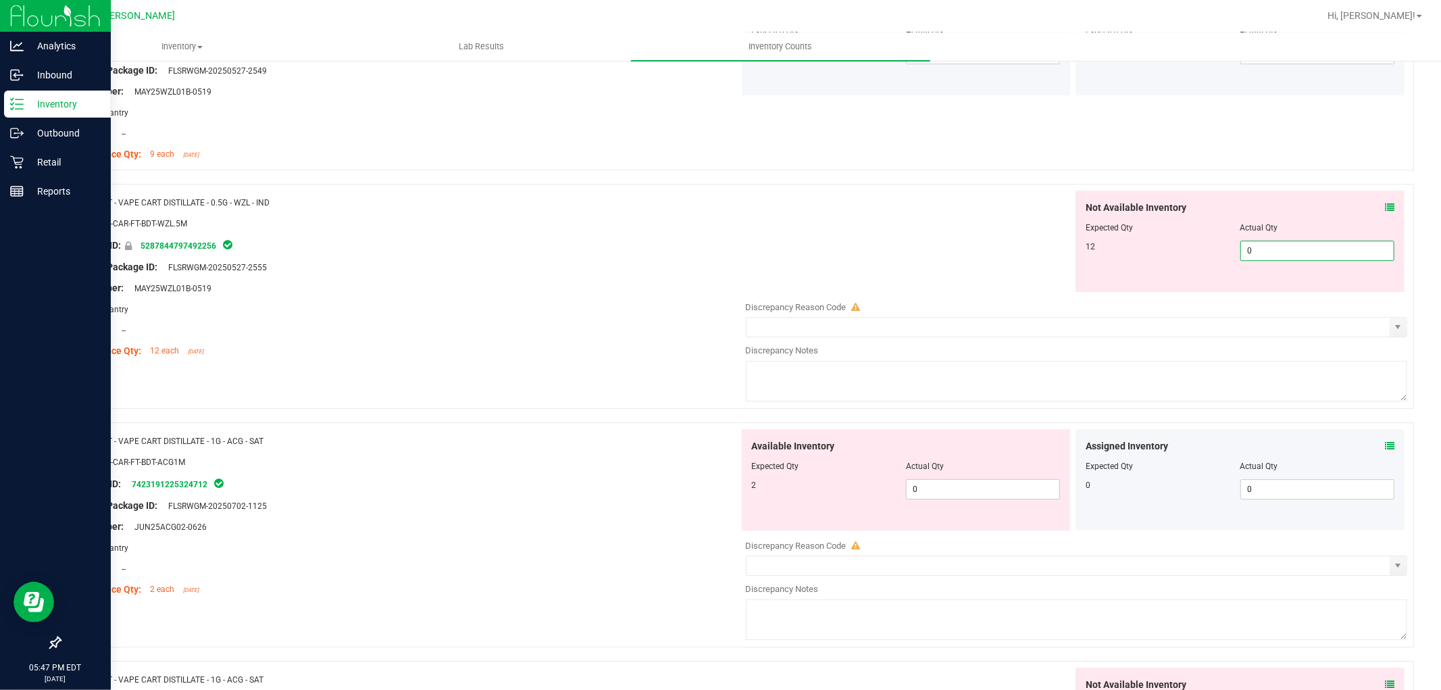
click at [1263, 290] on div "Not Available Inventory Expected Qty Actual Qty 12 0 0" at bounding box center [1239, 240] width 329 height 101
click at [928, 496] on div "Available Inventory Expected Qty Actual Qty 2 0 0" at bounding box center [1073, 536] width 669 height 214
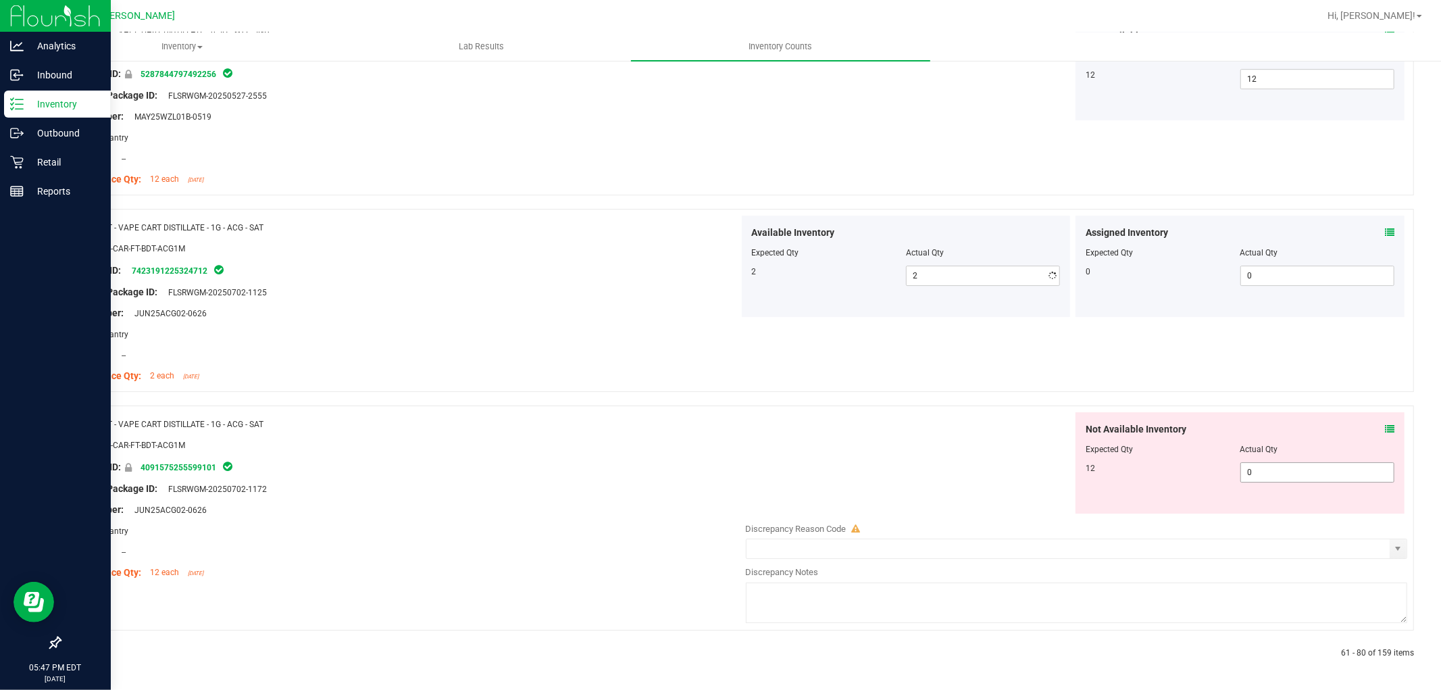
click at [1334, 482] on div "Not Available Inventory Expected Qty Actual Qty 12 0 0" at bounding box center [1239, 462] width 329 height 101
click at [1325, 463] on span "0 0" at bounding box center [1317, 472] width 154 height 20
click at [796, 453] on div "Not Available Inventory Expected Qty Actual Qty 12 12 12" at bounding box center [1073, 462] width 669 height 101
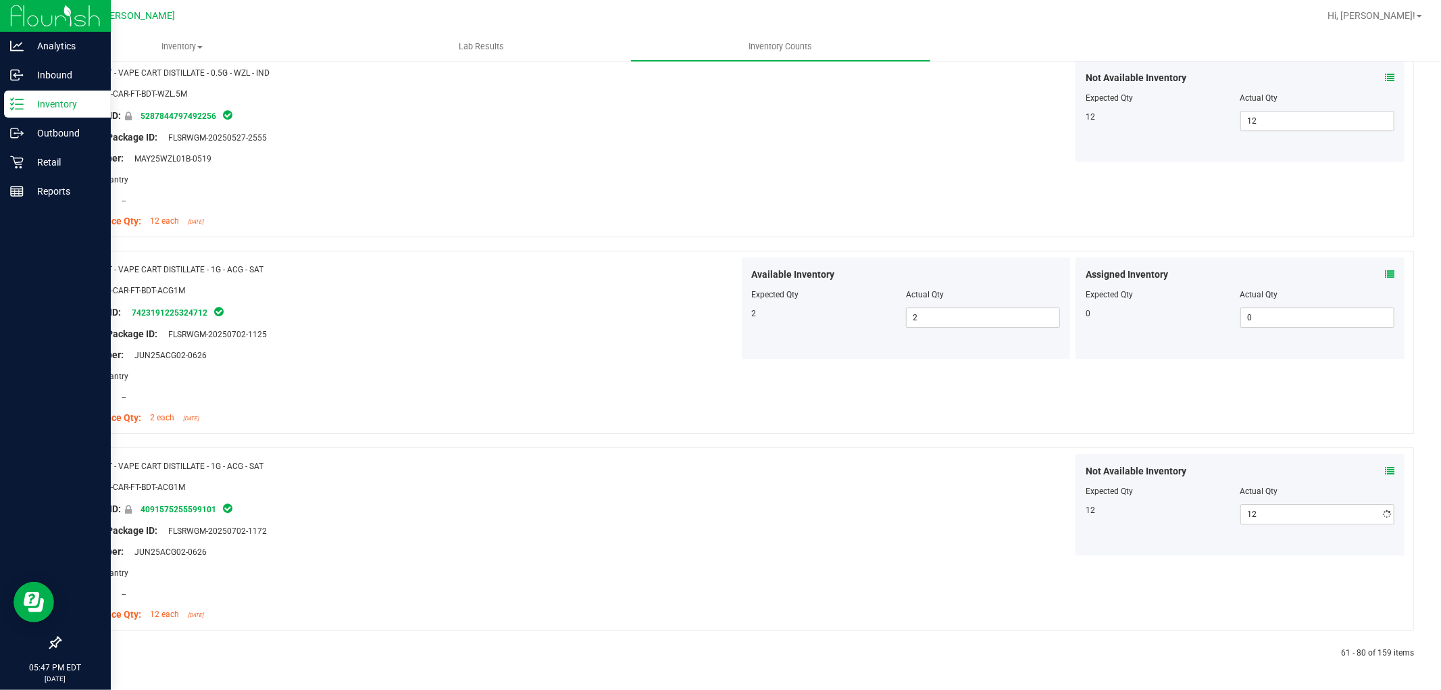
scroll to position [3508, 0]
click at [93, 653] on link at bounding box center [93, 652] width 6 height 9
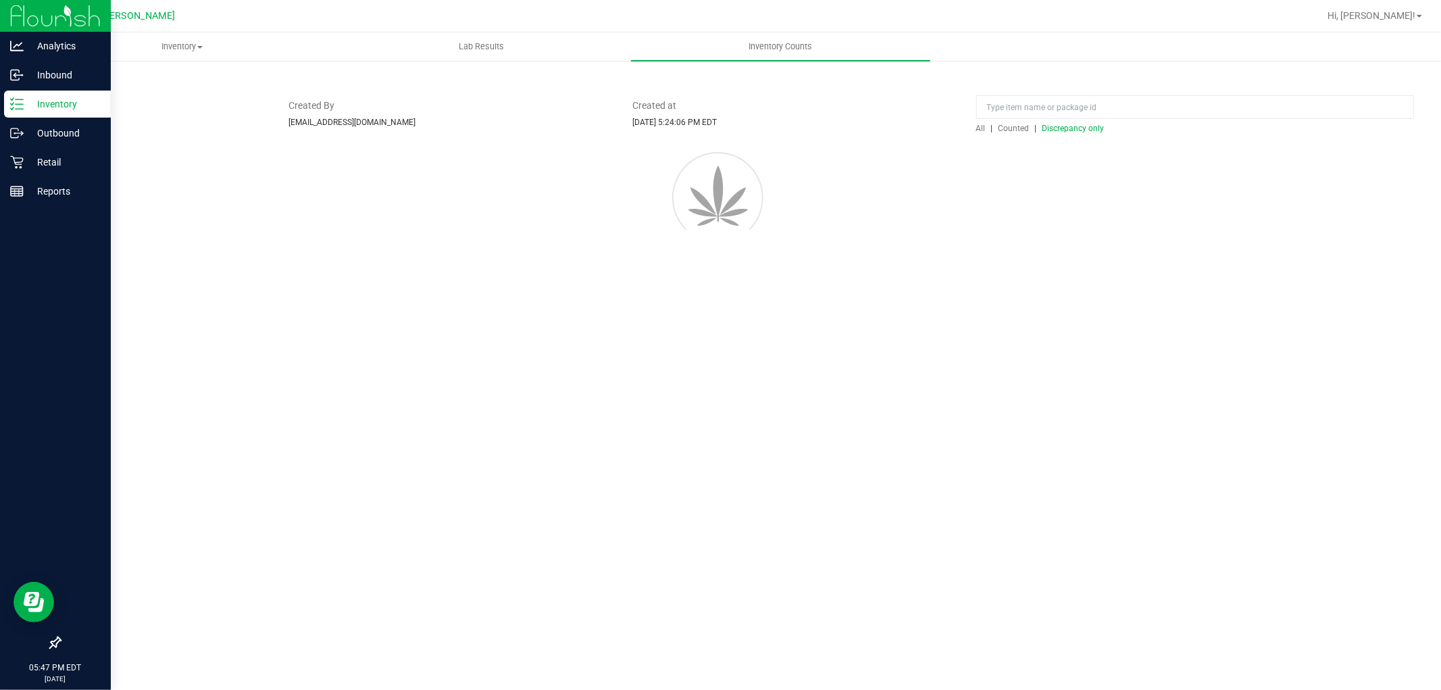
scroll to position [0, 0]
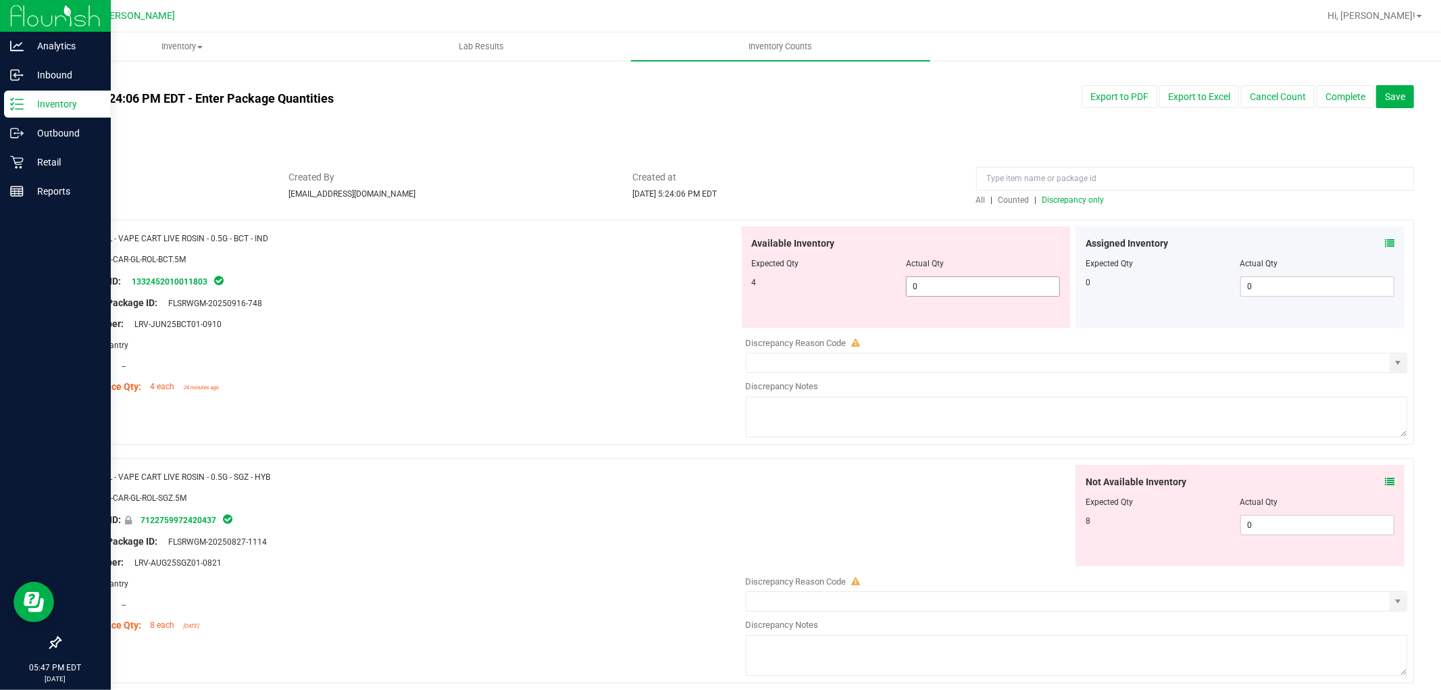
click at [966, 280] on span "0 0" at bounding box center [983, 286] width 154 height 20
click at [1284, 513] on div "Not Available Inventory Expected Qty Actual Qty 8 0 0" at bounding box center [1239, 515] width 329 height 101
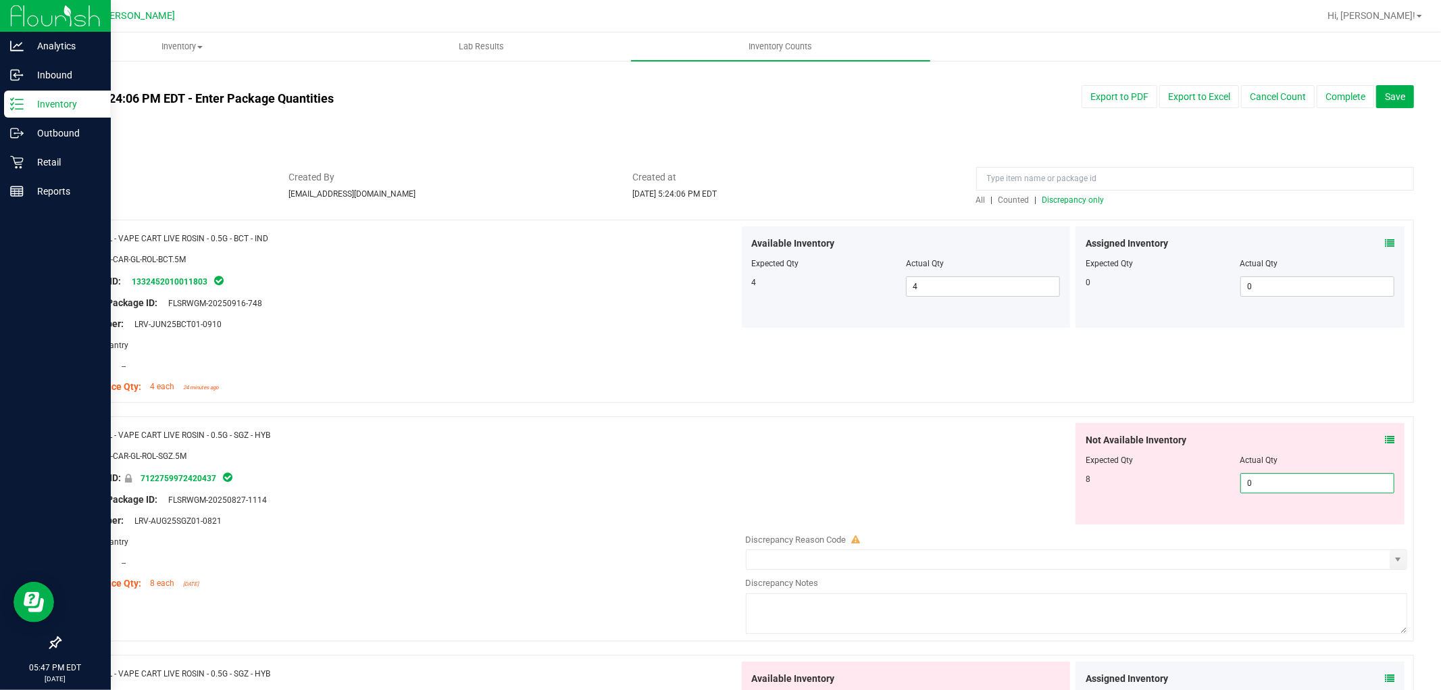
click at [1279, 490] on span "0 0" at bounding box center [1317, 483] width 154 height 20
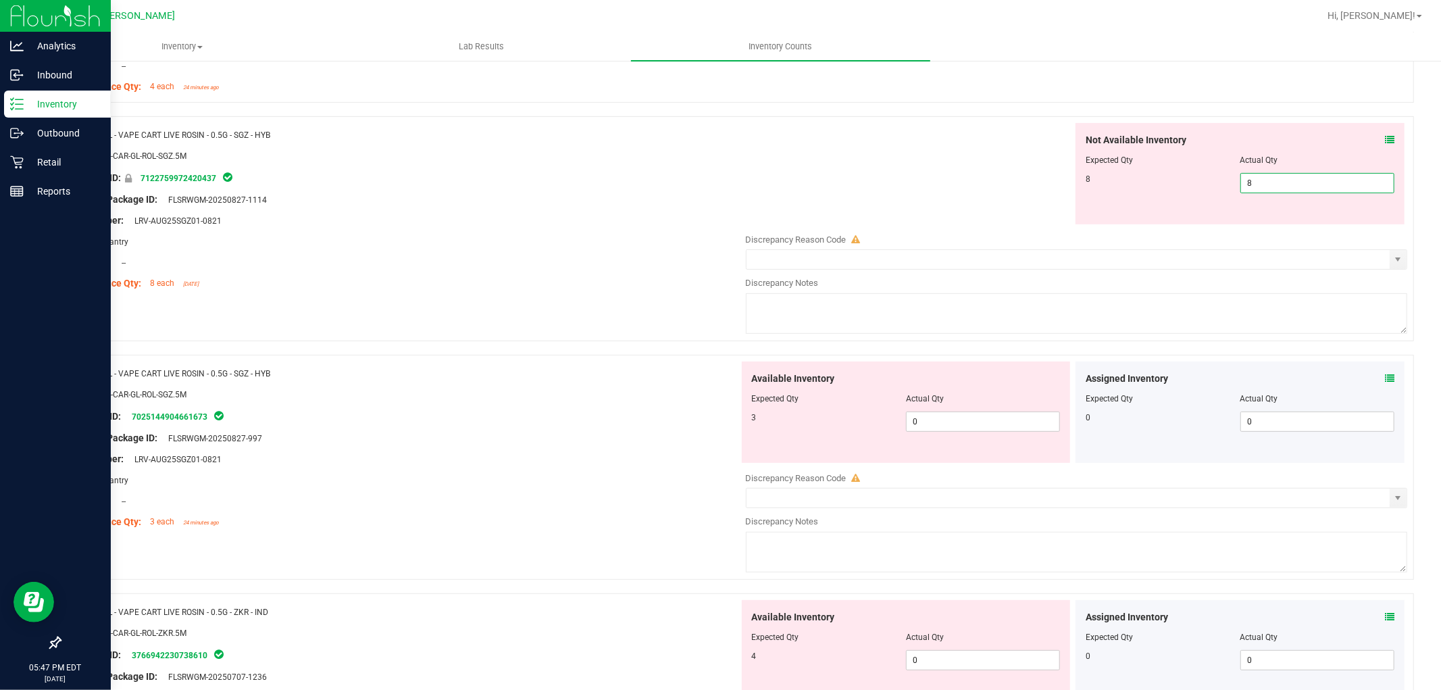
click at [921, 416] on div "Available Inventory Expected Qty Actual Qty 3 0 0" at bounding box center [906, 411] width 329 height 101
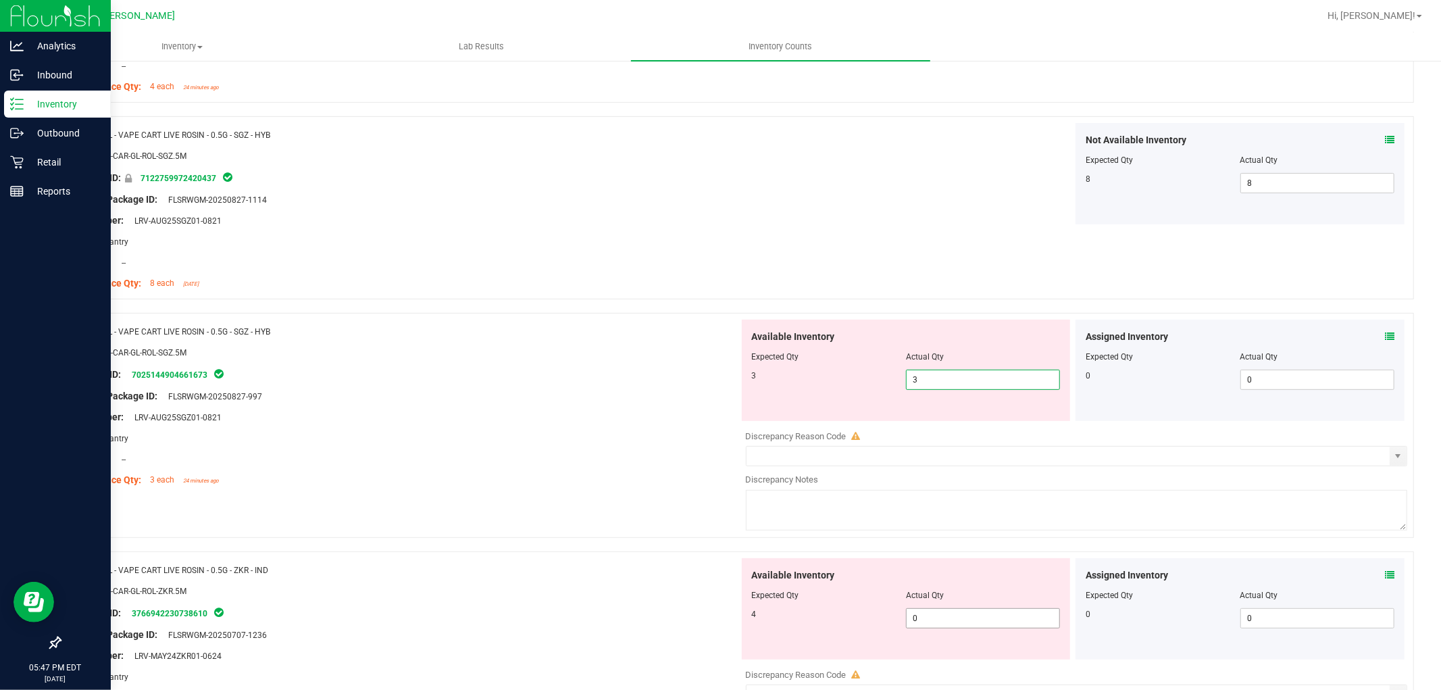
click at [954, 615] on div "Available Inventory Expected Qty Actual Qty 4 0 0" at bounding box center [906, 608] width 329 height 101
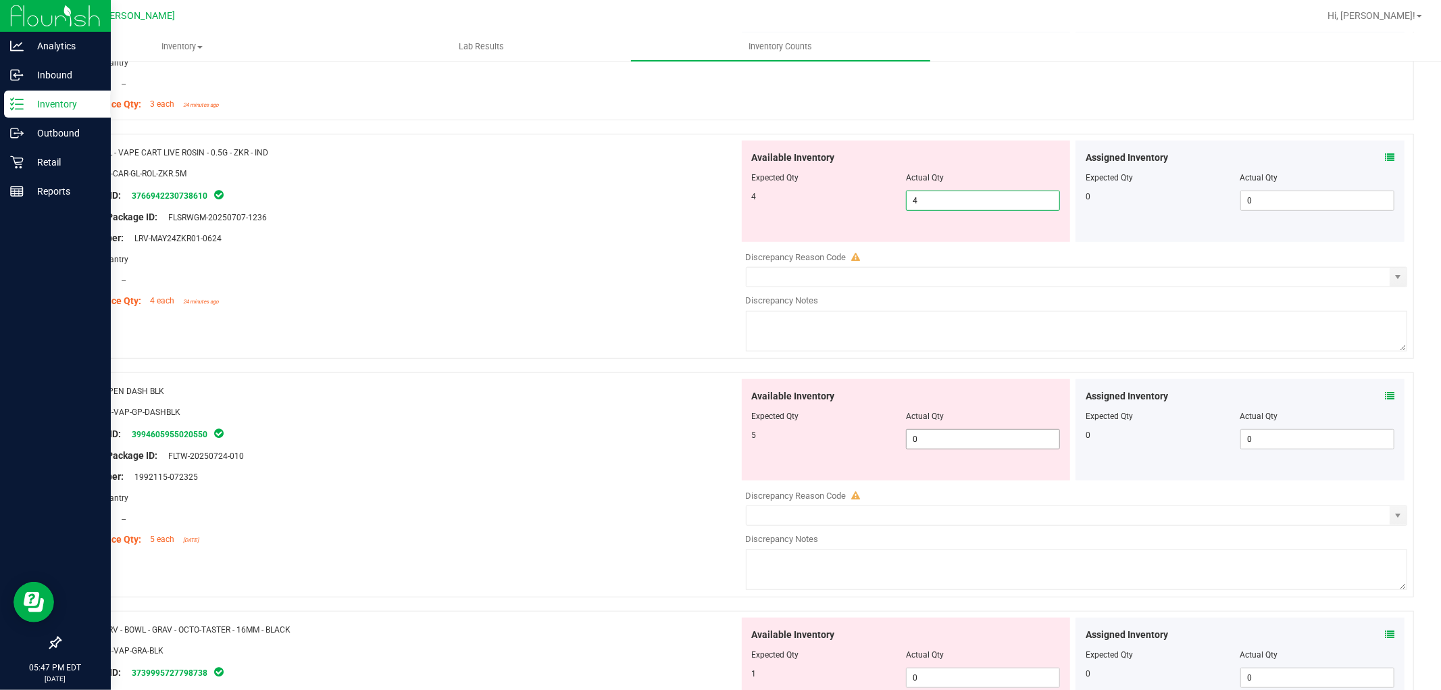
click at [985, 442] on div "Available Inventory Expected Qty Actual Qty 5 0 0" at bounding box center [1073, 486] width 669 height 214
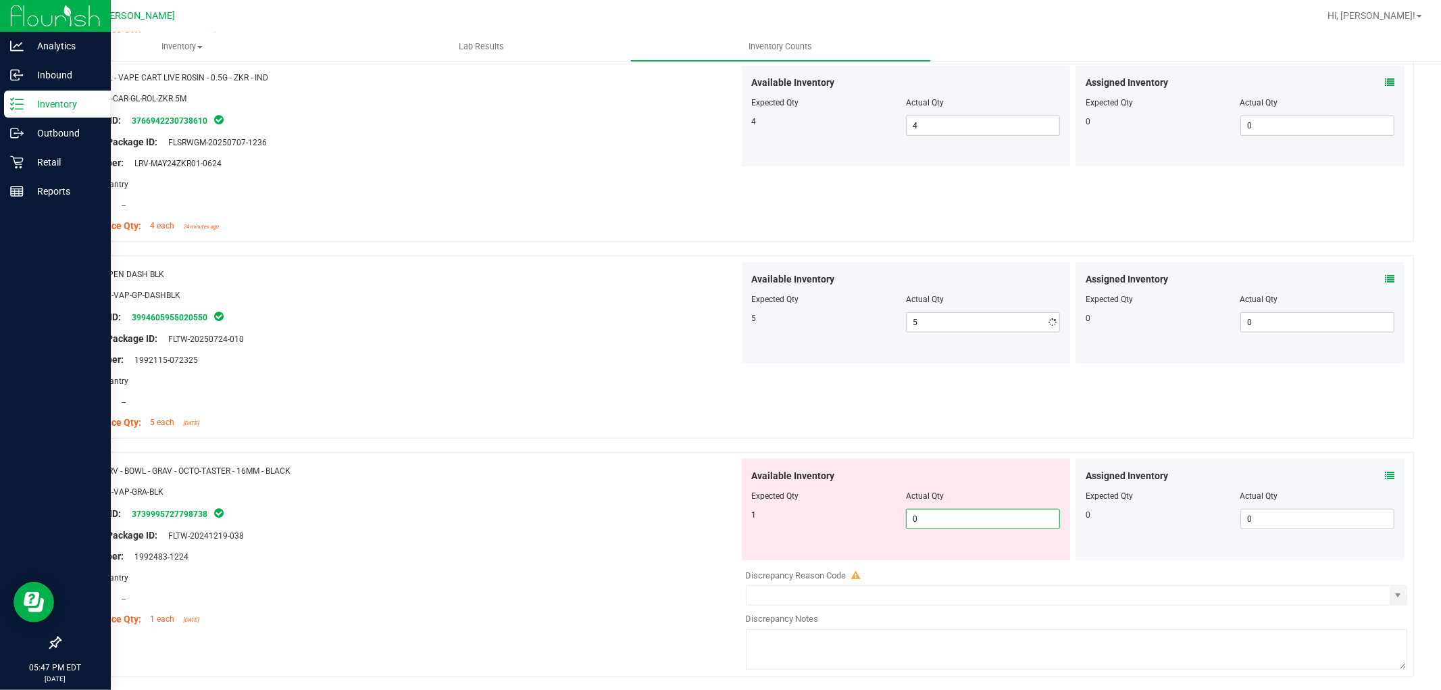
click at [940, 567] on div "Available Inventory Expected Qty Actual Qty 1 0 0" at bounding box center [1073, 566] width 669 height 214
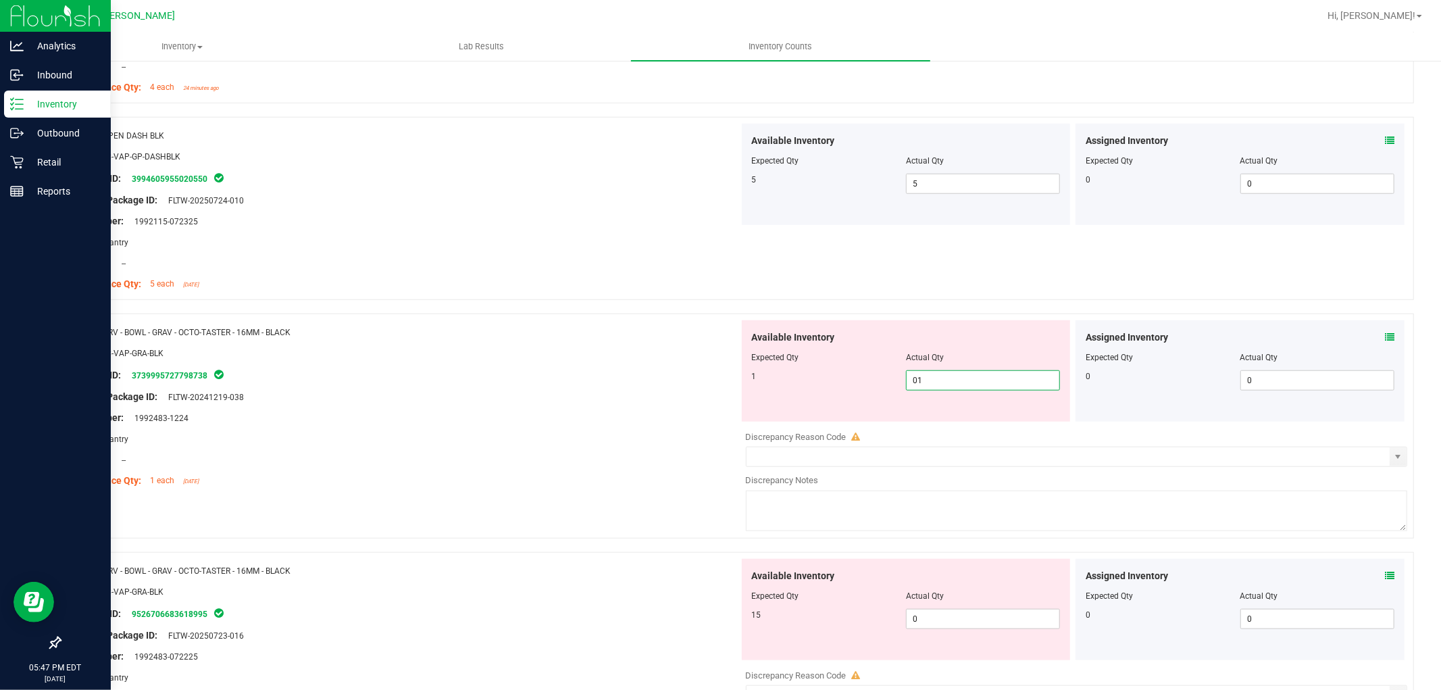
scroll to position [1125, 0]
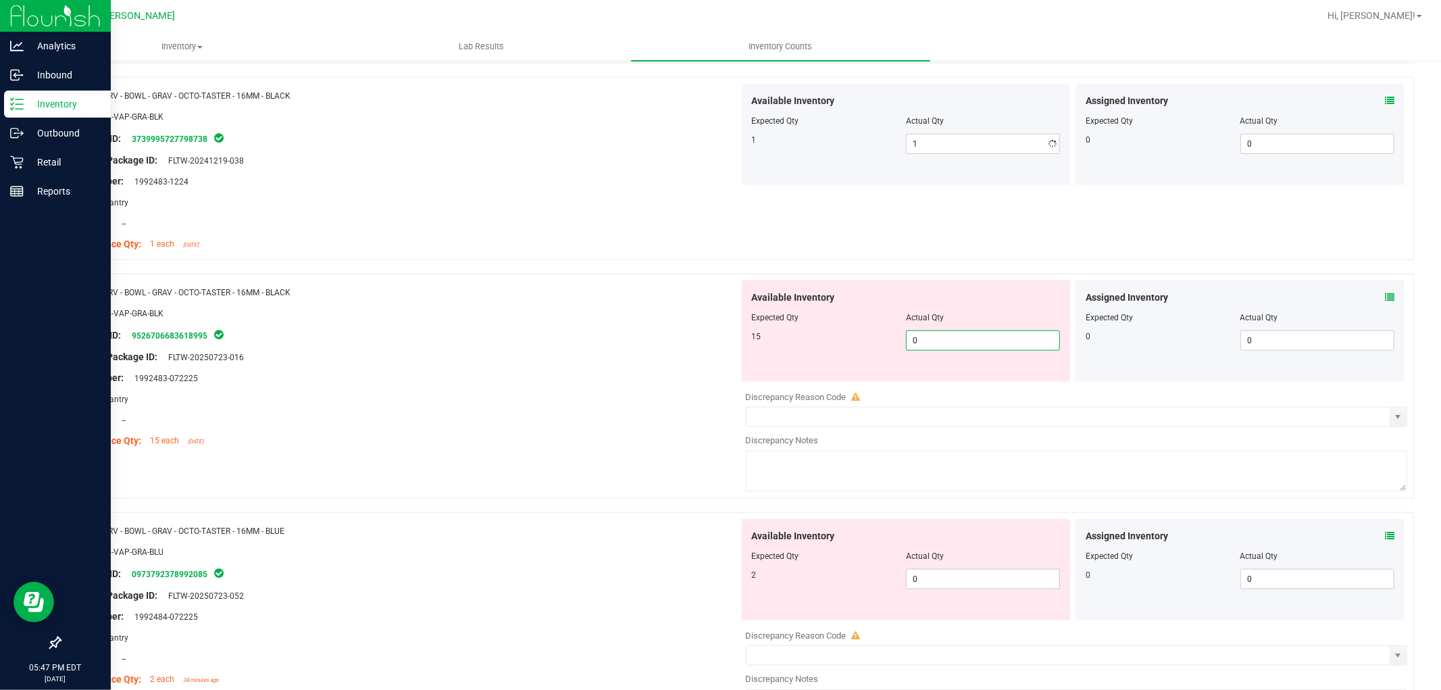
click at [970, 382] on div "Available Inventory Expected Qty Actual Qty 15 0 0" at bounding box center [1073, 387] width 669 height 214
click at [961, 581] on div "Available Inventory Expected Qty Actual Qty 2 0 0" at bounding box center [1073, 626] width 669 height 214
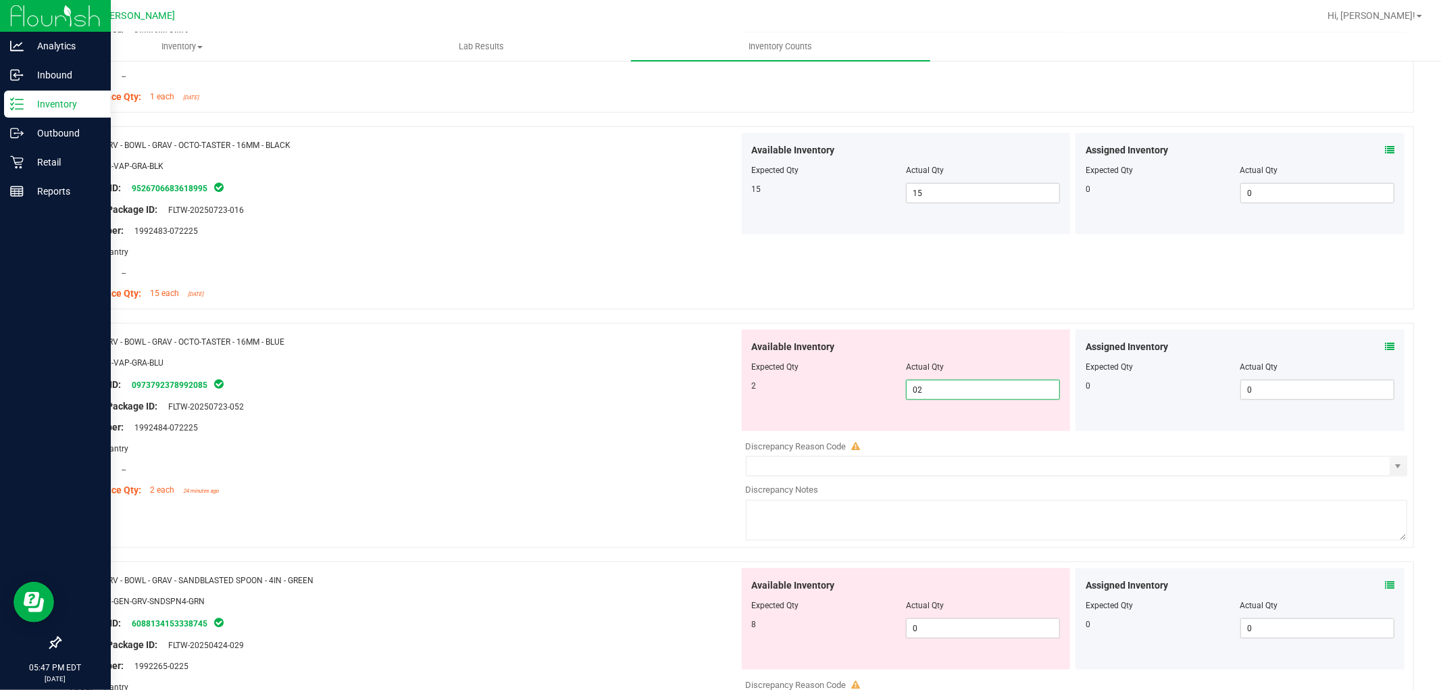
scroll to position [1426, 0]
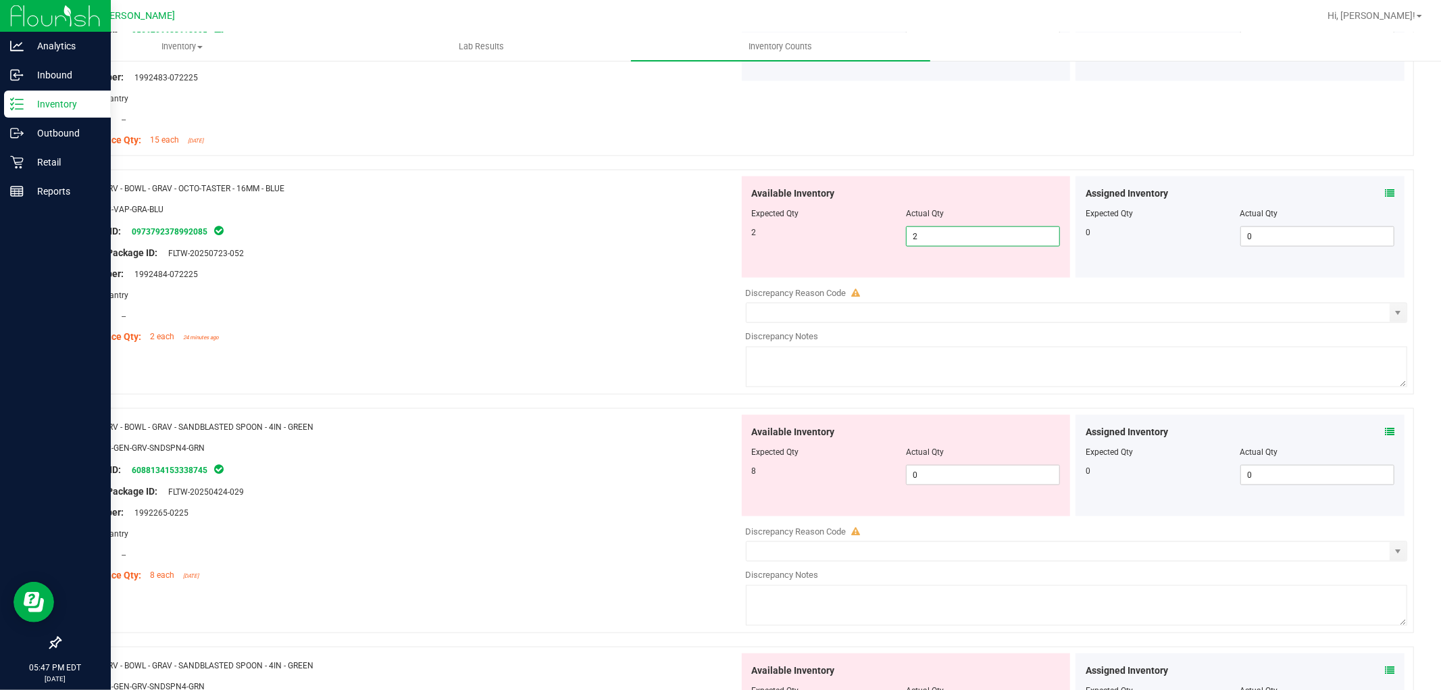
click at [965, 487] on div "Available Inventory Expected Qty Actual Qty 8 0 0" at bounding box center [1073, 522] width 669 height 214
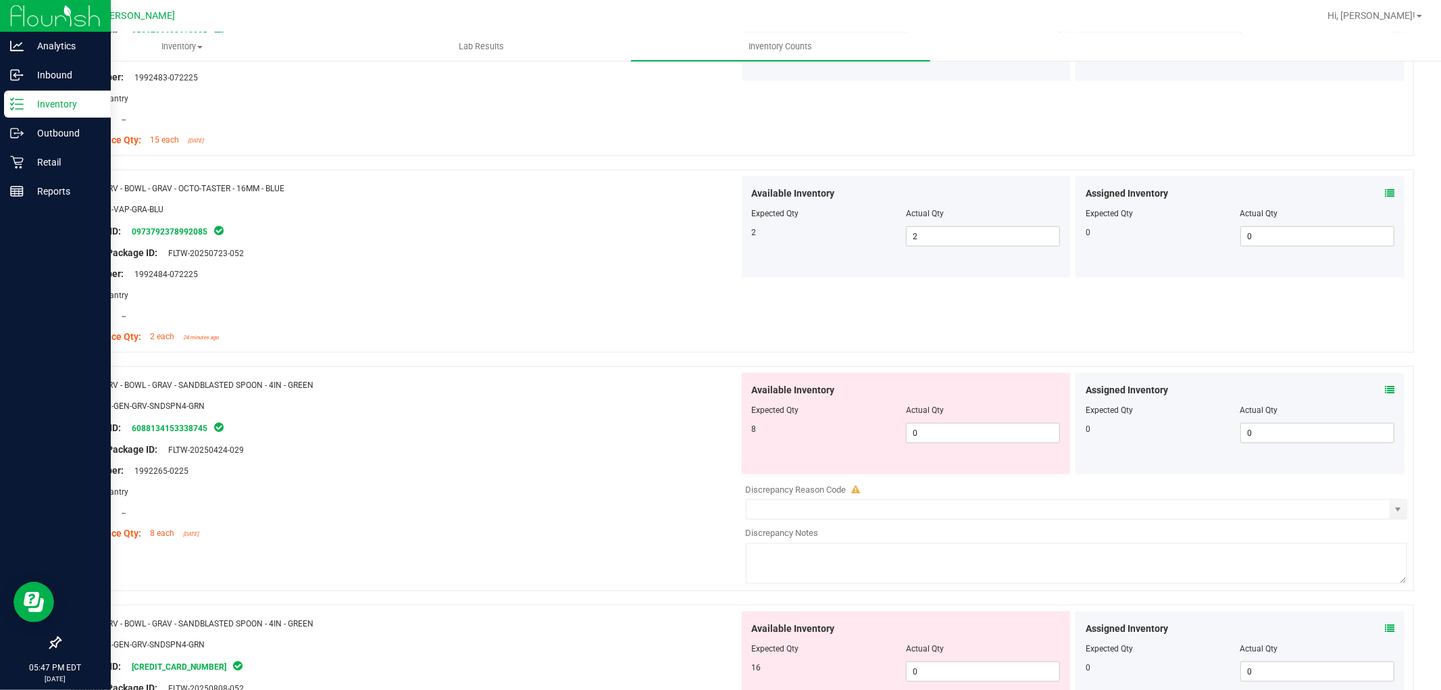
click at [965, 448] on div "Available Inventory Expected Qty Actual Qty 8 0 0" at bounding box center [906, 423] width 329 height 101
click at [963, 430] on span "0 0" at bounding box center [983, 433] width 154 height 20
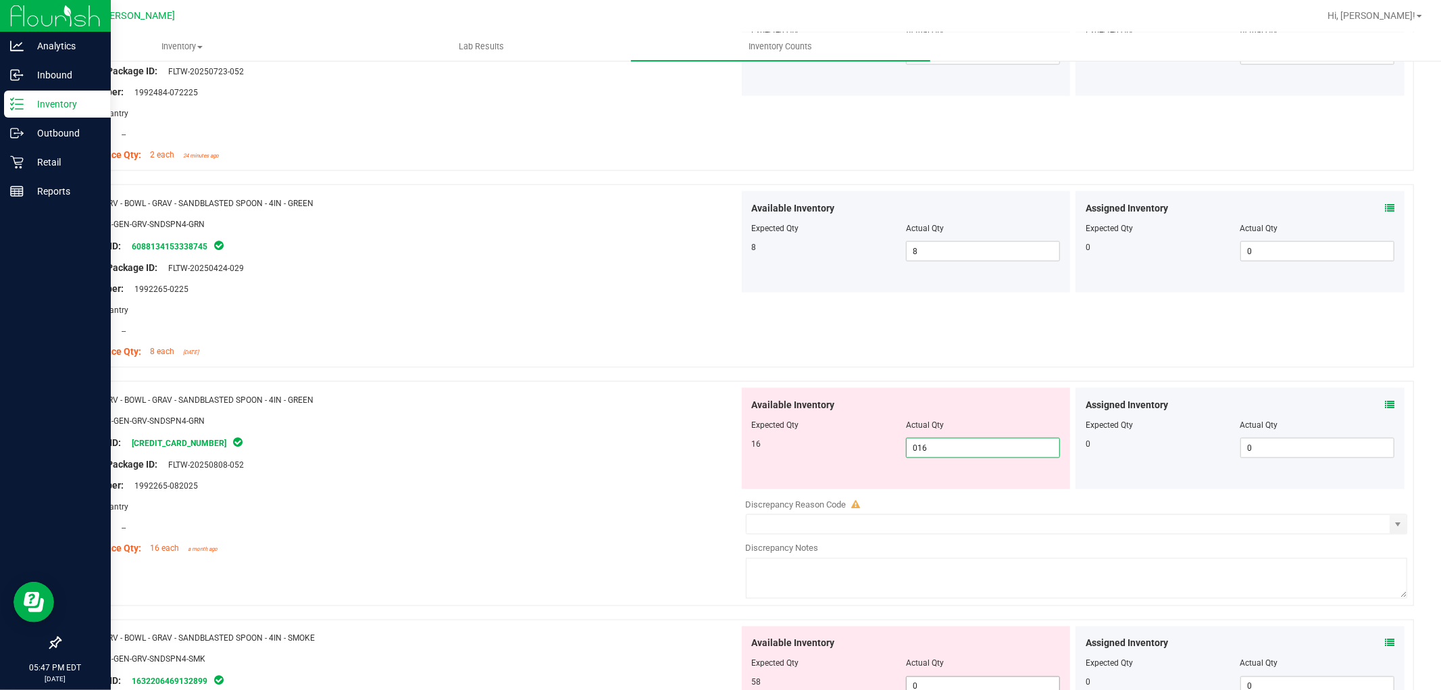
scroll to position [1801, 0]
click at [997, 496] on div "Available Inventory Expected Qty Actual Qty 58 0 0" at bounding box center [1073, 498] width 669 height 214
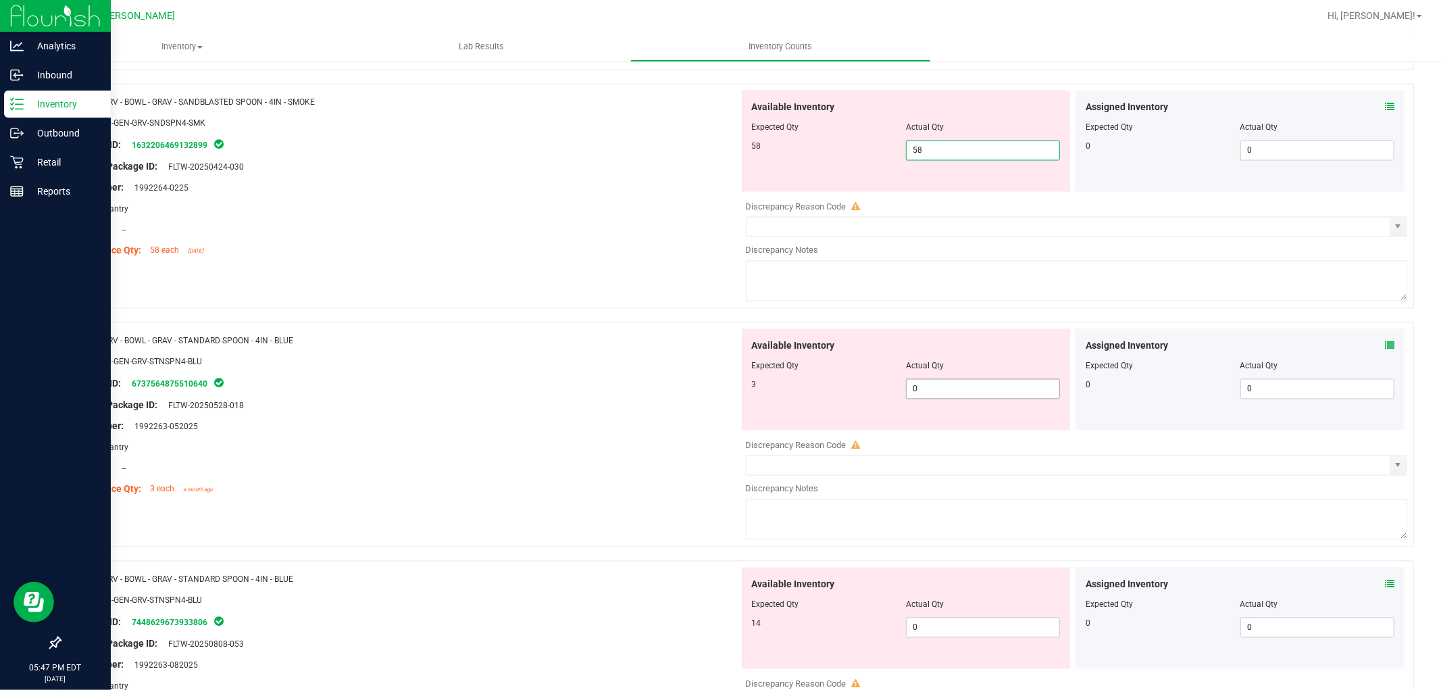
click at [976, 401] on div "Available Inventory Expected Qty Actual Qty 3 0 0" at bounding box center [1073, 436] width 669 height 214
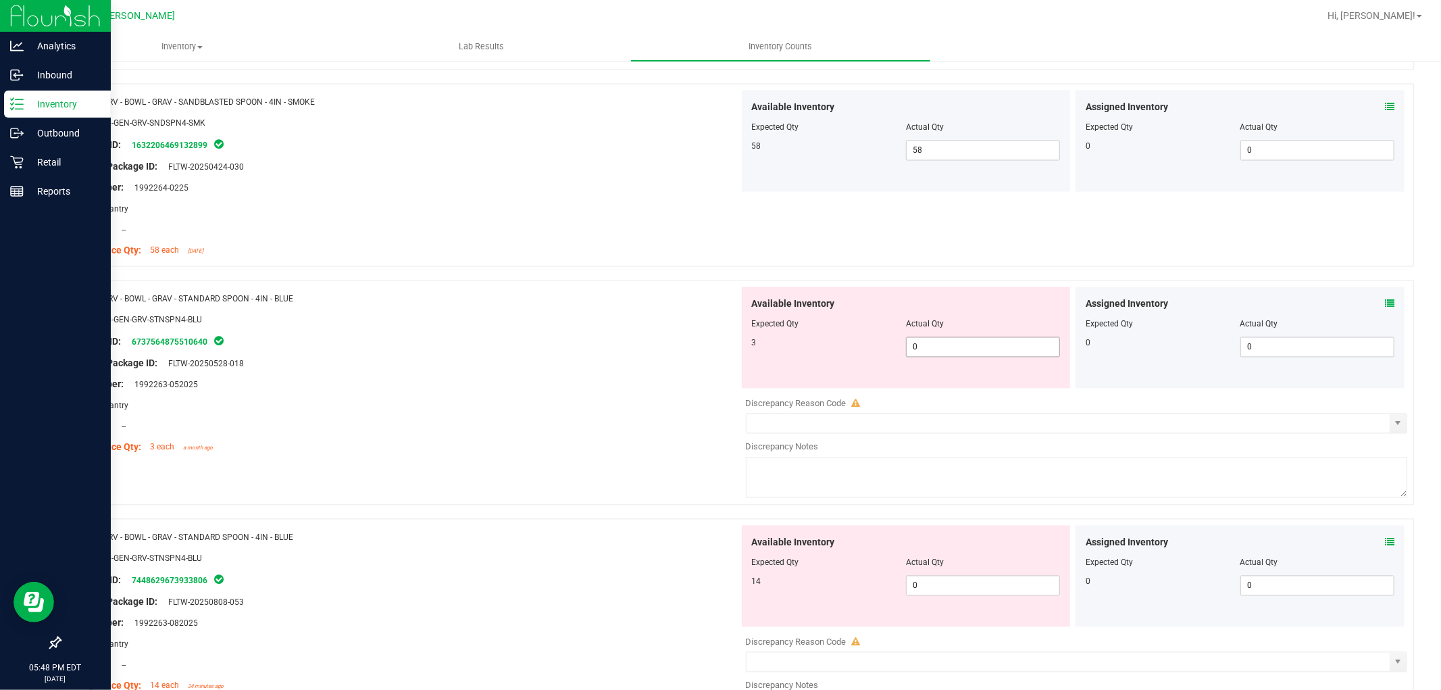
click at [982, 349] on span "0 0" at bounding box center [983, 347] width 154 height 20
click at [983, 589] on div "Available Inventory Expected Qty Actual Qty 14 0 0" at bounding box center [1073, 633] width 669 height 214
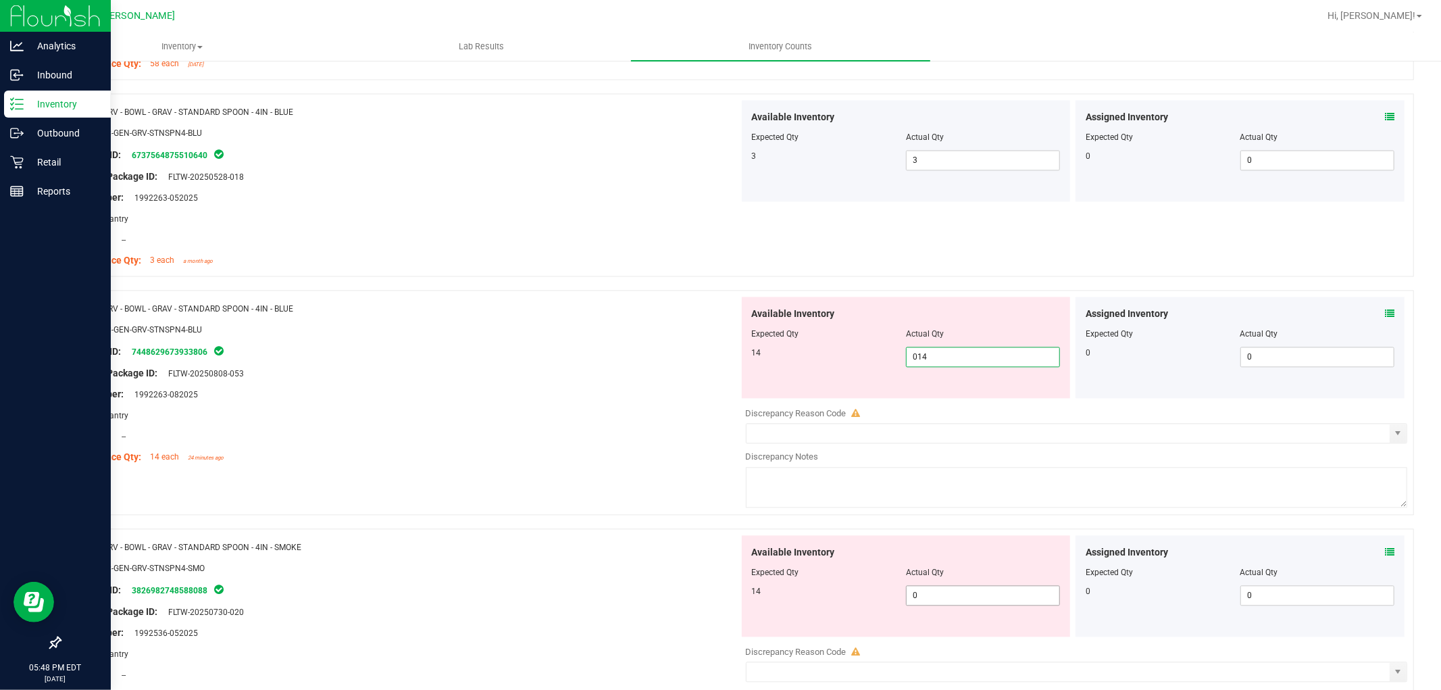
scroll to position [2401, 0]
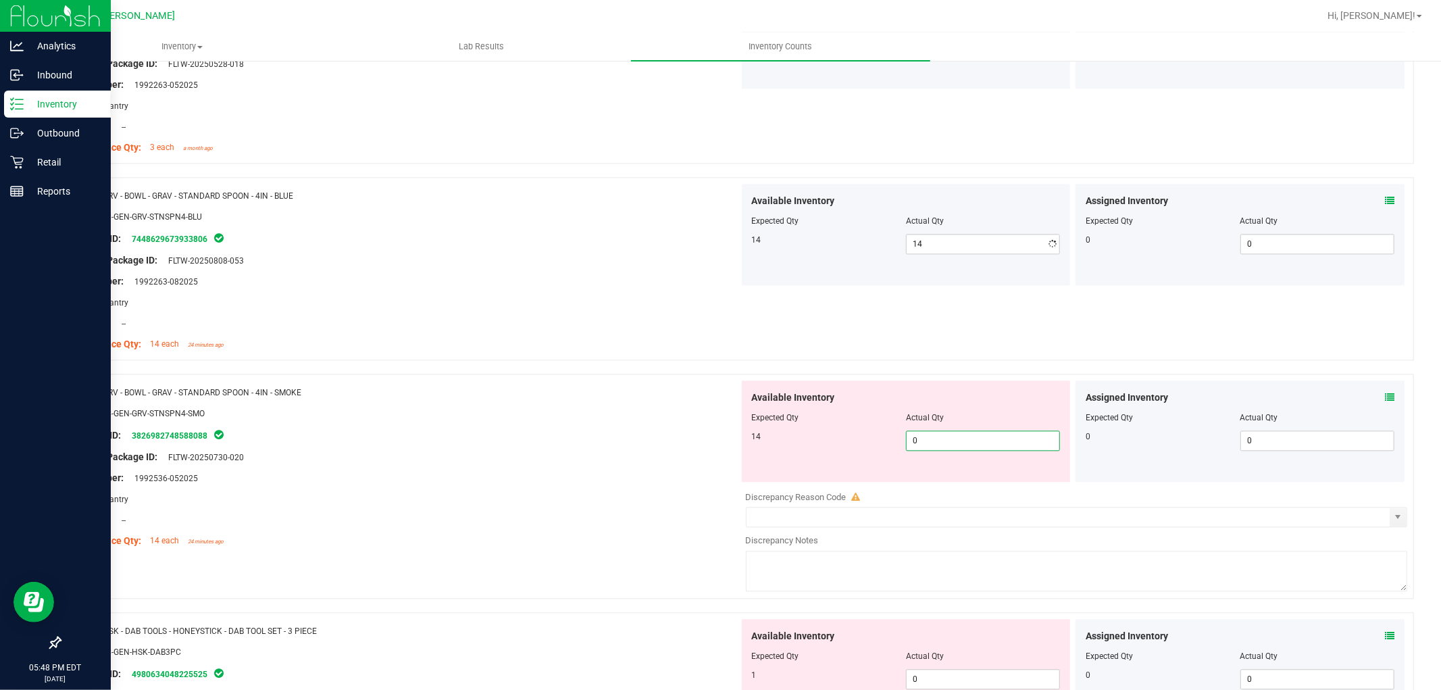
click at [977, 488] on div "Available Inventory Expected Qty Actual Qty 14 0 0" at bounding box center [1073, 487] width 669 height 214
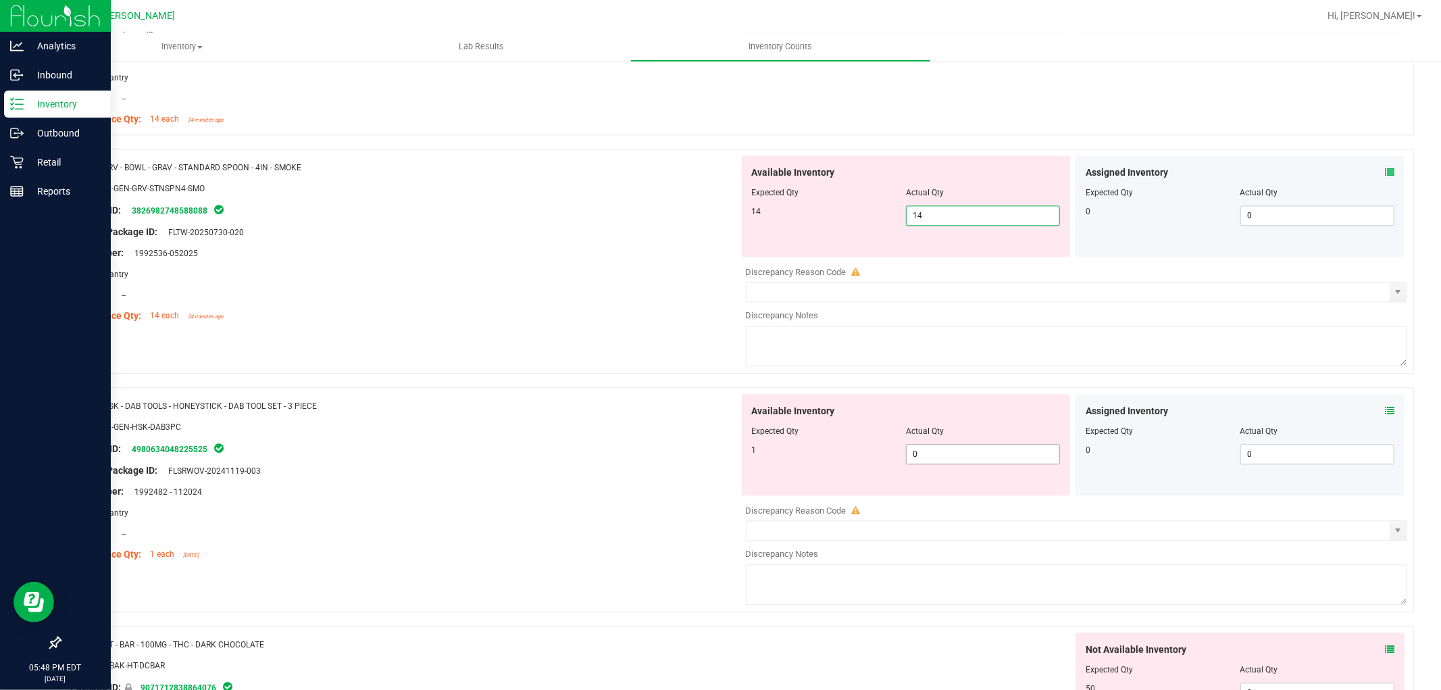
click at [960, 454] on div "Available Inventory Expected Qty Actual Qty 1 0 0" at bounding box center [1073, 501] width 669 height 214
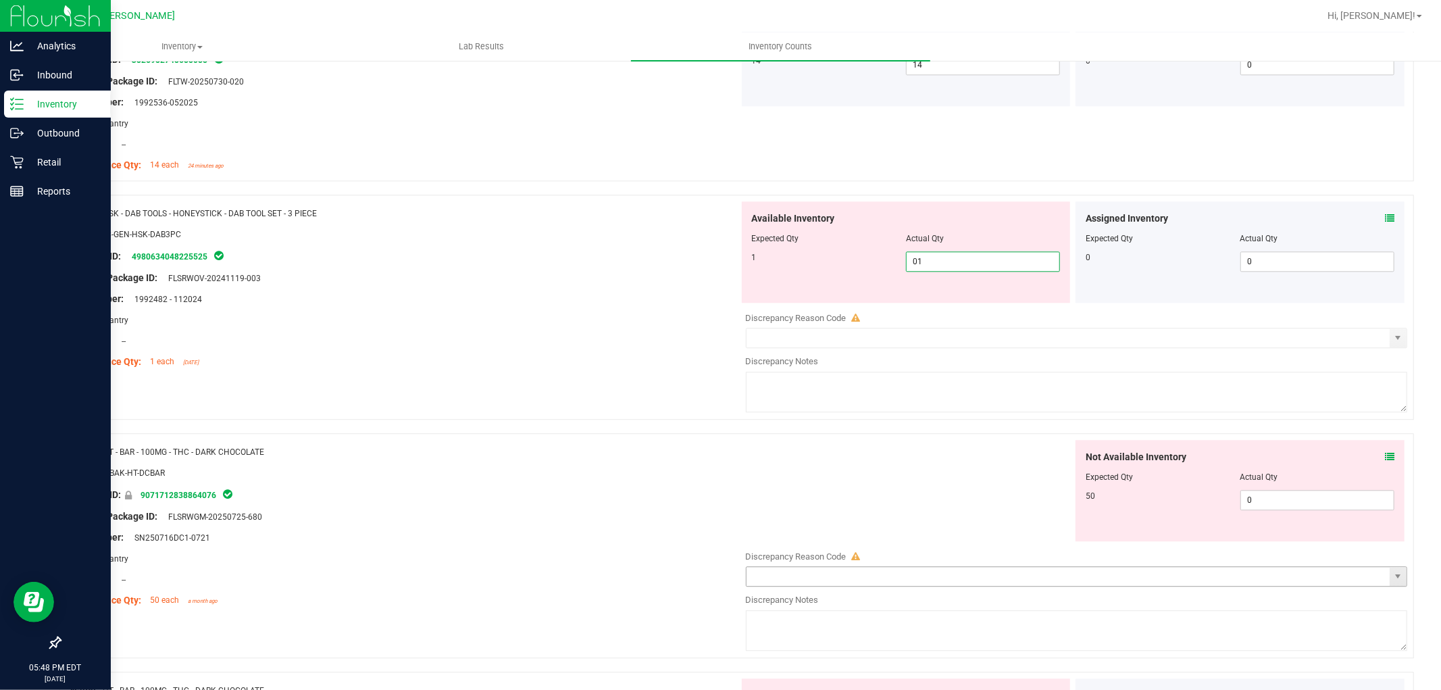
scroll to position [2927, 0]
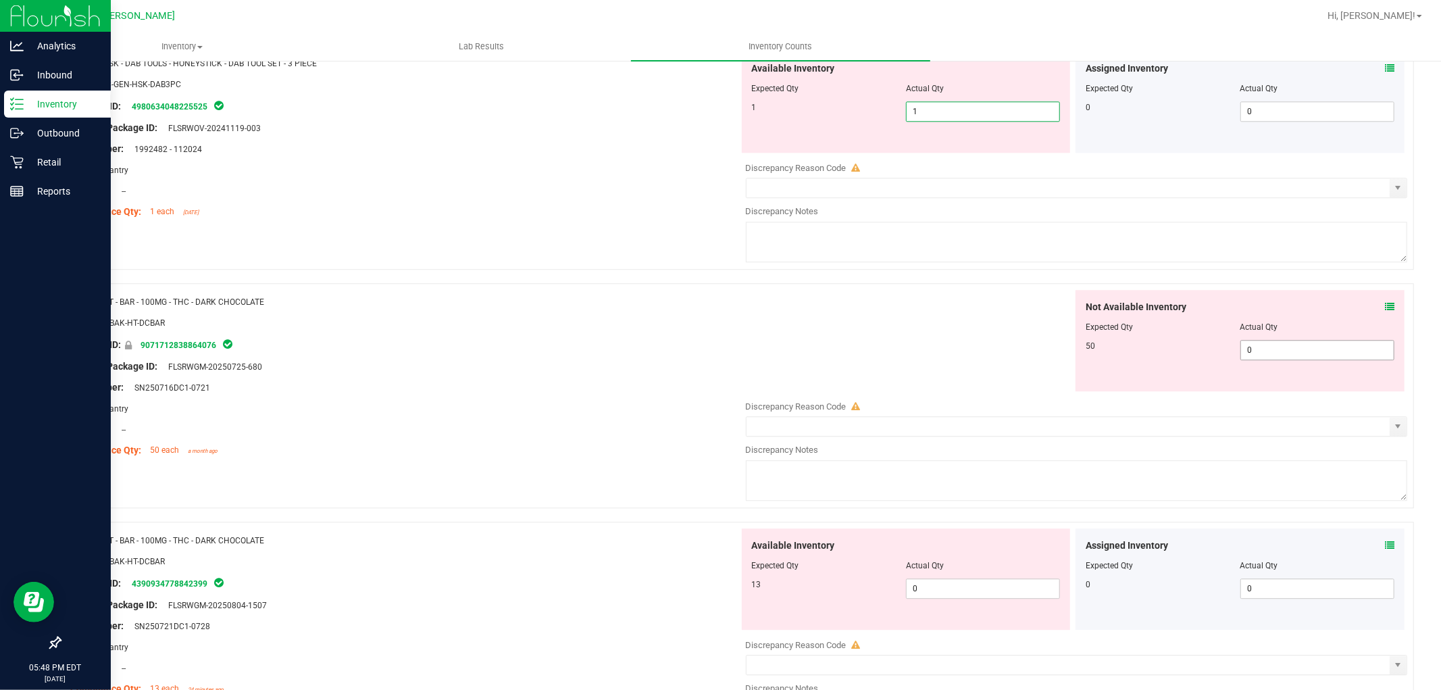
click at [1272, 347] on div "Not Available Inventory Expected Qty Actual Qty 50 0 0" at bounding box center [1239, 340] width 329 height 101
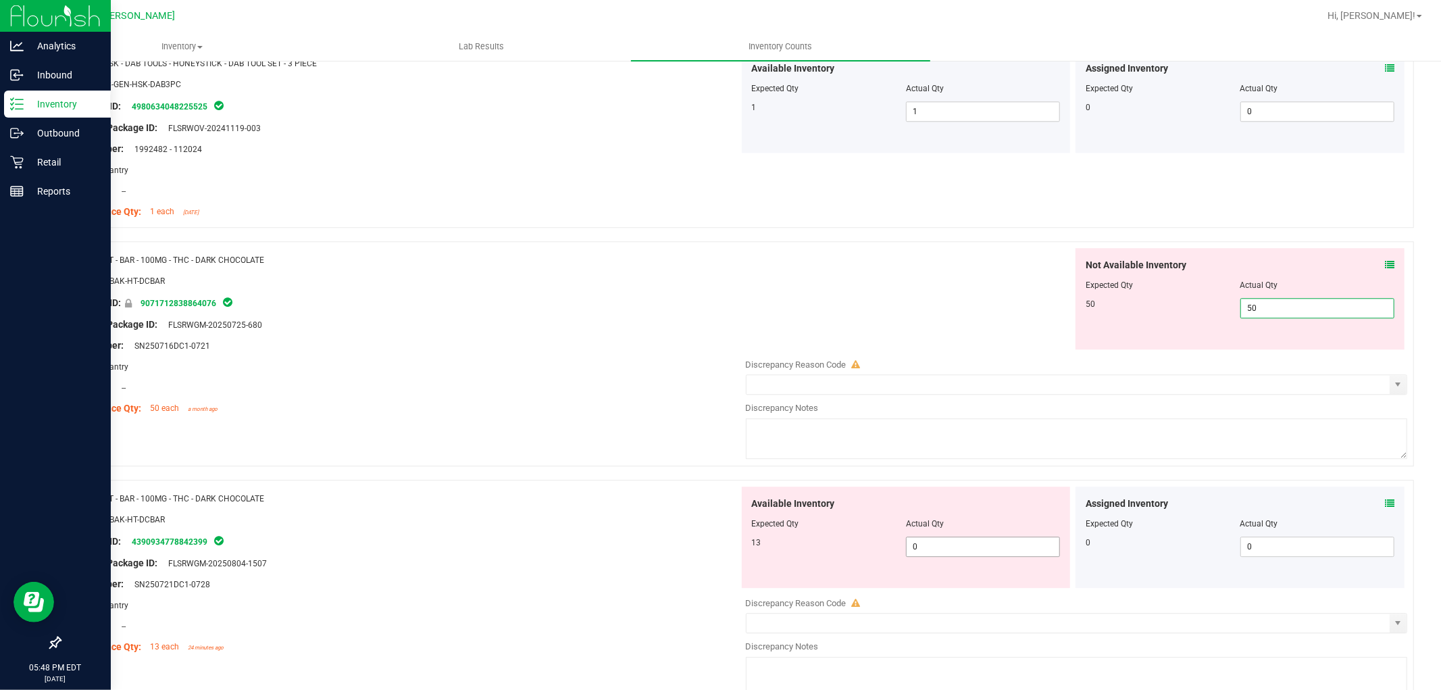
drag, startPoint x: 932, startPoint y: 555, endPoint x: 937, endPoint y: 548, distance: 7.7
click at [932, 551] on div "Available Inventory Expected Qty Actual Qty 13 0 0" at bounding box center [1073, 593] width 669 height 214
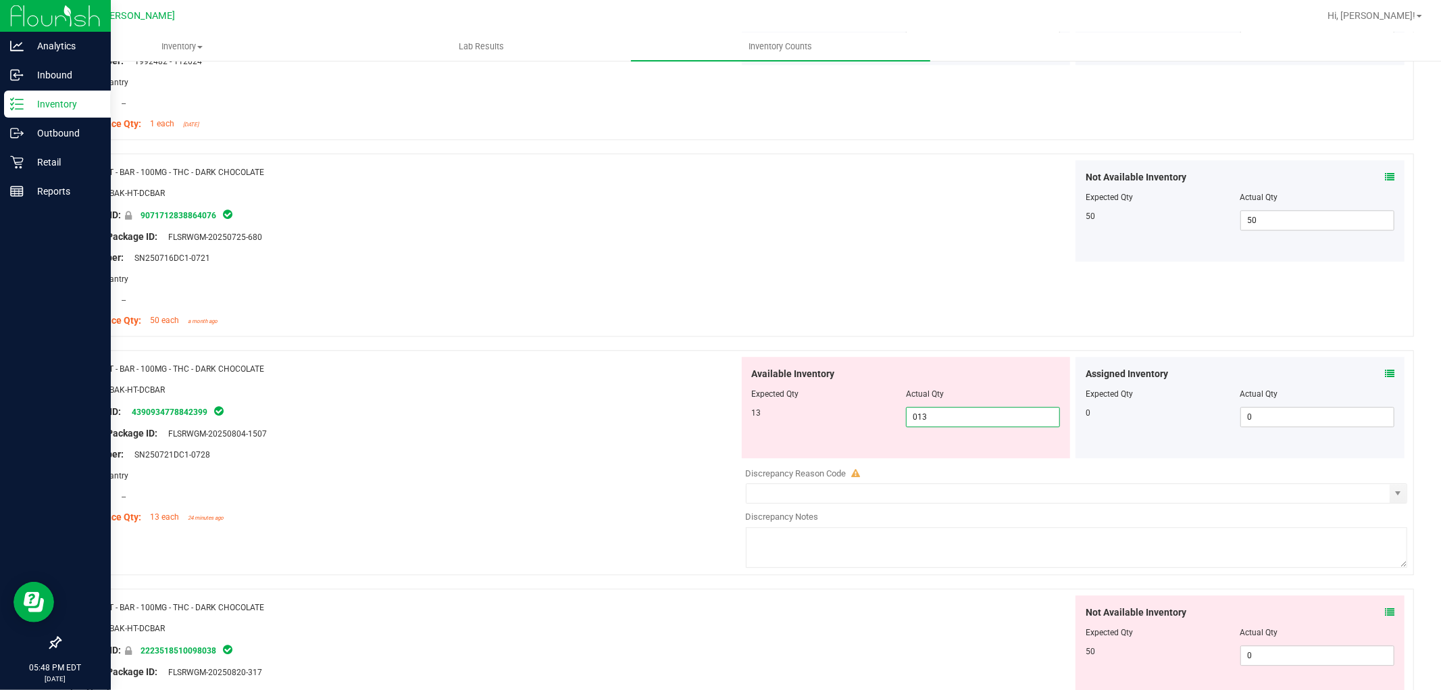
scroll to position [3152, 0]
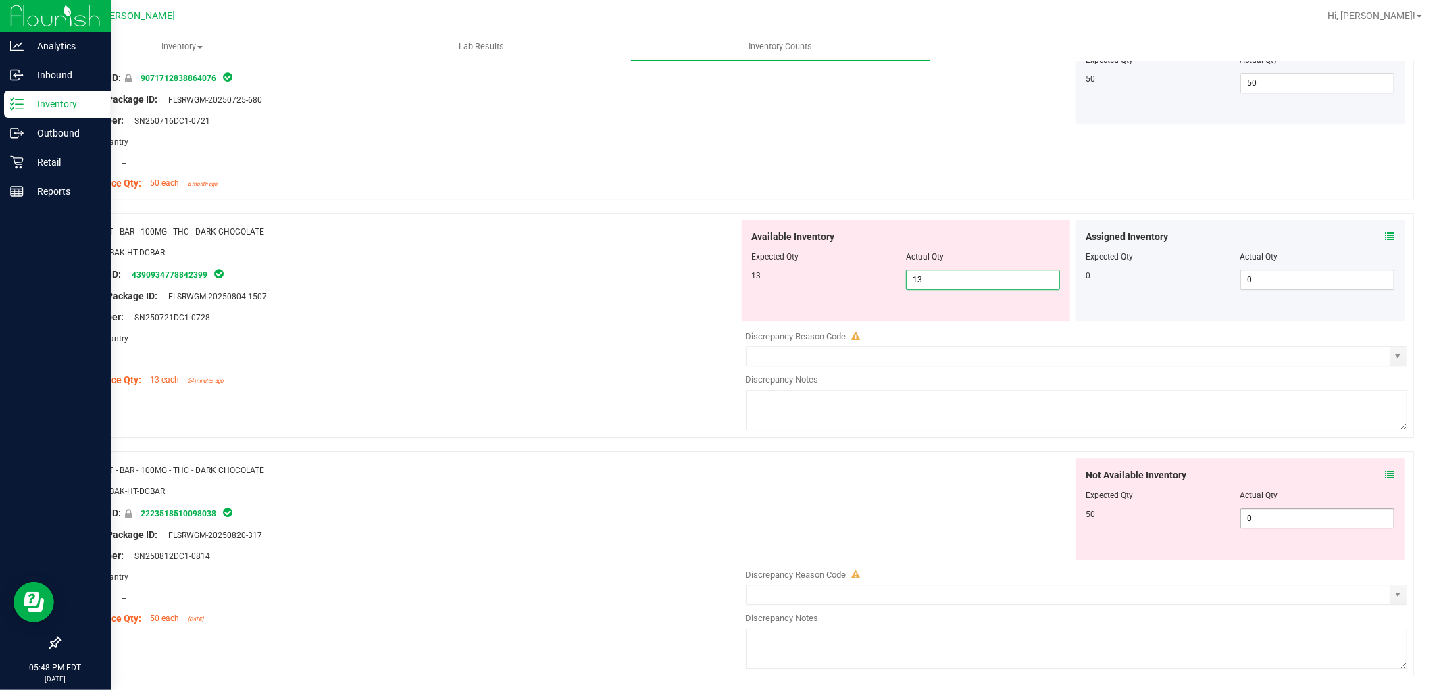
click at [1327, 510] on div "Not Available Inventory Expected Qty Actual Qty 50 0 0" at bounding box center [1239, 508] width 329 height 101
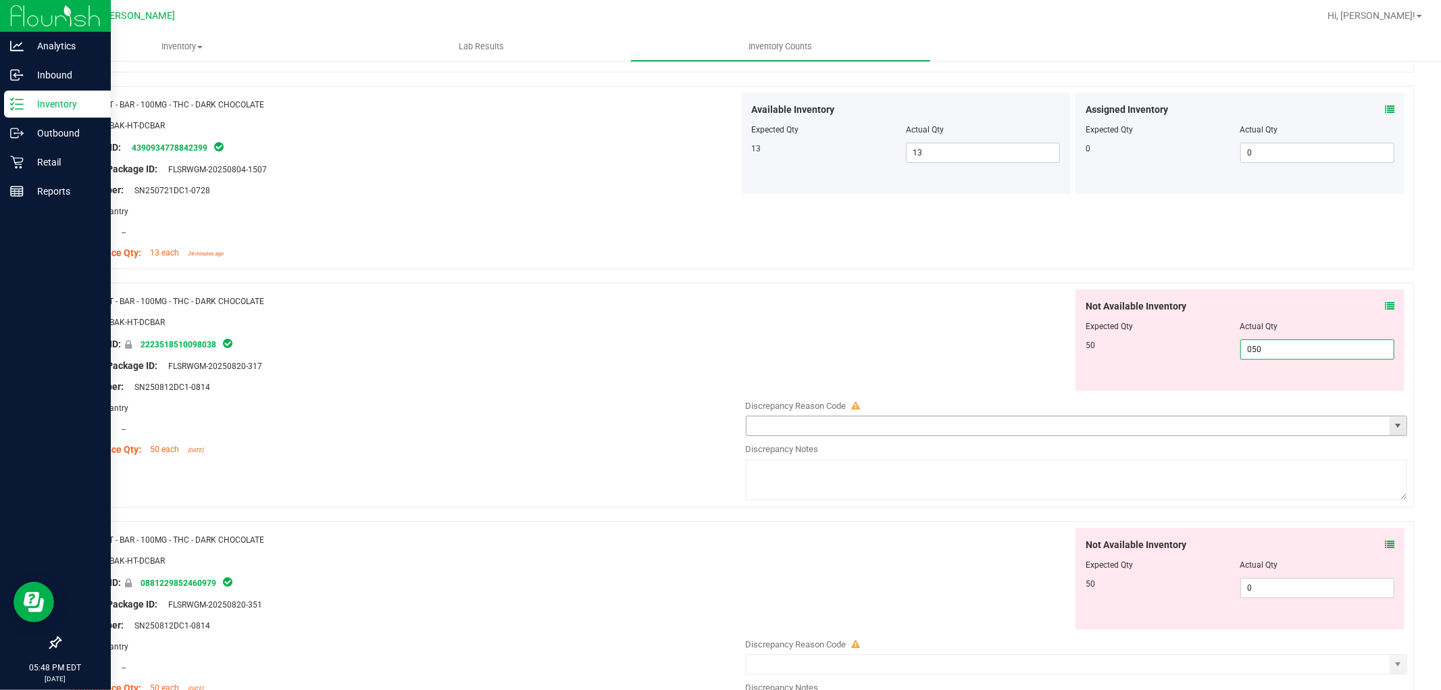
scroll to position [3527, 0]
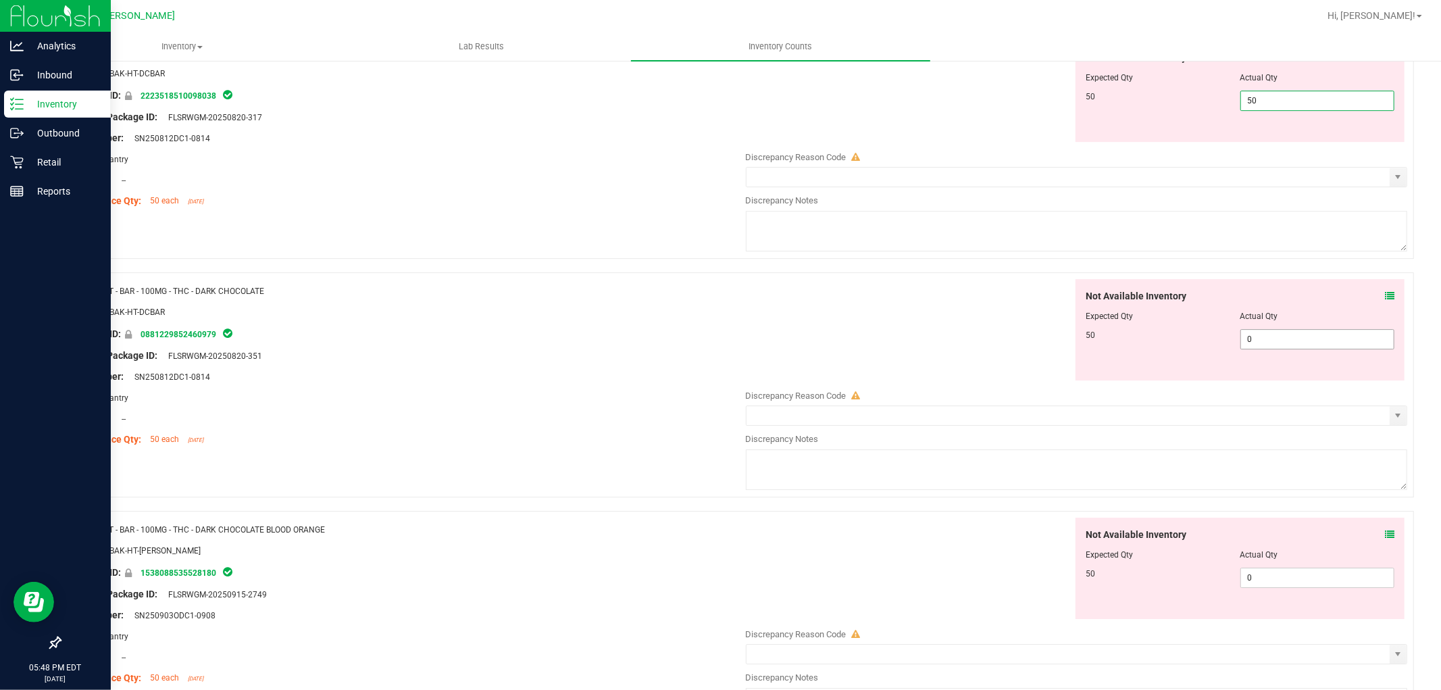
click at [1299, 342] on div "Not Available Inventory Expected Qty Actual Qty 50 0 0" at bounding box center [1073, 386] width 669 height 214
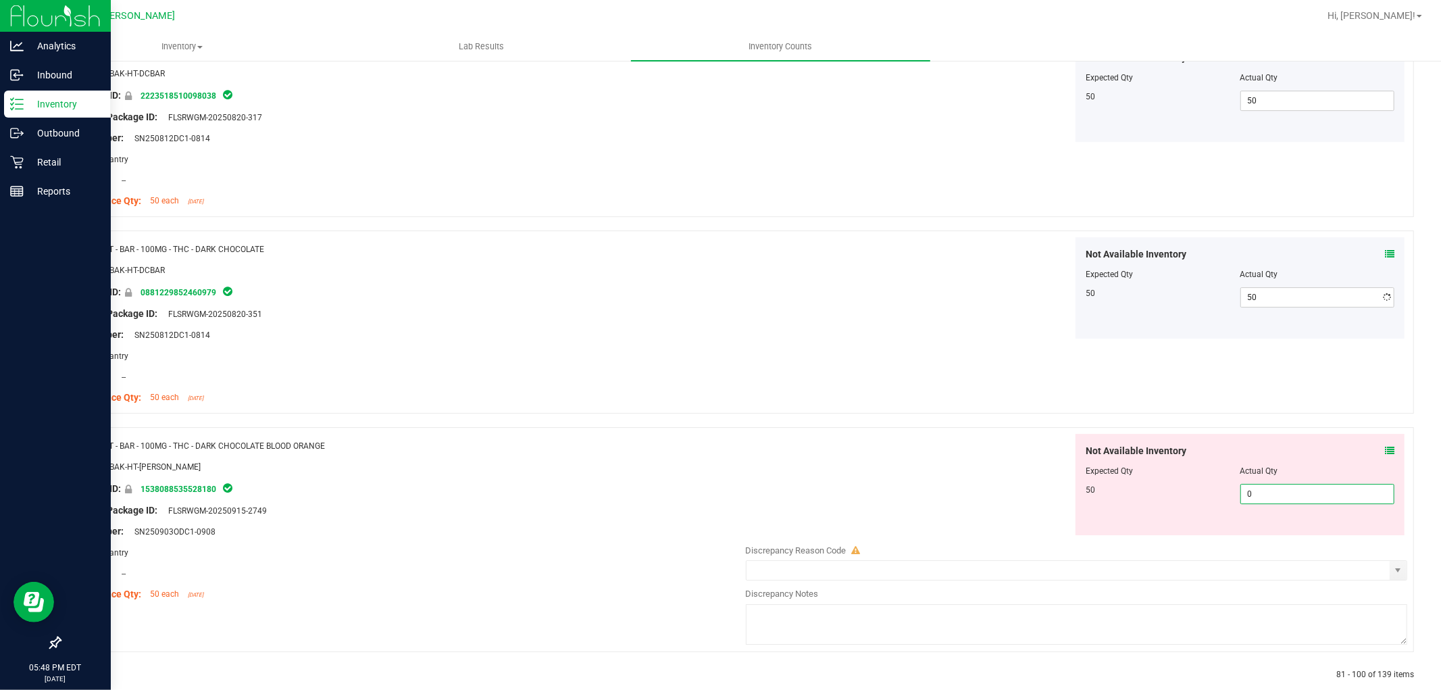
click at [1283, 545] on div "Not Available Inventory Expected Qty Actual Qty 50 0 0" at bounding box center [1073, 541] width 669 height 214
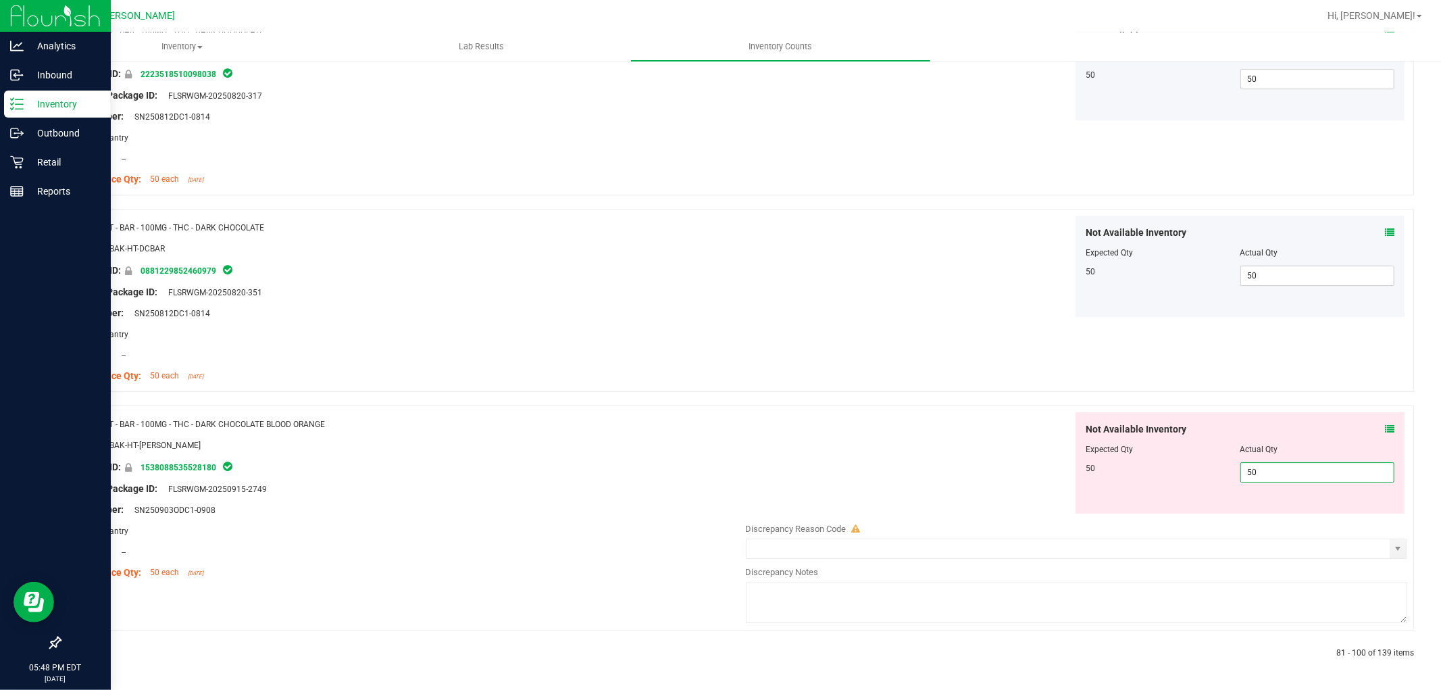
click at [851, 490] on div "Not Available Inventory Expected Qty Actual Qty 50 50 50" at bounding box center [1073, 462] width 669 height 101
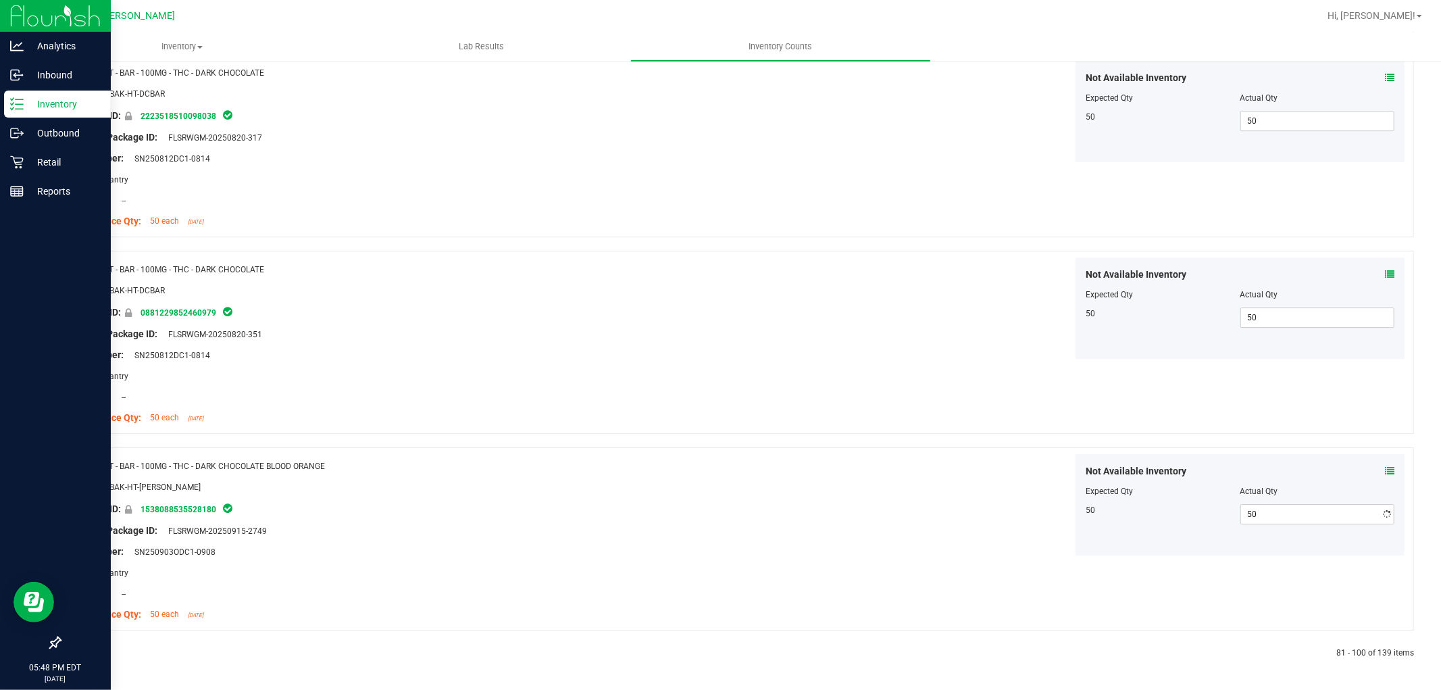
scroll to position [3508, 0]
click at [90, 653] on icon at bounding box center [92, 653] width 4 height 8
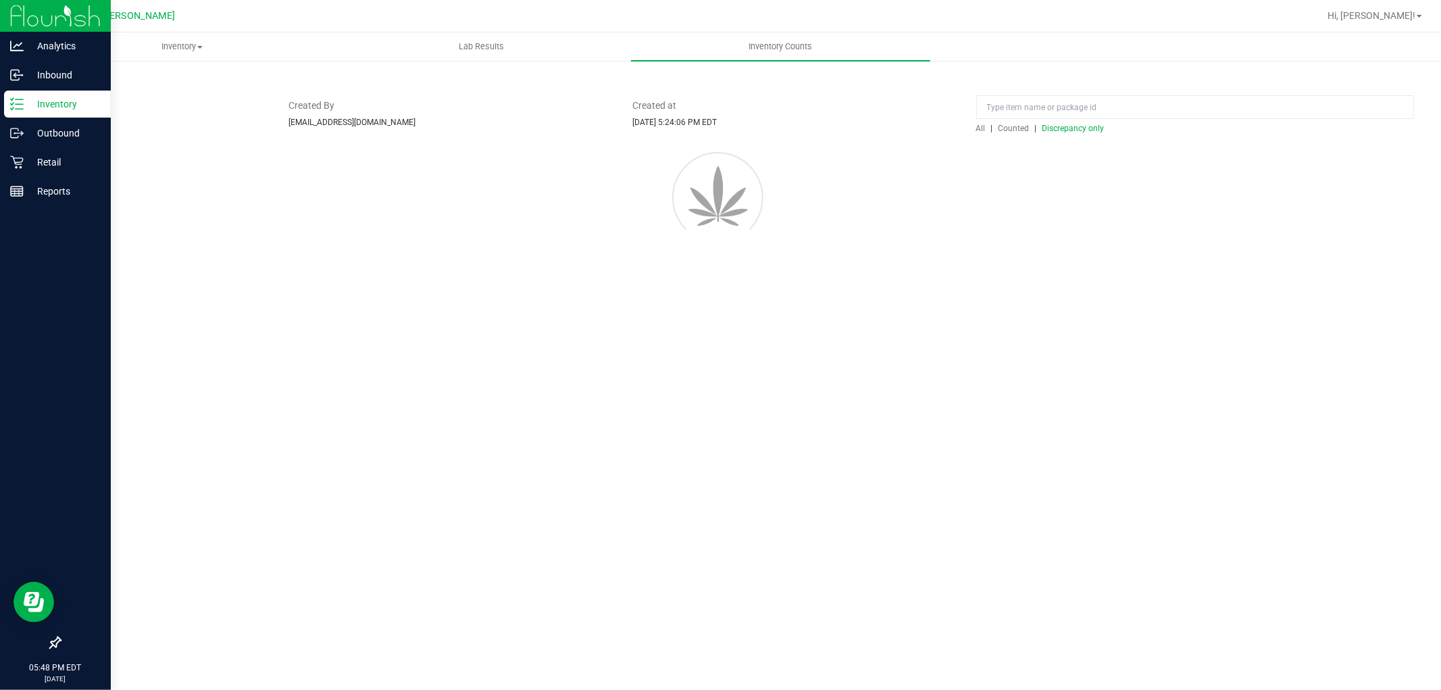
scroll to position [0, 0]
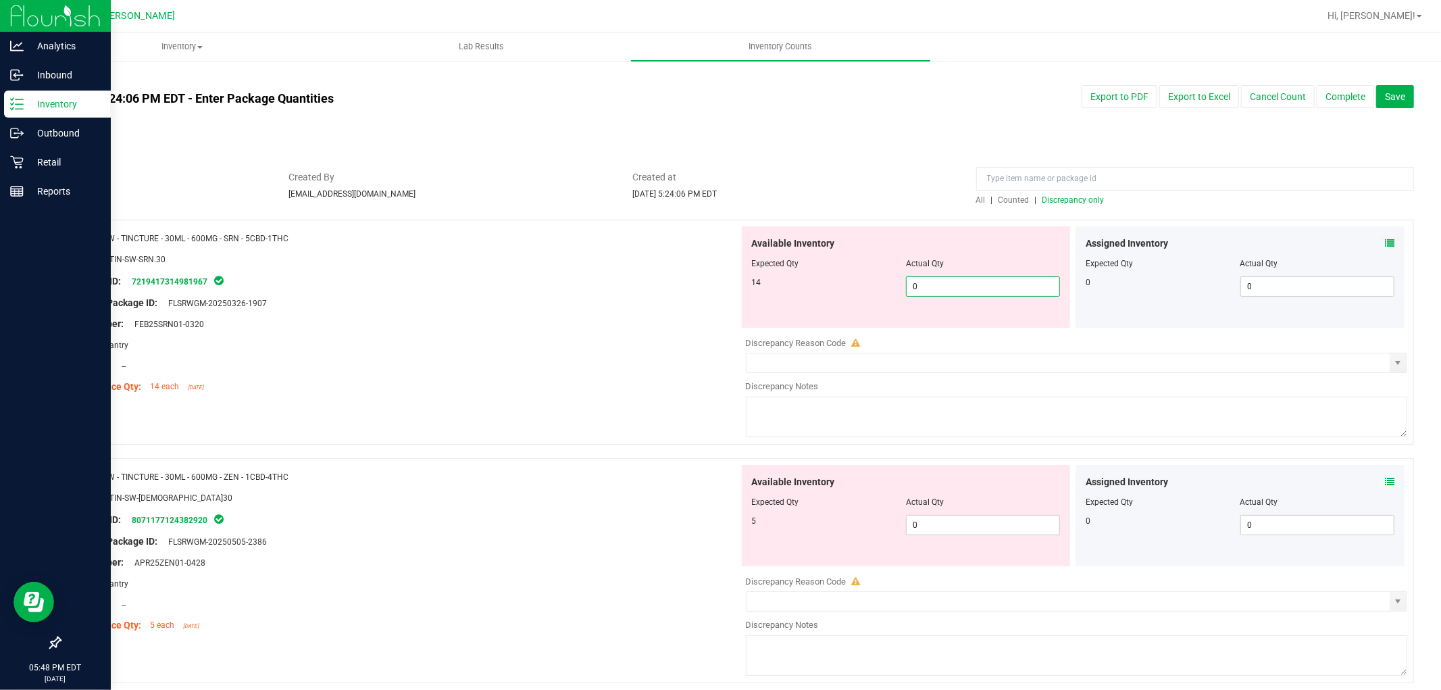
click at [997, 279] on span "0 0" at bounding box center [983, 286] width 154 height 20
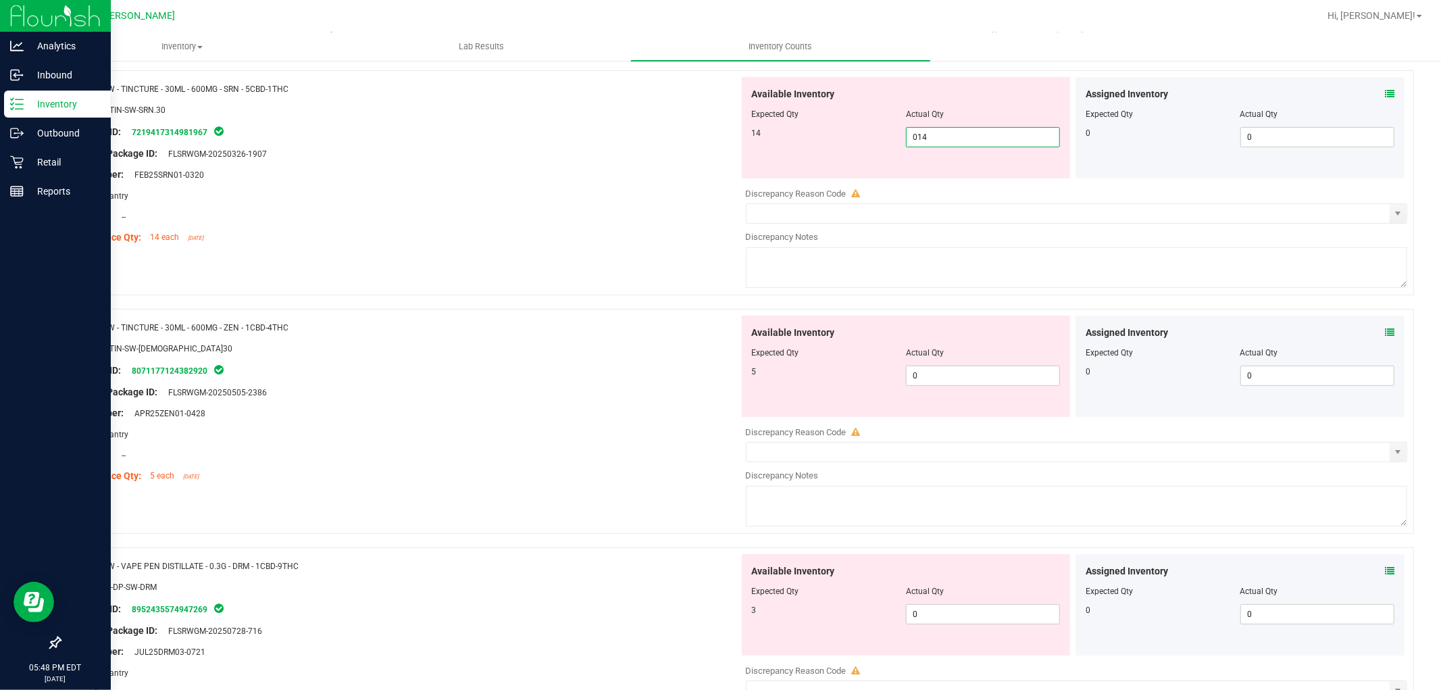
scroll to position [150, 0]
click at [979, 385] on div "Available Inventory Expected Qty Actual Qty 5 0 0" at bounding box center [1073, 422] width 669 height 214
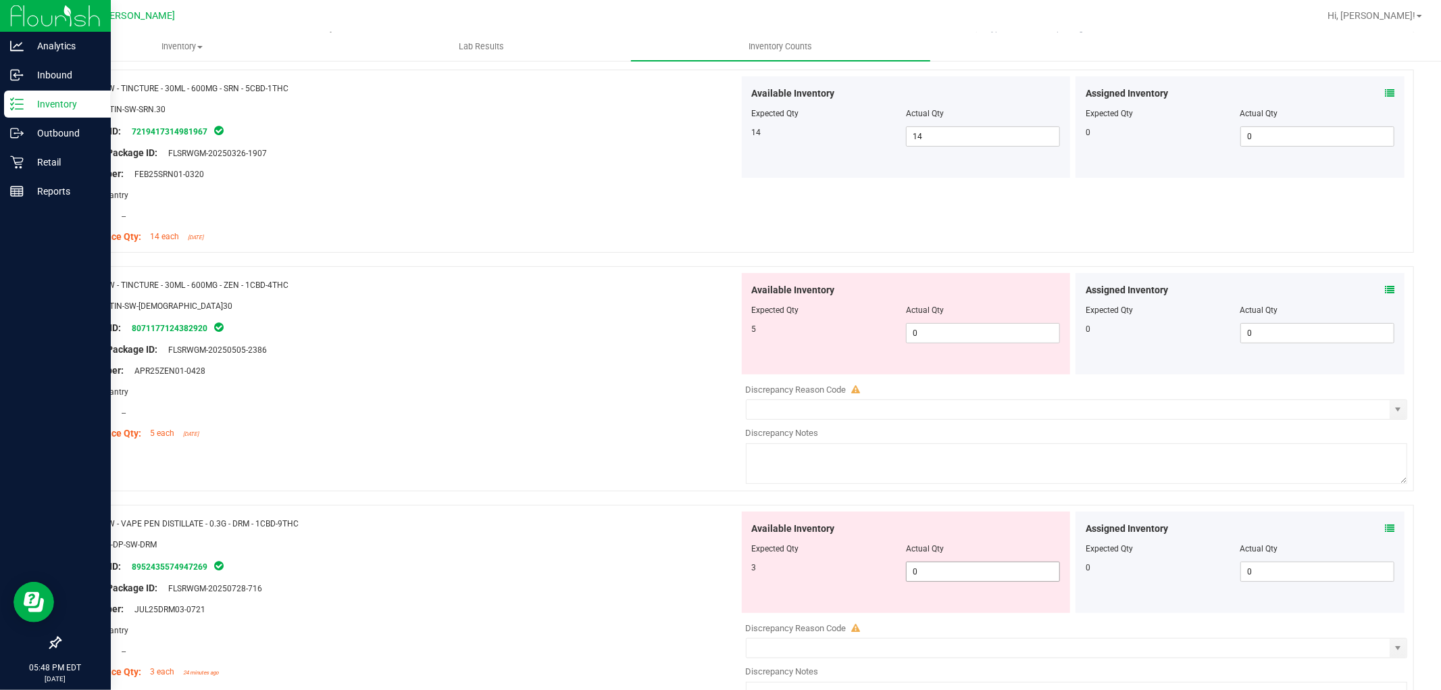
click at [948, 564] on span "0 0" at bounding box center [983, 571] width 154 height 20
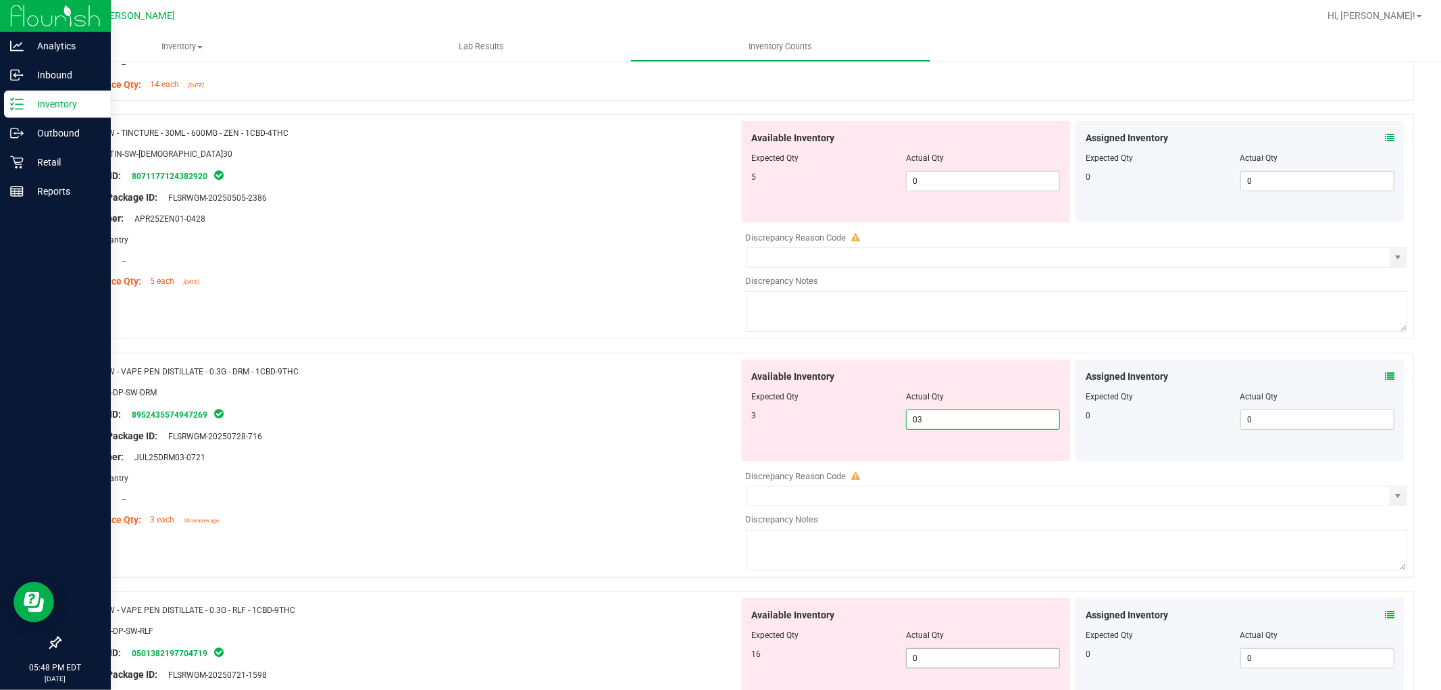
scroll to position [525, 0]
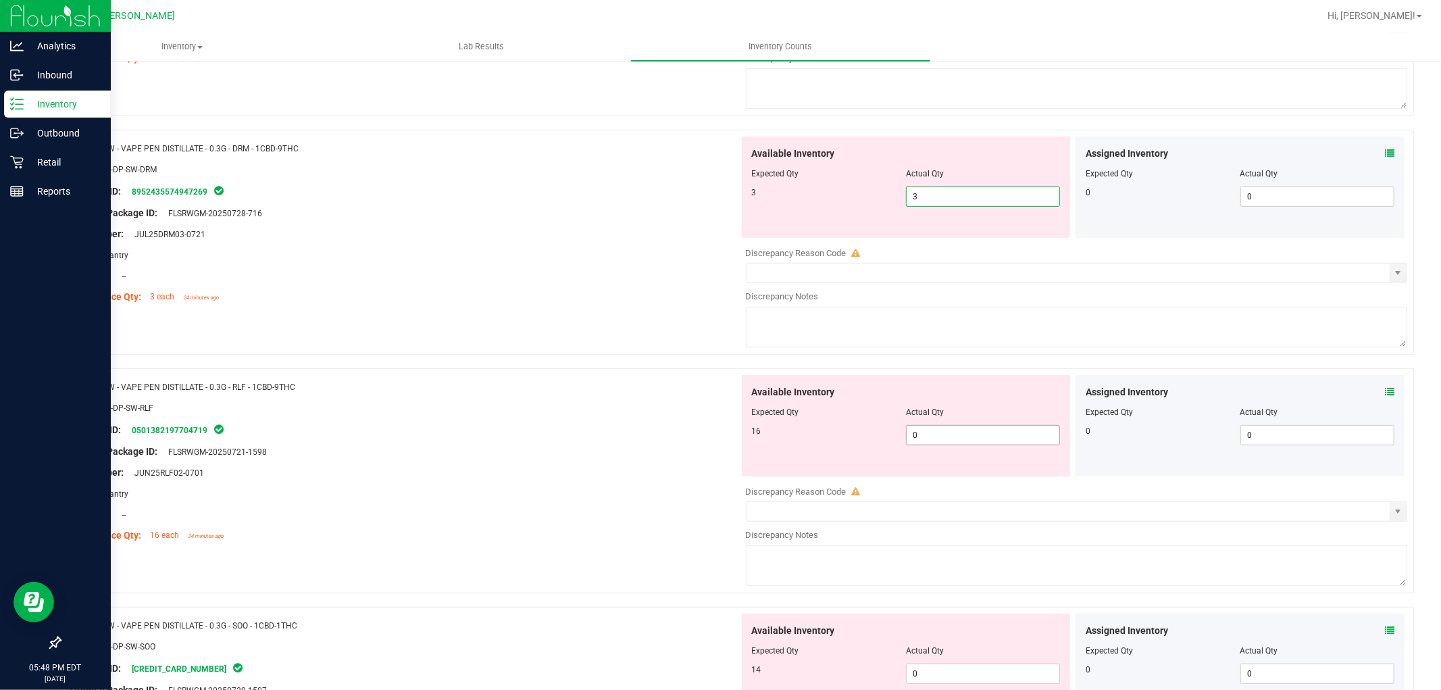
click at [959, 437] on div "Available Inventory Expected Qty Actual Qty 16 0 0" at bounding box center [1073, 482] width 669 height 214
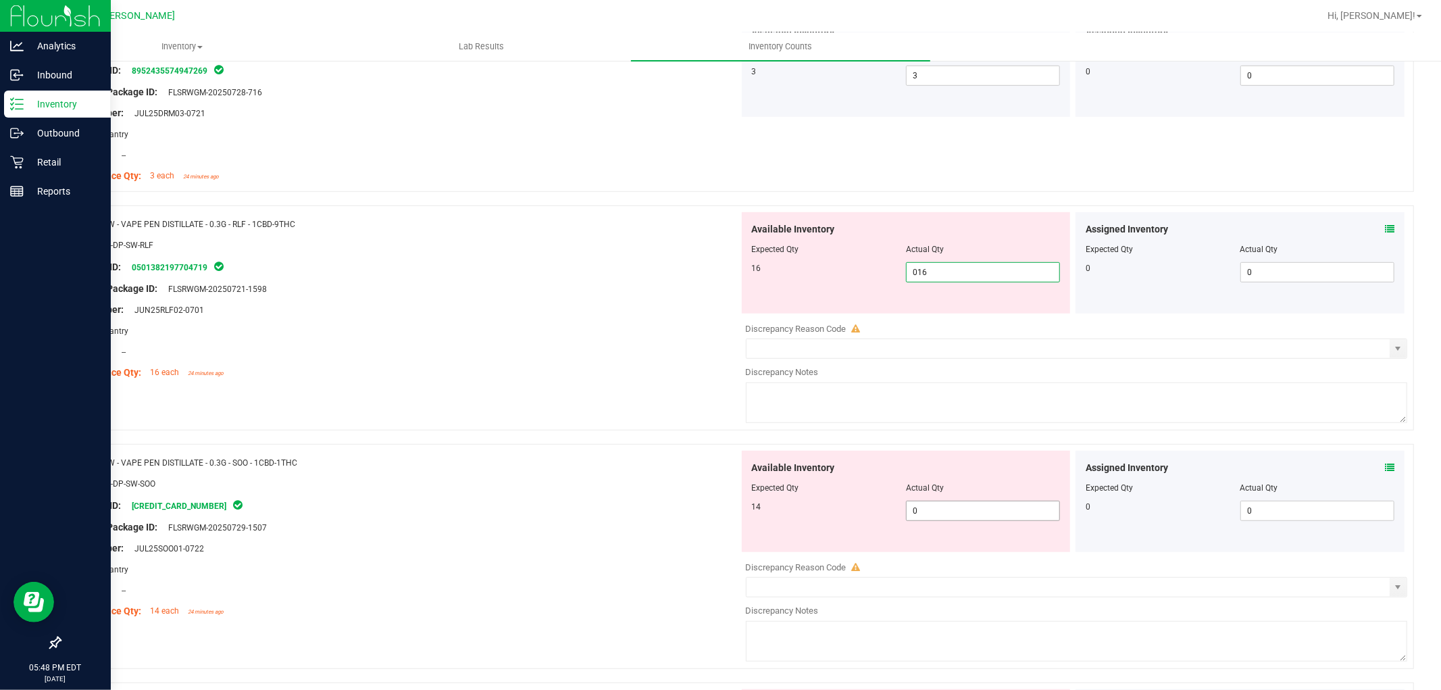
scroll to position [750, 0]
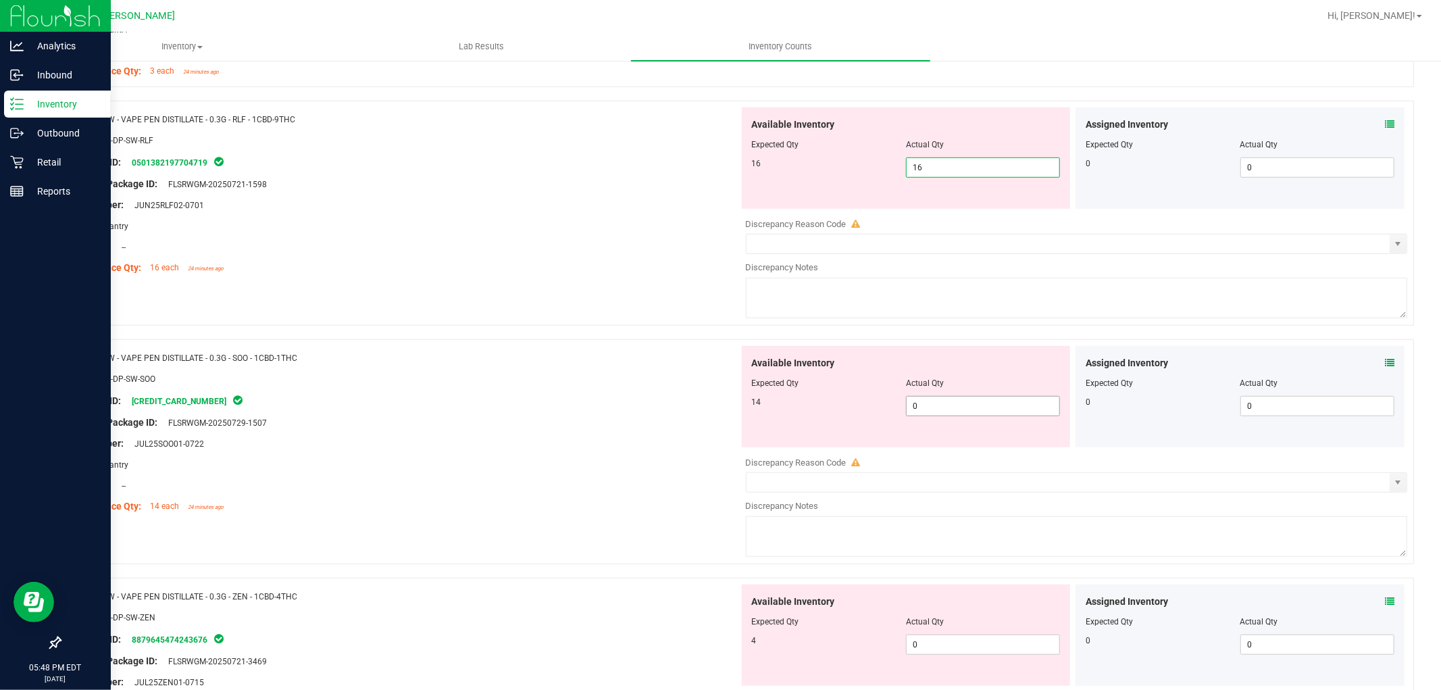
click at [956, 410] on div "Available Inventory Expected Qty Actual Qty 14 0 0" at bounding box center [1073, 453] width 669 height 214
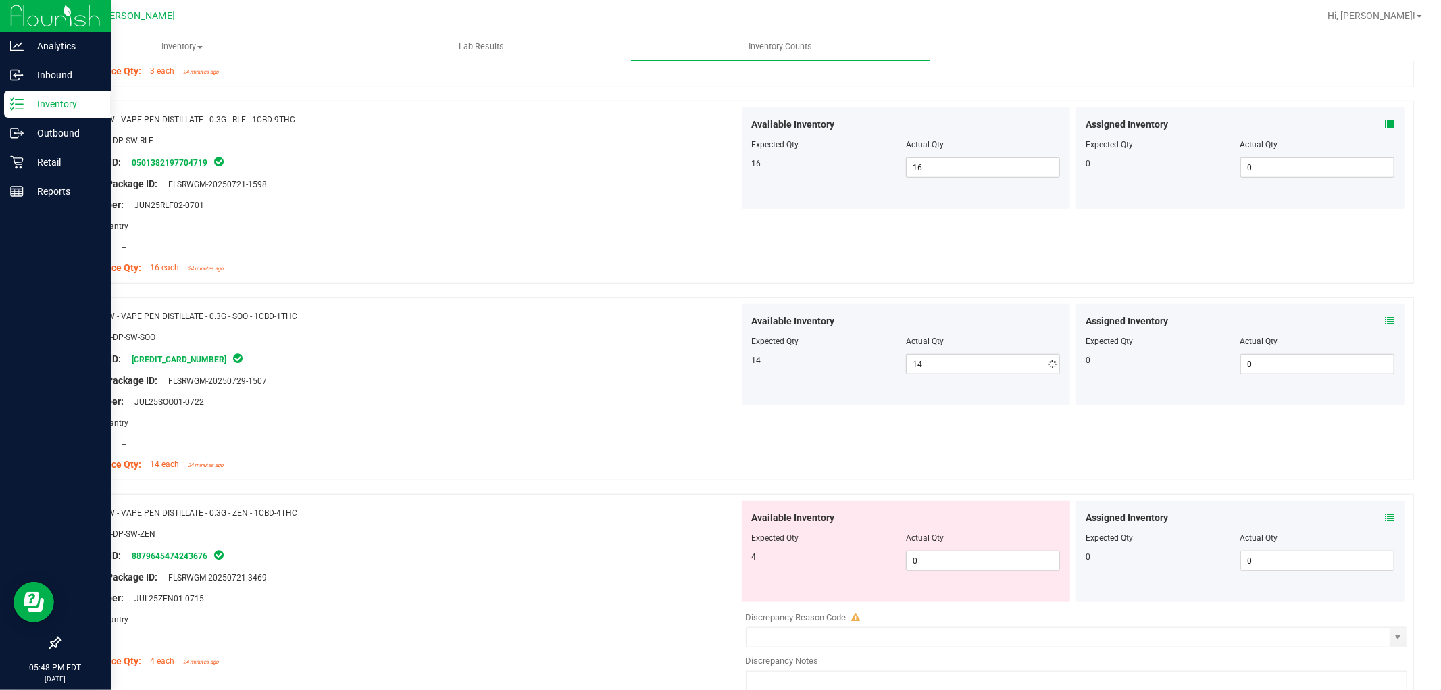
click at [960, 590] on div "Available Inventory Expected Qty Actual Qty 4 0 0" at bounding box center [906, 551] width 329 height 101
drag, startPoint x: 958, startPoint y: 592, endPoint x: 957, endPoint y: 585, distance: 6.8
click at [957, 590] on div "Available Inventory Expected Qty Actual Qty 4 0 0" at bounding box center [906, 551] width 329 height 101
click at [955, 546] on div "Available Inventory Expected Qty Actual Qty 4 0 0" at bounding box center [906, 551] width 329 height 101
click at [955, 555] on span "0 0" at bounding box center [983, 561] width 154 height 20
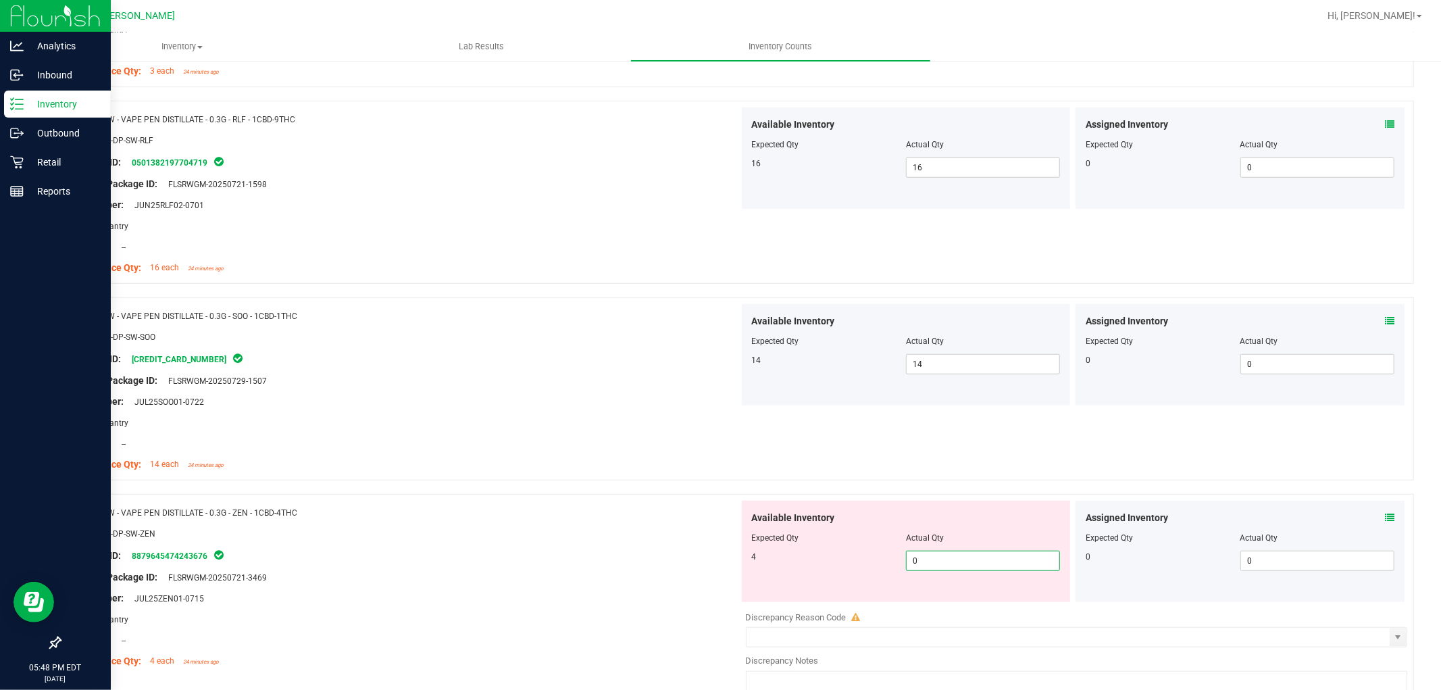
click at [955, 555] on input "0" at bounding box center [982, 560] width 153 height 19
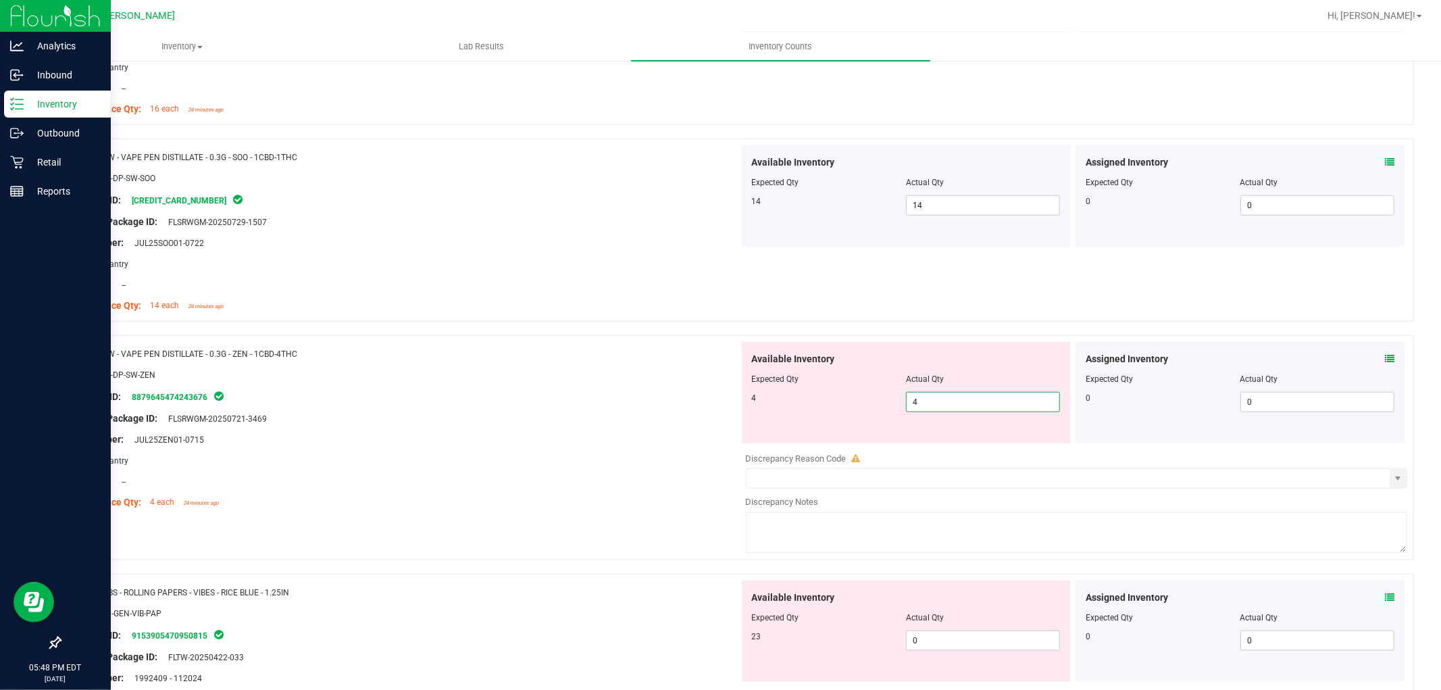
scroll to position [1050, 0]
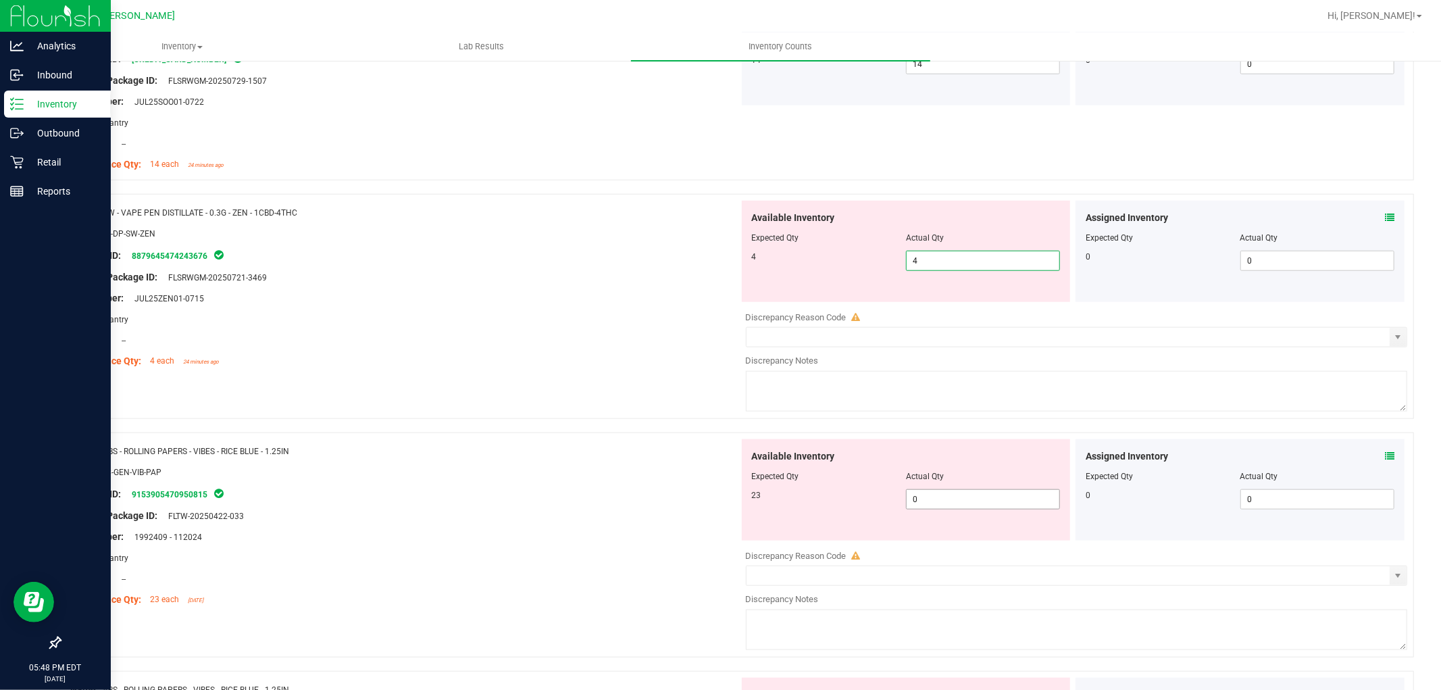
click at [966, 511] on div "Available Inventory Expected Qty Actual Qty 23 0 0" at bounding box center [1073, 546] width 669 height 214
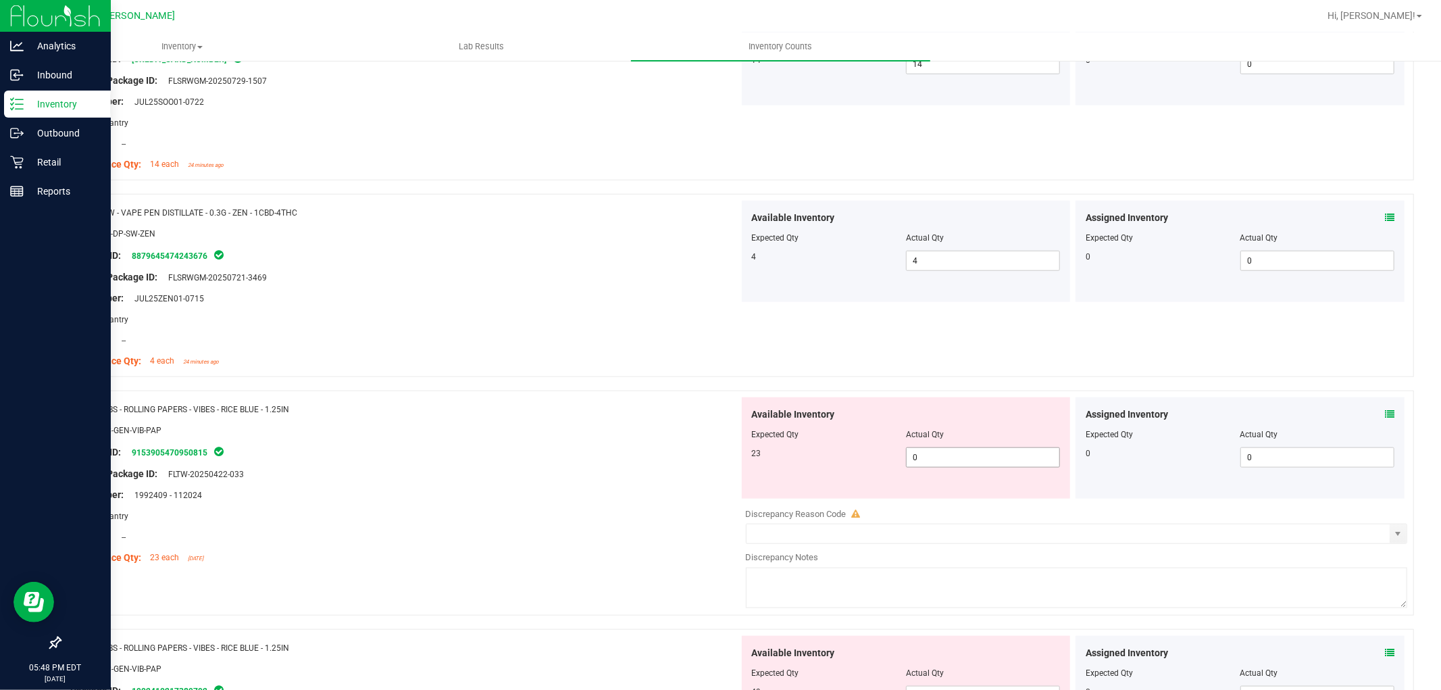
click at [961, 453] on span "0 0" at bounding box center [983, 457] width 154 height 20
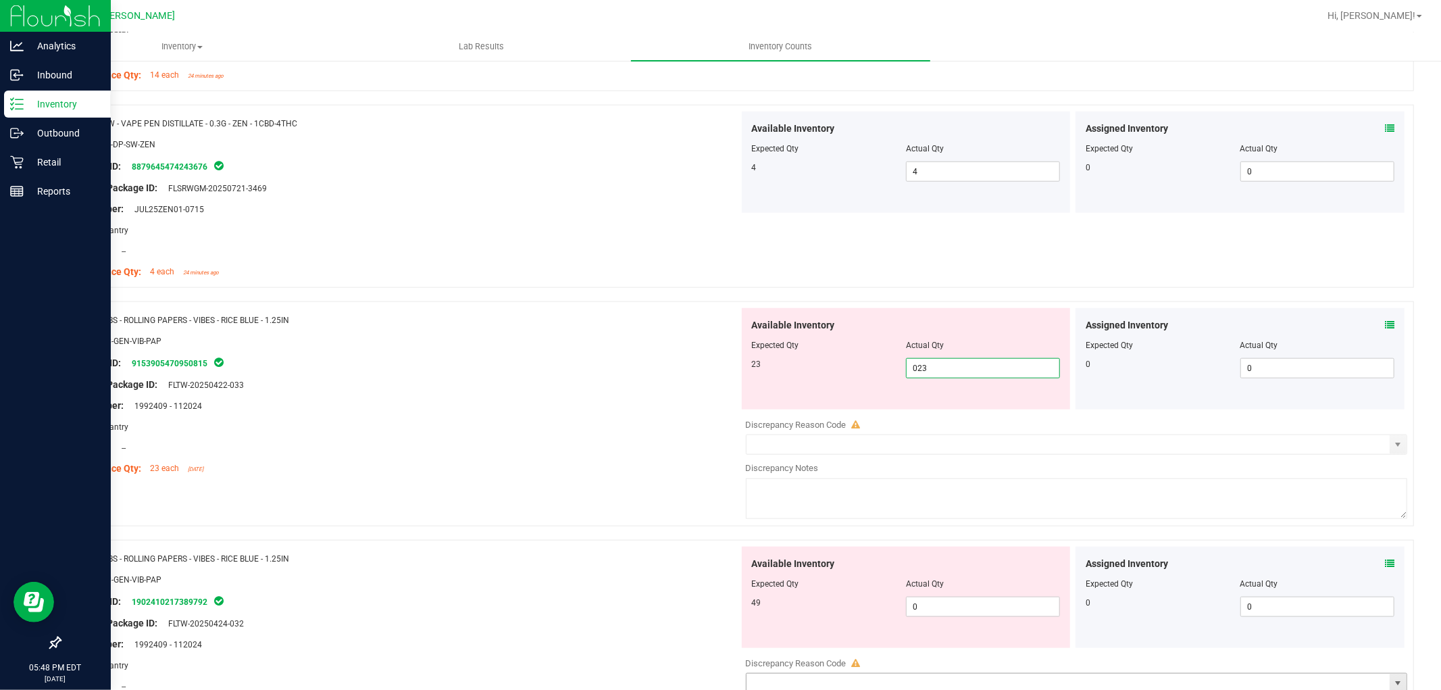
scroll to position [1351, 0]
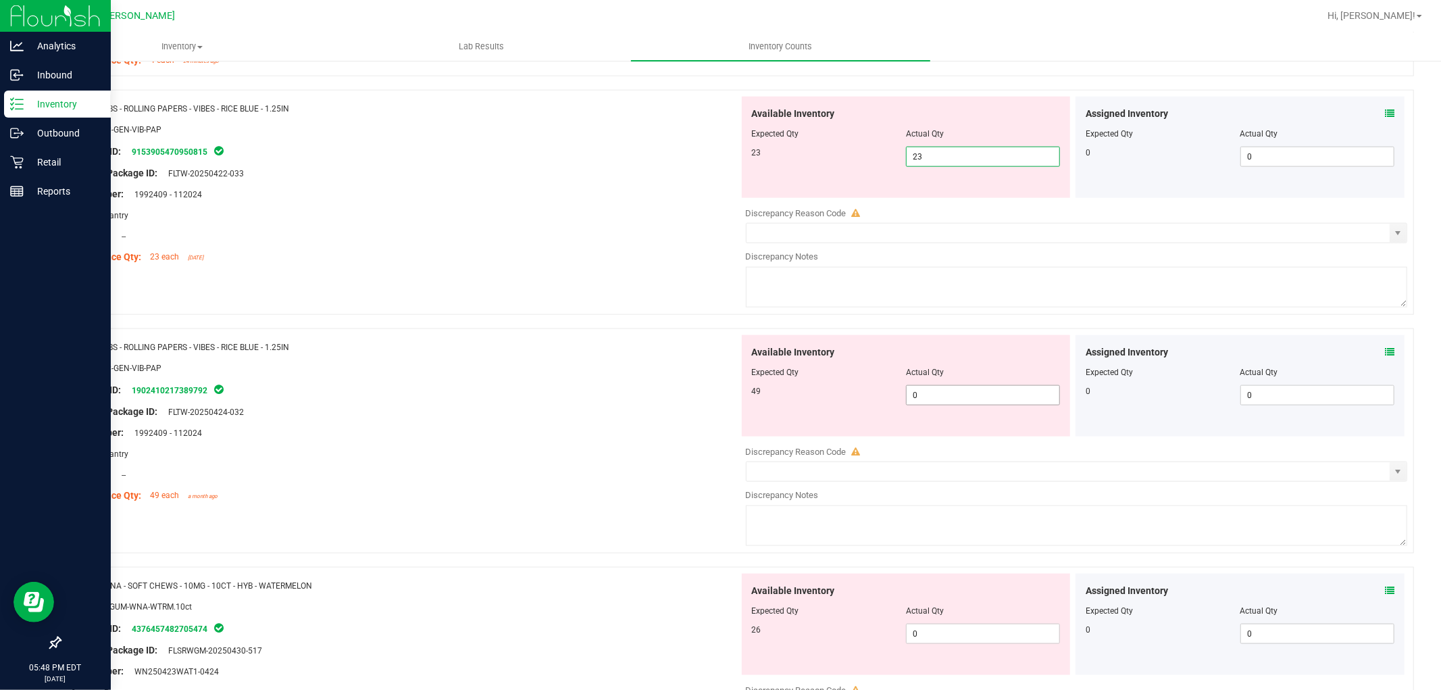
click at [969, 399] on div "Available Inventory Expected Qty Actual Qty 49 0 0" at bounding box center [1073, 442] width 669 height 214
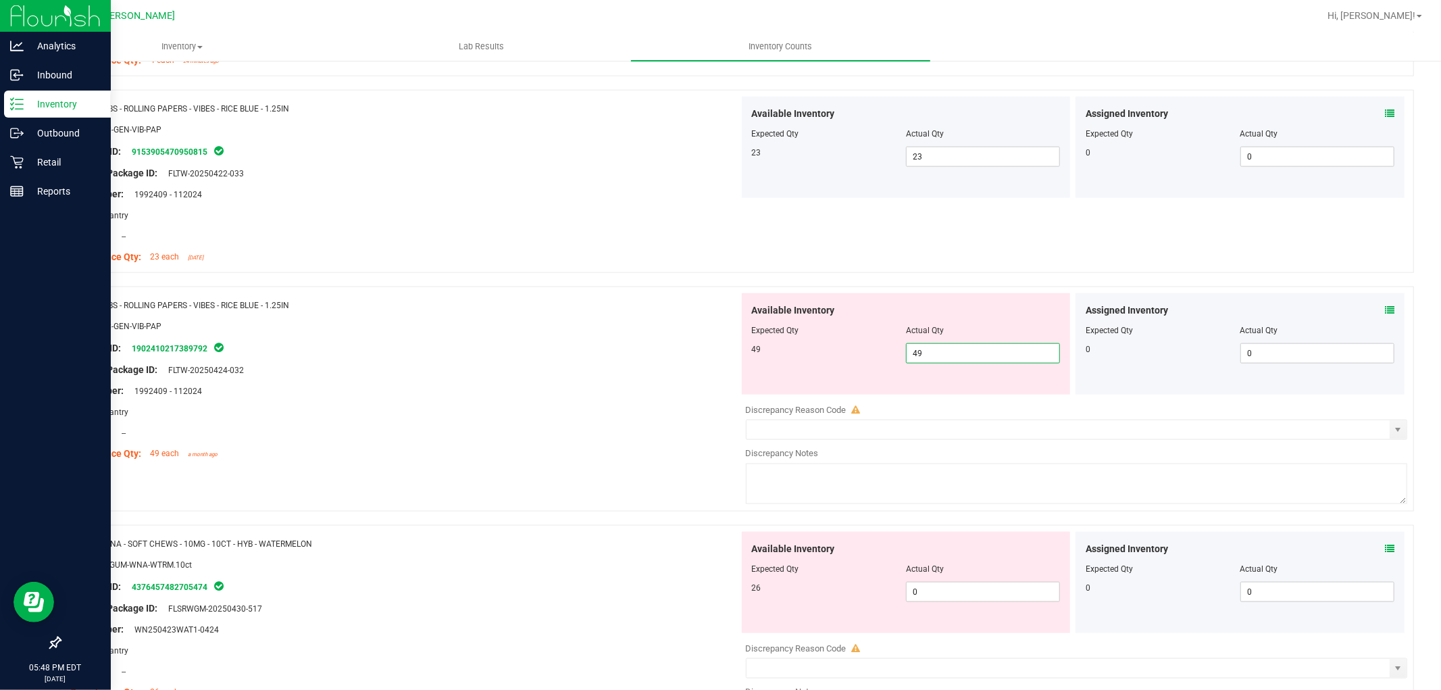
click at [928, 605] on div "Available Inventory Expected Qty Actual Qty 26 0 0" at bounding box center [1073, 639] width 669 height 214
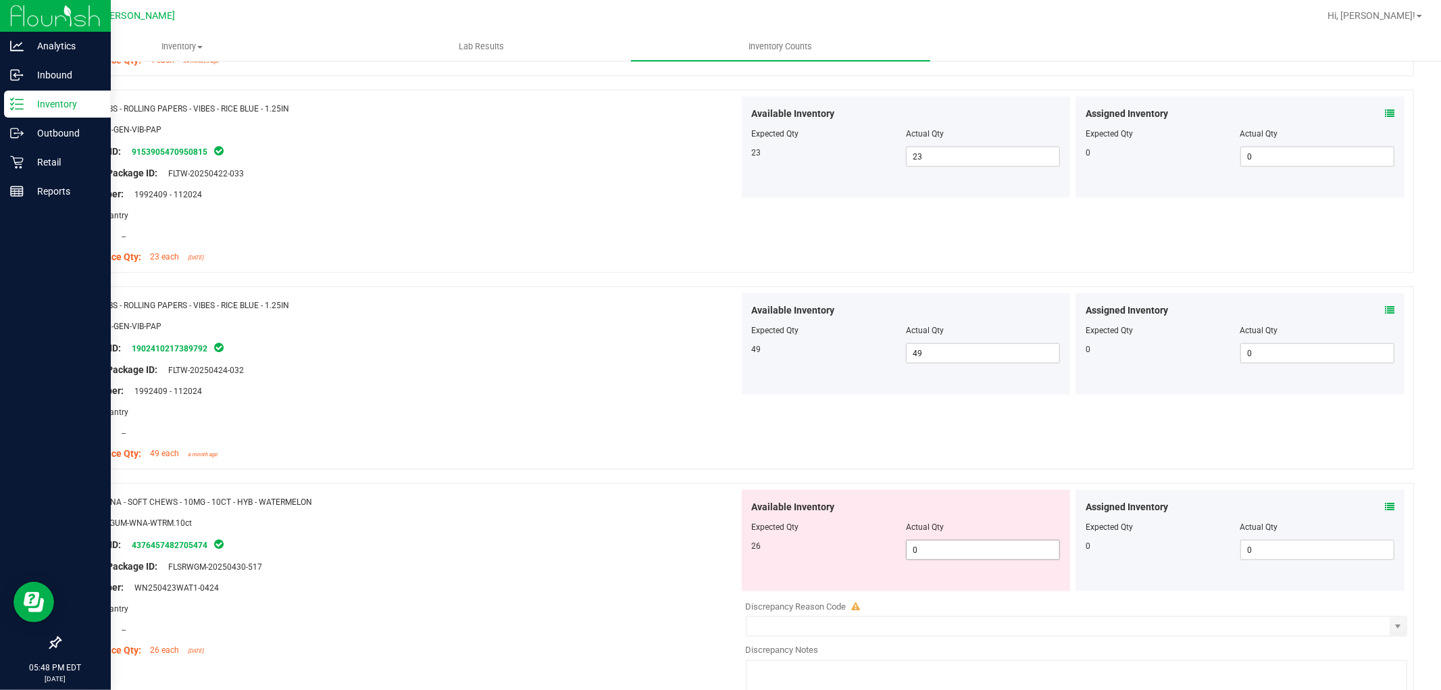
click at [934, 544] on span "0 0" at bounding box center [983, 550] width 154 height 20
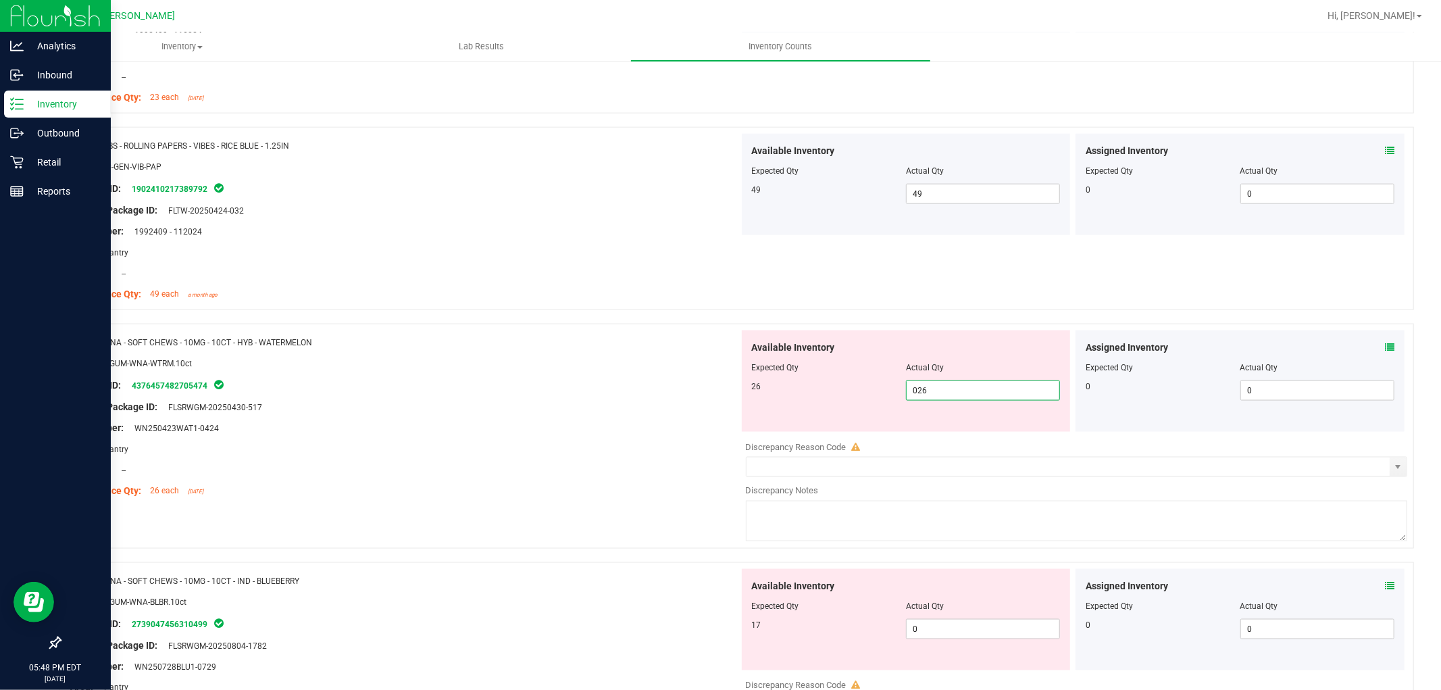
scroll to position [1651, 0]
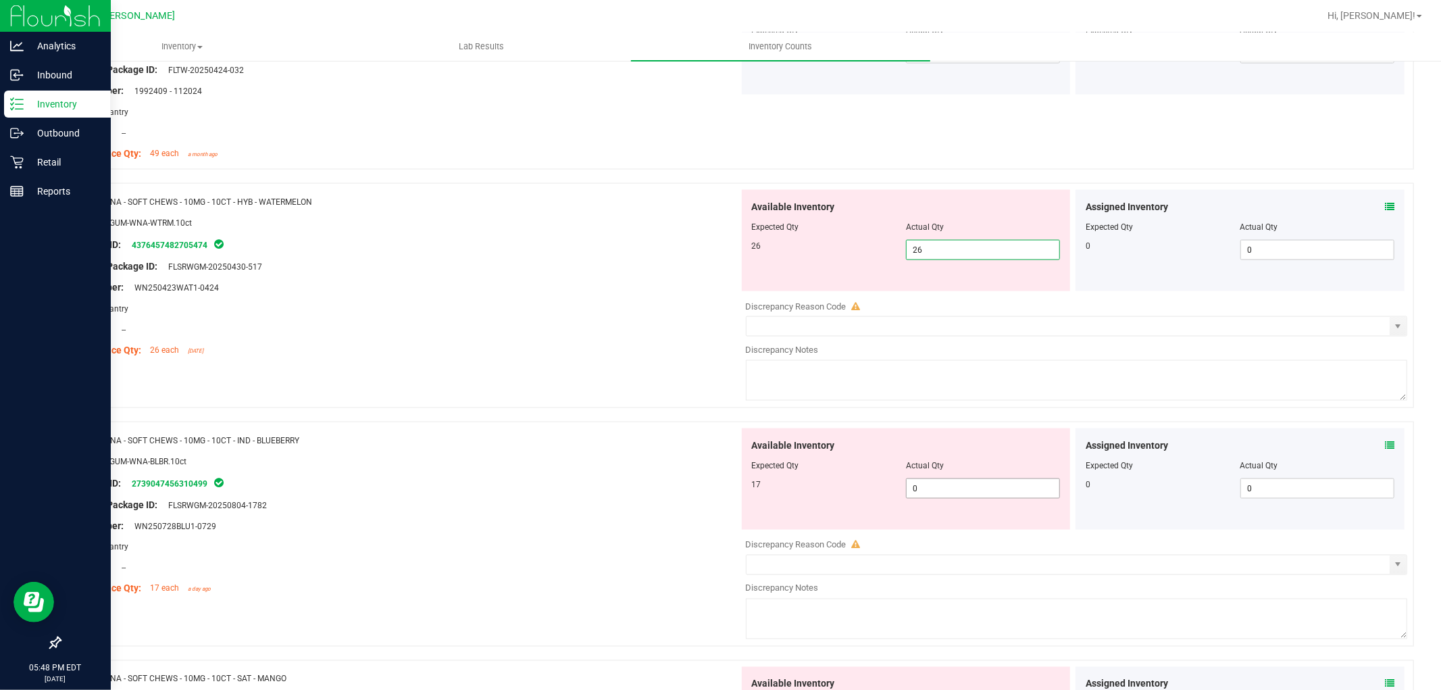
click at [933, 490] on div "Available Inventory Expected Qty Actual Qty 17 0 0" at bounding box center [1073, 535] width 669 height 214
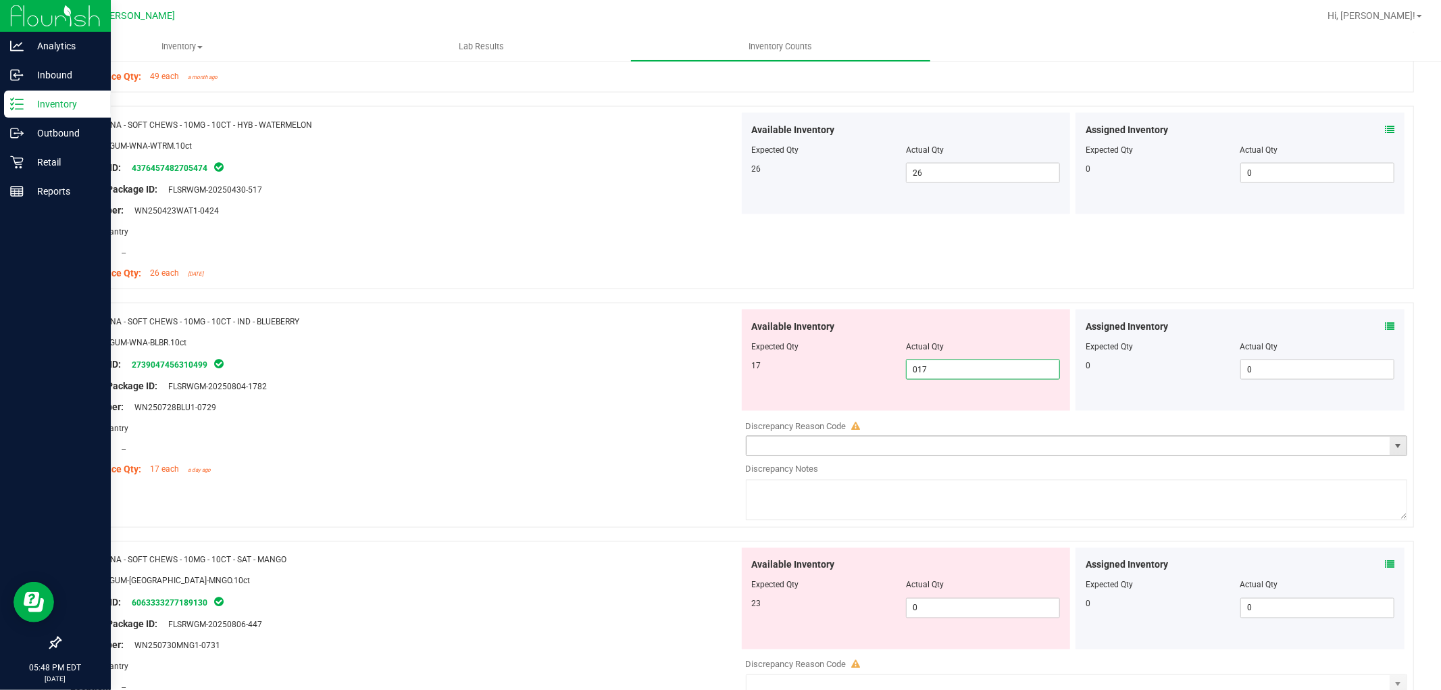
scroll to position [1951, 0]
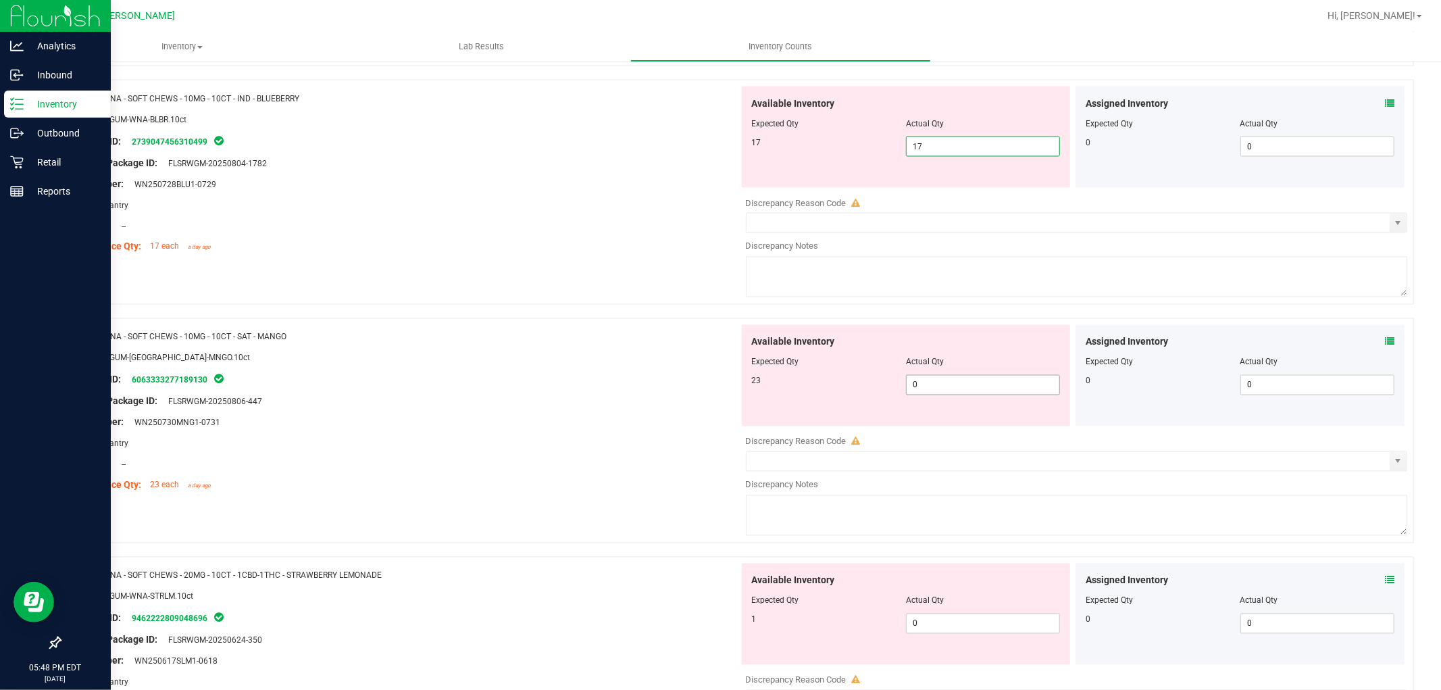
click at [944, 393] on div "Available Inventory Expected Qty Actual Qty 23 0 0" at bounding box center [1073, 432] width 669 height 214
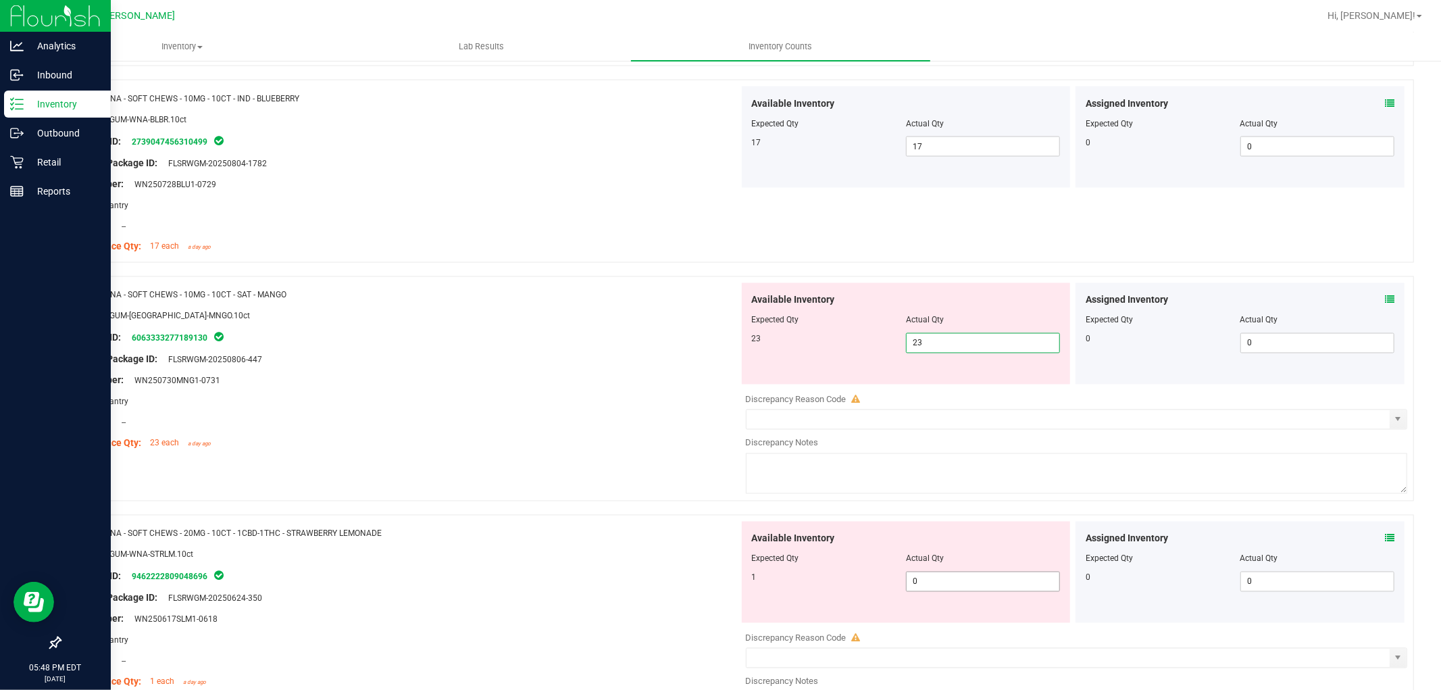
click at [934, 582] on div "Available Inventory Expected Qty Actual Qty 1 0 0" at bounding box center [1073, 628] width 669 height 214
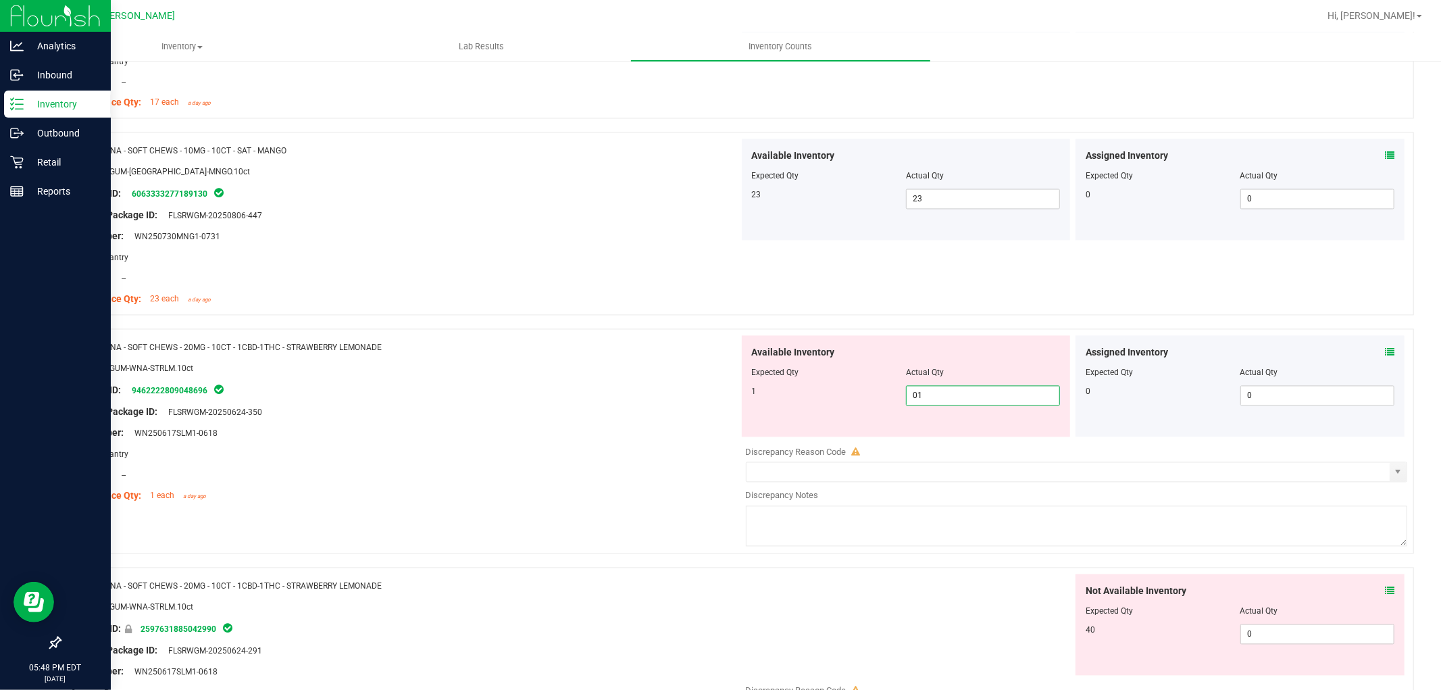
scroll to position [2251, 0]
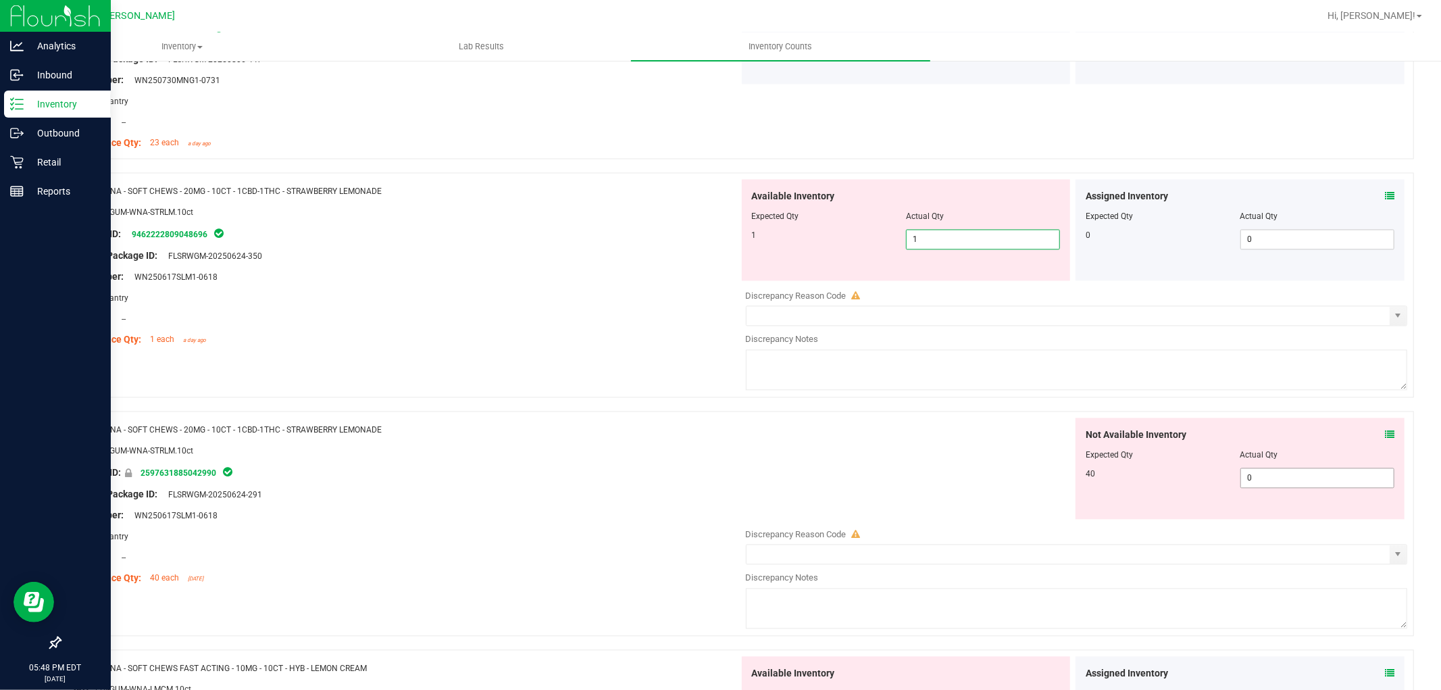
click at [1279, 476] on div "Not Available Inventory Expected Qty Actual Qty 40 0 0" at bounding box center [1239, 467] width 329 height 101
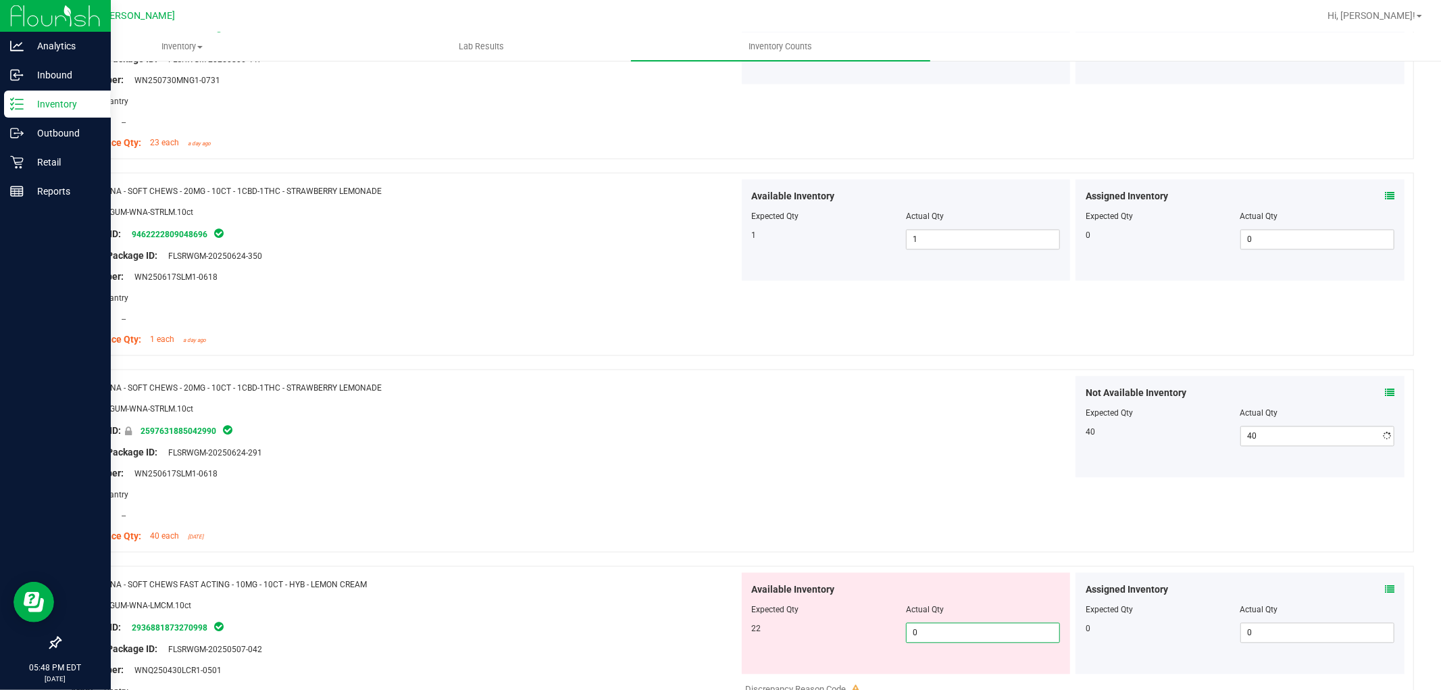
drag, startPoint x: 936, startPoint y: 677, endPoint x: 940, endPoint y: 665, distance: 12.4
click at [936, 676] on div "Available Inventory Expected Qty Actual Qty 22 0 0" at bounding box center [1073, 679] width 669 height 214
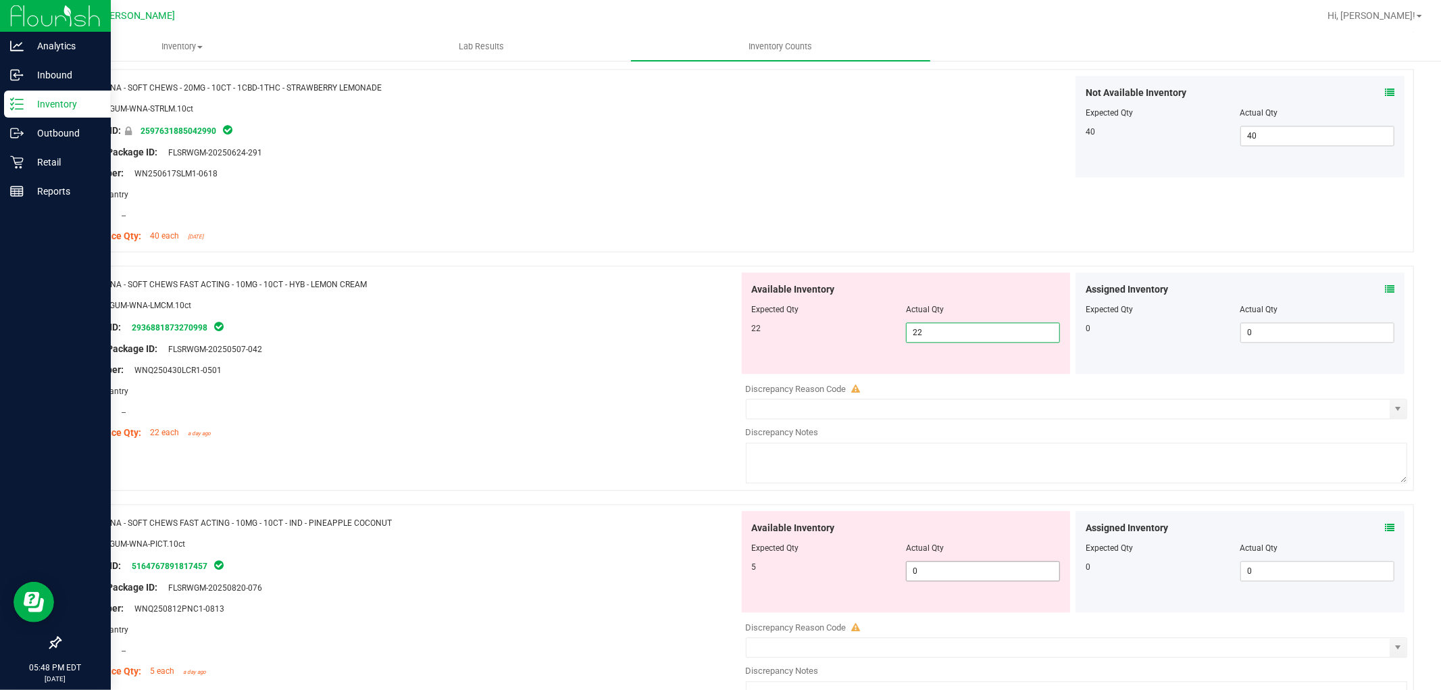
click at [961, 577] on div "Available Inventory Expected Qty Actual Qty 5 0 0" at bounding box center [1073, 618] width 669 height 214
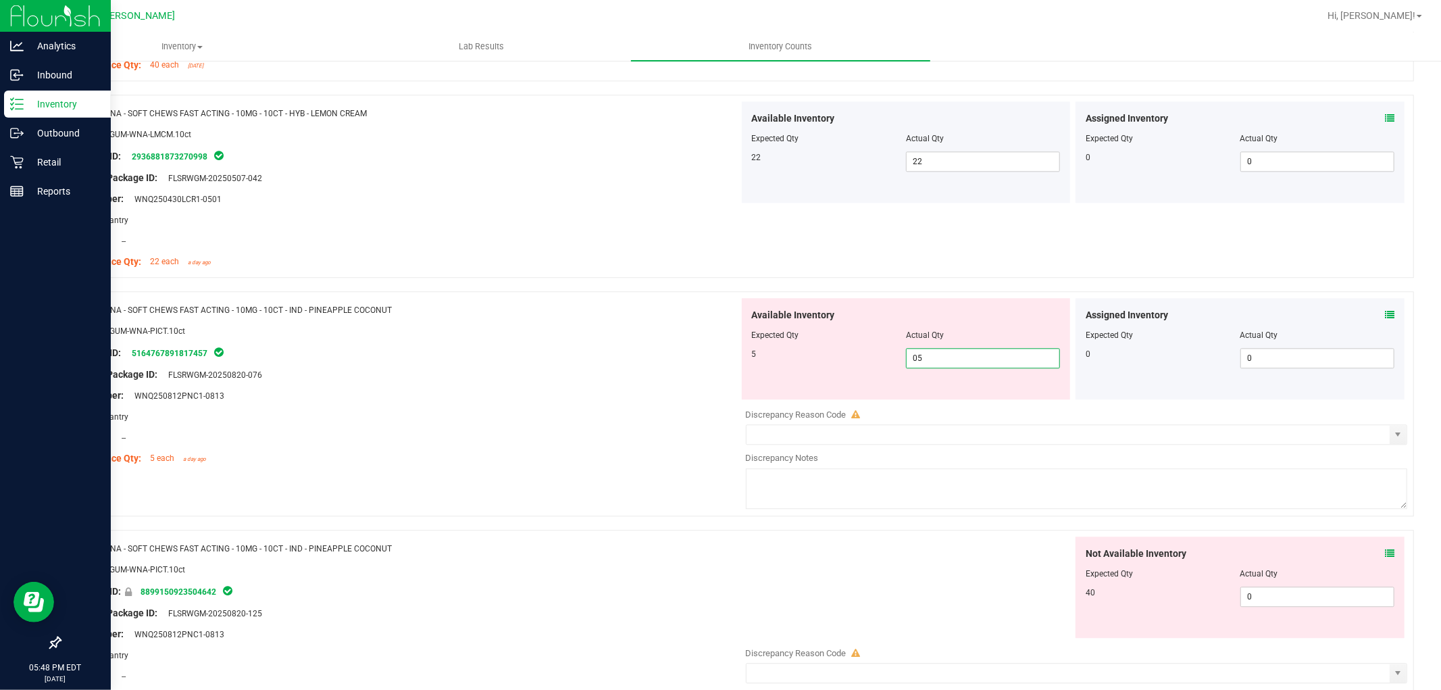
scroll to position [2852, 0]
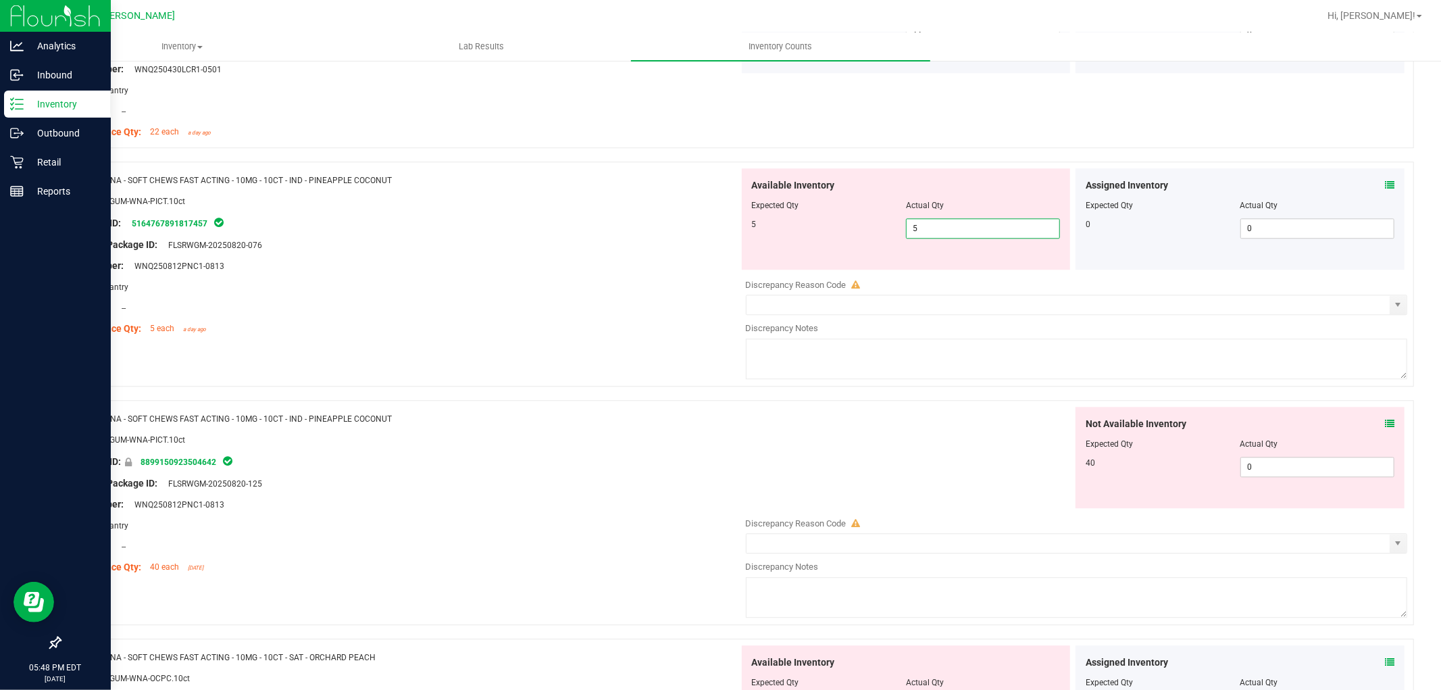
click at [1254, 466] on div "Not Available Inventory Expected Qty Actual Qty 40 0 0" at bounding box center [1239, 457] width 329 height 101
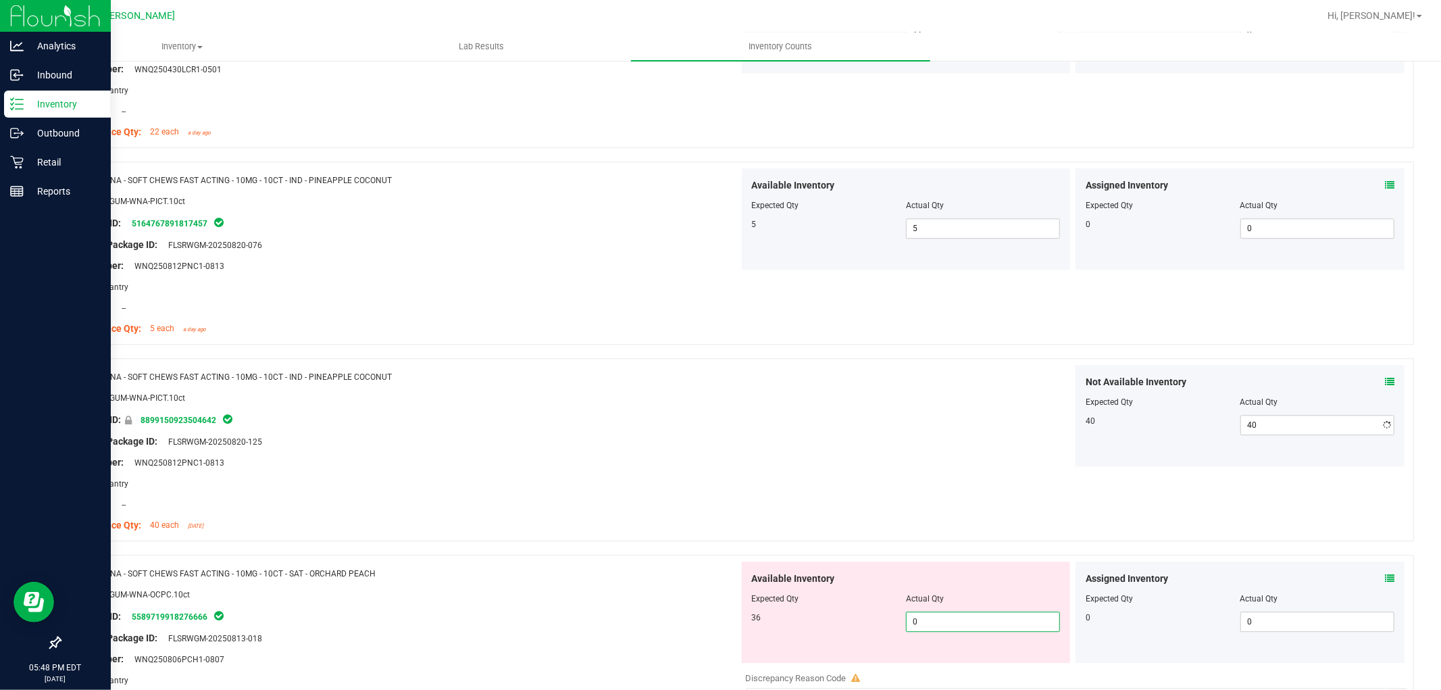
click at [956, 673] on div "Available Inventory Expected Qty Actual Qty 36 0 0" at bounding box center [1073, 668] width 669 height 214
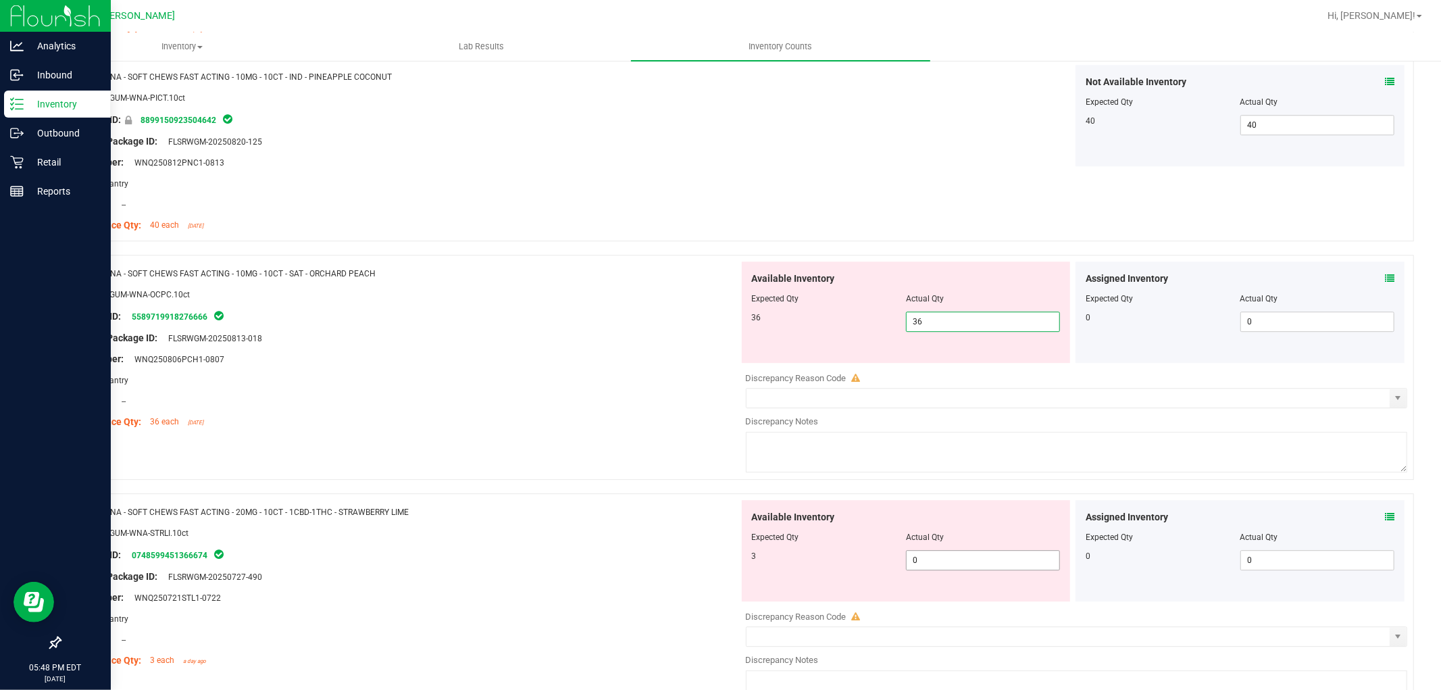
click at [971, 565] on div "Available Inventory Expected Qty Actual Qty 3 0 0" at bounding box center [1073, 607] width 669 height 214
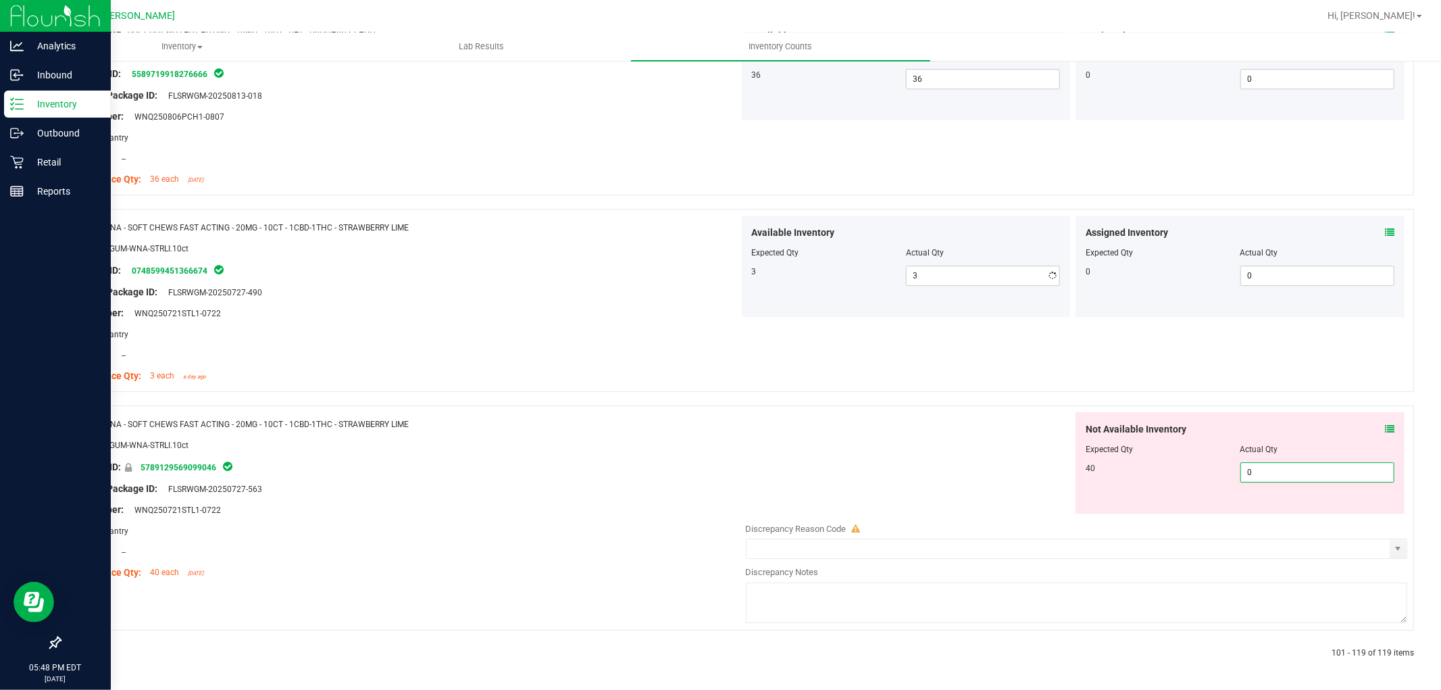
click at [1260, 464] on span "0 0" at bounding box center [1317, 472] width 154 height 20
drag, startPoint x: 399, startPoint y: 571, endPoint x: 484, endPoint y: 579, distance: 85.5
click at [400, 571] on div "Name: WNA - SOFT CHEWS FAST ACTING - 20MG - 10CT - 1CBD-1THC - STRAWBERRY LIME …" at bounding box center [404, 498] width 669 height 172
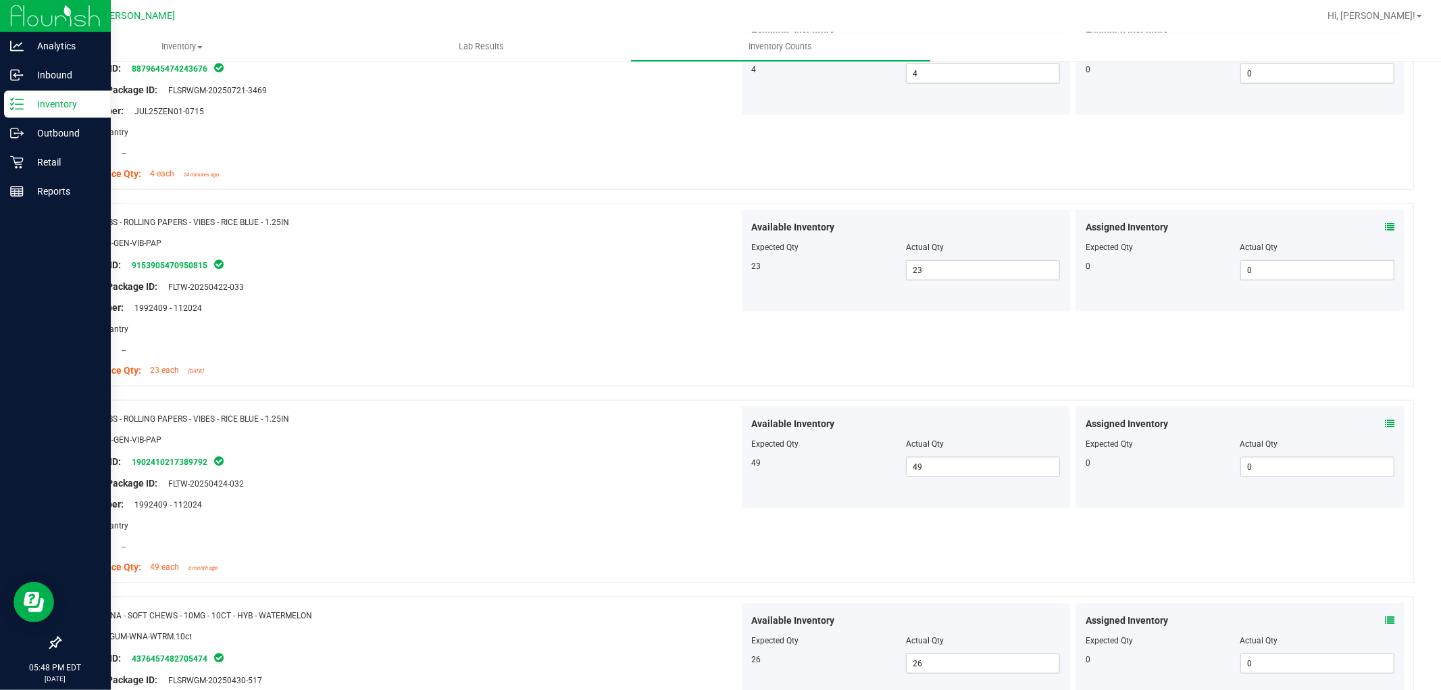
scroll to position [0, 0]
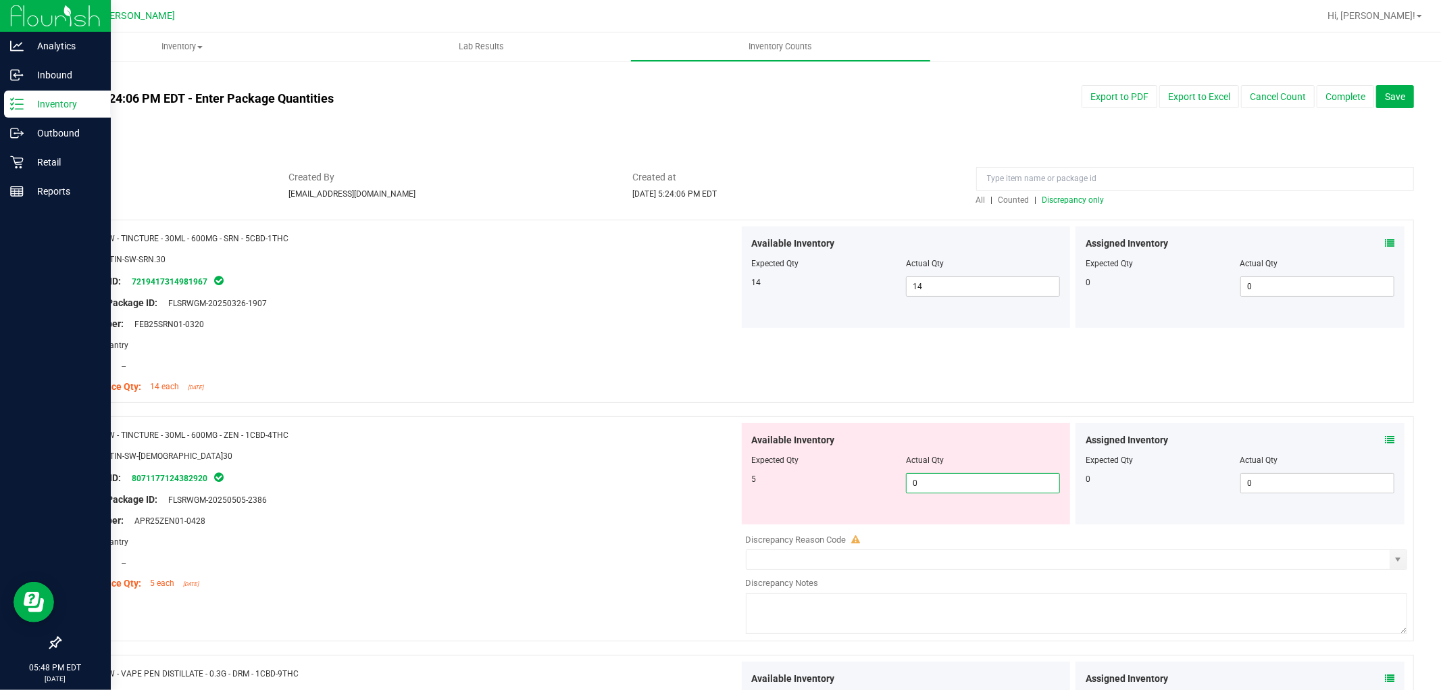
click at [966, 489] on span "0 0" at bounding box center [983, 483] width 154 height 20
click at [719, 449] on div "SKU: EDI-TIN-SW-[DEMOGRAPHIC_DATA]30" at bounding box center [404, 456] width 669 height 14
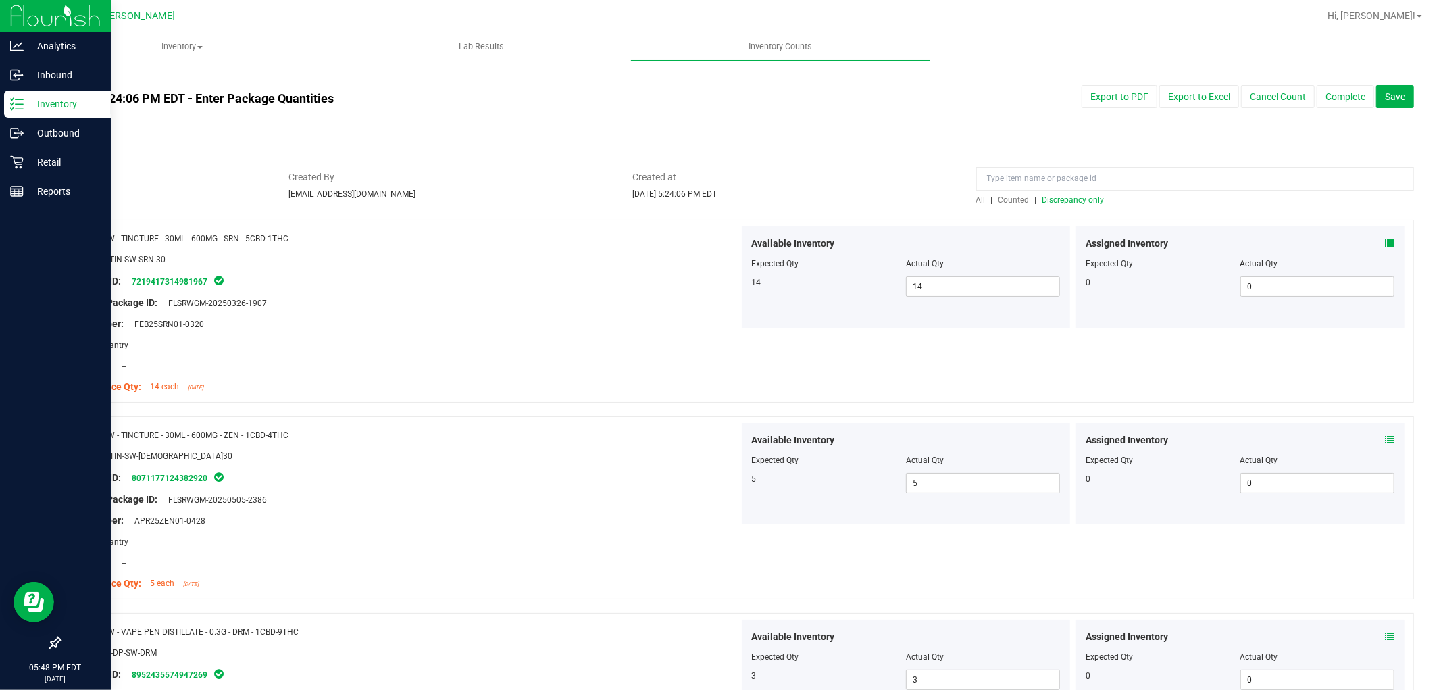
click at [976, 201] on span "All" at bounding box center [980, 199] width 9 height 9
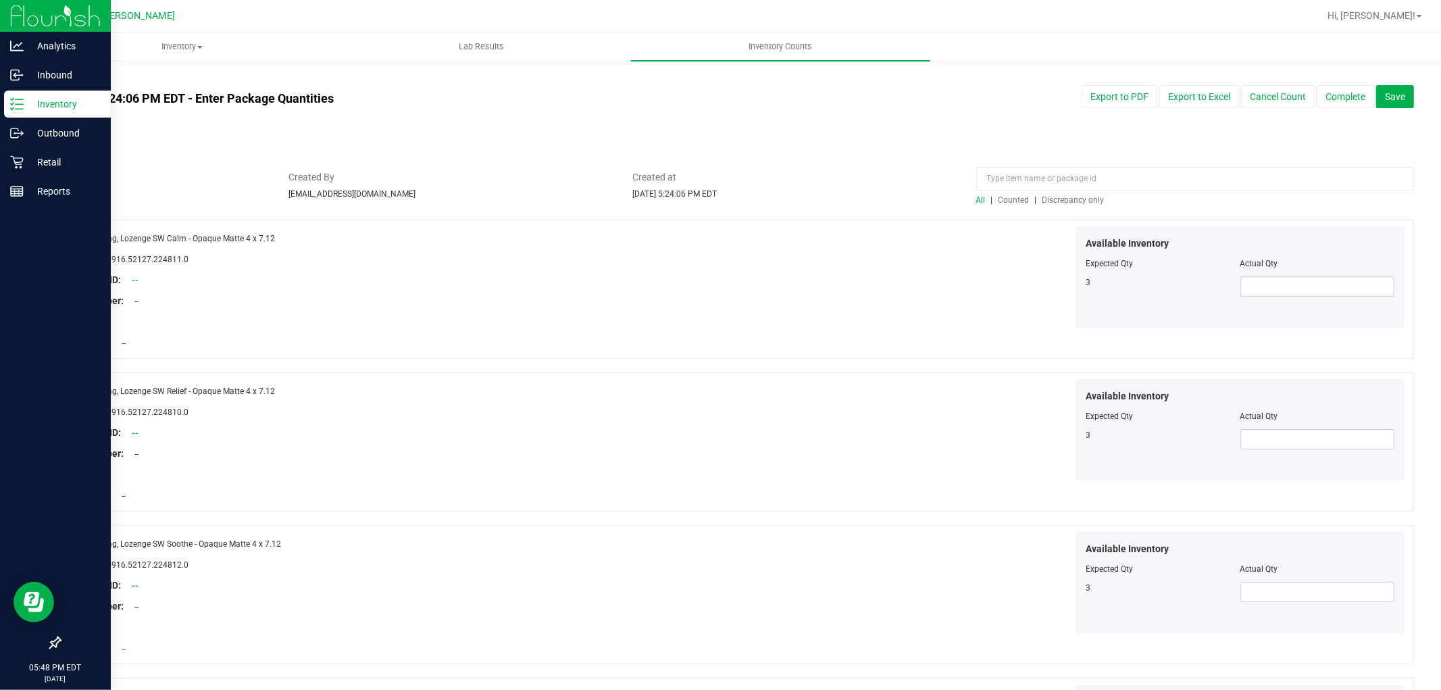
click at [1044, 203] on span "Discrepancy only" at bounding box center [1073, 199] width 62 height 9
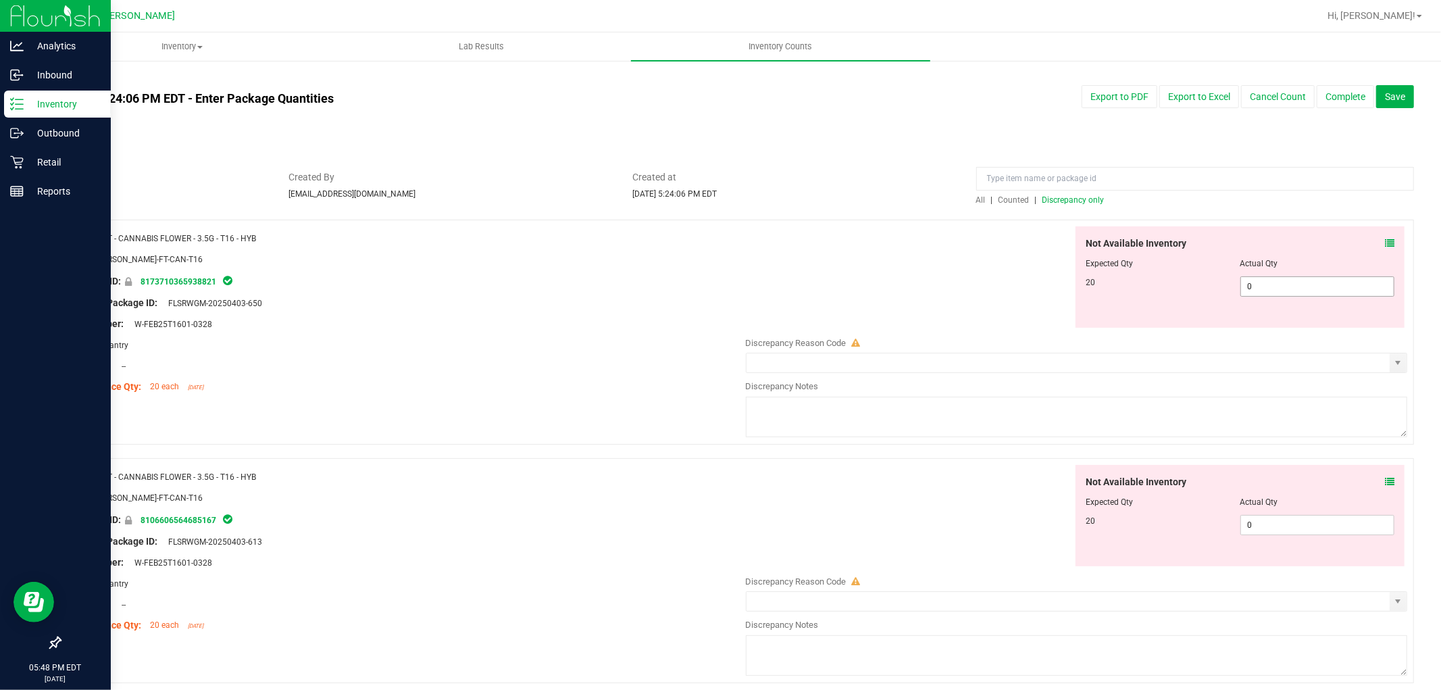
click at [1319, 278] on span "0 0" at bounding box center [1317, 286] width 154 height 20
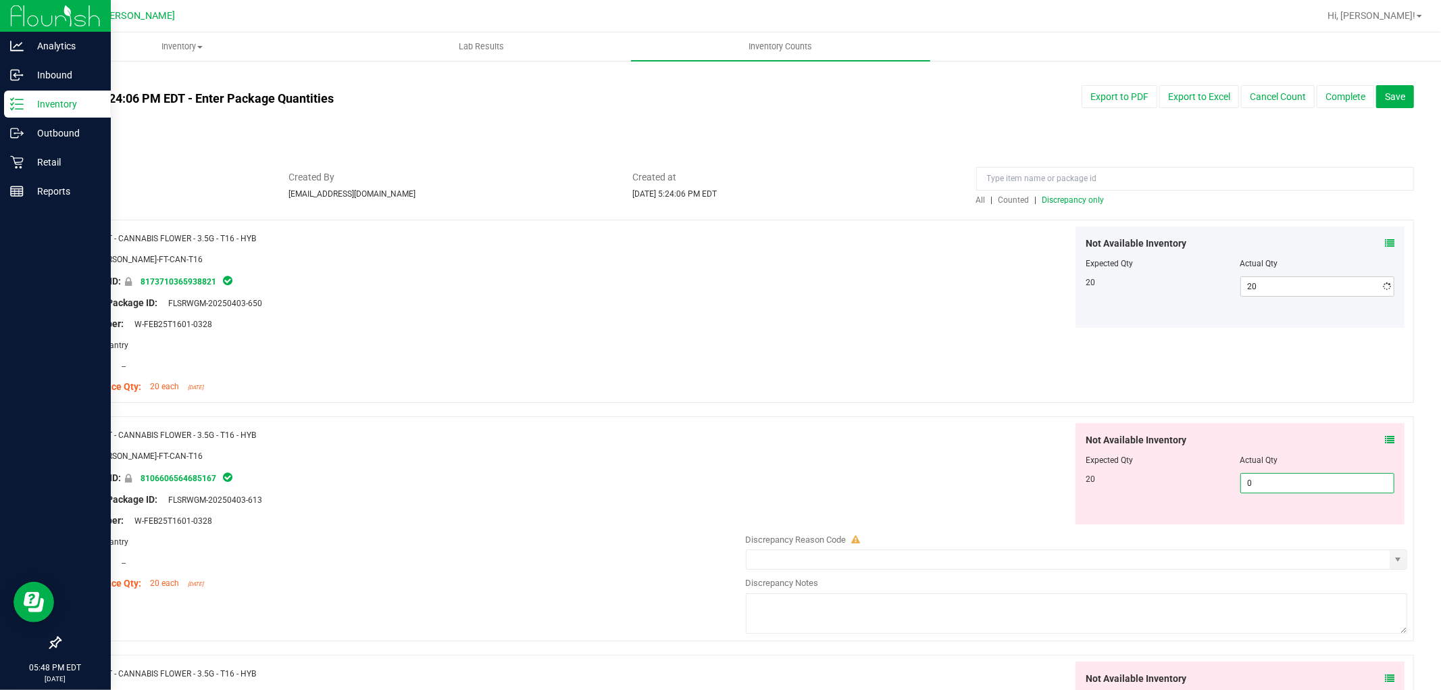
click at [1278, 526] on div "Not Available Inventory Expected Qty Actual Qty 20 0 0" at bounding box center [1073, 530] width 669 height 214
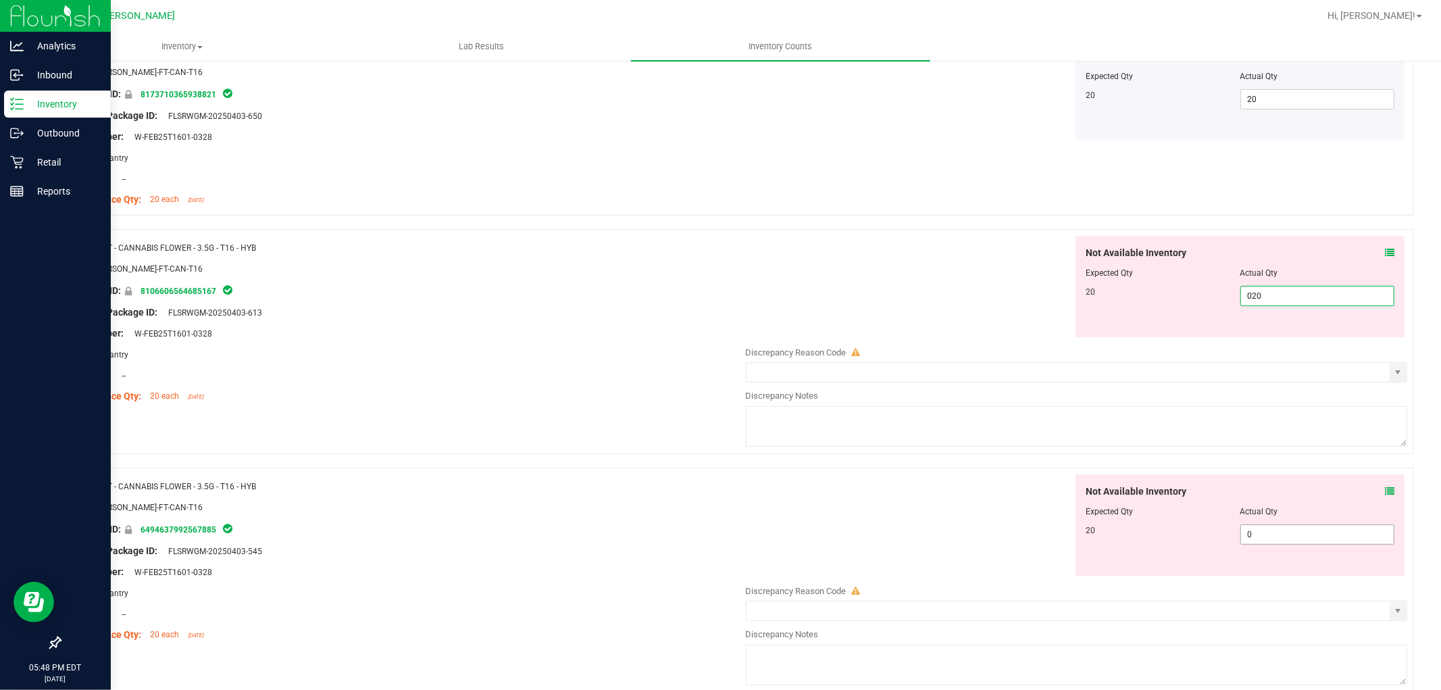
scroll to position [300, 0]
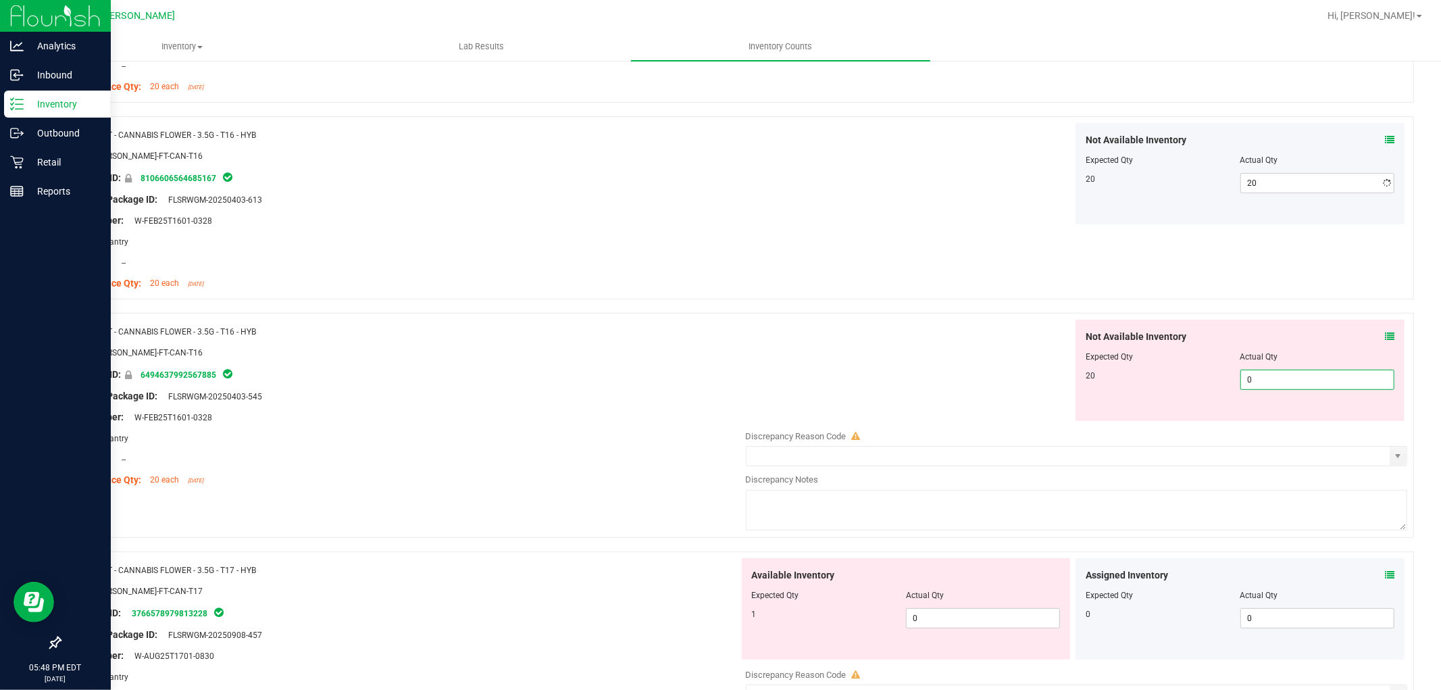
click at [1268, 423] on div "Not Available Inventory Expected Qty Actual Qty 20 0 0" at bounding box center [1073, 427] width 669 height 214
drag, startPoint x: 982, startPoint y: 619, endPoint x: 1015, endPoint y: 606, distance: 35.5
click at [983, 619] on div "Available Inventory Expected Qty Actual Qty 1 0 0" at bounding box center [1073, 665] width 669 height 214
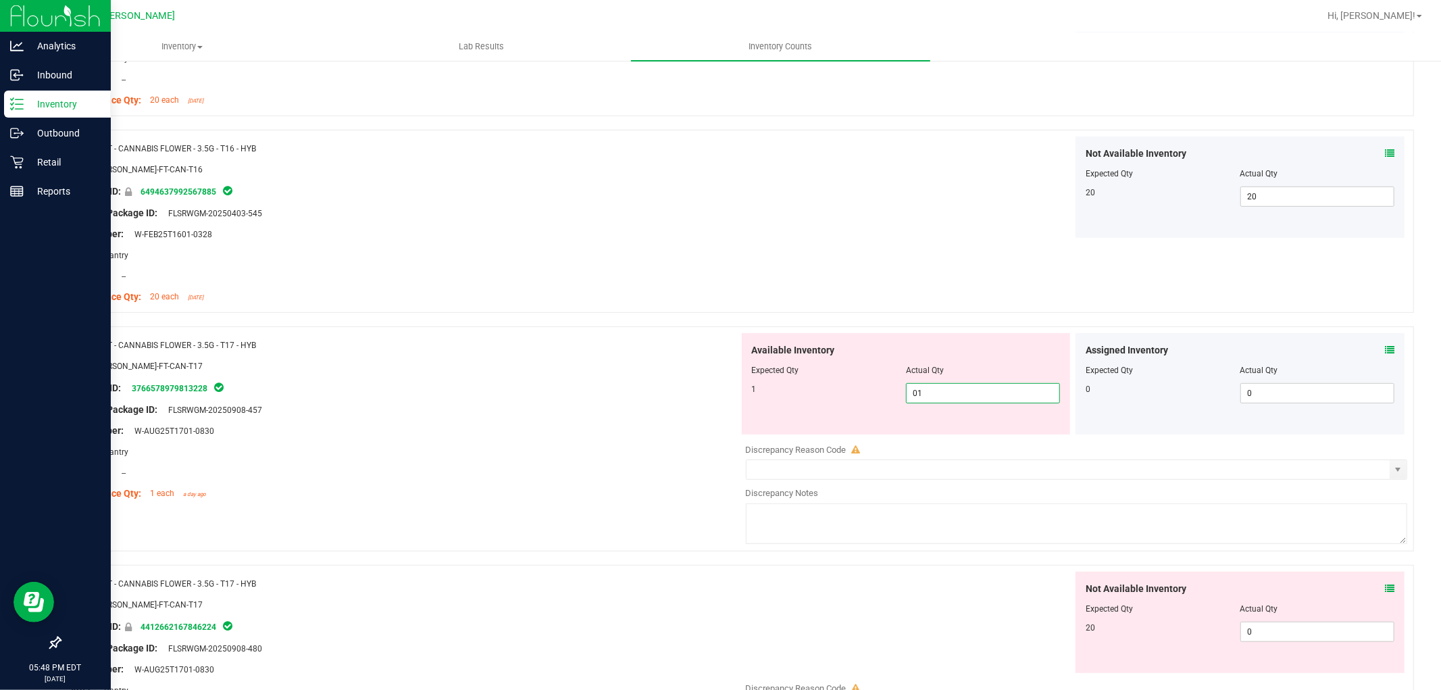
scroll to position [675, 0]
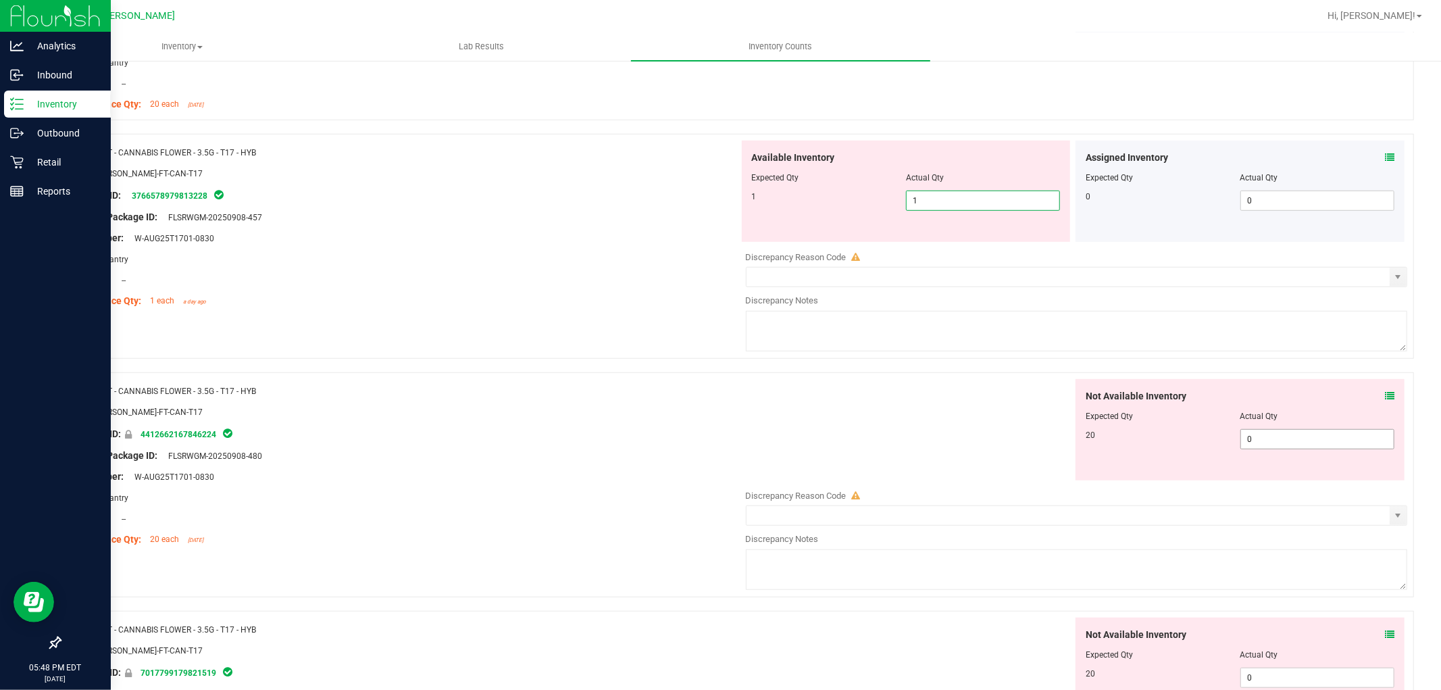
drag, startPoint x: 1257, startPoint y: 441, endPoint x: 1306, endPoint y: 567, distance: 135.6
click at [1258, 440] on div "Not Available Inventory Expected Qty Actual Qty 20 0 0" at bounding box center [1073, 486] width 669 height 214
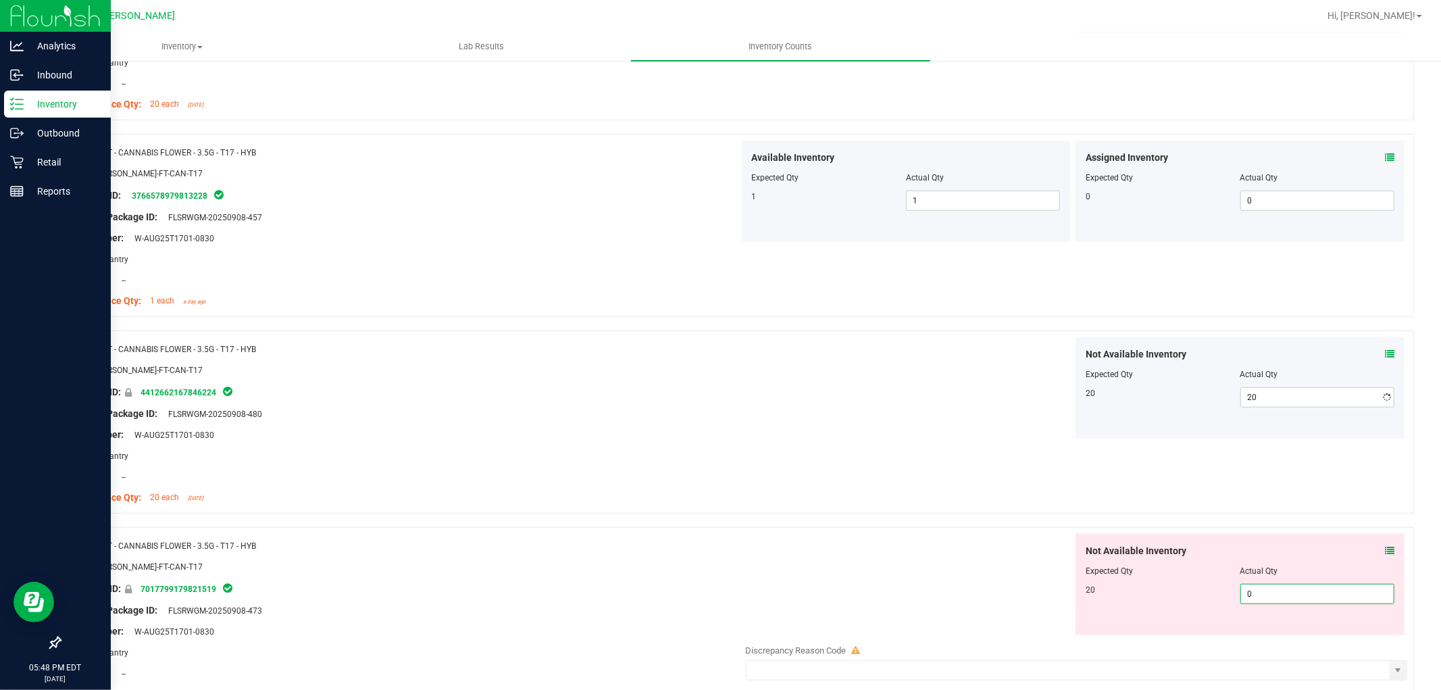
click at [1292, 629] on div "Not Available Inventory Expected Qty Actual Qty 20 0 0" at bounding box center [1239, 584] width 329 height 101
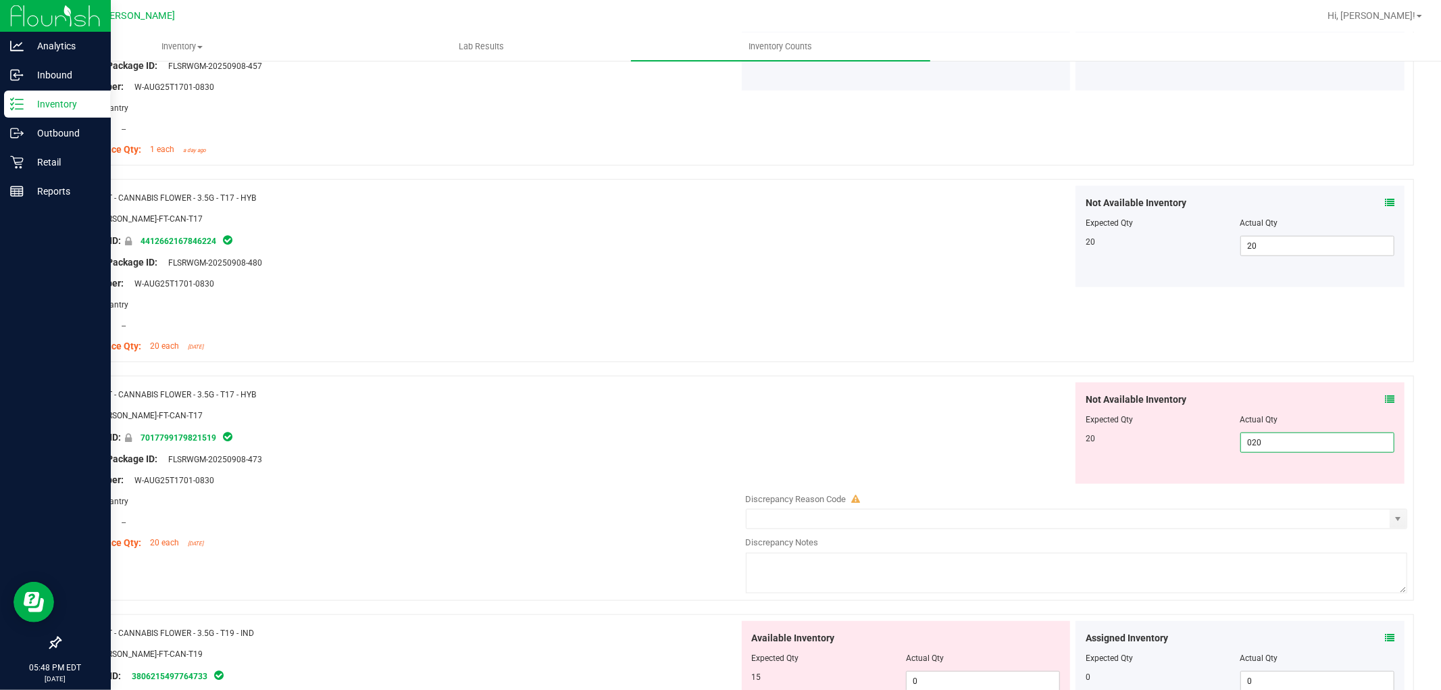
scroll to position [1050, 0]
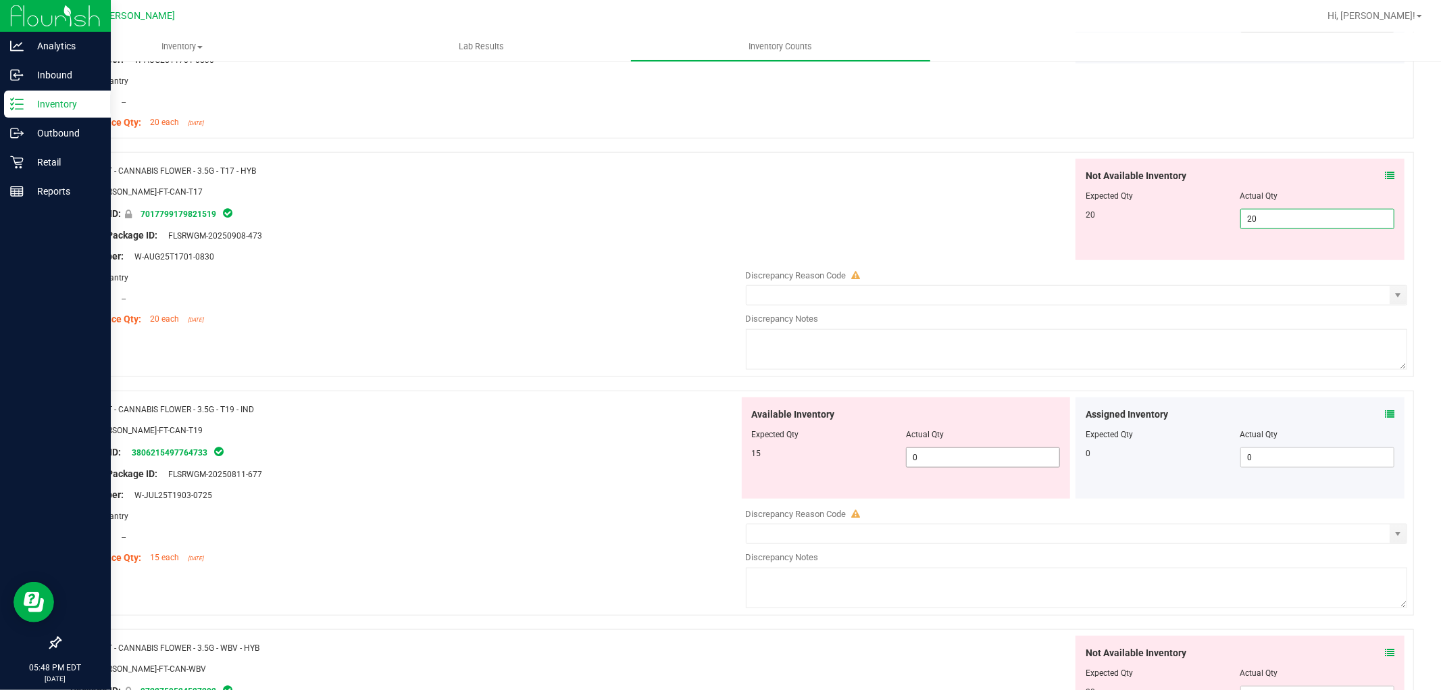
click at [933, 459] on div "Available Inventory Expected Qty Actual Qty 15 0 0" at bounding box center [1073, 504] width 669 height 214
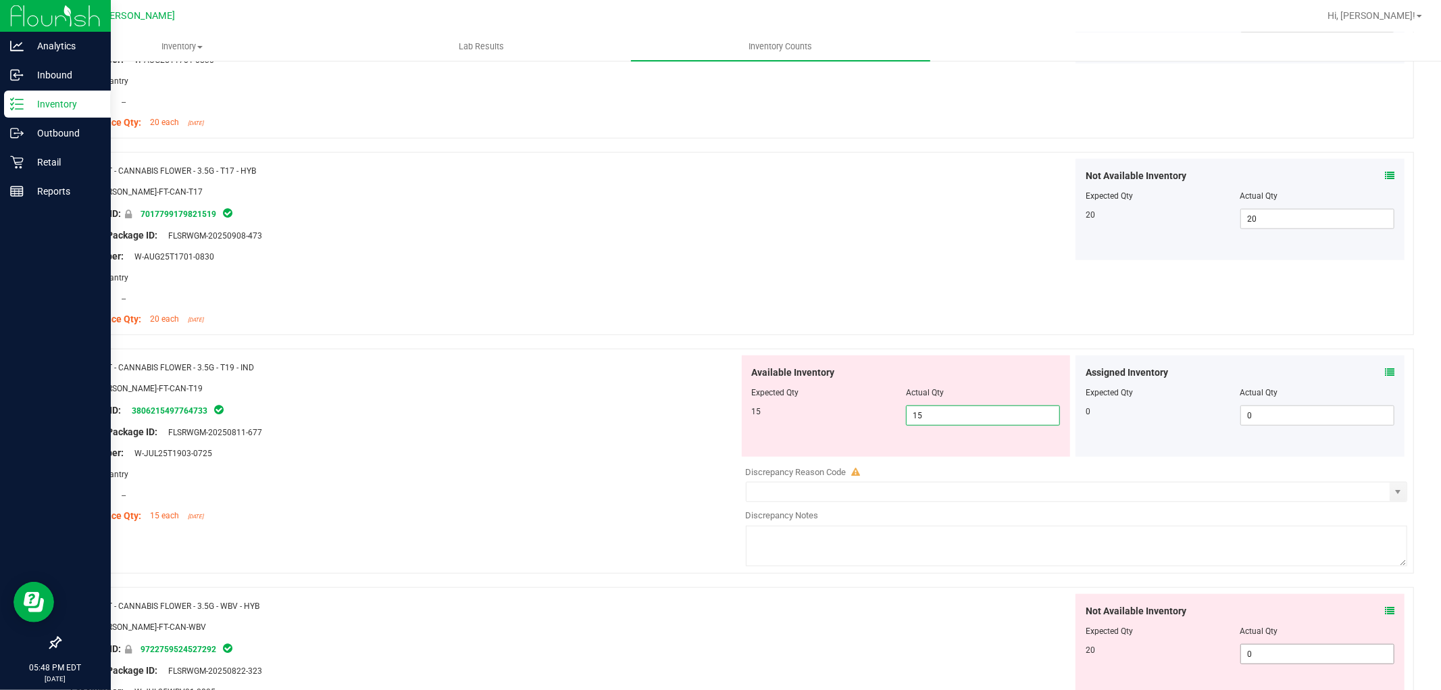
click at [1288, 658] on div "Not Available Inventory Expected Qty Actual Qty 20 0 0" at bounding box center [1073, 701] width 669 height 214
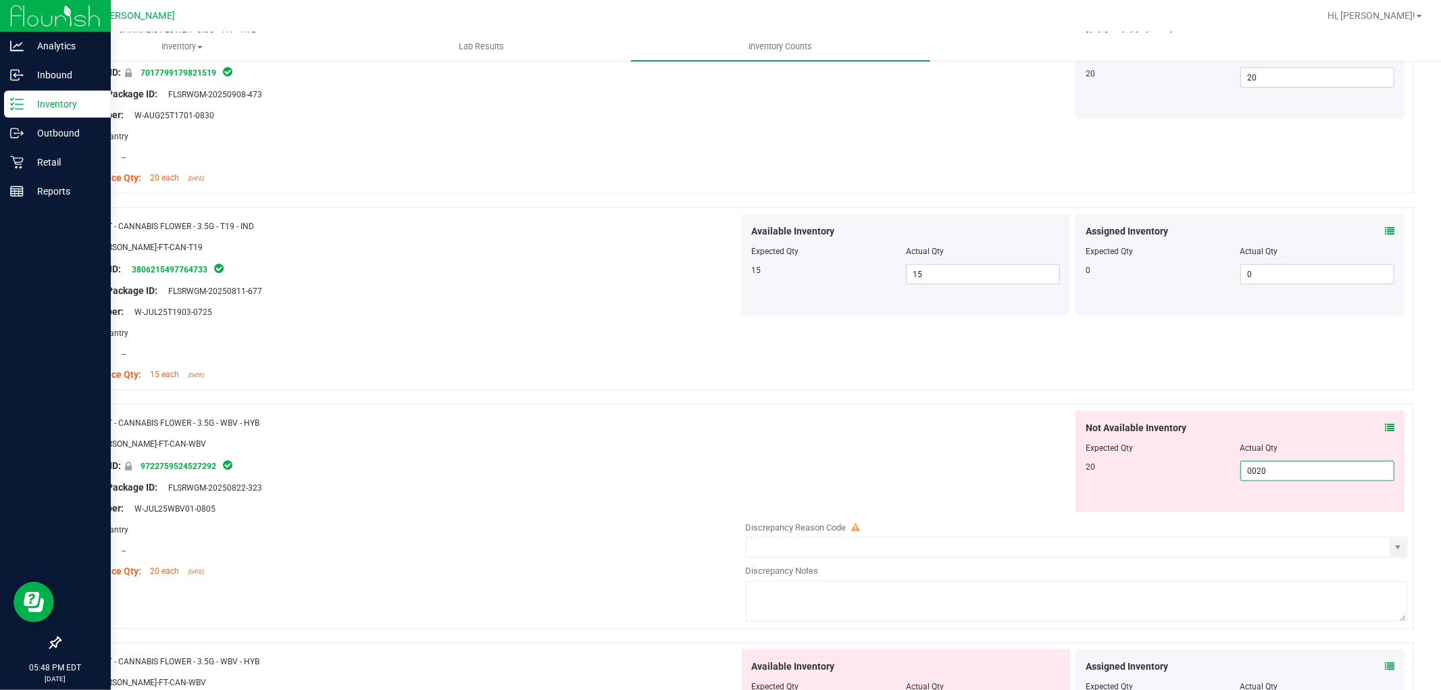
scroll to position [1351, 0]
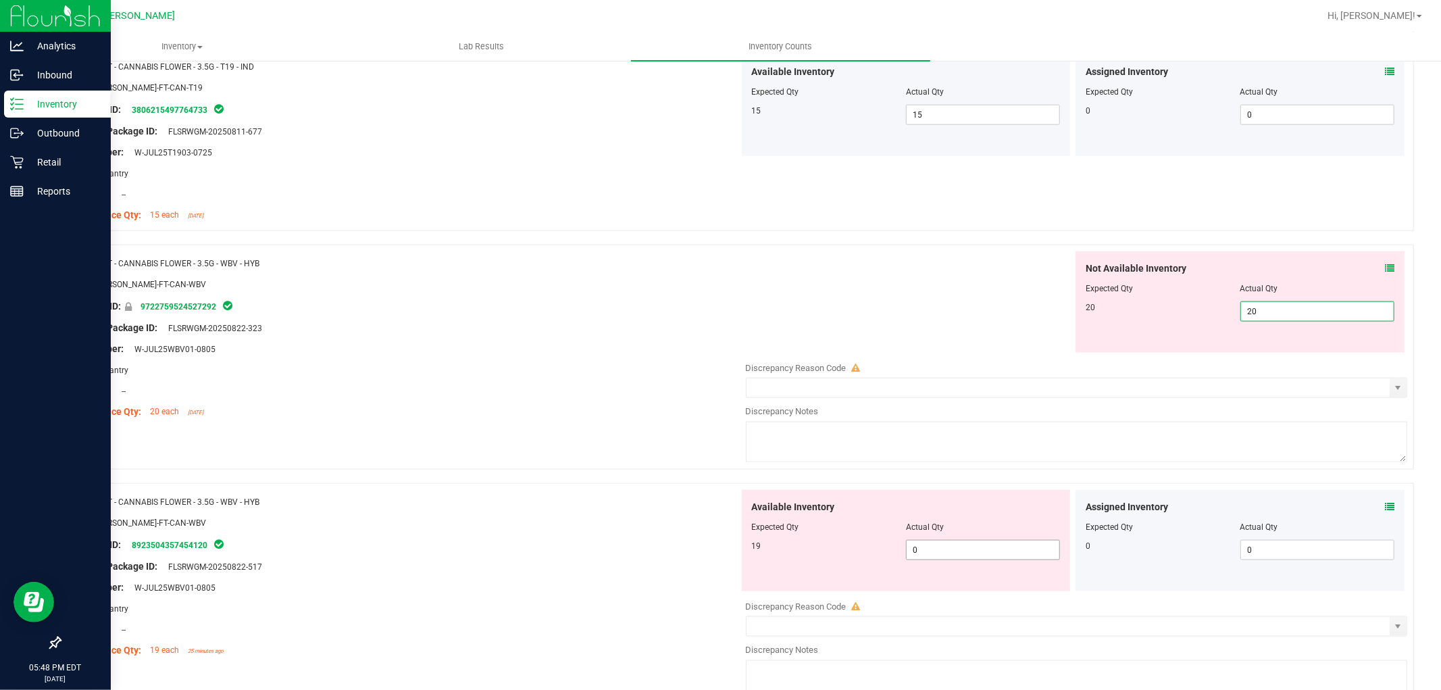
click at [981, 554] on div "Available Inventory Expected Qty Actual Qty 19 0 0" at bounding box center [1073, 597] width 669 height 214
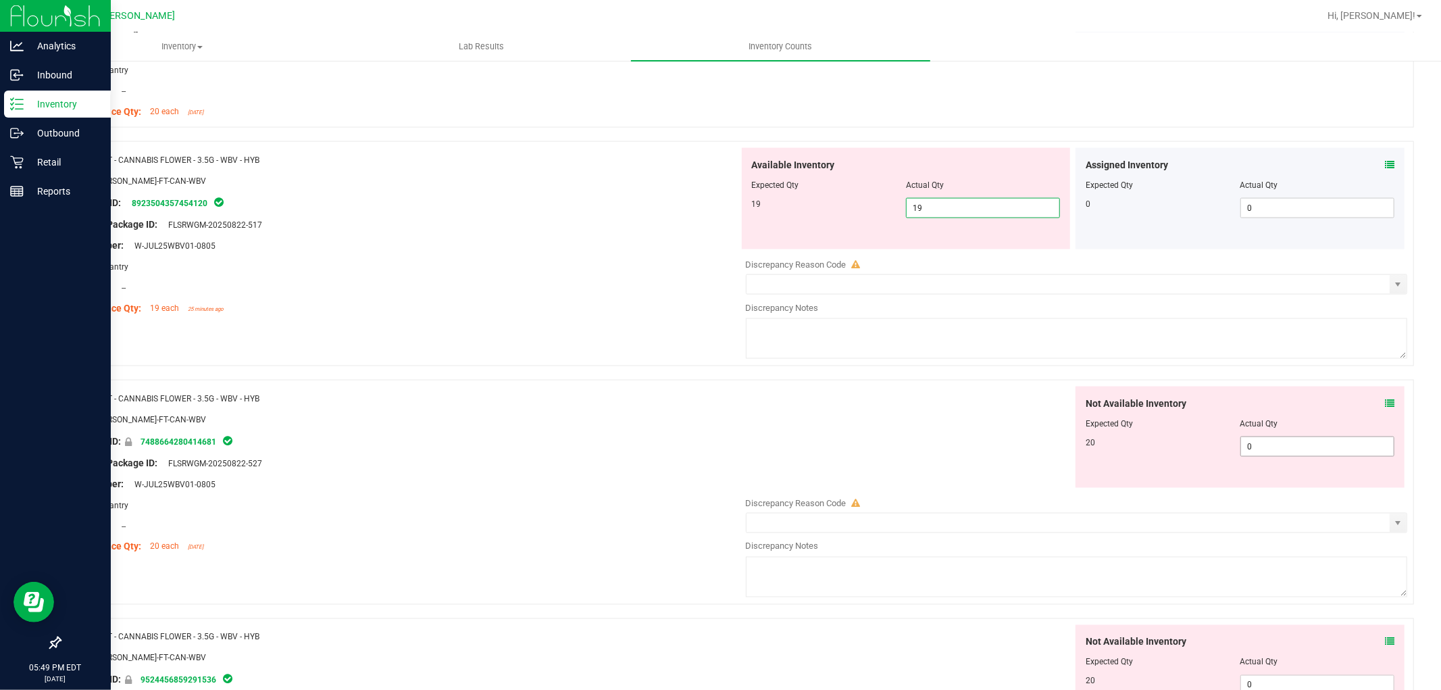
click at [1270, 442] on div "Not Available Inventory Expected Qty Actual Qty 20 0 0" at bounding box center [1239, 436] width 329 height 101
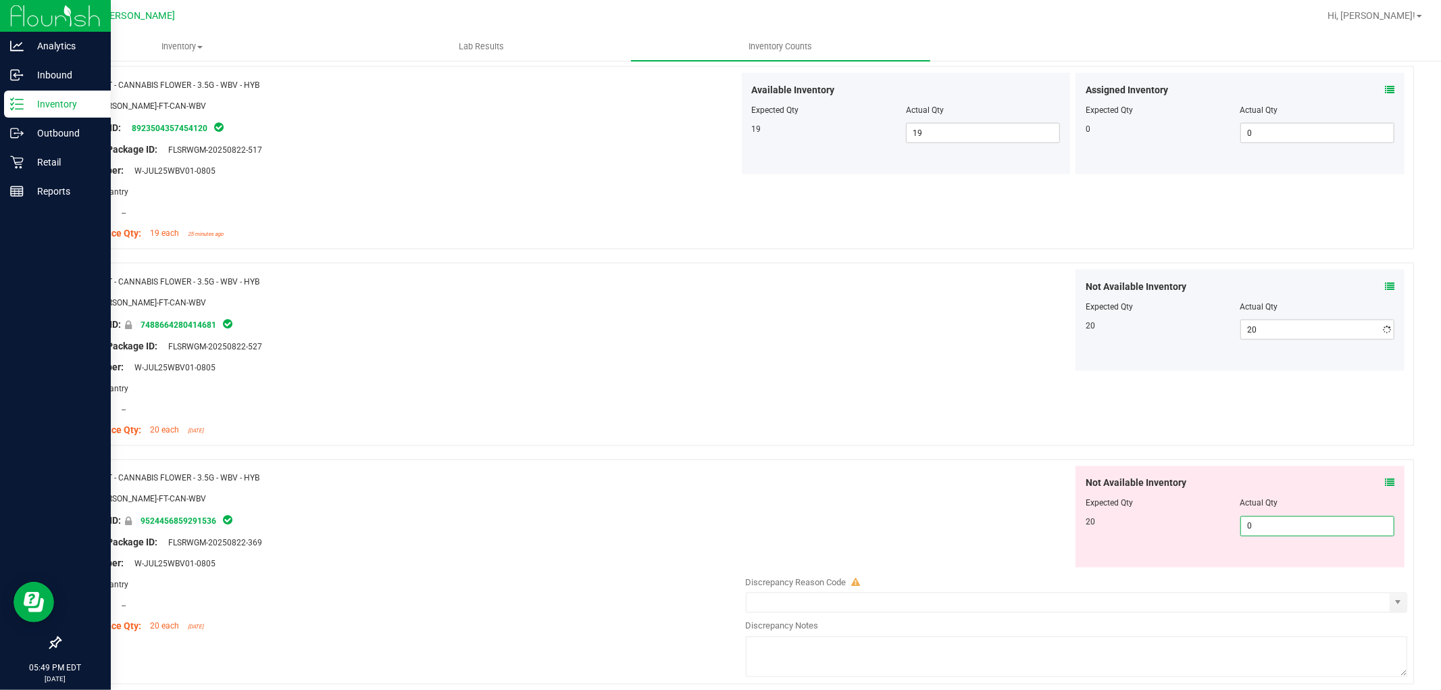
click at [1271, 563] on div "Not Available Inventory Expected Qty Actual Qty 20 0 0" at bounding box center [1239, 516] width 329 height 101
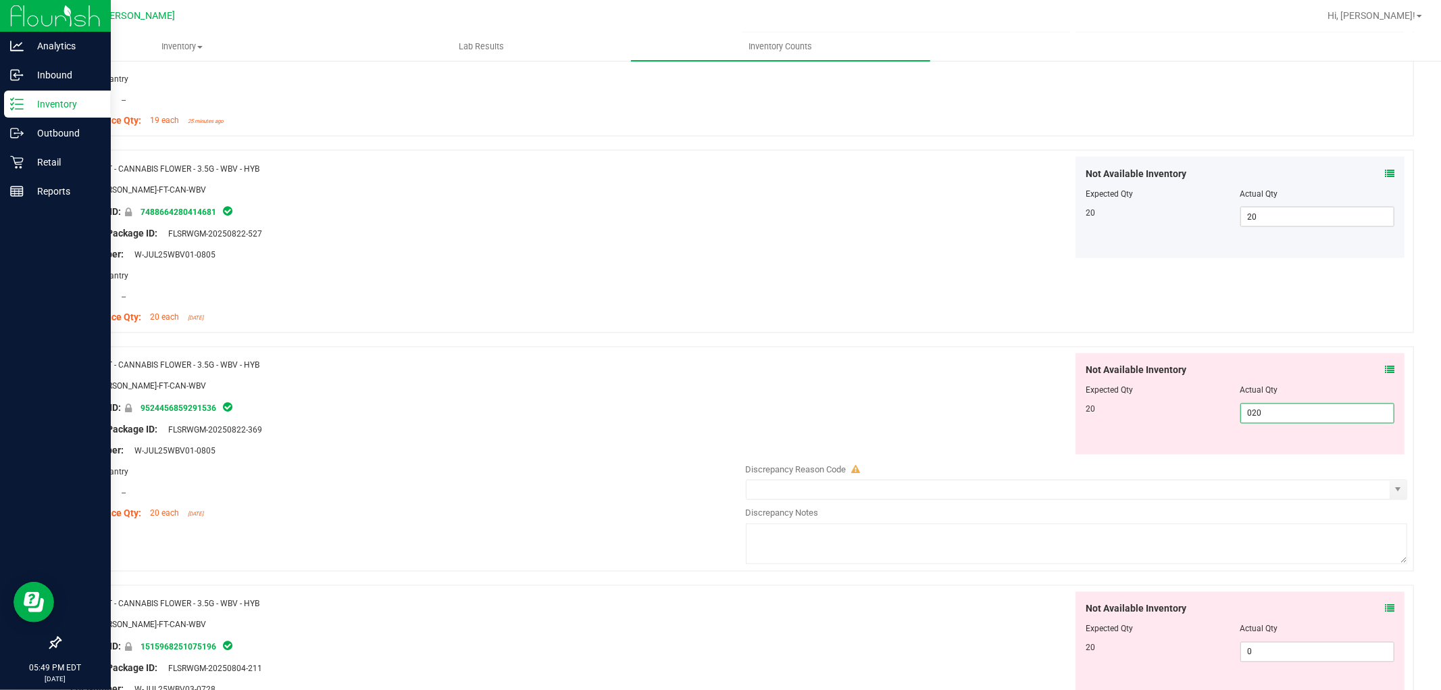
scroll to position [2026, 0]
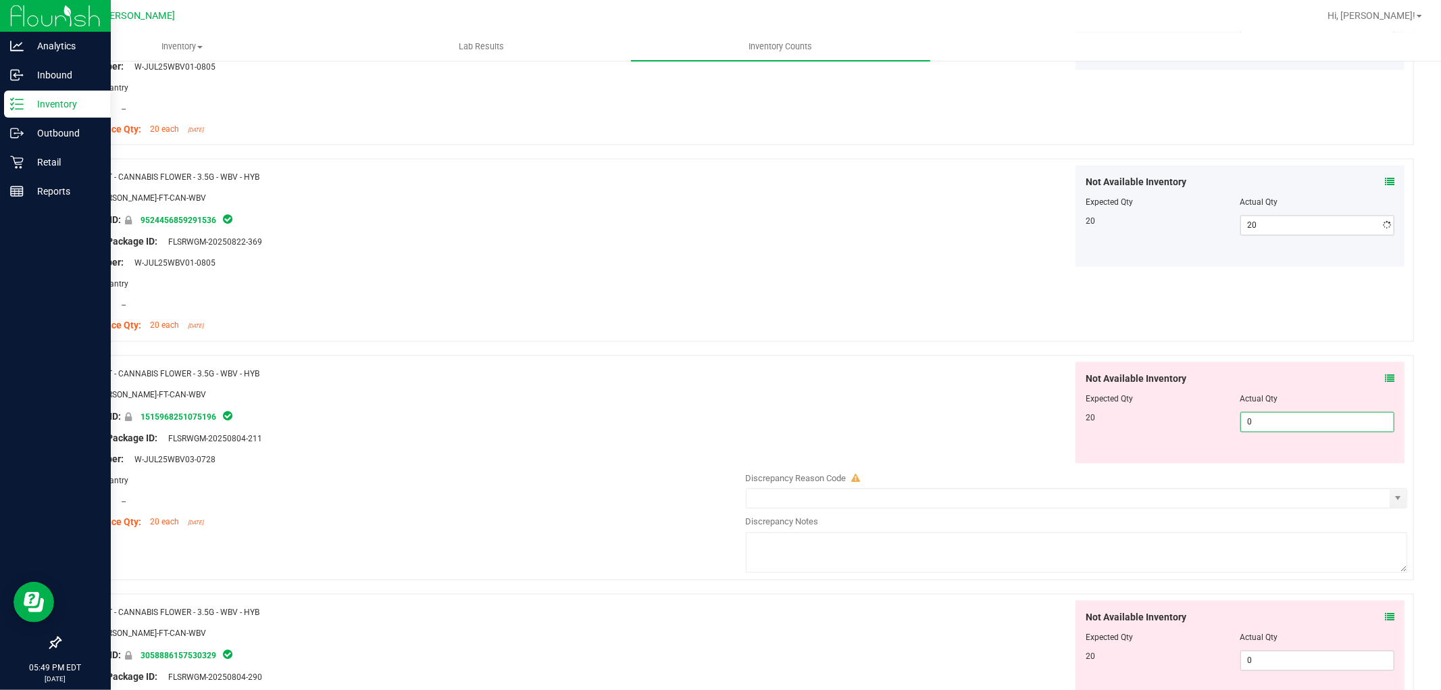
click at [1268, 462] on div "Not Available Inventory Expected Qty Actual Qty 20 0 0" at bounding box center [1239, 412] width 329 height 101
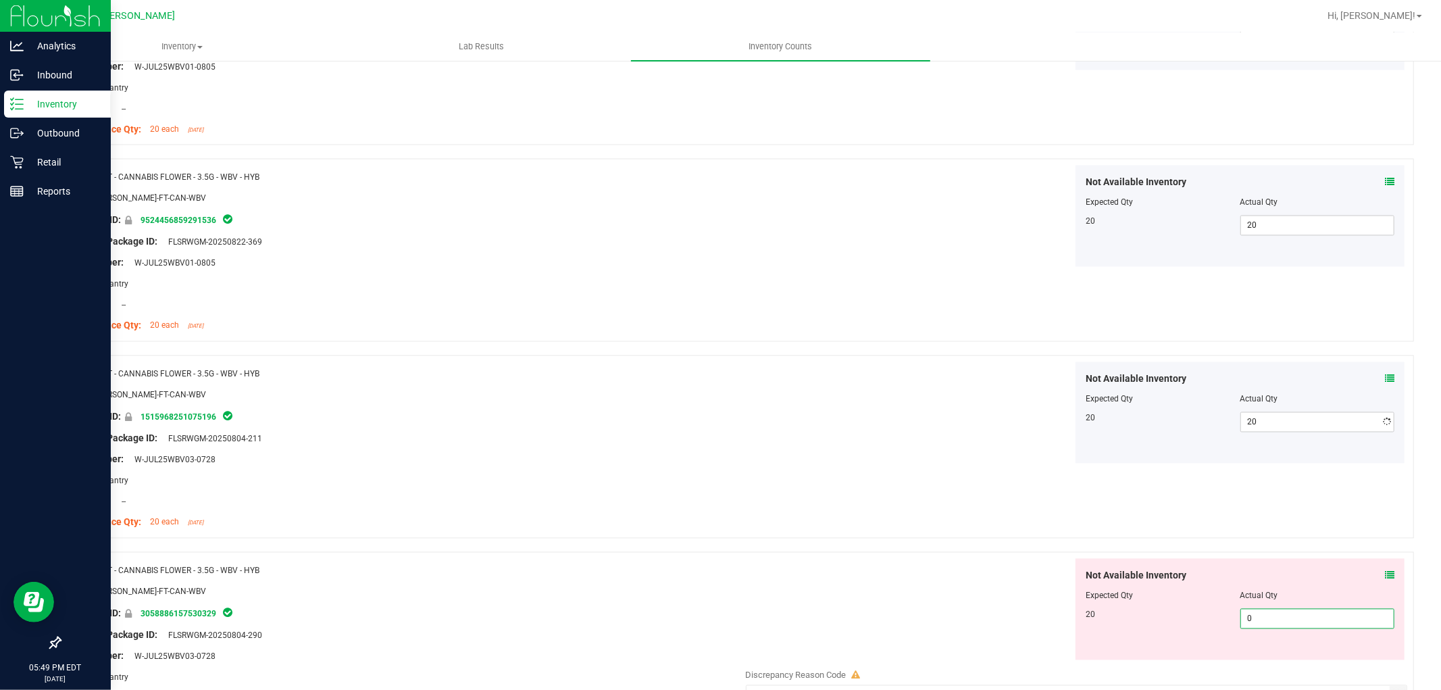
click at [1287, 663] on div "Not Available Inventory Expected Qty Actual Qty 20 0 0" at bounding box center [1073, 666] width 669 height 214
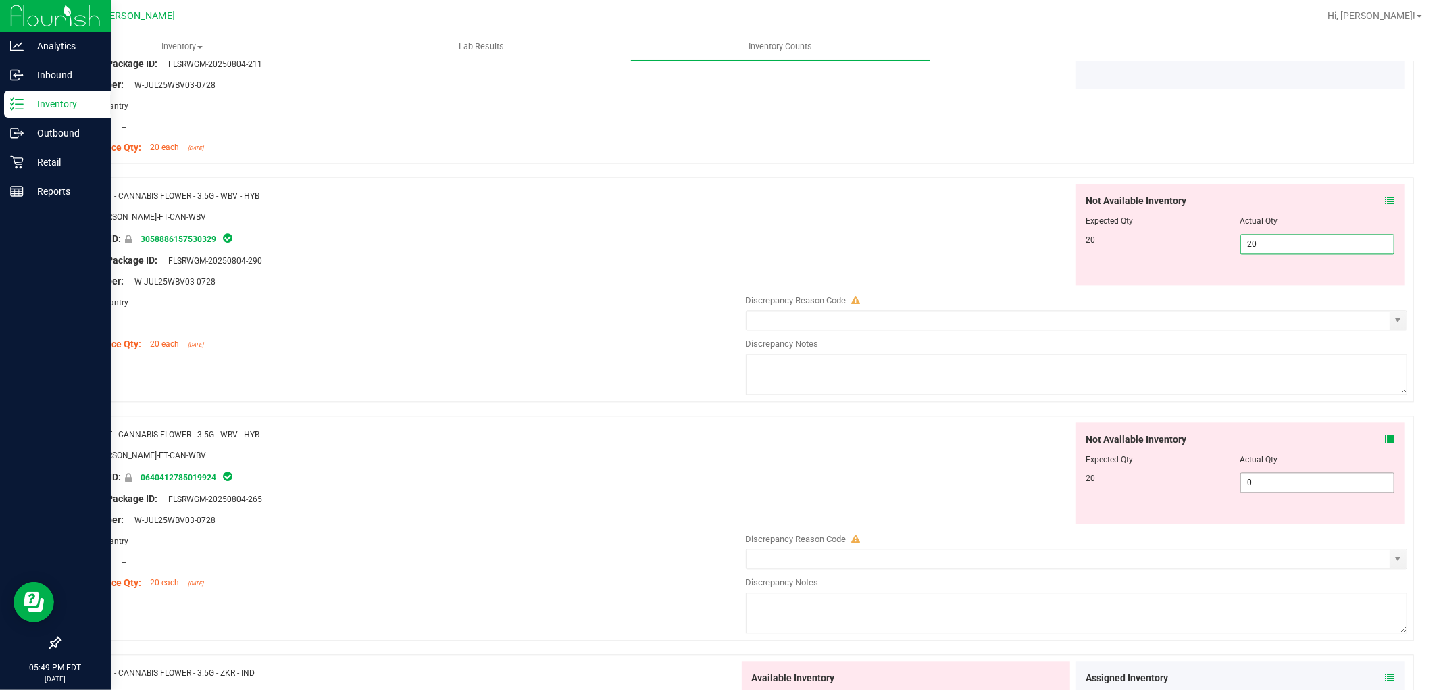
click at [1275, 476] on div "Not Available Inventory Expected Qty Actual Qty 20 0 0" at bounding box center [1239, 472] width 329 height 101
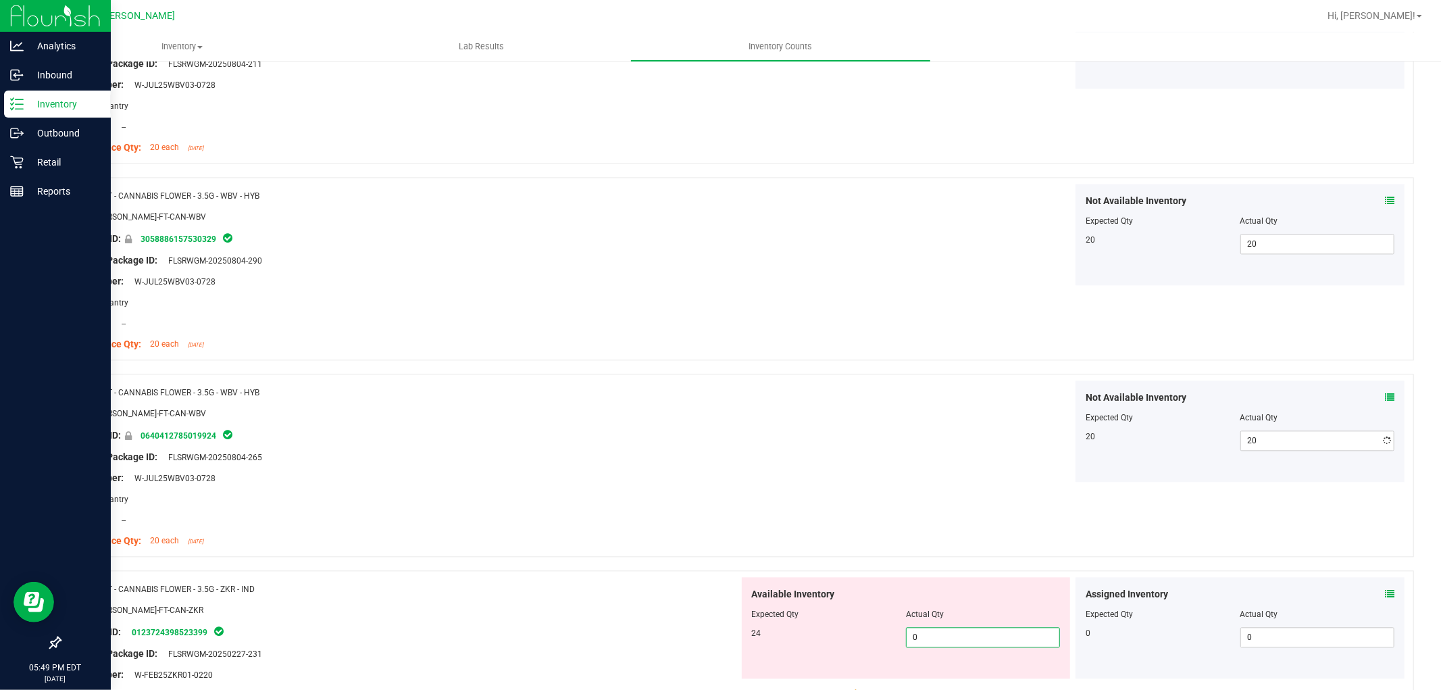
click at [968, 679] on div "Available Inventory Expected Qty Actual Qty 24 0 0" at bounding box center [1073, 684] width 669 height 214
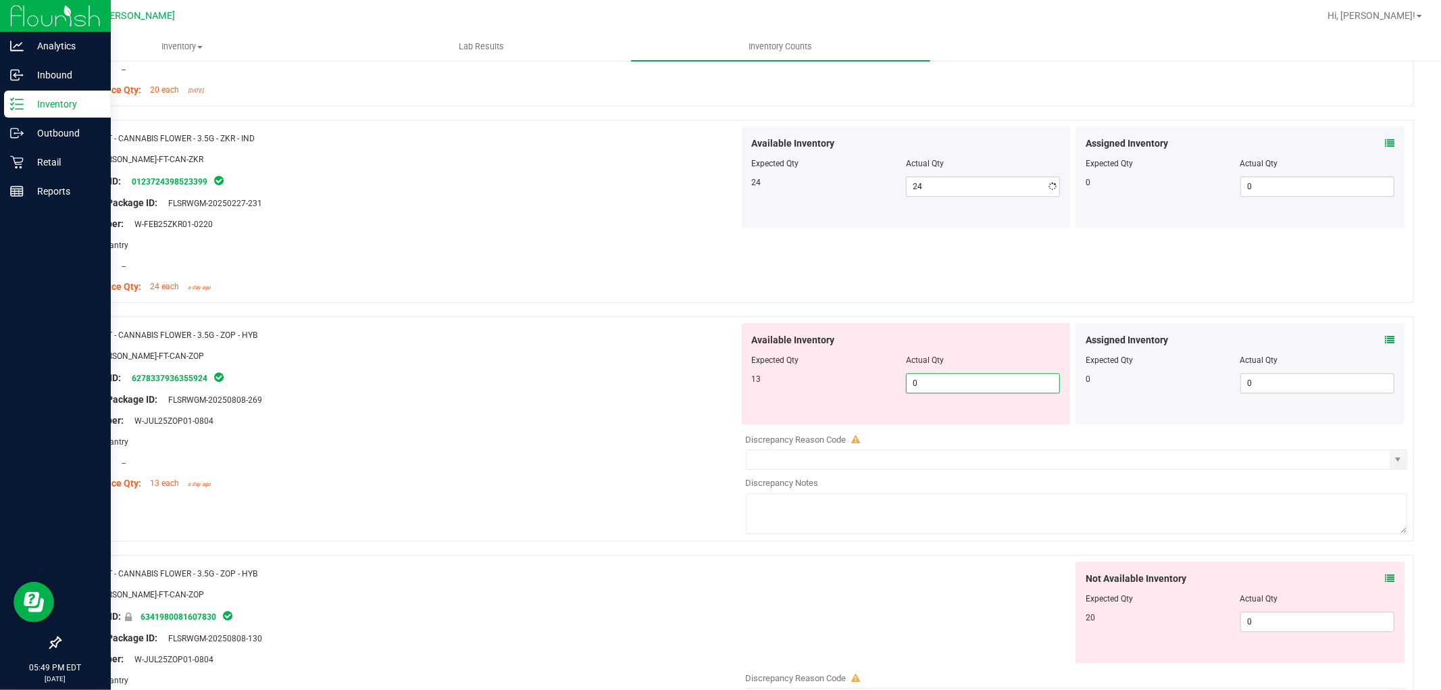
click at [947, 422] on div "Available Inventory Expected Qty Actual Qty 13 0 0" at bounding box center [906, 373] width 329 height 101
drag, startPoint x: 1331, startPoint y: 640, endPoint x: 1322, endPoint y: 632, distance: 12.0
click at [1322, 632] on div "Not Available Inventory Expected Qty Actual Qty 20 0 0" at bounding box center [1073, 668] width 669 height 214
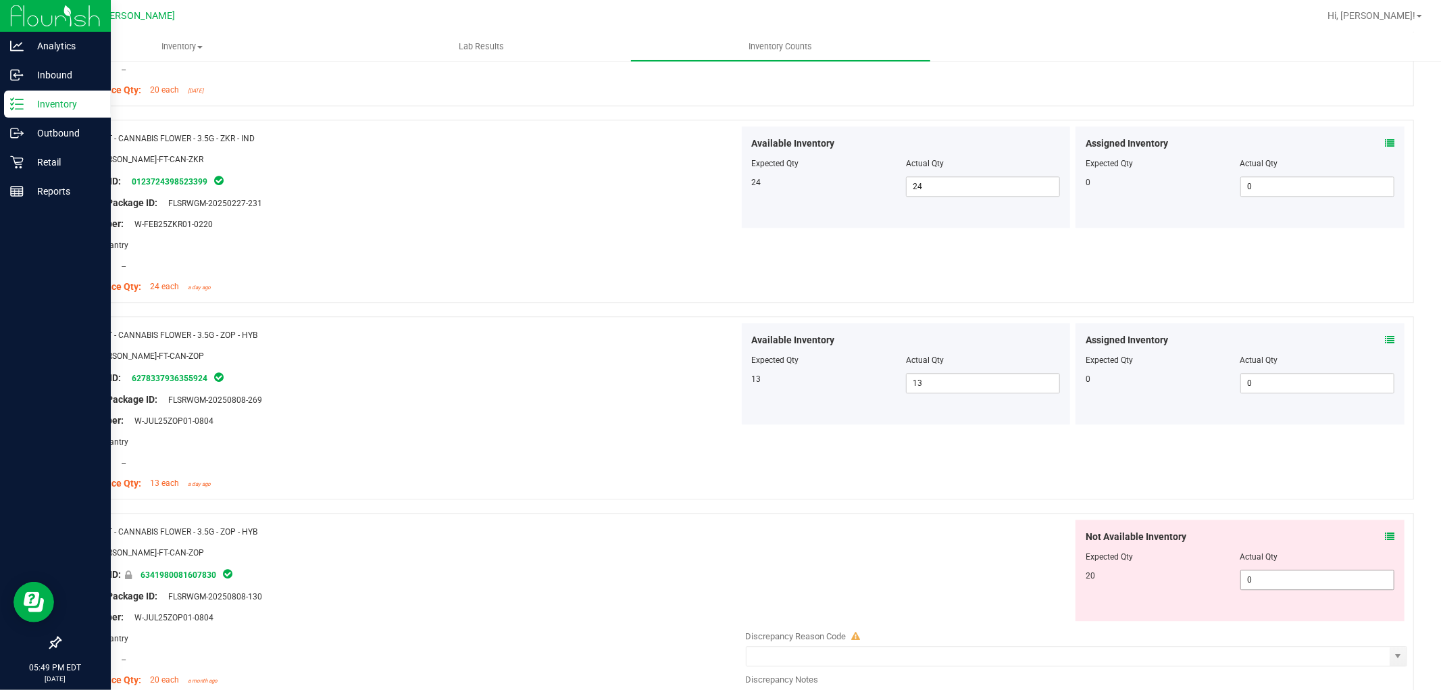
click at [1290, 582] on span "0 0" at bounding box center [1317, 579] width 154 height 20
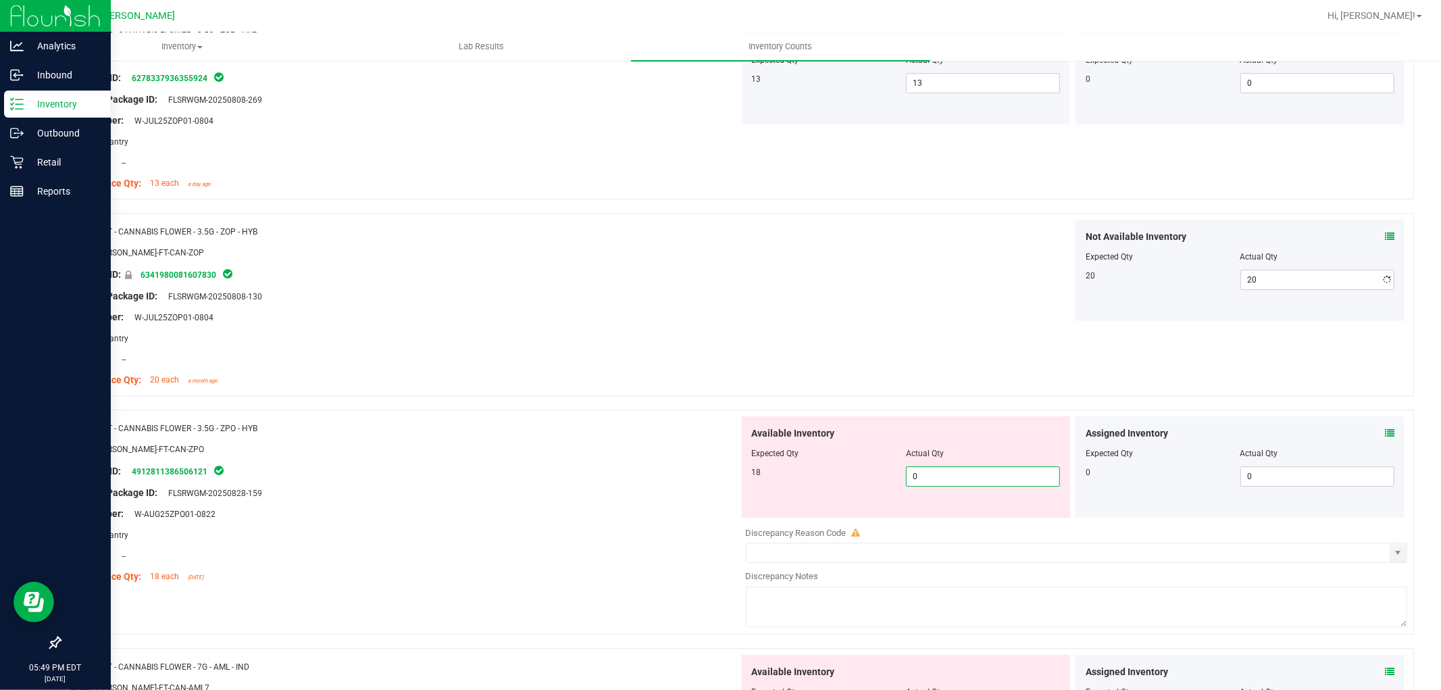
click at [963, 512] on div "Available Inventory Expected Qty Actual Qty 18 0 0" at bounding box center [906, 466] width 329 height 101
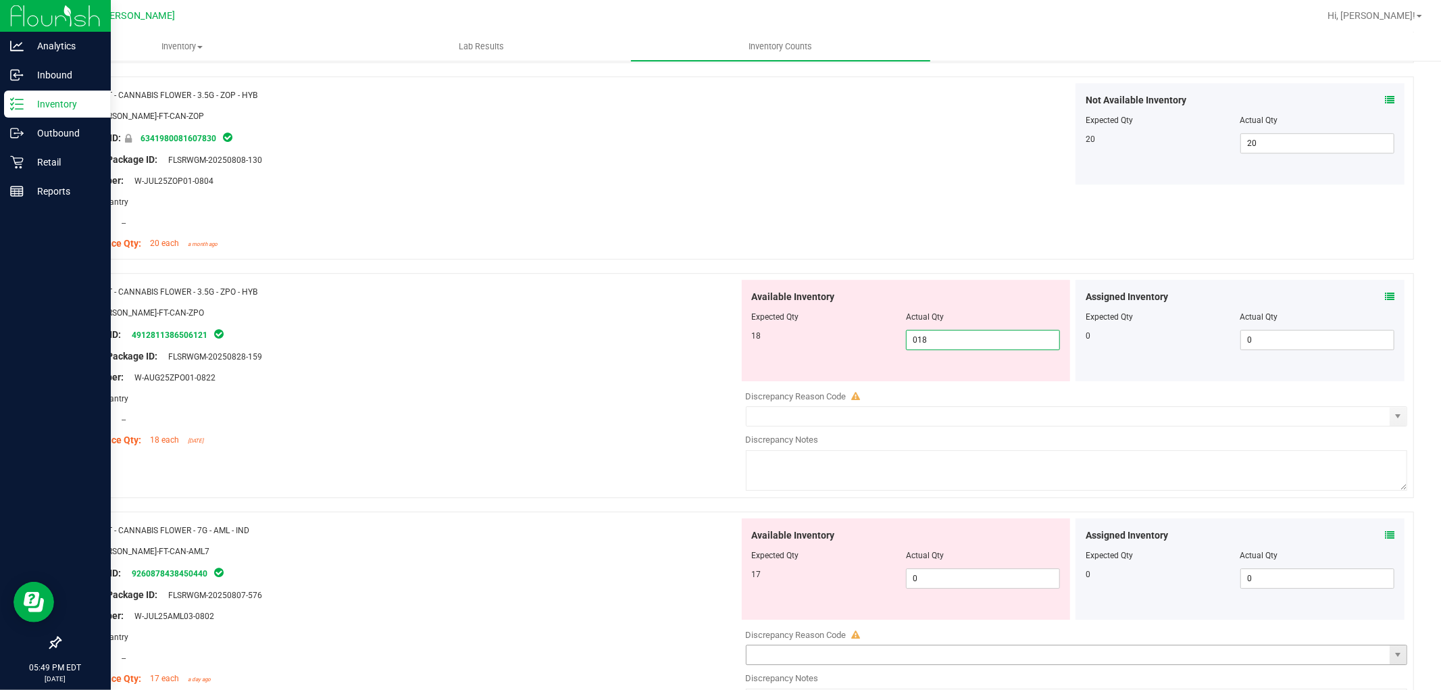
scroll to position [3452, 0]
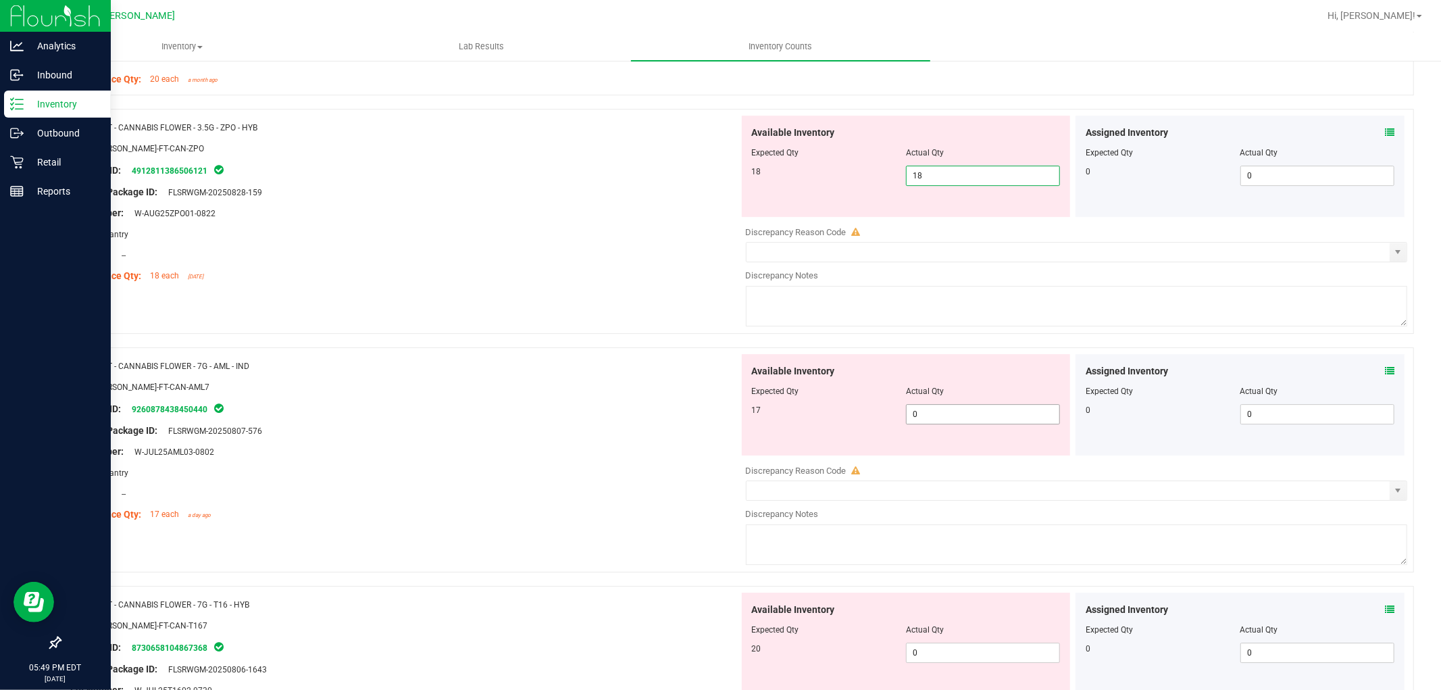
click at [961, 415] on div "Available Inventory Expected Qty Actual Qty 17 0 0" at bounding box center [1073, 461] width 669 height 214
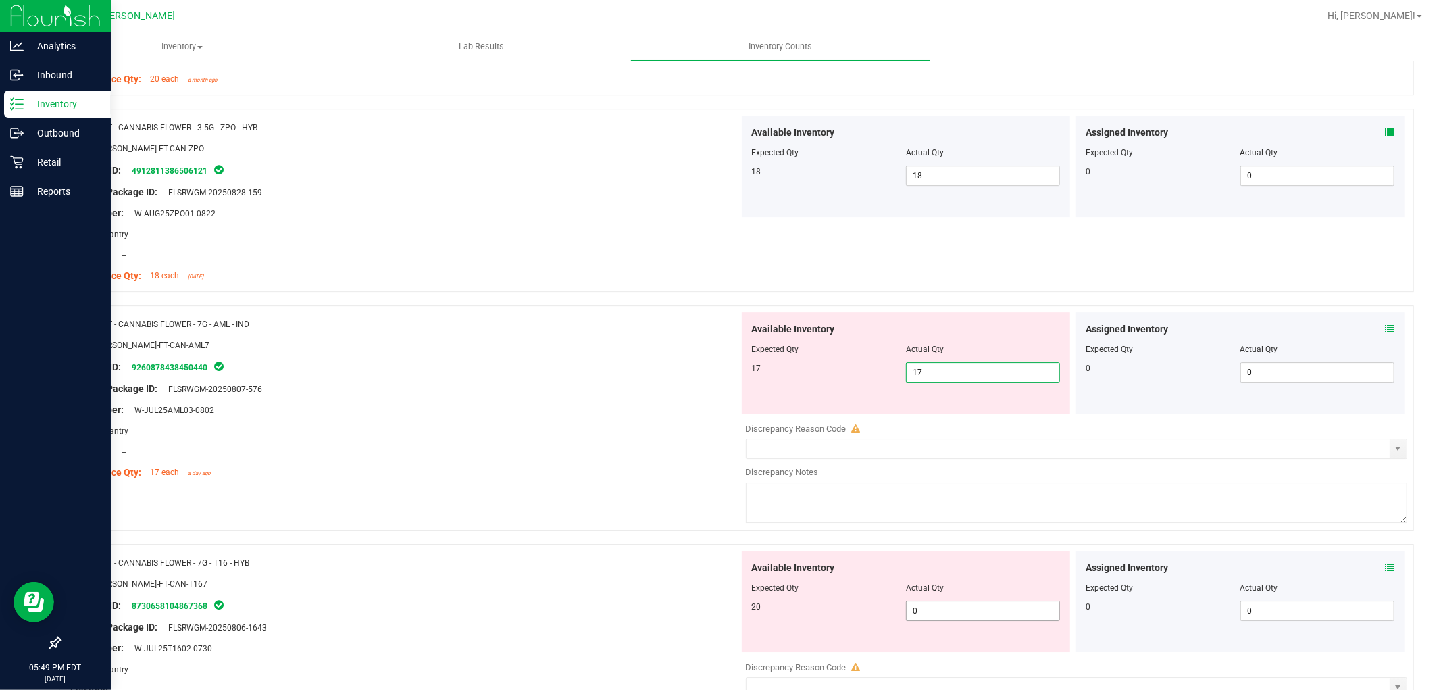
click at [924, 611] on div "Available Inventory Expected Qty Actual Qty 20 0 0" at bounding box center [906, 601] width 329 height 101
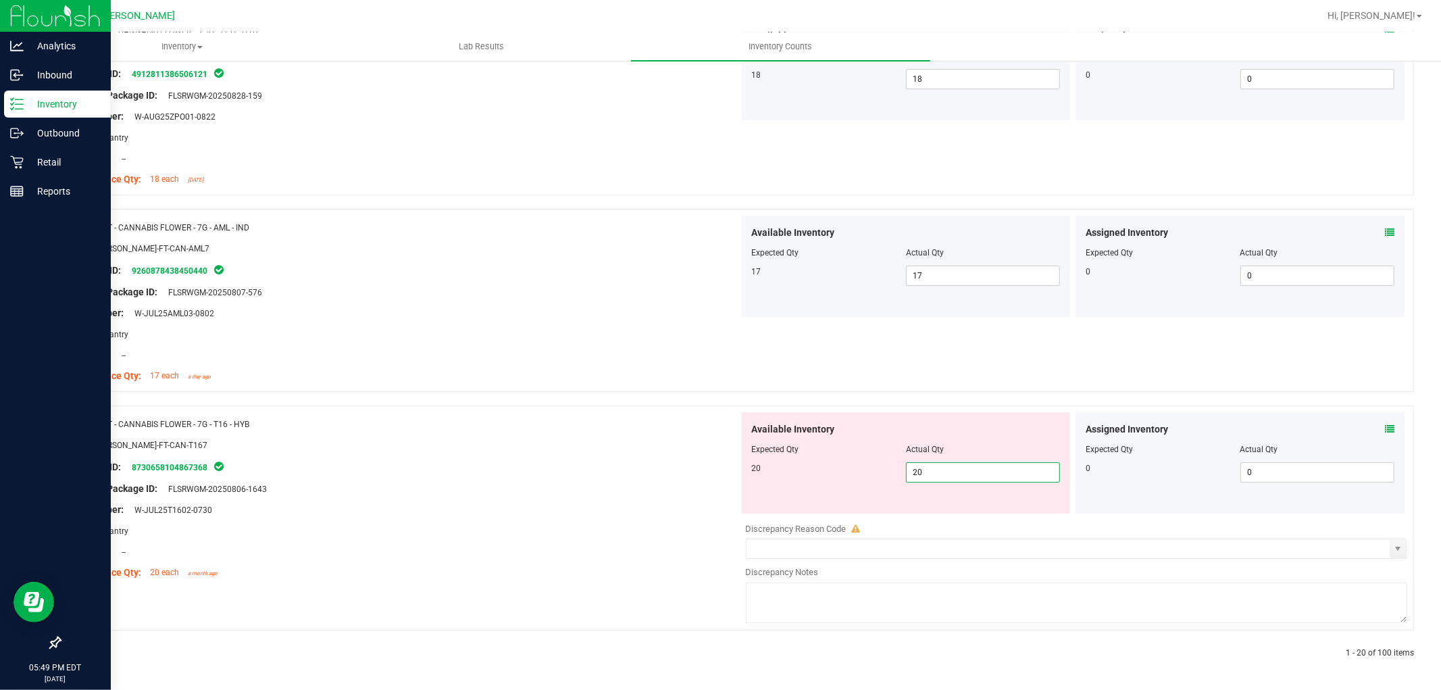
click at [497, 565] on div "Name: FT - CANNABIS FLOWER - 7G - T16 - HYB SKU: [PERSON_NAME]-FT-CAN-T167 Pack…" at bounding box center [404, 498] width 669 height 172
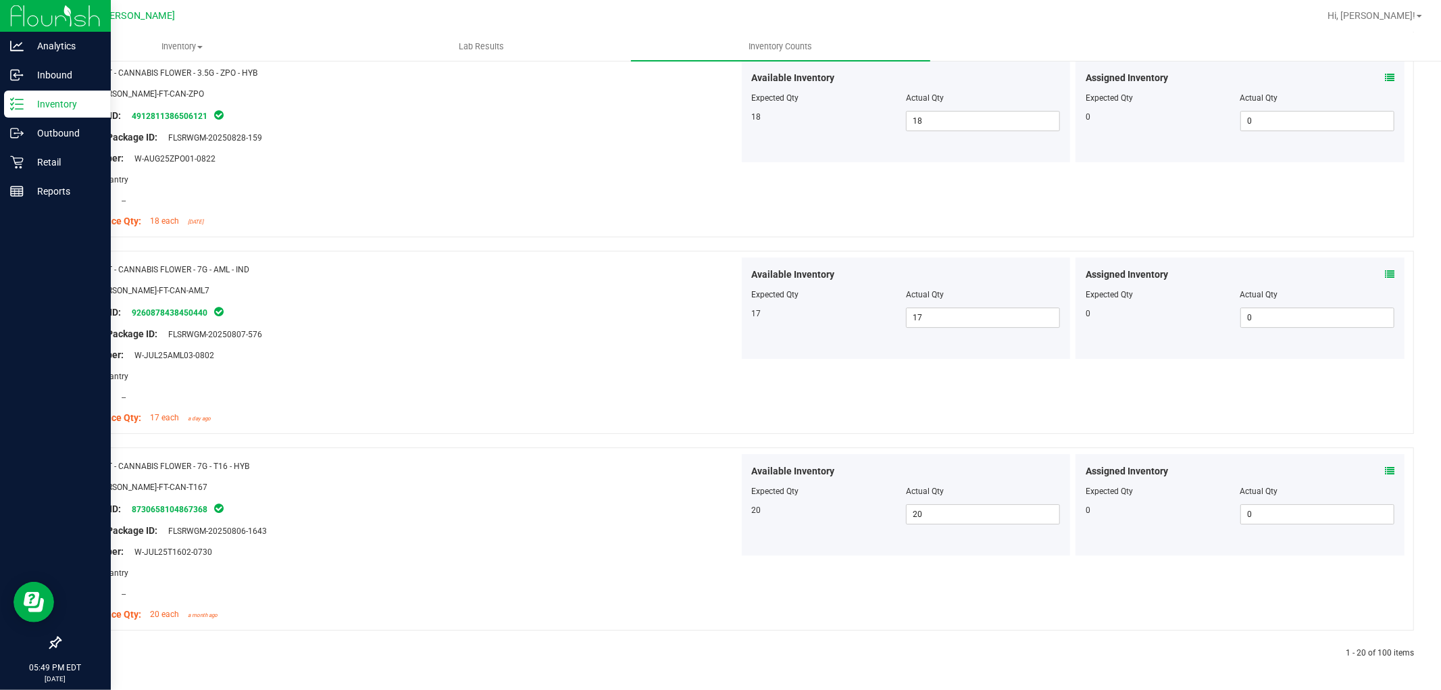
click at [93, 654] on link at bounding box center [93, 652] width 6 height 9
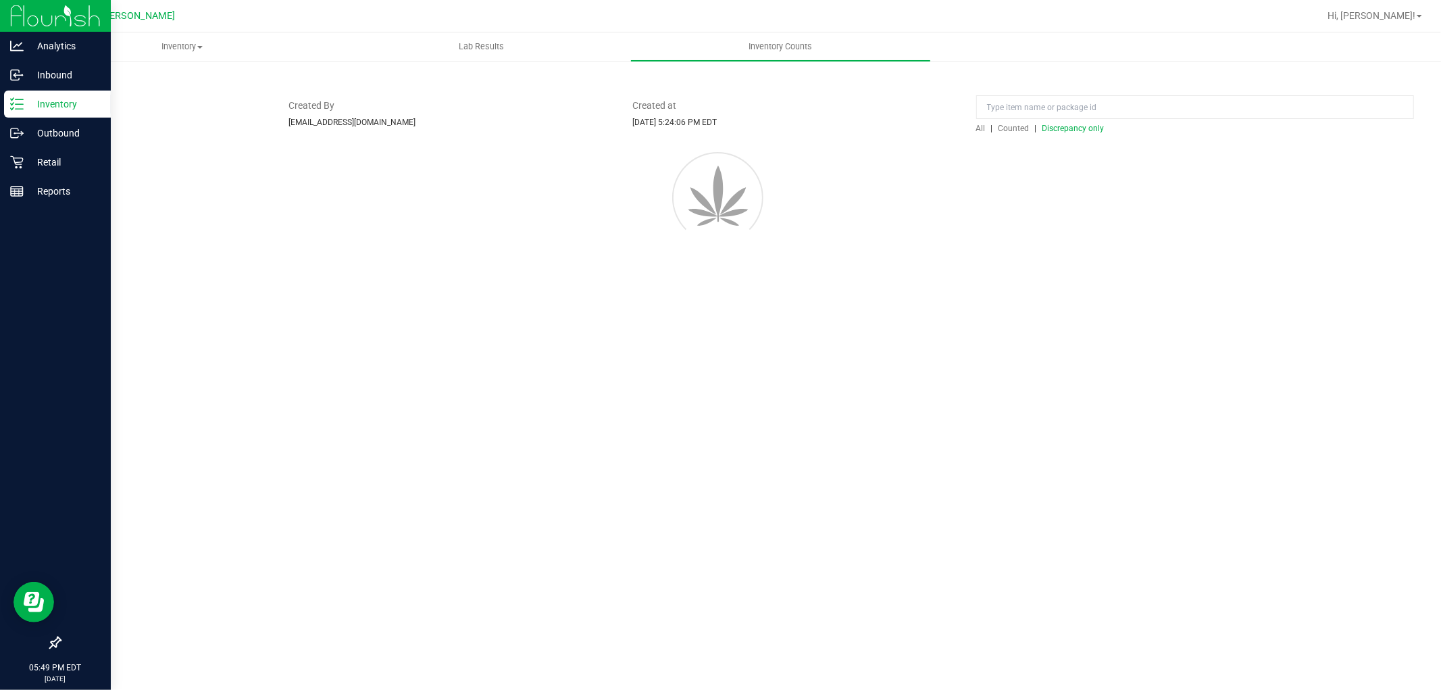
scroll to position [0, 0]
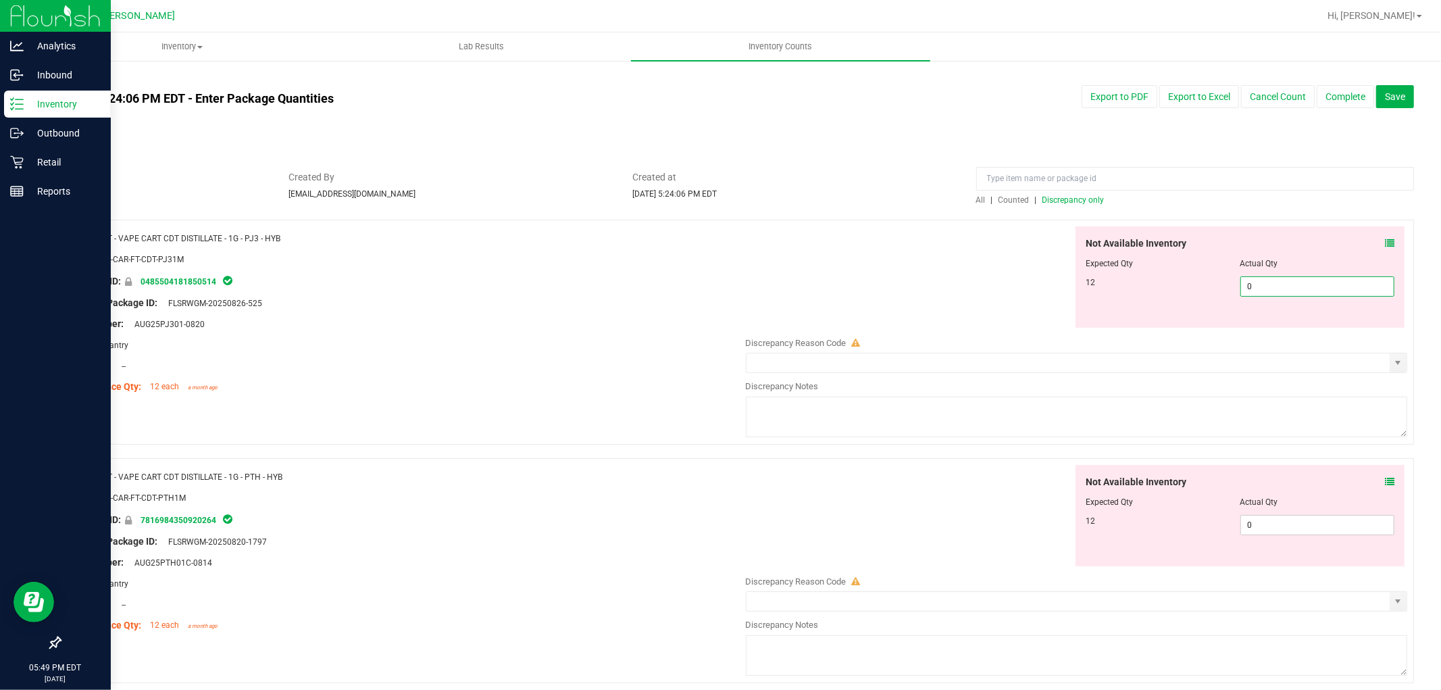
click at [1308, 284] on span "0 0" at bounding box center [1317, 286] width 154 height 20
click at [1257, 523] on div "Not Available Inventory Expected Qty Actual Qty 12 0 0" at bounding box center [1239, 515] width 329 height 101
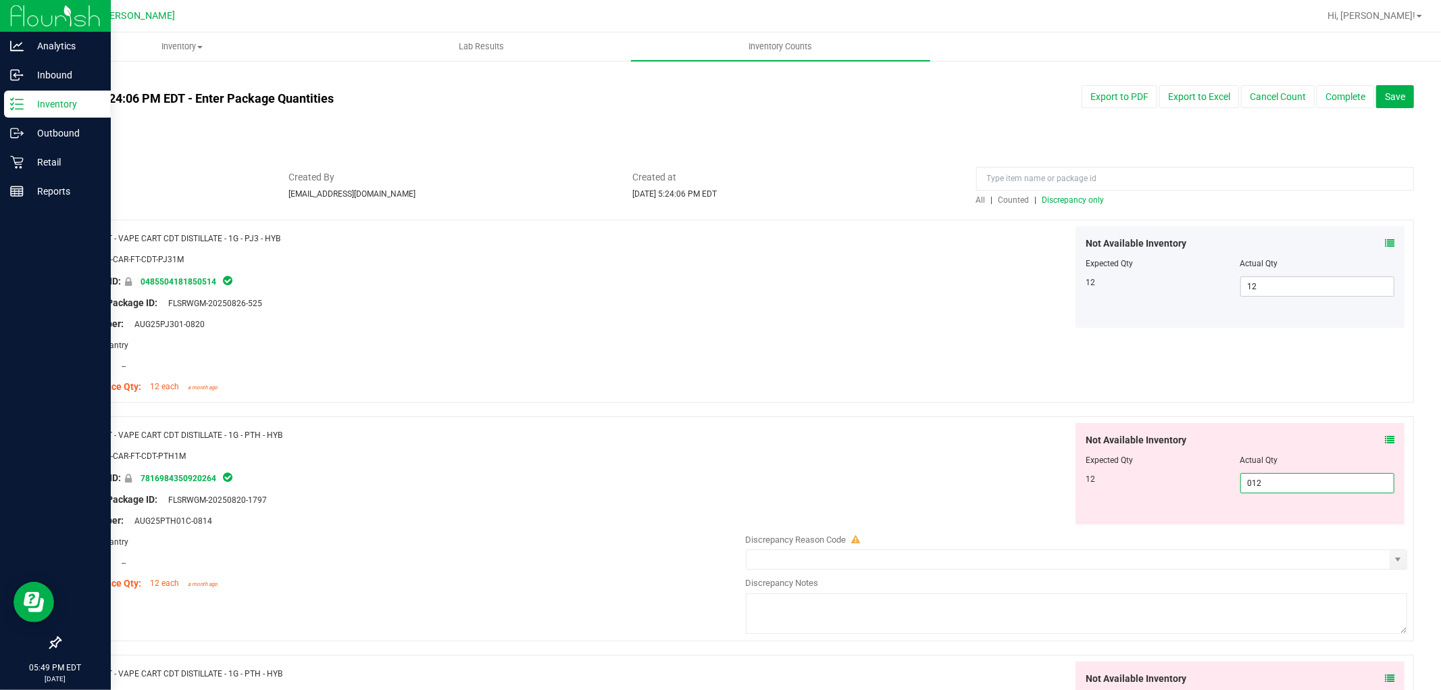
scroll to position [375, 0]
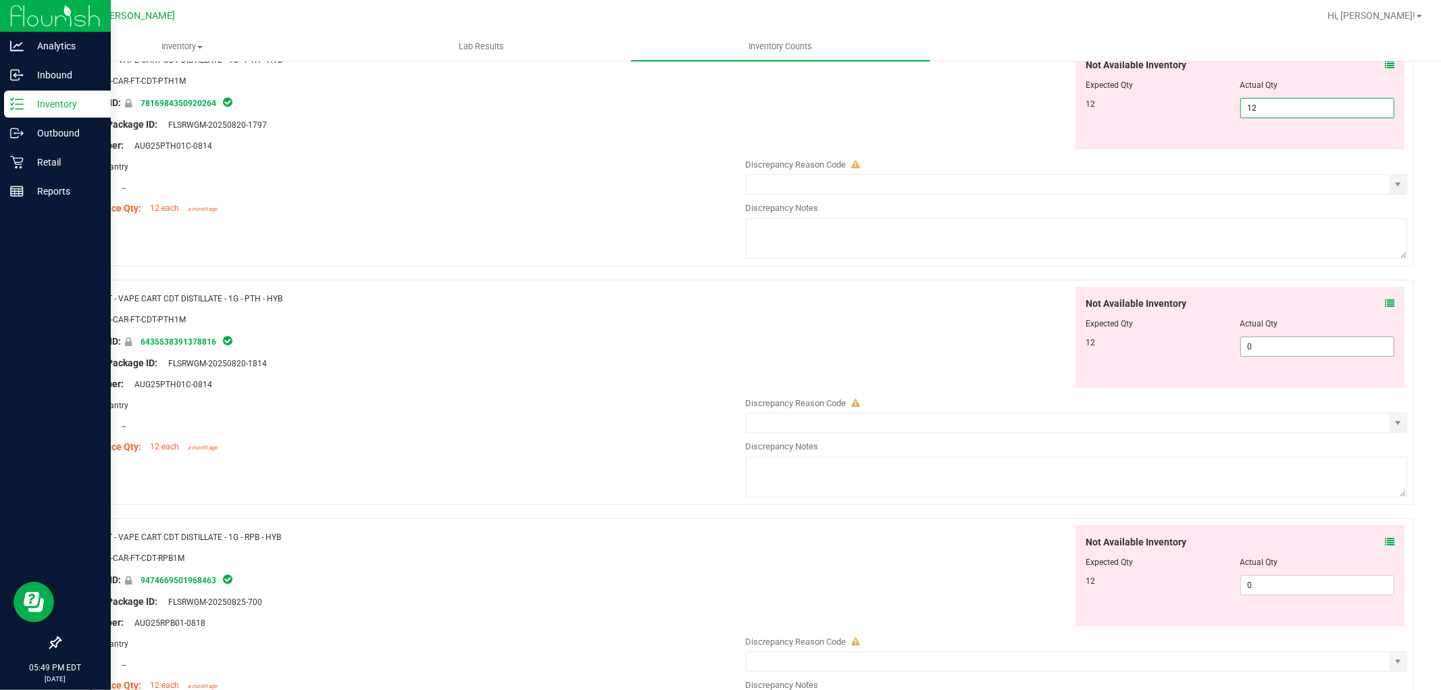
click at [1250, 343] on div "Not Available Inventory Expected Qty Actual Qty 12 0 0" at bounding box center [1239, 336] width 329 height 101
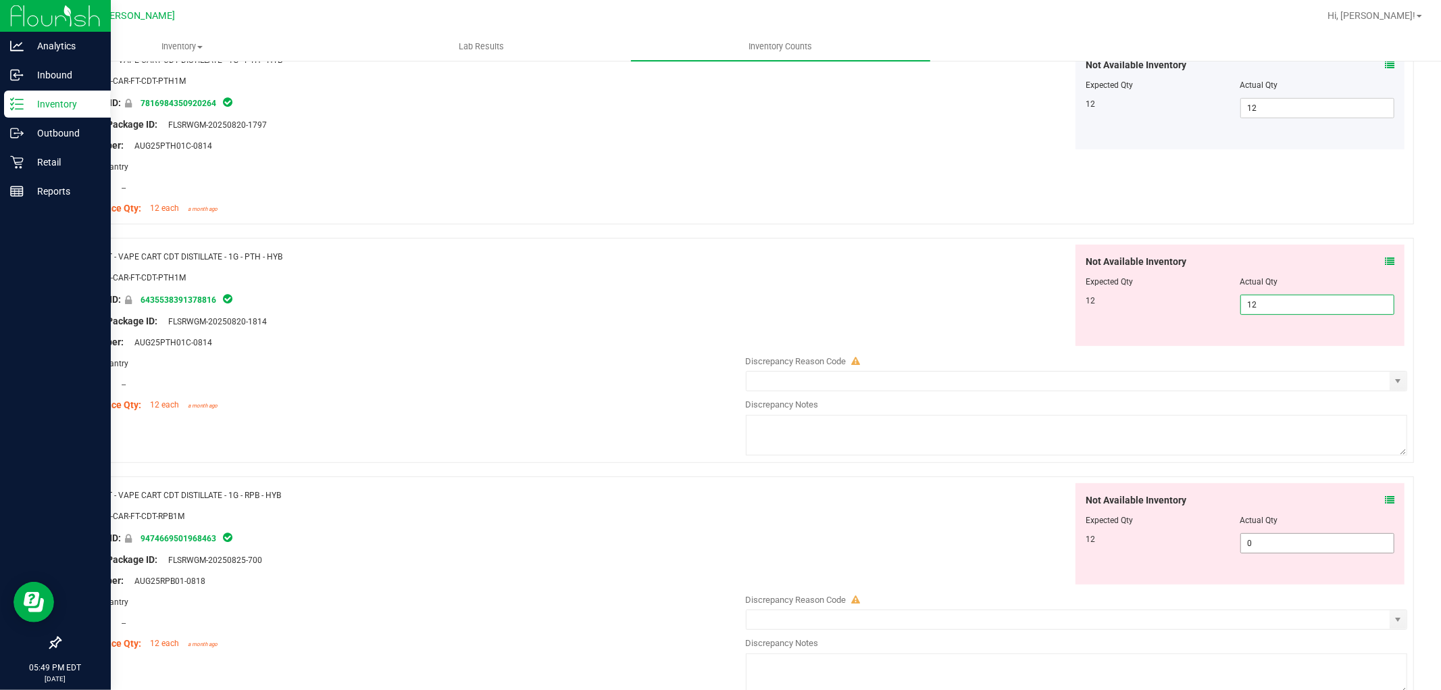
click at [1270, 538] on div "Not Available Inventory Expected Qty Actual Qty 12 0 0" at bounding box center [1239, 533] width 329 height 101
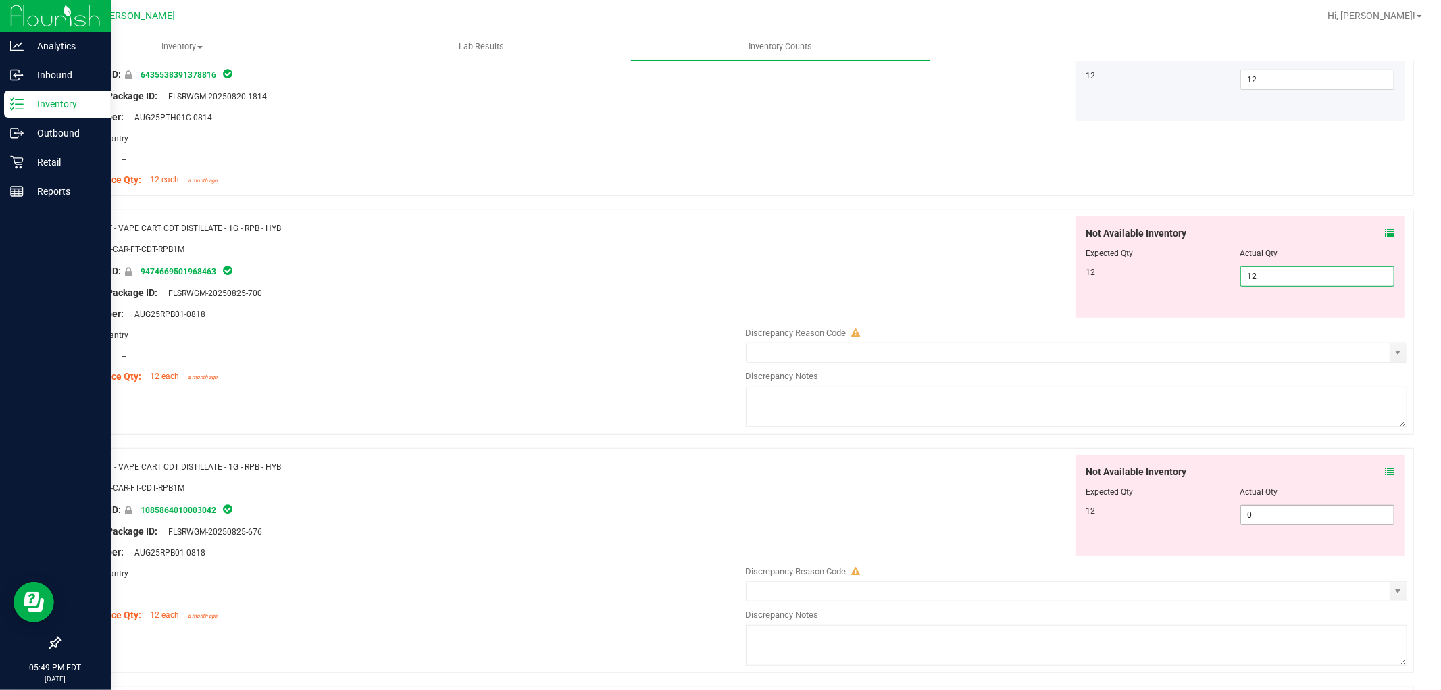
click at [1275, 517] on div "Not Available Inventory Expected Qty Actual Qty 12 0 0" at bounding box center [1073, 562] width 669 height 214
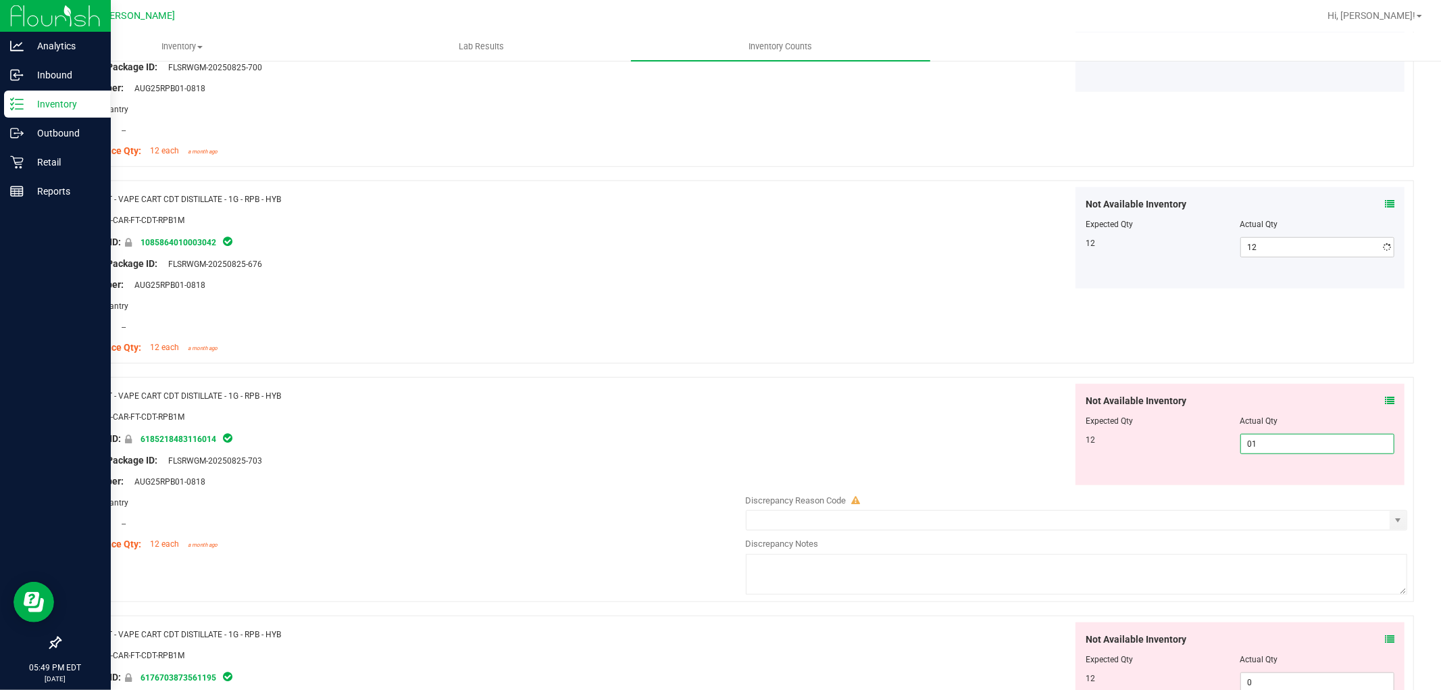
click at [1251, 488] on div "Not Available Inventory Expected Qty Actual Qty 12 0 01" at bounding box center [1073, 491] width 669 height 214
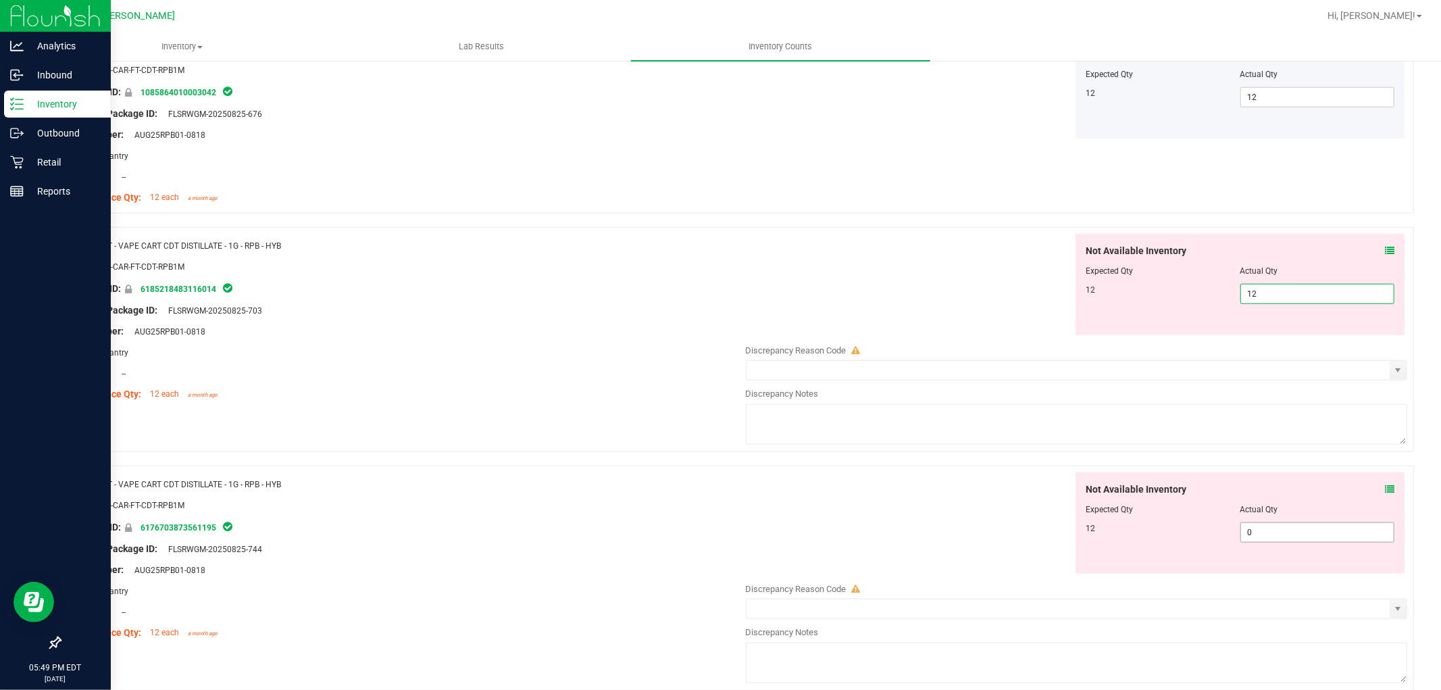
click at [1255, 524] on div "Not Available Inventory Expected Qty Actual Qty 12 0 0" at bounding box center [1239, 522] width 329 height 101
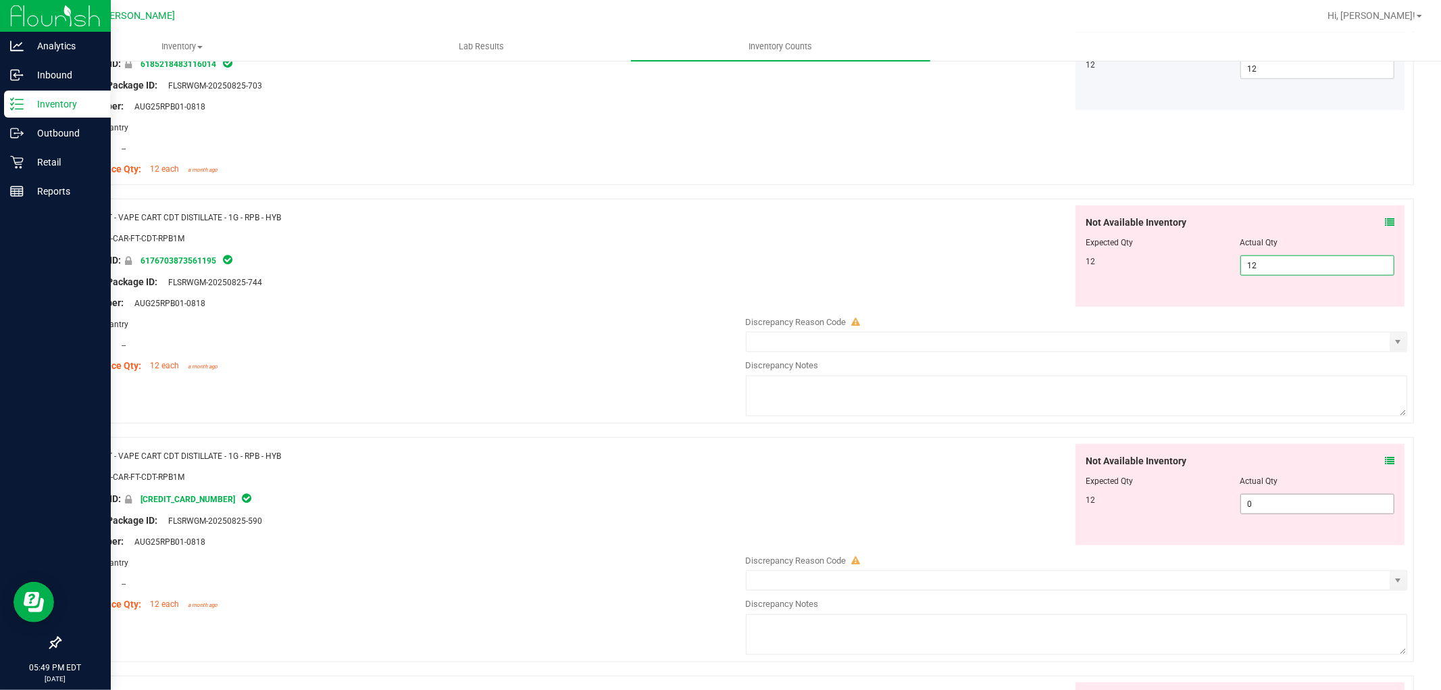
click at [1246, 504] on div "Not Available Inventory Expected Qty Actual Qty 12 0 0" at bounding box center [1073, 551] width 669 height 214
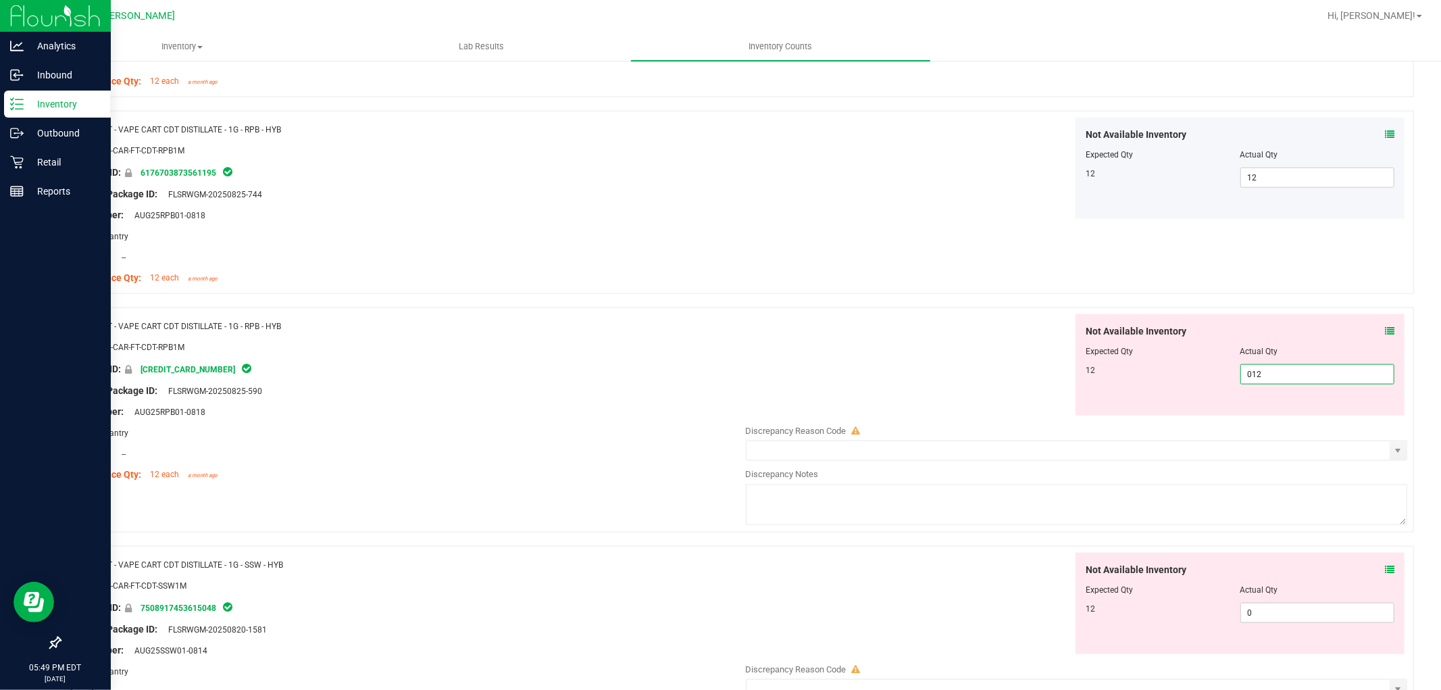
scroll to position [1426, 0]
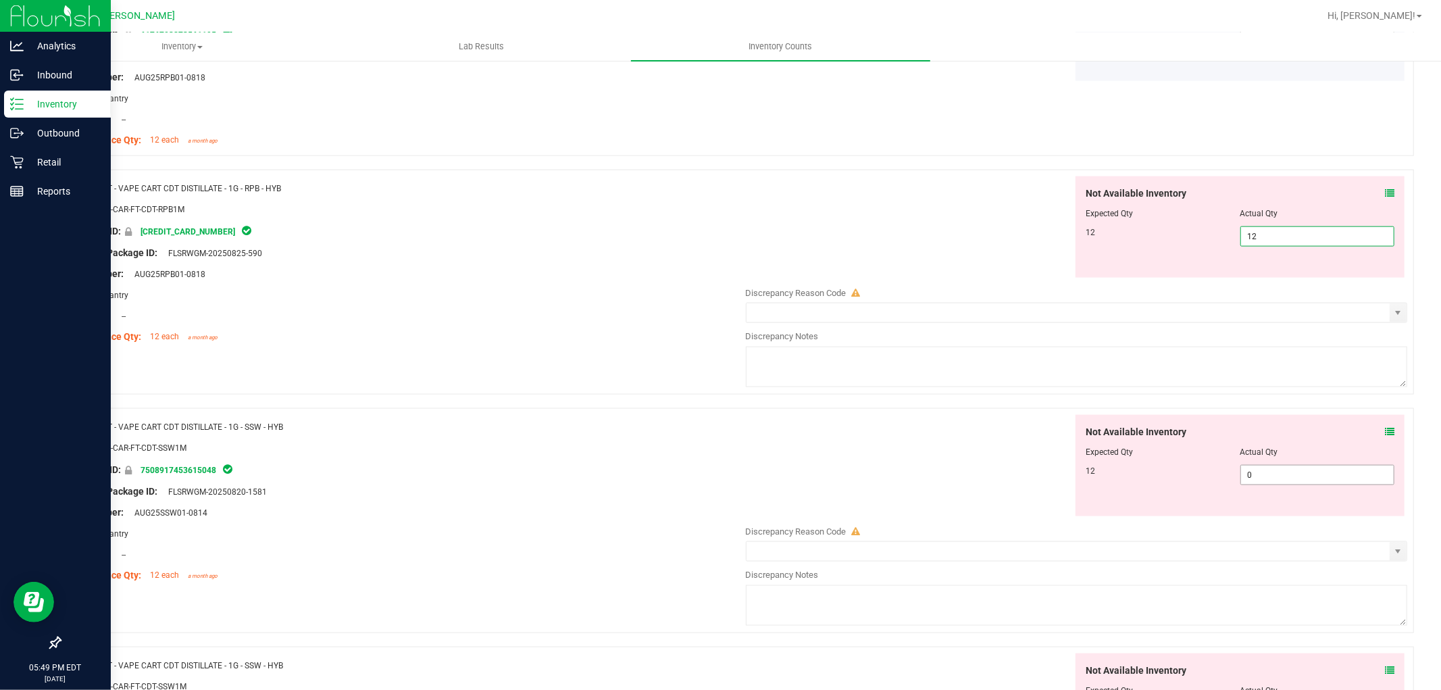
click at [1255, 474] on div "Not Available Inventory Expected Qty Actual Qty 12 0 0" at bounding box center [1239, 465] width 329 height 101
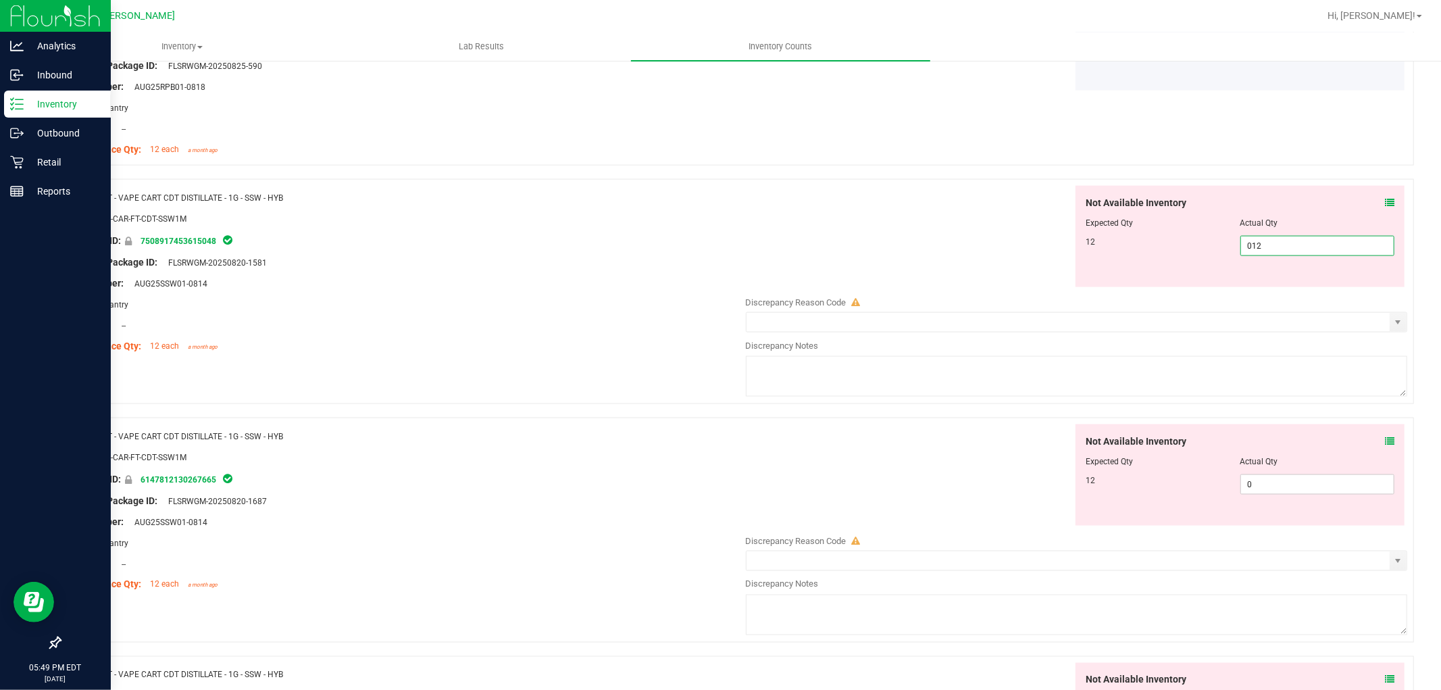
scroll to position [1726, 0]
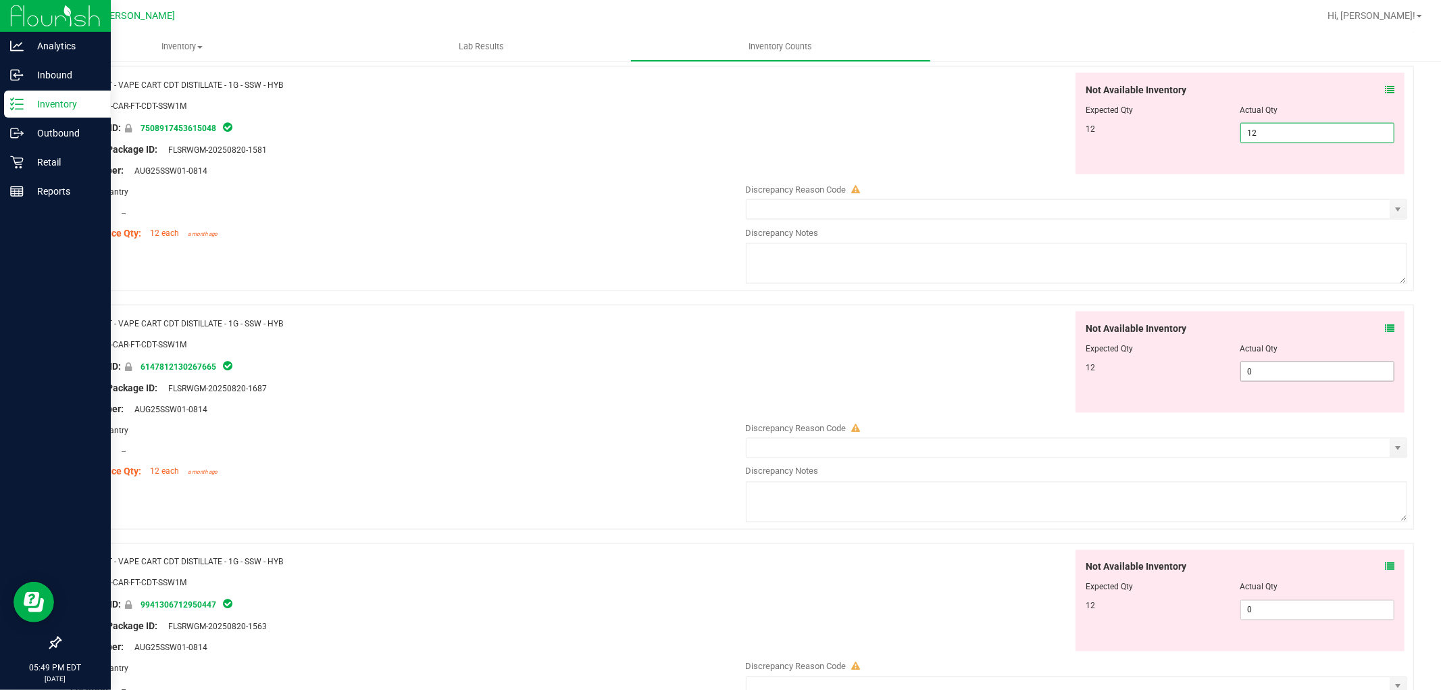
click at [1272, 366] on div "Not Available Inventory Expected Qty Actual Qty 12 0 0" at bounding box center [1239, 361] width 329 height 101
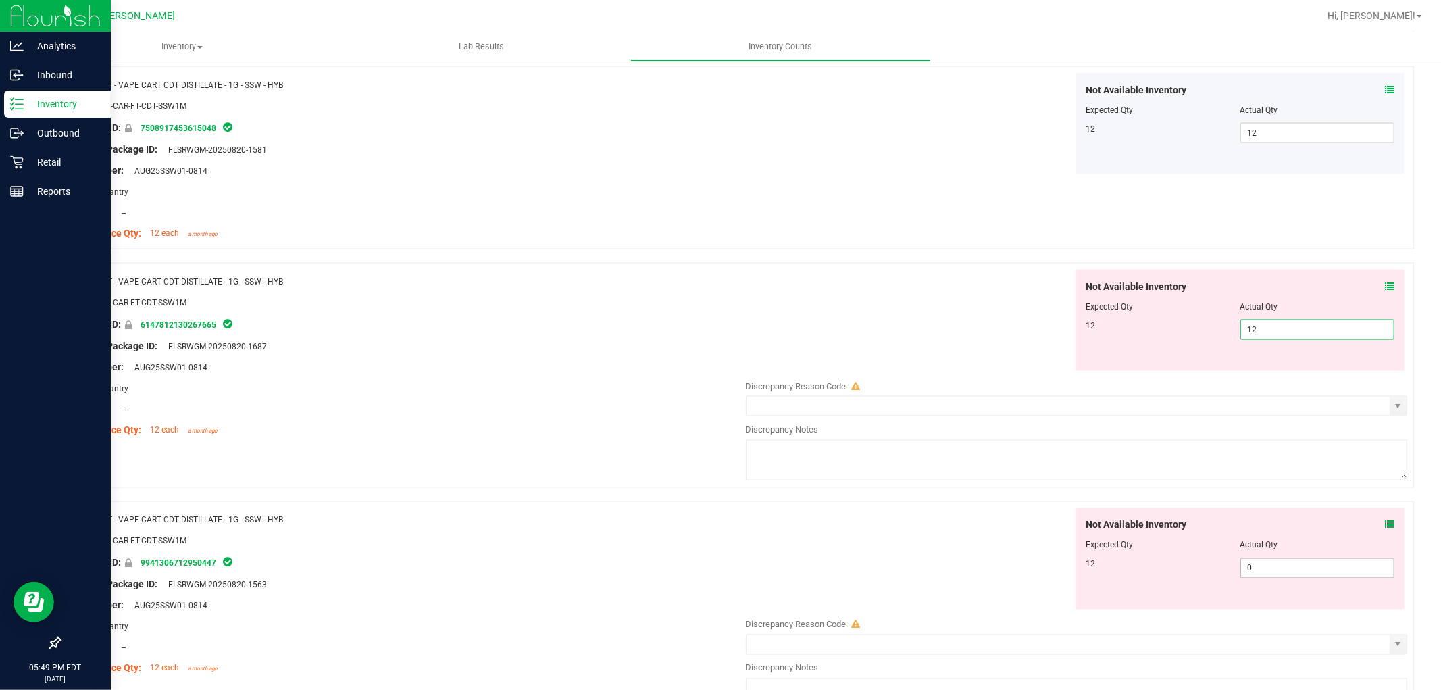
click at [1302, 578] on div "Not Available Inventory Expected Qty Actual Qty 12 0 0" at bounding box center [1073, 615] width 669 height 214
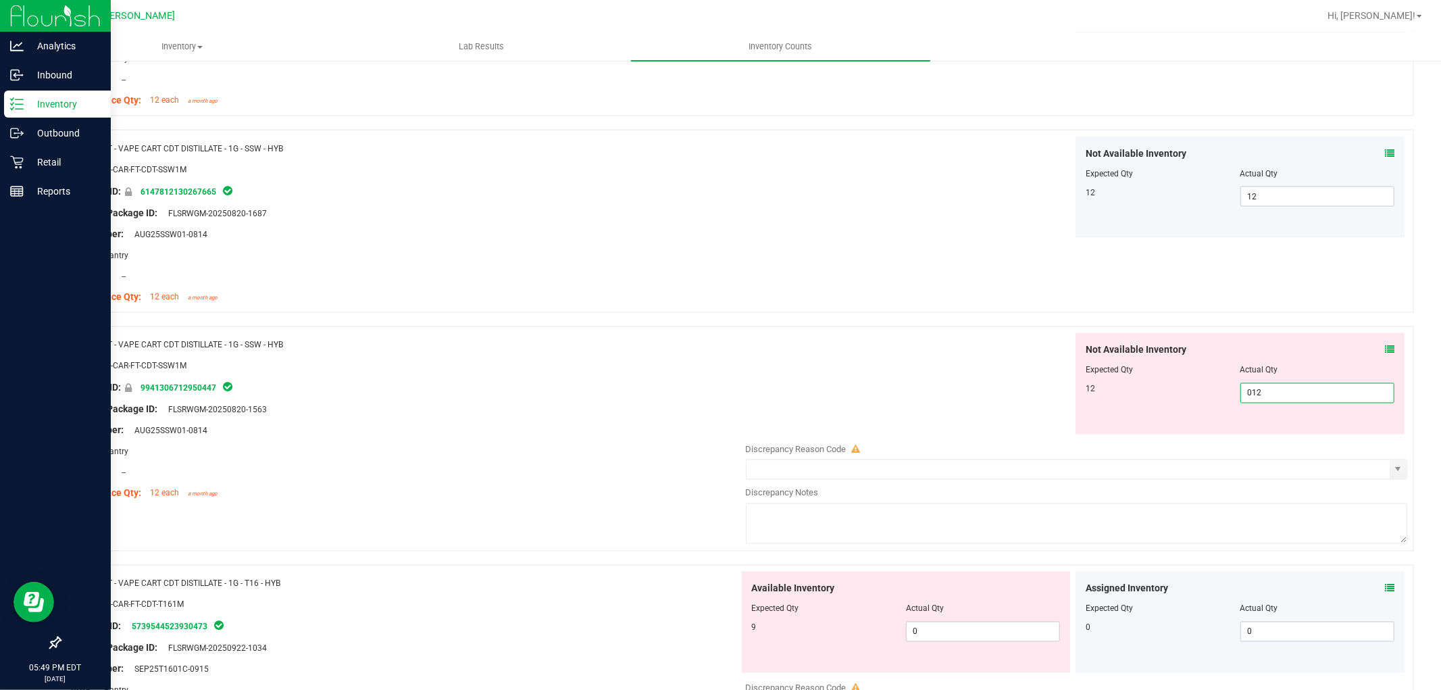
scroll to position [1951, 0]
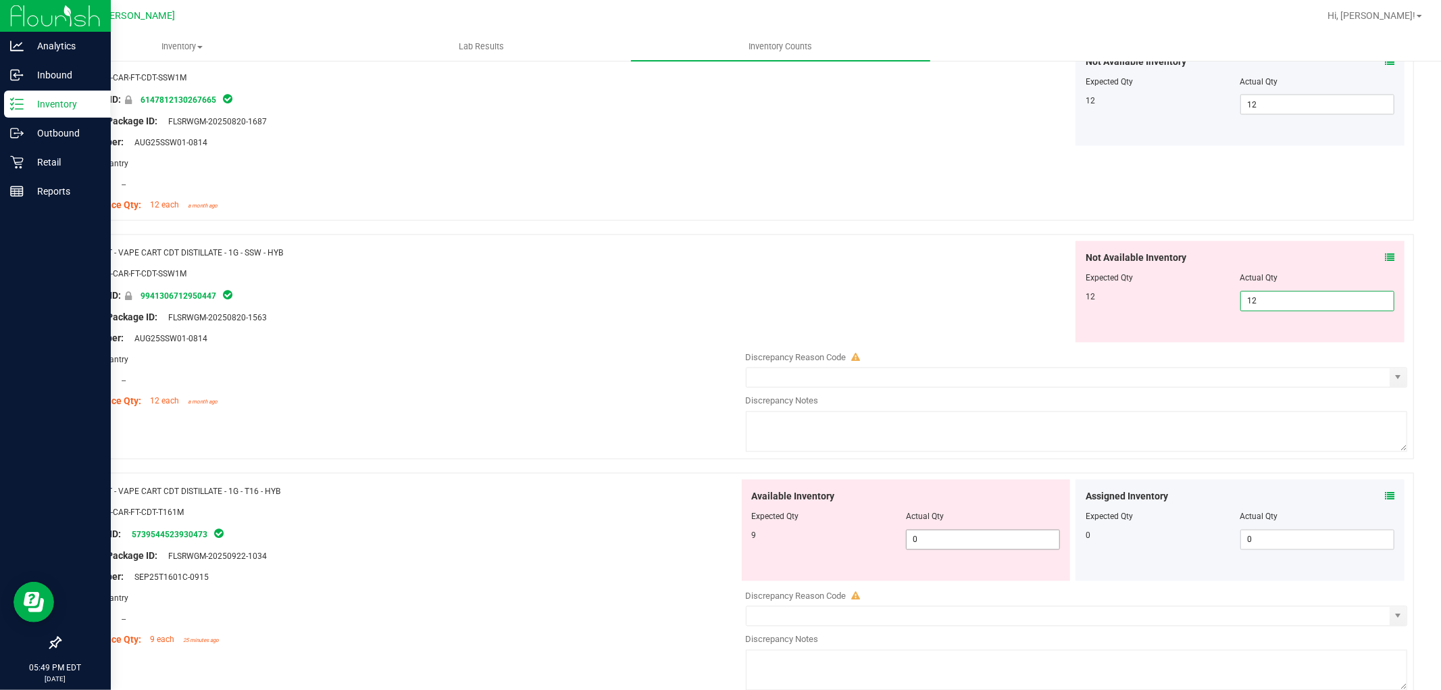
click at [923, 543] on div "Available Inventory Expected Qty Actual Qty 9 0 0" at bounding box center [1073, 587] width 669 height 214
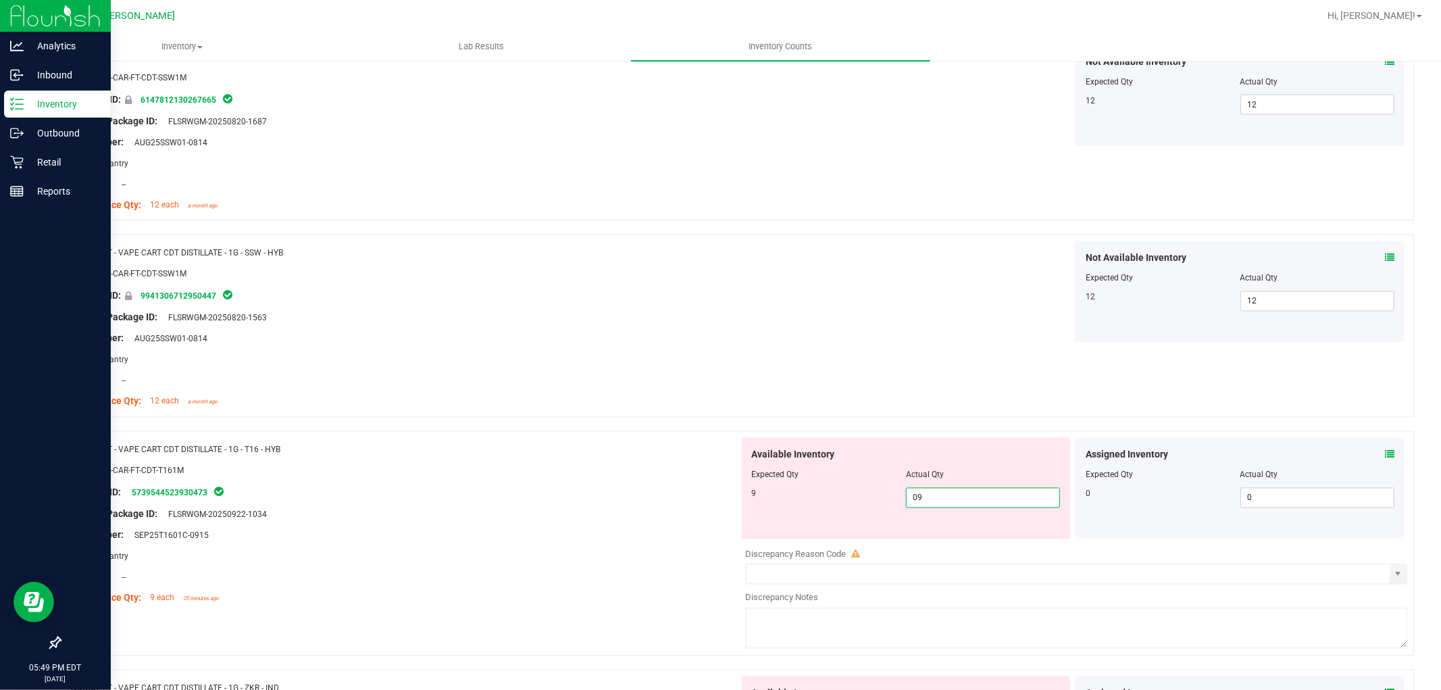
scroll to position [2251, 0]
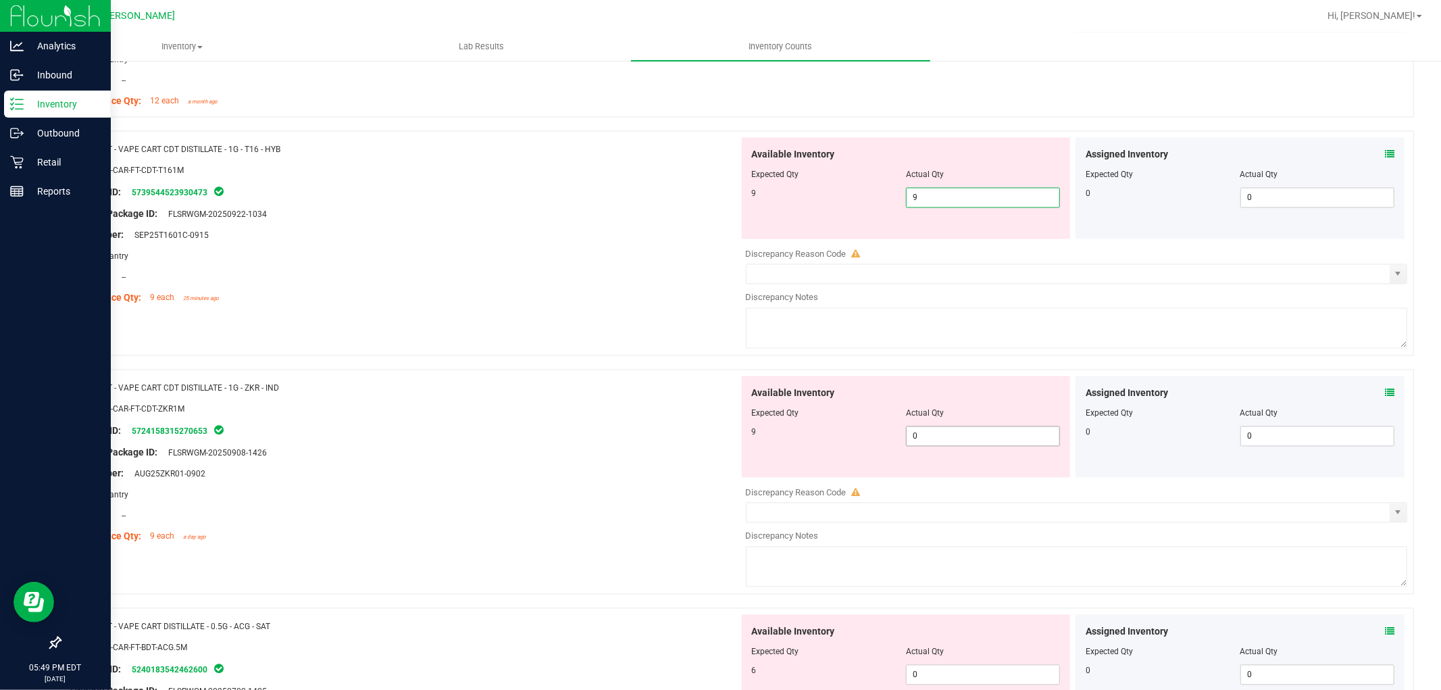
click at [967, 428] on div "Available Inventory Expected Qty Actual Qty 9 0 0" at bounding box center [906, 426] width 329 height 101
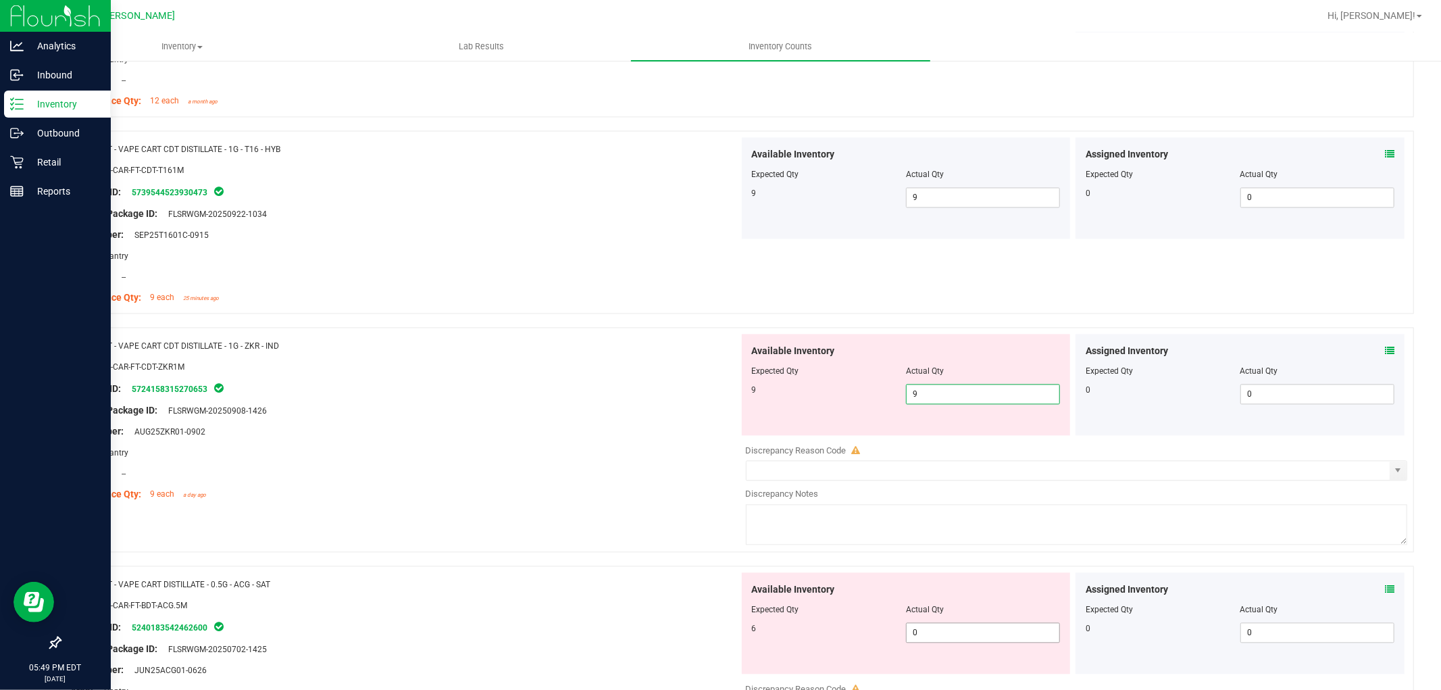
click at [936, 636] on div "Available Inventory Expected Qty Actual Qty 6 0 0" at bounding box center [1073, 679] width 669 height 214
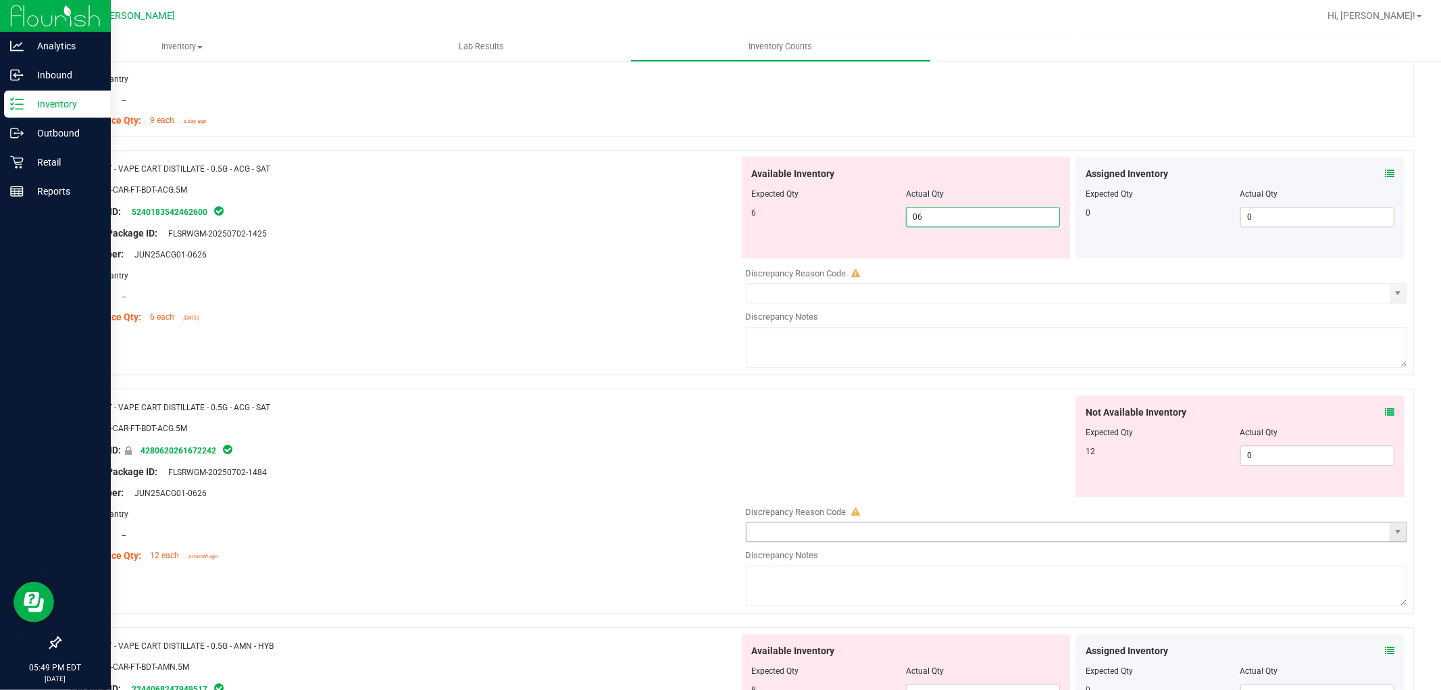
scroll to position [2626, 0]
click at [1272, 454] on div "Not Available Inventory Expected Qty Actual Qty 12 0 0" at bounding box center [1073, 501] width 669 height 214
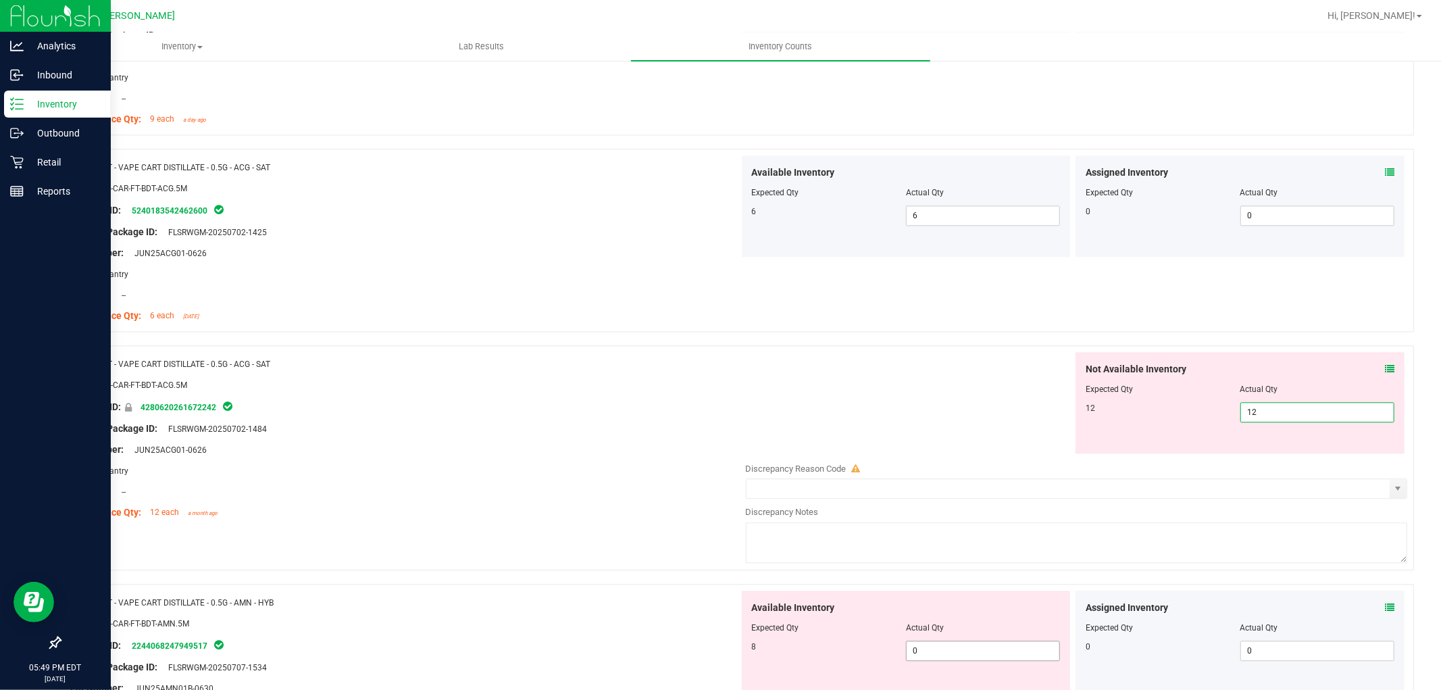
click at [980, 644] on div "Available Inventory Expected Qty Actual Qty 8 0 0" at bounding box center [906, 640] width 329 height 101
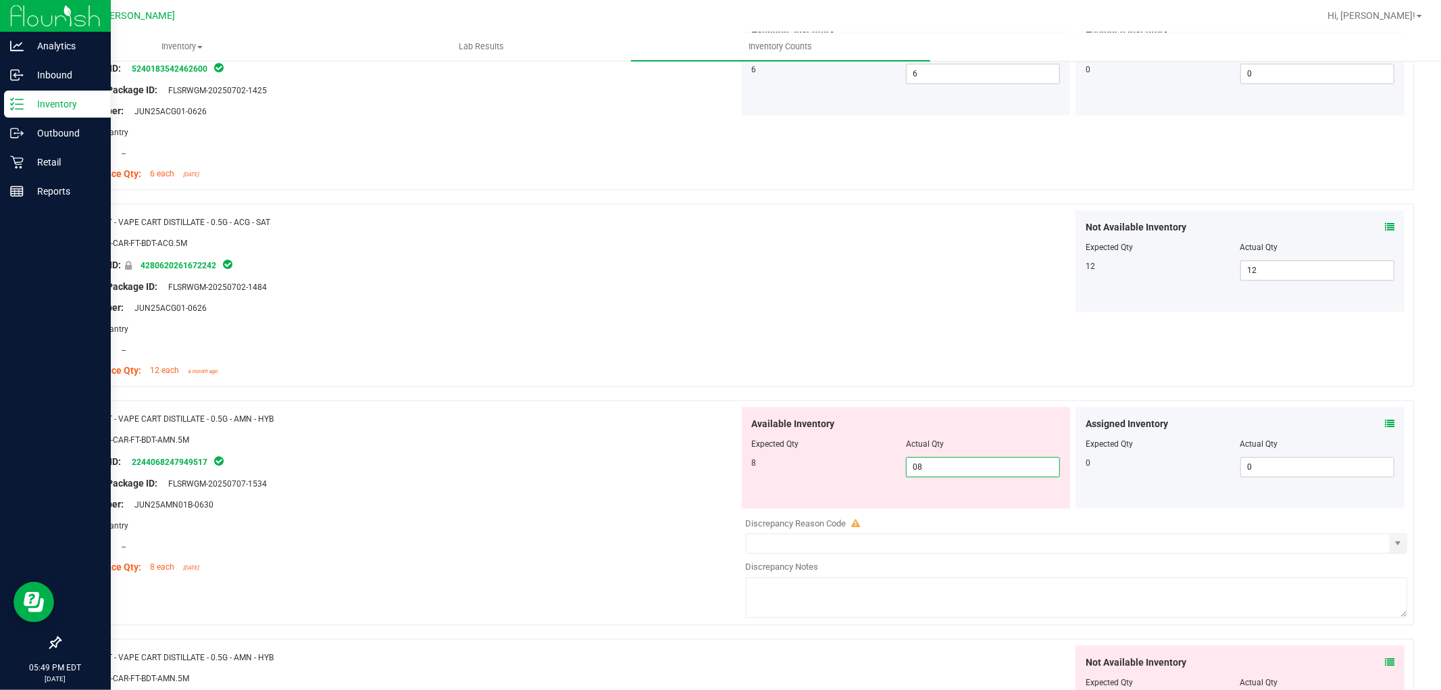
scroll to position [3002, 0]
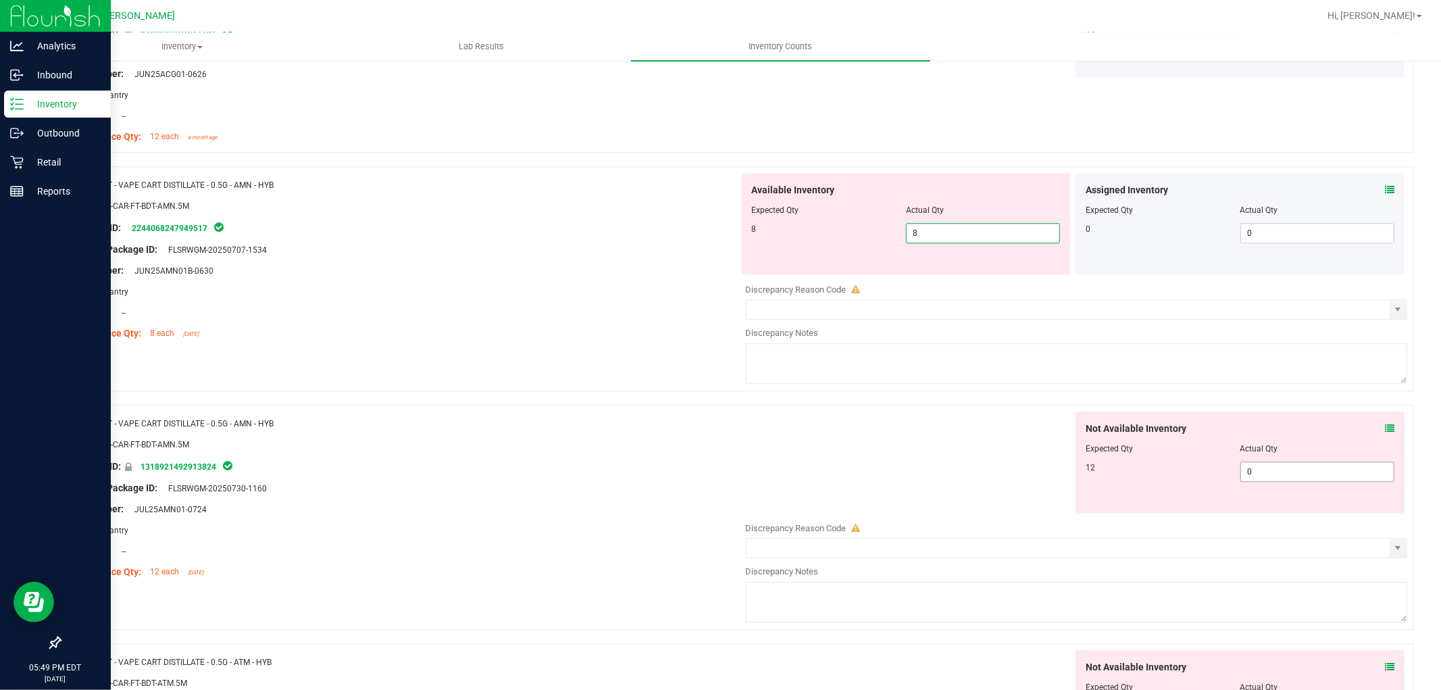
click at [1267, 466] on div "Not Available Inventory Expected Qty Actual Qty 12 0 01" at bounding box center [1239, 461] width 329 height 101
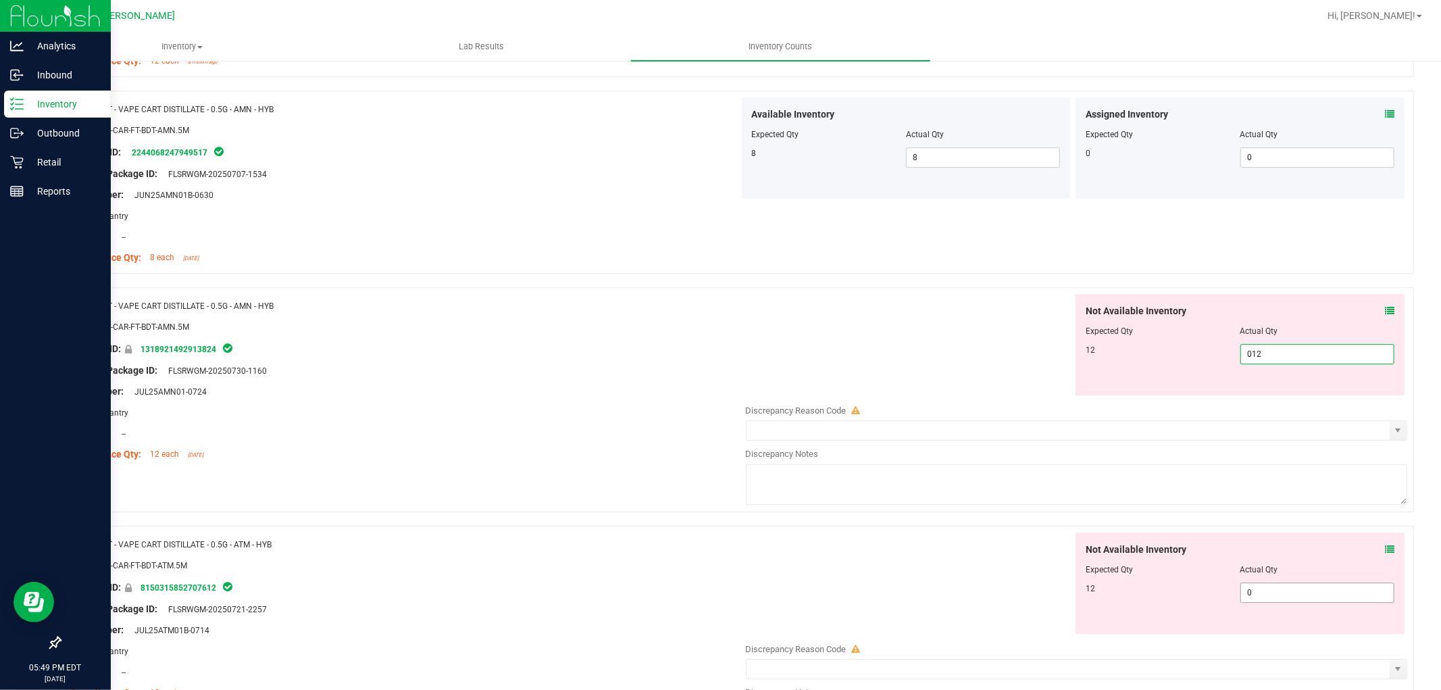
scroll to position [3227, 0]
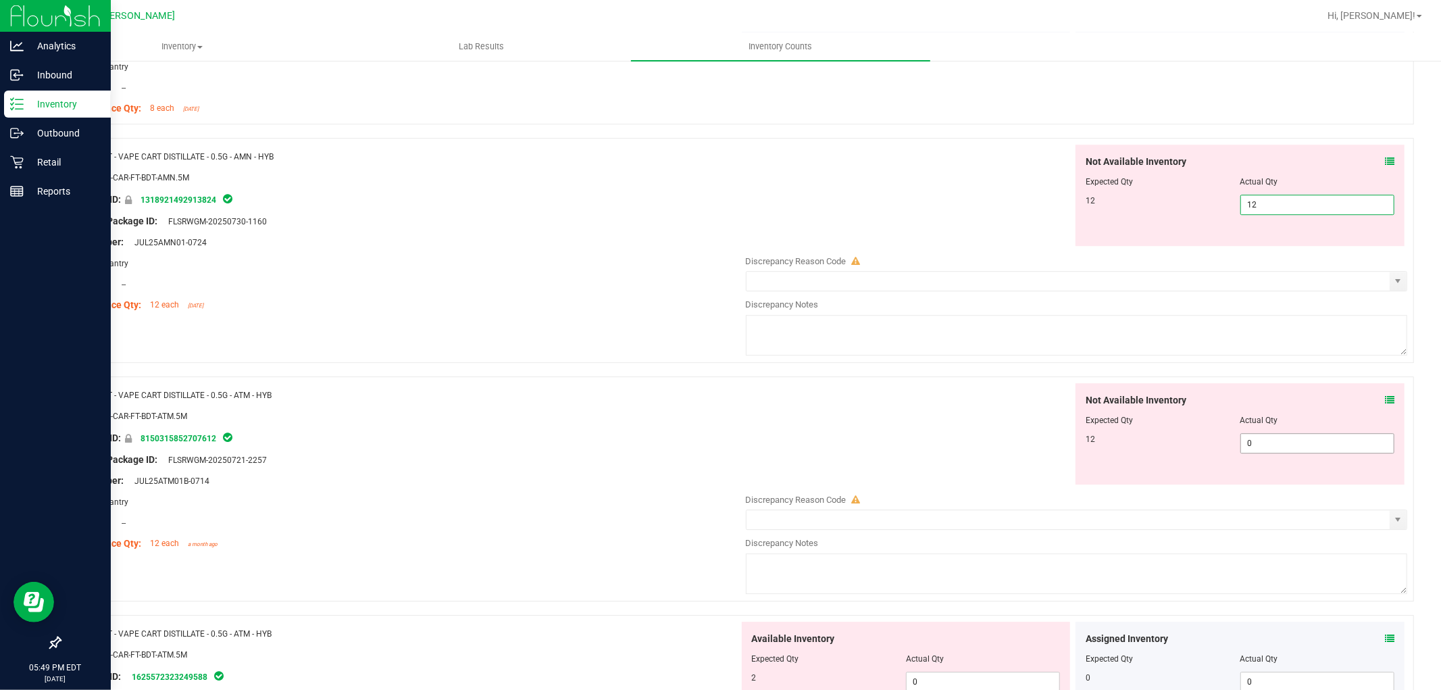
click at [1264, 436] on div "Not Available Inventory Expected Qty Actual Qty 12 0 0" at bounding box center [1239, 433] width 329 height 101
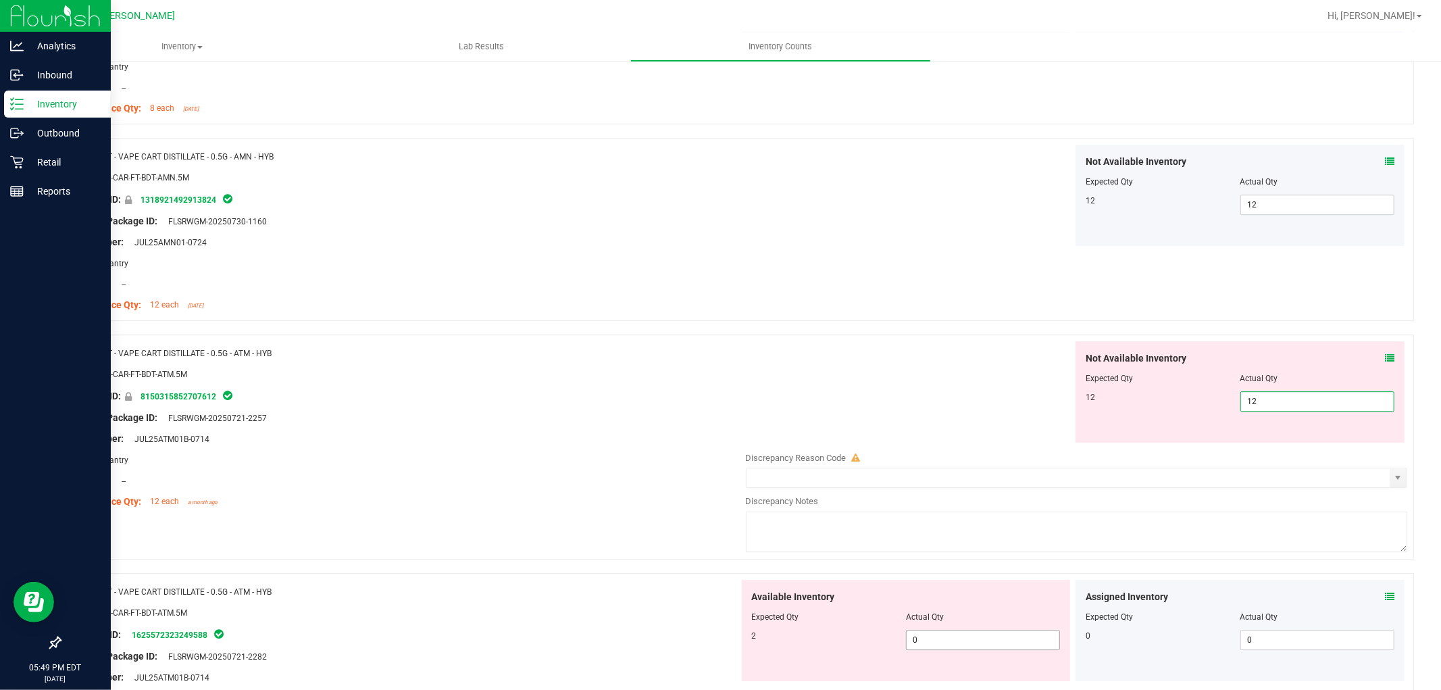
click at [970, 637] on div "Available Inventory Expected Qty Actual Qty 2 0 0" at bounding box center [906, 630] width 329 height 101
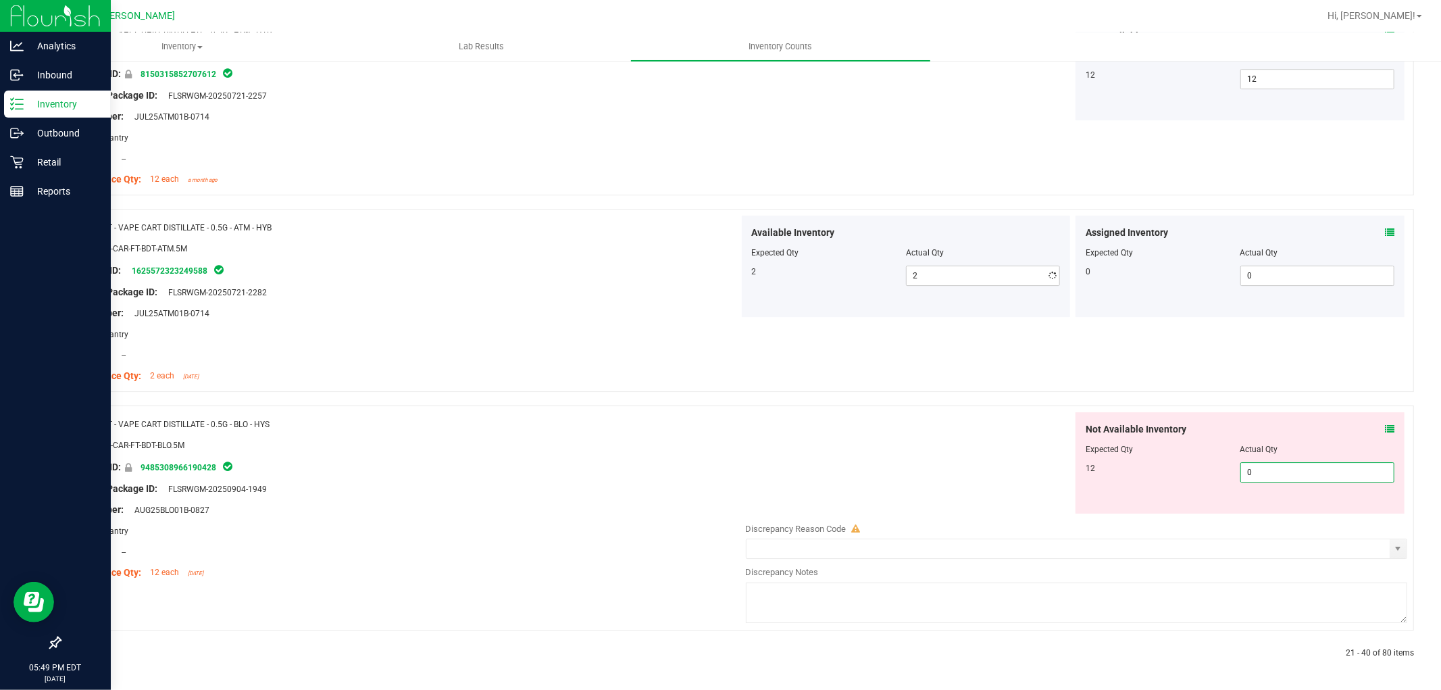
click at [1263, 468] on span "0 0" at bounding box center [1317, 472] width 154 height 20
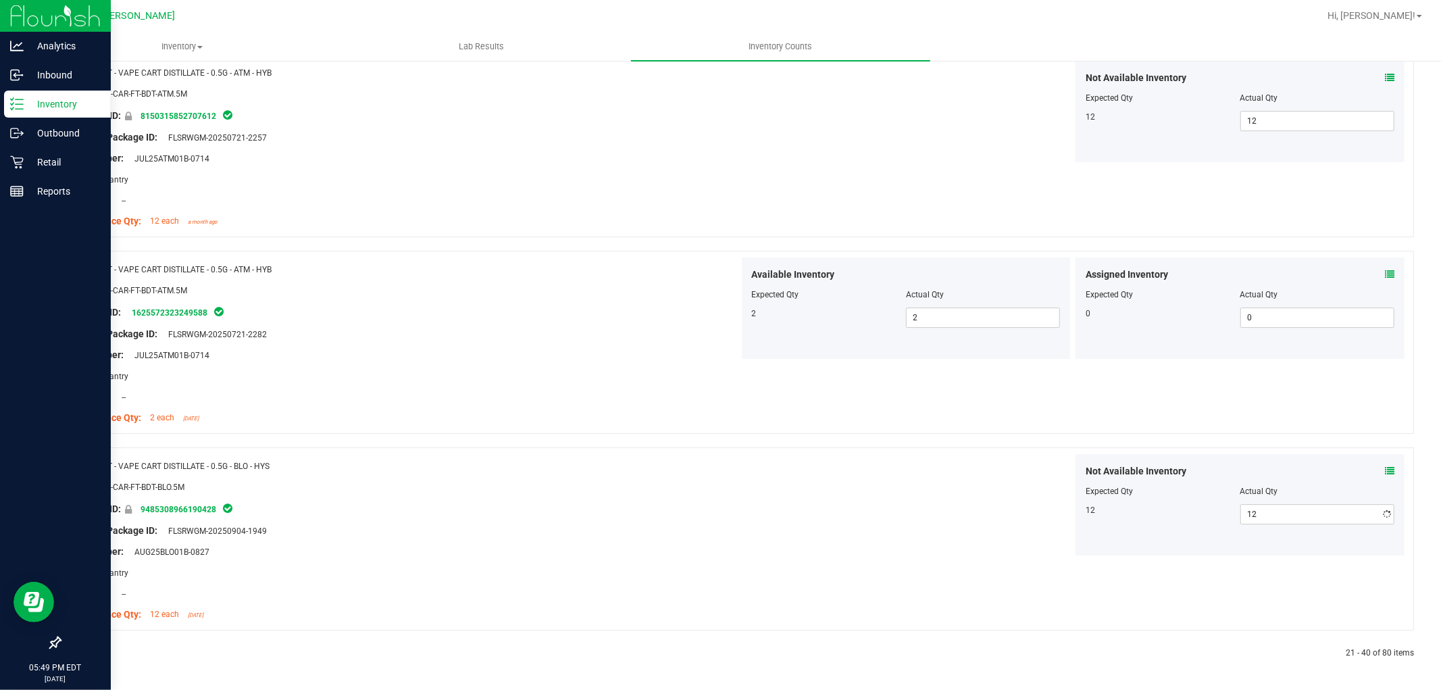
drag, startPoint x: 737, startPoint y: 548, endPoint x: 725, endPoint y: 550, distance: 12.2
click at [739, 548] on div "Not Available Inventory Expected Qty Actual Qty 12 12 12" at bounding box center [1073, 505] width 669 height 103
click at [91, 653] on icon at bounding box center [92, 653] width 4 height 8
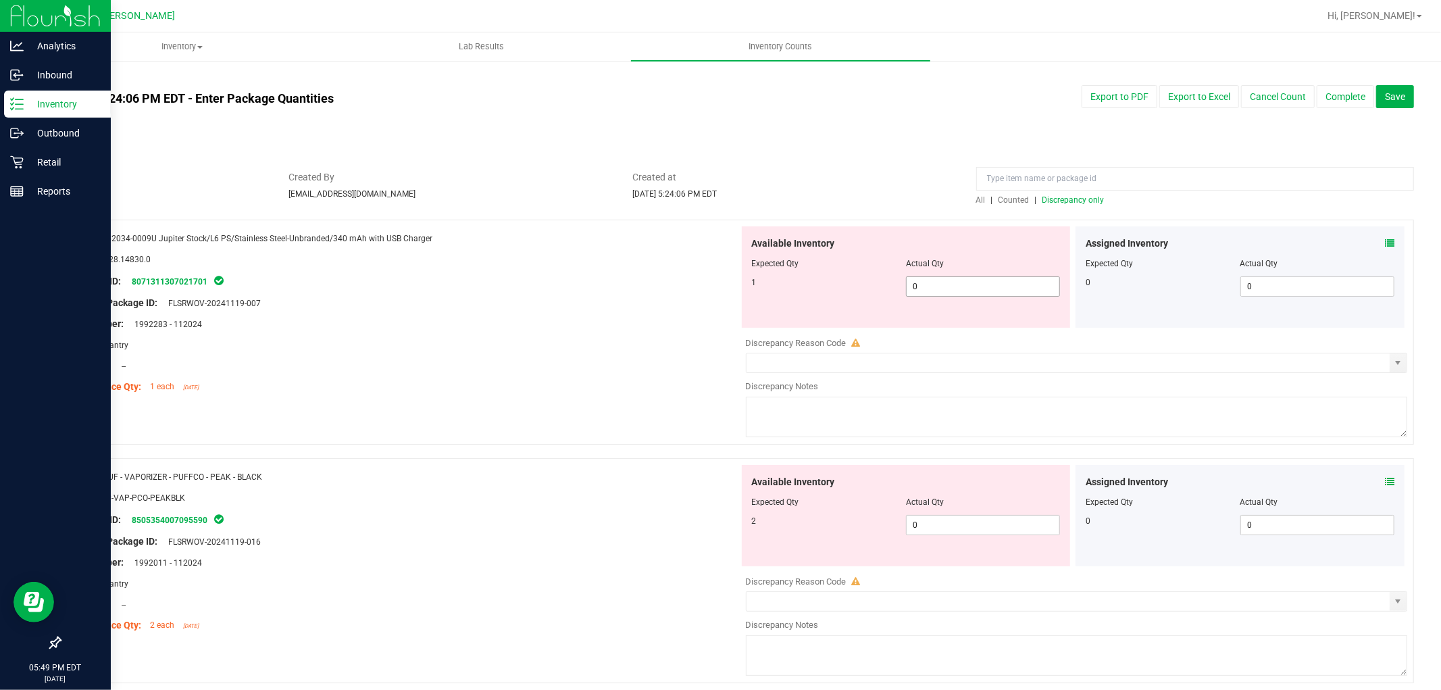
click at [1004, 285] on span "0 0" at bounding box center [983, 286] width 154 height 20
click at [991, 527] on div "Available Inventory Expected Qty Actual Qty 2 0 0" at bounding box center [1073, 572] width 669 height 214
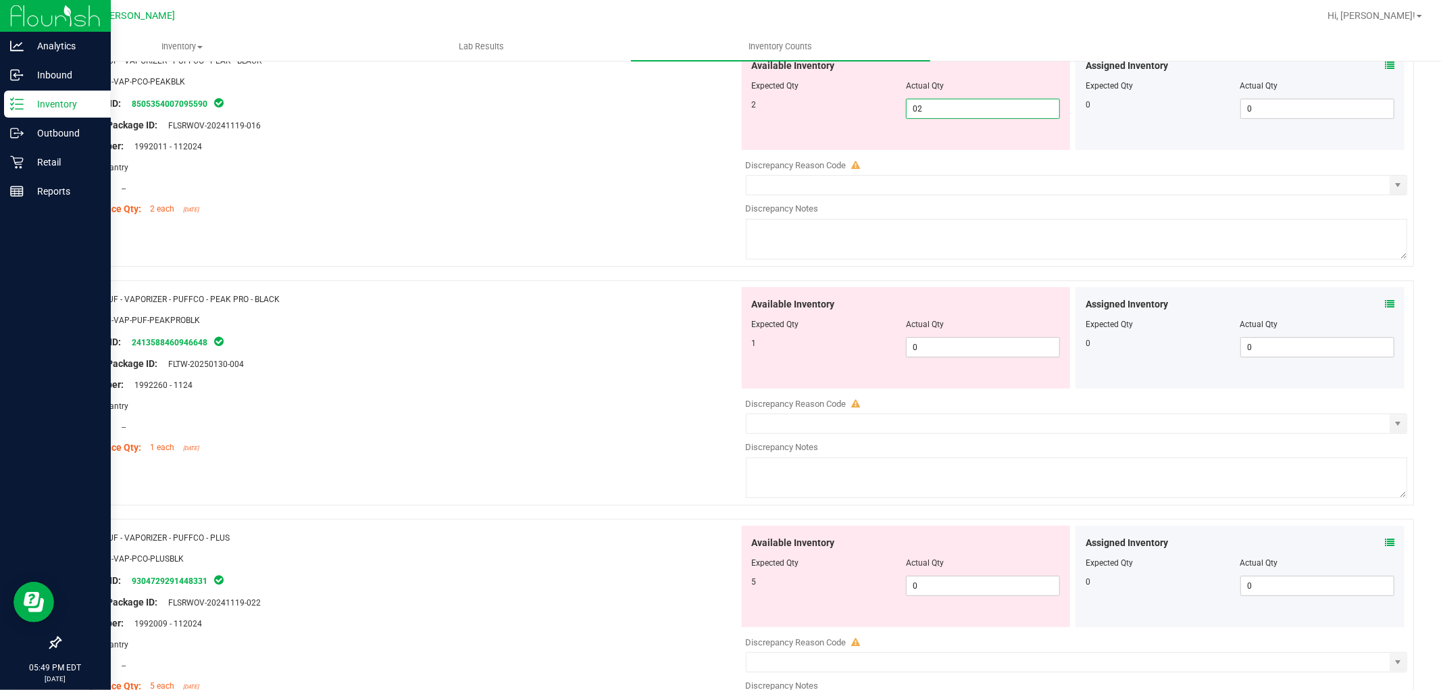
scroll to position [375, 0]
click at [959, 349] on div "Available Inventory Expected Qty Actual Qty 1 0 0" at bounding box center [1073, 393] width 669 height 214
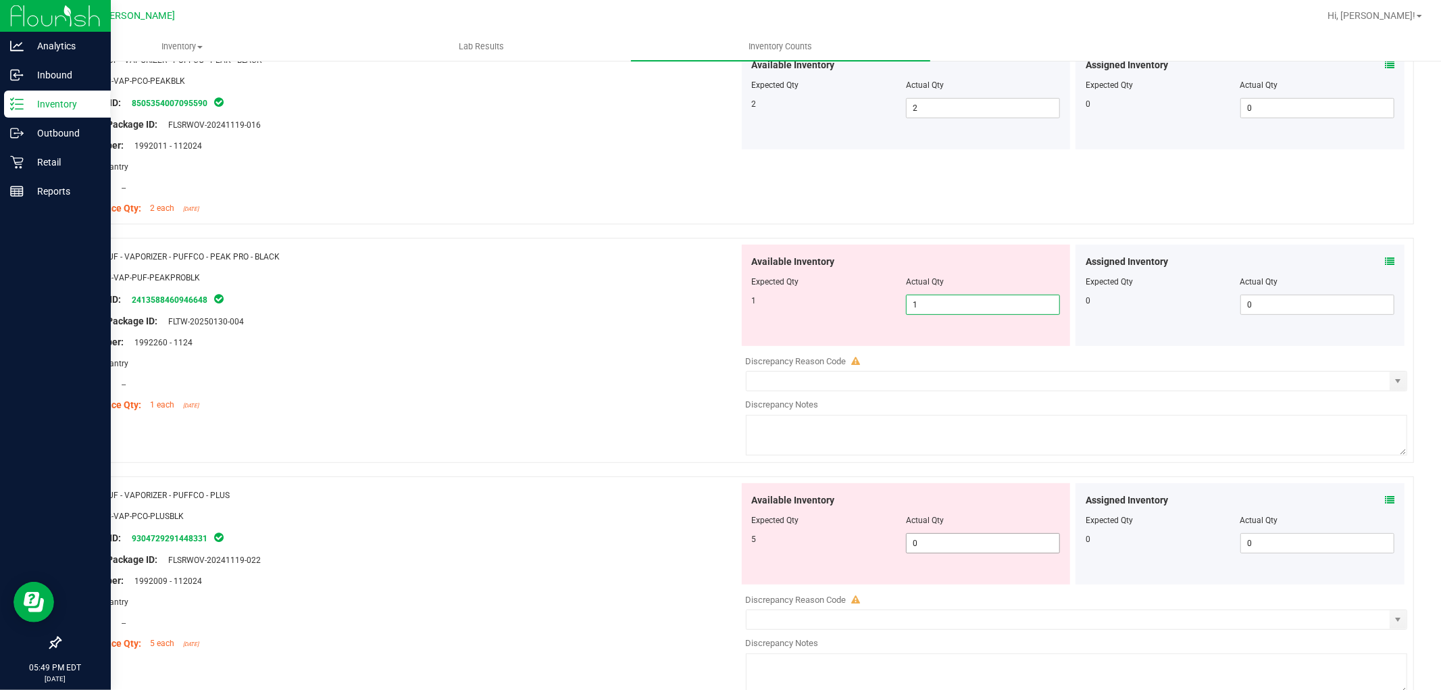
click at [968, 538] on div "Available Inventory Expected Qty Actual Qty 5 0 0" at bounding box center [906, 533] width 329 height 101
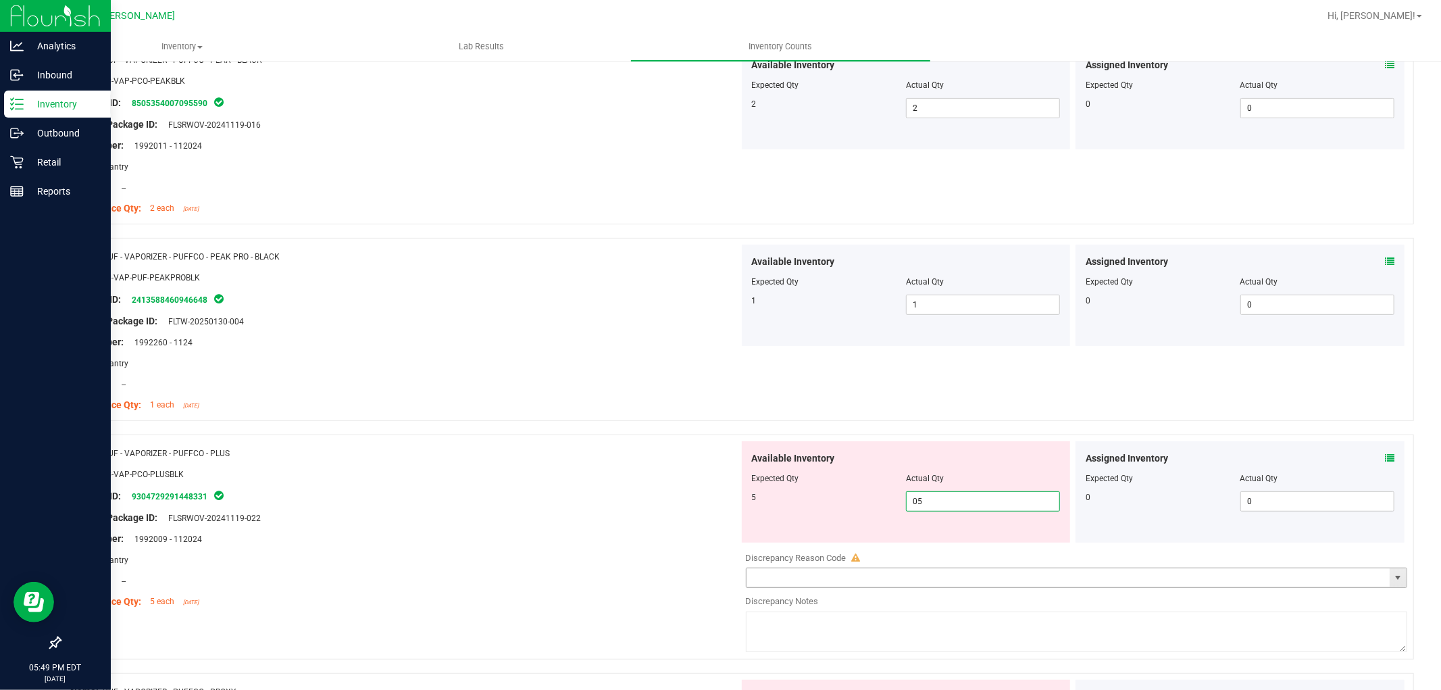
scroll to position [750, 0]
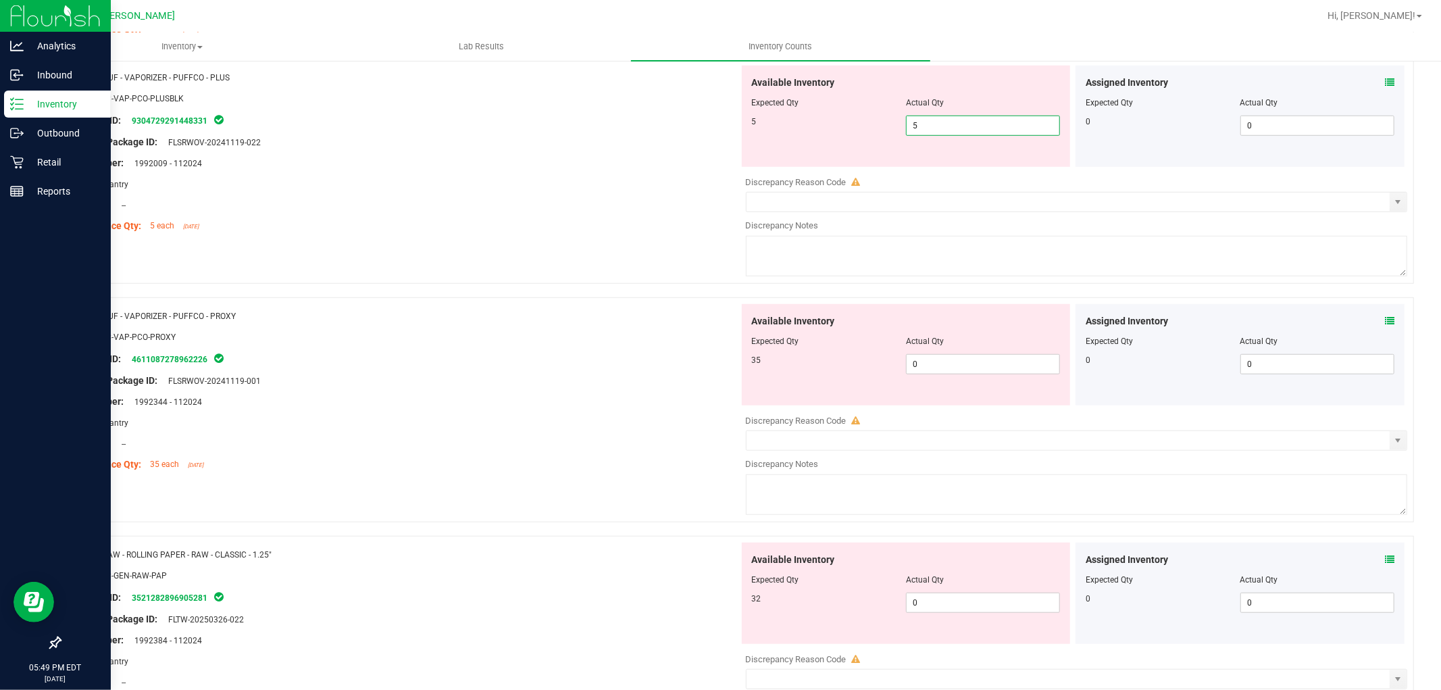
click at [946, 376] on div "Available Inventory Expected Qty Actual Qty 35 0 0" at bounding box center [1073, 411] width 669 height 214
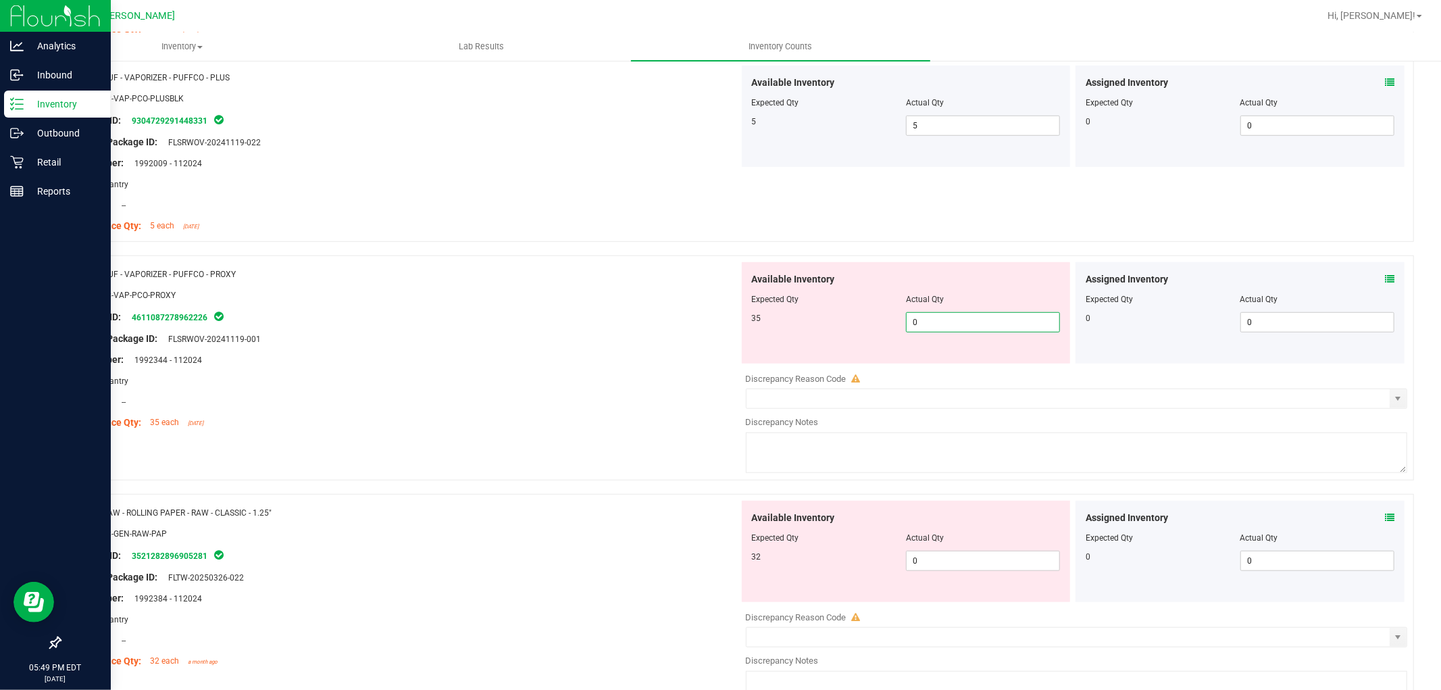
click at [973, 324] on span "0 0" at bounding box center [983, 322] width 154 height 20
click at [949, 561] on div "Available Inventory Expected Qty Actual Qty 32 0 0" at bounding box center [1073, 608] width 669 height 214
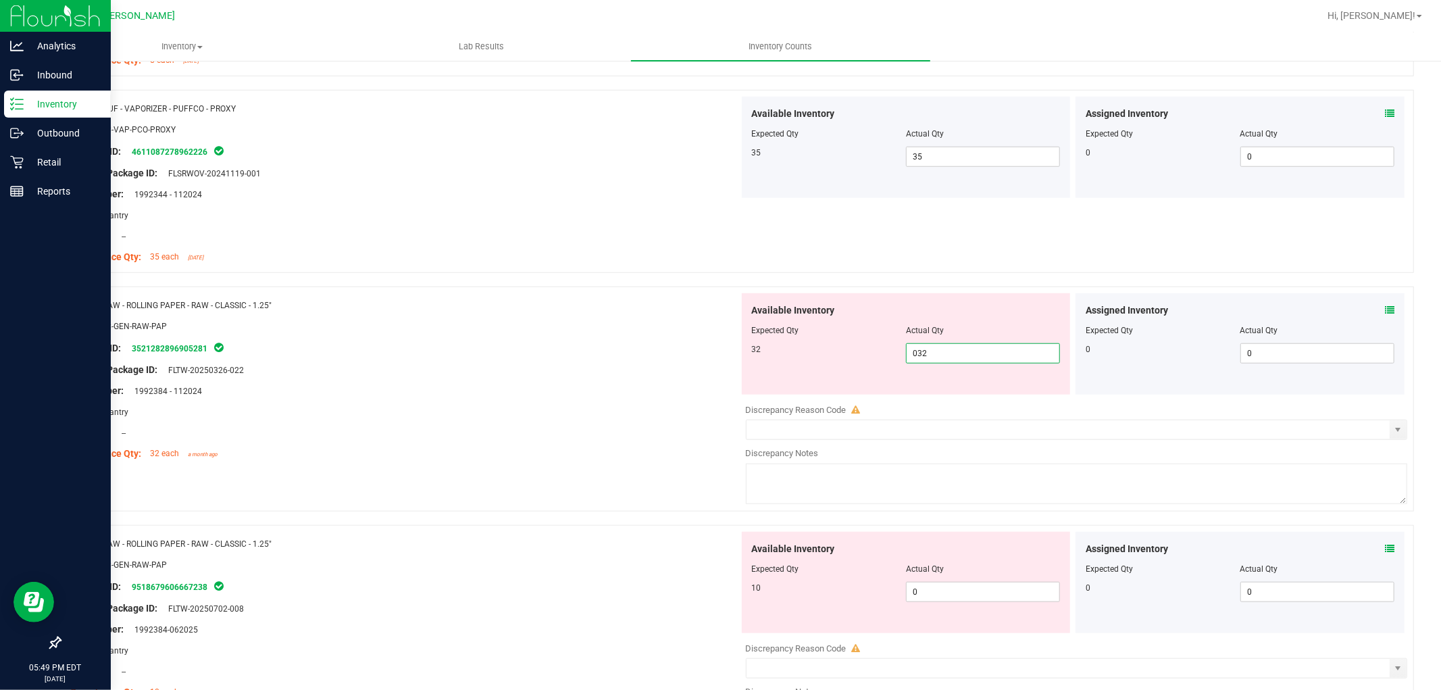
scroll to position [1125, 0]
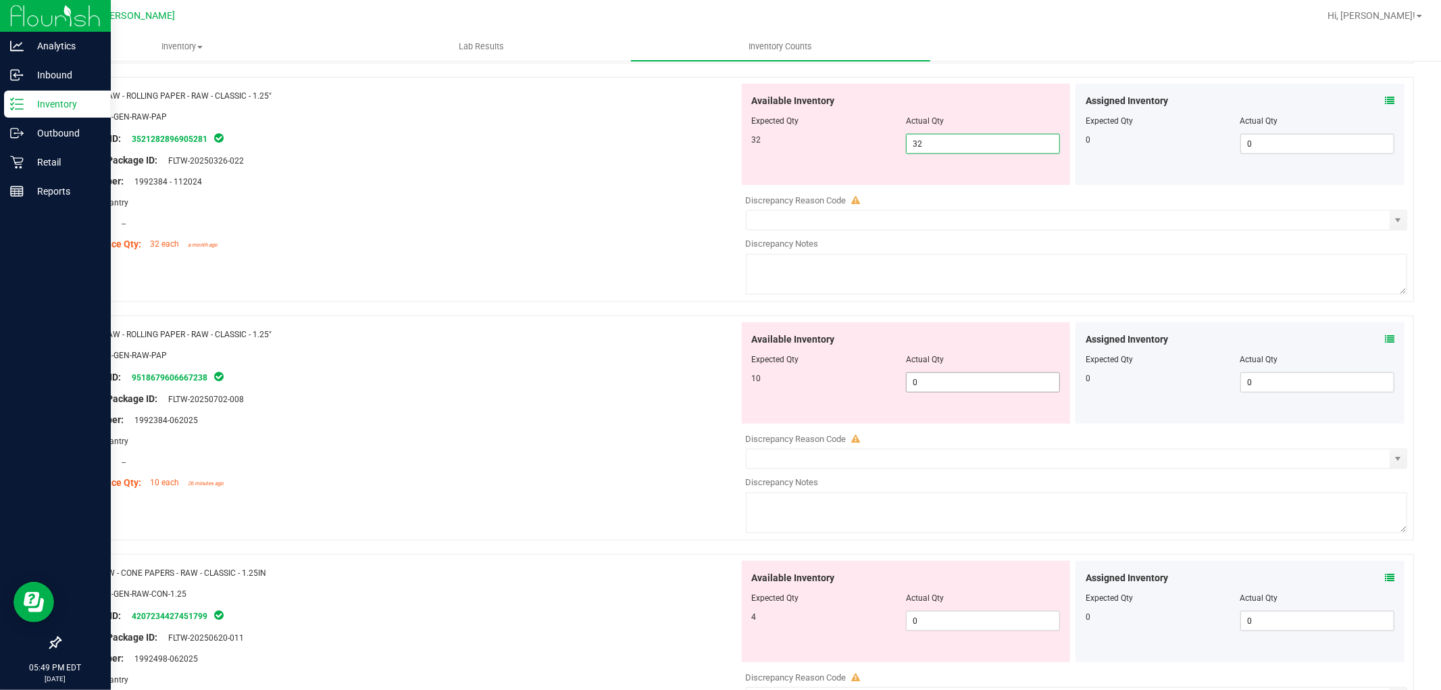
click at [952, 384] on div "Available Inventory Expected Qty Actual Qty 10 0 0" at bounding box center [1073, 429] width 669 height 214
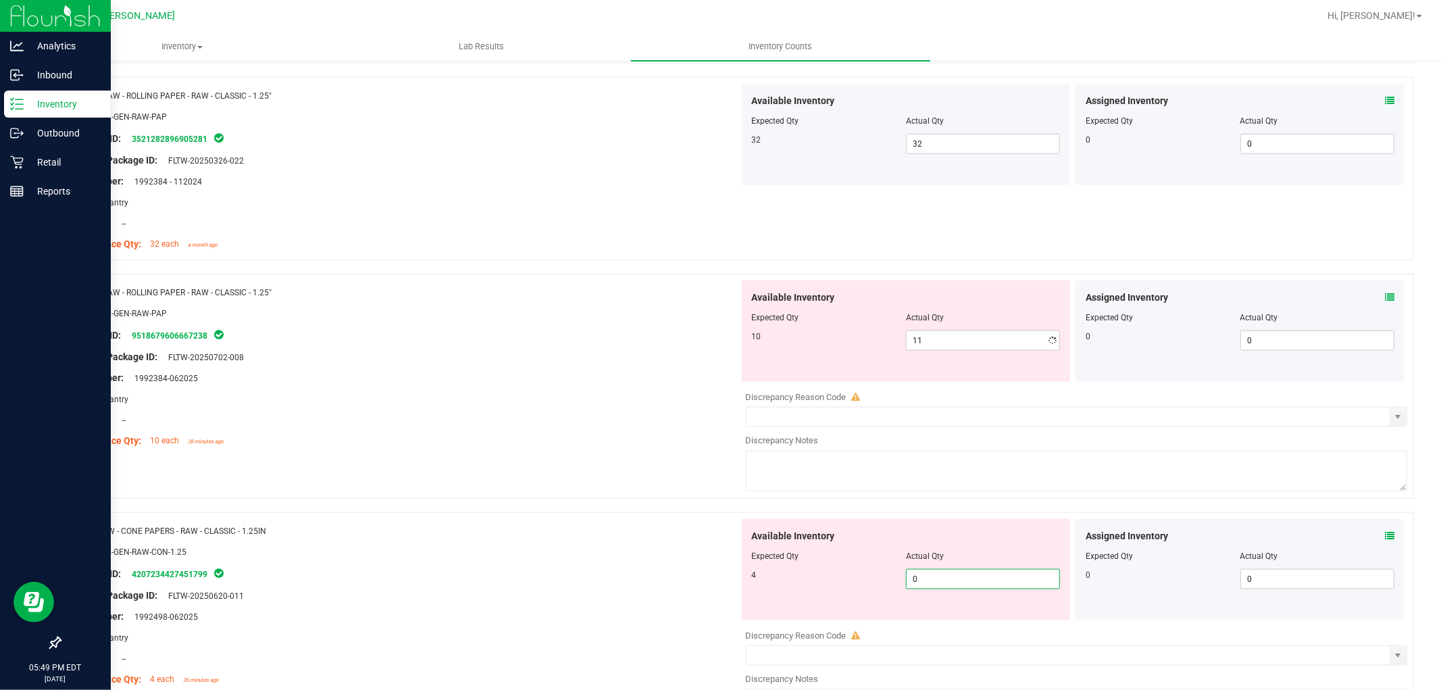
click at [941, 585] on span "0 0" at bounding box center [983, 579] width 154 height 20
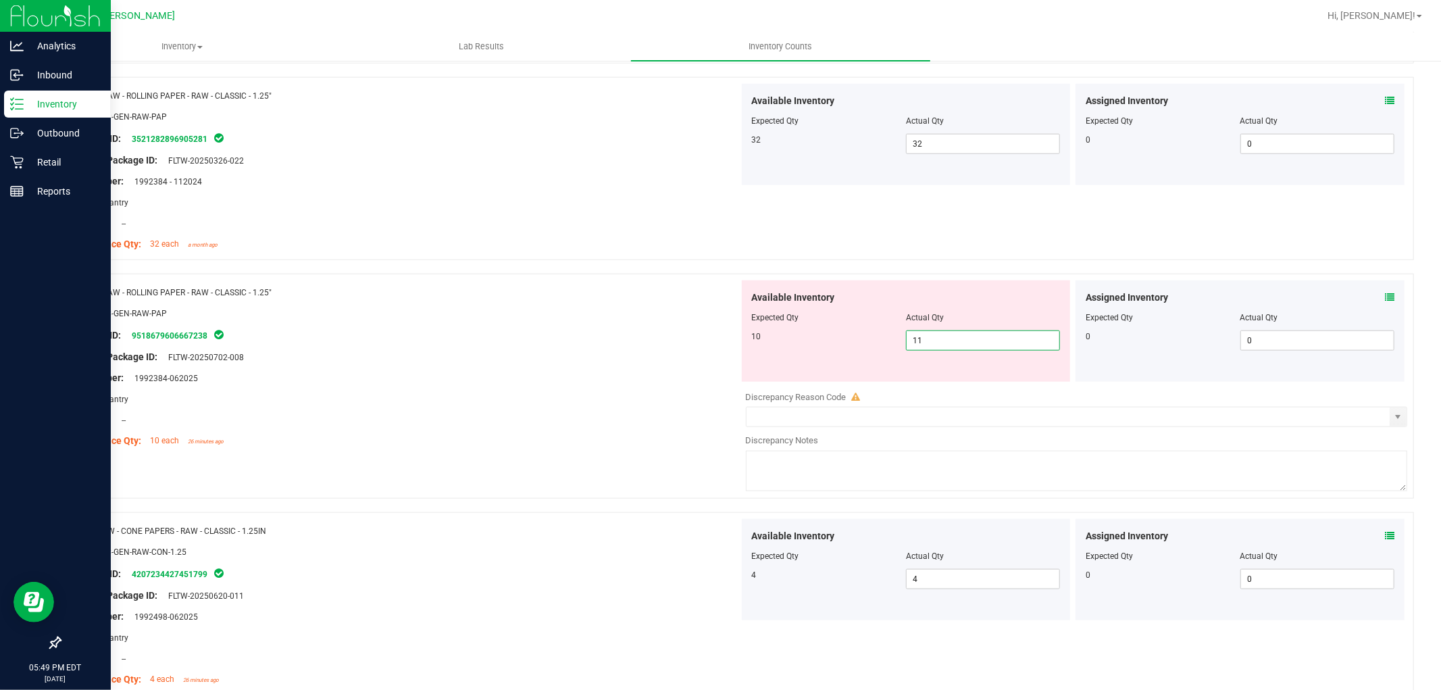
drag, startPoint x: 935, startPoint y: 338, endPoint x: 888, endPoint y: 342, distance: 46.8
click at [892, 338] on div "10 11 11" at bounding box center [906, 340] width 309 height 20
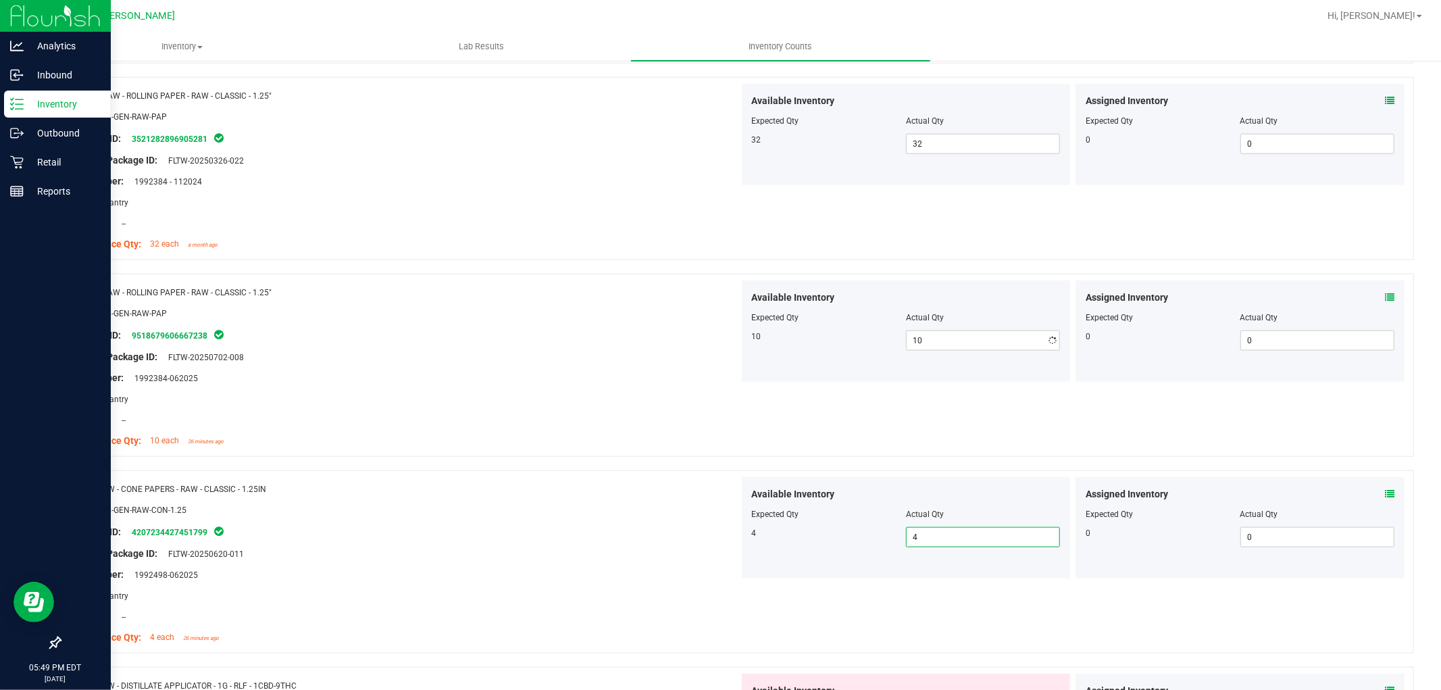
click at [949, 583] on div "Name: RW - CONE PAPERS - RAW - CLASSIC - 1.25IN SKU: ACC-GEN-RAW-CON-1.25 Packa…" at bounding box center [736, 561] width 1354 height 183
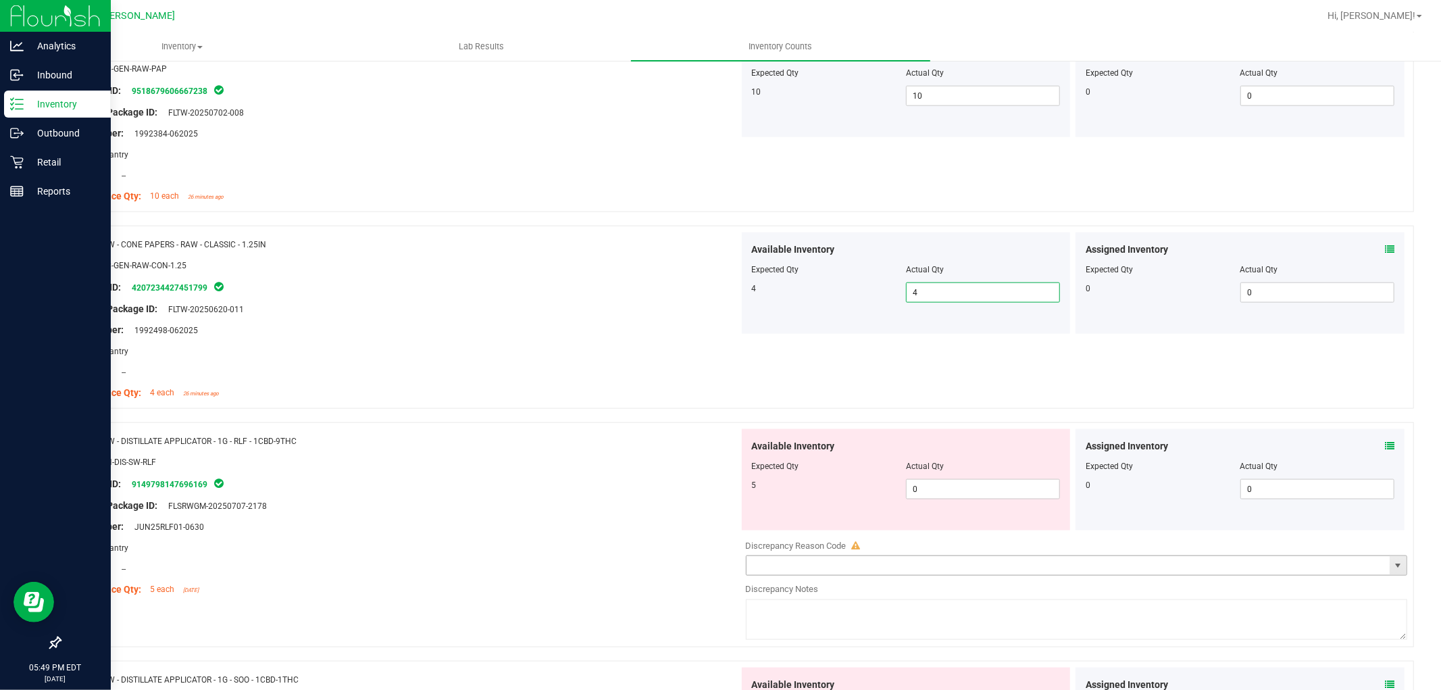
scroll to position [1501, 0]
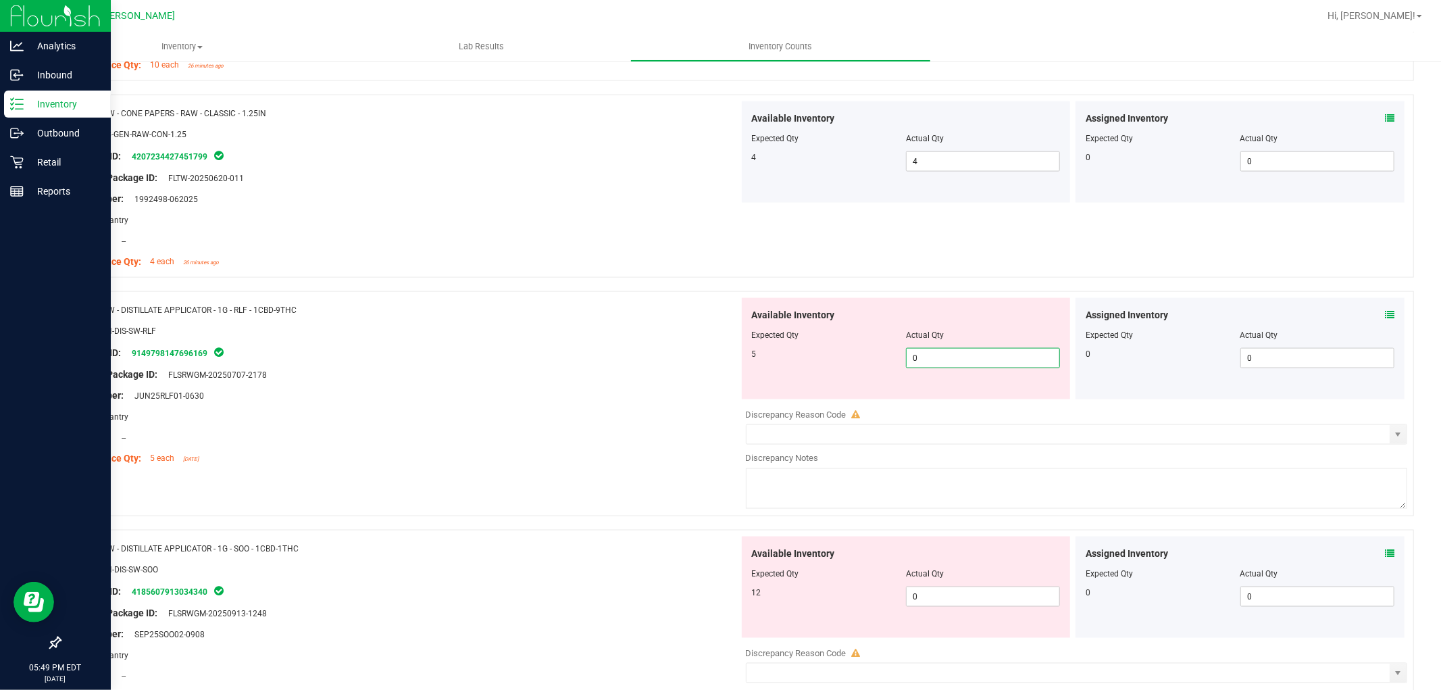
click at [961, 361] on span "0 0" at bounding box center [983, 358] width 154 height 20
click at [974, 604] on div "Available Inventory Expected Qty Actual Qty 12 0 0" at bounding box center [1073, 643] width 669 height 214
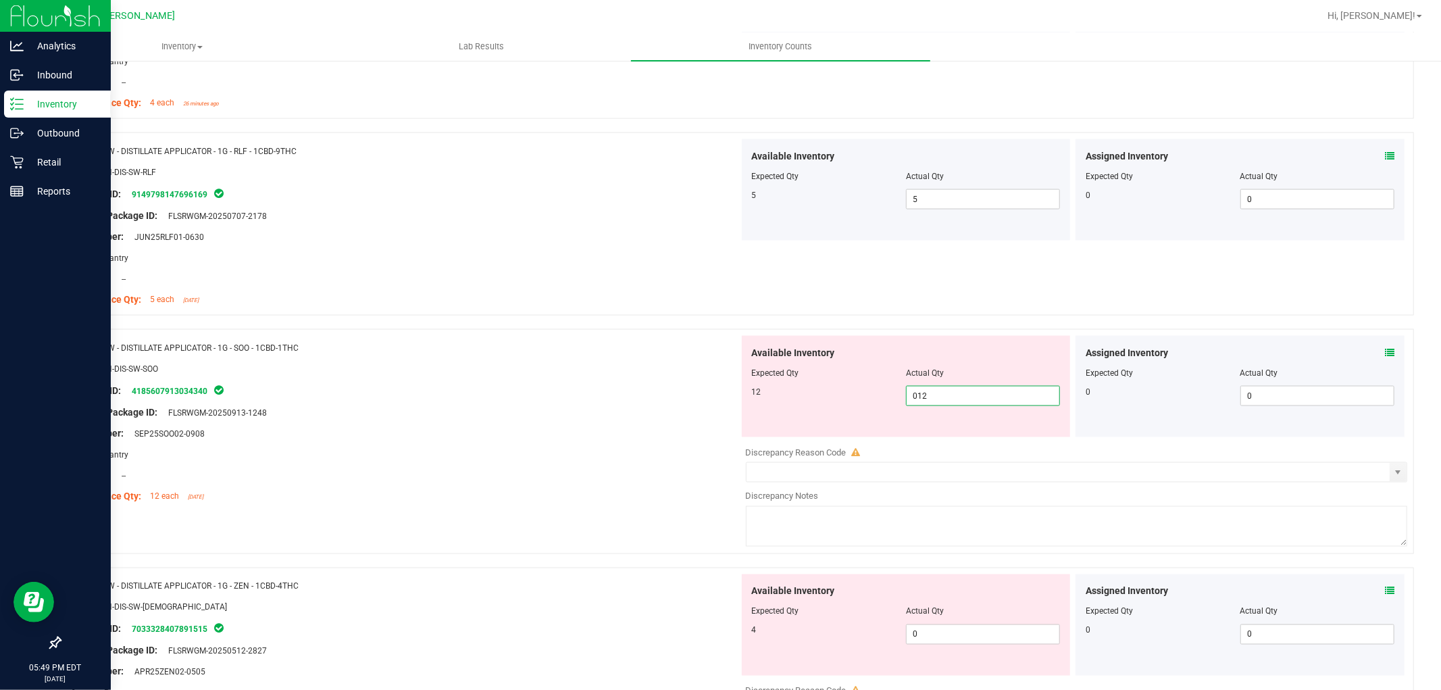
scroll to position [1876, 0]
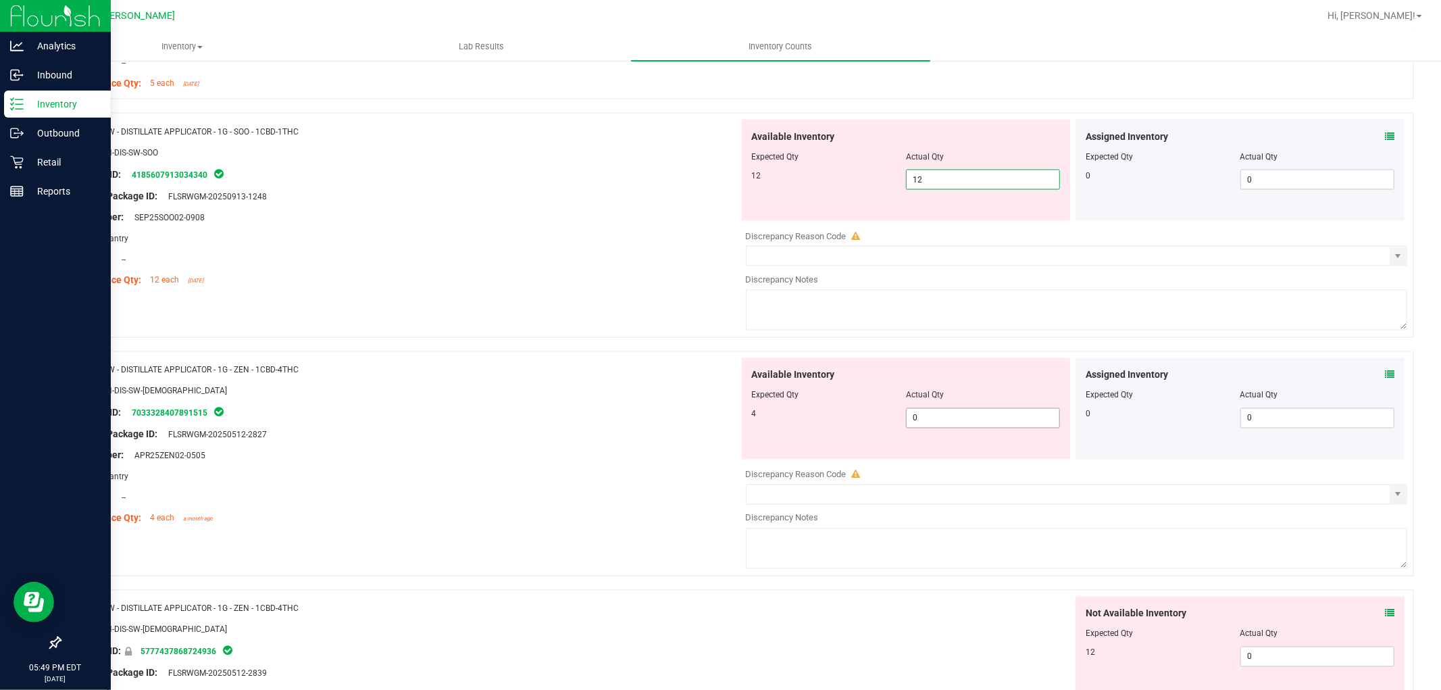
click at [961, 424] on div "Available Inventory Expected Qty Actual Qty 4 0 0" at bounding box center [1073, 465] width 669 height 214
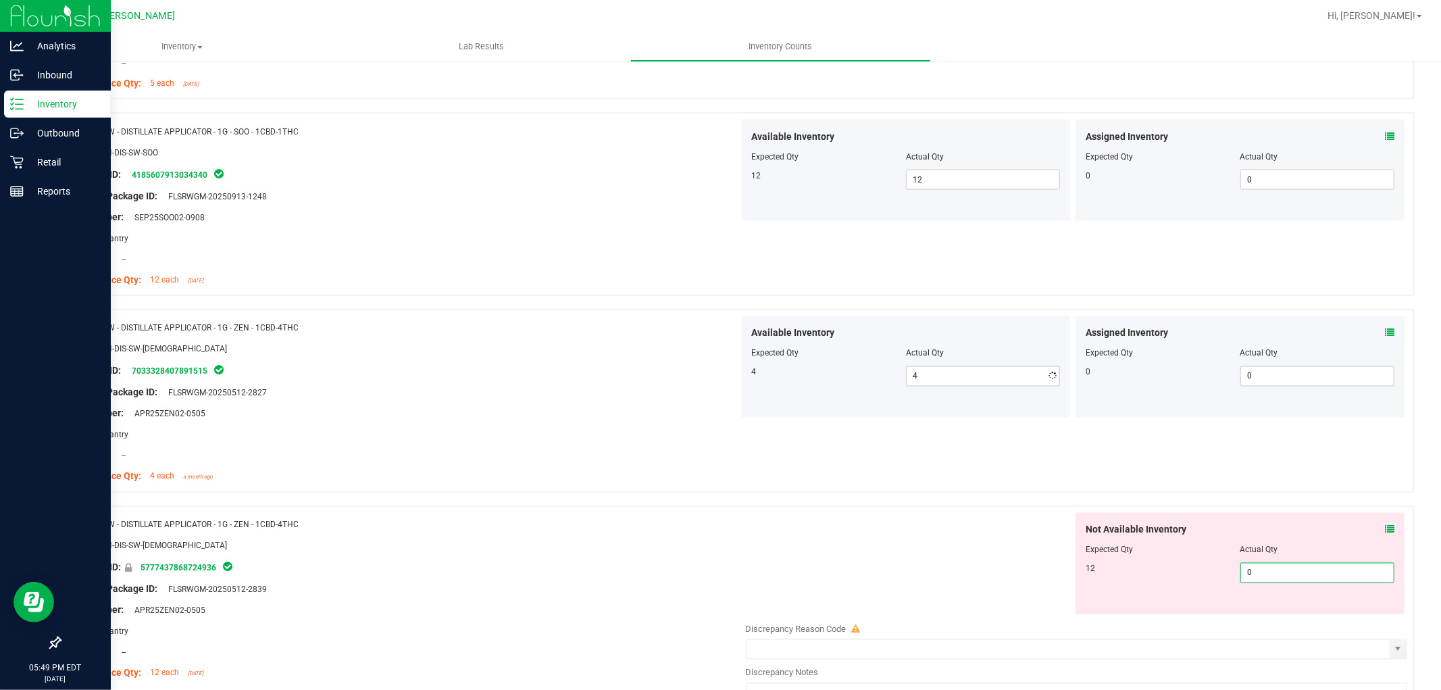
click at [1285, 618] on div "Not Available Inventory Expected Qty Actual Qty 12 0 0" at bounding box center [1073, 620] width 669 height 214
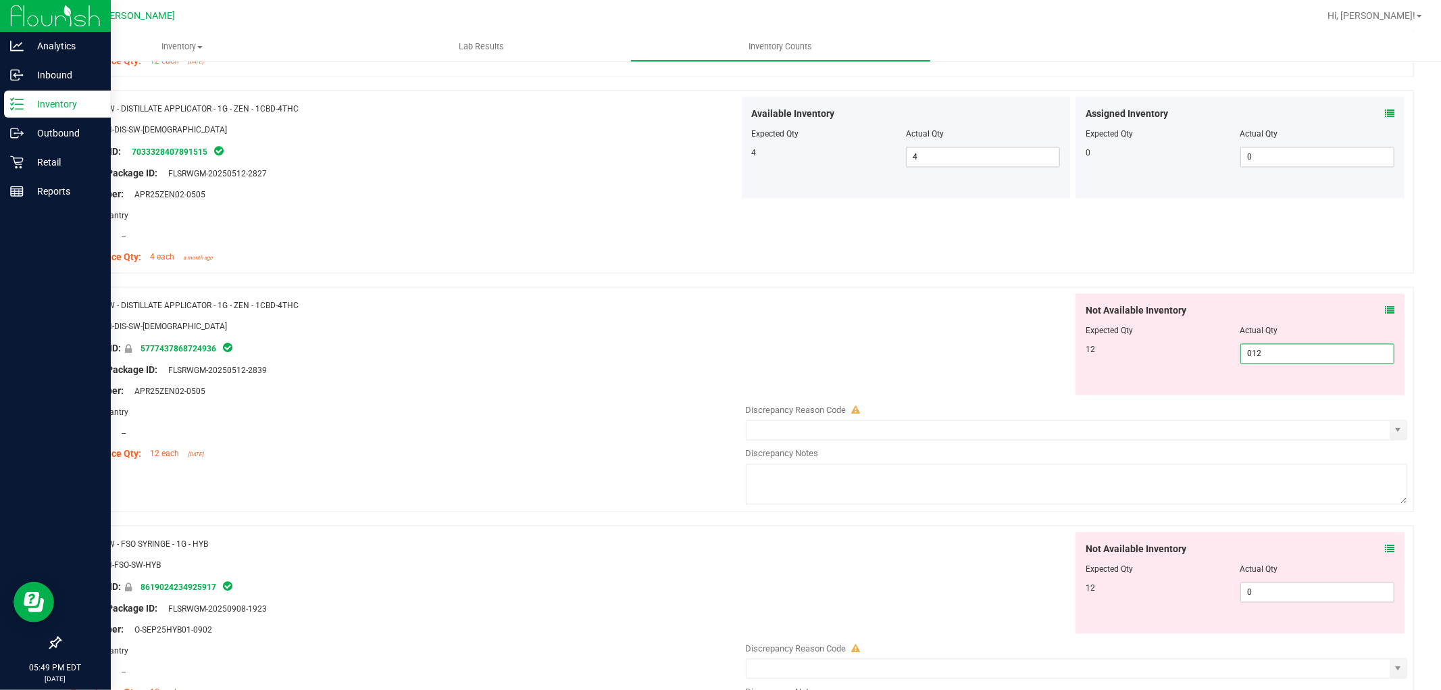
scroll to position [2251, 0]
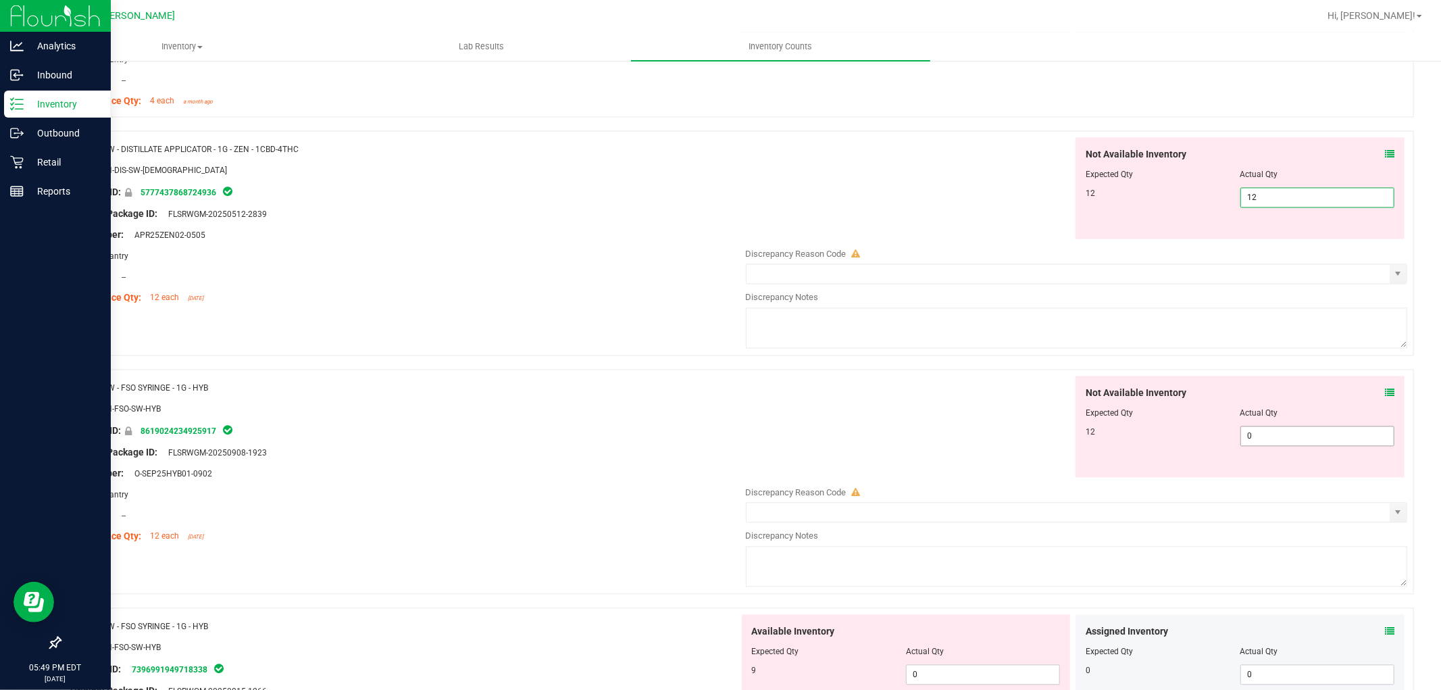
click at [1261, 433] on div "Not Available Inventory Expected Qty Actual Qty 12 0 0" at bounding box center [1239, 426] width 329 height 101
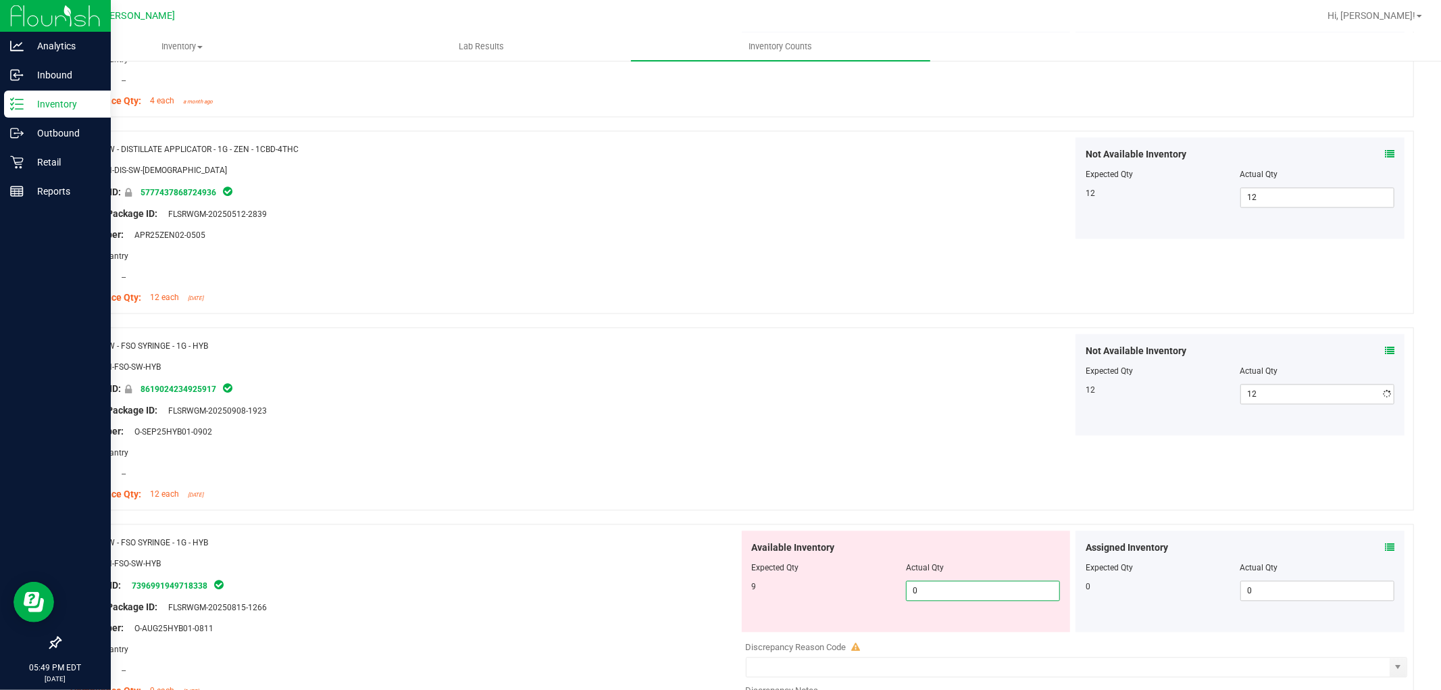
click at [935, 629] on div "Available Inventory Expected Qty Actual Qty 9 0 0" at bounding box center [906, 580] width 329 height 101
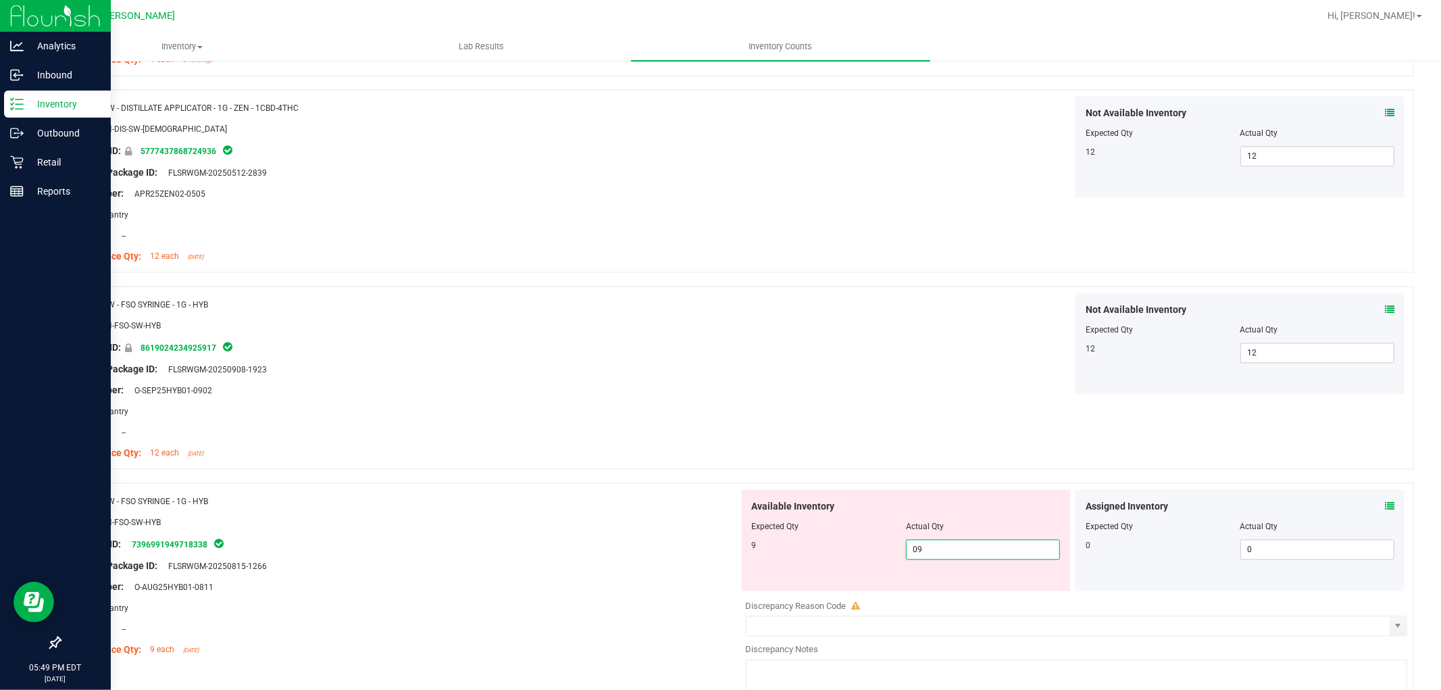
scroll to position [2551, 0]
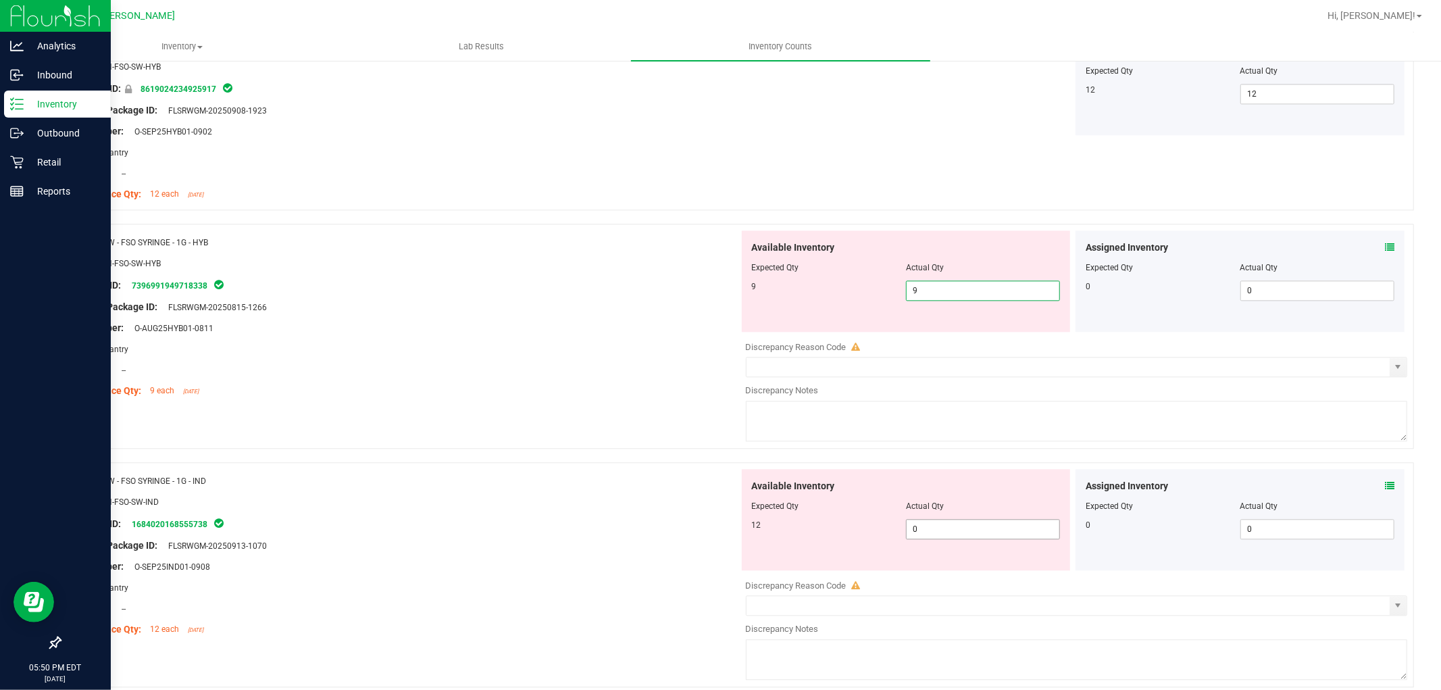
click at [1011, 523] on div "Available Inventory Expected Qty Actual Qty 12 0 0" at bounding box center [906, 519] width 329 height 101
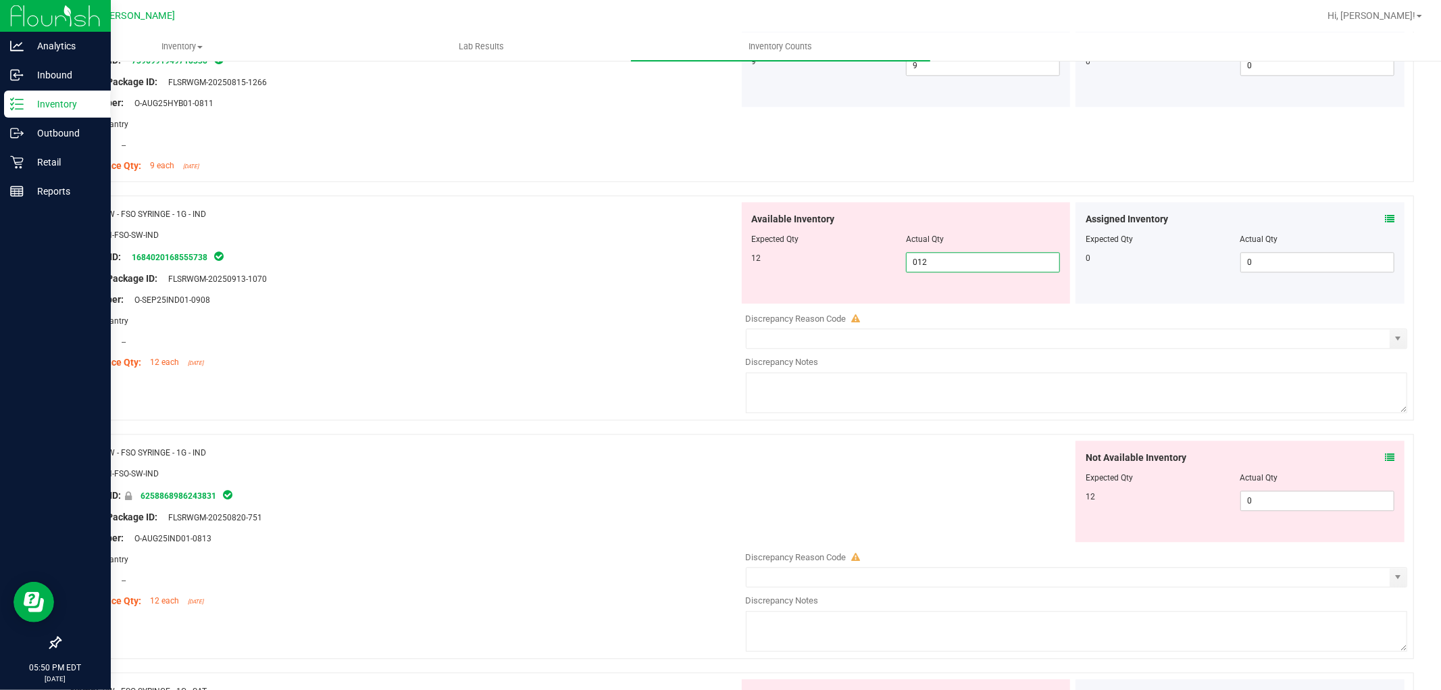
scroll to position [2777, 0]
click at [1269, 503] on div "Not Available Inventory Expected Qty Actual Qty 12 0 0" at bounding box center [1073, 547] width 669 height 214
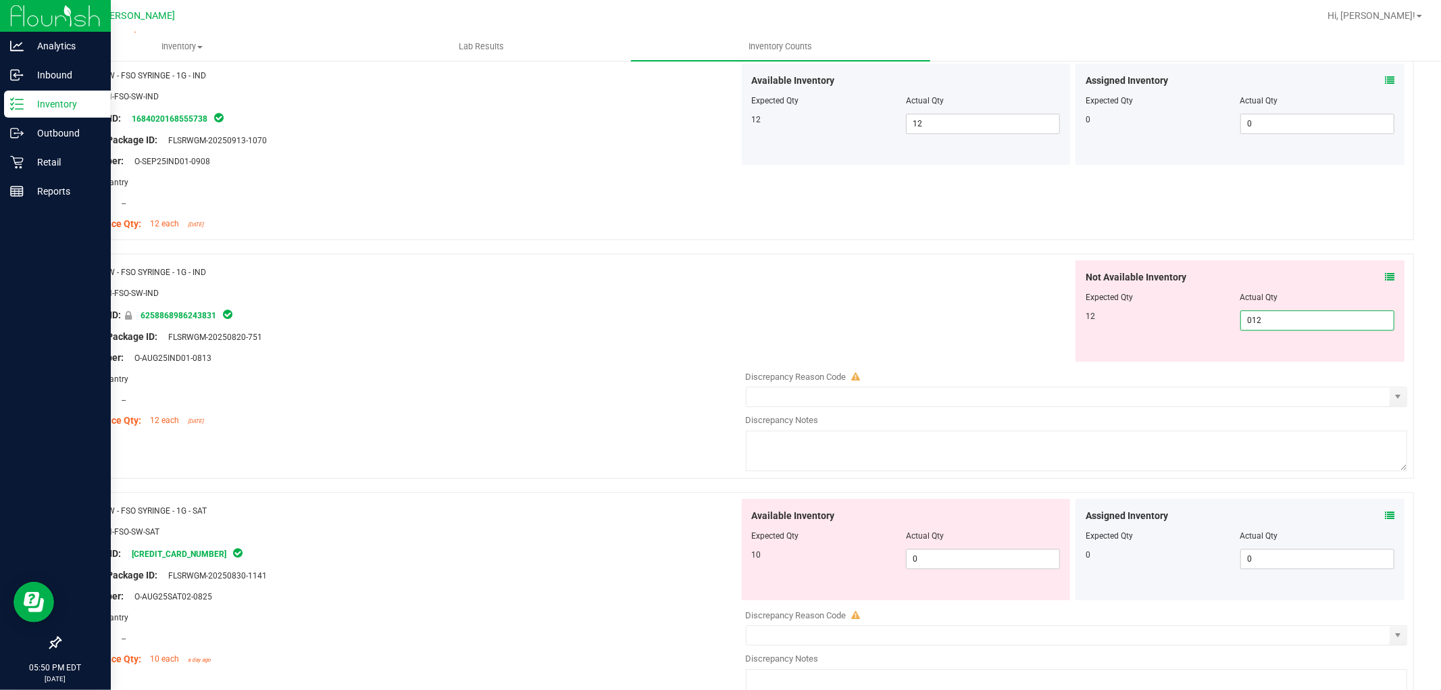
scroll to position [3077, 0]
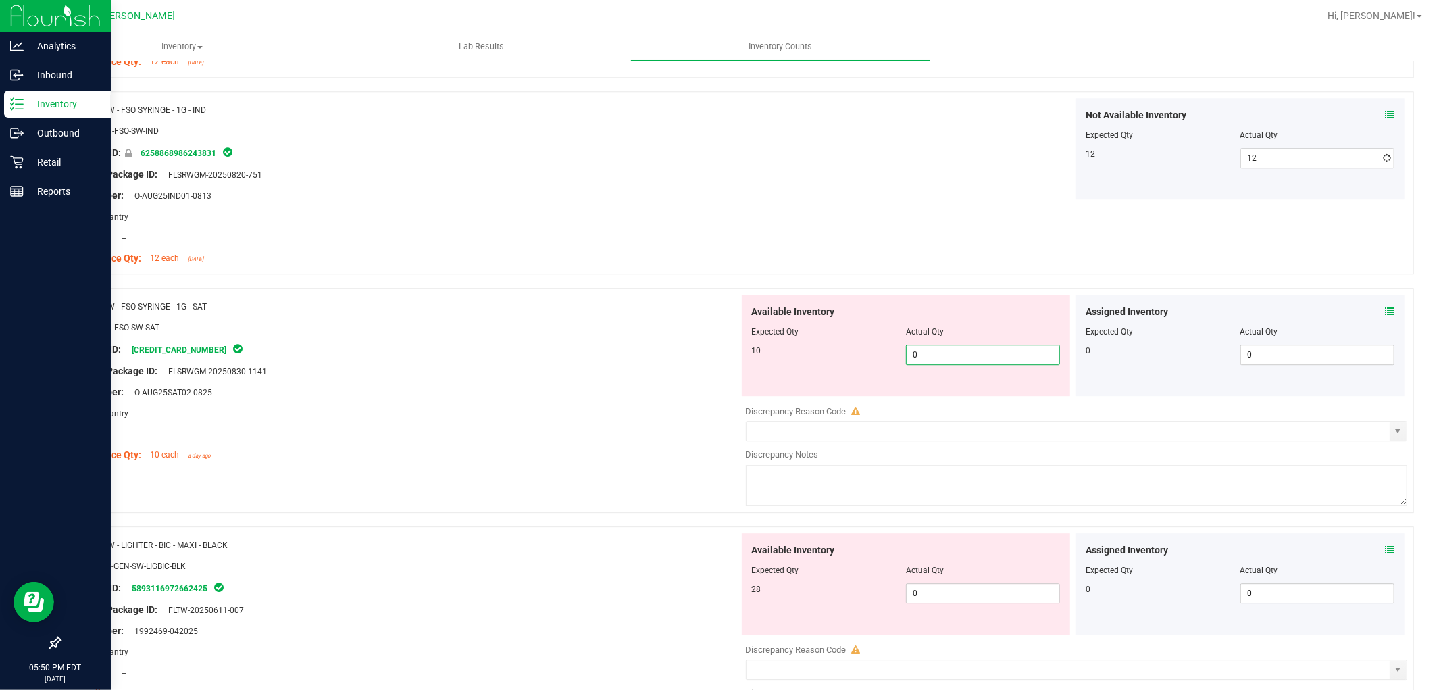
click at [940, 396] on div "Available Inventory Expected Qty Actual Qty 10 0 0" at bounding box center [906, 345] width 329 height 101
click at [928, 590] on div "Available Inventory Expected Qty Actual Qty 28 02 0" at bounding box center [906, 583] width 329 height 101
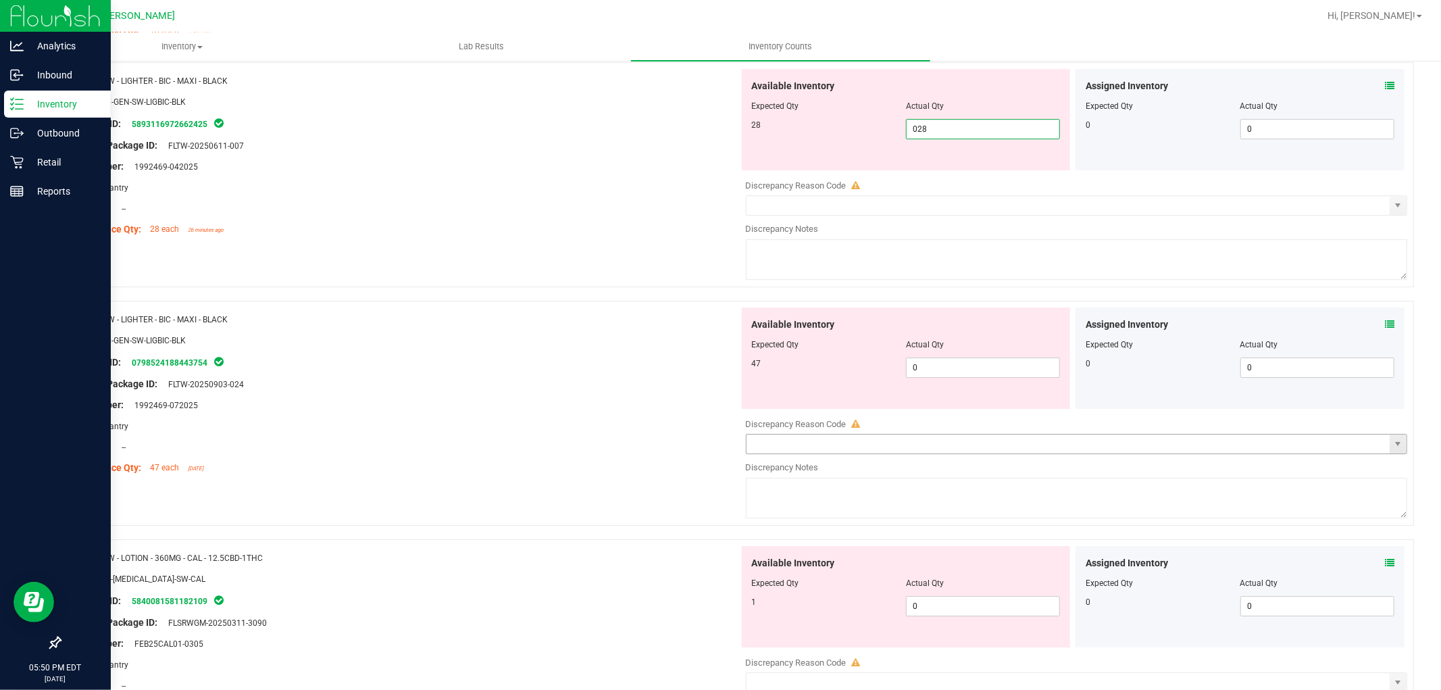
scroll to position [3527, 0]
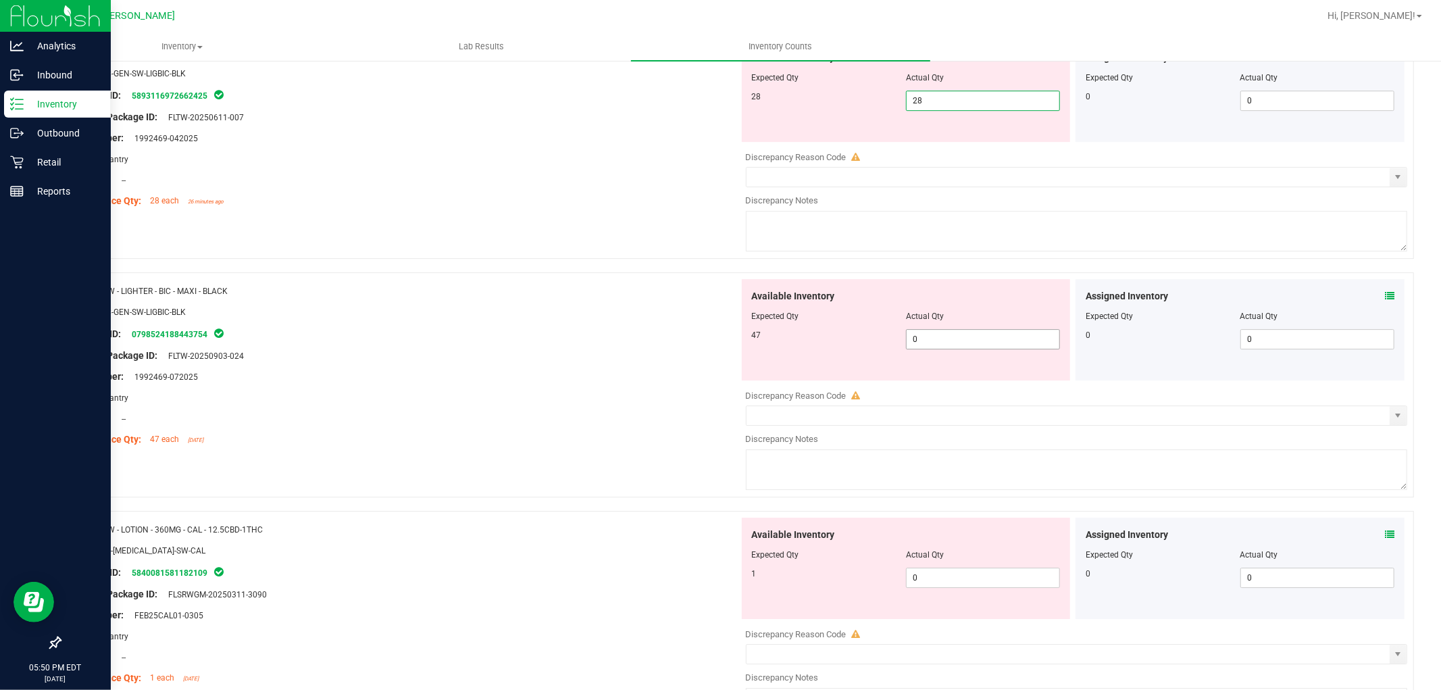
click at [936, 342] on div "Available Inventory Expected Qty Actual Qty 47 0 0" at bounding box center [1073, 386] width 669 height 214
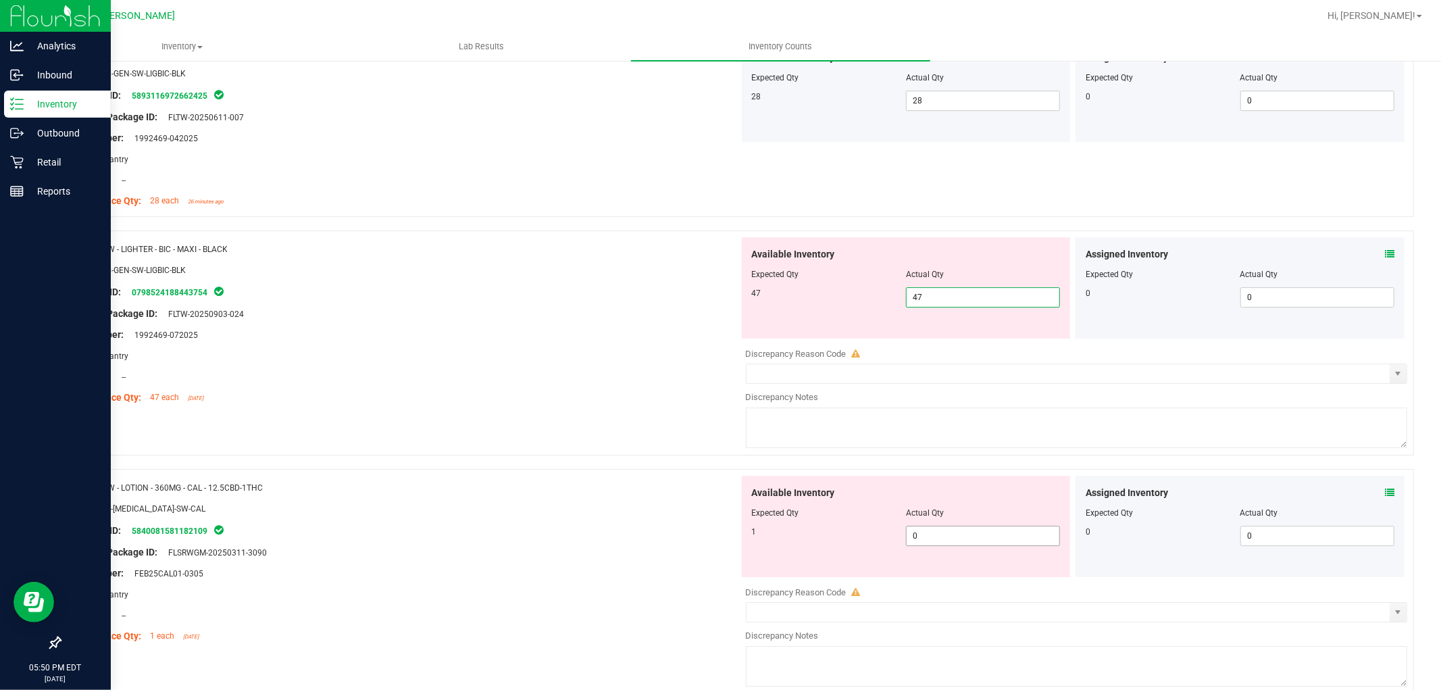
click at [946, 537] on div "Available Inventory Expected Qty Actual Qty 1 0 0" at bounding box center [1073, 583] width 669 height 214
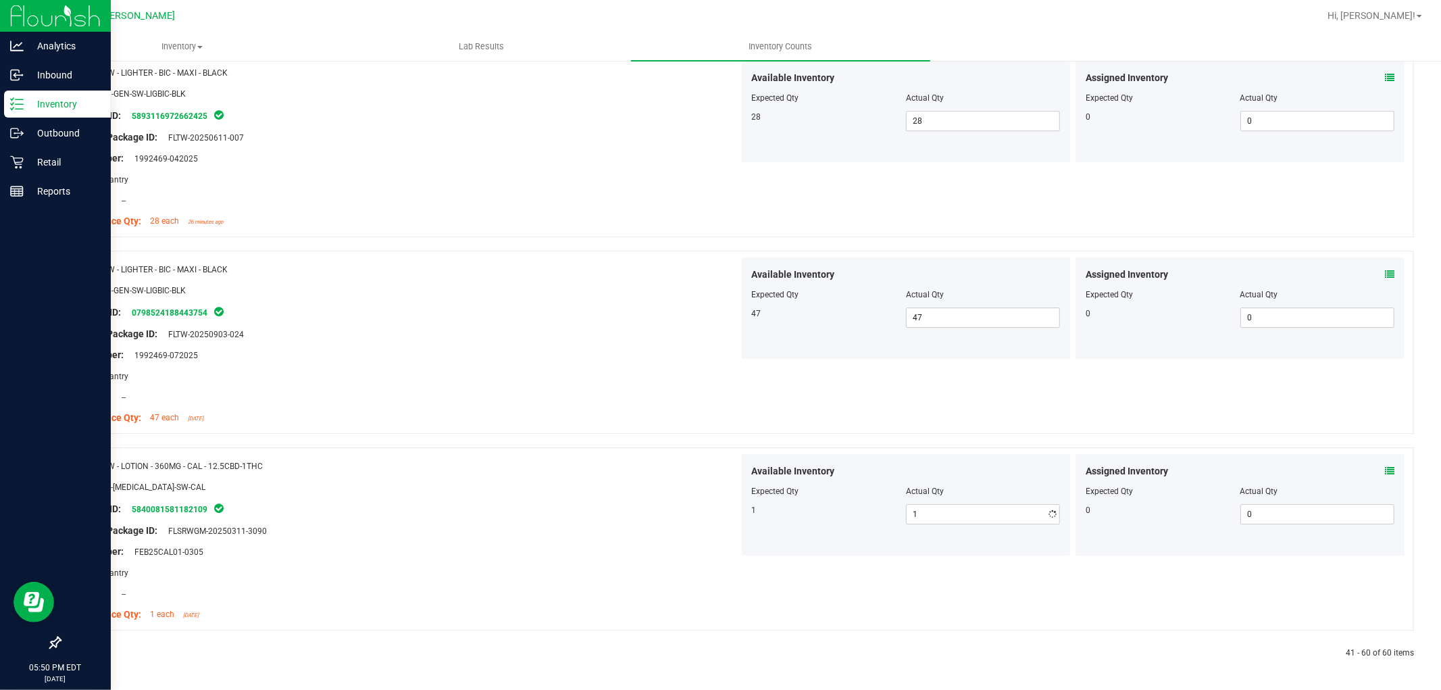
click at [642, 583] on div "Name: SW - LOTION - 360MG - CAL - 12.5CBD-1THC SKU: TOP-[MEDICAL_DATA]-SW-CAL P…" at bounding box center [404, 540] width 669 height 172
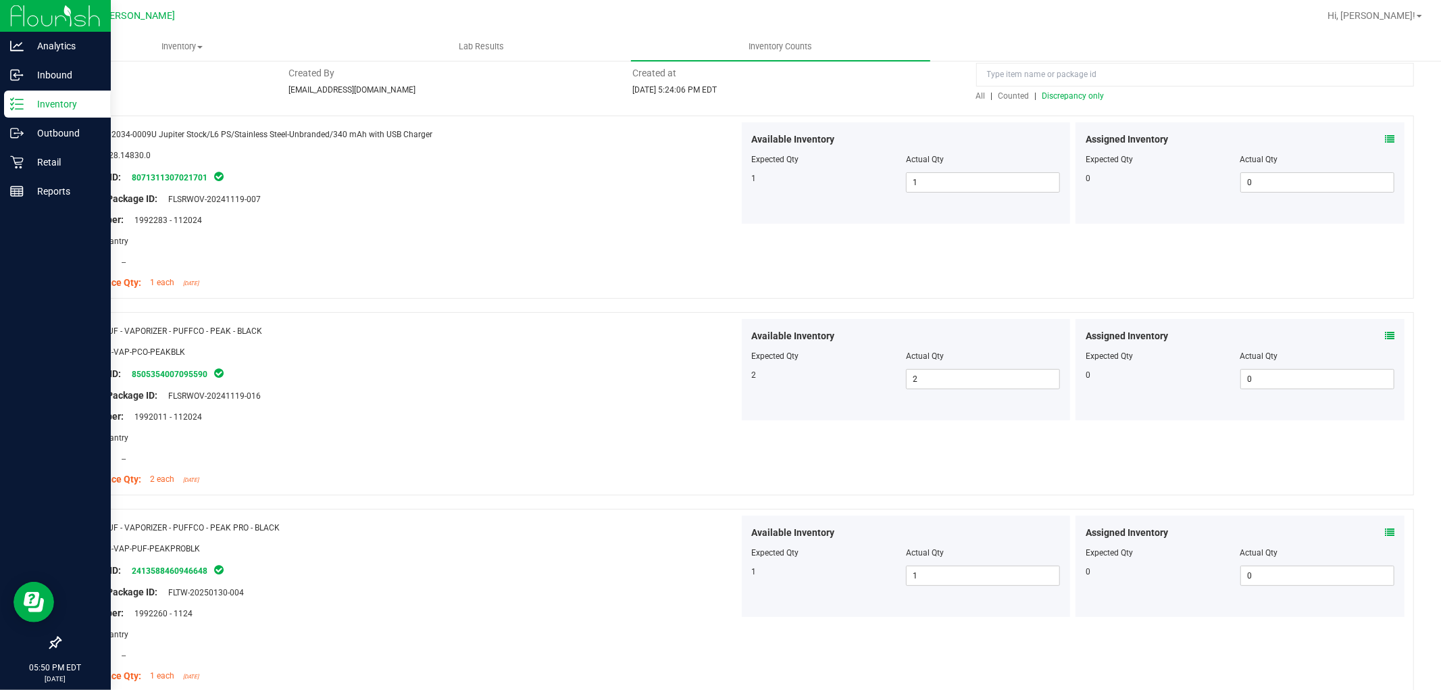
scroll to position [0, 0]
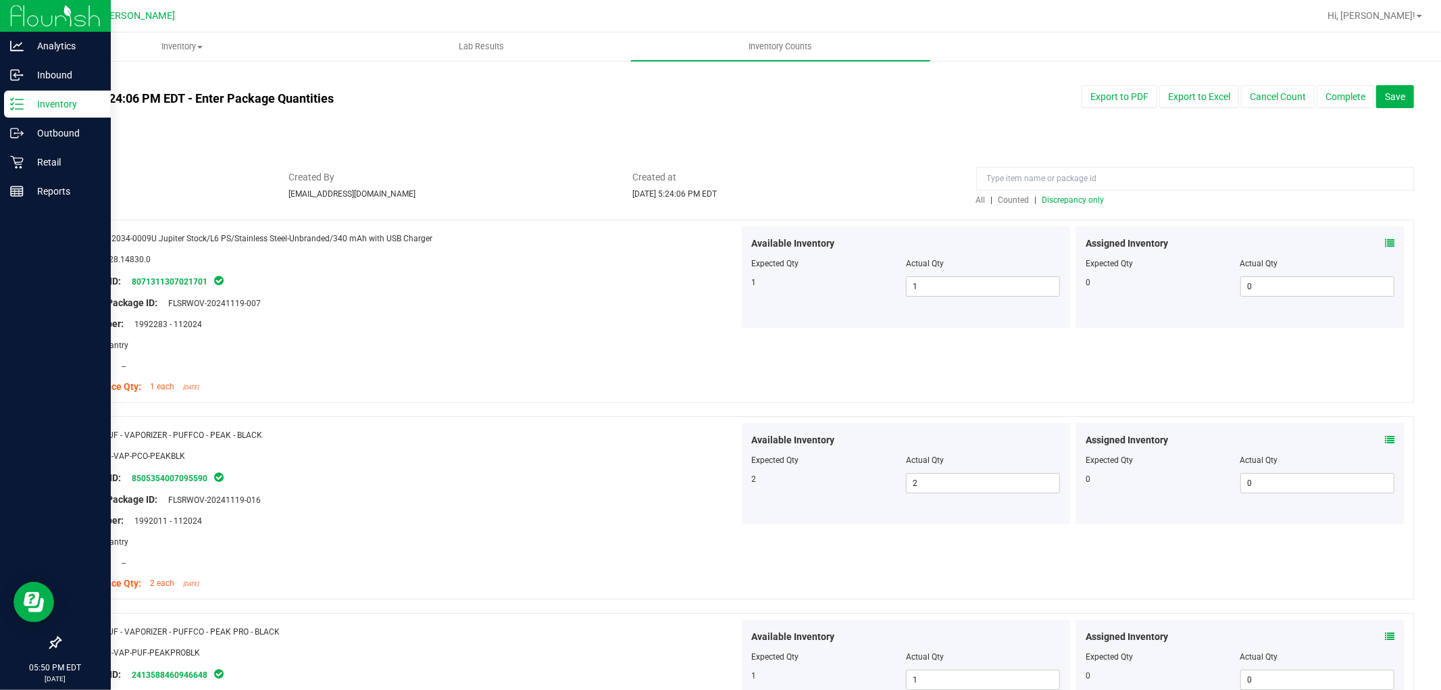
click at [976, 197] on span "All" at bounding box center [980, 199] width 9 height 9
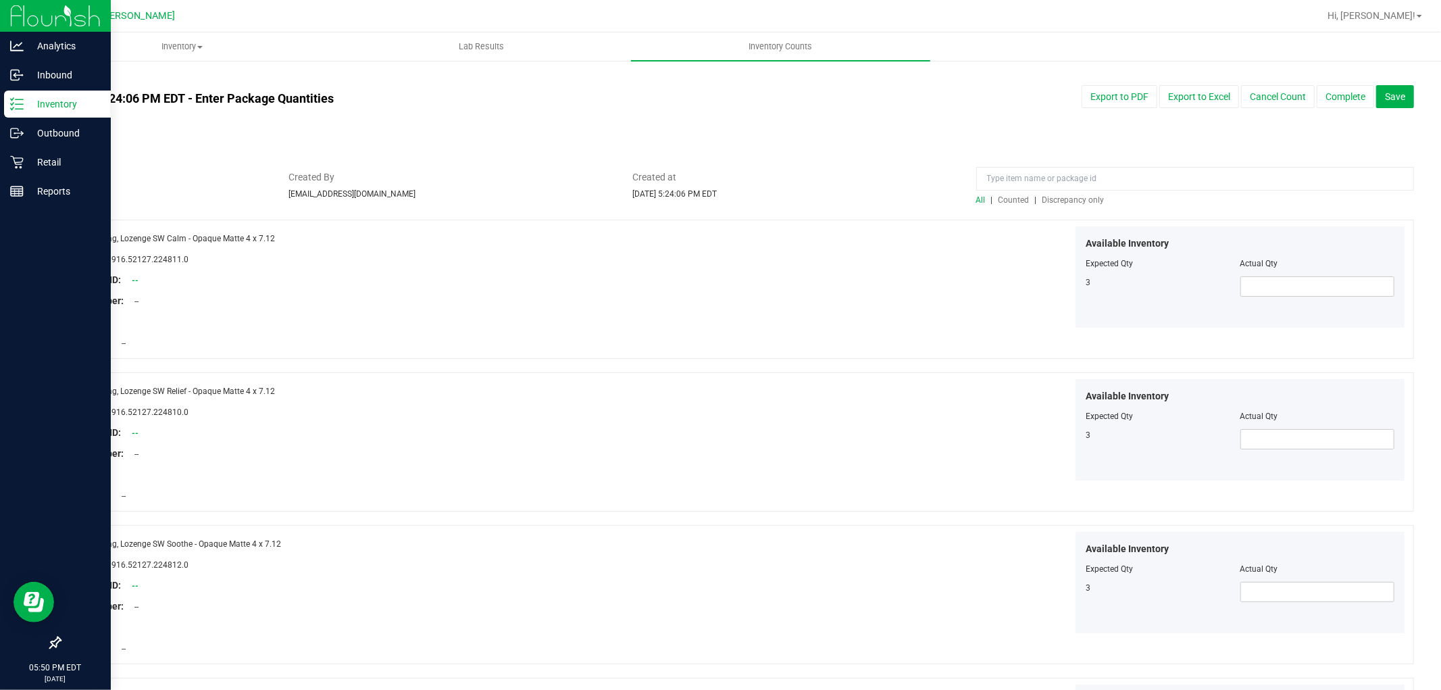
click at [1074, 199] on span "Discrepancy only" at bounding box center [1073, 199] width 62 height 9
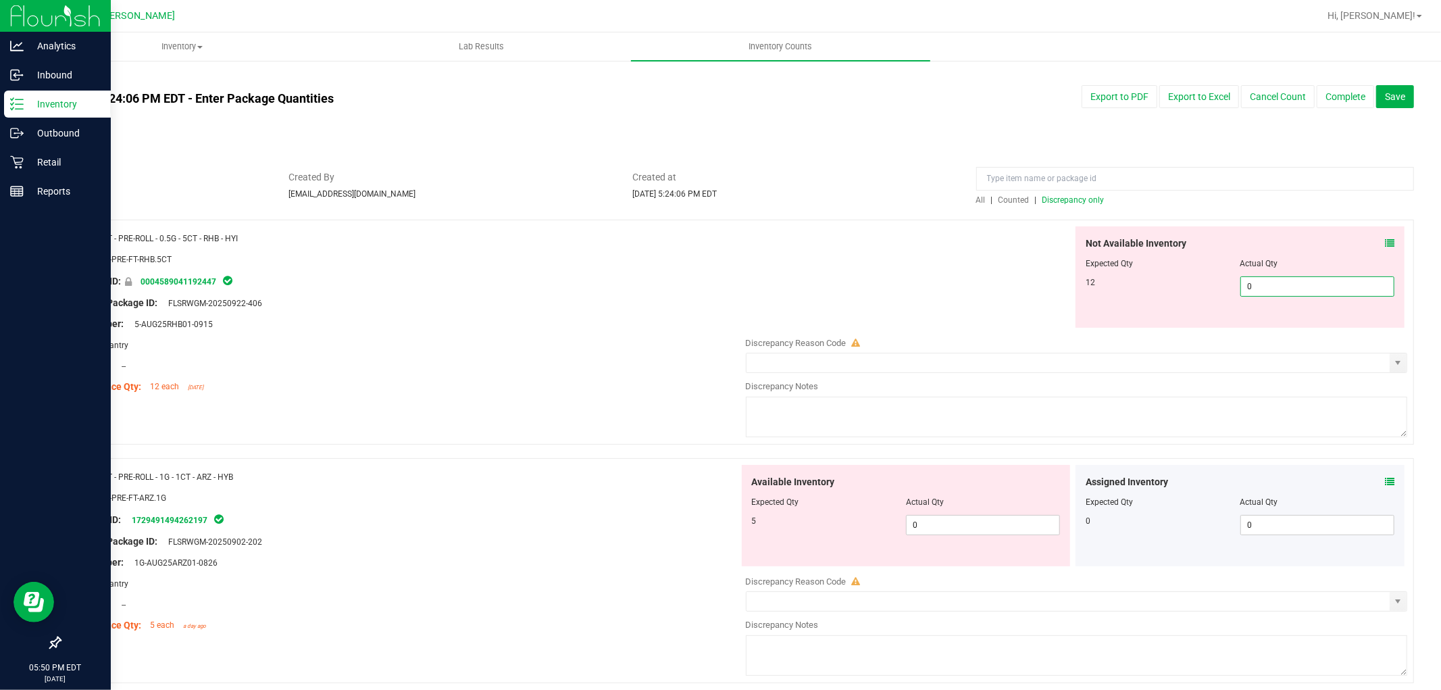
click at [1327, 288] on span "0 0" at bounding box center [1317, 286] width 154 height 20
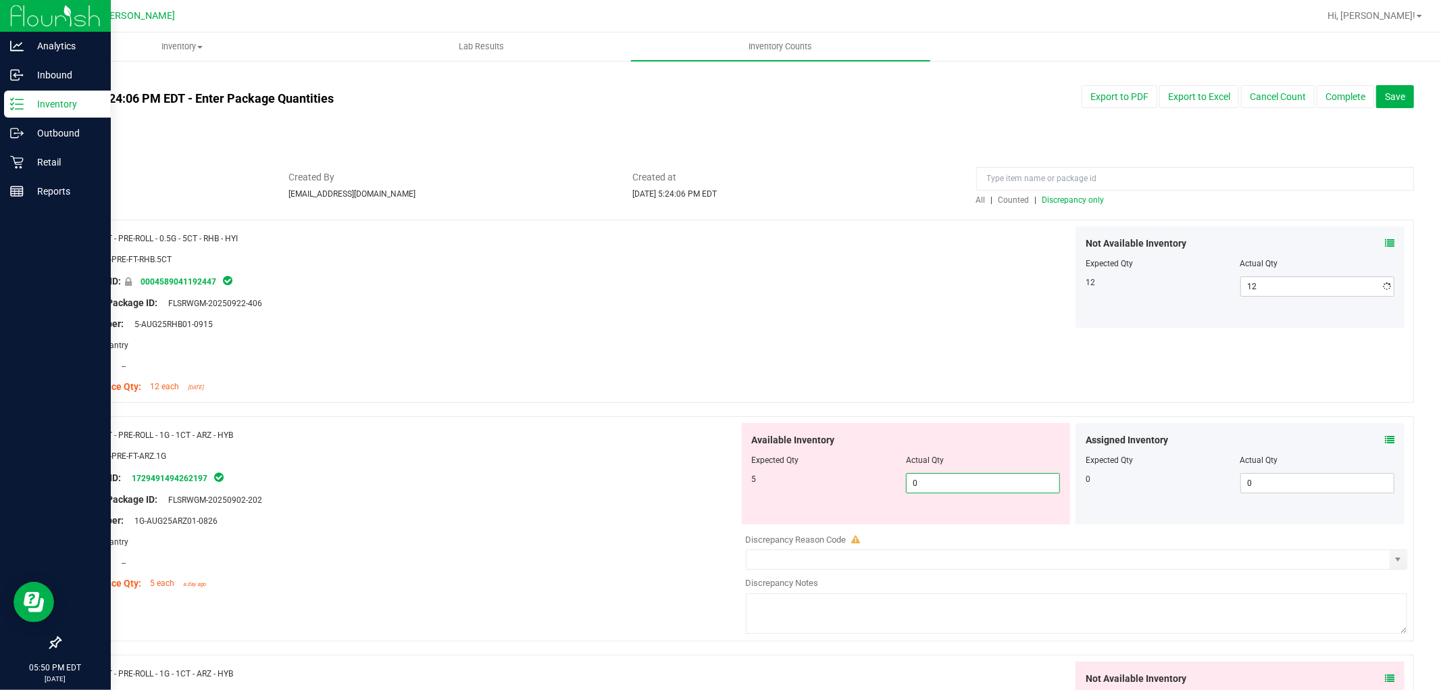
click at [981, 523] on div "Available Inventory Expected Qty Actual Qty 5 0 0" at bounding box center [906, 473] width 329 height 101
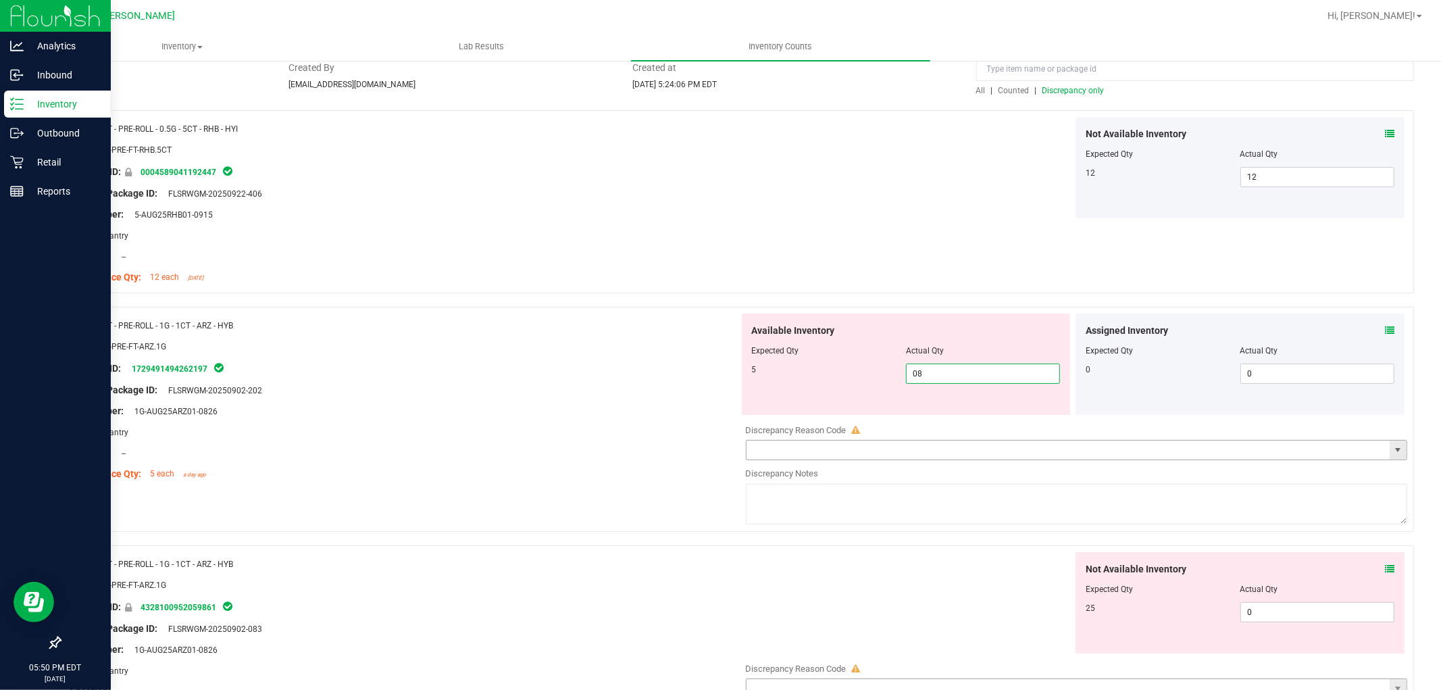
scroll to position [300, 0]
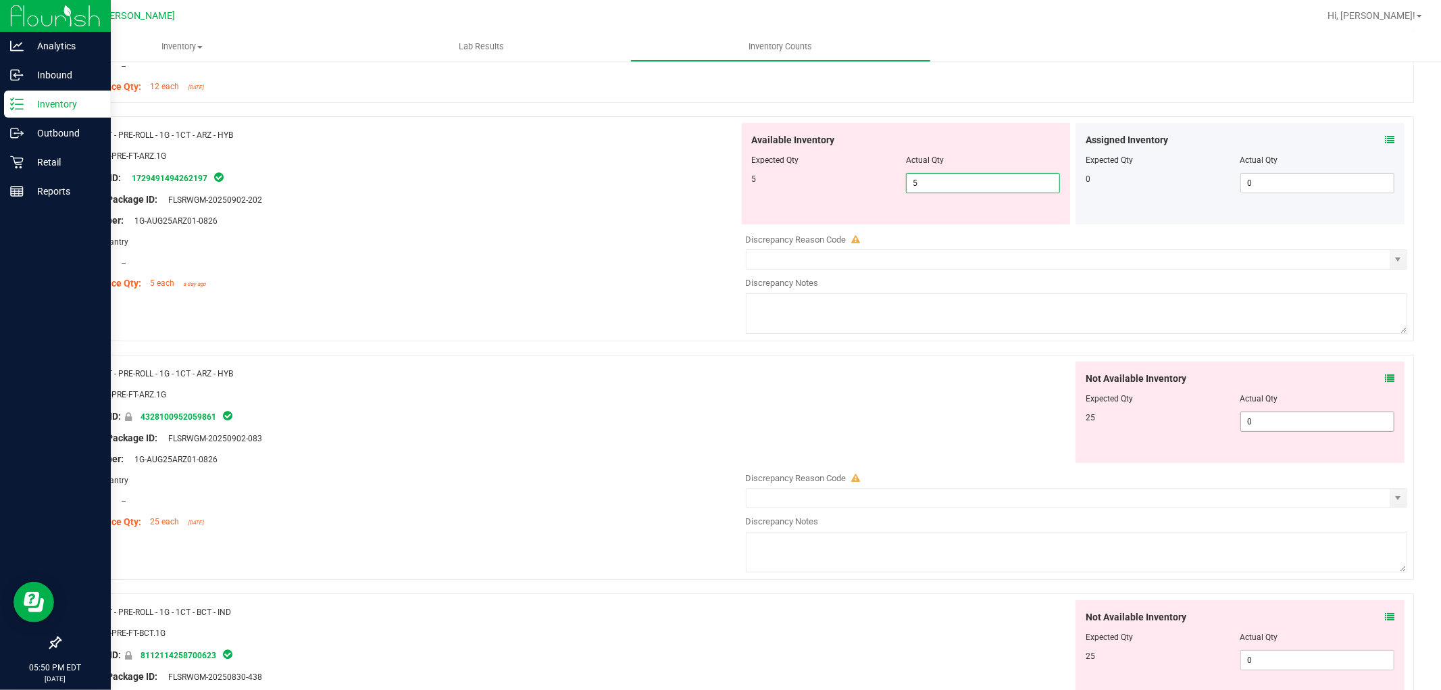
click at [1280, 427] on div "Not Available Inventory Expected Qty Actual Qty 25 0 0" at bounding box center [1073, 468] width 669 height 214
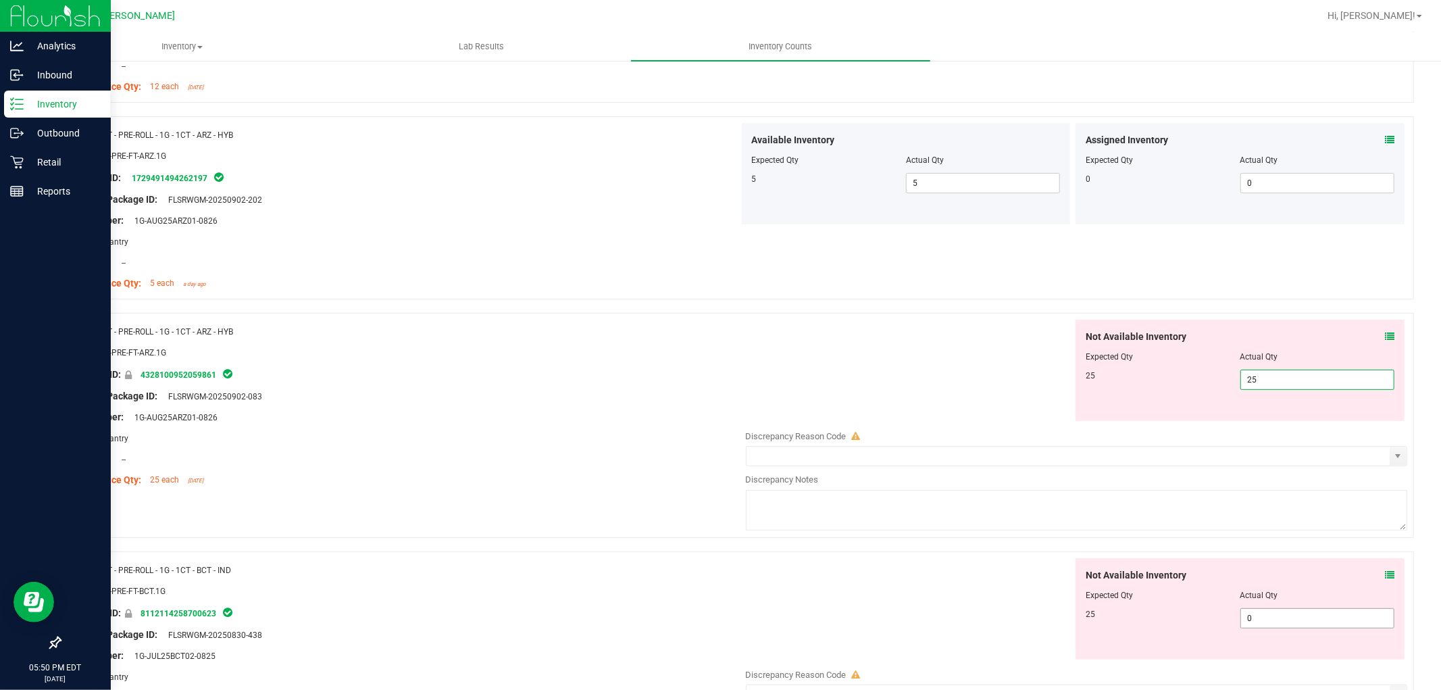
click at [1270, 616] on div "Not Available Inventory Expected Qty Actual Qty 25 0 0" at bounding box center [1239, 608] width 329 height 101
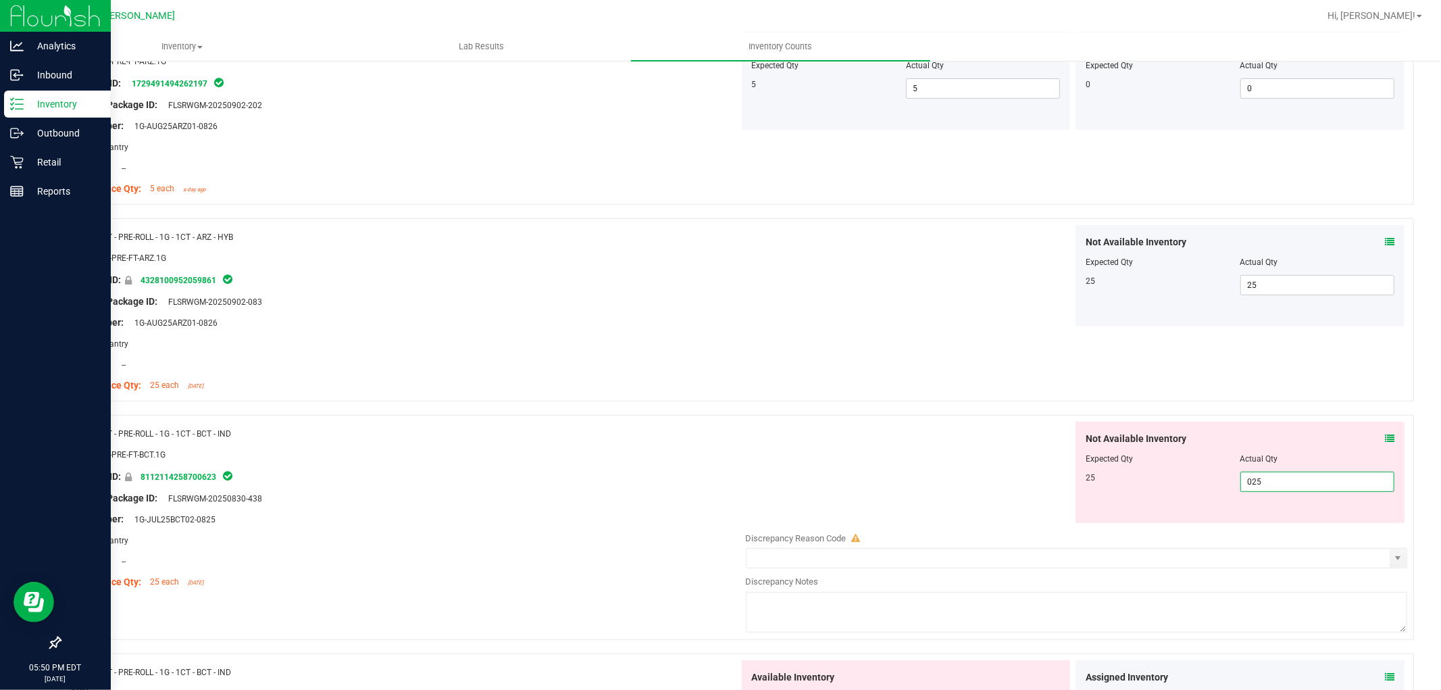
scroll to position [600, 0]
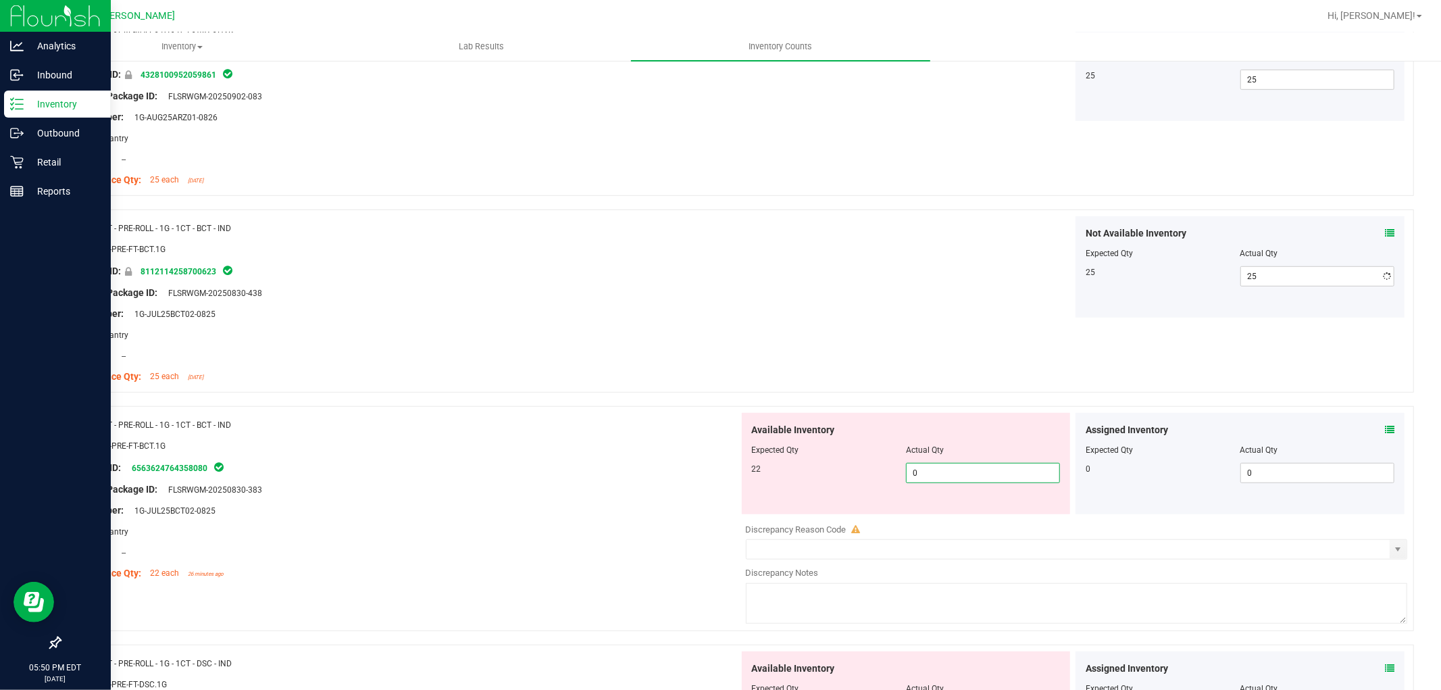
click at [1015, 512] on div "Available Inventory Expected Qty Actual Qty 22 0 0" at bounding box center [906, 463] width 329 height 101
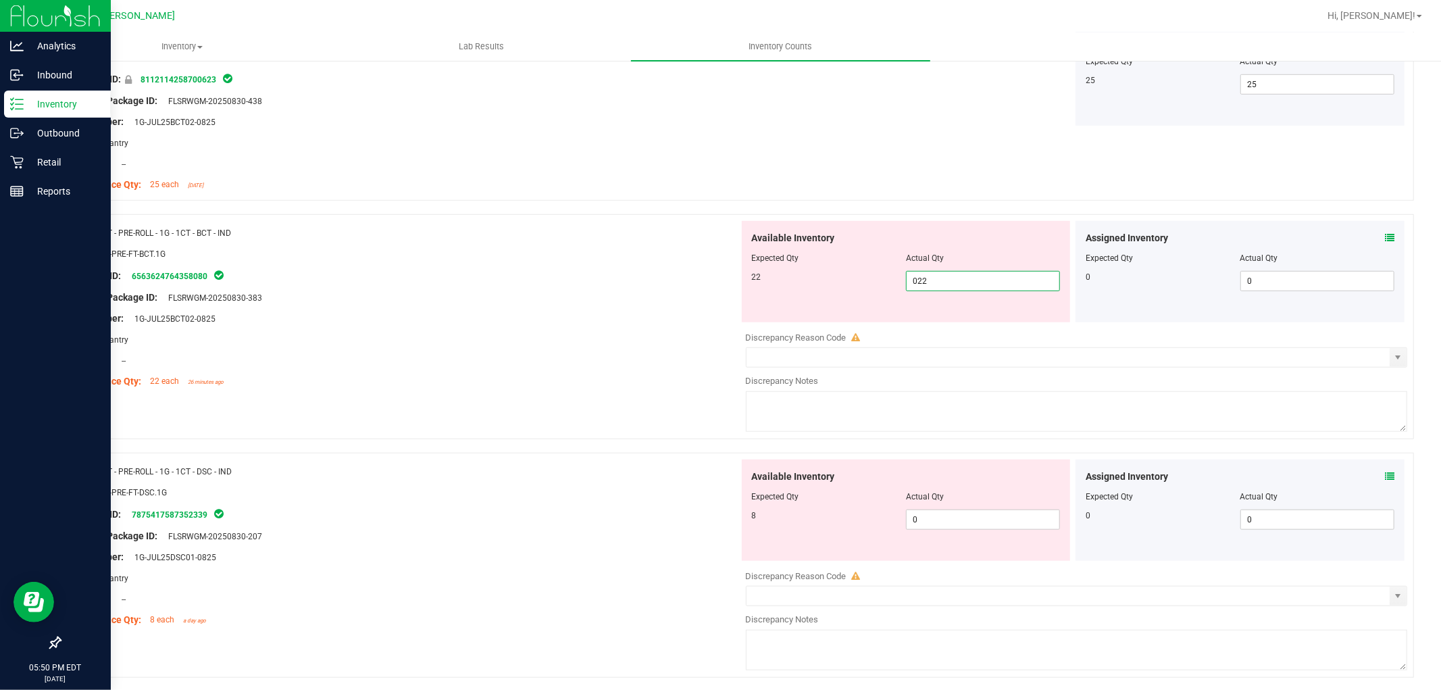
scroll to position [900, 0]
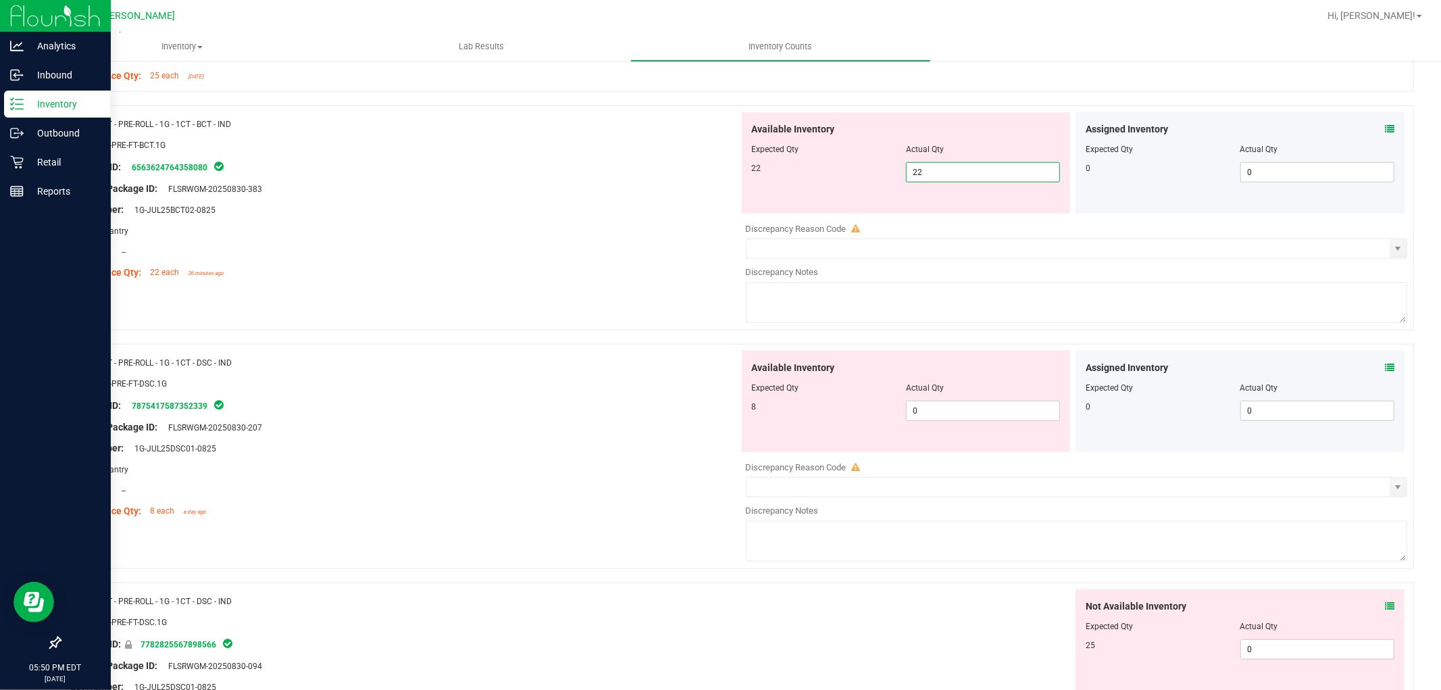
click at [995, 424] on div "Available Inventory Expected Qty Actual Qty 8 0 0" at bounding box center [1073, 458] width 669 height 214
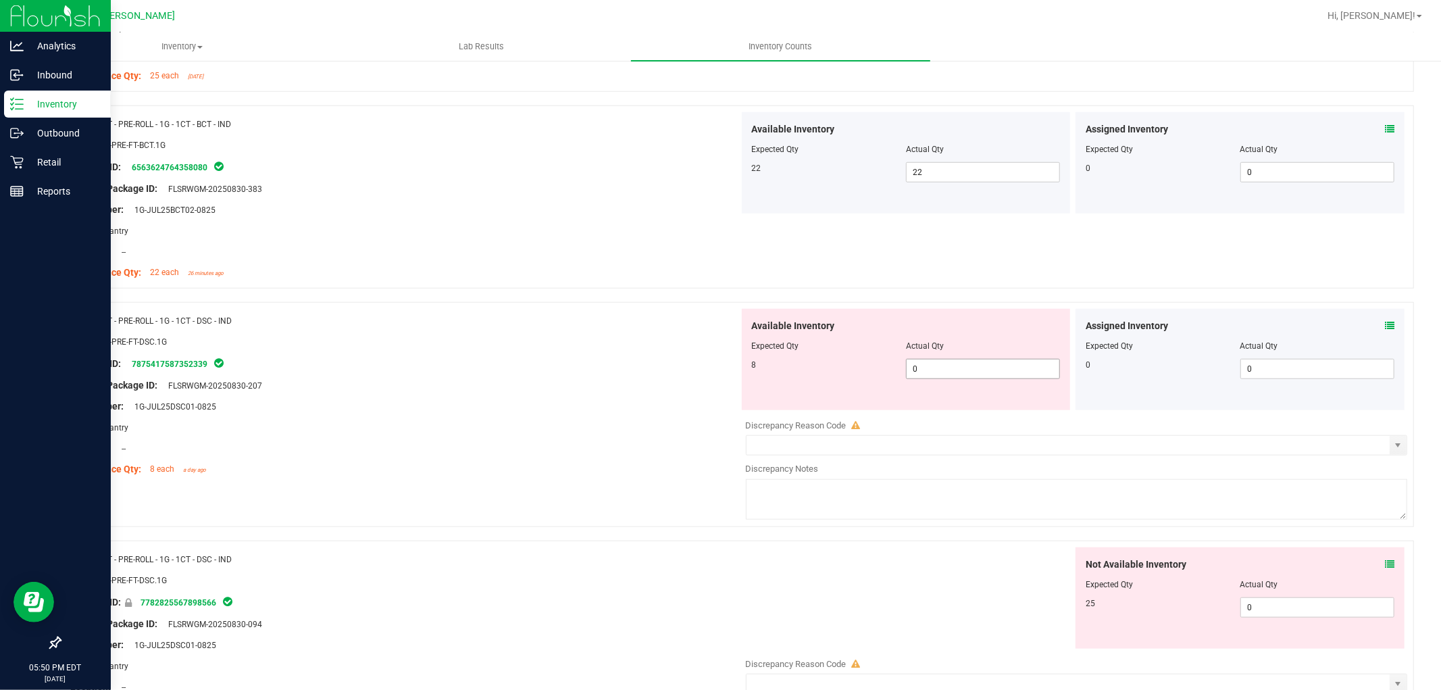
click at [983, 370] on span "0 0" at bounding box center [983, 369] width 154 height 20
click at [1272, 609] on div "Not Available Inventory Expected Qty Actual Qty 25 02 0" at bounding box center [1073, 654] width 669 height 214
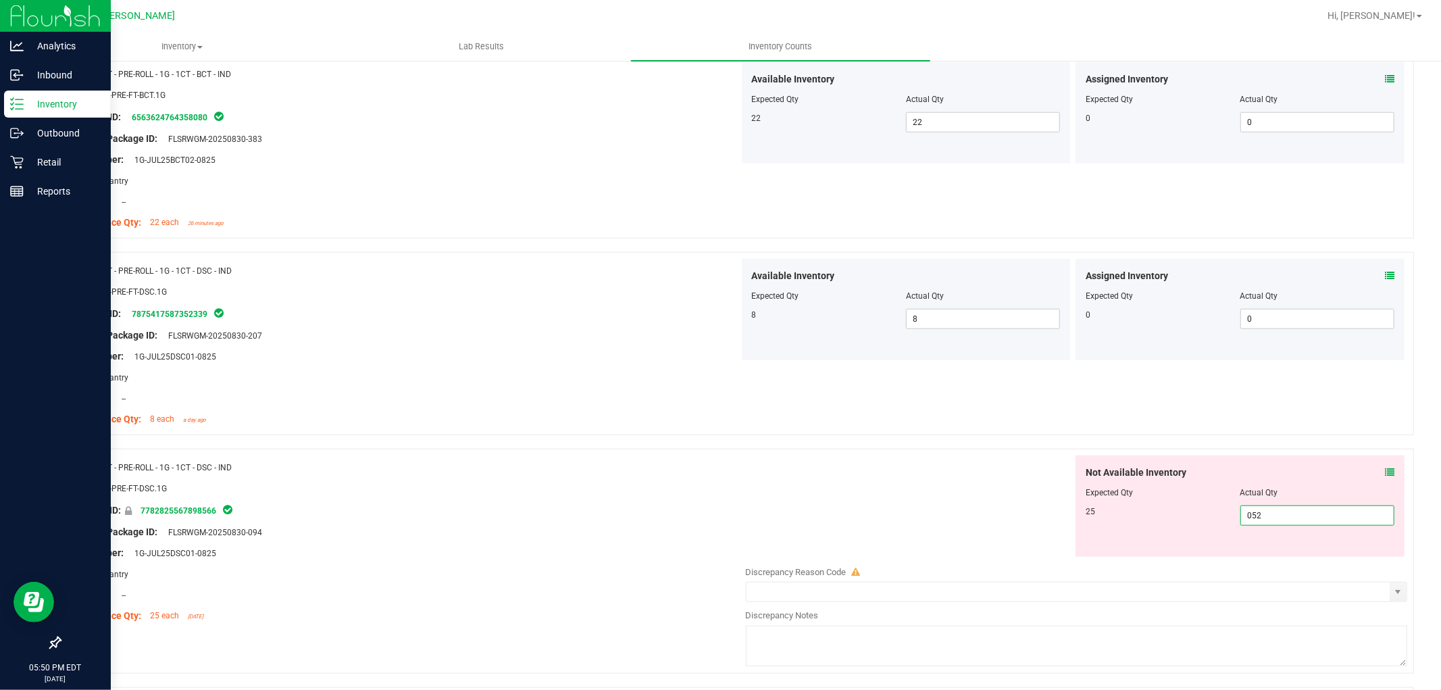
scroll to position [1200, 0]
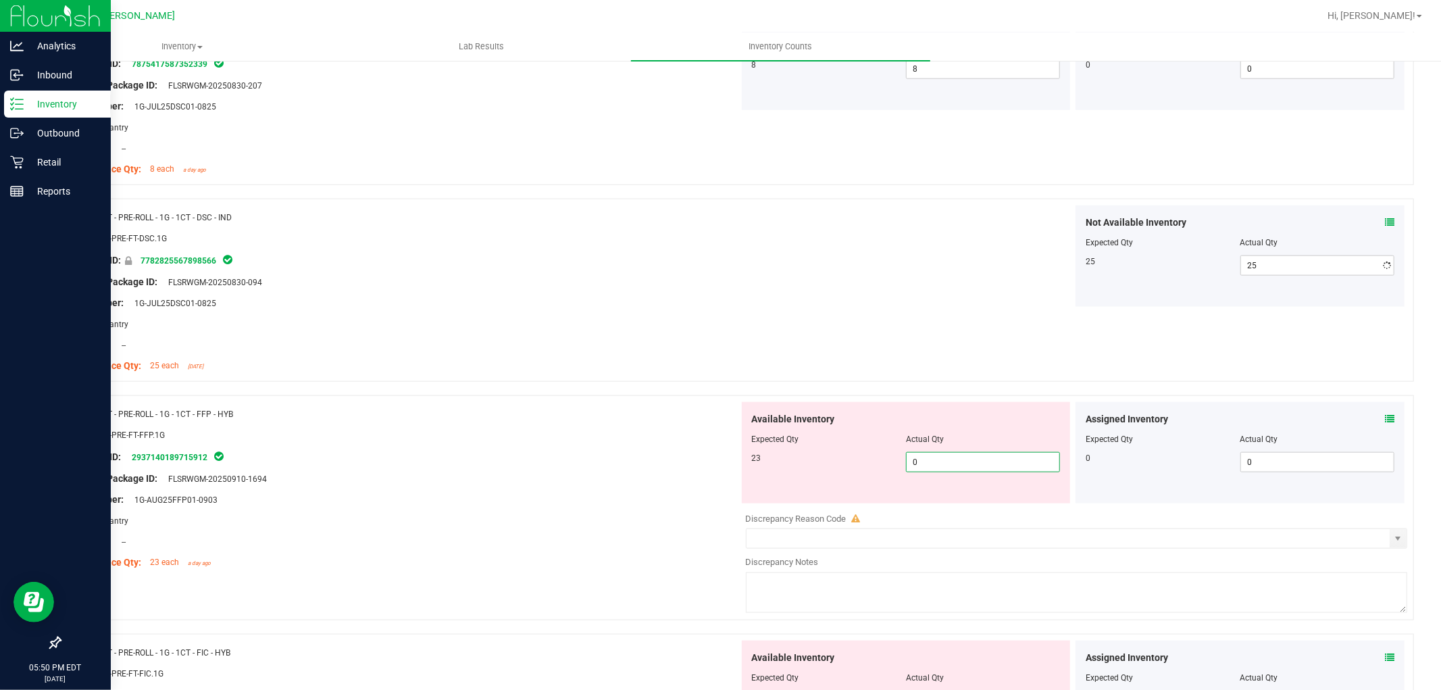
click at [973, 503] on div "Available Inventory Expected Qty Actual Qty 23 0 0" at bounding box center [1073, 509] width 669 height 214
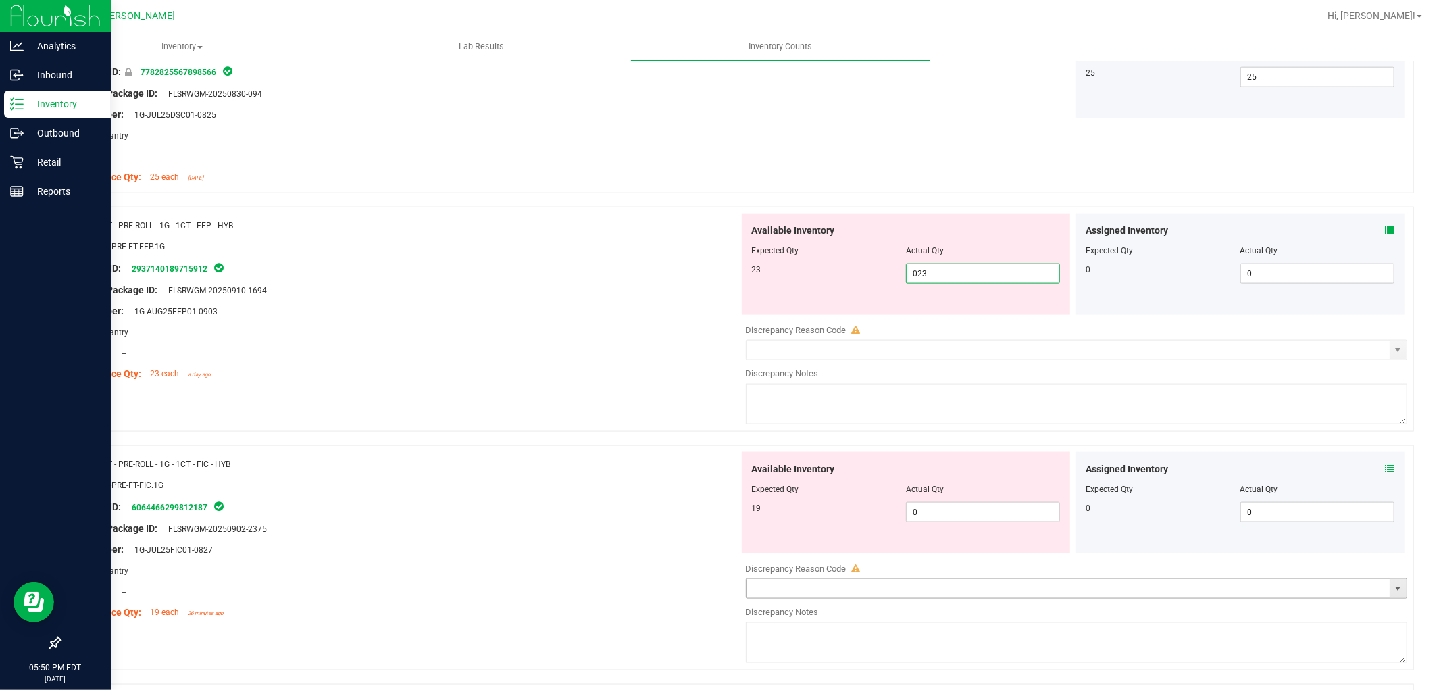
scroll to position [1501, 0]
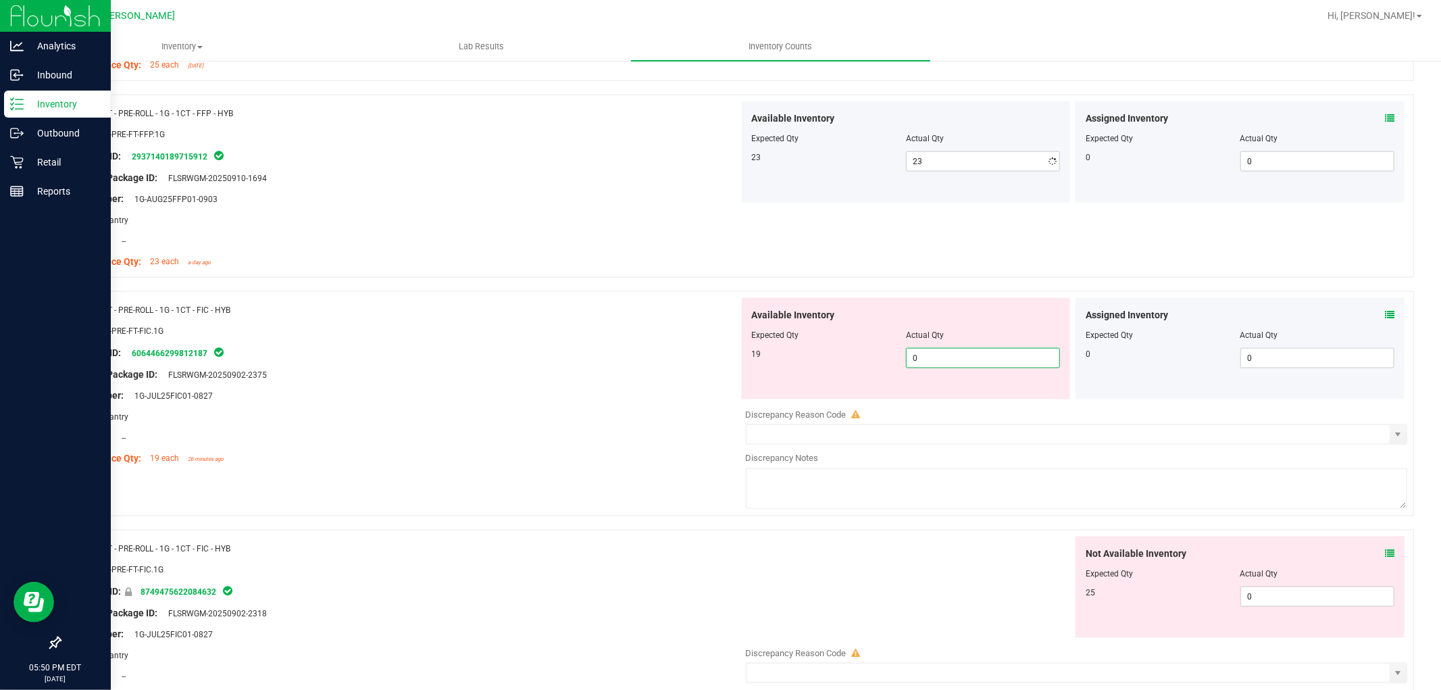
click at [961, 394] on div "Available Inventory Expected Qty Actual Qty 19 0 0" at bounding box center [906, 348] width 329 height 101
click at [1275, 594] on div "Not Available Inventory Expected Qty Actual Qty 25 0 0" at bounding box center [1239, 586] width 329 height 101
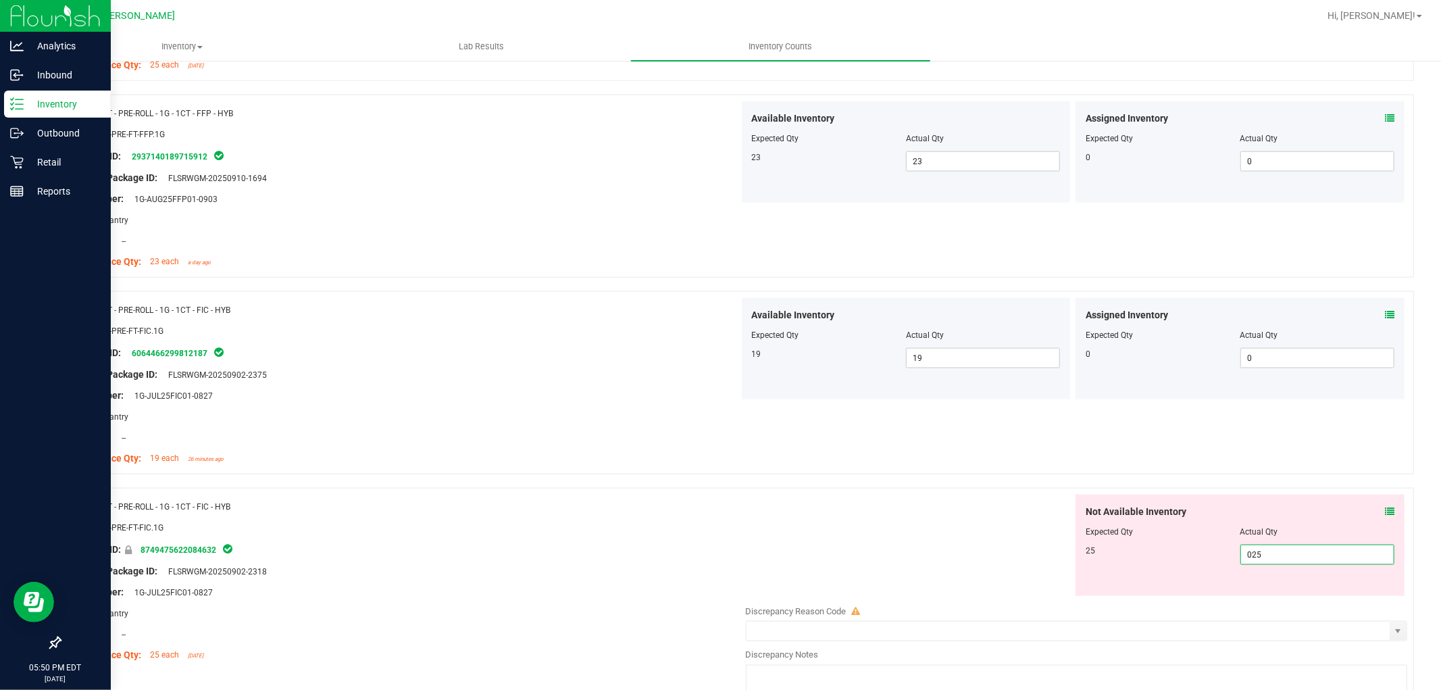
scroll to position [1876, 0]
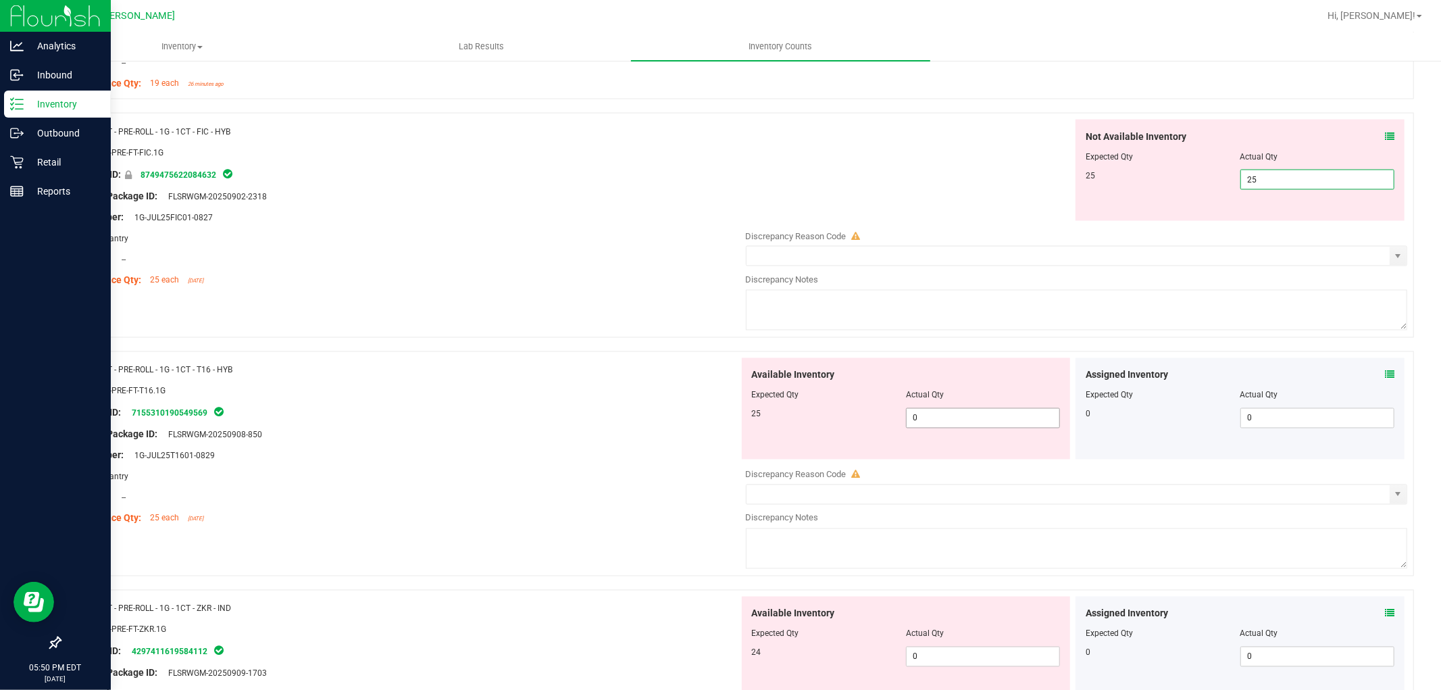
click at [1014, 427] on div "Available Inventory Expected Qty Actual Qty 25 0 0" at bounding box center [1073, 465] width 669 height 214
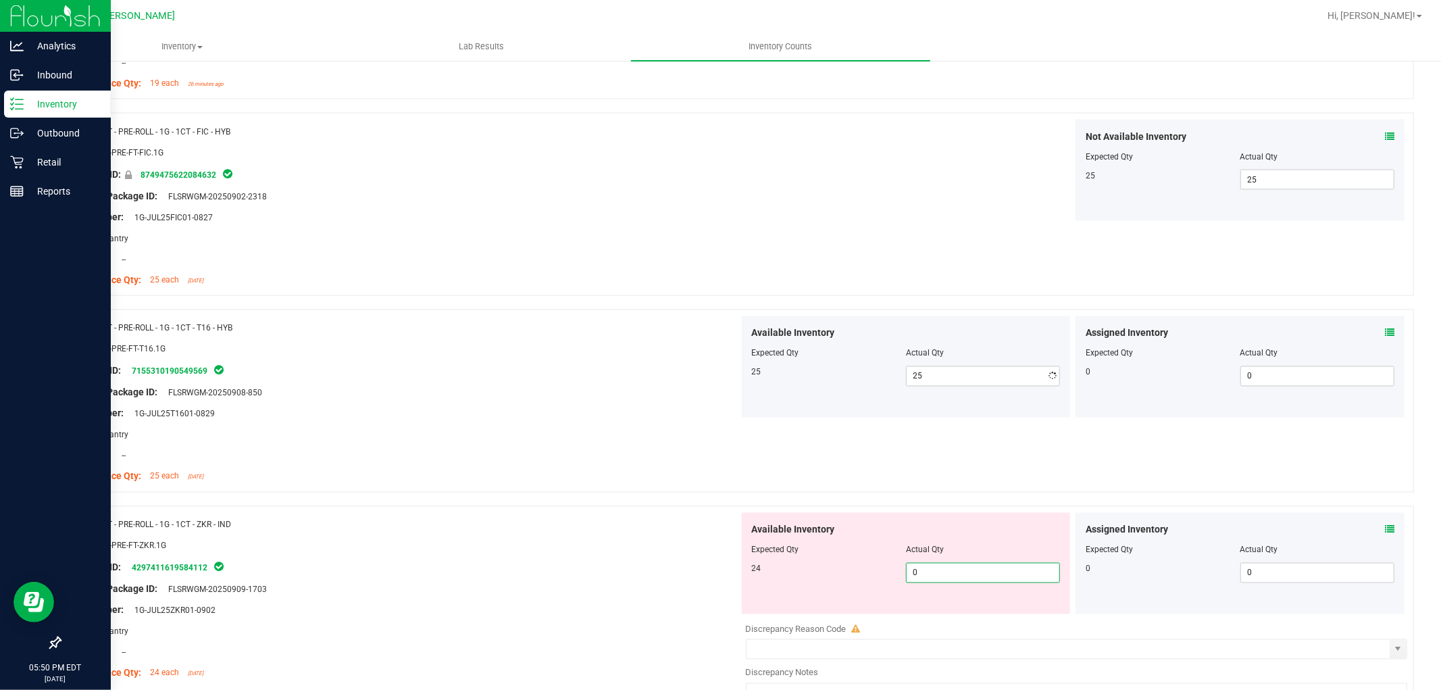
click at [990, 622] on div "Available Inventory Expected Qty Actual Qty 24 0 0" at bounding box center [1073, 620] width 669 height 214
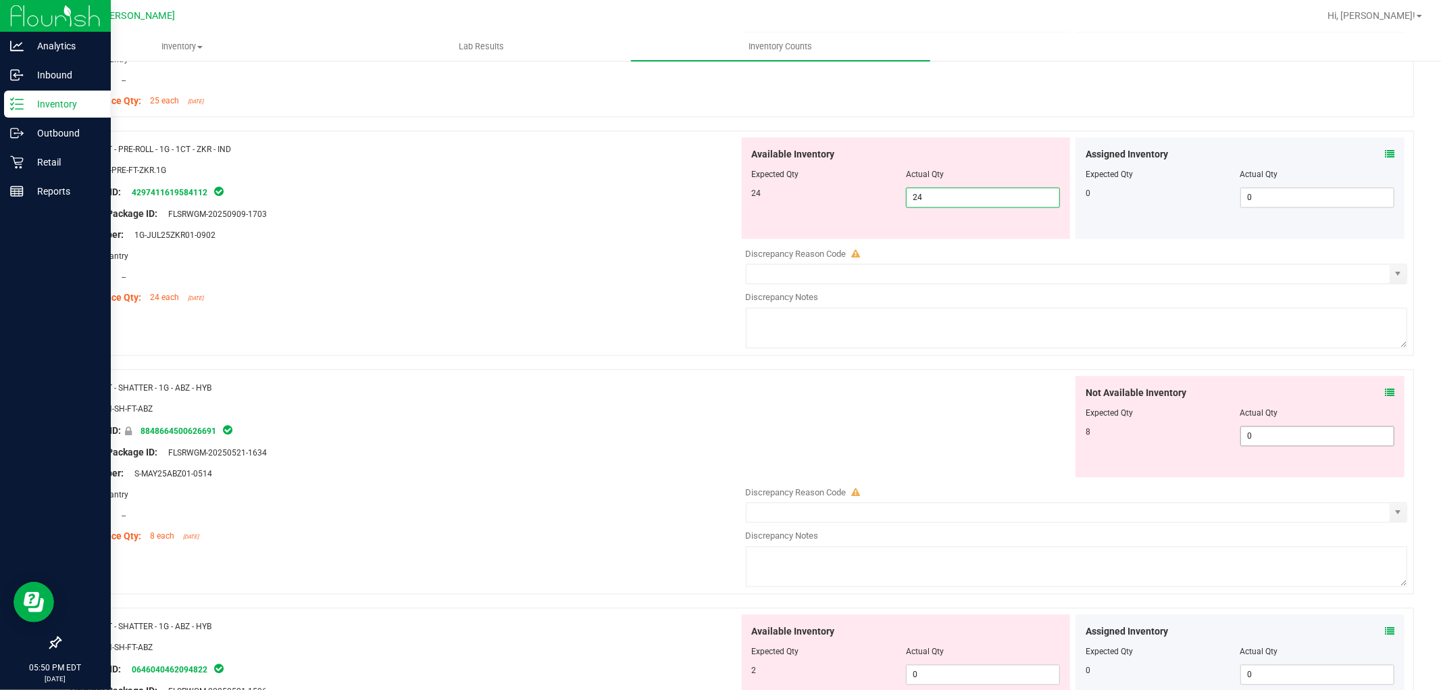
click at [1263, 440] on div "Not Available Inventory Expected Qty Actual Qty 8 0 0" at bounding box center [1073, 483] width 669 height 214
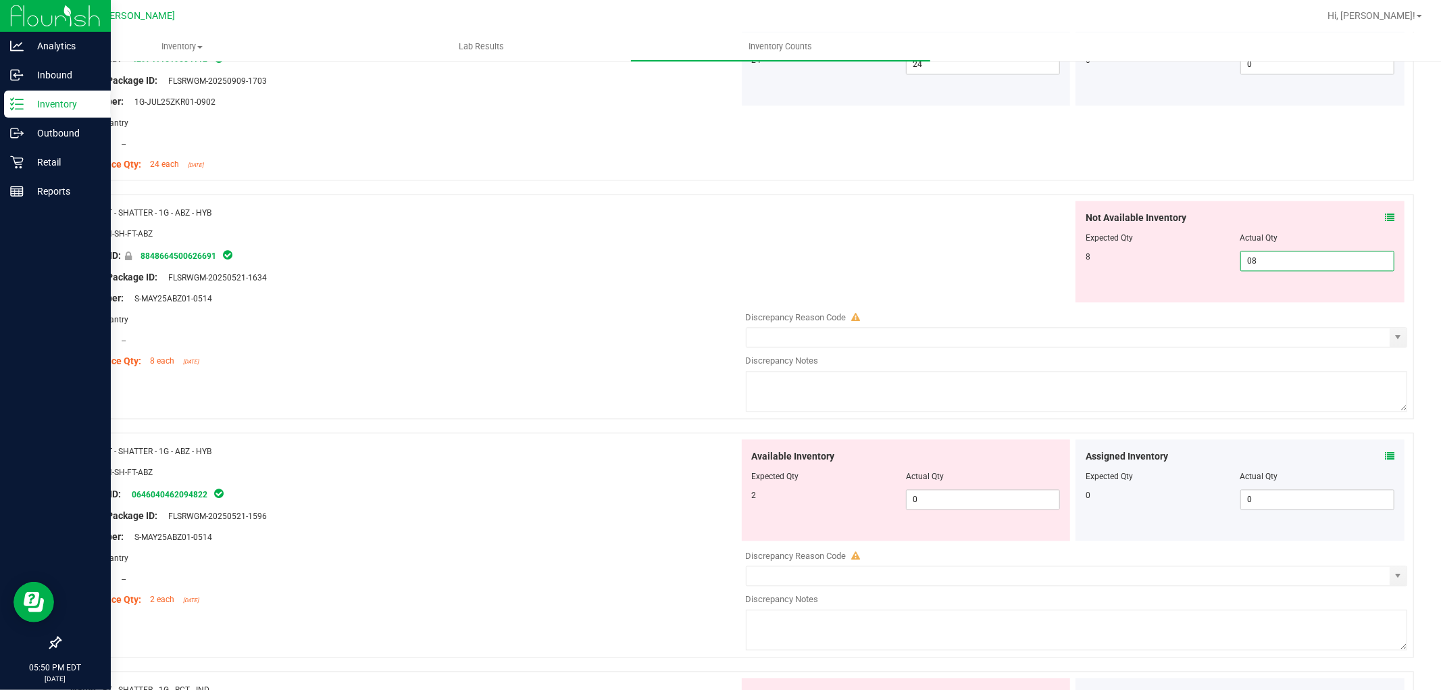
scroll to position [2551, 0]
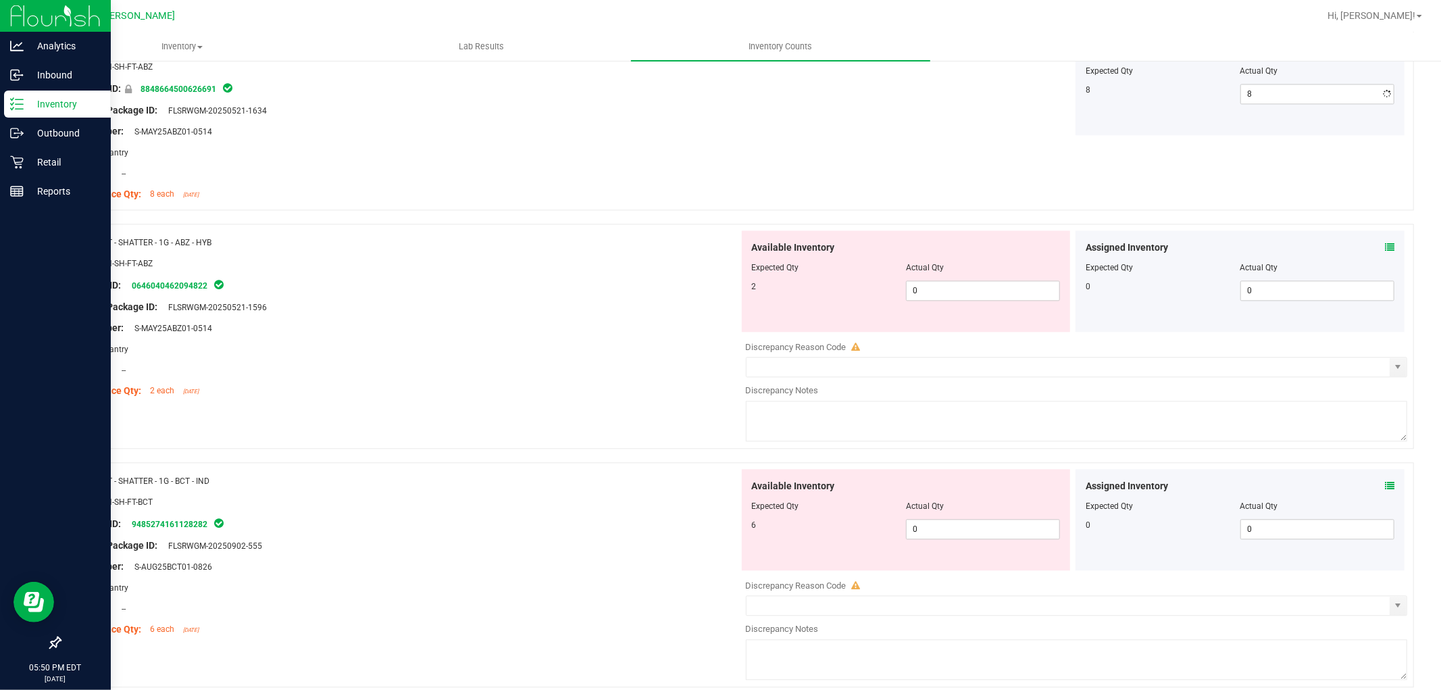
drag, startPoint x: 1011, startPoint y: 347, endPoint x: 1002, endPoint y: 329, distance: 20.2
click at [1010, 347] on div "Available Inventory Expected Qty Actual Qty 2 0 0" at bounding box center [1073, 337] width 669 height 214
click at [990, 294] on span "0 0" at bounding box center [983, 290] width 154 height 20
click at [975, 530] on div "Available Inventory Expected Qty Actual Qty 6 0 0" at bounding box center [1073, 576] width 669 height 214
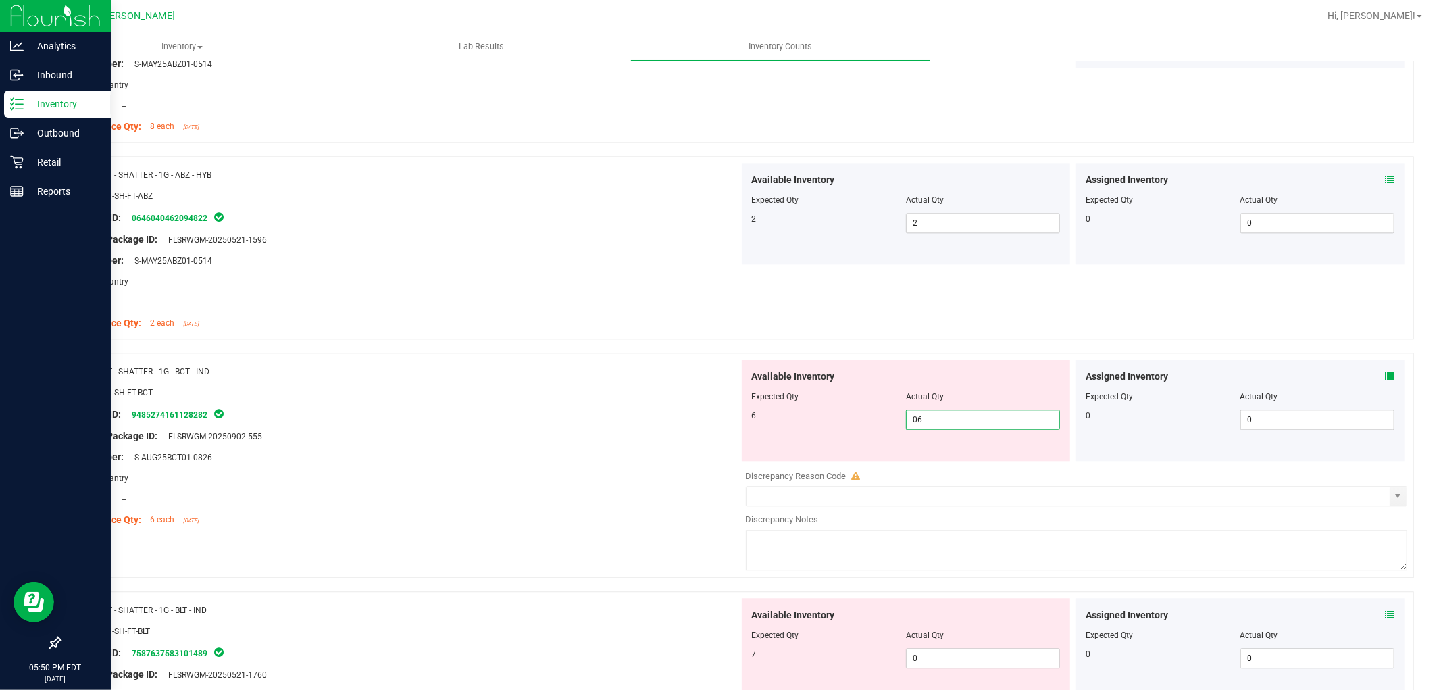
scroll to position [2852, 0]
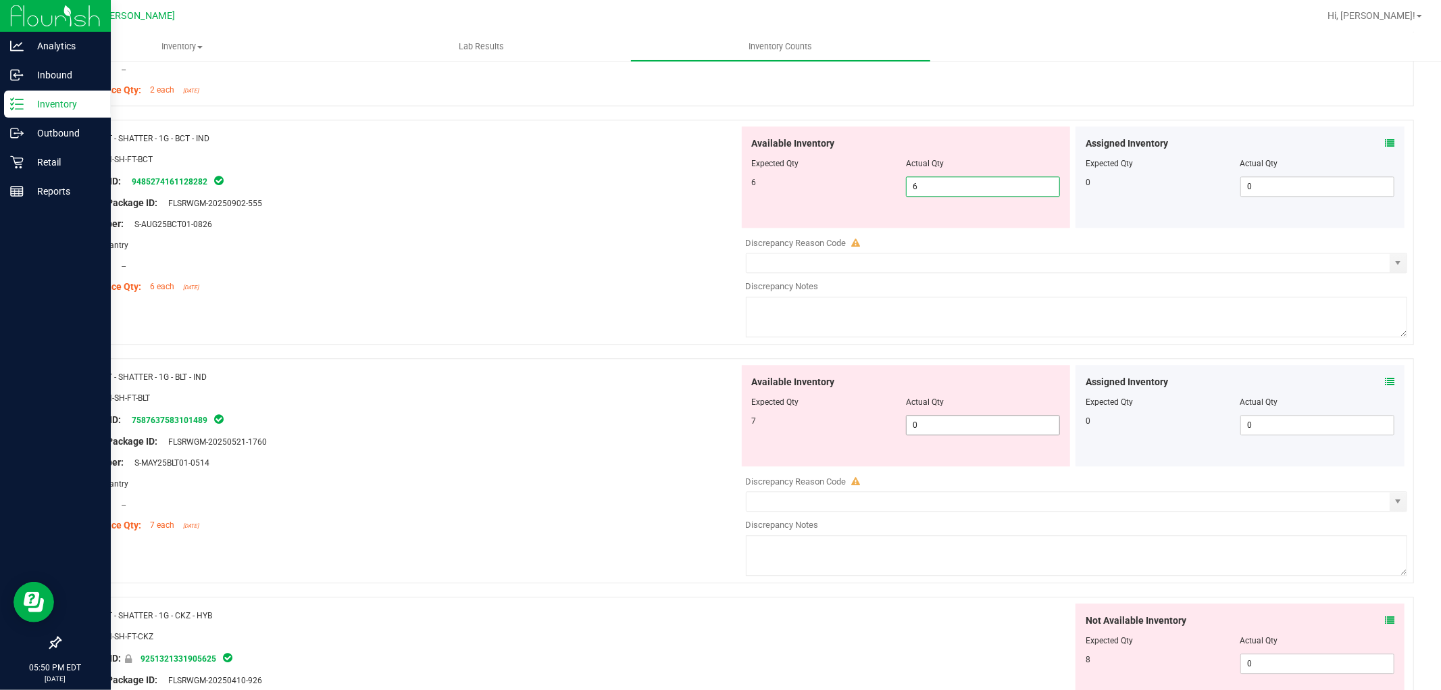
click at [984, 430] on div "Available Inventory Expected Qty Actual Qty 7 0 0" at bounding box center [1073, 472] width 669 height 214
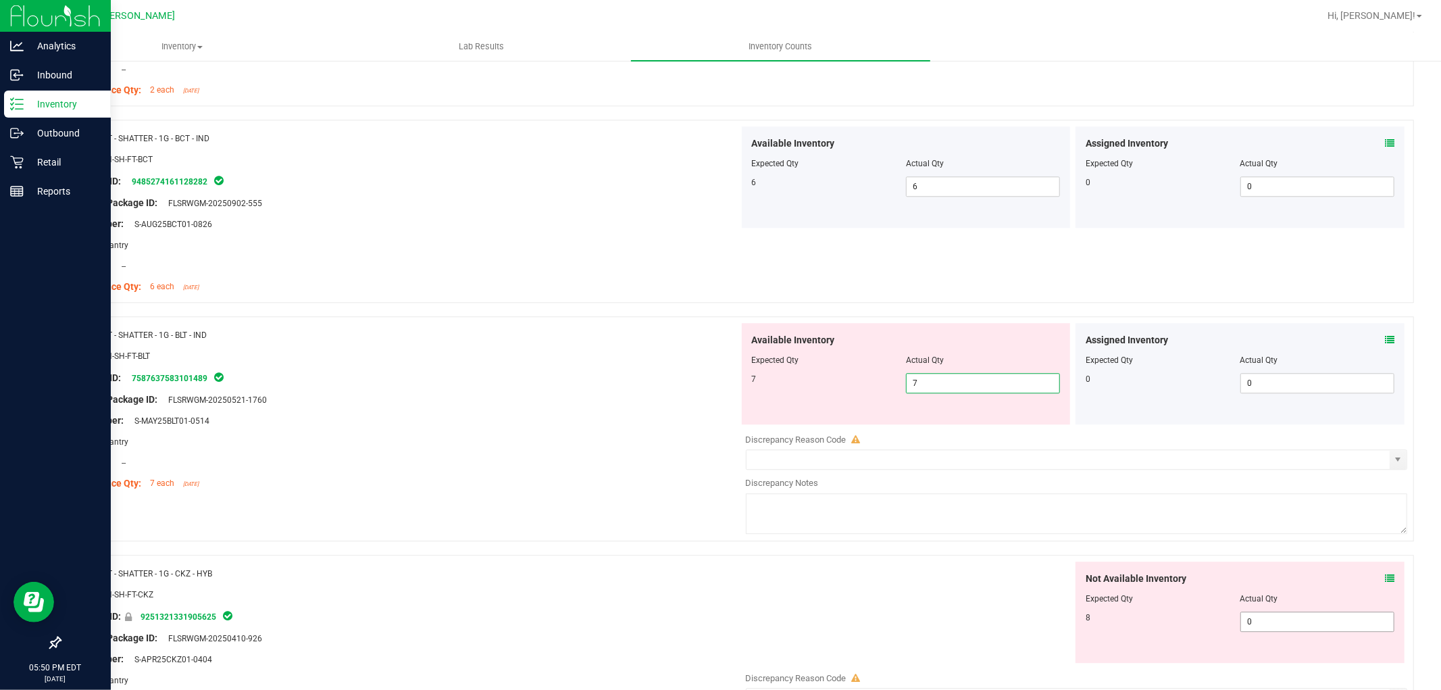
click at [1285, 626] on div "Not Available Inventory Expected Qty Actual Qty 8 0 0" at bounding box center [1073, 668] width 669 height 214
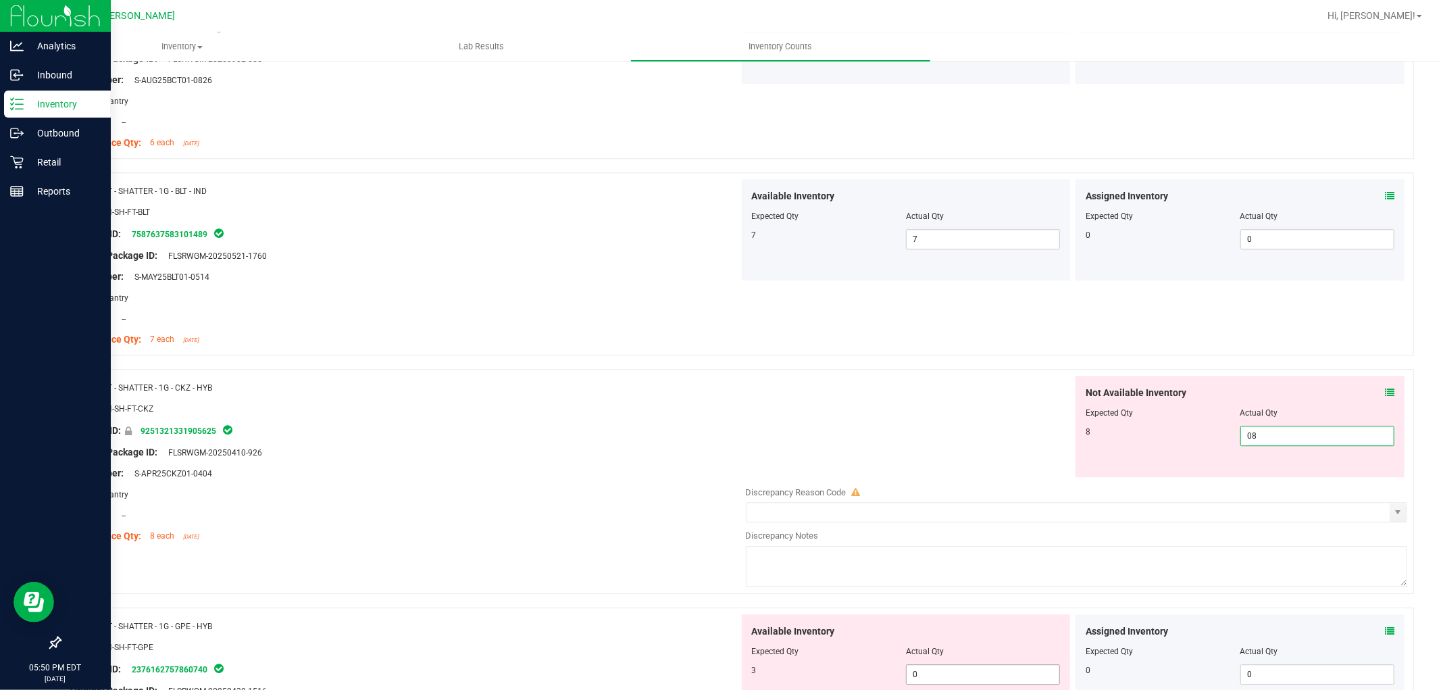
scroll to position [3227, 0]
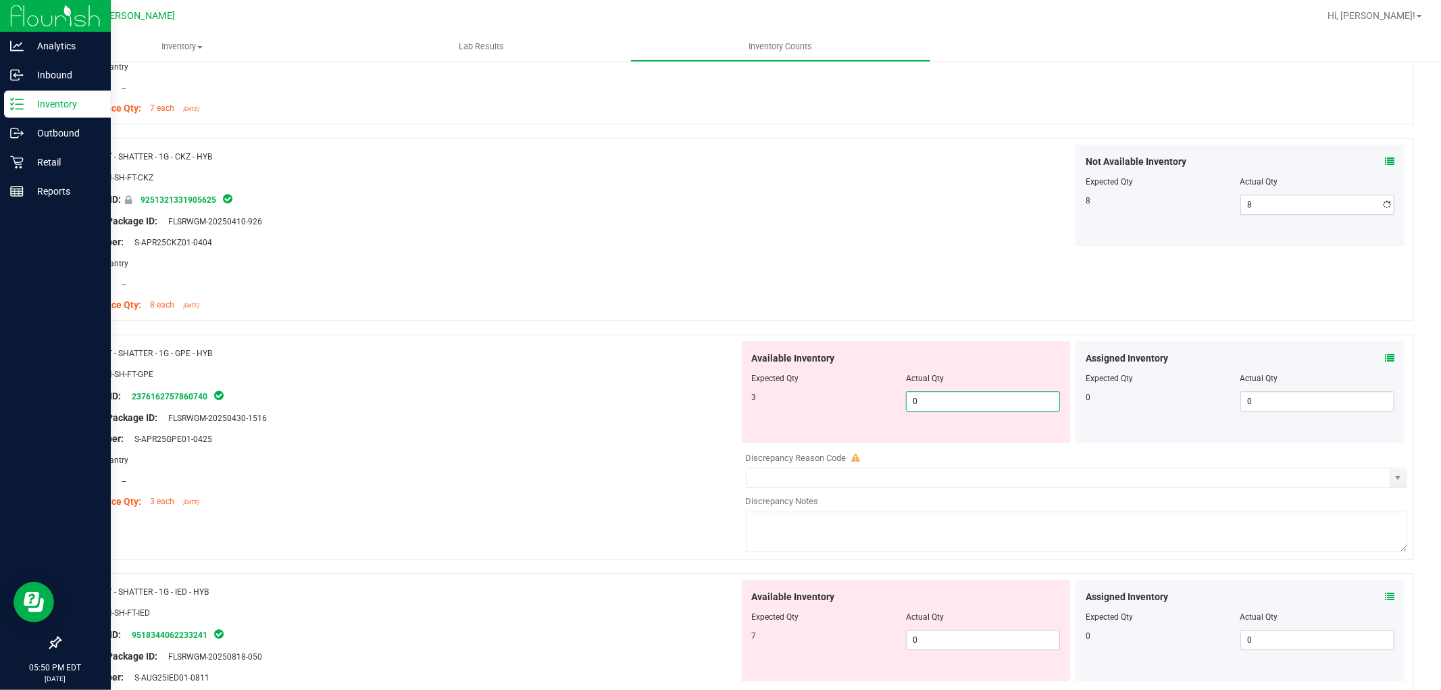
click at [1001, 449] on div "Available Inventory Expected Qty Actual Qty 3 0 0" at bounding box center [1073, 448] width 669 height 214
click at [966, 640] on div "Available Inventory Expected Qty Actual Qty 7 0 0" at bounding box center [1073, 687] width 669 height 214
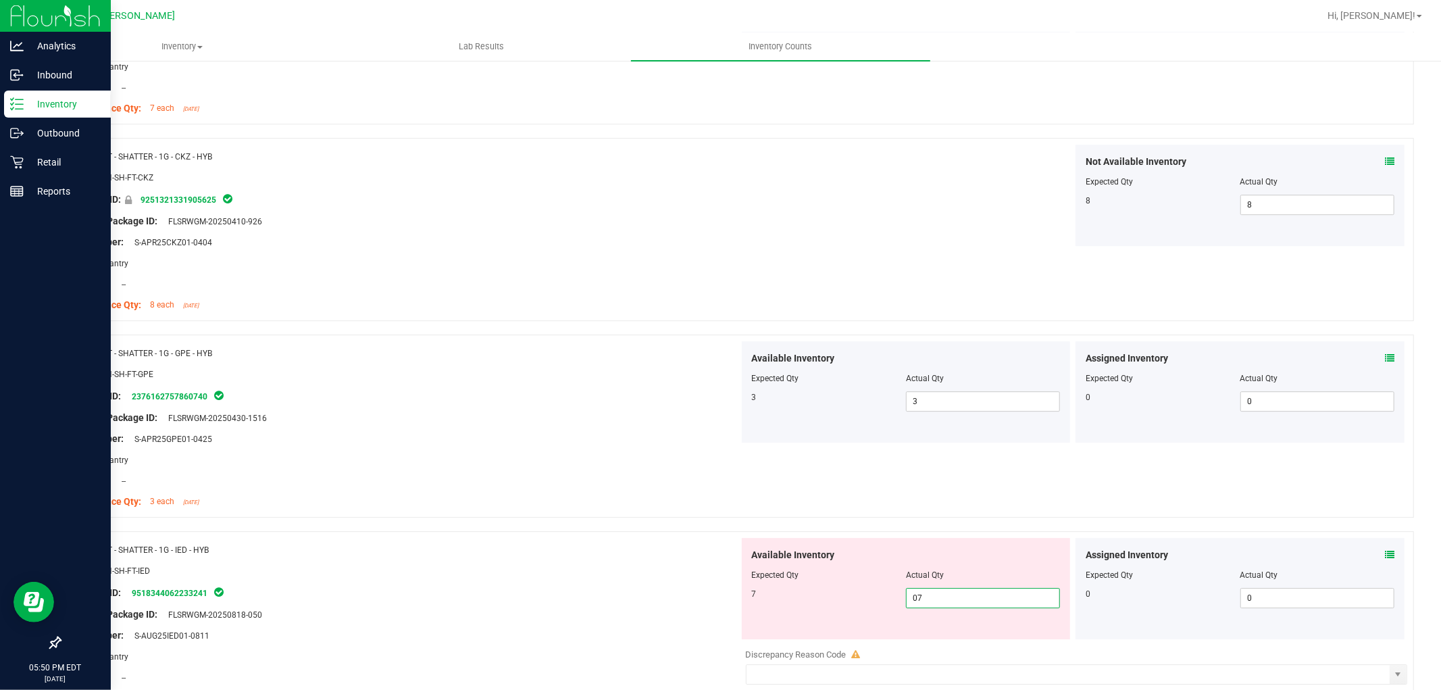
scroll to position [3527, 0]
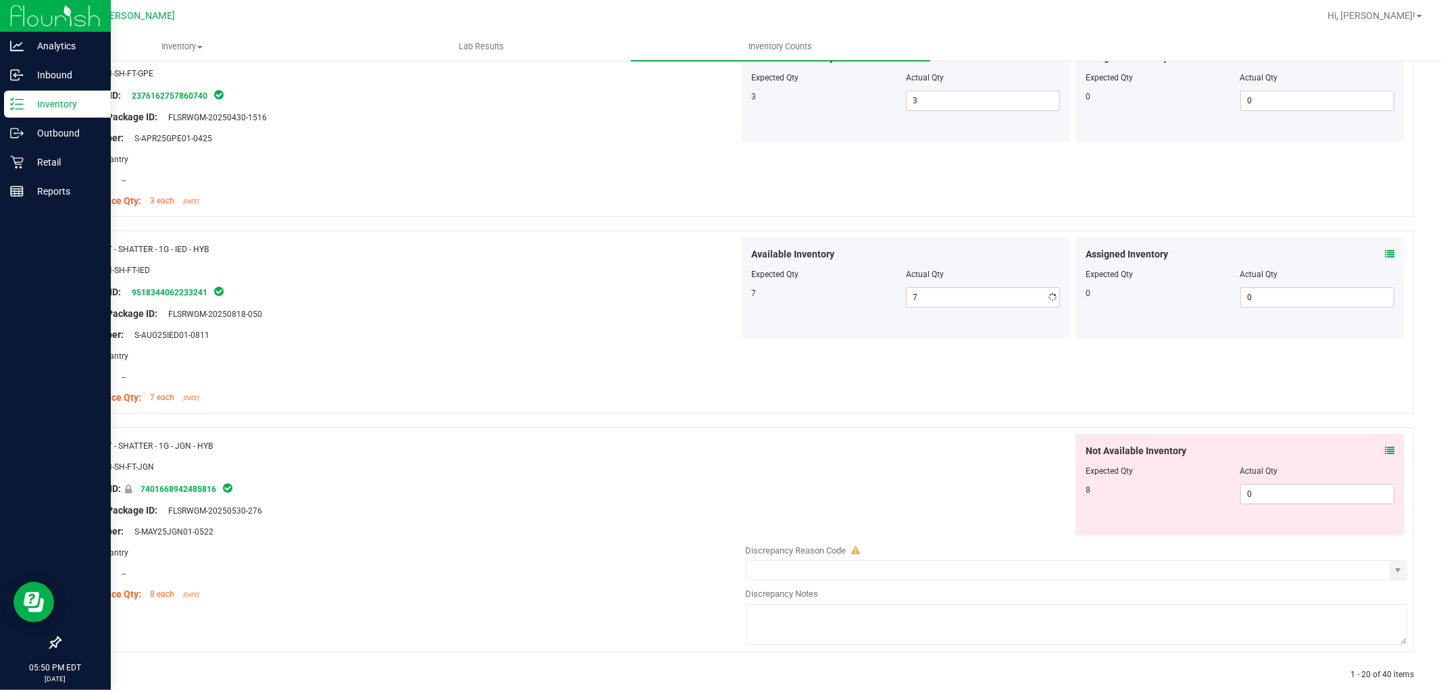
click at [1254, 528] on div "Not Available Inventory Expected Qty Actual Qty 8 0 0" at bounding box center [1239, 484] width 329 height 101
click at [1267, 502] on span "0 0" at bounding box center [1317, 494] width 154 height 20
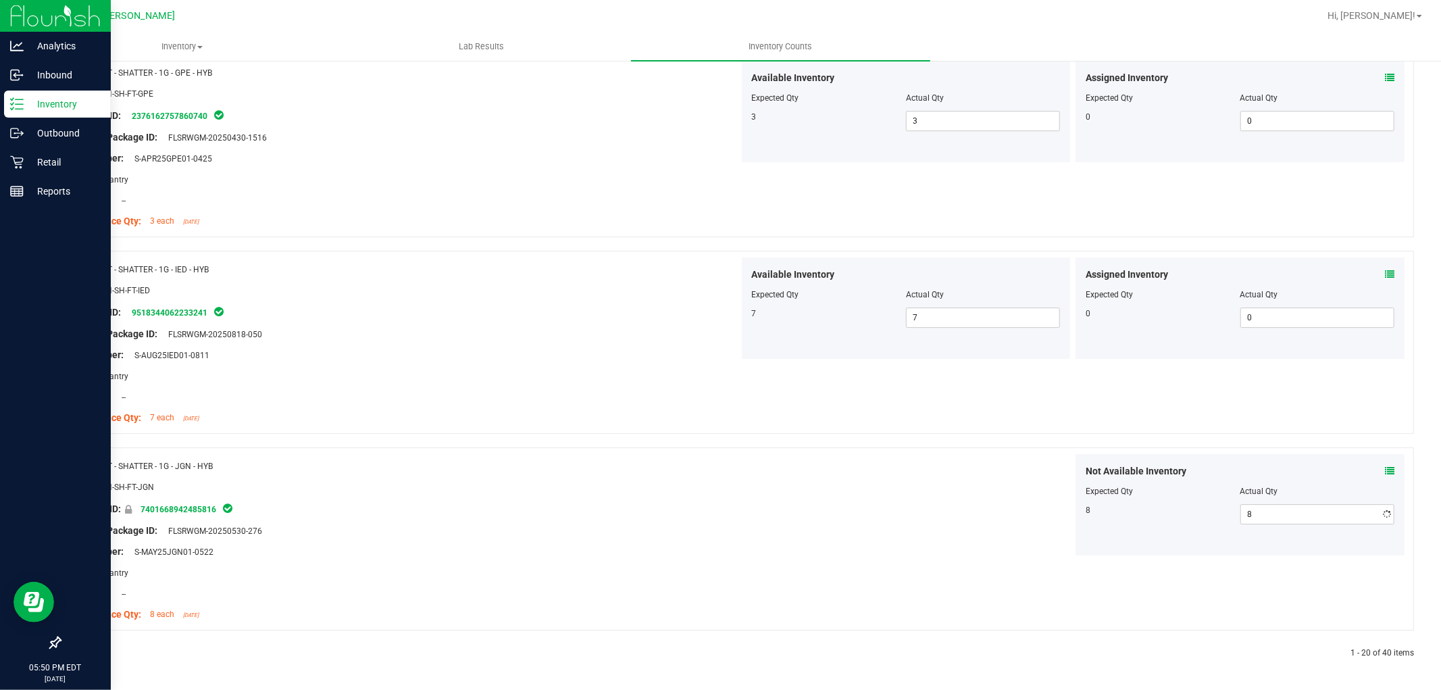
drag, startPoint x: 531, startPoint y: 449, endPoint x: 526, endPoint y: 458, distance: 10.9
click at [531, 449] on div "Name: FT - SHATTER - 1G - JGN - HYB SKU: CON-SH-FT-JGN Package ID: 740166894248…" at bounding box center [736, 538] width 1354 height 183
click at [90, 649] on icon at bounding box center [92, 653] width 4 height 8
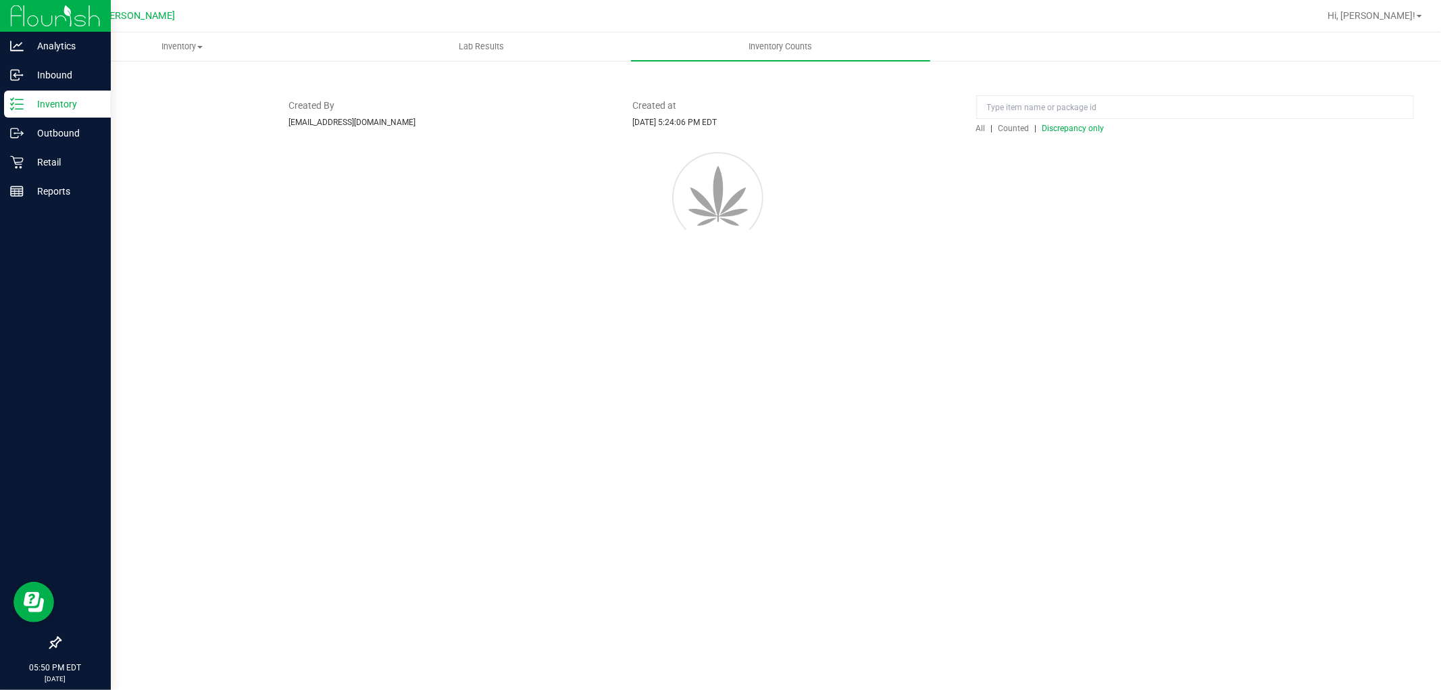
scroll to position [0, 0]
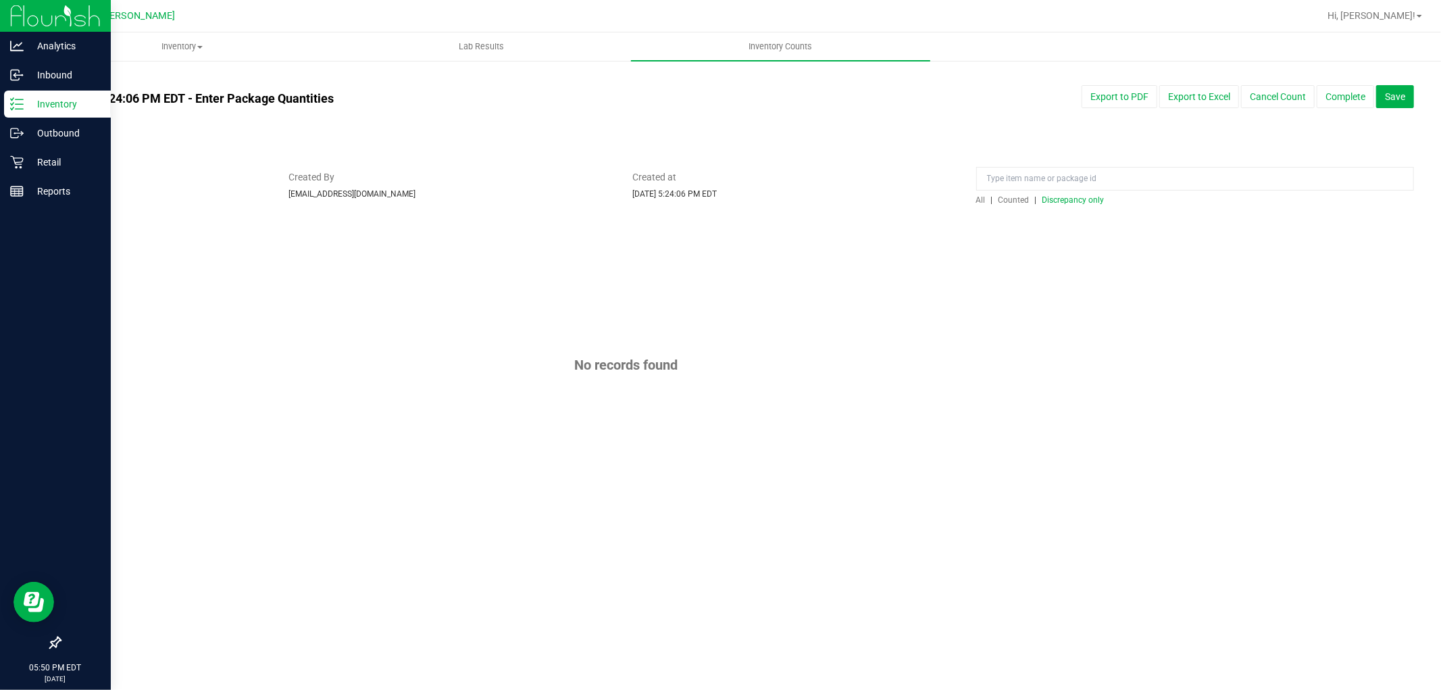
click at [976, 198] on span "All" at bounding box center [980, 199] width 9 height 9
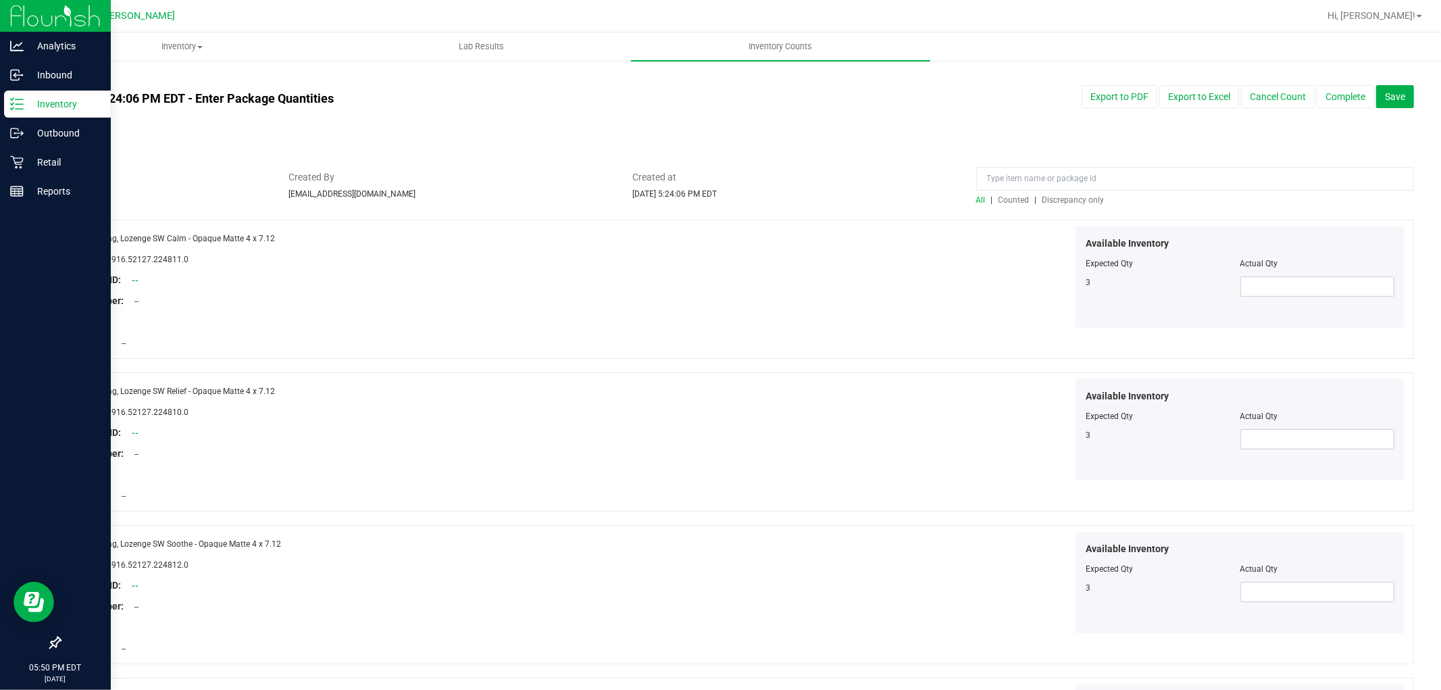
click at [1079, 197] on span "Discrepancy only" at bounding box center [1073, 199] width 62 height 9
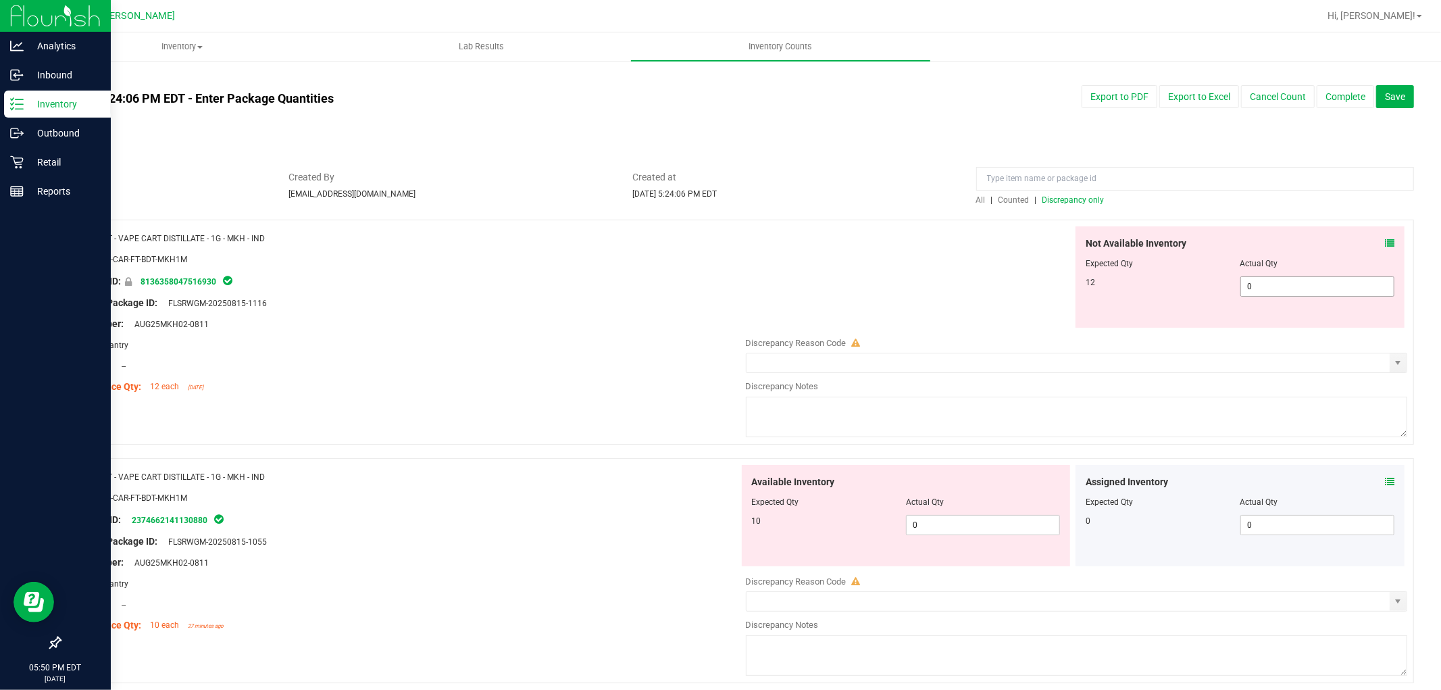
click at [1295, 290] on span "0 0" at bounding box center [1317, 286] width 154 height 20
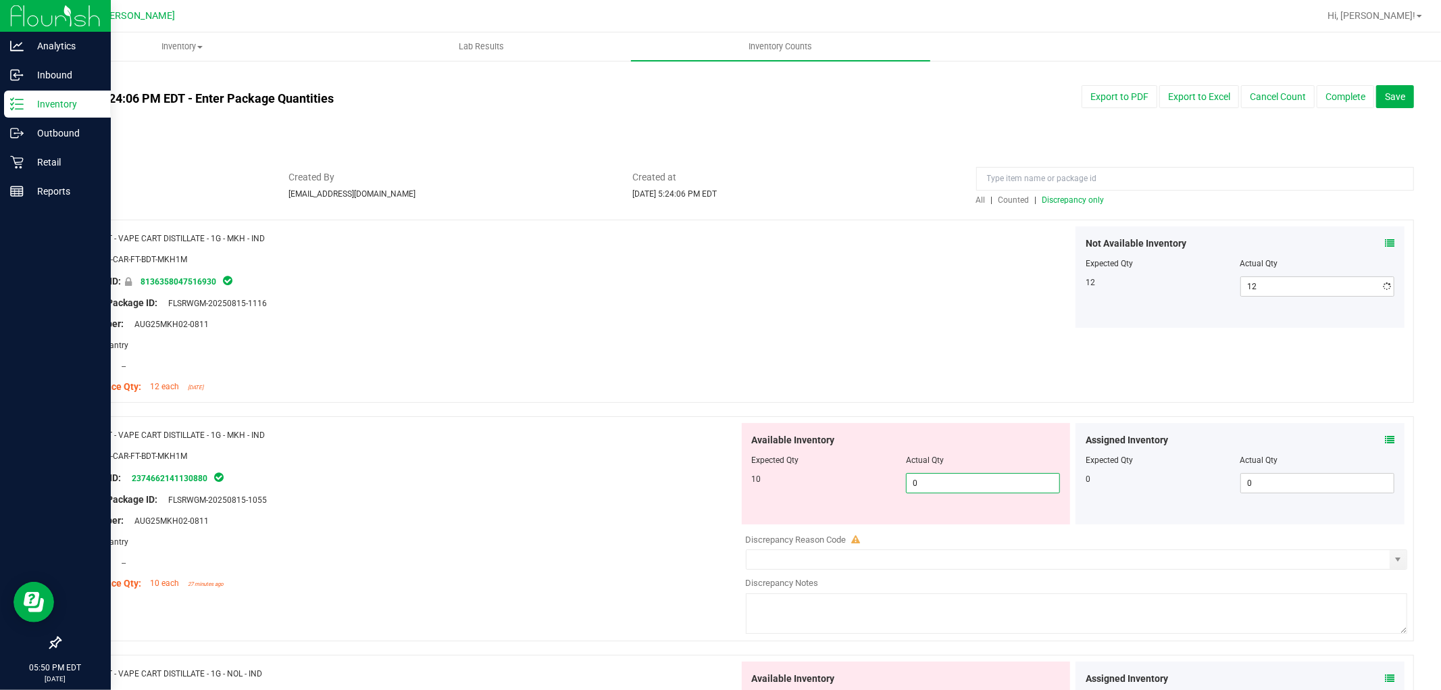
click at [951, 522] on div "Available Inventory Expected Qty Actual Qty 10 0 0" at bounding box center [906, 473] width 329 height 101
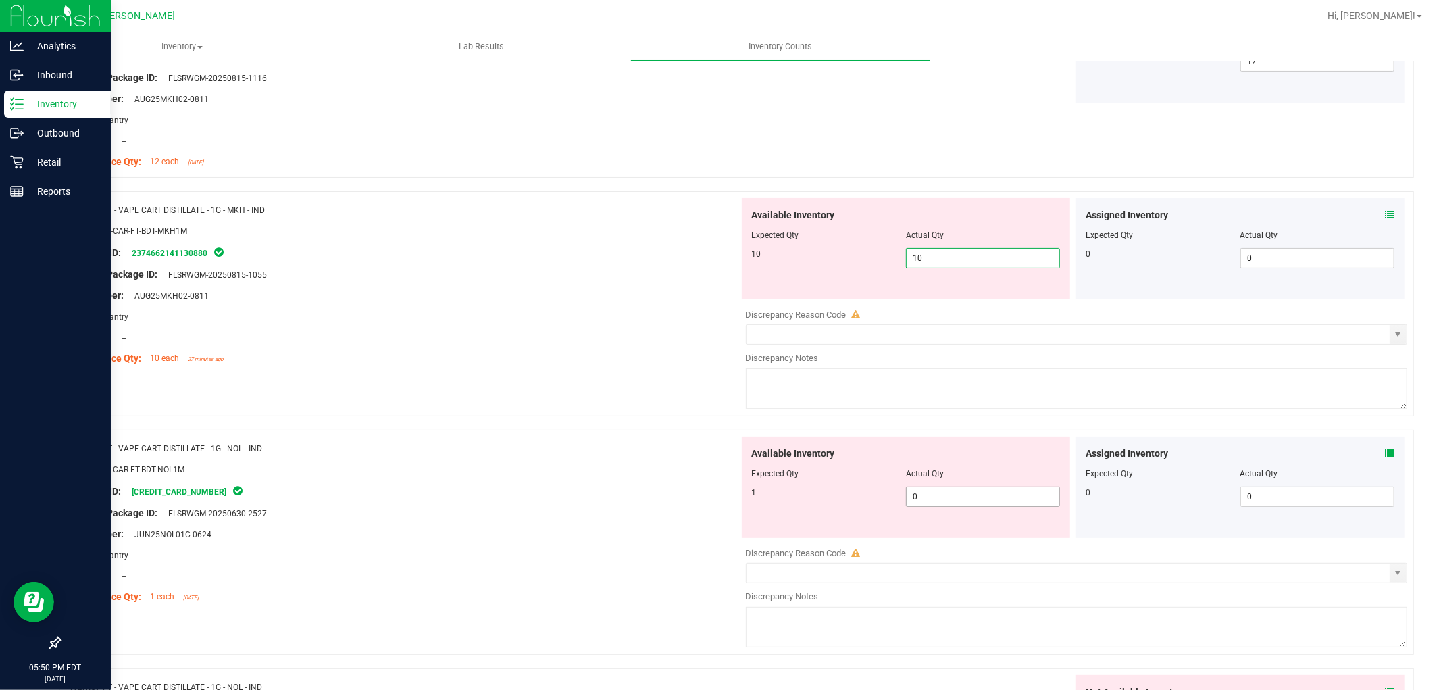
click at [950, 496] on div "Available Inventory Expected Qty Actual Qty 1 0 0" at bounding box center [1073, 543] width 669 height 214
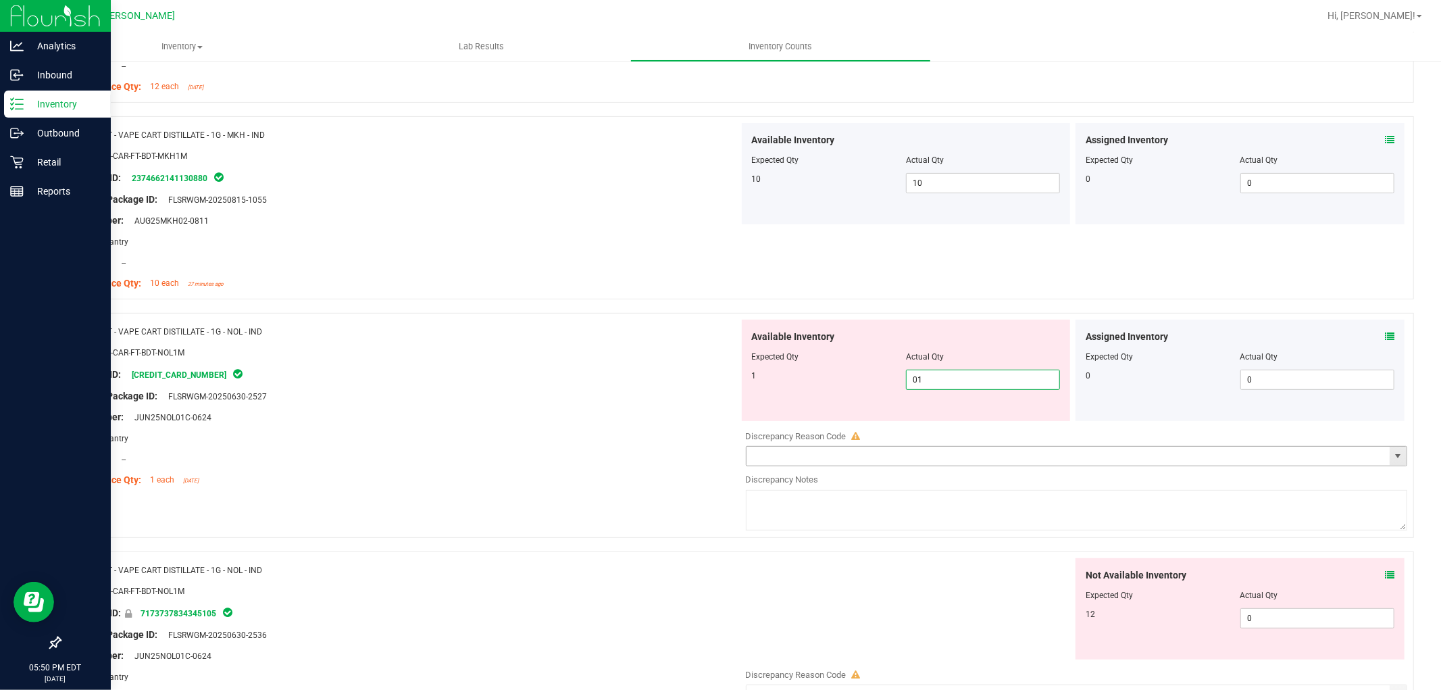
scroll to position [450, 0]
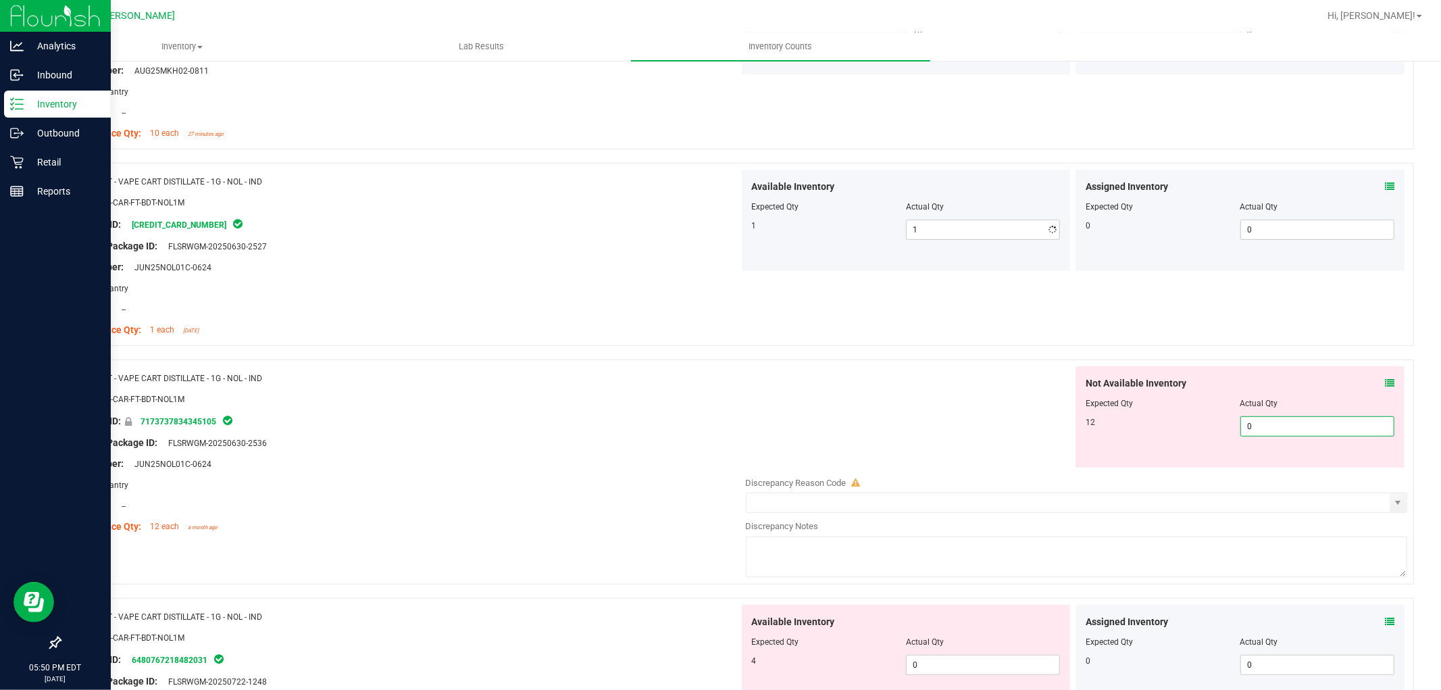
click at [1281, 461] on div "Not Available Inventory Expected Qty Actual Qty 12 0 0" at bounding box center [1239, 416] width 329 height 101
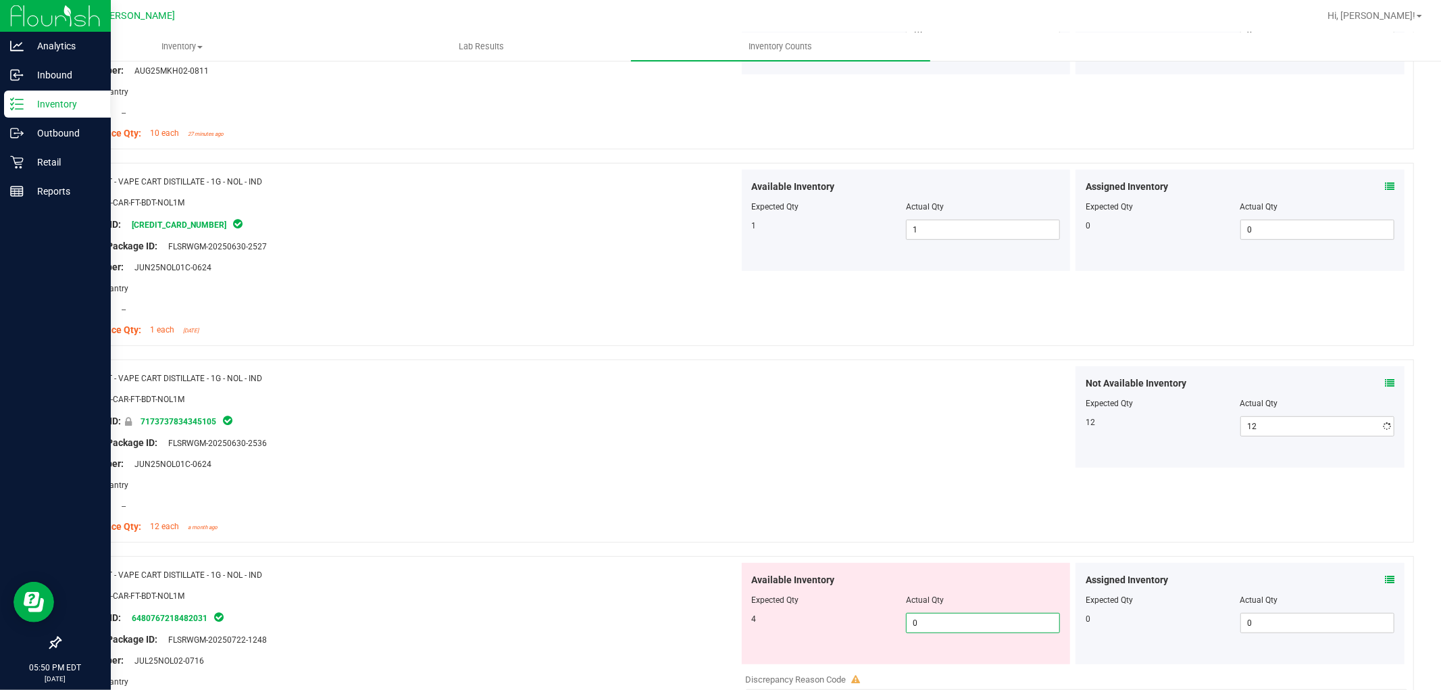
click at [920, 664] on div "Available Inventory Expected Qty Actual Qty 4 0 0" at bounding box center [1073, 670] width 669 height 214
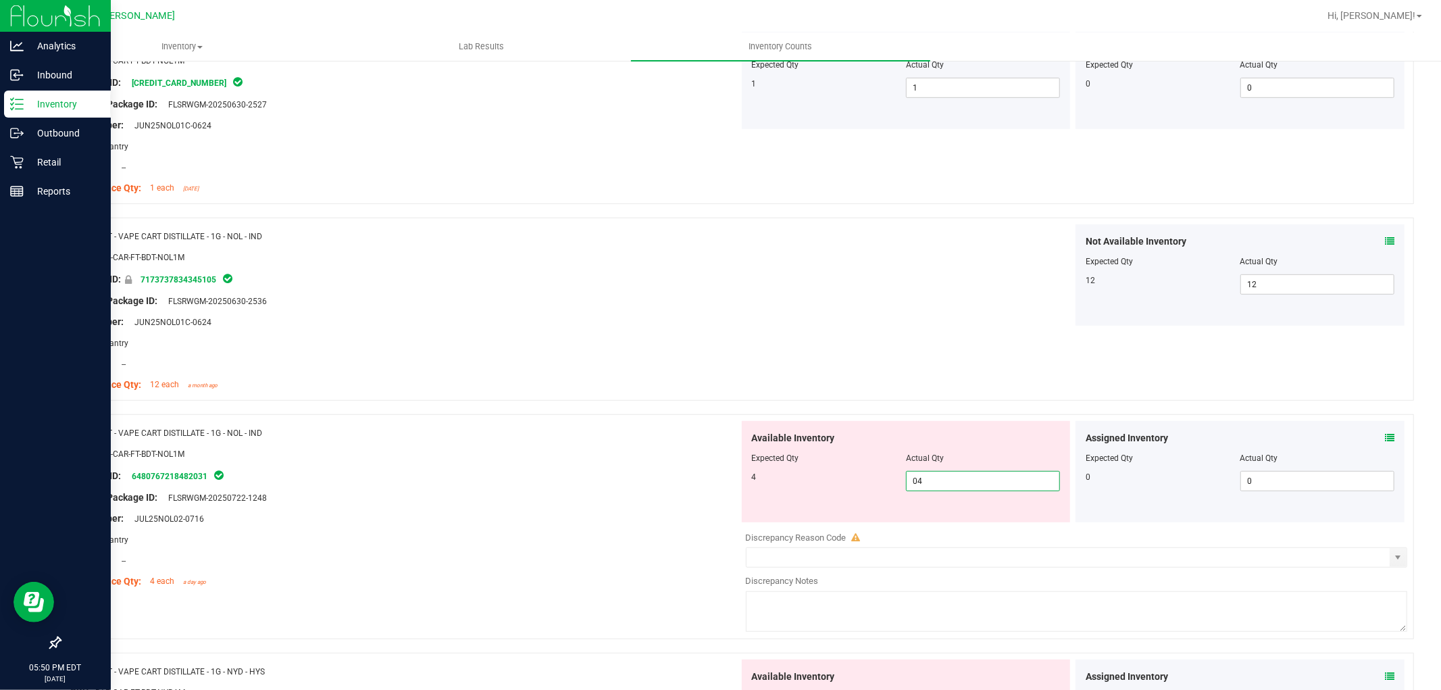
scroll to position [825, 0]
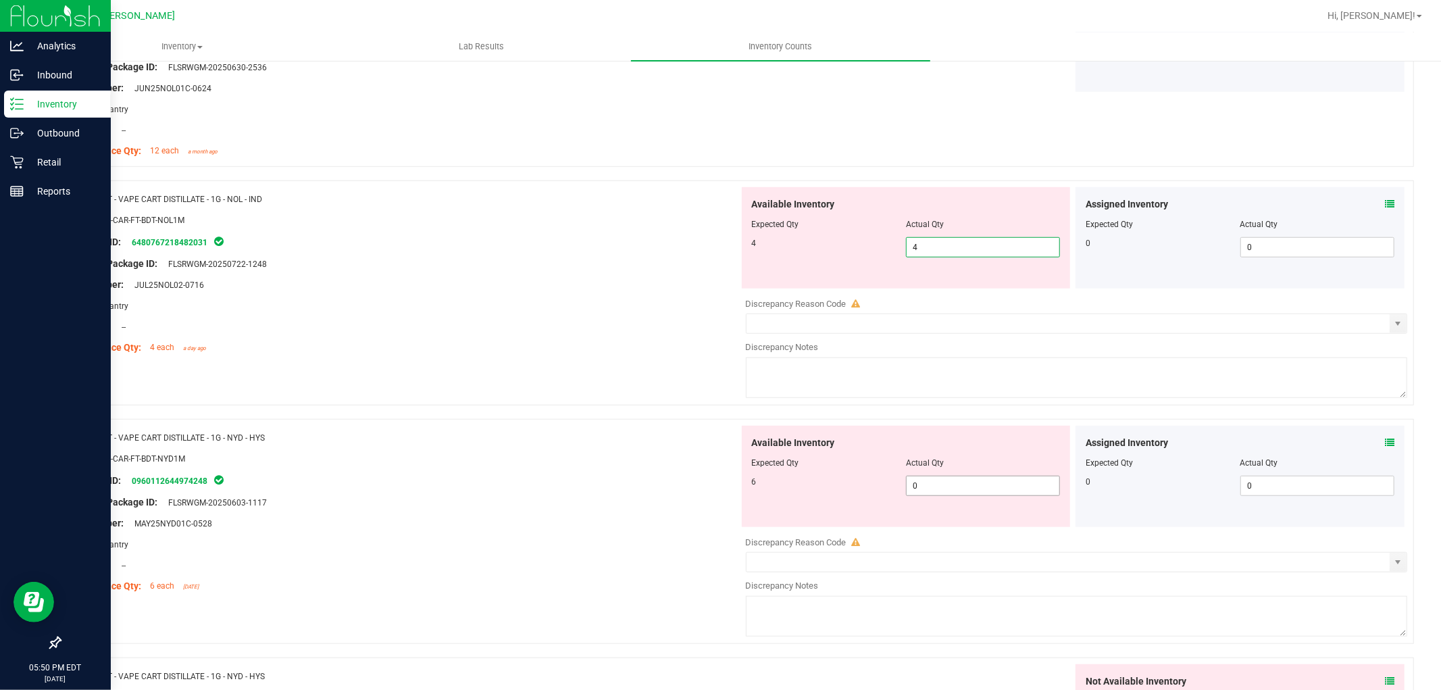
click at [948, 502] on div "Available Inventory Expected Qty Actual Qty 6 0 0" at bounding box center [1073, 533] width 669 height 214
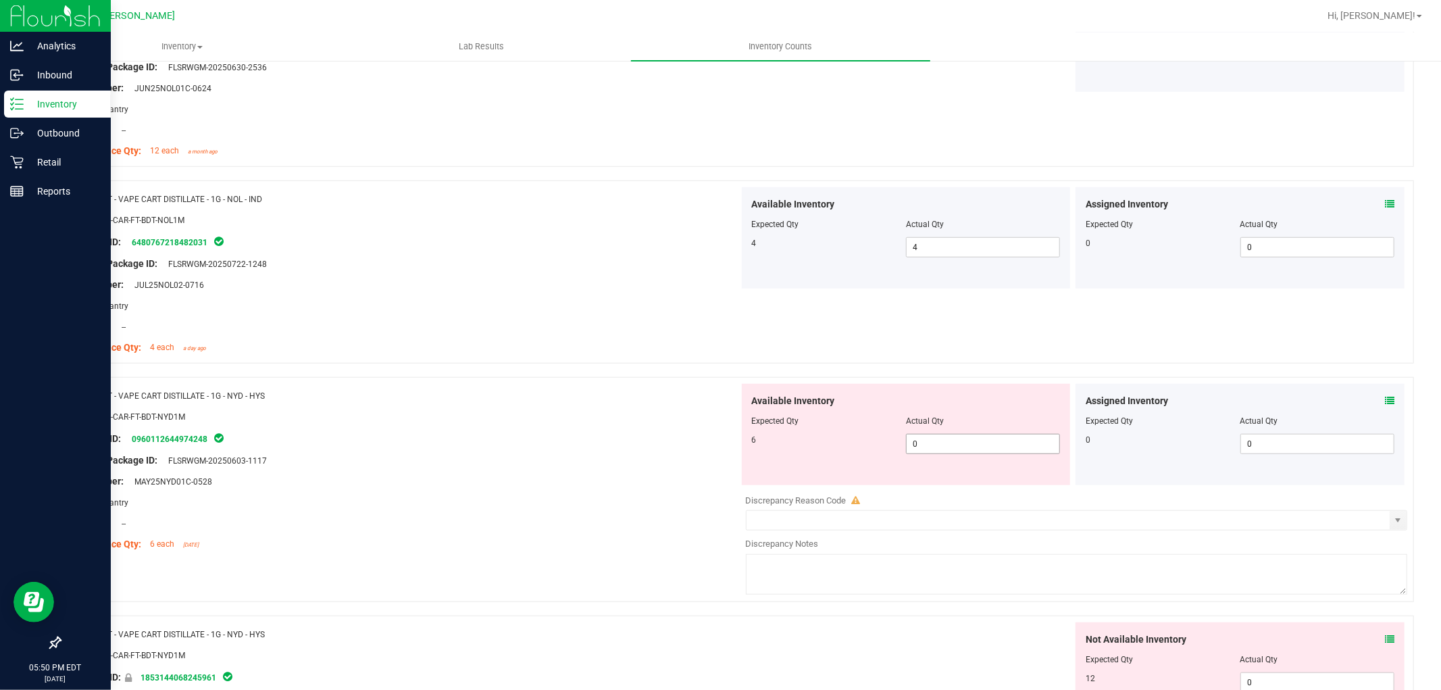
click at [963, 446] on span "0 0" at bounding box center [983, 444] width 154 height 20
click at [1325, 673] on div "Not Available Inventory Expected Qty Actual Qty 12 0 0" at bounding box center [1239, 672] width 329 height 101
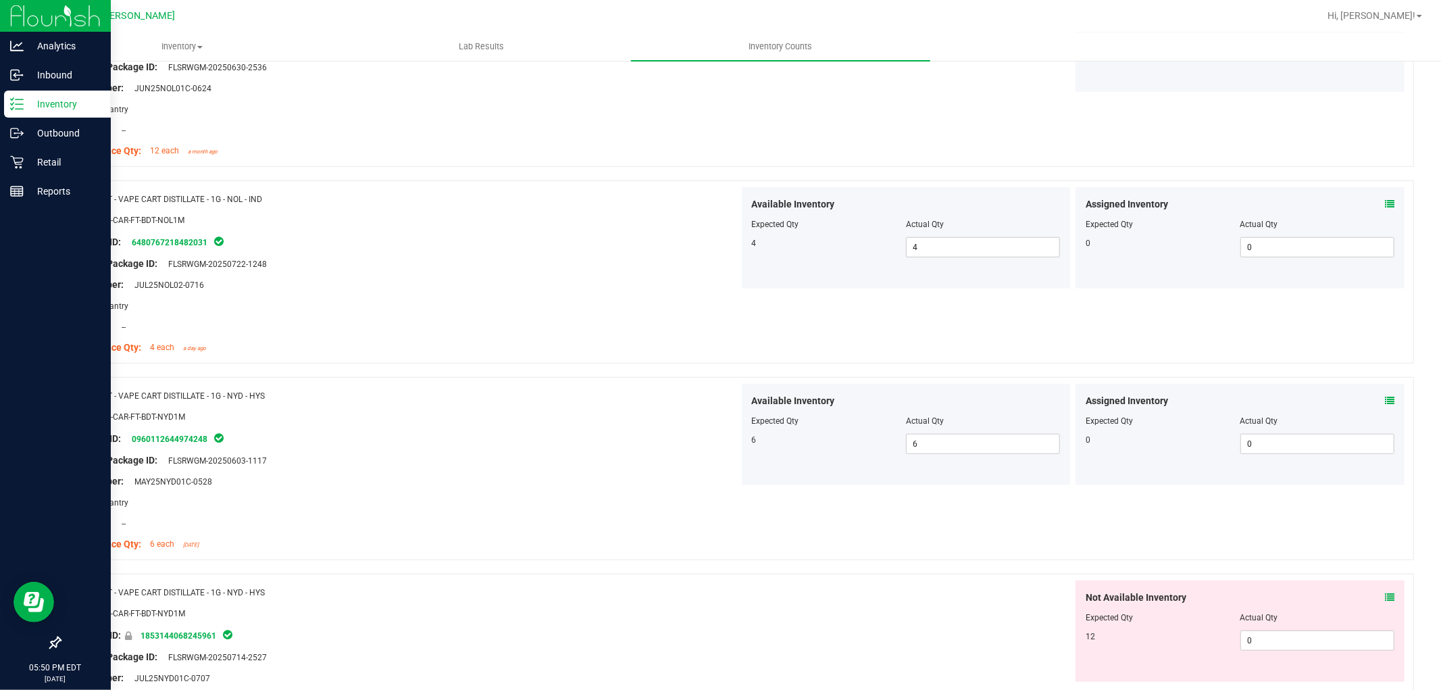
click at [1298, 653] on div "Not Available Inventory Expected Qty Actual Qty 12 0 0" at bounding box center [1239, 630] width 329 height 101
click at [1285, 632] on span "0 0" at bounding box center [1317, 640] width 154 height 20
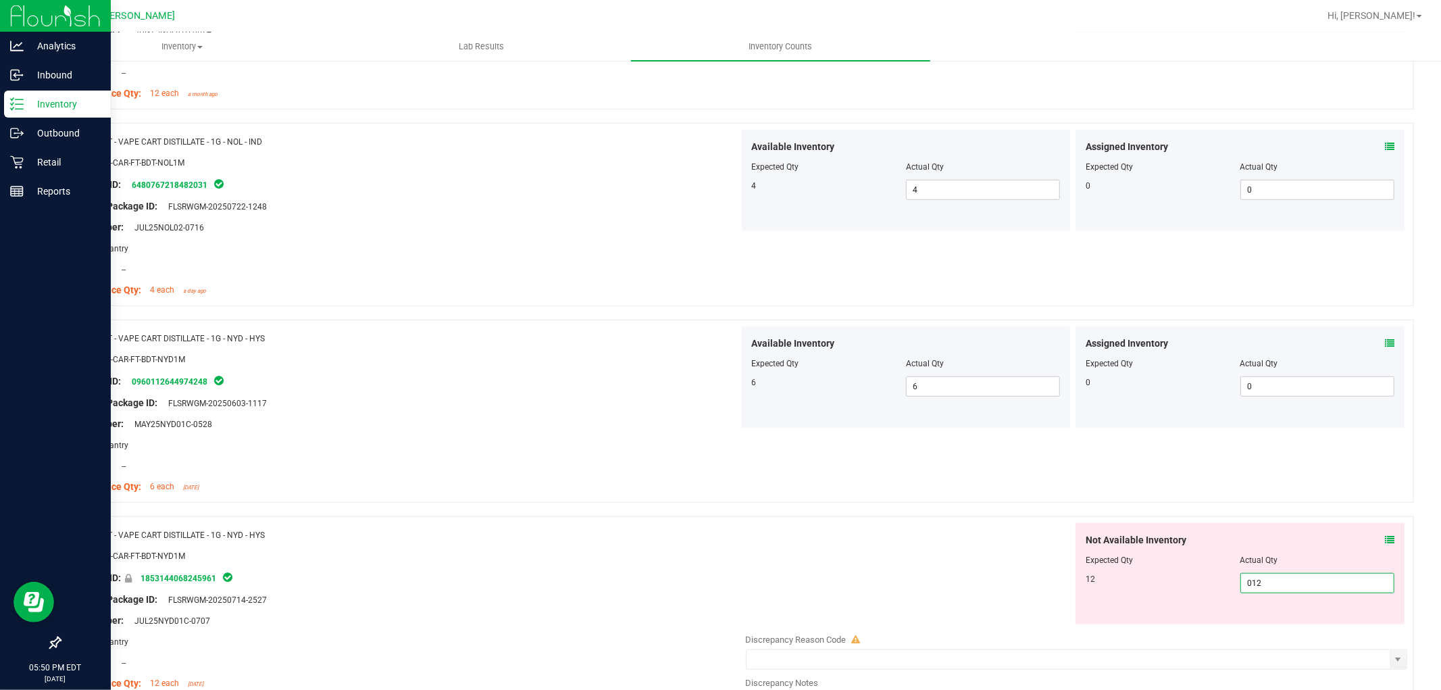
scroll to position [1200, 0]
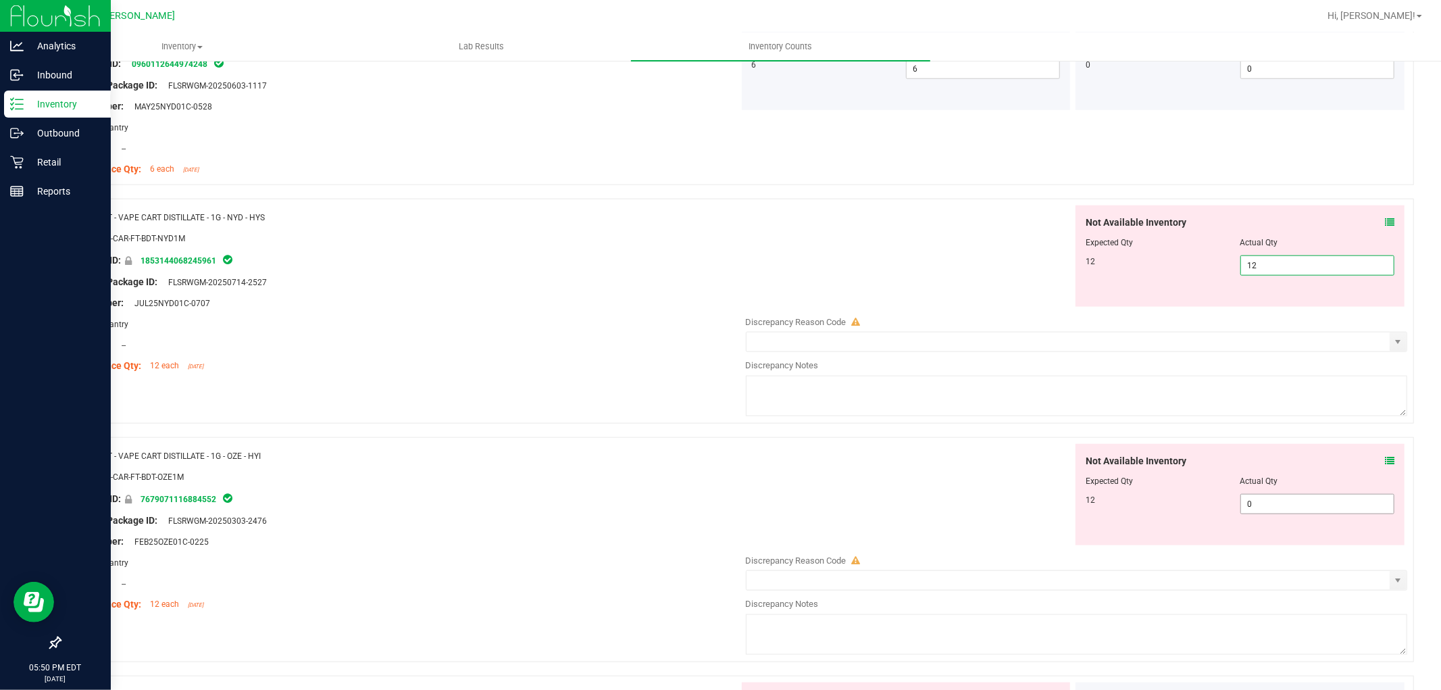
click at [1273, 505] on div "Not Available Inventory Expected Qty Actual Qty 12 0 0" at bounding box center [1073, 551] width 669 height 214
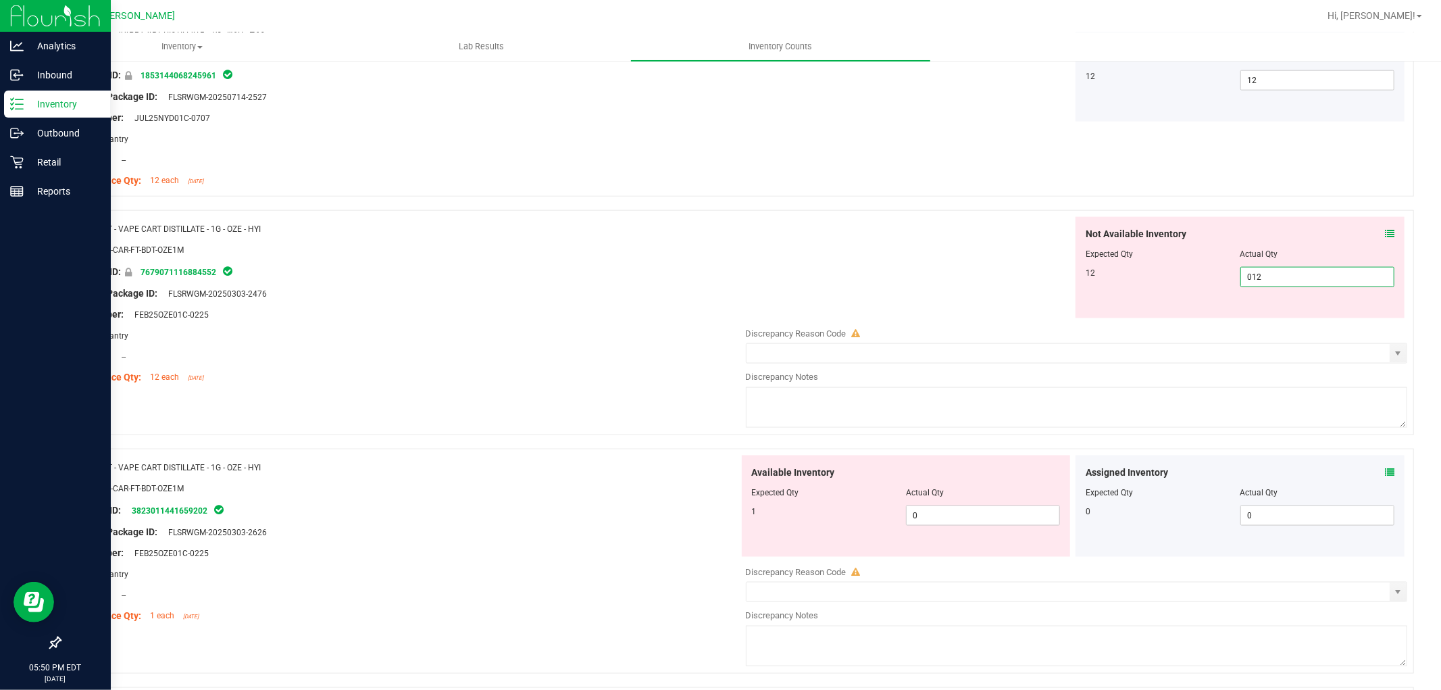
scroll to position [1576, 0]
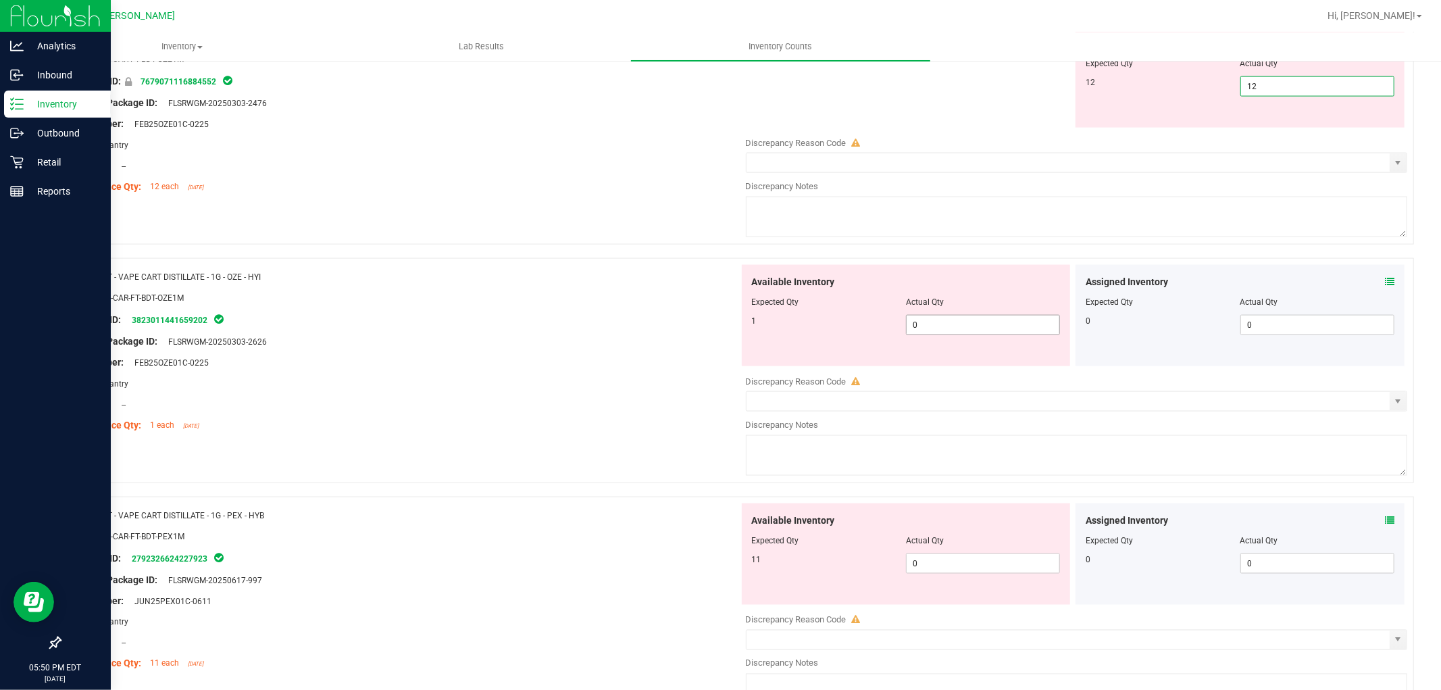
click at [962, 328] on div "Available Inventory Expected Qty Actual Qty 1 0 0" at bounding box center [1073, 372] width 669 height 214
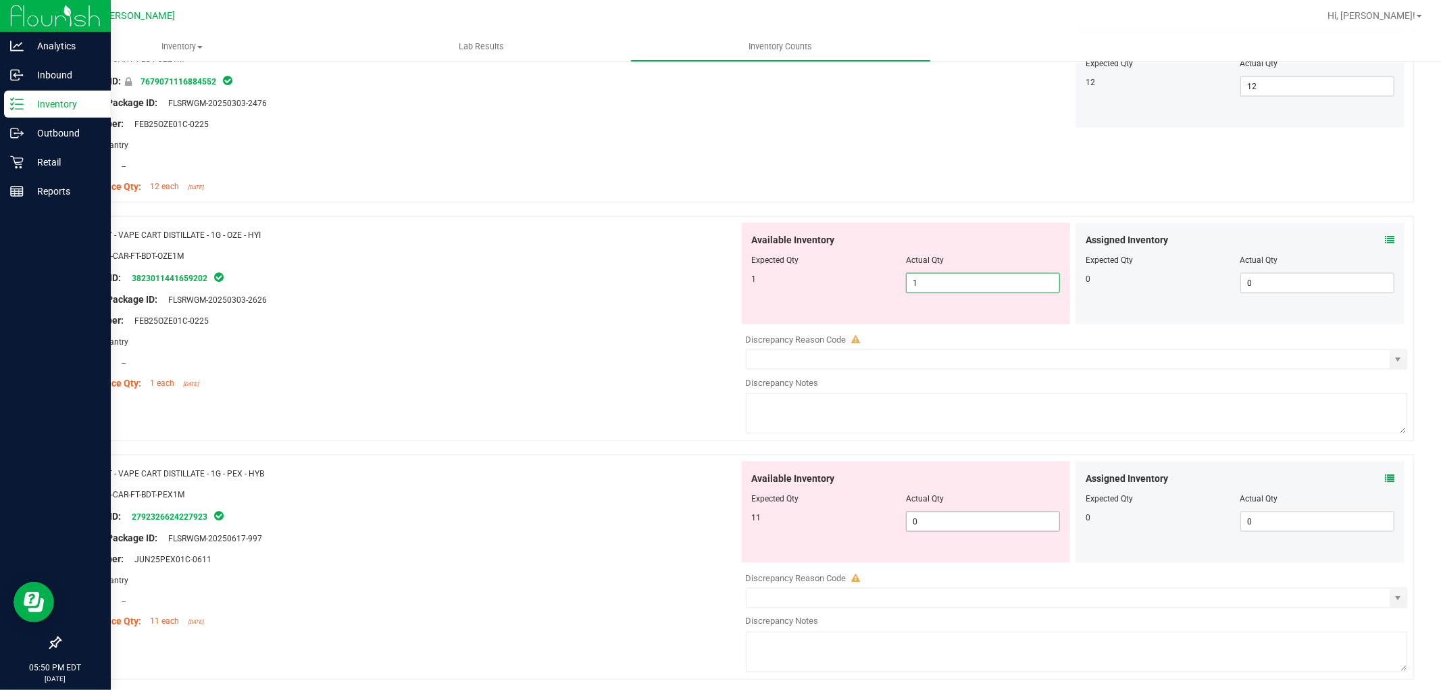
click at [948, 524] on div "Available Inventory Expected Qty Actual Qty 11 0 0" at bounding box center [1073, 568] width 669 height 214
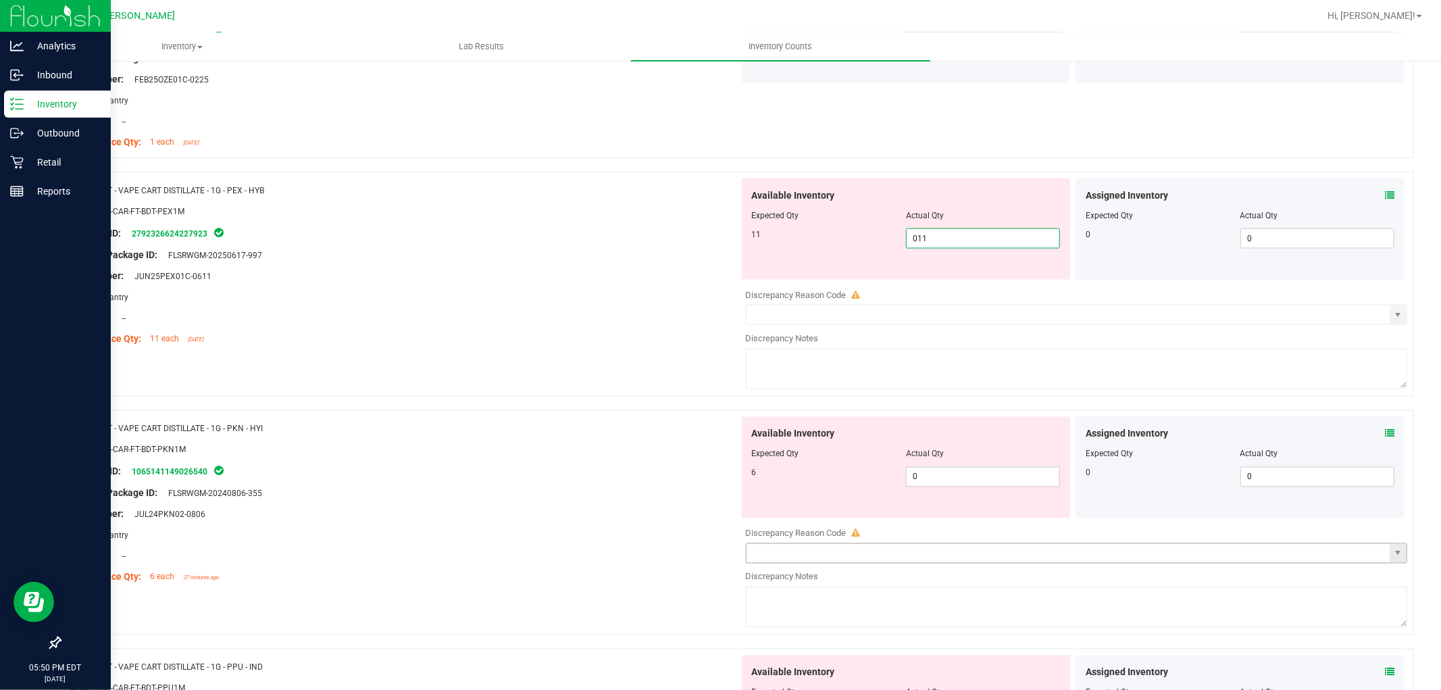
scroll to position [1951, 0]
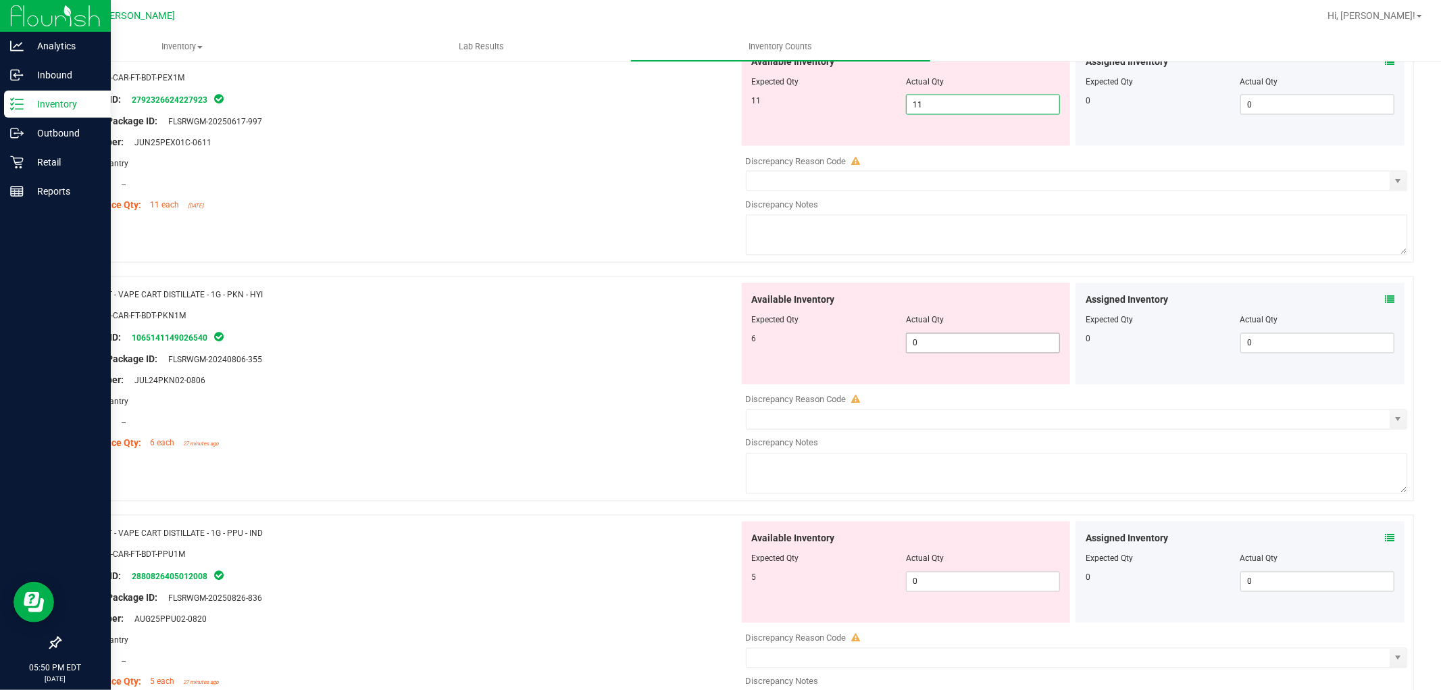
click at [981, 348] on div "Available Inventory Expected Qty Actual Qty 6 0 0" at bounding box center [1073, 390] width 669 height 214
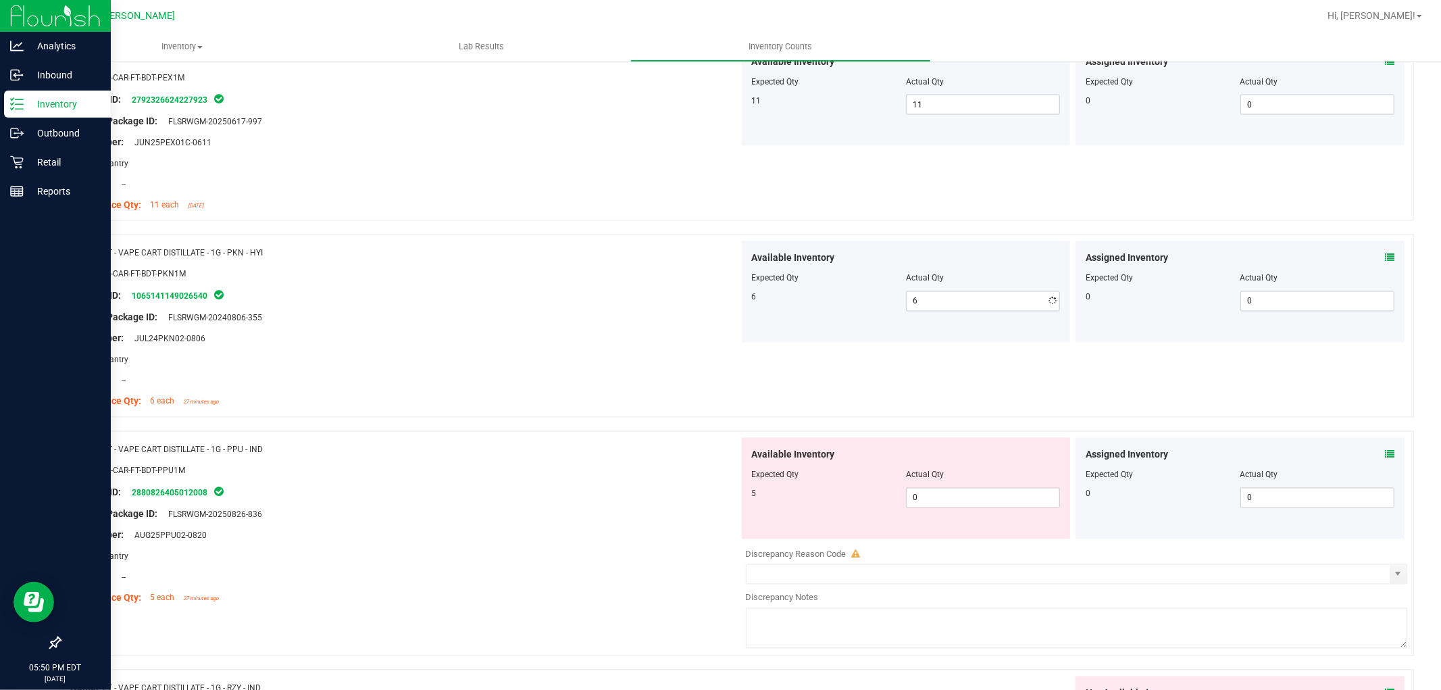
click at [967, 529] on div "Available Inventory Expected Qty Actual Qty 5 0 0" at bounding box center [906, 488] width 329 height 101
click at [969, 505] on span "0 0" at bounding box center [983, 498] width 154 height 20
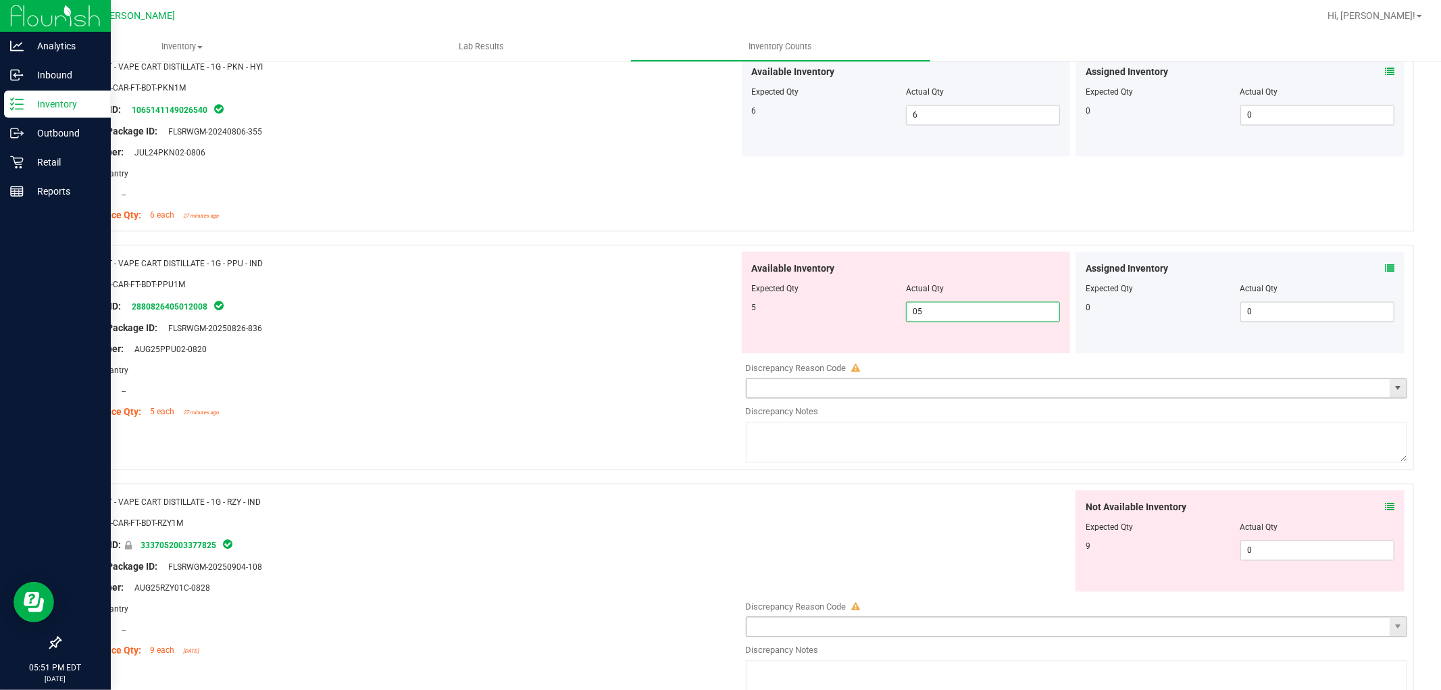
scroll to position [2326, 0]
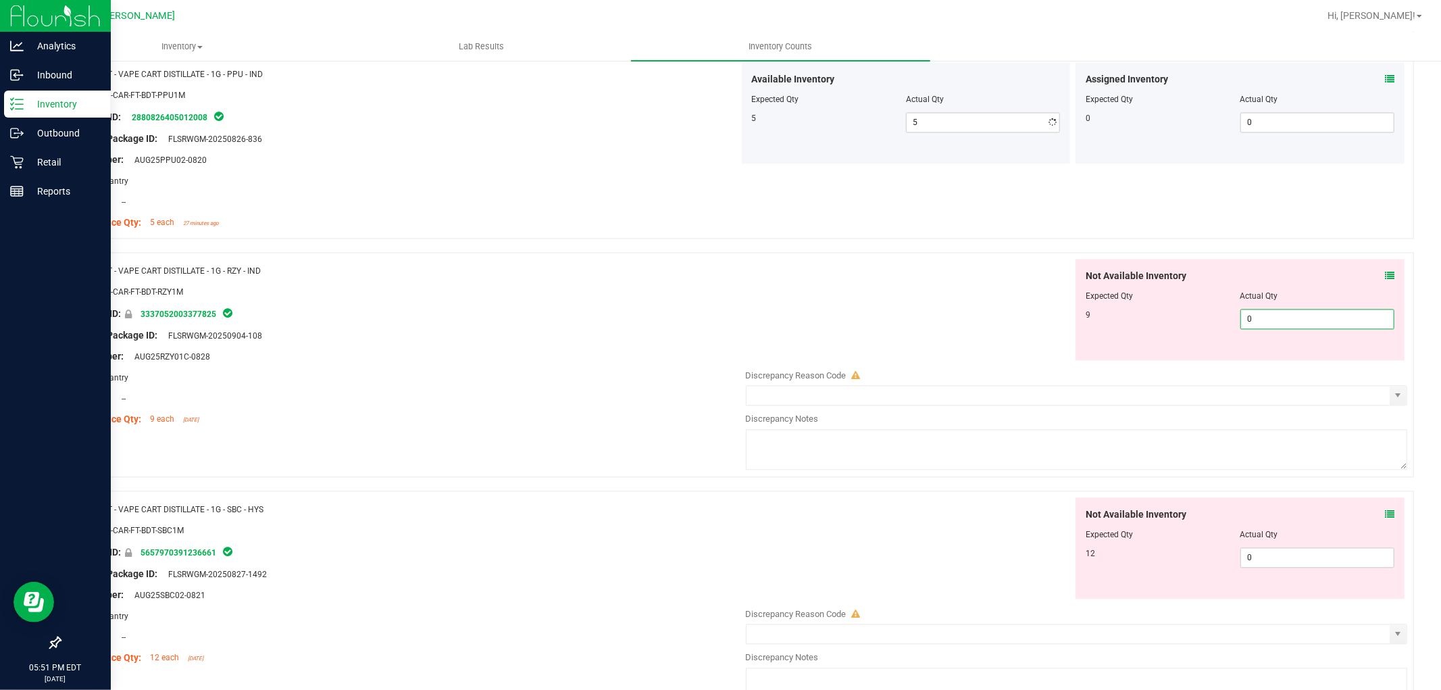
click at [1269, 359] on div "Not Available Inventory Expected Qty Actual Qty 9 0 0" at bounding box center [1239, 309] width 329 height 101
click at [1257, 557] on div "Not Available Inventory Expected Qty Actual Qty 12 0 0" at bounding box center [1073, 604] width 669 height 214
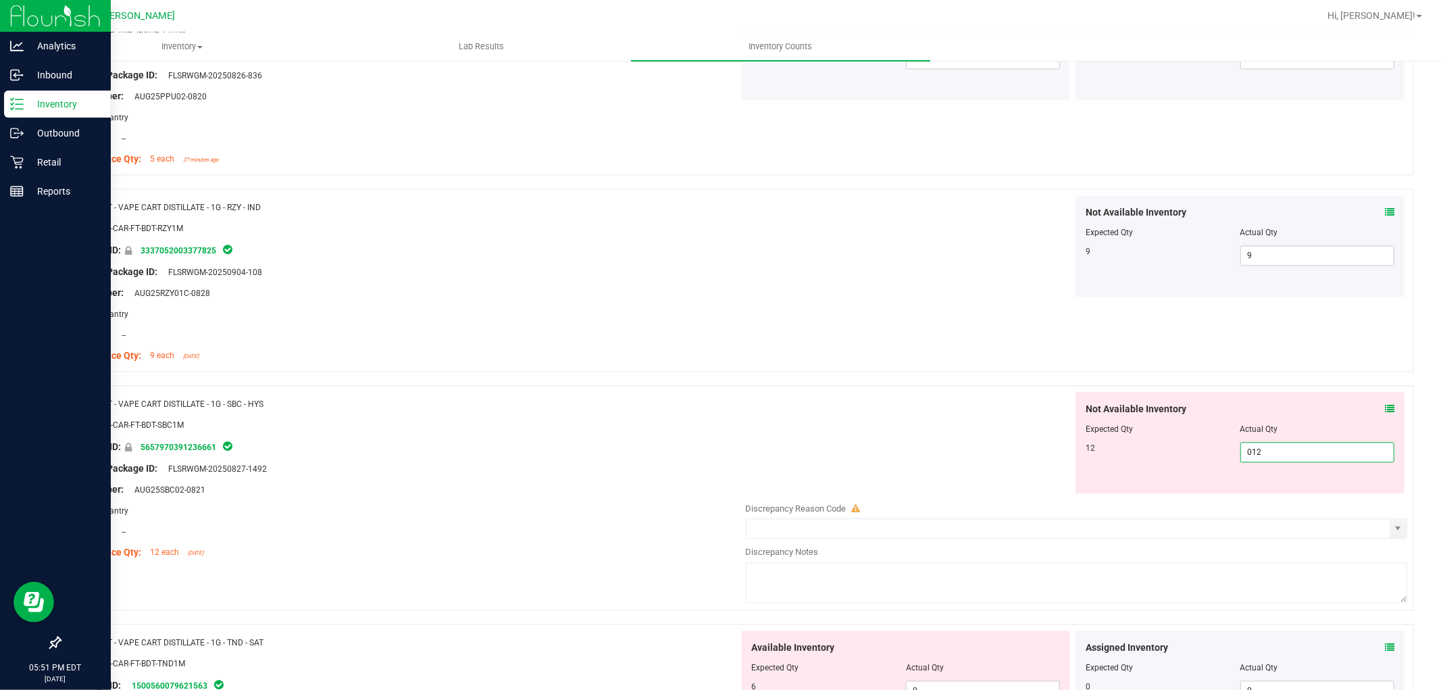
scroll to position [2626, 0]
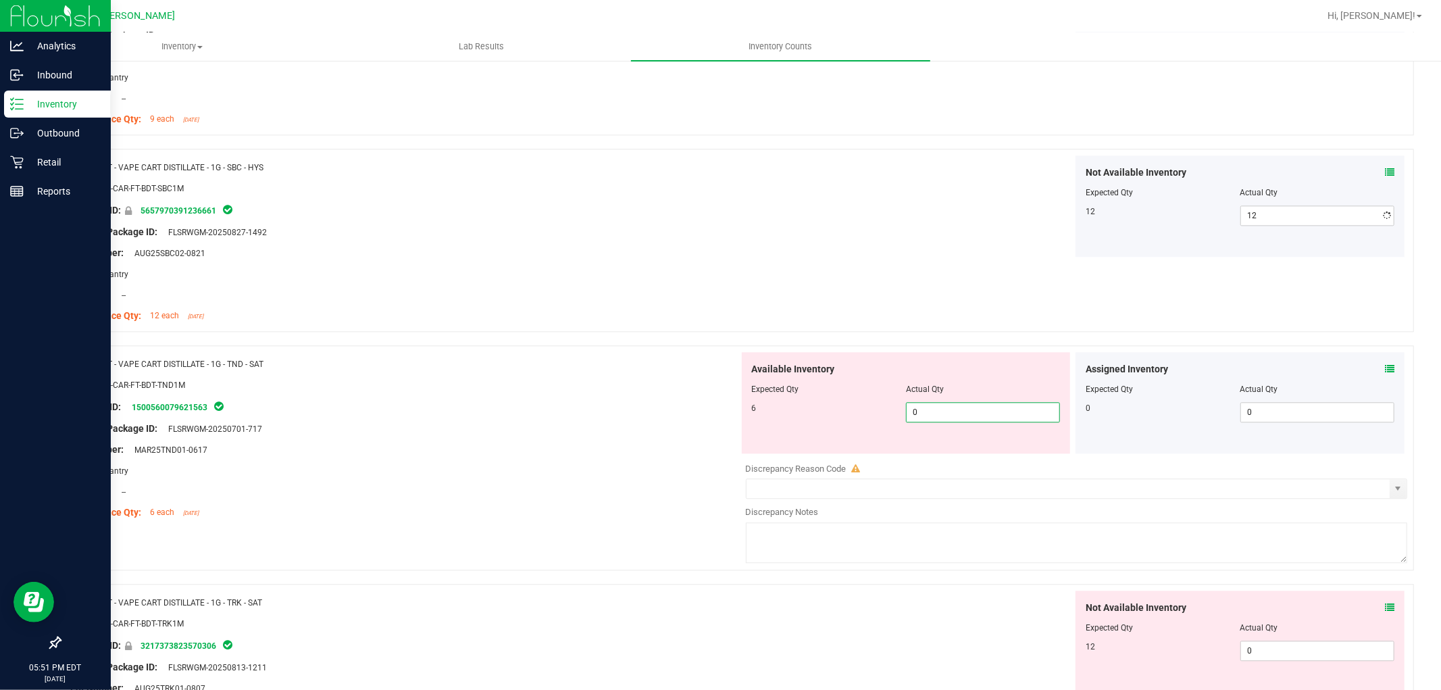
click at [980, 463] on div "Available Inventory Expected Qty Actual Qty 6 0 0" at bounding box center [1073, 459] width 669 height 214
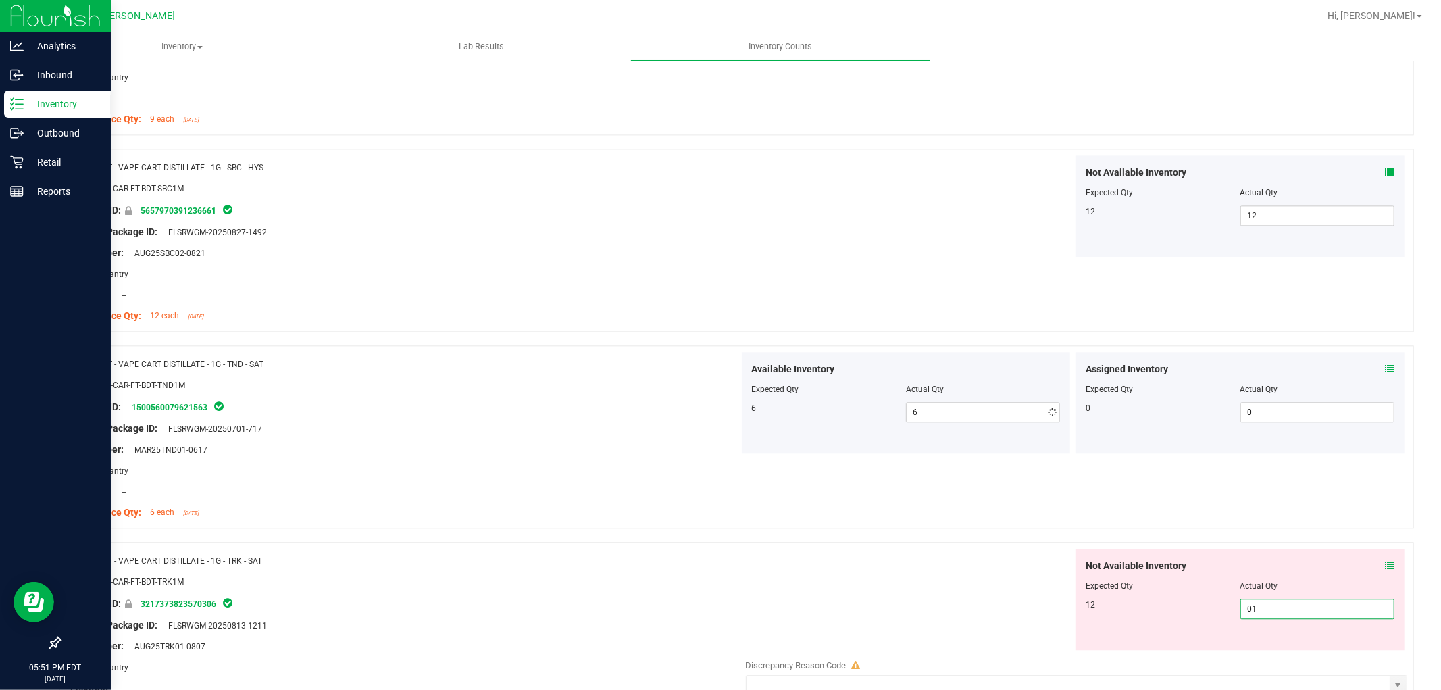
click at [1296, 650] on div "Not Available Inventory Expected Qty Actual Qty 12 0 01" at bounding box center [1073, 655] width 669 height 214
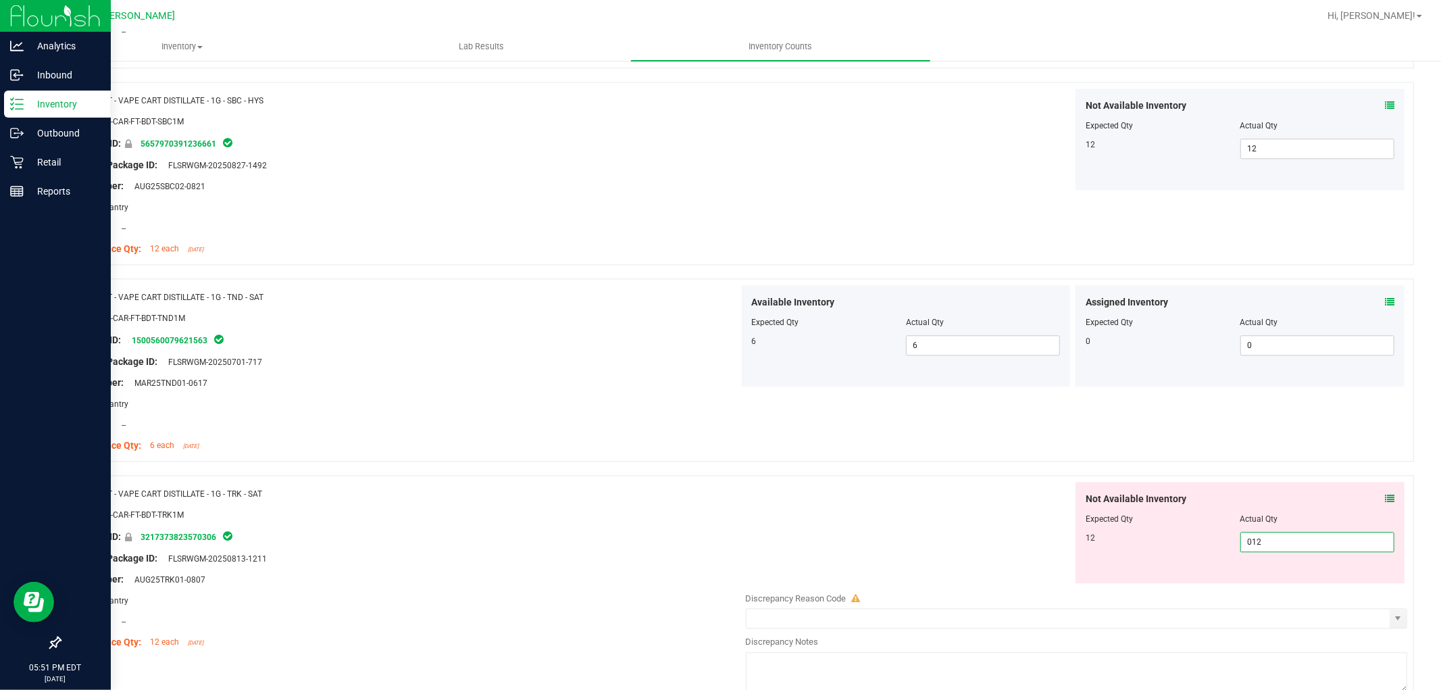
scroll to position [3002, 0]
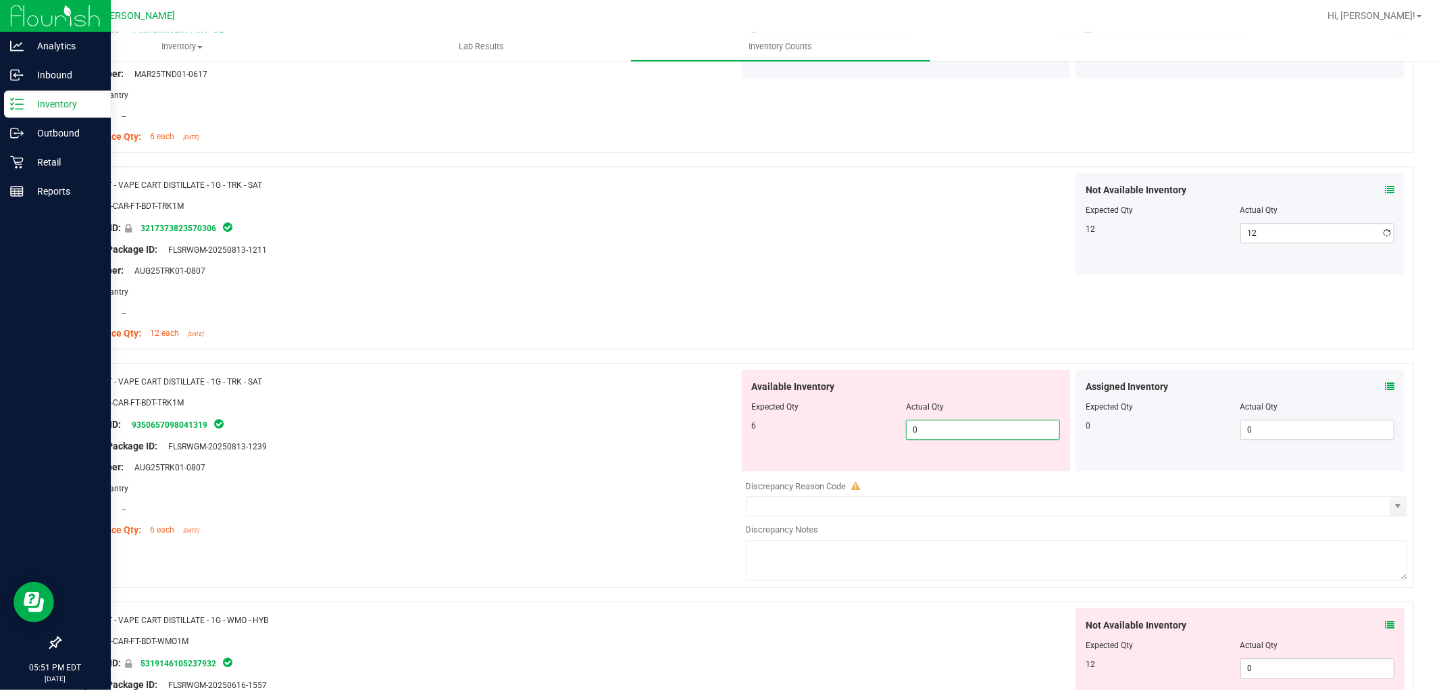
click at [1005, 475] on div "Available Inventory Expected Qty Actual Qty 6 0 0" at bounding box center [1073, 476] width 669 height 214
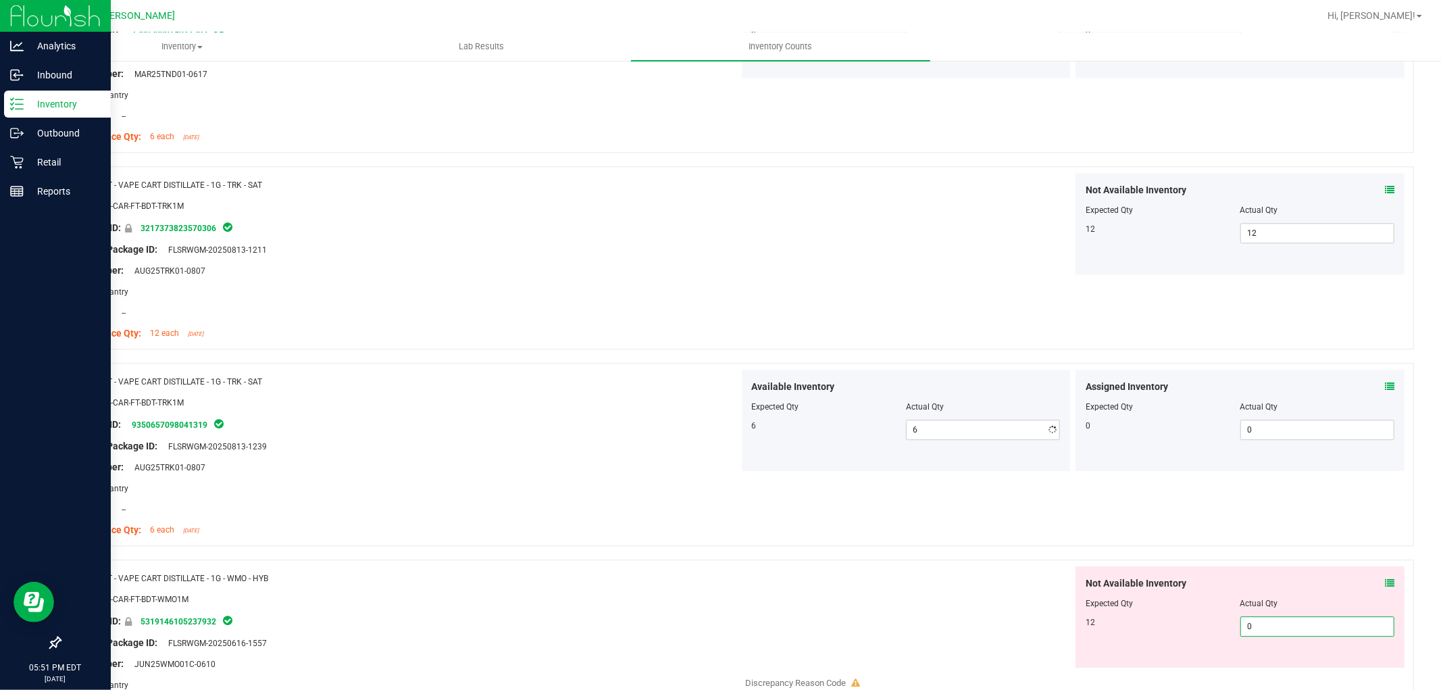
click at [1254, 669] on div "Not Available Inventory Expected Qty Actual Qty 12 0 0" at bounding box center [1073, 673] width 669 height 214
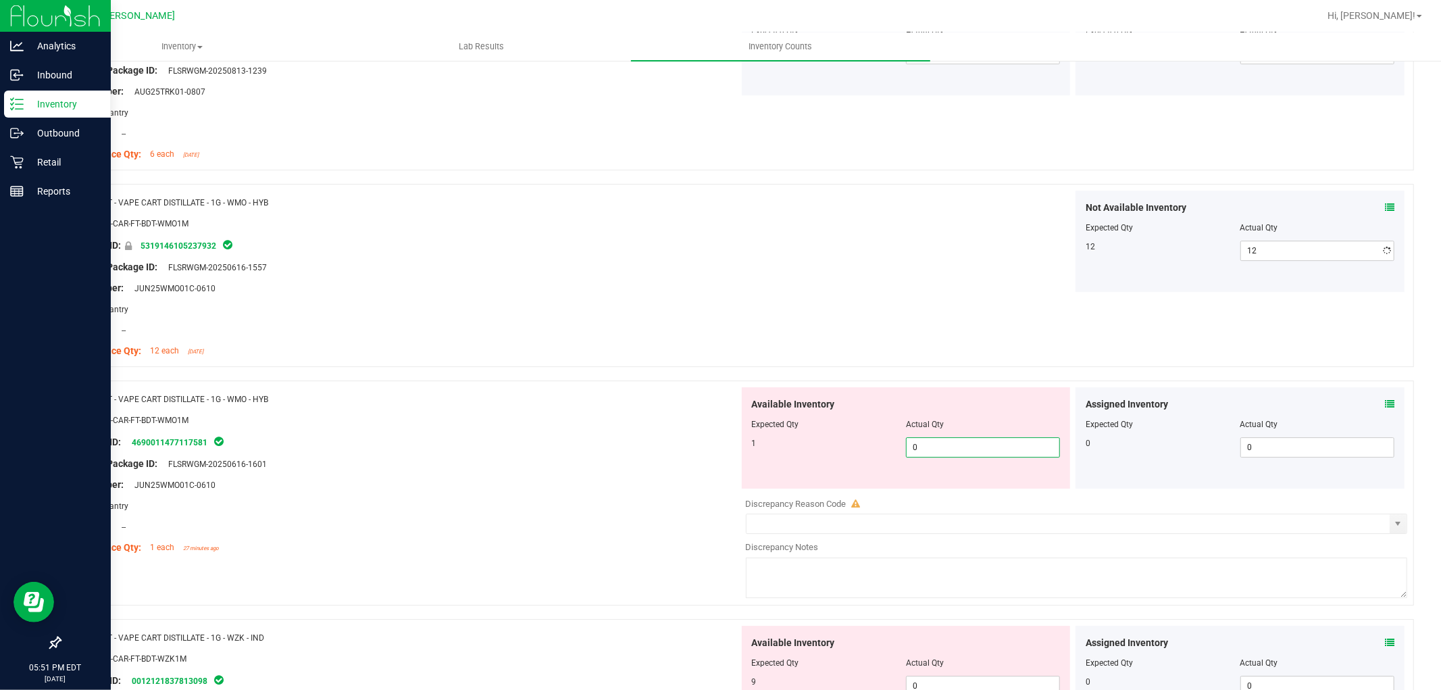
click at [1004, 488] on div "Available Inventory Expected Qty Actual Qty 1 0 0" at bounding box center [906, 437] width 329 height 101
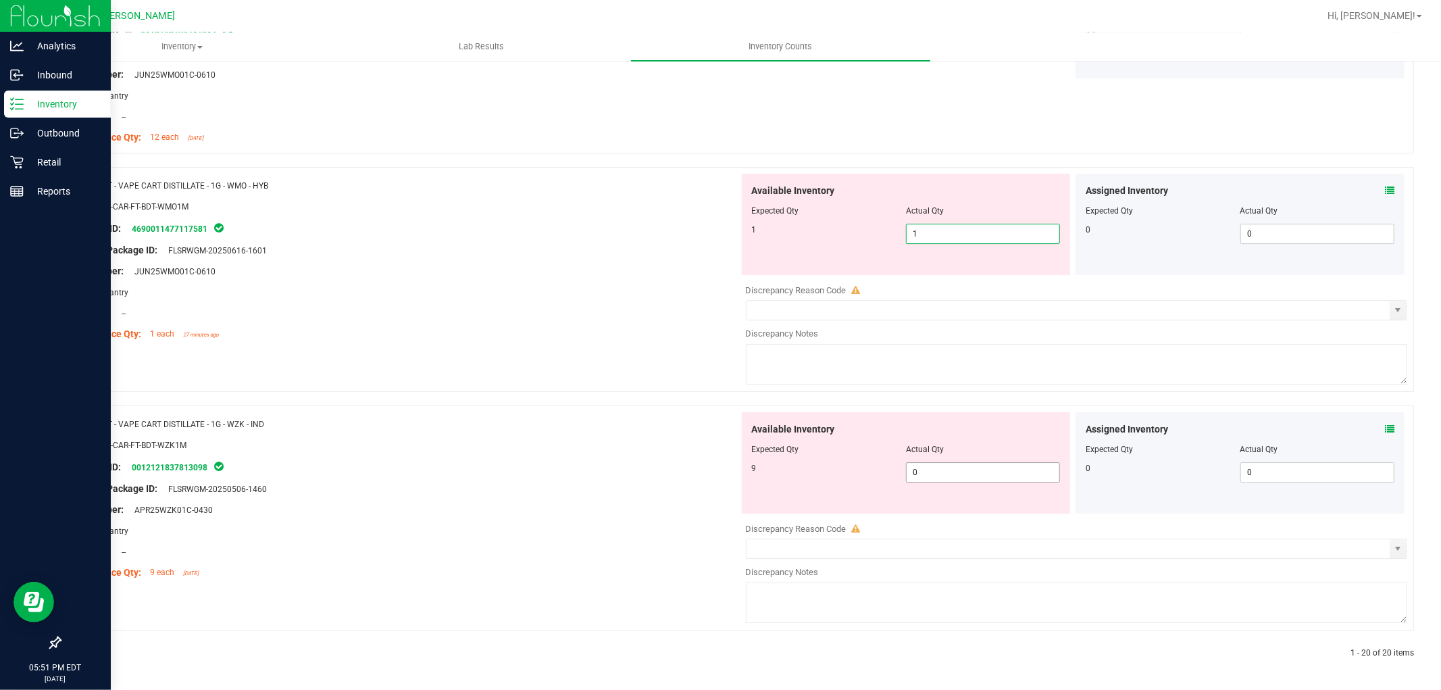
click at [927, 462] on span "0 0" at bounding box center [983, 472] width 154 height 20
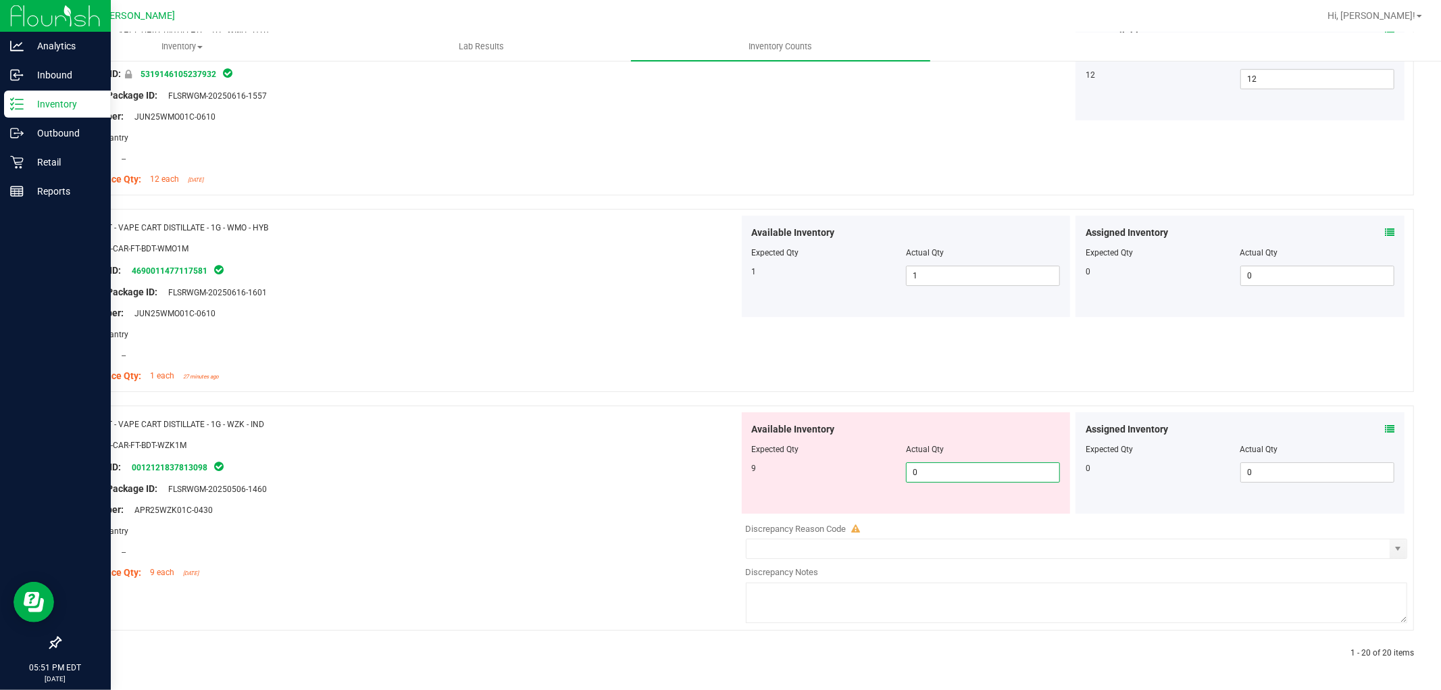
click at [935, 463] on input "0" at bounding box center [982, 472] width 153 height 19
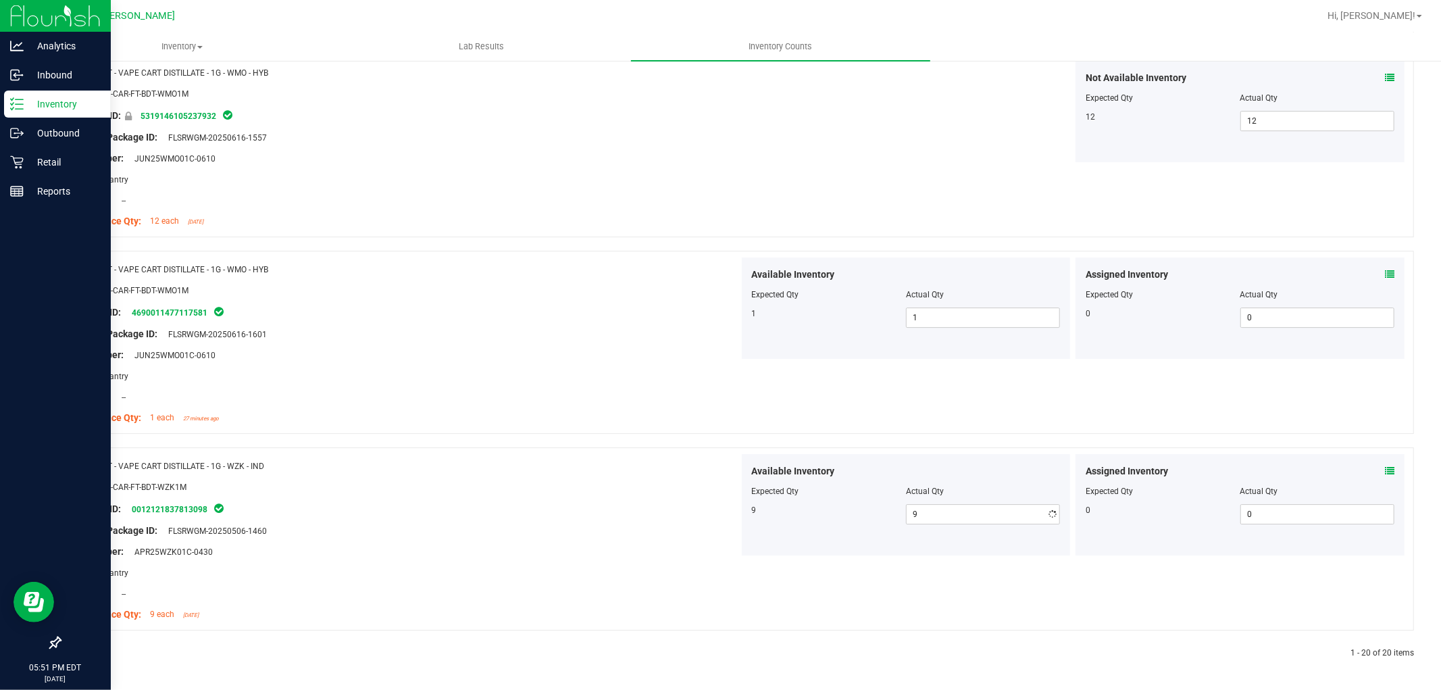
click at [632, 542] on div "Name: FT - VAPE CART DISTILLATE - 1G - WZK - IND SKU: BAP-CAR-FT-BDT-WZK1M Pack…" at bounding box center [404, 540] width 669 height 172
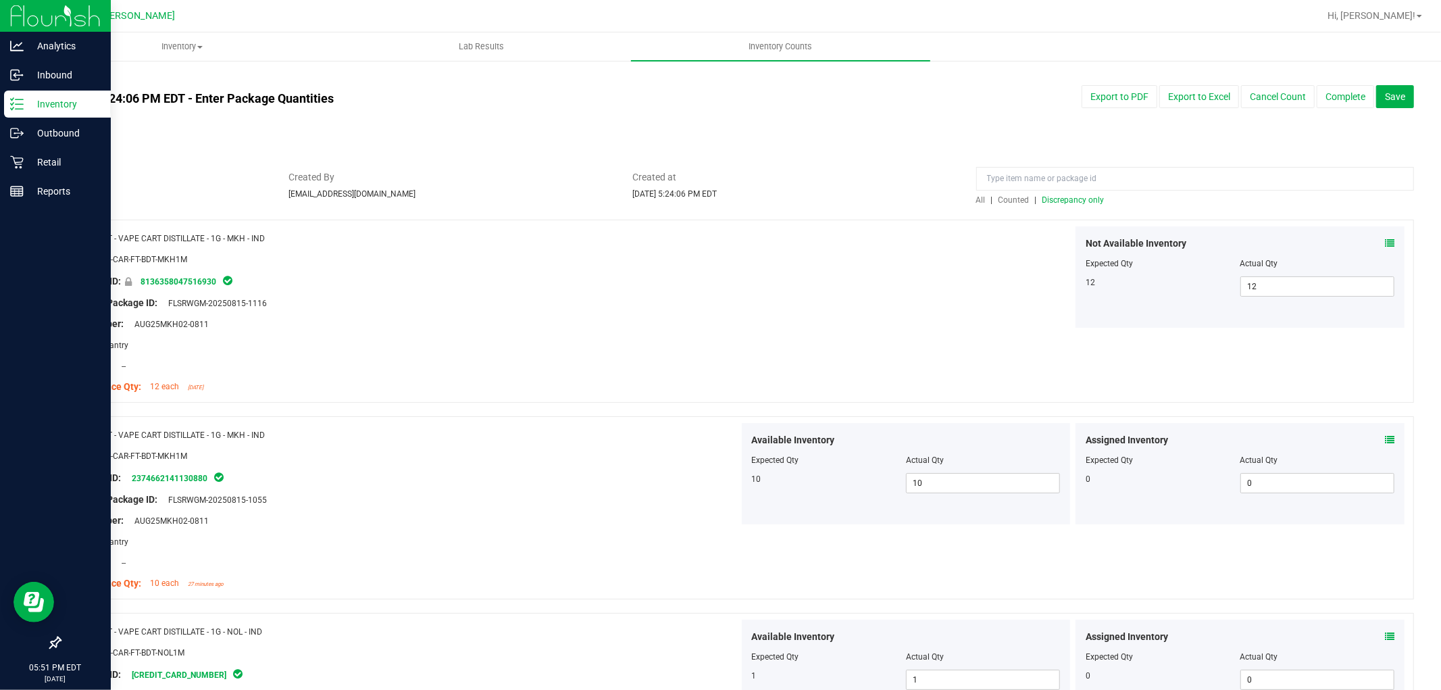
click at [977, 199] on span "All" at bounding box center [980, 199] width 9 height 9
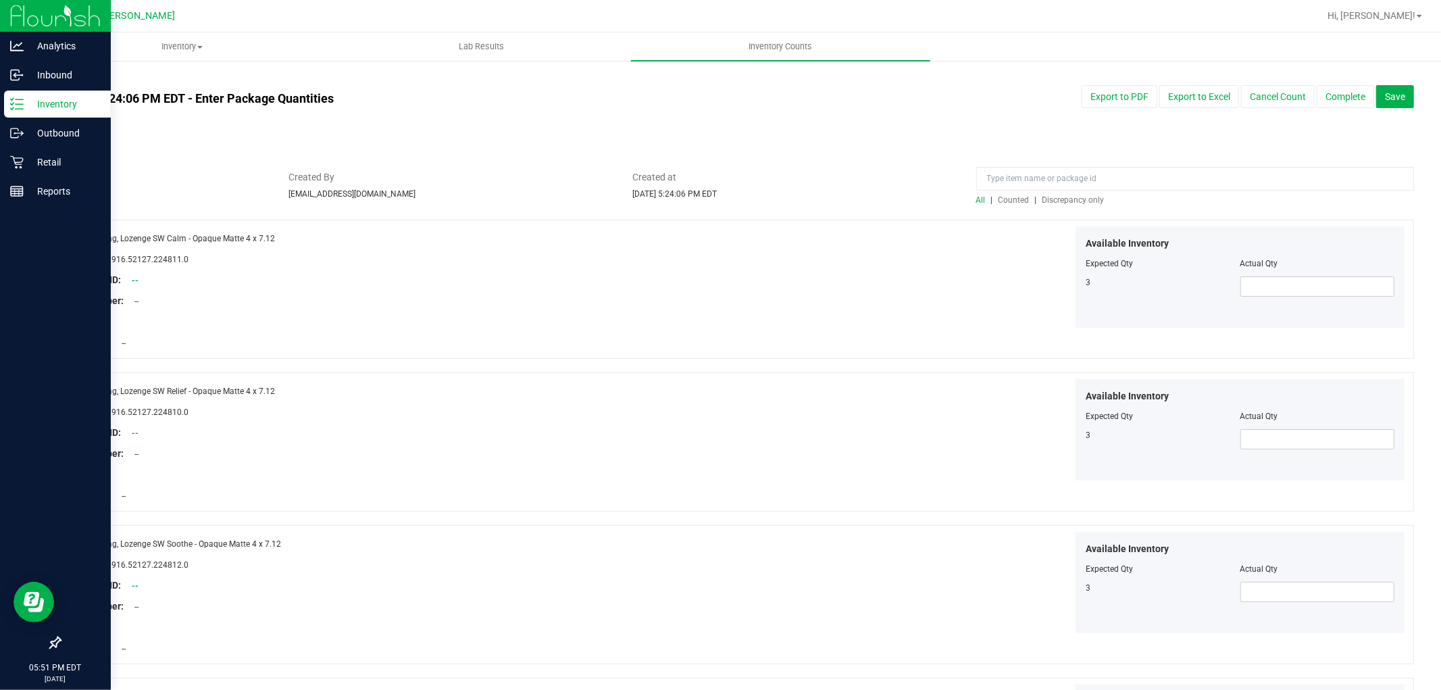
click at [1047, 201] on span "Discrepancy only" at bounding box center [1073, 199] width 62 height 9
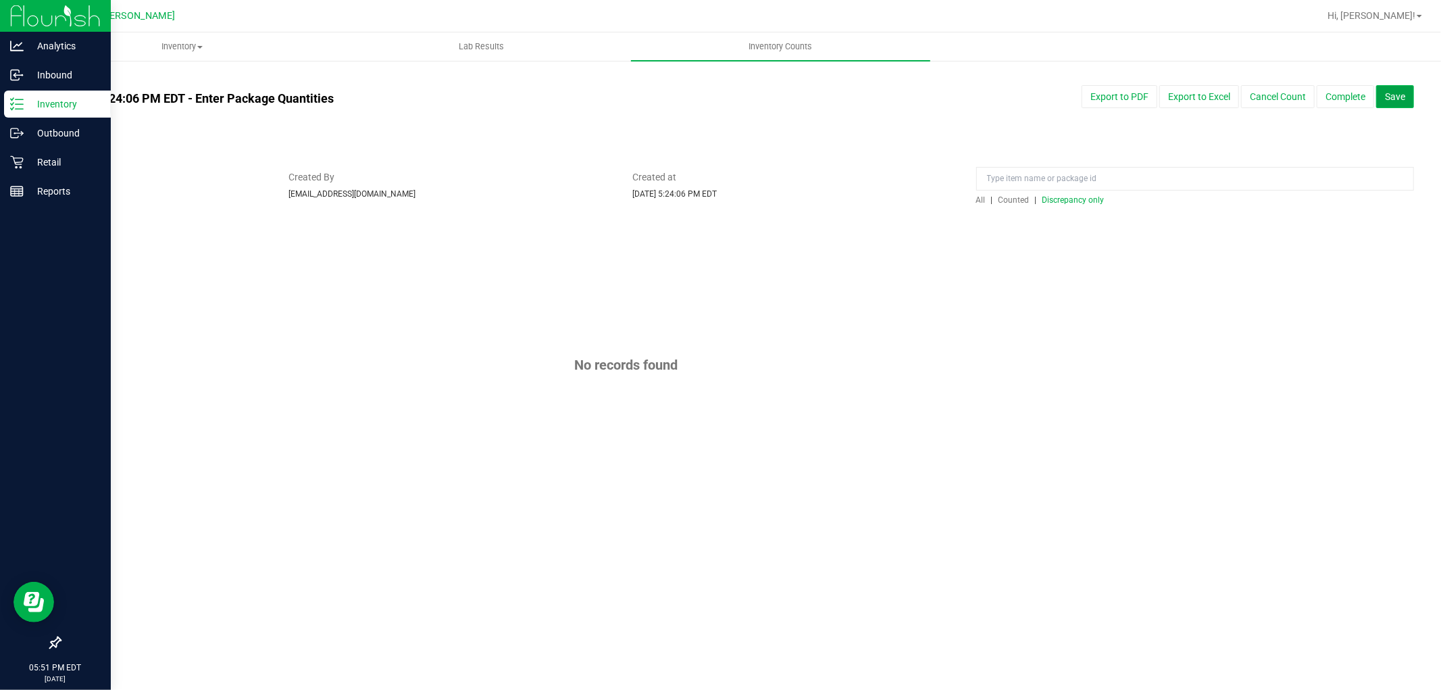
click at [1398, 99] on span "Save" at bounding box center [1395, 96] width 20 height 11
